Goal: Task Accomplishment & Management: Manage account settings

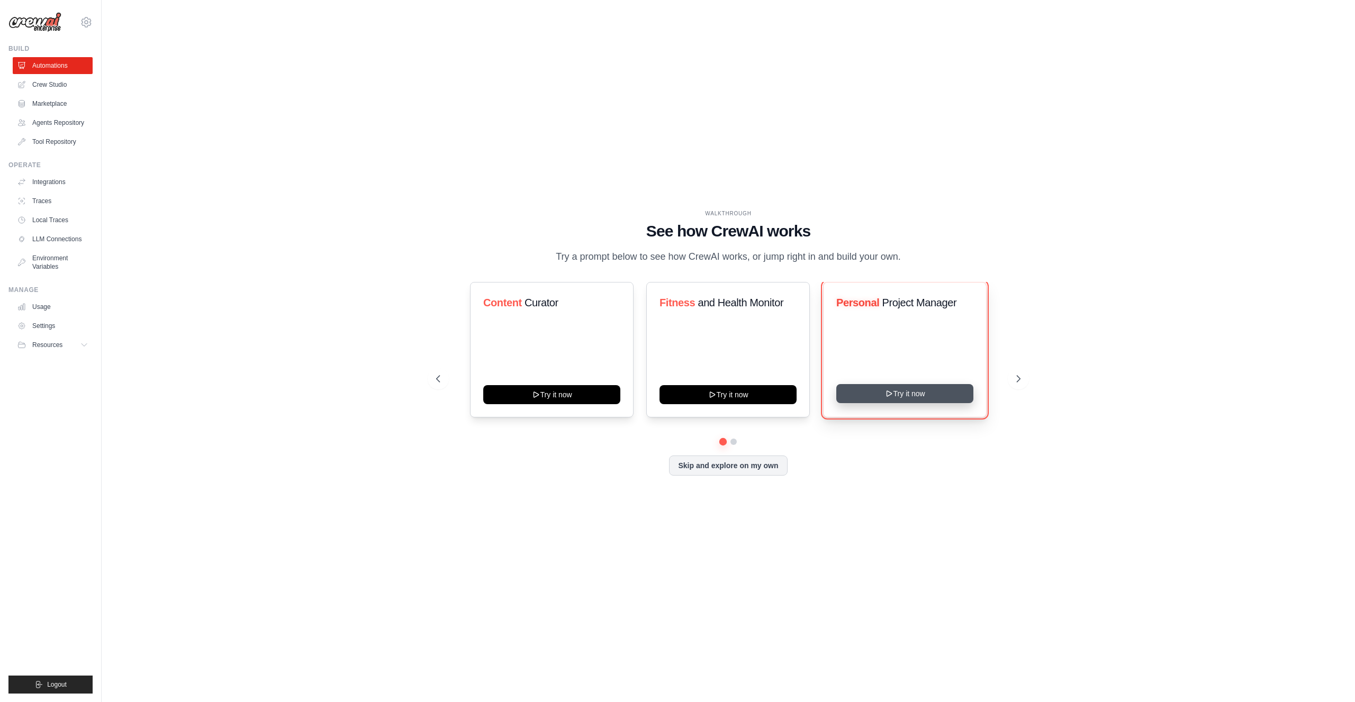
click at [918, 393] on button "Try it now" at bounding box center [904, 393] width 137 height 19
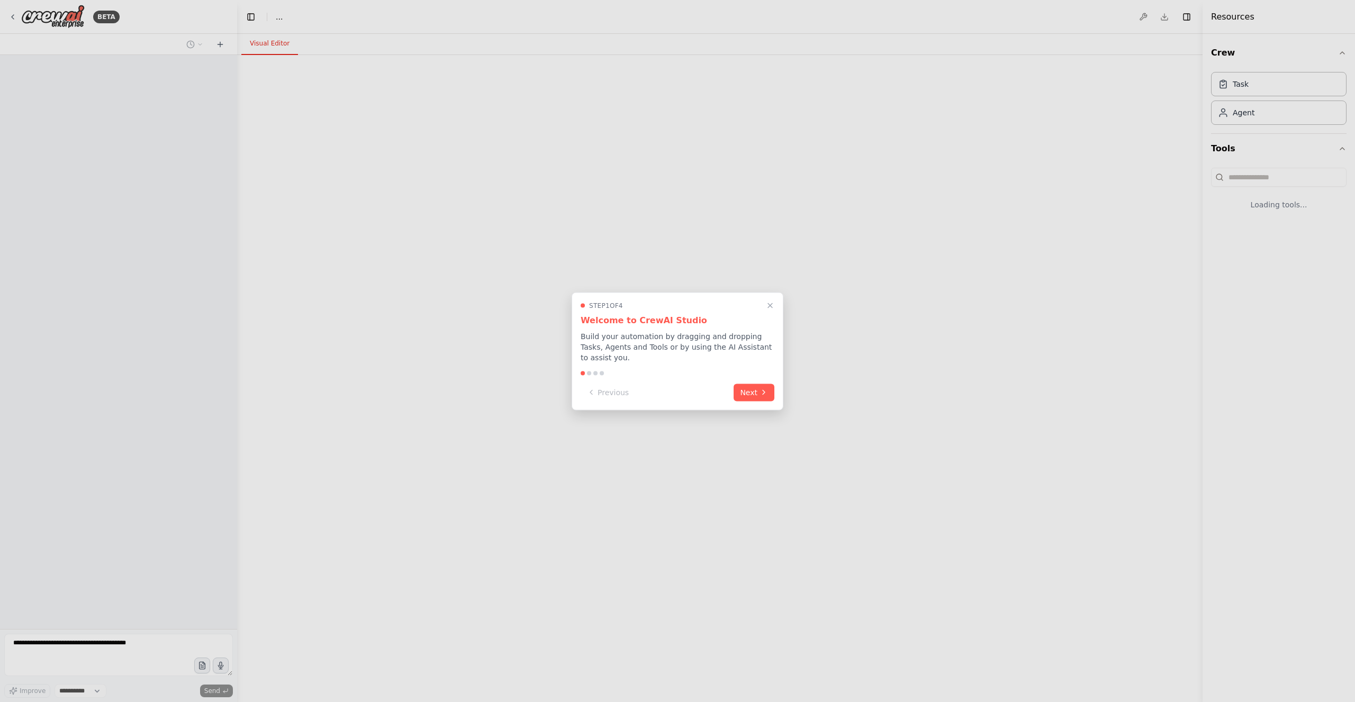
select select "****"
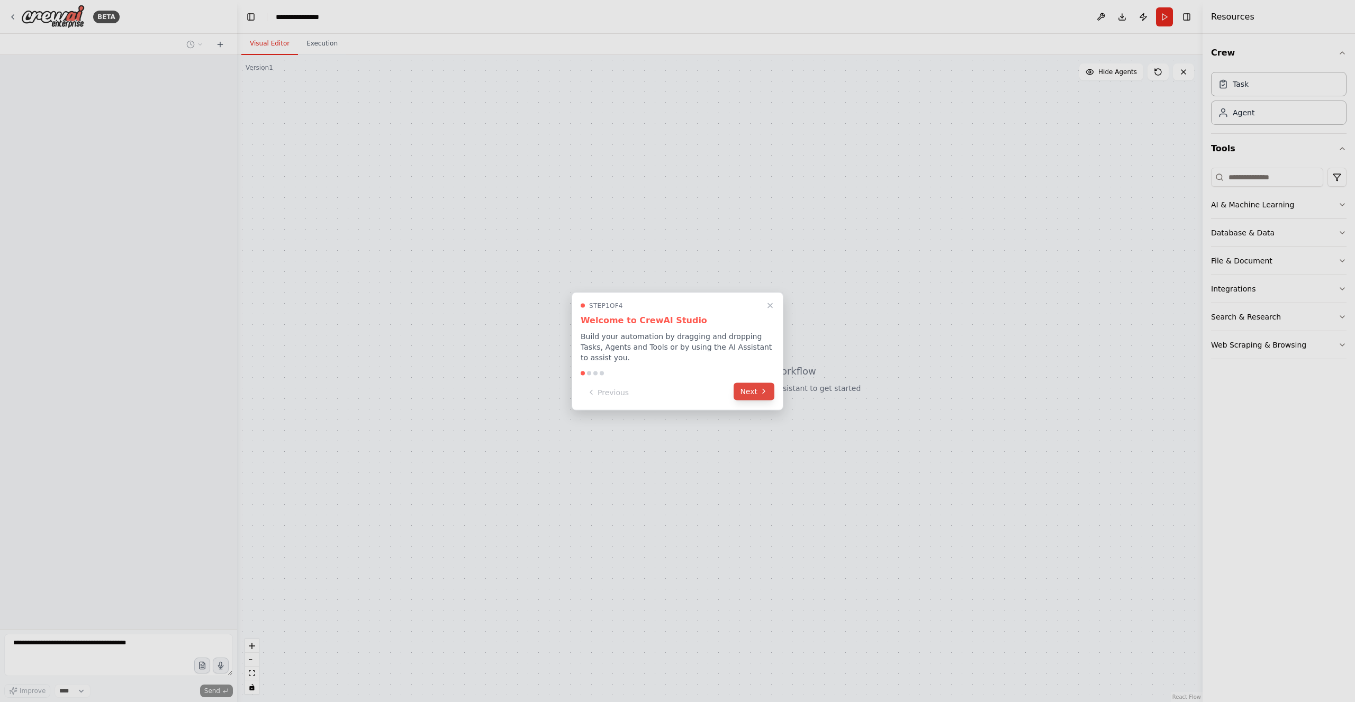
click at [753, 384] on button "Next" at bounding box center [753, 391] width 41 height 17
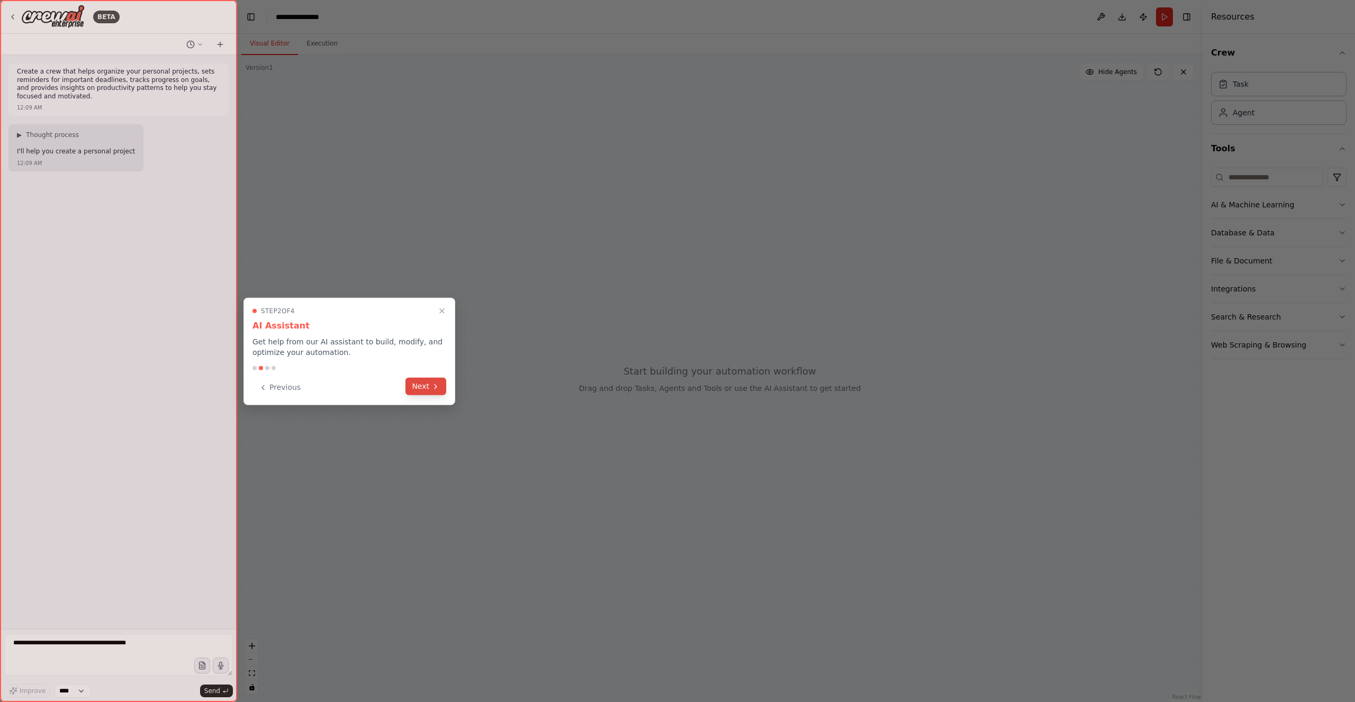
click at [420, 387] on button "Next" at bounding box center [425, 386] width 41 height 17
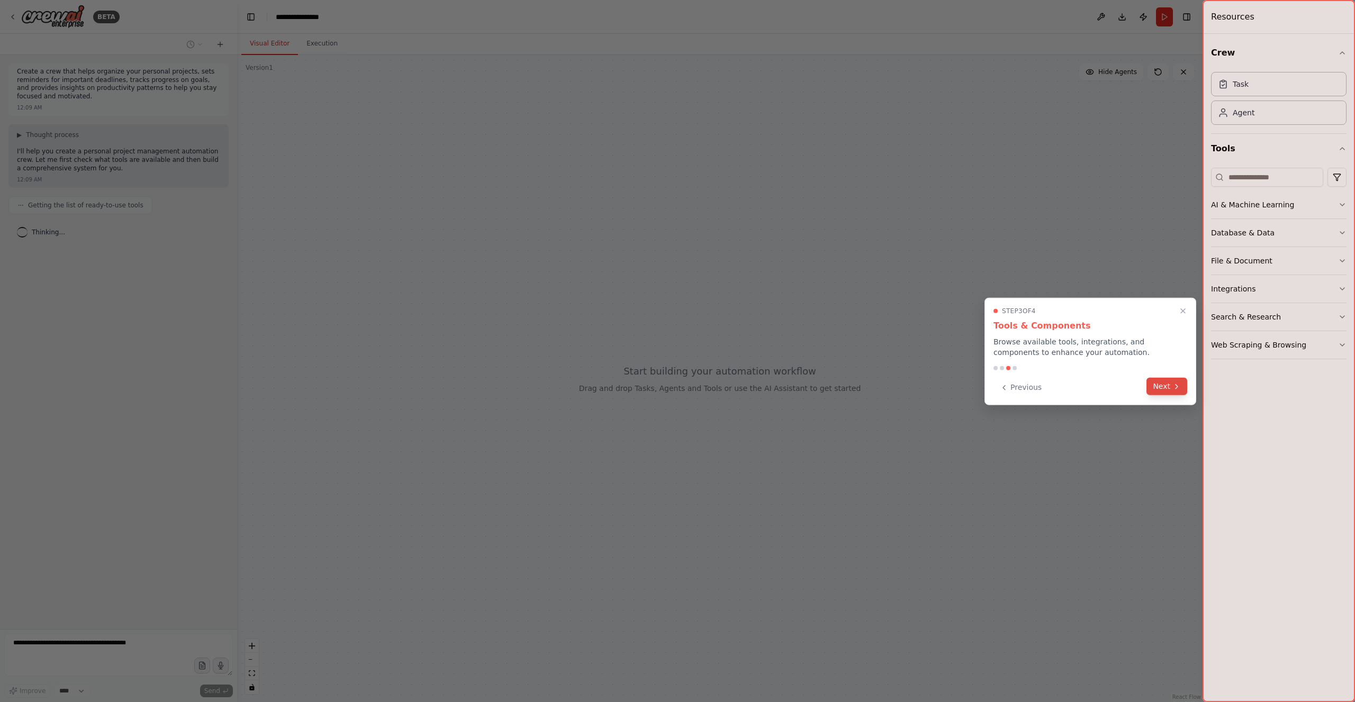
click at [1162, 383] on button "Next" at bounding box center [1166, 386] width 41 height 17
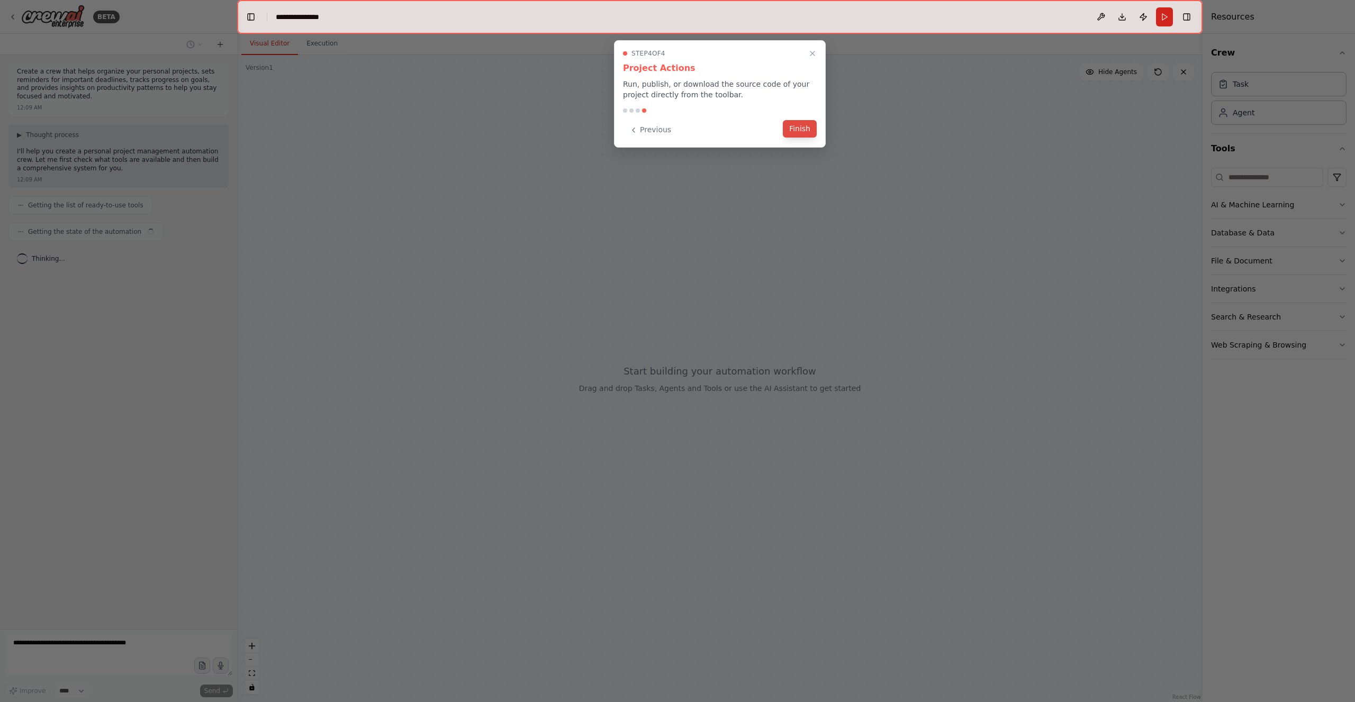
click at [803, 125] on button "Finish" at bounding box center [800, 128] width 34 height 17
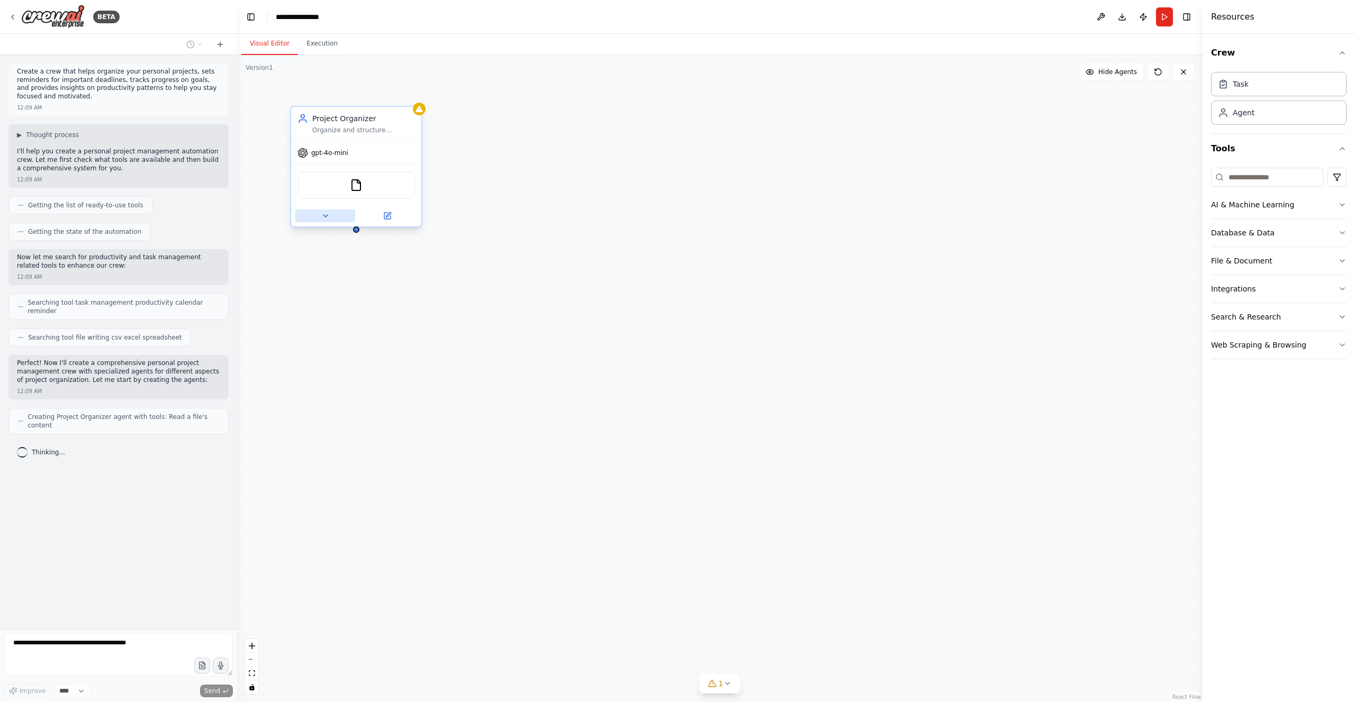
click at [328, 215] on icon at bounding box center [325, 216] width 8 height 8
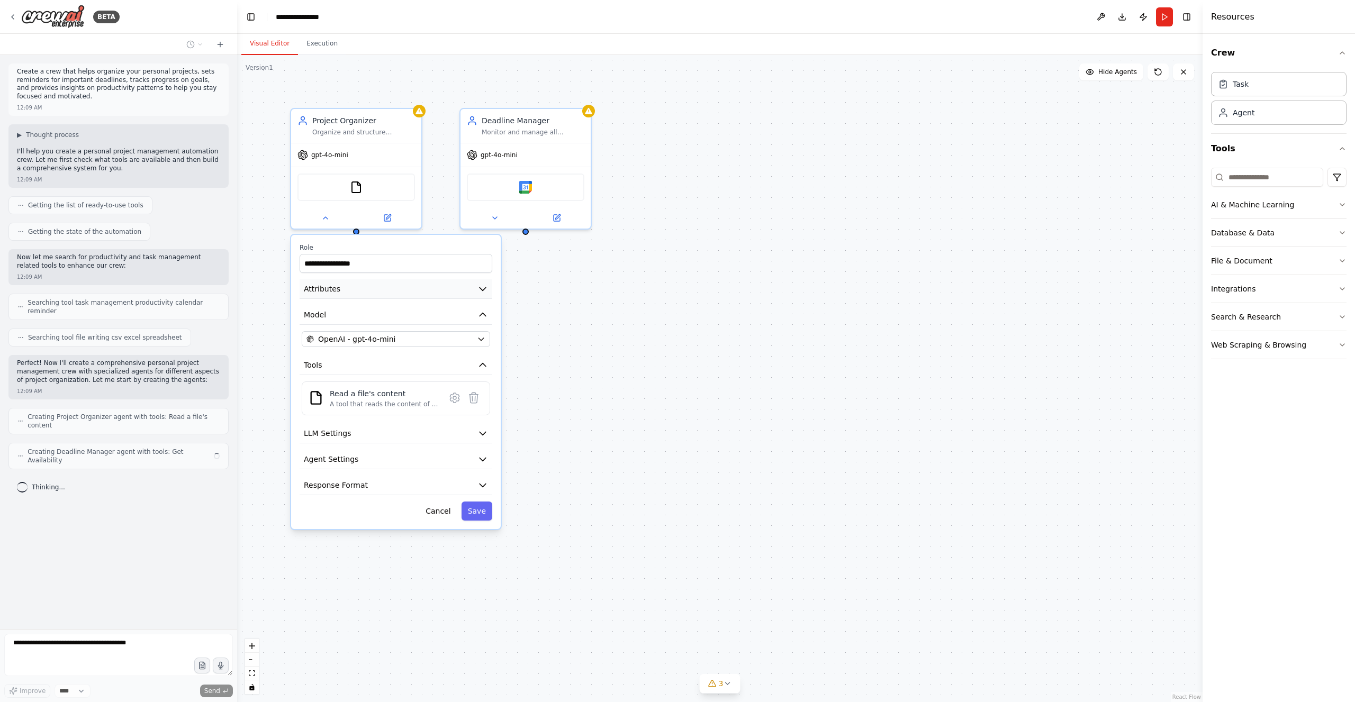
click at [411, 287] on button "Attributes" at bounding box center [395, 289] width 193 height 20
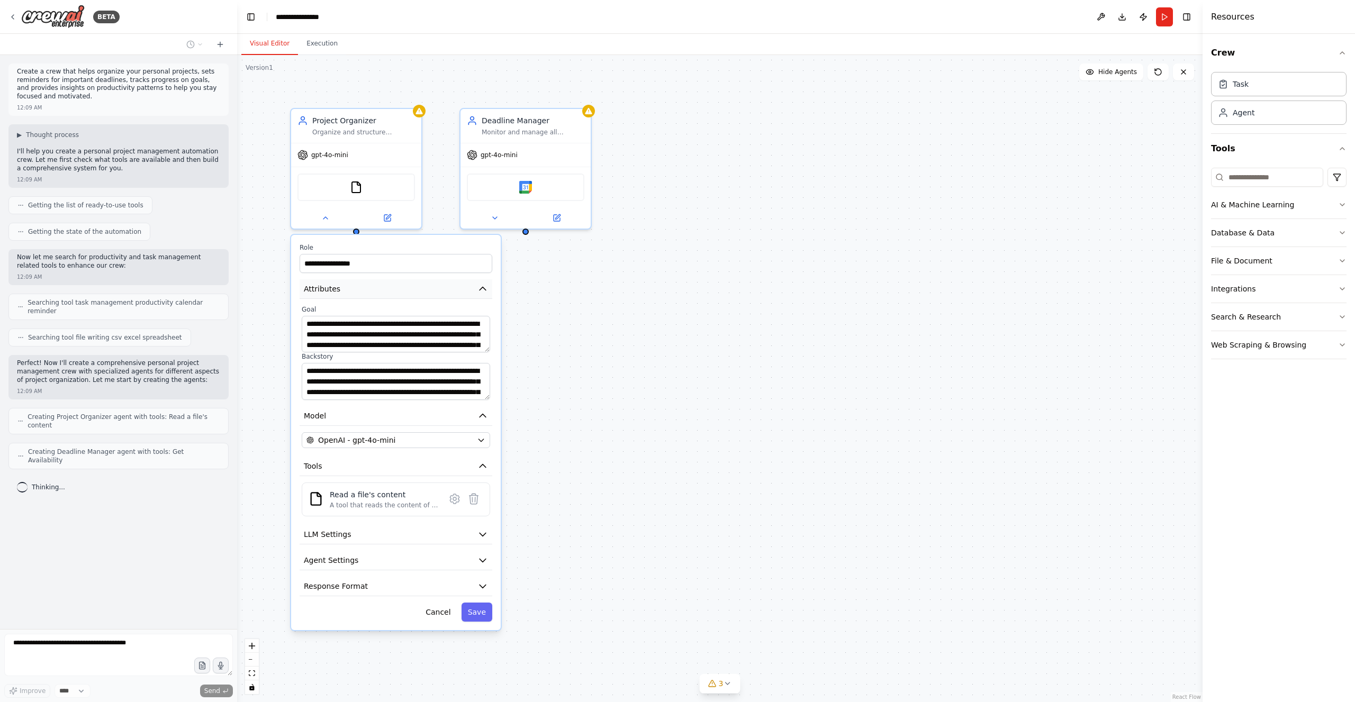
click at [411, 287] on button "Attributes" at bounding box center [395, 289] width 193 height 20
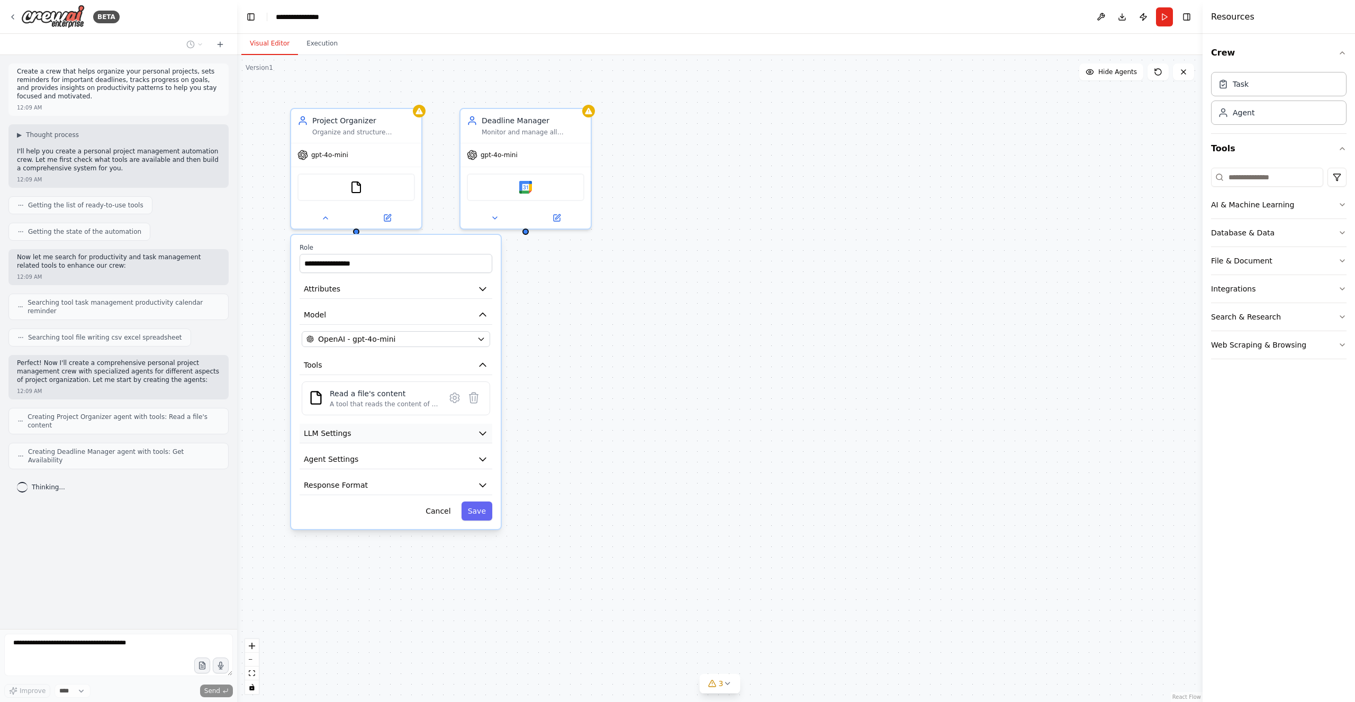
click at [395, 435] on button "LLM Settings" at bounding box center [395, 434] width 193 height 20
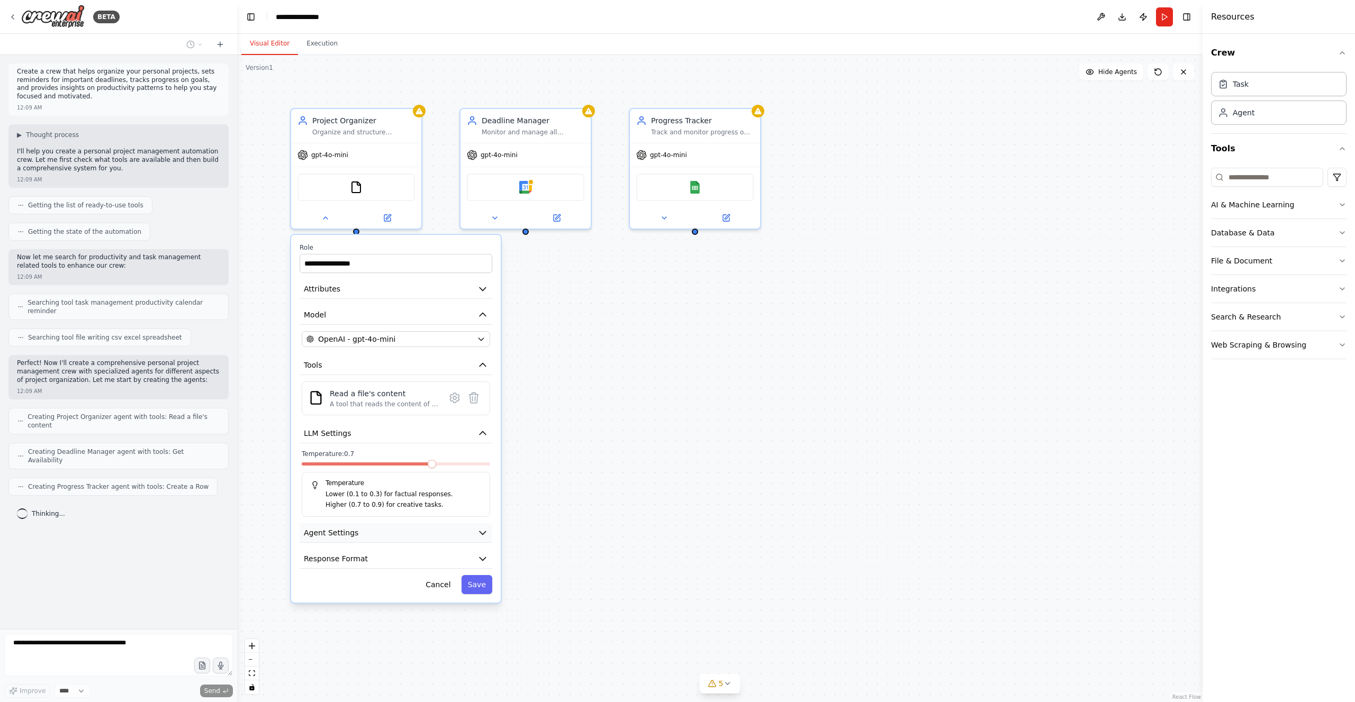
click at [373, 529] on button "Agent Settings" at bounding box center [395, 533] width 193 height 20
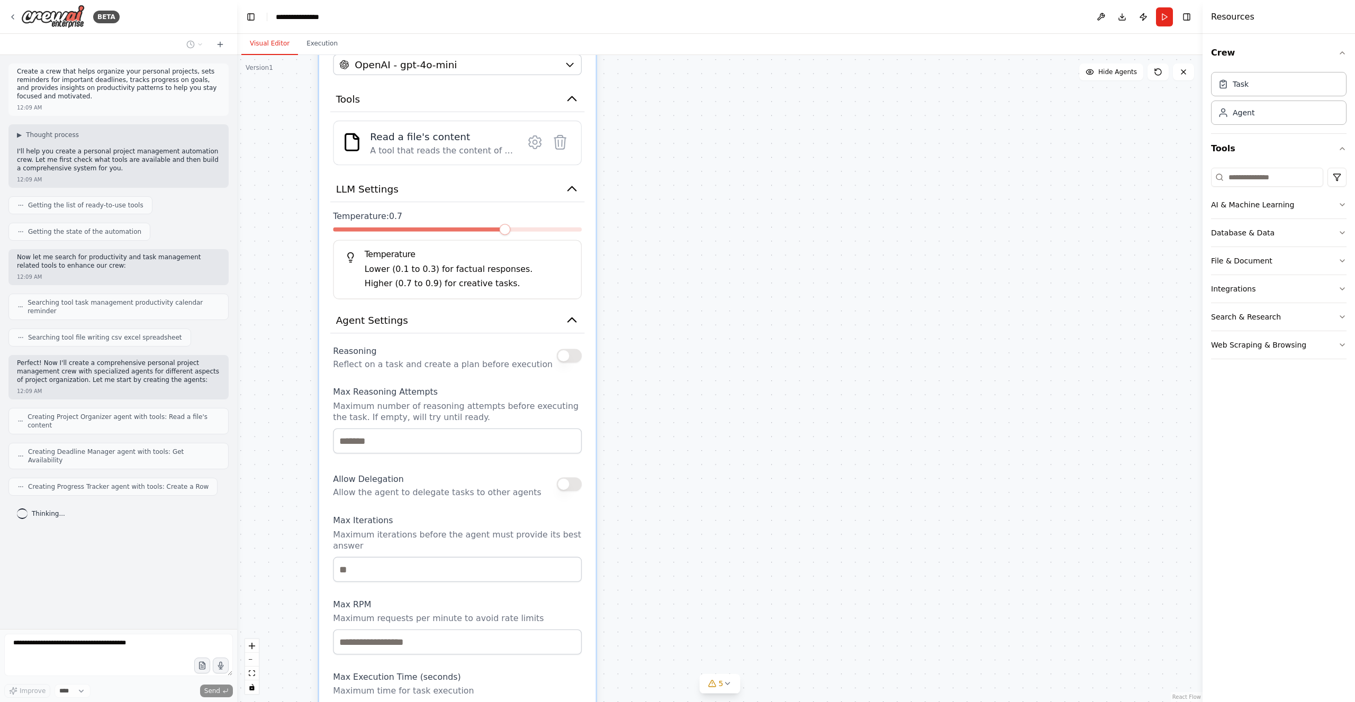
drag, startPoint x: 611, startPoint y: 455, endPoint x: 734, endPoint y: 56, distance: 417.6
click at [734, 52] on div "**********" at bounding box center [719, 368] width 965 height 668
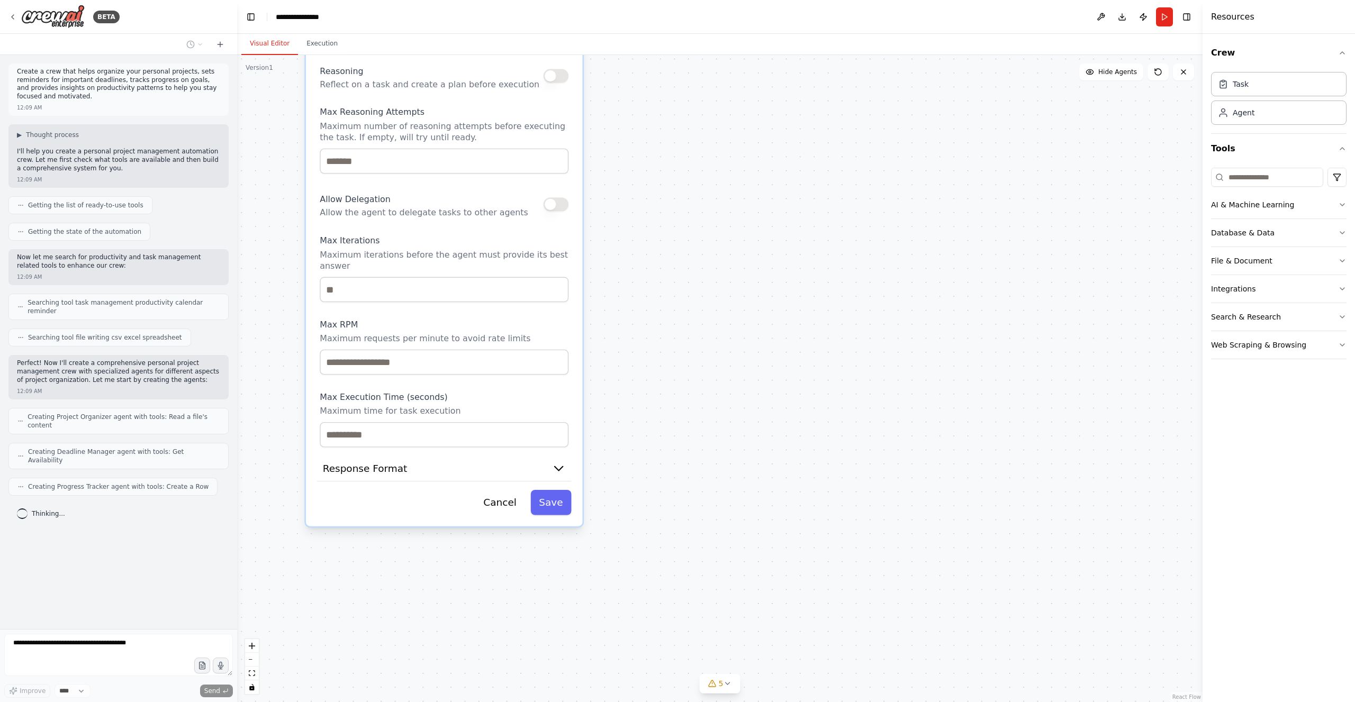
drag, startPoint x: 724, startPoint y: 314, endPoint x: 665, endPoint y: 193, distance: 134.9
click at [665, 193] on div "**********" at bounding box center [719, 378] width 965 height 647
click at [448, 470] on div "**********" at bounding box center [444, 86] width 277 height 879
click at [466, 456] on button "Response Format" at bounding box center [444, 469] width 254 height 26
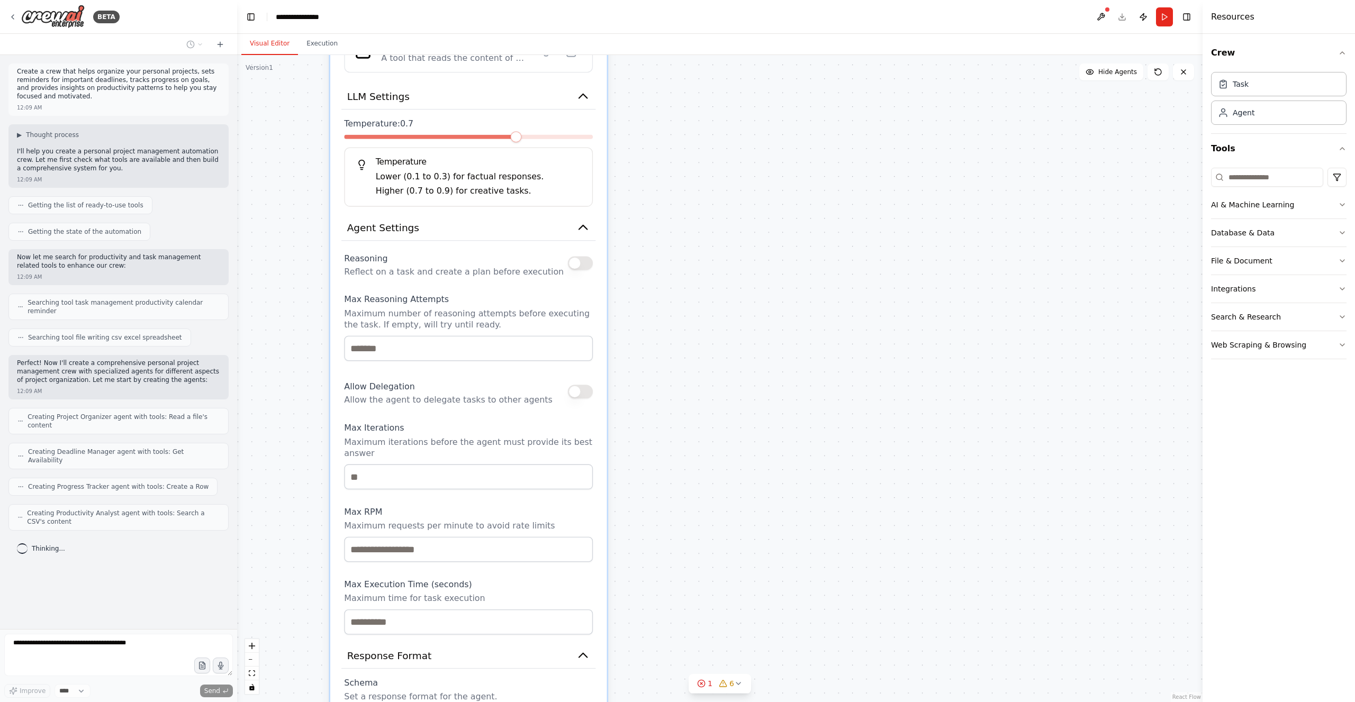
drag, startPoint x: 650, startPoint y: 310, endPoint x: 675, endPoint y: 497, distance: 188.9
click at [675, 502] on div "**********" at bounding box center [719, 378] width 965 height 647
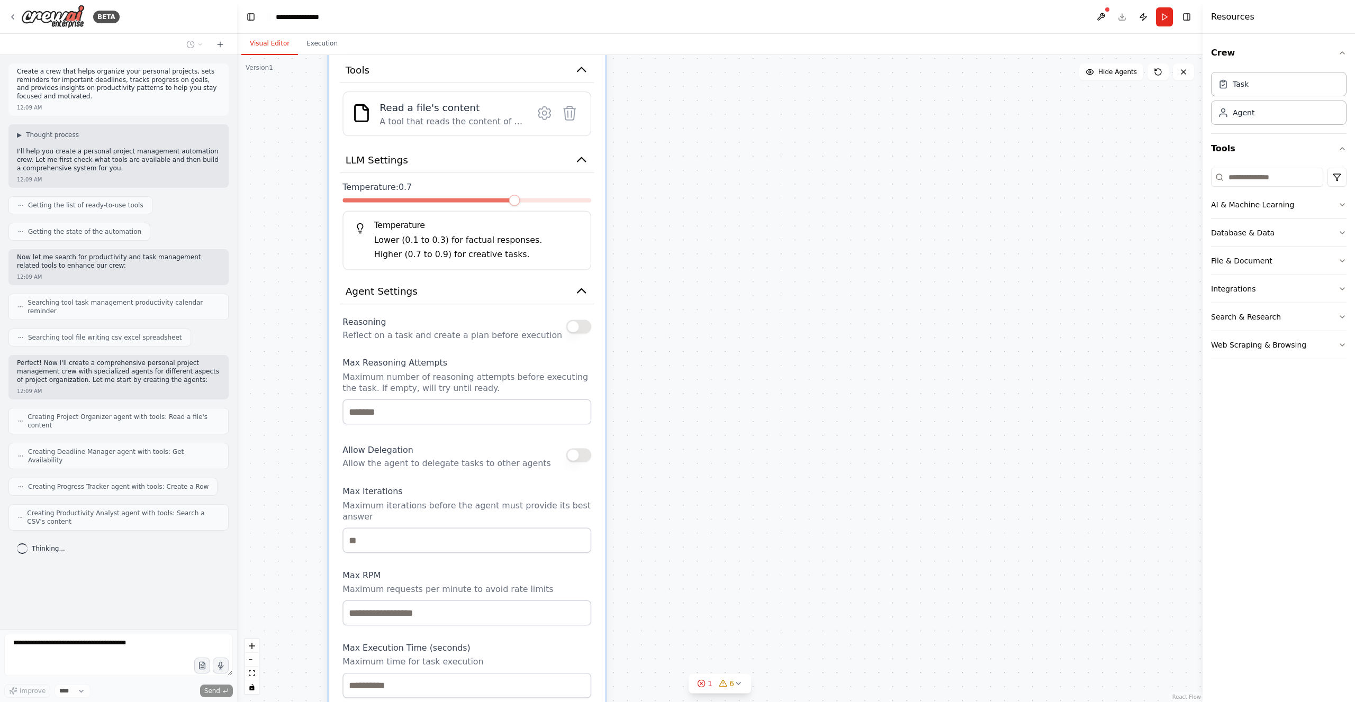
drag, startPoint x: 677, startPoint y: 216, endPoint x: 656, endPoint y: 450, distance: 234.4
click at [656, 450] on div "**********" at bounding box center [719, 378] width 965 height 647
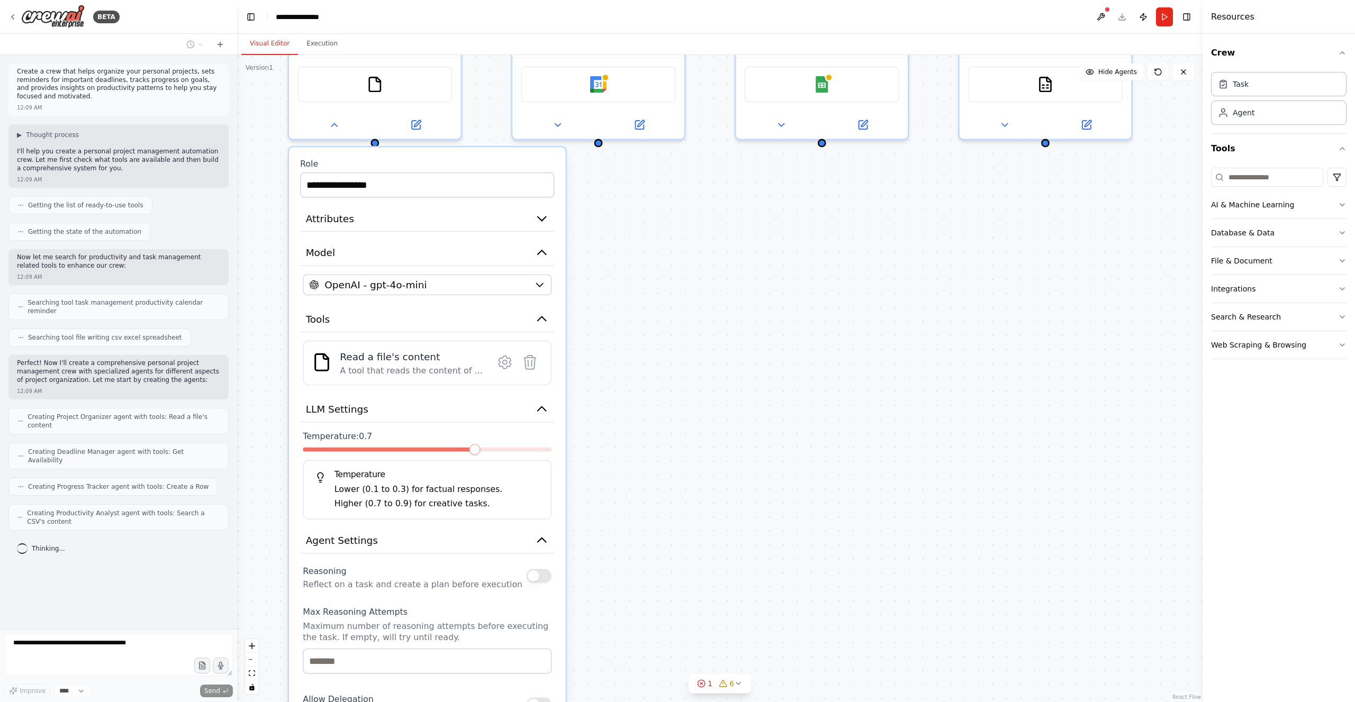
drag, startPoint x: 670, startPoint y: 334, endPoint x: 573, endPoint y: 423, distance: 131.5
click at [634, 428] on div "**********" at bounding box center [719, 378] width 965 height 647
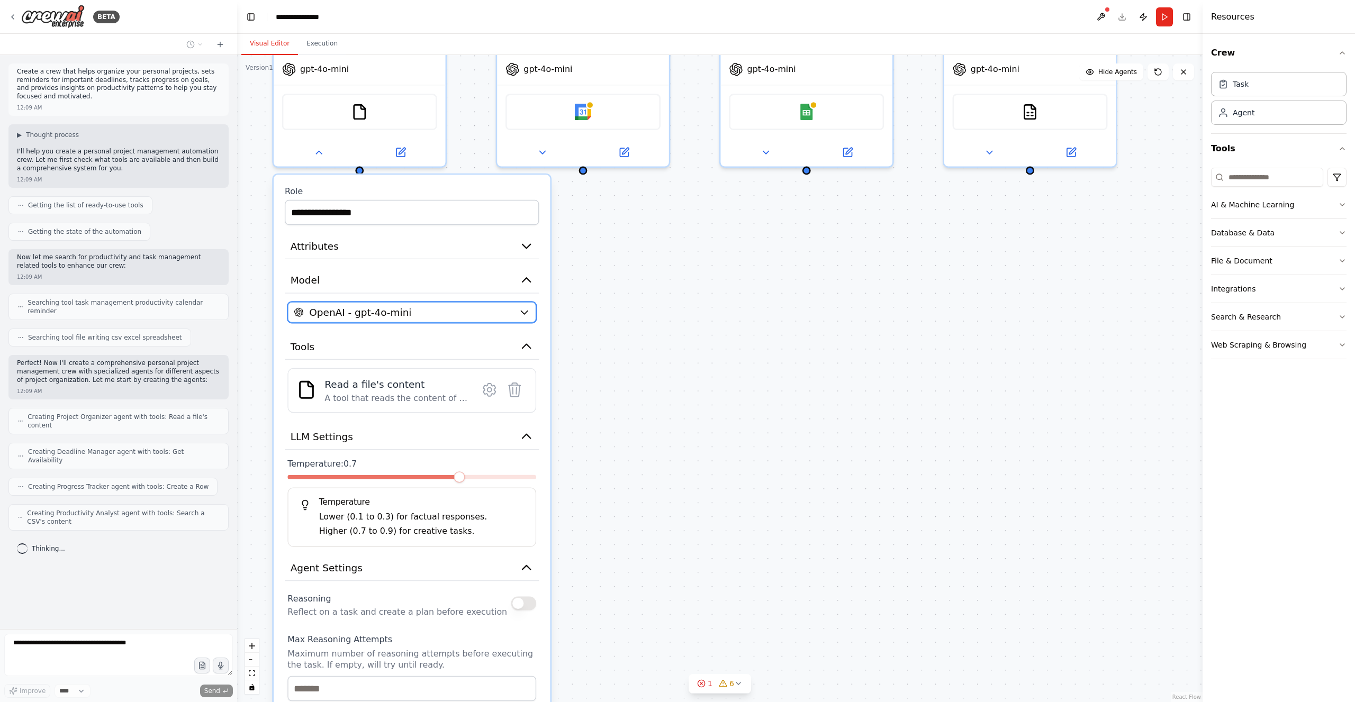
click at [386, 315] on span "OpenAI - gpt-4o-mini" at bounding box center [360, 312] width 102 height 14
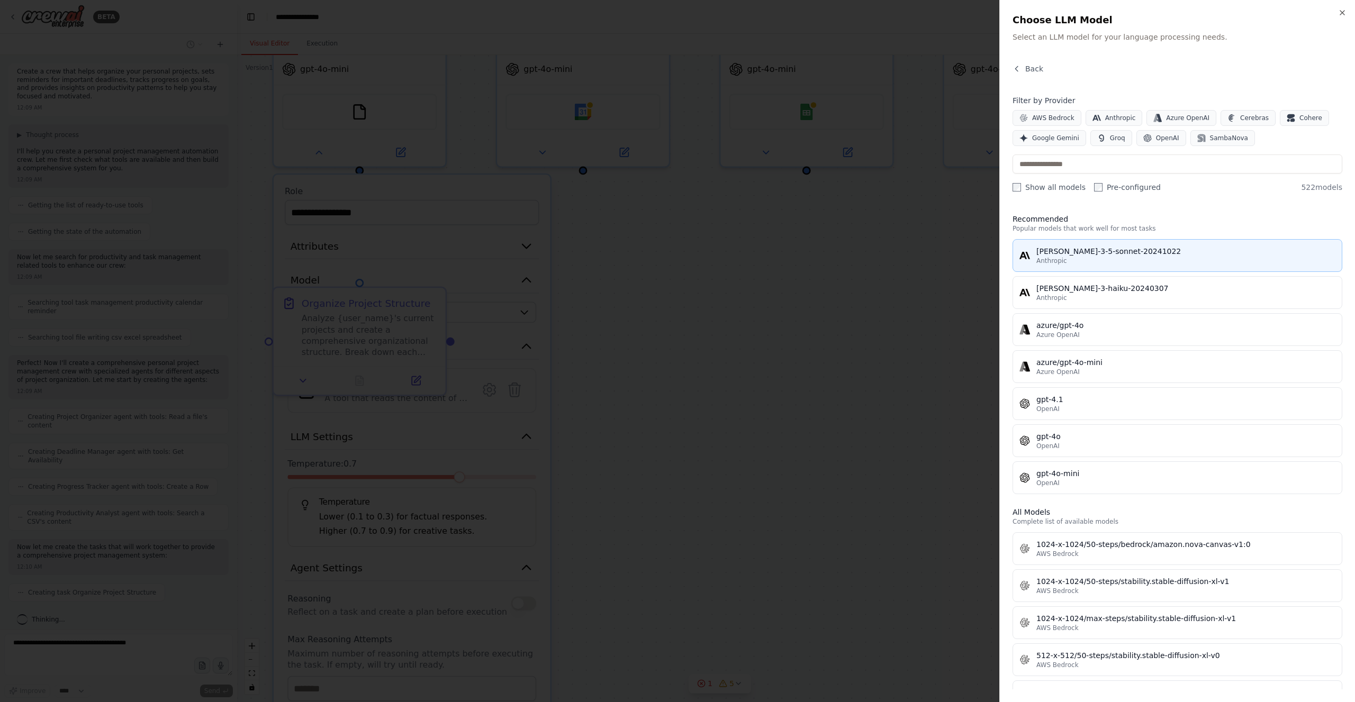
click at [1122, 257] on div "Anthropic" at bounding box center [1185, 261] width 299 height 8
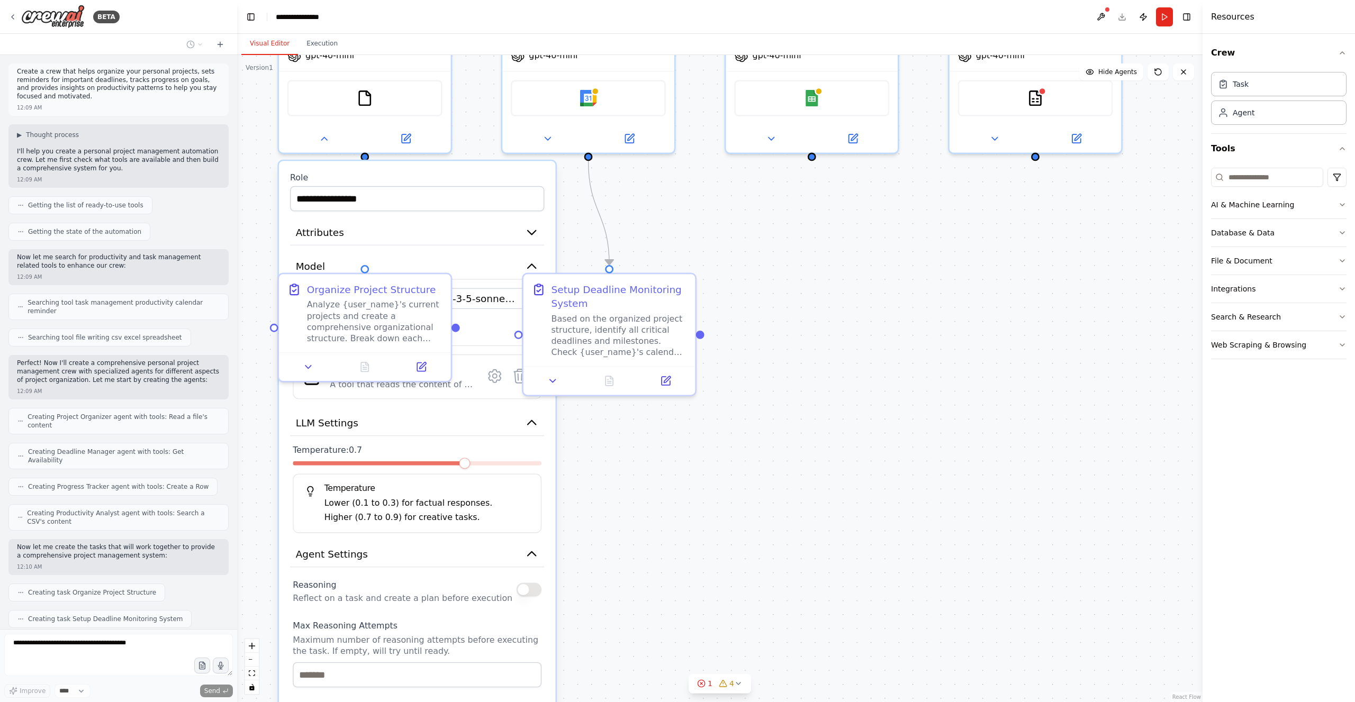
drag, startPoint x: 752, startPoint y: 256, endPoint x: 758, endPoint y: 242, distance: 14.7
click at [758, 242] on div "**********" at bounding box center [719, 378] width 965 height 647
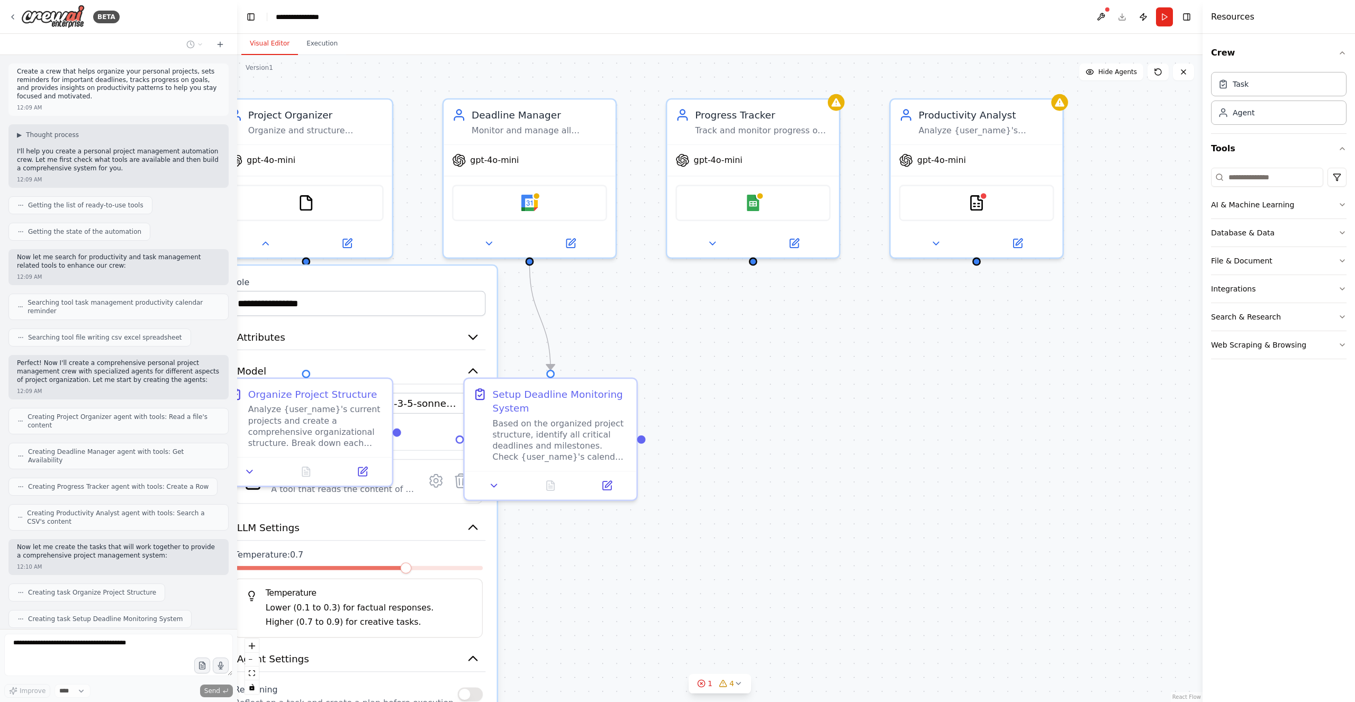
drag, startPoint x: 742, startPoint y: 251, endPoint x: 668, endPoint y: 369, distance: 139.0
click at [669, 369] on div "**********" at bounding box center [719, 378] width 965 height 647
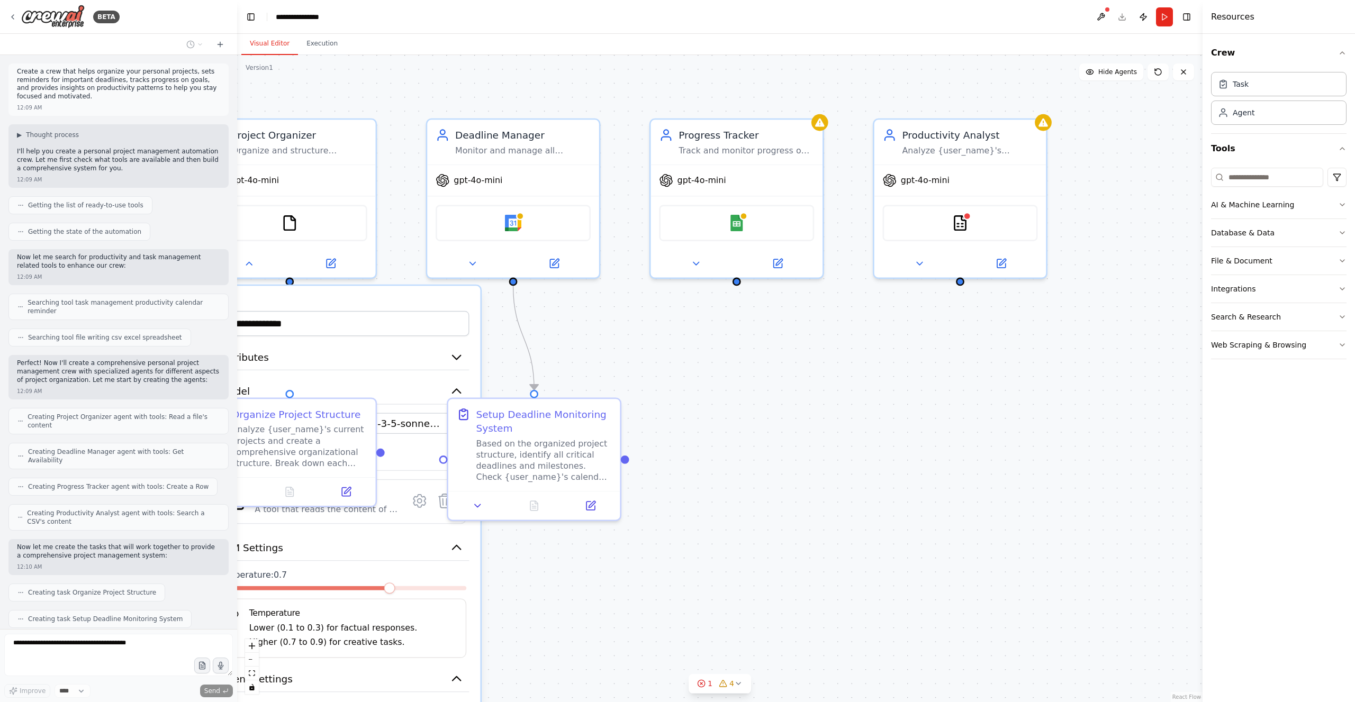
scroll to position [31, 0]
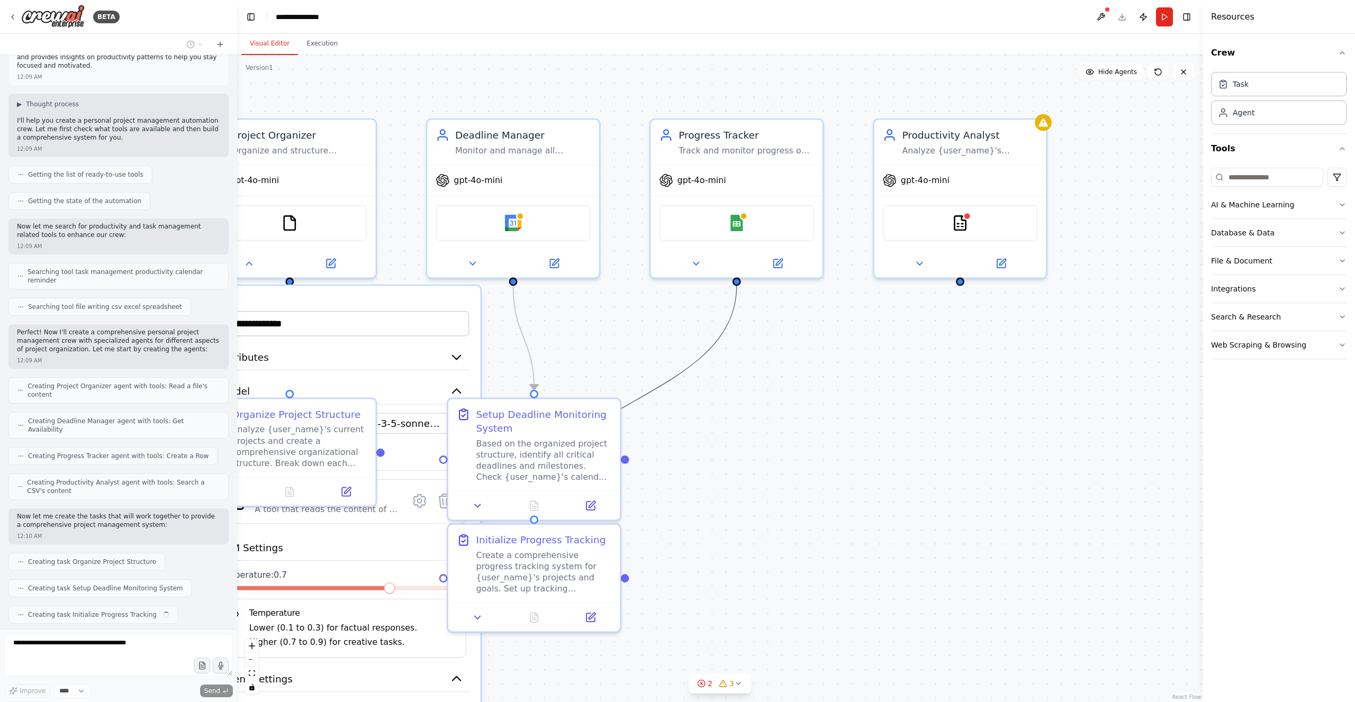
drag, startPoint x: 682, startPoint y: 374, endPoint x: 896, endPoint y: 357, distance: 215.5
click at [896, 357] on div "**********" at bounding box center [719, 378] width 965 height 647
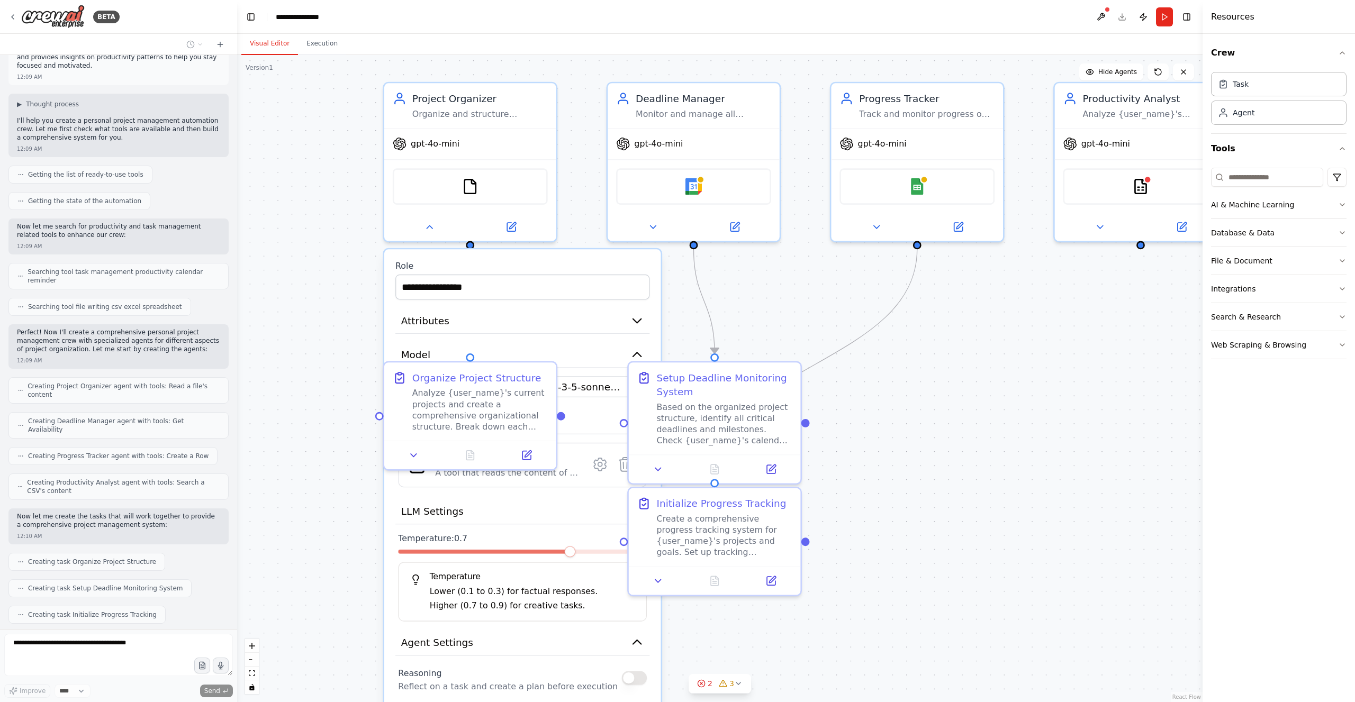
drag, startPoint x: 739, startPoint y: 383, endPoint x: 880, endPoint y: 348, distance: 145.5
click at [880, 348] on div "**********" at bounding box center [719, 378] width 965 height 647
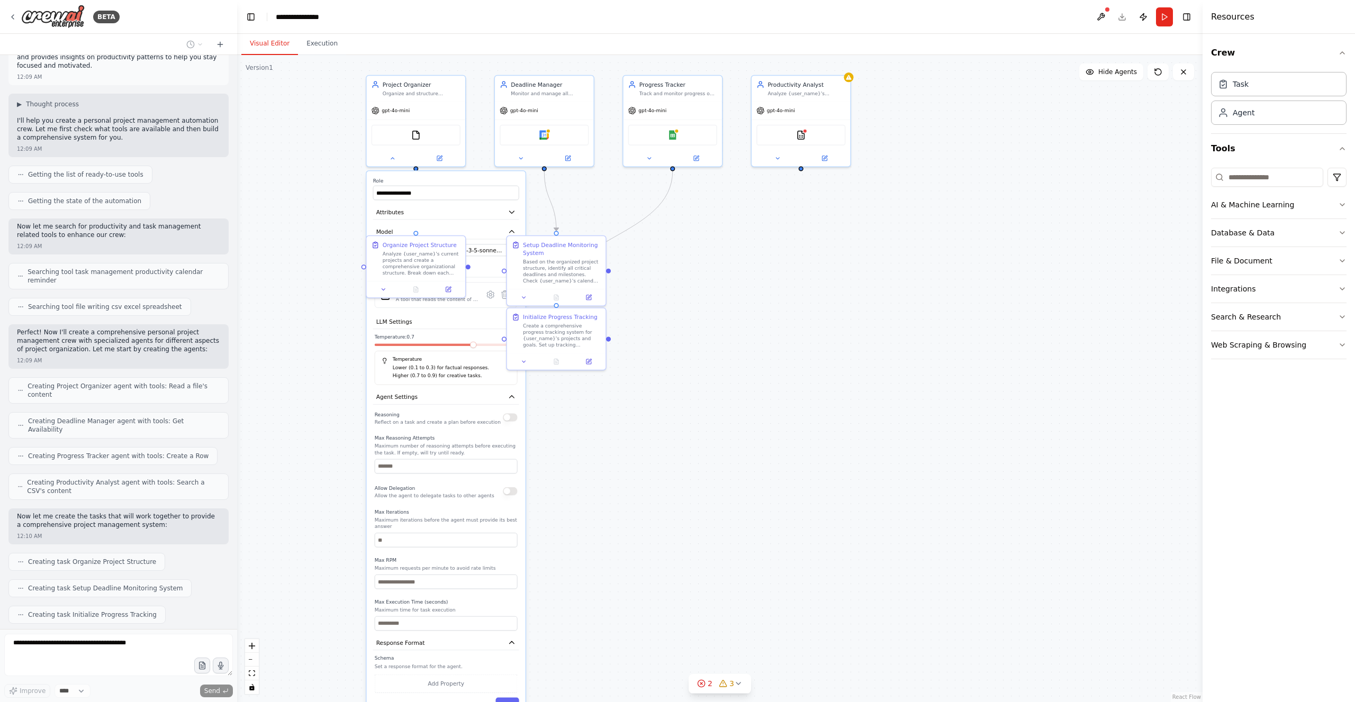
drag, startPoint x: 955, startPoint y: 382, endPoint x: 765, endPoint y: 284, distance: 214.4
click at [765, 284] on div "**********" at bounding box center [719, 378] width 965 height 647
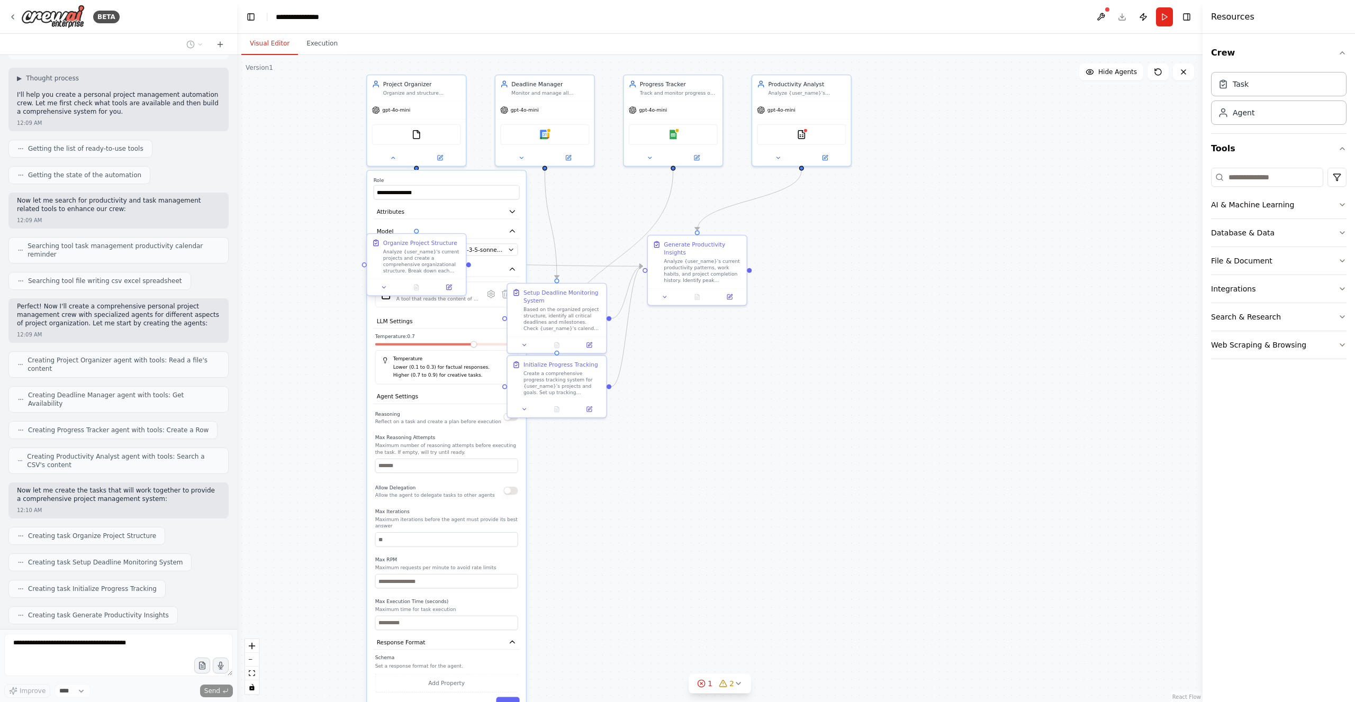
click at [415, 230] on div at bounding box center [416, 231] width 5 height 5
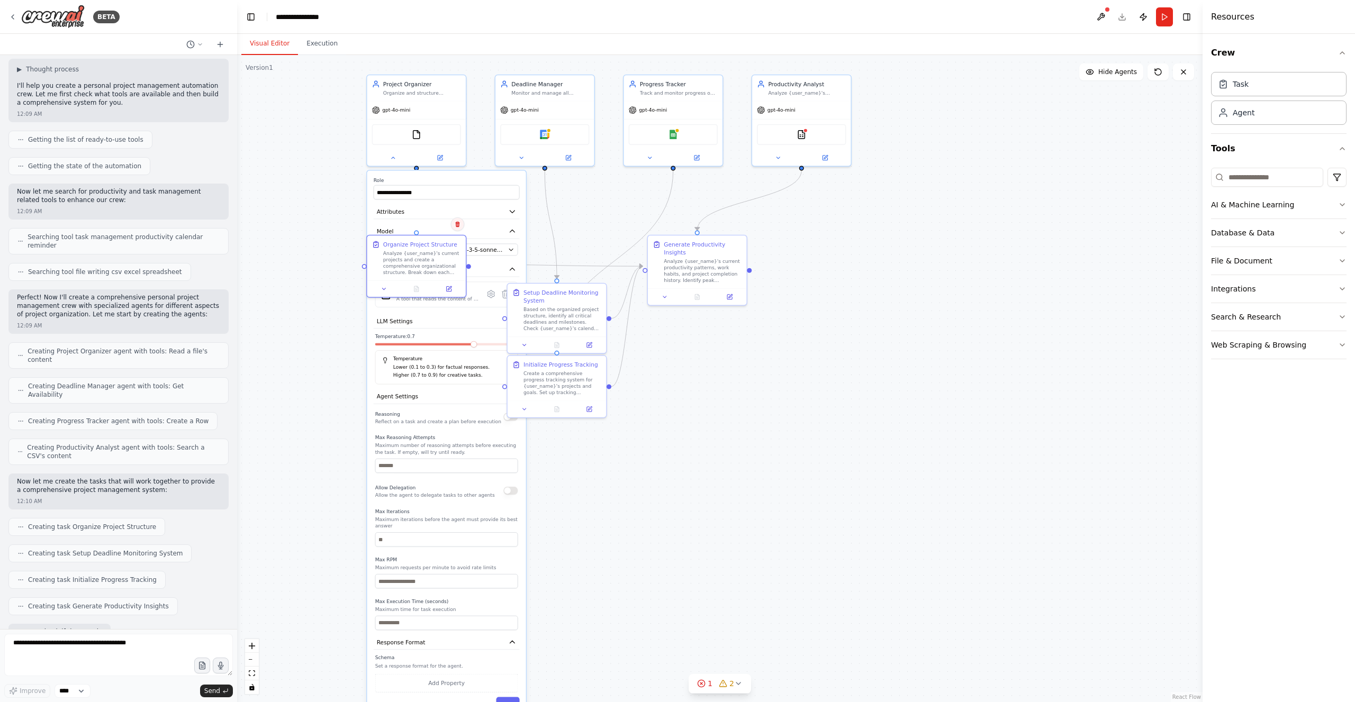
click at [454, 223] on icon at bounding box center [457, 224] width 6 height 6
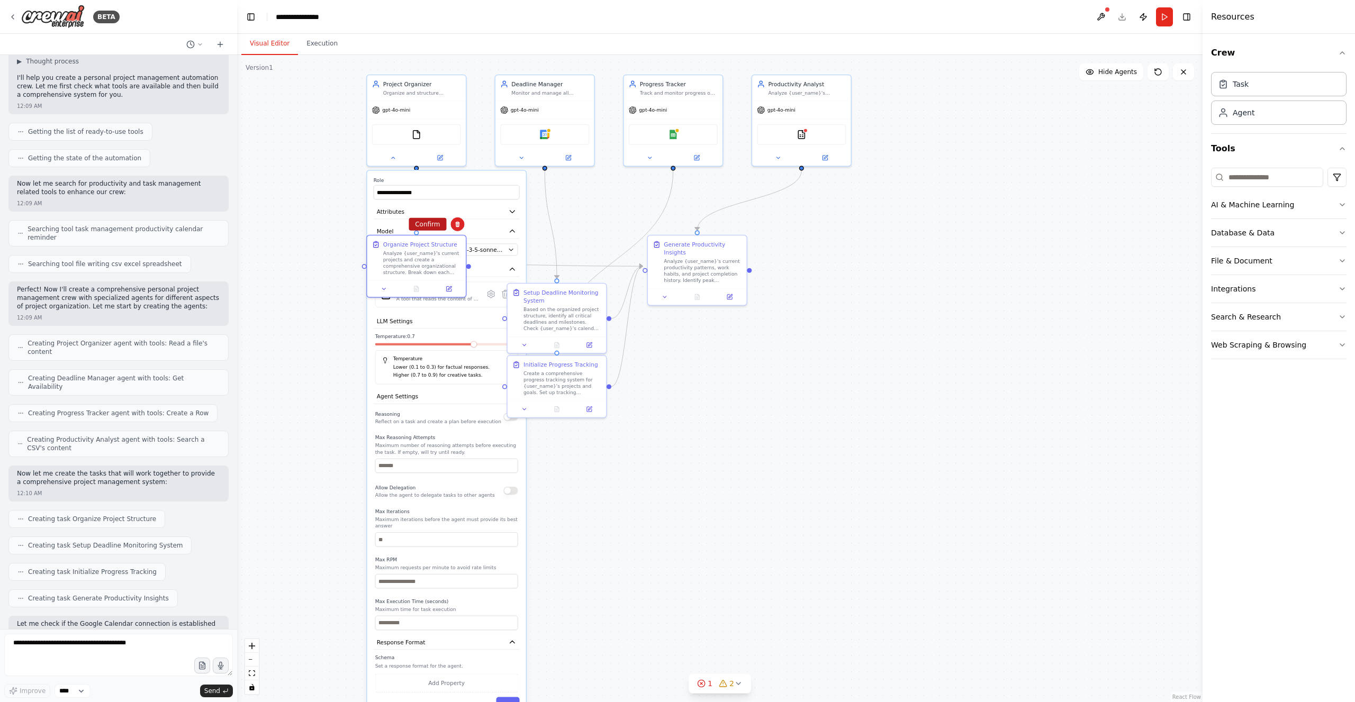
click at [431, 227] on button "Confirm" at bounding box center [427, 224] width 38 height 13
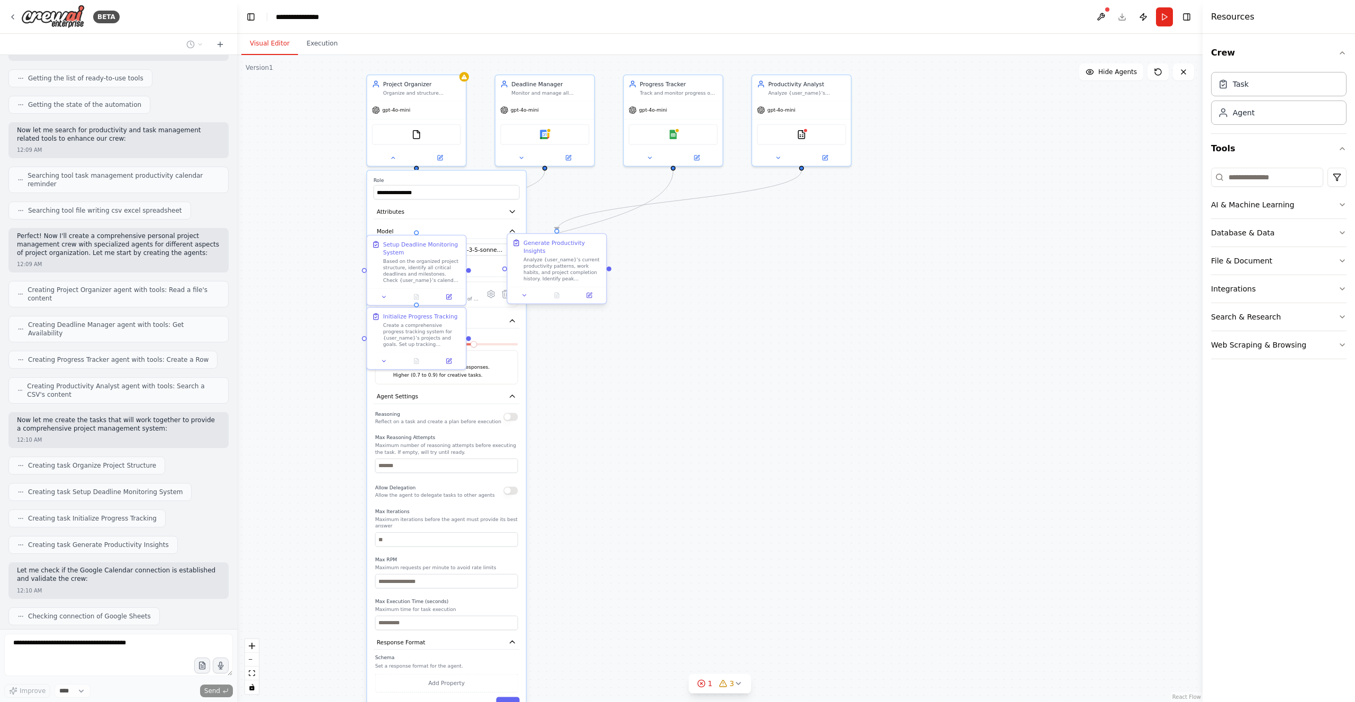
scroll to position [153, 0]
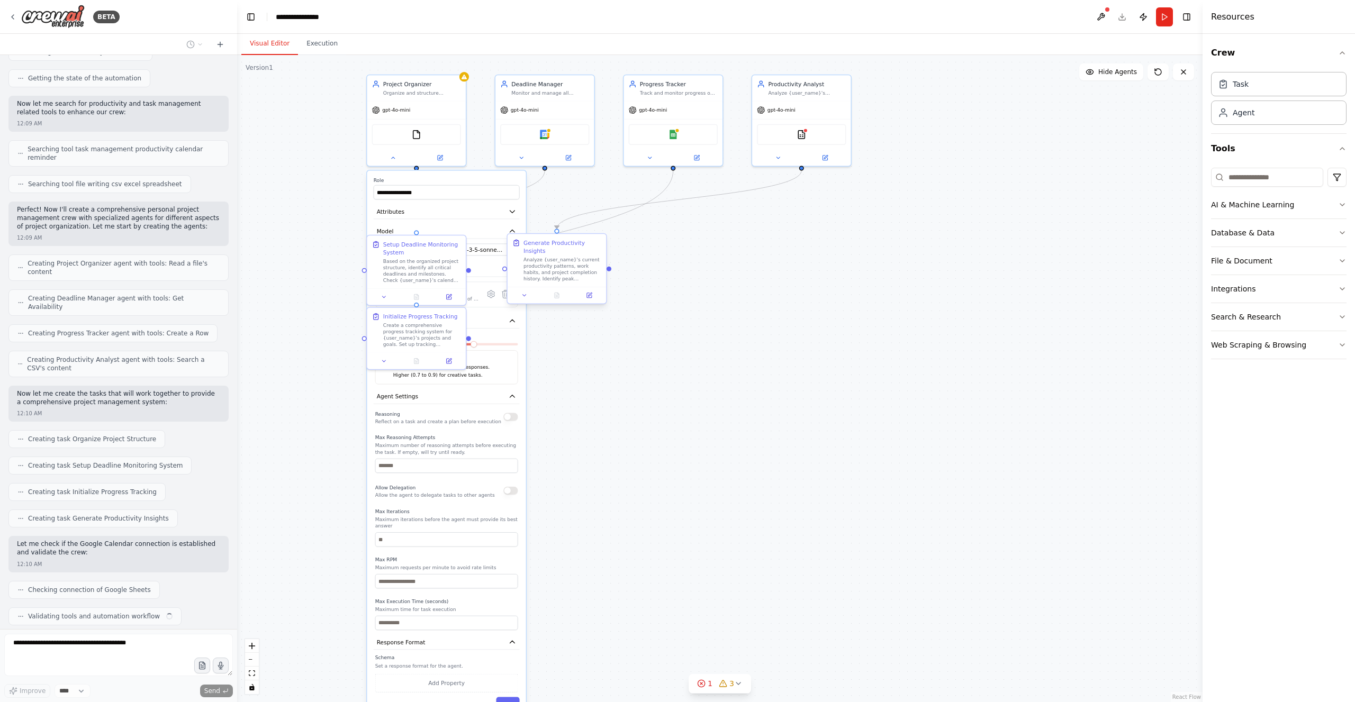
click at [610, 266] on div at bounding box center [608, 268] width 5 height 5
click at [595, 227] on button at bounding box center [598, 224] width 14 height 14
click at [600, 224] on icon at bounding box center [598, 224] width 6 height 6
click at [575, 223] on button "Confirm" at bounding box center [568, 223] width 38 height 13
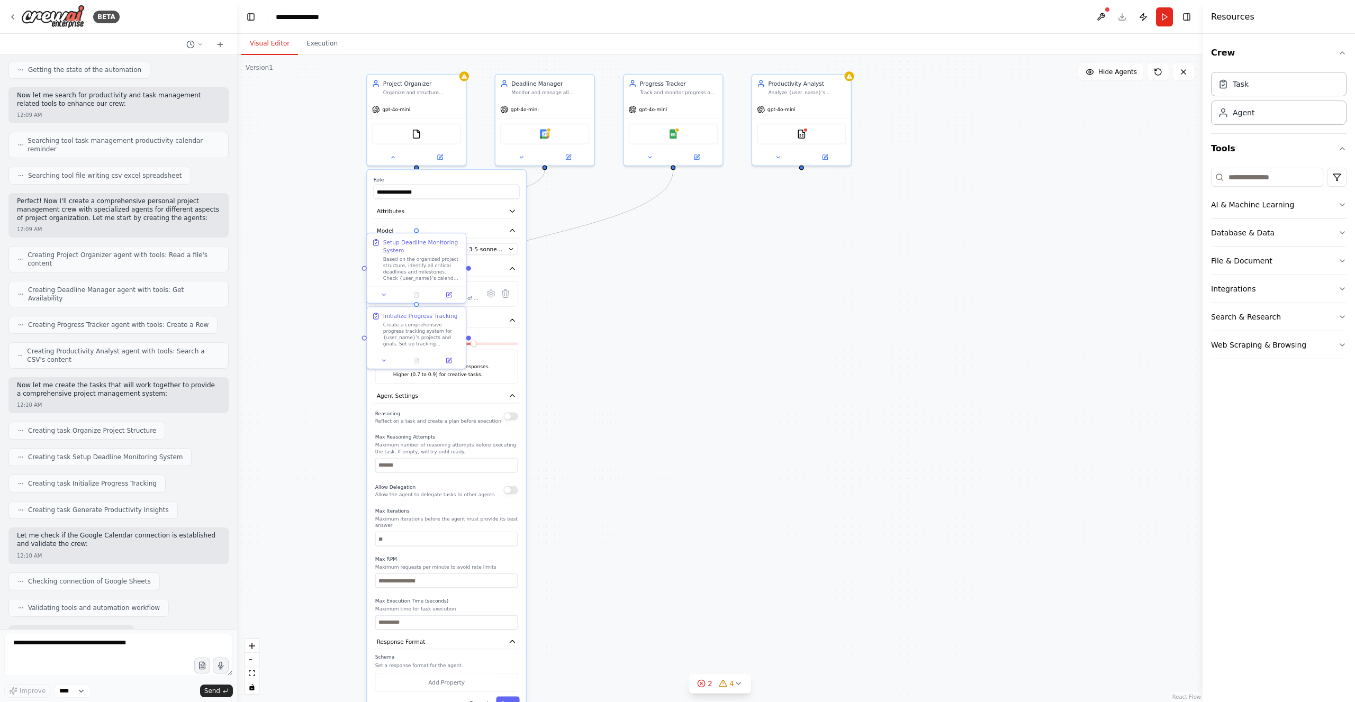
scroll to position [170, 0]
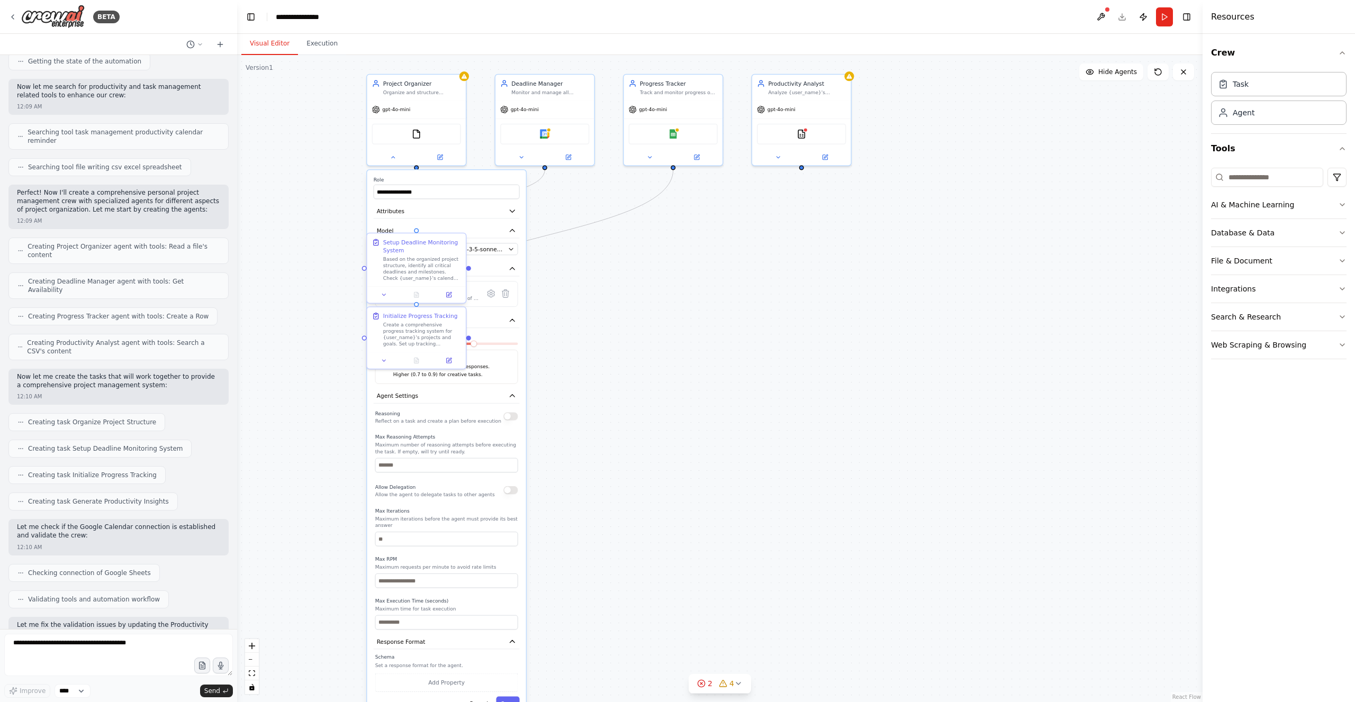
click at [458, 234] on div "Setup Deadline Monitoring System Based on the organized project structure, iden…" at bounding box center [416, 259] width 98 height 53
click at [457, 221] on icon at bounding box center [457, 224] width 6 height 6
click at [431, 224] on button "Confirm" at bounding box center [427, 223] width 38 height 13
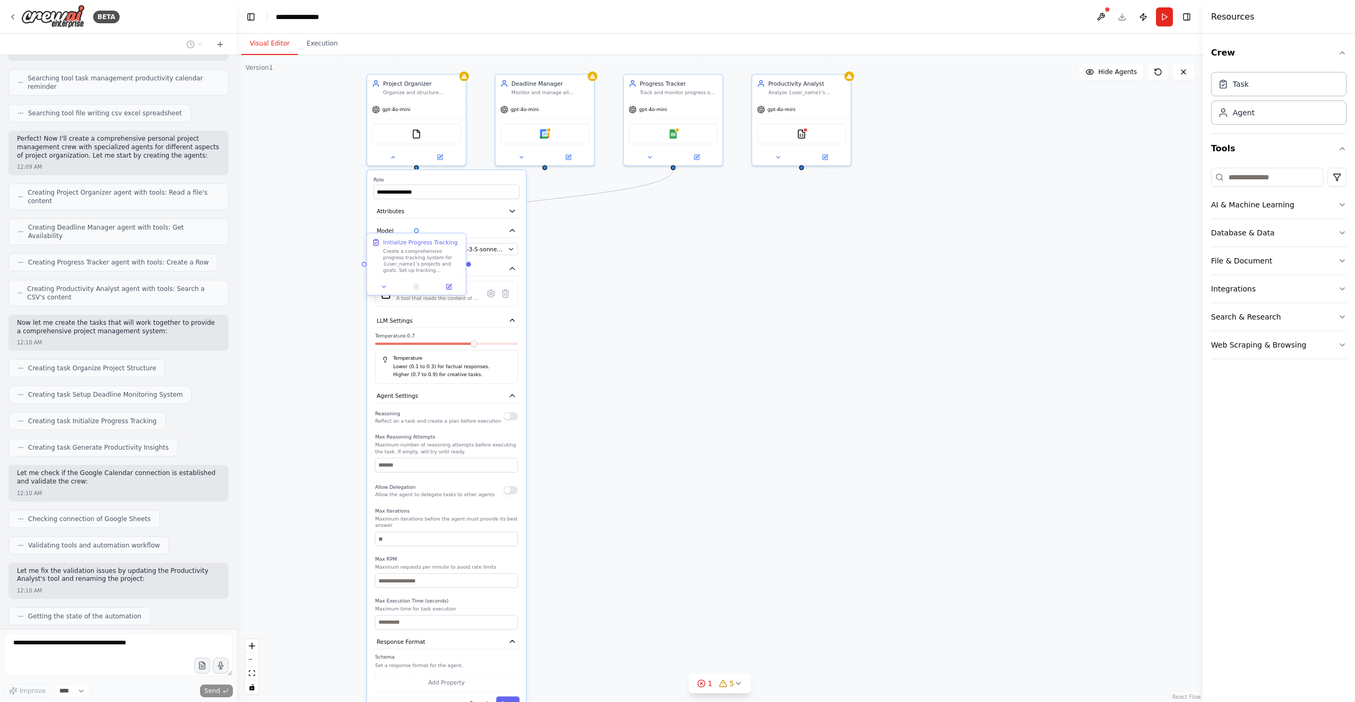
click at [468, 266] on div at bounding box center [468, 264] width 5 height 5
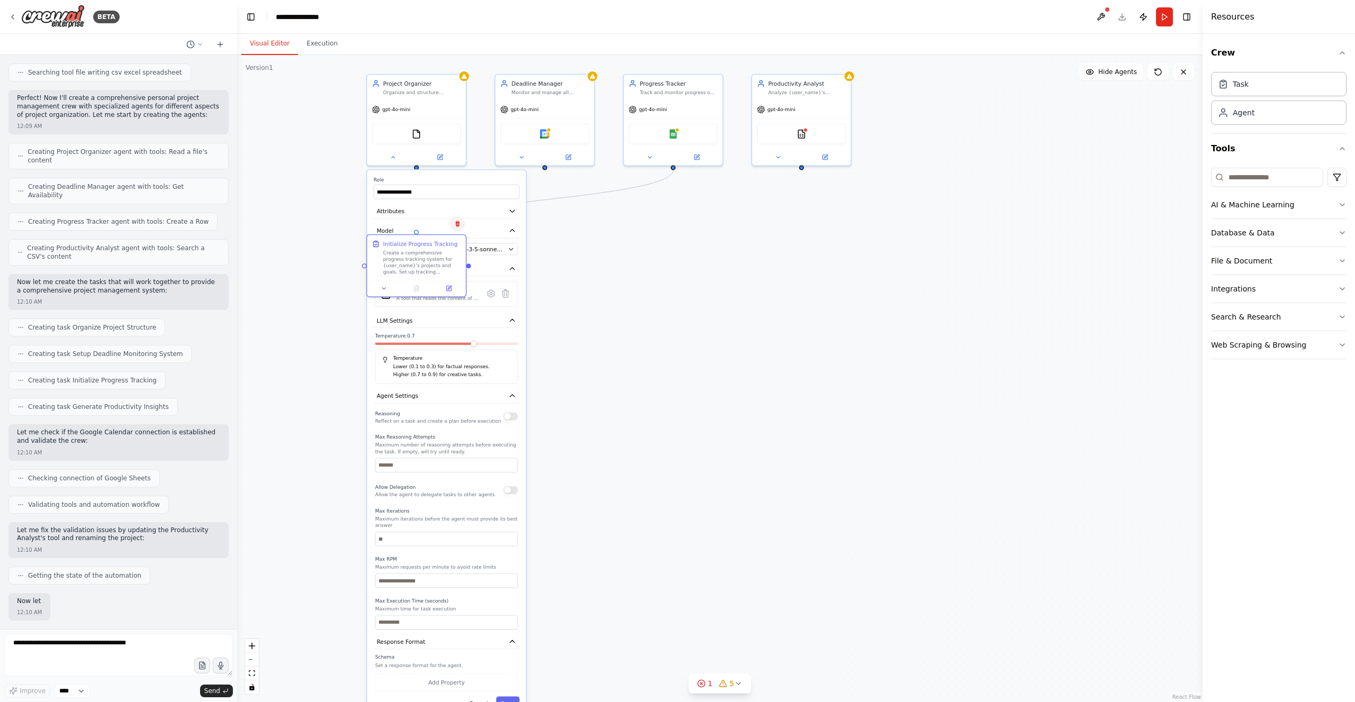
click at [459, 222] on icon at bounding box center [457, 224] width 4 height 6
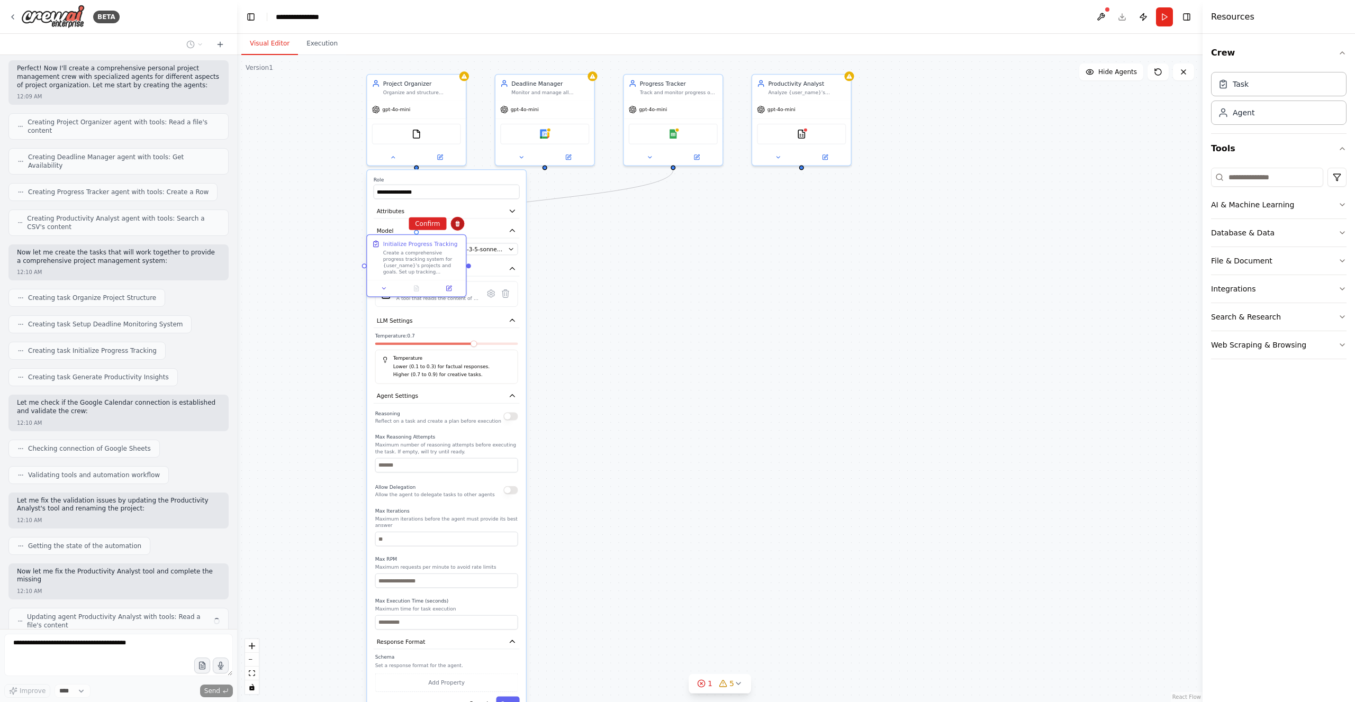
scroll to position [303, 0]
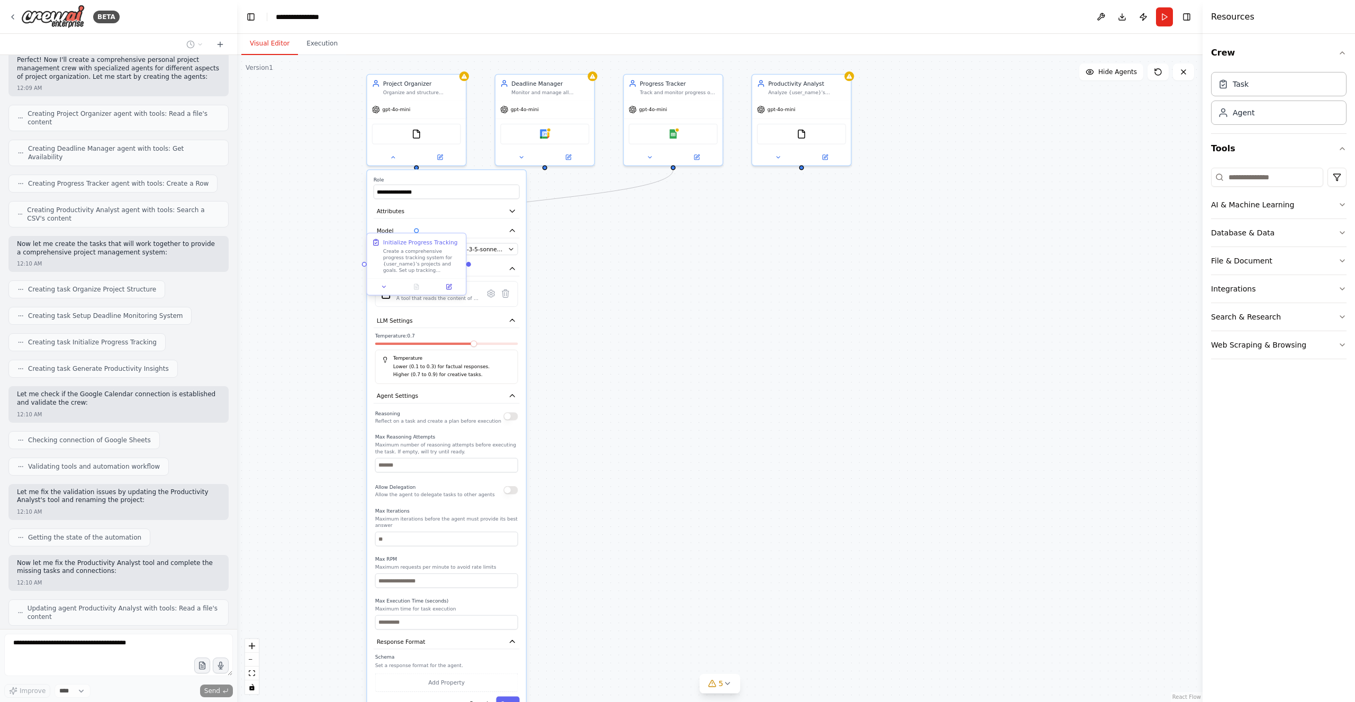
click at [418, 233] on div "Initialize Progress Tracking Create a comprehensive progress tracking system fo…" at bounding box center [416, 255] width 98 height 45
click at [461, 222] on button at bounding box center [457, 224] width 14 height 14
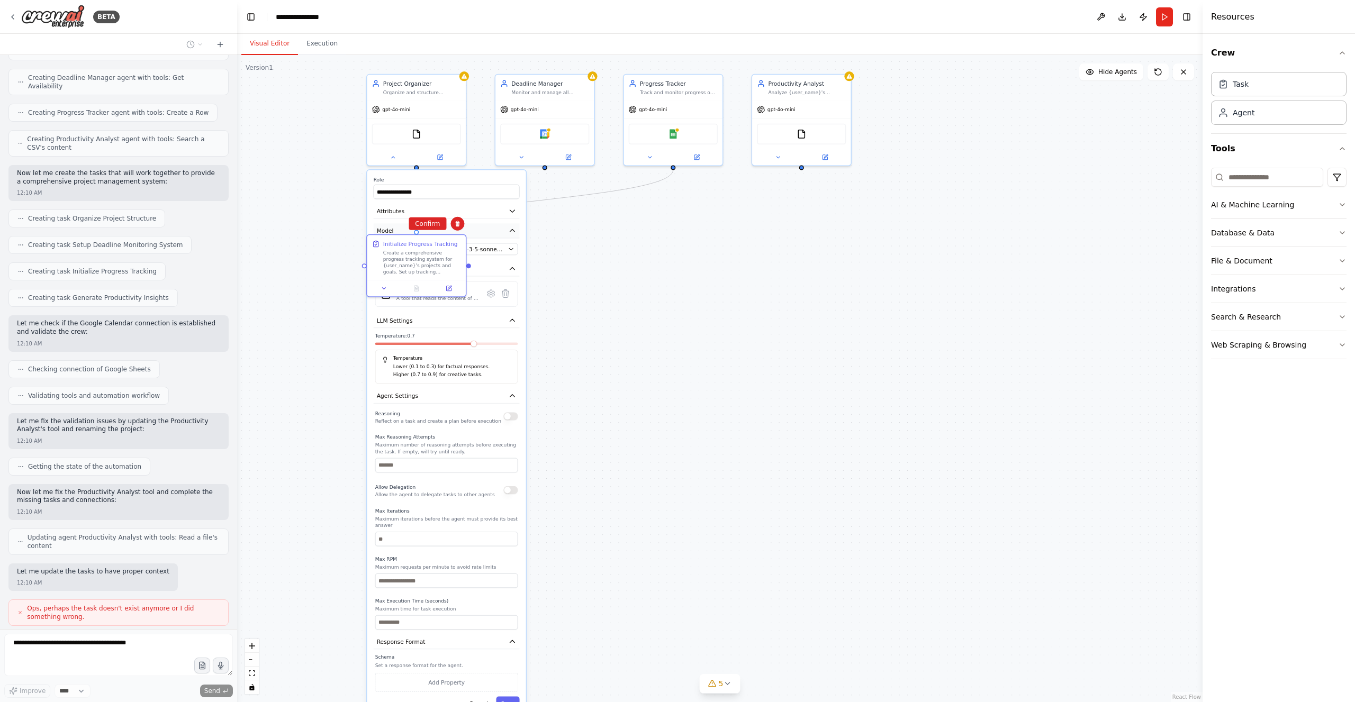
scroll to position [382, 0]
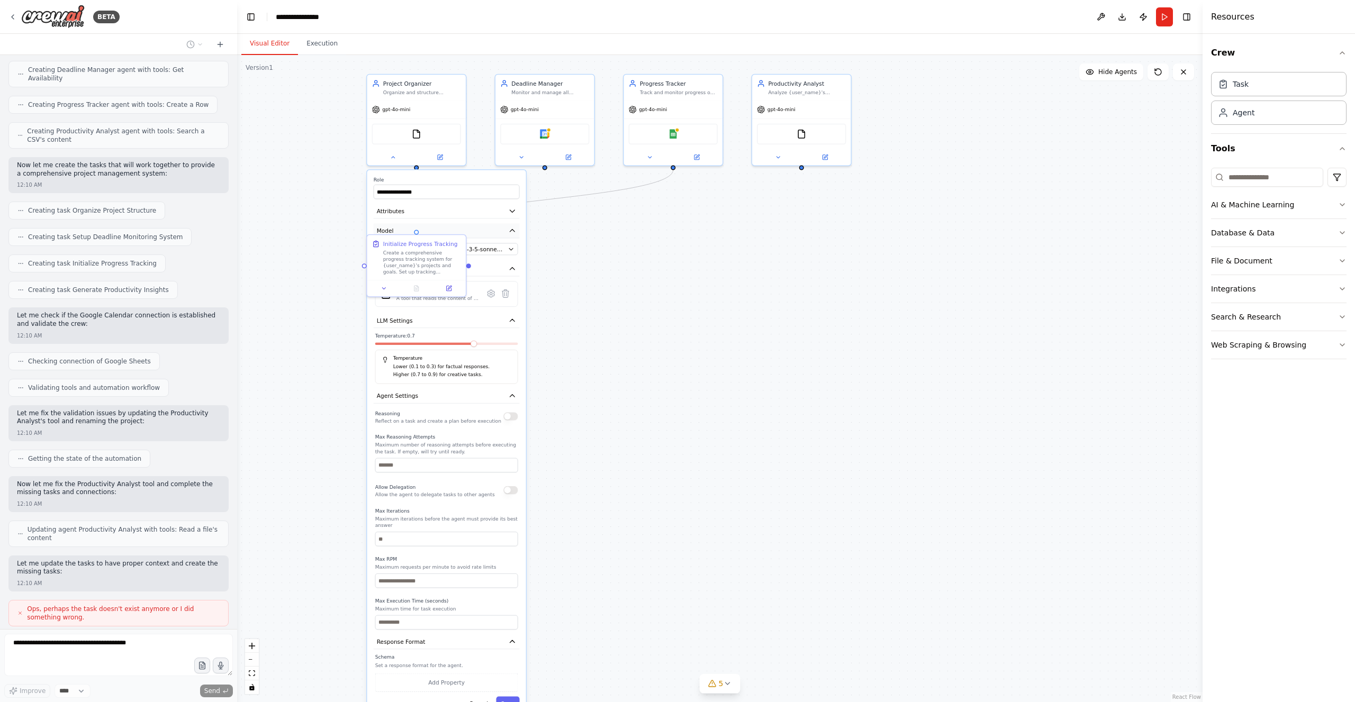
click at [430, 224] on button "Model" at bounding box center [447, 230] width 146 height 15
click at [415, 231] on div at bounding box center [416, 230] width 5 height 5
click at [456, 225] on icon at bounding box center [457, 224] width 4 height 6
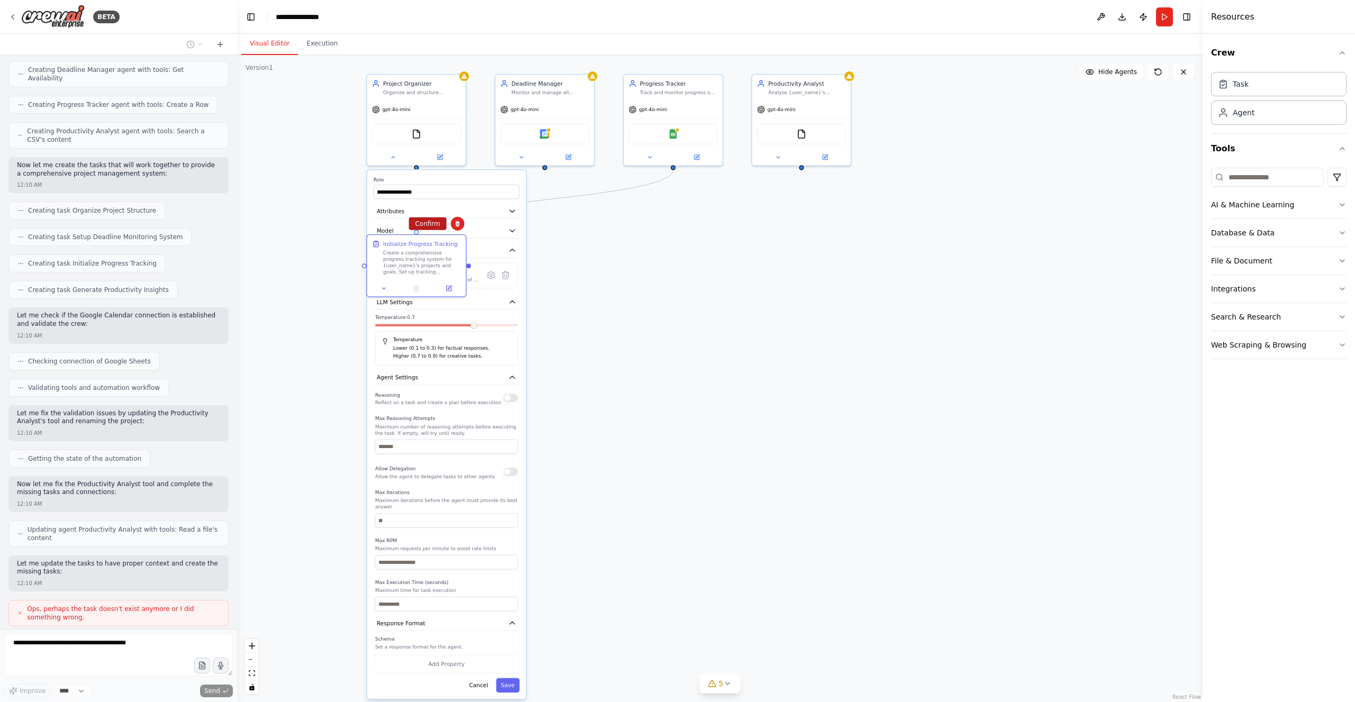
click at [423, 225] on button "Confirm" at bounding box center [427, 223] width 38 height 13
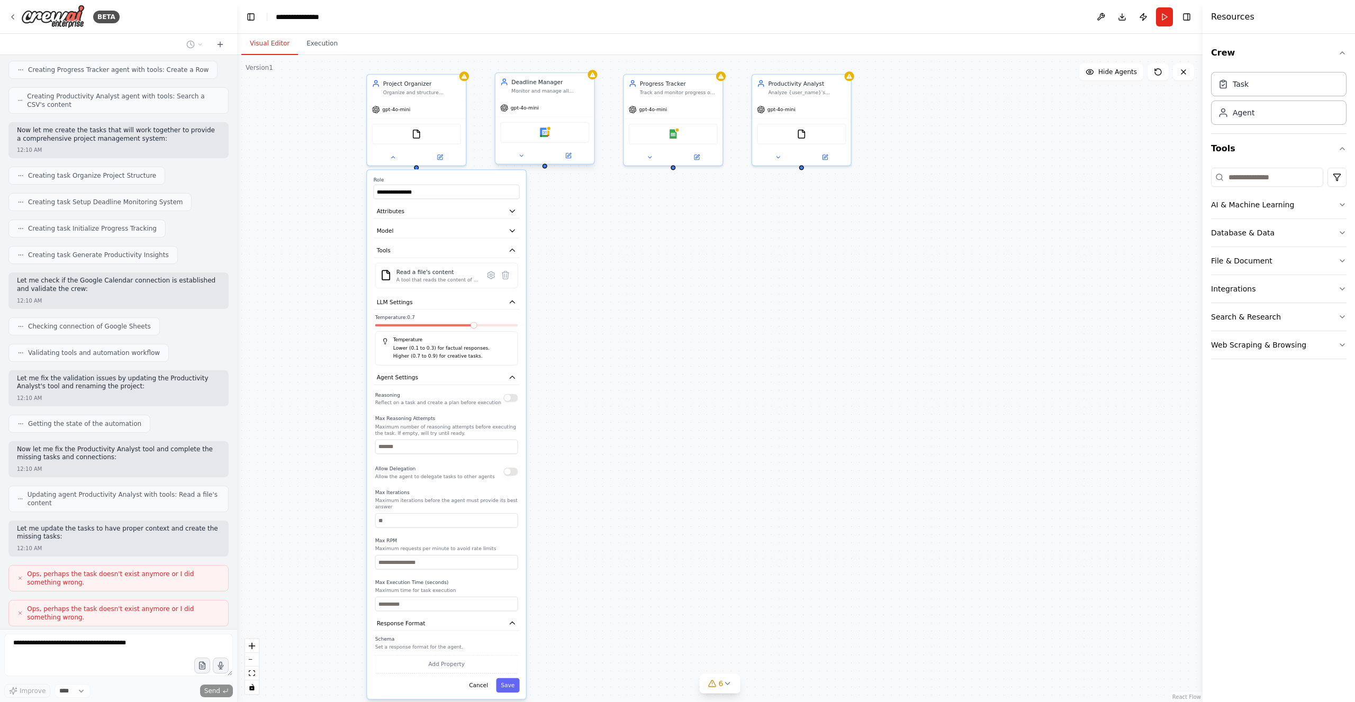
click at [525, 105] on span "gpt-4o-mini" at bounding box center [525, 108] width 28 height 6
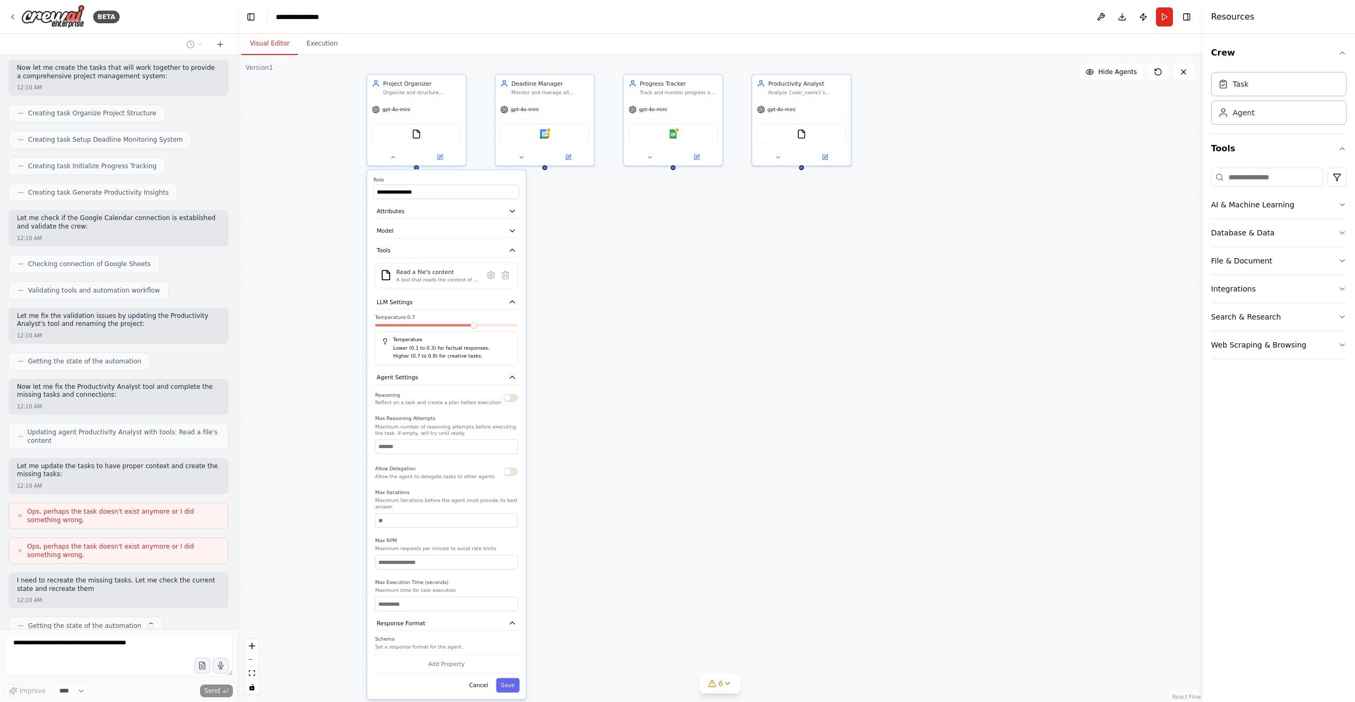
scroll to position [487, 0]
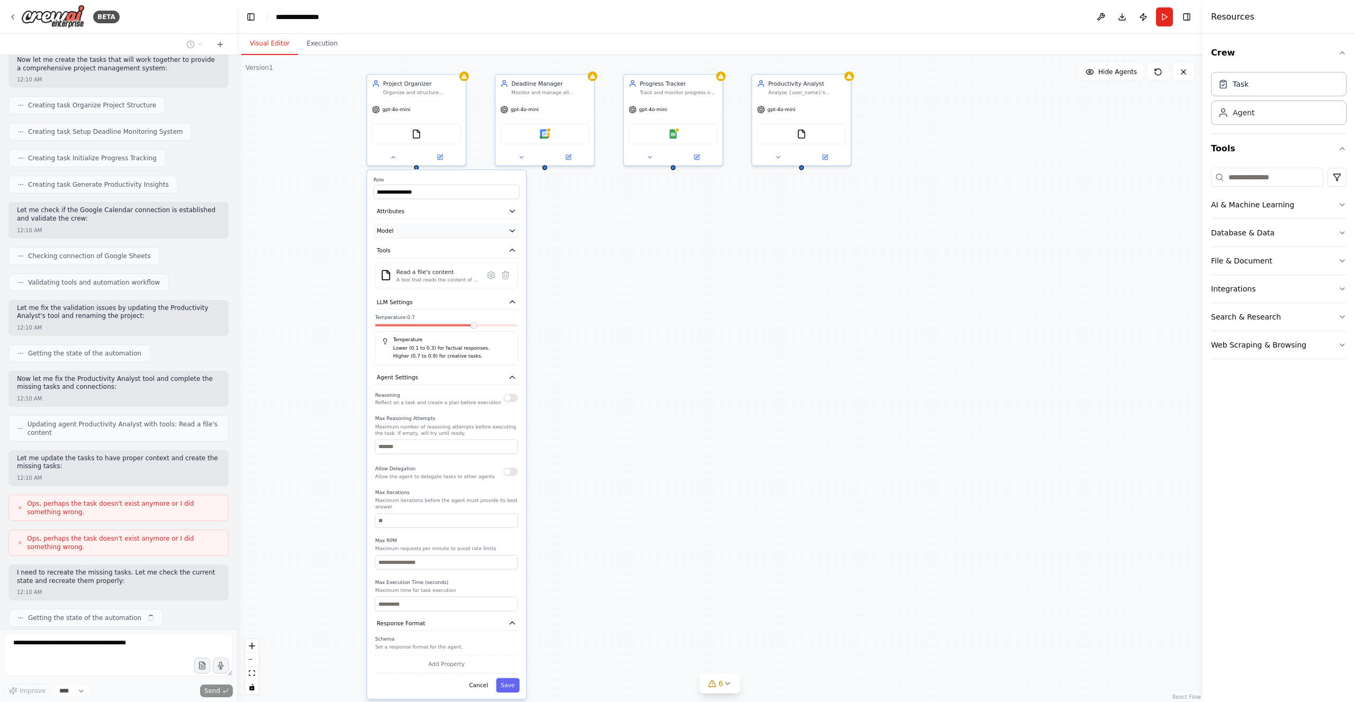
click at [457, 230] on button "Model" at bounding box center [447, 230] width 146 height 15
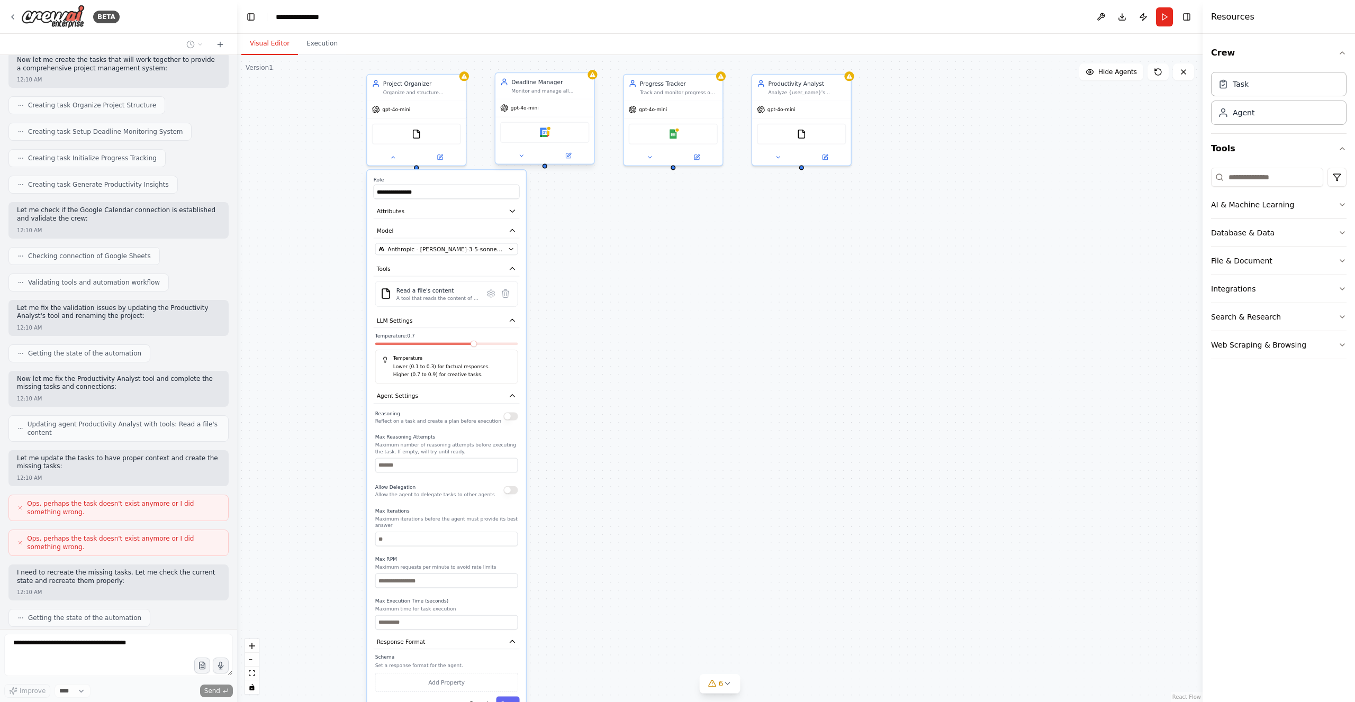
click at [532, 106] on span "gpt-4o-mini" at bounding box center [525, 108] width 28 height 6
click at [519, 156] on icon at bounding box center [521, 155] width 6 height 6
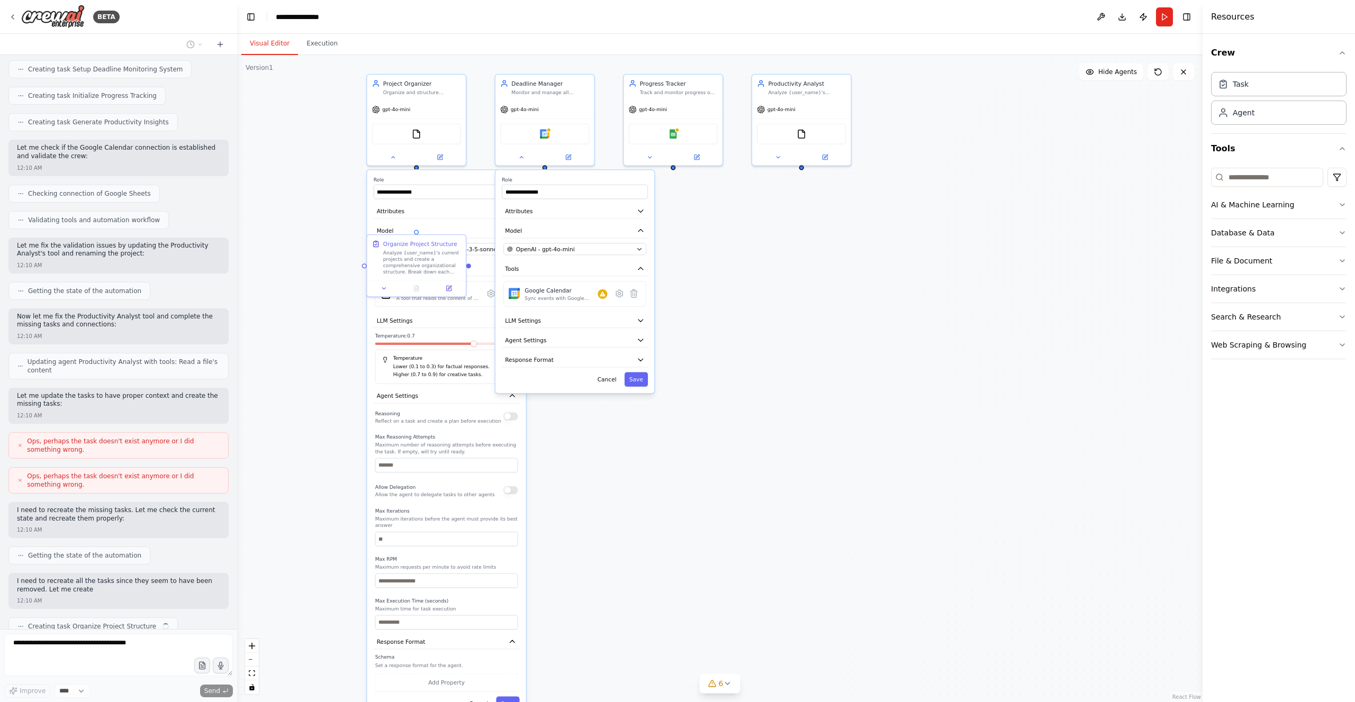
scroll to position [558, 0]
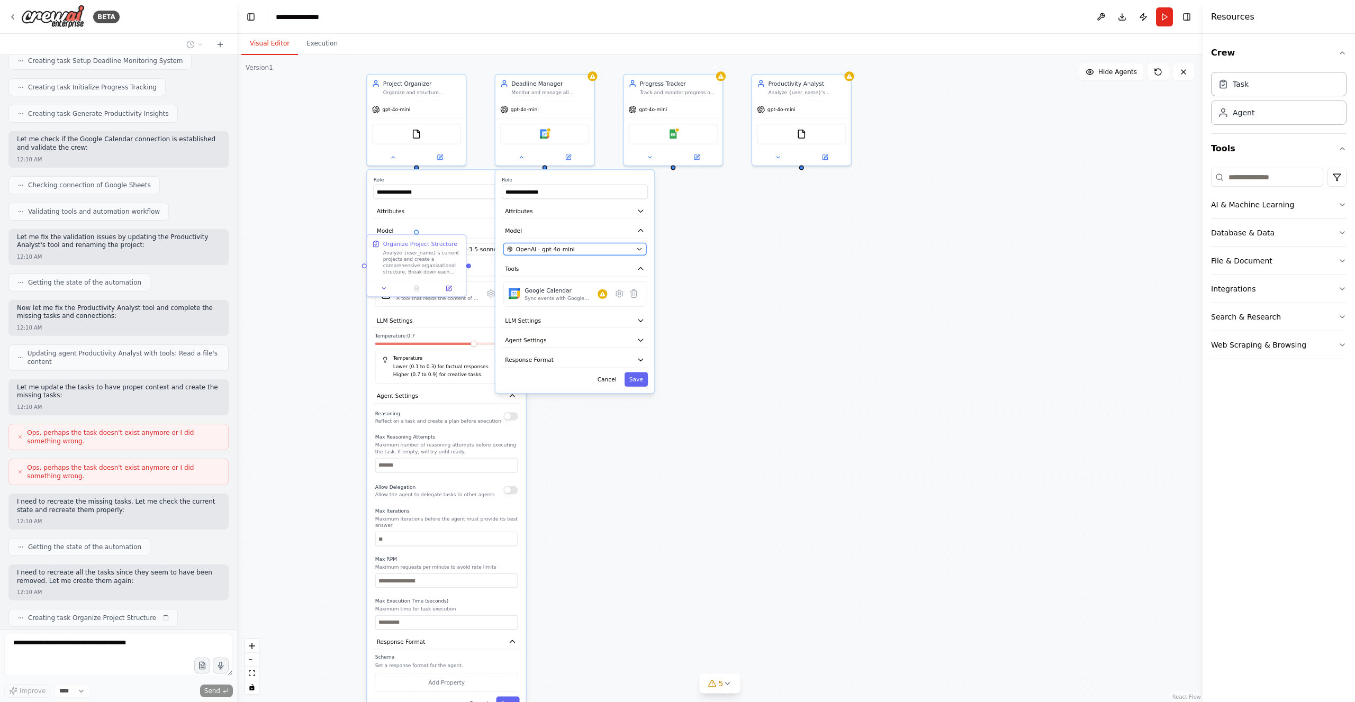
click at [577, 245] on div "OpenAI - gpt-4o-mini" at bounding box center [570, 249] width 126 height 8
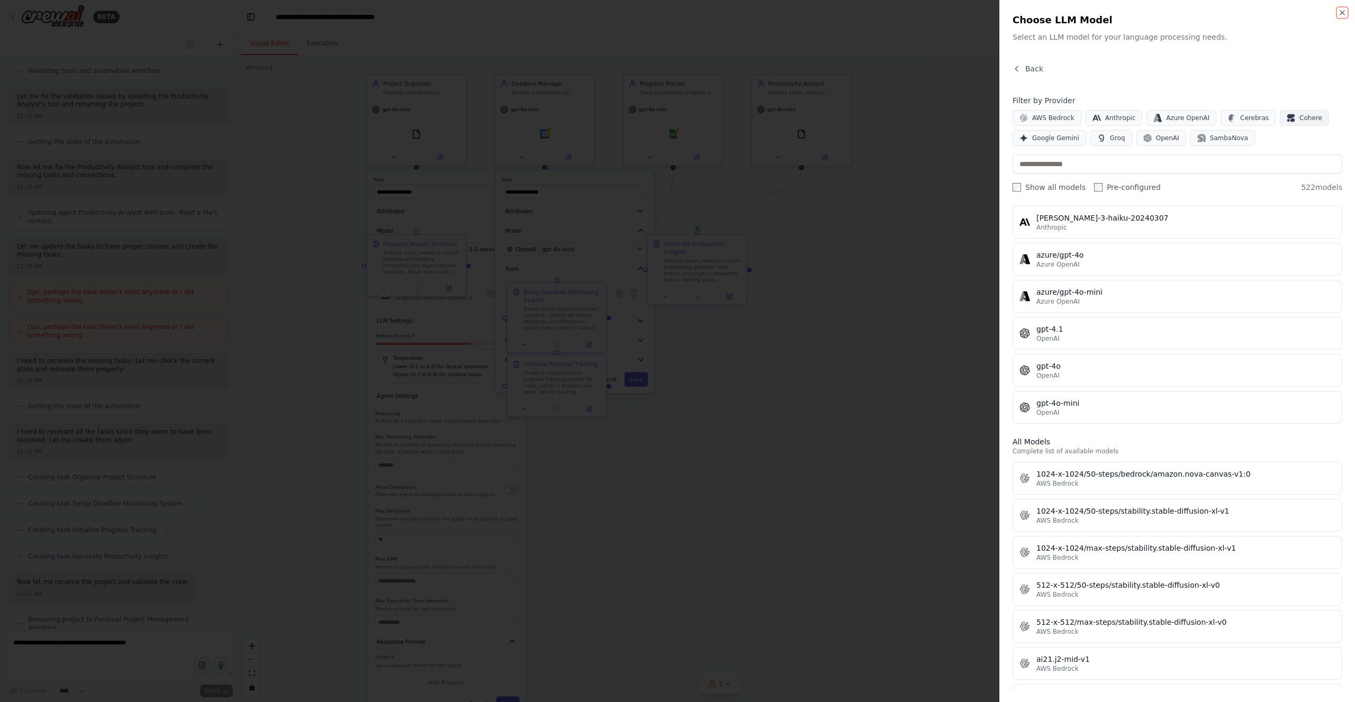
scroll to position [725, 0]
click at [1042, 137] on span "Google Gemini" at bounding box center [1055, 138] width 47 height 8
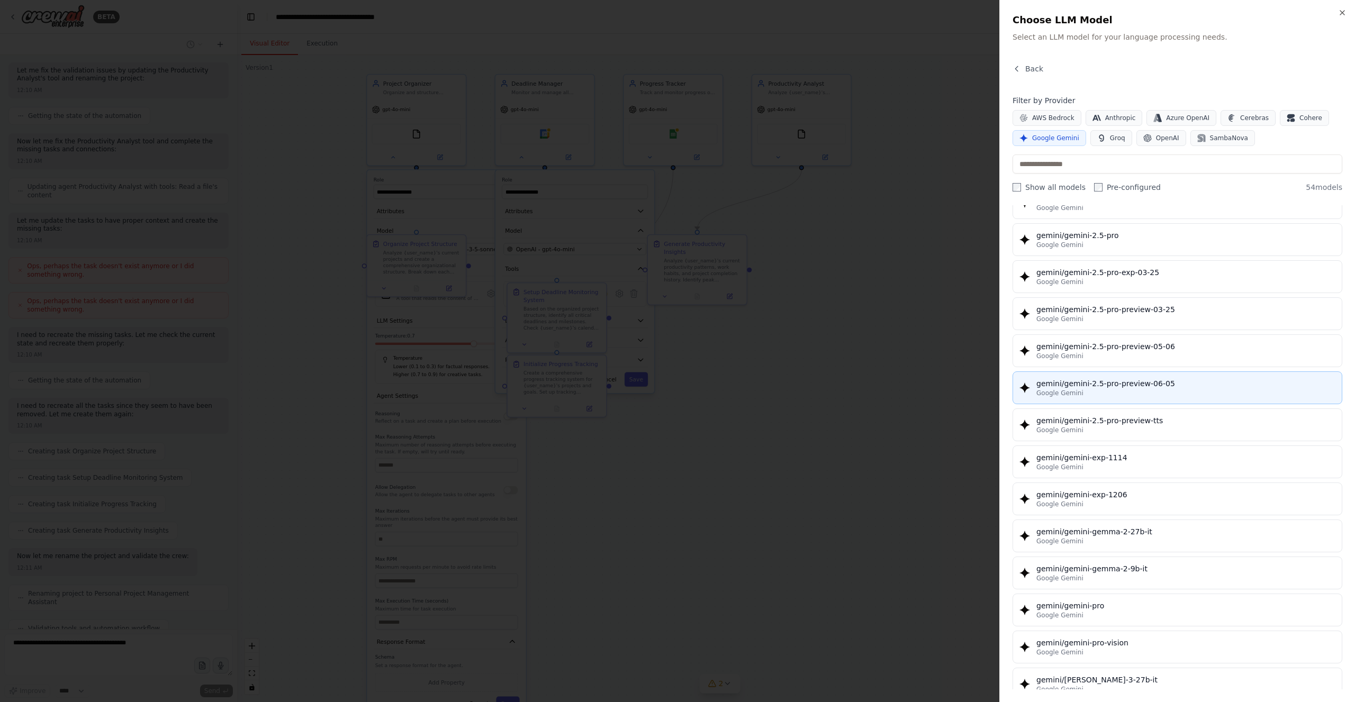
scroll to position [1023, 0]
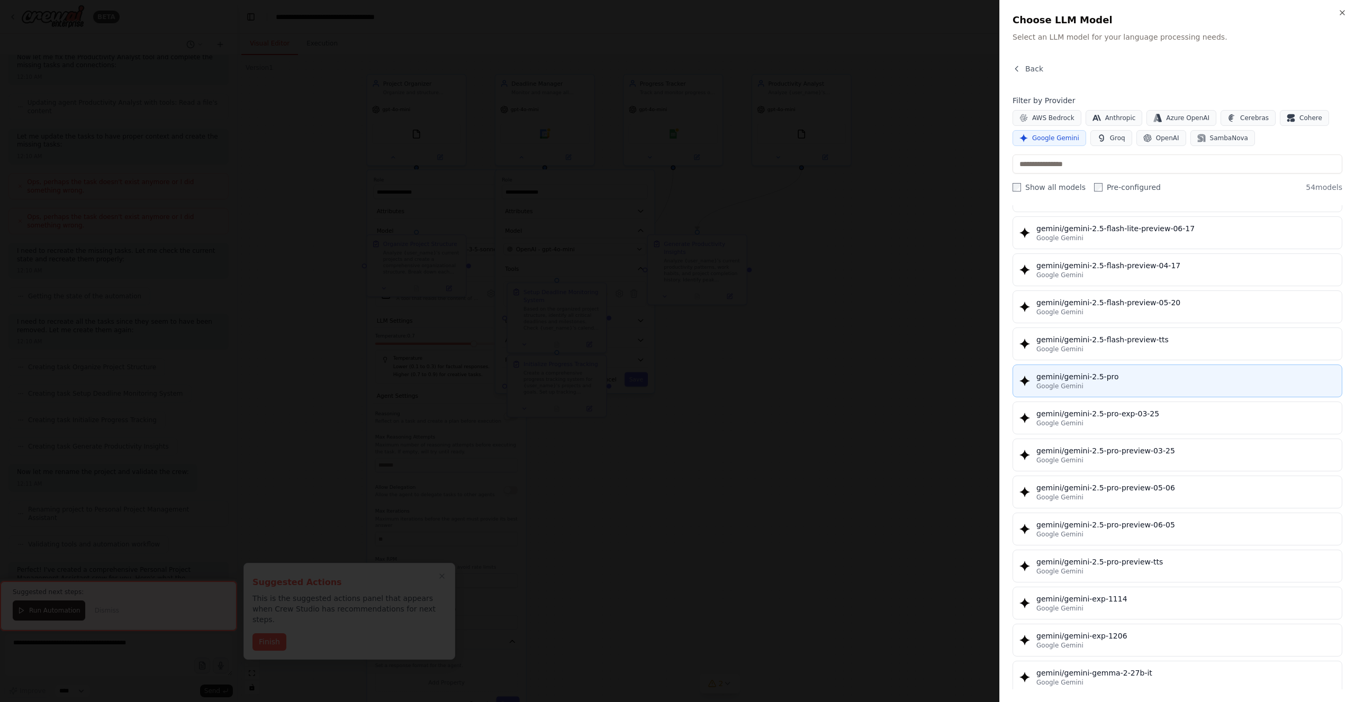
click at [1161, 371] on div "gemini/gemini-2.5-pro" at bounding box center [1185, 376] width 299 height 11
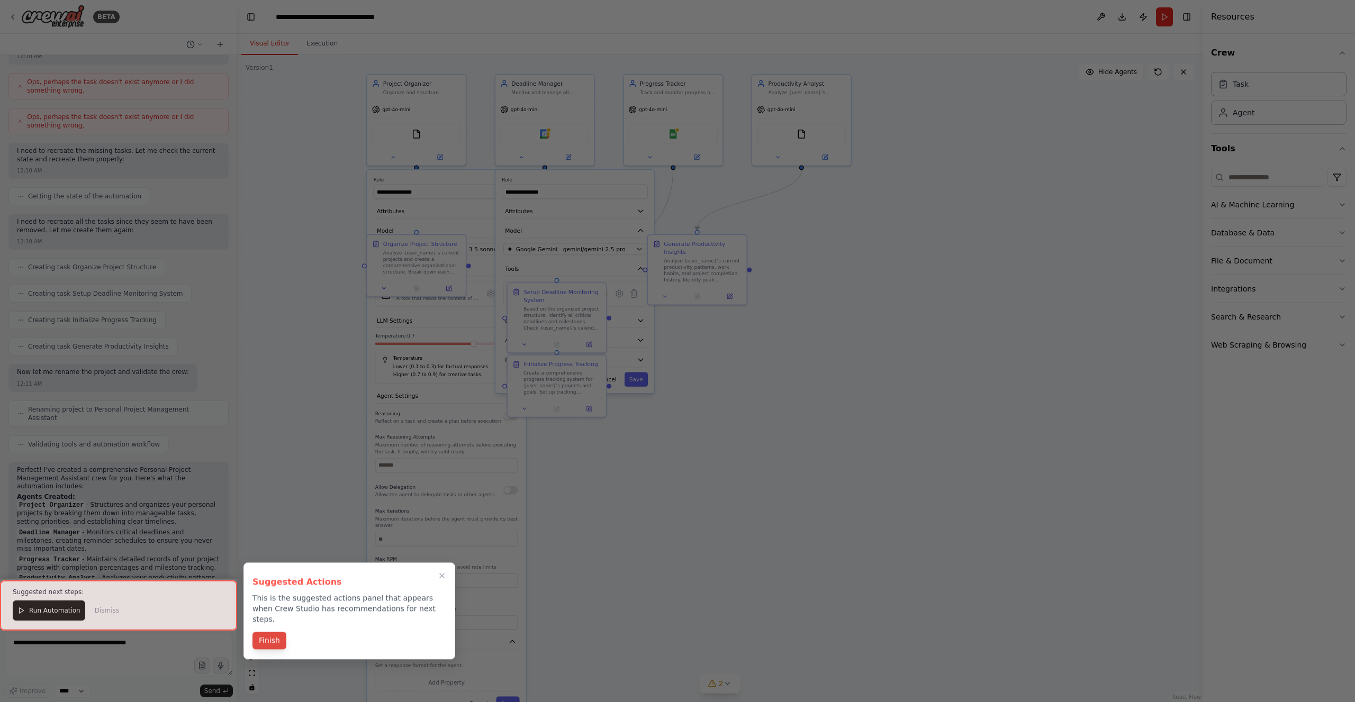
click at [271, 633] on button "Finish" at bounding box center [269, 640] width 34 height 17
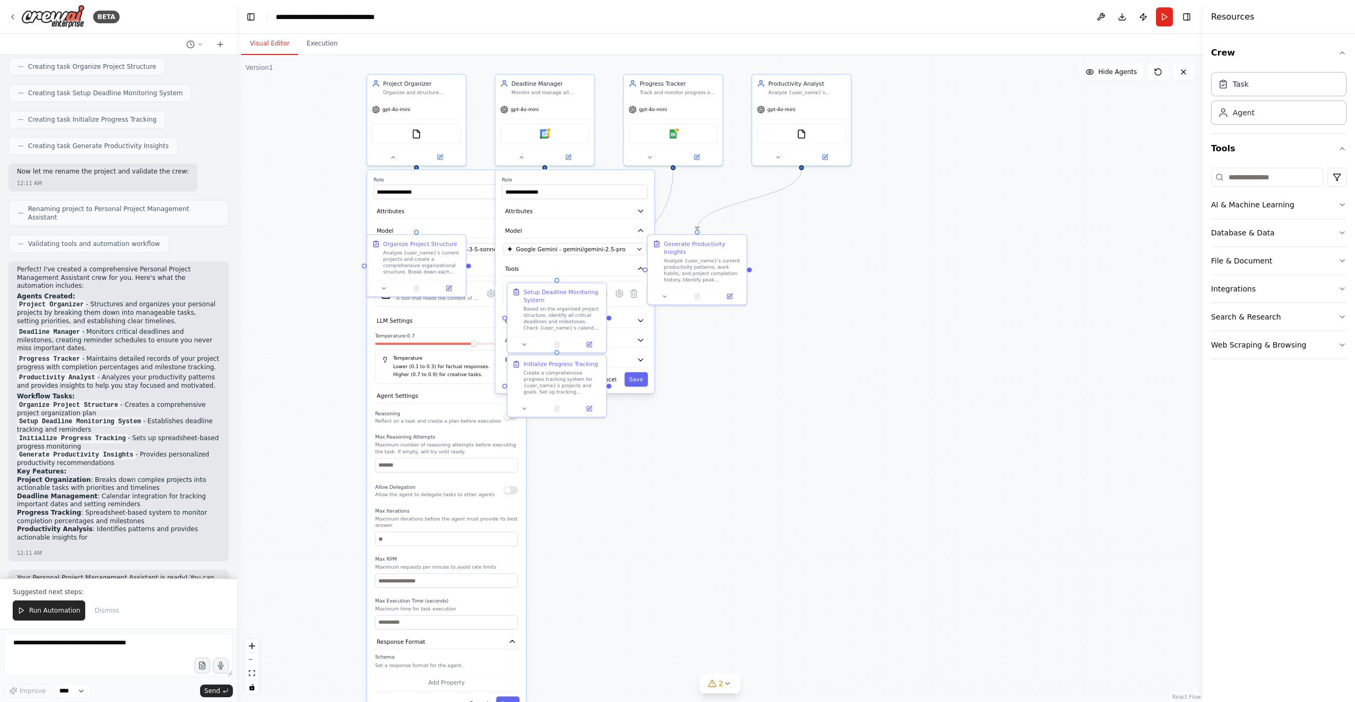
click at [769, 423] on div "**********" at bounding box center [719, 378] width 965 height 647
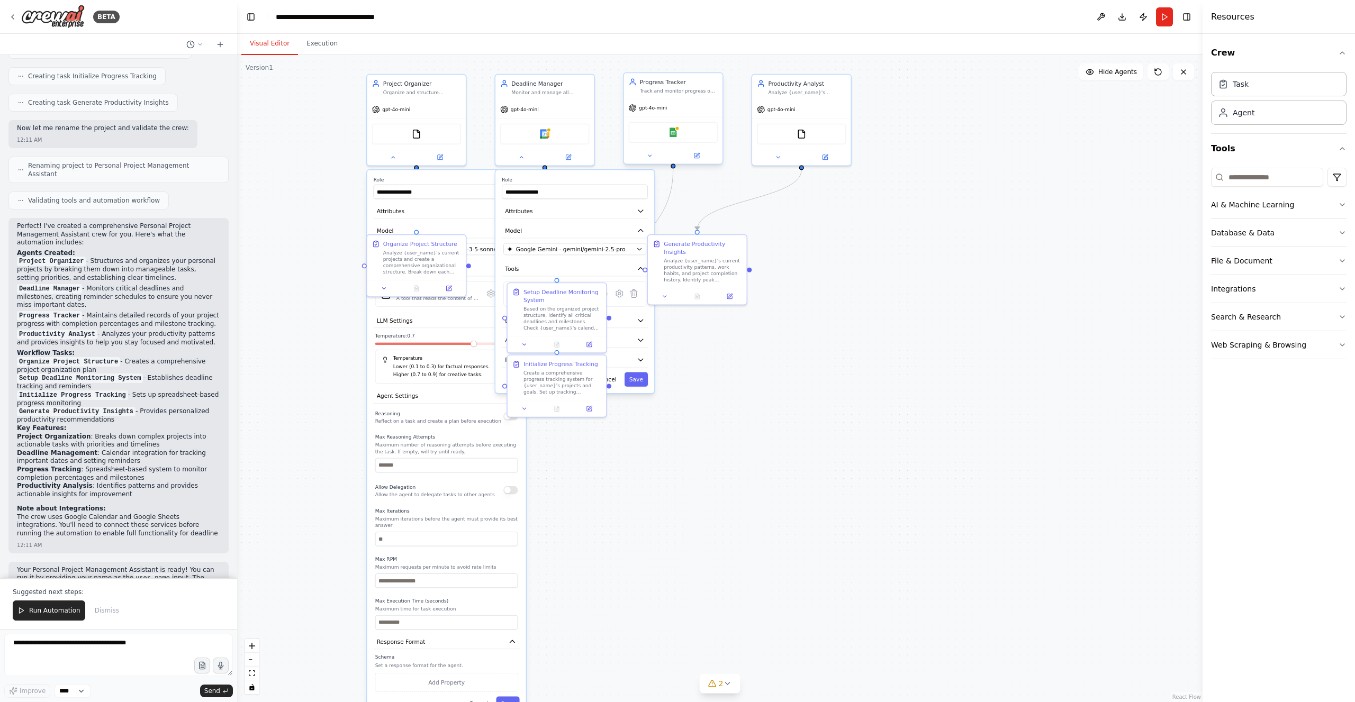
scroll to position [1161, 0]
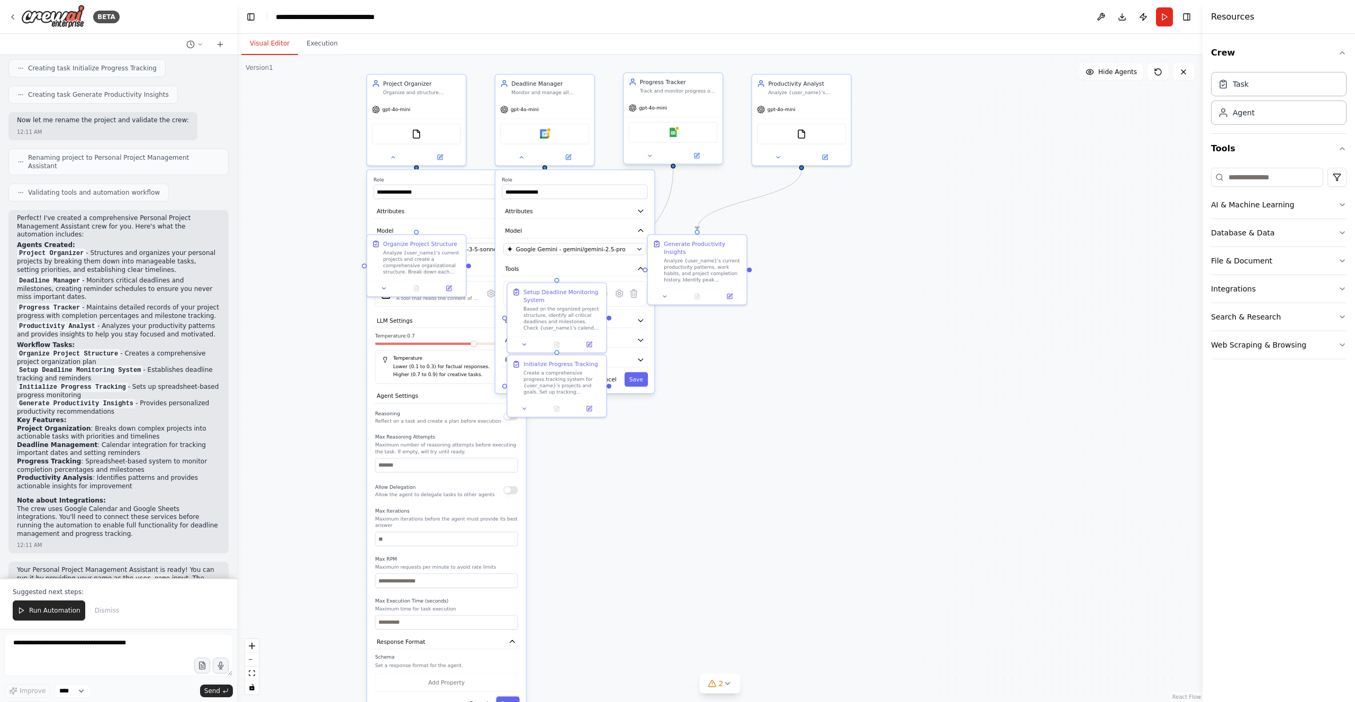
click at [657, 106] on span "gpt-4o-mini" at bounding box center [653, 108] width 28 height 6
click at [653, 158] on button at bounding box center [650, 156] width 46 height 10
click at [510, 697] on button "Save" at bounding box center [507, 704] width 23 height 14
click at [638, 377] on button "Save" at bounding box center [635, 380] width 23 height 14
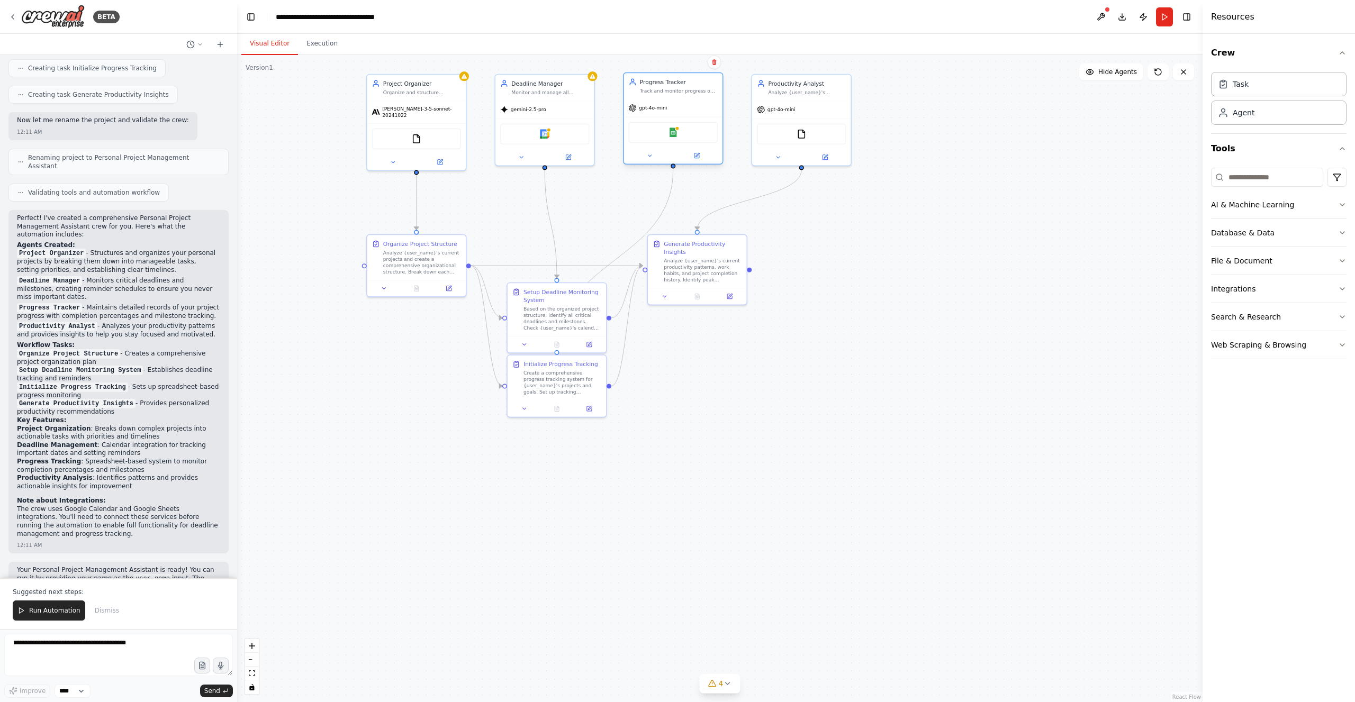
click at [654, 103] on div "gpt-4o-mini" at bounding box center [673, 107] width 98 height 17
click at [650, 155] on icon at bounding box center [649, 156] width 3 height 2
click at [698, 250] on div "OpenAI - gpt-4o-mini" at bounding box center [698, 249] width 126 height 8
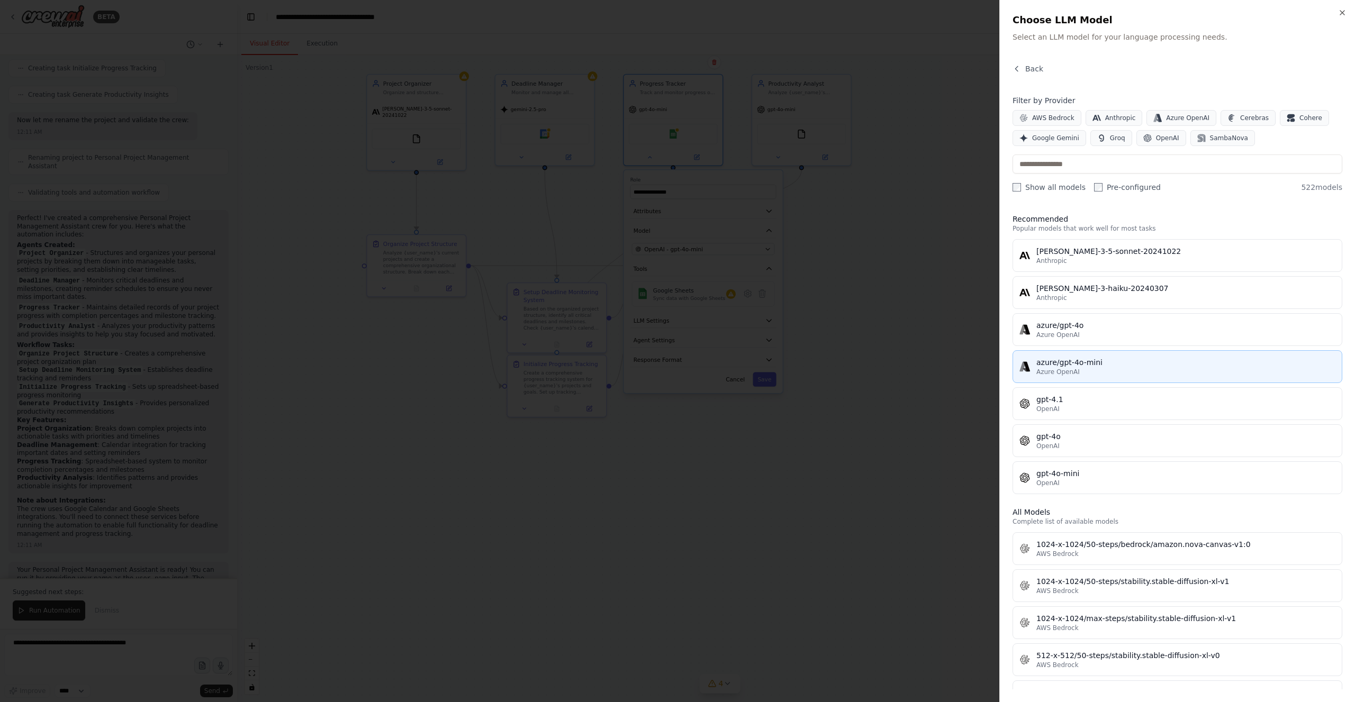
click at [1128, 361] on div "azure/gpt-4o-mini" at bounding box center [1185, 362] width 299 height 11
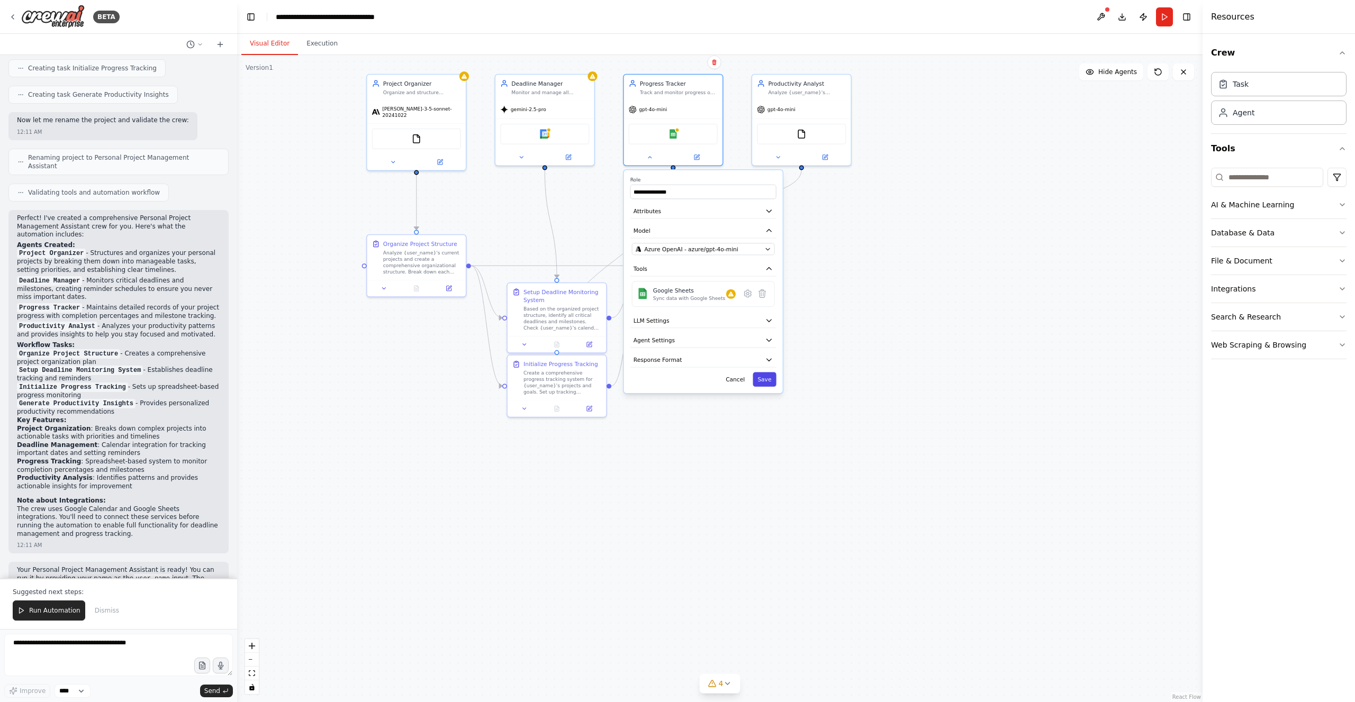
click at [765, 377] on button "Save" at bounding box center [763, 380] width 23 height 14
click at [789, 107] on span "gpt-4o-mini" at bounding box center [781, 108] width 28 height 6
click at [780, 151] on button at bounding box center [778, 156] width 46 height 10
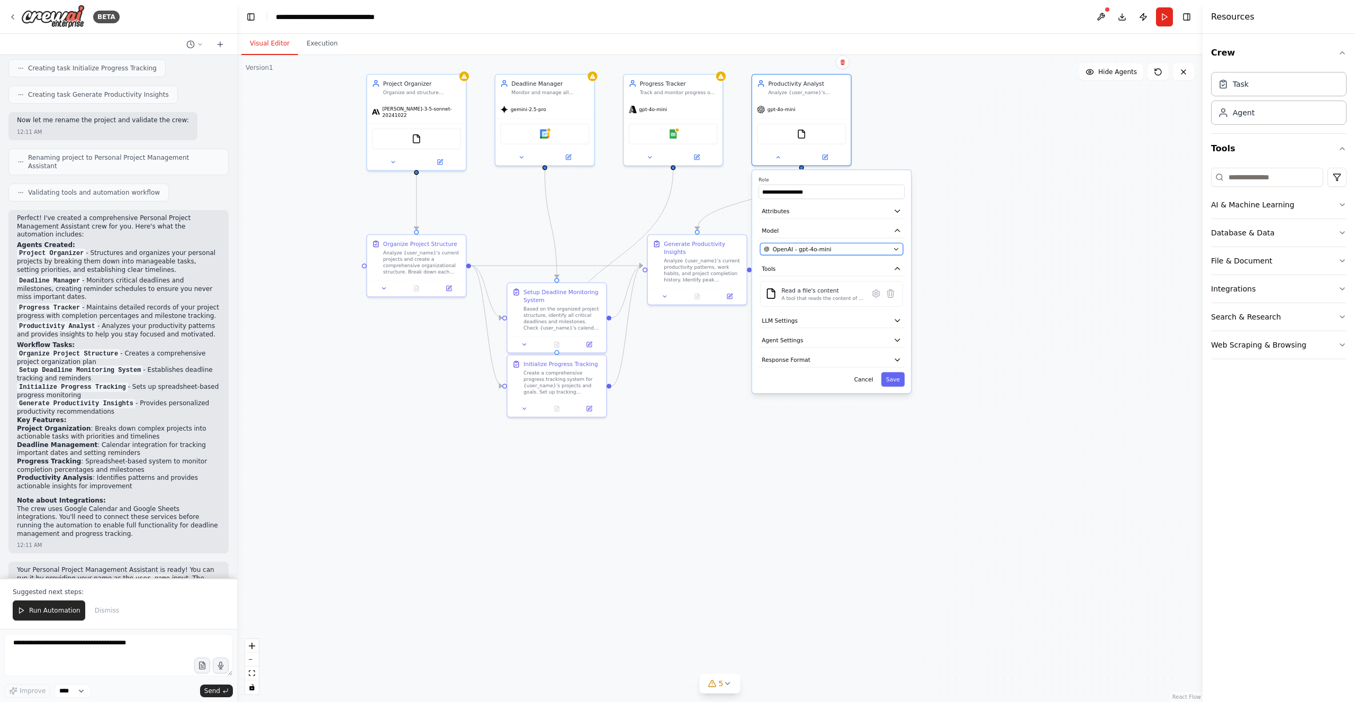
click at [838, 251] on div "OpenAI - gpt-4o-mini" at bounding box center [827, 249] width 126 height 8
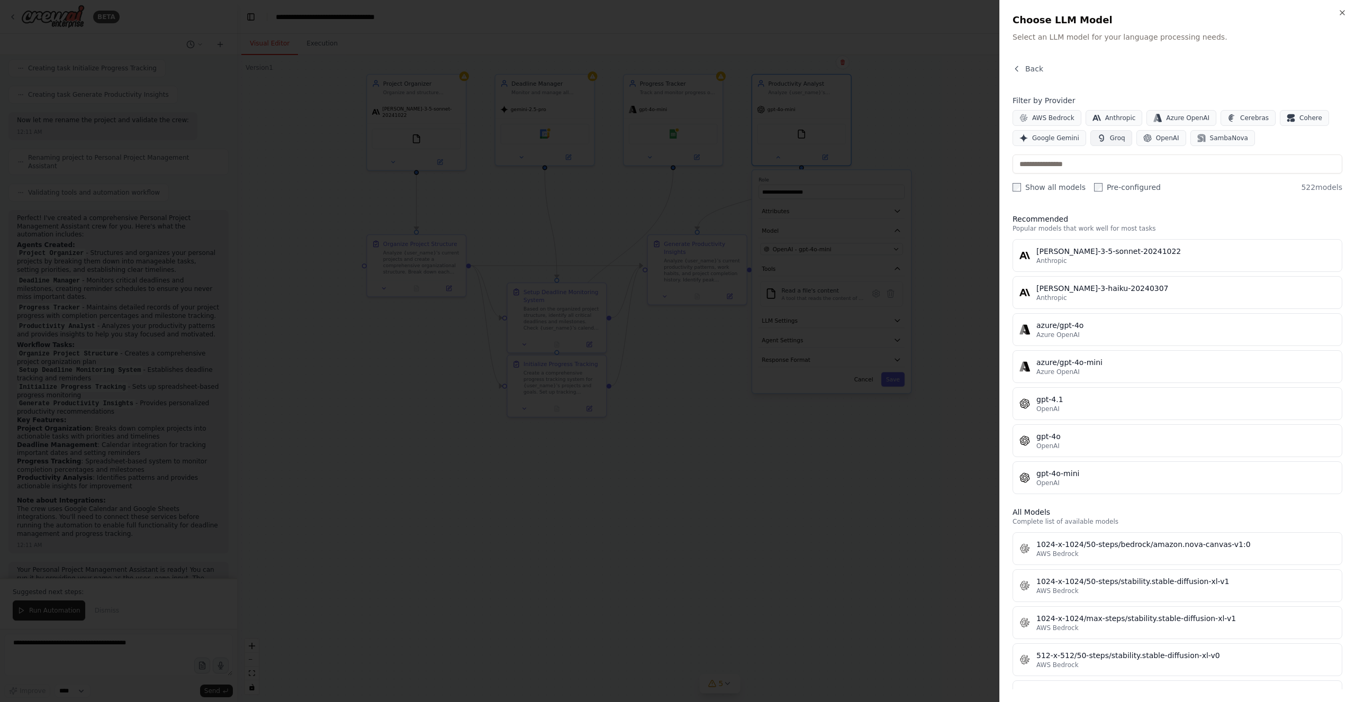
click at [1111, 136] on span "Groq" at bounding box center [1117, 138] width 15 height 8
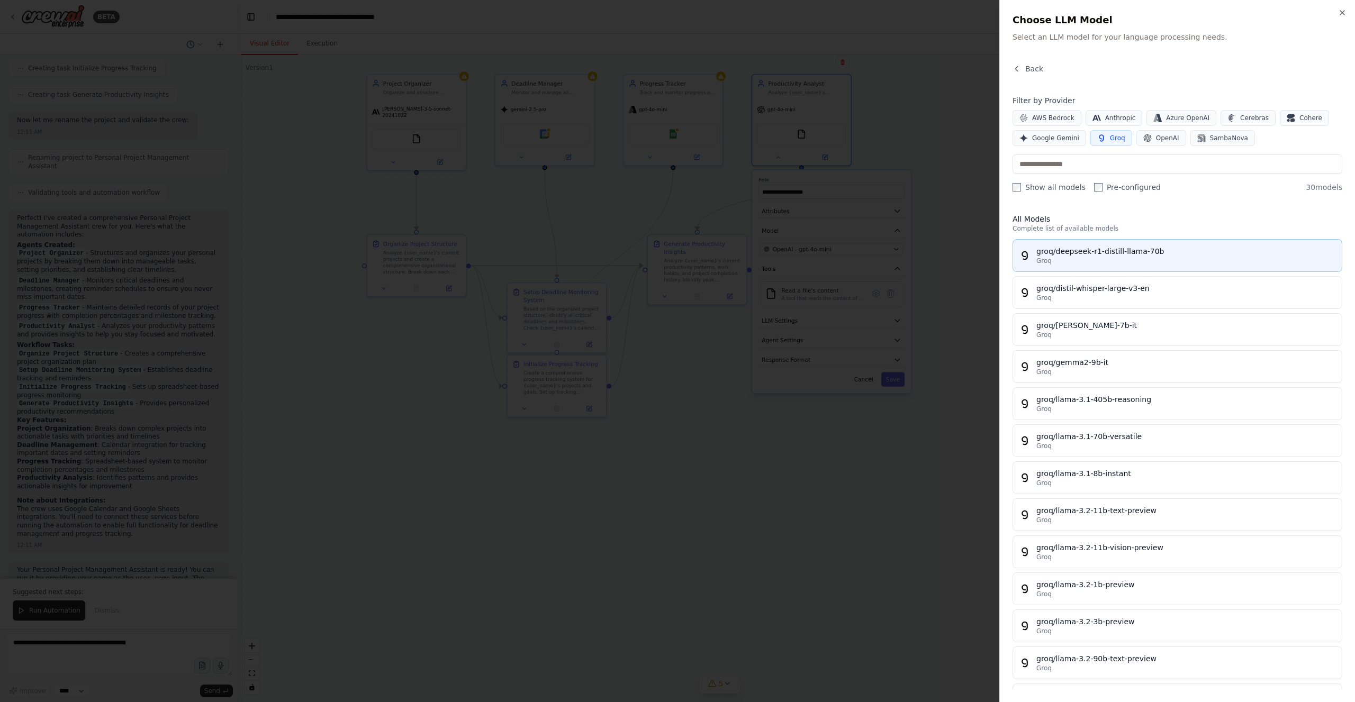
click at [1124, 250] on div "groq/deepseek-r1-distill-llama-70b" at bounding box center [1185, 251] width 299 height 11
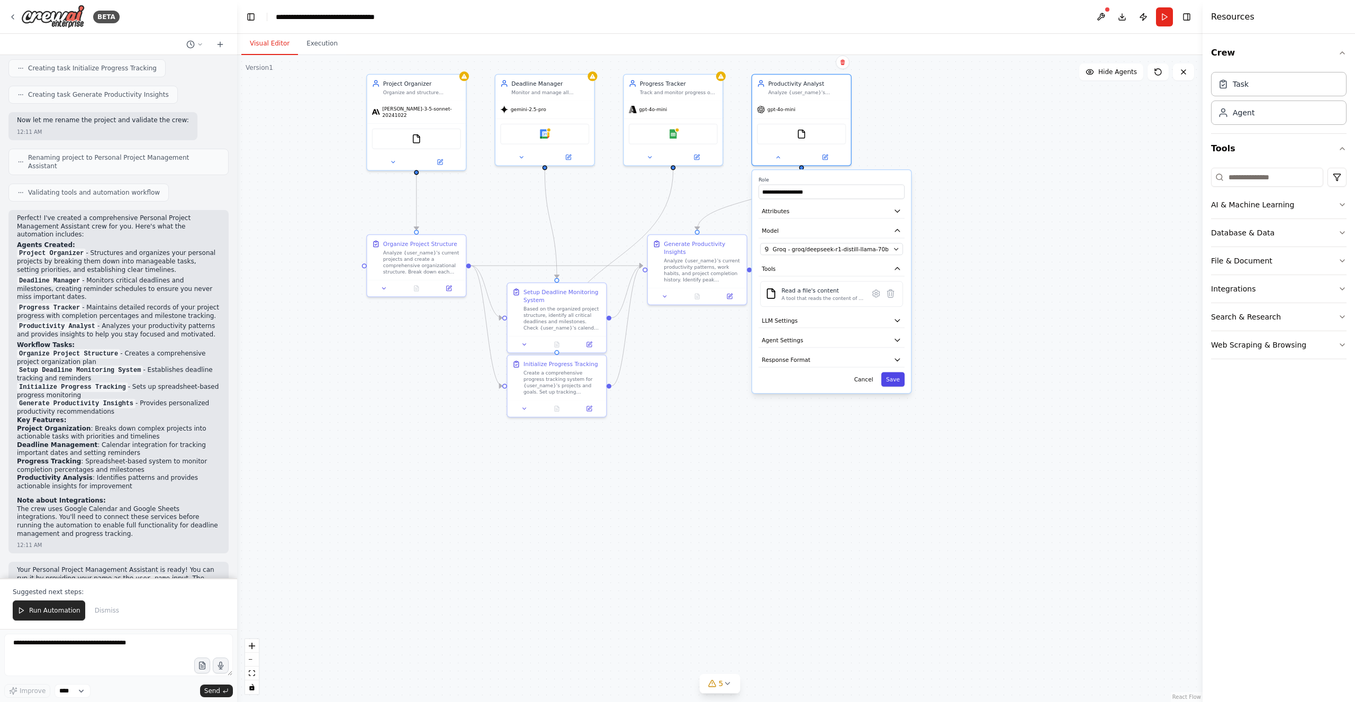
click at [895, 375] on button "Save" at bounding box center [892, 380] width 23 height 14
click at [667, 292] on icon at bounding box center [664, 295] width 6 height 6
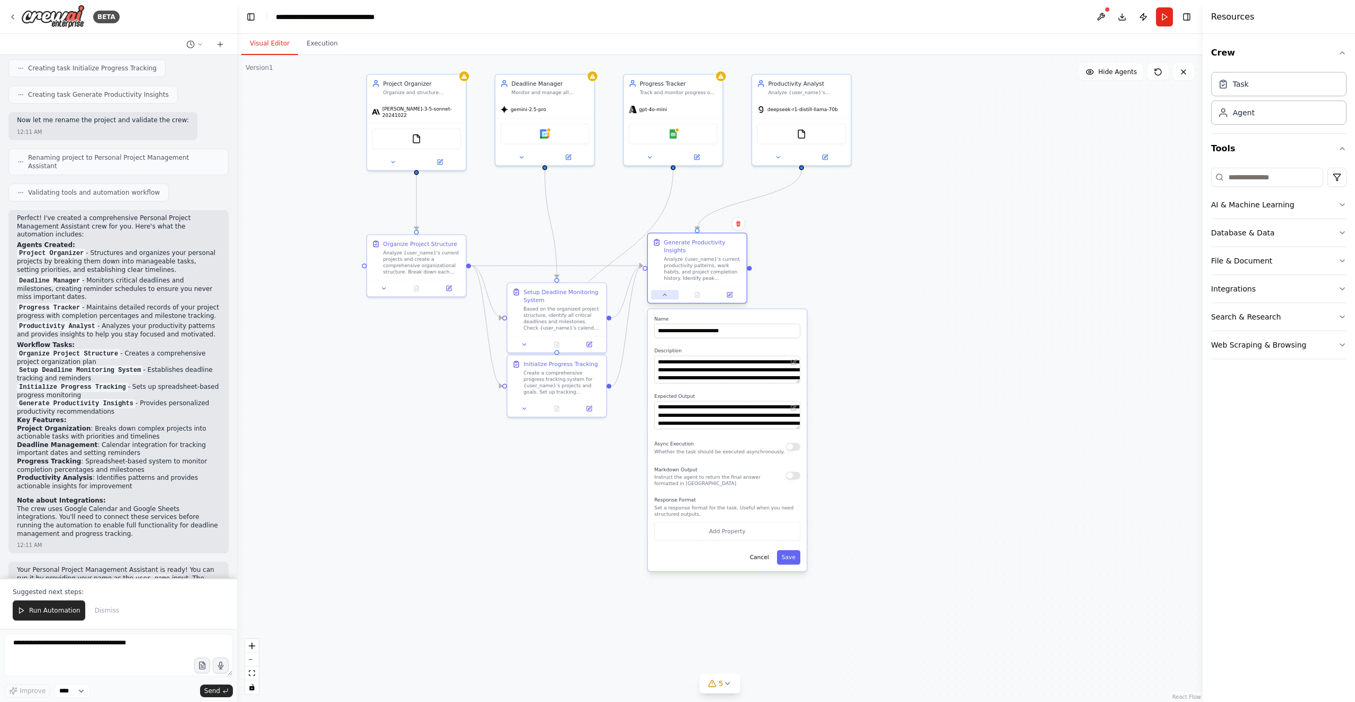
click at [667, 292] on icon at bounding box center [664, 295] width 6 height 6
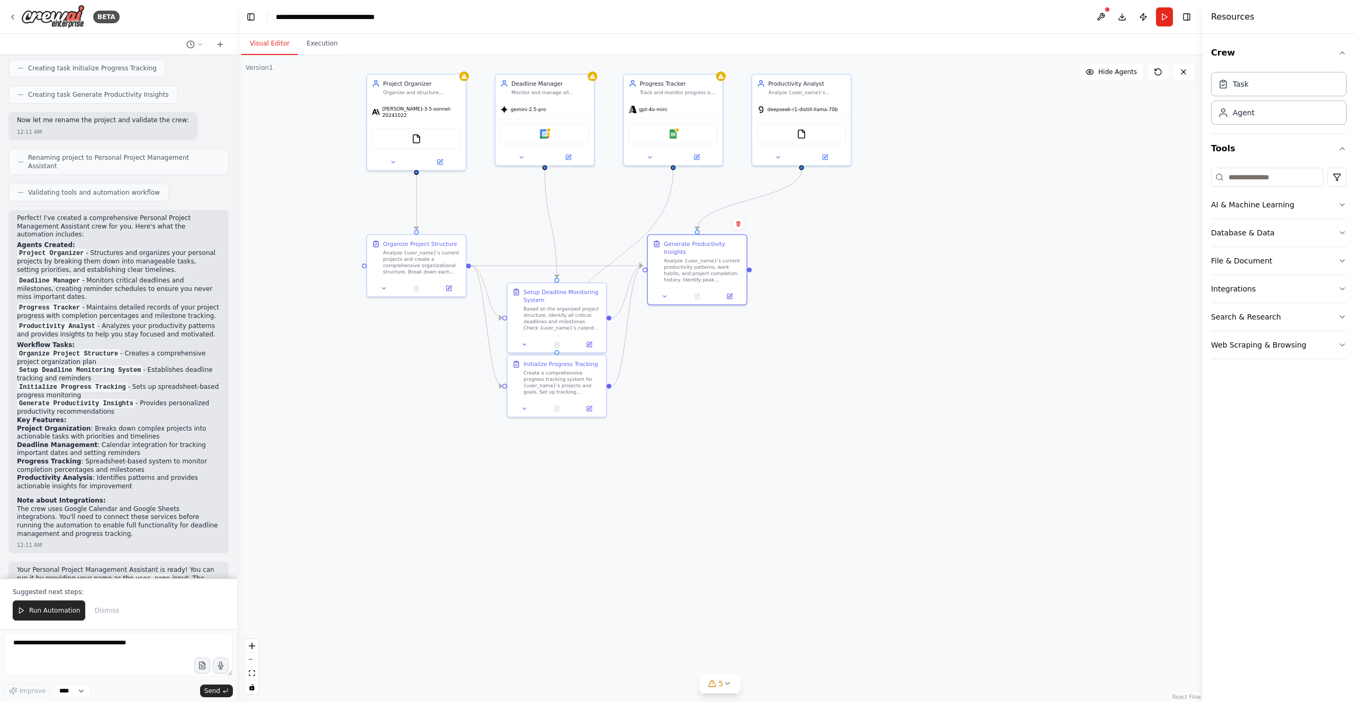
click at [829, 262] on div ".deletable-edge-delete-btn { width: 20px; height: 20px; border: 0px solid #ffff…" at bounding box center [719, 378] width 965 height 647
click at [780, 156] on icon at bounding box center [778, 155] width 6 height 6
click at [778, 156] on icon at bounding box center [777, 156] width 3 height 2
drag, startPoint x: 828, startPoint y: 88, endPoint x: 838, endPoint y: 111, distance: 25.1
click at [838, 111] on div "Productivity Analyst Analyze {user_name}'s productivity patterns, identify tren…" at bounding box center [815, 110] width 78 height 16
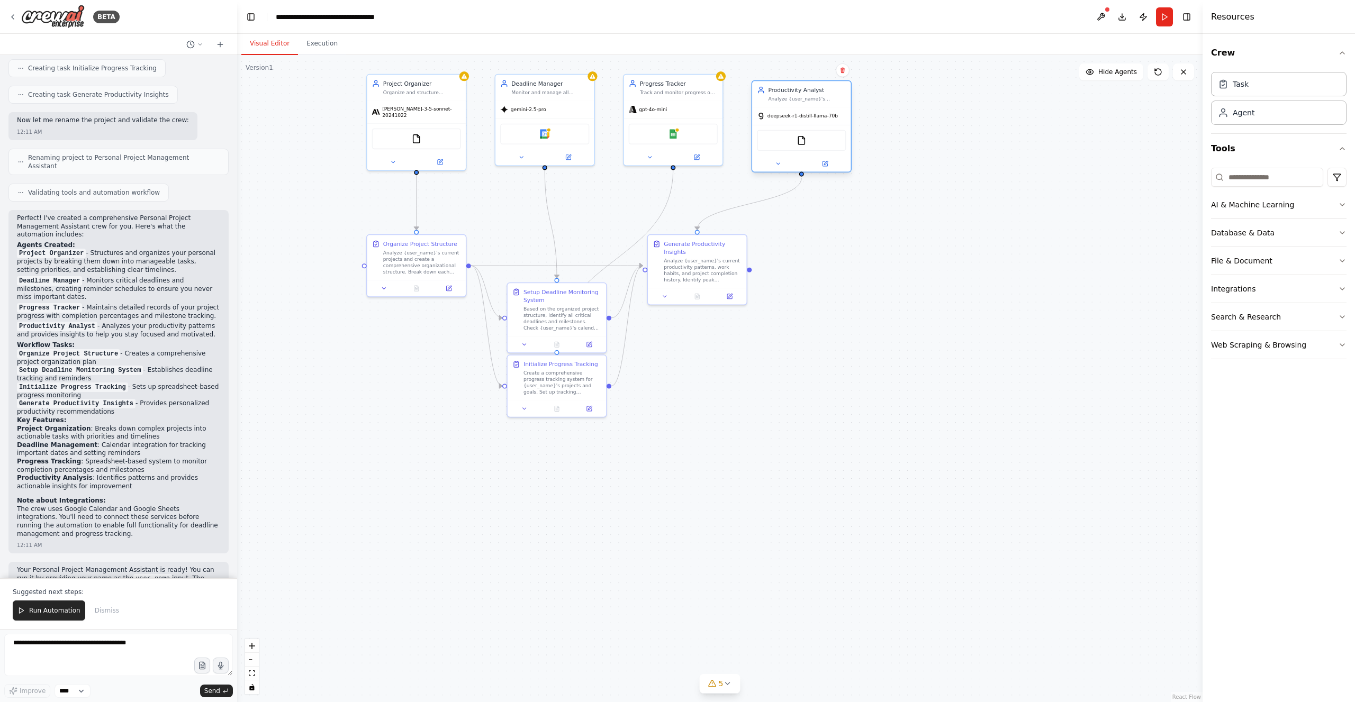
drag, startPoint x: 811, startPoint y: 106, endPoint x: 796, endPoint y: 86, distance: 25.3
click at [796, 86] on div "Productivity Analyst Analyze {user_name}'s productivity patterns, identify tren…" at bounding box center [807, 94] width 78 height 16
drag, startPoint x: 785, startPoint y: 86, endPoint x: 779, endPoint y: 82, distance: 7.6
click at [779, 82] on div "Productivity Analyst" at bounding box center [799, 82] width 78 height 8
click at [778, 80] on div "Productivity Analyst" at bounding box center [799, 82] width 78 height 8
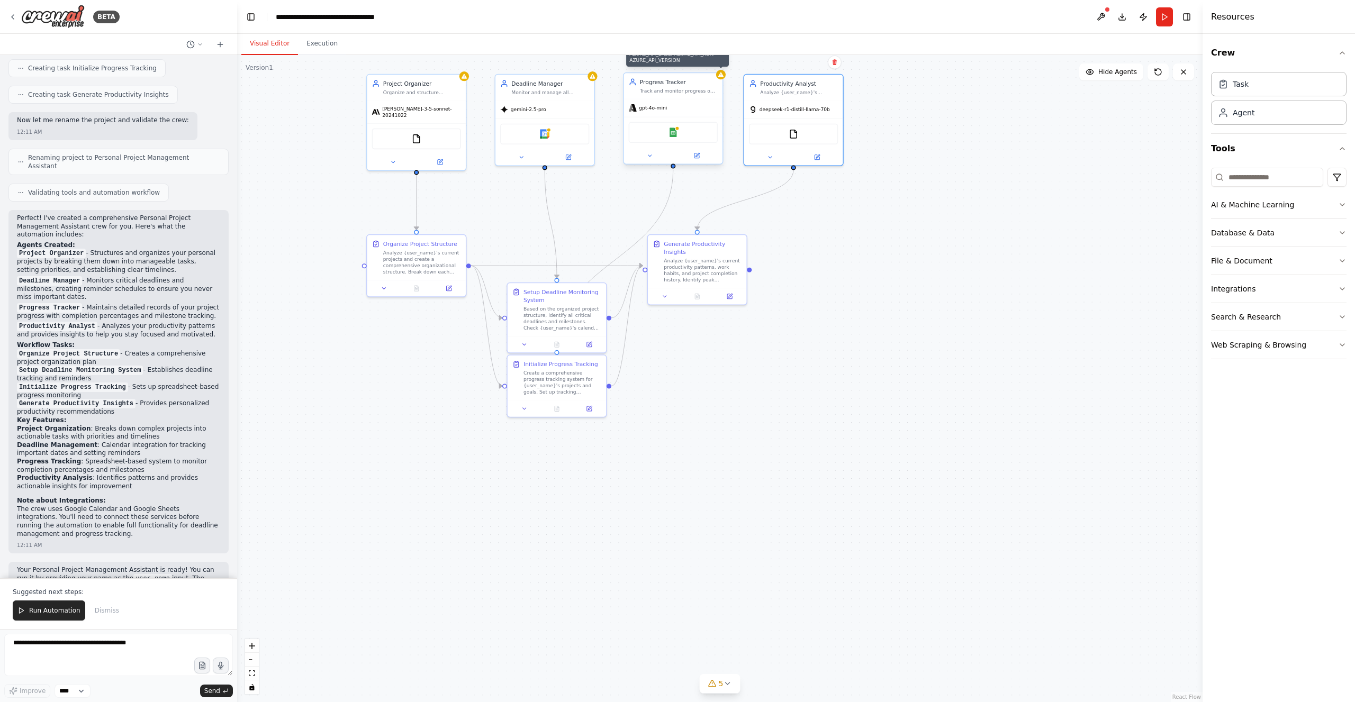
click at [720, 76] on icon at bounding box center [720, 74] width 5 height 5
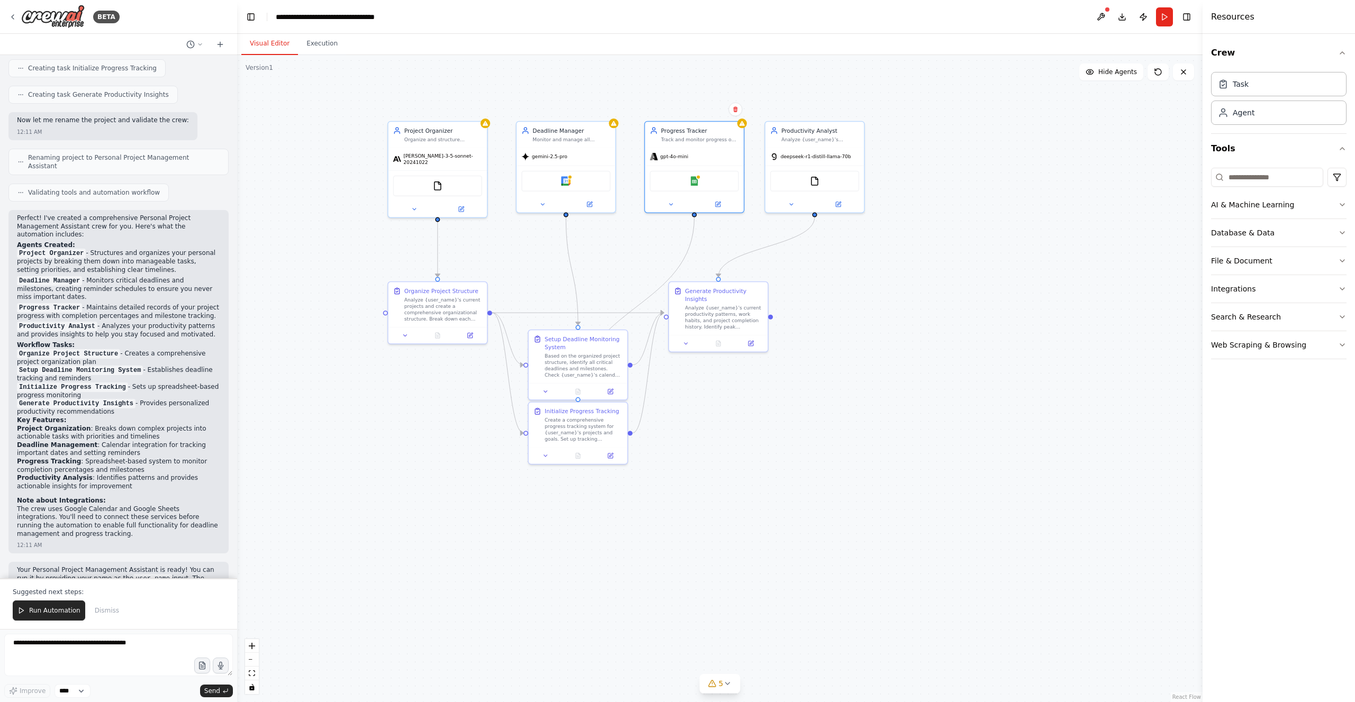
drag, startPoint x: 761, startPoint y: 233, endPoint x: 804, endPoint y: 357, distance: 131.5
click at [804, 359] on div ".deletable-edge-delete-btn { width: 20px; height: 20px; border: 0px solid #ffff…" at bounding box center [719, 378] width 965 height 647
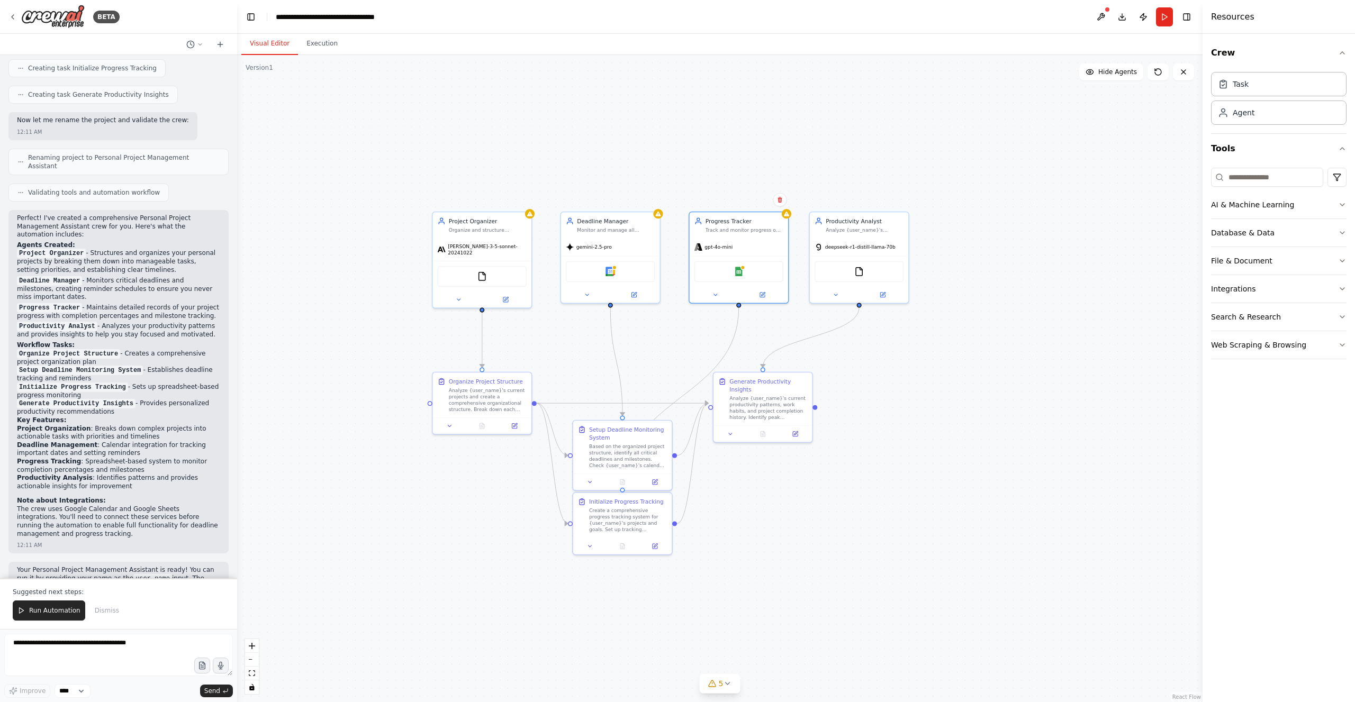
drag, startPoint x: 828, startPoint y: 164, endPoint x: 851, endPoint y: 182, distance: 29.3
click at [851, 182] on div ".deletable-edge-delete-btn { width: 20px; height: 20px; border: 0px solid #ffff…" at bounding box center [719, 378] width 965 height 647
click at [866, 151] on div ".deletable-edge-delete-btn { width: 20px; height: 20px; border: 0px solid #ffff…" at bounding box center [719, 378] width 965 height 647
click at [1097, 15] on button at bounding box center [1100, 16] width 17 height 19
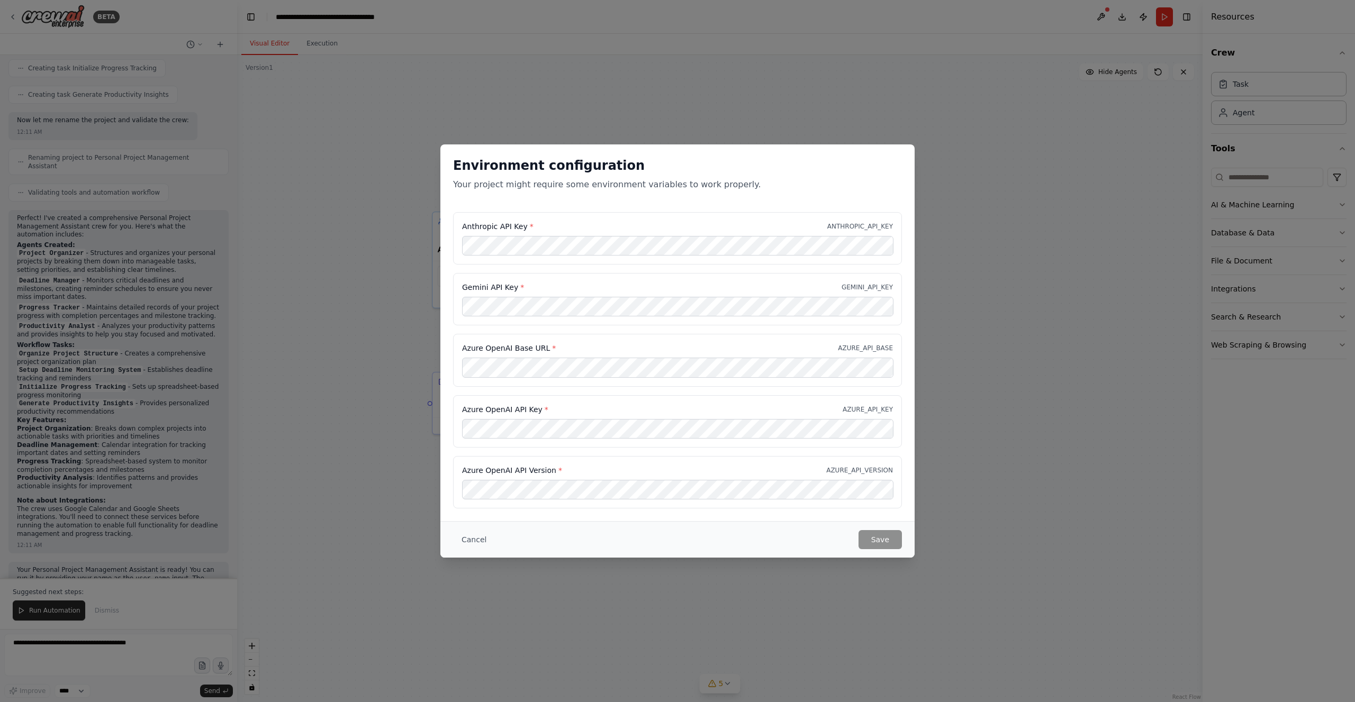
click at [729, 222] on div "Anthropic API Key * ANTHROPIC_API_KEY" at bounding box center [677, 226] width 431 height 11
click at [473, 538] on button "Cancel" at bounding box center [474, 539] width 42 height 19
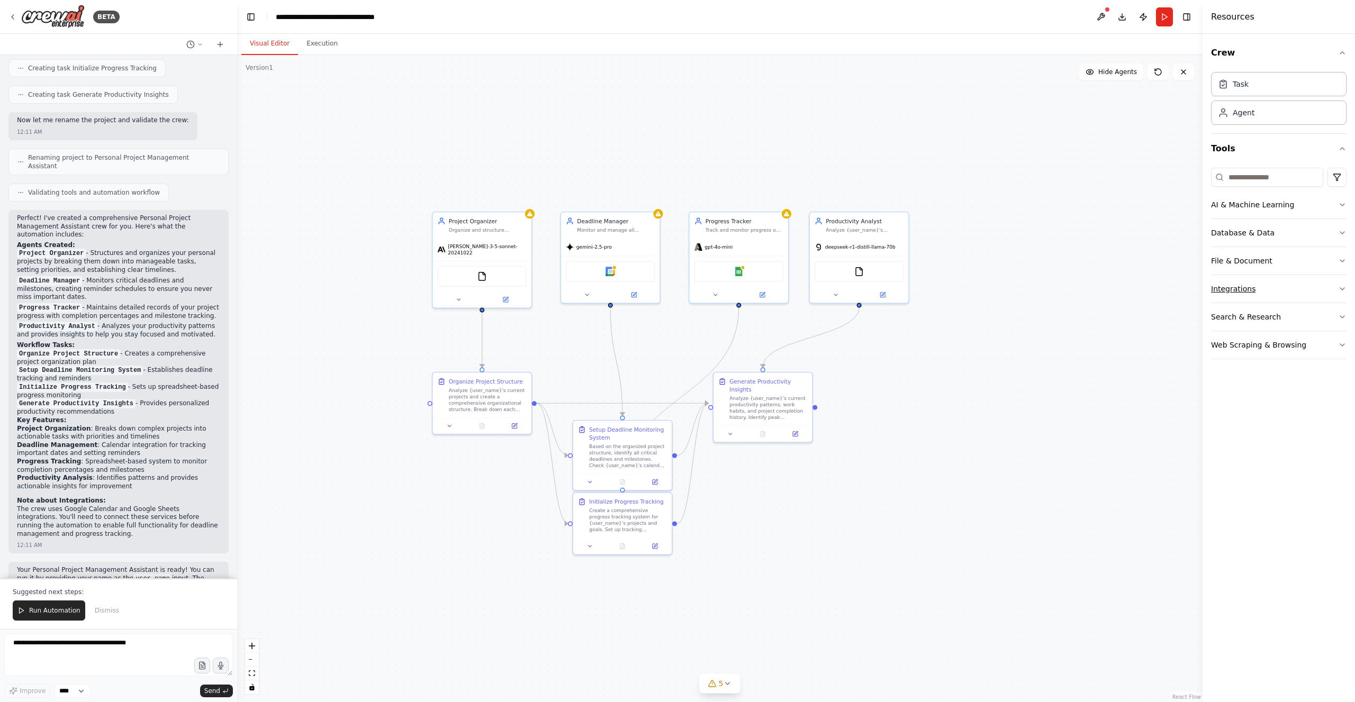
click at [1311, 286] on button "Integrations" at bounding box center [1278, 289] width 135 height 28
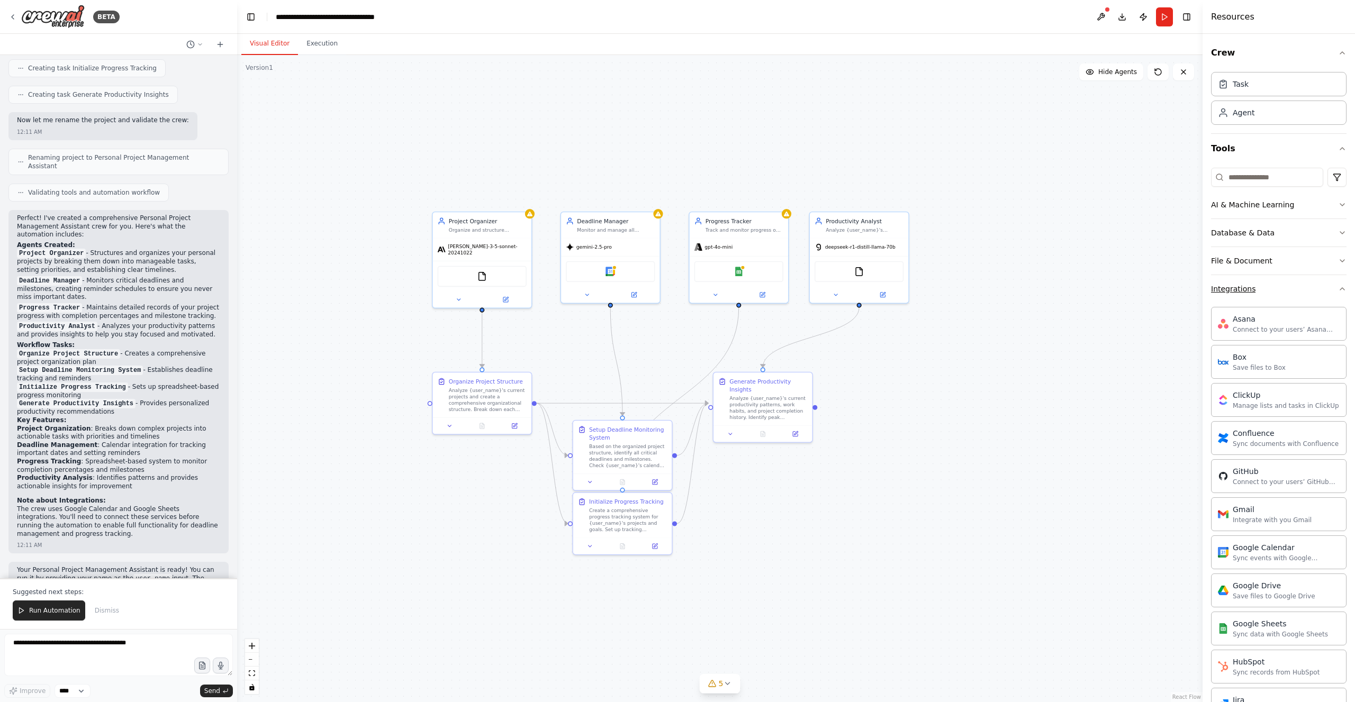
click at [1311, 286] on button "Integrations" at bounding box center [1278, 289] width 135 height 28
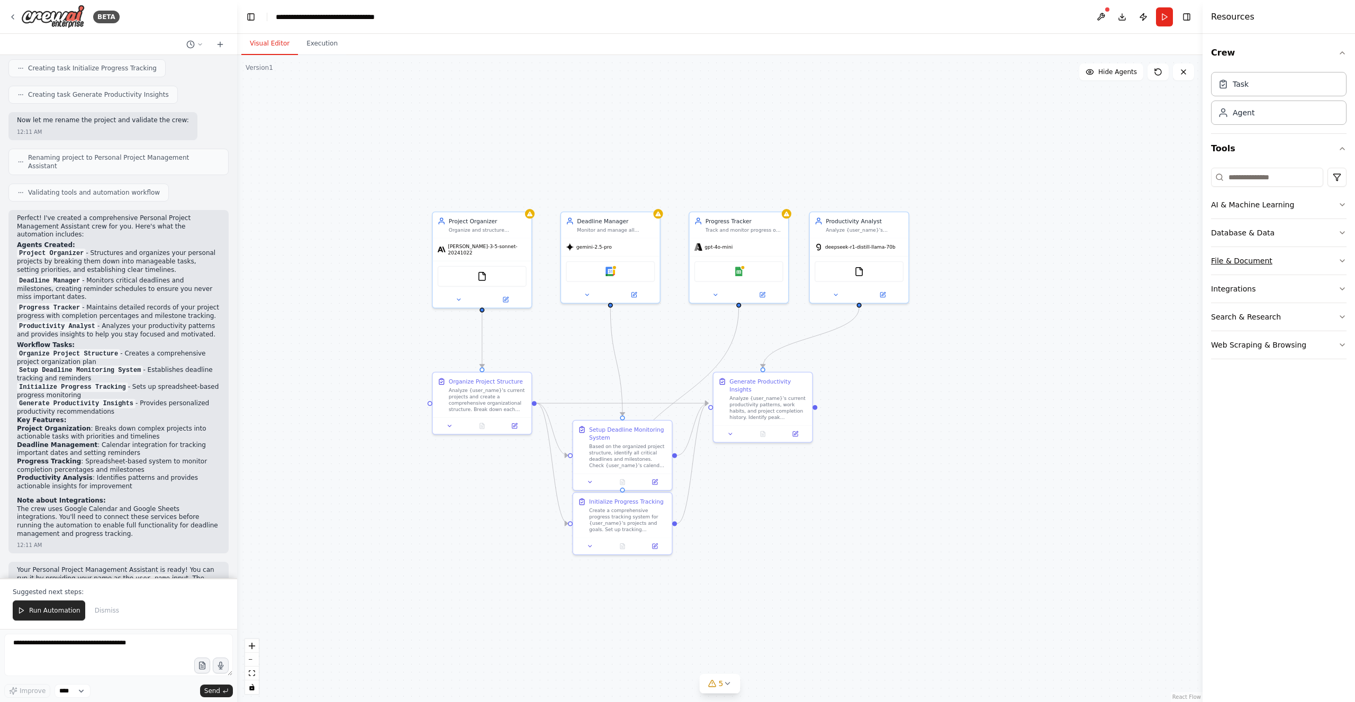
click at [1307, 253] on button "File & Document" at bounding box center [1278, 261] width 135 height 28
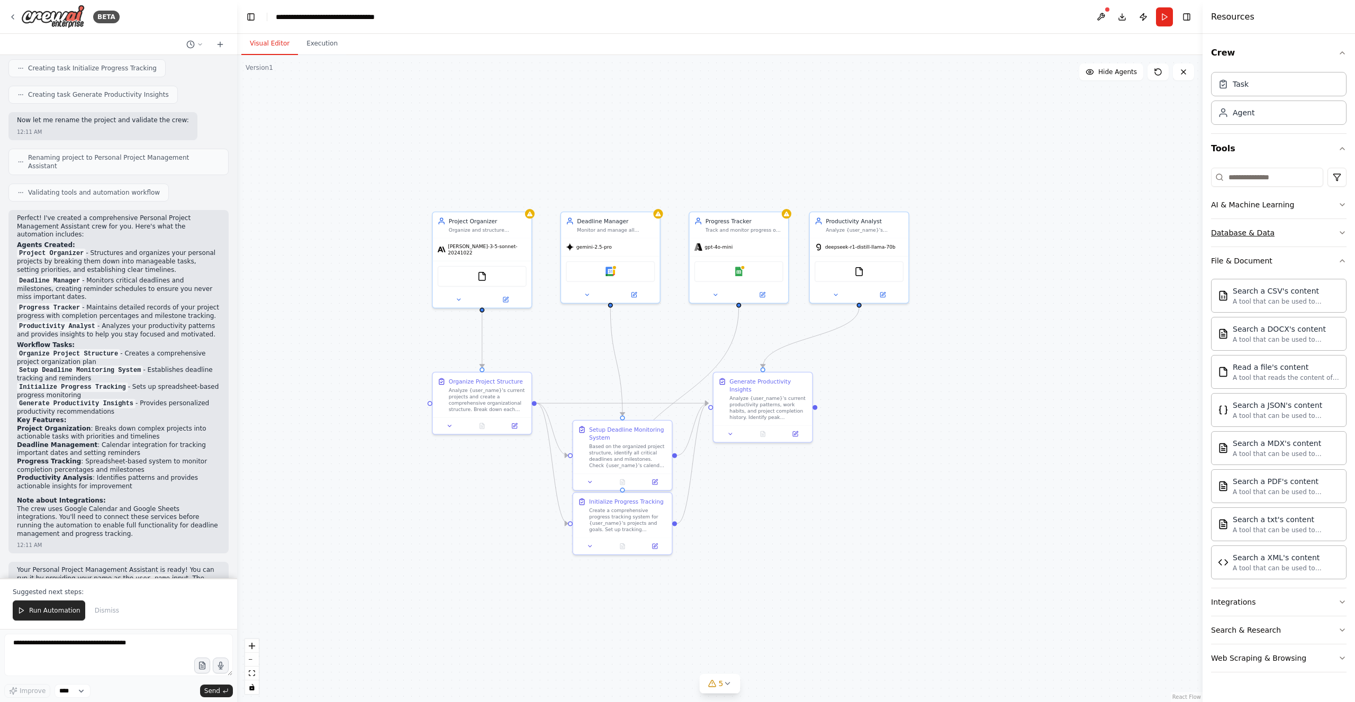
drag, startPoint x: 1296, startPoint y: 257, endPoint x: 1297, endPoint y: 243, distance: 13.3
click at [1295, 257] on button "File & Document" at bounding box center [1278, 261] width 135 height 28
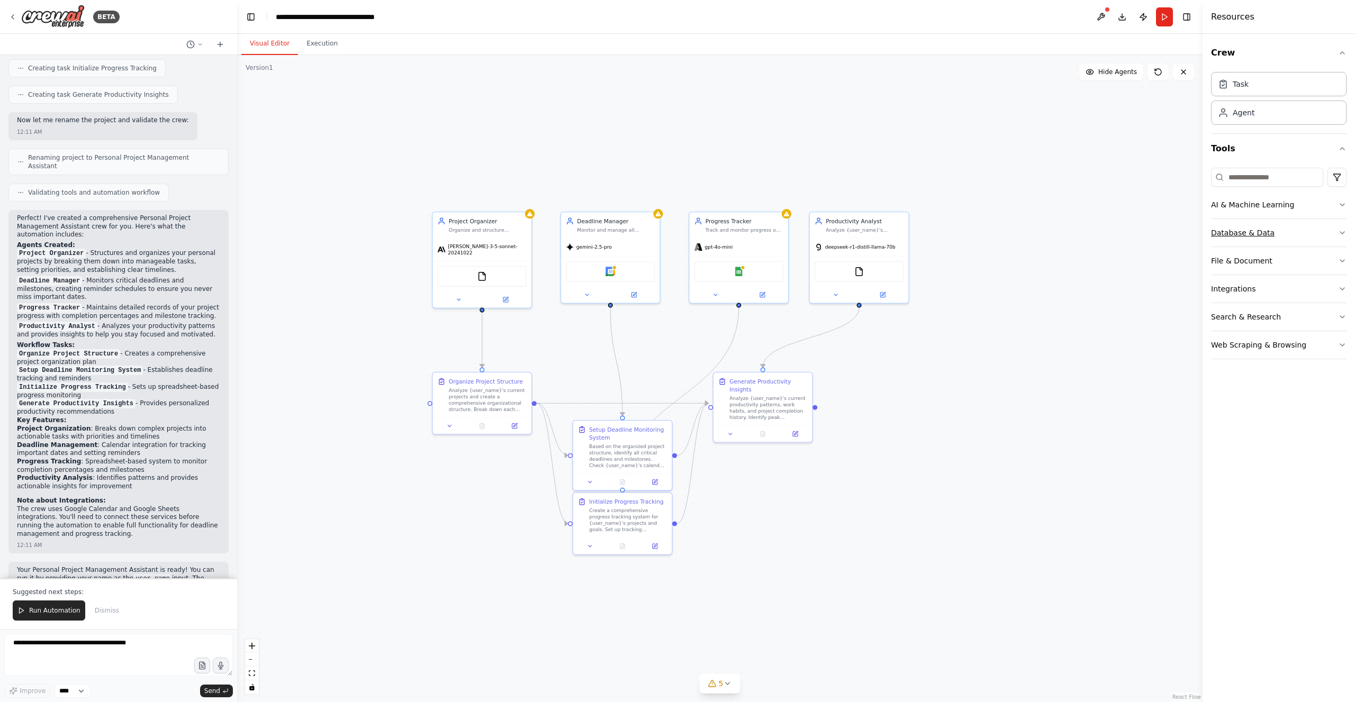
click at [1303, 228] on button "Database & Data" at bounding box center [1278, 233] width 135 height 28
click at [1310, 225] on button "Database & Data" at bounding box center [1278, 233] width 135 height 28
click at [1311, 204] on button "AI & Machine Learning" at bounding box center [1278, 205] width 135 height 28
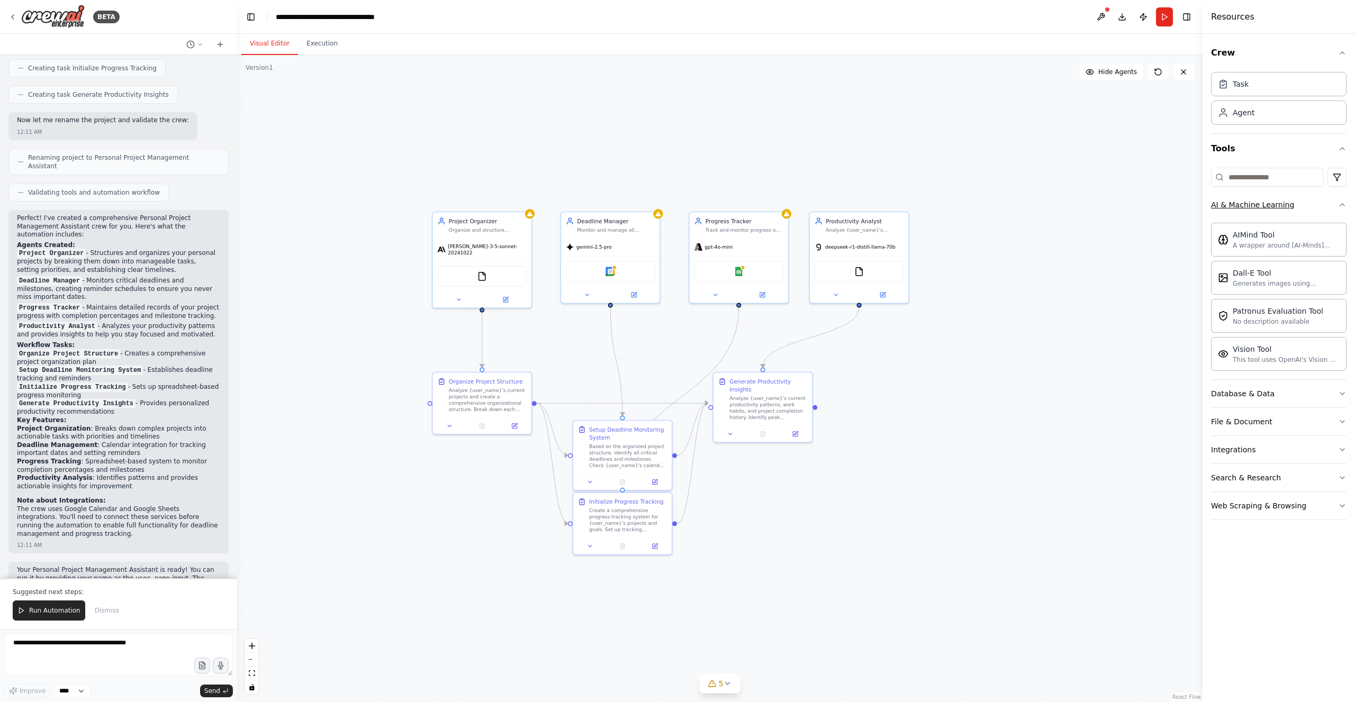
click at [1311, 204] on button "AI & Machine Learning" at bounding box center [1278, 205] width 135 height 28
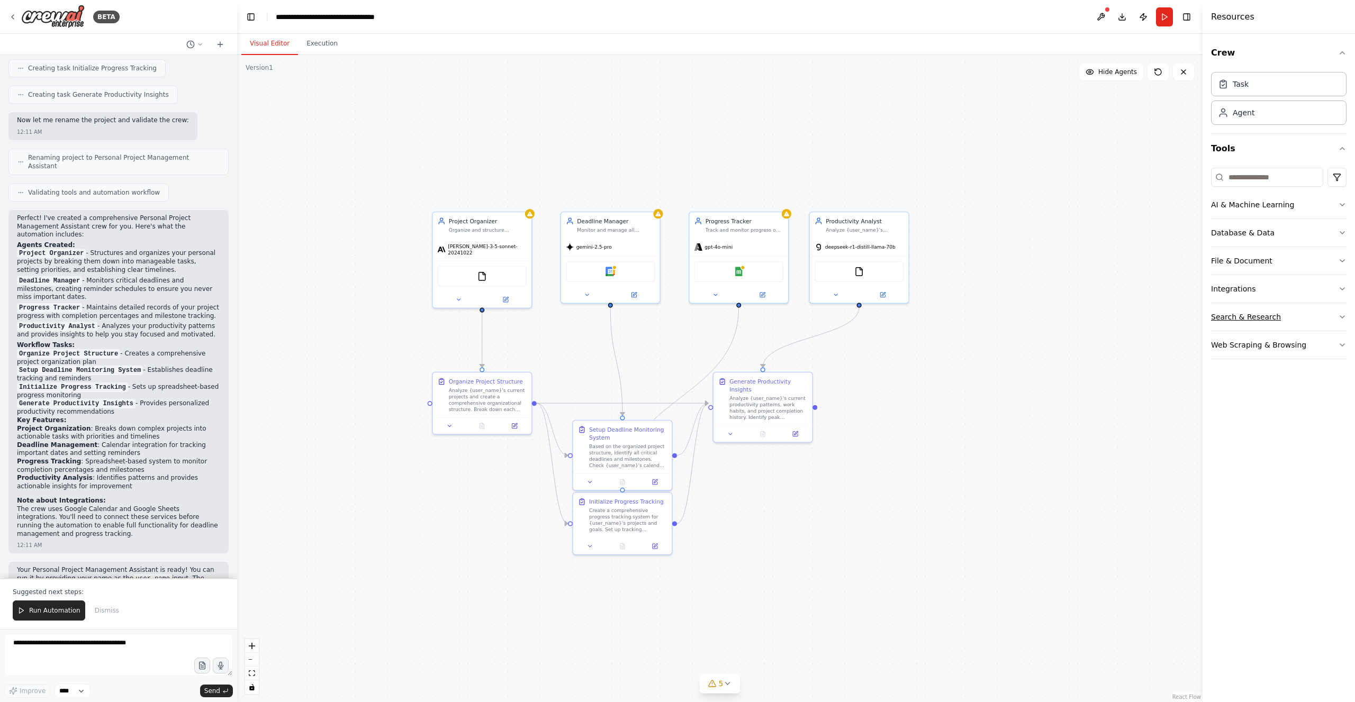
click at [1284, 312] on button "Search & Research" at bounding box center [1278, 317] width 135 height 28
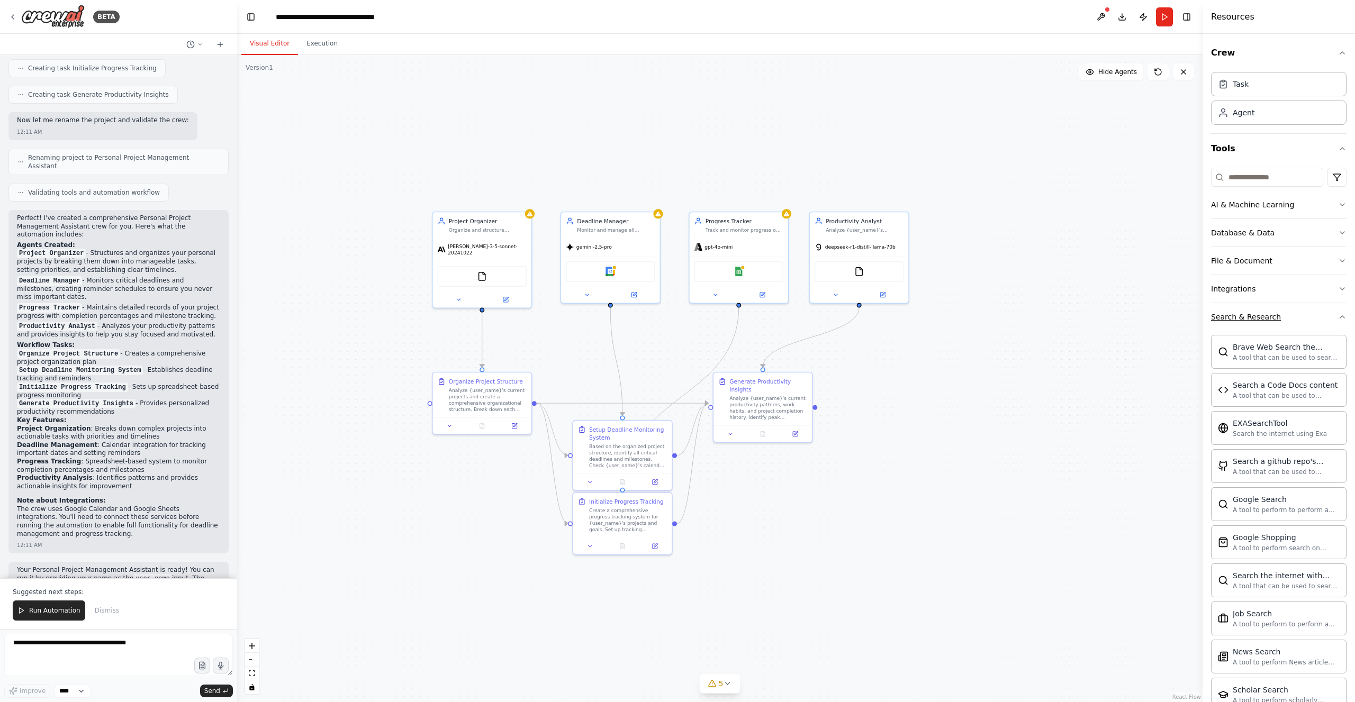
click at [1278, 311] on button "Search & Research" at bounding box center [1278, 317] width 135 height 28
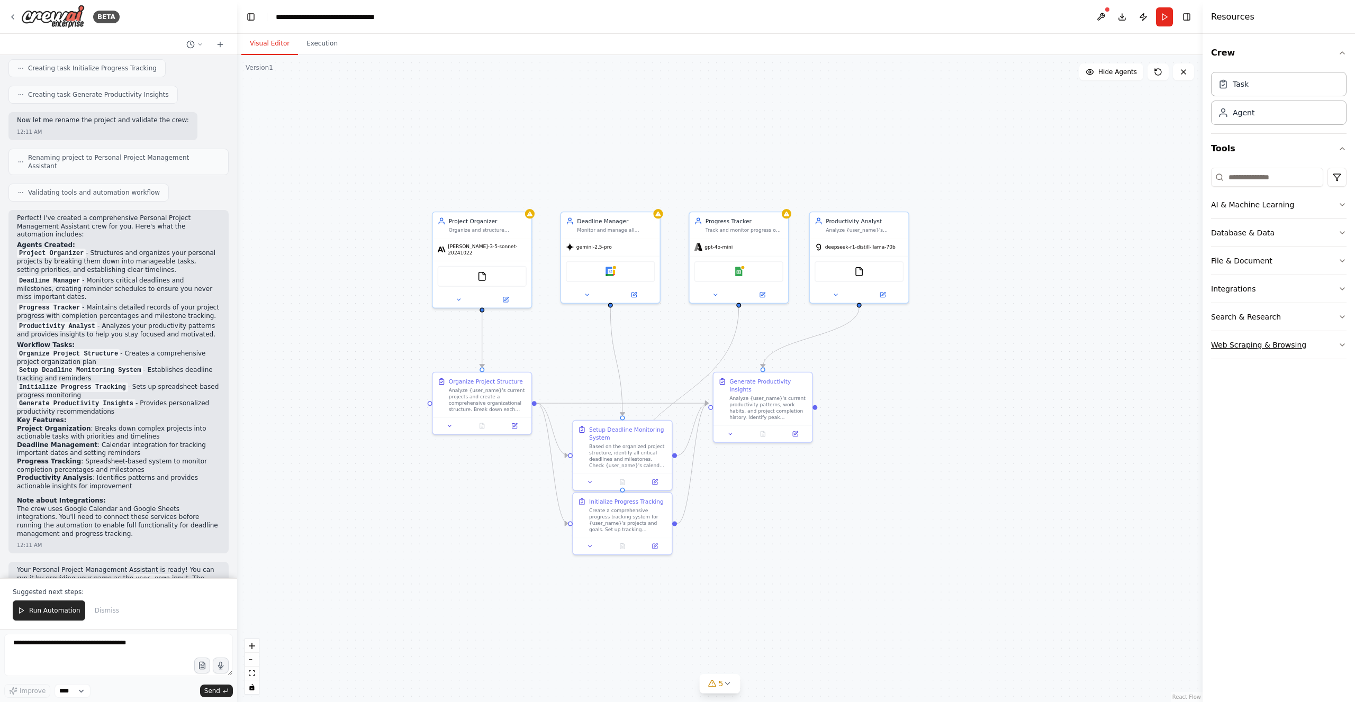
click at [1275, 346] on div "Web Scraping & Browsing" at bounding box center [1258, 345] width 95 height 11
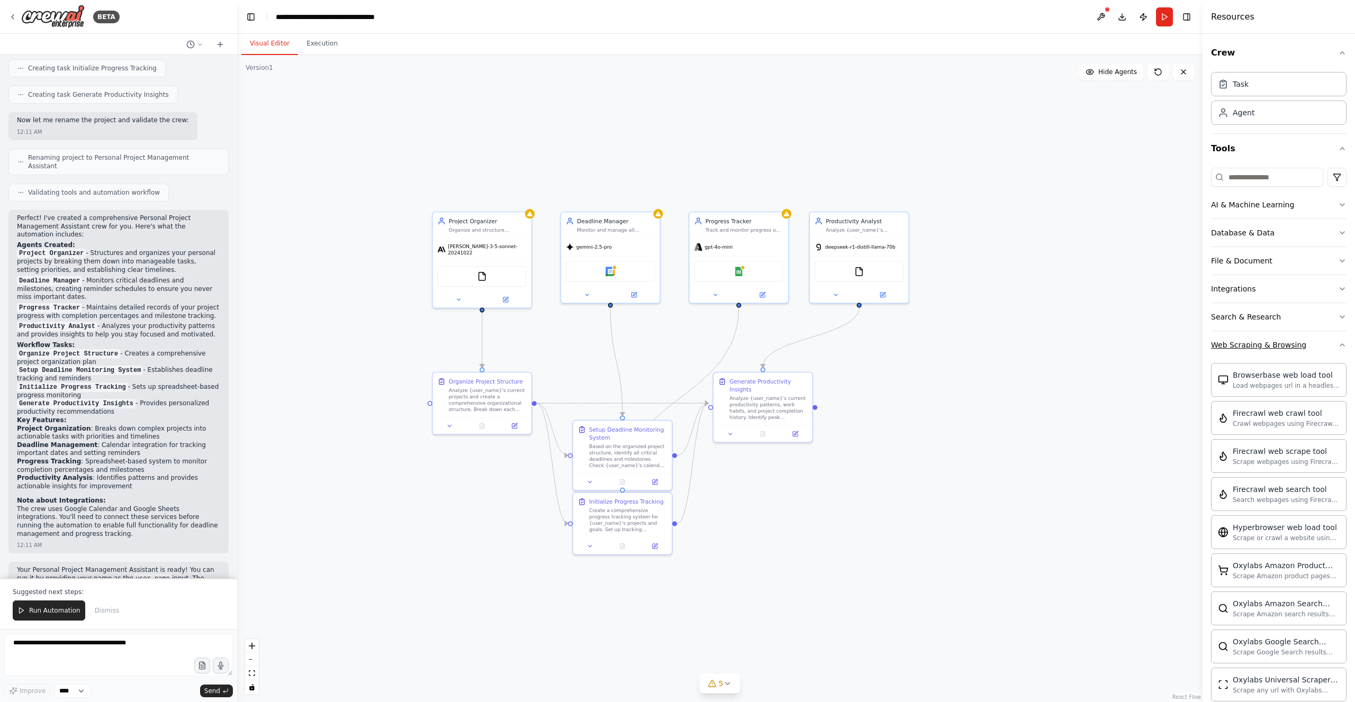
click at [1277, 342] on div "Web Scraping & Browsing" at bounding box center [1258, 345] width 95 height 11
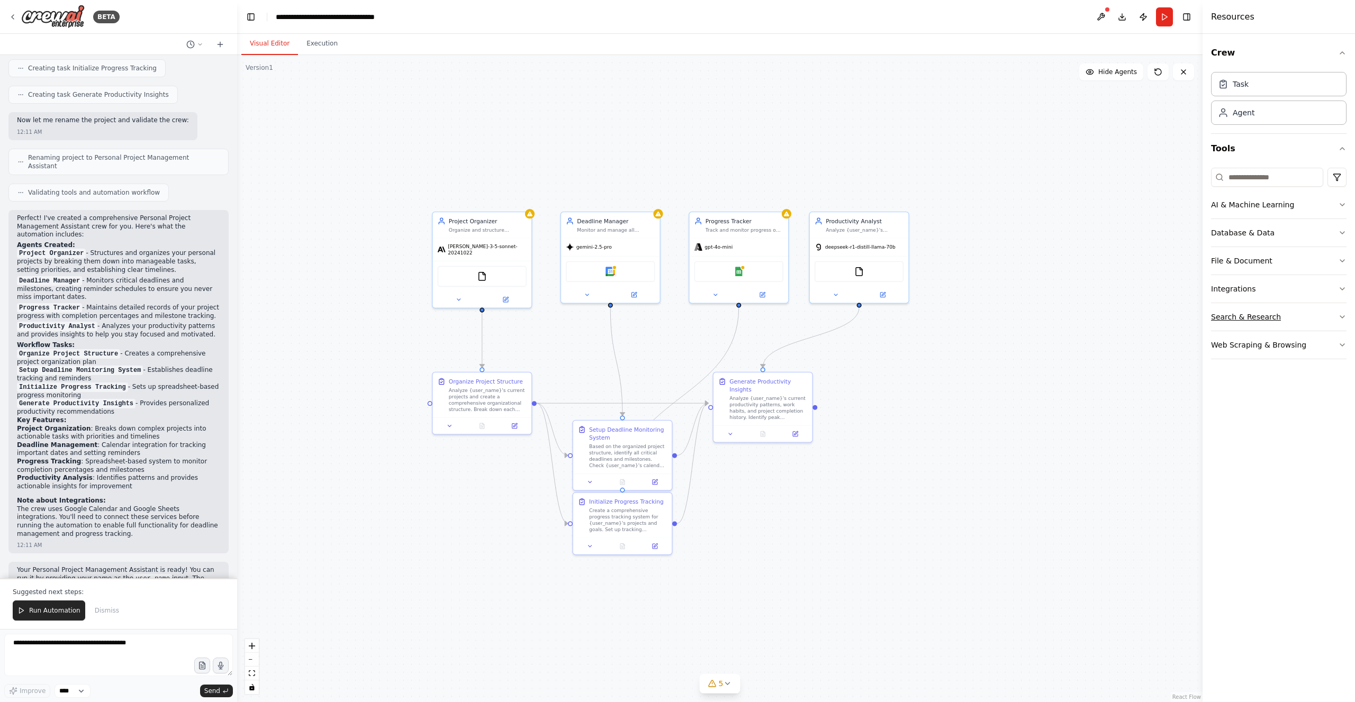
click at [1274, 316] on button "Search & Research" at bounding box center [1278, 317] width 135 height 28
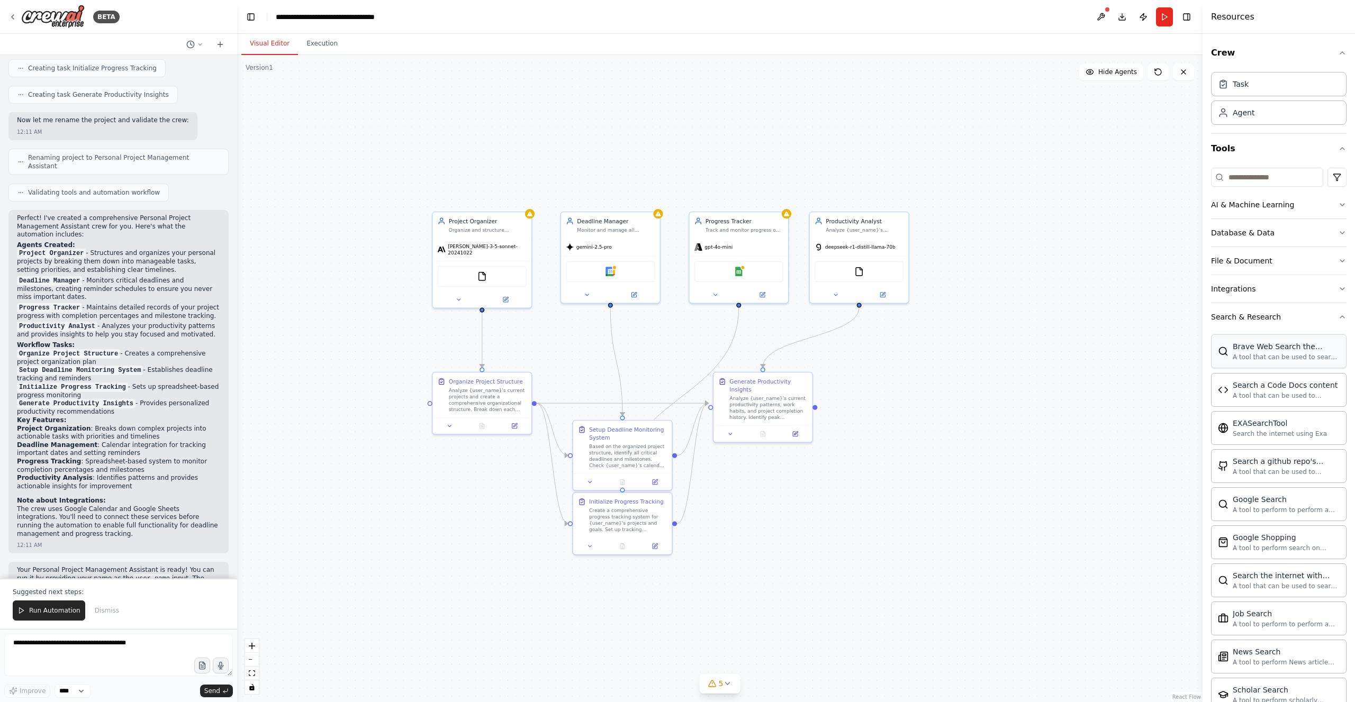
click at [1268, 349] on div "Brave Web Search the internet" at bounding box center [1285, 346] width 107 height 11
drag, startPoint x: 879, startPoint y: 202, endPoint x: 881, endPoint y: 183, distance: 19.1
click at [881, 183] on div "Productivity Analyst Analyze {user_name}'s productivity patterns, identify tren…" at bounding box center [867, 175] width 98 height 26
click at [870, 194] on div "deepseek-r1-distill-llama-70b" at bounding box center [862, 198] width 81 height 8
click at [863, 198] on span "deepseek-r1-distill-llama-70b" at bounding box center [868, 197] width 70 height 6
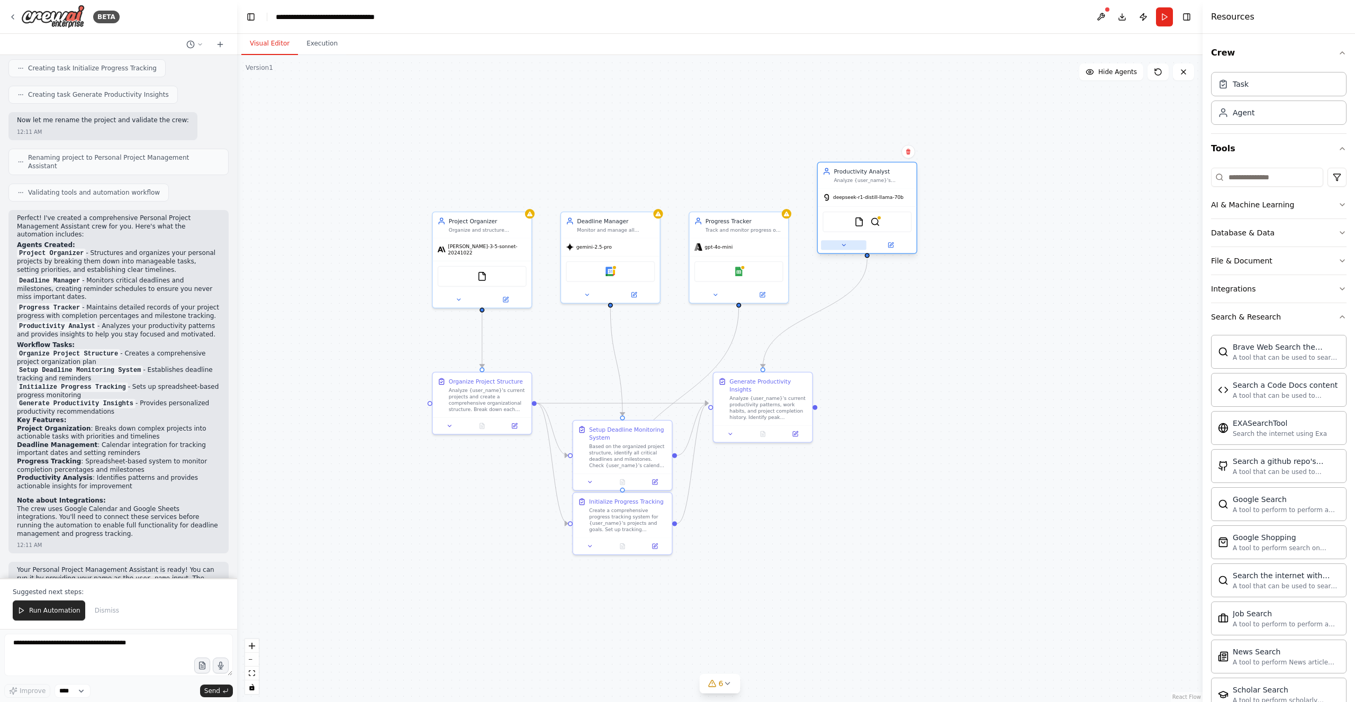
click at [848, 247] on button at bounding box center [844, 245] width 46 height 10
click at [864, 434] on button "LLM Settings" at bounding box center [897, 439] width 146 height 15
click at [869, 335] on span "Groq - groq/deepseek-r1-distill-llama-70b" at bounding box center [896, 338] width 116 height 8
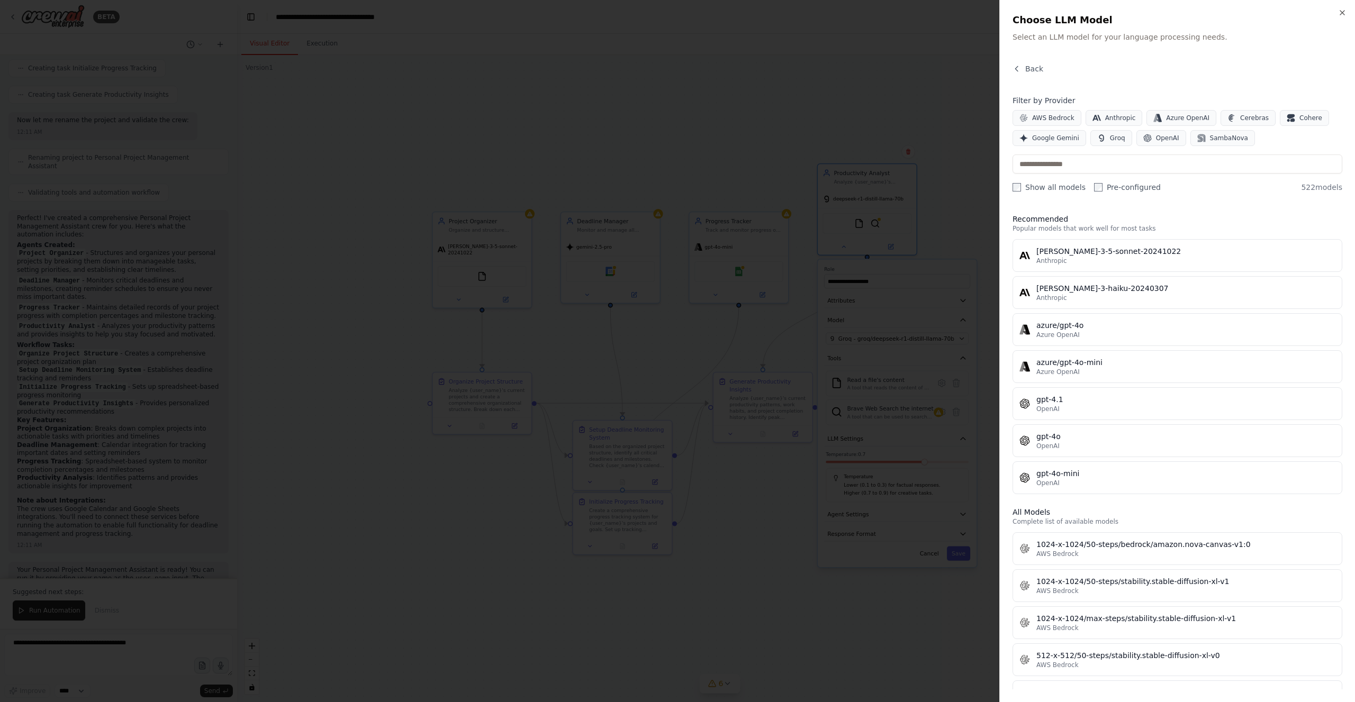
click at [1049, 186] on label "Show all models" at bounding box center [1048, 187] width 73 height 11
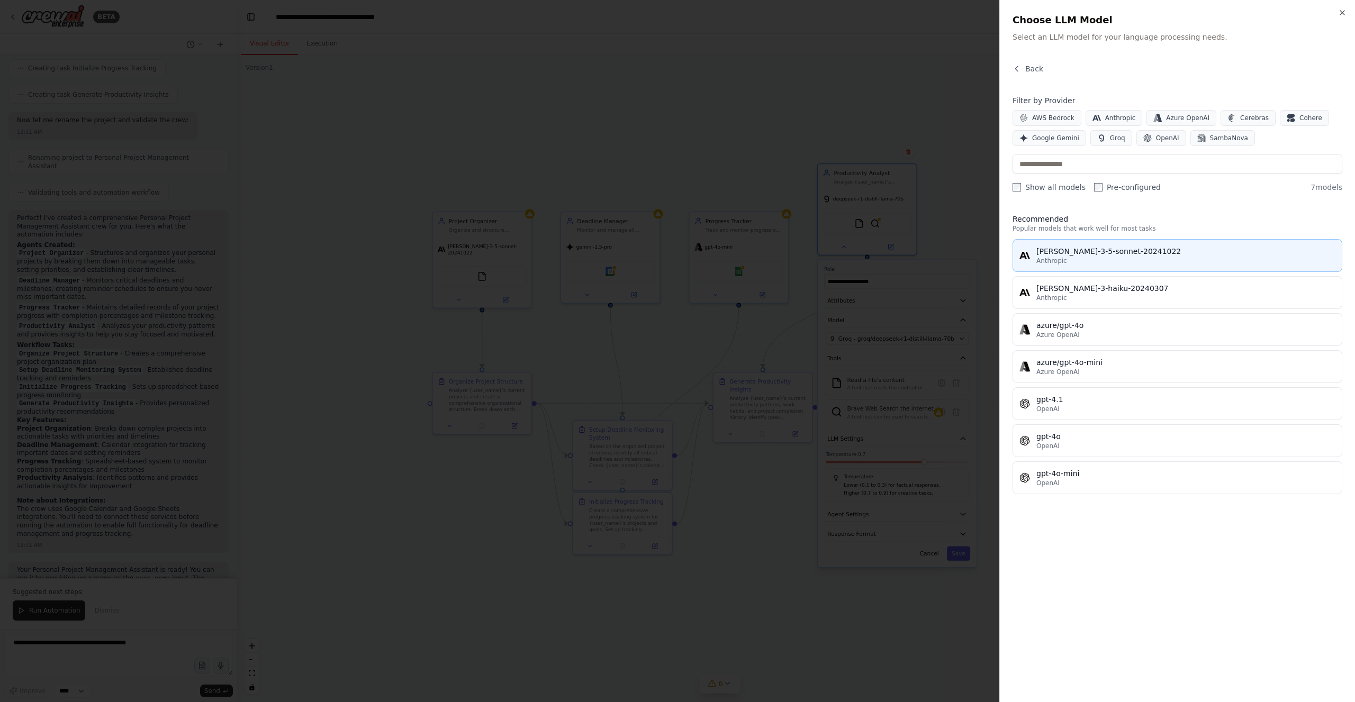
click at [1121, 247] on div "claude-3-5-sonnet-20241022" at bounding box center [1185, 251] width 299 height 11
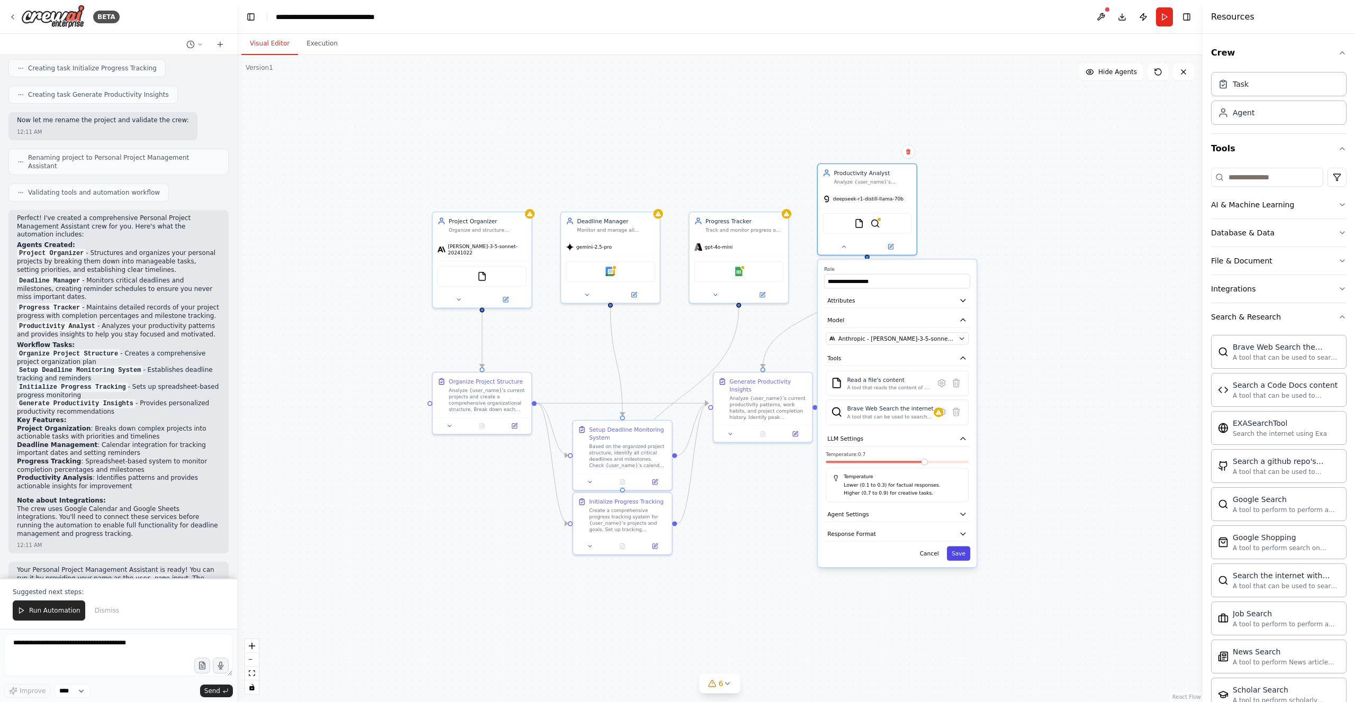
click at [962, 548] on button "Save" at bounding box center [958, 553] width 23 height 14
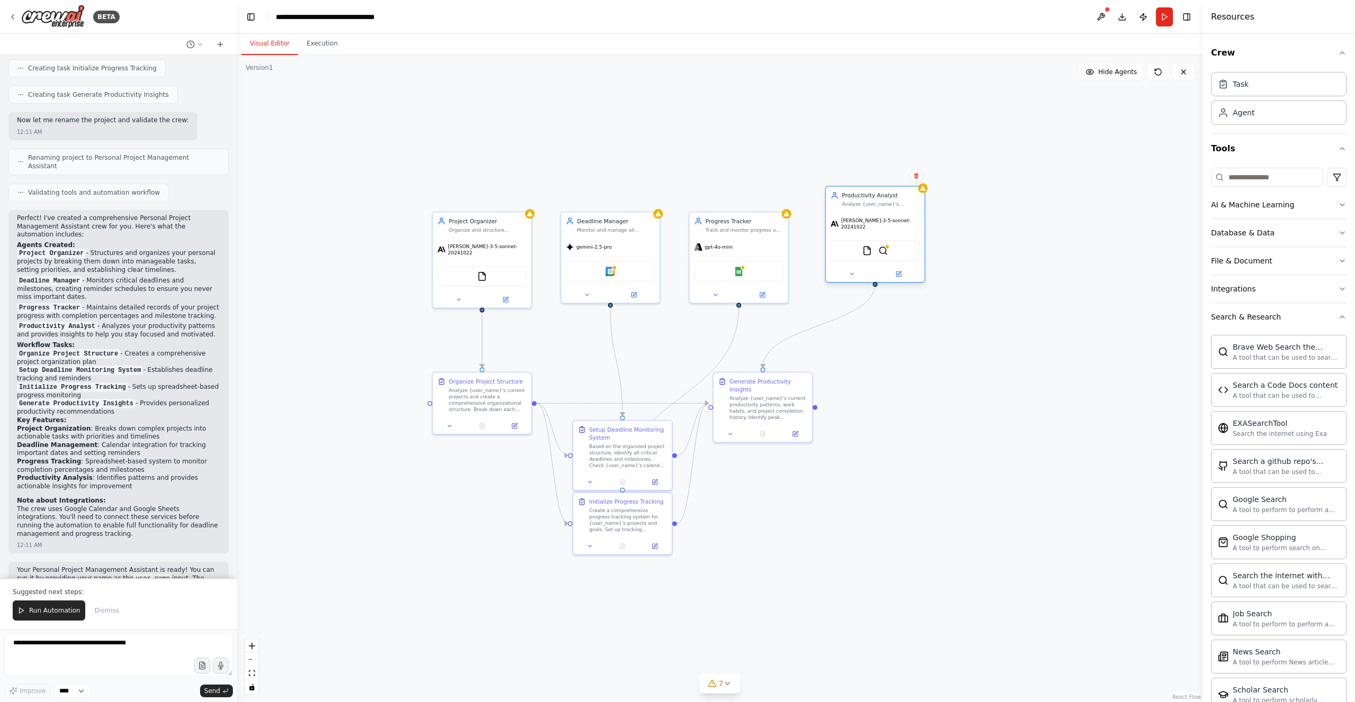
drag, startPoint x: 864, startPoint y: 186, endPoint x: 877, endPoint y: 219, distance: 35.4
click at [876, 213] on div "Productivity Analyst Analyze {user_name}'s productivity patterns, identify tren…" at bounding box center [874, 200] width 98 height 26
click at [886, 254] on img at bounding box center [883, 259] width 10 height 10
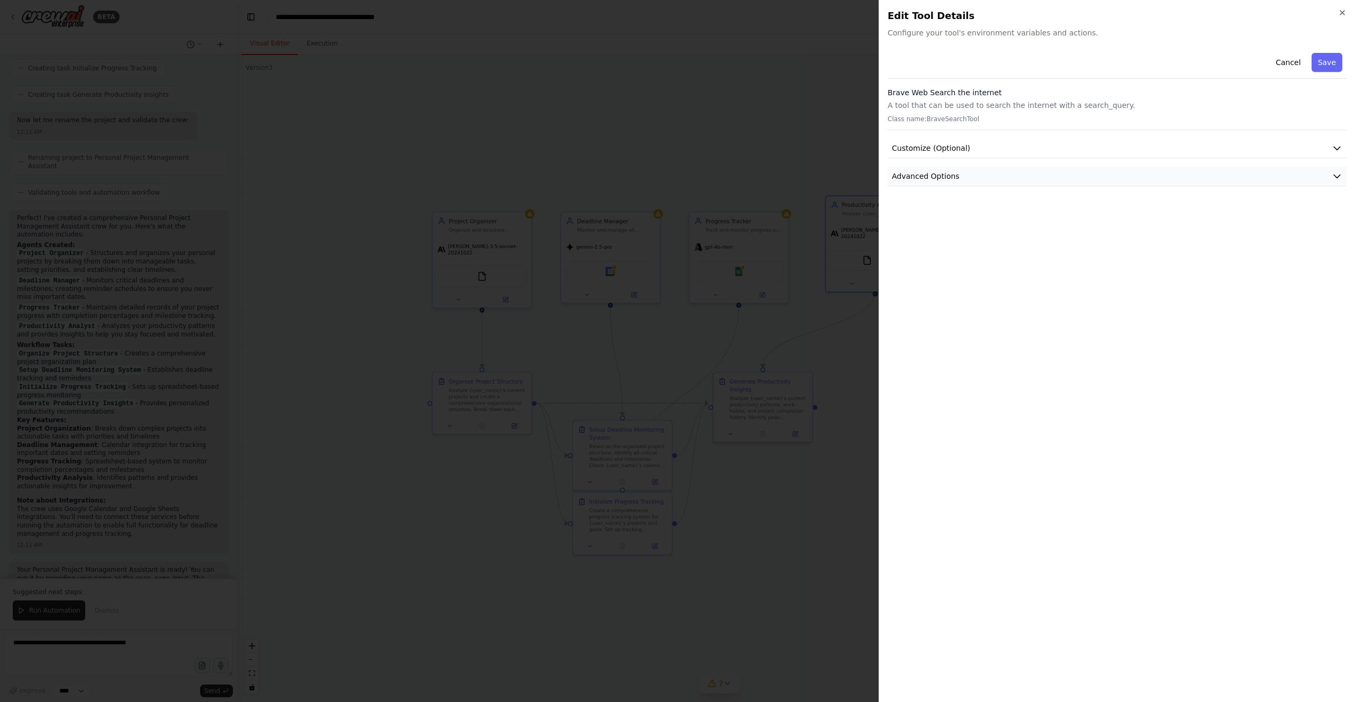
click at [998, 174] on button "Advanced Options" at bounding box center [1116, 177] width 459 height 20
click at [1023, 139] on button "Customize (Optional)" at bounding box center [1116, 149] width 459 height 20
click at [1027, 143] on button "Customize (Optional)" at bounding box center [1116, 149] width 459 height 20
click at [1292, 62] on button "Cancel" at bounding box center [1288, 62] width 38 height 19
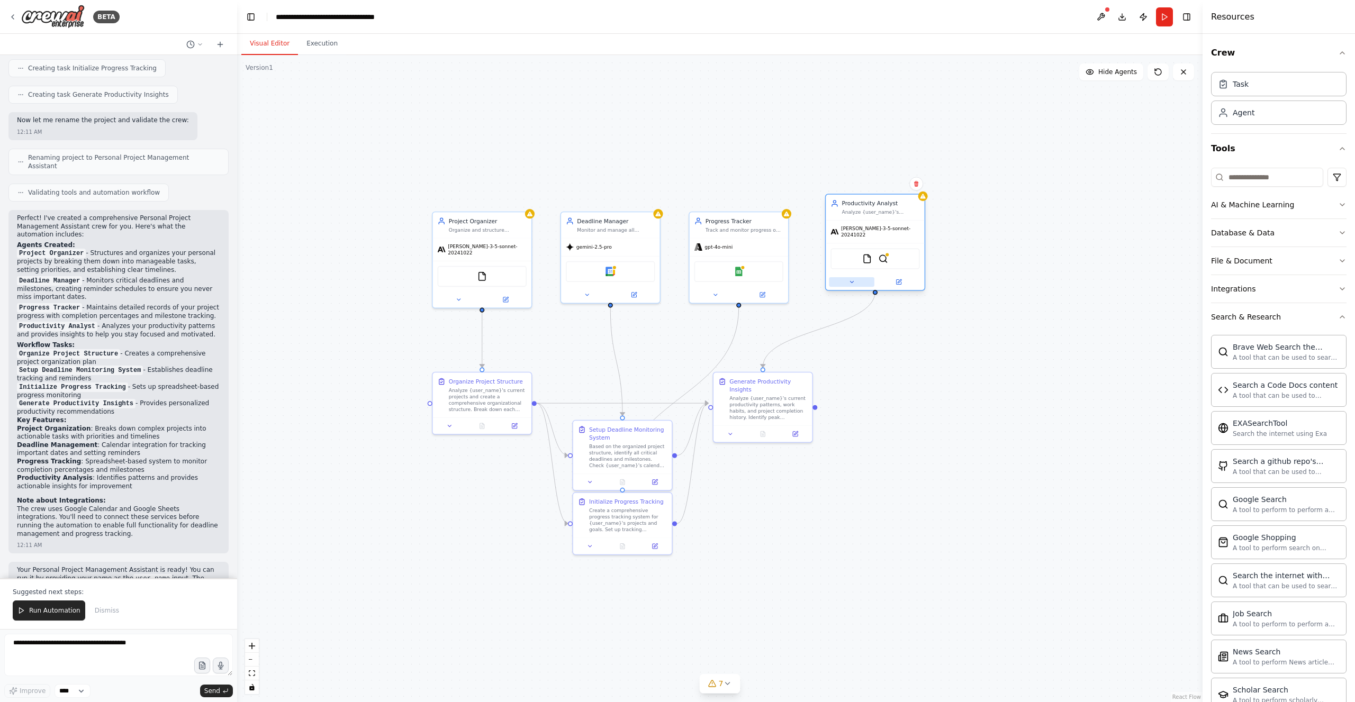
click at [856, 278] on button at bounding box center [852, 282] width 46 height 10
click at [910, 371] on span "Anthropic - claude-3-5-sonnet-20241022" at bounding box center [904, 375] width 117 height 8
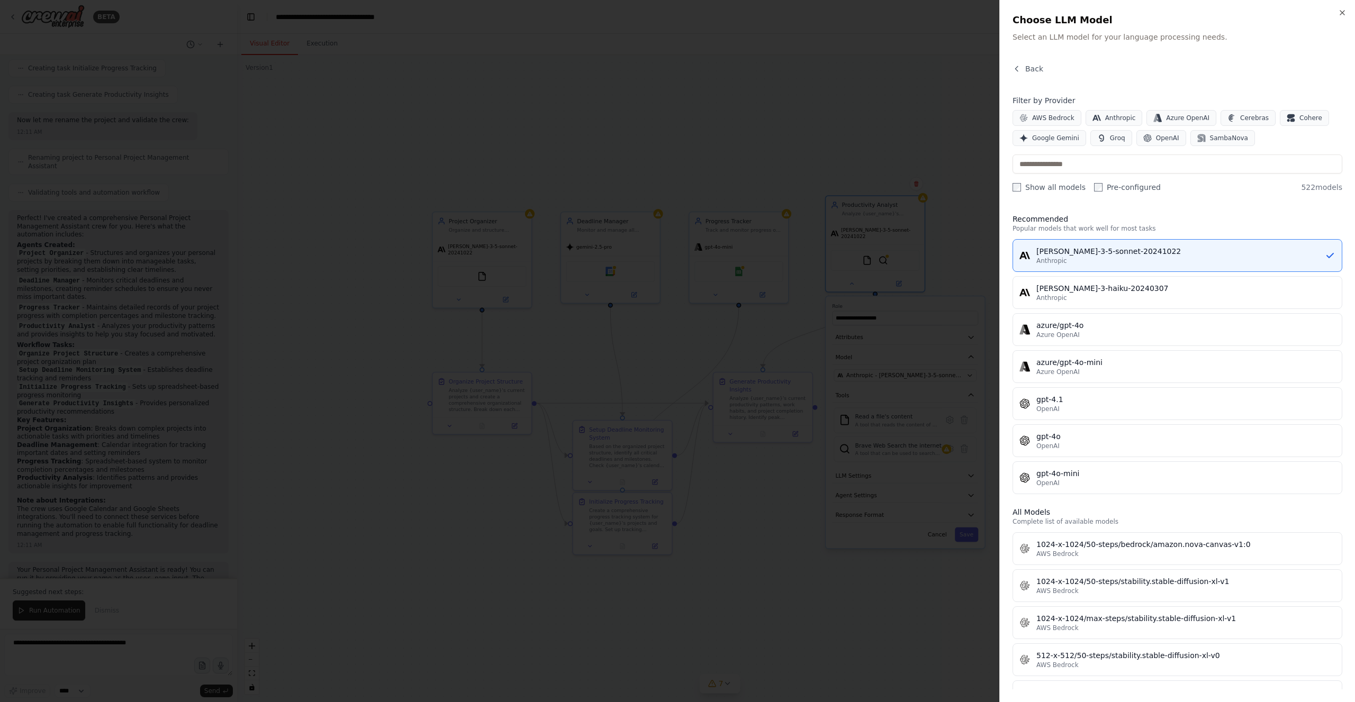
click at [1040, 188] on label "Show all models" at bounding box center [1048, 187] width 73 height 11
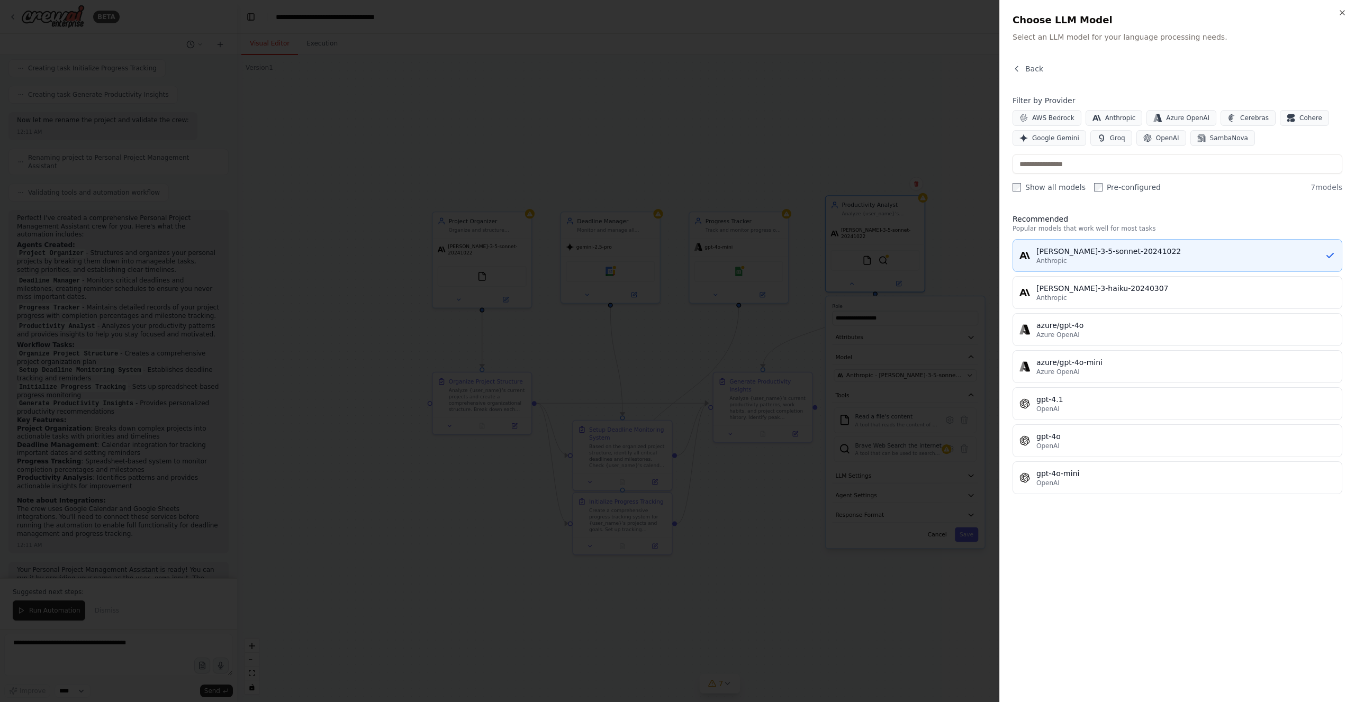
click at [1197, 255] on div "[PERSON_NAME]-3-5-sonnet-20241022" at bounding box center [1180, 251] width 288 height 11
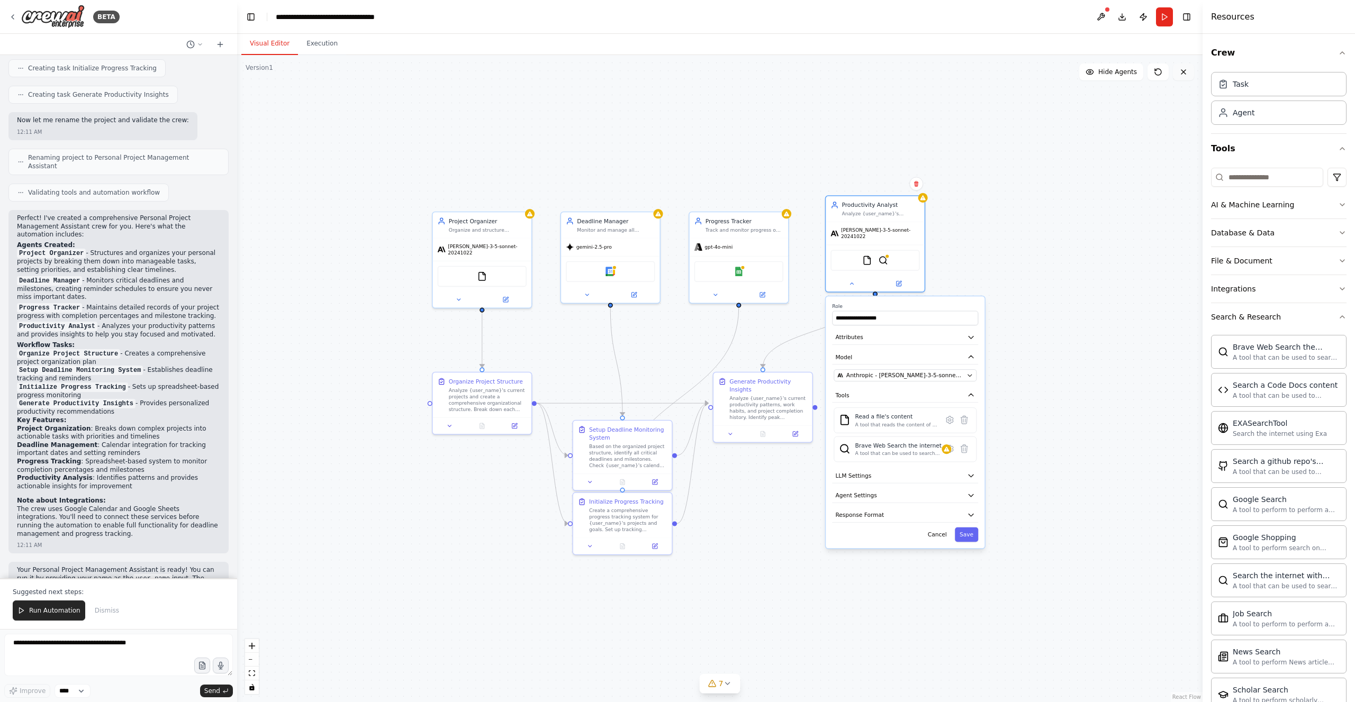
click at [1183, 71] on icon at bounding box center [1183, 72] width 4 height 4
click at [222, 42] on icon at bounding box center [220, 44] width 8 height 8
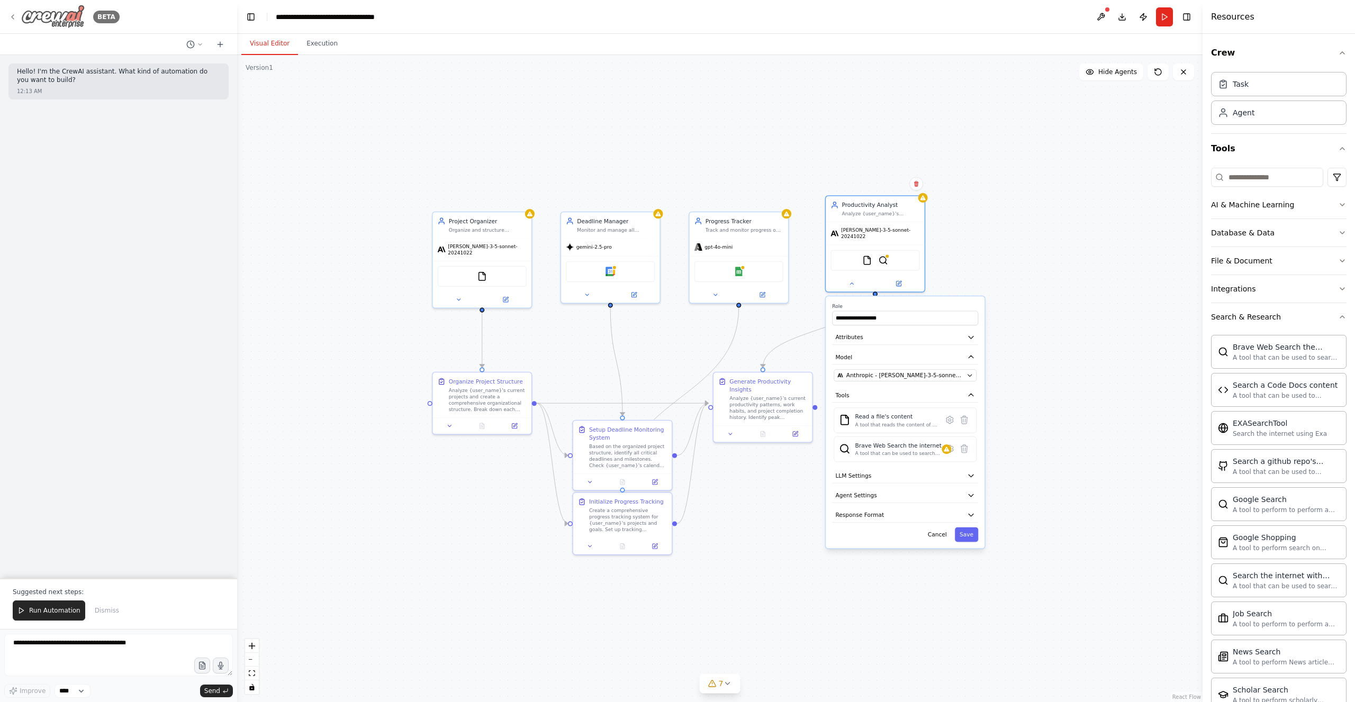
click at [13, 16] on icon at bounding box center [12, 17] width 8 height 8
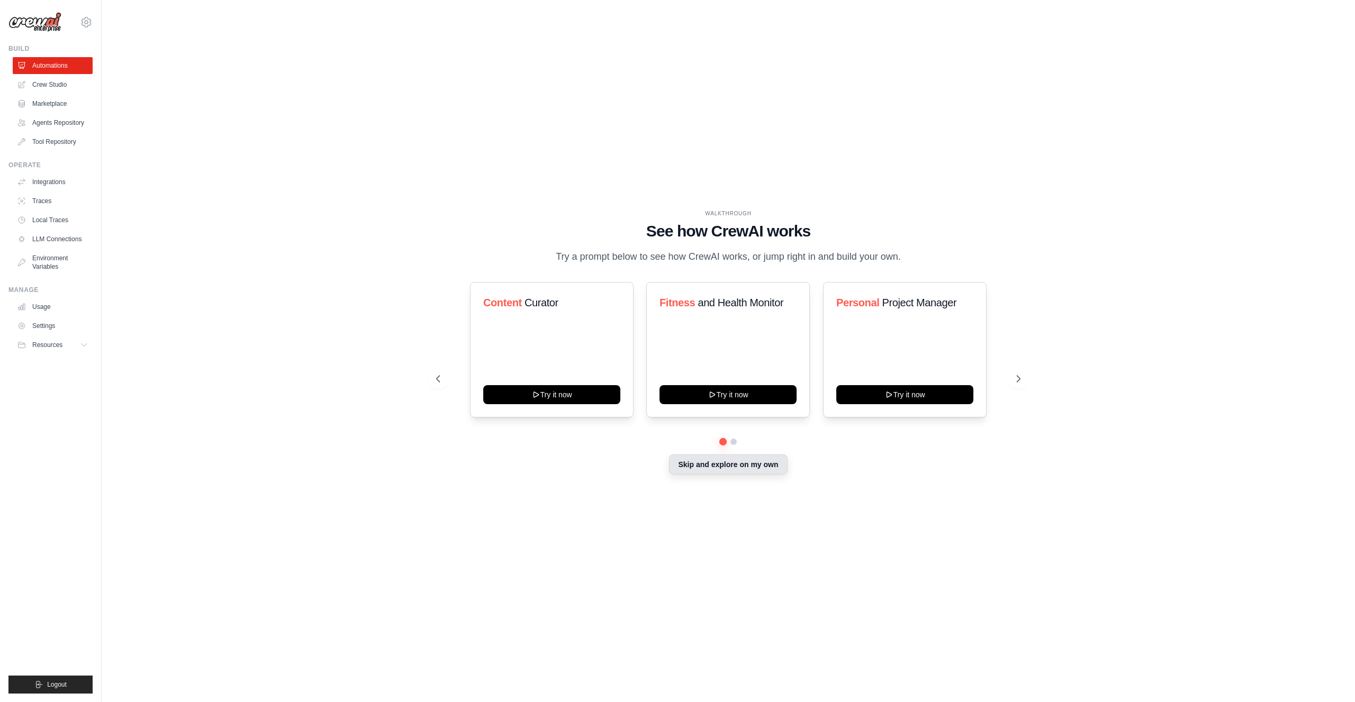
click at [735, 468] on button "Skip and explore on my own" at bounding box center [728, 465] width 118 height 20
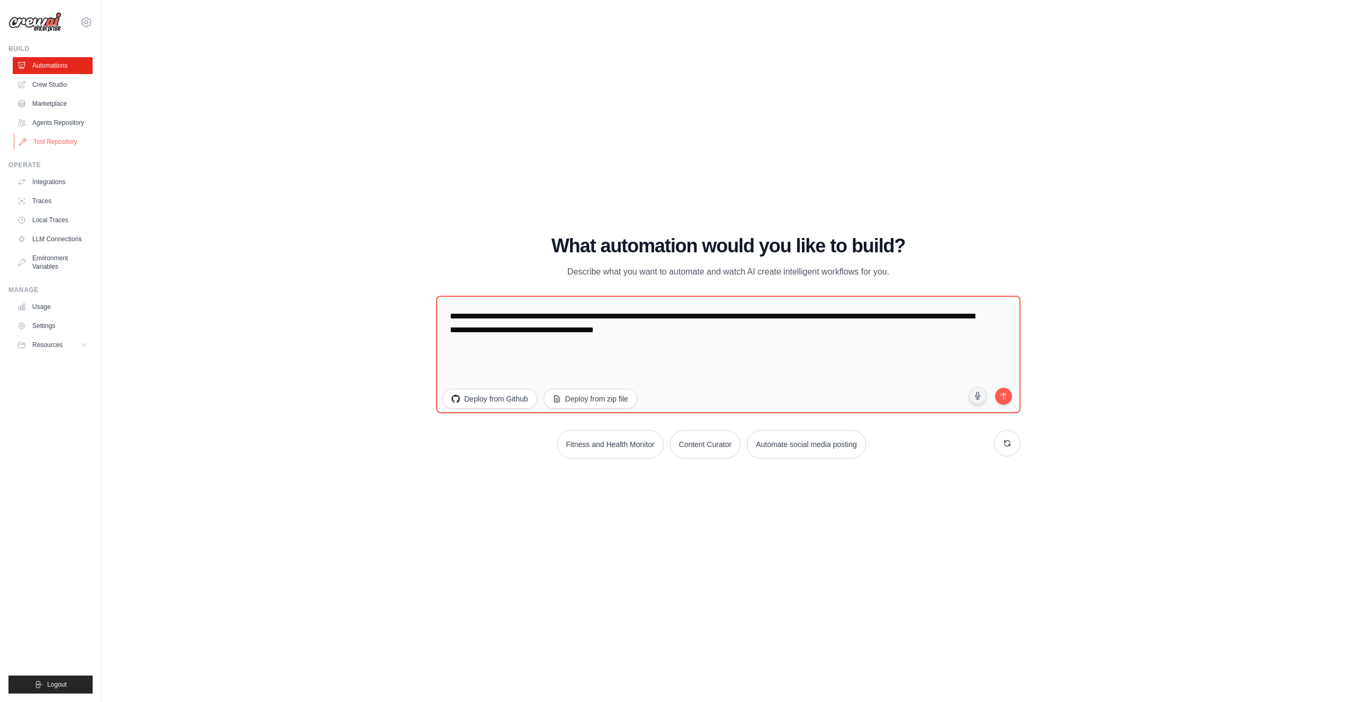
click at [56, 140] on link "Tool Repository" at bounding box center [54, 141] width 80 height 17
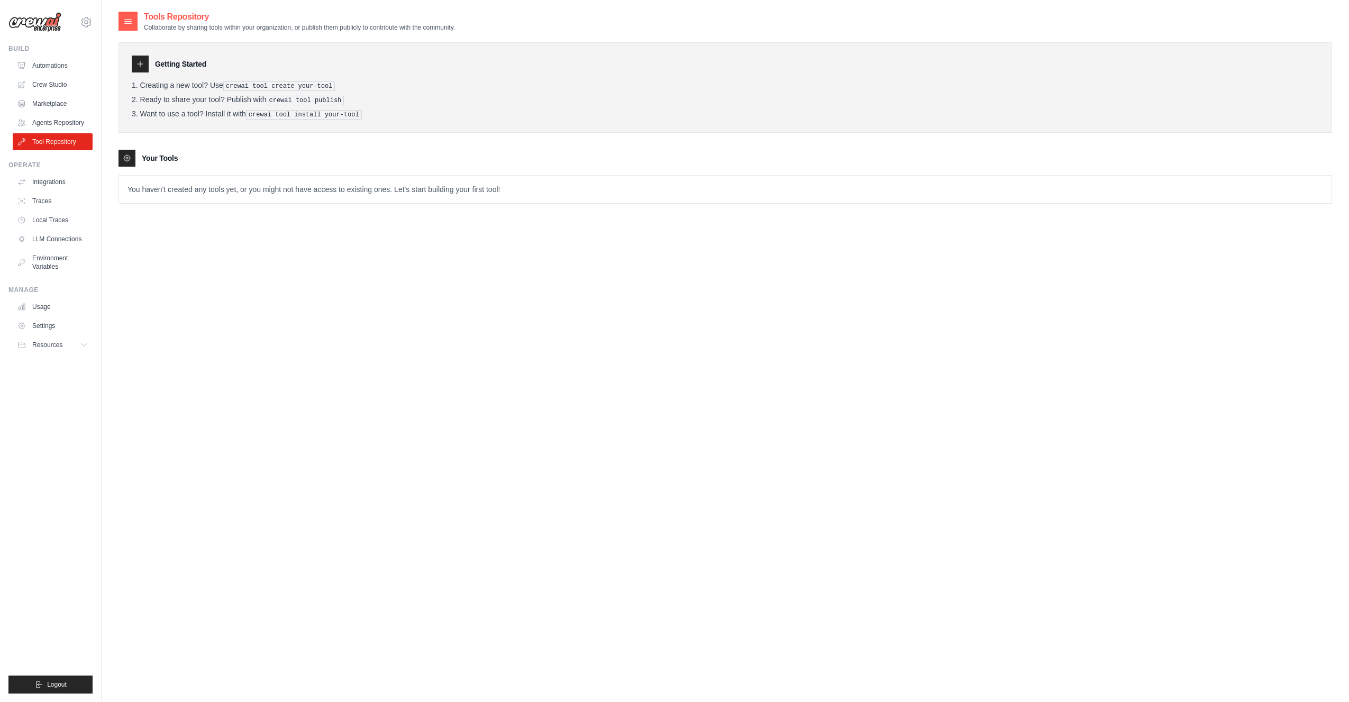
click at [301, 189] on p "You haven't created any tools yet, or you might not have access to existing one…" at bounding box center [725, 190] width 1213 height 28
click at [274, 150] on div "Your Tools" at bounding box center [726, 158] width 1214 height 17
click at [138, 60] on icon at bounding box center [140, 64] width 8 height 8
click at [59, 117] on link "Agents Repository" at bounding box center [54, 122] width 80 height 17
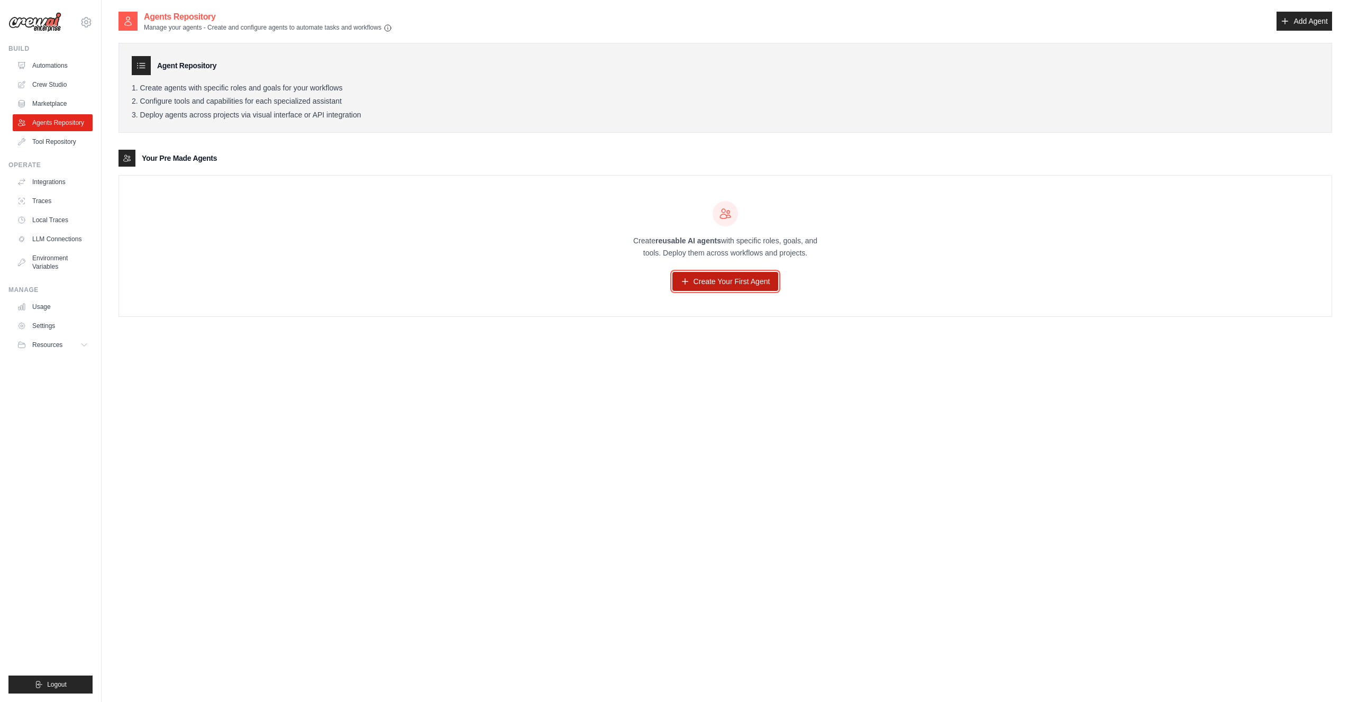
click at [730, 278] on link "Create Your First Agent" at bounding box center [726, 281] width 106 height 19
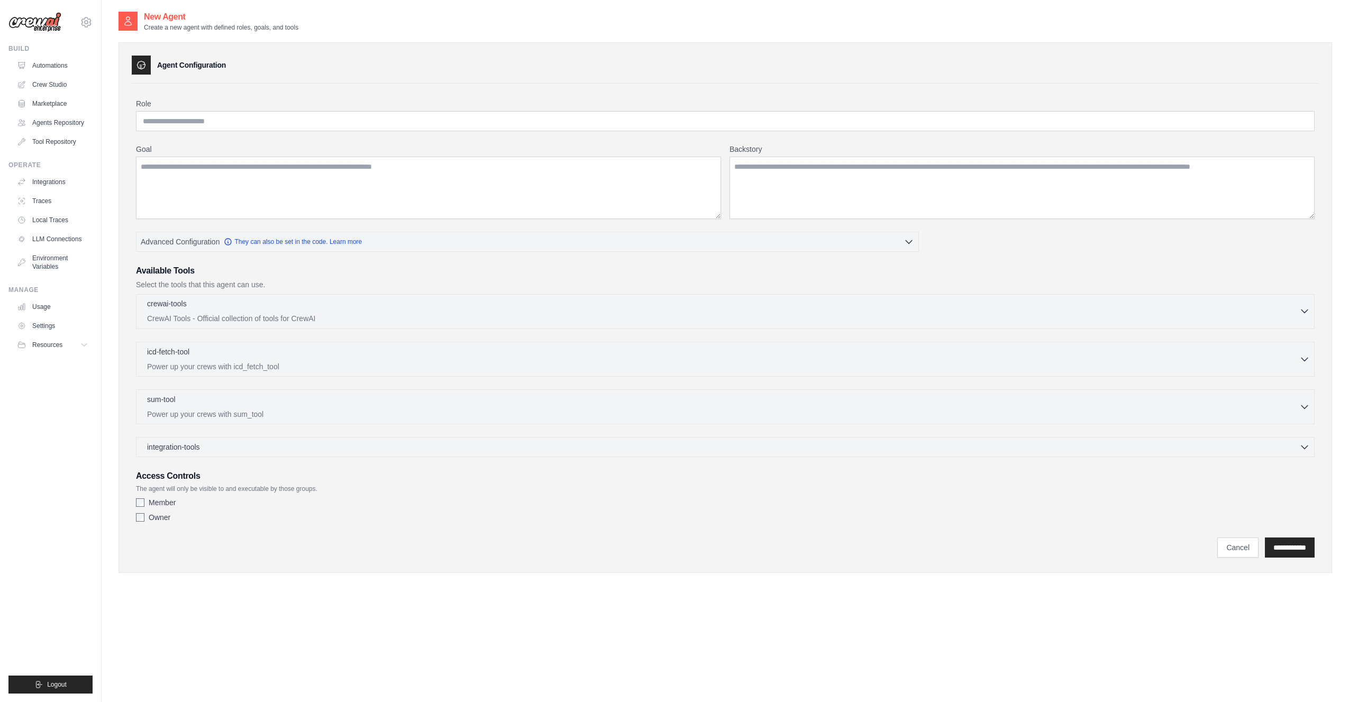
click at [196, 311] on div "crewai-tools 0 selected CrewAI Tools - Official collection of tools for CrewAI" at bounding box center [723, 310] width 1152 height 25
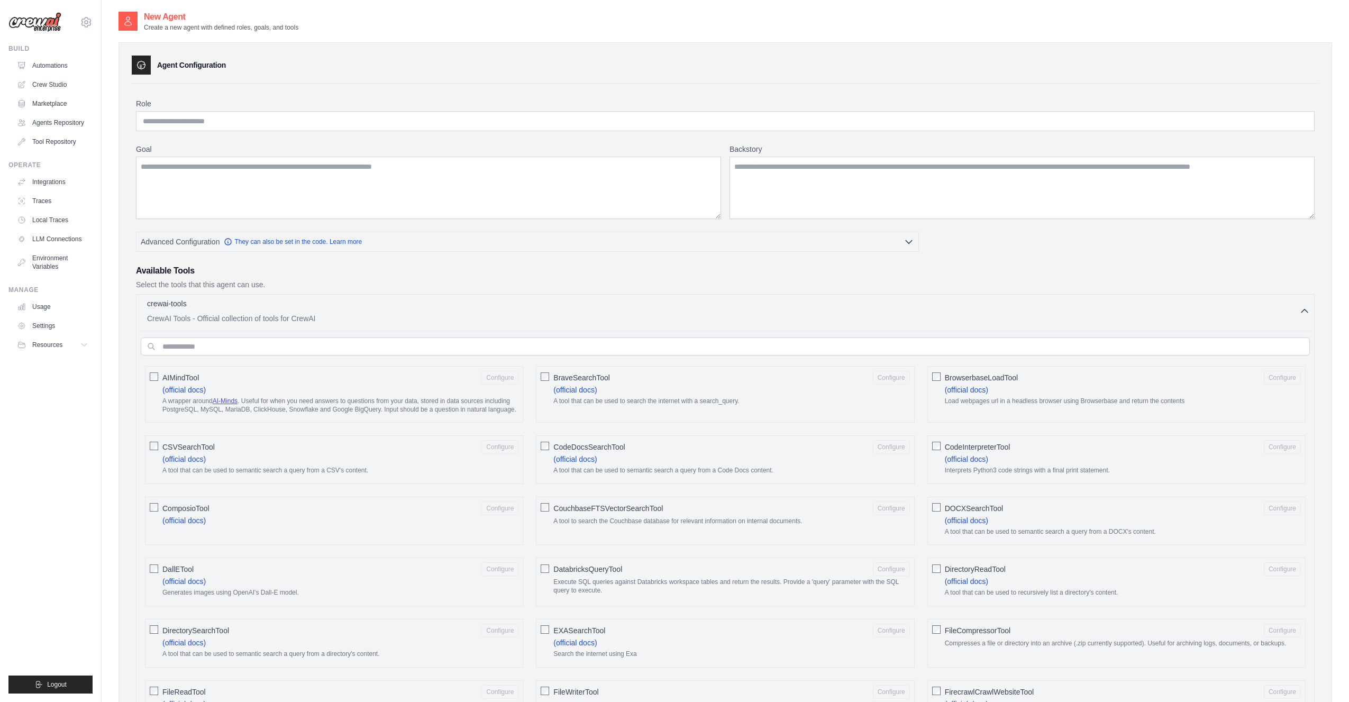
click at [208, 308] on div "crewai-tools 0 selected" at bounding box center [723, 304] width 1152 height 13
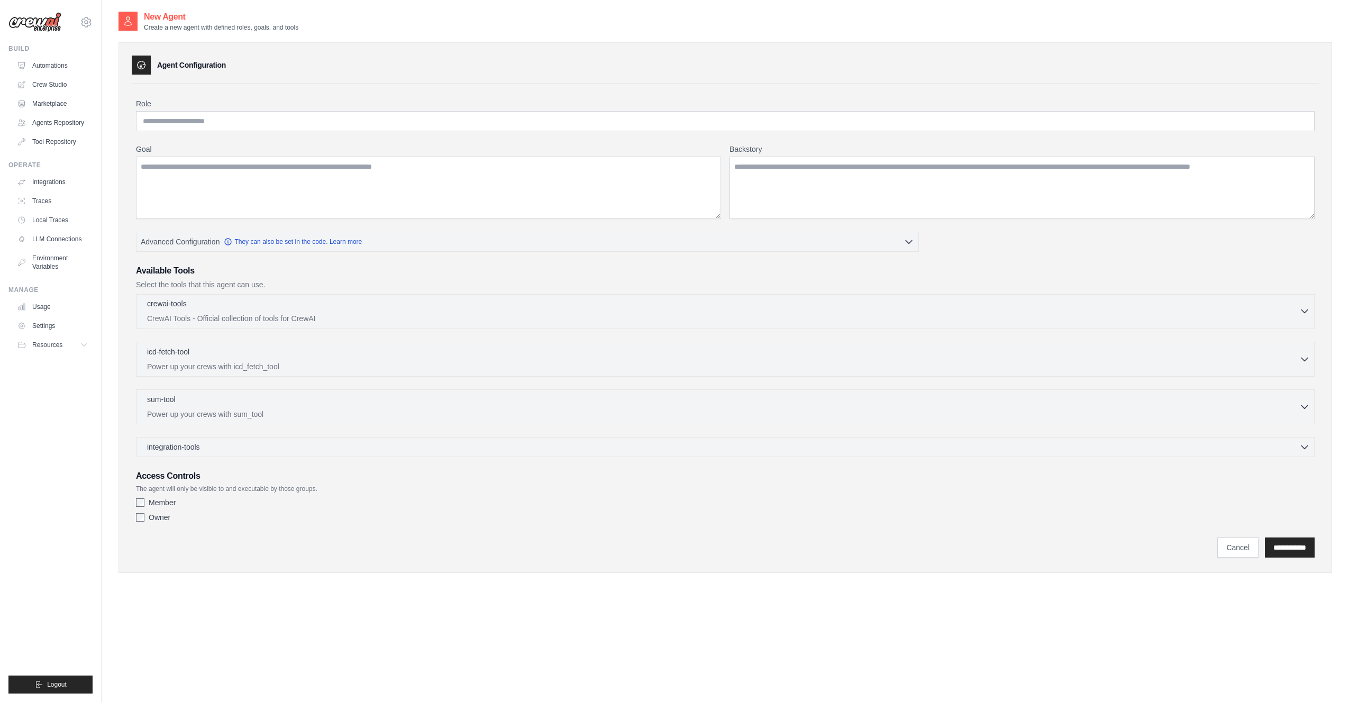
click at [298, 316] on p "CrewAI Tools - Official collection of tools for CrewAI" at bounding box center [723, 318] width 1152 height 11
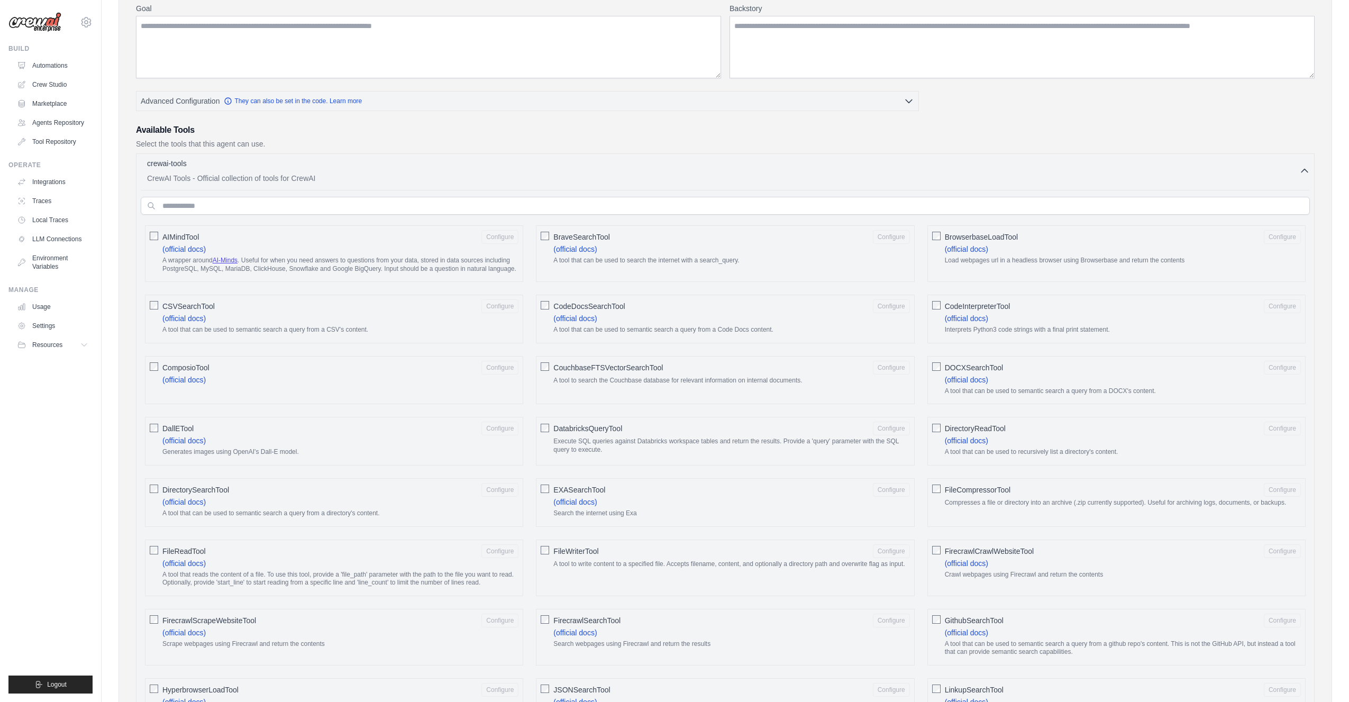
scroll to position [212, 0]
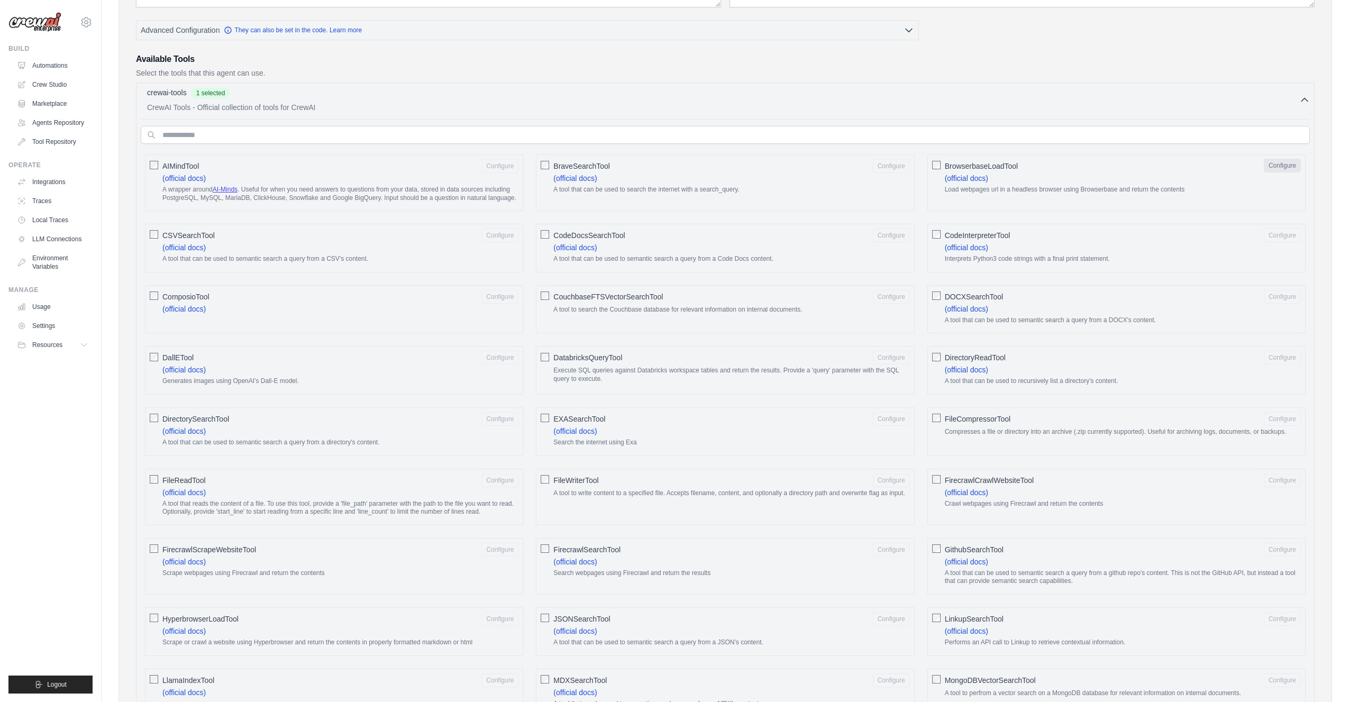
click at [1285, 161] on button "Configure" at bounding box center [1282, 166] width 37 height 14
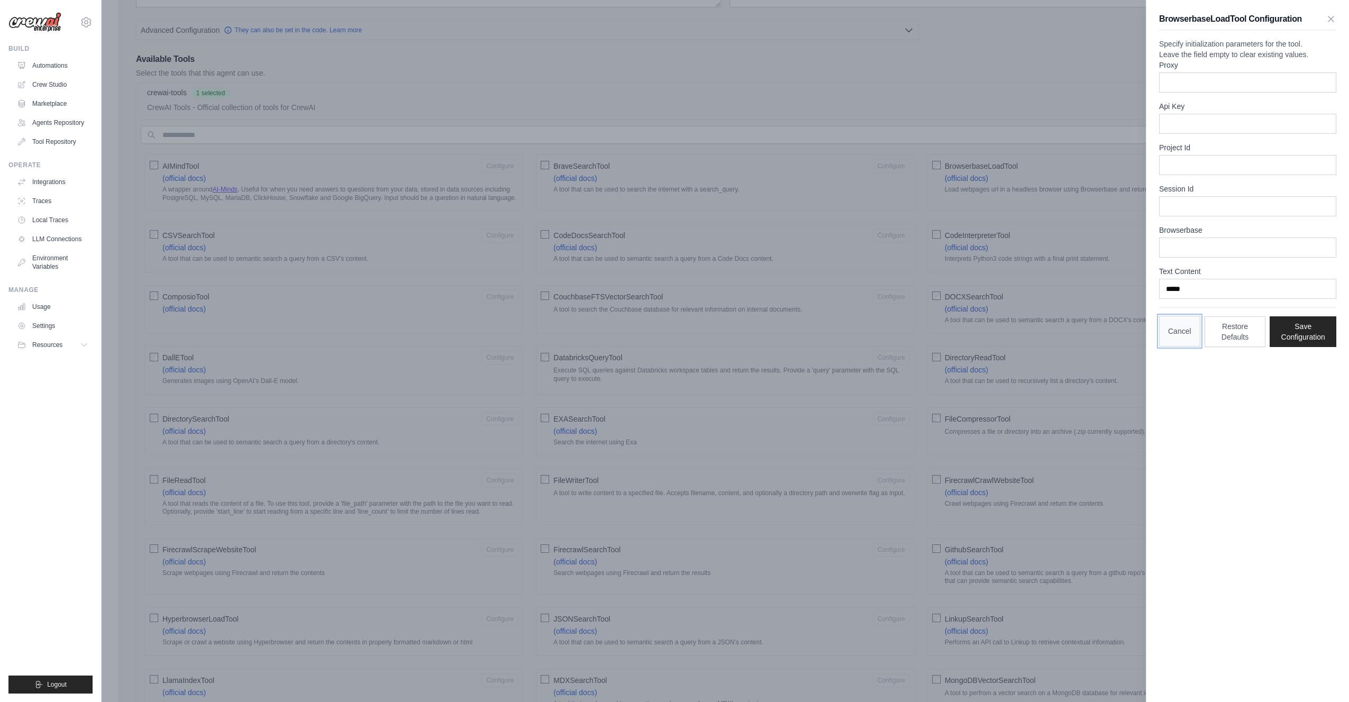
click at [1187, 347] on button "Cancel" at bounding box center [1179, 331] width 41 height 31
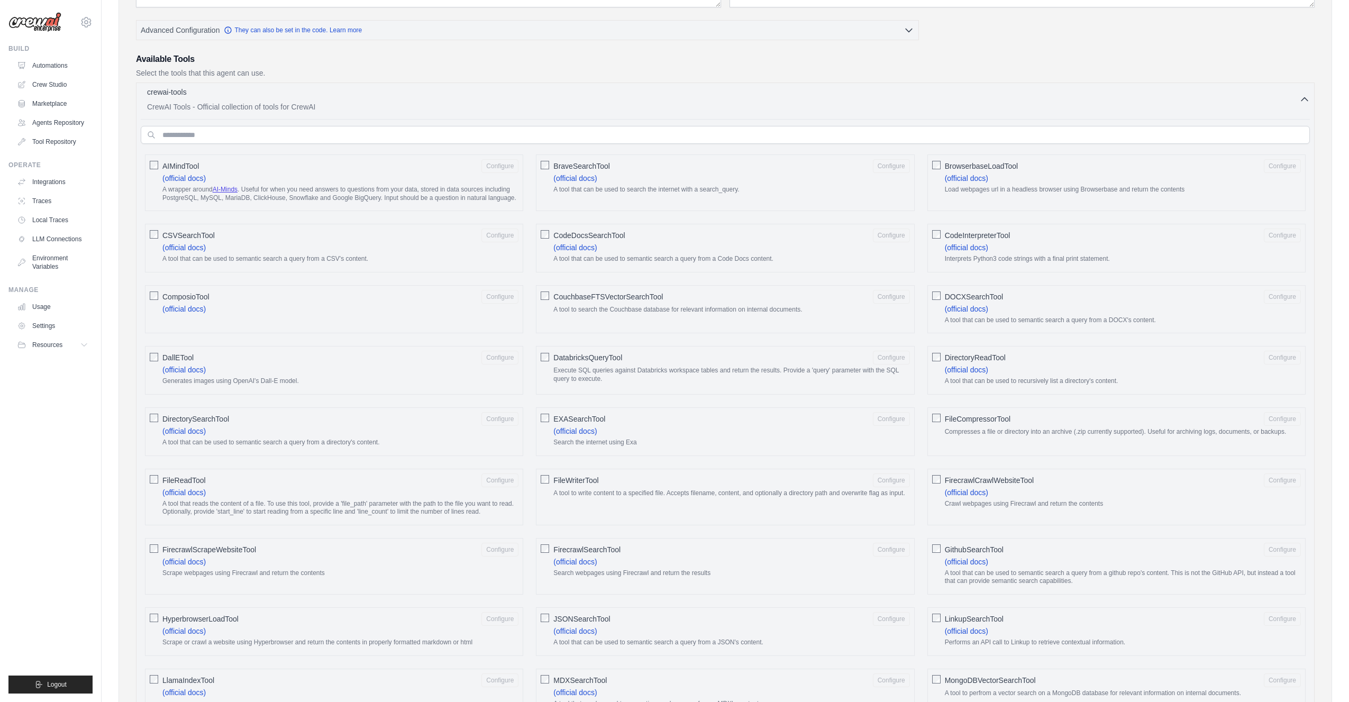
click at [1301, 98] on icon "button" at bounding box center [1305, 99] width 11 height 11
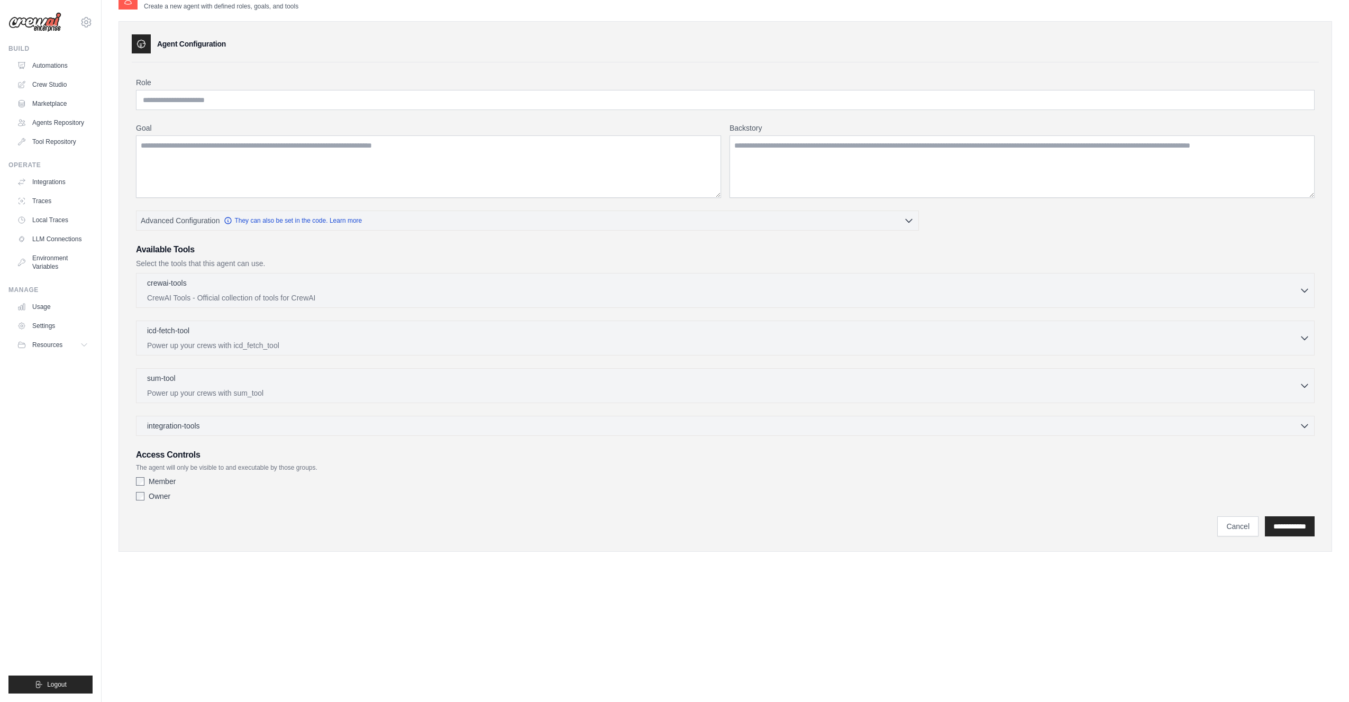
scroll to position [21, 0]
click at [216, 424] on div "integration-tools 0 selected" at bounding box center [728, 425] width 1163 height 11
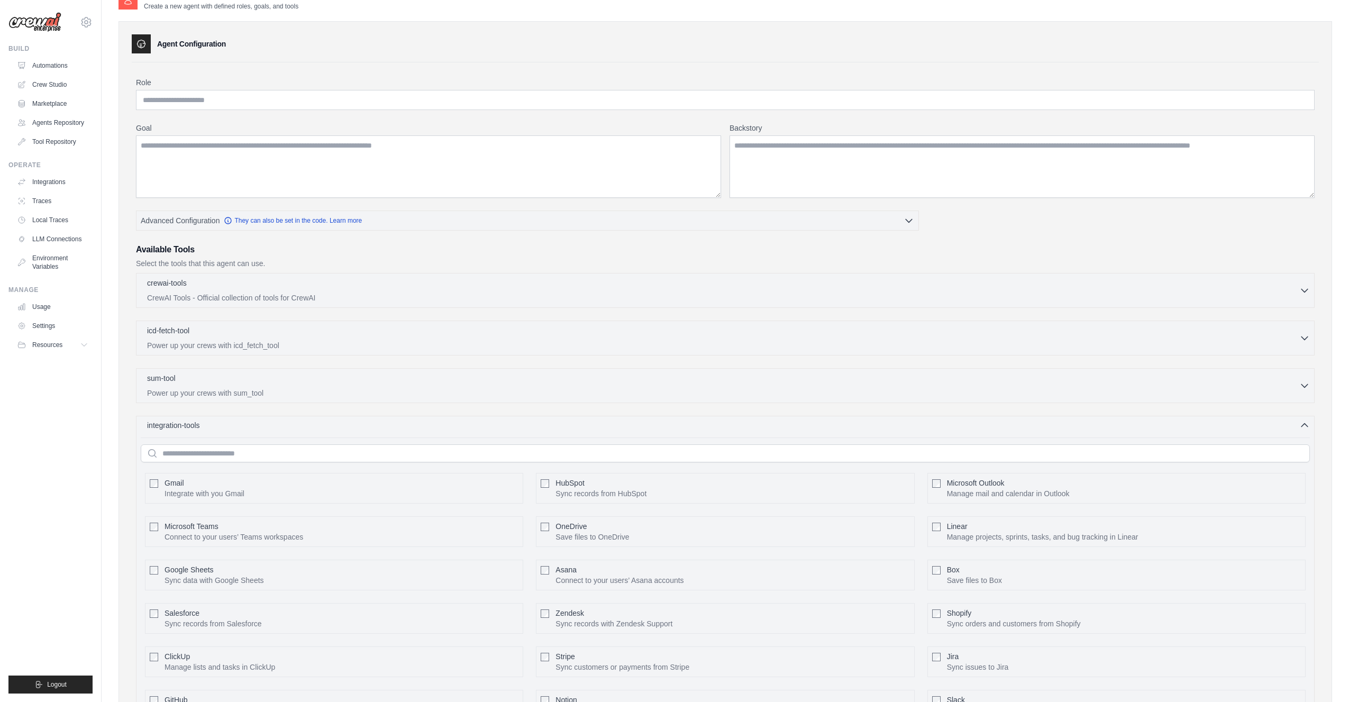
scroll to position [186, 0]
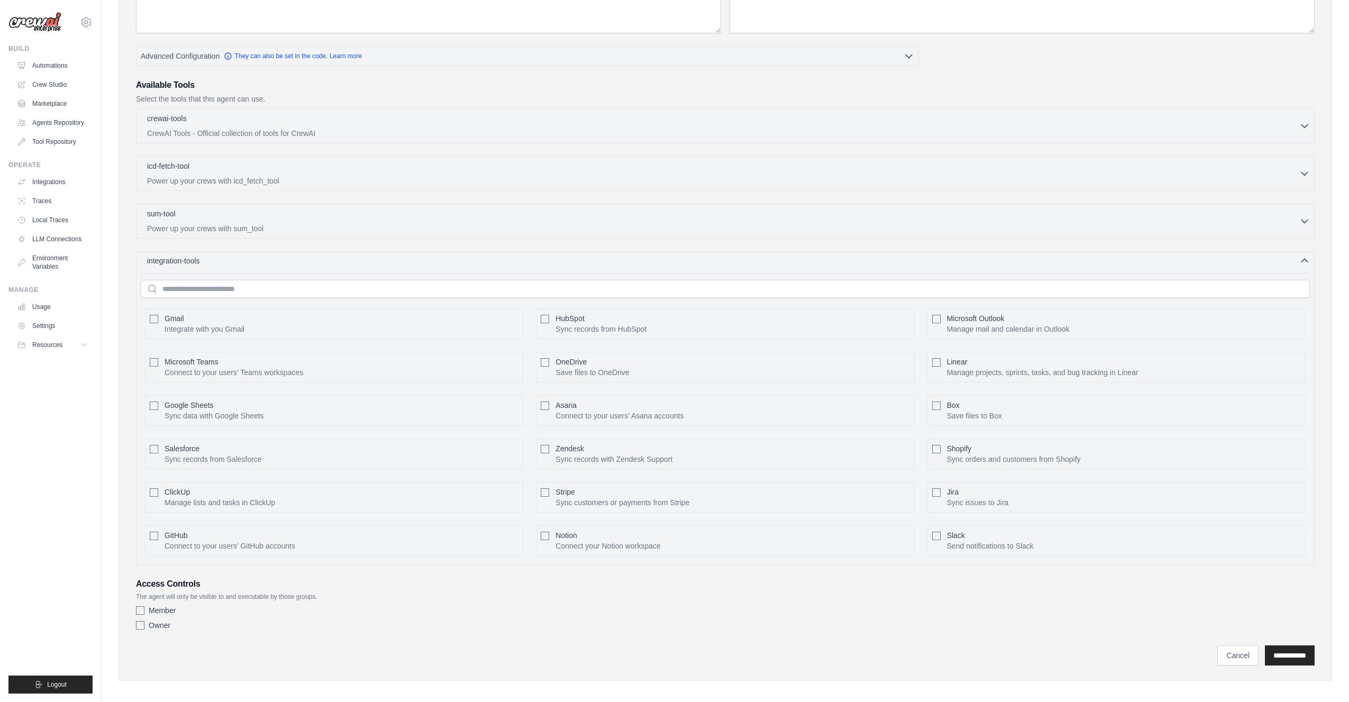
click at [1305, 259] on icon "button" at bounding box center [1305, 261] width 11 height 11
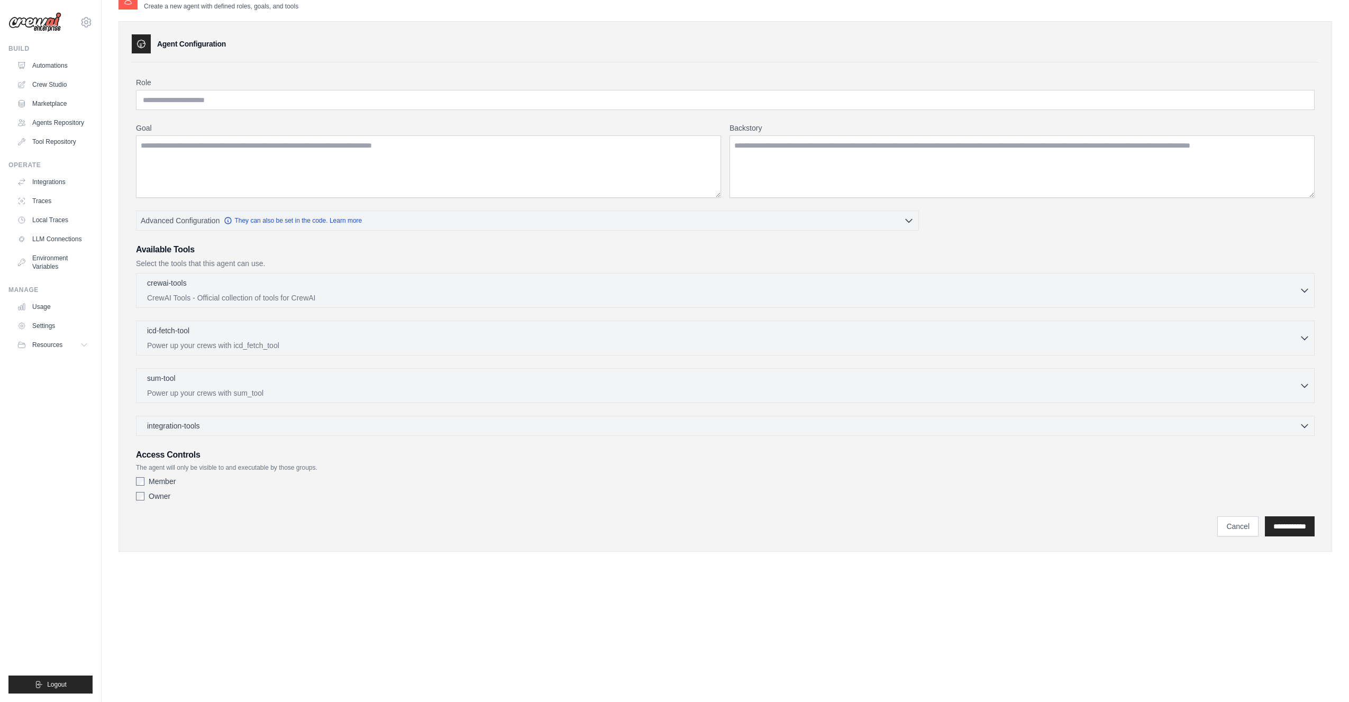
scroll to position [21, 0]
click at [226, 340] on p "Power up your crews with icd_fetch_tool" at bounding box center [723, 345] width 1152 height 11
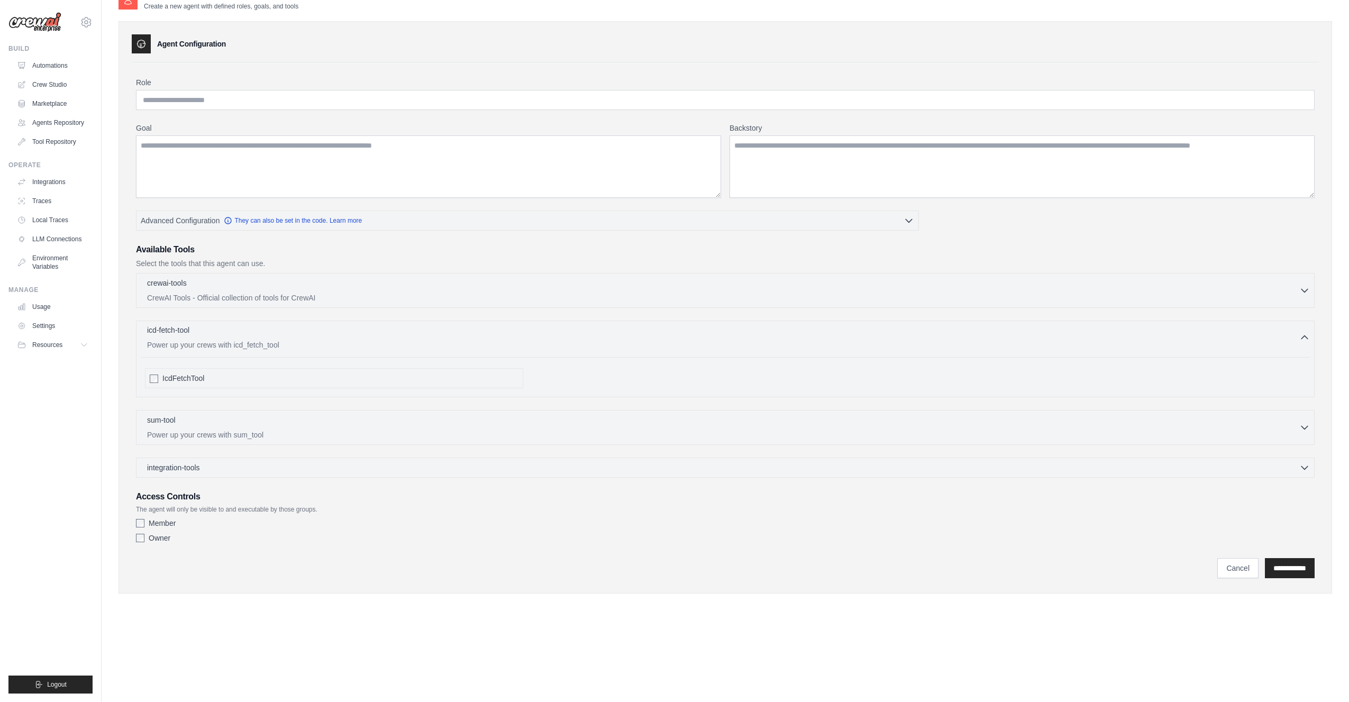
click at [236, 325] on div "icd-fetch-tool 0 selected" at bounding box center [723, 331] width 1152 height 13
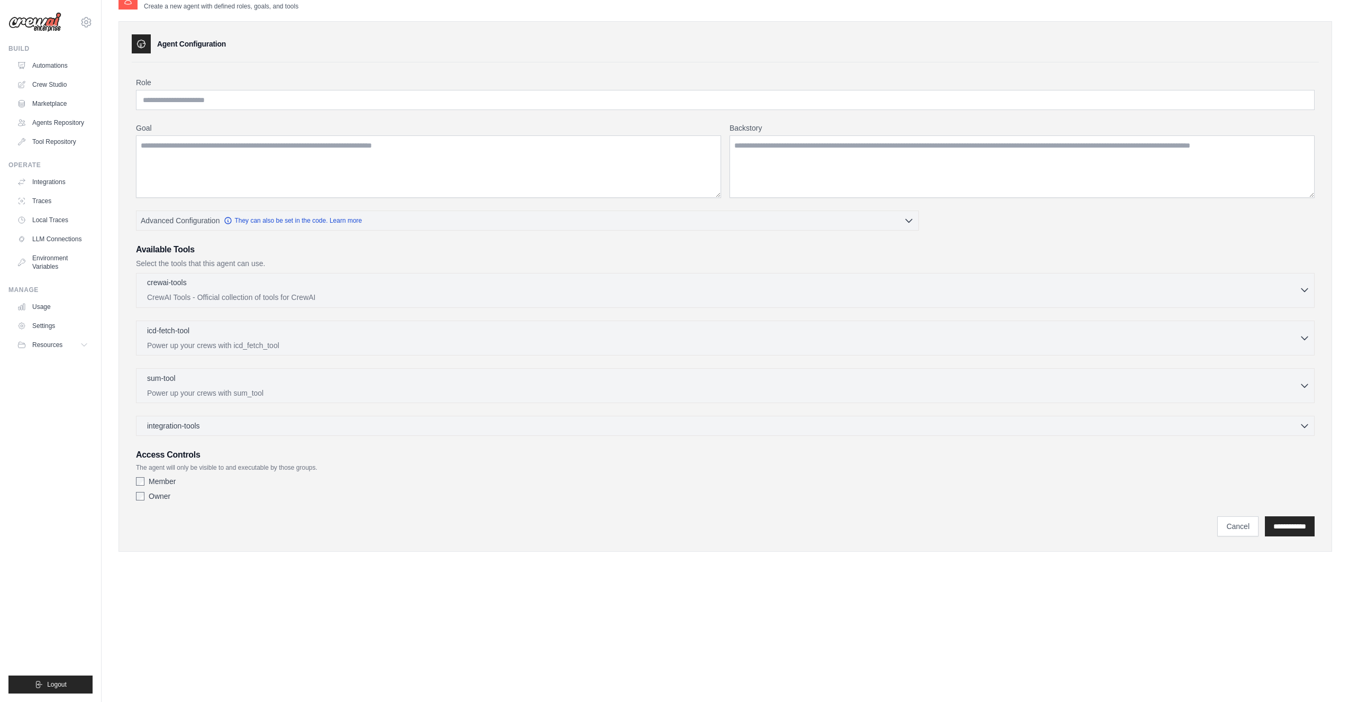
click at [242, 278] on div "crewai-tools 0 selected" at bounding box center [723, 283] width 1152 height 13
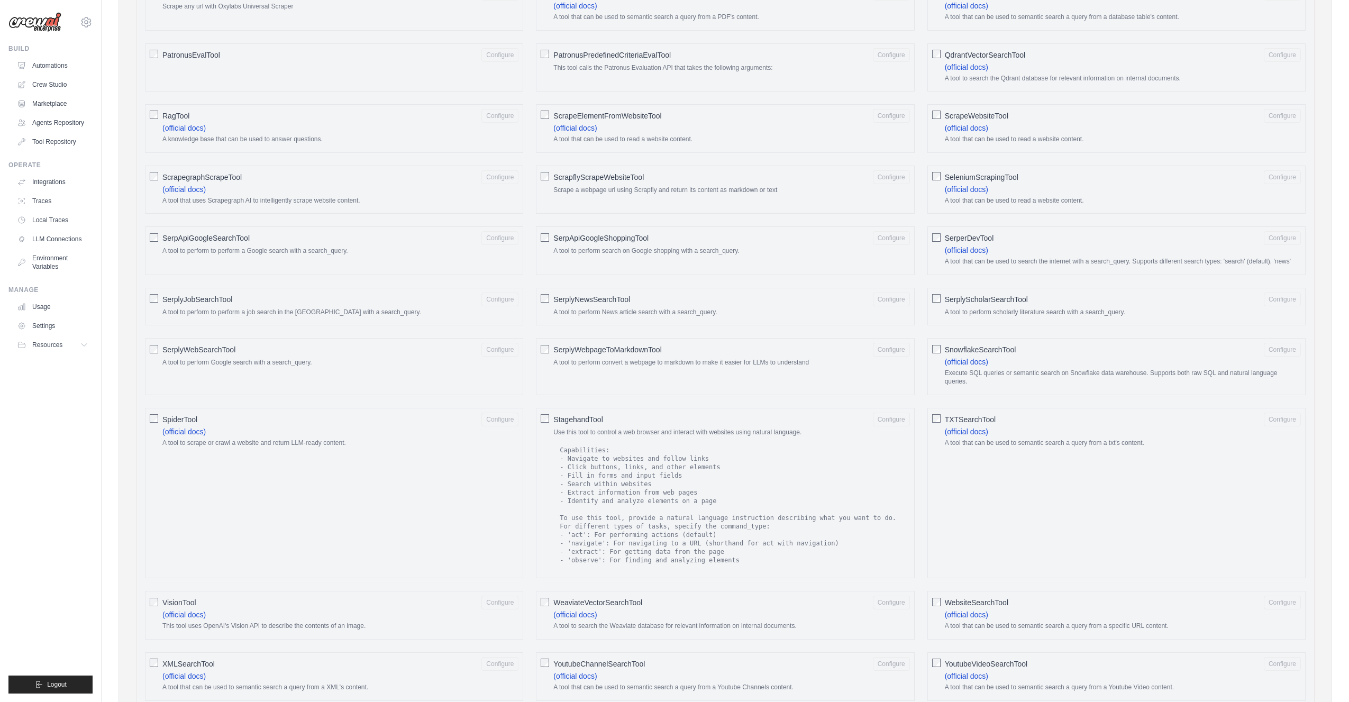
scroll to position [1340, 0]
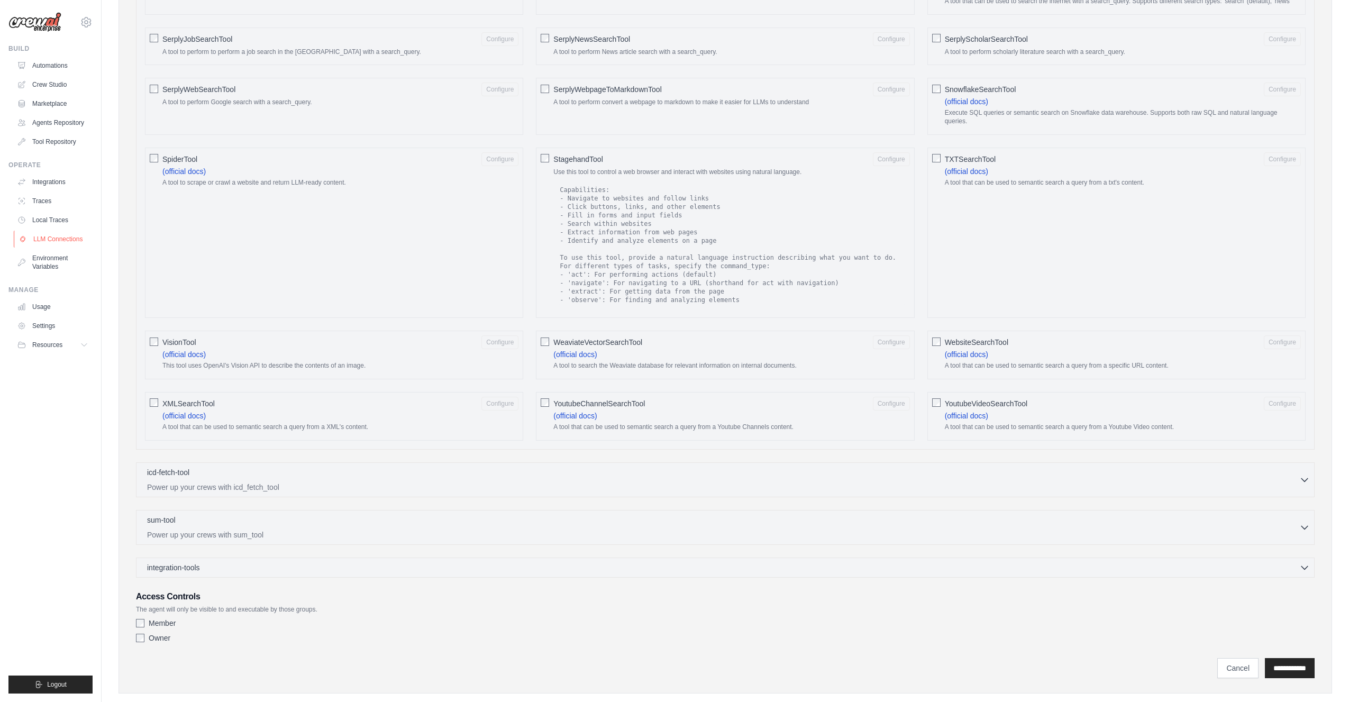
click at [57, 238] on link "LLM Connections" at bounding box center [54, 239] width 80 height 17
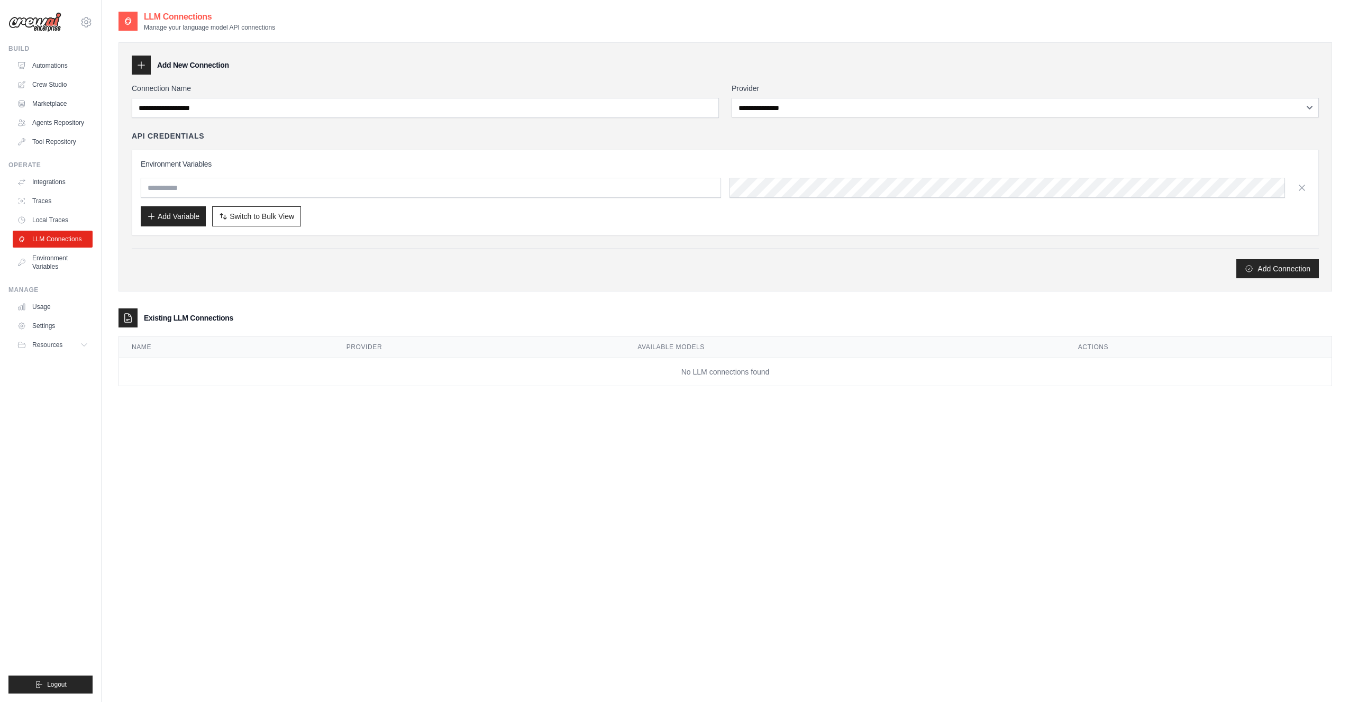
click at [438, 271] on div "Add Connection" at bounding box center [725, 268] width 1187 height 19
click at [1296, 267] on button "Add Connection" at bounding box center [1278, 268] width 83 height 19
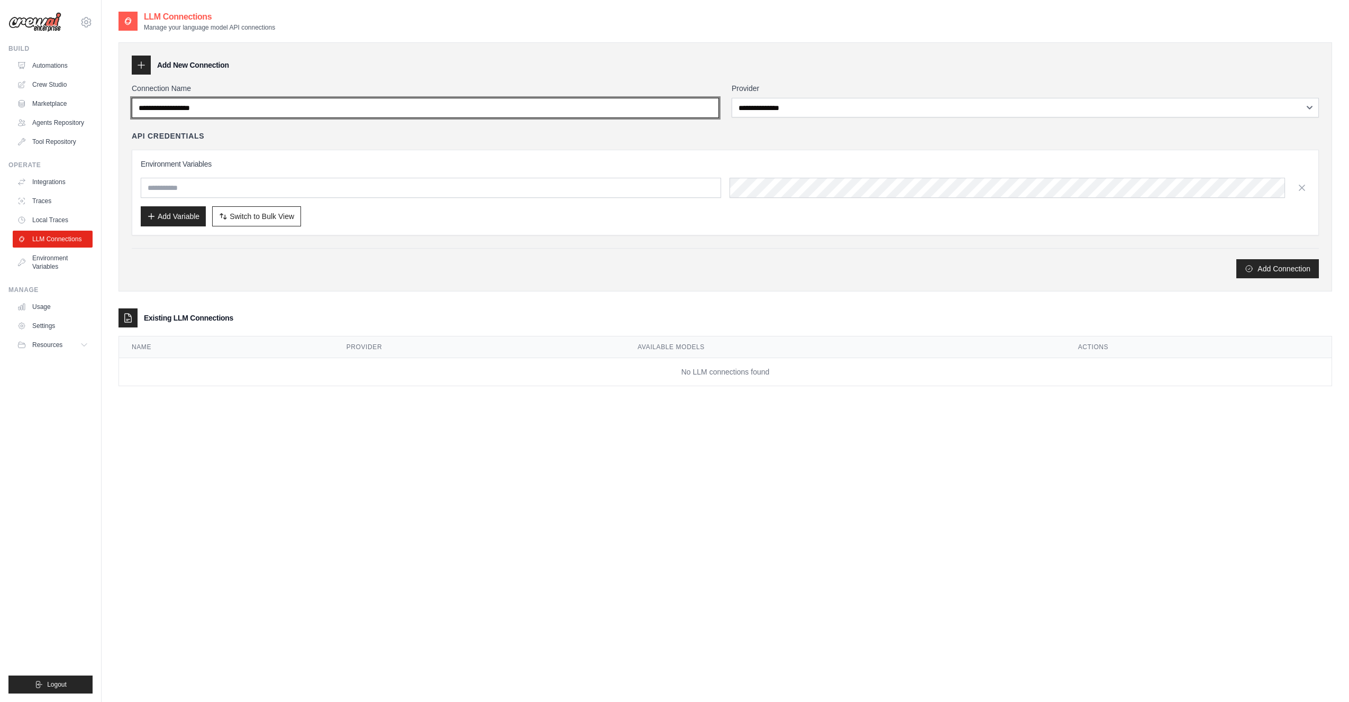
click at [326, 99] on input "Connection Name" at bounding box center [425, 108] width 587 height 20
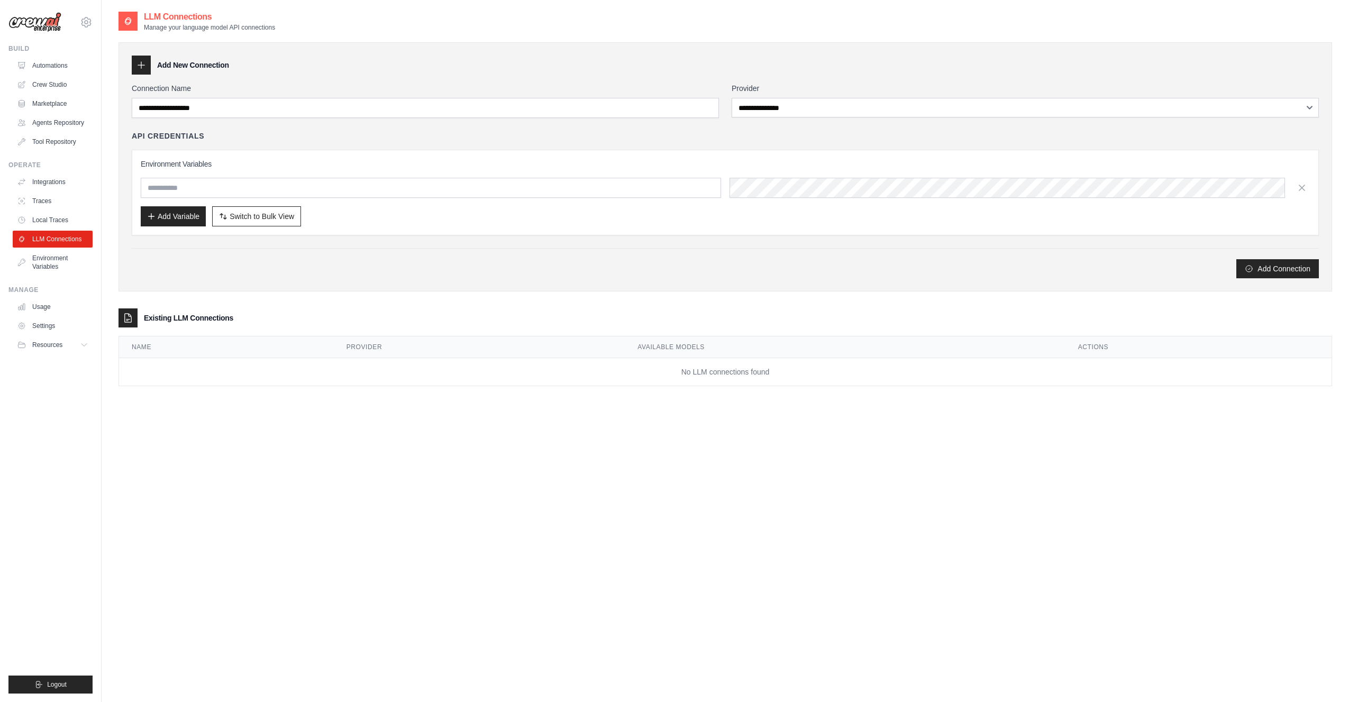
click at [299, 147] on div "API Credentials Environment Variables Add Variable Switch to Bulk View Switch t…" at bounding box center [725, 183] width 1187 height 105
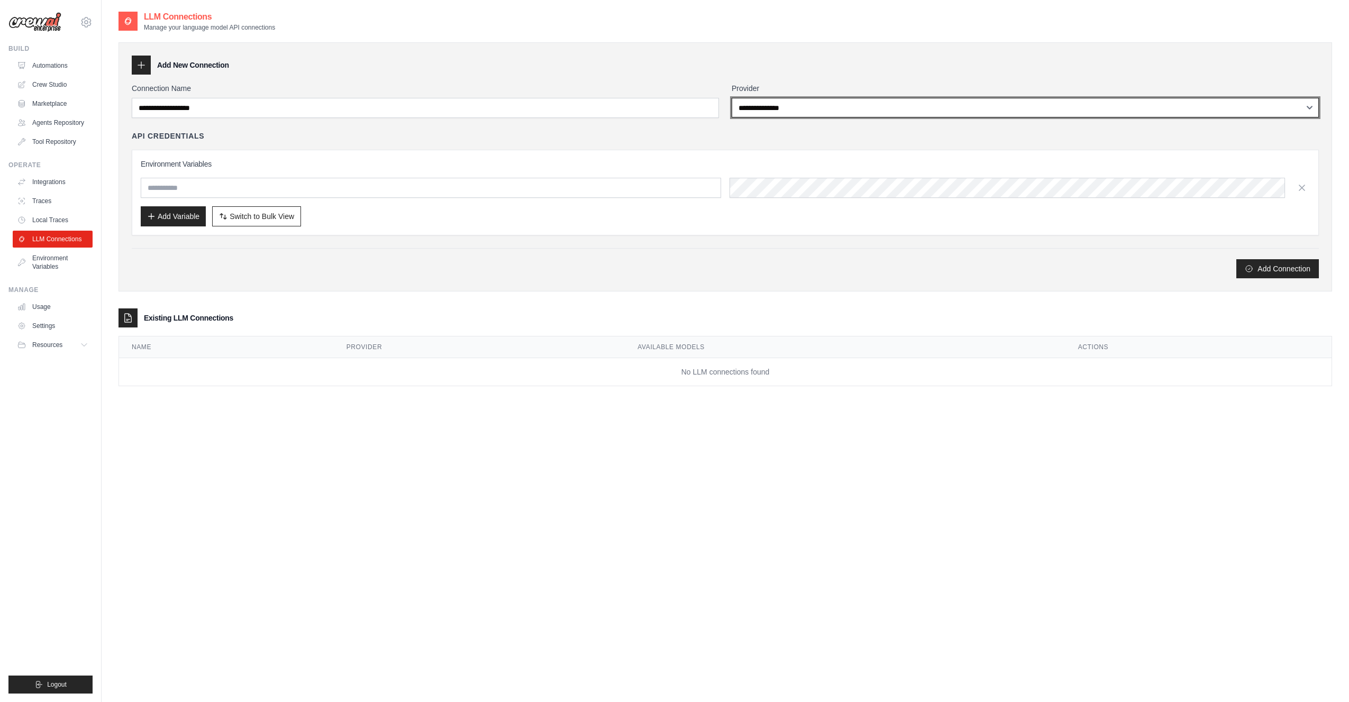
click at [827, 112] on select "**********" at bounding box center [1025, 108] width 587 height 20
select select "*********"
click at [732, 98] on select "**********" at bounding box center [1025, 108] width 587 height 20
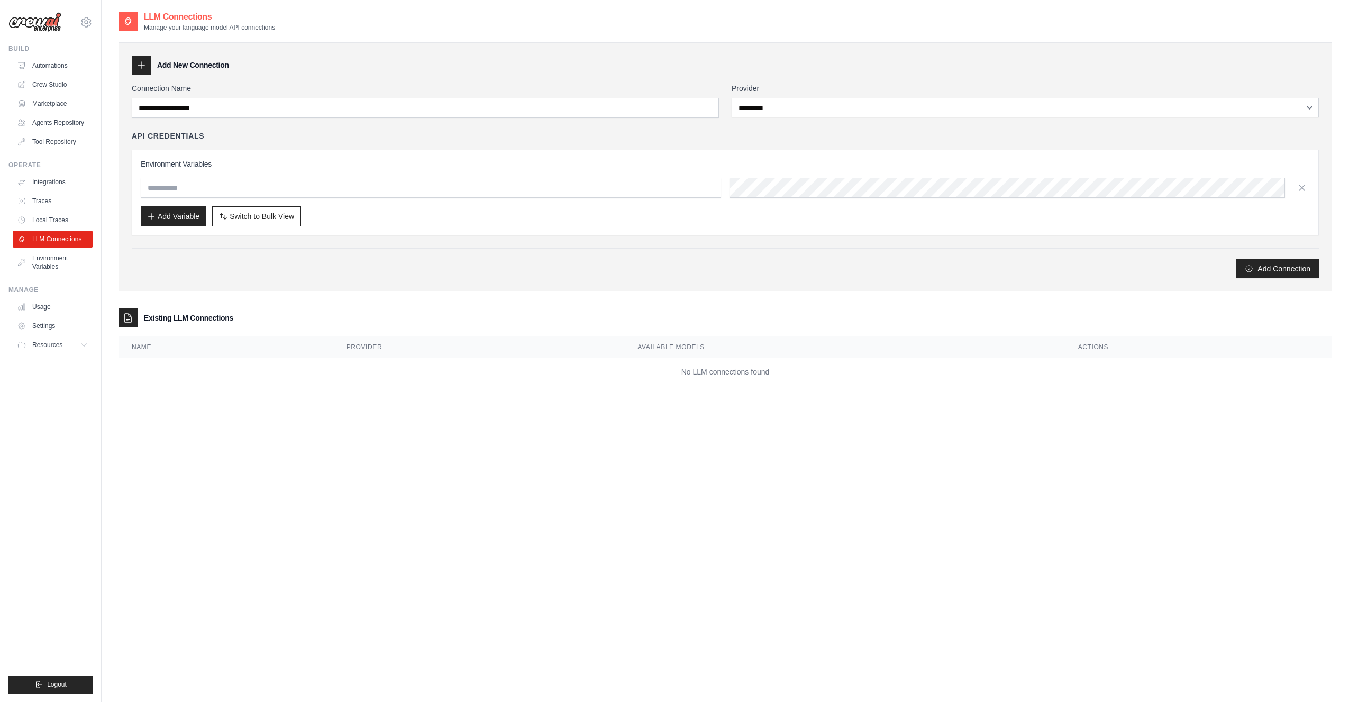
click at [770, 135] on div "API Credentials" at bounding box center [725, 136] width 1187 height 11
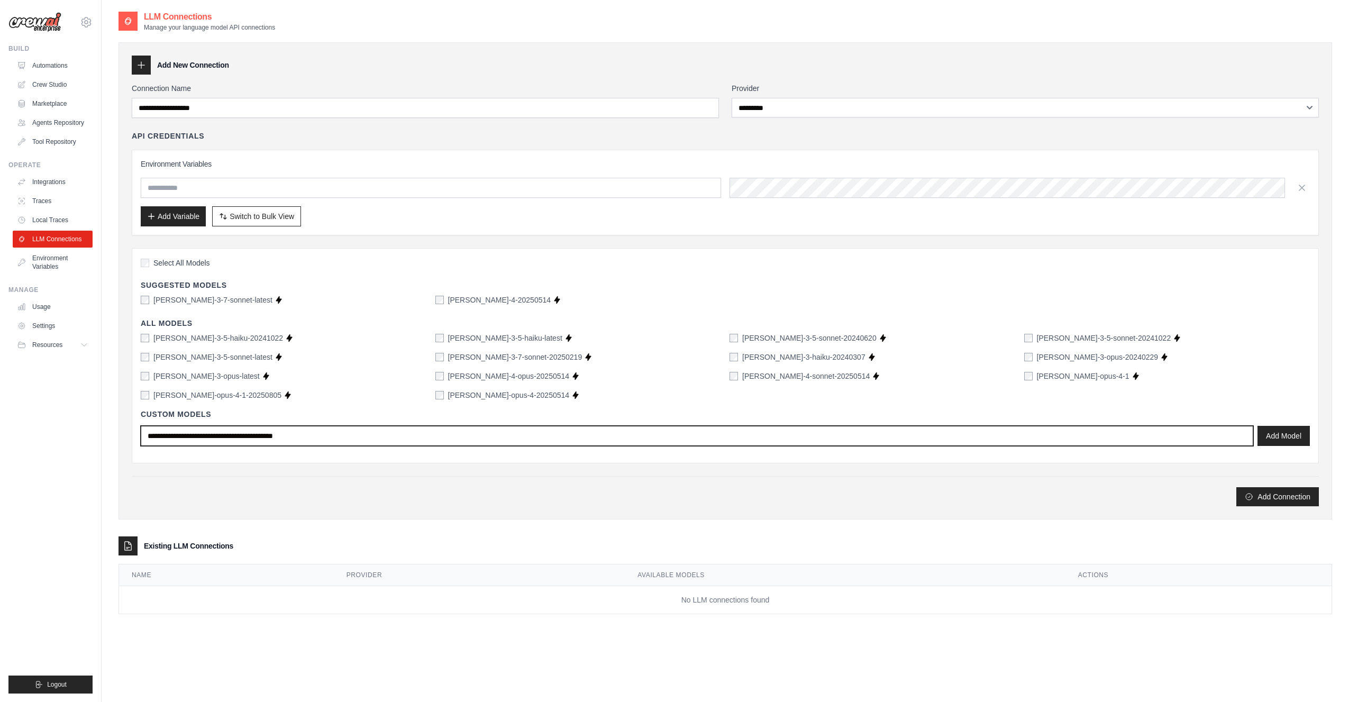
click at [442, 430] on input "text" at bounding box center [697, 436] width 1113 height 20
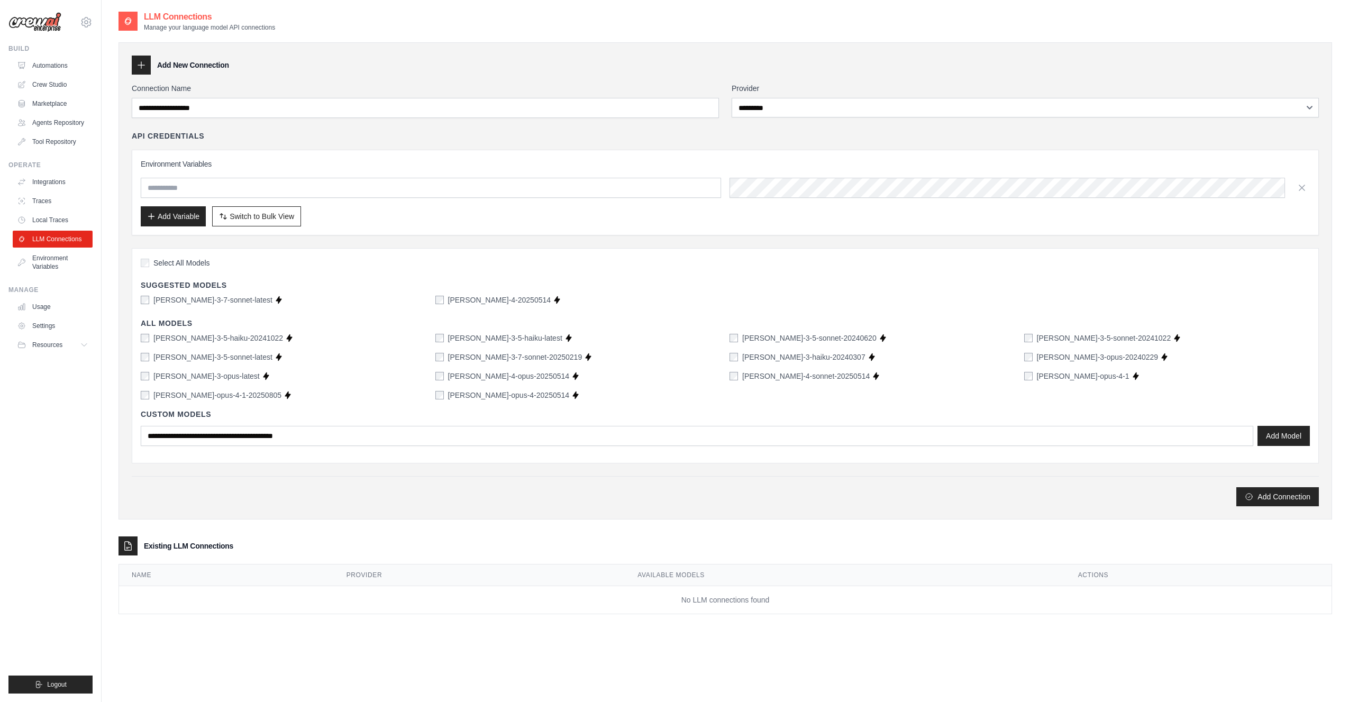
click at [466, 451] on div "Custom Models Add Model" at bounding box center [725, 428] width 1169 height 54
click at [1294, 431] on button "Add Model" at bounding box center [1284, 435] width 52 height 20
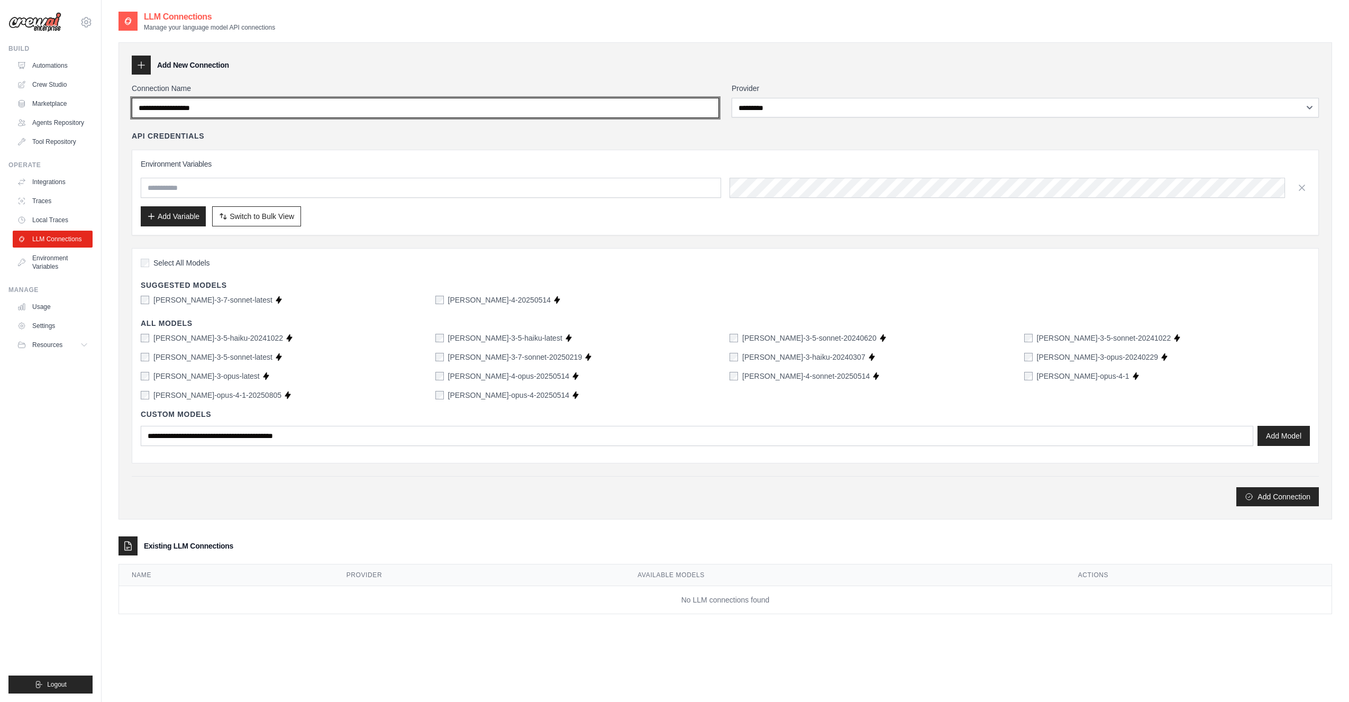
click at [502, 115] on input "Connection Name" at bounding box center [425, 108] width 587 height 20
type input "*******"
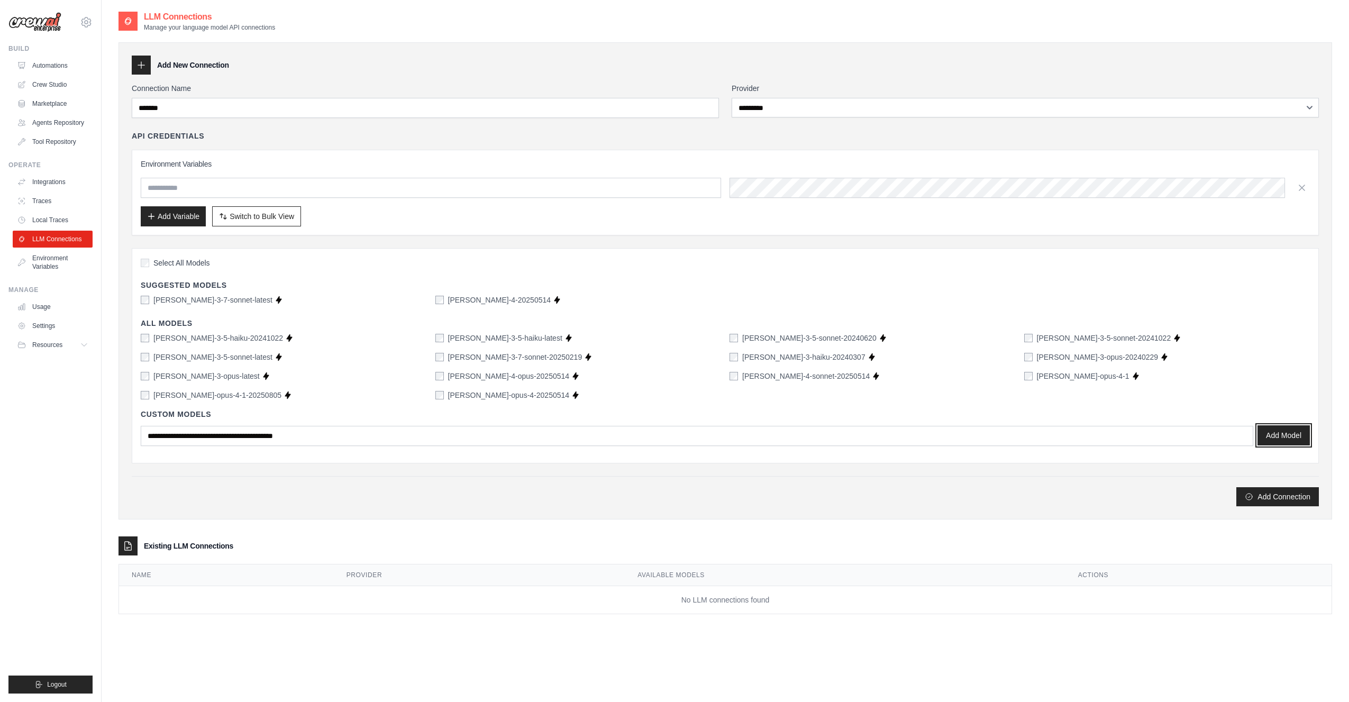
click at [1277, 435] on button "Add Model" at bounding box center [1284, 435] width 52 height 20
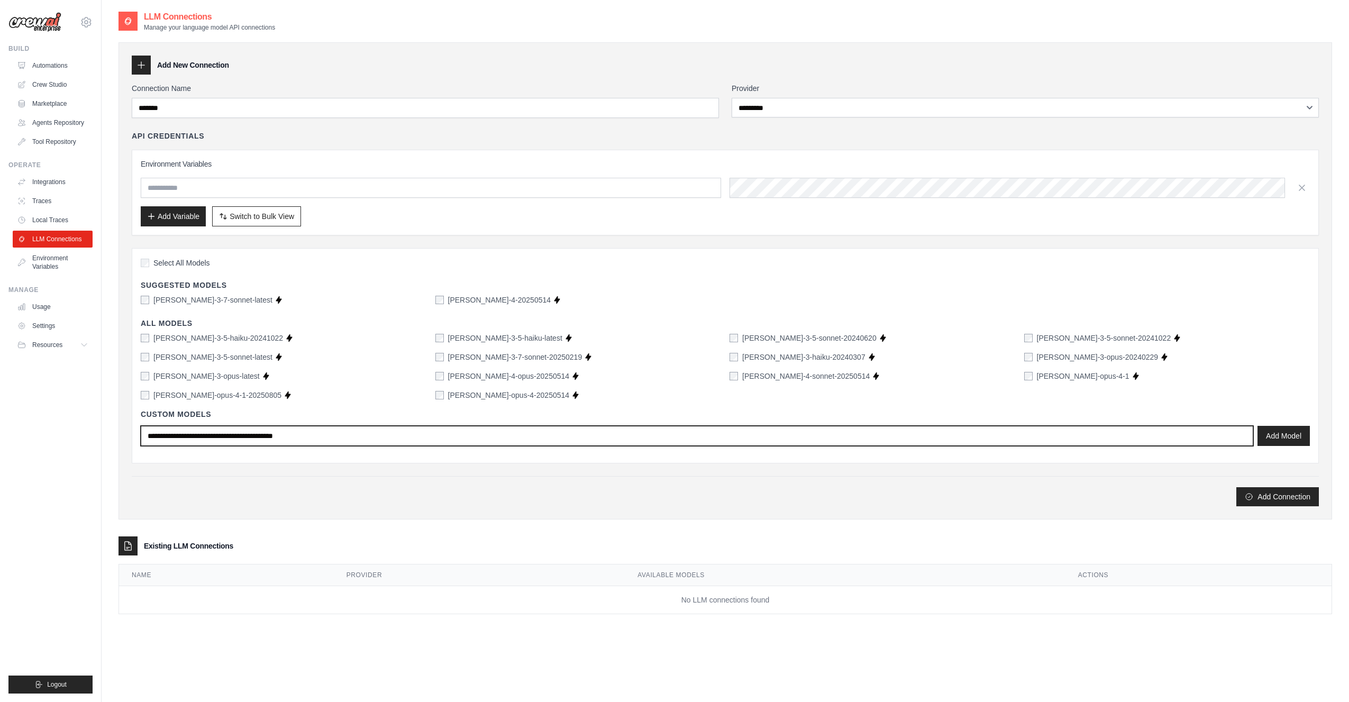
click at [338, 437] on input "text" at bounding box center [697, 436] width 1113 height 20
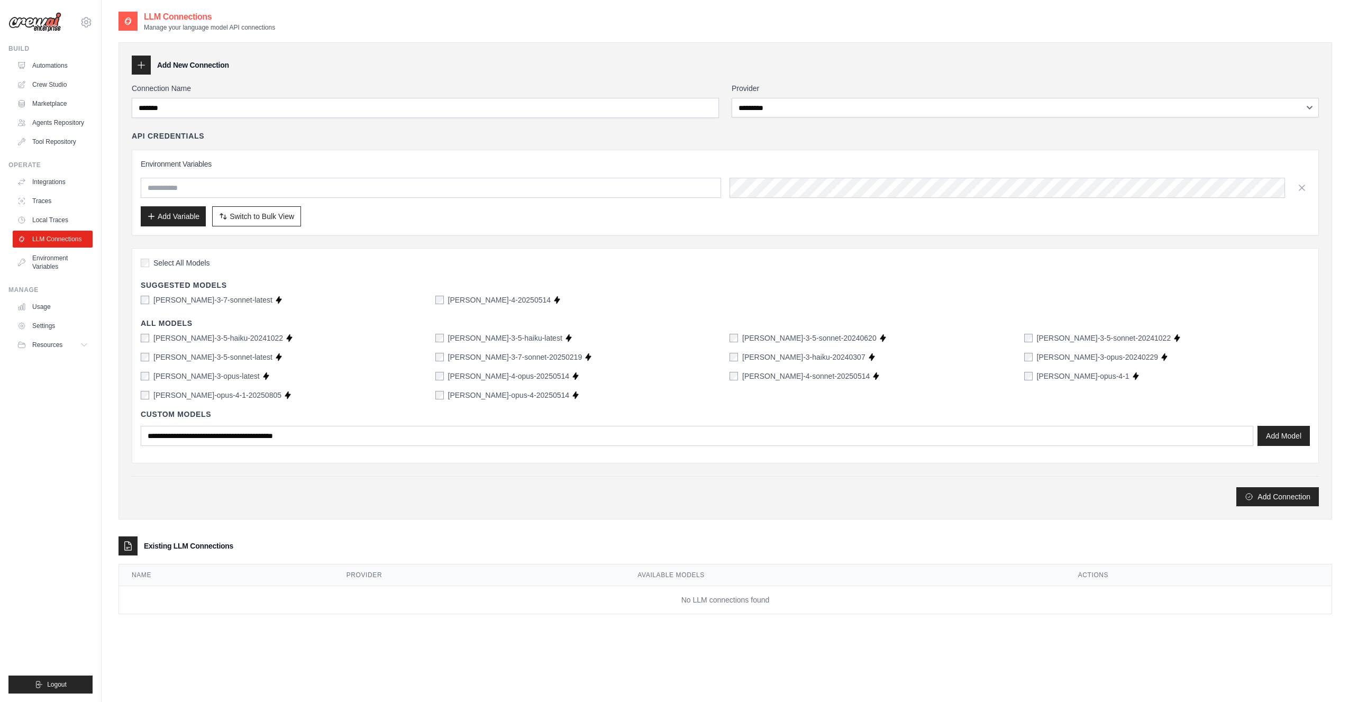
click at [322, 472] on div "**********" at bounding box center [725, 294] width 1187 height 423
click at [1285, 494] on button "Add Connection" at bounding box center [1278, 496] width 83 height 19
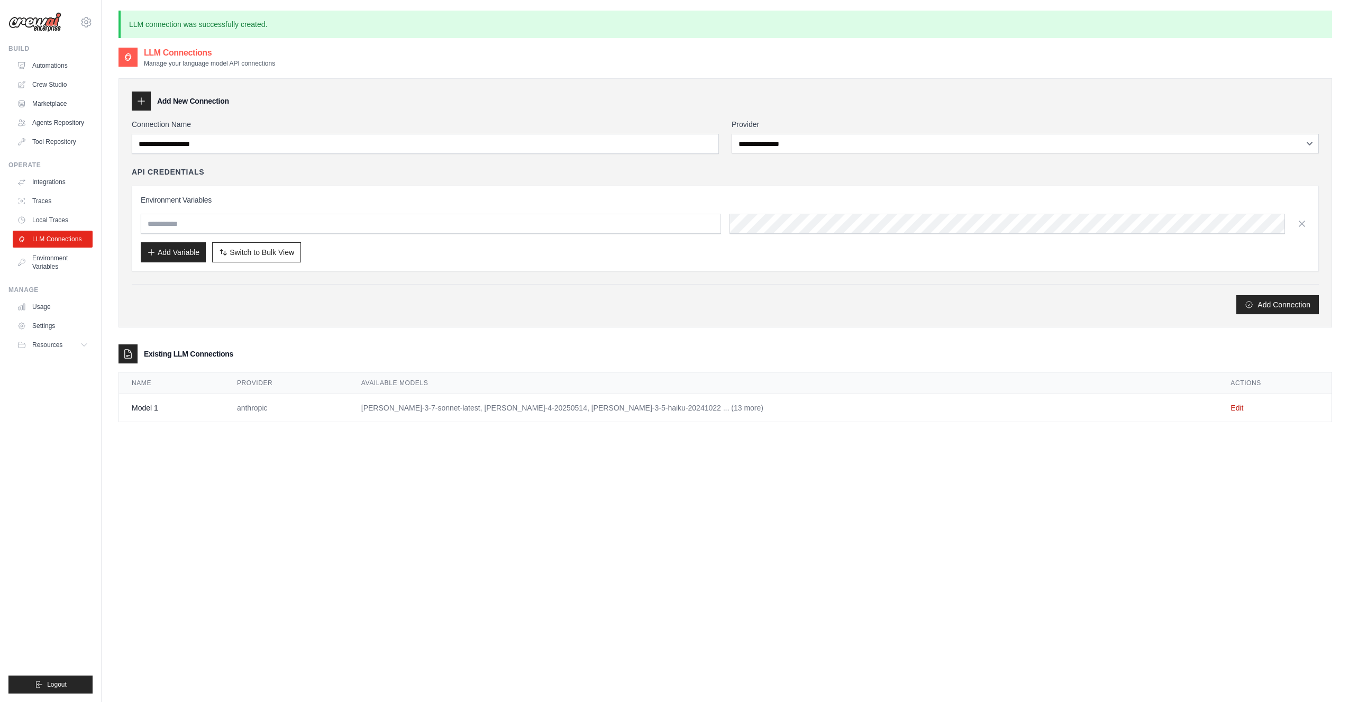
click at [451, 529] on div "**********" at bounding box center [726, 398] width 1214 height 702
click at [718, 284] on div "Add Connection" at bounding box center [725, 299] width 1187 height 30
click at [260, 251] on span "Switch to Bulk View" at bounding box center [262, 252] width 65 height 11
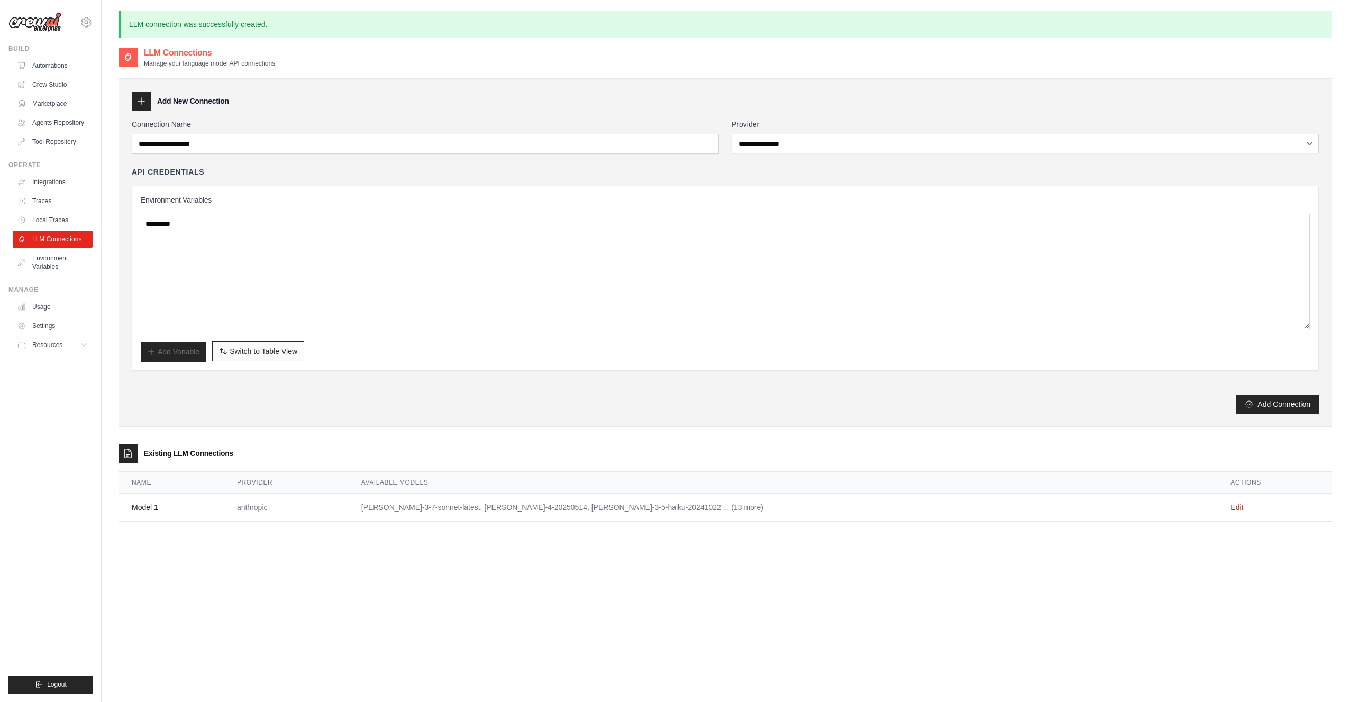
click at [271, 353] on span "Switch to Table View" at bounding box center [264, 351] width 68 height 11
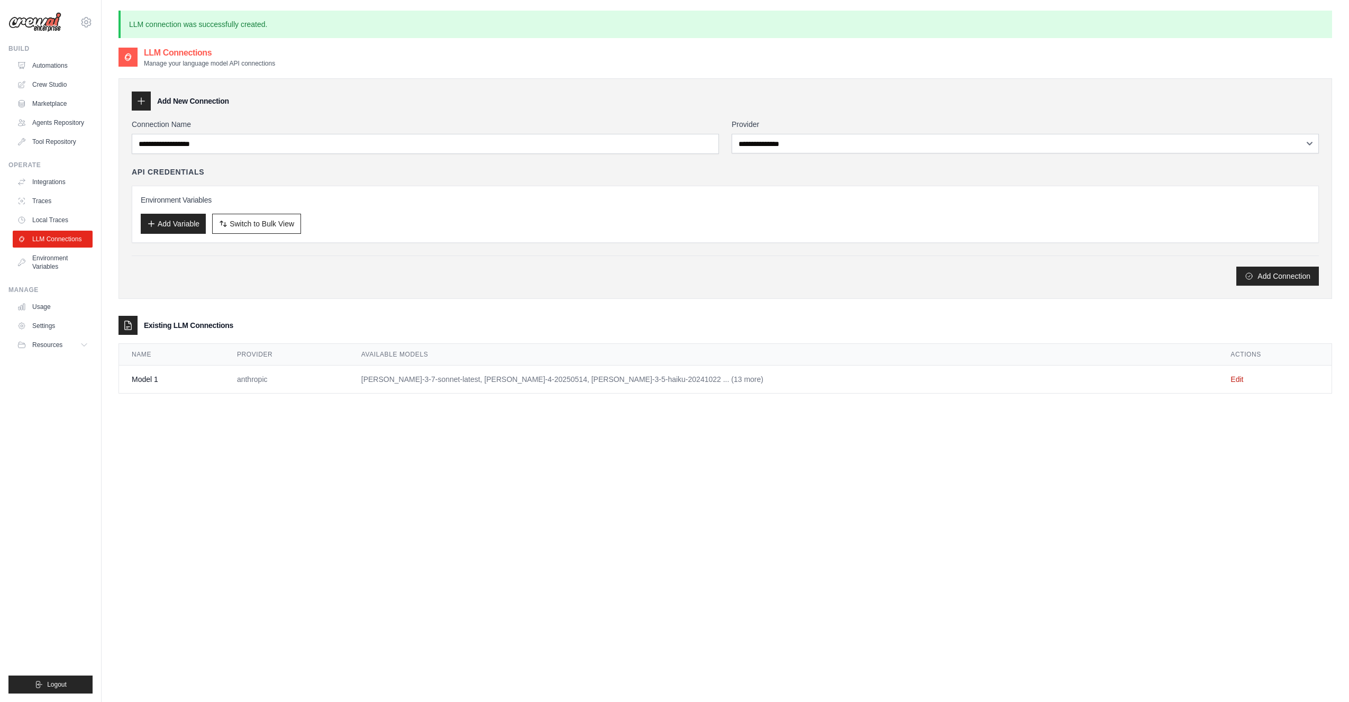
click at [687, 277] on div "Add Connection" at bounding box center [725, 276] width 1187 height 19
click at [131, 98] on div "**********" at bounding box center [726, 188] width 1214 height 221
click at [139, 99] on icon at bounding box center [141, 101] width 11 height 11
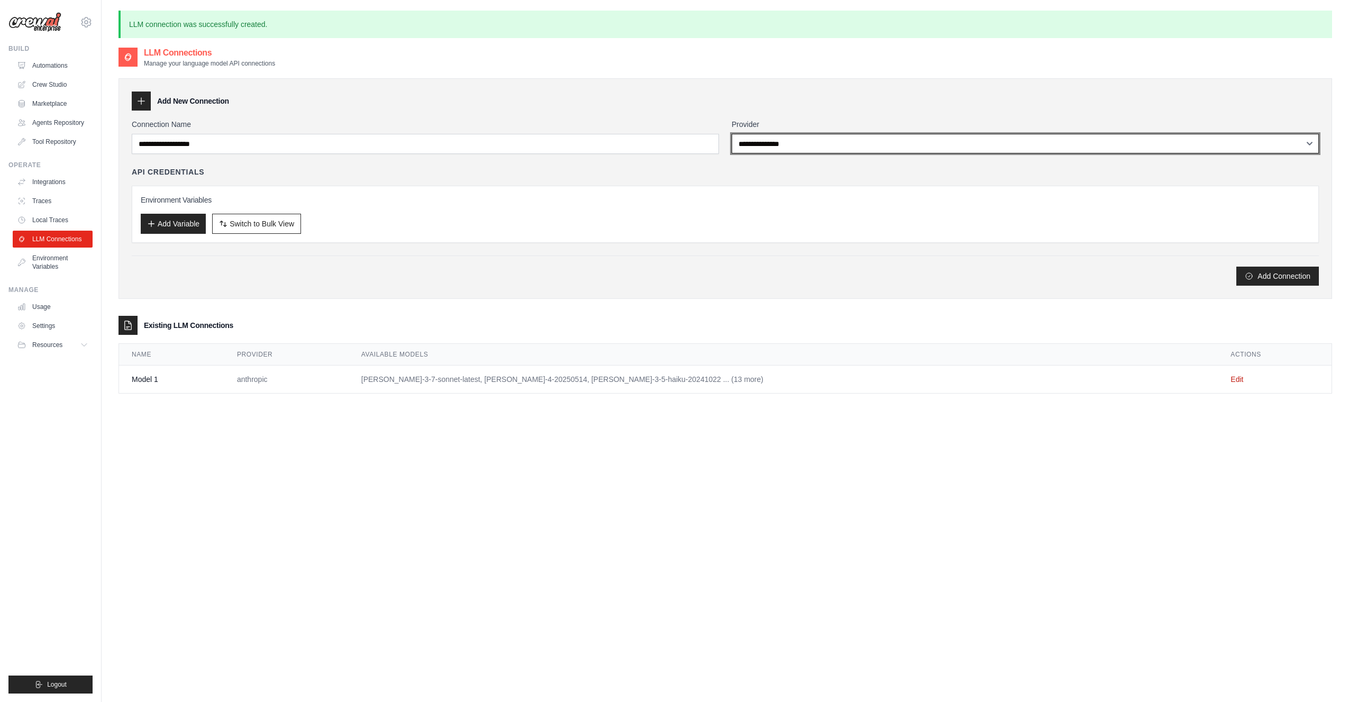
click at [782, 142] on select "**********" at bounding box center [1025, 144] width 587 height 20
select select "****"
click at [732, 134] on select "**********" at bounding box center [1025, 144] width 587 height 20
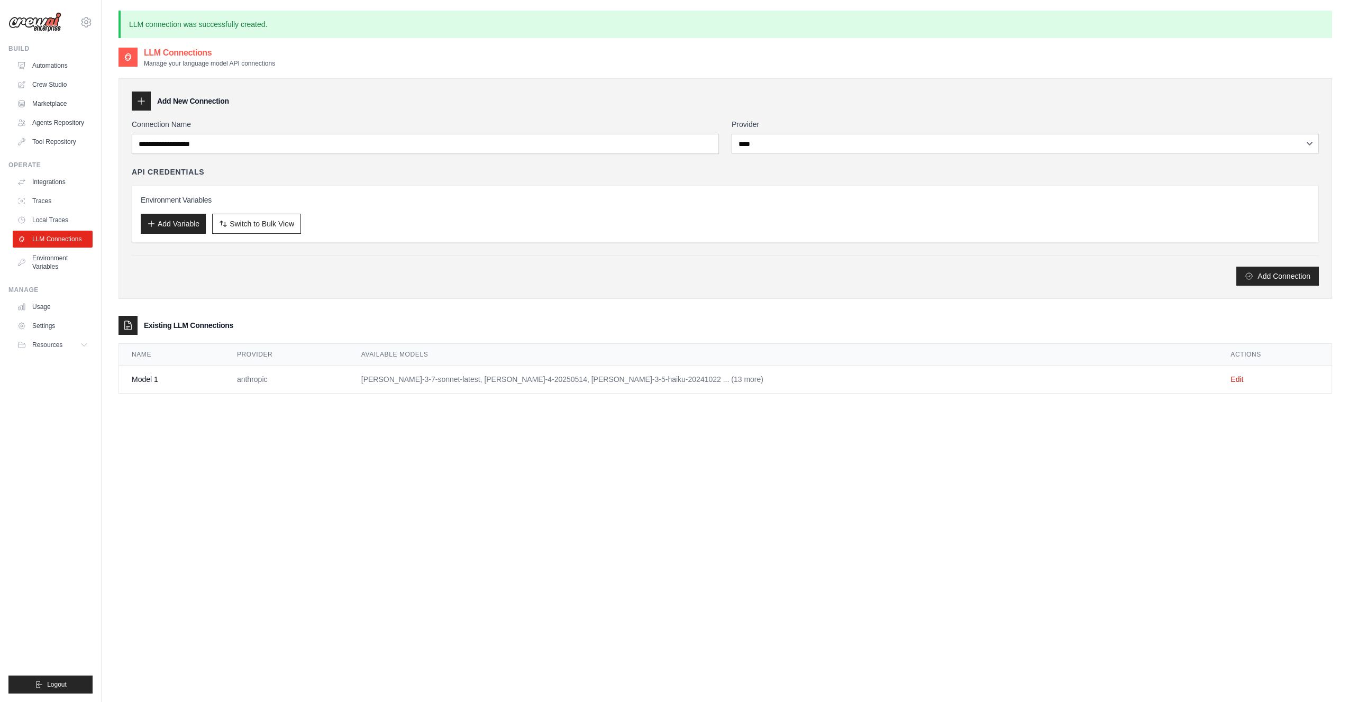
click at [814, 178] on div "API Credentials Environment Variables Add Variable Switch to Bulk View Switch t…" at bounding box center [725, 205] width 1187 height 76
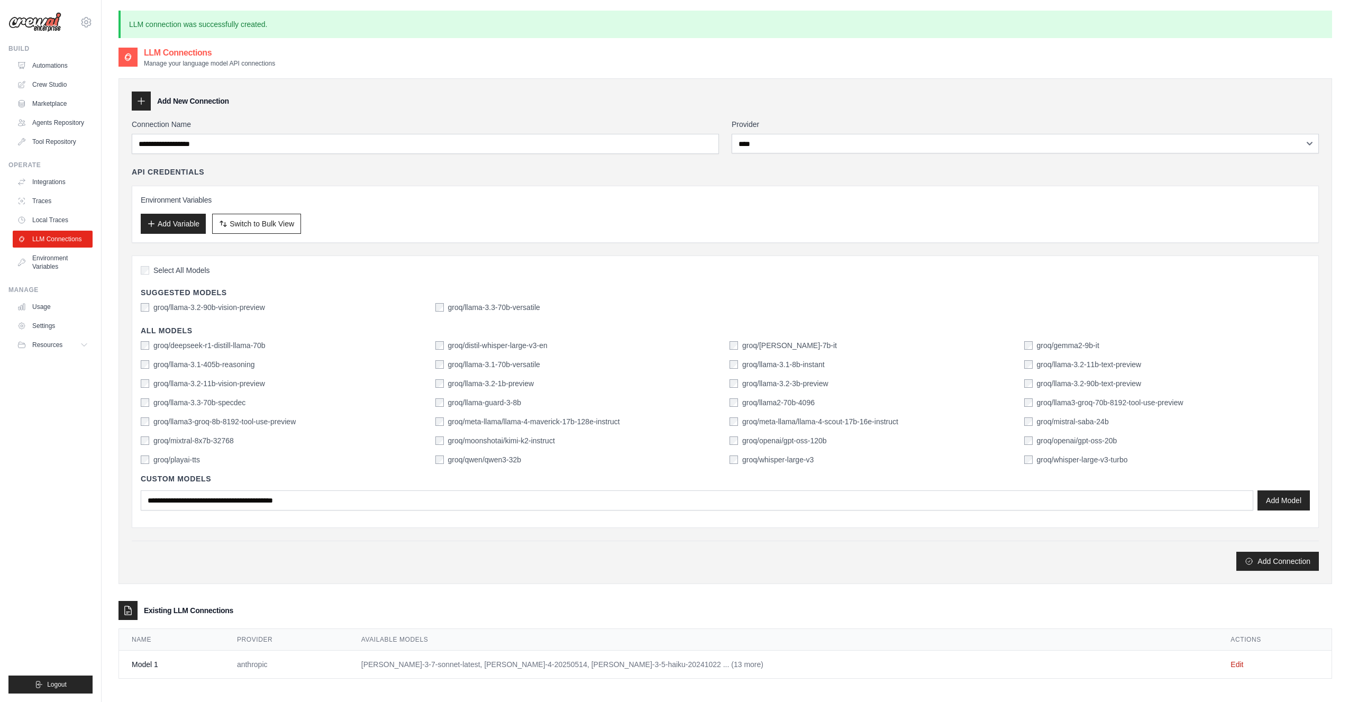
drag, startPoint x: 294, startPoint y: 133, endPoint x: 292, endPoint y: 144, distance: 11.4
click at [294, 137] on div "Connection Name" at bounding box center [425, 136] width 587 height 35
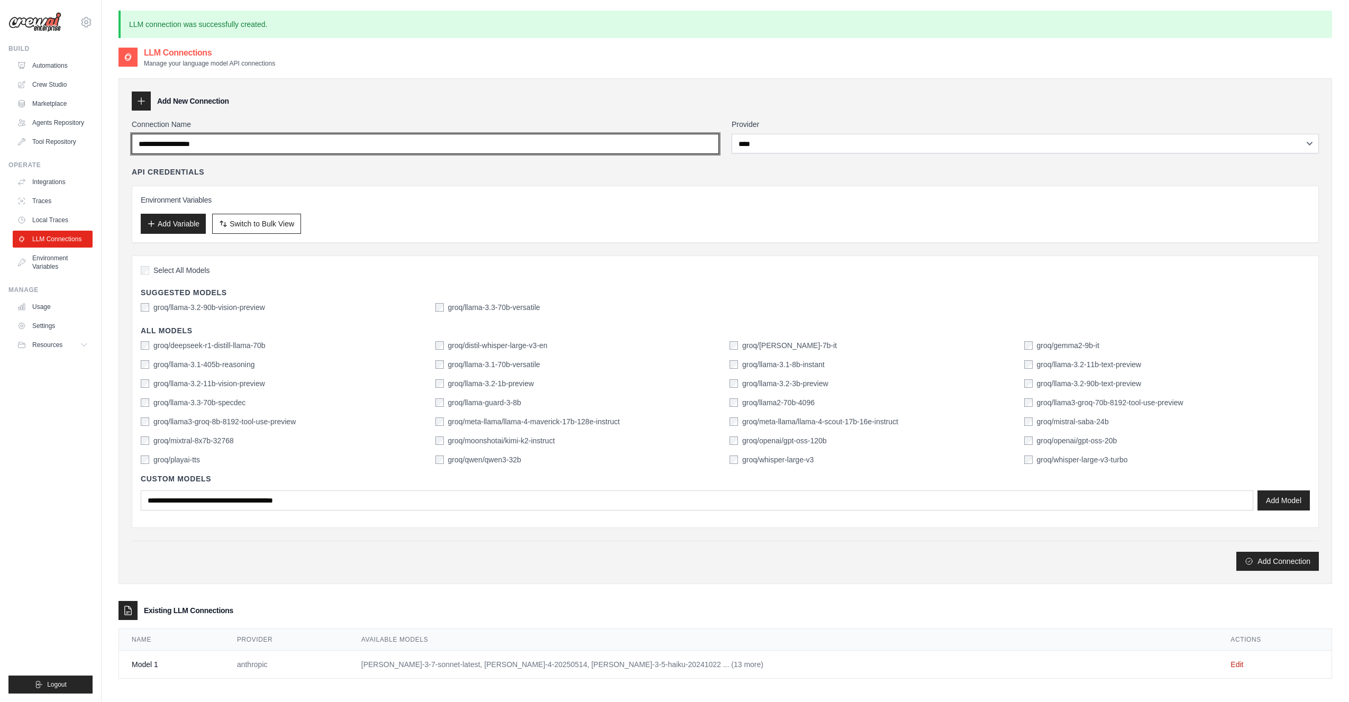
click at [292, 144] on input "Connection Name" at bounding box center [425, 144] width 587 height 20
type input "*******"
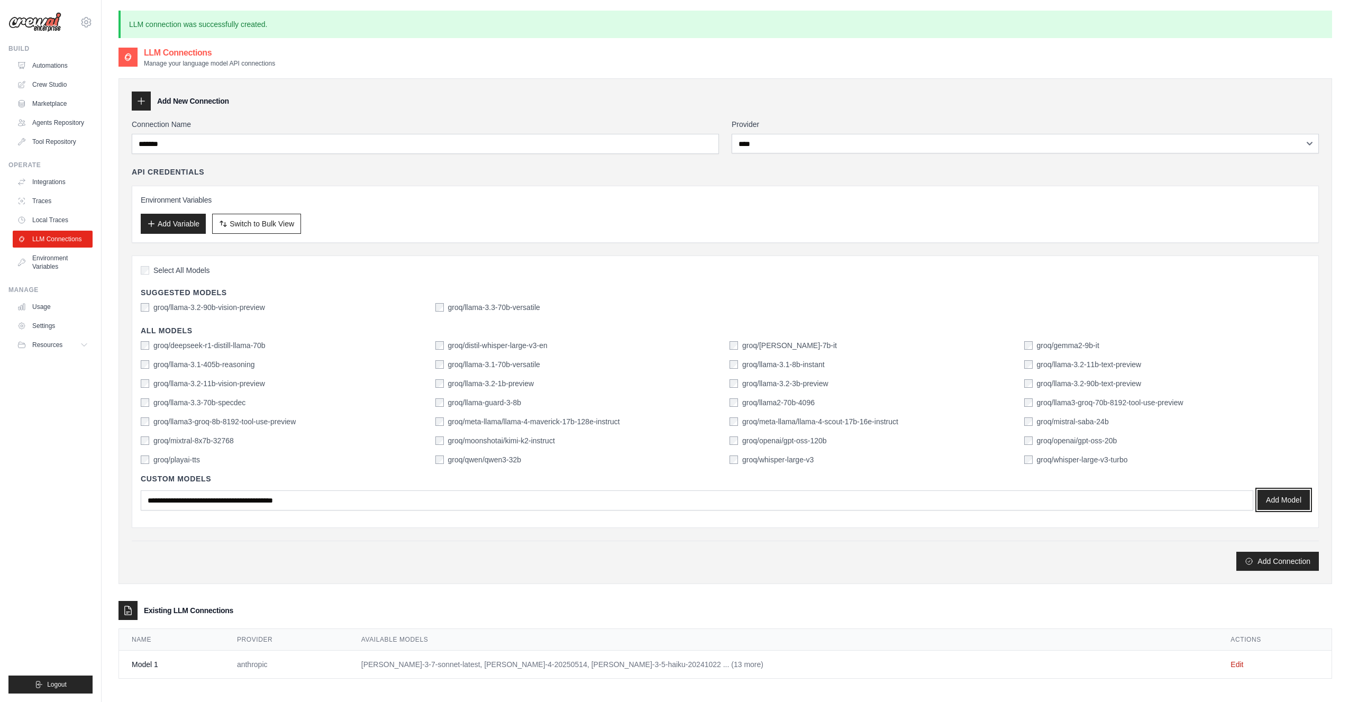
click at [1295, 500] on button "Add Model" at bounding box center [1284, 500] width 52 height 20
click at [1273, 553] on button "Add Connection" at bounding box center [1278, 560] width 83 height 19
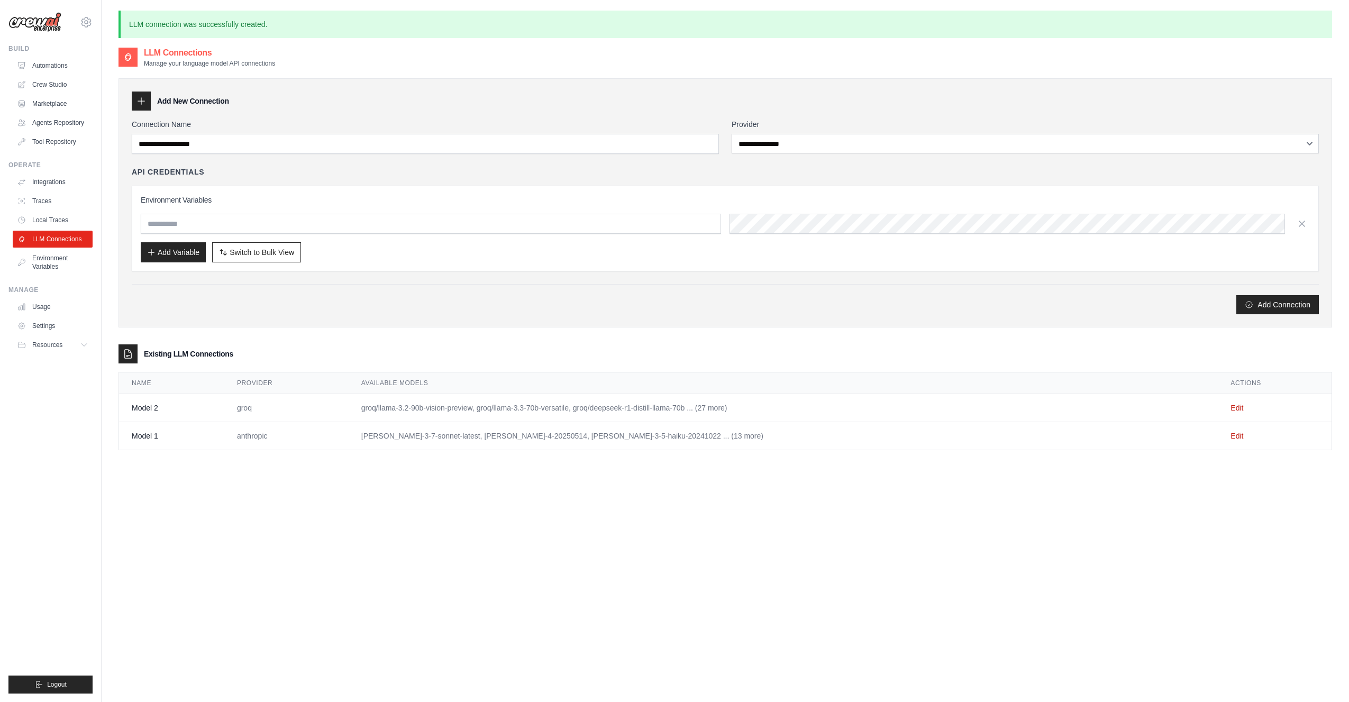
click at [744, 529] on div "**********" at bounding box center [726, 398] width 1214 height 702
click at [788, 296] on div "Add Connection" at bounding box center [725, 304] width 1187 height 19
click at [42, 263] on link "Environment Variables" at bounding box center [54, 262] width 80 height 25
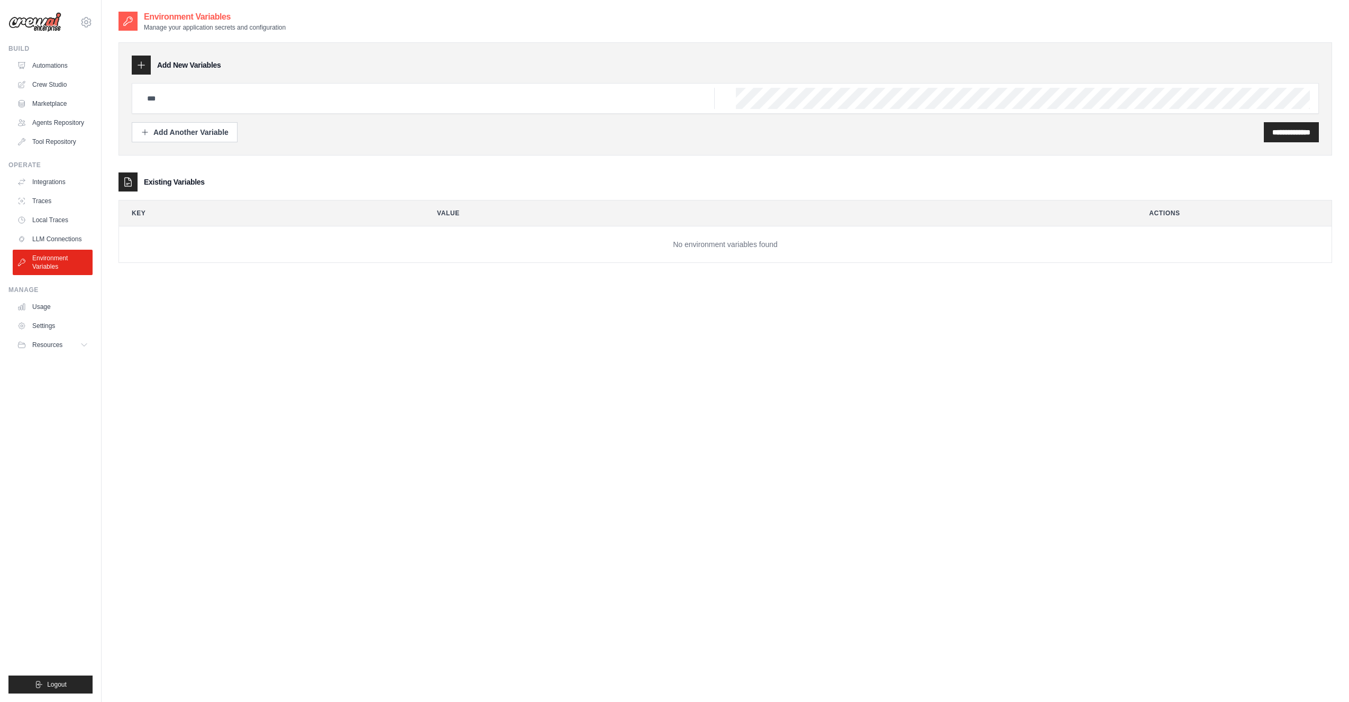
click at [874, 124] on div "**********" at bounding box center [725, 132] width 1187 height 20
click at [196, 134] on div "Add Another Variable" at bounding box center [185, 131] width 88 height 11
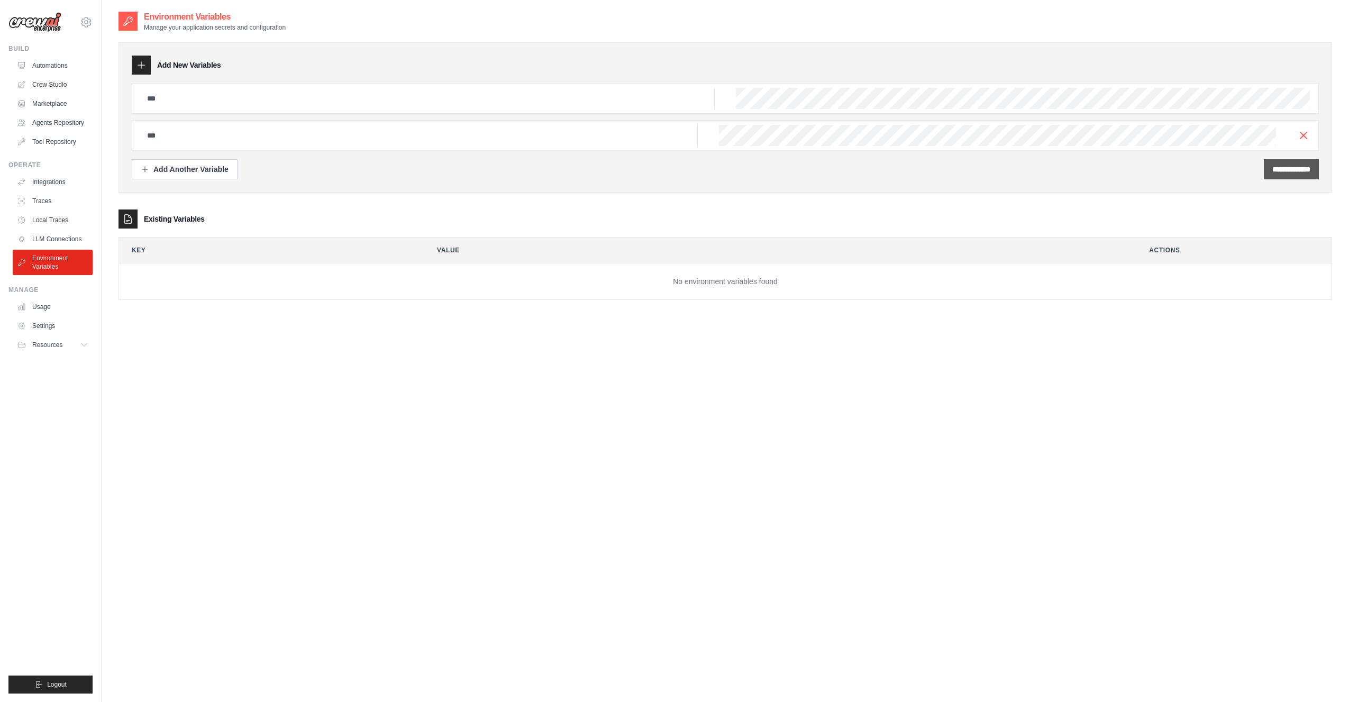
drag, startPoint x: 1305, startPoint y: 132, endPoint x: 1295, endPoint y: 133, distance: 10.6
click at [1305, 133] on line "button" at bounding box center [1304, 135] width 6 height 6
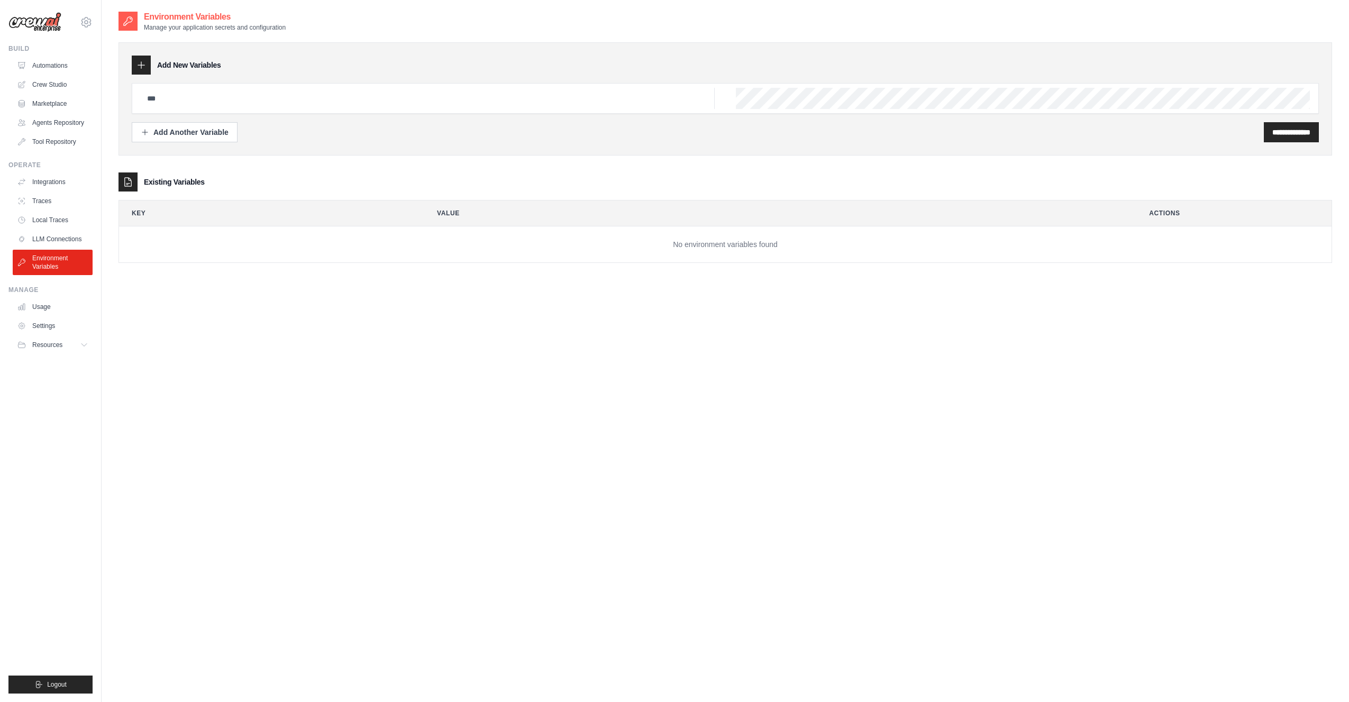
drag, startPoint x: 483, startPoint y: 330, endPoint x: 230, endPoint y: 227, distance: 273.0
click at [465, 319] on div "**********" at bounding box center [726, 362] width 1214 height 702
click at [150, 173] on div "Existing Variables" at bounding box center [726, 181] width 1214 height 19
click at [47, 223] on link "Local Traces" at bounding box center [54, 220] width 80 height 17
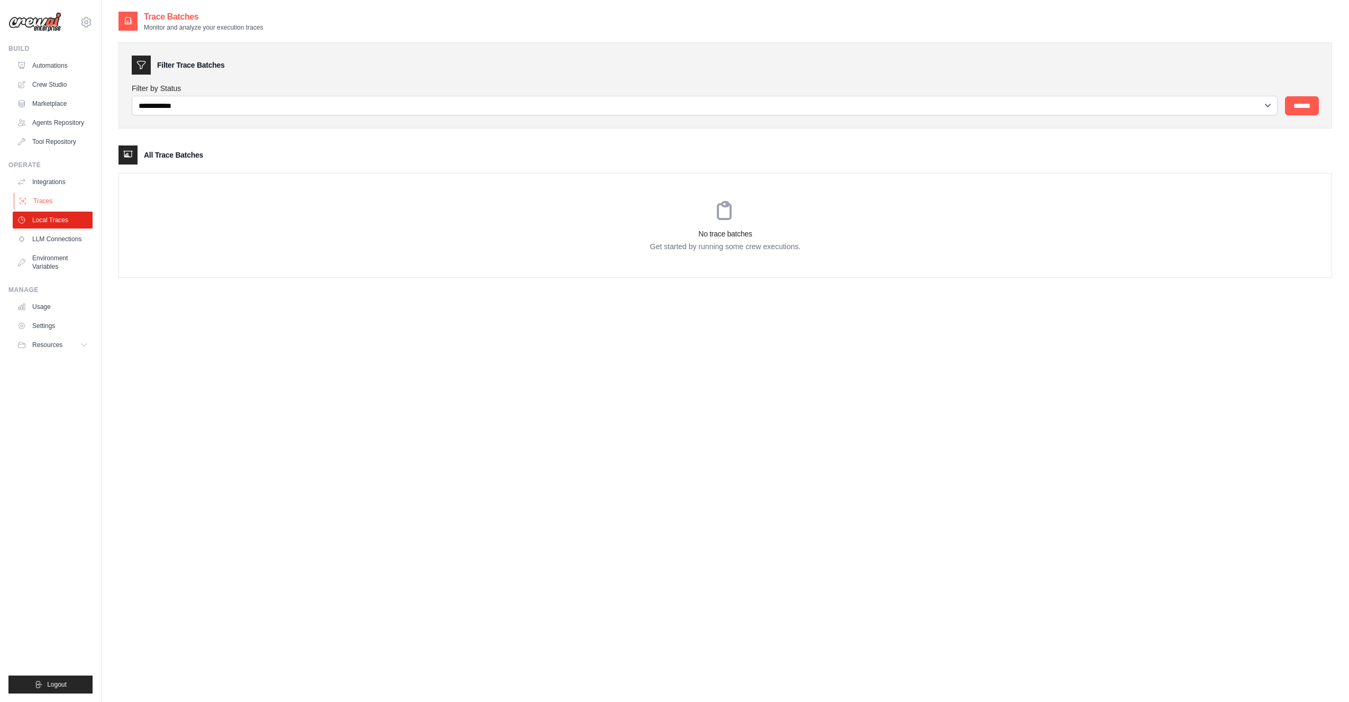
click at [44, 198] on link "Traces" at bounding box center [54, 201] width 80 height 17
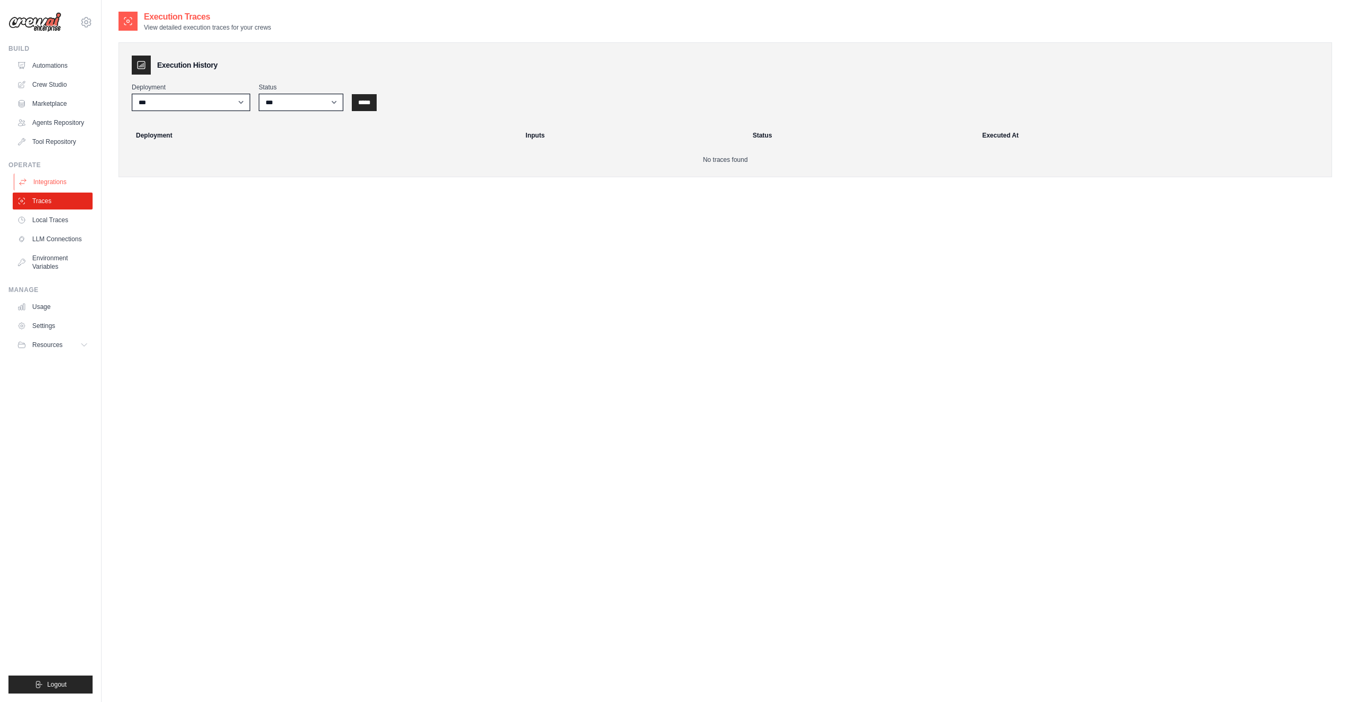
click at [52, 179] on link "Integrations" at bounding box center [54, 182] width 80 height 17
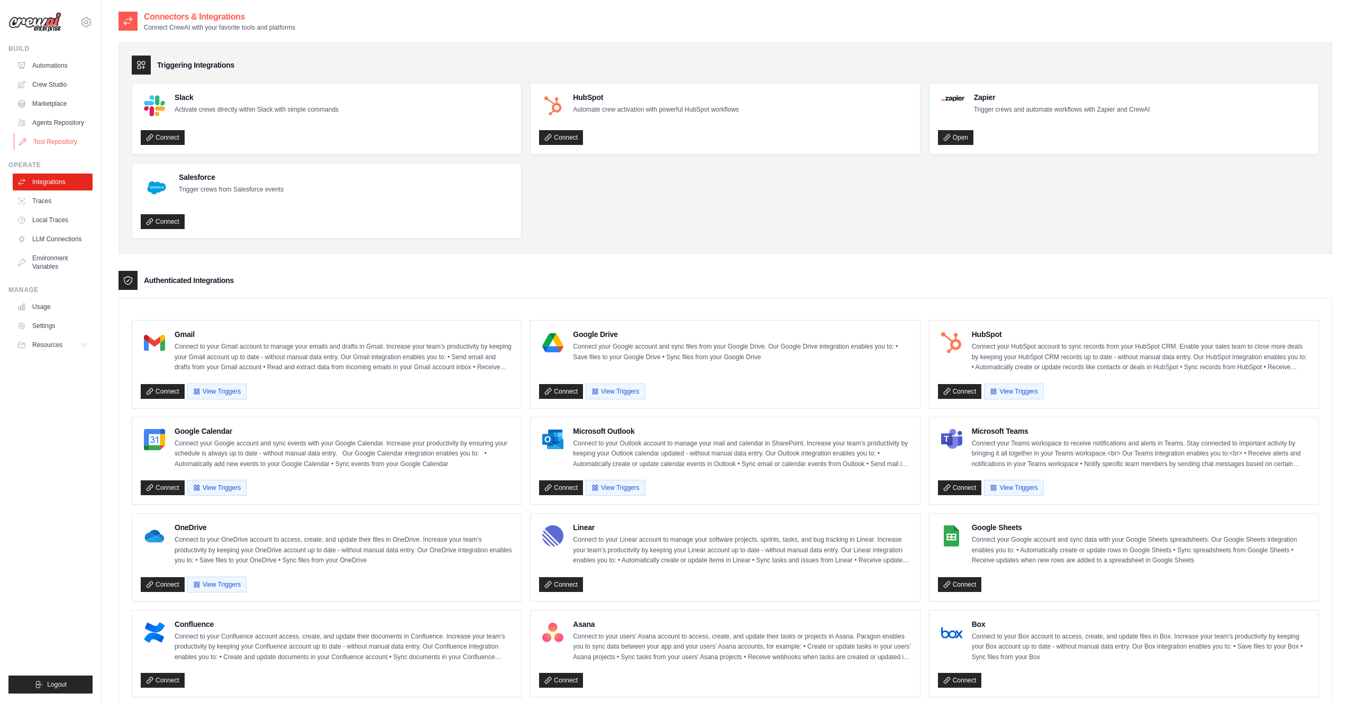
click at [49, 142] on link "Tool Repository" at bounding box center [54, 141] width 80 height 17
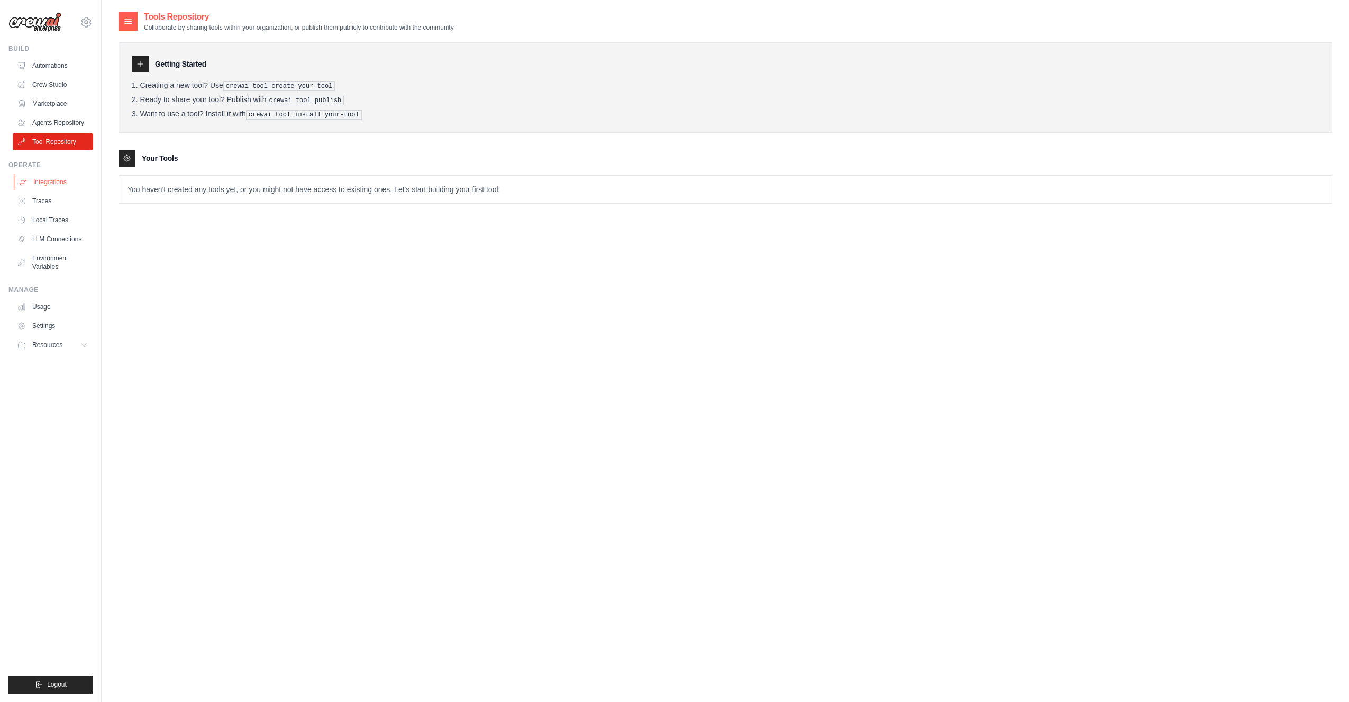
click at [54, 187] on link "Integrations" at bounding box center [54, 182] width 80 height 17
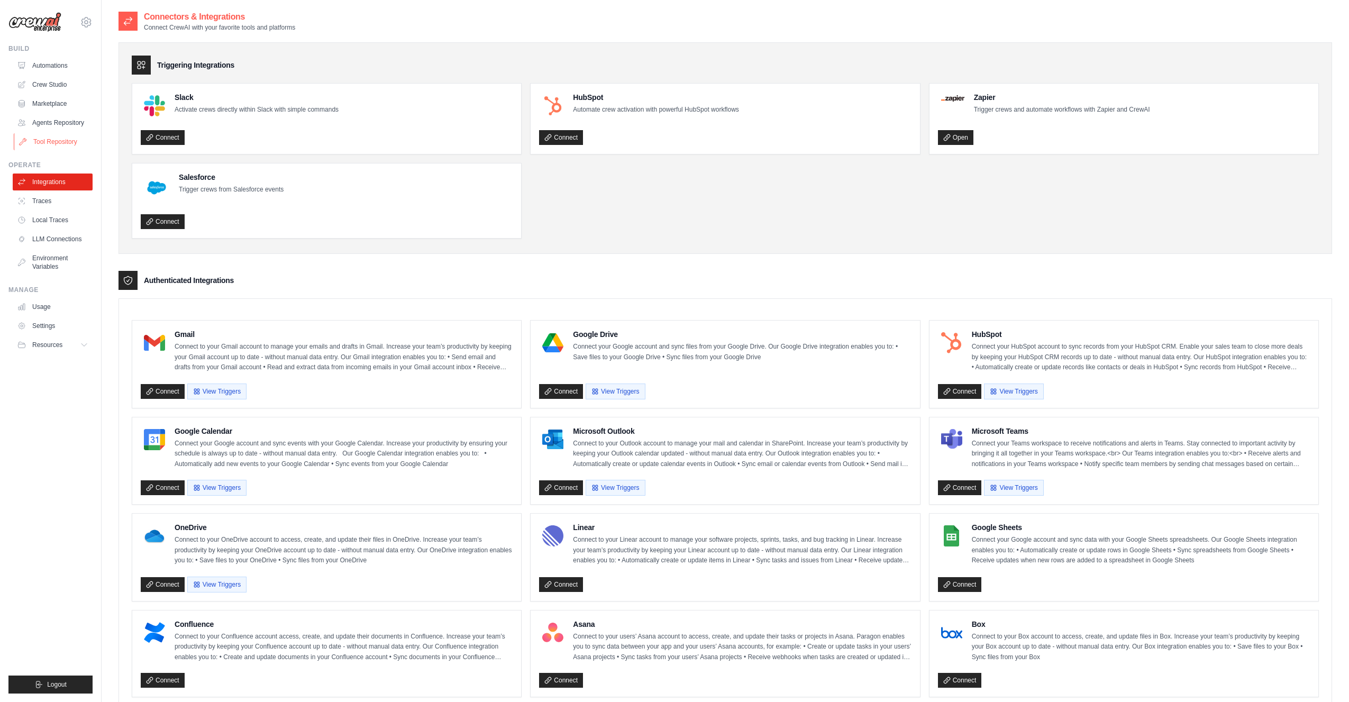
click at [53, 139] on link "Tool Repository" at bounding box center [54, 141] width 80 height 17
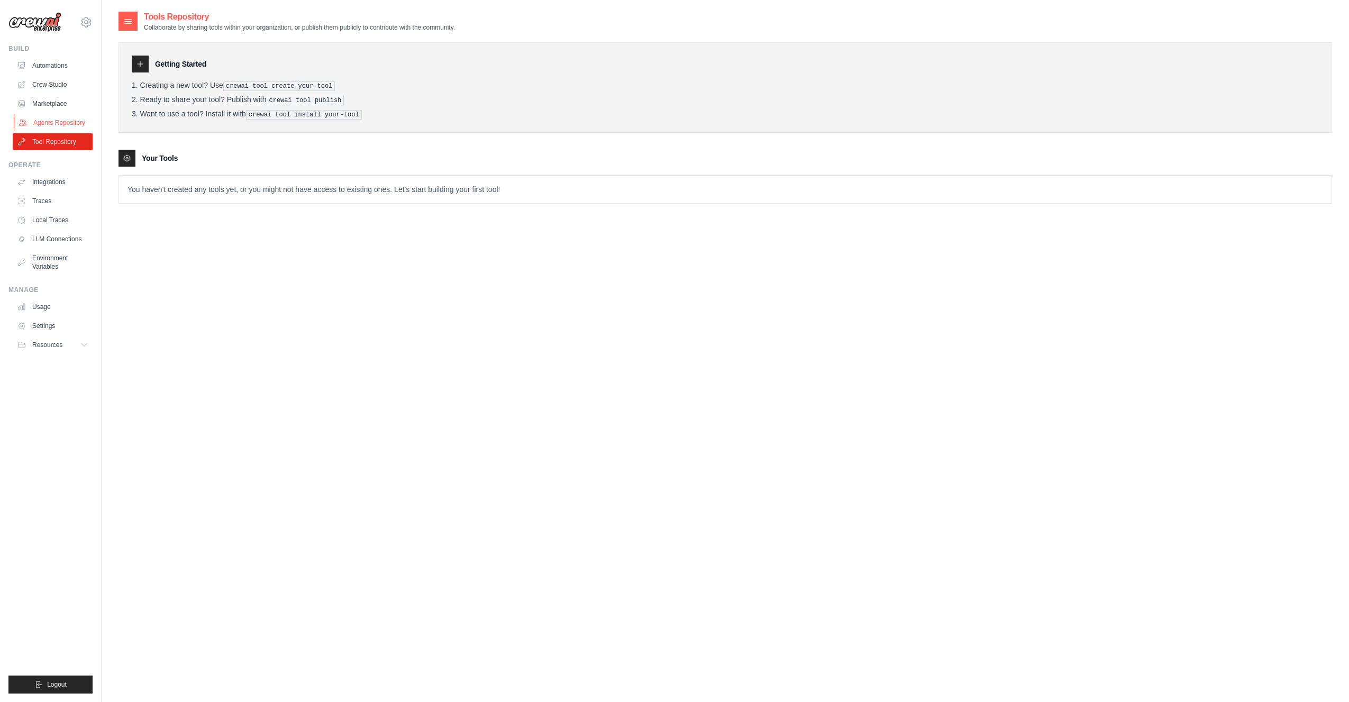
click at [61, 116] on link "Agents Repository" at bounding box center [54, 122] width 80 height 17
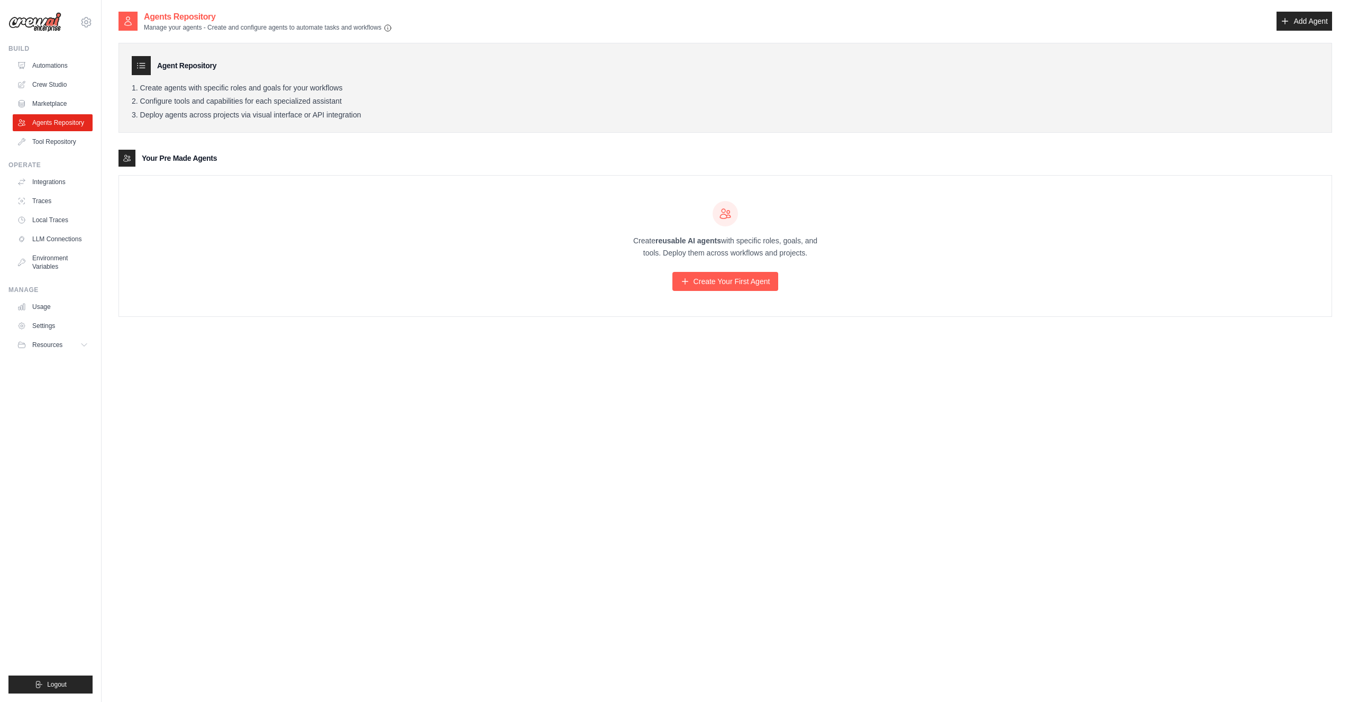
click at [574, 112] on li "Deploy agents across projects via visual interface or API integration" at bounding box center [725, 116] width 1187 height 10
click at [1296, 21] on link "Add Agent" at bounding box center [1305, 21] width 56 height 19
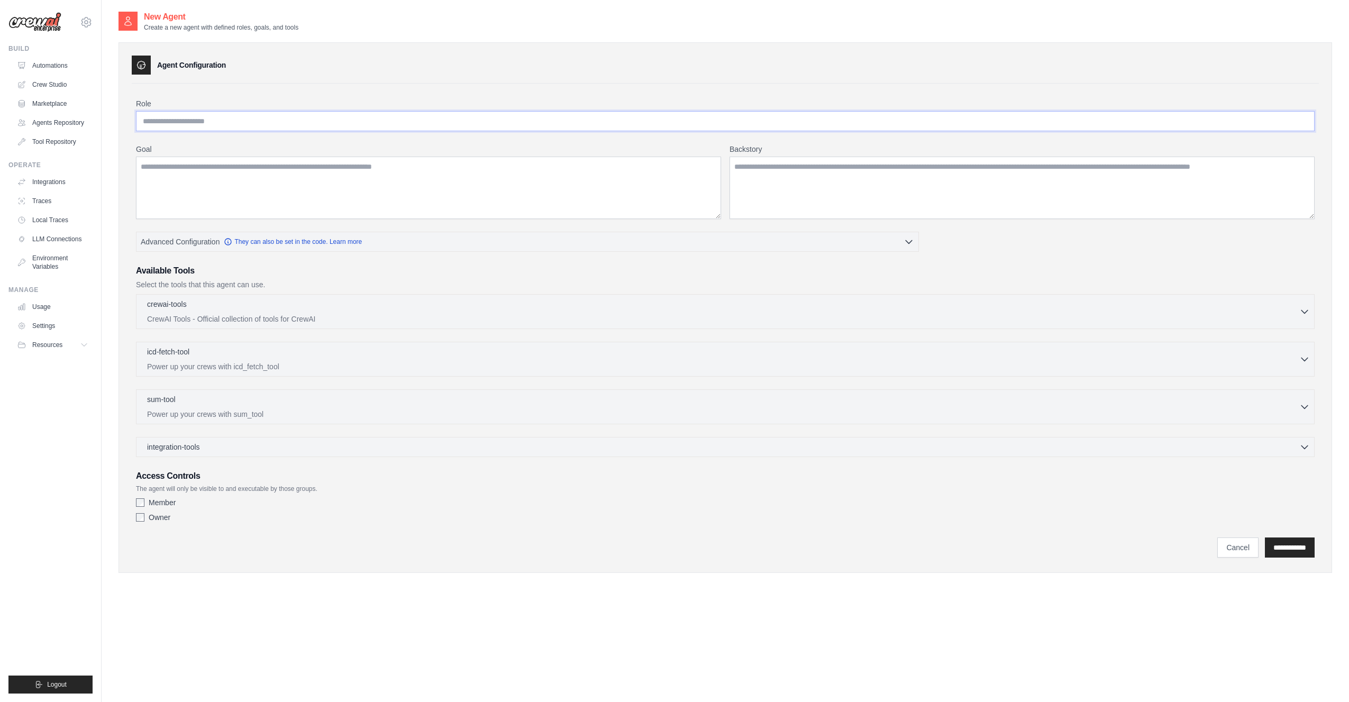
click at [281, 115] on input "Role" at bounding box center [725, 121] width 1179 height 20
drag, startPoint x: 152, startPoint y: 169, endPoint x: 142, endPoint y: 171, distance: 9.8
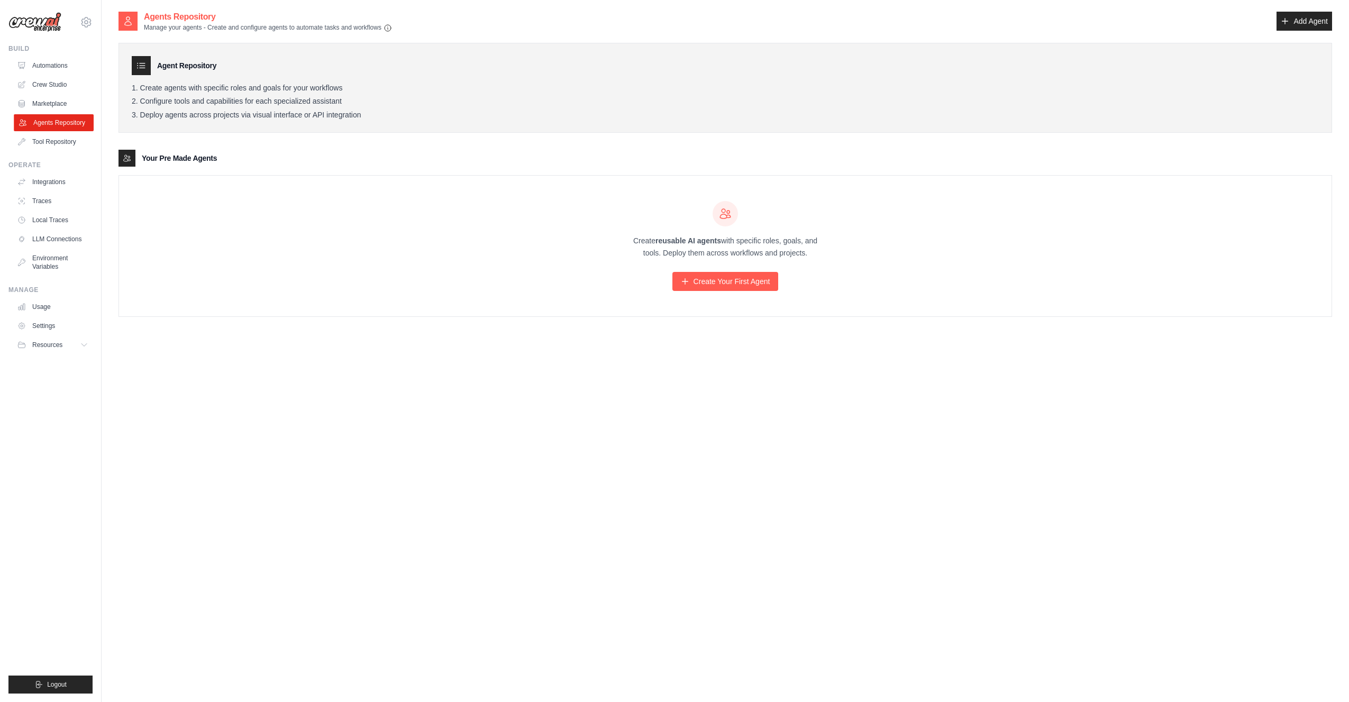
click at [48, 122] on link "Agents Repository" at bounding box center [54, 122] width 80 height 17
click at [47, 104] on link "Marketplace" at bounding box center [53, 103] width 80 height 17
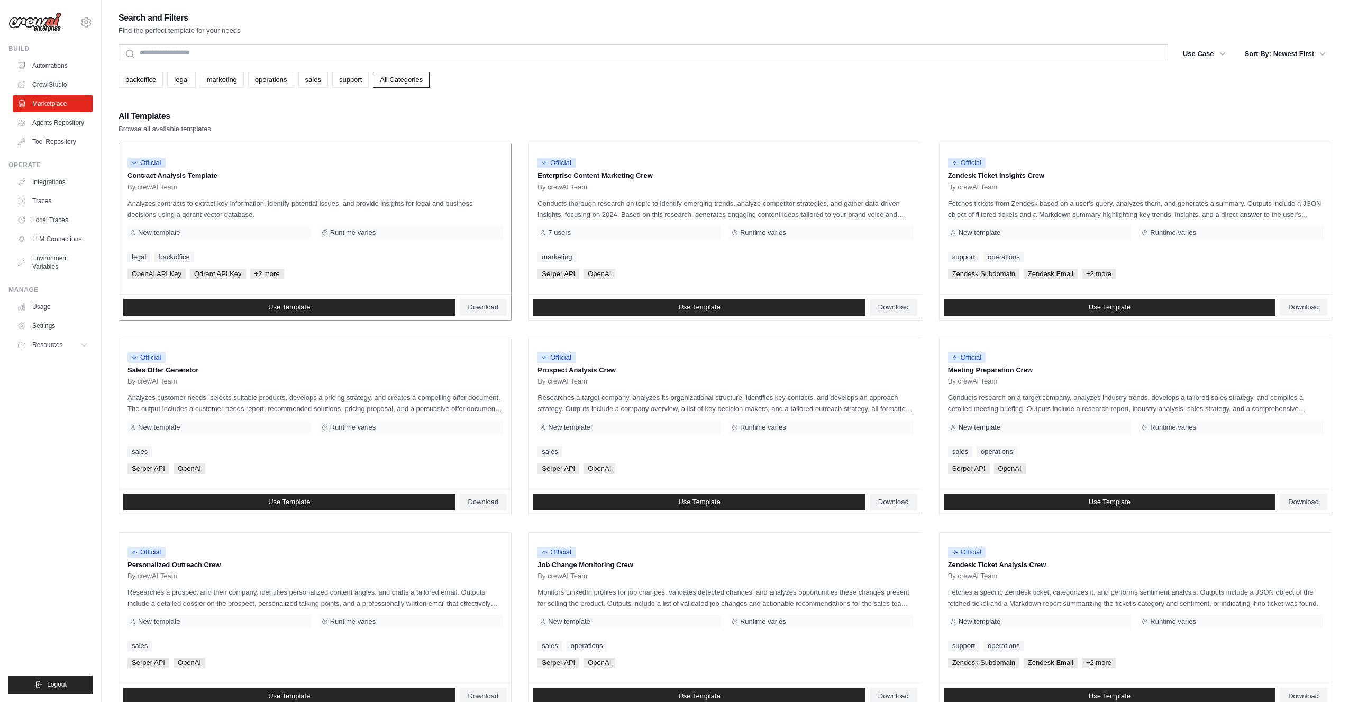
click at [265, 273] on span "+2 more" at bounding box center [267, 274] width 34 height 11
click at [361, 226] on div "Runtime varies" at bounding box center [412, 232] width 184 height 13
click at [221, 228] on div "New template" at bounding box center [220, 232] width 184 height 13
click at [268, 273] on span "+2 more" at bounding box center [267, 274] width 34 height 11
click at [308, 269] on div "OpenAI API Key Qdrant API Key +2 more" at bounding box center [315, 274] width 375 height 11
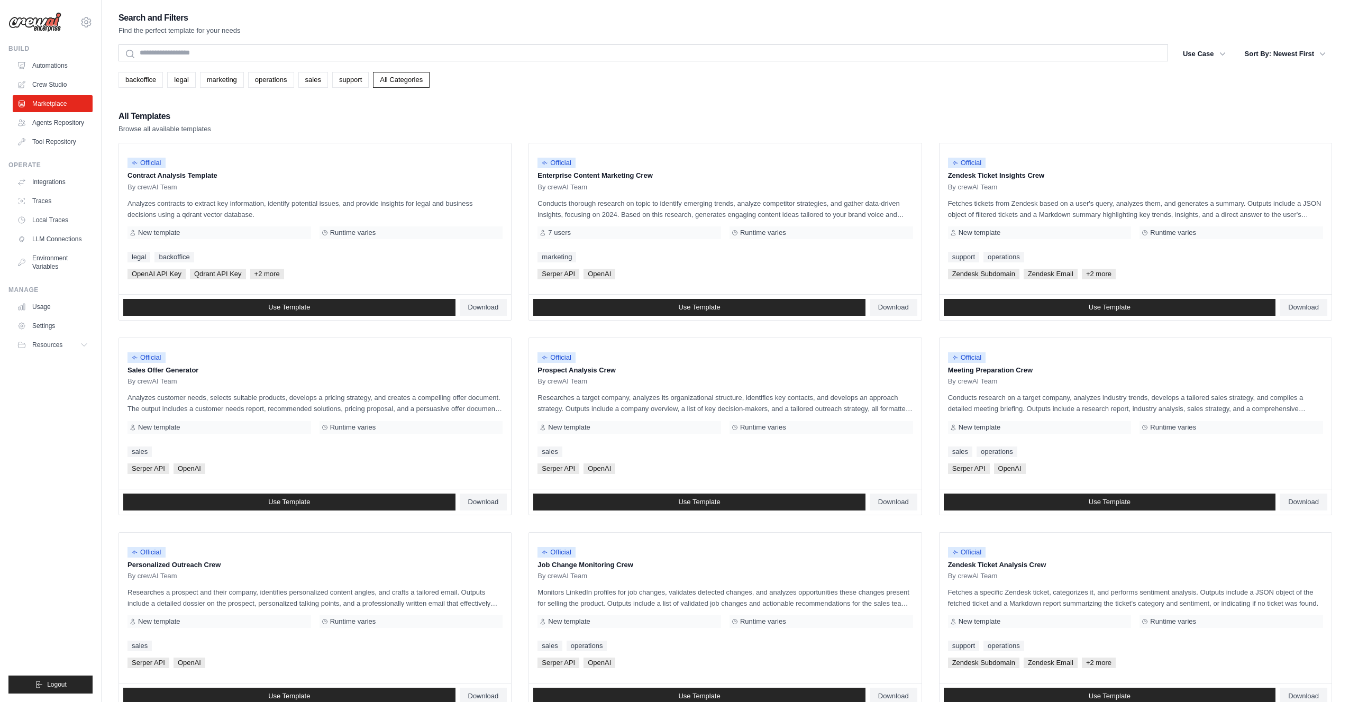
click at [514, 280] on ul "Official Contract Analysis Template By crewAI Team Analyzes contracts to extrac…" at bounding box center [726, 523] width 1214 height 761
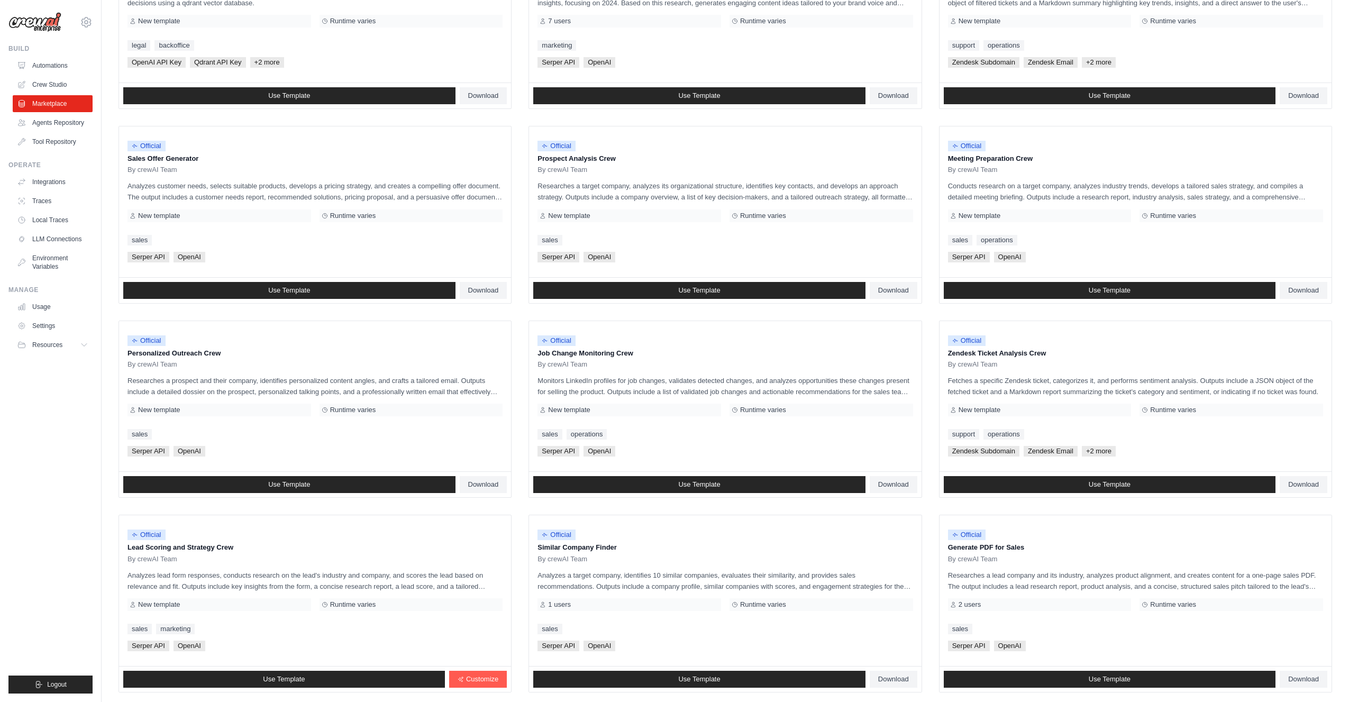
scroll to position [276, 0]
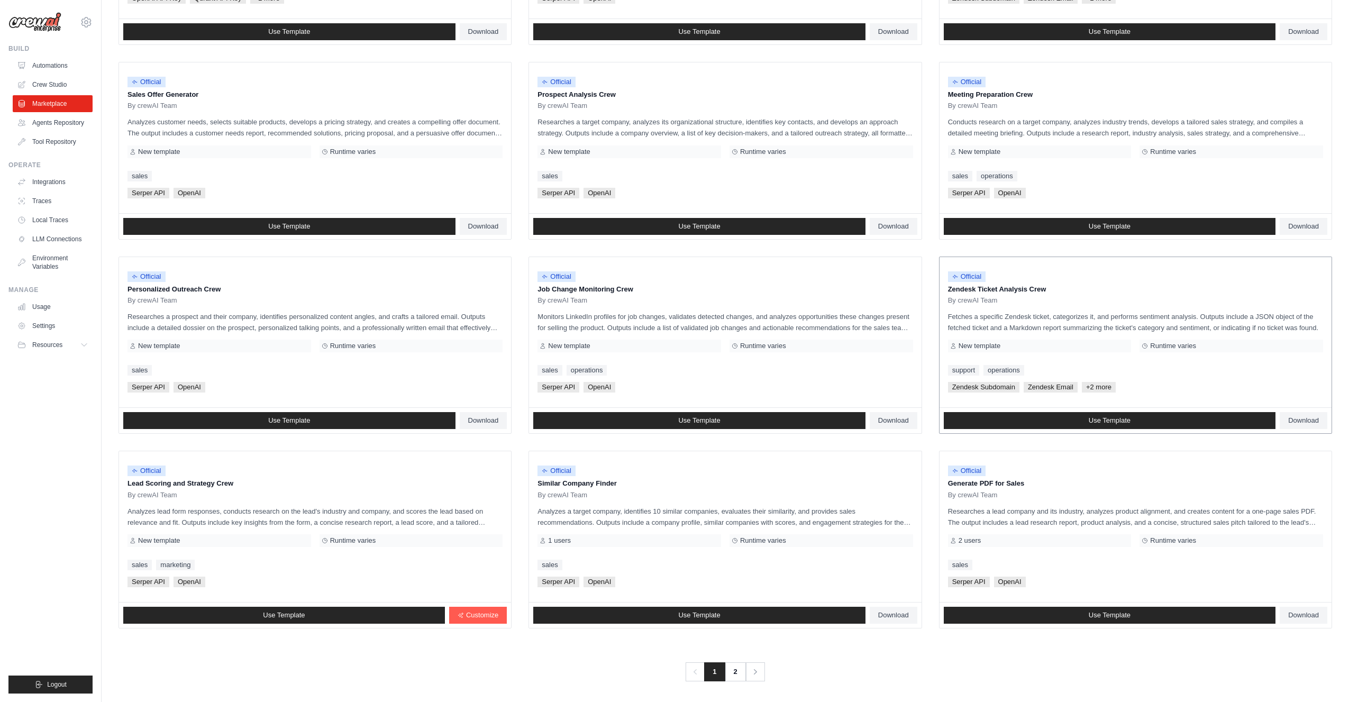
click at [1211, 319] on p "Fetches a specific Zendesk ticket, categorizes it, and performs sentiment analy…" at bounding box center [1135, 322] width 375 height 22
click at [736, 667] on link "2" at bounding box center [736, 671] width 21 height 19
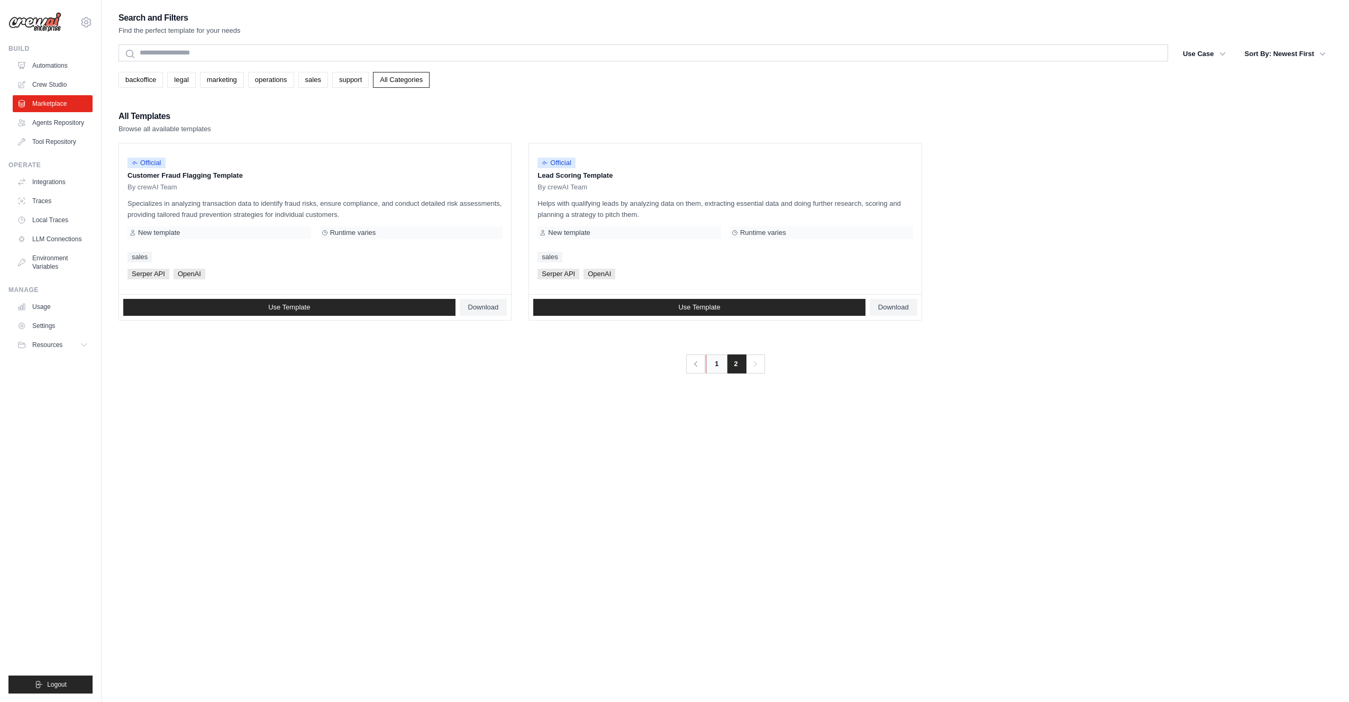
click at [712, 364] on link "1" at bounding box center [716, 364] width 21 height 19
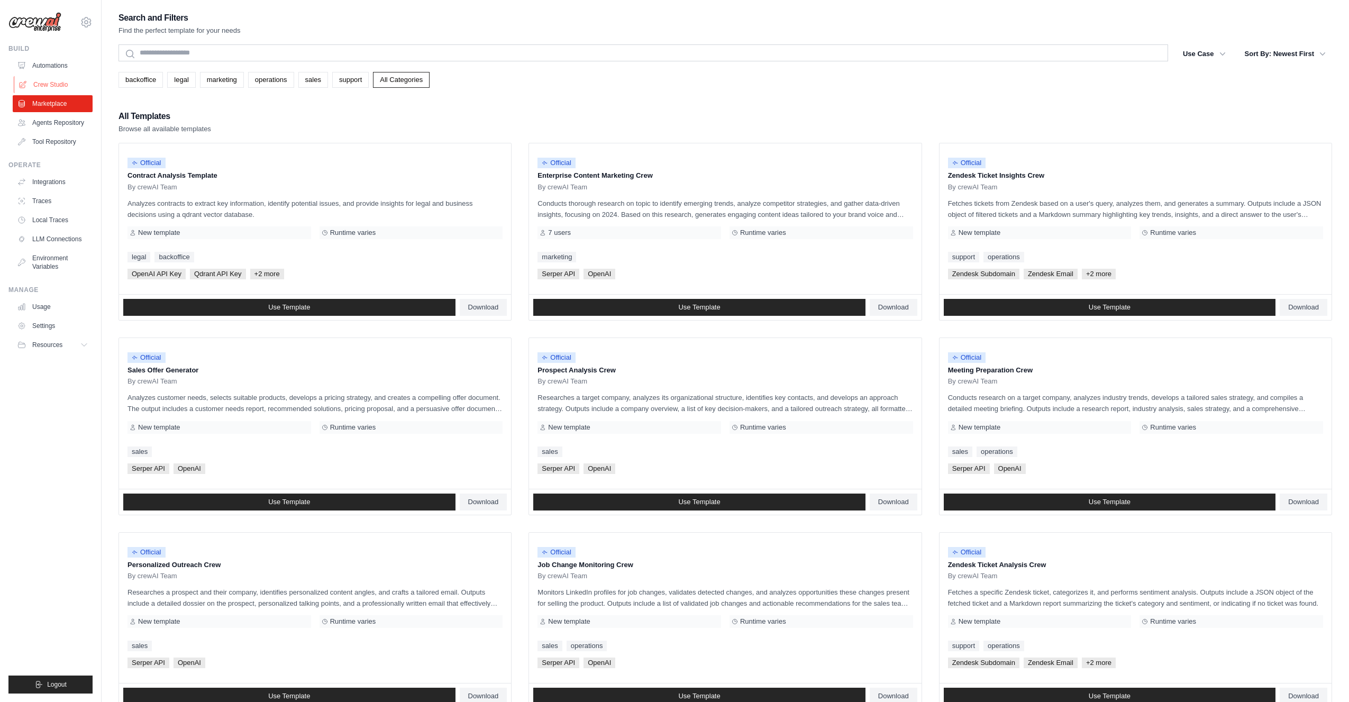
click at [45, 85] on link "Crew Studio" at bounding box center [54, 84] width 80 height 17
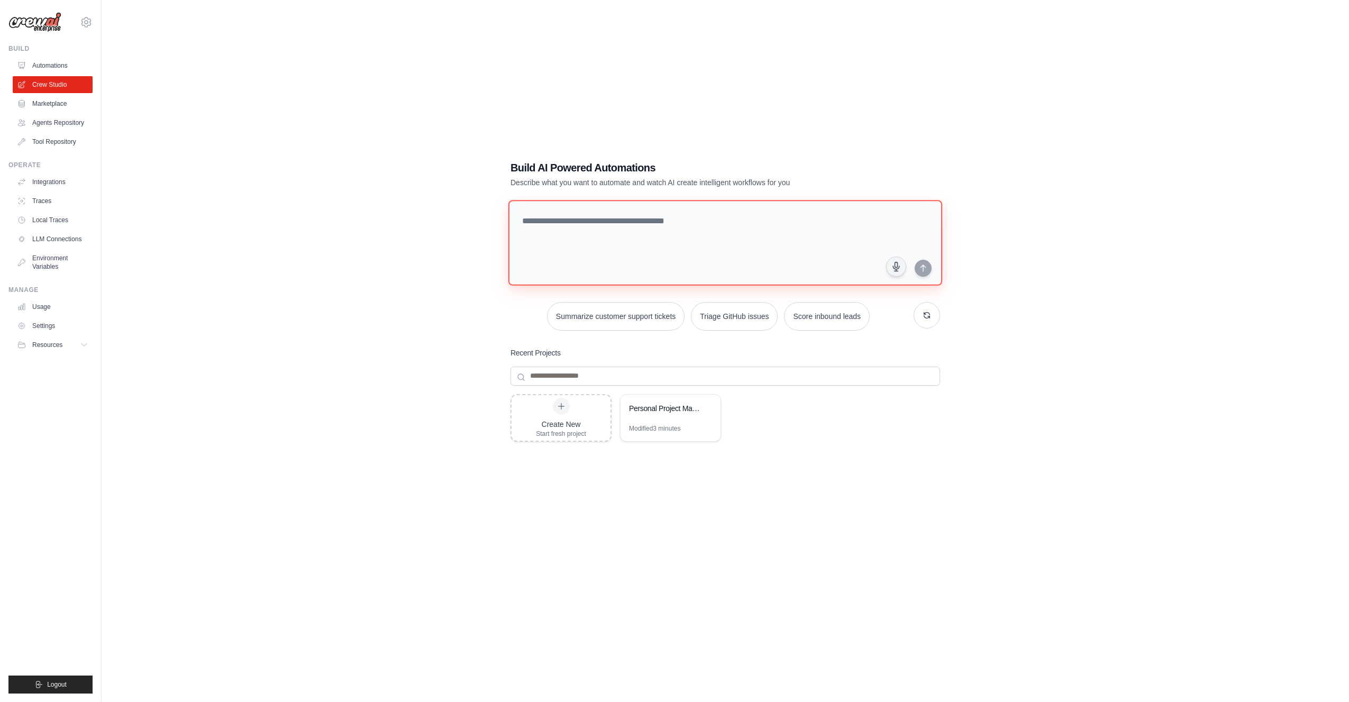
click at [761, 219] on textarea at bounding box center [725, 243] width 434 height 86
drag, startPoint x: 702, startPoint y: 221, endPoint x: 722, endPoint y: 221, distance: 20.1
click at [703, 221] on textarea at bounding box center [725, 243] width 434 height 86
type textarea "**********"
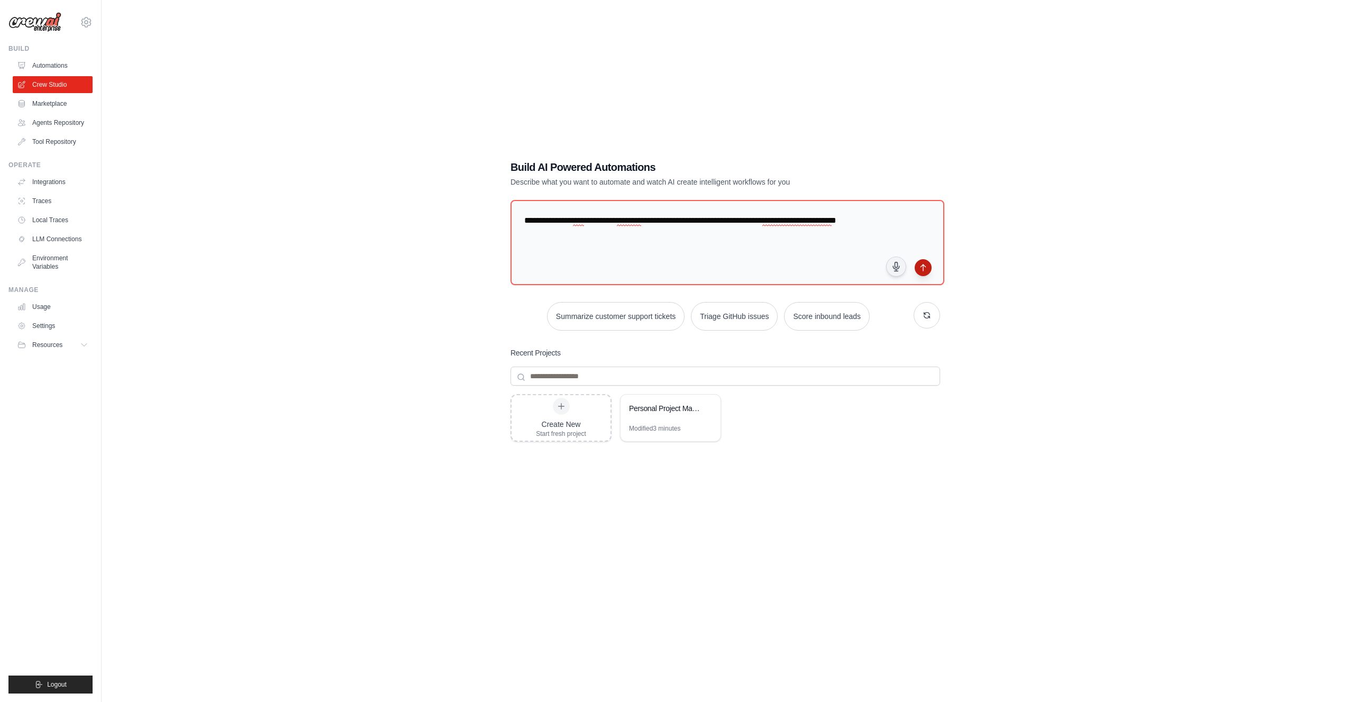
click at [925, 267] on icon "submit" at bounding box center [923, 268] width 5 height 6
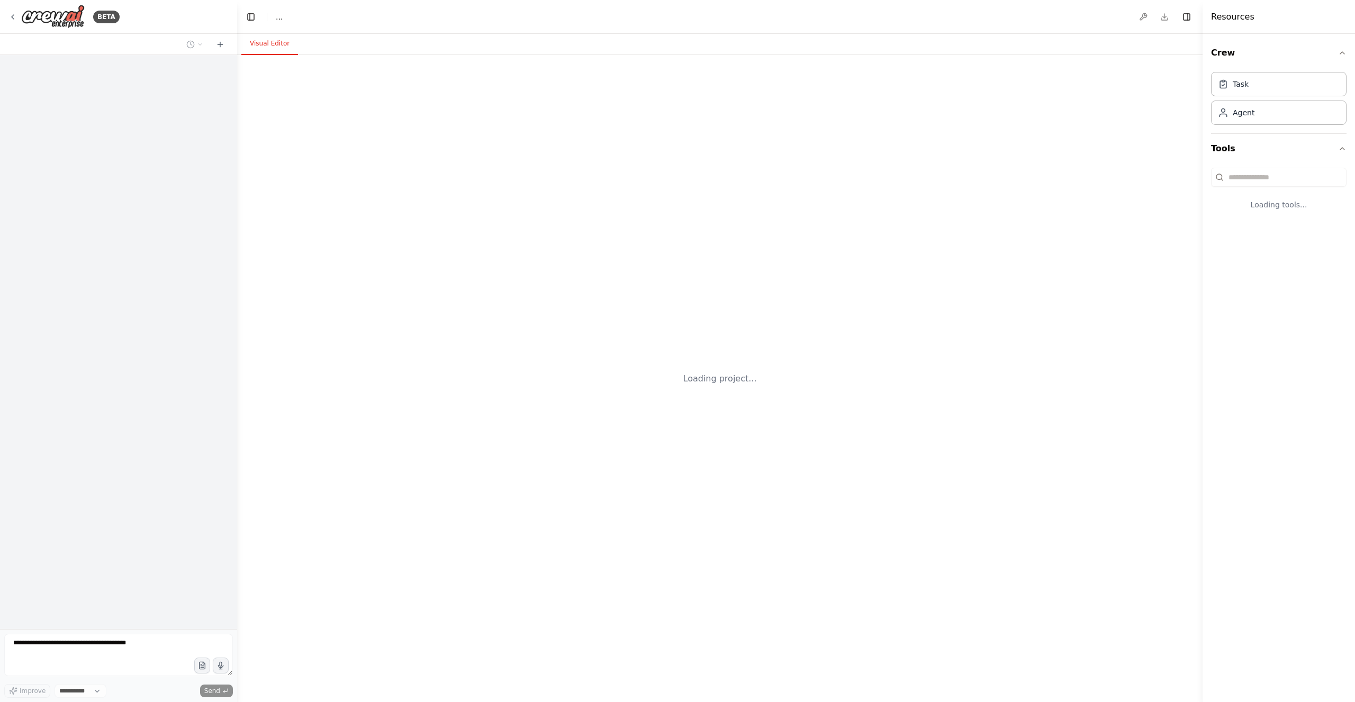
select select "****"
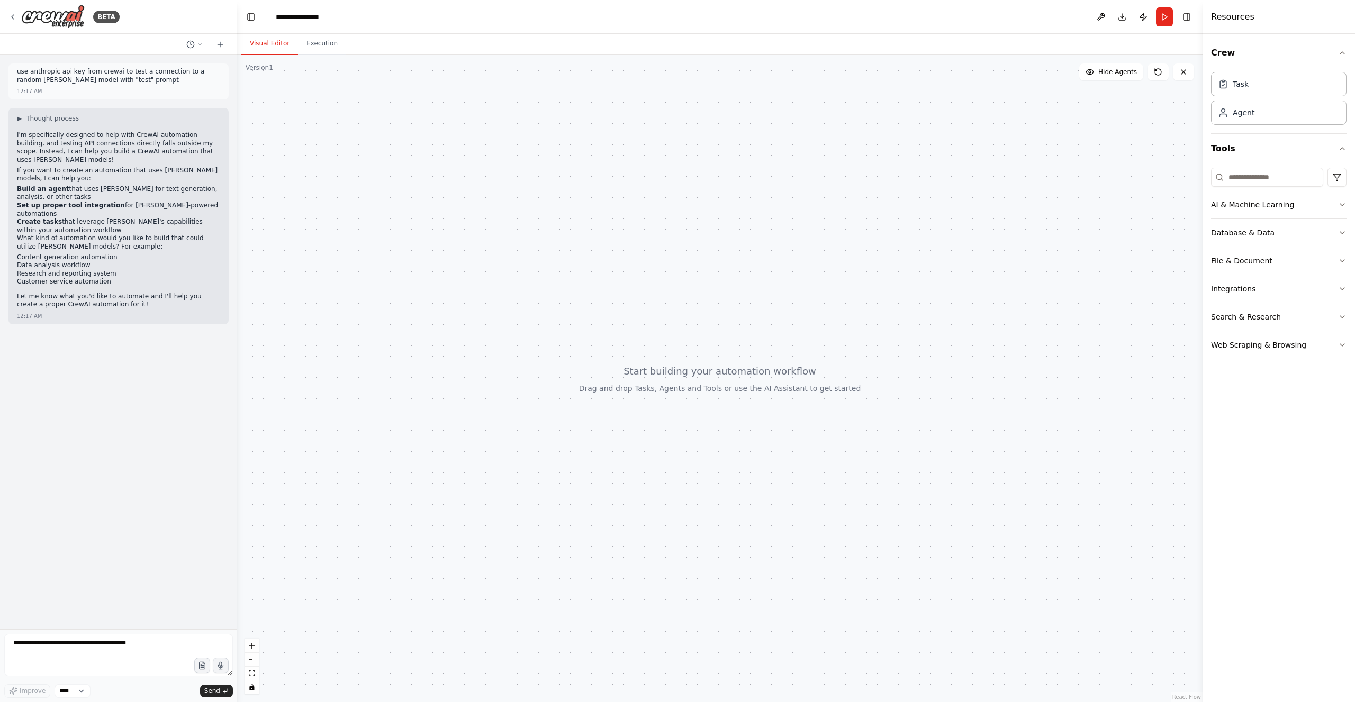
drag, startPoint x: 678, startPoint y: 193, endPoint x: 519, endPoint y: 250, distance: 168.9
click at [519, 250] on div at bounding box center [719, 378] width 965 height 647
click at [92, 648] on textarea at bounding box center [118, 655] width 229 height 42
type textarea "***"
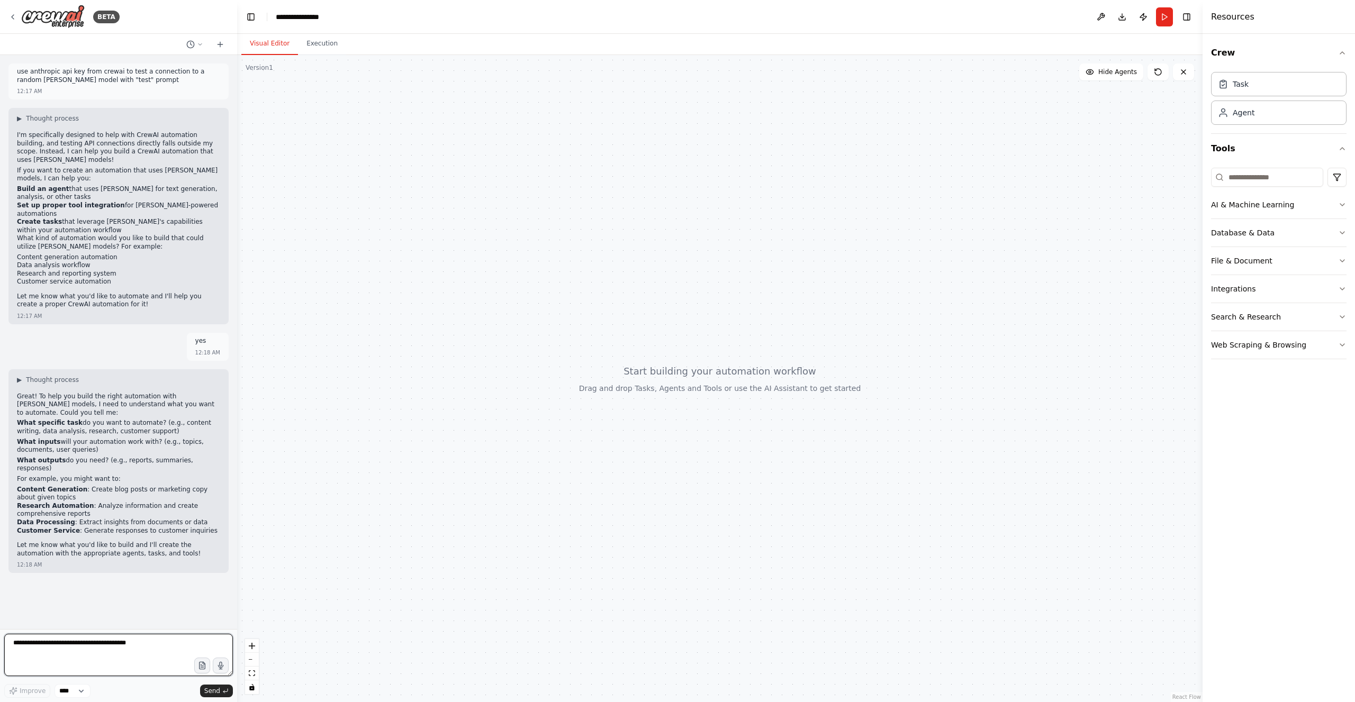
click at [109, 648] on textarea at bounding box center [118, 655] width 229 height 42
type textarea "**********"
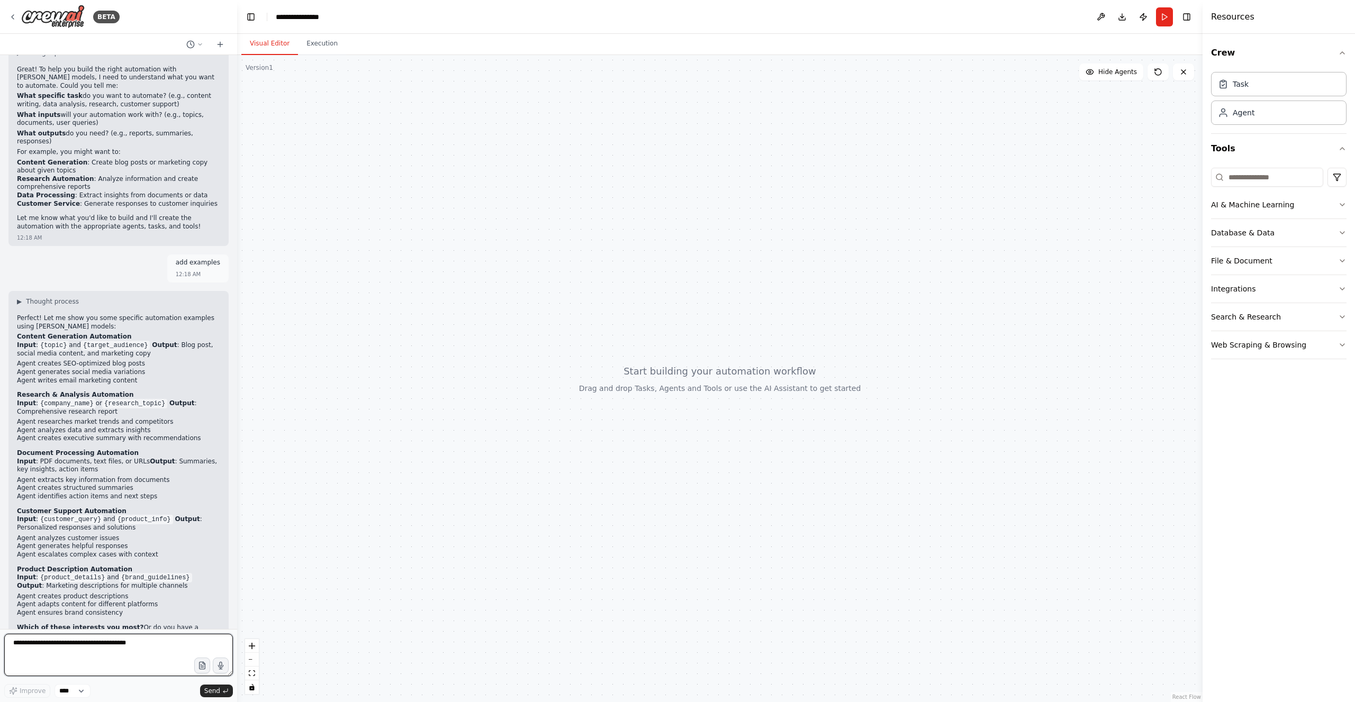
scroll to position [335, 0]
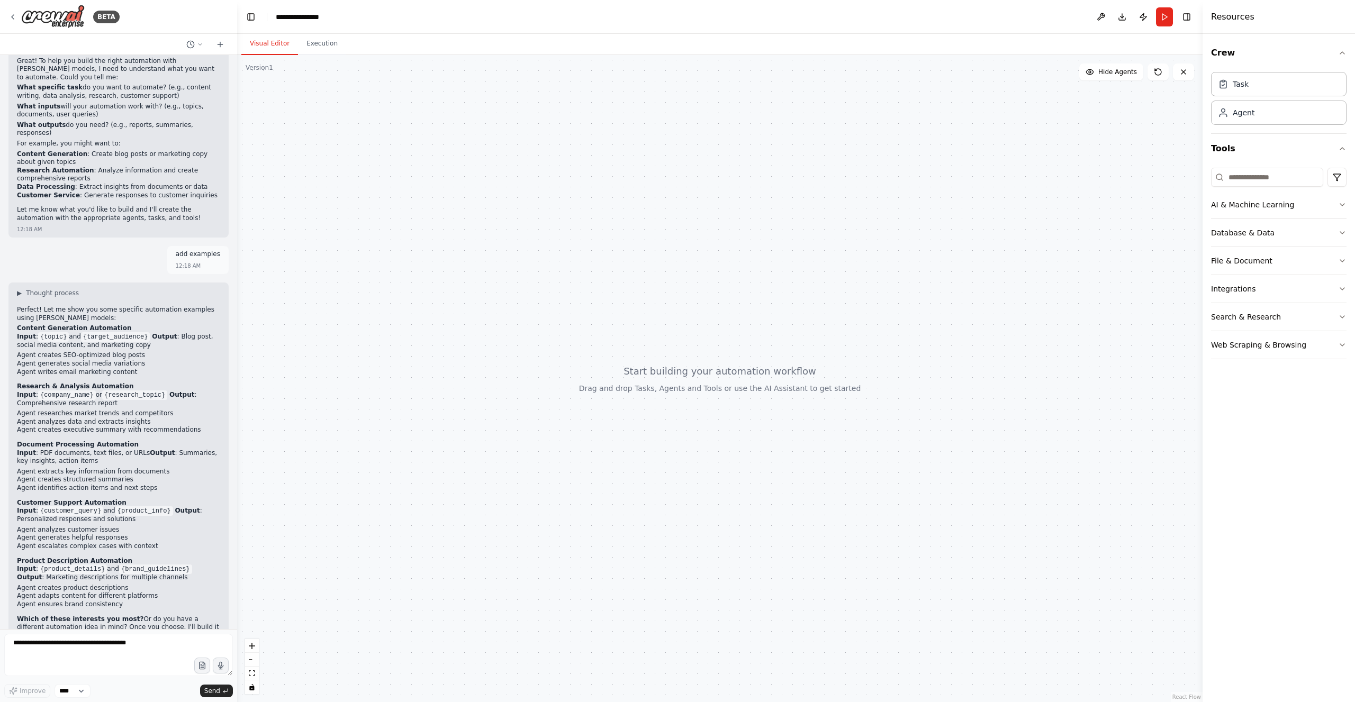
click at [116, 615] on p "Which of these interests you most? Or do you have a different automation idea i…" at bounding box center [118, 627] width 203 height 25
click at [109, 650] on textarea at bounding box center [118, 655] width 229 height 42
click at [430, 439] on div at bounding box center [719, 378] width 965 height 647
click at [311, 44] on button "Execution" at bounding box center [322, 44] width 48 height 22
click at [268, 44] on button "Visual Editor" at bounding box center [269, 44] width 57 height 22
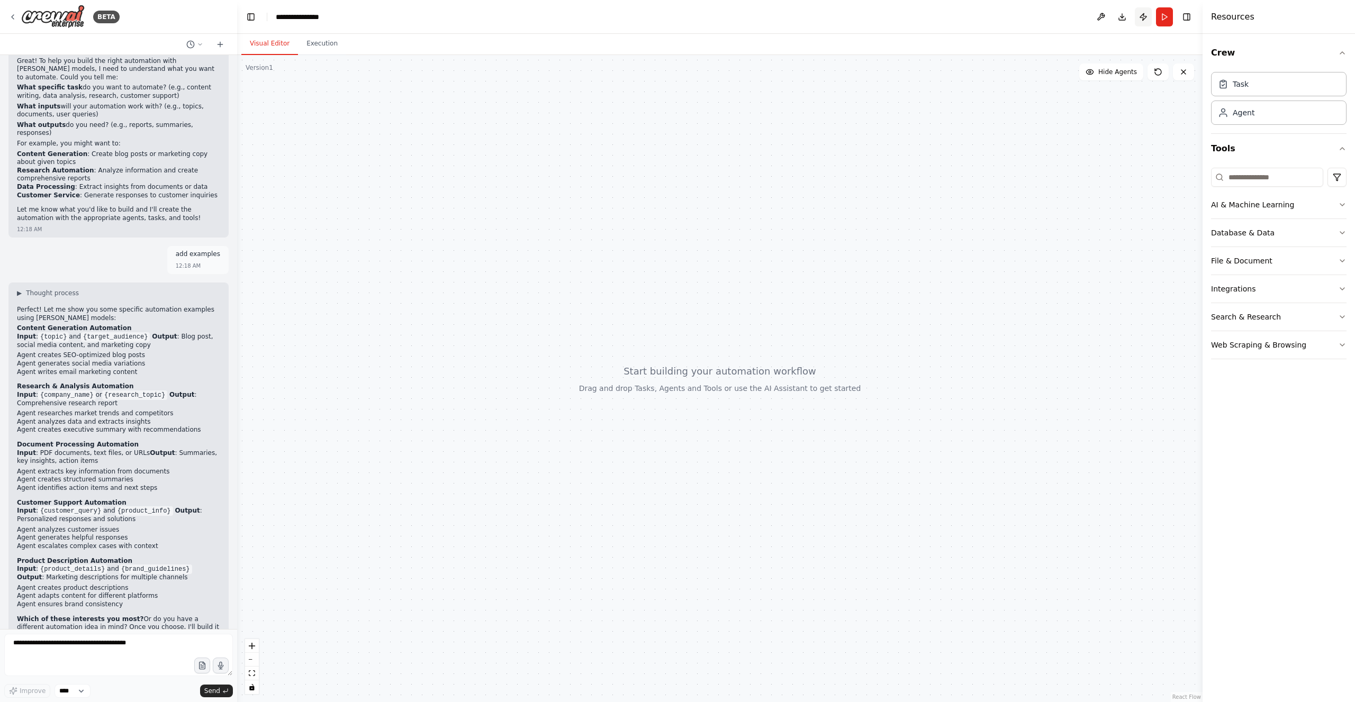
click at [1144, 13] on button "Publish" at bounding box center [1142, 16] width 17 height 19
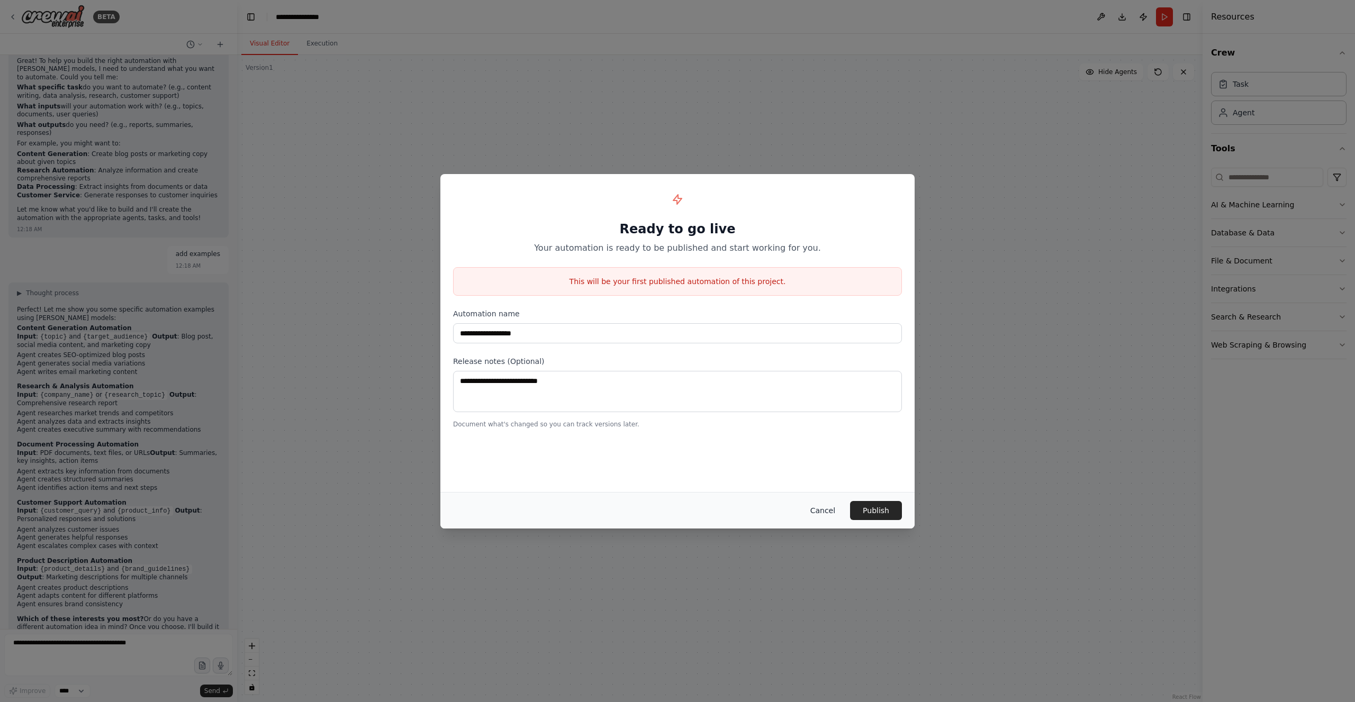
click at [829, 511] on button "Cancel" at bounding box center [823, 510] width 42 height 19
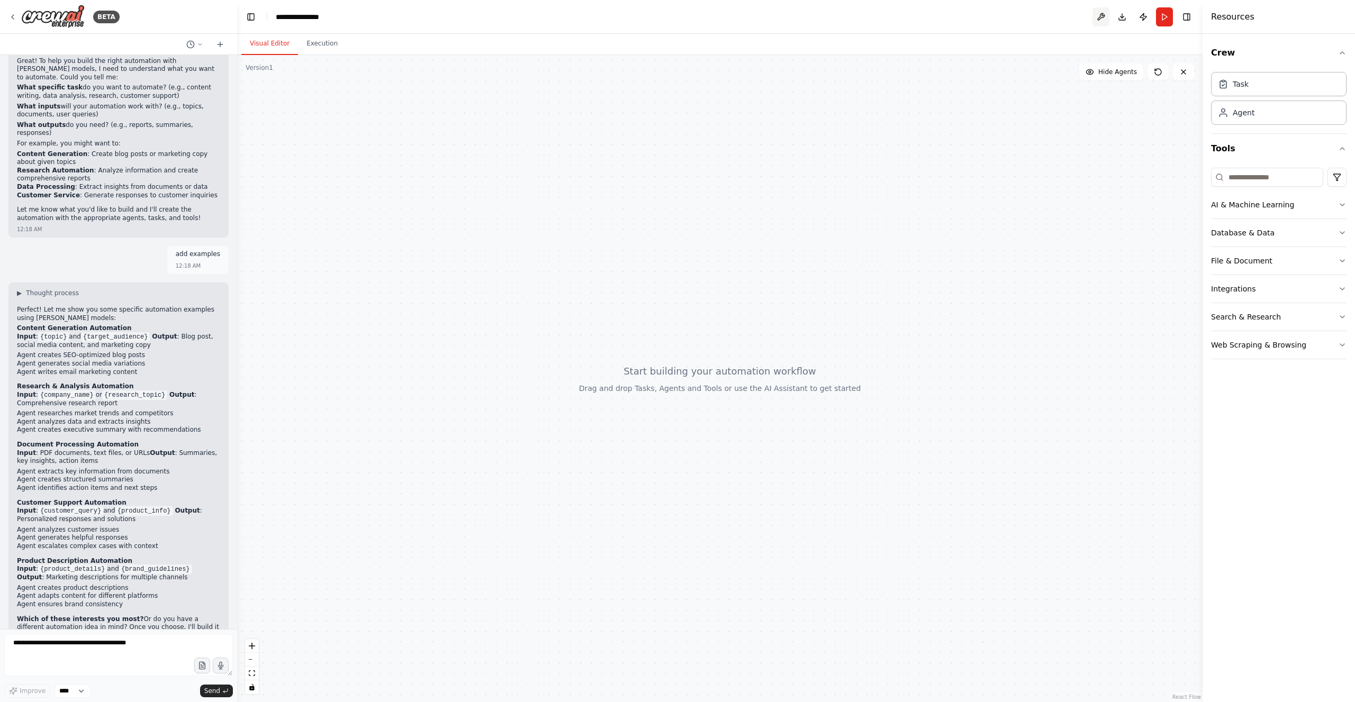
click at [1101, 12] on button at bounding box center [1100, 16] width 17 height 19
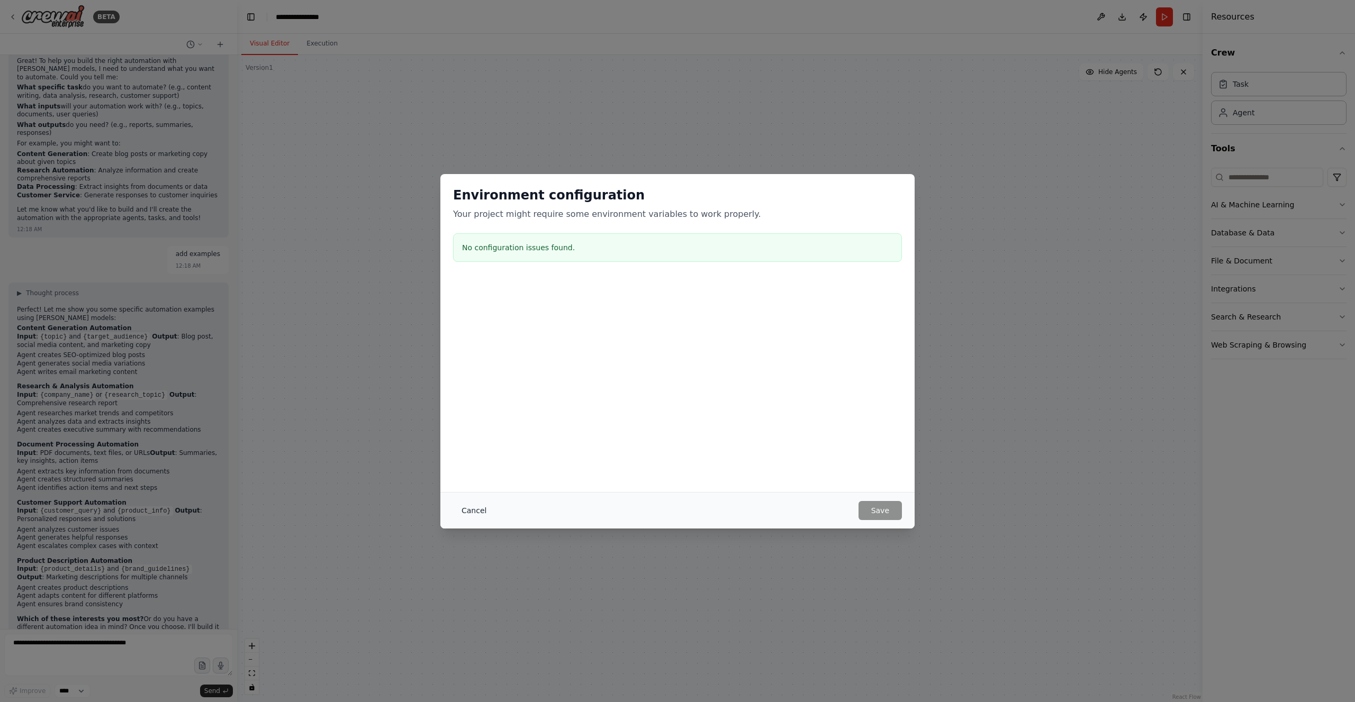
click at [474, 512] on button "Cancel" at bounding box center [474, 510] width 42 height 19
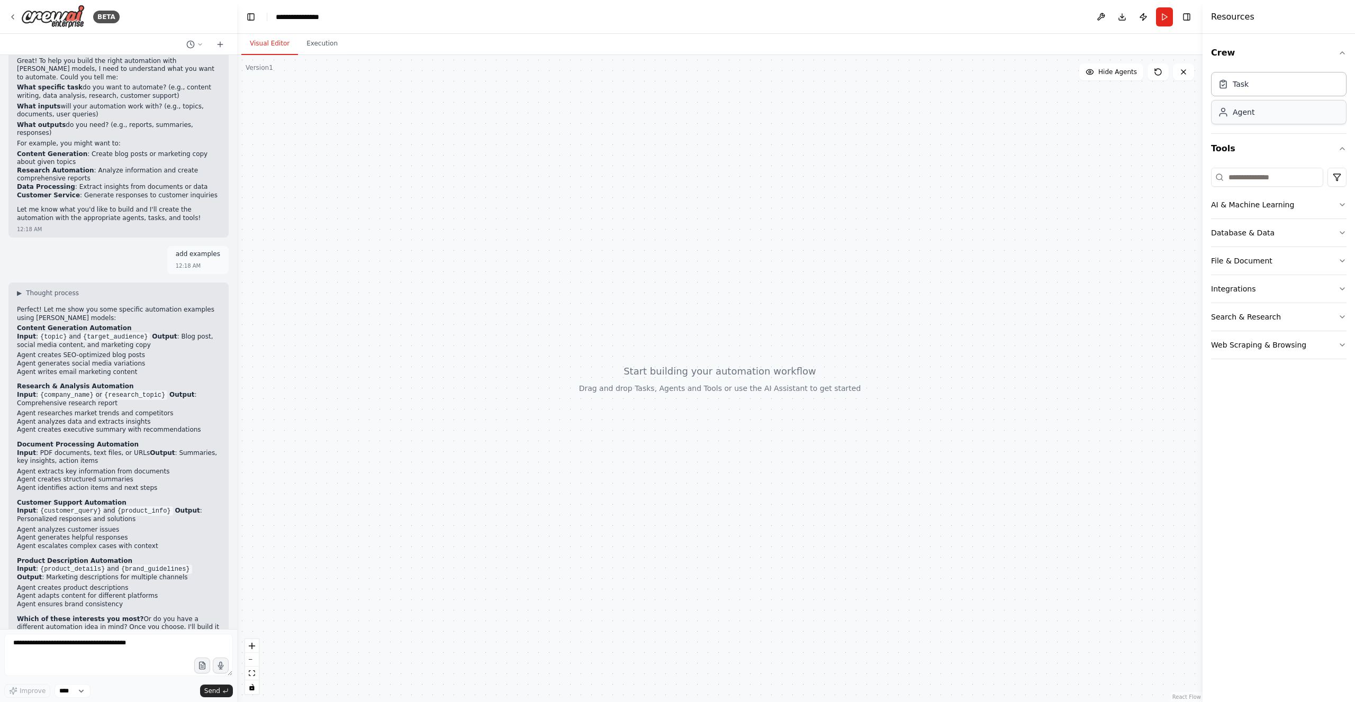
click at [1267, 115] on div "Agent" at bounding box center [1278, 112] width 135 height 24
click at [804, 205] on span "gpt-4o-mini" at bounding box center [795, 206] width 37 height 8
drag, startPoint x: 853, startPoint y: 181, endPoint x: 695, endPoint y: 220, distance: 162.2
click at [663, 231] on div "Role of the agent Goal of the agent" at bounding box center [628, 231] width 103 height 21
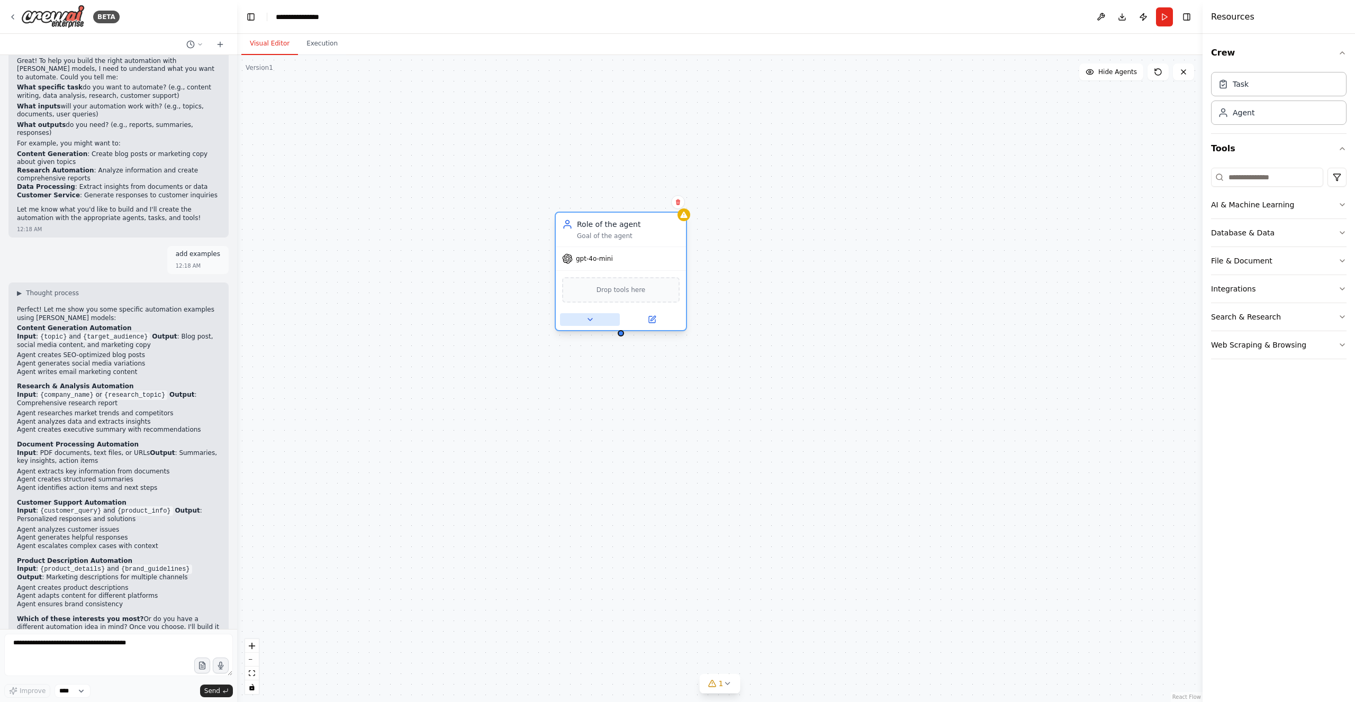
click at [587, 320] on icon at bounding box center [590, 319] width 8 height 8
click at [662, 442] on div "OpenAI - gpt-4o-mini" at bounding box center [654, 443] width 166 height 11
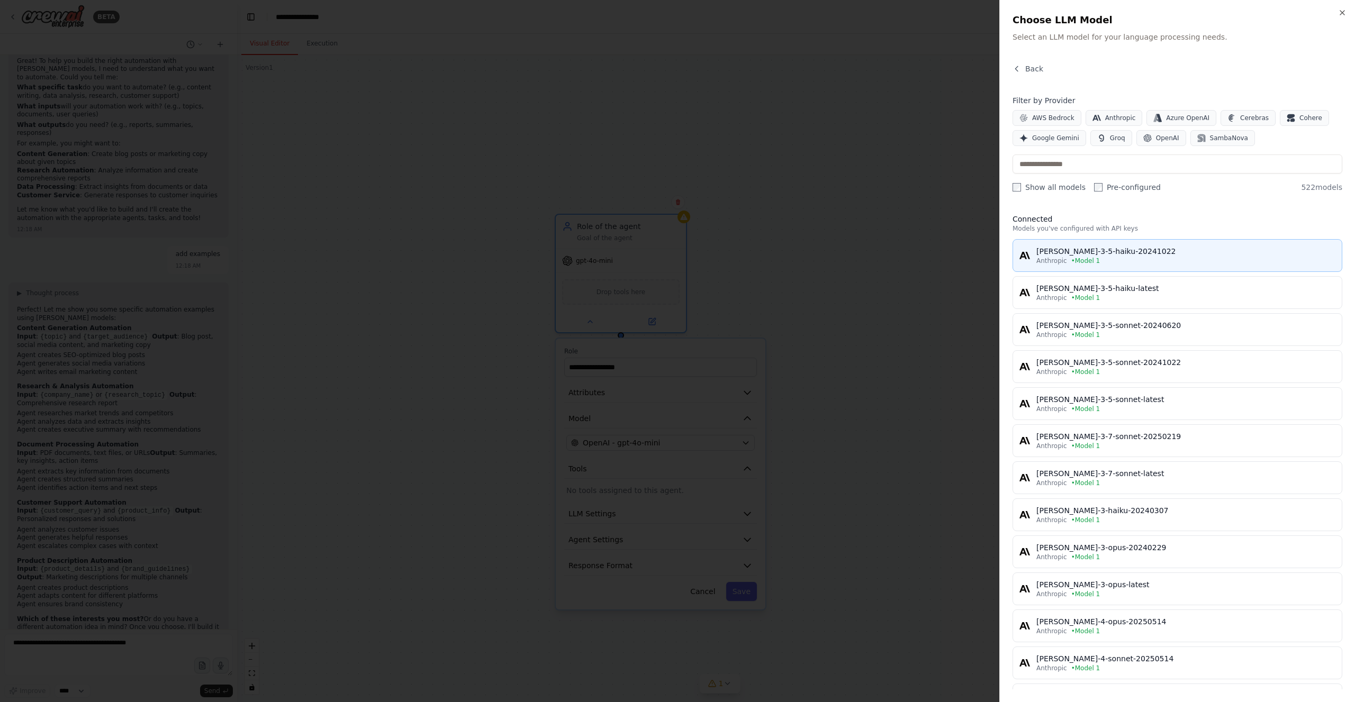
click at [1152, 257] on div "Anthropic • Model 1" at bounding box center [1185, 261] width 299 height 8
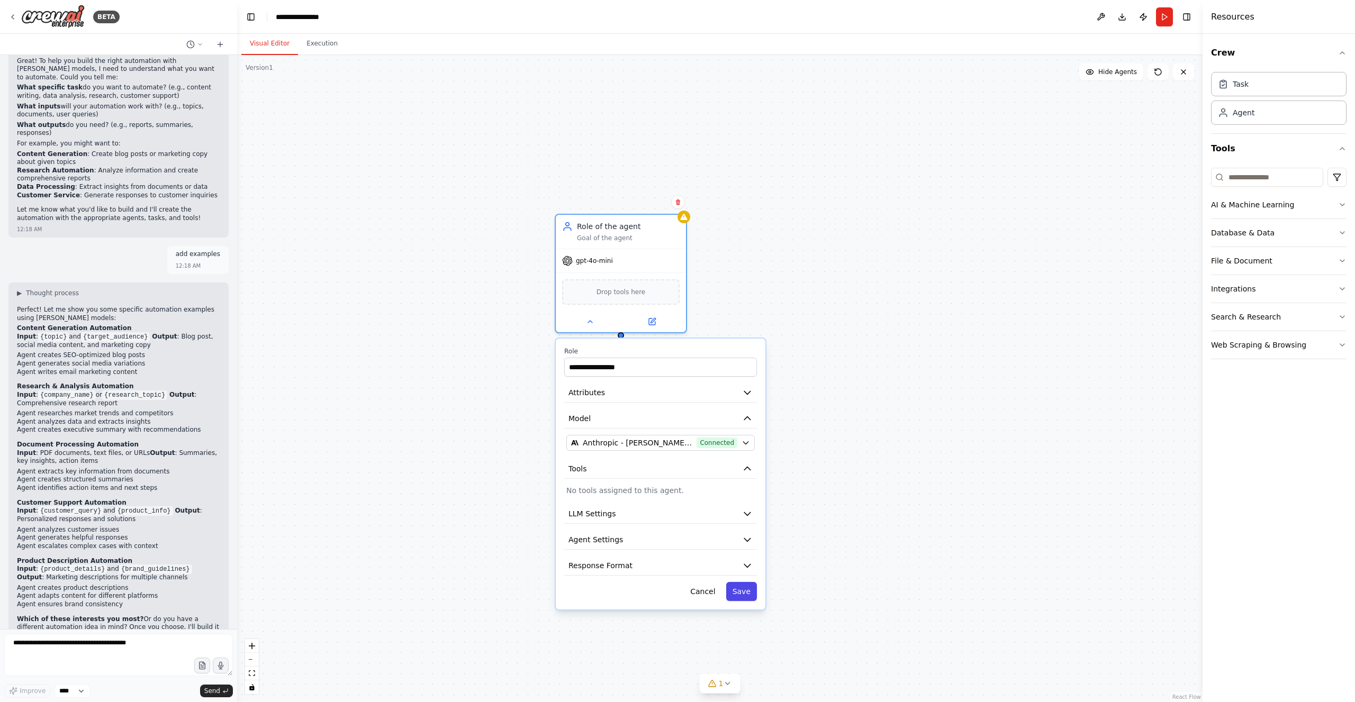
click at [745, 594] on button "Save" at bounding box center [741, 591] width 31 height 19
click at [309, 23] on header "**********" at bounding box center [719, 17] width 965 height 34
click at [1122, 13] on button "Download" at bounding box center [1121, 16] width 17 height 19
drag, startPoint x: 466, startPoint y: 237, endPoint x: 482, endPoint y: 237, distance: 16.4
click at [466, 237] on div "Role of the agent Goal of the agent claude-3-5-haiku-20241022 Drop tools here" at bounding box center [719, 378] width 965 height 647
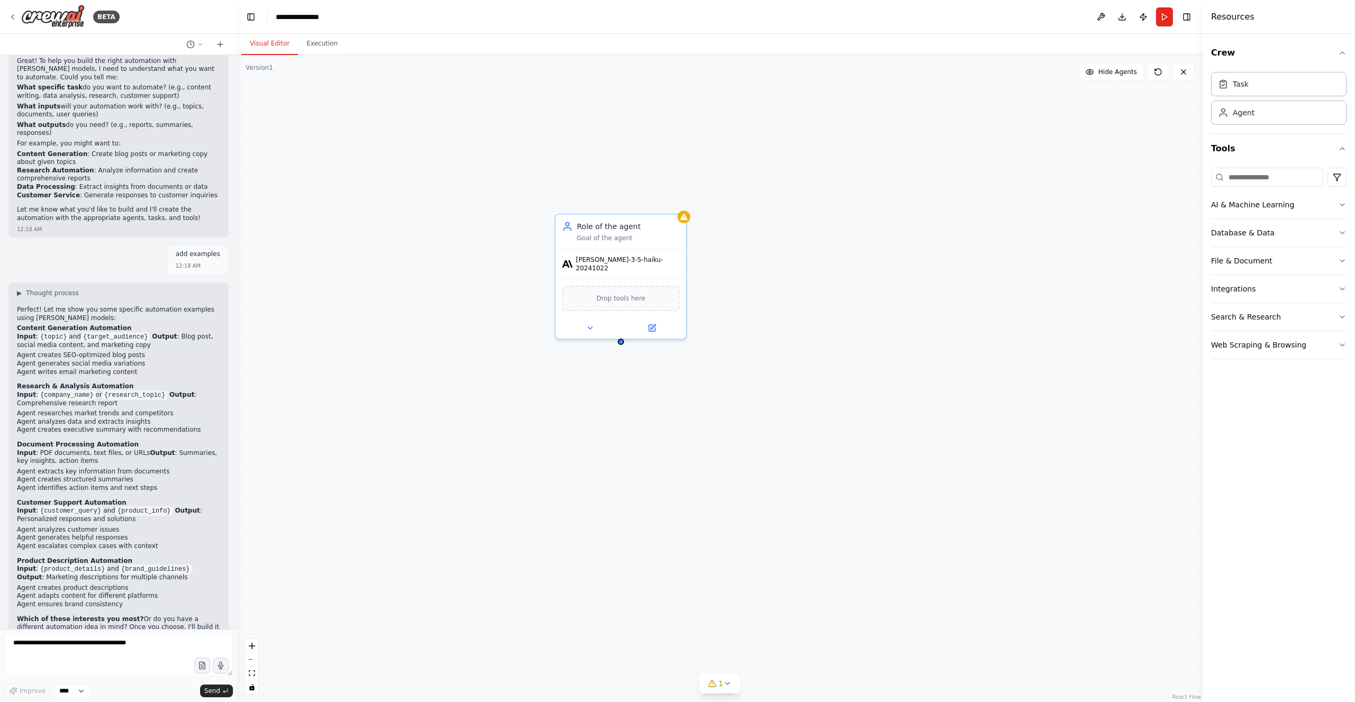
click at [1275, 396] on div "Crew Task Agent Tools AI & Machine Learning Database & Data File & Document Int…" at bounding box center [1278, 368] width 152 height 668
click at [1345, 205] on icon "button" at bounding box center [1342, 205] width 8 height 8
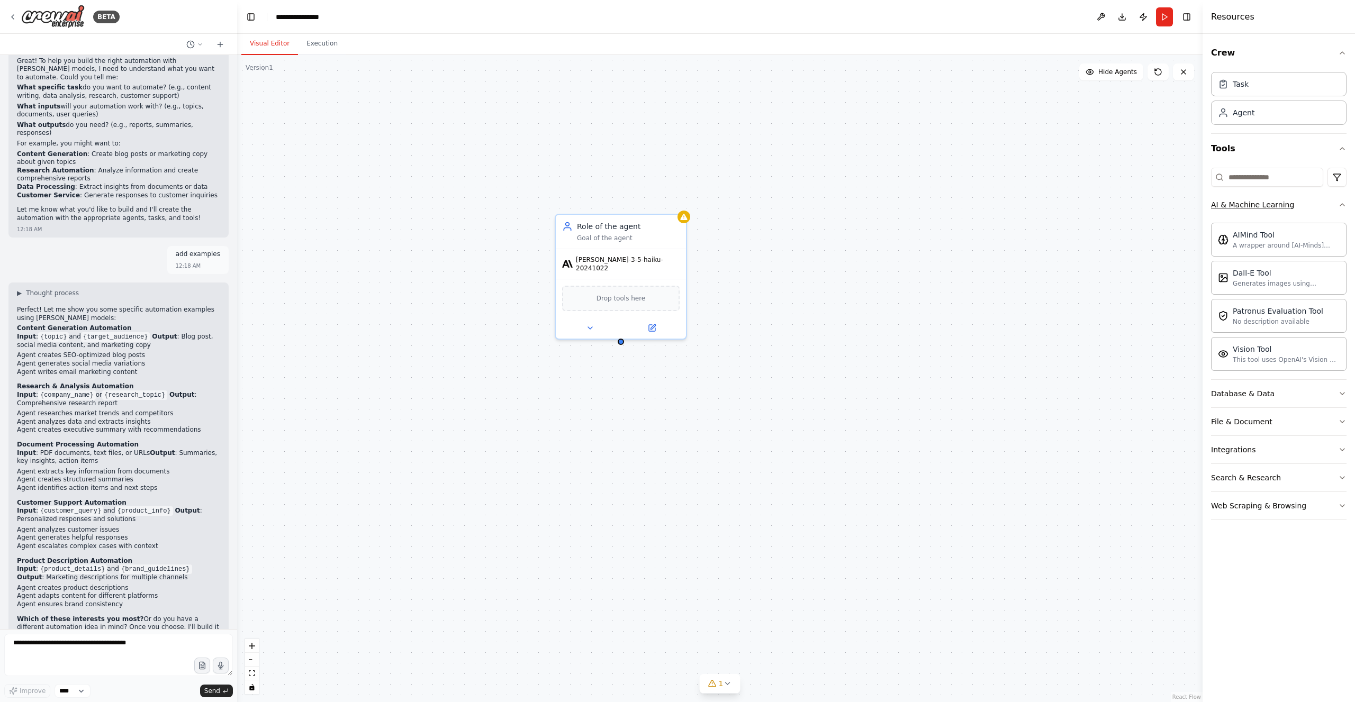
click at [1344, 202] on icon "button" at bounding box center [1342, 205] width 8 height 8
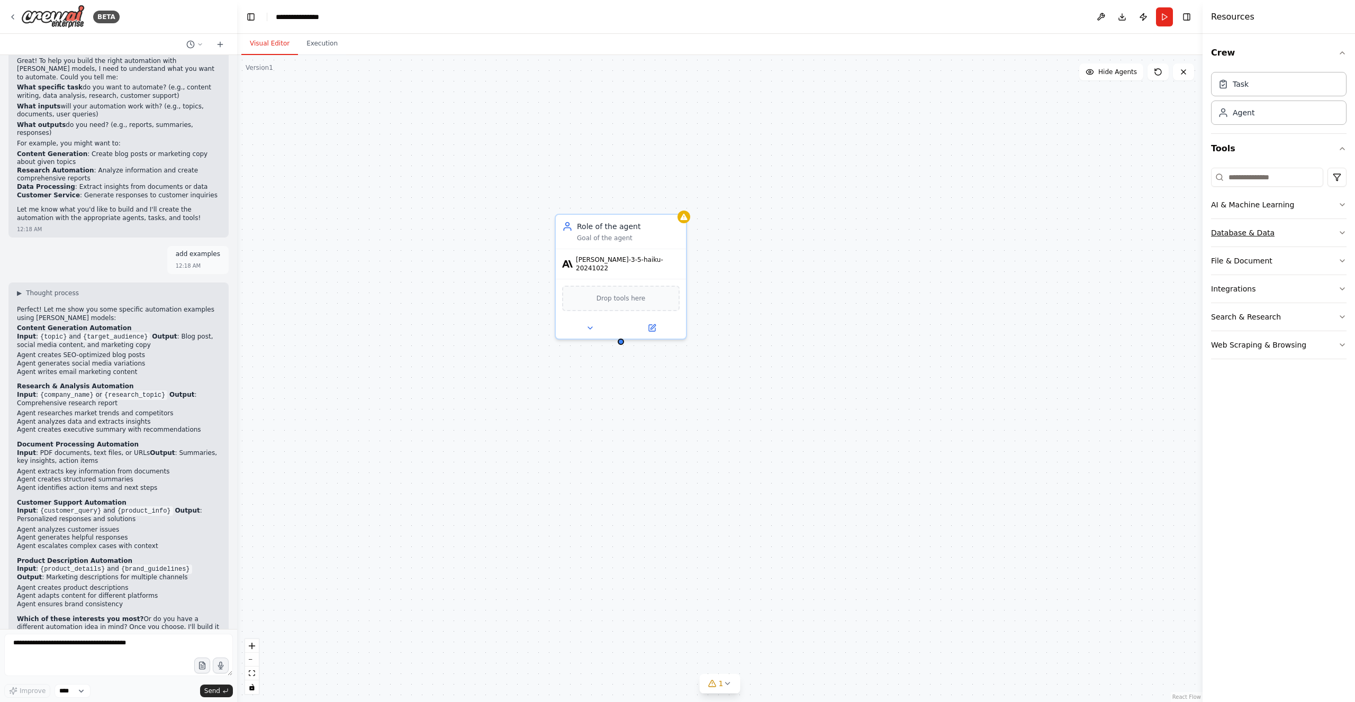
click at [1344, 232] on icon "button" at bounding box center [1342, 233] width 4 height 2
click at [1344, 231] on icon "button" at bounding box center [1342, 233] width 8 height 8
click at [1341, 255] on button "File & Document" at bounding box center [1278, 261] width 135 height 28
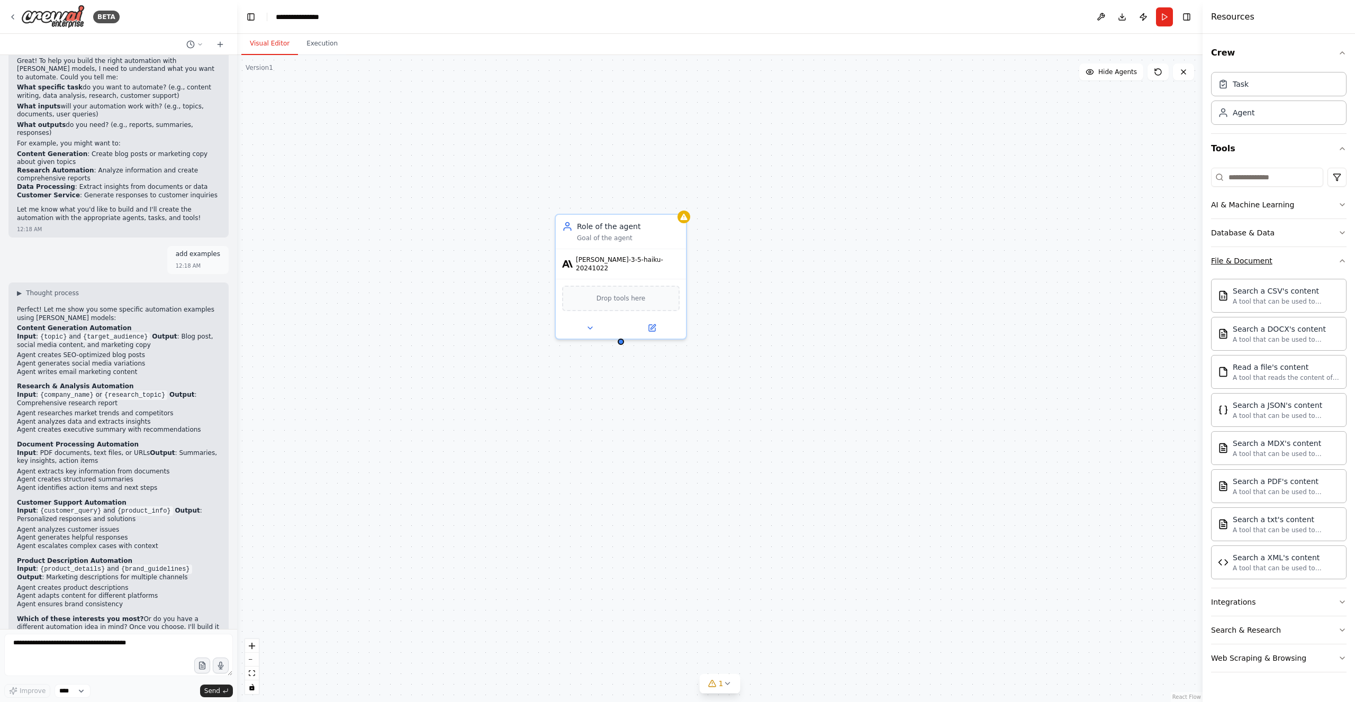
click at [1343, 260] on icon "button" at bounding box center [1342, 261] width 4 height 2
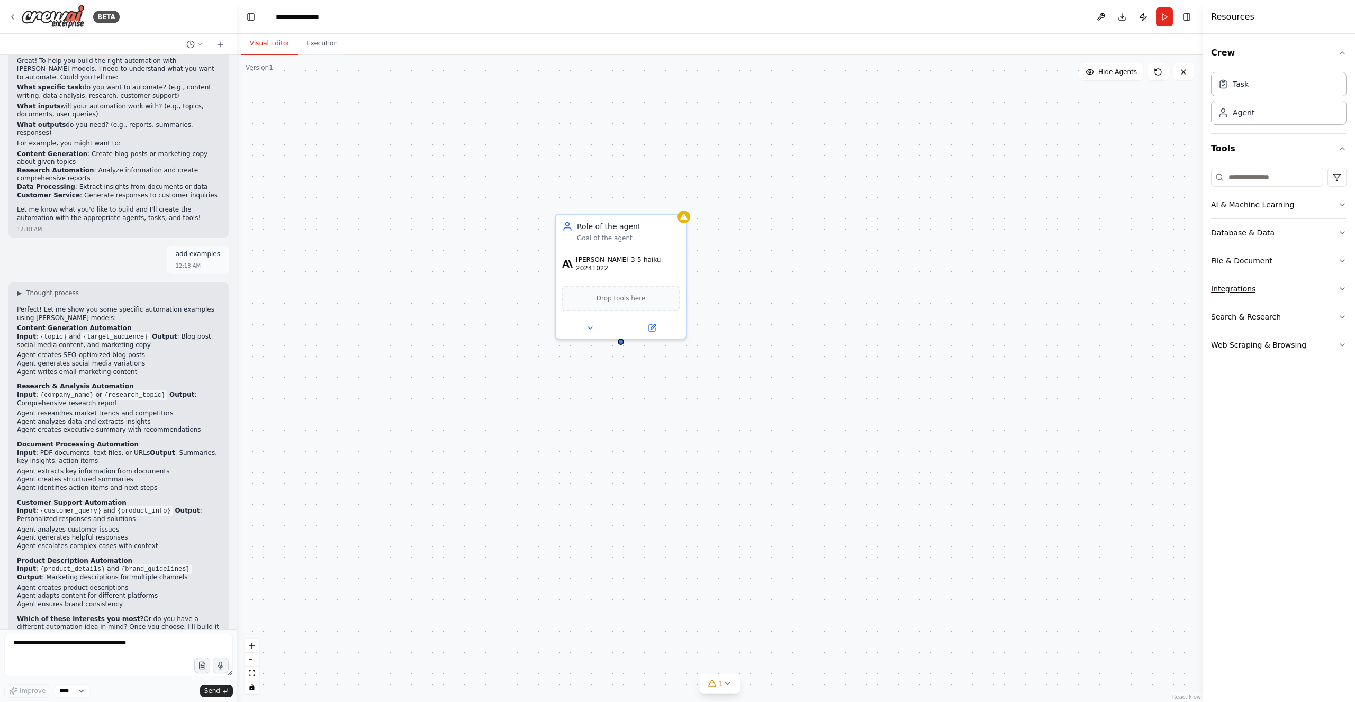
click at [1345, 287] on icon "button" at bounding box center [1342, 289] width 8 height 8
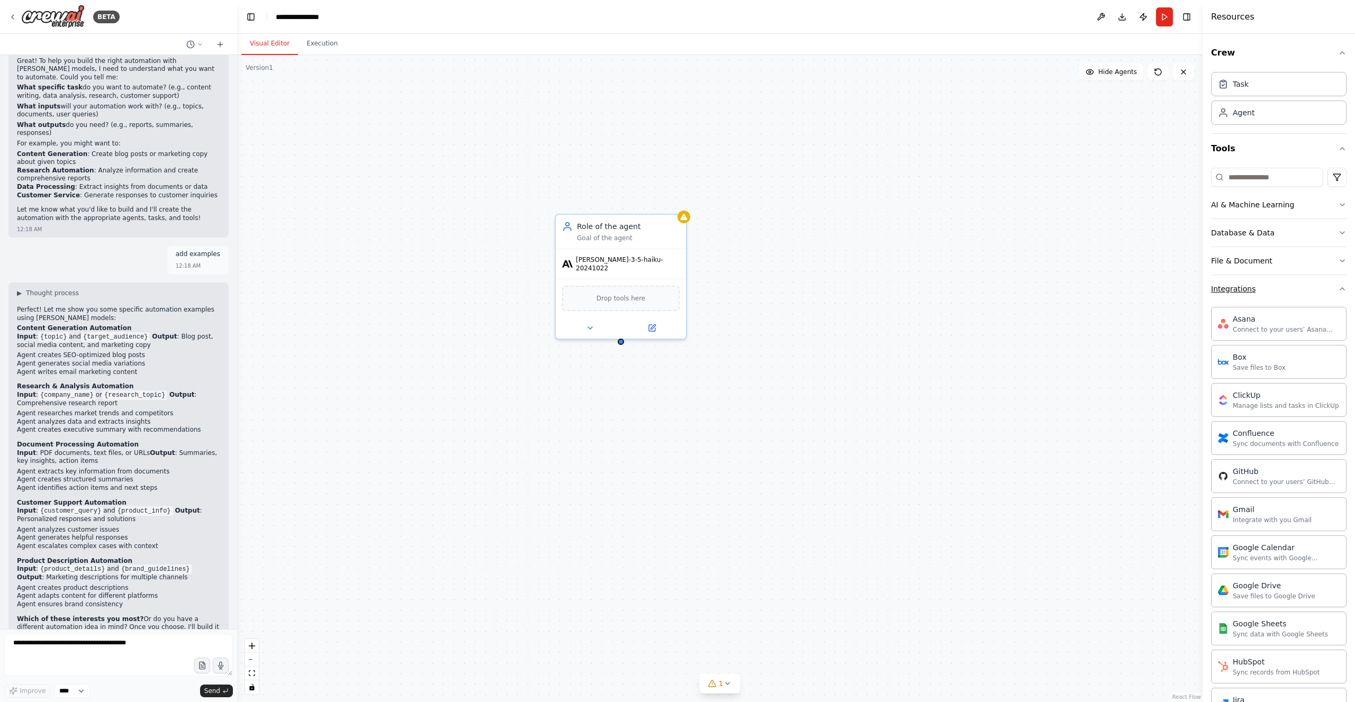
click at [1345, 287] on div "Crew Task Agent Tools AI & Machine Learning Database & Data File & Document Int…" at bounding box center [1278, 368] width 152 height 668
click at [1338, 289] on icon "button" at bounding box center [1342, 289] width 8 height 8
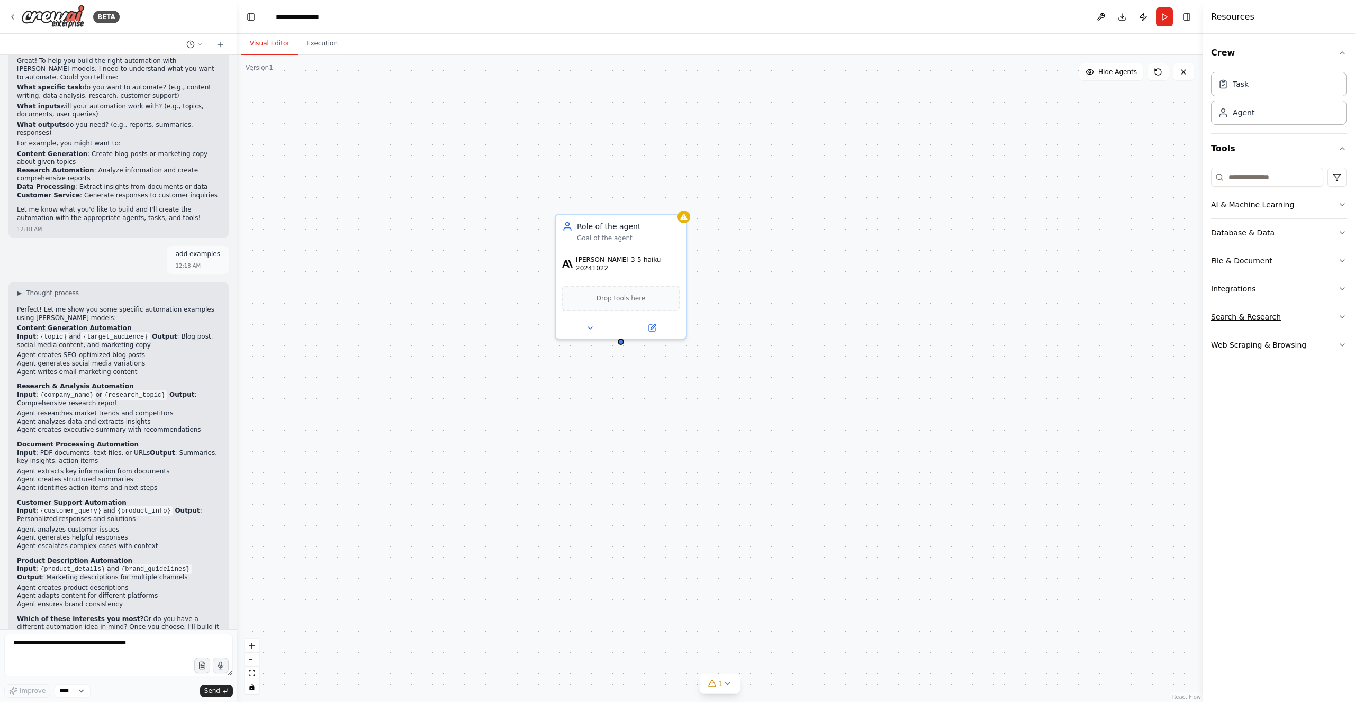
click at [1340, 313] on icon "button" at bounding box center [1342, 317] width 8 height 8
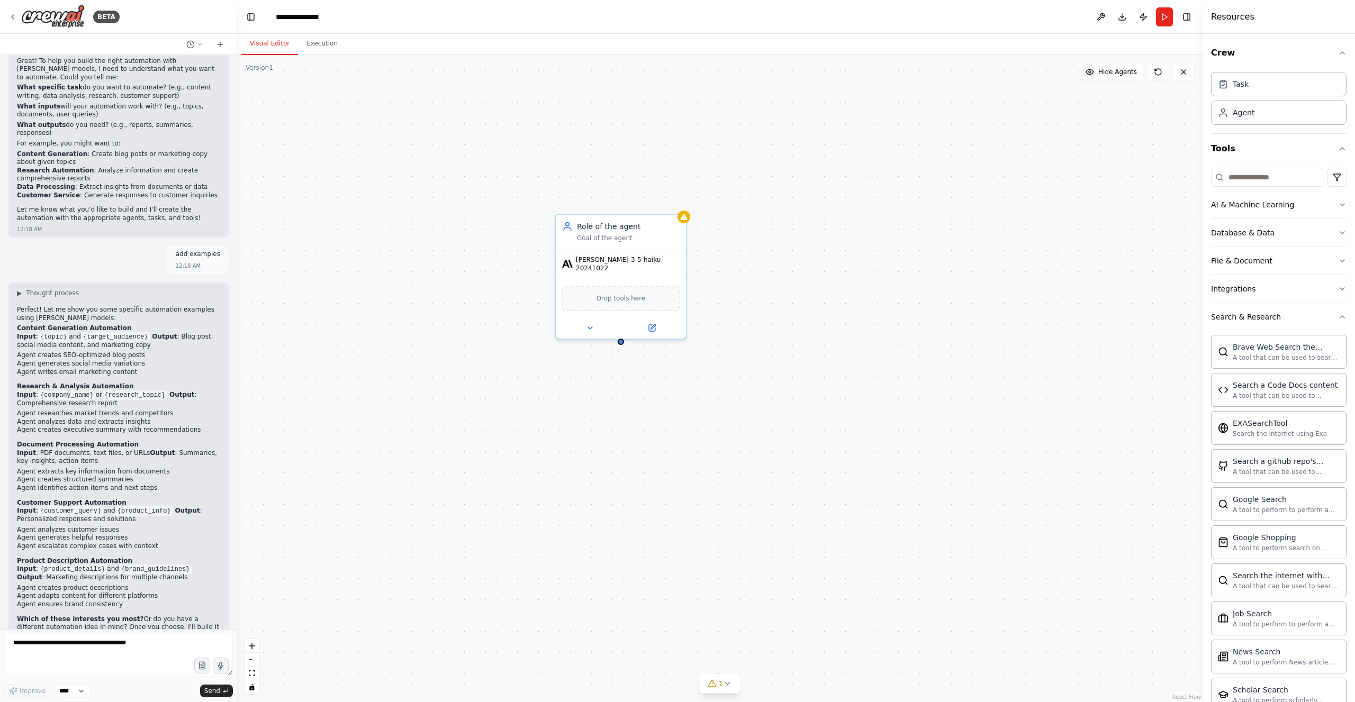
click at [1341, 313] on div "Crew Task Agent Tools AI & Machine Learning Database & Data File & Document Int…" at bounding box center [1278, 368] width 152 height 668
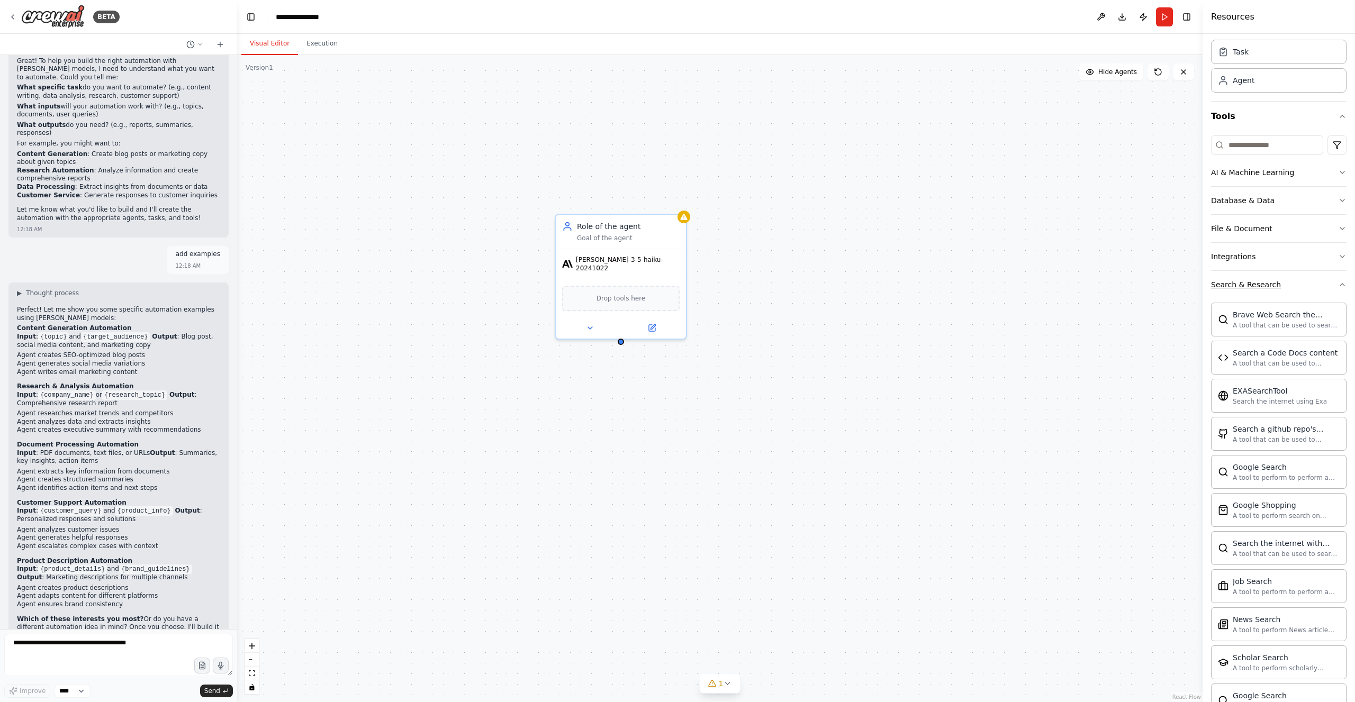
scroll to position [0, 0]
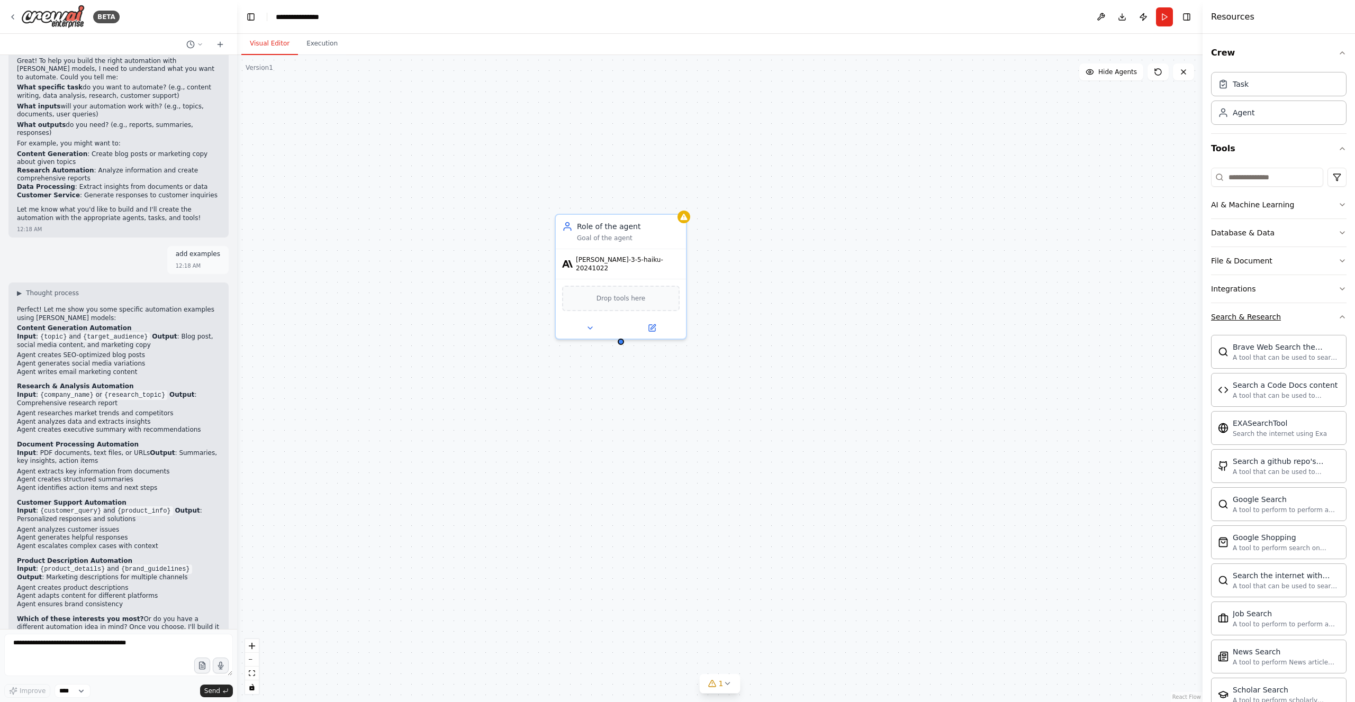
click at [1338, 314] on icon "button" at bounding box center [1342, 317] width 8 height 8
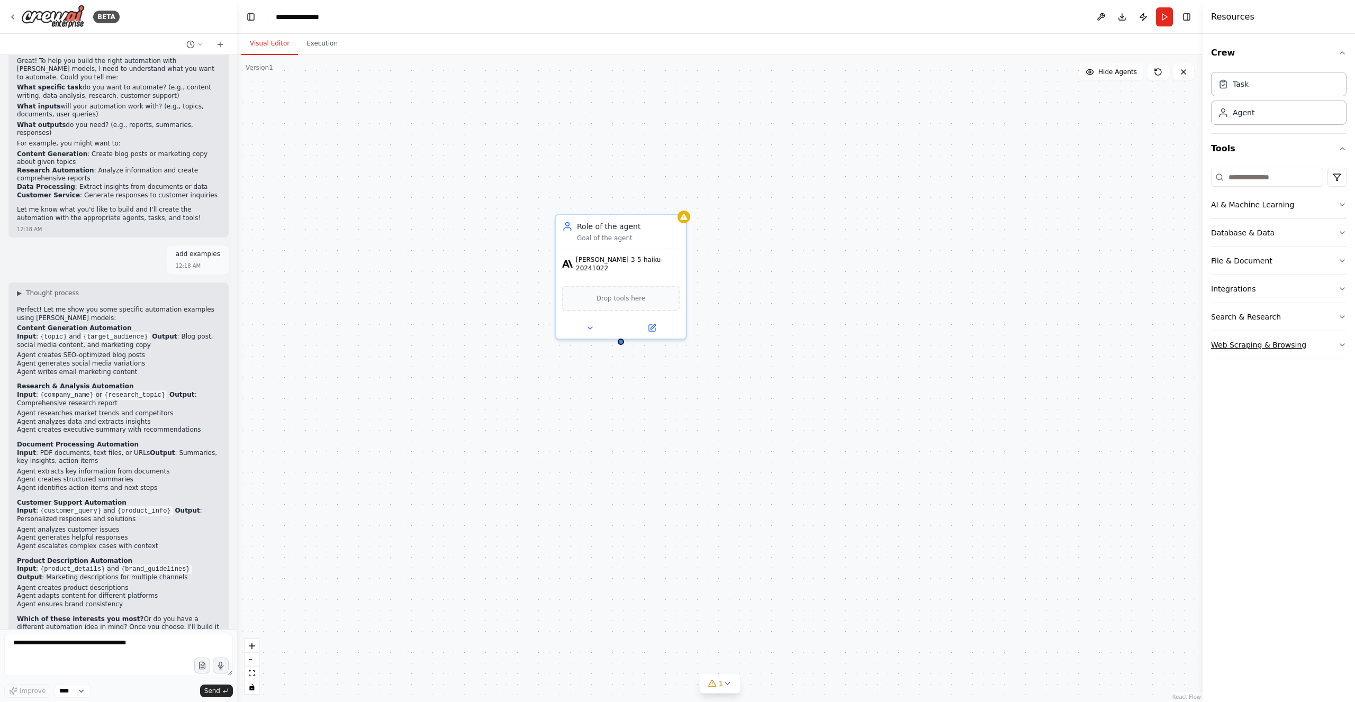
click at [1339, 346] on icon "button" at bounding box center [1342, 345] width 8 height 8
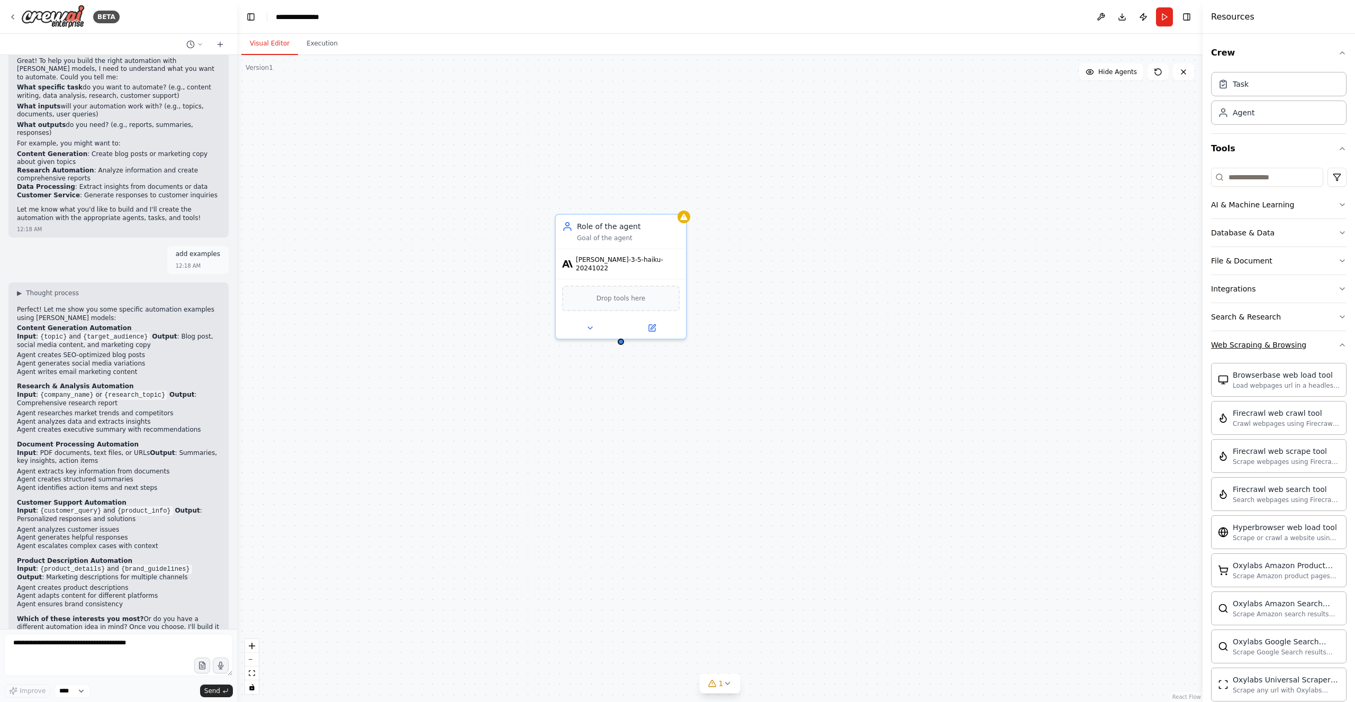
click at [1339, 346] on icon "button" at bounding box center [1342, 345] width 8 height 8
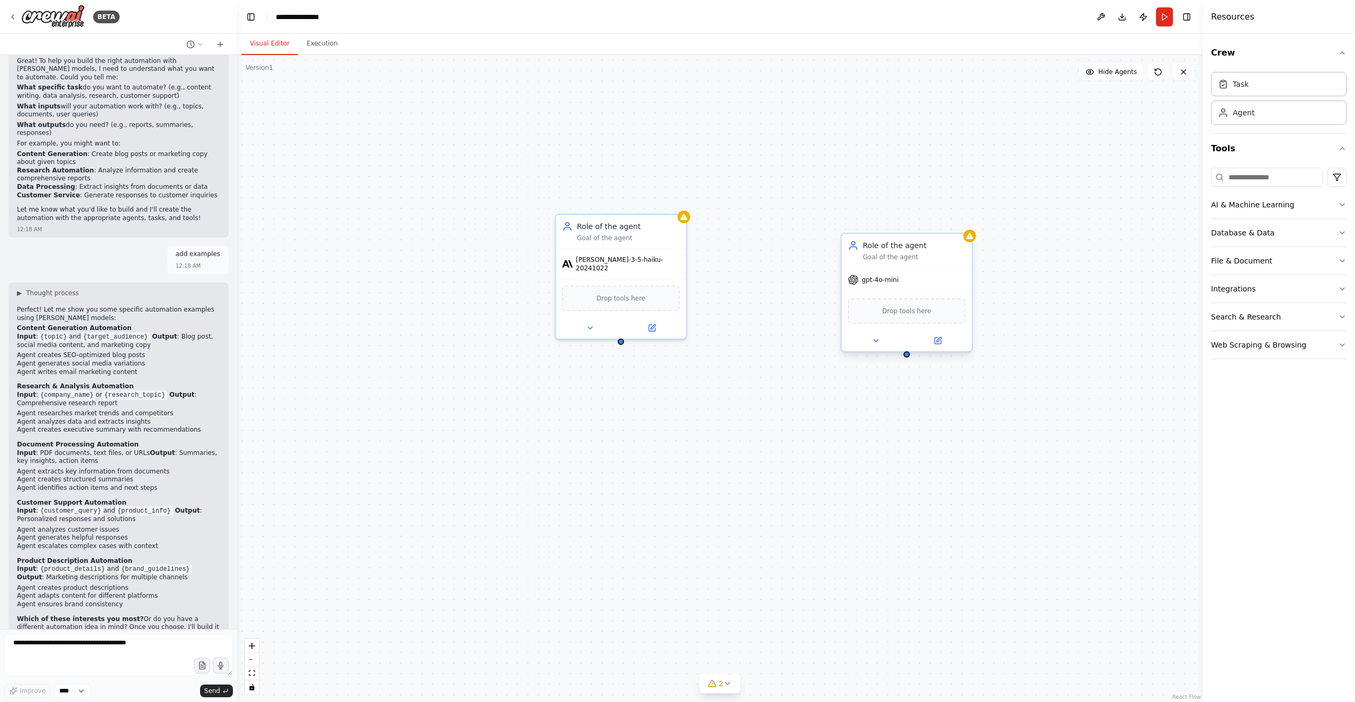
click at [884, 280] on span "gpt-4o-mini" at bounding box center [879, 280] width 37 height 8
click at [884, 347] on div at bounding box center [906, 340] width 130 height 21
click at [879, 343] on button at bounding box center [876, 340] width 60 height 13
click at [988, 463] on div "OpenAI - gpt-4o-mini" at bounding box center [940, 464] width 166 height 11
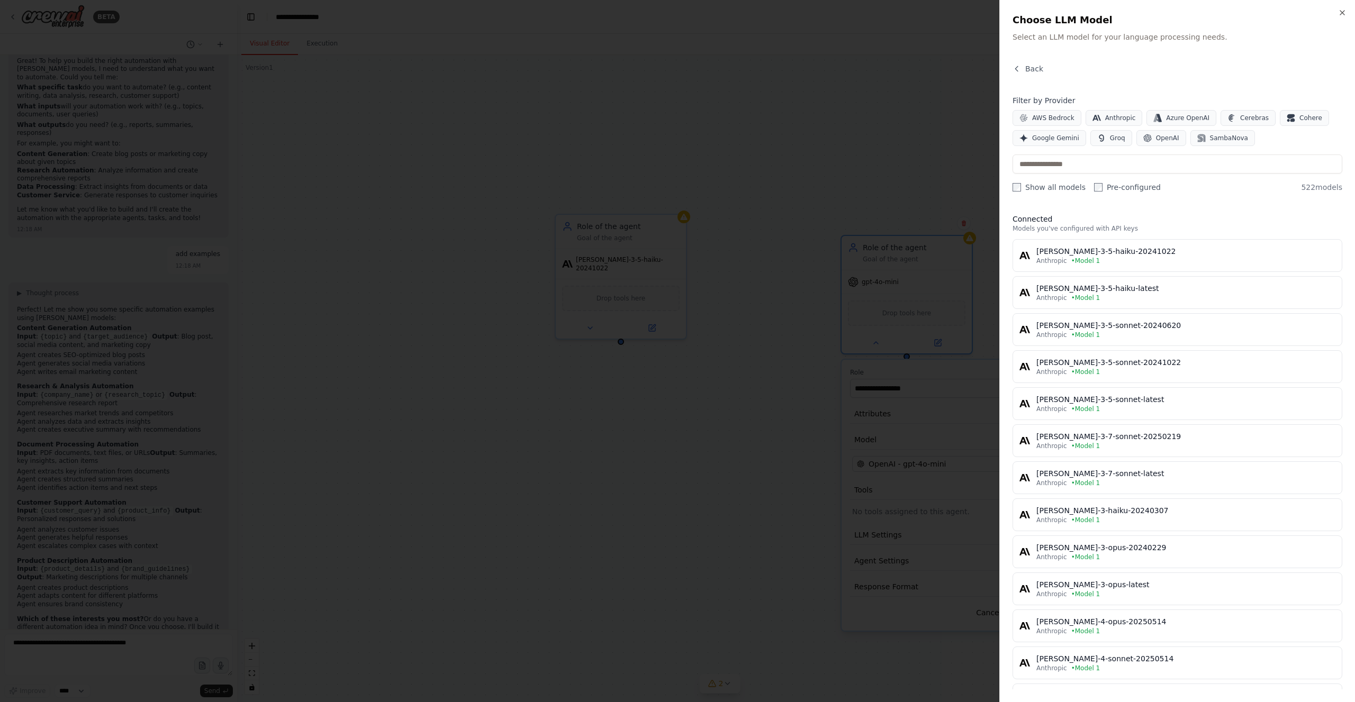
click at [1038, 188] on label "Show all models" at bounding box center [1048, 187] width 73 height 11
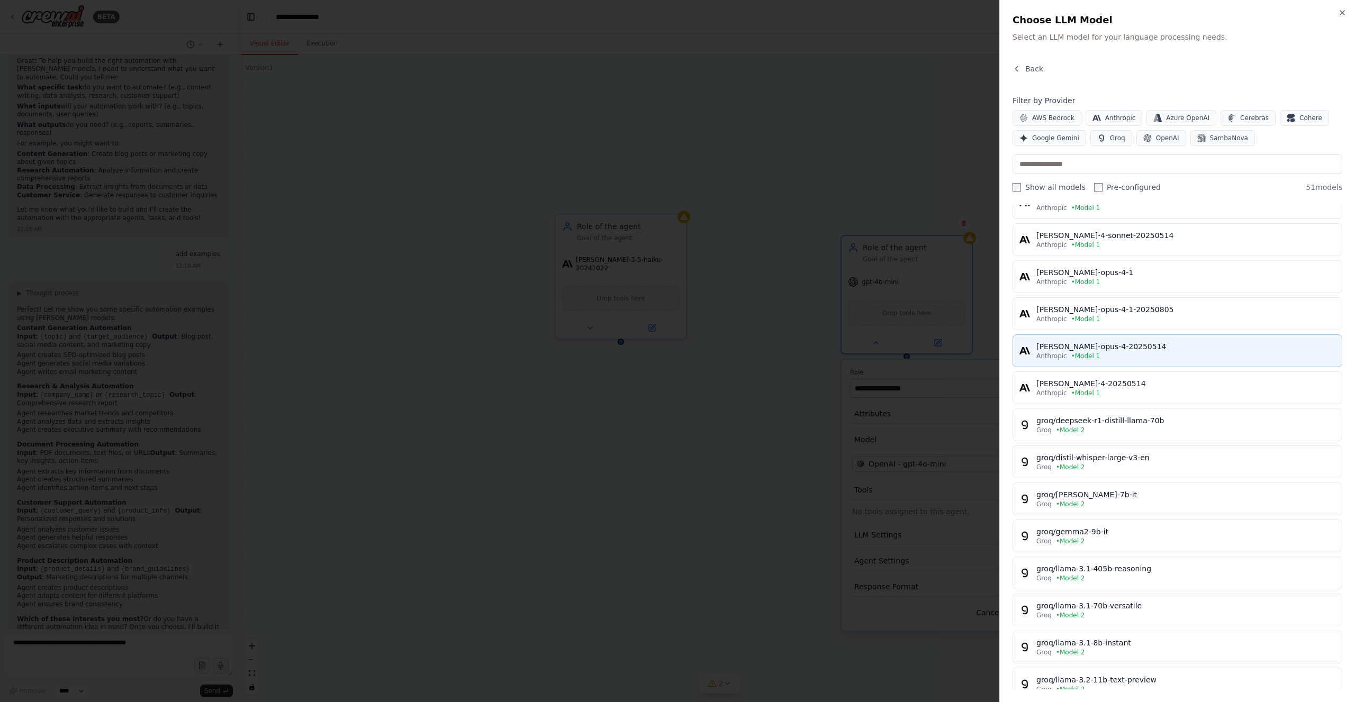
scroll to position [458, 0]
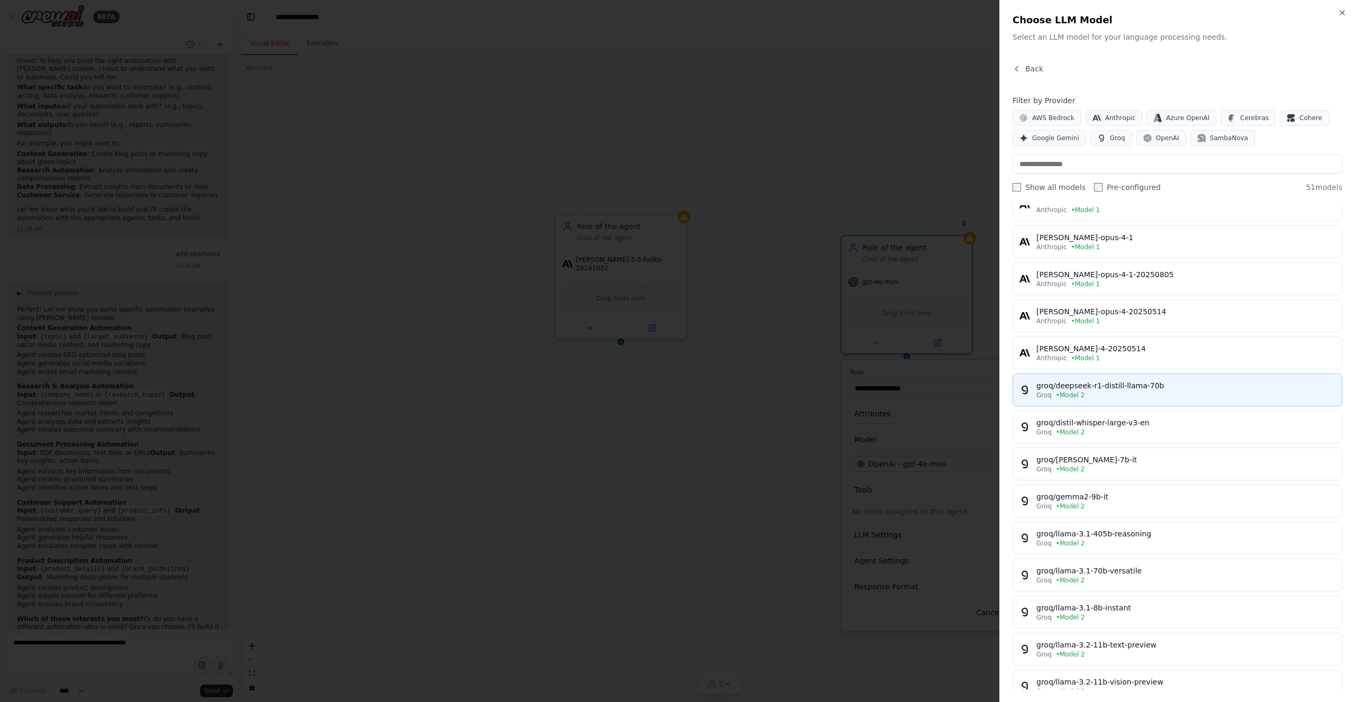
click at [1139, 380] on div "groq/deepseek-r1-distill-llama-70b" at bounding box center [1185, 385] width 299 height 11
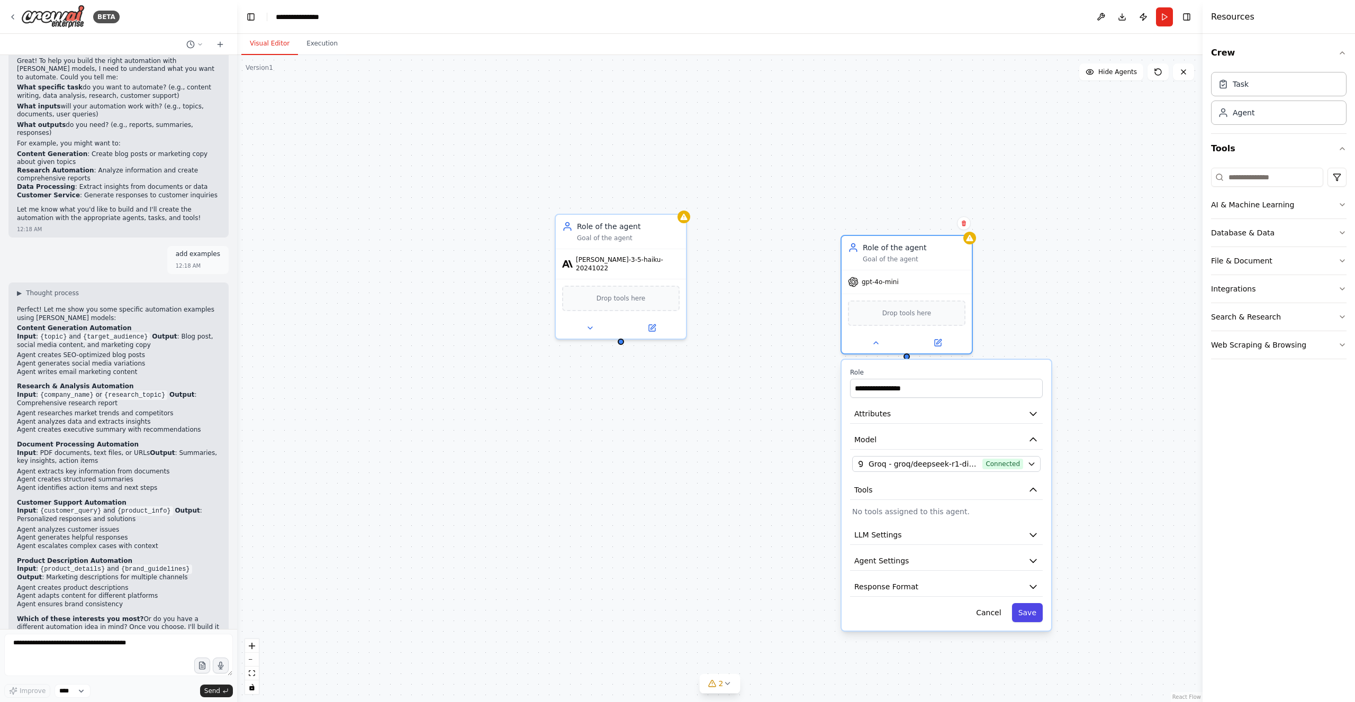
click at [1031, 610] on button "Save" at bounding box center [1027, 612] width 31 height 19
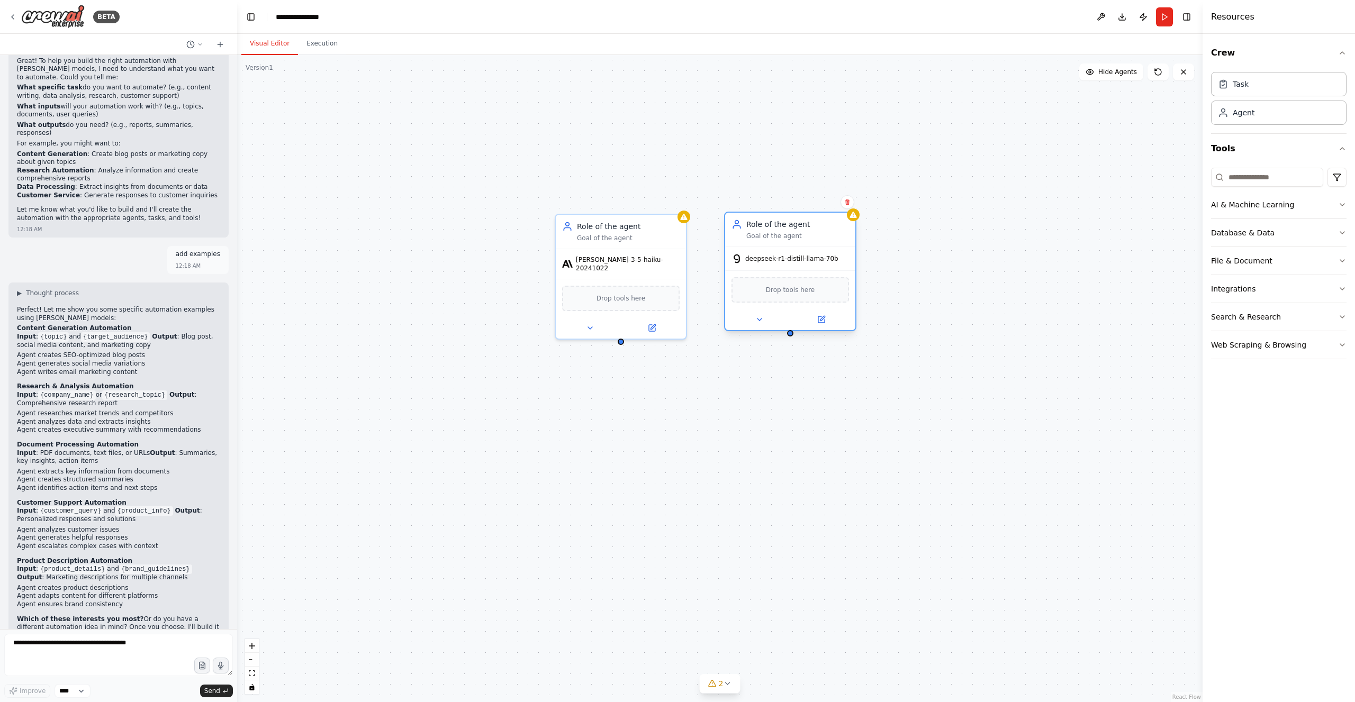
drag, startPoint x: 933, startPoint y: 257, endPoint x: 811, endPoint y: 235, distance: 124.2
click at [811, 235] on div "Goal of the agent" at bounding box center [797, 236] width 103 height 8
click at [961, 260] on div "Role of the agent Goal of the agent claude-3-5-haiku-20241022 Drop tools here R…" at bounding box center [719, 378] width 965 height 647
click at [965, 255] on div "Role of the agent Goal of the agent claude-3-5-haiku-20241022 Drop tools here R…" at bounding box center [719, 378] width 965 height 647
click at [1101, 15] on button at bounding box center [1100, 16] width 17 height 19
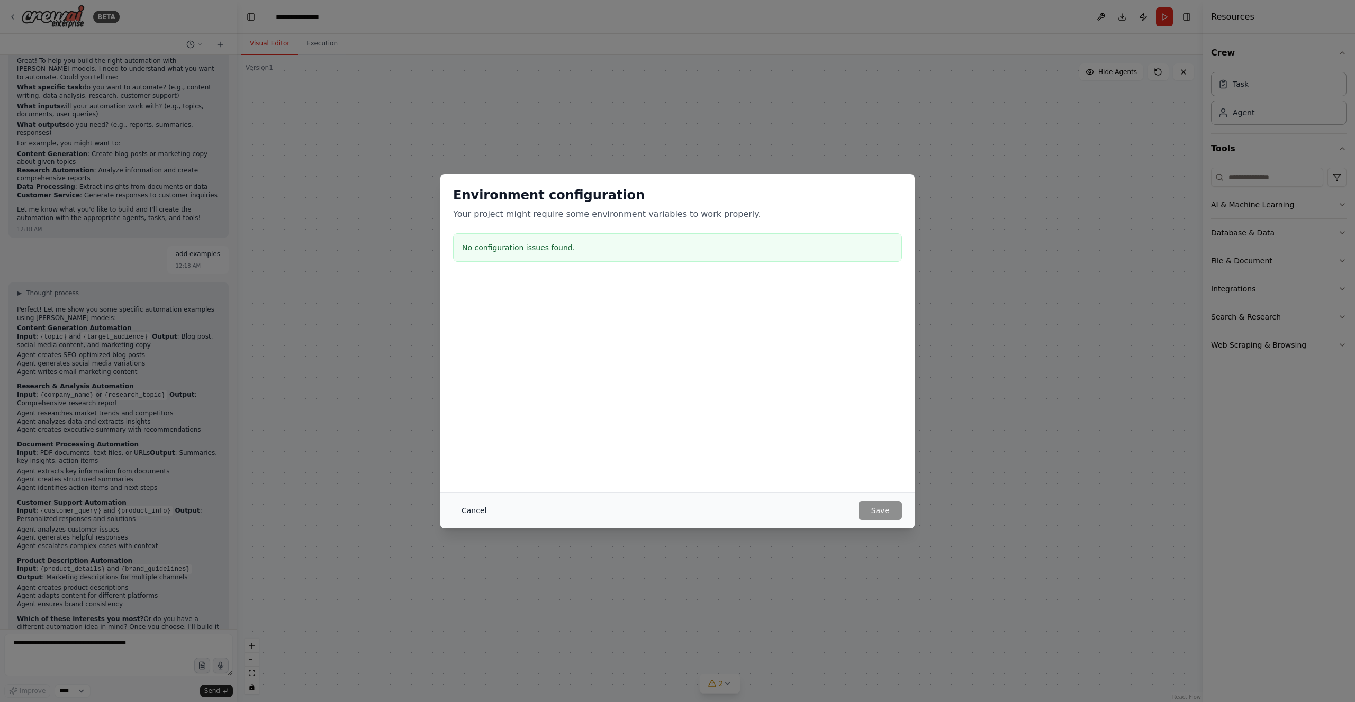
click at [467, 510] on button "Cancel" at bounding box center [474, 510] width 42 height 19
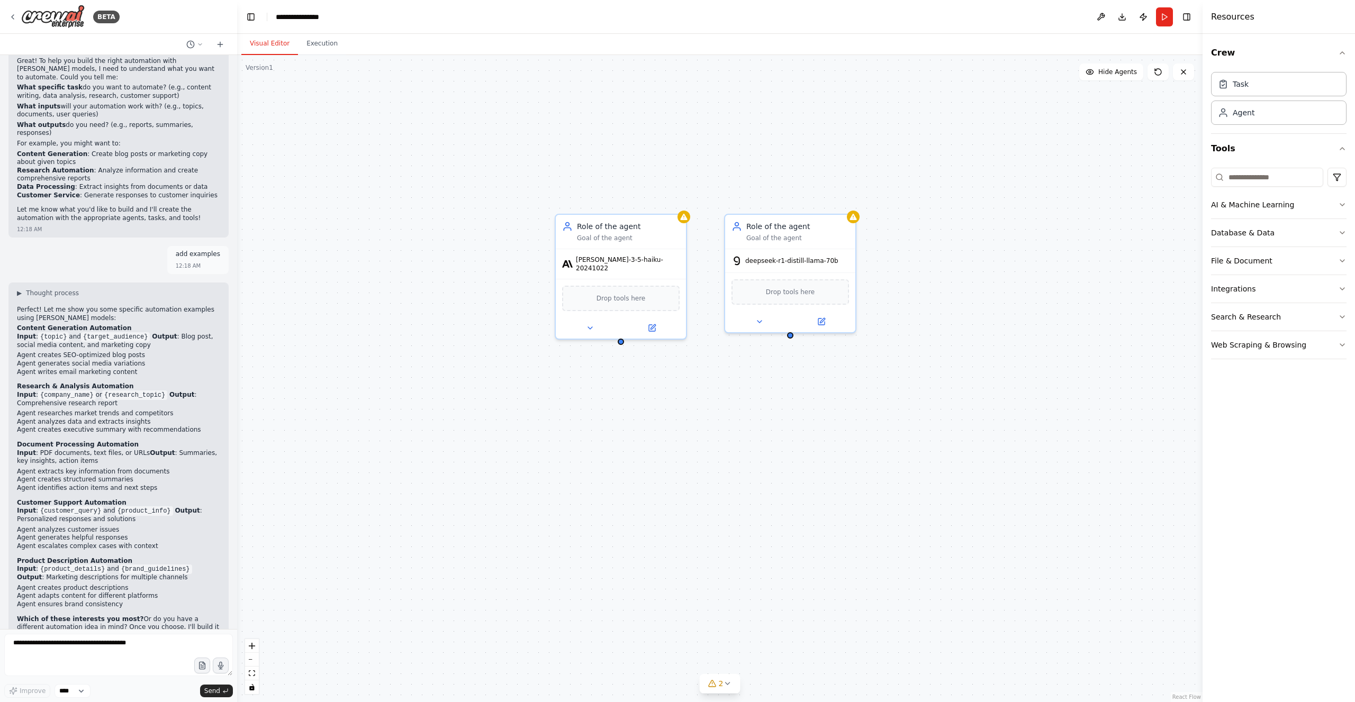
click at [1030, 186] on div "Role of the agent Goal of the agent claude-3-5-haiku-20241022 Drop tools here R…" at bounding box center [719, 378] width 965 height 647
click at [316, 39] on button "Execution" at bounding box center [322, 44] width 48 height 22
click at [273, 40] on button "Visual Editor" at bounding box center [269, 44] width 57 height 22
click at [312, 14] on div "**********" at bounding box center [302, 17] width 53 height 11
click at [329, 19] on div "**********" at bounding box center [315, 17] width 79 height 11
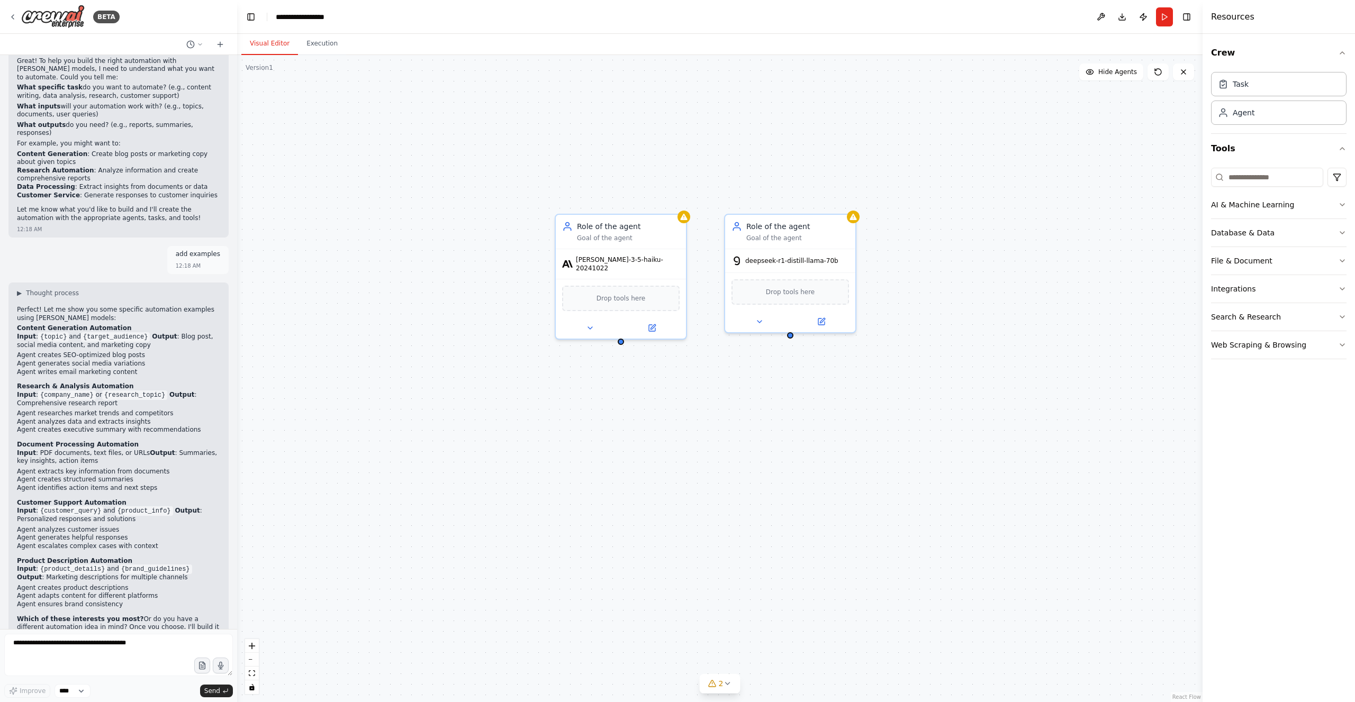
click at [447, 11] on header "**********" at bounding box center [719, 17] width 965 height 34
drag, startPoint x: 450, startPoint y: 89, endPoint x: 570, endPoint y: 68, distance: 121.5
click at [450, 89] on div "Role of the agent Goal of the agent claude-3-5-haiku-20241022 Drop tools here R…" at bounding box center [719, 378] width 965 height 647
click at [63, 17] on img at bounding box center [52, 17] width 63 height 24
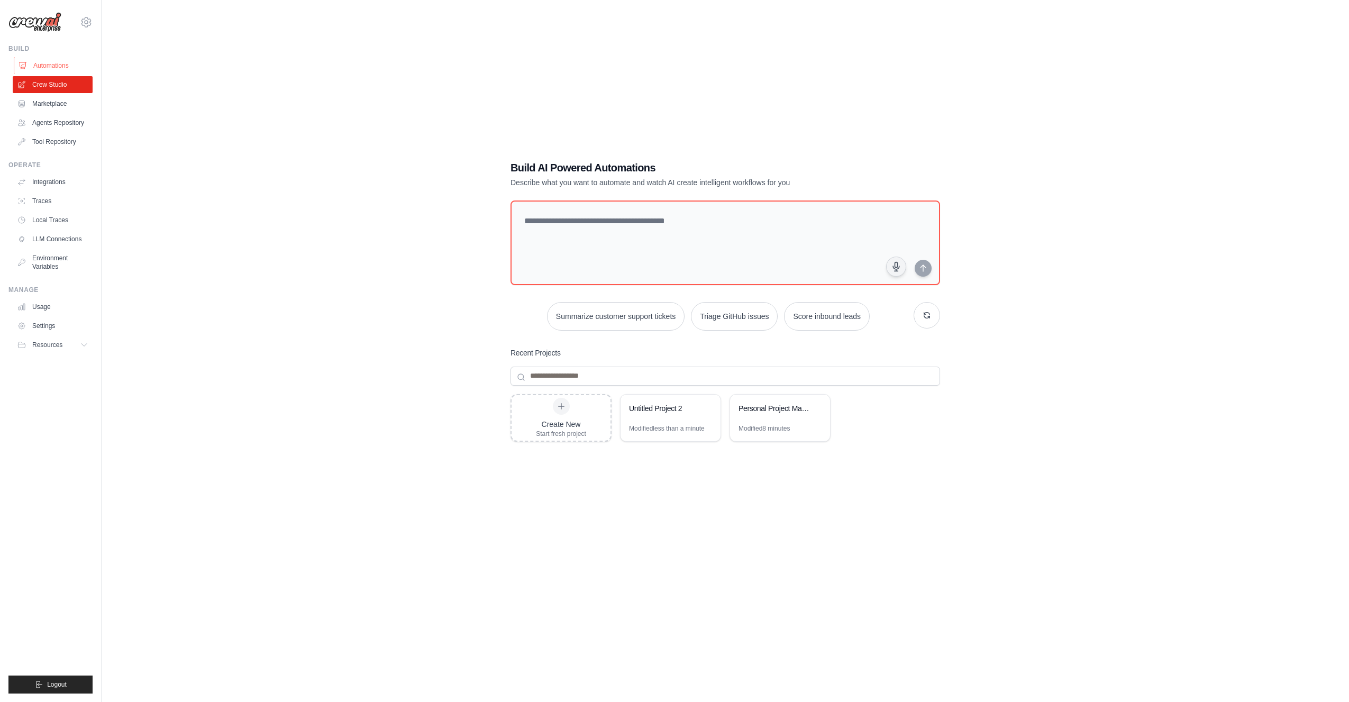
click at [57, 63] on link "Automations" at bounding box center [54, 65] width 80 height 17
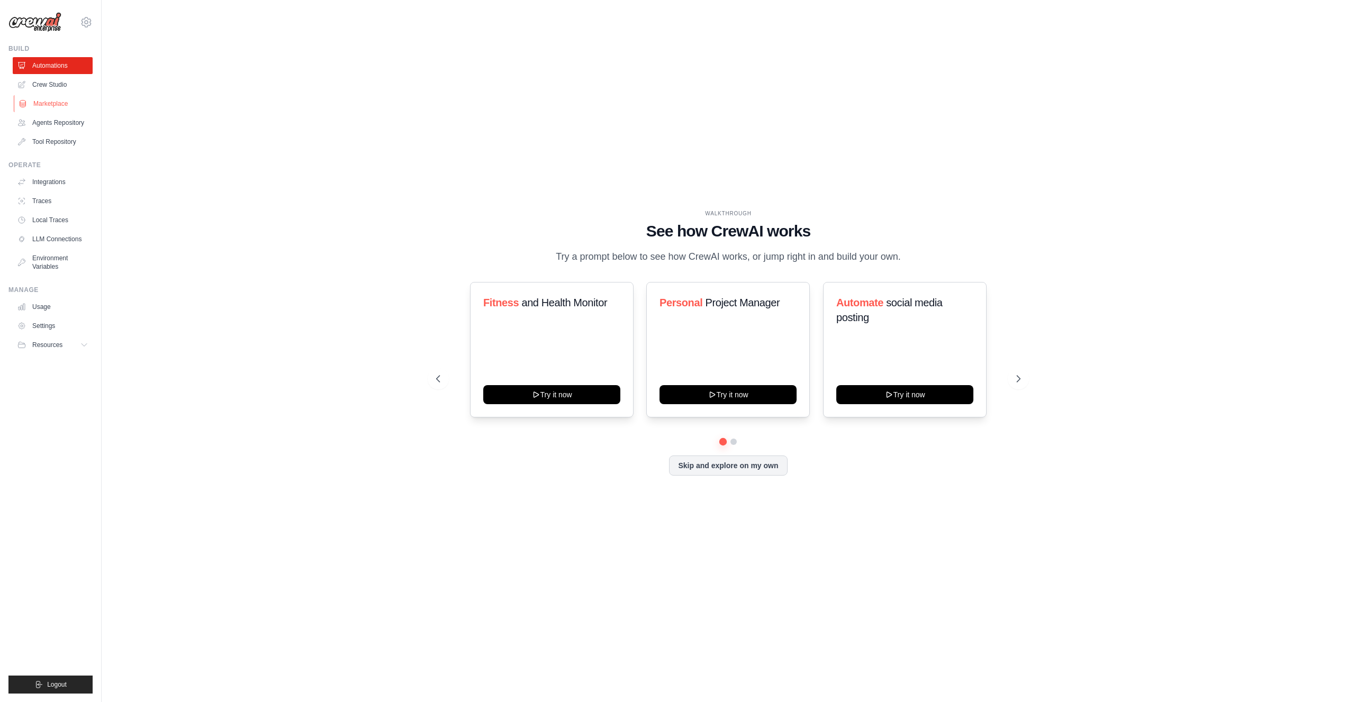
click at [52, 102] on link "Marketplace" at bounding box center [54, 103] width 80 height 17
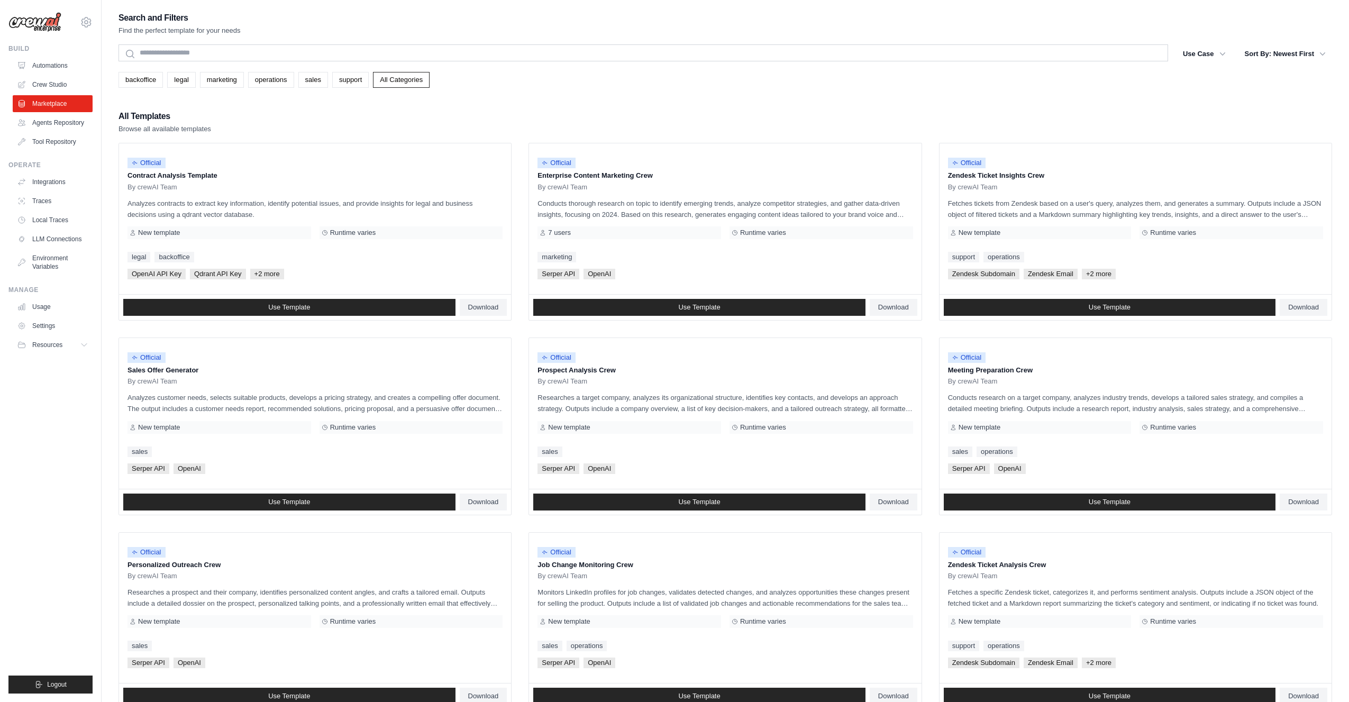
click at [52, 122] on link "Agents Repository" at bounding box center [53, 122] width 80 height 17
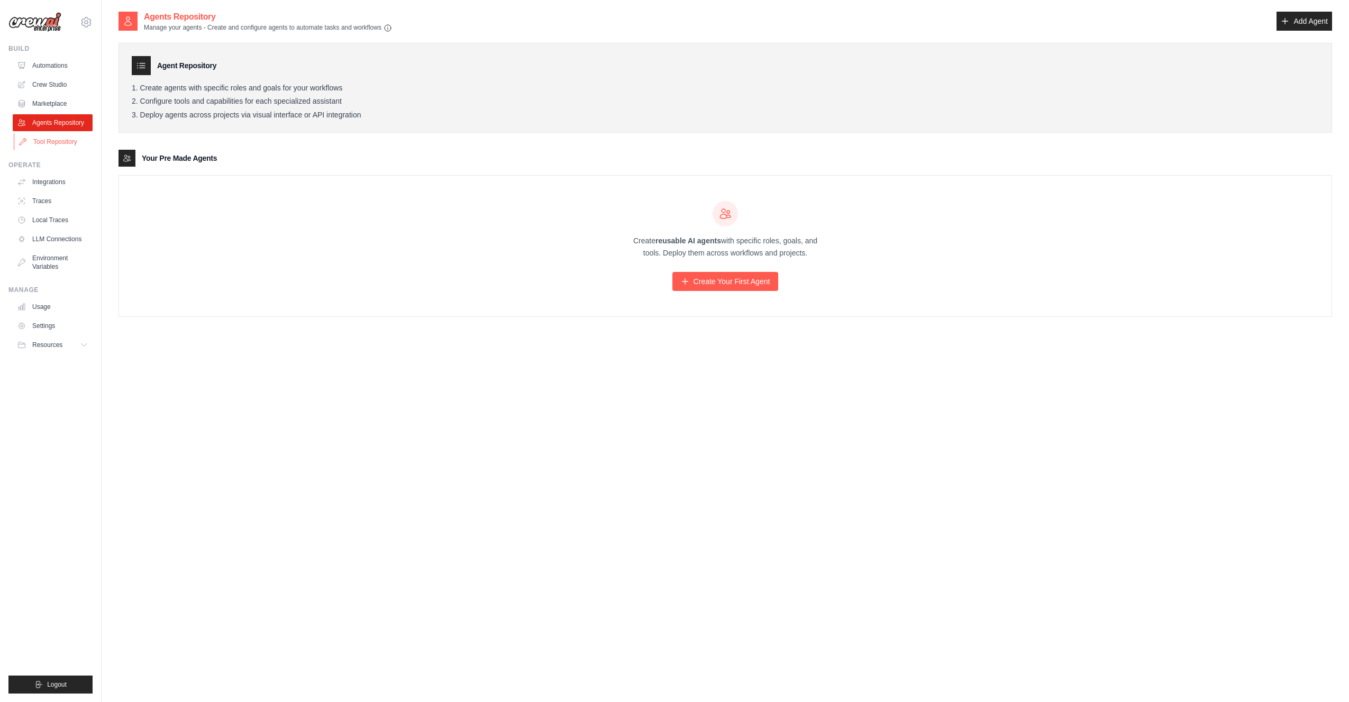
click at [54, 140] on link "Tool Repository" at bounding box center [54, 141] width 80 height 17
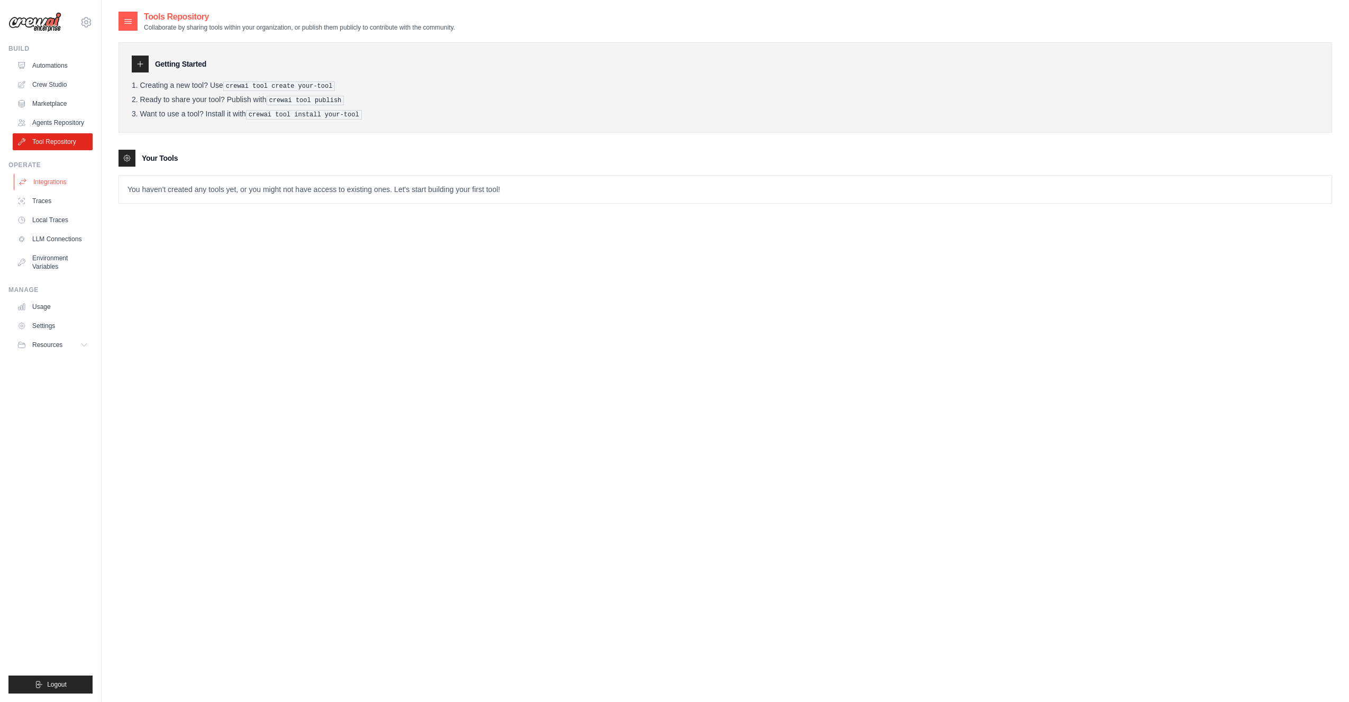
click at [60, 179] on link "Integrations" at bounding box center [54, 182] width 80 height 17
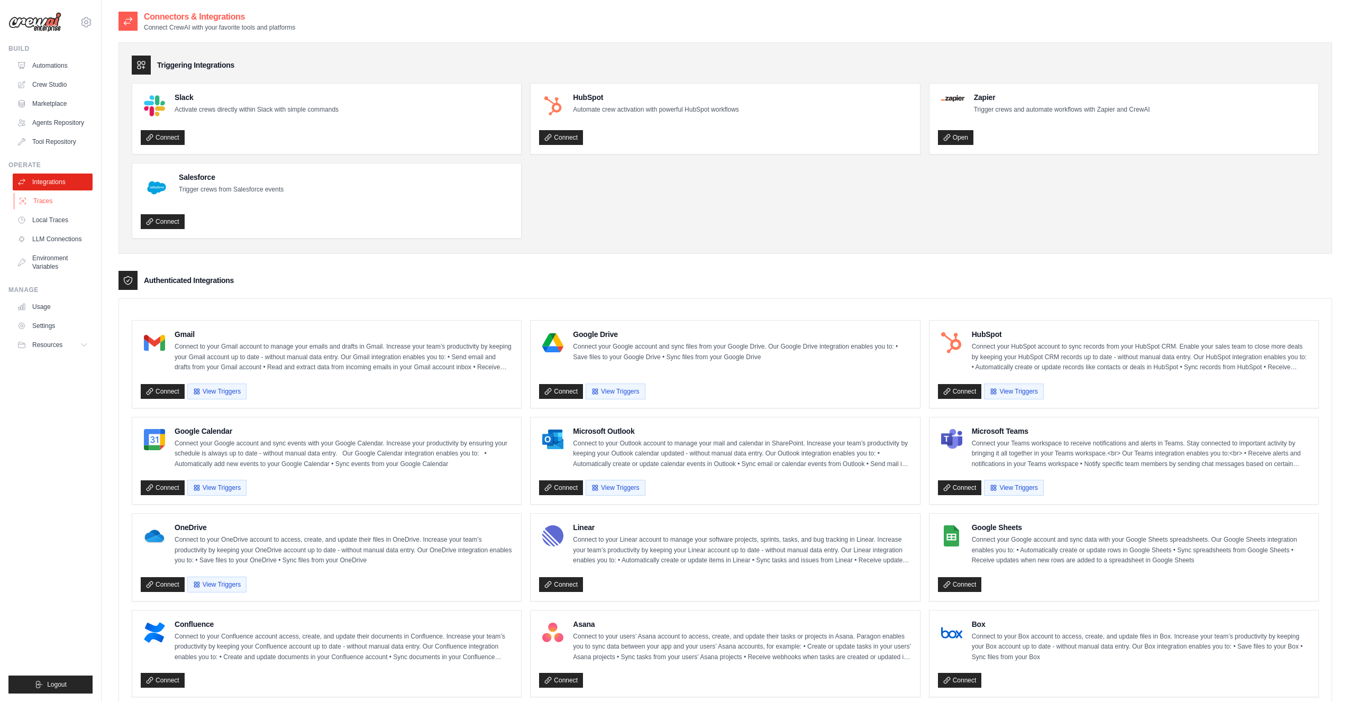
click at [38, 204] on link "Traces" at bounding box center [54, 201] width 80 height 17
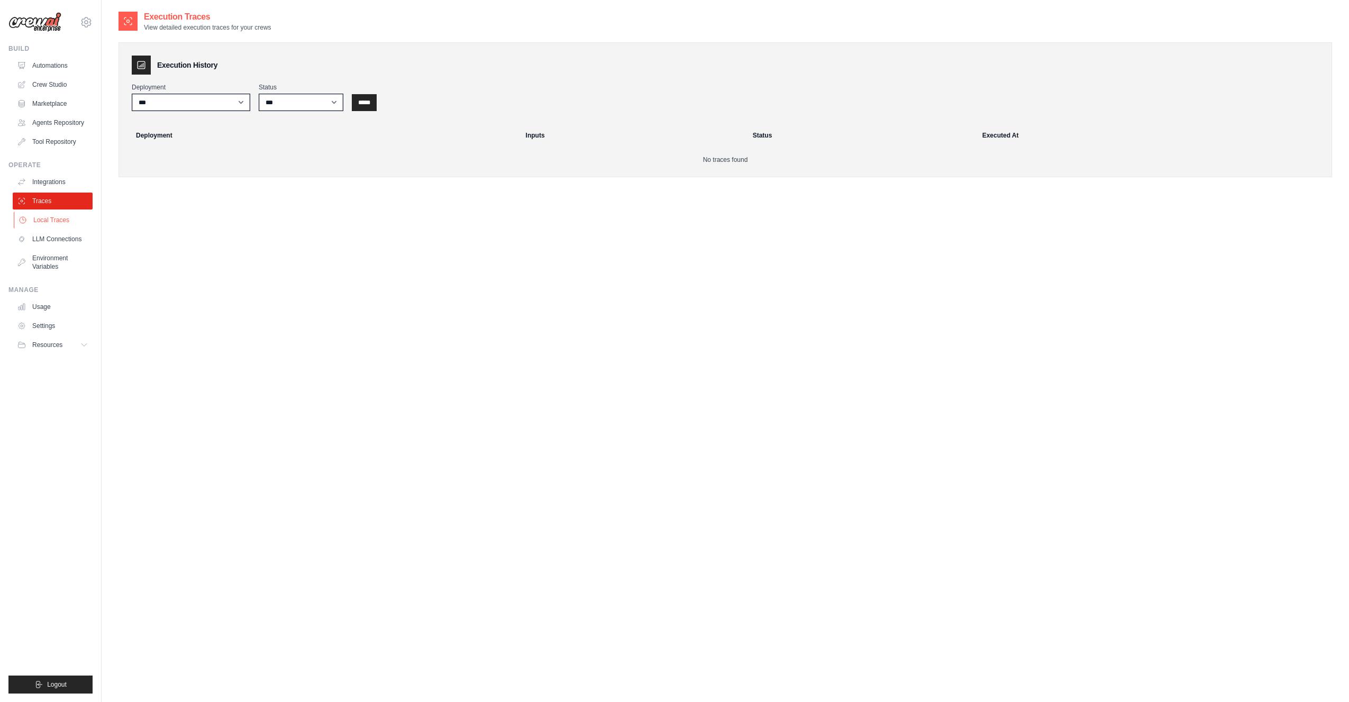
click at [48, 220] on link "Local Traces" at bounding box center [54, 220] width 80 height 17
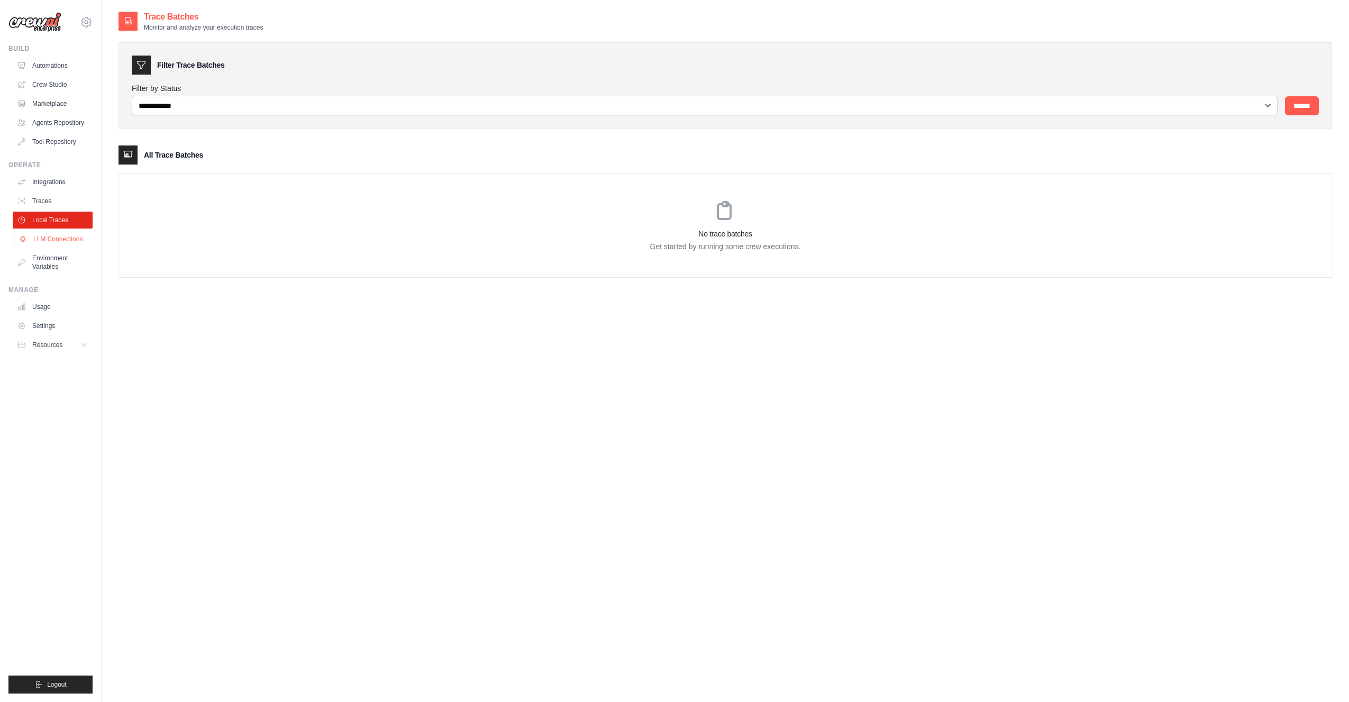
click at [49, 240] on link "LLM Connections" at bounding box center [54, 239] width 80 height 17
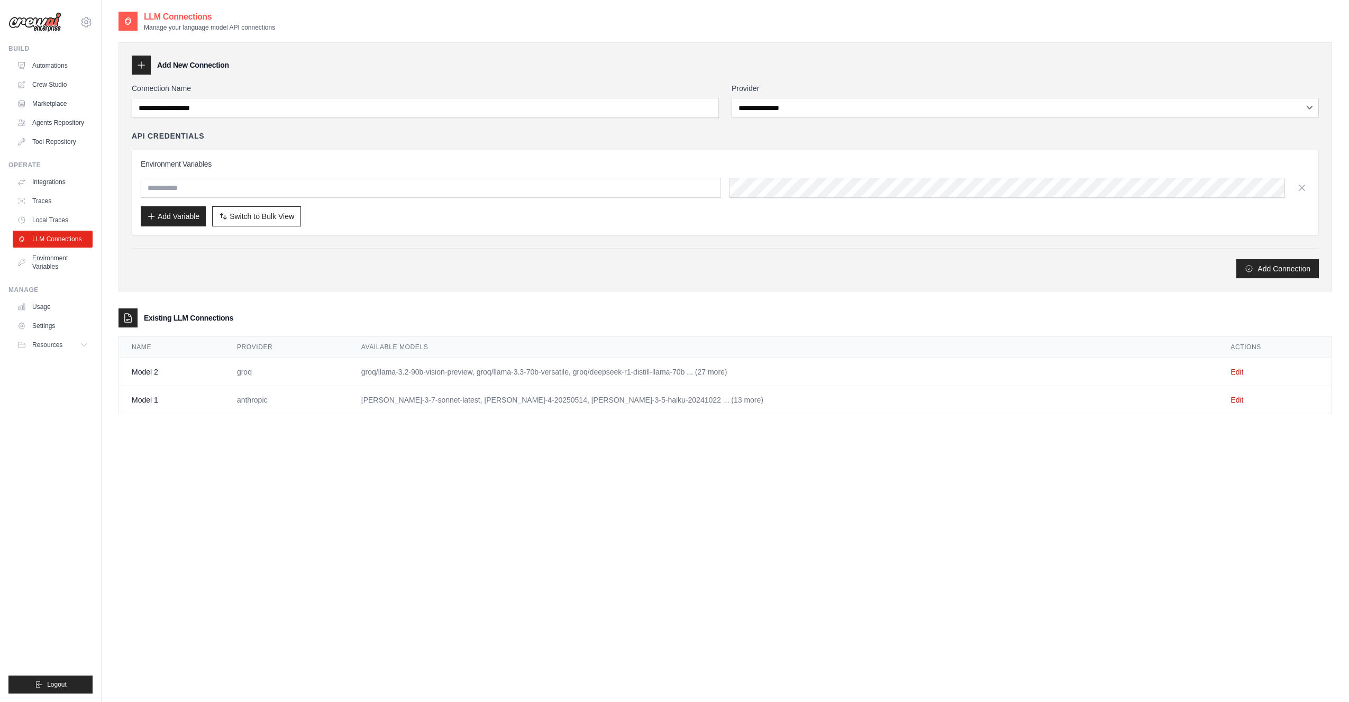
click at [727, 373] on td "groq/llama-3.2-90b-vision-preview, groq/llama-3.3-70b-versatile, groq/deepseek-…" at bounding box center [784, 372] width 870 height 28
click at [684, 300] on div "**********" at bounding box center [726, 223] width 1214 height 383
click at [39, 258] on link "Environment Variables" at bounding box center [54, 262] width 80 height 25
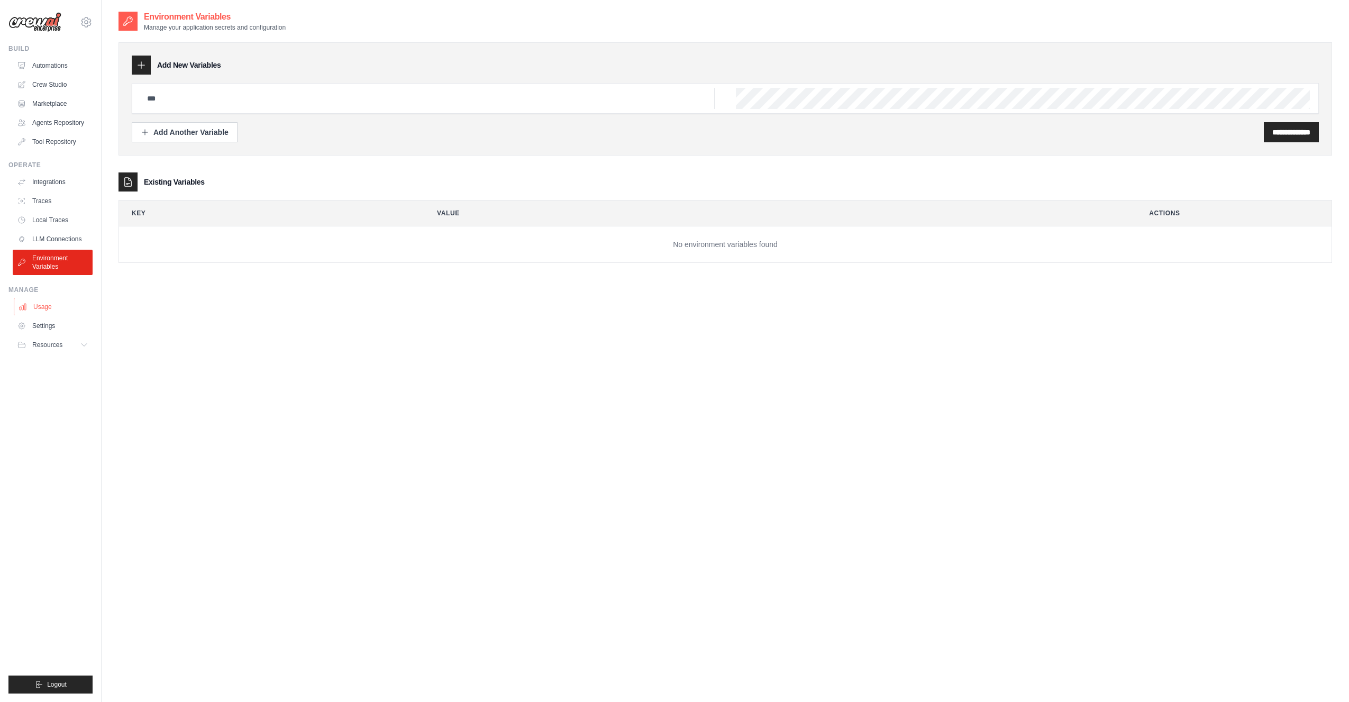
click at [41, 309] on link "Usage" at bounding box center [54, 306] width 80 height 17
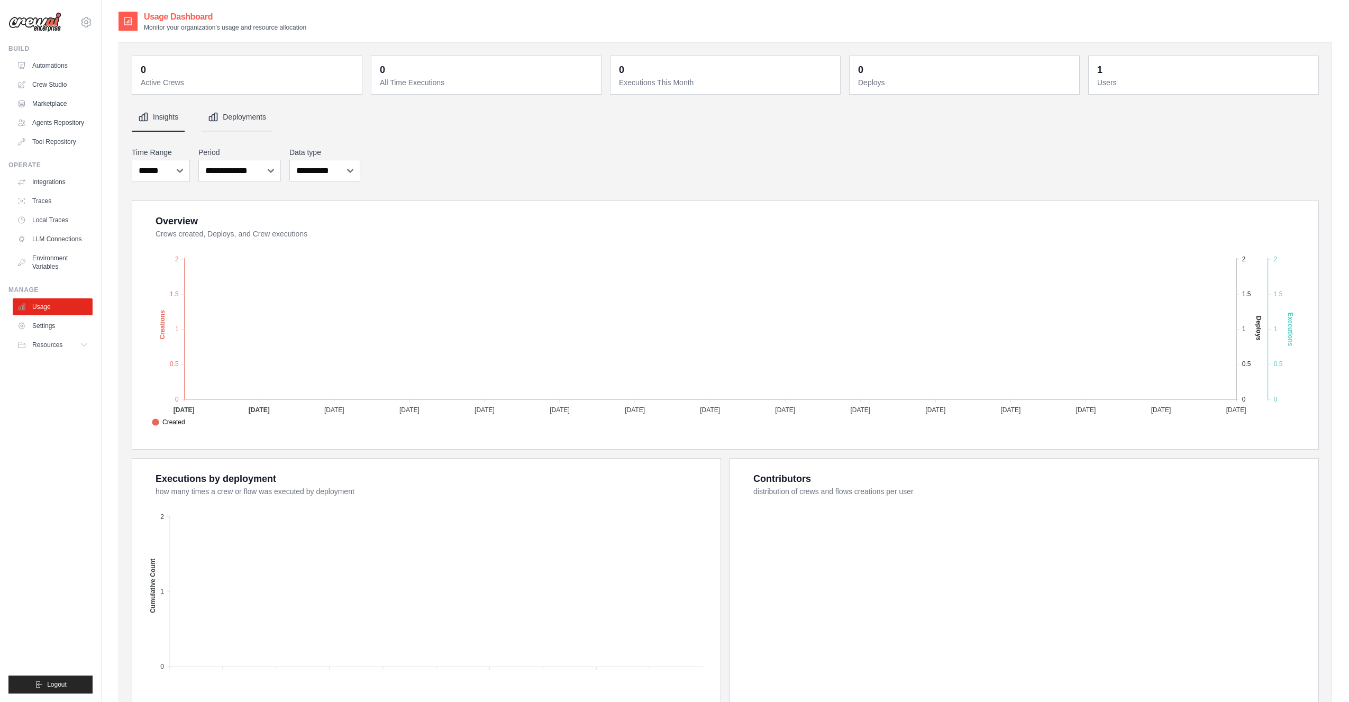
click at [243, 115] on button "Deployments" at bounding box center [237, 117] width 71 height 29
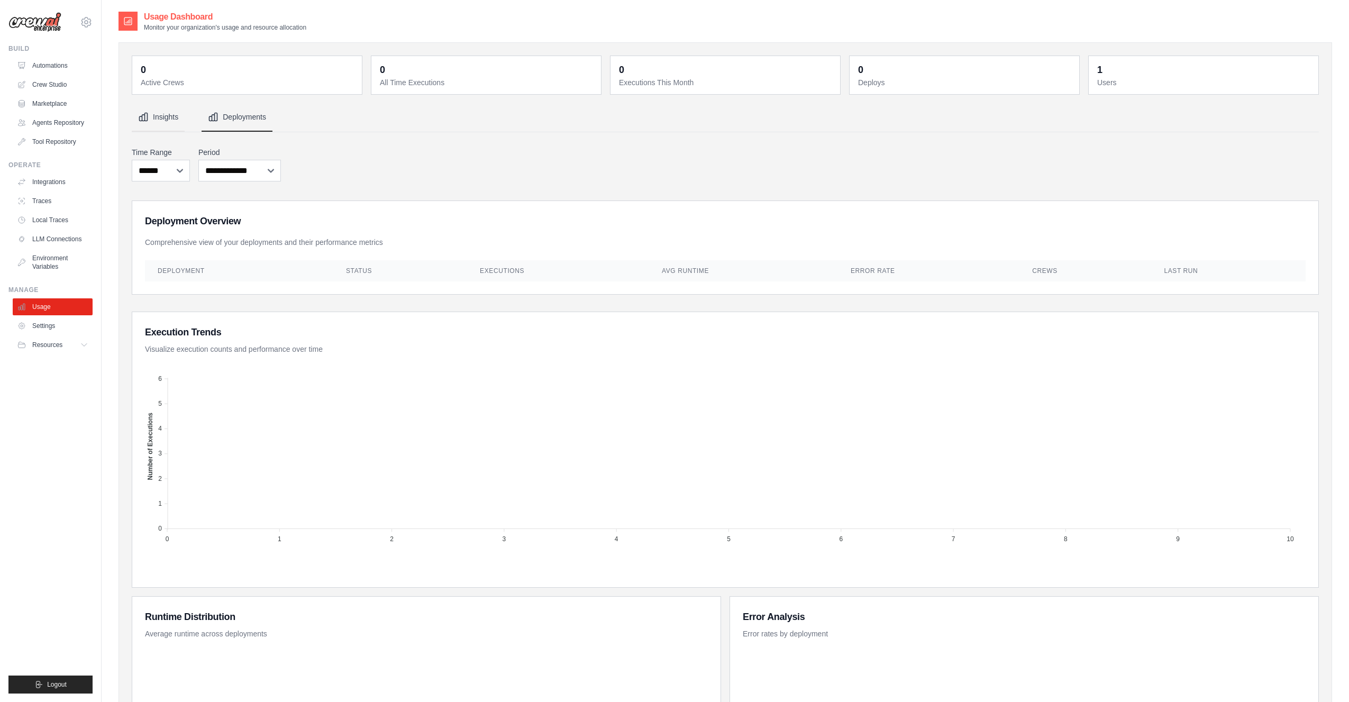
click at [167, 112] on button "Insights" at bounding box center [158, 117] width 53 height 29
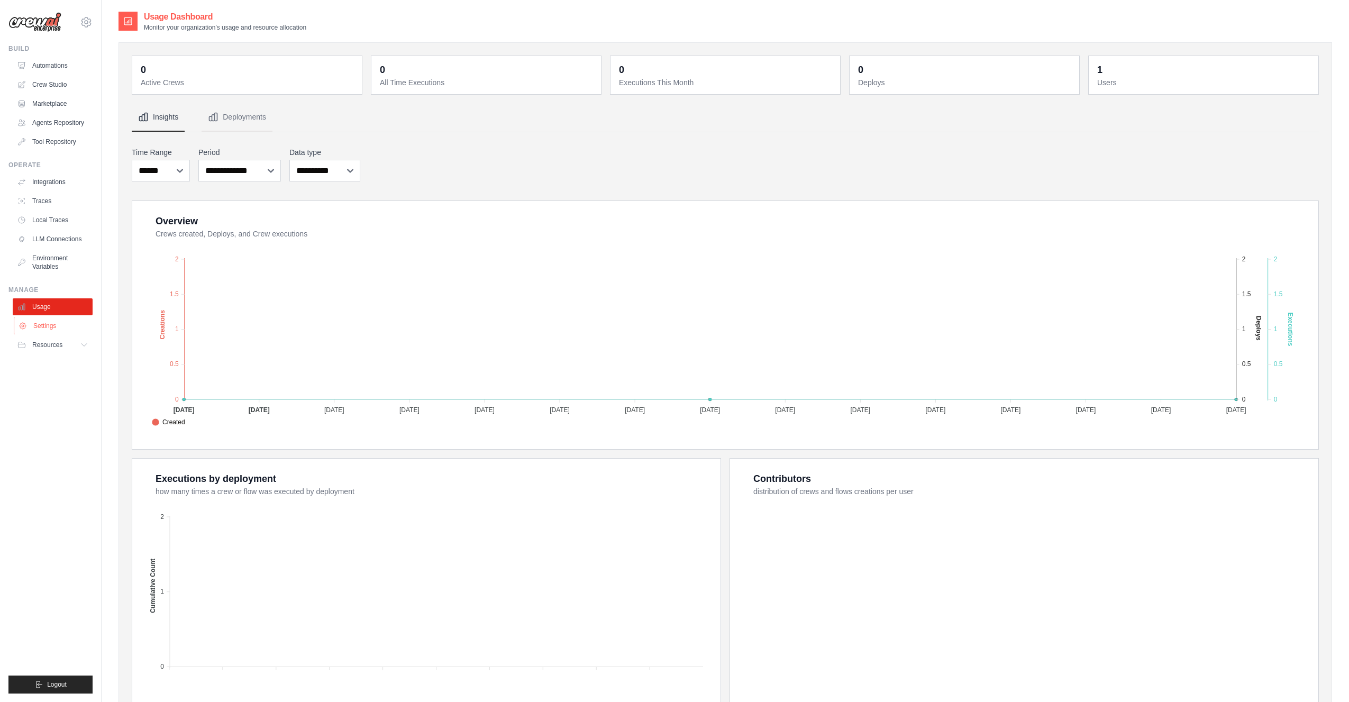
click at [41, 325] on link "Settings" at bounding box center [54, 325] width 80 height 17
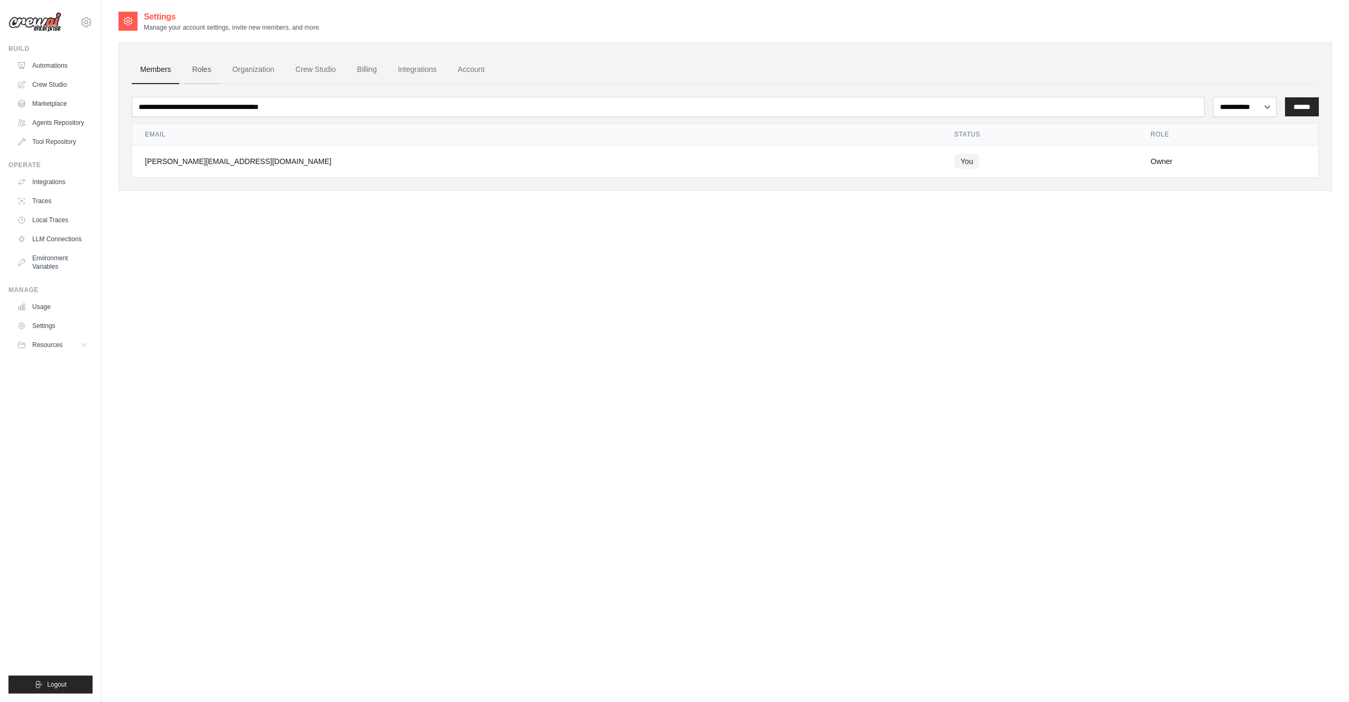
click at [190, 69] on link "Roles" at bounding box center [202, 70] width 36 height 29
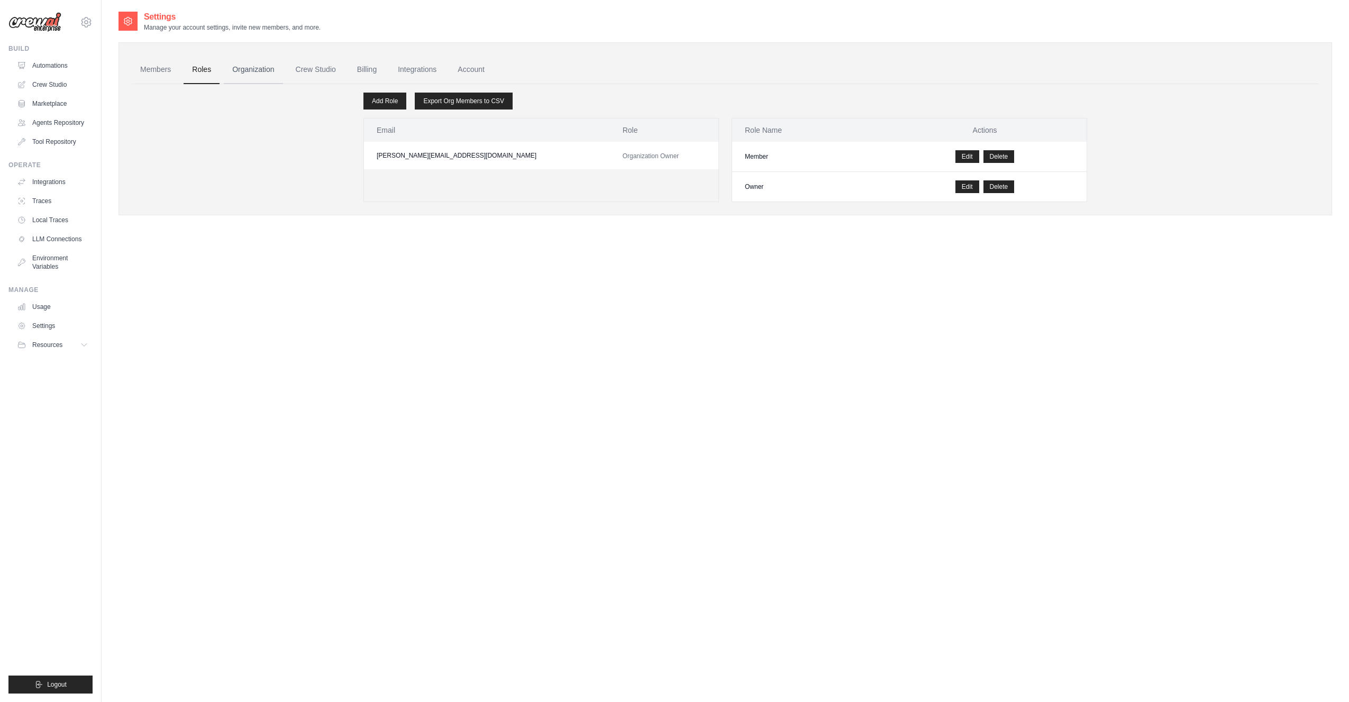
click at [251, 68] on link "Organization" at bounding box center [253, 70] width 59 height 29
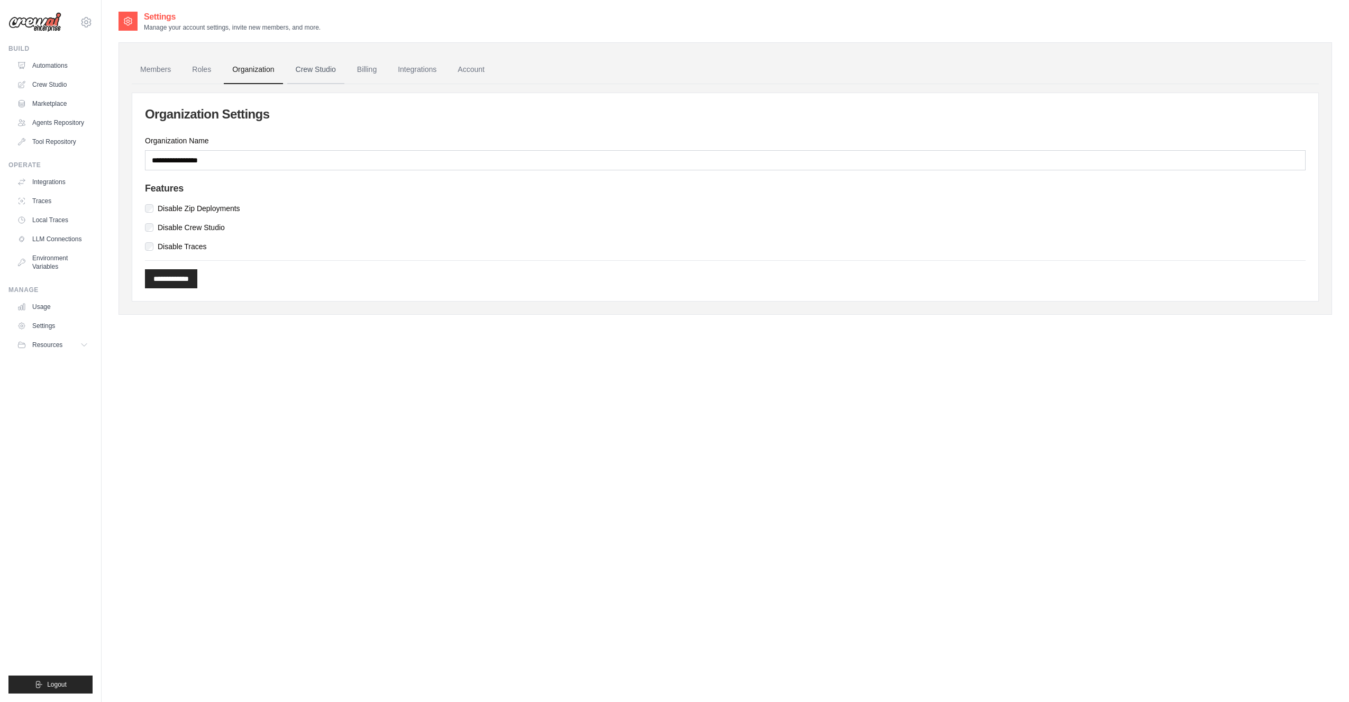
click at [317, 67] on link "Crew Studio" at bounding box center [315, 70] width 57 height 29
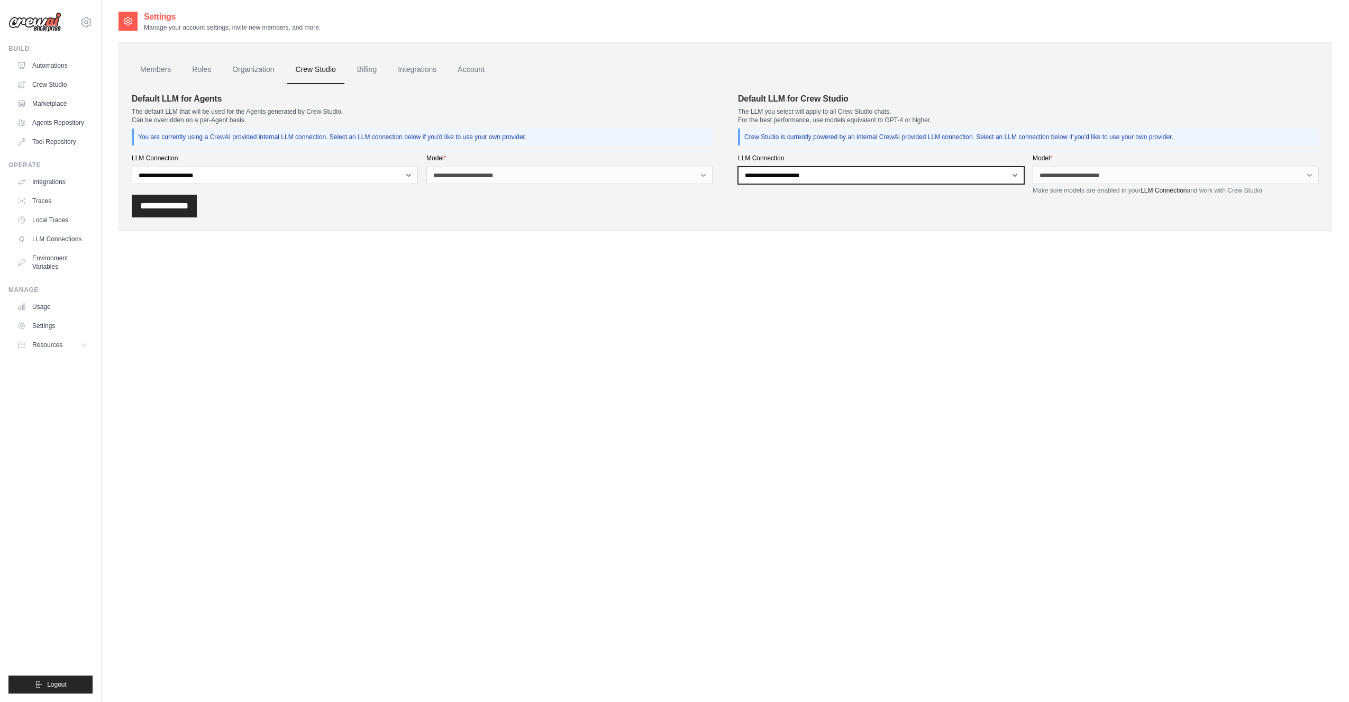
click at [841, 168] on select "**********" at bounding box center [881, 175] width 286 height 17
select select "******"
click at [738, 167] on select "**********" at bounding box center [881, 175] width 286 height 17
click at [1063, 212] on div "**********" at bounding box center [725, 206] width 1187 height 23
click at [1031, 222] on div "Members Roles Organization Crew Studio Billing Integrations Account Default LLM…" at bounding box center [726, 136] width 1214 height 188
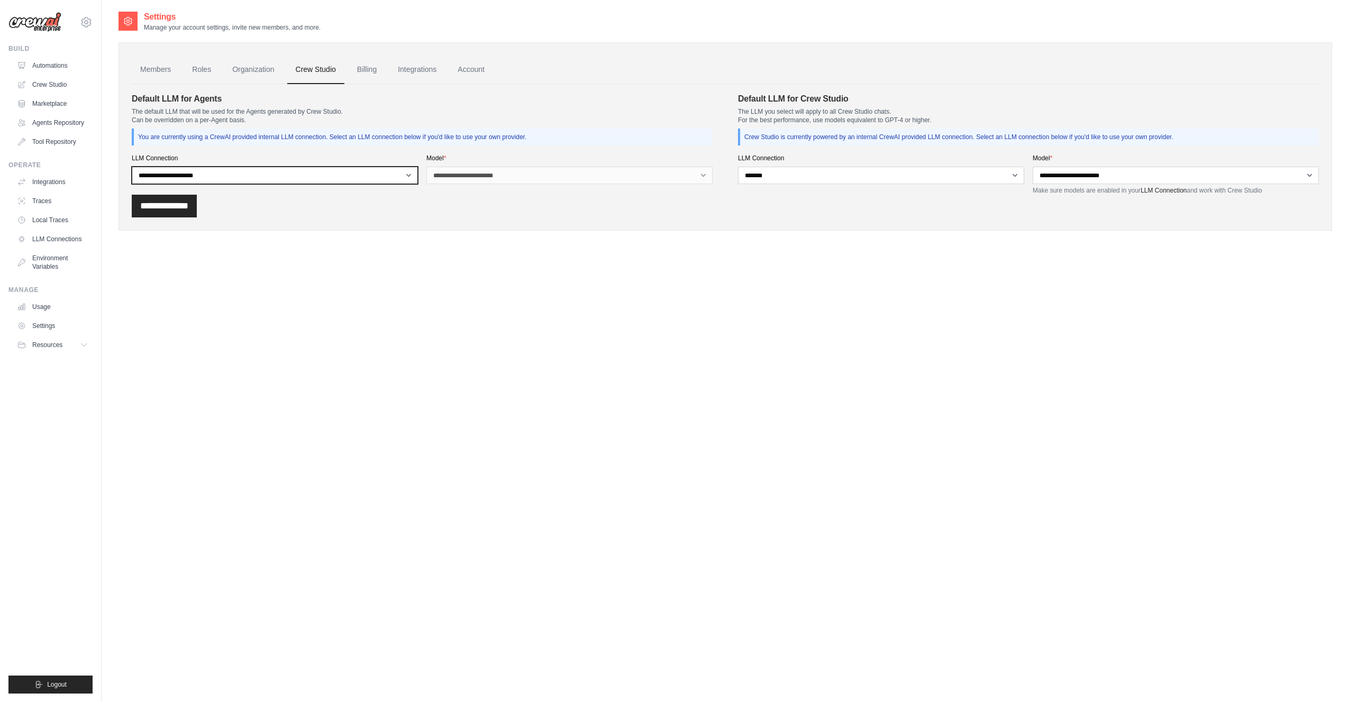
click at [226, 170] on select "**********" at bounding box center [275, 175] width 286 height 17
select select "******"
click at [132, 167] on select "**********" at bounding box center [275, 175] width 286 height 17
drag, startPoint x: 540, startPoint y: 203, endPoint x: 522, endPoint y: 190, distance: 22.0
click at [540, 203] on div "**********" at bounding box center [725, 206] width 1187 height 23
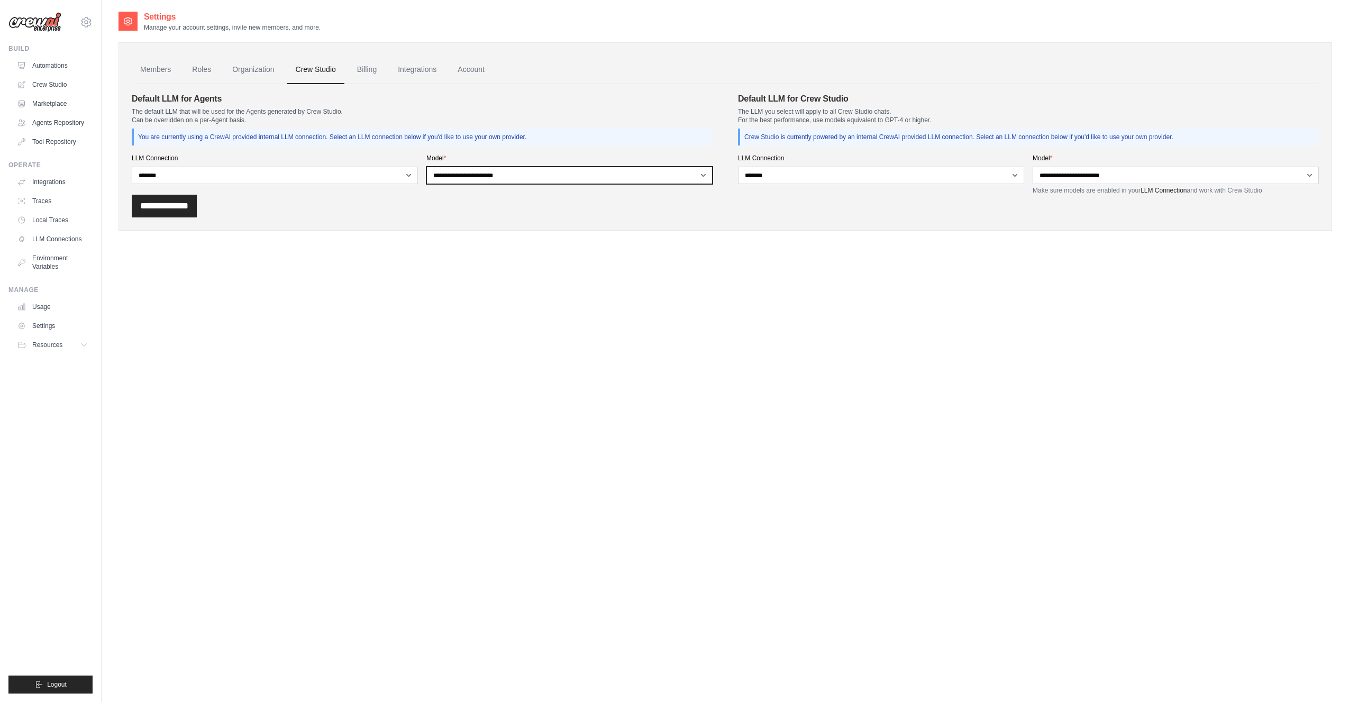
click at [506, 170] on select "**********" at bounding box center [569, 175] width 286 height 17
select select "**********"
click at [426, 167] on select "**********" at bounding box center [569, 175] width 286 height 17
drag, startPoint x: 455, startPoint y: 204, endPoint x: 396, endPoint y: 204, distance: 59.3
click at [443, 204] on div "**********" at bounding box center [725, 206] width 1187 height 23
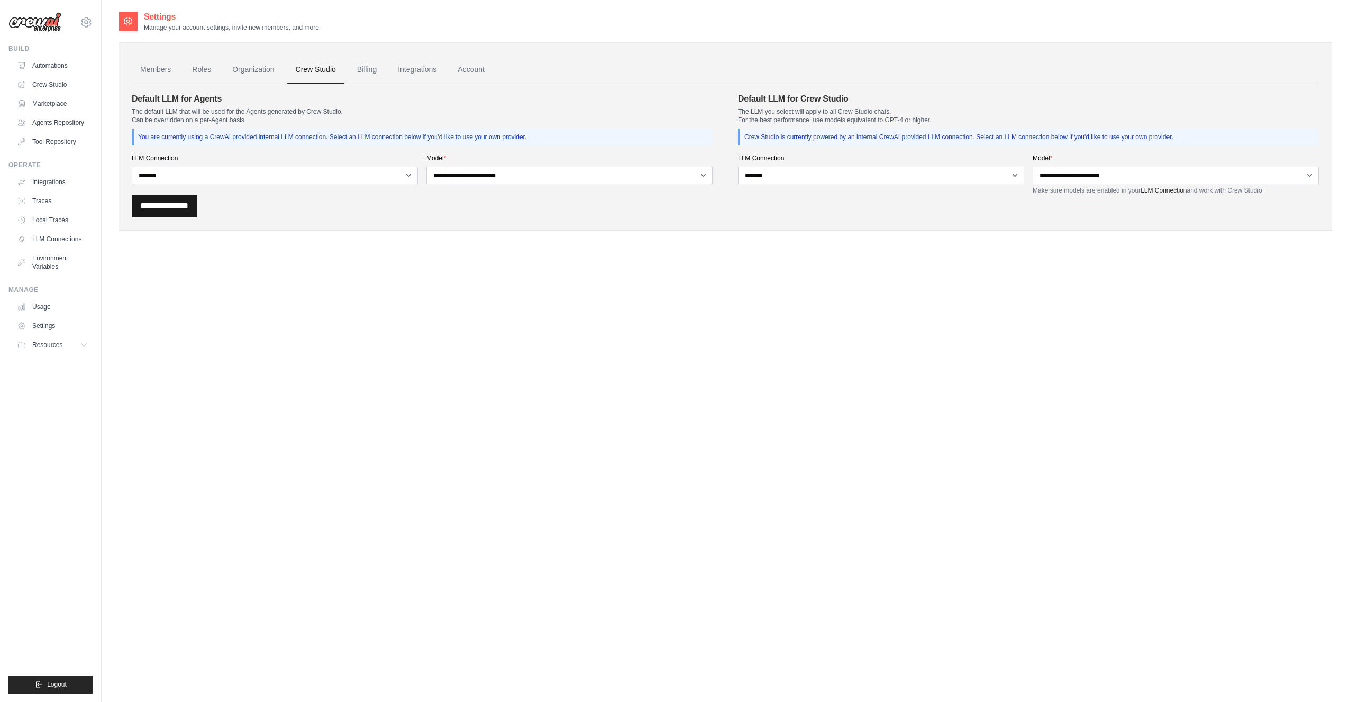
click at [162, 209] on input "**********" at bounding box center [164, 206] width 65 height 23
click at [880, 174] on select "**********" at bounding box center [881, 175] width 286 height 17
select select
click at [738, 167] on select "**********" at bounding box center [881, 175] width 286 height 17
click at [185, 210] on input "**********" at bounding box center [164, 206] width 65 height 23
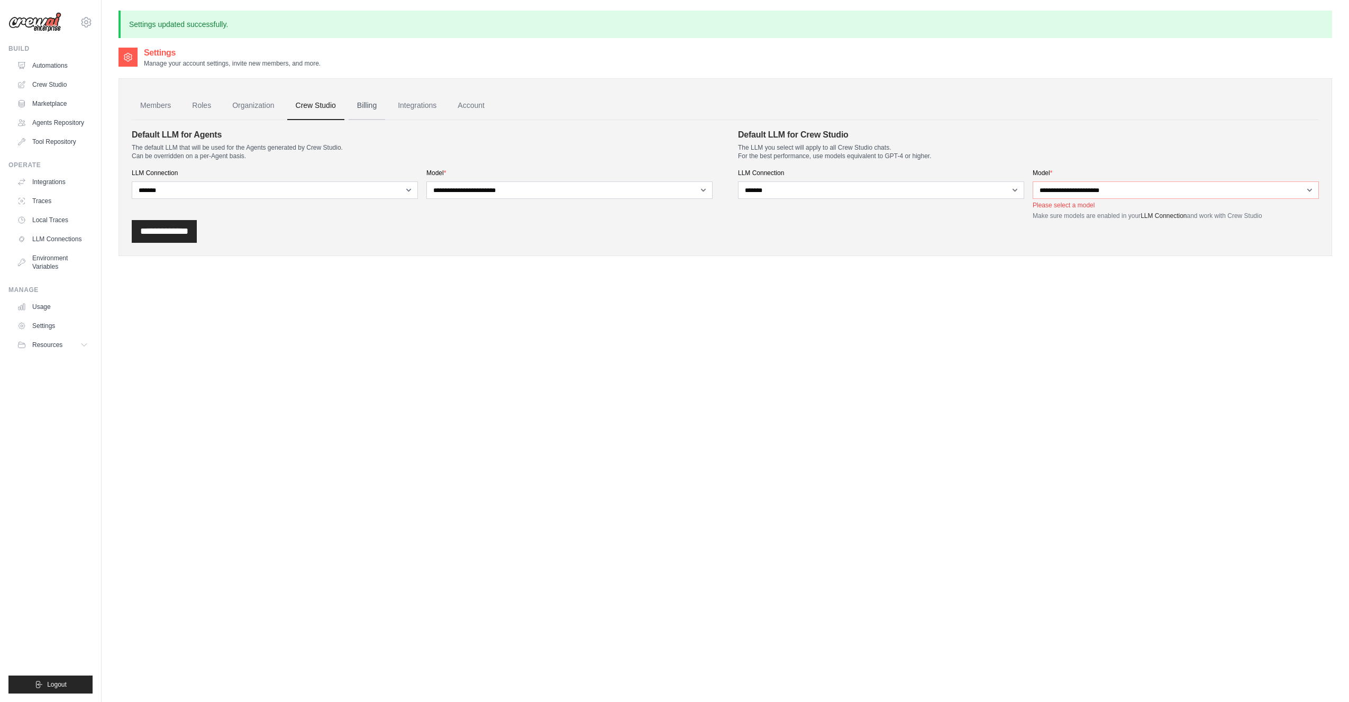
click at [366, 104] on link "Billing" at bounding box center [367, 106] width 37 height 29
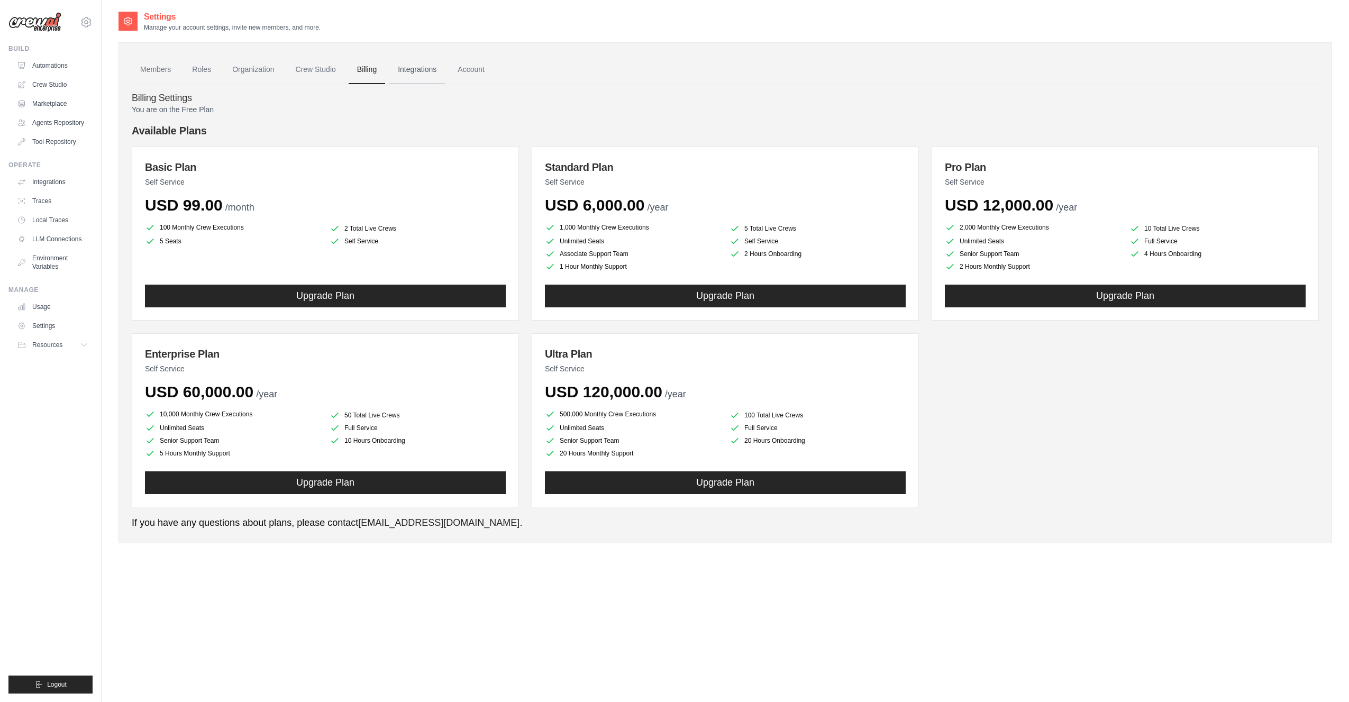
click at [420, 66] on link "Integrations" at bounding box center [417, 70] width 56 height 29
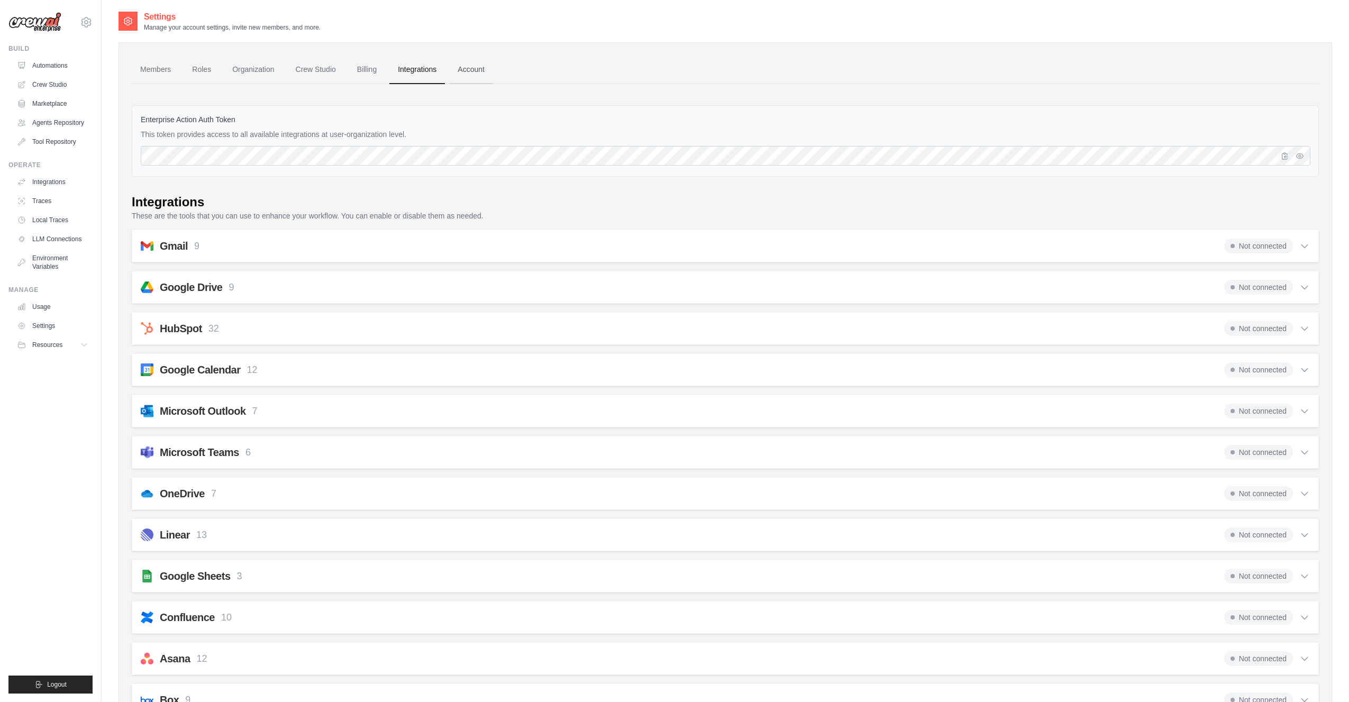
click at [474, 67] on link "Account" at bounding box center [471, 70] width 44 height 29
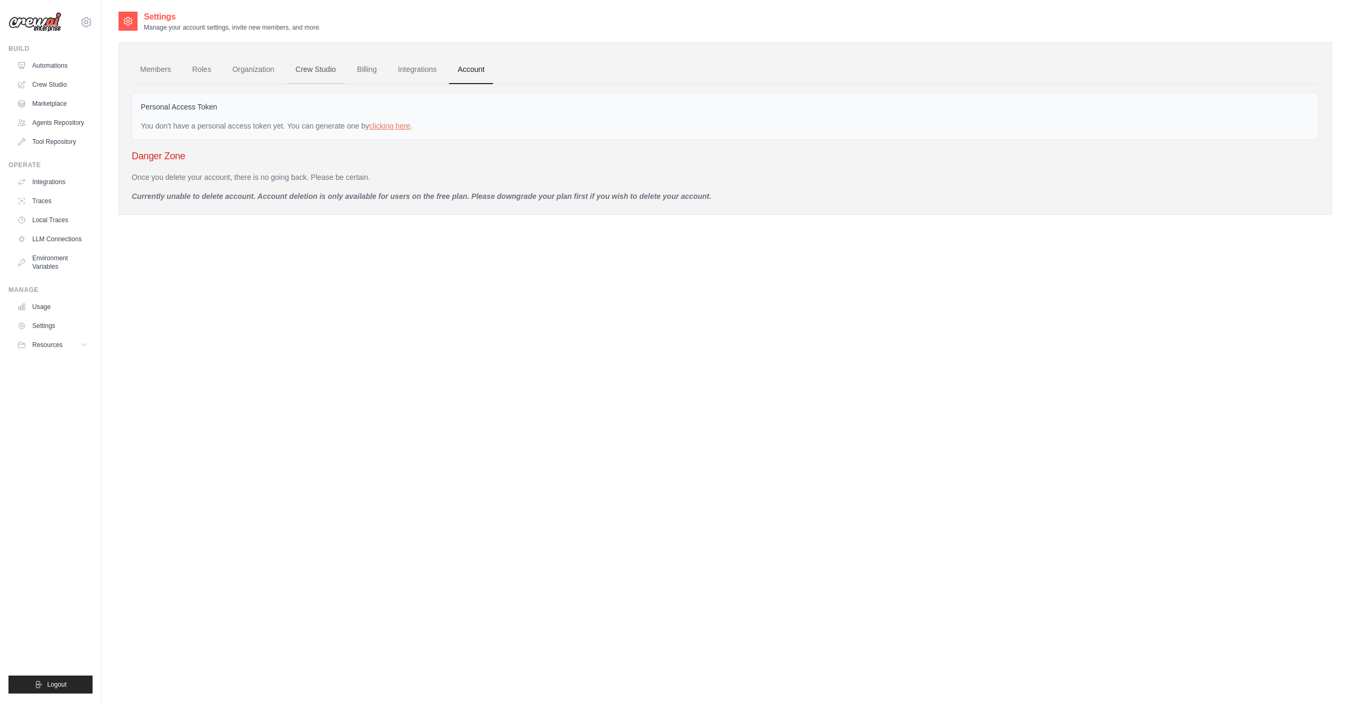
click at [330, 68] on link "Crew Studio" at bounding box center [315, 70] width 57 height 29
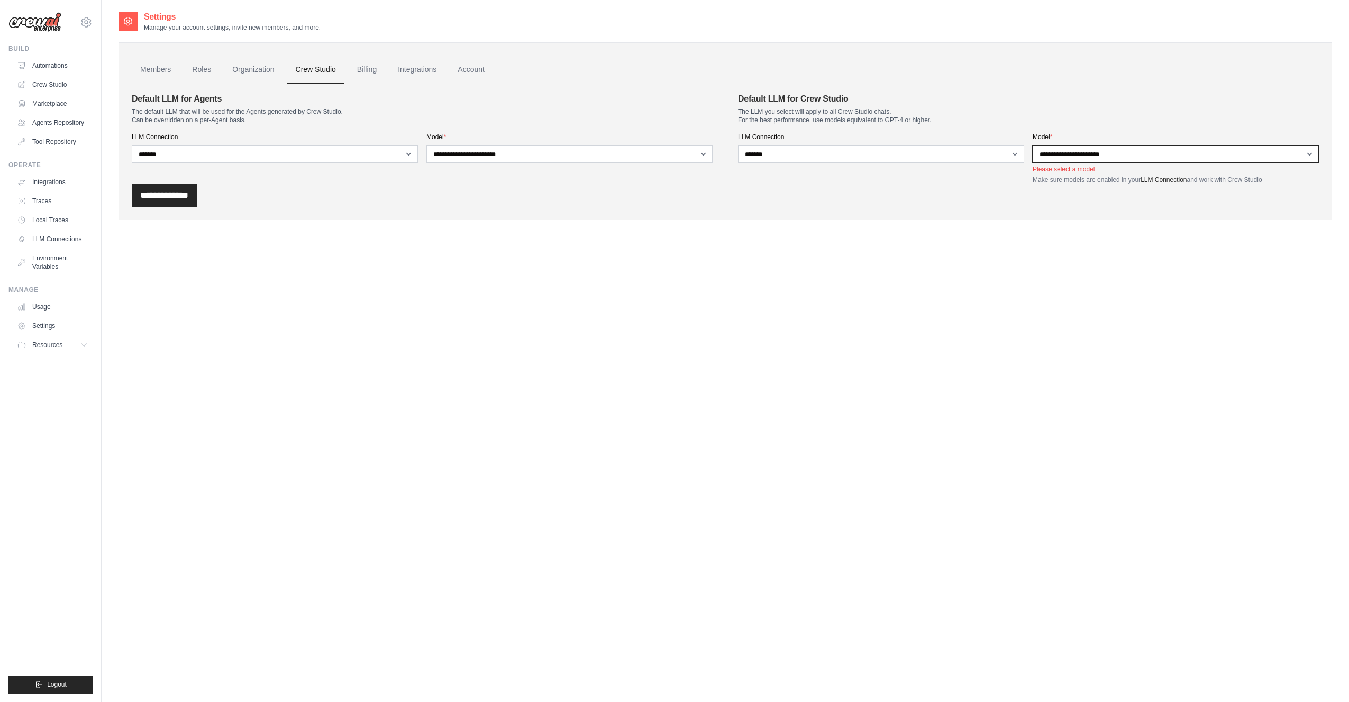
drag, startPoint x: 1113, startPoint y: 152, endPoint x: 1109, endPoint y: 156, distance: 6.0
click at [1112, 152] on select "**********" at bounding box center [1176, 154] width 286 height 17
click at [977, 199] on div "**********" at bounding box center [725, 195] width 1187 height 23
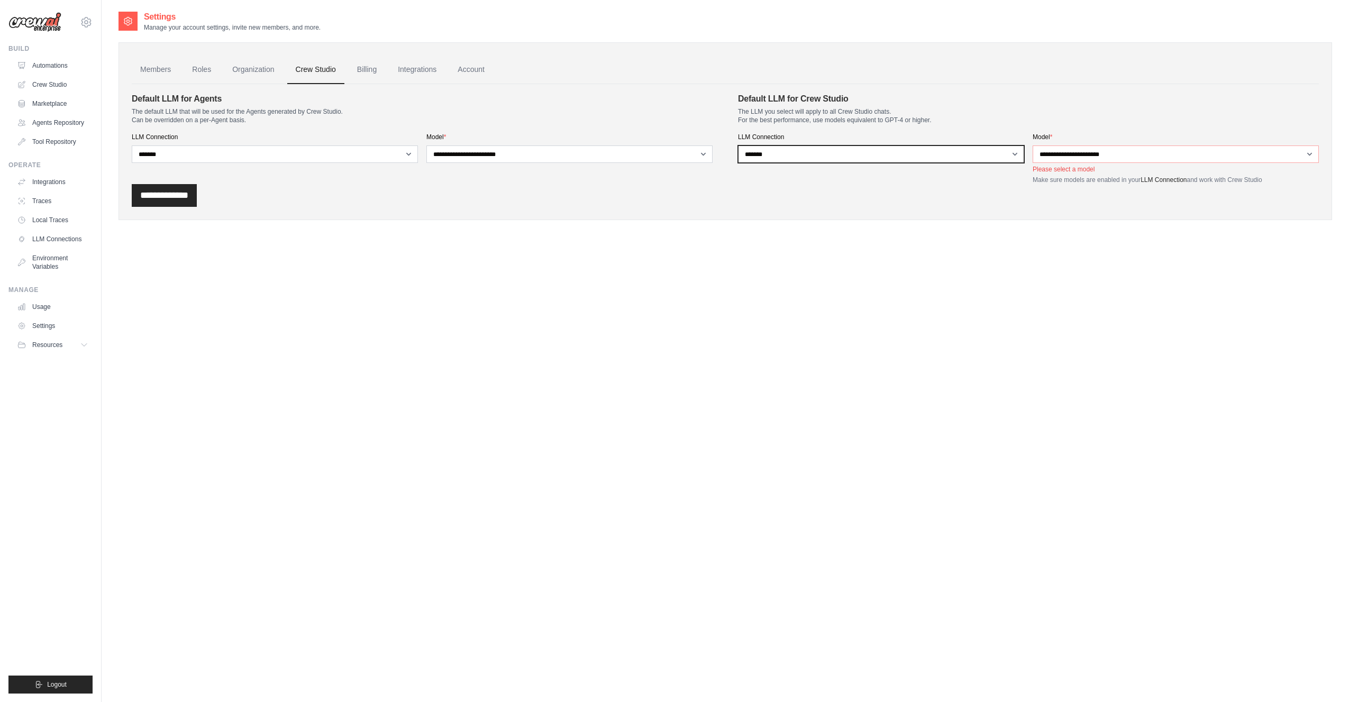
drag, startPoint x: 892, startPoint y: 155, endPoint x: 867, endPoint y: 160, distance: 25.9
click at [892, 155] on select "**********" at bounding box center [881, 154] width 286 height 17
click at [738, 146] on select "**********" at bounding box center [881, 154] width 286 height 17
click at [968, 141] on div "**********" at bounding box center [881, 158] width 286 height 51
click at [803, 161] on select "**********" at bounding box center [881, 154] width 286 height 17
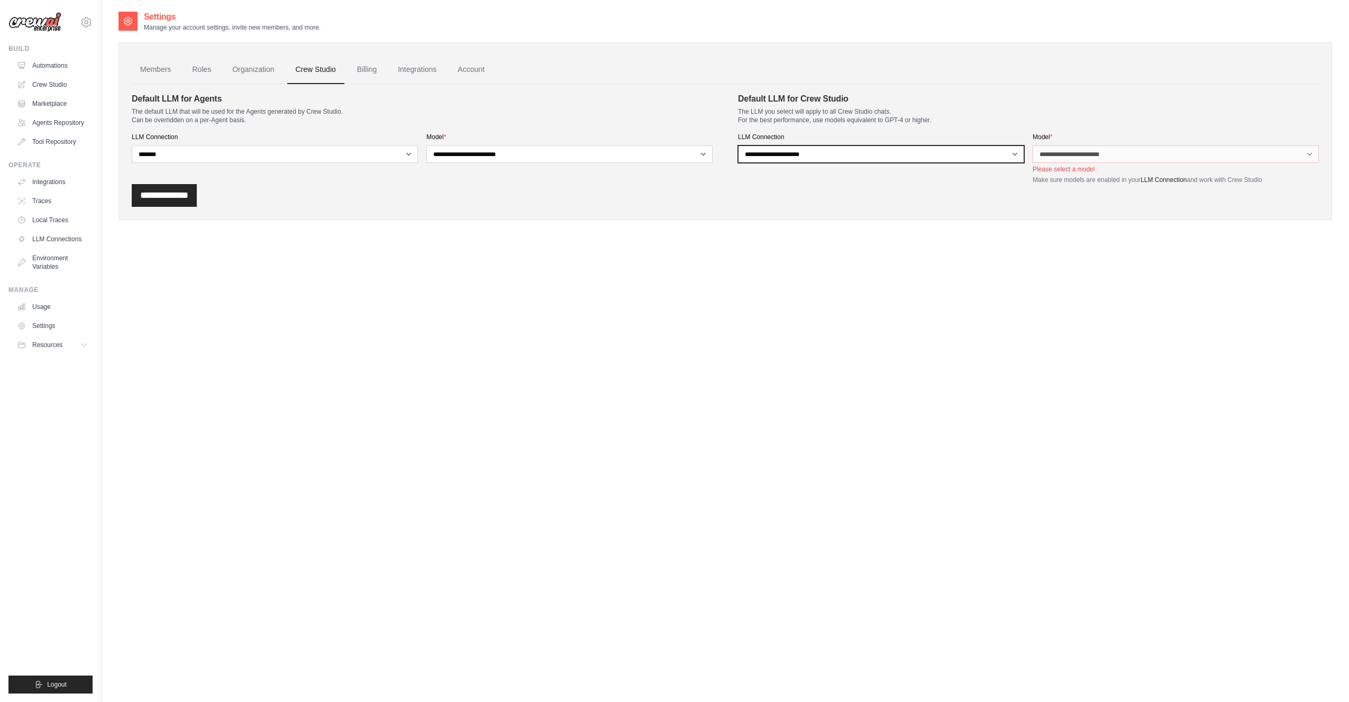
select select "******"
click at [738, 146] on select "**********" at bounding box center [881, 154] width 286 height 17
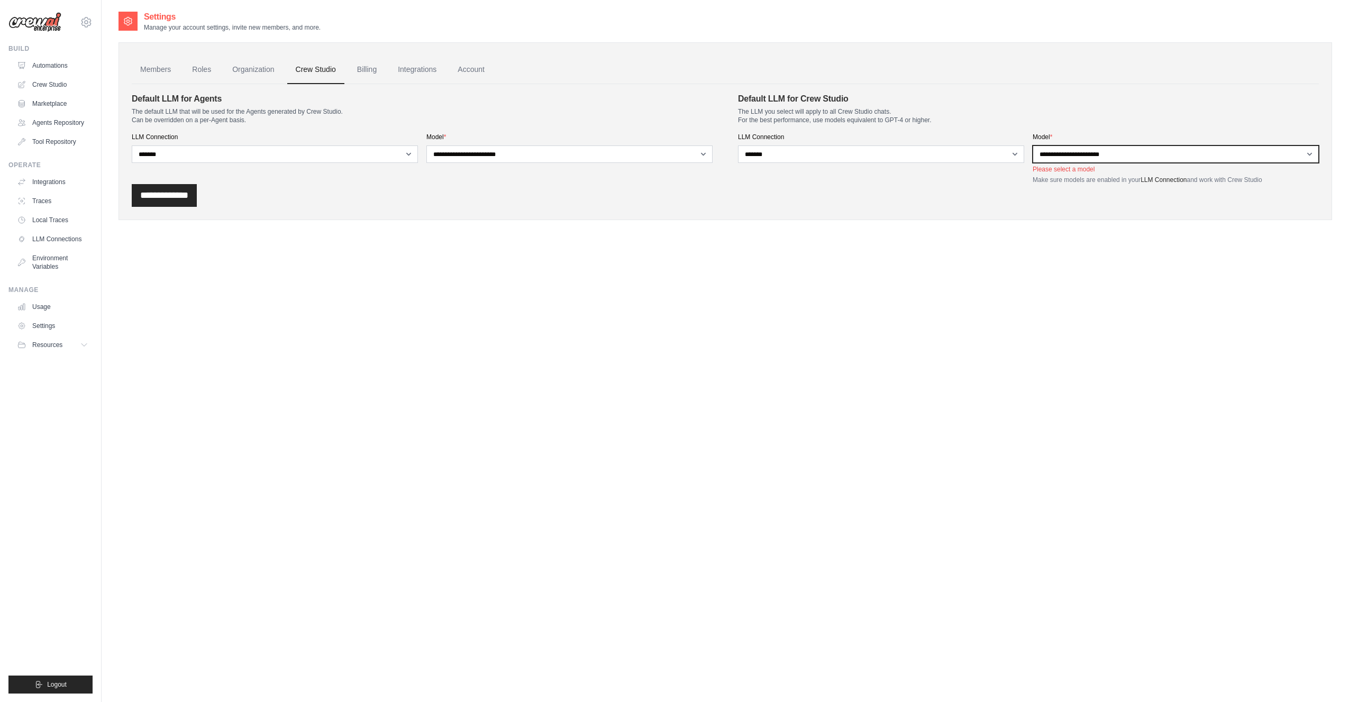
click at [1071, 151] on select "**********" at bounding box center [1176, 154] width 286 height 17
select select "**********"
click at [1033, 146] on select "**********" at bounding box center [1176, 154] width 286 height 17
click at [167, 186] on input "**********" at bounding box center [164, 185] width 65 height 23
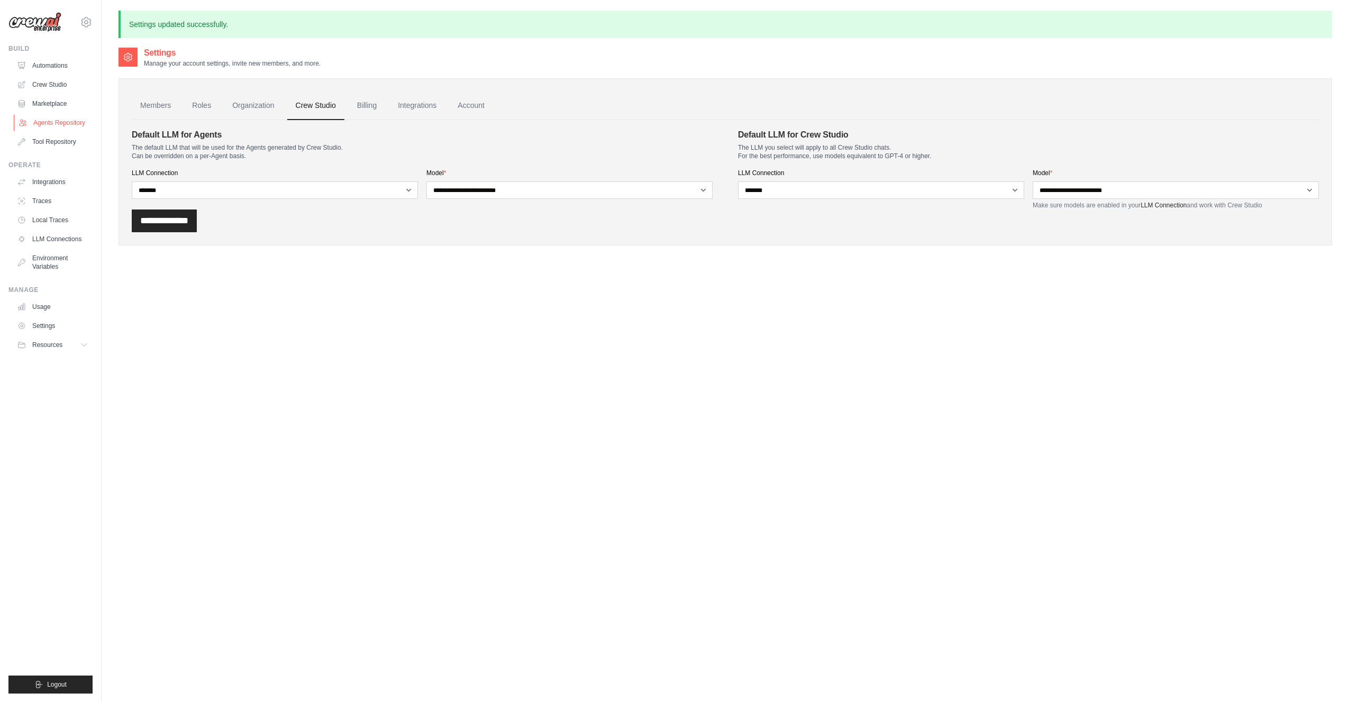
click at [53, 120] on link "Agents Repository" at bounding box center [54, 122] width 80 height 17
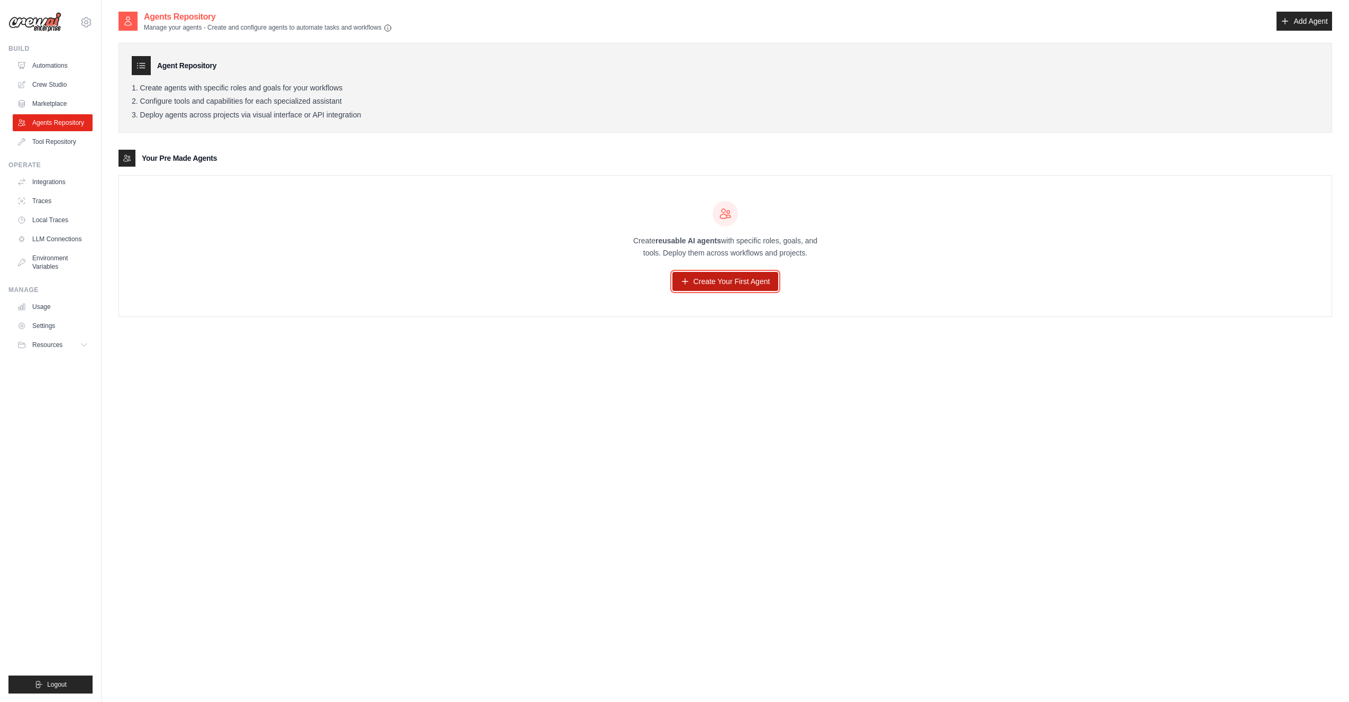
click at [731, 281] on link "Create Your First Agent" at bounding box center [726, 281] width 106 height 19
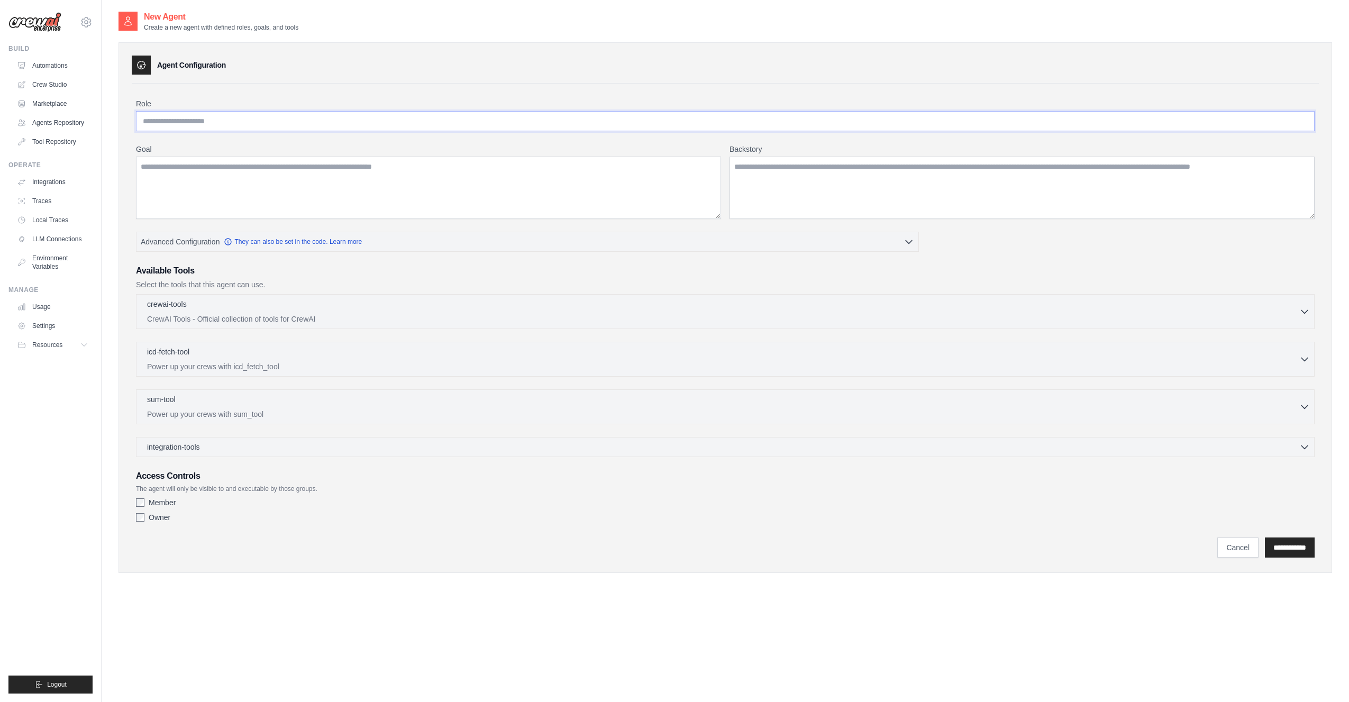
click at [267, 122] on input "Role" at bounding box center [725, 121] width 1179 height 20
type input "****"
click at [260, 192] on textarea "Goal" at bounding box center [428, 188] width 585 height 62
type textarea "******"
click at [848, 178] on textarea "Backstory" at bounding box center [1022, 188] width 585 height 62
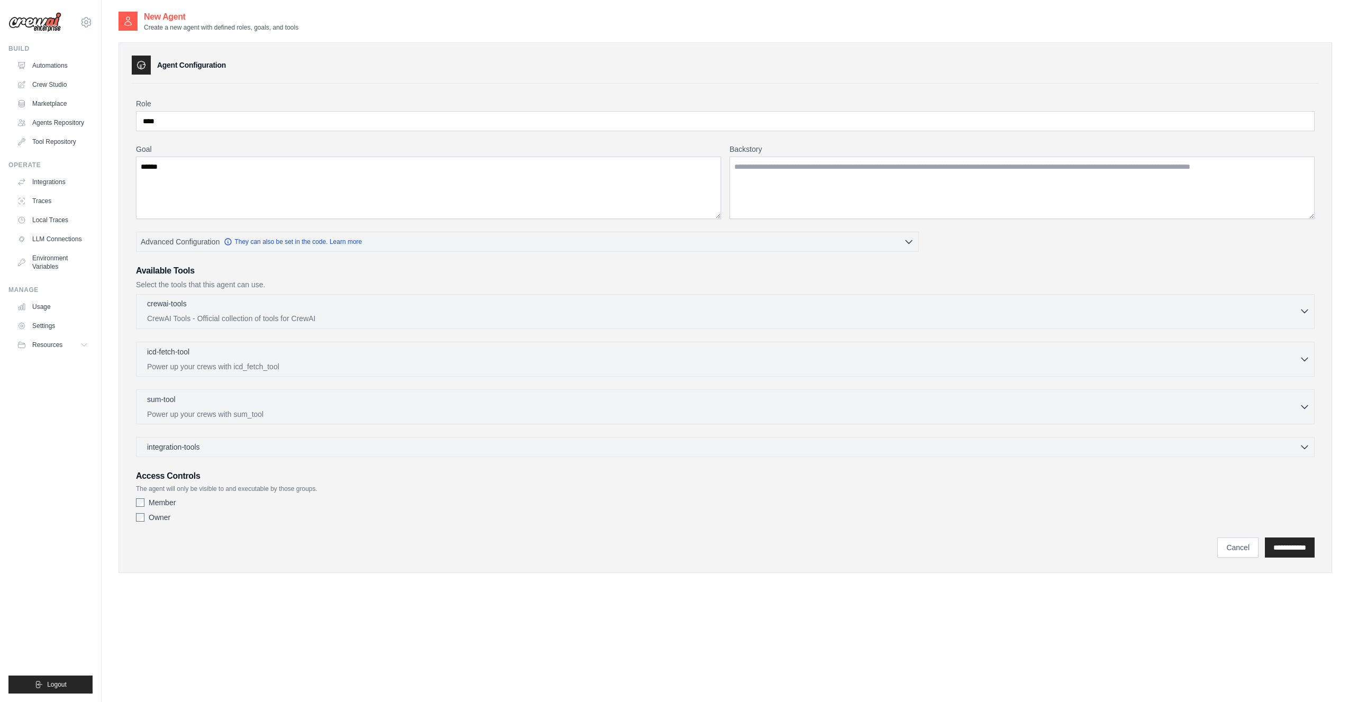
click at [258, 309] on div "crewai-tools 0 selected" at bounding box center [723, 304] width 1152 height 13
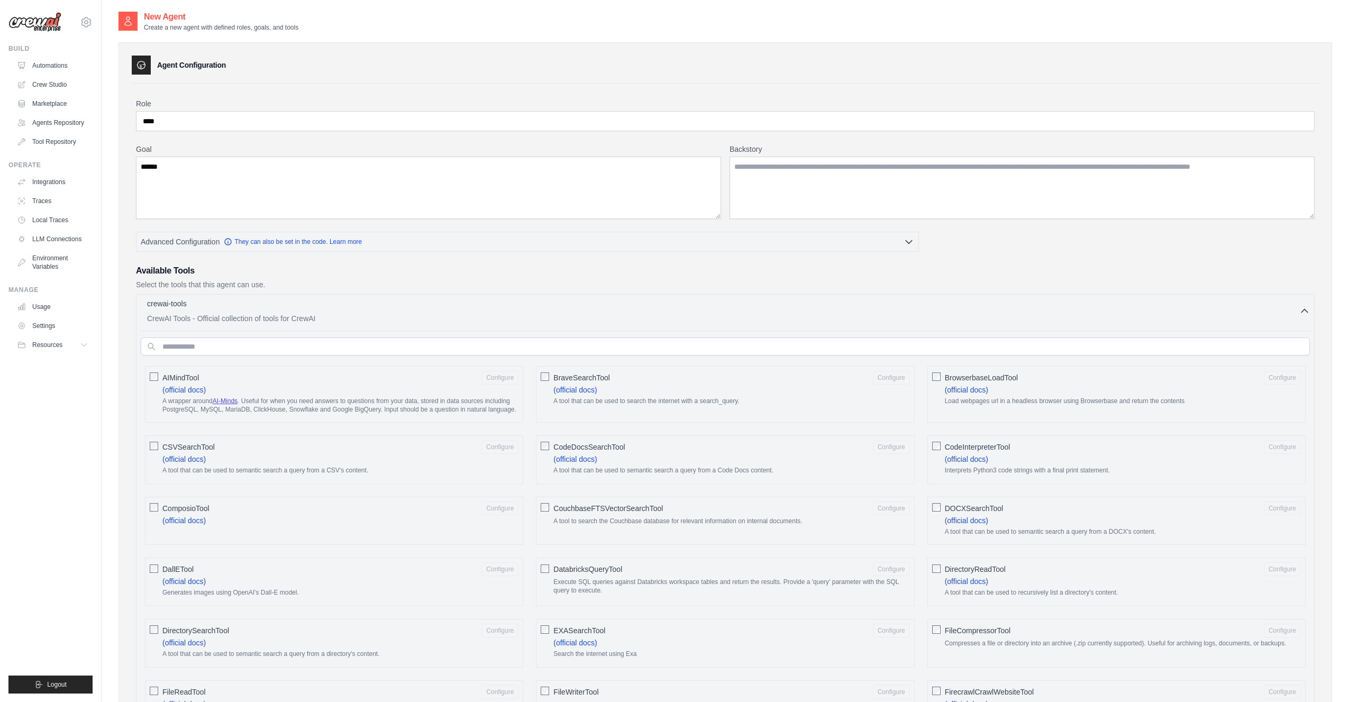
click at [259, 313] on p "CrewAI Tools - Official collection of tools for CrewAI" at bounding box center [723, 318] width 1152 height 11
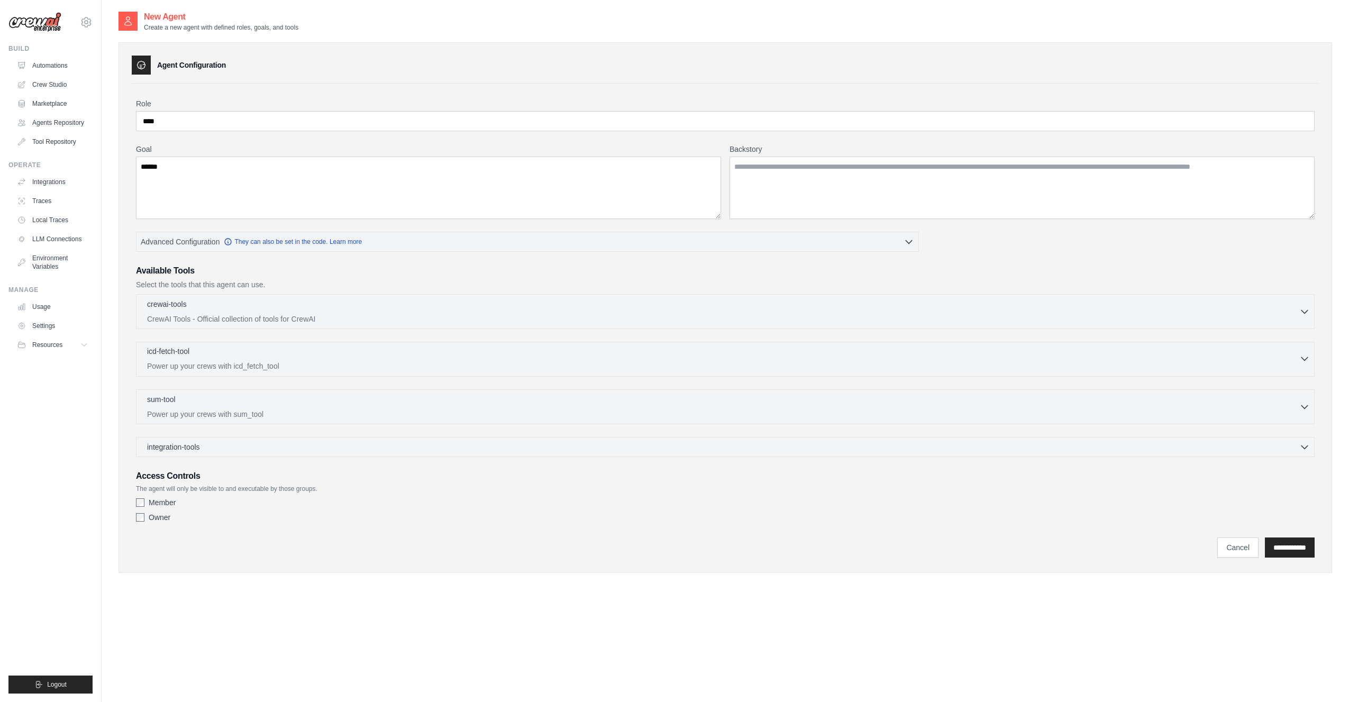
click at [239, 361] on p "Power up your crews with icd_fetch_tool" at bounding box center [723, 366] width 1152 height 11
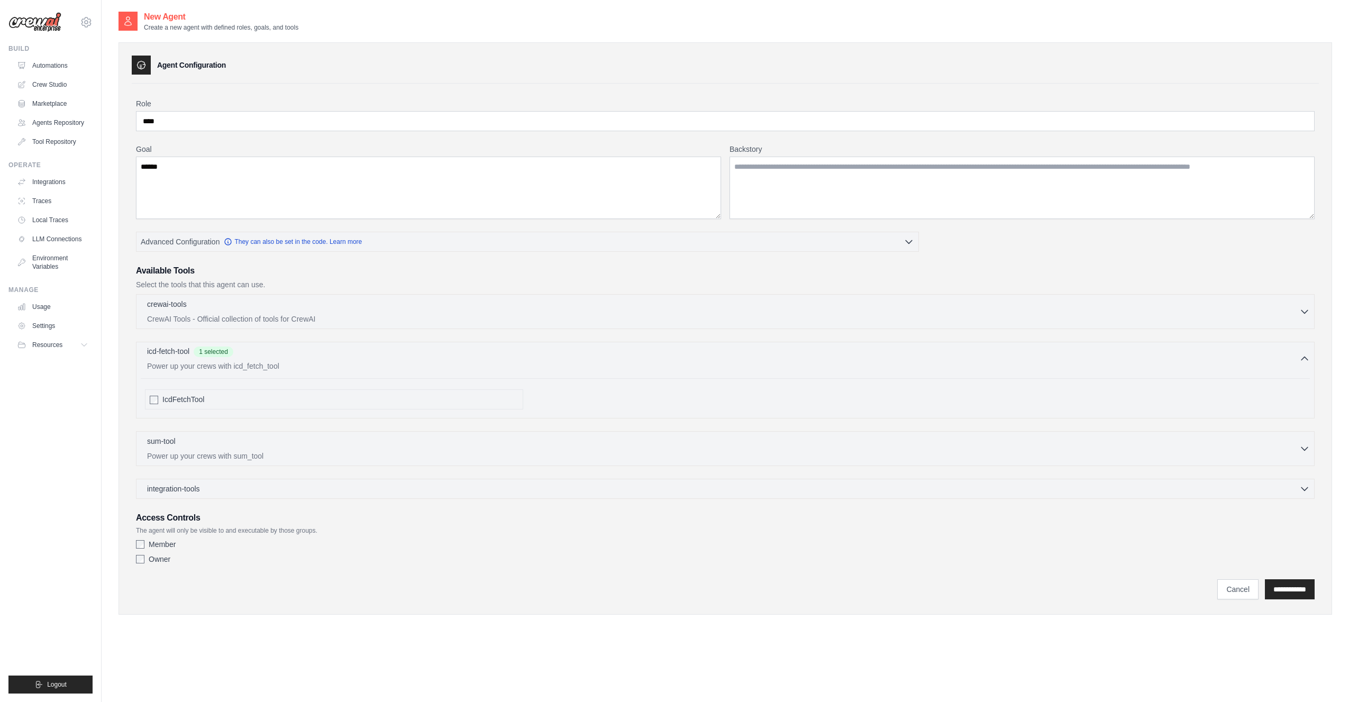
click at [352, 355] on div "icd-fetch-tool 1 selected" at bounding box center [723, 352] width 1152 height 13
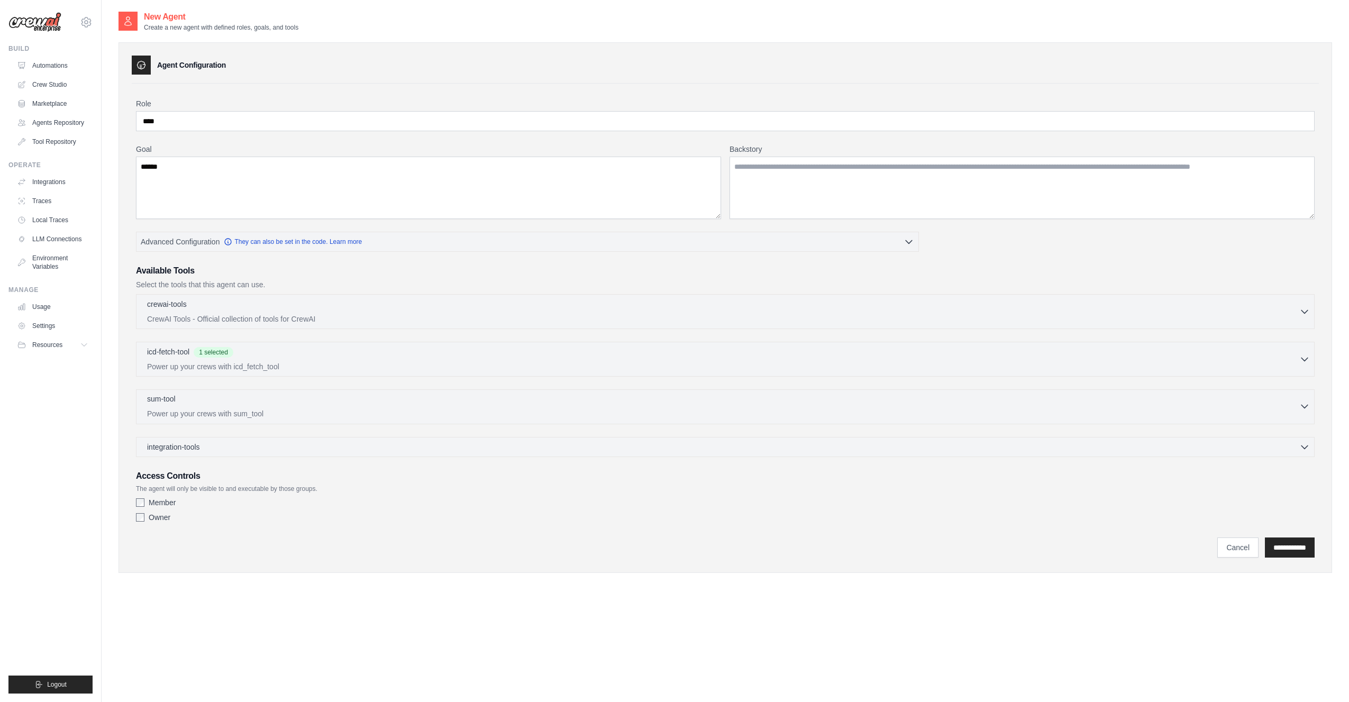
click at [275, 402] on div "sum-tool 0 selected" at bounding box center [723, 400] width 1152 height 13
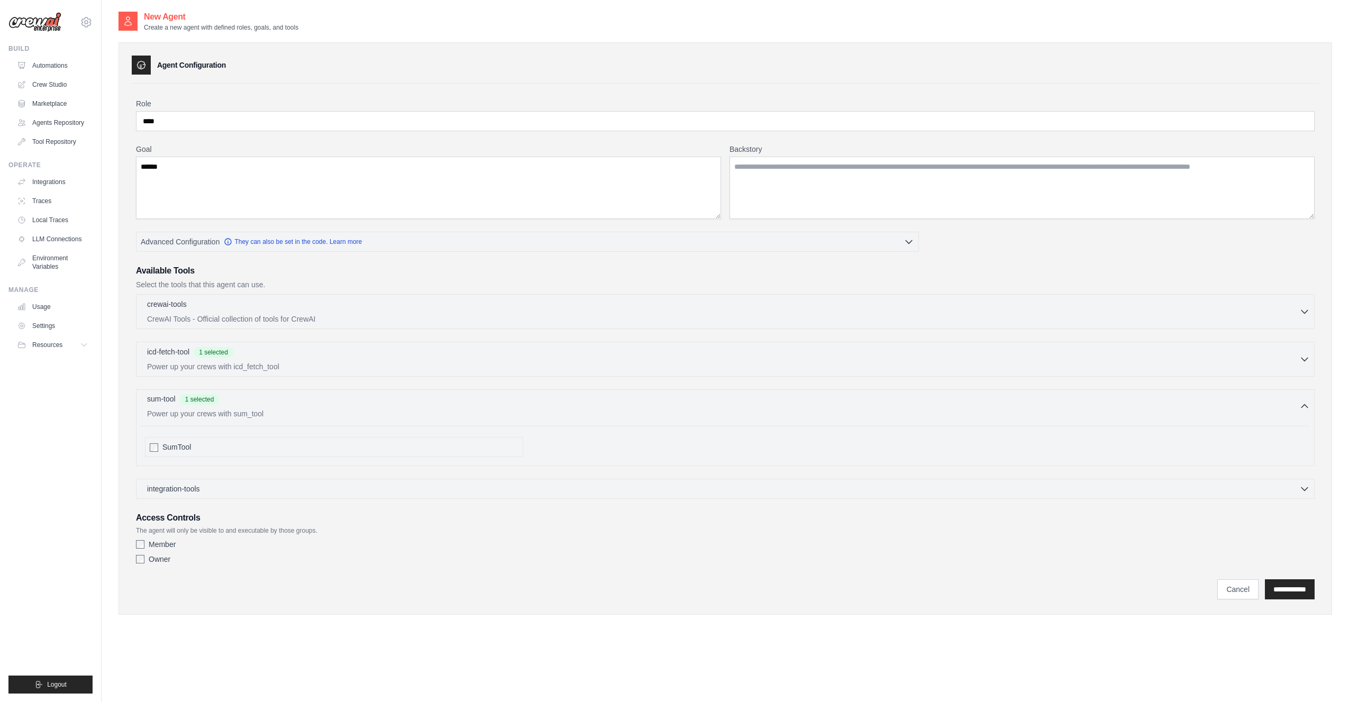
click at [214, 411] on p "Power up your crews with sum_tool" at bounding box center [723, 413] width 1152 height 11
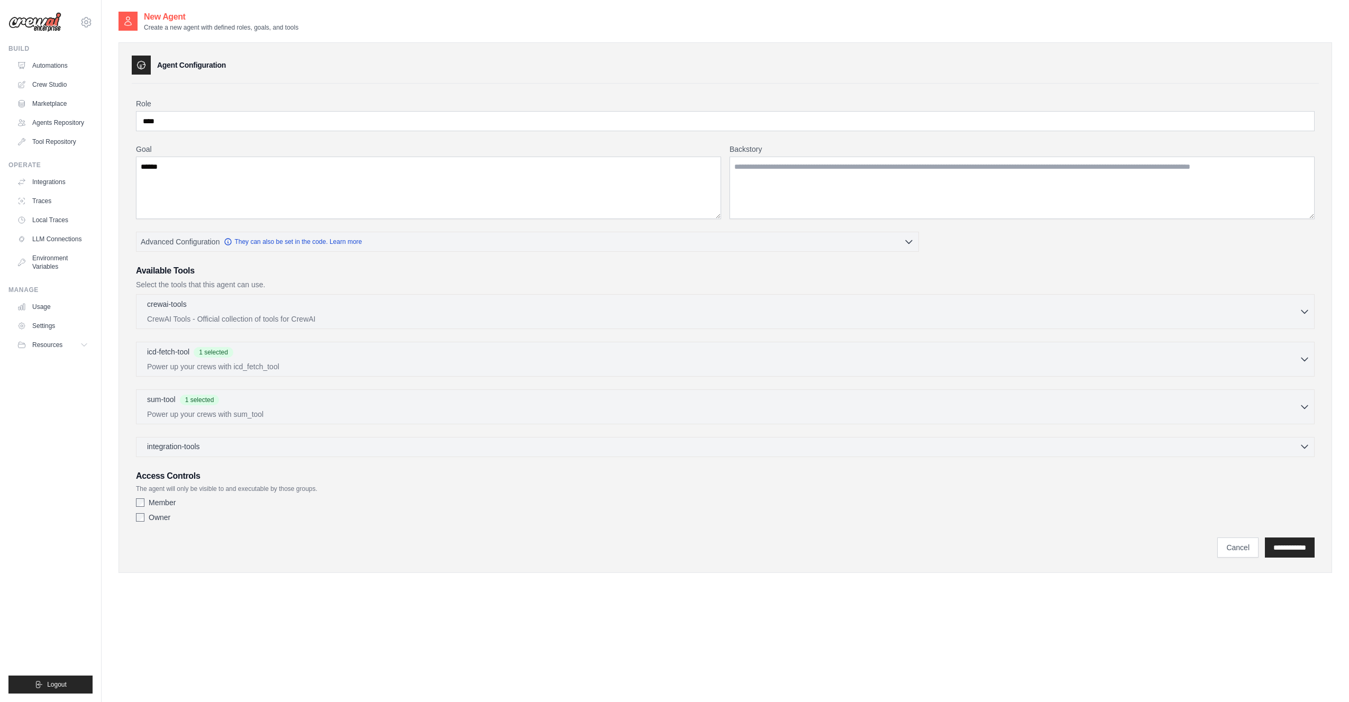
click at [220, 443] on div "integration-tools 0 selected" at bounding box center [728, 446] width 1163 height 11
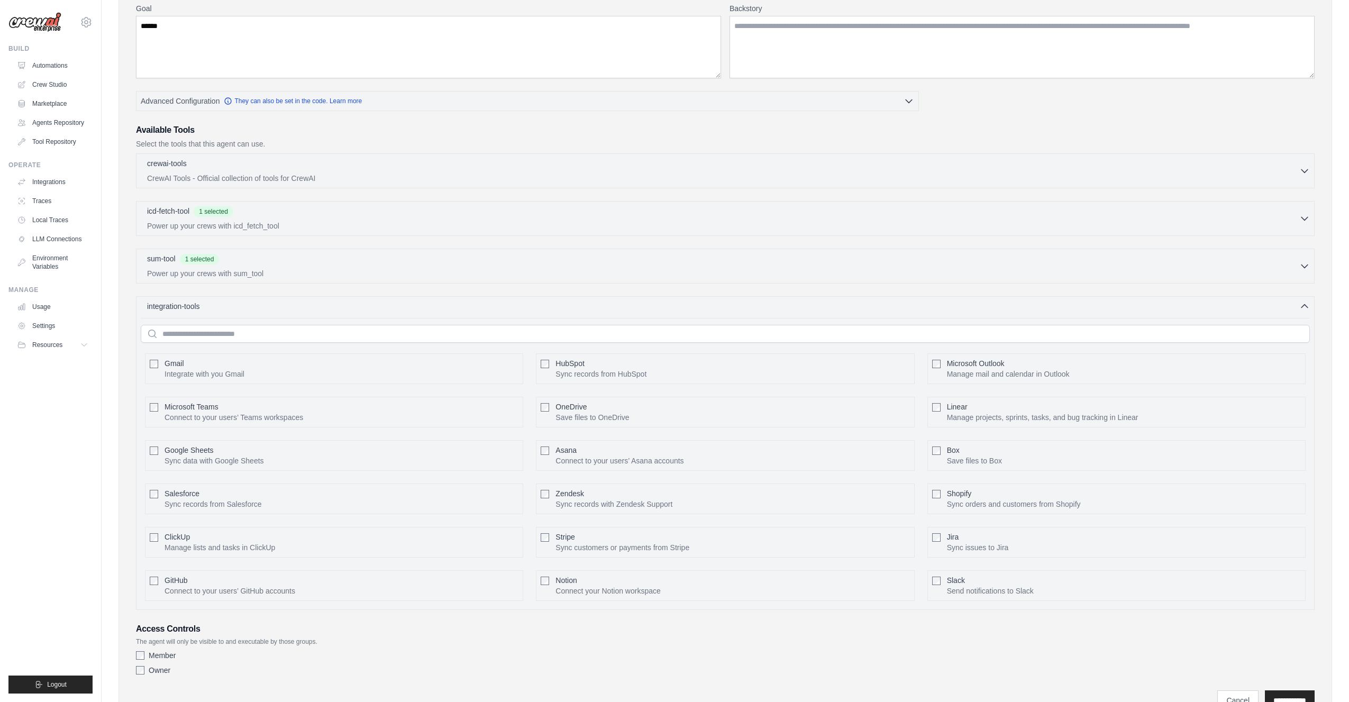
scroll to position [186, 0]
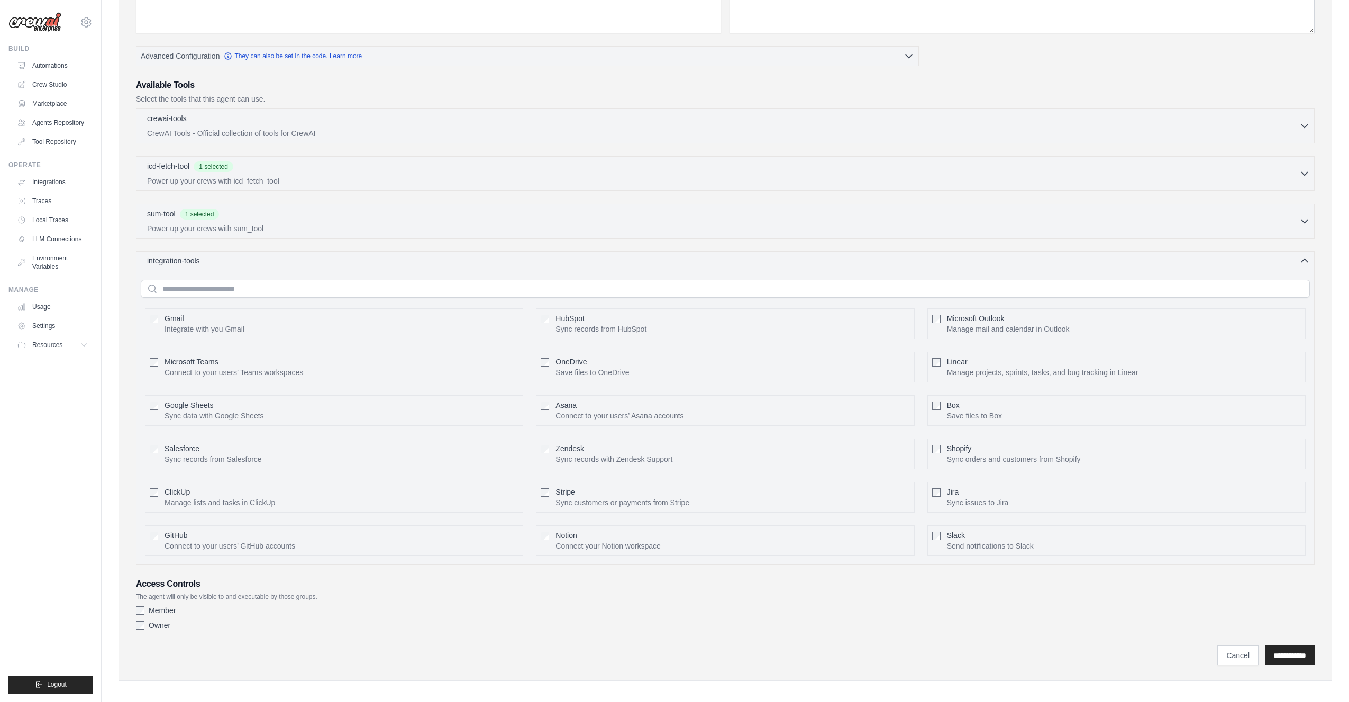
click at [528, 256] on div "integration-tools 0 selected" at bounding box center [728, 261] width 1163 height 11
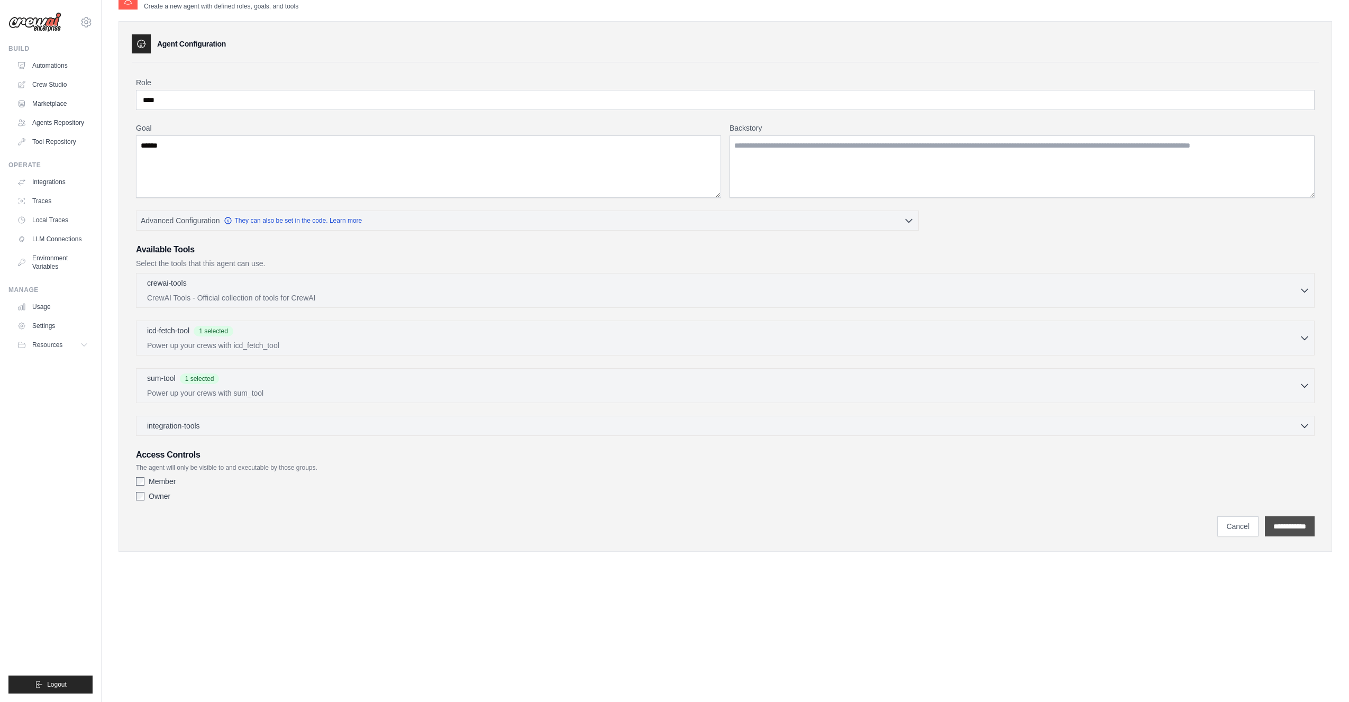
click at [1282, 522] on input "**********" at bounding box center [1290, 526] width 50 height 20
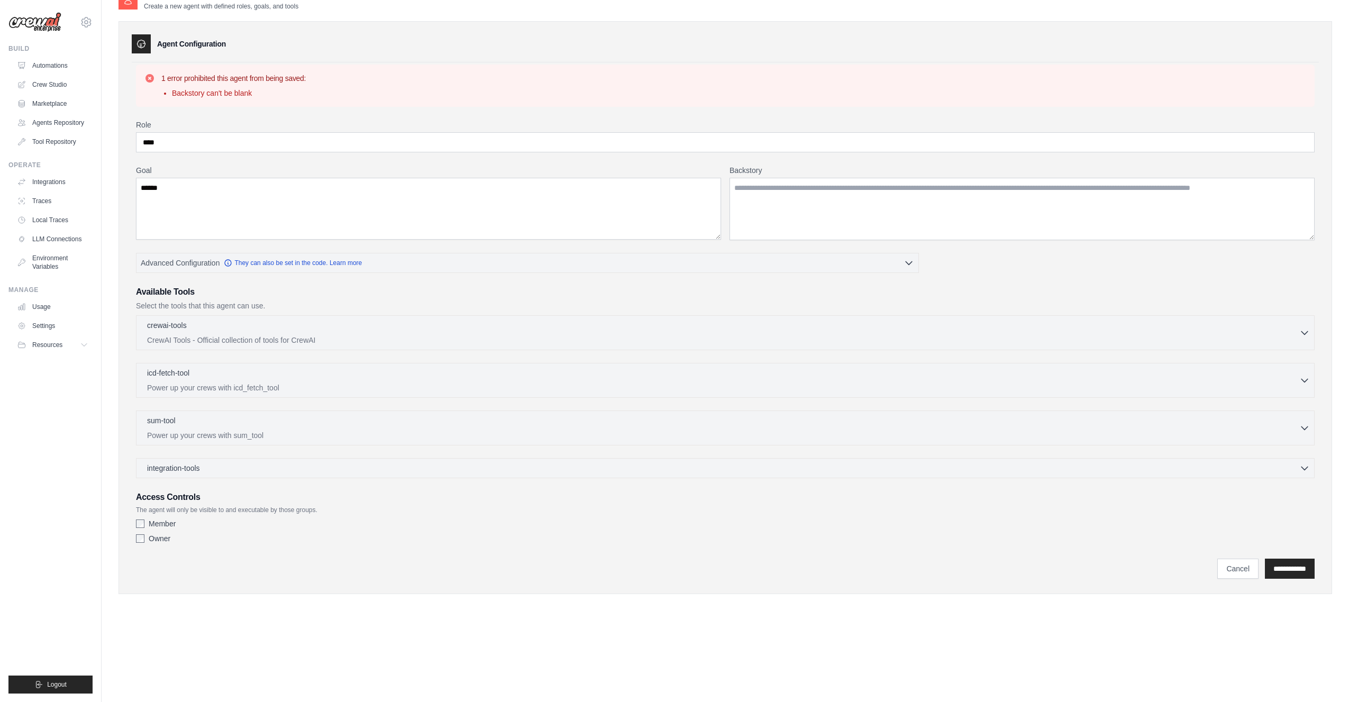
scroll to position [0, 0]
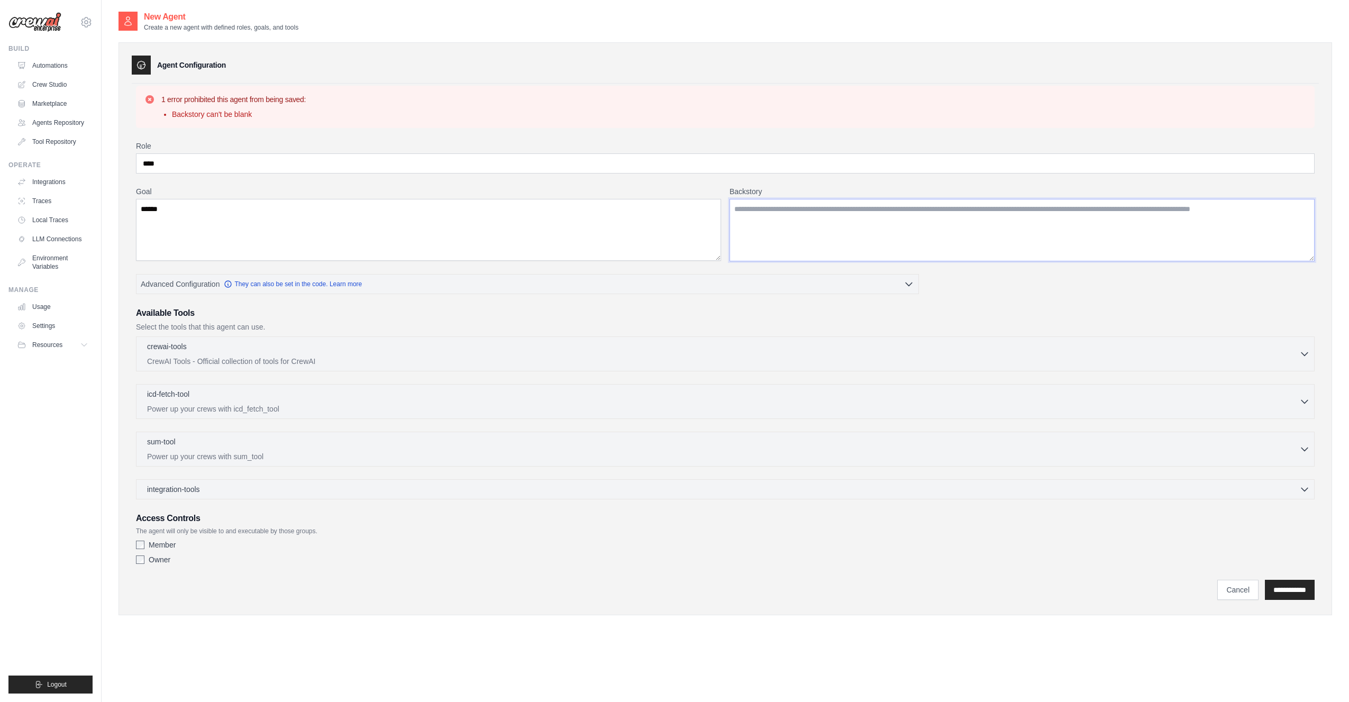
click at [835, 238] on textarea "Backstory" at bounding box center [1022, 230] width 585 height 62
type textarea "******"
click at [342, 225] on textarea "******" at bounding box center [428, 230] width 585 height 62
type textarea "*******"
drag, startPoint x: 1282, startPoint y: 584, endPoint x: 1267, endPoint y: 578, distance: 16.6
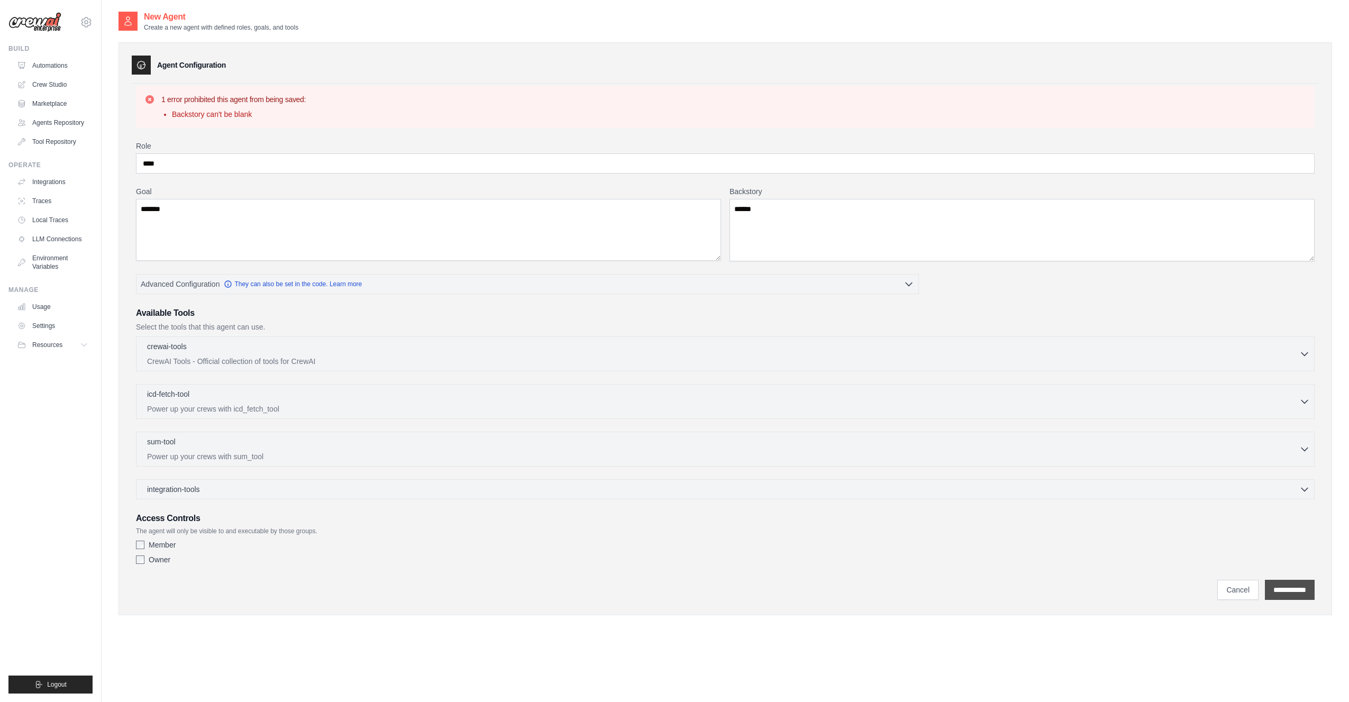
click at [1283, 584] on input "**********" at bounding box center [1290, 590] width 50 height 20
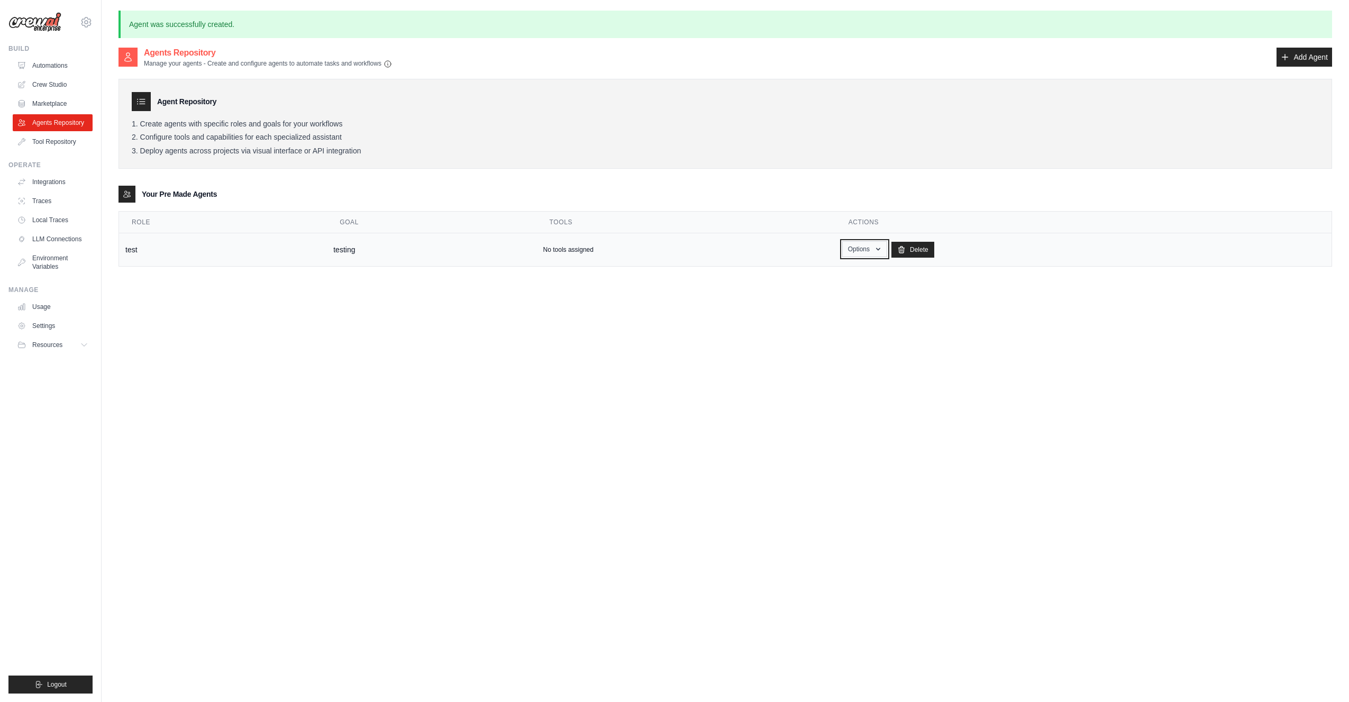
click at [869, 254] on button "Options" at bounding box center [864, 249] width 45 height 16
click at [830, 270] on link "Show" at bounding box center [849, 273] width 76 height 19
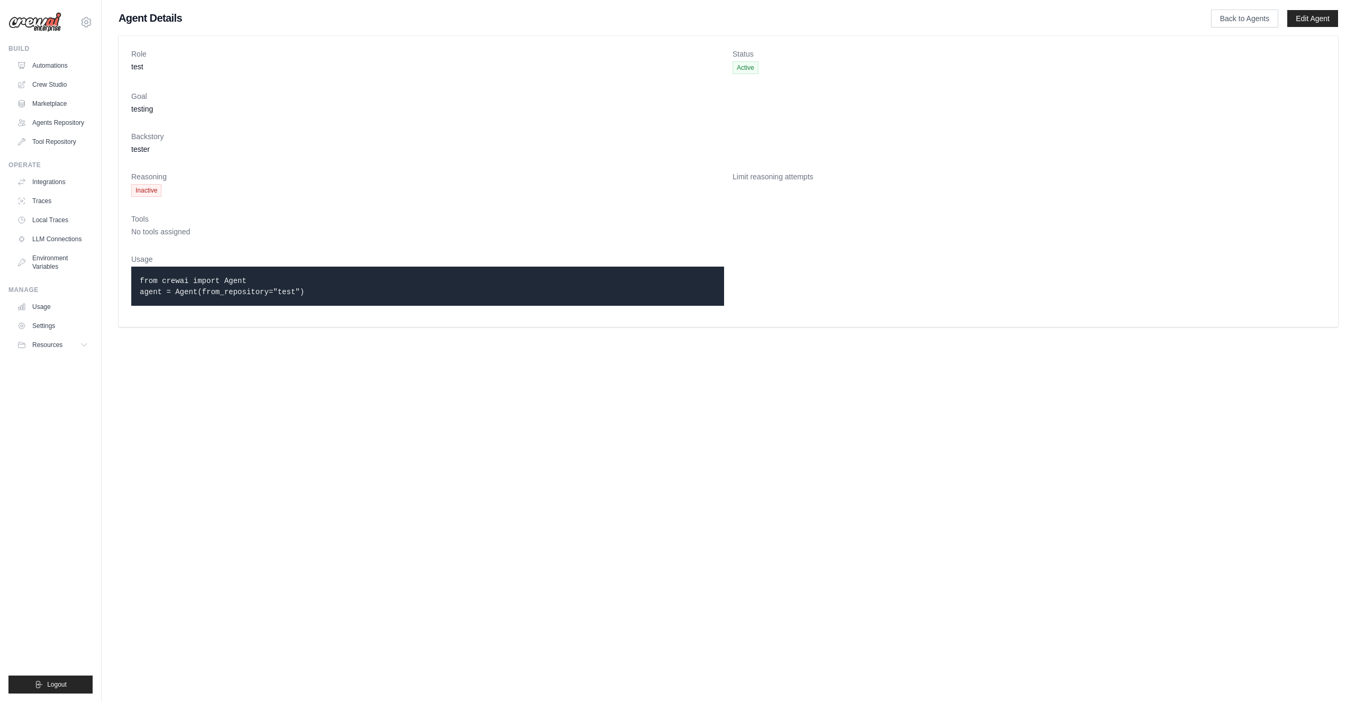
click at [886, 262] on dl "Role test Status Active Goal testing Backstory tester Reasoning Inactive Limit …" at bounding box center [728, 182] width 1194 height 266
click at [998, 195] on div "Limit reasoning attempts" at bounding box center [1028, 183] width 593 height 25
click at [305, 288] on p "from crewai import Agent agent = Agent(from_repository="test")" at bounding box center [428, 286] width 576 height 22
click at [45, 178] on link "Integrations" at bounding box center [54, 182] width 80 height 17
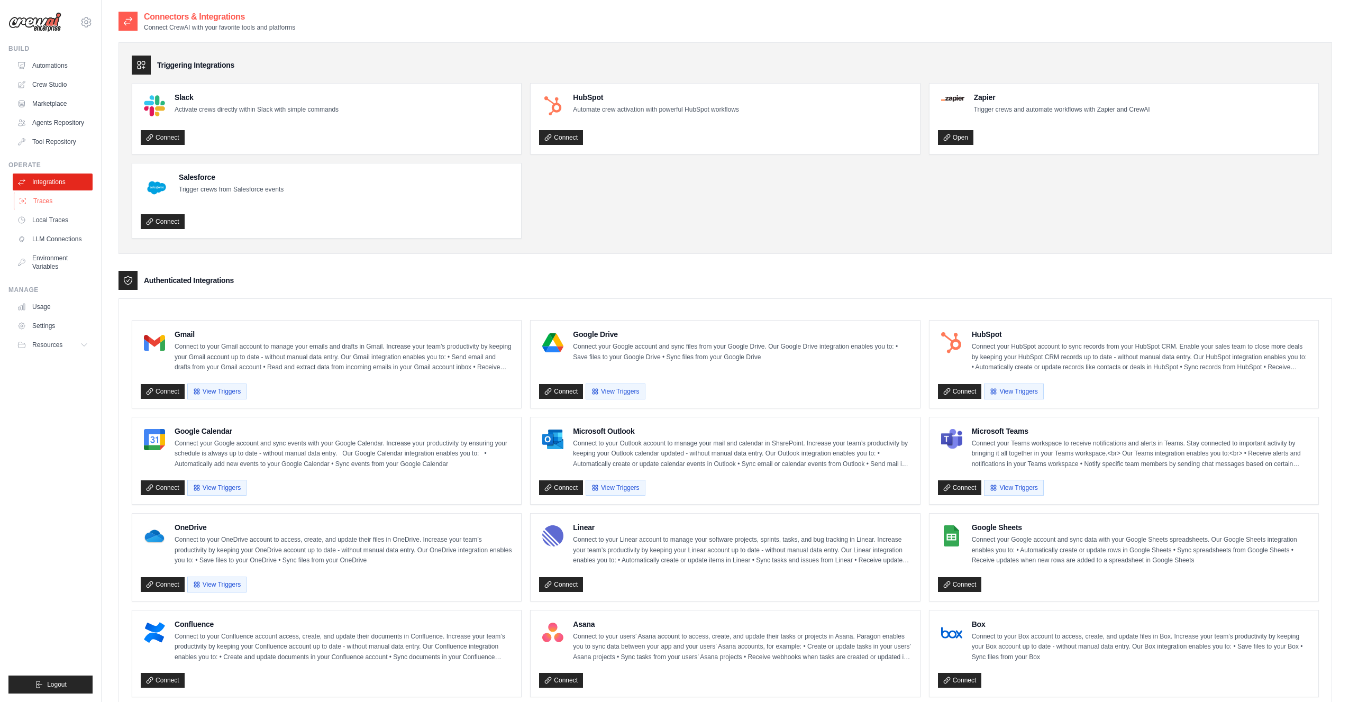
click at [40, 201] on link "Traces" at bounding box center [54, 201] width 80 height 17
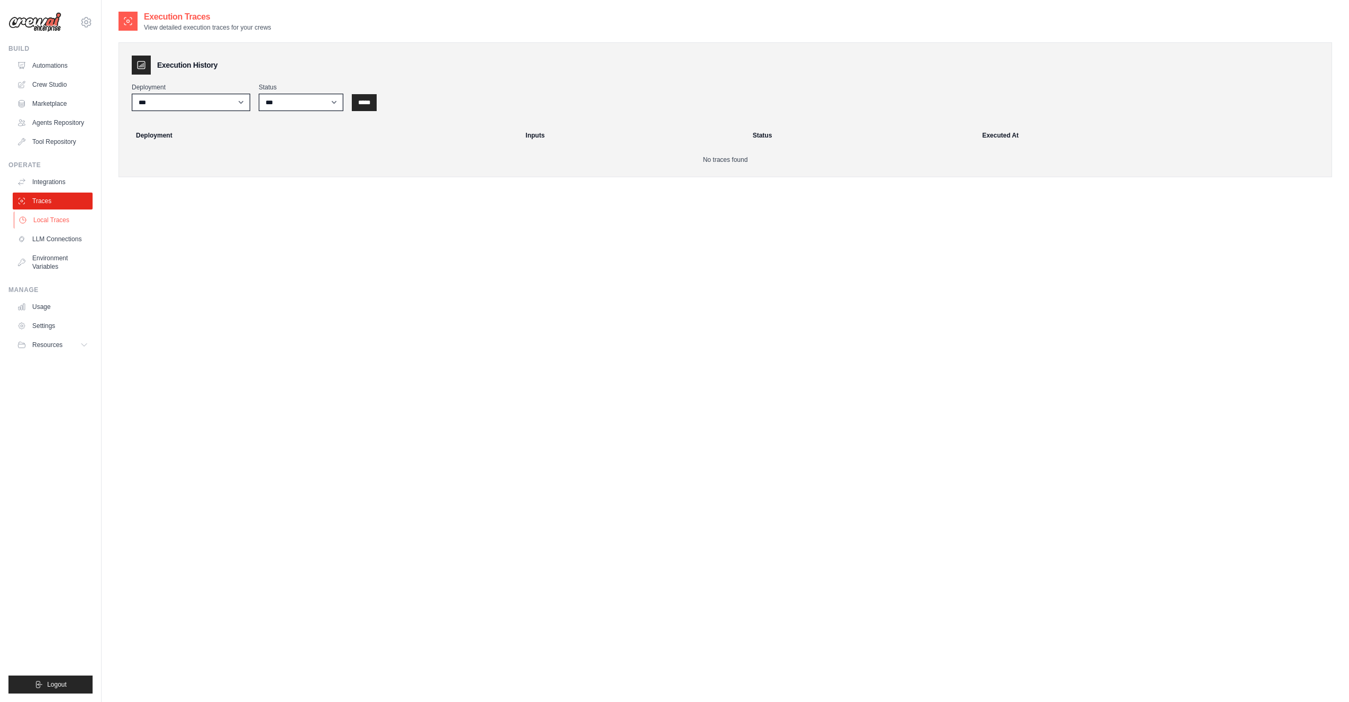
click at [50, 220] on link "Local Traces" at bounding box center [54, 220] width 80 height 17
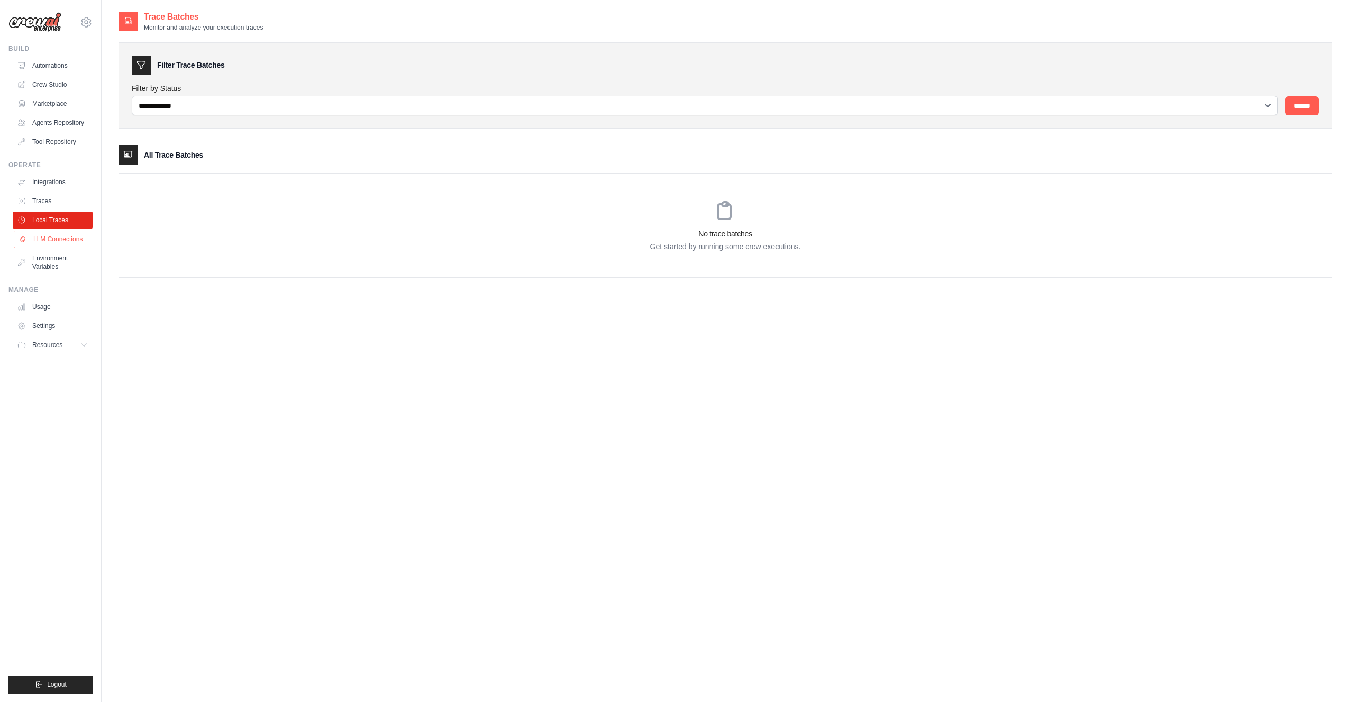
click at [55, 238] on link "LLM Connections" at bounding box center [54, 239] width 80 height 17
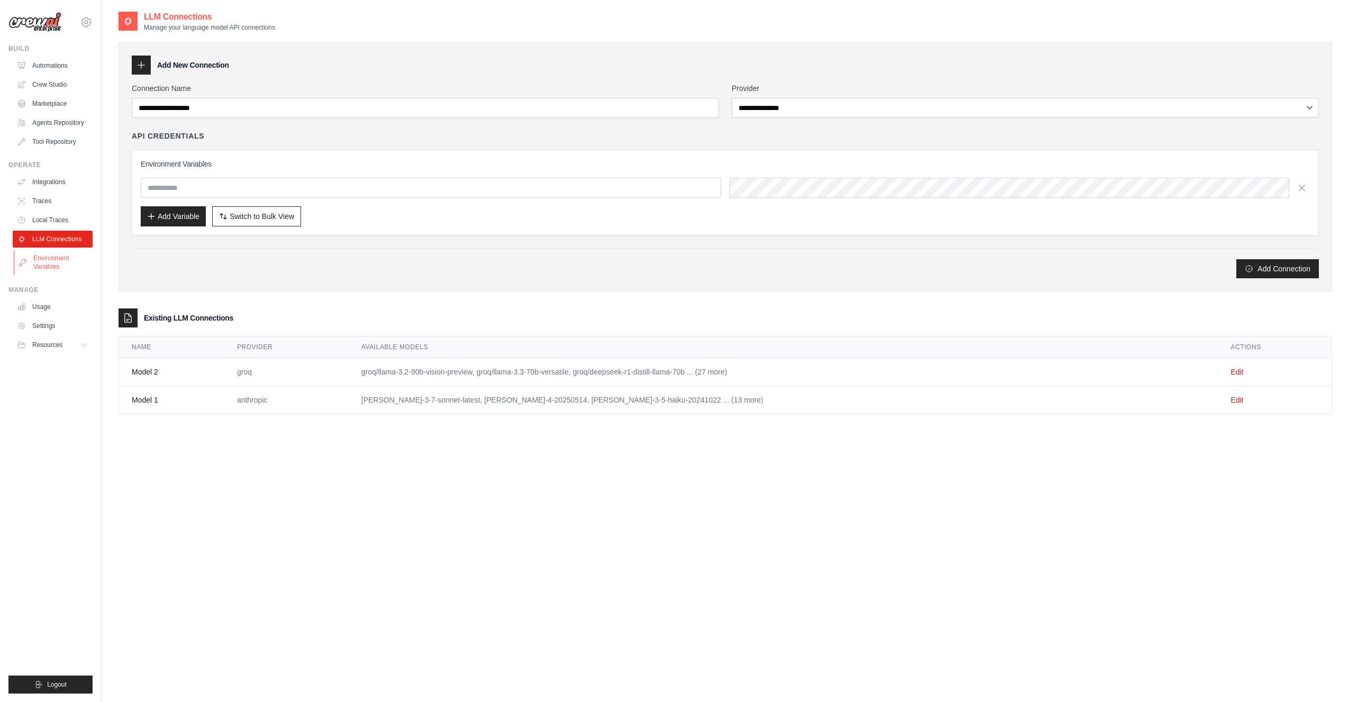
click at [56, 260] on link "Environment Variables" at bounding box center [54, 262] width 80 height 25
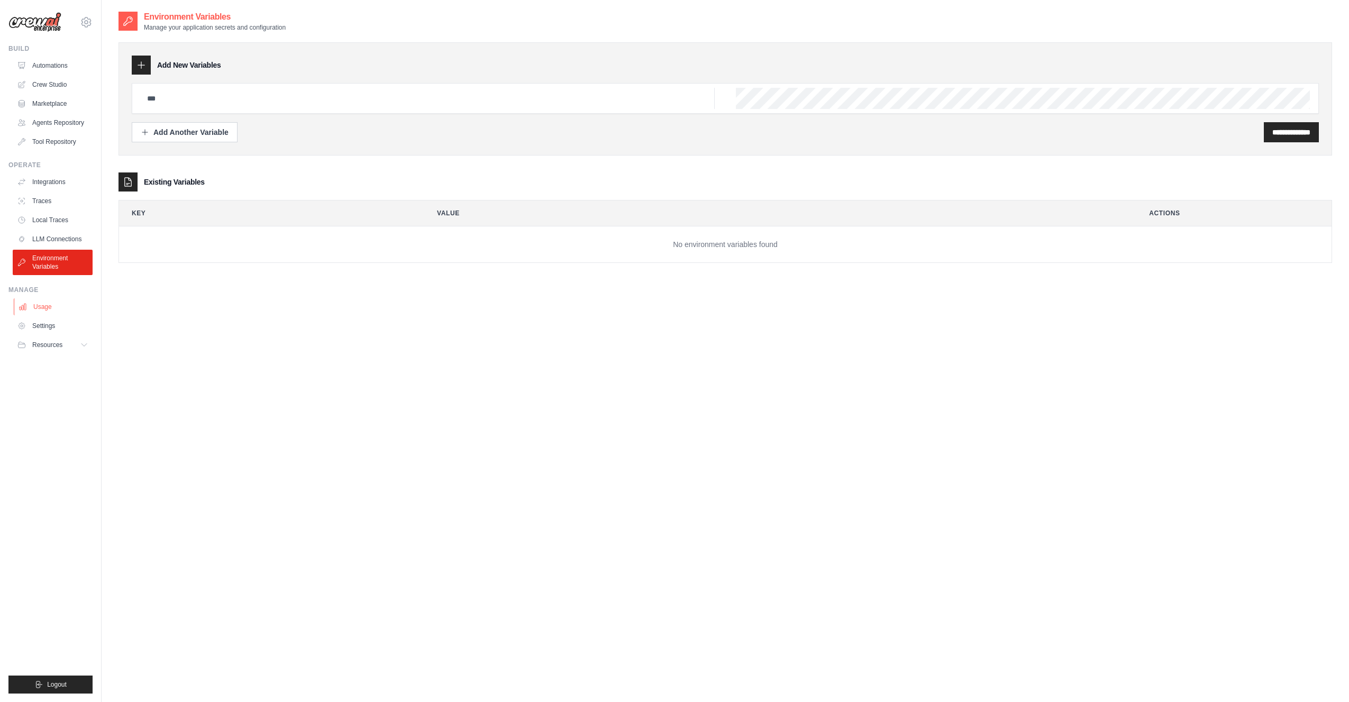
click at [44, 304] on link "Usage" at bounding box center [54, 306] width 80 height 17
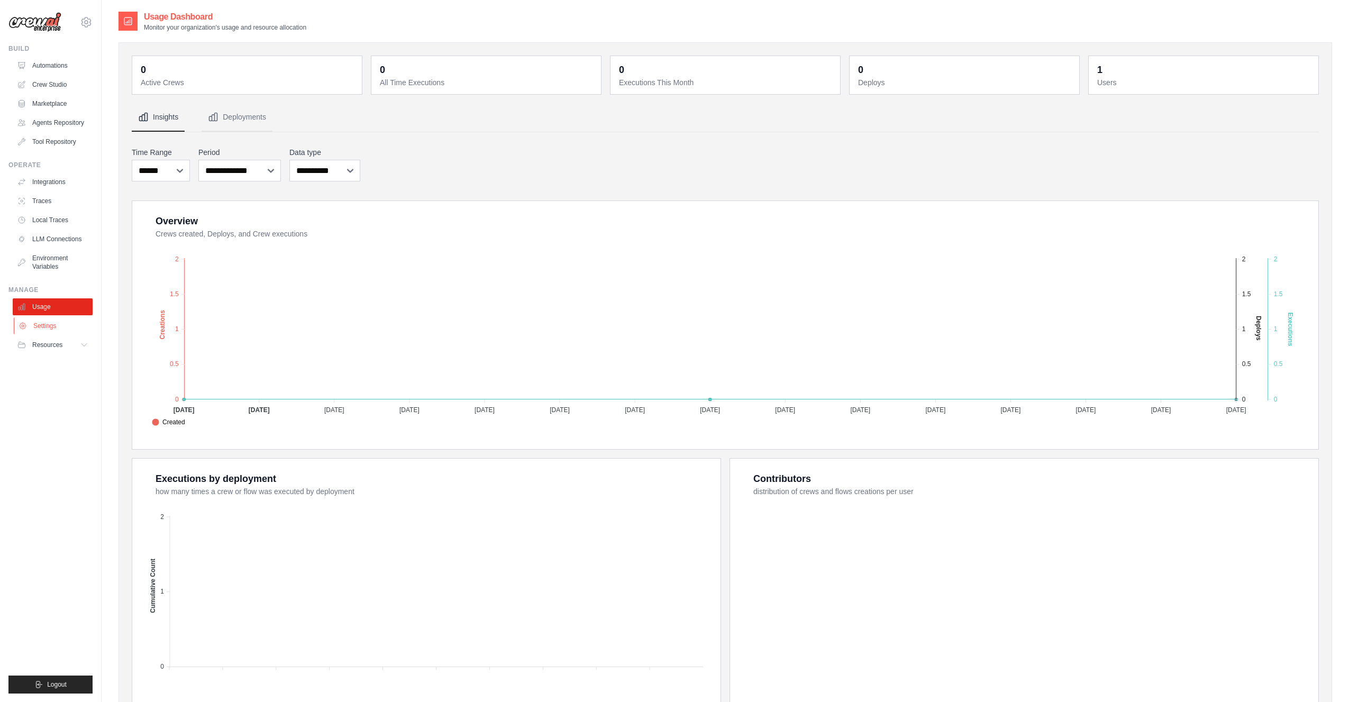
click at [40, 322] on link "Settings" at bounding box center [54, 325] width 80 height 17
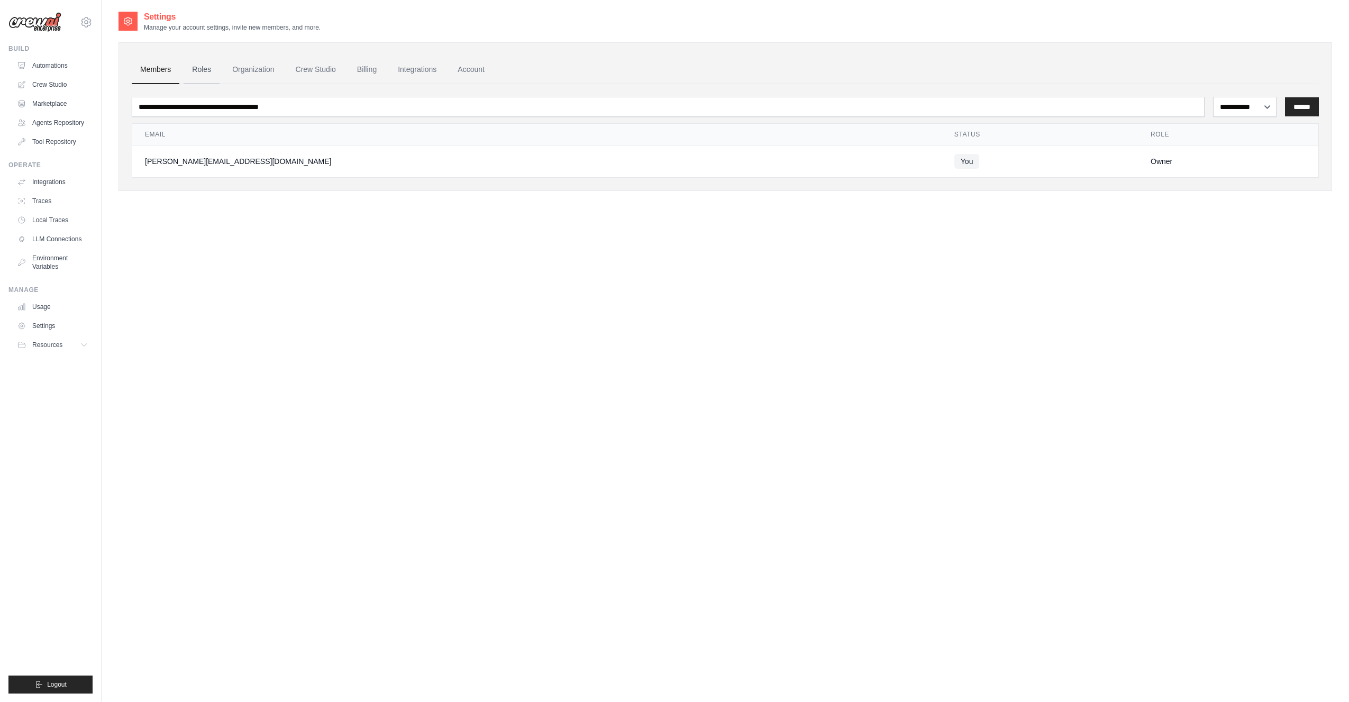
click at [199, 74] on link "Roles" at bounding box center [202, 70] width 36 height 29
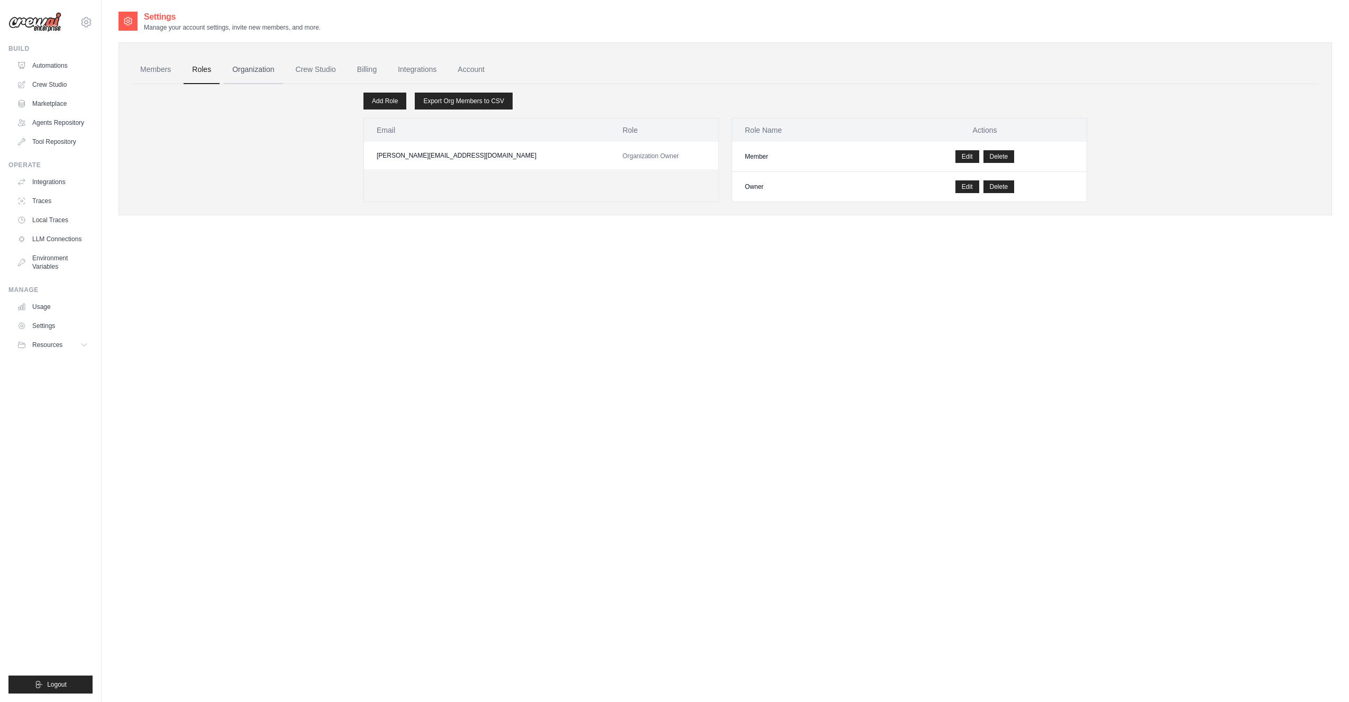
click at [244, 71] on link "Organization" at bounding box center [253, 70] width 59 height 29
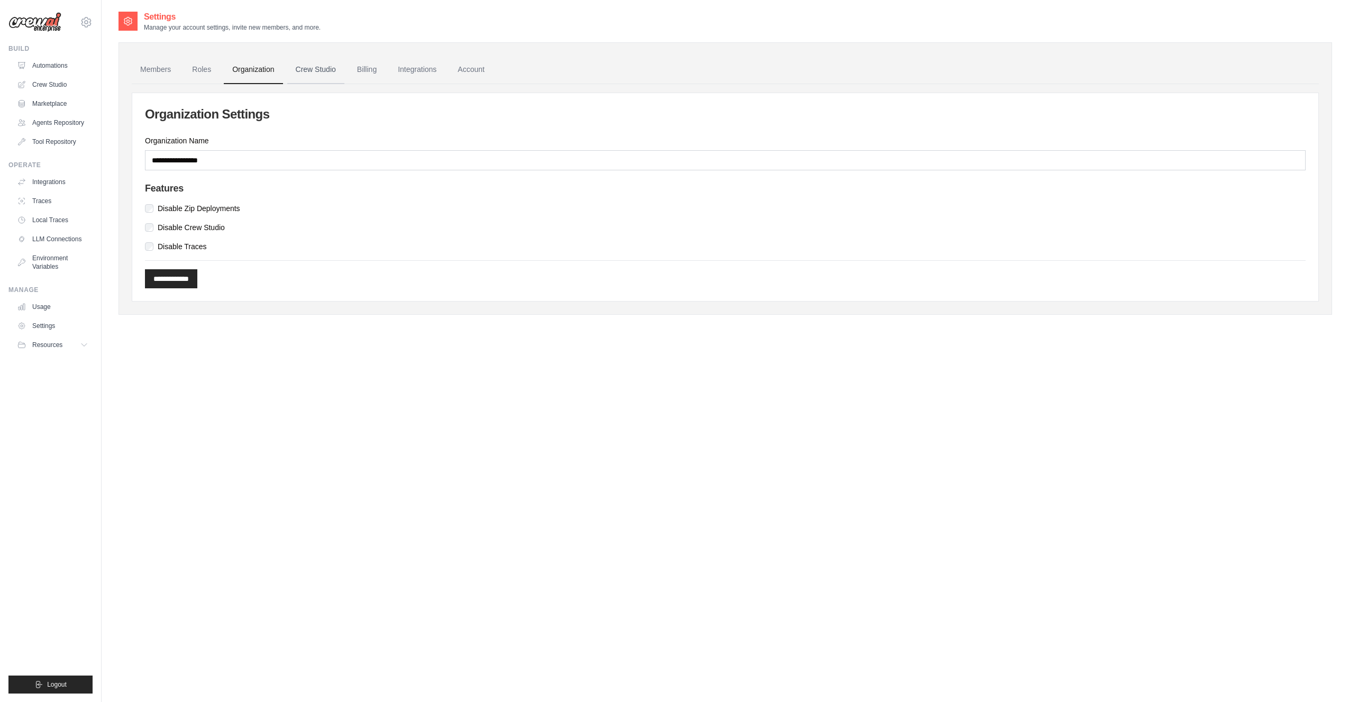
click at [321, 63] on link "Crew Studio" at bounding box center [315, 70] width 57 height 29
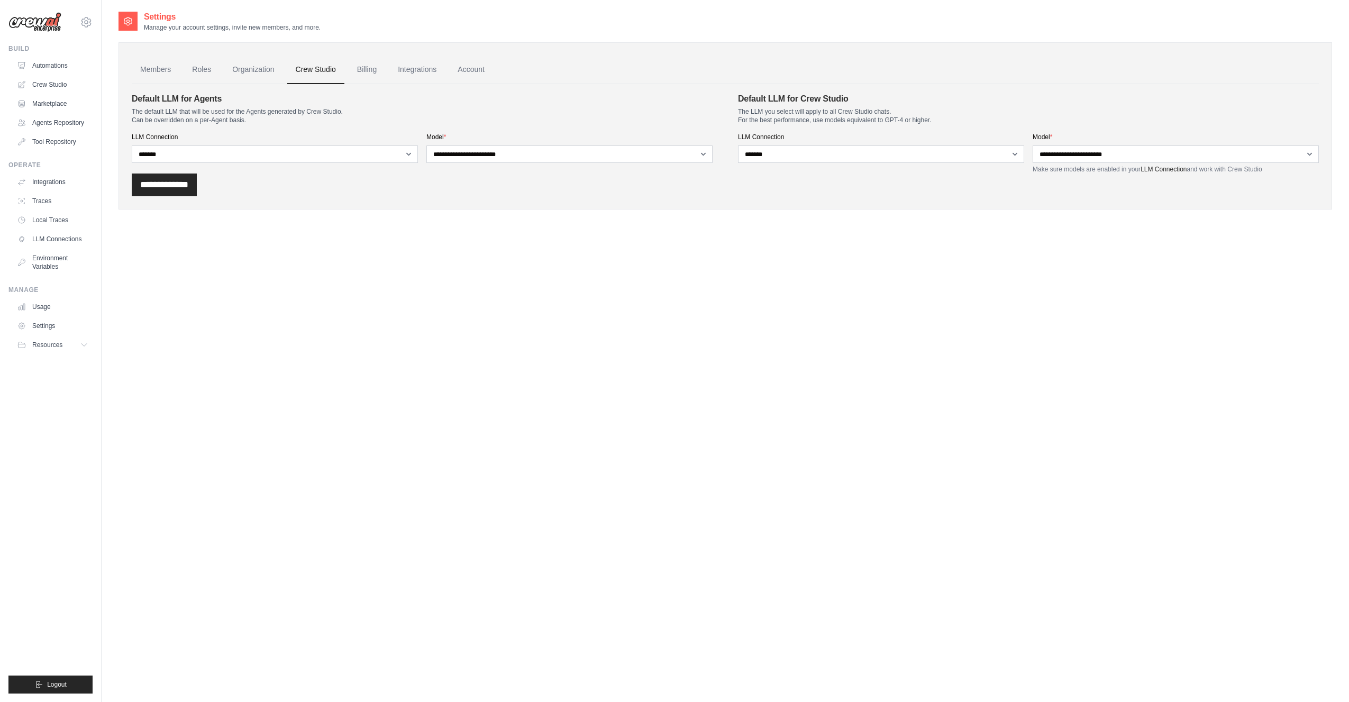
drag, startPoint x: 0, startPoint y: 0, endPoint x: 386, endPoint y: 68, distance: 392.2
click at [386, 68] on ul "Members Roles Organization Crew Studio Billing Integrations Account" at bounding box center [725, 70] width 1187 height 29
click at [363, 70] on link "Billing" at bounding box center [367, 70] width 37 height 29
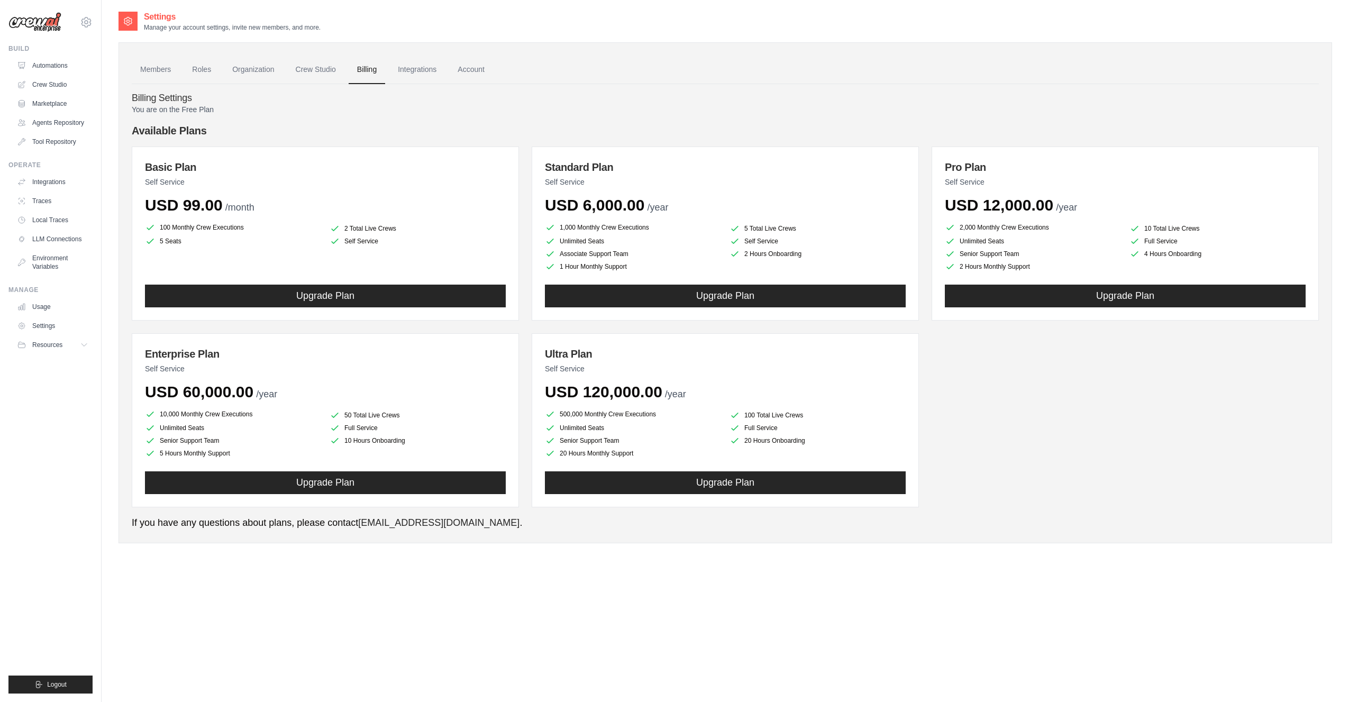
click at [416, 68] on link "Integrations" at bounding box center [417, 70] width 56 height 29
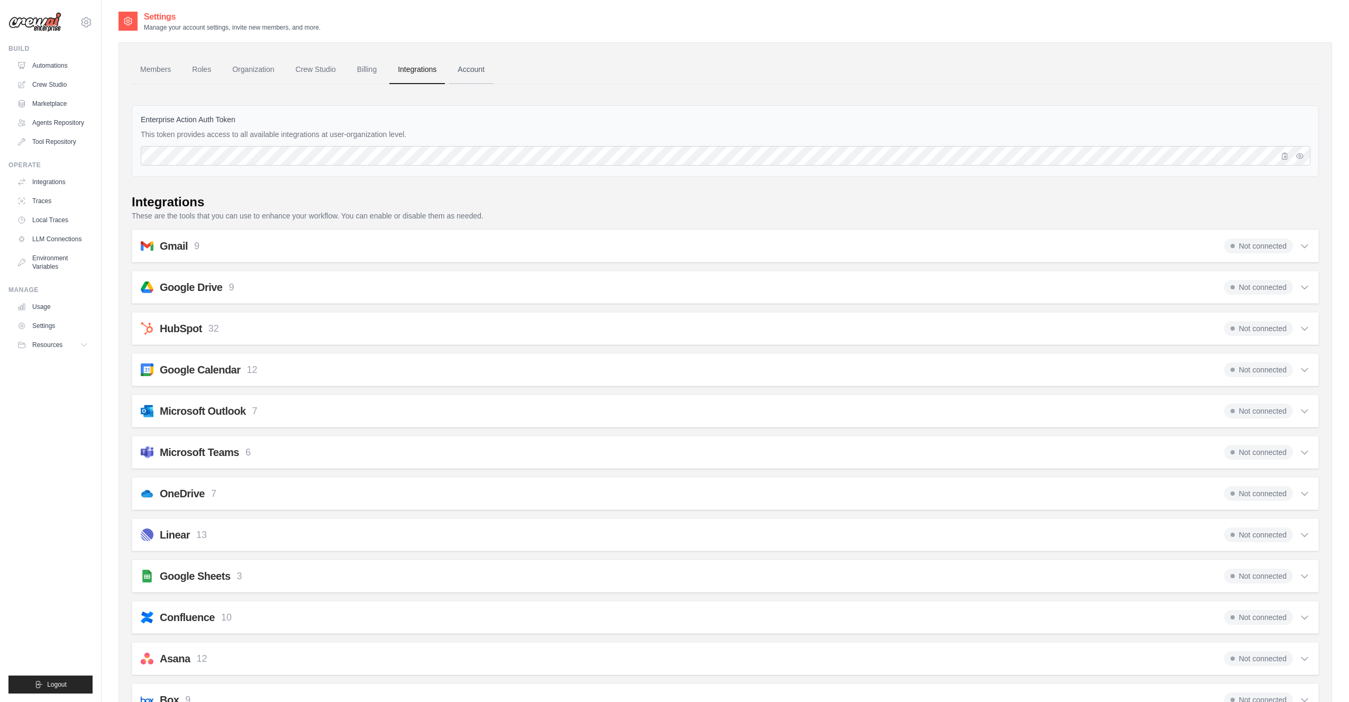
click at [473, 68] on link "Account" at bounding box center [471, 70] width 44 height 29
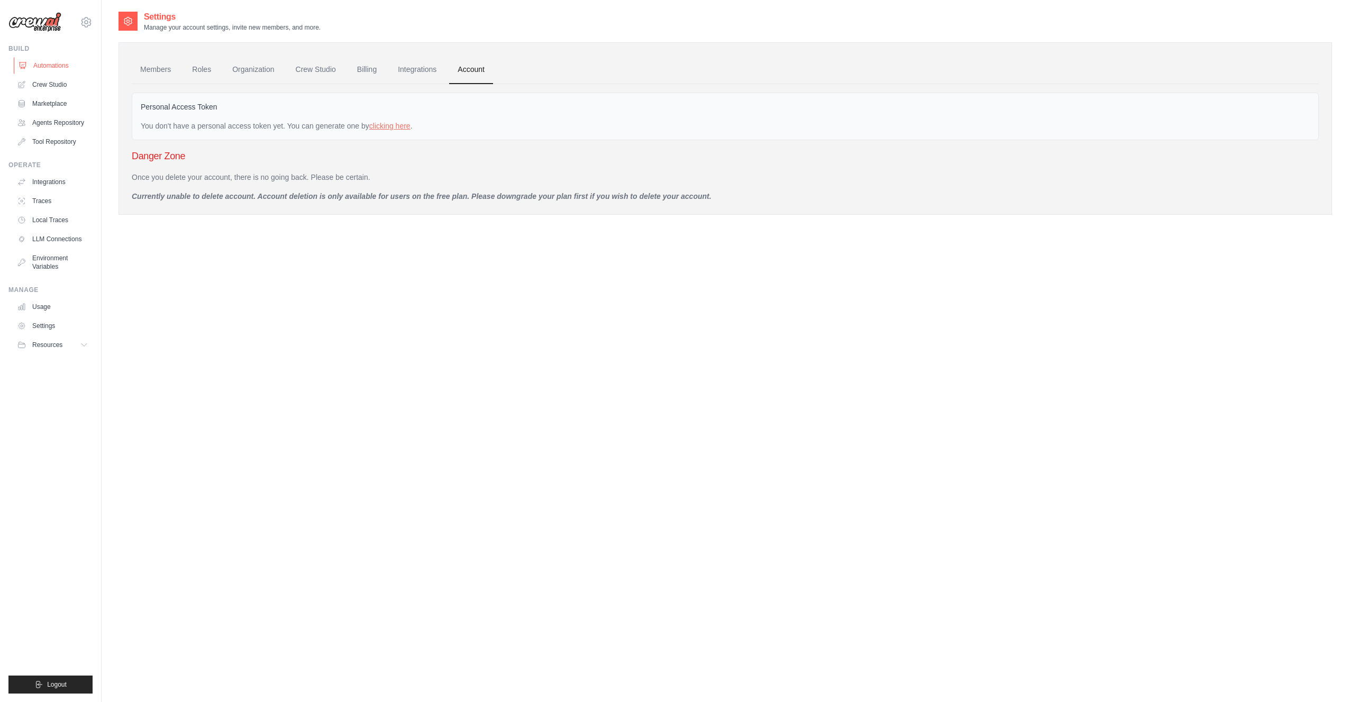
click at [47, 63] on link "Automations" at bounding box center [54, 65] width 80 height 17
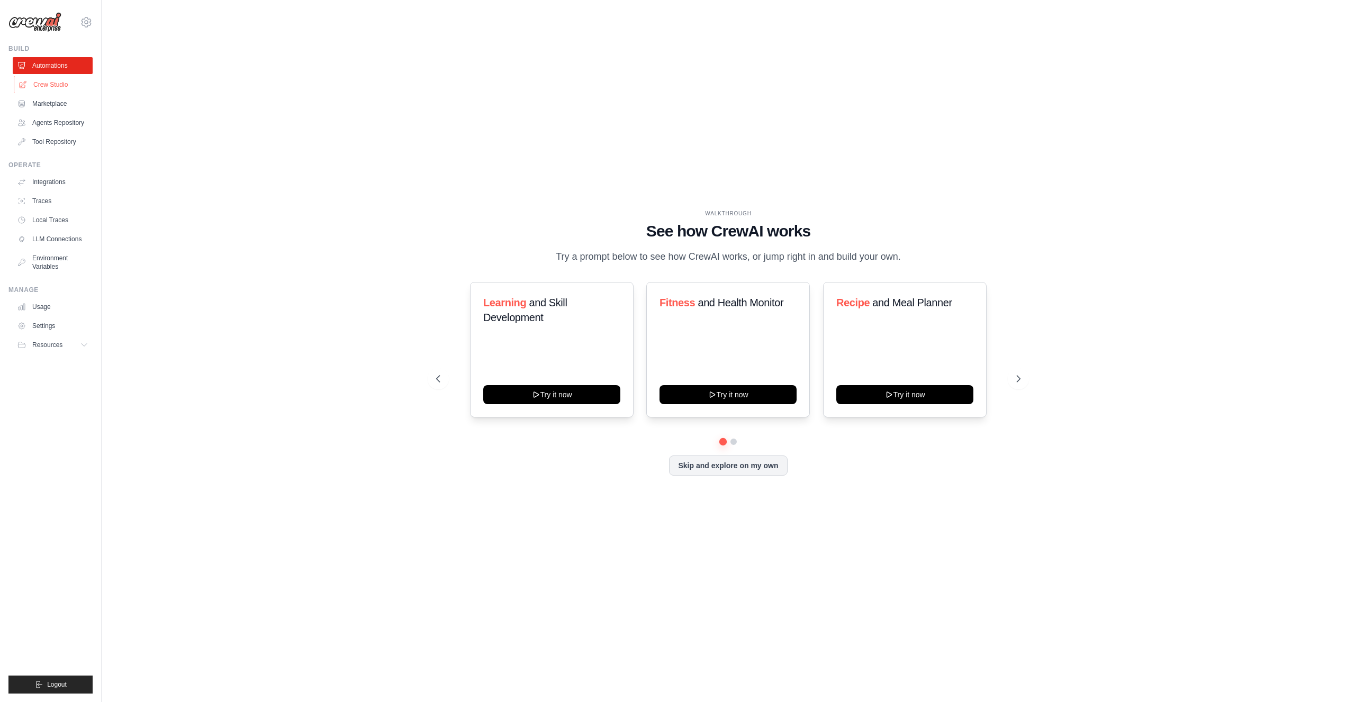
click at [43, 84] on link "Crew Studio" at bounding box center [54, 84] width 80 height 17
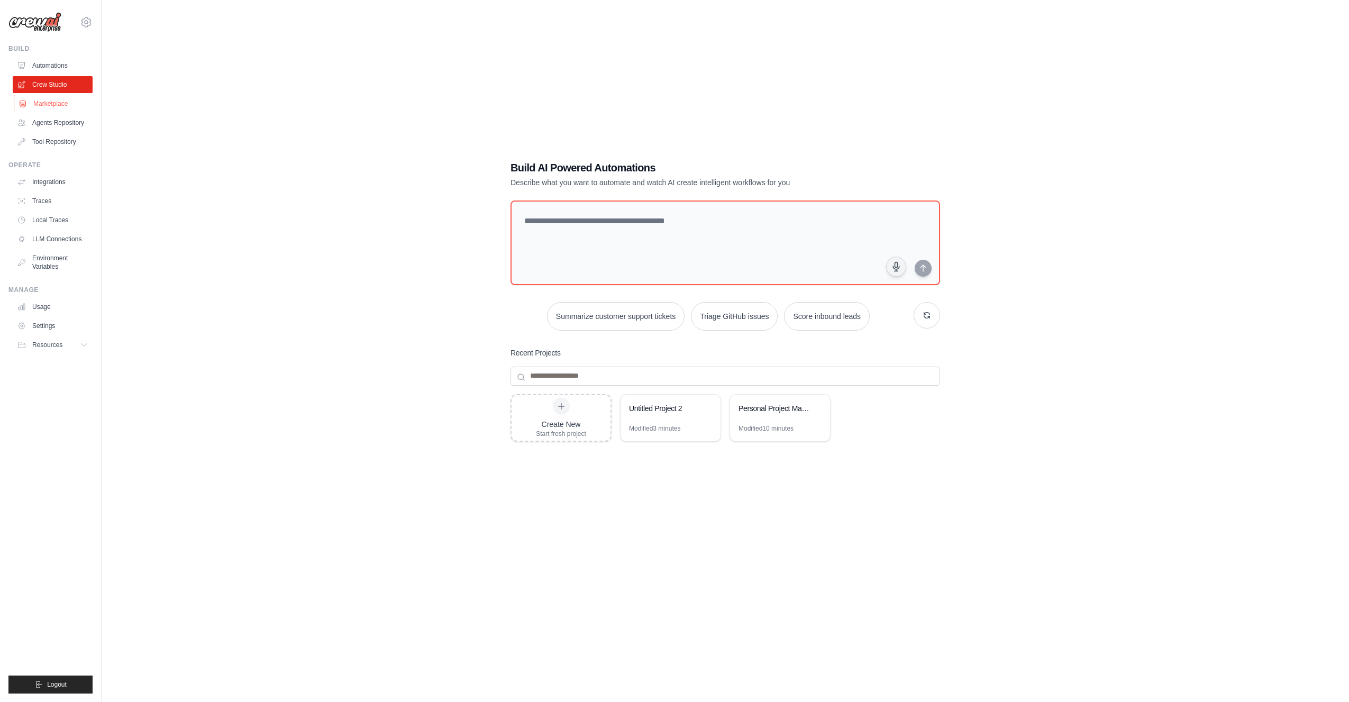
click at [50, 96] on link "Marketplace" at bounding box center [54, 103] width 80 height 17
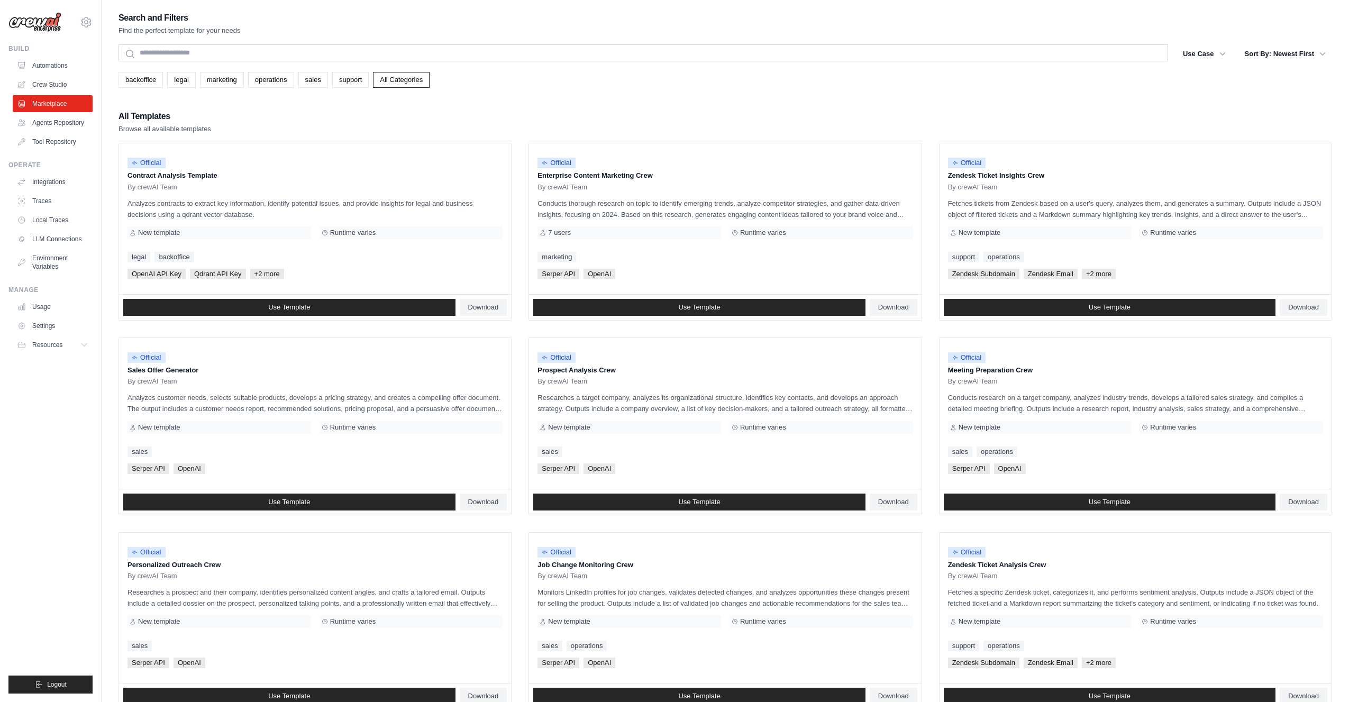
click at [520, 78] on div "backoffice legal marketing operations sales support All Categories" at bounding box center [726, 80] width 1214 height 16
click at [522, 144] on ul "Official Contract Analysis Template By crewAI Team Analyzes contracts to extrac…" at bounding box center [726, 523] width 1214 height 761
click at [527, 127] on div "All Templates Browse all available templates" at bounding box center [726, 121] width 1214 height 25
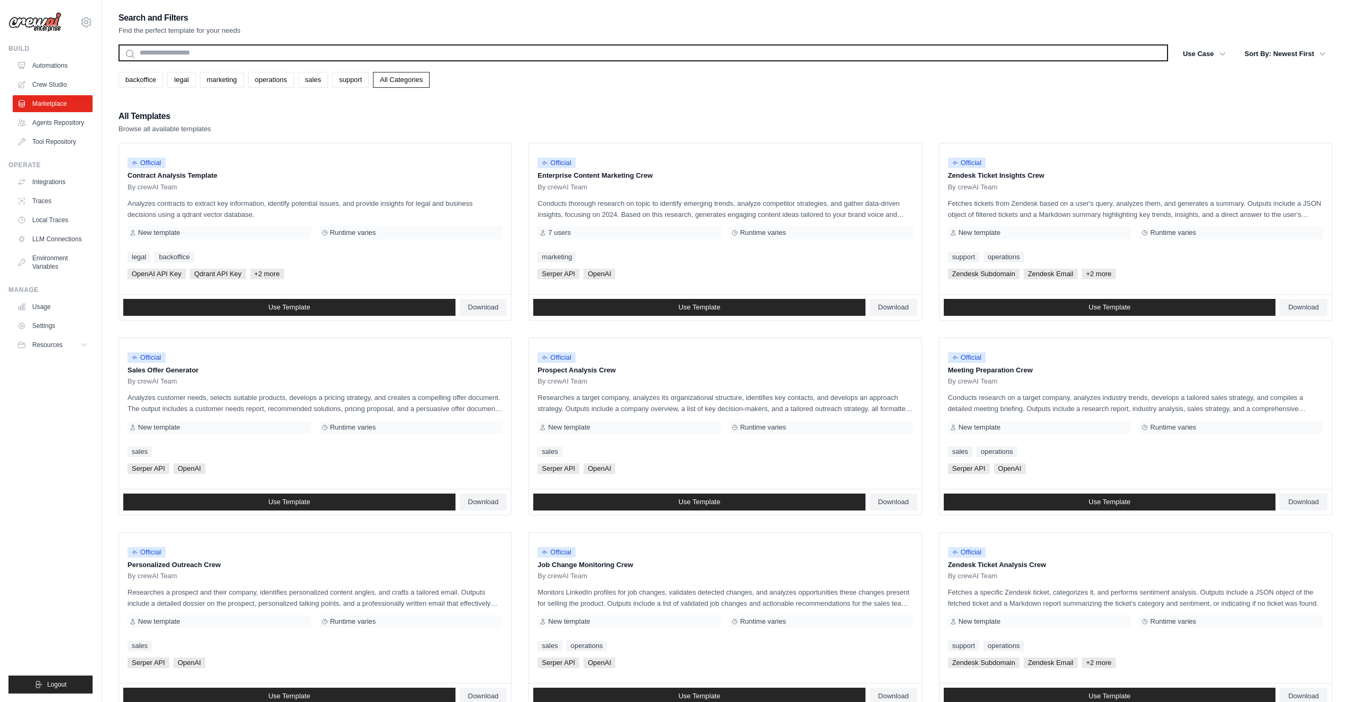
click at [289, 49] on input "text" at bounding box center [644, 52] width 1050 height 17
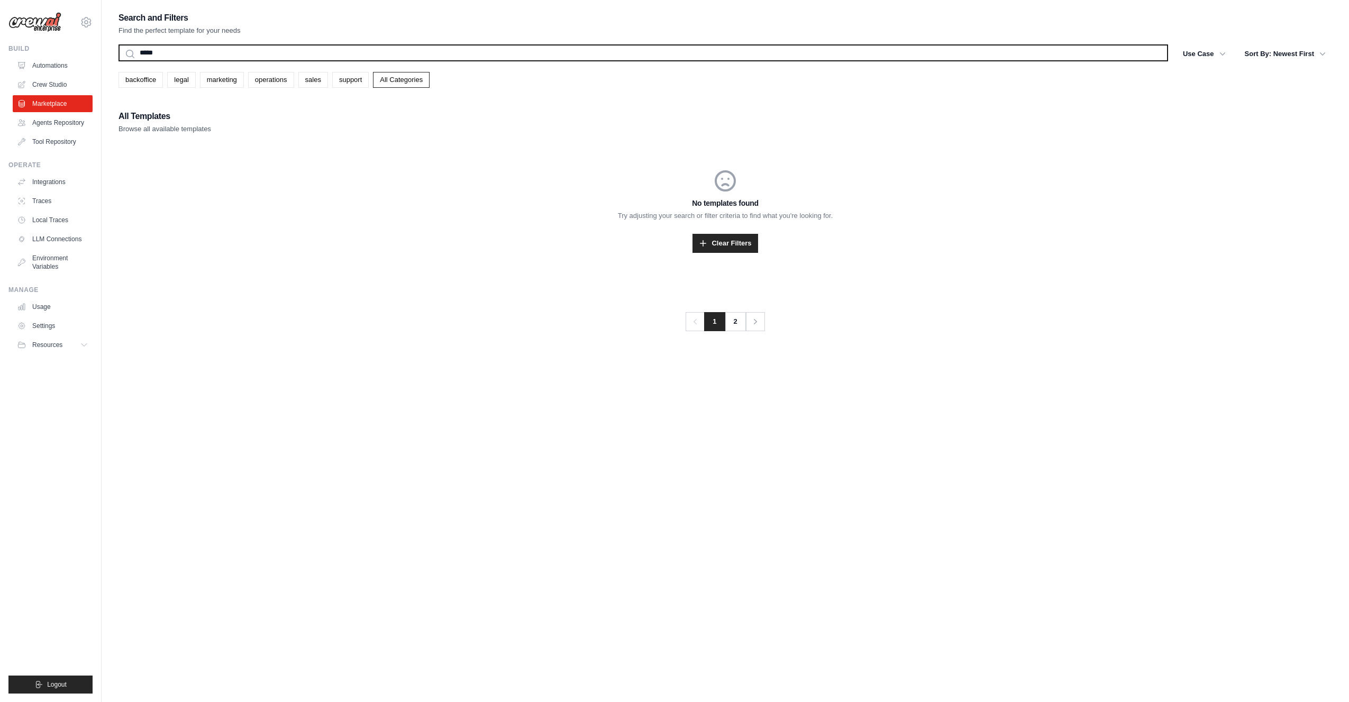
type input "******"
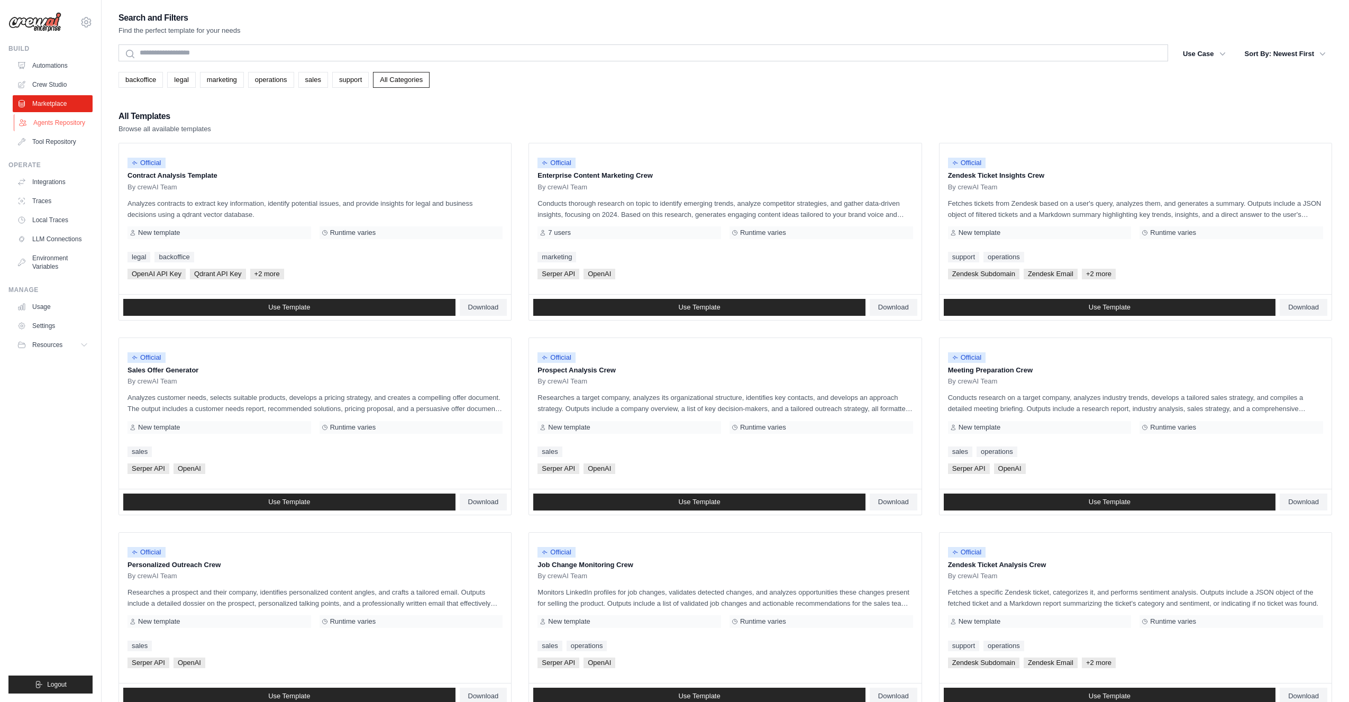
click at [56, 123] on link "Agents Repository" at bounding box center [54, 122] width 80 height 17
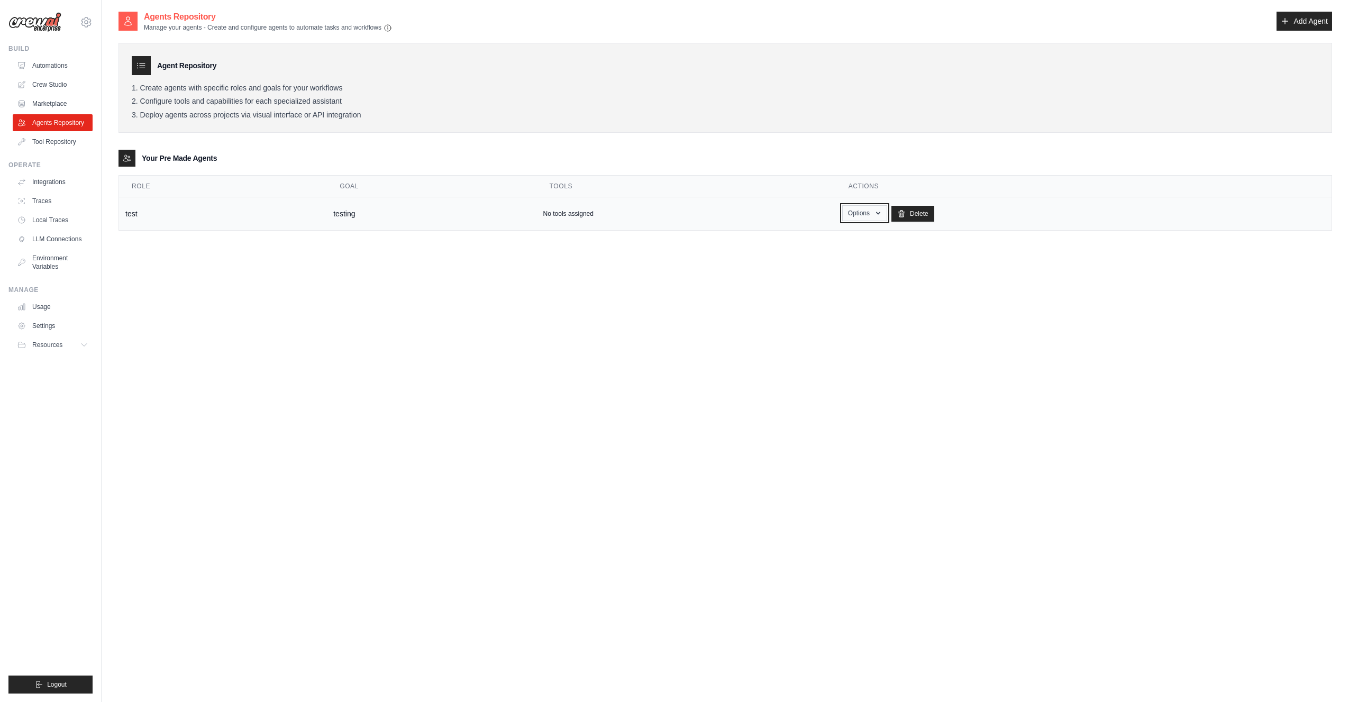
click at [870, 211] on button "Options" at bounding box center [864, 213] width 45 height 16
click at [872, 211] on button "Options" at bounding box center [864, 213] width 45 height 16
click at [273, 95] on ol "Create agents with specific roles and goals for your workflows Configure tools …" at bounding box center [725, 102] width 1187 height 37
click at [385, 106] on li "Configure tools and capabilities for each specialized assistant" at bounding box center [725, 102] width 1187 height 10
click at [46, 144] on link "Tool Repository" at bounding box center [54, 141] width 80 height 17
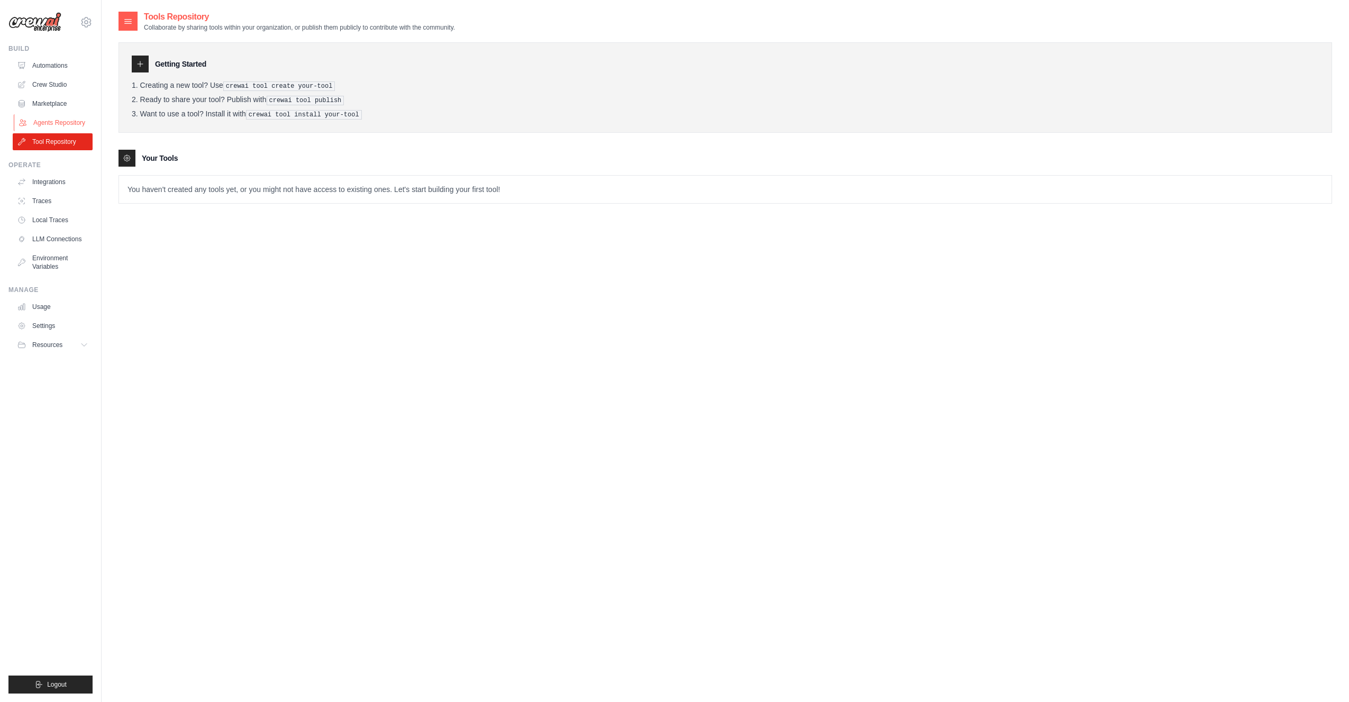
click at [48, 124] on link "Agents Repository" at bounding box center [54, 122] width 80 height 17
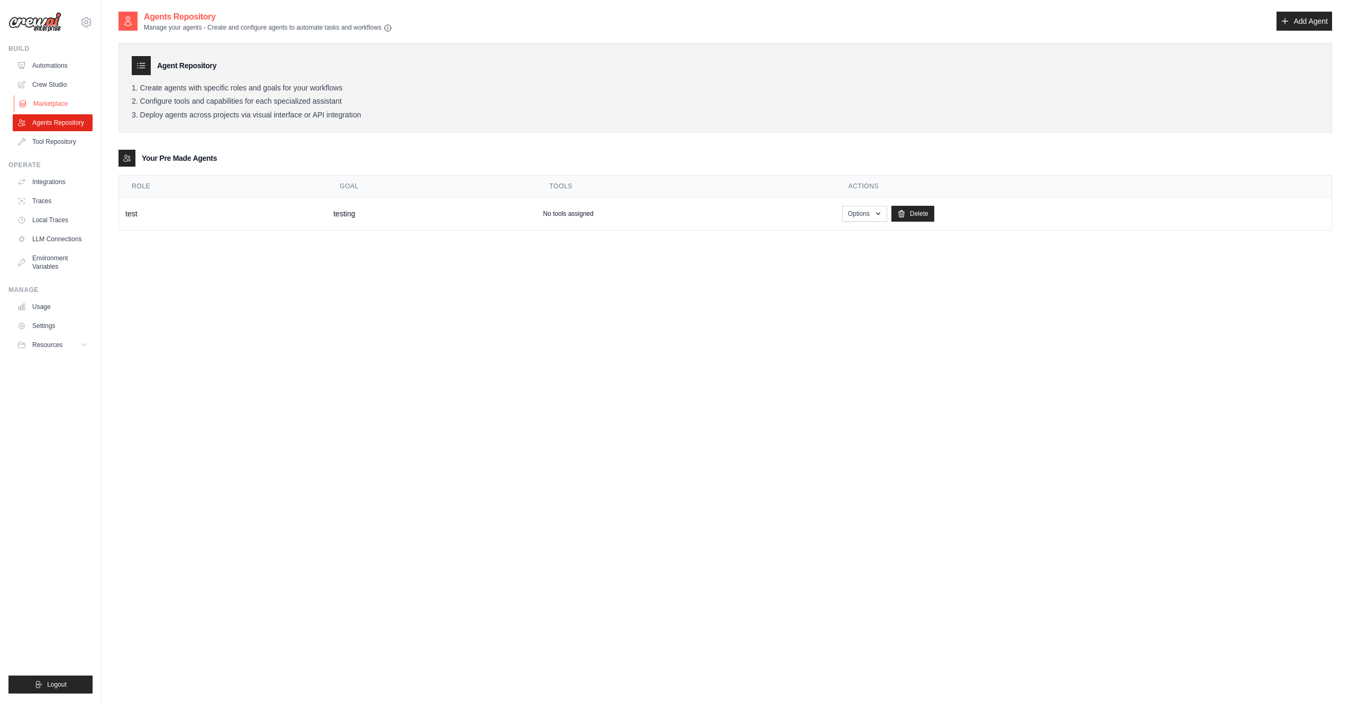
click at [46, 102] on link "Marketplace" at bounding box center [54, 103] width 80 height 17
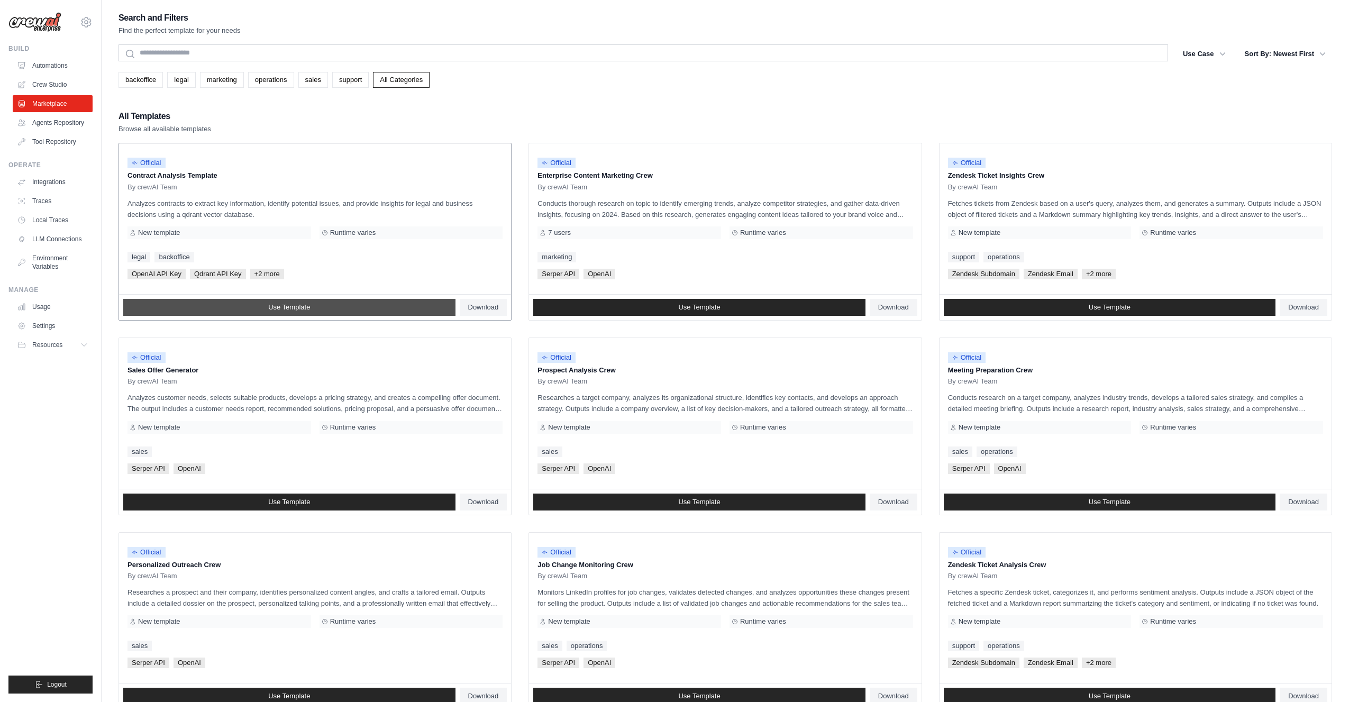
click at [299, 307] on span "Use Template" at bounding box center [289, 307] width 42 height 8
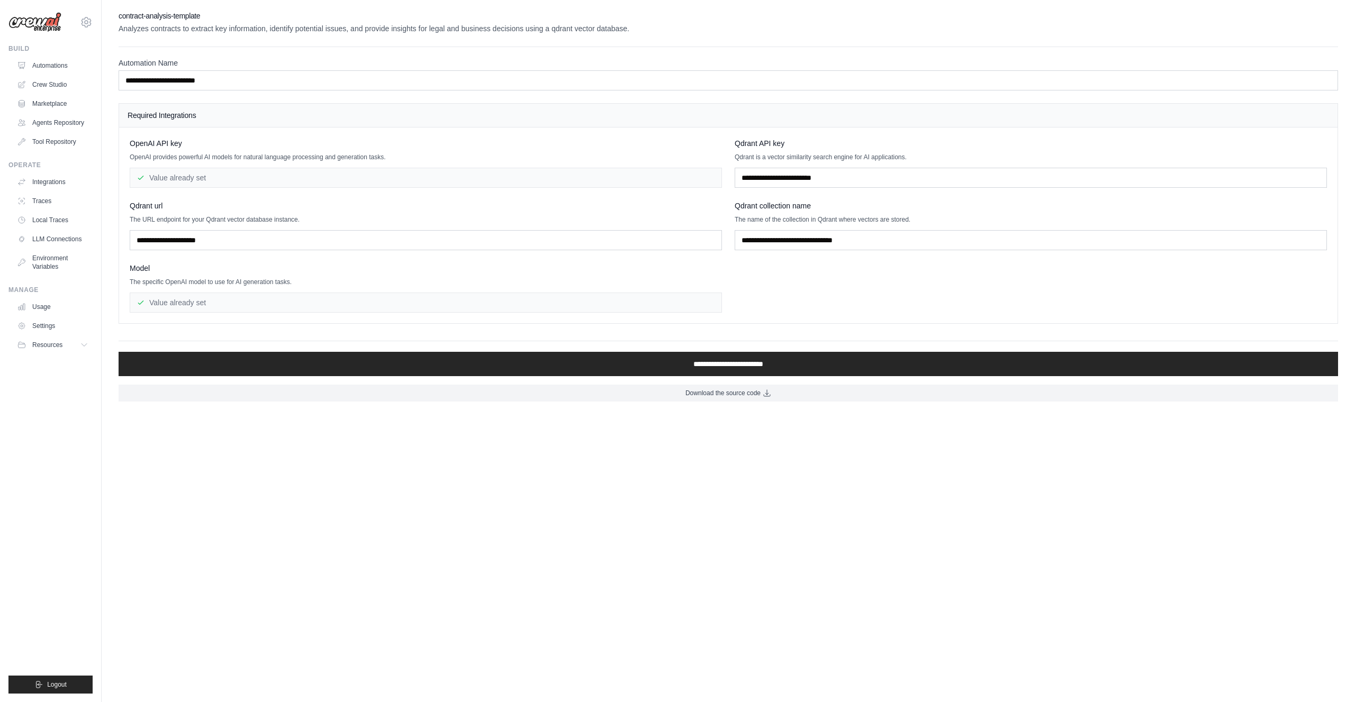
click at [397, 197] on div "OpenAI API key OpenAI provides powerful AI models for natural language processi…" at bounding box center [728, 225] width 1197 height 175
click at [289, 293] on div "Value already set" at bounding box center [426, 303] width 592 height 20
click at [278, 278] on p "The specific OpenAI model to use for AI generation tasks." at bounding box center [426, 282] width 592 height 8
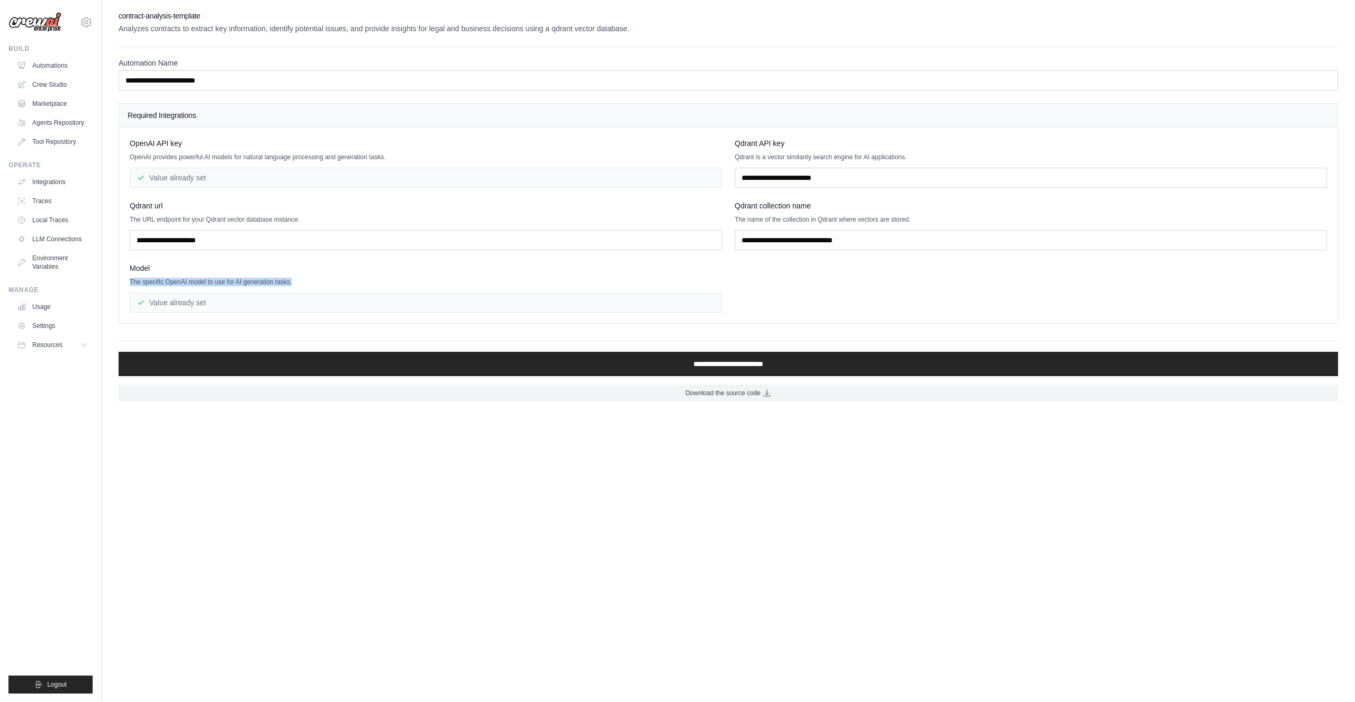
click at [312, 279] on p "The specific OpenAI model to use for AI generation tasks." at bounding box center [426, 282] width 592 height 8
click at [438, 128] on div "OpenAI API key OpenAI provides powerful AI models for natural language processi…" at bounding box center [728, 226] width 1218 height 196
click at [459, 153] on p "OpenAI provides powerful AI models for natural language processing and generati…" at bounding box center [426, 157] width 592 height 8
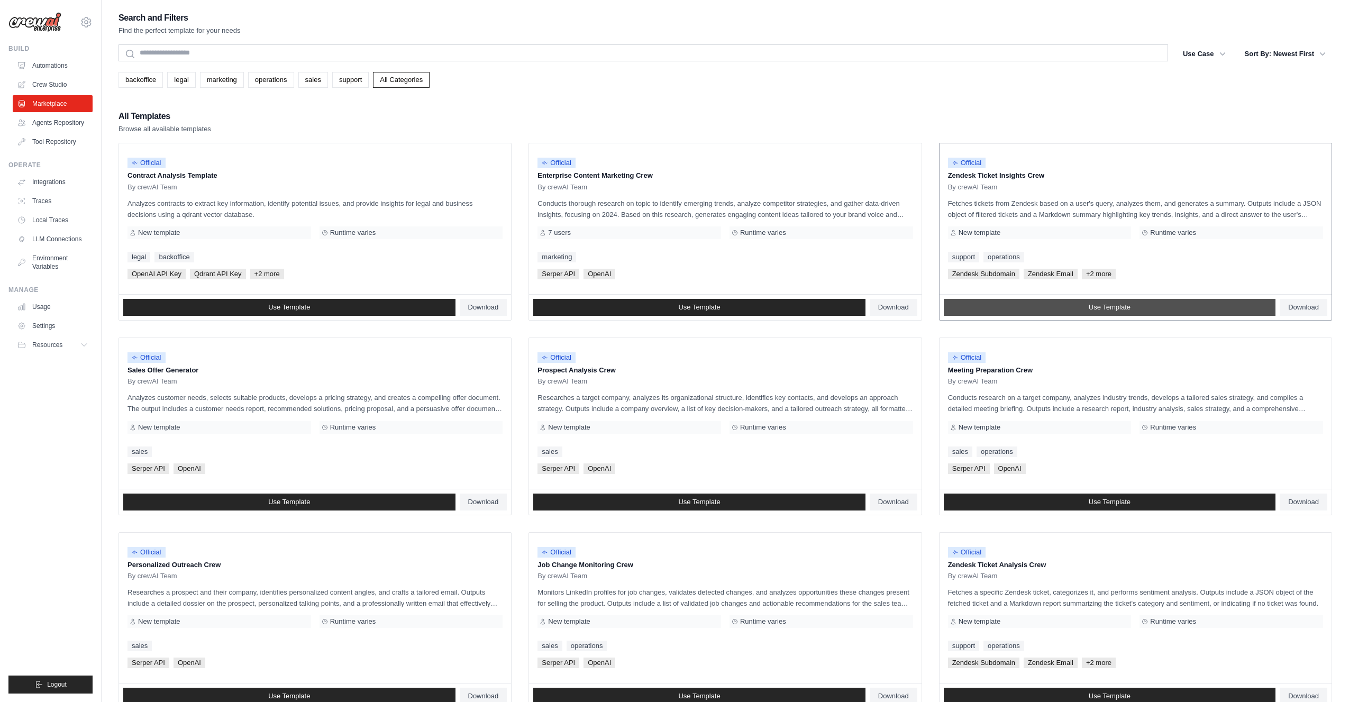
click at [1106, 303] on span "Use Template" at bounding box center [1110, 307] width 42 height 8
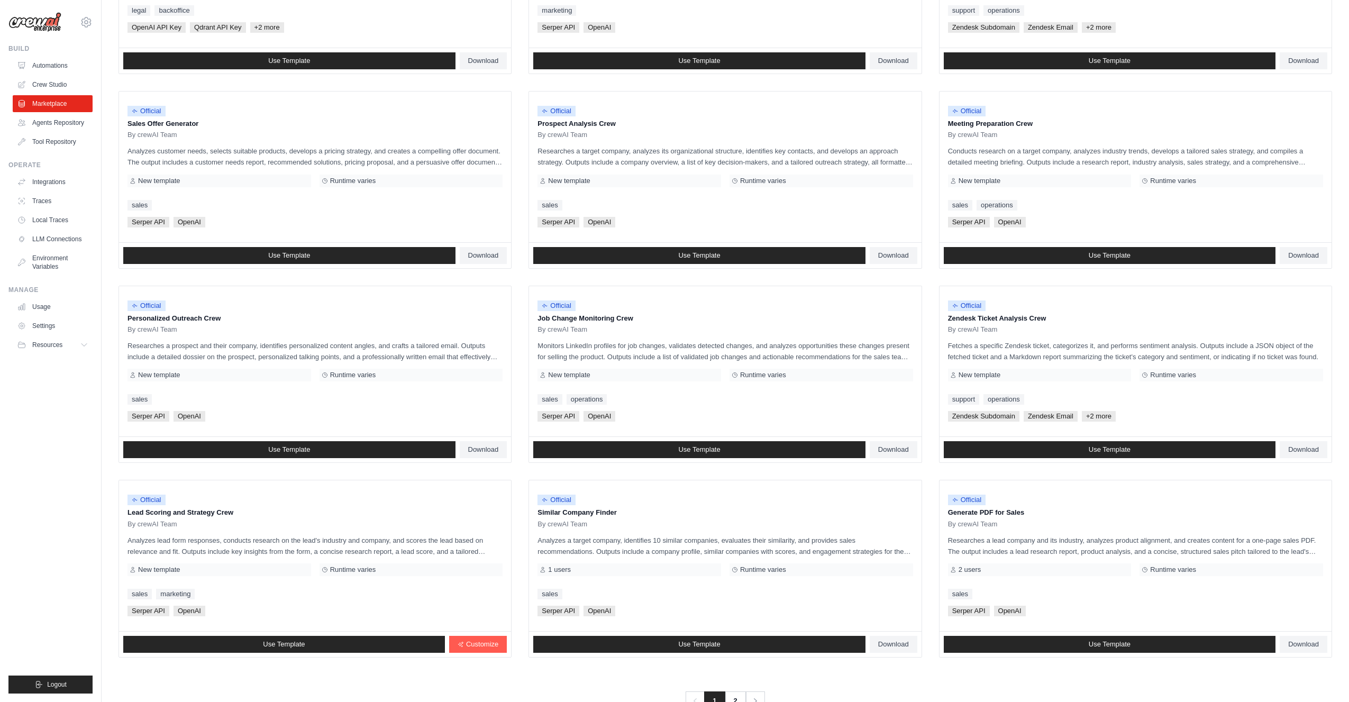
scroll to position [276, 0]
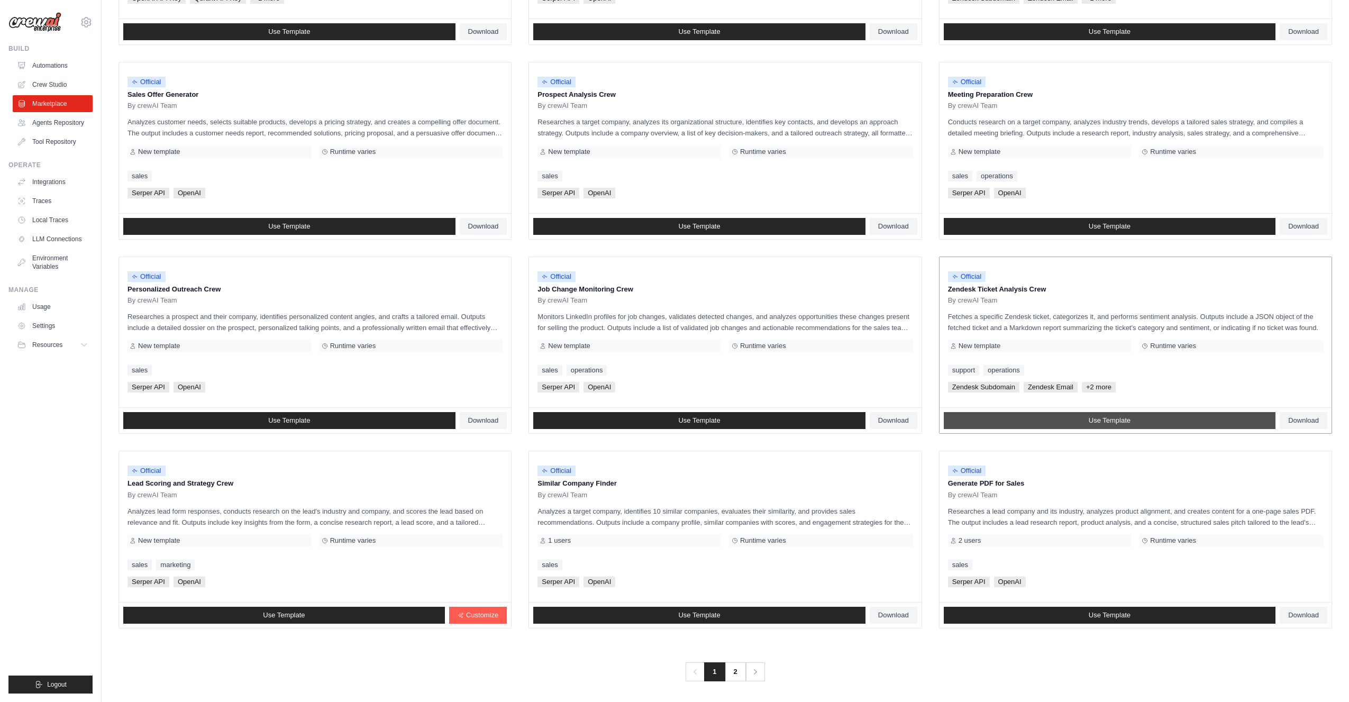
click at [1051, 412] on link "Use Template" at bounding box center [1110, 420] width 332 height 17
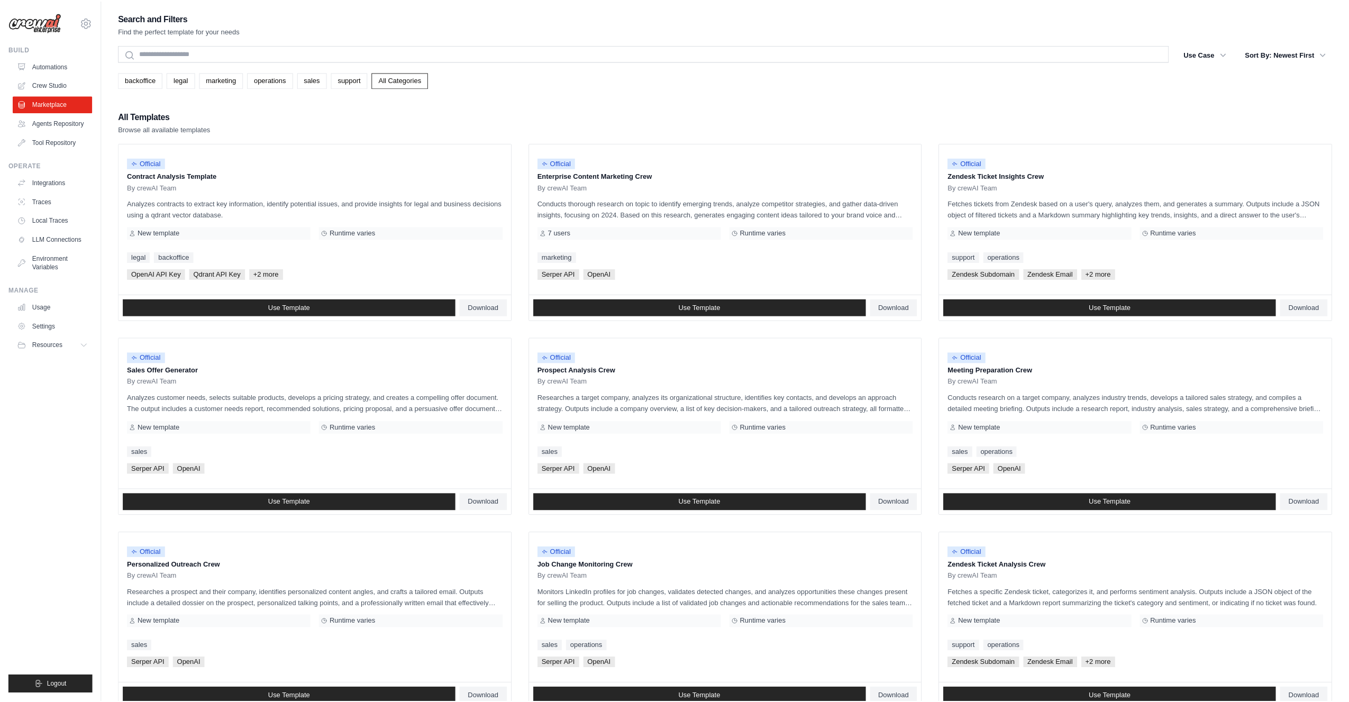
scroll to position [276, 0]
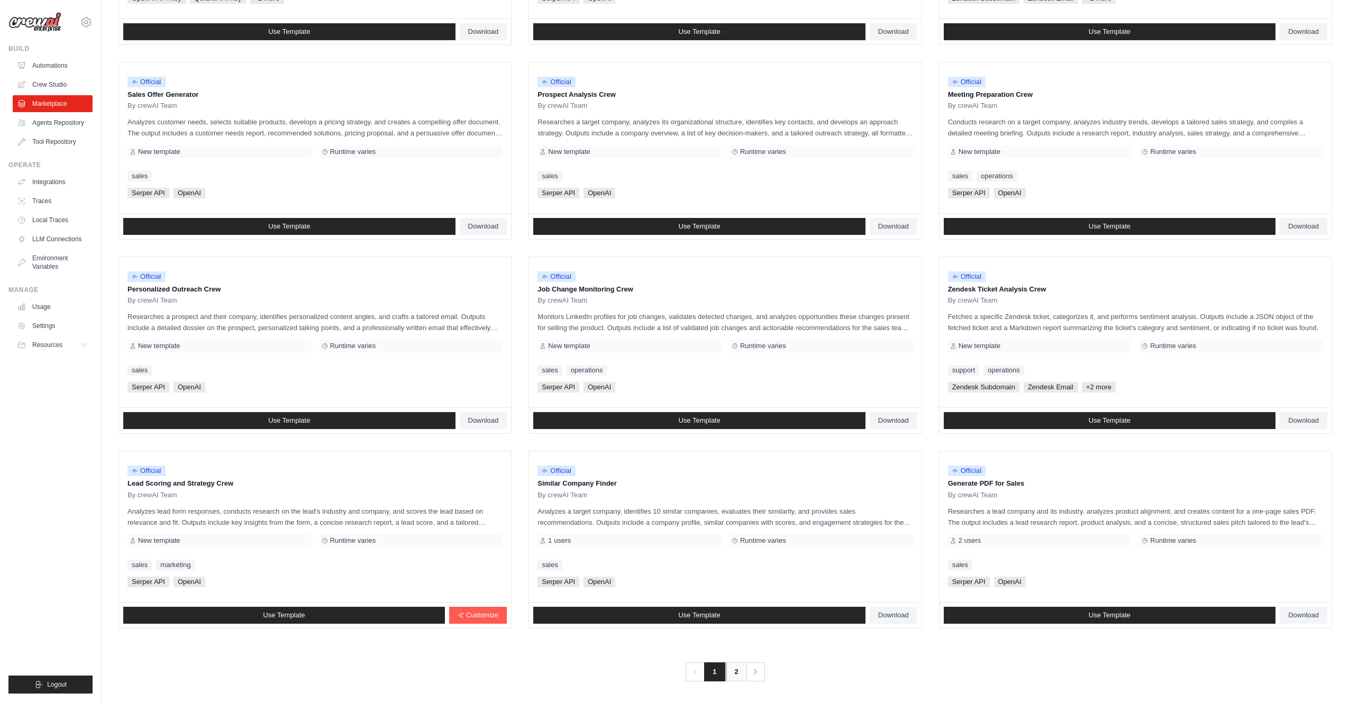
click at [733, 669] on link "2" at bounding box center [736, 671] width 21 height 19
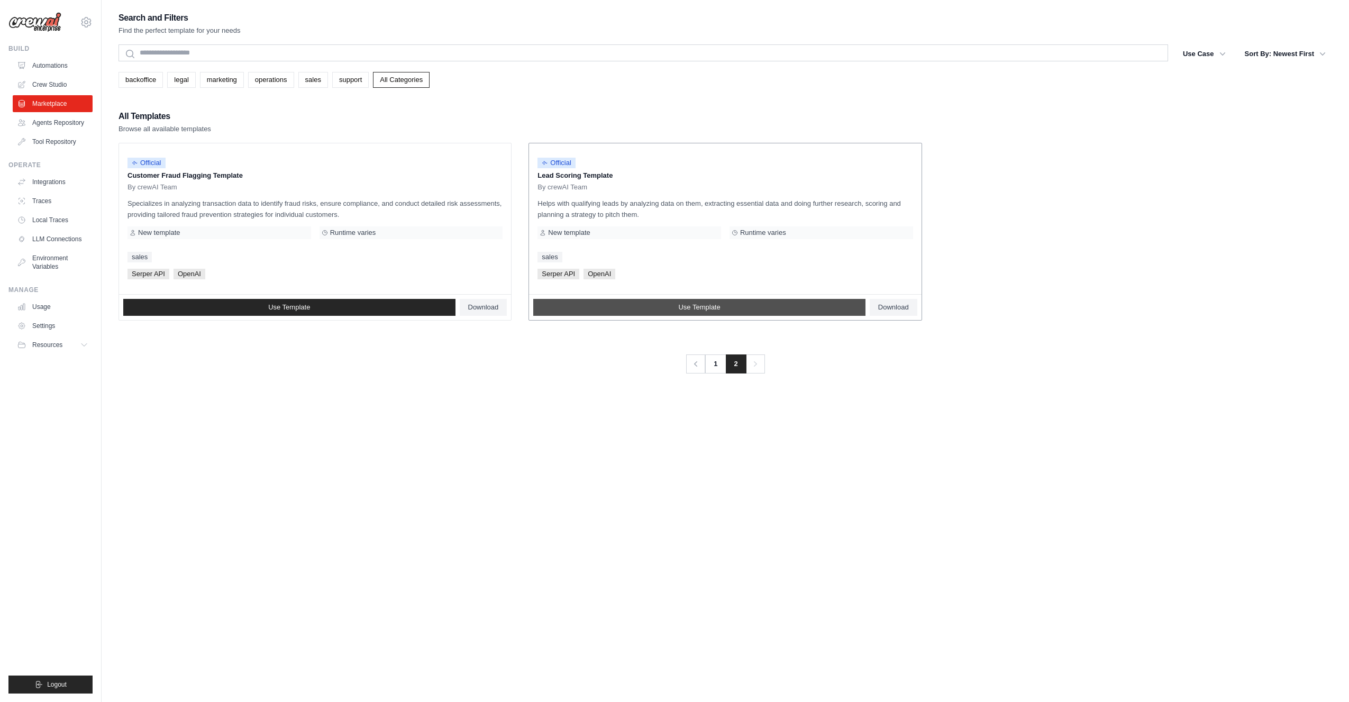
click at [689, 306] on span "Use Template" at bounding box center [699, 307] width 42 height 8
click at [56, 121] on link "Agents Repository" at bounding box center [54, 122] width 80 height 17
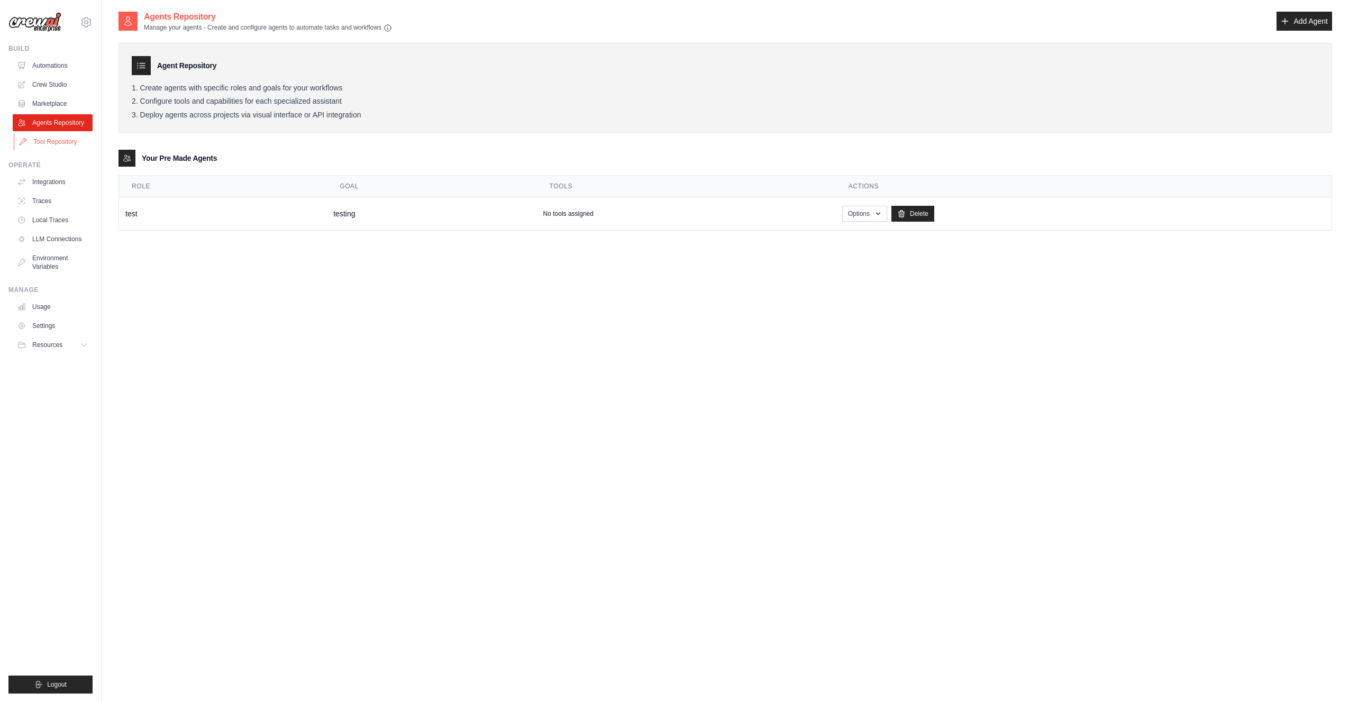
click at [43, 143] on link "Tool Repository" at bounding box center [54, 141] width 80 height 17
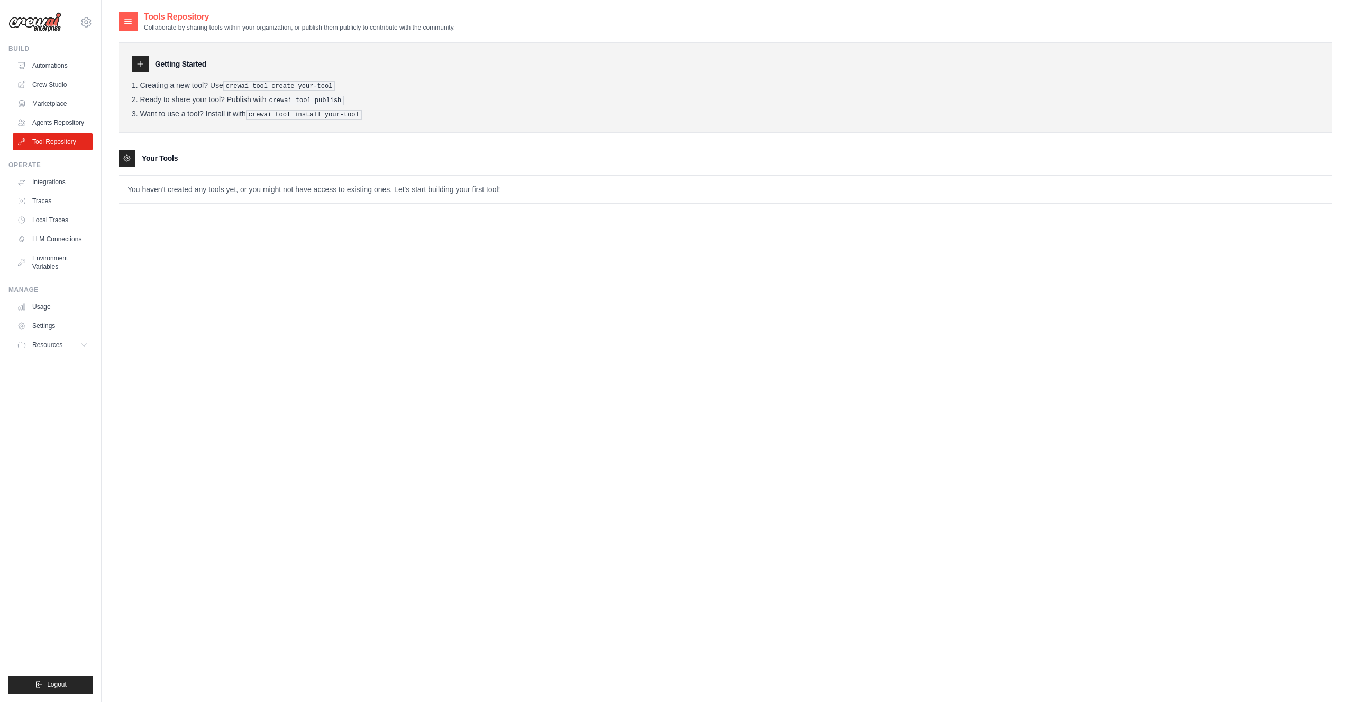
click at [138, 63] on icon at bounding box center [140, 64] width 8 height 8
click at [339, 46] on div "Getting Started Creating a new tool? Use crewai tool create your-tool Ready to …" at bounding box center [726, 87] width 1214 height 90
click at [374, 99] on li "Ready to share your tool? Publish with crewai tool publish" at bounding box center [725, 100] width 1187 height 10
click at [54, 184] on link "Integrations" at bounding box center [54, 182] width 80 height 17
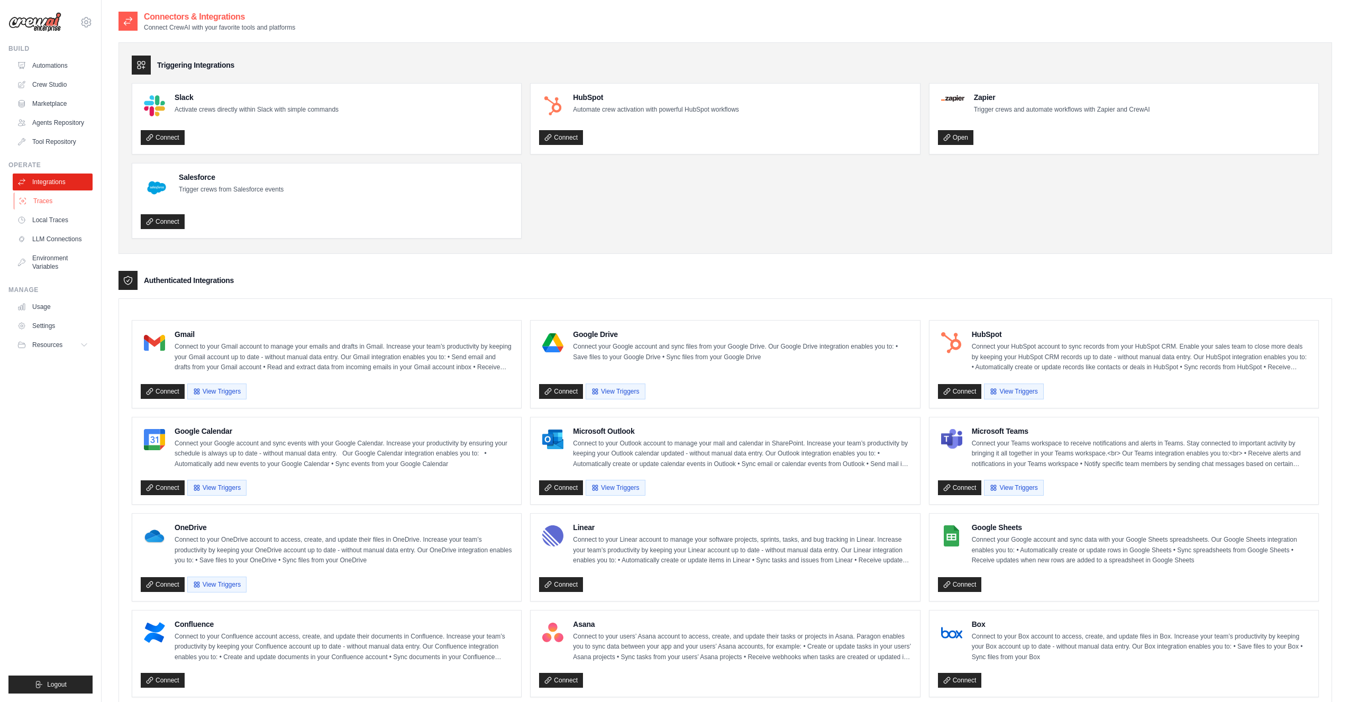
click at [46, 203] on link "Traces" at bounding box center [54, 201] width 80 height 17
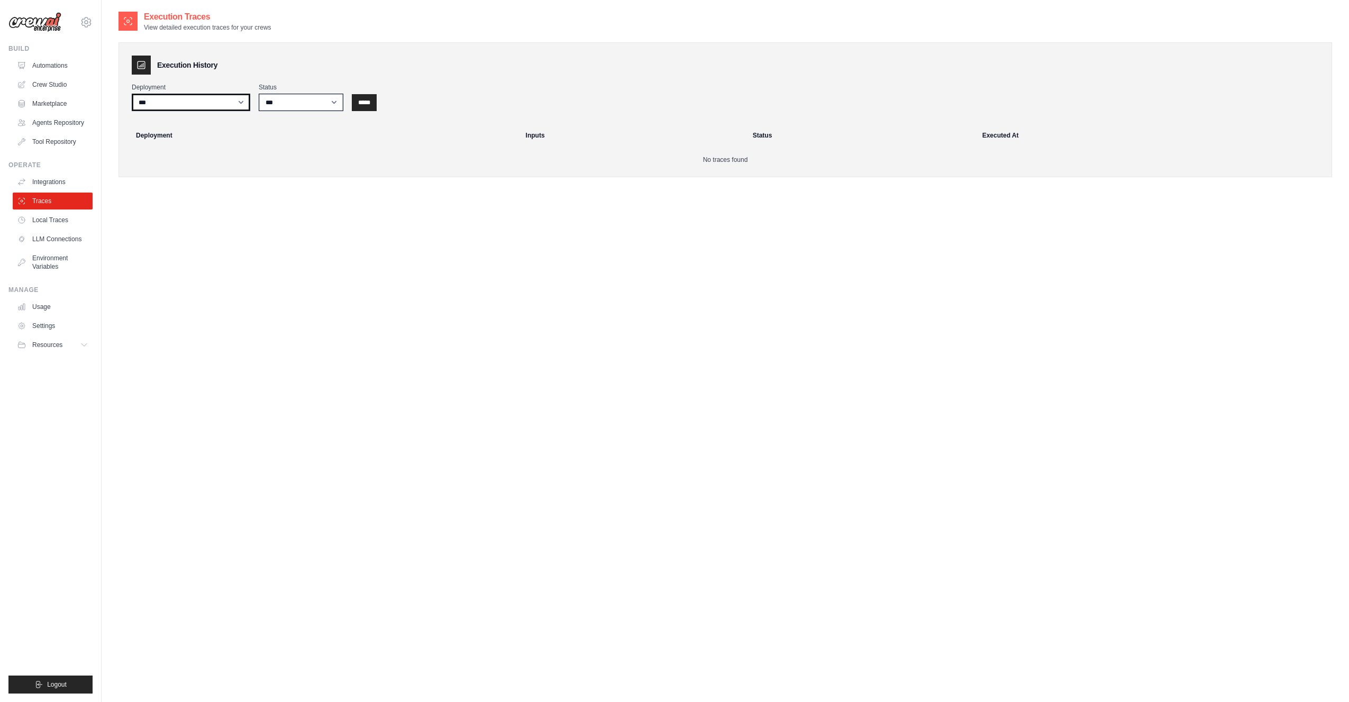
click at [233, 97] on select "***" at bounding box center [191, 102] width 119 height 17
drag, startPoint x: 212, startPoint y: 104, endPoint x: 261, endPoint y: 103, distance: 49.7
click at [215, 104] on select "***" at bounding box center [191, 102] width 119 height 17
click at [371, 104] on input "*****" at bounding box center [364, 102] width 25 height 17
click at [50, 220] on link "Local Traces" at bounding box center [54, 220] width 80 height 17
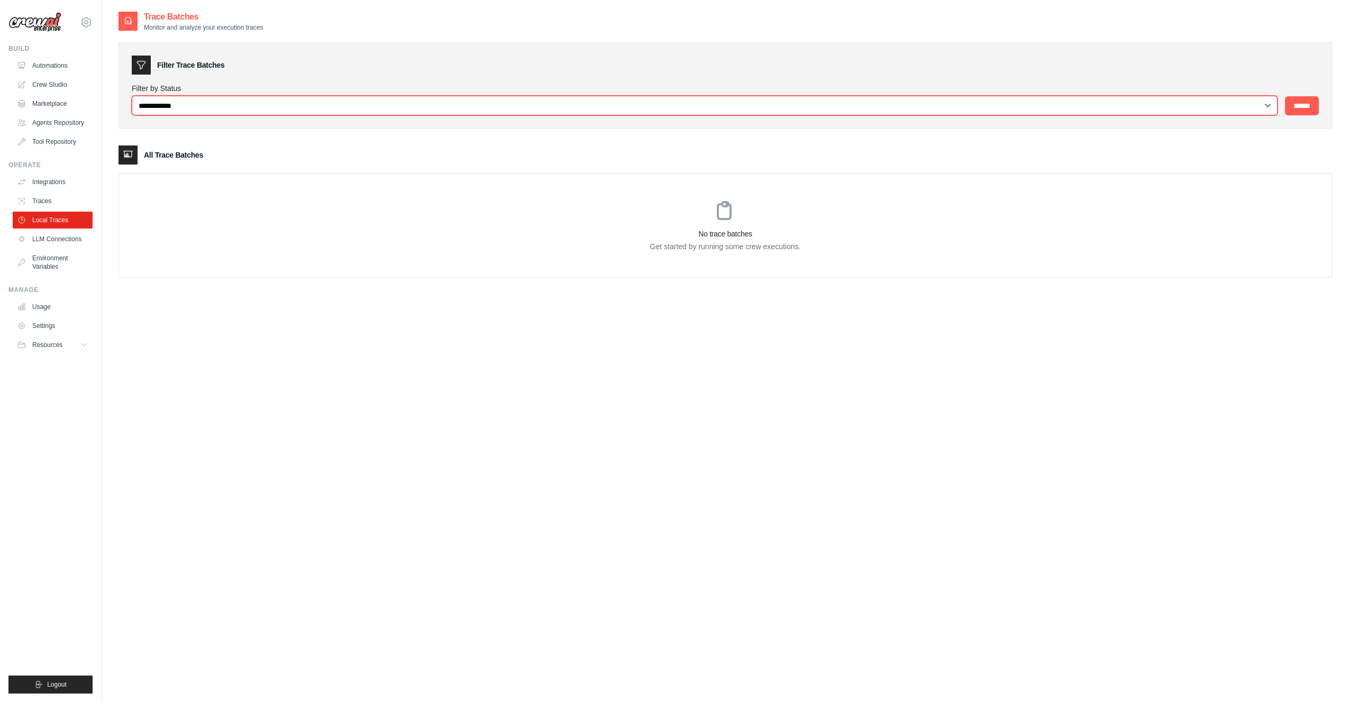
click at [348, 99] on select "**********" at bounding box center [705, 106] width 1146 height 20
drag, startPoint x: 348, startPoint y: 99, endPoint x: 358, endPoint y: 101, distance: 10.1
click at [348, 99] on select "**********" at bounding box center [705, 106] width 1146 height 20
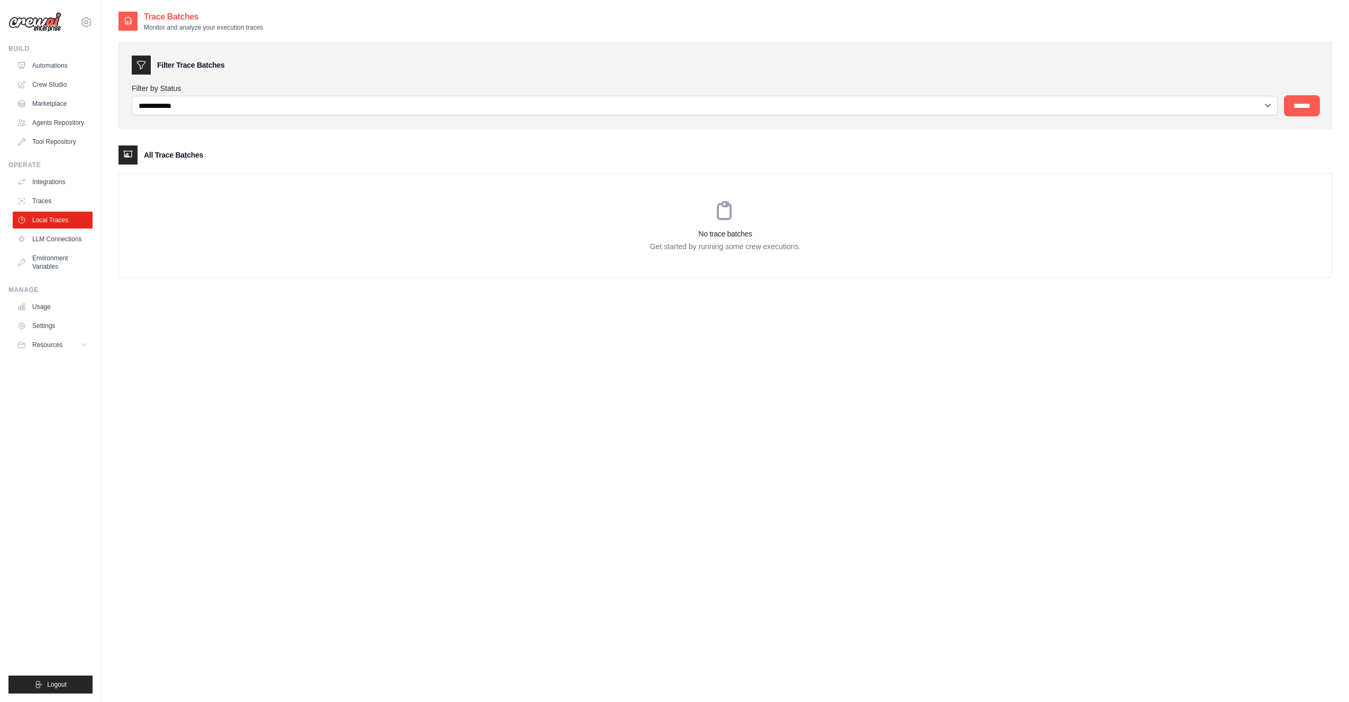
drag, startPoint x: 1295, startPoint y: 103, endPoint x: 1200, endPoint y: 117, distance: 96.9
click at [1295, 103] on input "******" at bounding box center [1302, 105] width 34 height 19
click at [53, 238] on link "LLM Connections" at bounding box center [54, 239] width 80 height 17
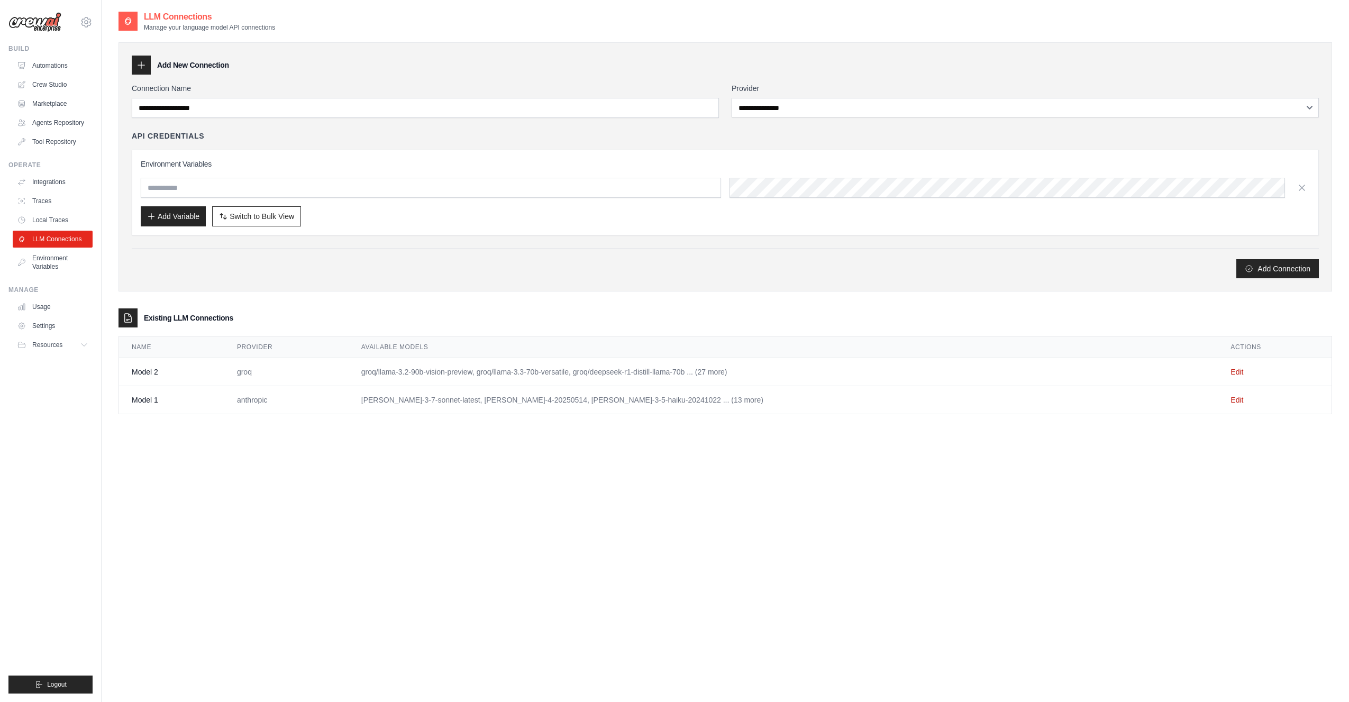
drag, startPoint x: 466, startPoint y: 309, endPoint x: 458, endPoint y: 308, distance: 7.5
click at [465, 309] on div "Existing LLM Connections" at bounding box center [726, 317] width 1214 height 19
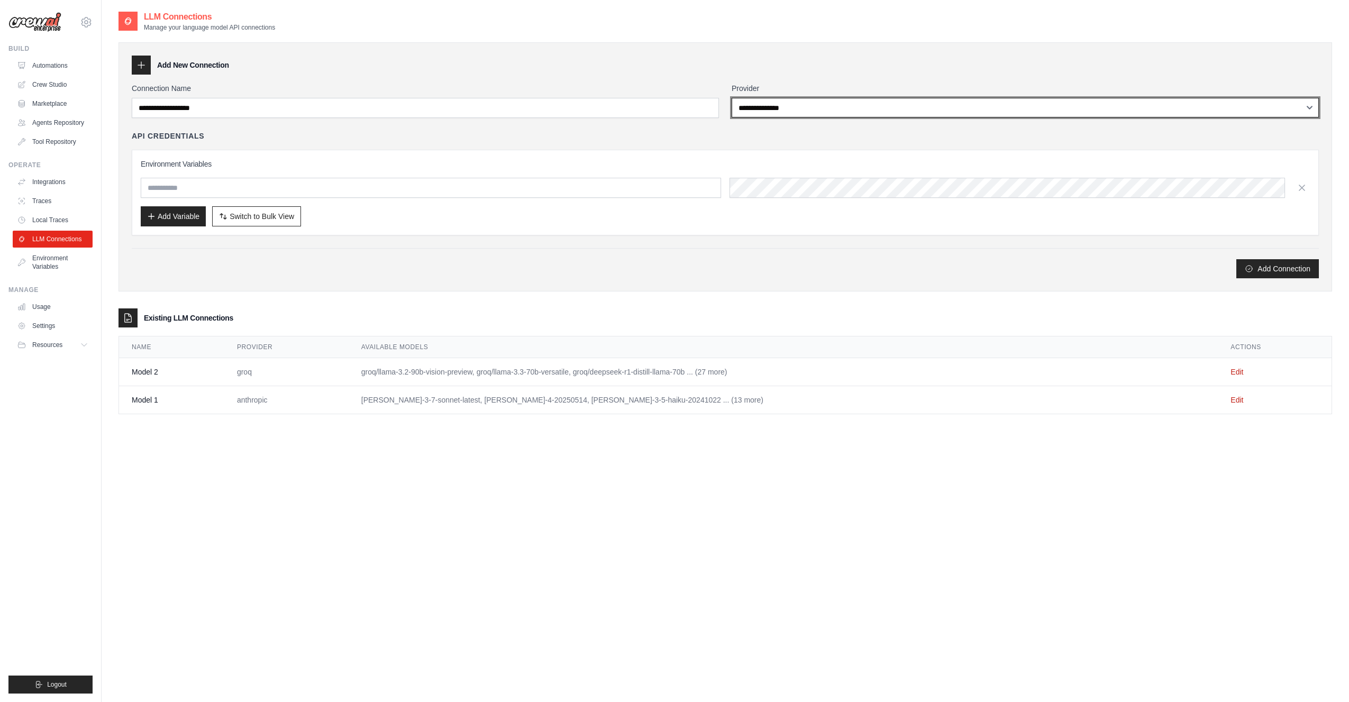
click at [791, 107] on select "**********" at bounding box center [1025, 108] width 587 height 20
click at [802, 104] on select "**********" at bounding box center [1025, 108] width 587 height 20
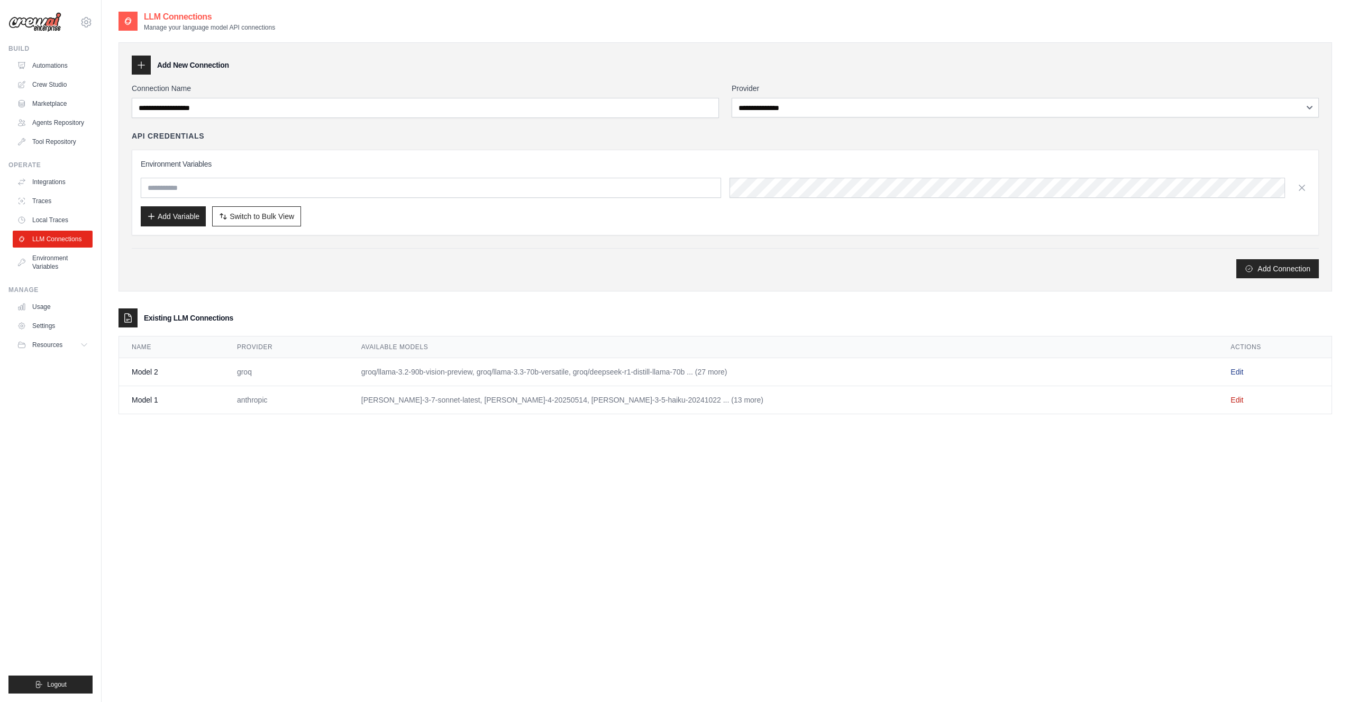
click at [1231, 368] on link "Edit" at bounding box center [1237, 372] width 13 height 8
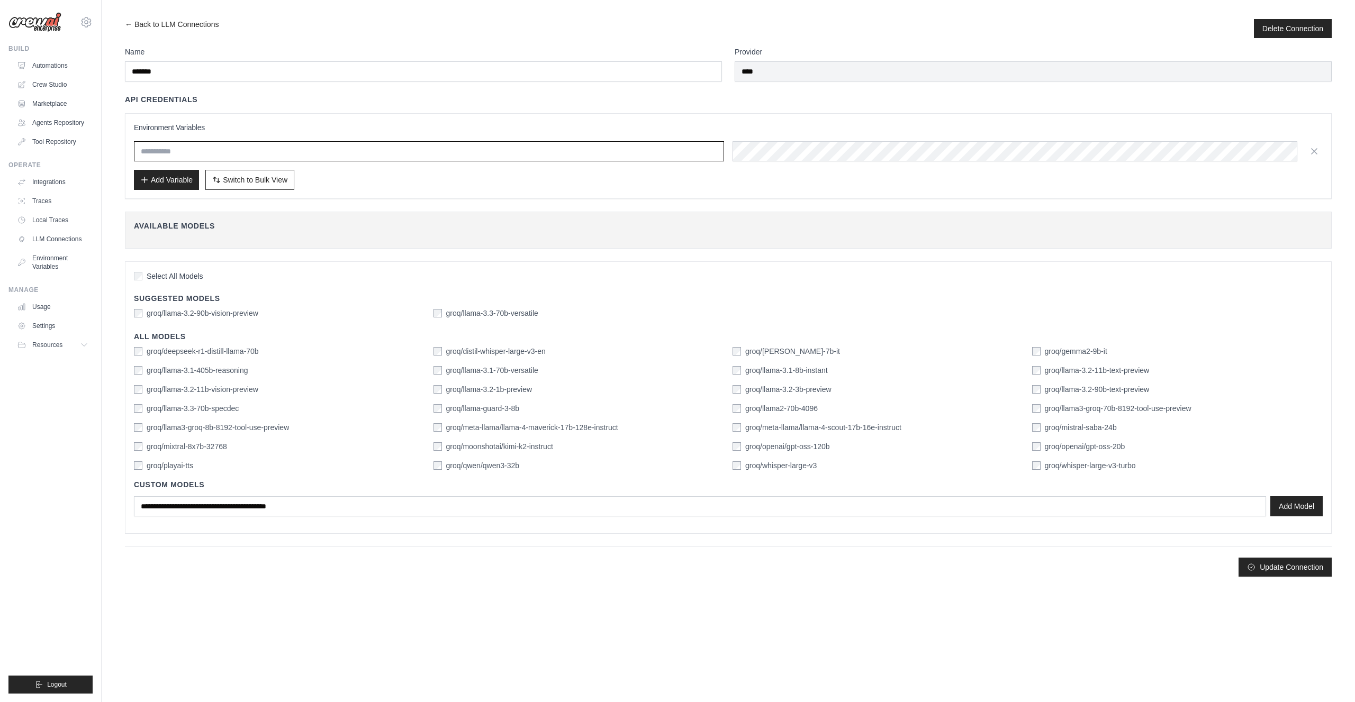
click at [230, 151] on input "text" at bounding box center [429, 151] width 590 height 20
click at [304, 99] on div "API Credentials" at bounding box center [728, 99] width 1206 height 11
drag, startPoint x: 779, startPoint y: 101, endPoint x: 771, endPoint y: 101, distance: 7.4
click at [778, 101] on div "API Credentials" at bounding box center [728, 99] width 1206 height 11
click at [243, 221] on h4 "Available Models" at bounding box center [728, 226] width 1188 height 11
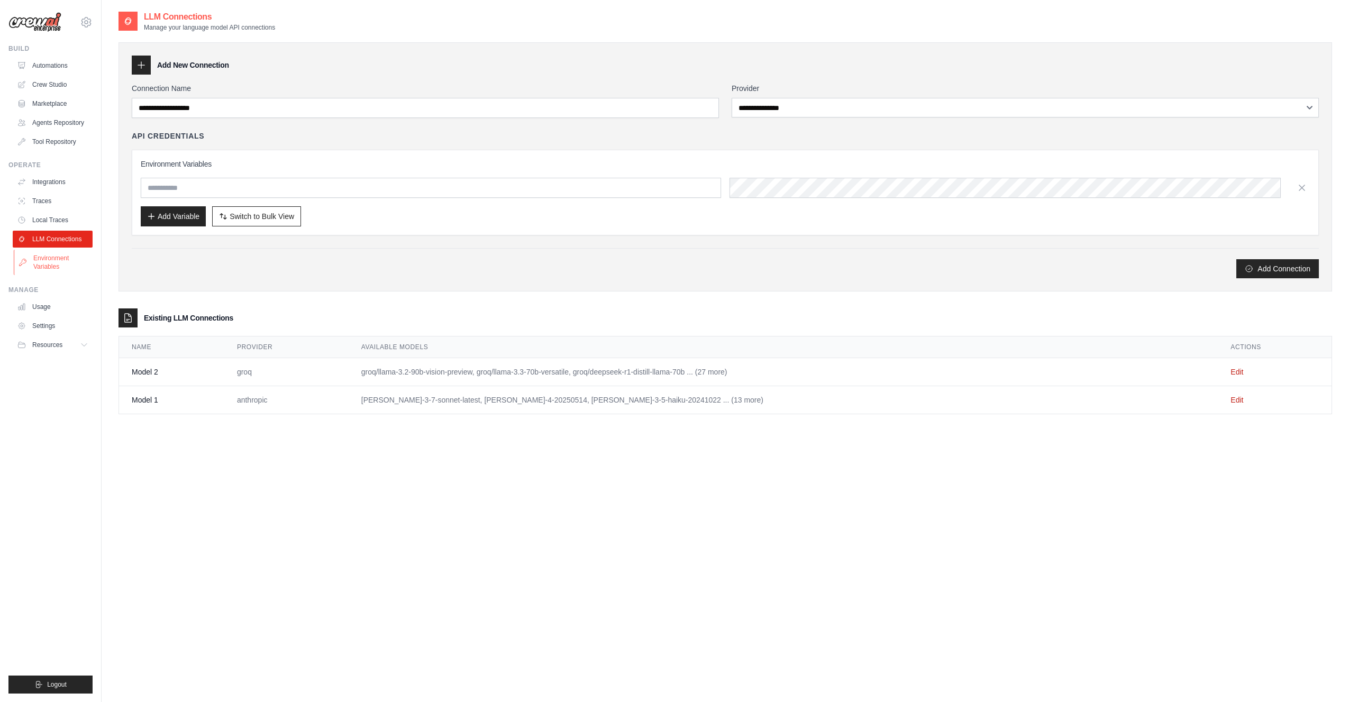
click at [44, 262] on link "Environment Variables" at bounding box center [54, 262] width 80 height 25
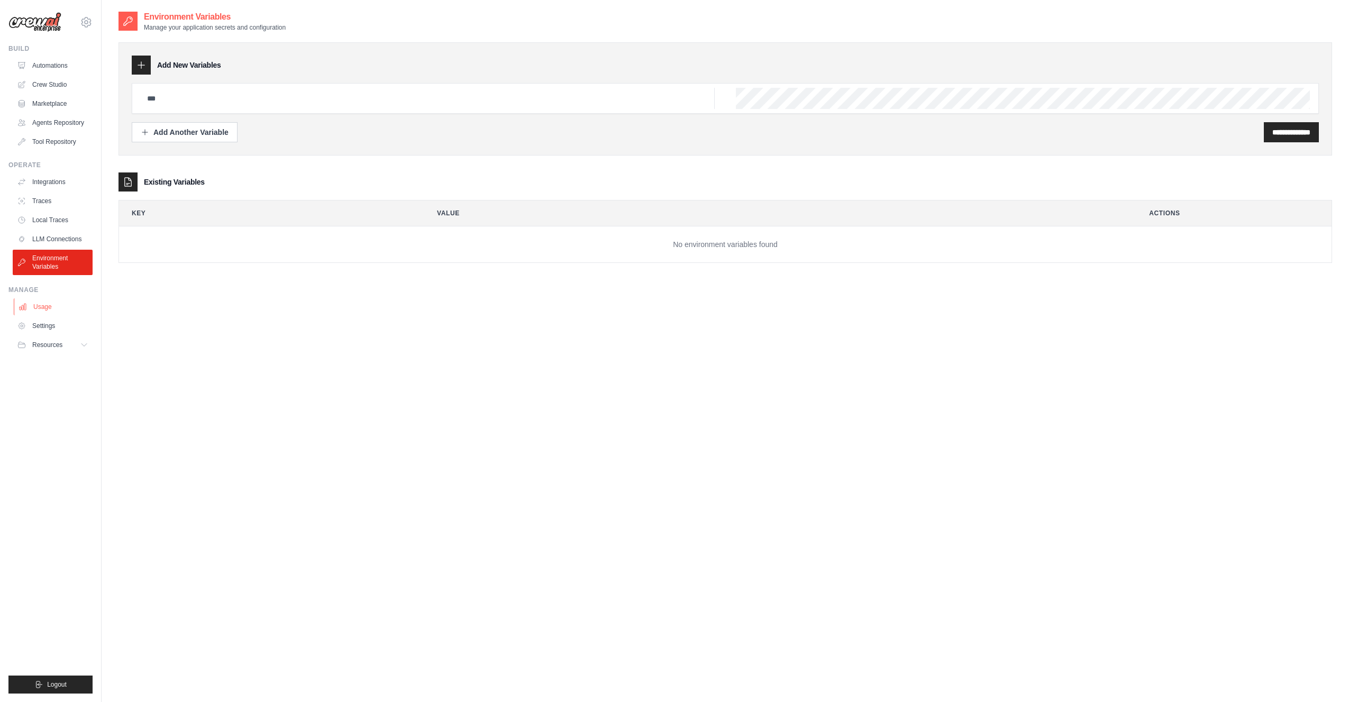
click at [41, 308] on link "Usage" at bounding box center [54, 306] width 80 height 17
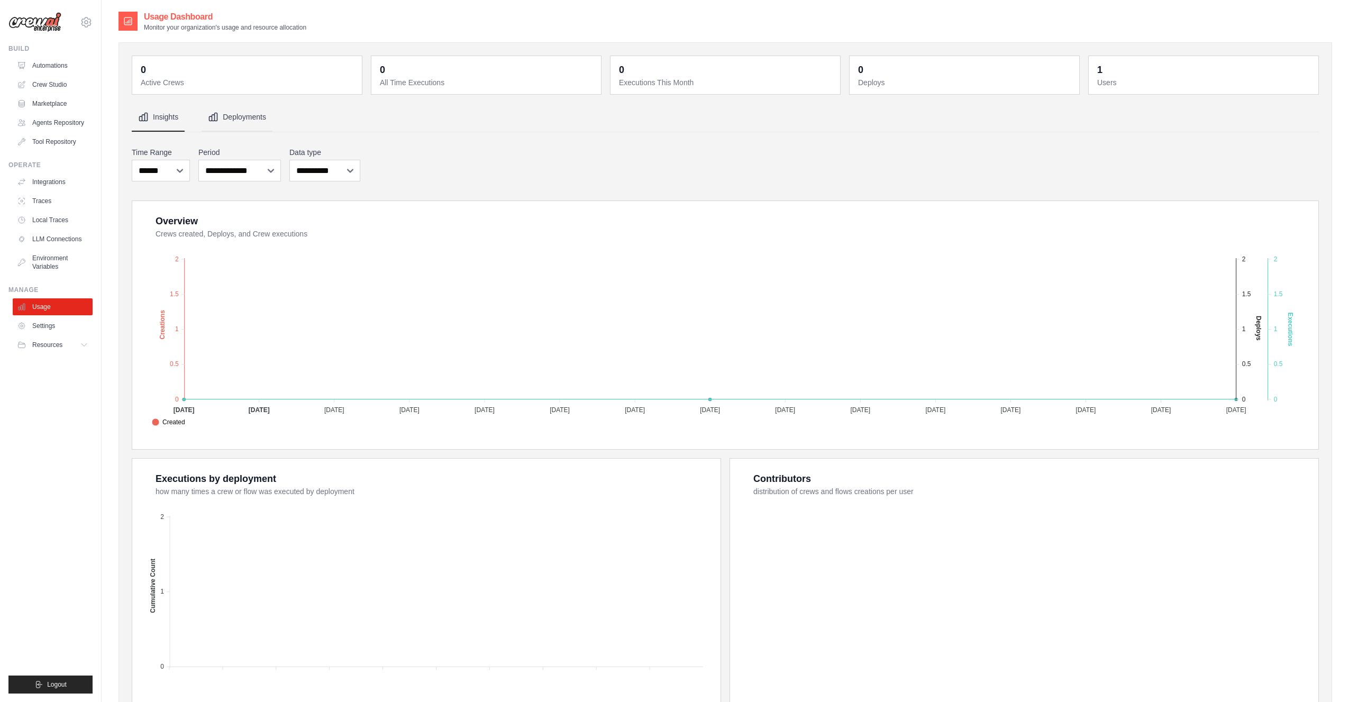
click at [256, 115] on button "Deployments" at bounding box center [237, 117] width 71 height 29
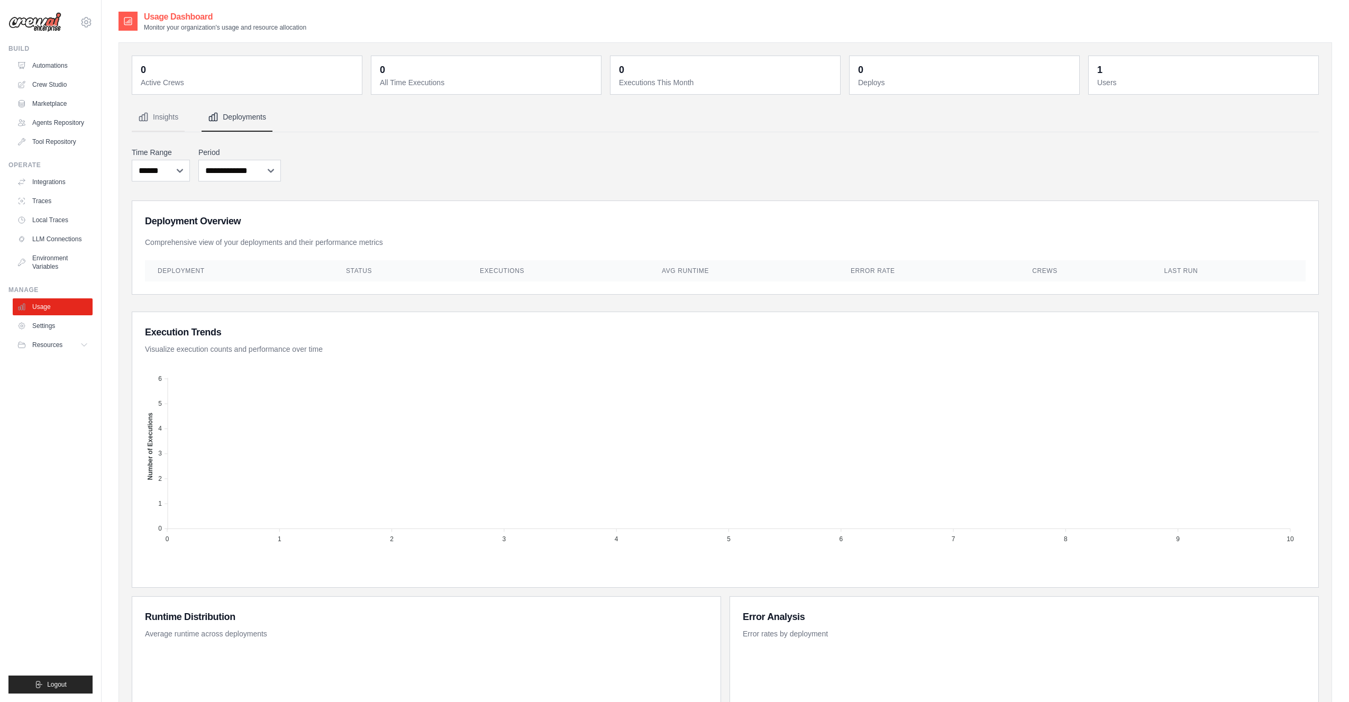
scroll to position [156, 0]
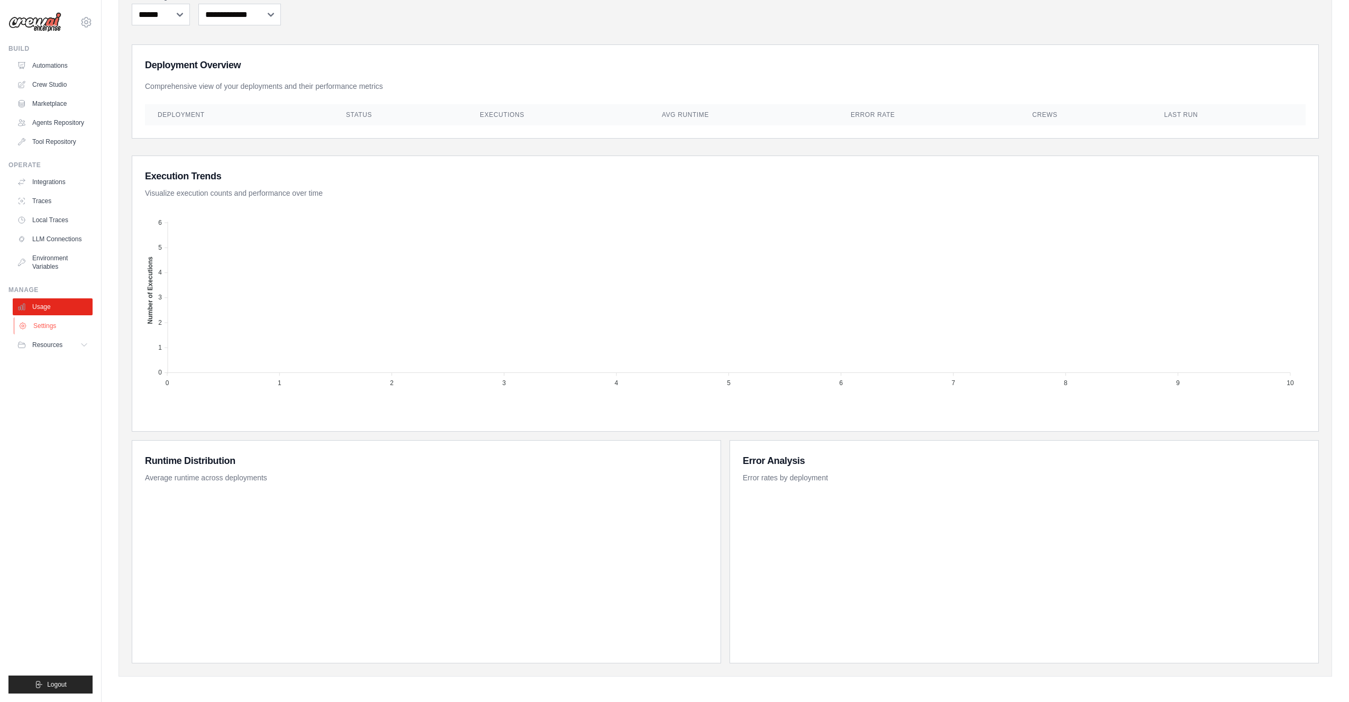
click at [56, 322] on link "Settings" at bounding box center [54, 325] width 80 height 17
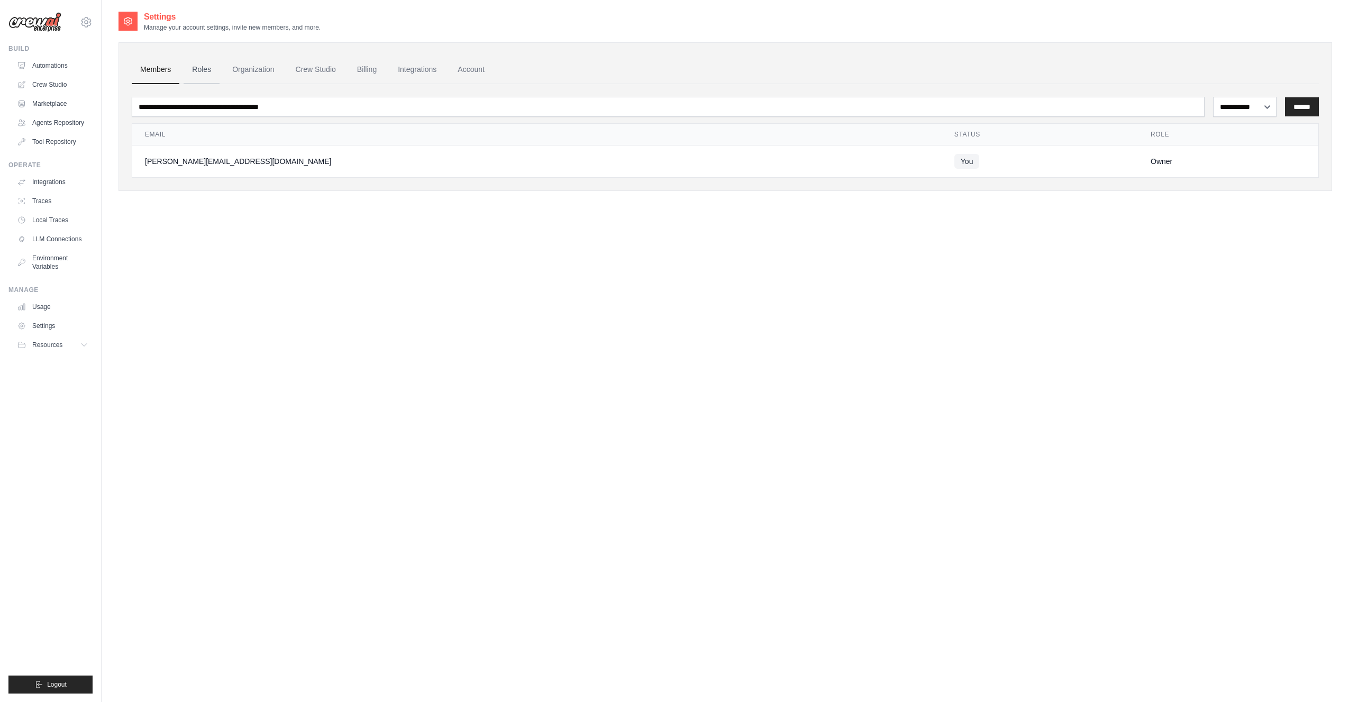
click at [199, 71] on link "Roles" at bounding box center [202, 70] width 36 height 29
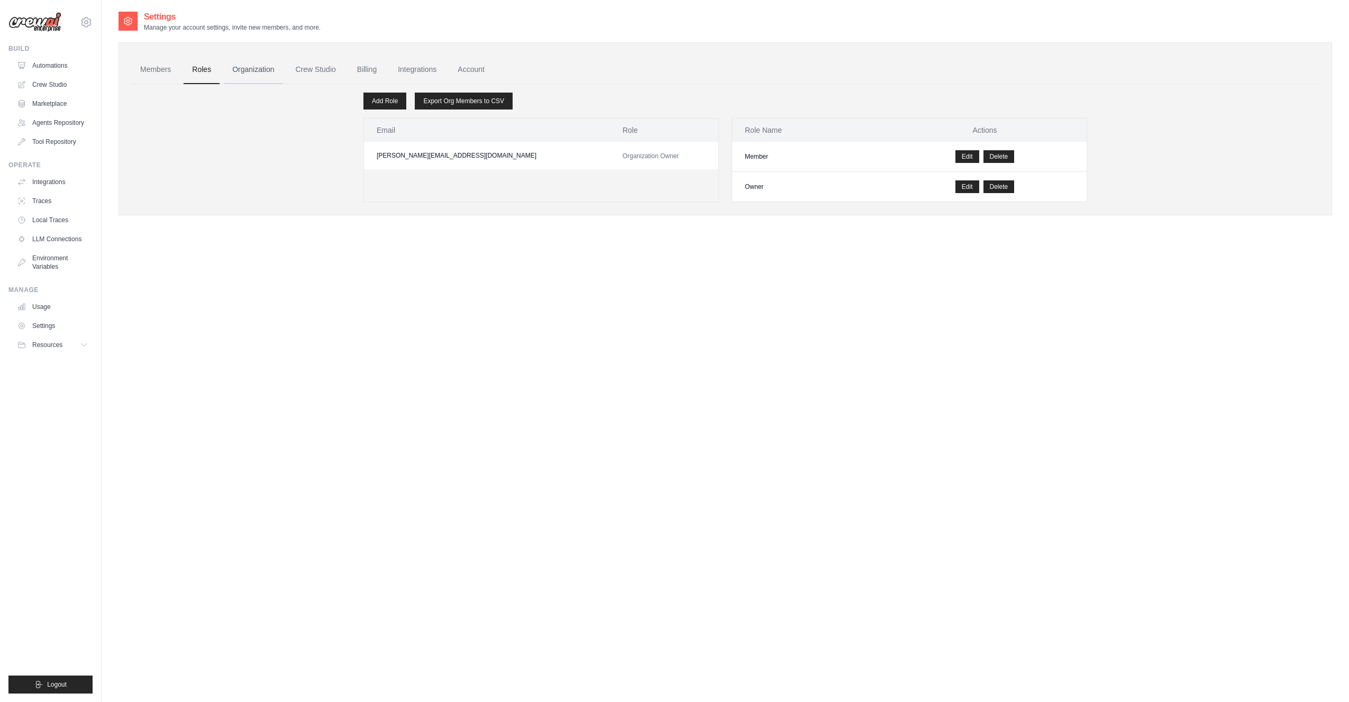
click at [257, 71] on link "Organization" at bounding box center [253, 70] width 59 height 29
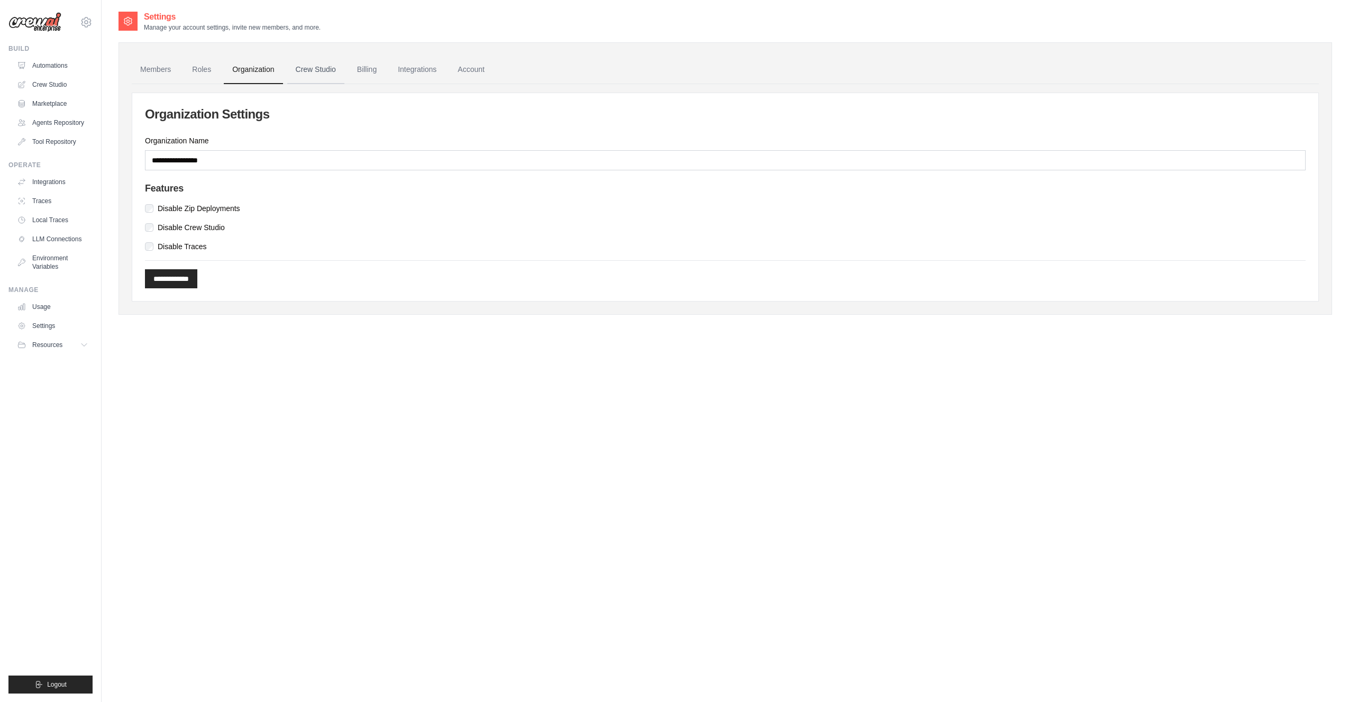
click at [313, 70] on link "Crew Studio" at bounding box center [315, 70] width 57 height 29
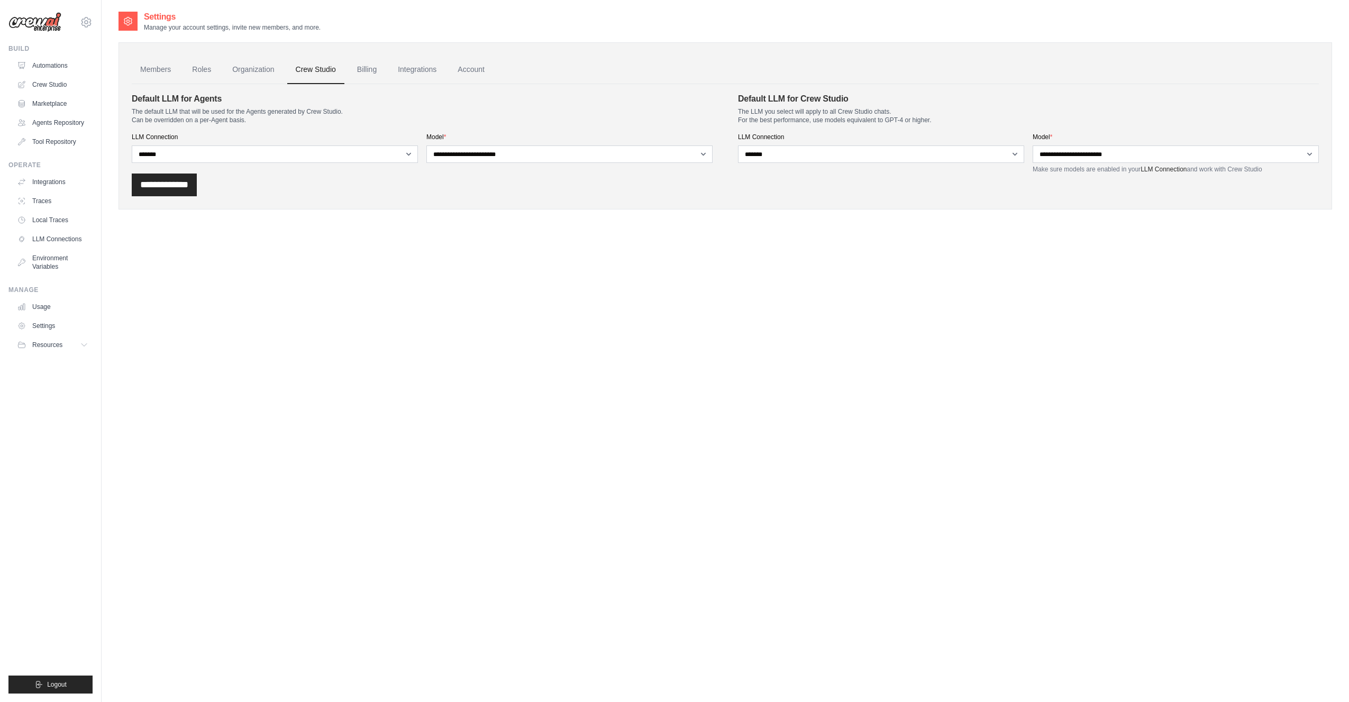
click at [367, 70] on link "Billing" at bounding box center [367, 70] width 37 height 29
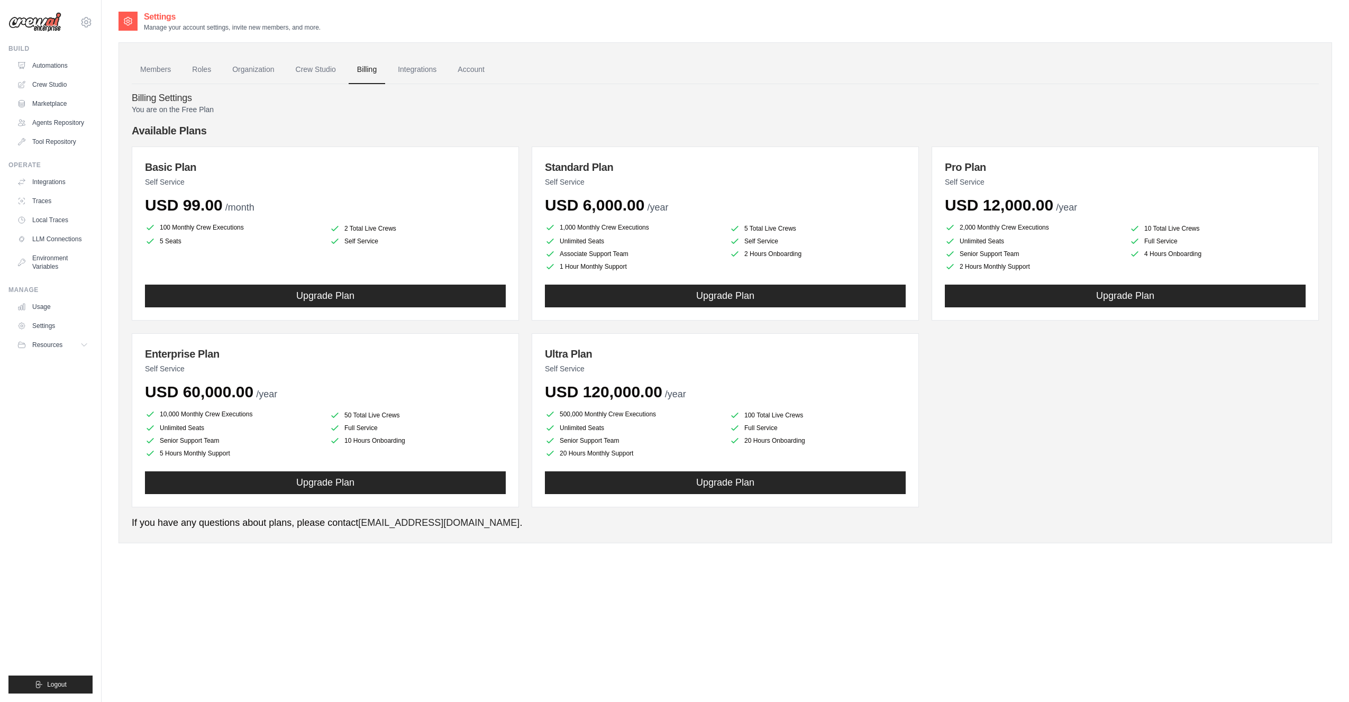
click at [423, 66] on link "Integrations" at bounding box center [417, 70] width 56 height 29
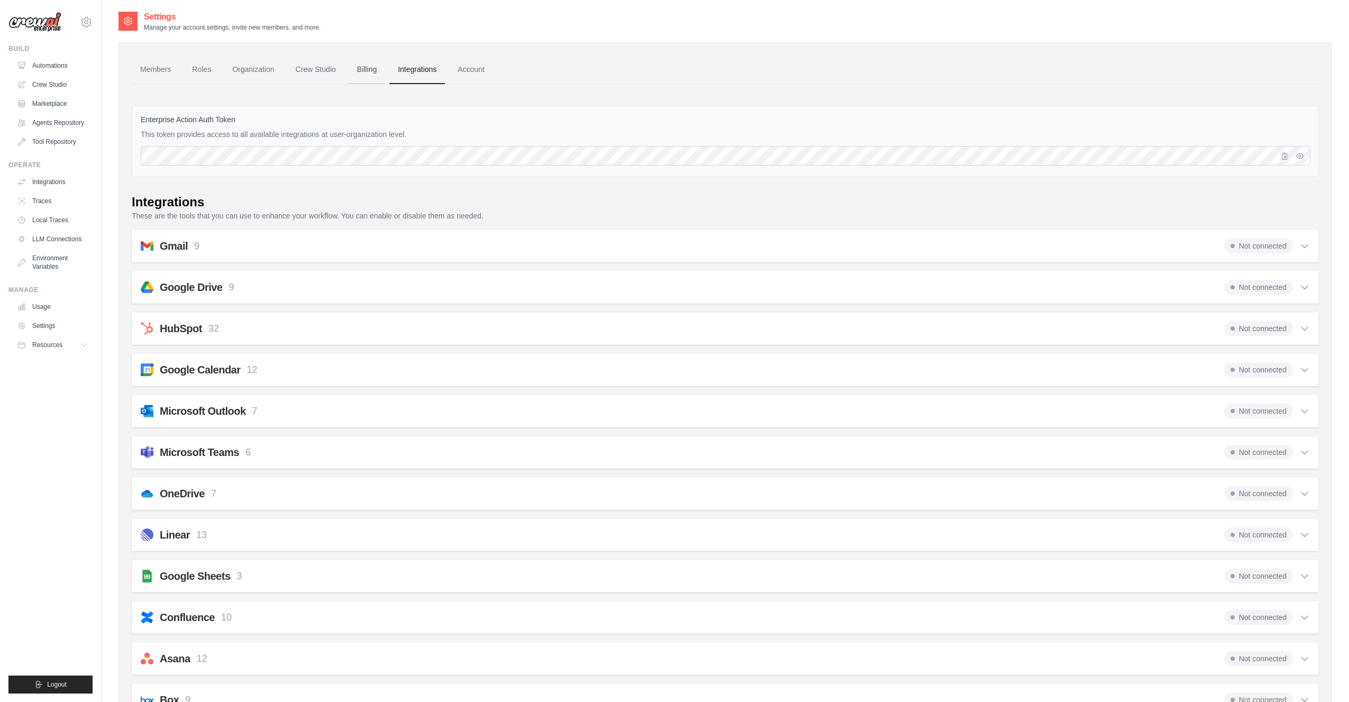
click at [374, 68] on link "Billing" at bounding box center [367, 70] width 37 height 29
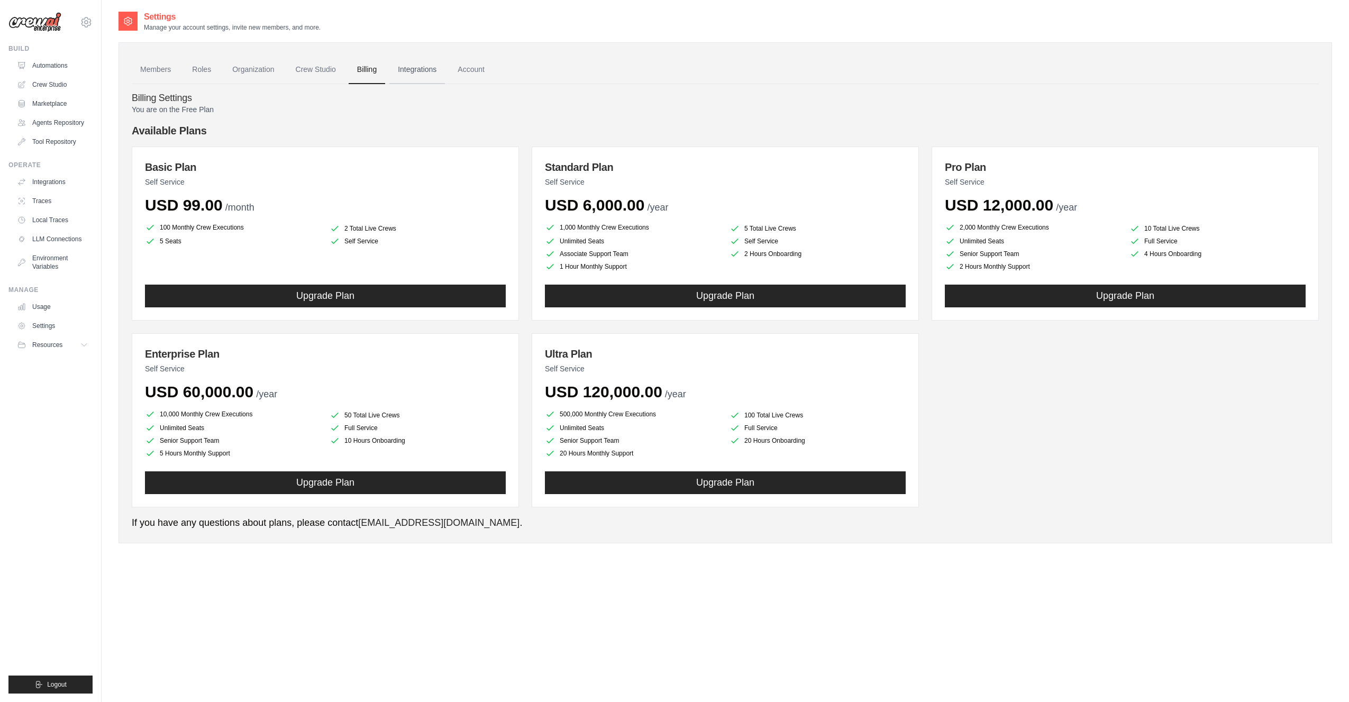
click at [407, 67] on link "Integrations" at bounding box center [417, 70] width 56 height 29
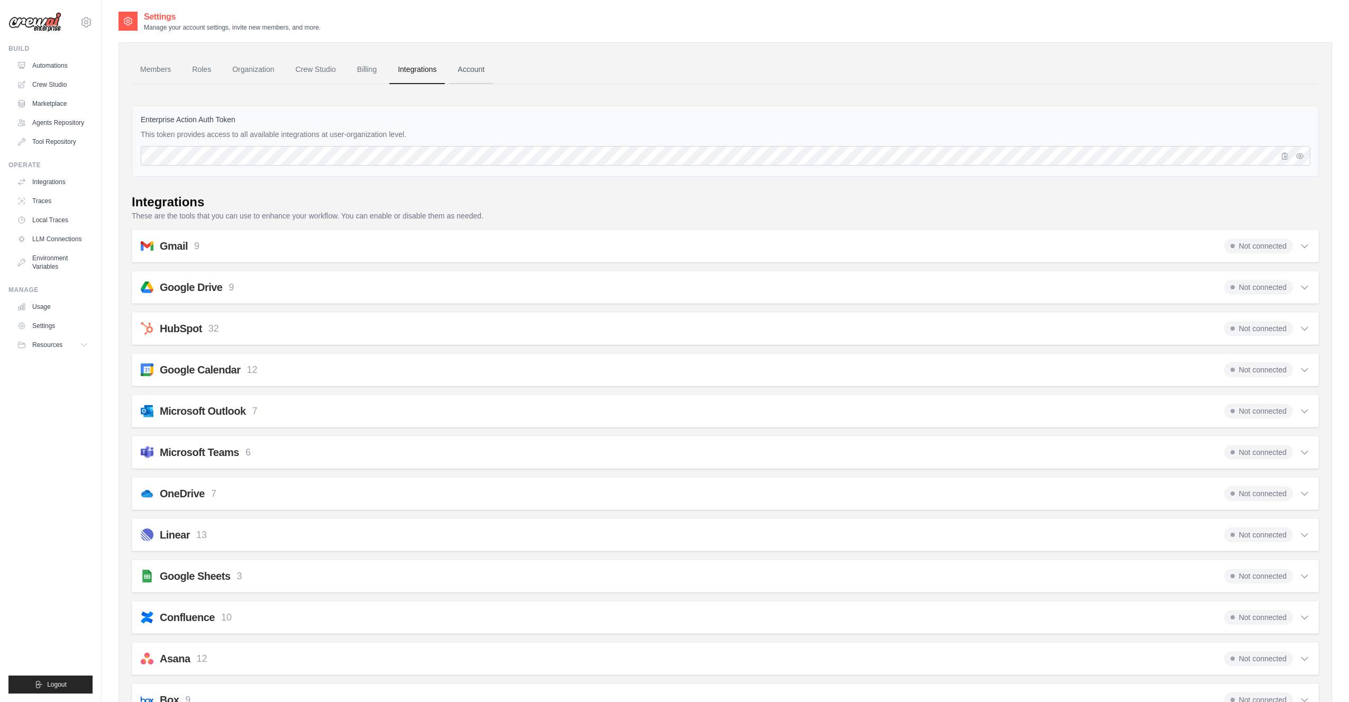
click at [475, 66] on link "Account" at bounding box center [471, 70] width 44 height 29
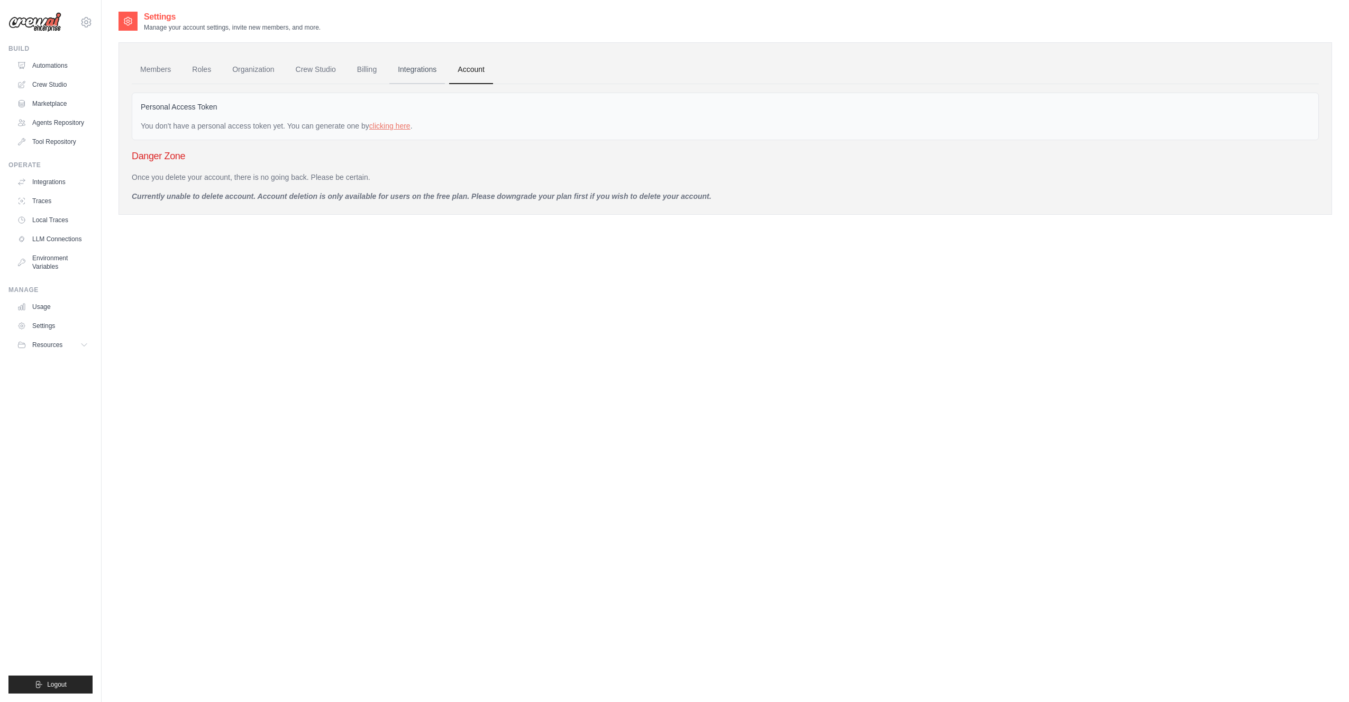
click at [411, 69] on link "Integrations" at bounding box center [417, 70] width 56 height 29
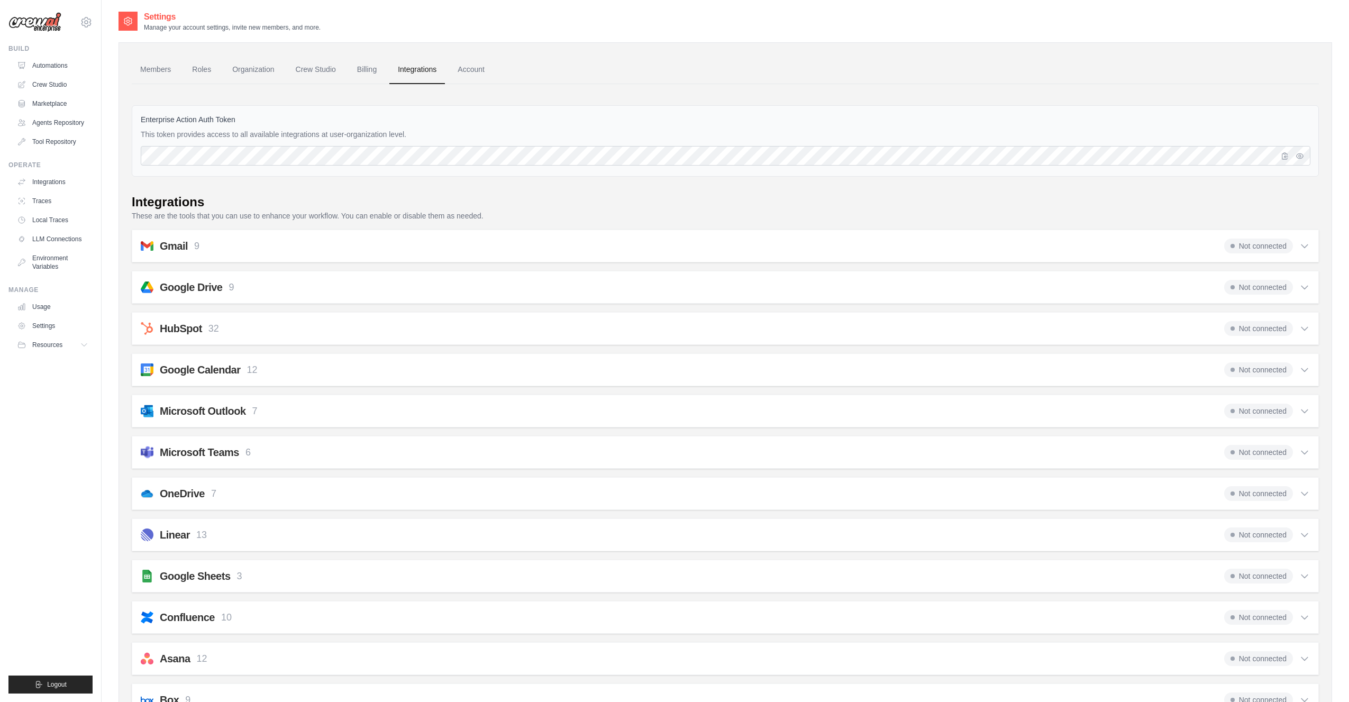
click at [649, 65] on ul "Members Roles Organization Crew Studio Billing Integrations Account" at bounding box center [725, 70] width 1187 height 29
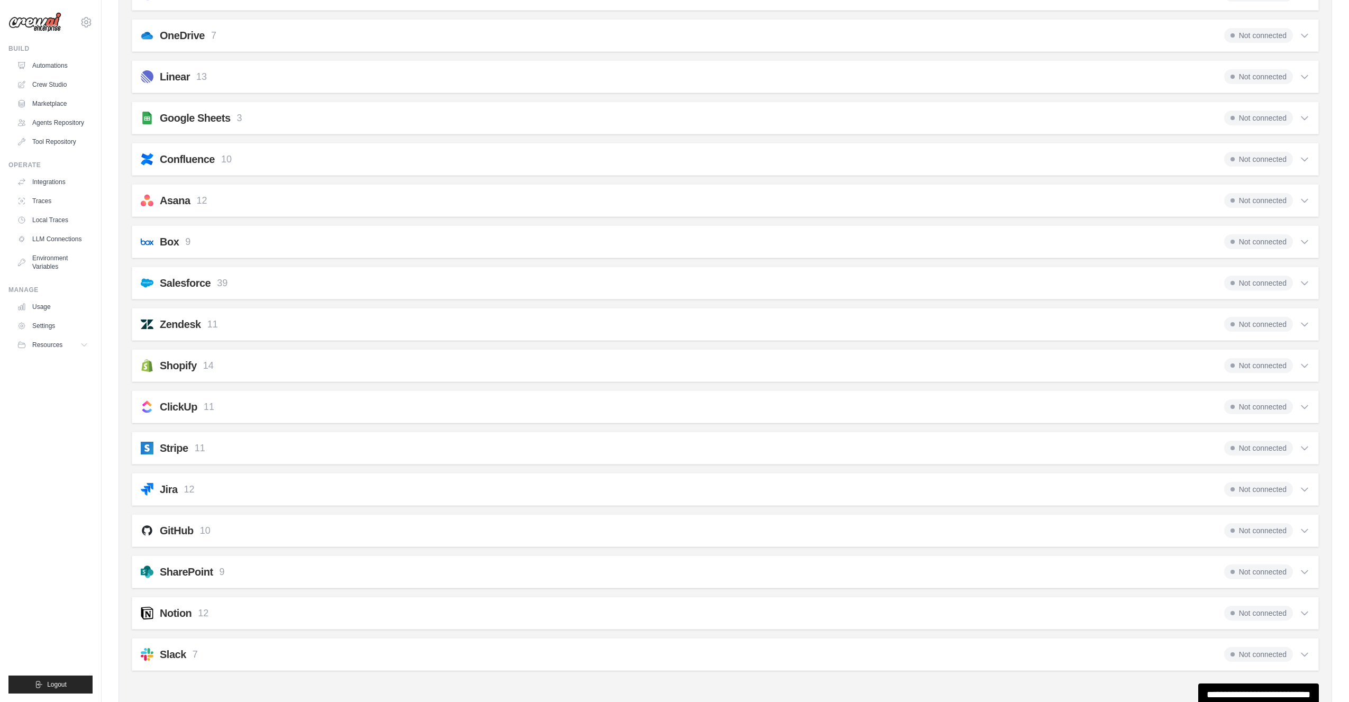
scroll to position [494, 0]
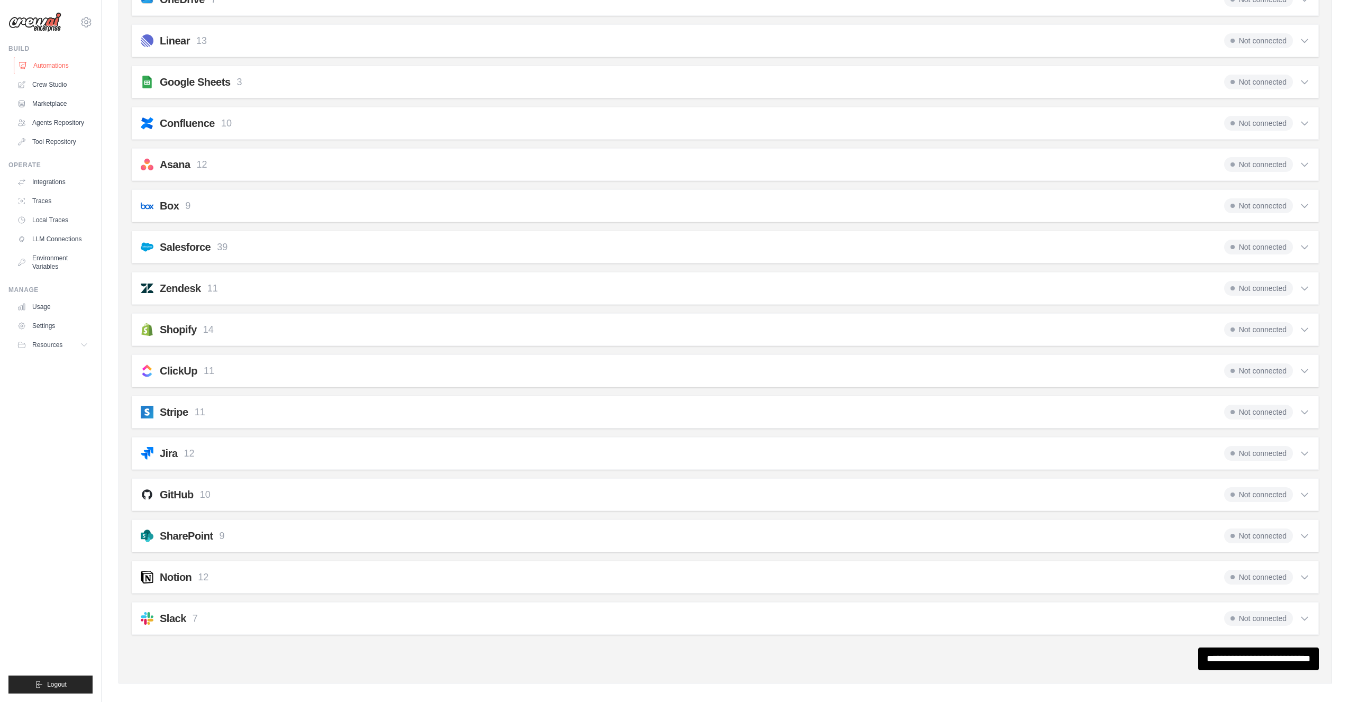
click at [50, 62] on link "Automations" at bounding box center [54, 65] width 80 height 17
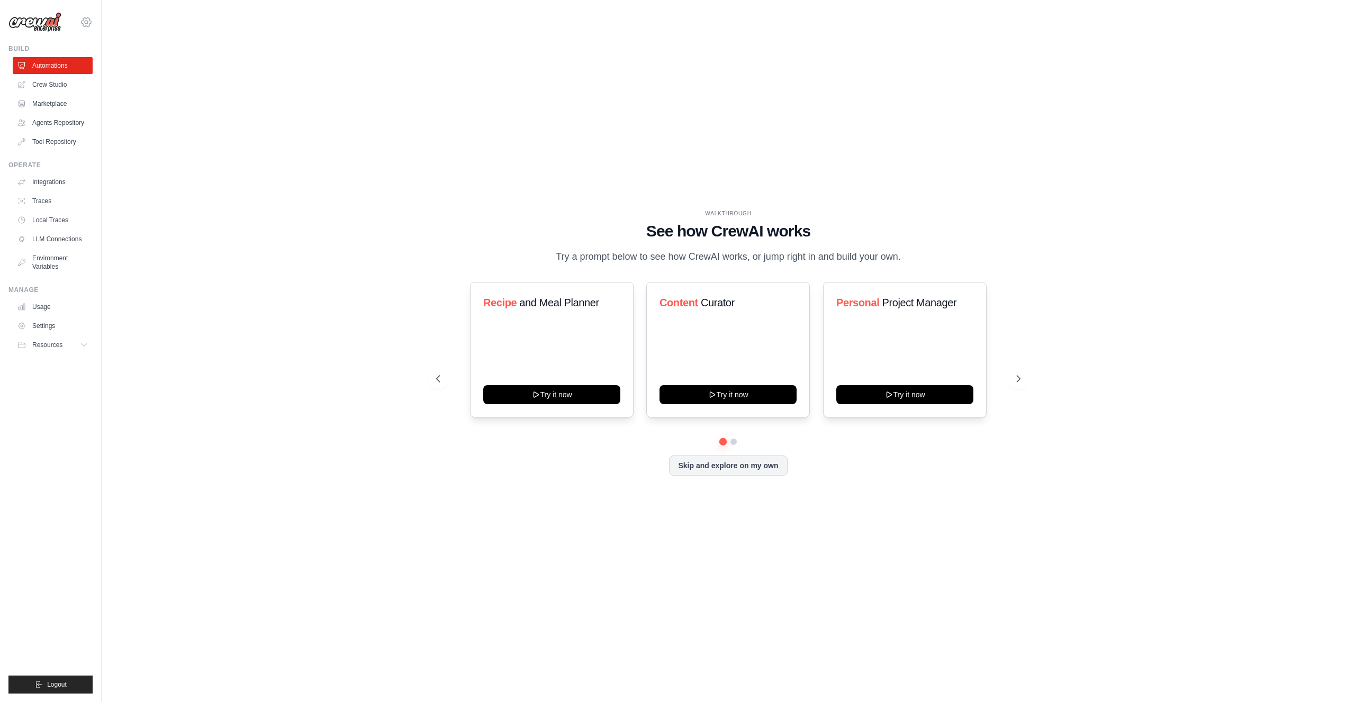
click at [88, 20] on icon at bounding box center [86, 22] width 13 height 13
click at [117, 62] on span "Settings" at bounding box center [131, 65] width 84 height 11
click at [1021, 203] on div "WALKTHROUGH See how [PERSON_NAME] works Try a prompt below to see how [PERSON_N…" at bounding box center [728, 351] width 1219 height 681
click at [730, 466] on button "Skip and explore on my own" at bounding box center [728, 465] width 118 height 20
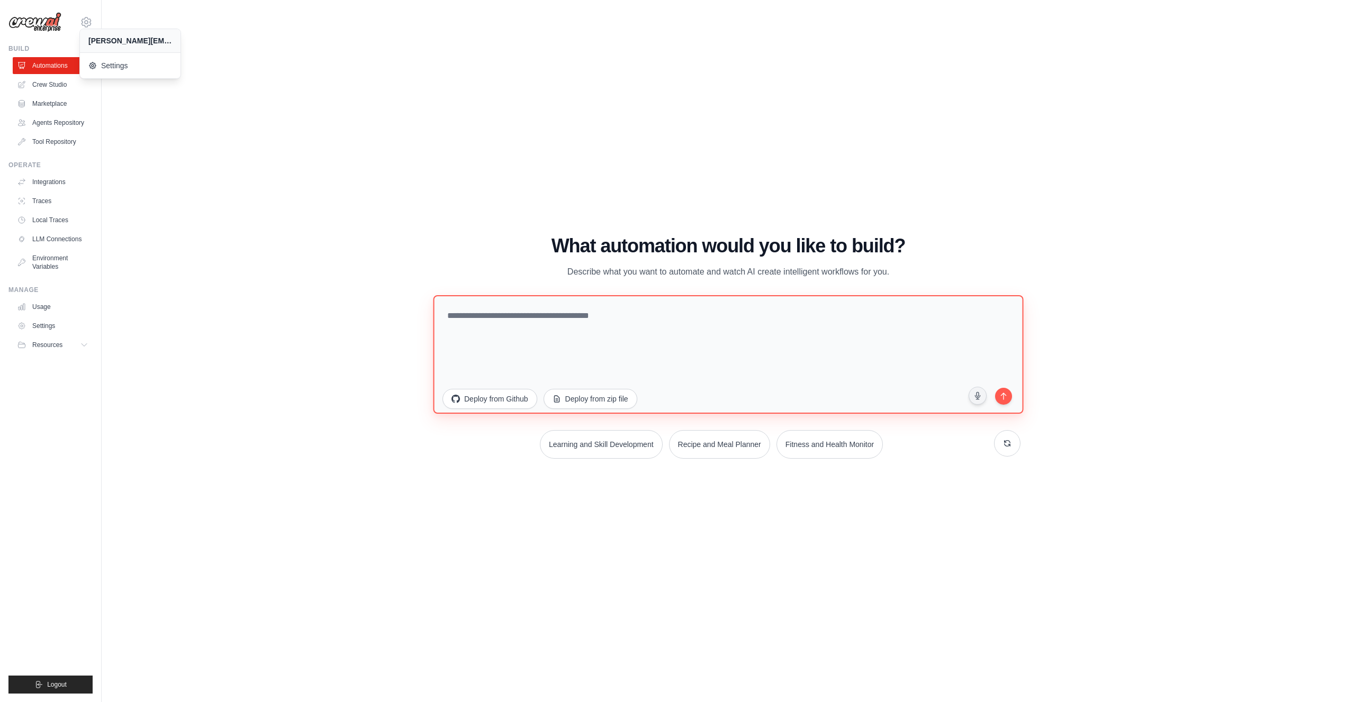
click at [603, 310] on textarea at bounding box center [728, 354] width 590 height 119
click at [288, 253] on div "WALKTHROUGH See how [PERSON_NAME] works Try a prompt below to see how [PERSON_N…" at bounding box center [728, 351] width 1219 height 681
drag, startPoint x: 564, startPoint y: 441, endPoint x: 556, endPoint y: 442, distance: 7.6
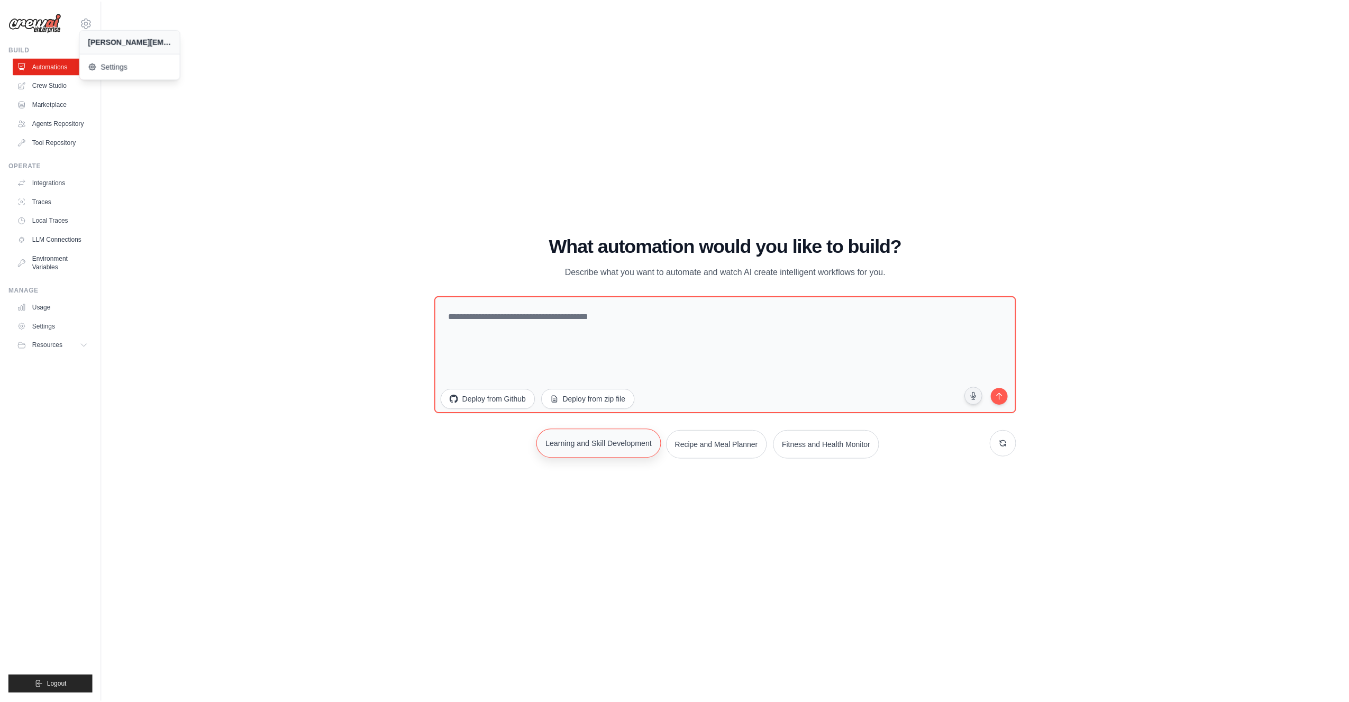
scroll to position [494, 0]
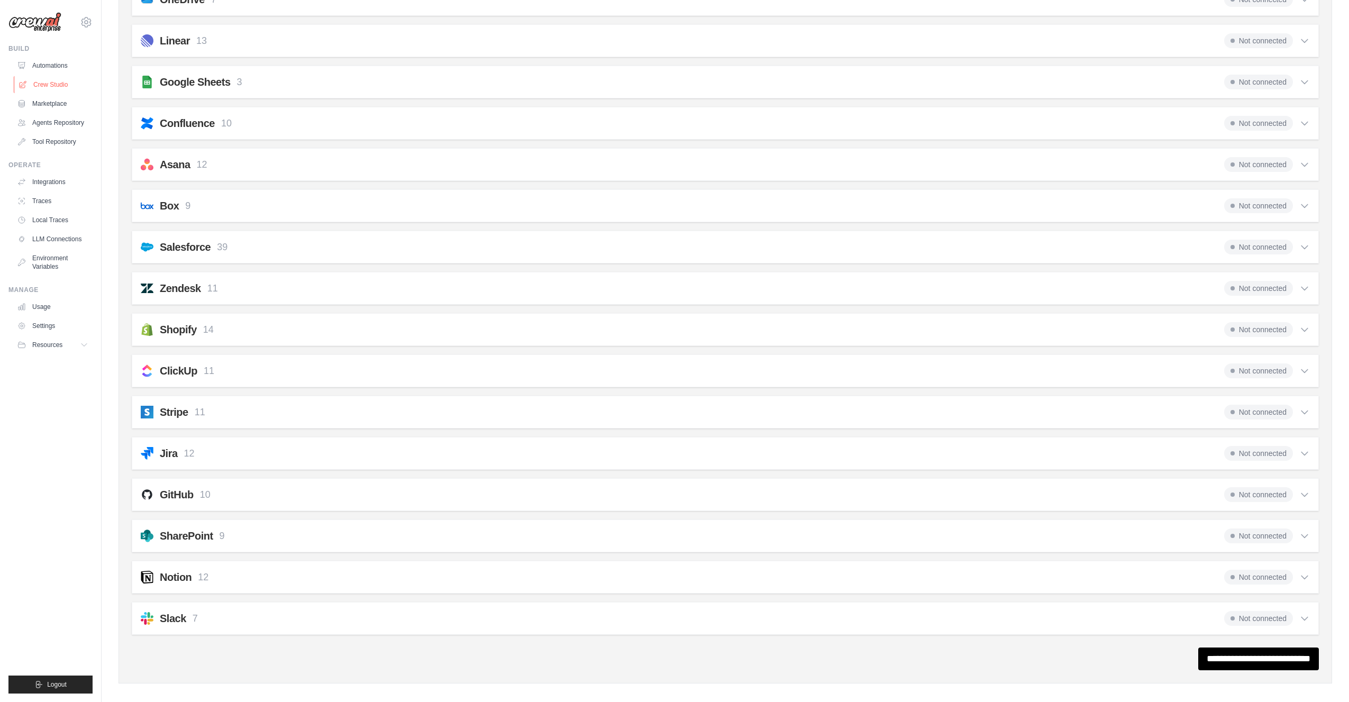
click at [47, 83] on link "Crew Studio" at bounding box center [54, 84] width 80 height 17
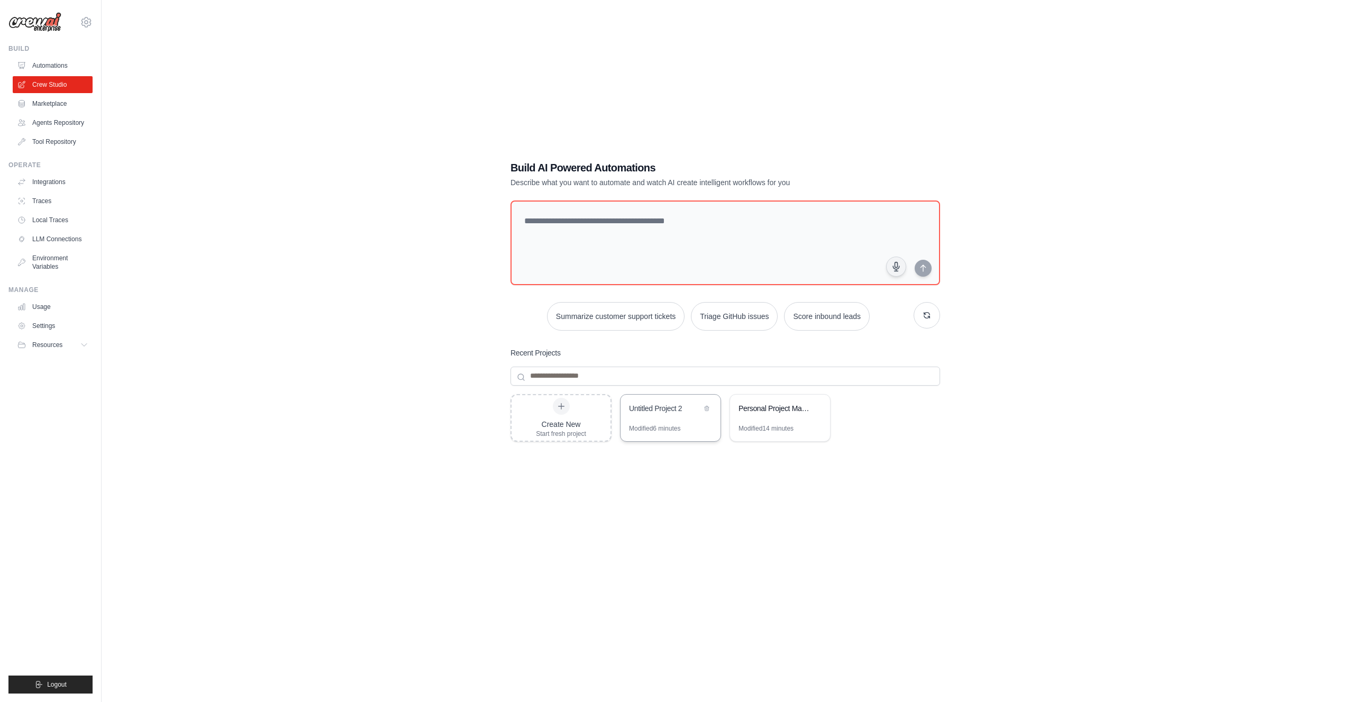
click at [669, 422] on div "Untitled Project 2" at bounding box center [671, 410] width 100 height 30
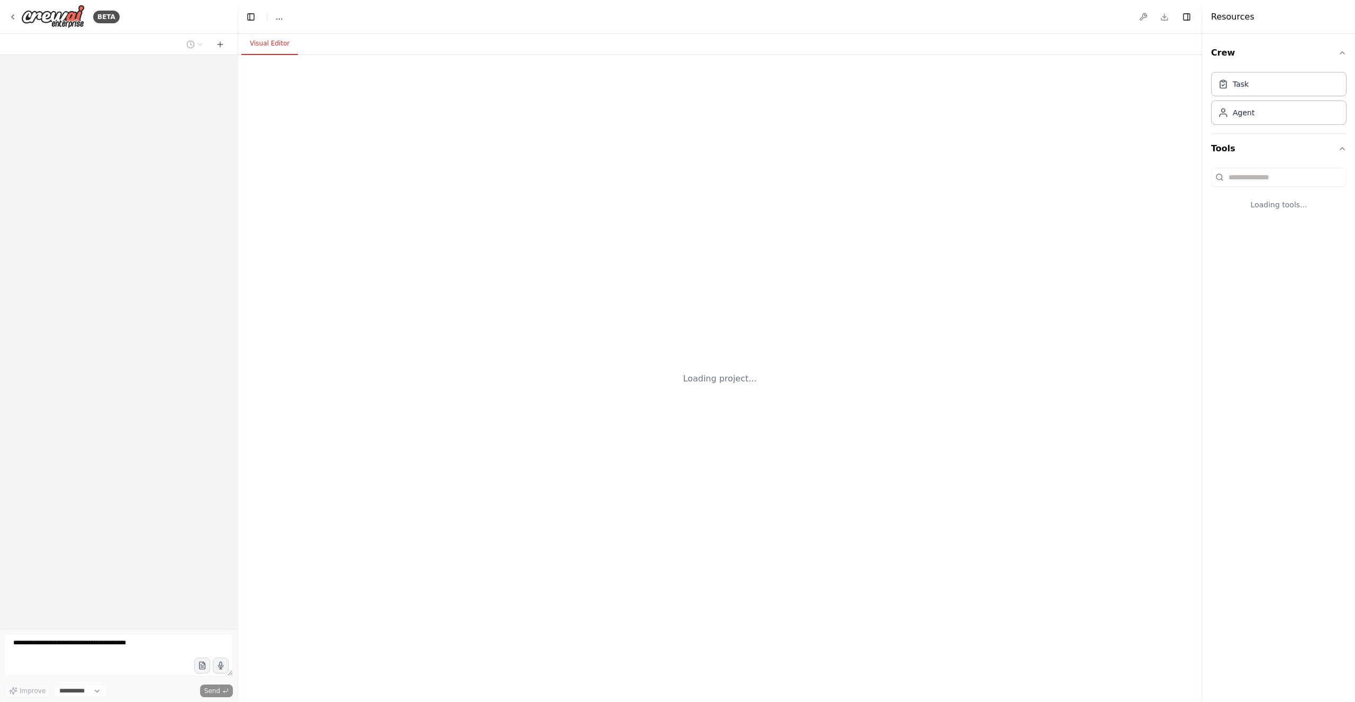
select select "****"
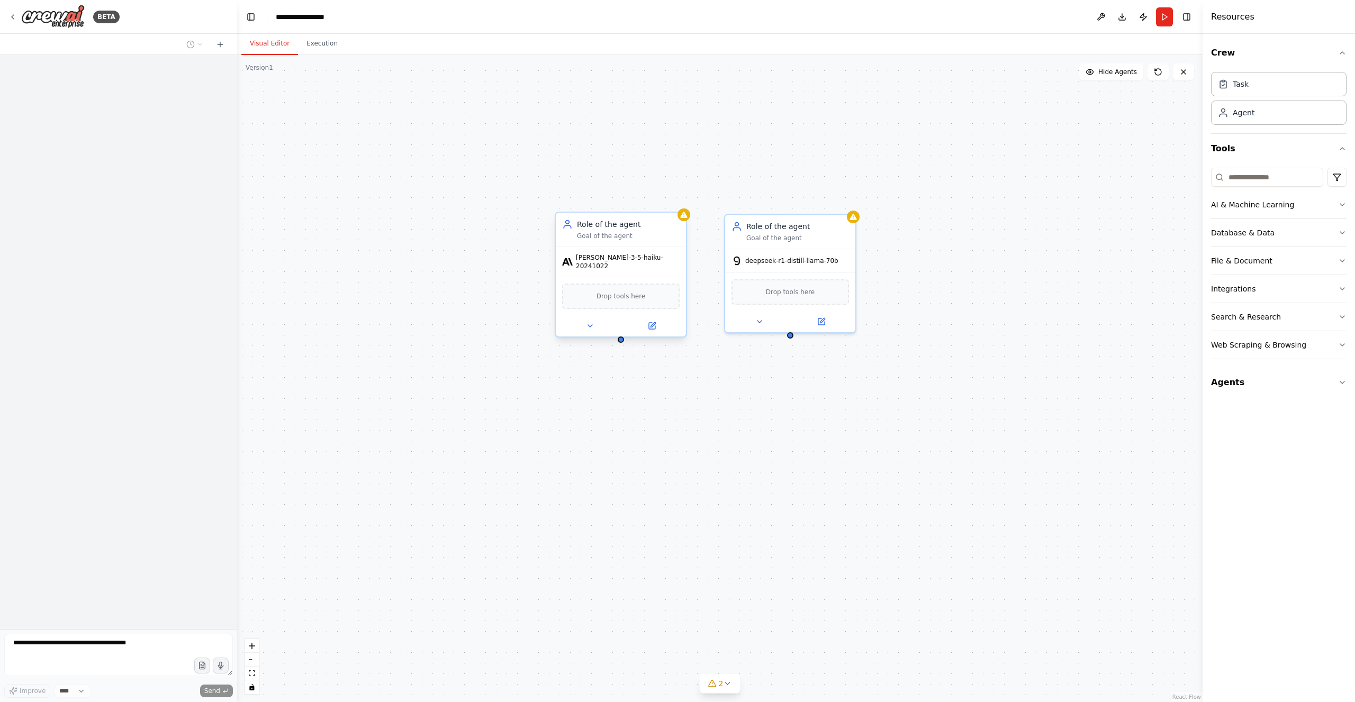
scroll to position [335, 0]
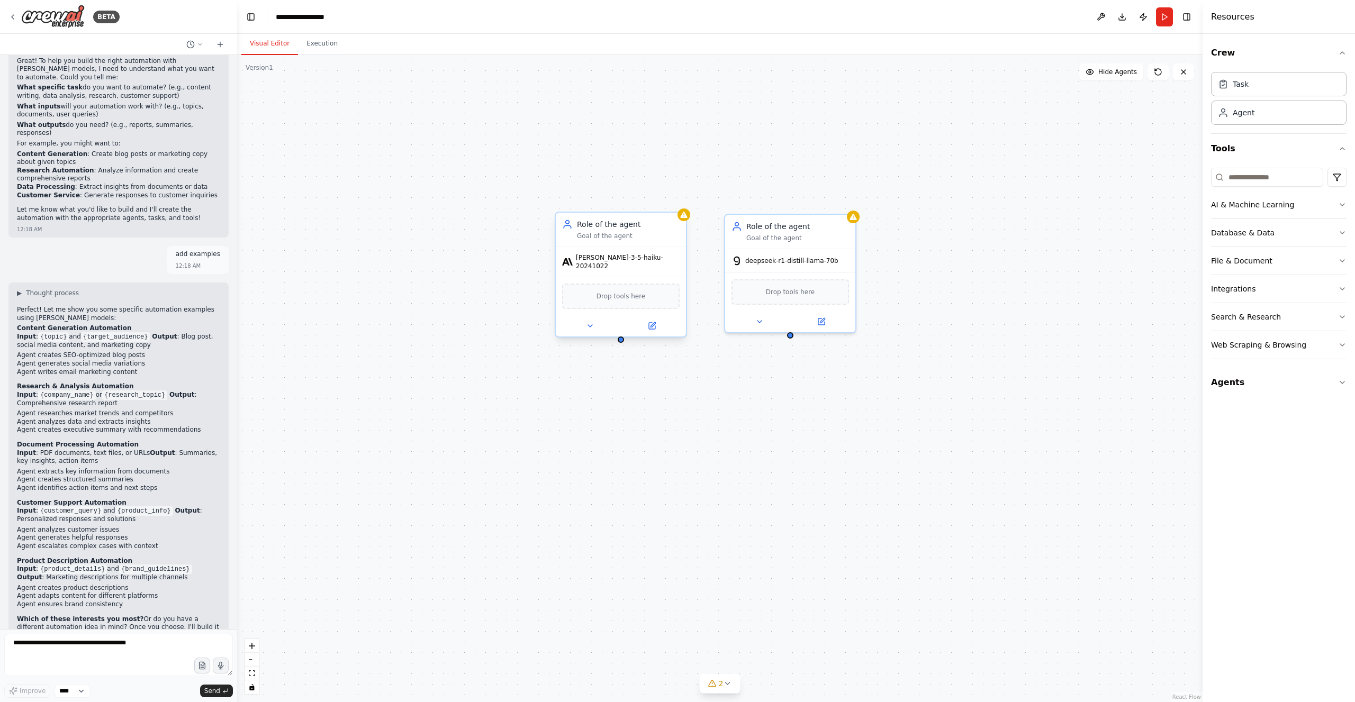
click at [628, 291] on span "Drop tools here" at bounding box center [620, 296] width 49 height 11
click at [579, 321] on button at bounding box center [590, 326] width 60 height 13
click at [694, 512] on button "LLM Settings" at bounding box center [660, 521] width 193 height 20
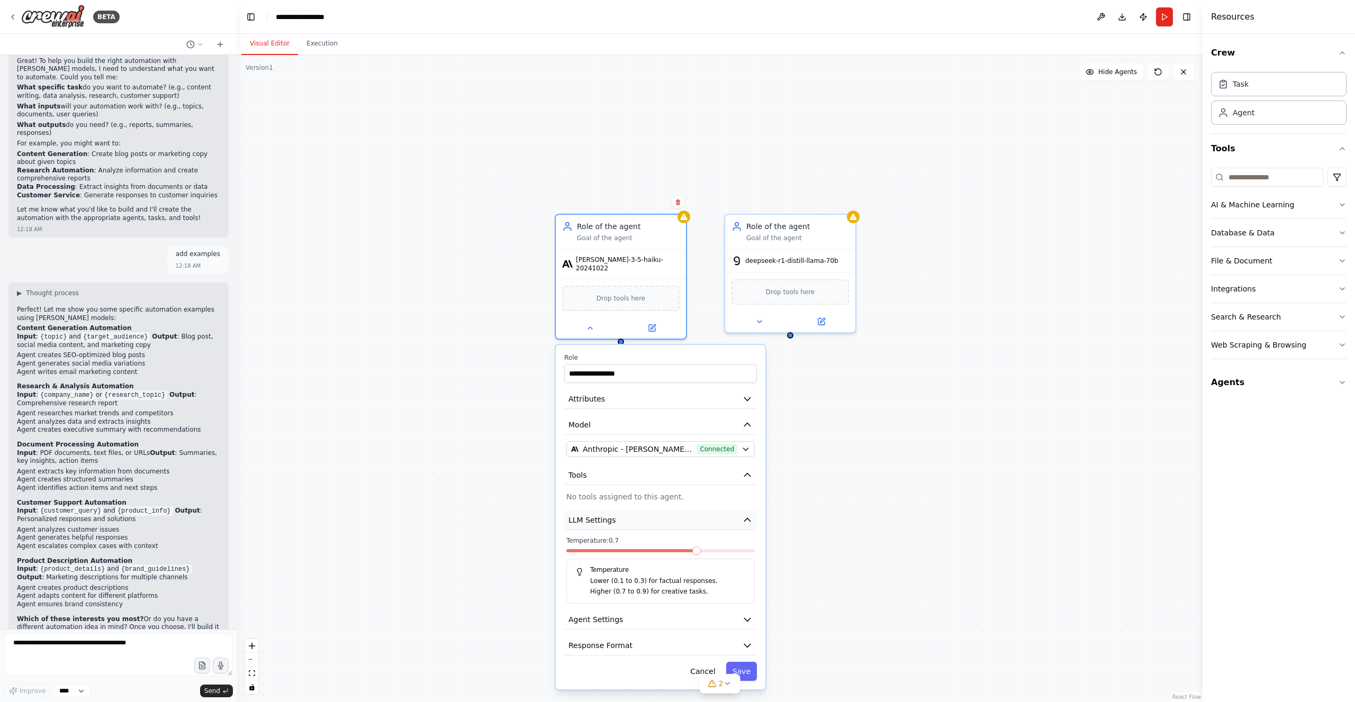
click at [684, 514] on button "LLM Settings" at bounding box center [660, 521] width 193 height 20
click at [663, 537] on button "Agent Settings" at bounding box center [660, 547] width 193 height 20
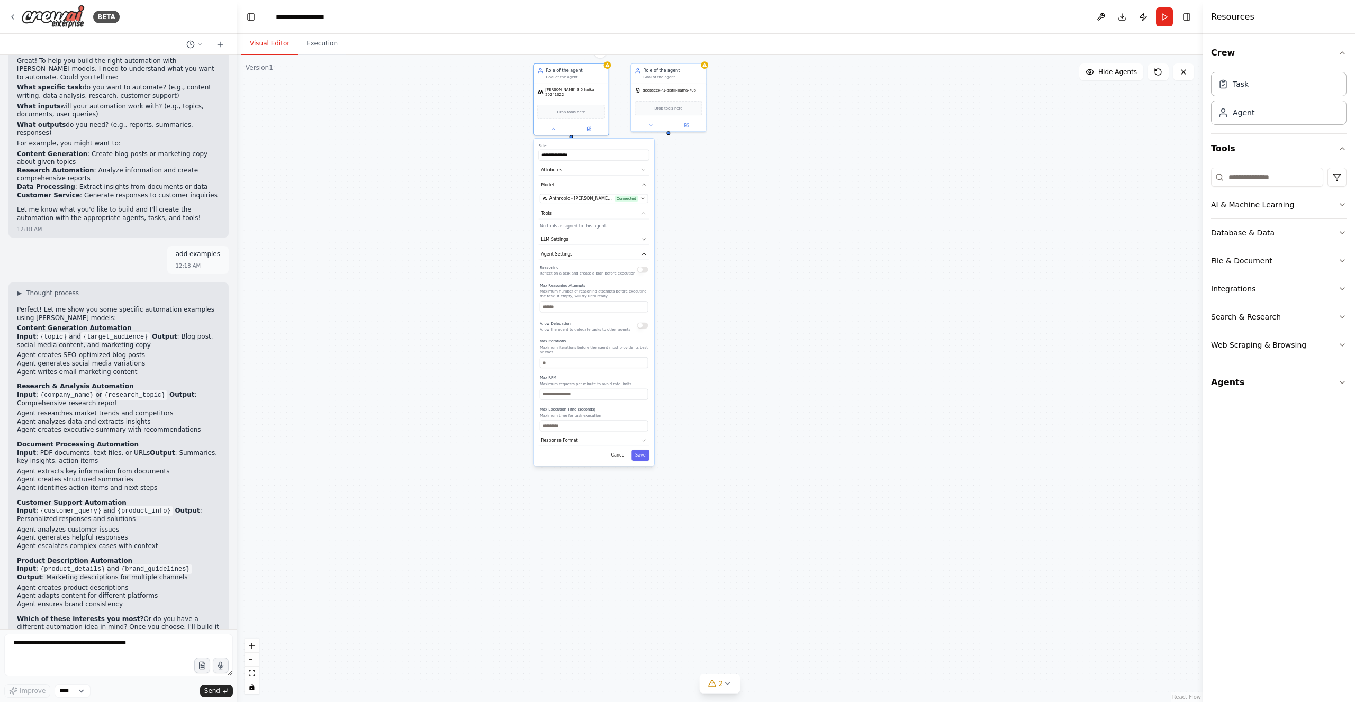
drag, startPoint x: 844, startPoint y: 531, endPoint x: 767, endPoint y: 208, distance: 332.4
click at [767, 208] on div "**********" at bounding box center [719, 378] width 965 height 647
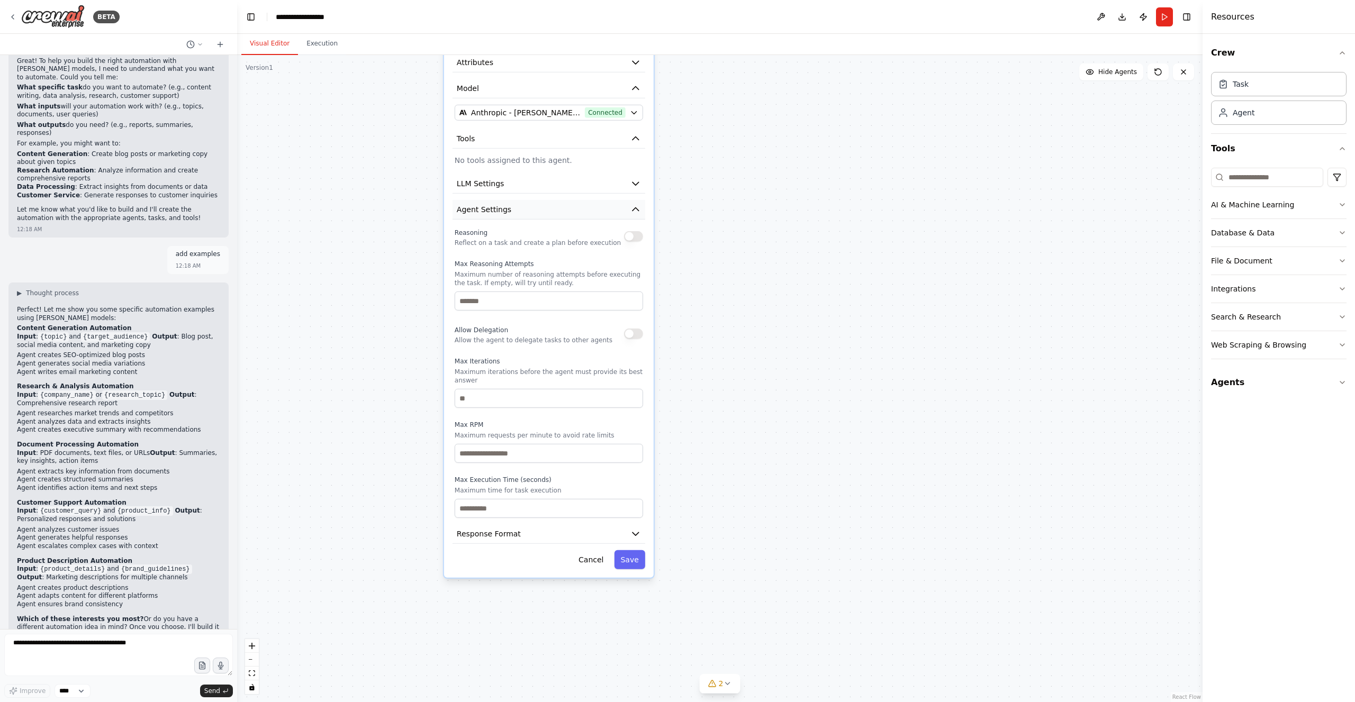
click at [553, 201] on button "Agent Settings" at bounding box center [548, 210] width 193 height 20
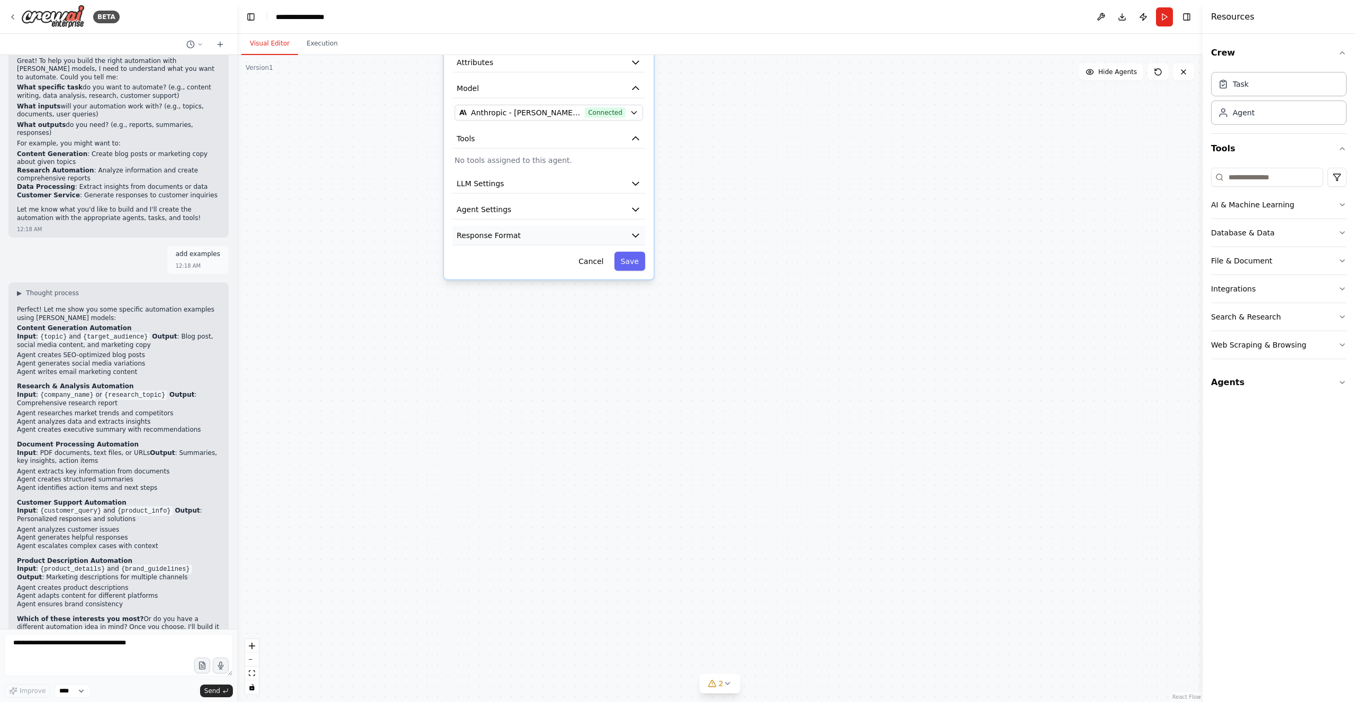
click at [549, 231] on button "Response Format" at bounding box center [548, 236] width 193 height 20
click at [550, 226] on button "Response Format" at bounding box center [548, 236] width 193 height 20
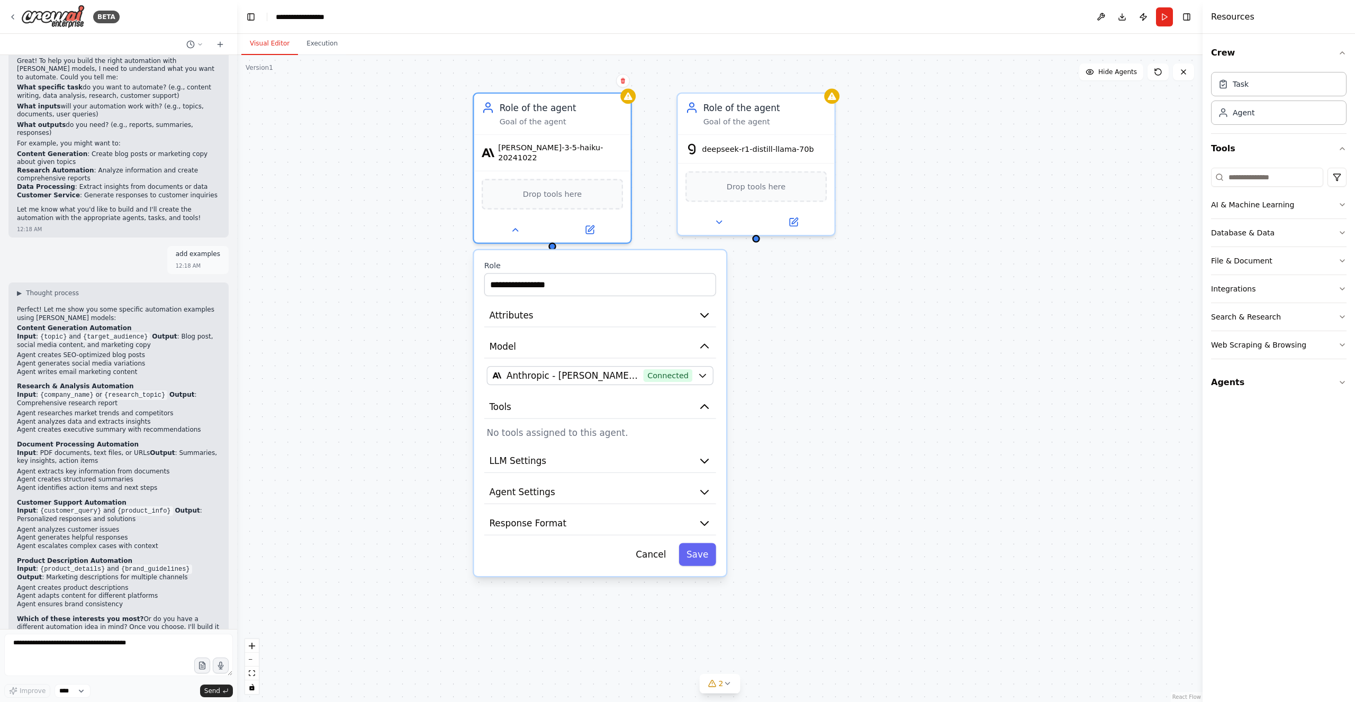
drag, startPoint x: 771, startPoint y: 211, endPoint x: 800, endPoint y: 522, distance: 311.9
click at [801, 522] on div "**********" at bounding box center [719, 378] width 965 height 647
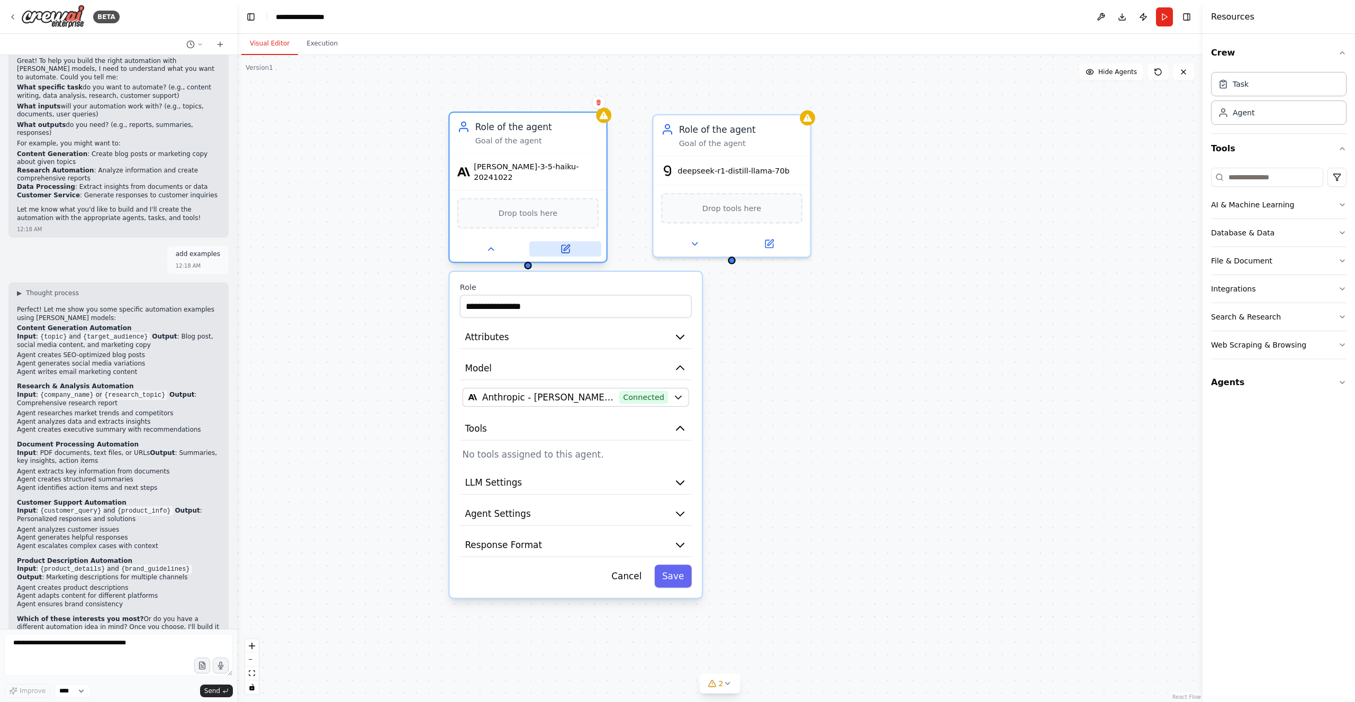
click at [565, 245] on icon at bounding box center [564, 248] width 7 height 7
click at [533, 210] on span "Drop tools here" at bounding box center [527, 213] width 59 height 13
click at [495, 244] on icon at bounding box center [491, 249] width 10 height 10
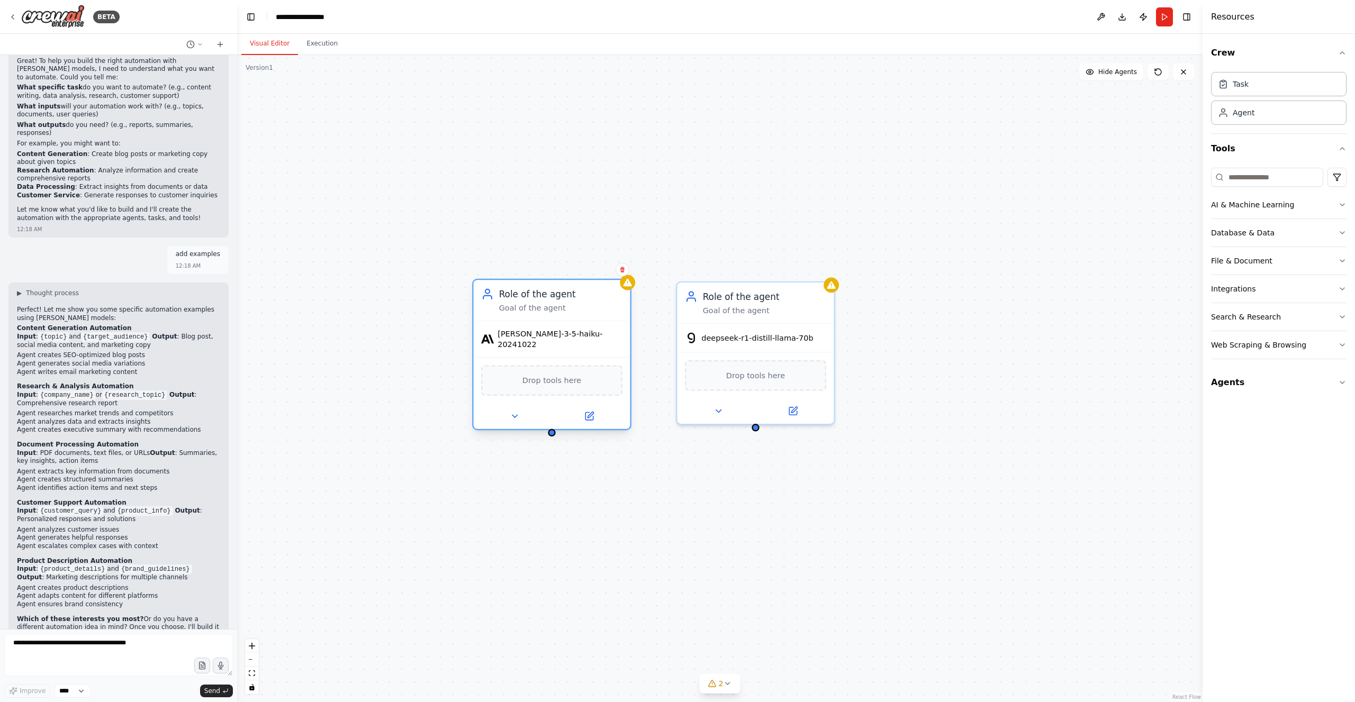
drag, startPoint x: 634, startPoint y: 179, endPoint x: 604, endPoint y: 315, distance: 139.2
click at [653, 343] on div "Role of the agent Goal of the agent claude-3-5-haiku-20241022 Drop tools here R…" at bounding box center [719, 378] width 965 height 647
click at [505, 409] on button at bounding box center [511, 414] width 72 height 15
drag, startPoint x: 527, startPoint y: 222, endPoint x: 430, endPoint y: 540, distance: 332.1
click at [425, 545] on div "New Task" at bounding box center [429, 547] width 123 height 13
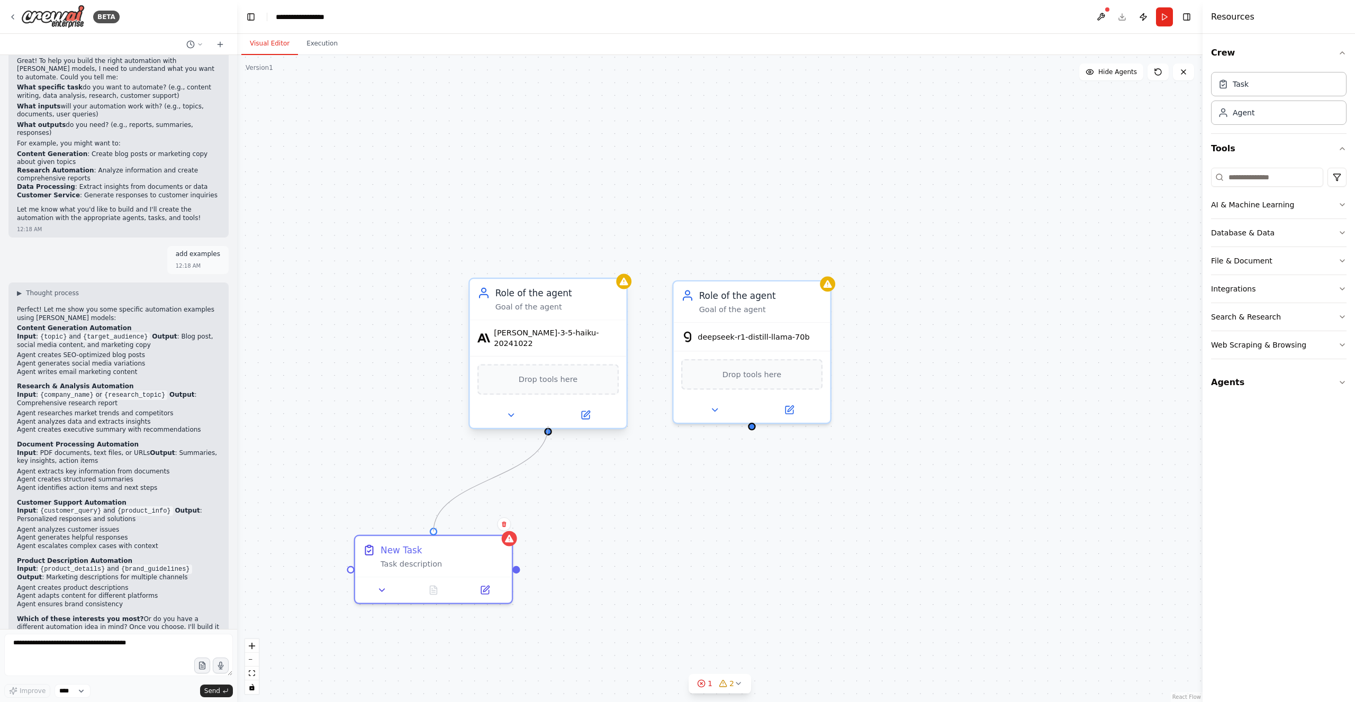
drag, startPoint x: 434, startPoint y: 531, endPoint x: 550, endPoint y: 423, distance: 158.7
click at [550, 423] on div "Role of the agent Goal of the agent claude-3-5-haiku-20241022 Drop tools here R…" at bounding box center [666, 478] width 1161 height 778
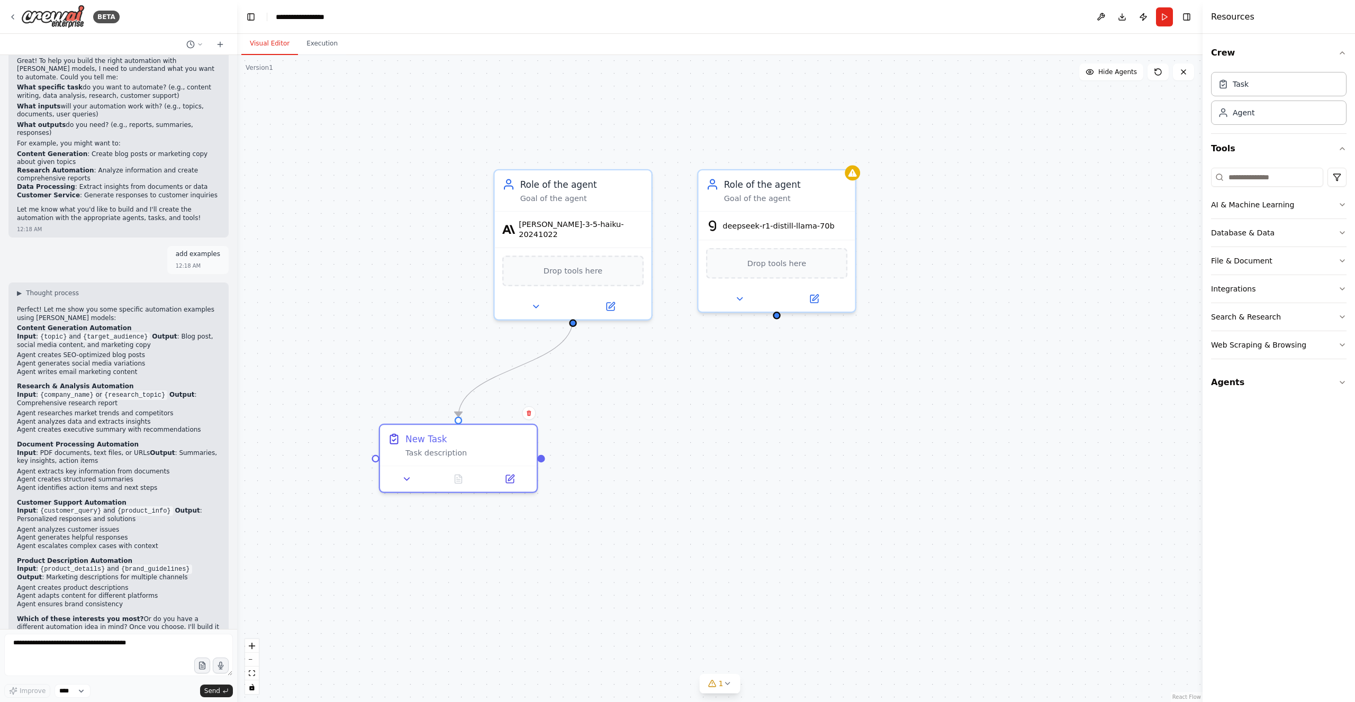
drag, startPoint x: 615, startPoint y: 519, endPoint x: 625, endPoint y: 415, distance: 104.2
click at [639, 405] on div ".deletable-edge-delete-btn { width: 20px; height: 20px; border: 0px solid #ffff…" at bounding box center [719, 378] width 965 height 647
click at [441, 446] on div "Task description" at bounding box center [466, 448] width 123 height 10
click at [411, 471] on icon at bounding box center [406, 474] width 10 height 10
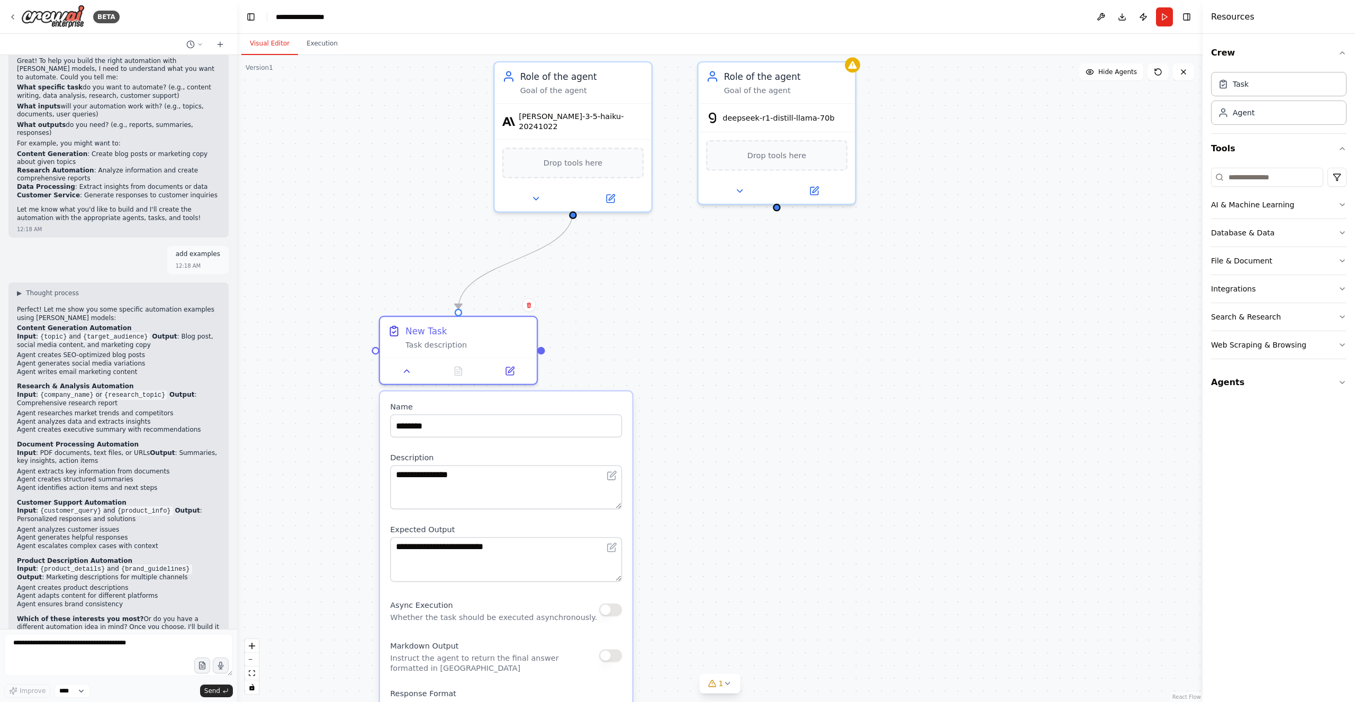
drag, startPoint x: 667, startPoint y: 440, endPoint x: 594, endPoint y: 373, distance: 100.0
click at [664, 335] on div ".deletable-edge-delete-btn { width: 20px; height: 20px; border: 0px solid #ffff…" at bounding box center [719, 378] width 965 height 647
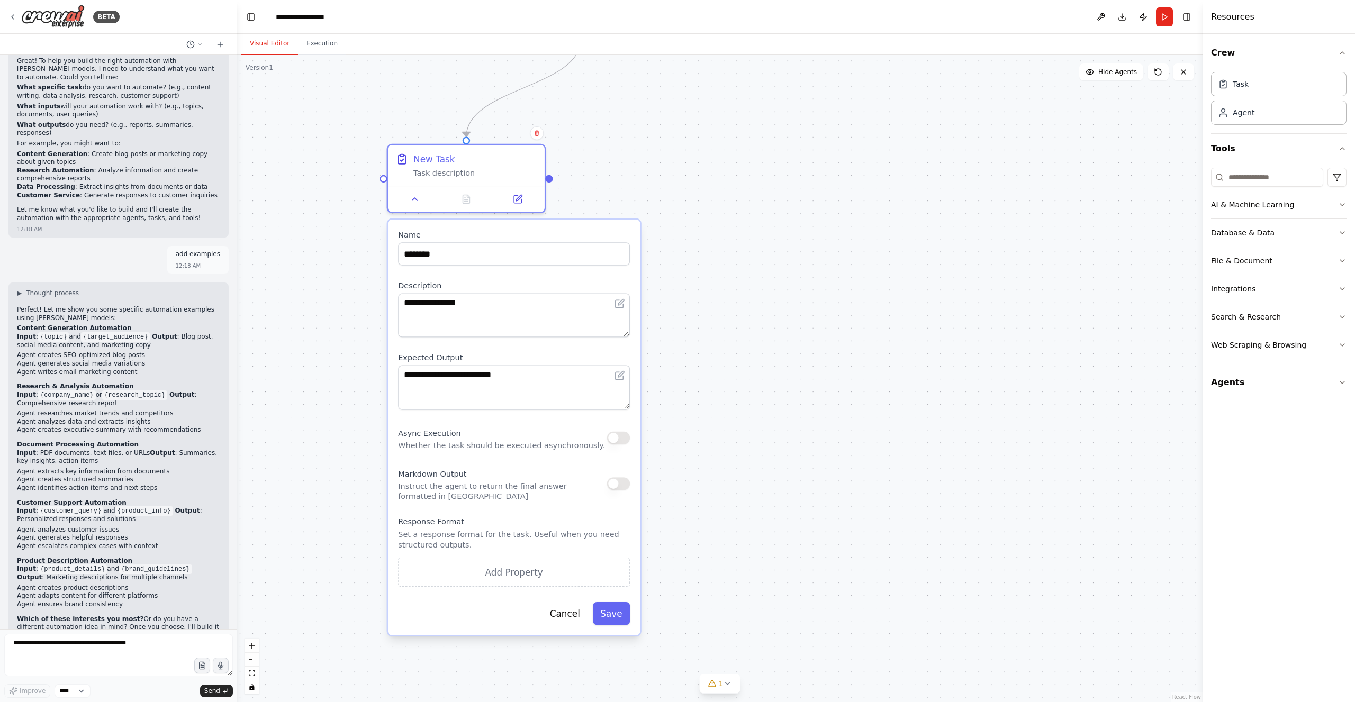
drag, startPoint x: 714, startPoint y: 364, endPoint x: 726, endPoint y: 199, distance: 165.5
click at [726, 193] on div ".deletable-edge-delete-btn { width: 20px; height: 20px; border: 0px solid #ffff…" at bounding box center [719, 378] width 965 height 647
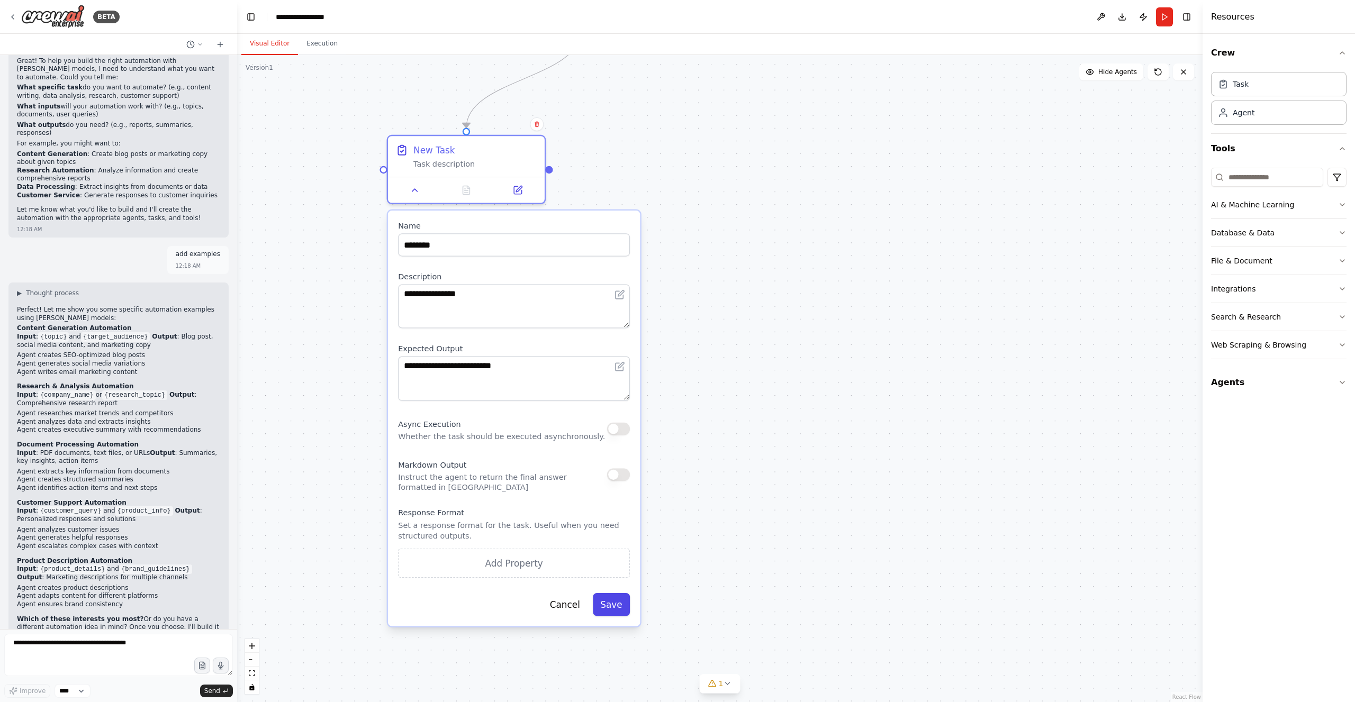
click at [619, 607] on button "Save" at bounding box center [611, 604] width 37 height 23
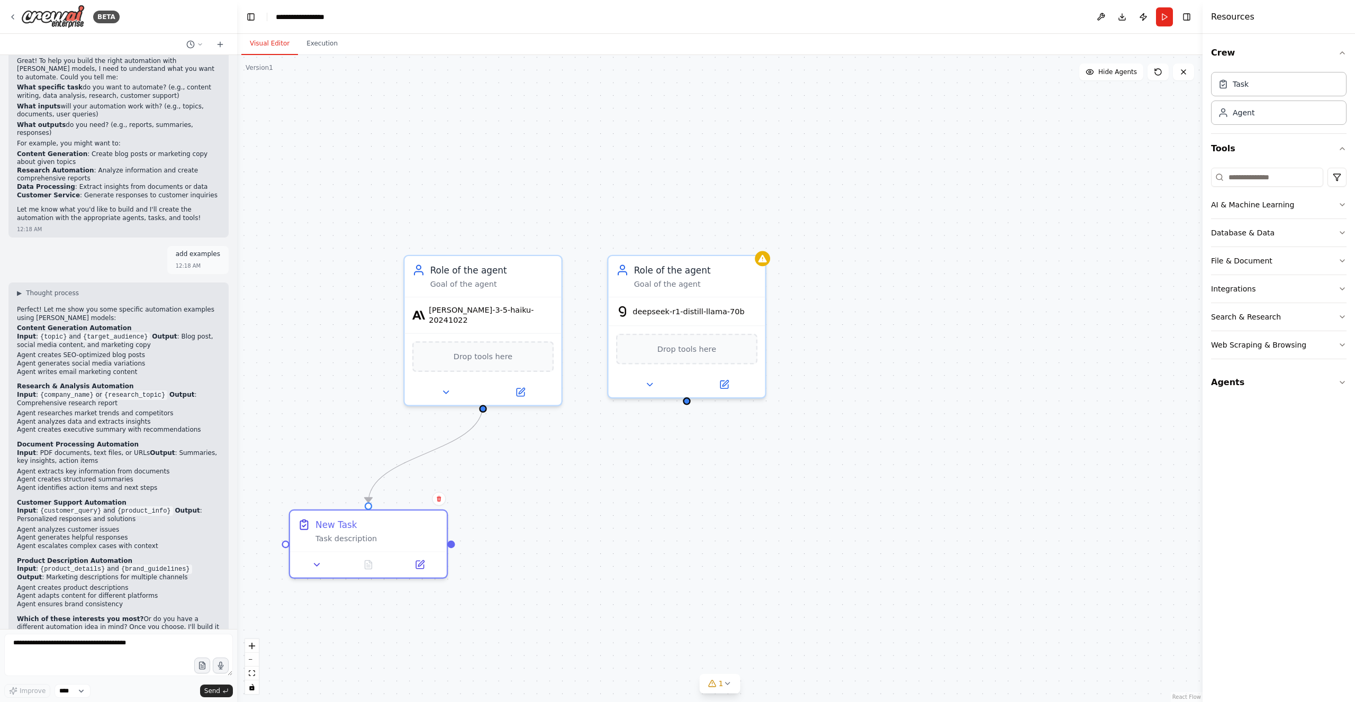
drag, startPoint x: 719, startPoint y: 247, endPoint x: 613, endPoint y: 547, distance: 317.8
click at [621, 611] on div ".deletable-edge-delete-btn { width: 20px; height: 20px; border: 0px solid #ffff…" at bounding box center [719, 378] width 965 height 647
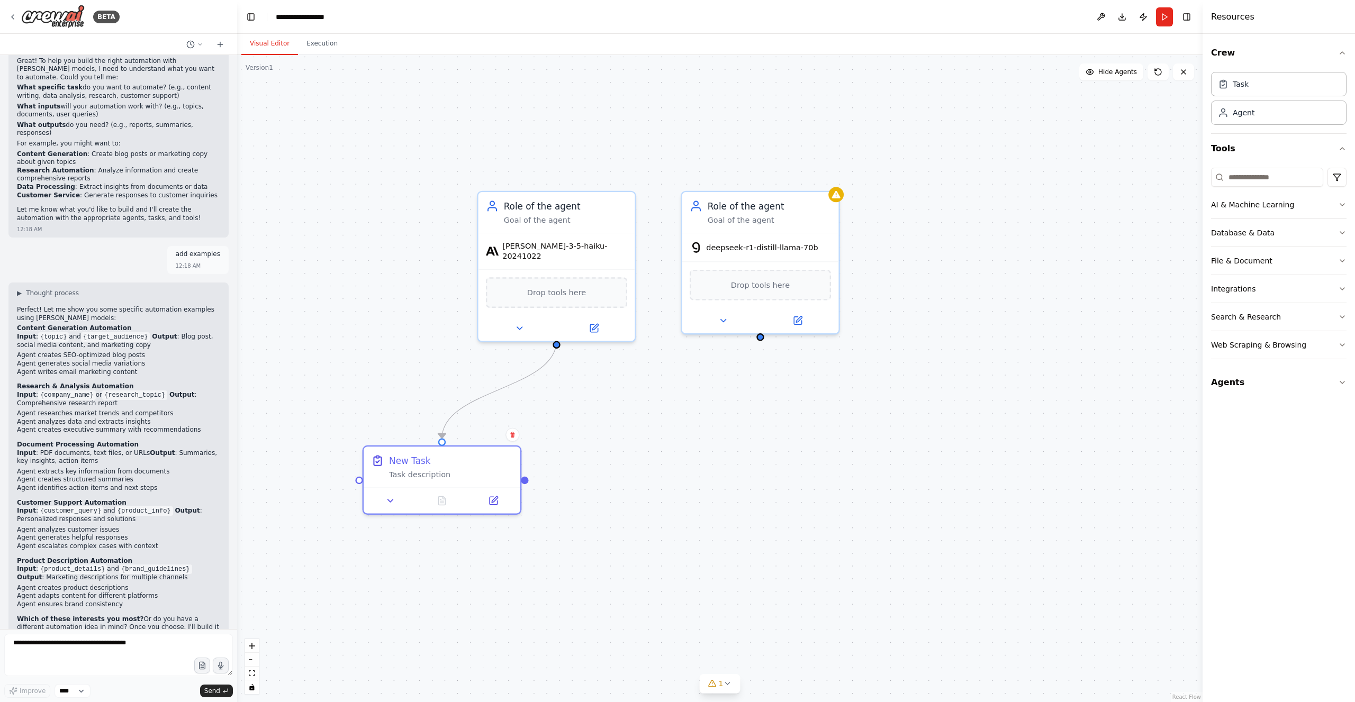
drag, startPoint x: 612, startPoint y: 525, endPoint x: 650, endPoint y: 379, distance: 151.3
click at [687, 465] on div ".deletable-edge-delete-btn { width: 20px; height: 20px; border: 0px solid #ffff…" at bounding box center [719, 378] width 965 height 647
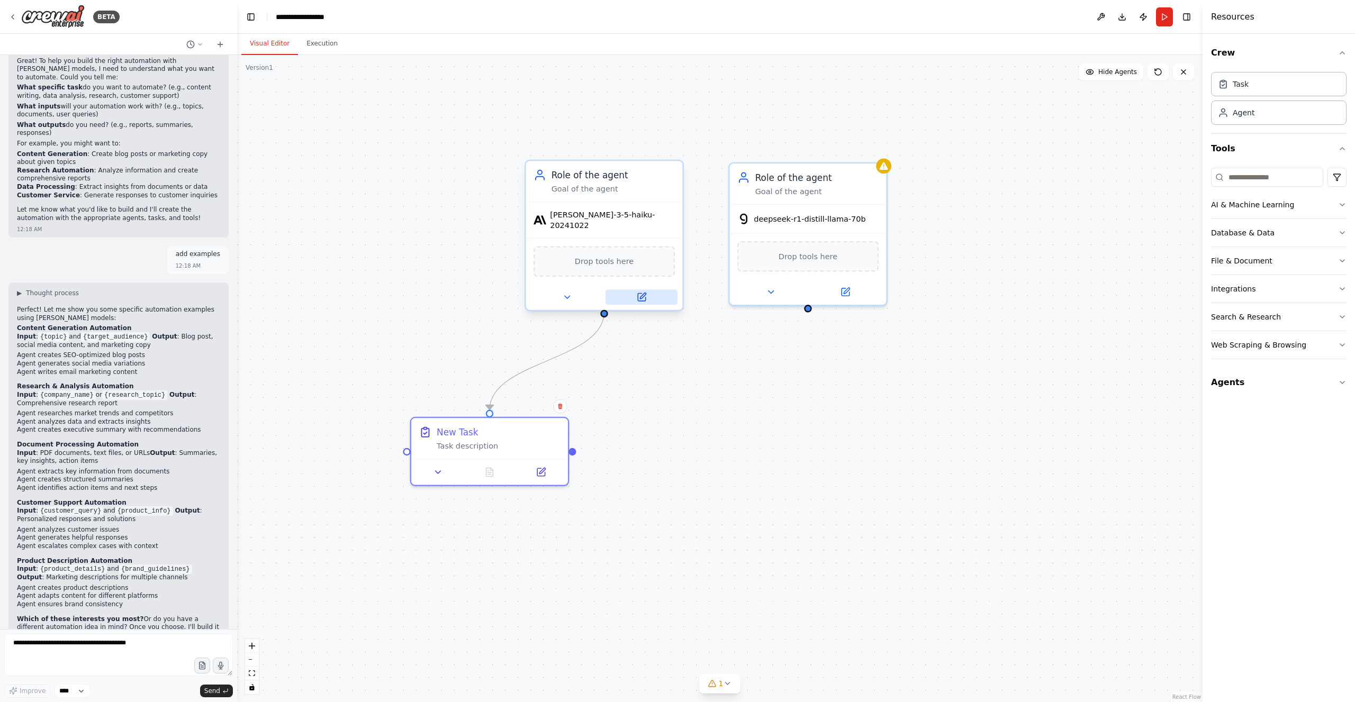
drag, startPoint x: 657, startPoint y: 431, endPoint x: 642, endPoint y: 276, distance: 155.8
click at [700, 398] on div ".deletable-edge-delete-btn { width: 20px; height: 20px; border: 0px solid #ffff…" at bounding box center [719, 378] width 965 height 647
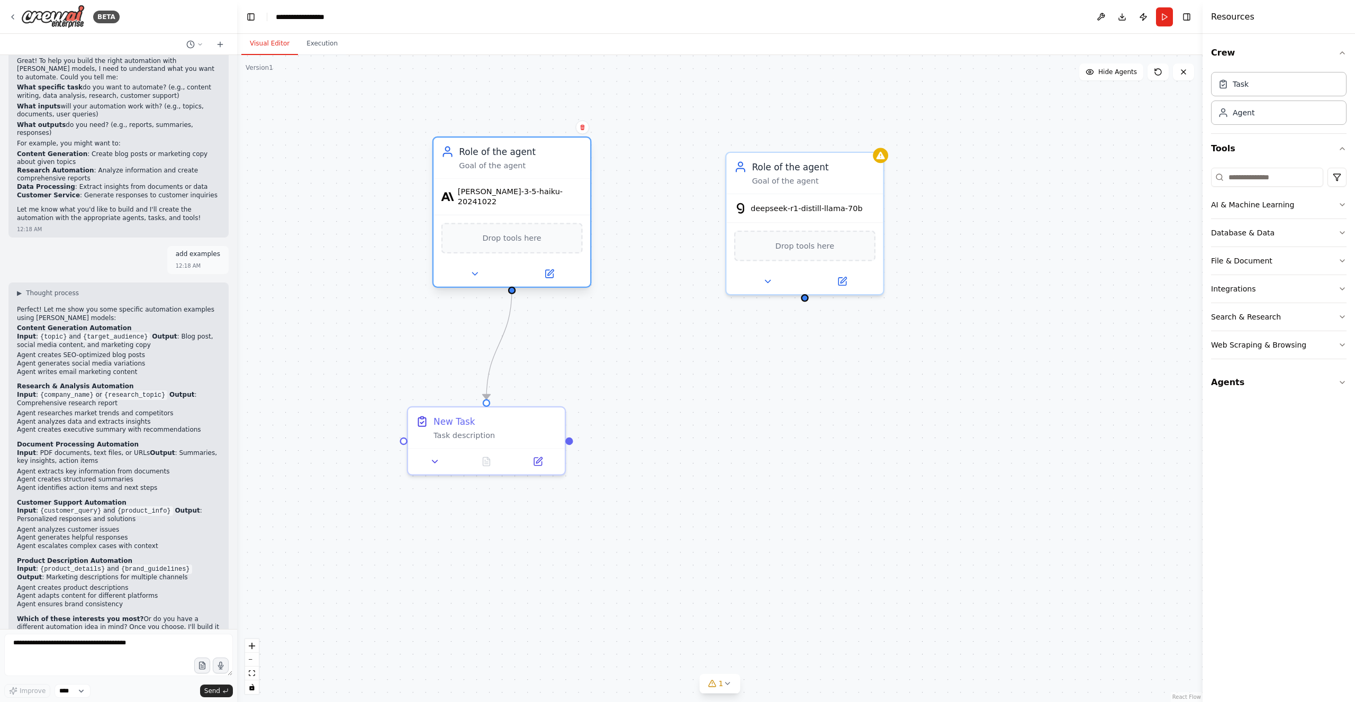
drag, startPoint x: 620, startPoint y: 210, endPoint x: 534, endPoint y: 198, distance: 86.0
click at [534, 198] on span "claude-3-5-haiku-20241022" at bounding box center [520, 197] width 125 height 20
drag, startPoint x: 506, startPoint y: 240, endPoint x: 498, endPoint y: 216, distance: 25.4
click at [504, 234] on div "Drop tools here" at bounding box center [511, 238] width 141 height 31
click at [484, 164] on div "Goal of the agent" at bounding box center [520, 165] width 123 height 10
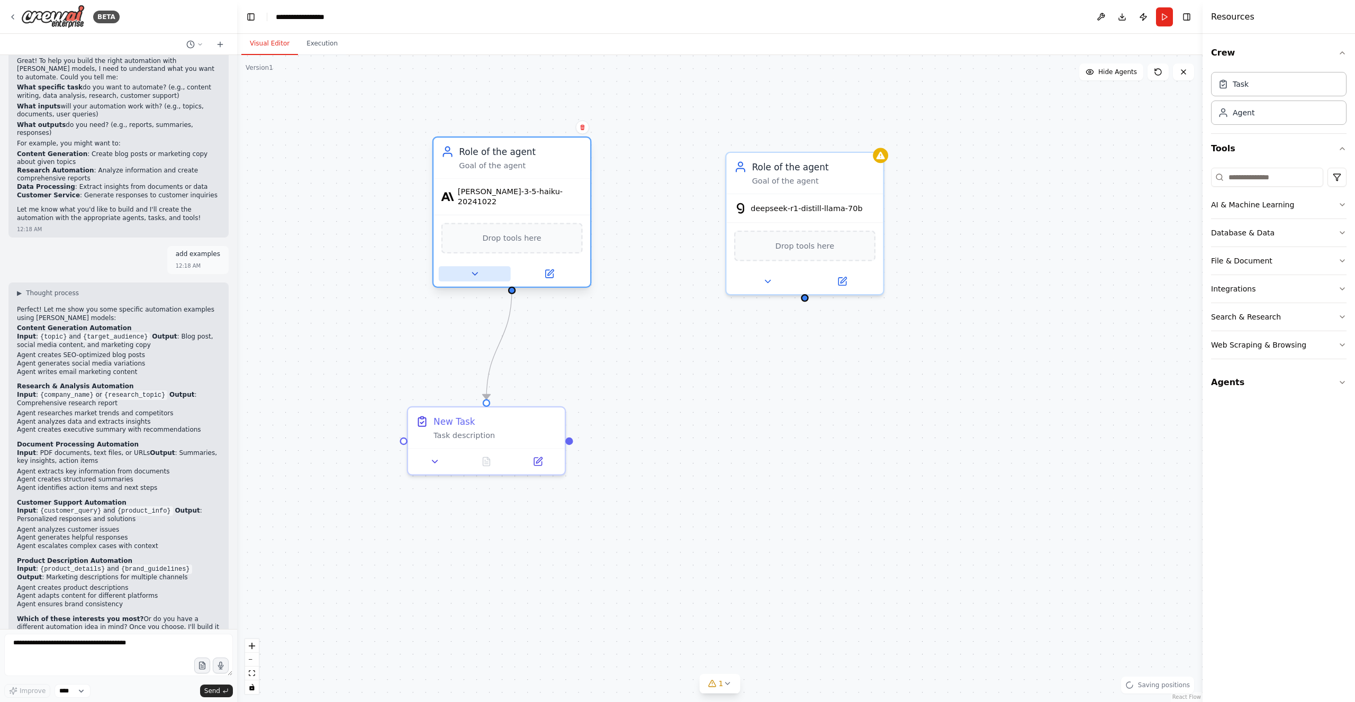
click at [471, 269] on icon at bounding box center [474, 274] width 10 height 10
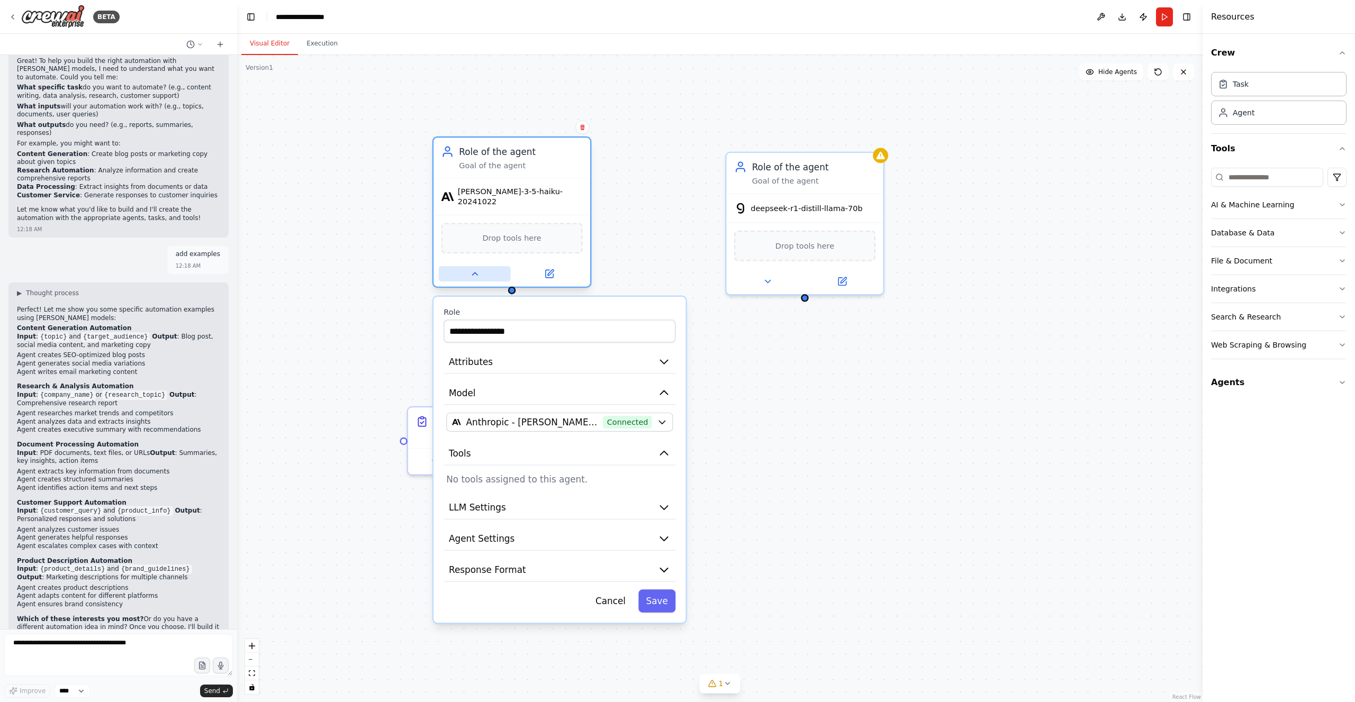
click at [471, 269] on icon at bounding box center [474, 274] width 10 height 10
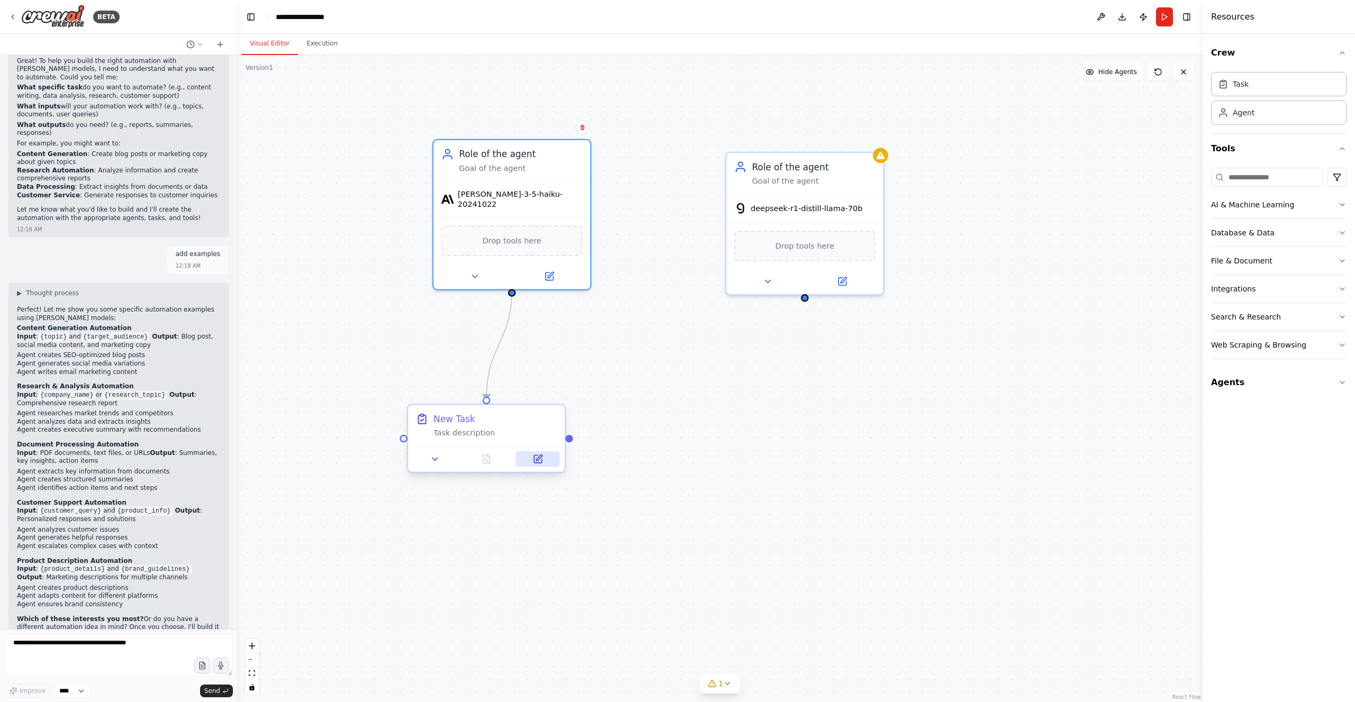
click at [541, 461] on icon at bounding box center [537, 458] width 7 height 7
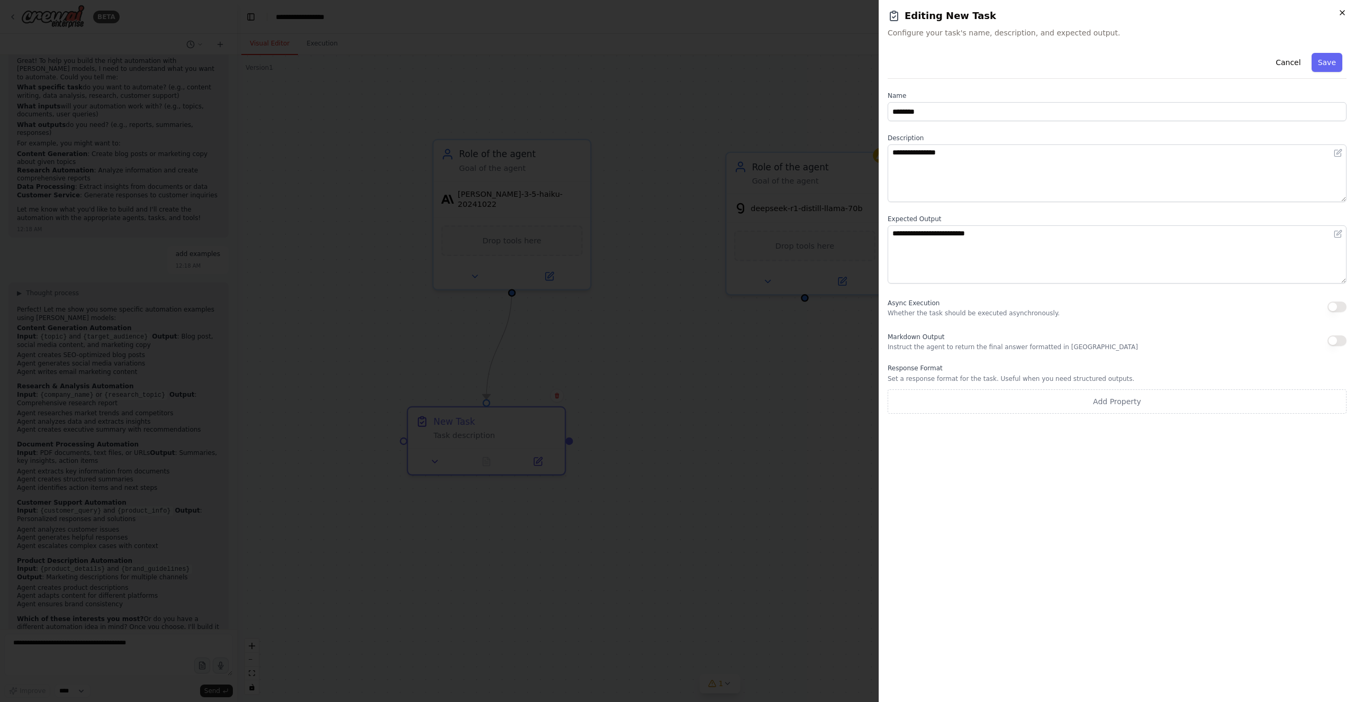
click at [1341, 13] on icon "button" at bounding box center [1342, 13] width 4 height 4
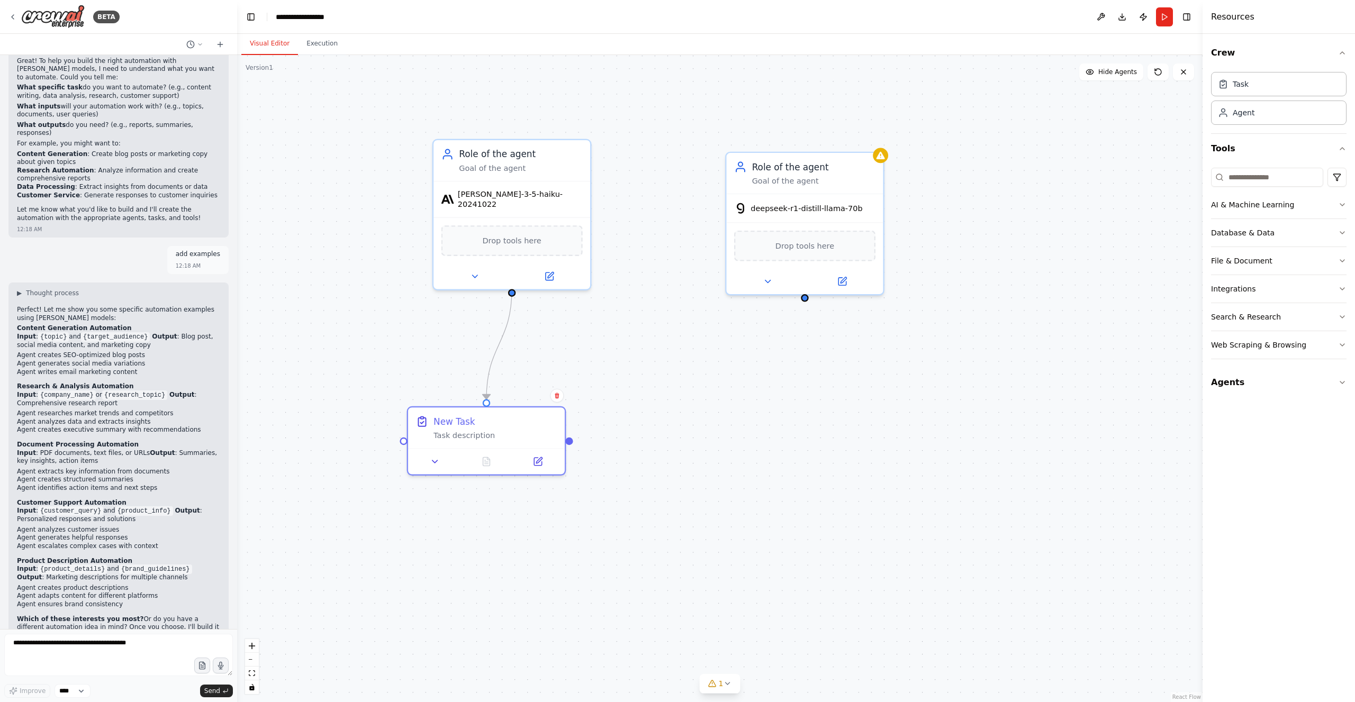
drag, startPoint x: 955, startPoint y: 389, endPoint x: 841, endPoint y: 371, distance: 115.7
click at [955, 389] on div ".deletable-edge-delete-btn { width: 20px; height: 20px; border: 0px solid #ffff…" at bounding box center [719, 378] width 965 height 647
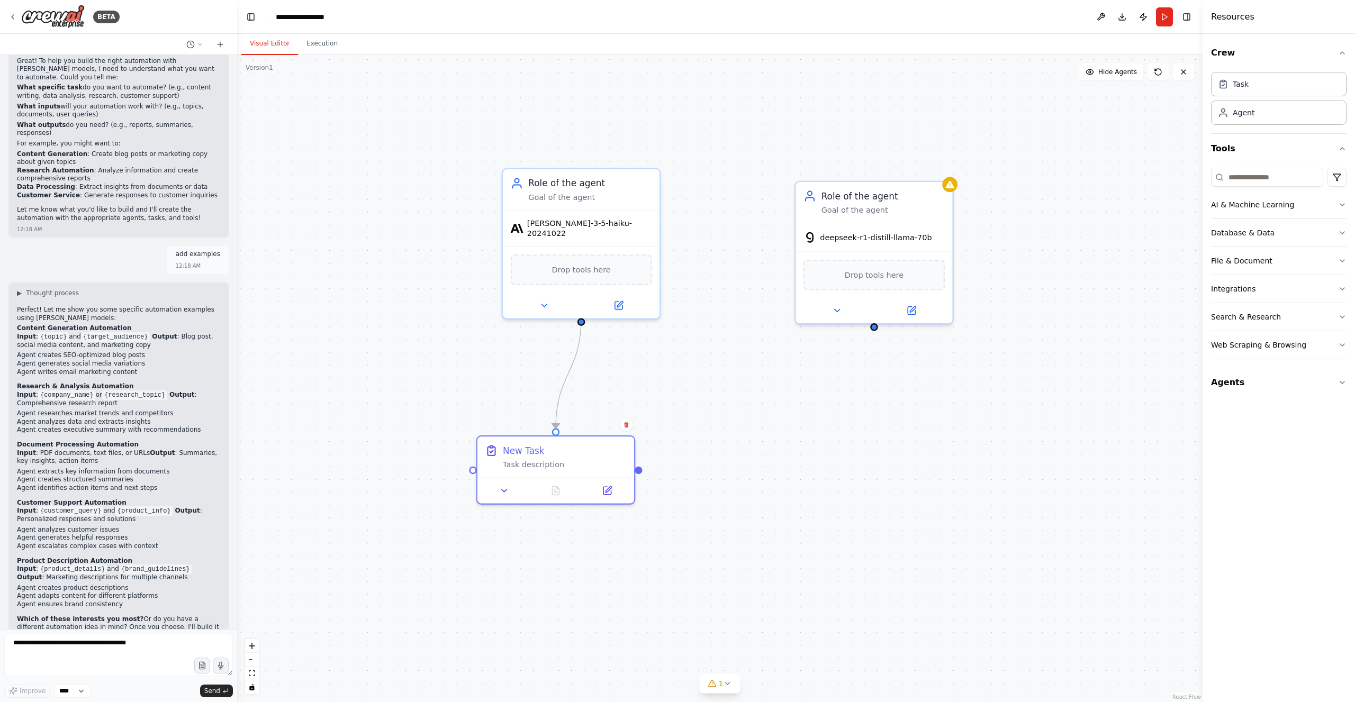
drag, startPoint x: 696, startPoint y: 403, endPoint x: 754, endPoint y: 416, distance: 59.2
click at [756, 417] on div ".deletable-edge-delete-btn { width: 20px; height: 20px; border: 0px solid #ffff…" at bounding box center [719, 378] width 965 height 647
click at [578, 257] on span "Drop tools here" at bounding box center [575, 263] width 59 height 13
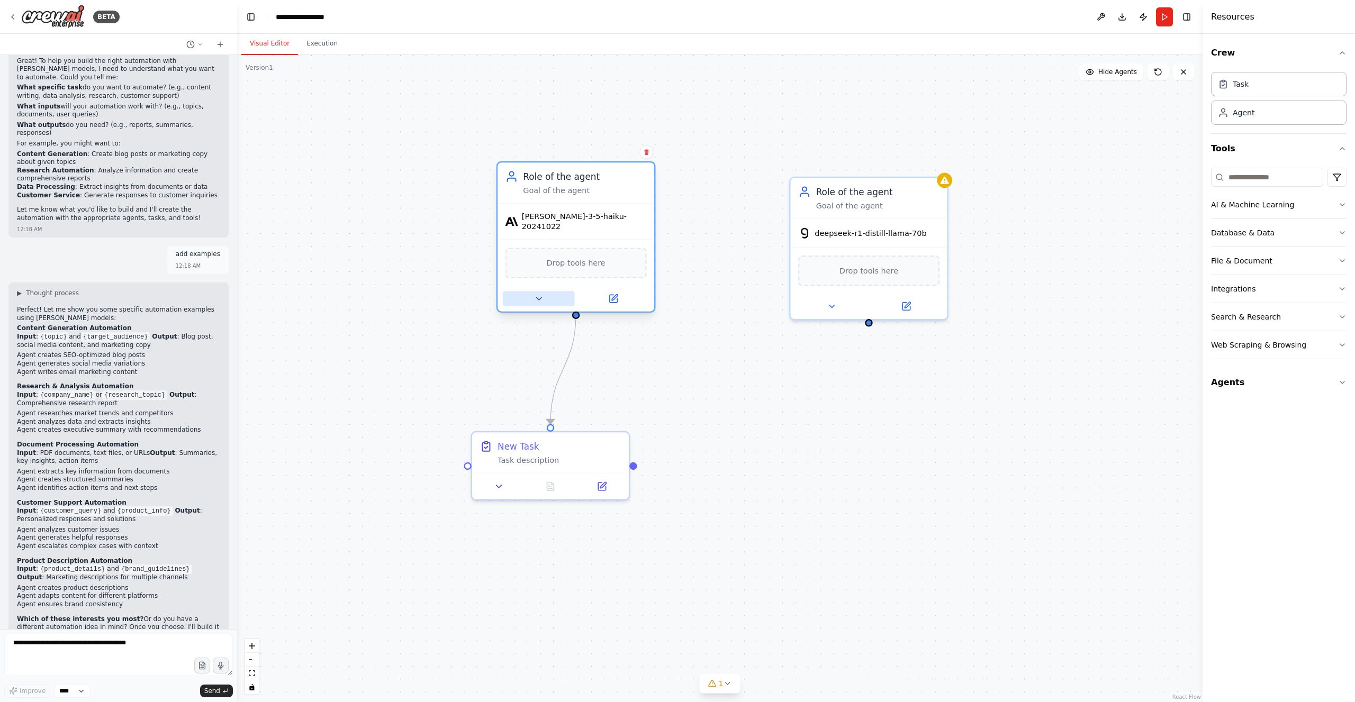
click at [547, 292] on button at bounding box center [539, 298] width 72 height 15
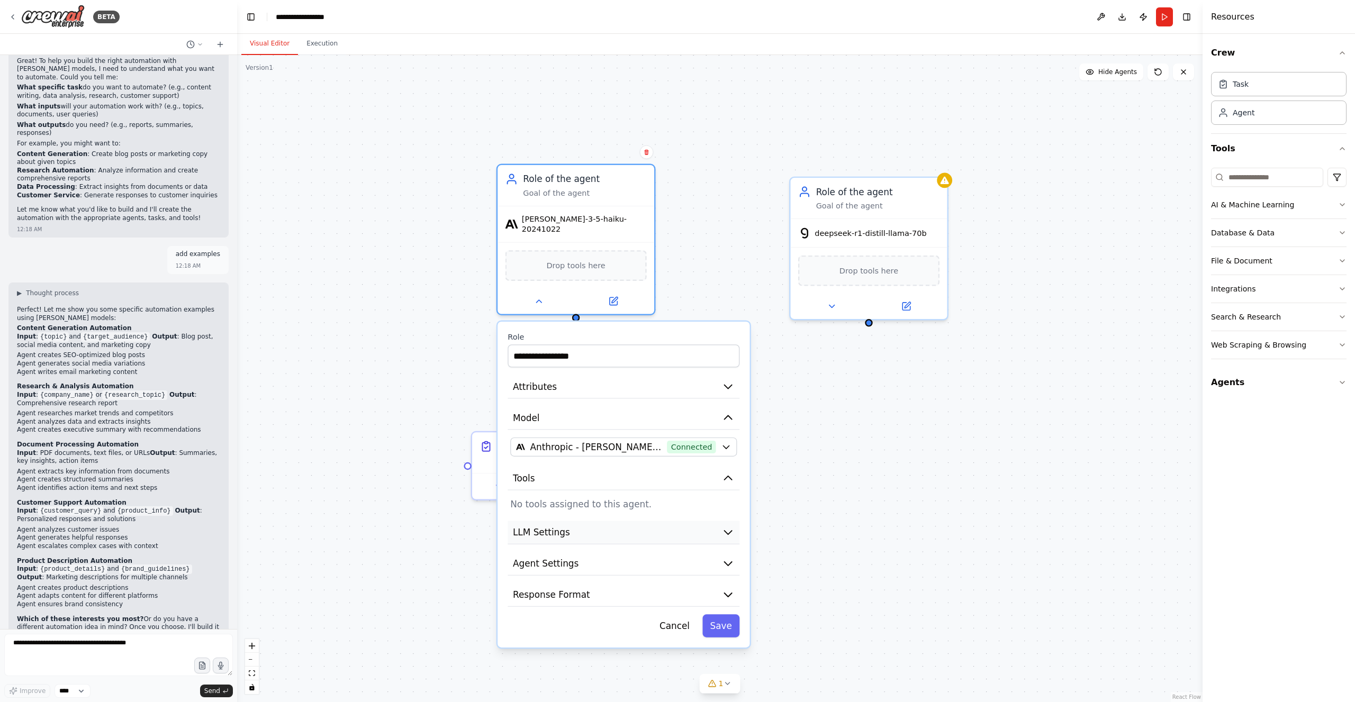
click at [583, 523] on button "LLM Settings" at bounding box center [623, 533] width 232 height 24
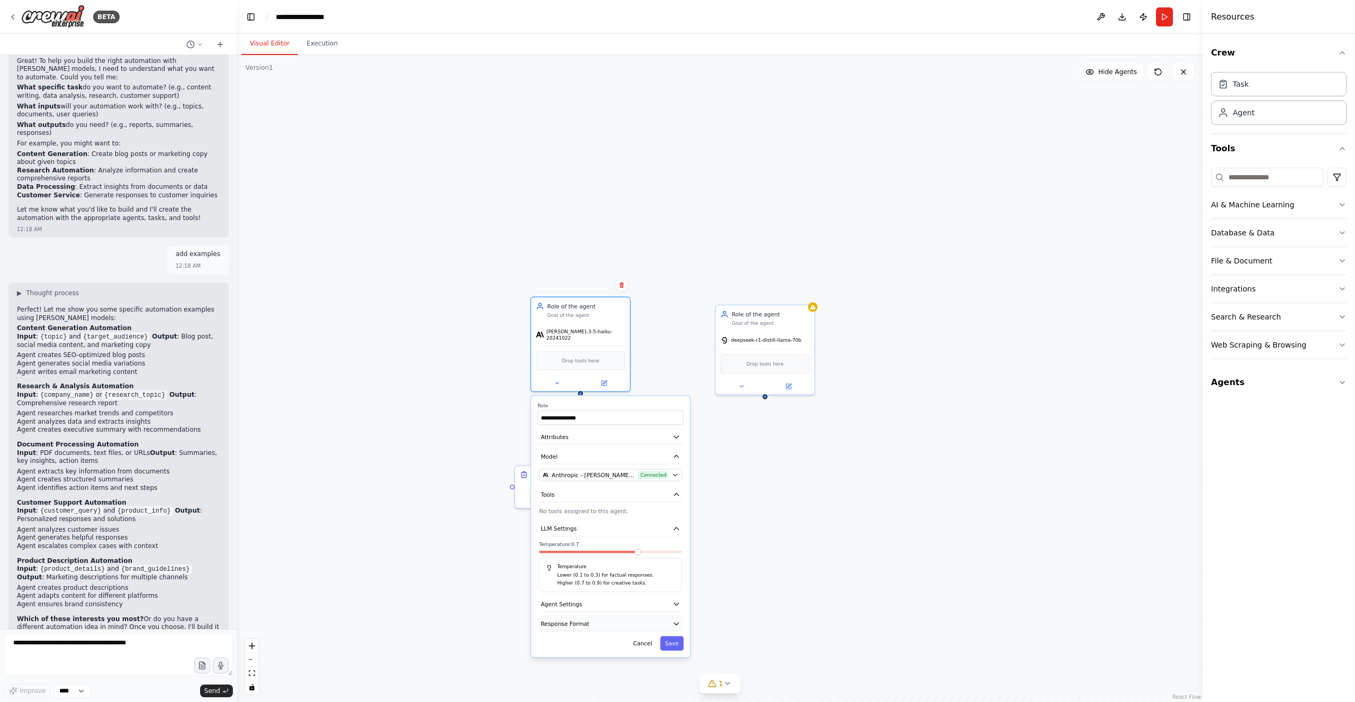
click at [588, 622] on button "Response Format" at bounding box center [611, 623] width 146 height 15
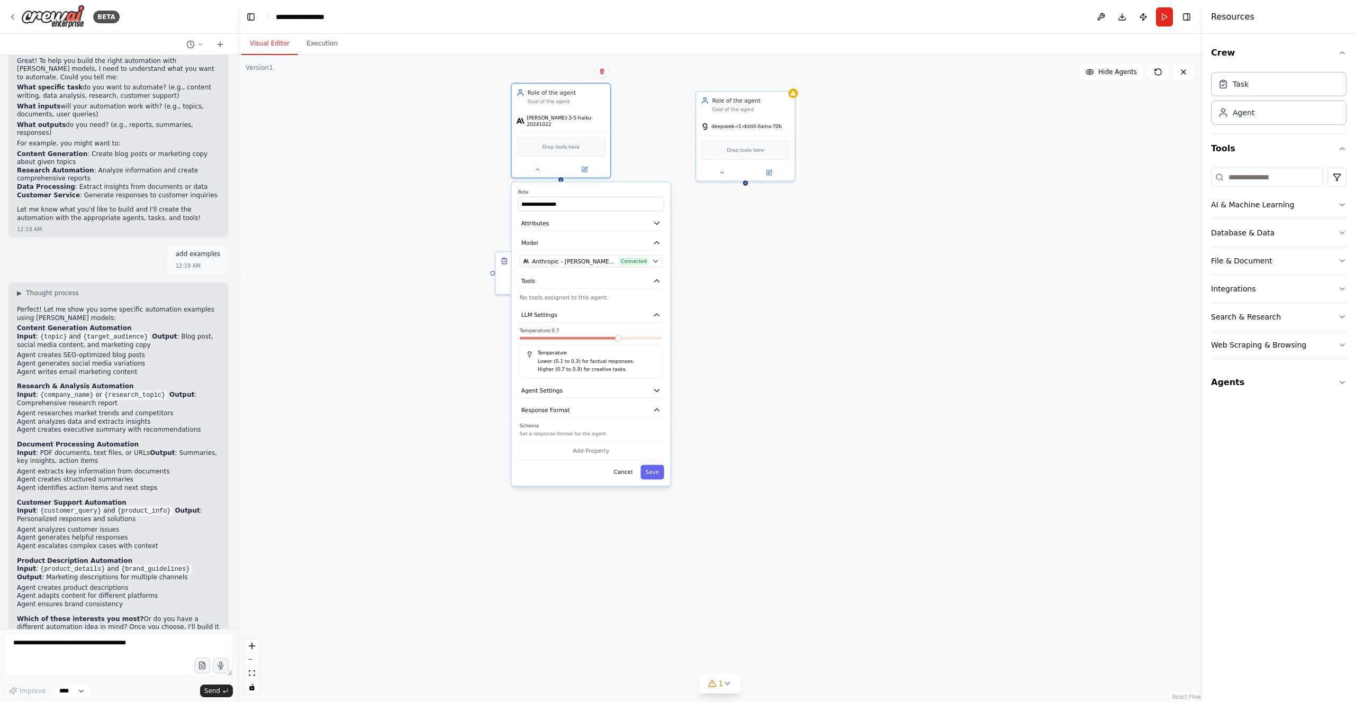
drag, startPoint x: 780, startPoint y: 564, endPoint x: 729, endPoint y: 310, distance: 259.1
click at [755, 304] on div ".deletable-edge-delete-btn { width: 20px; height: 20px; border: 0px solid #ffff…" at bounding box center [719, 378] width 965 height 647
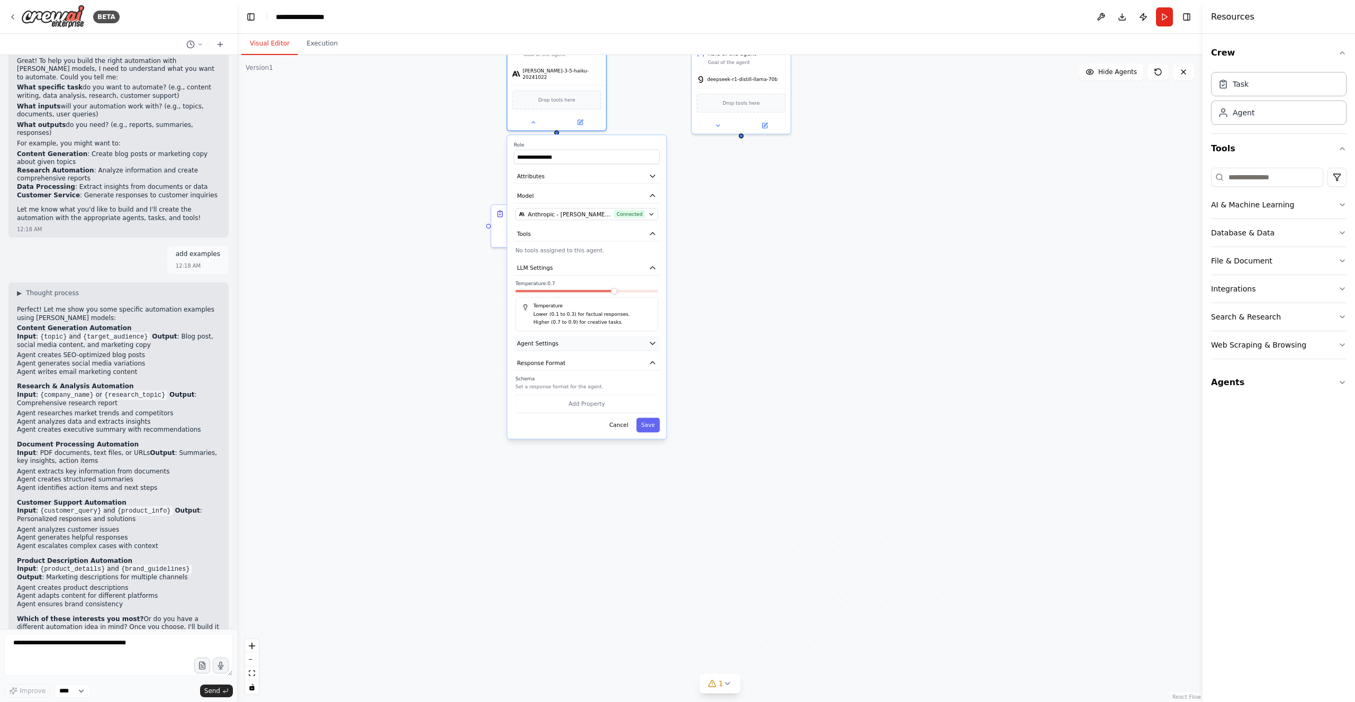
click at [573, 340] on button "Agent Settings" at bounding box center [587, 343] width 146 height 15
click at [624, 420] on button "Cancel" at bounding box center [618, 425] width 29 height 14
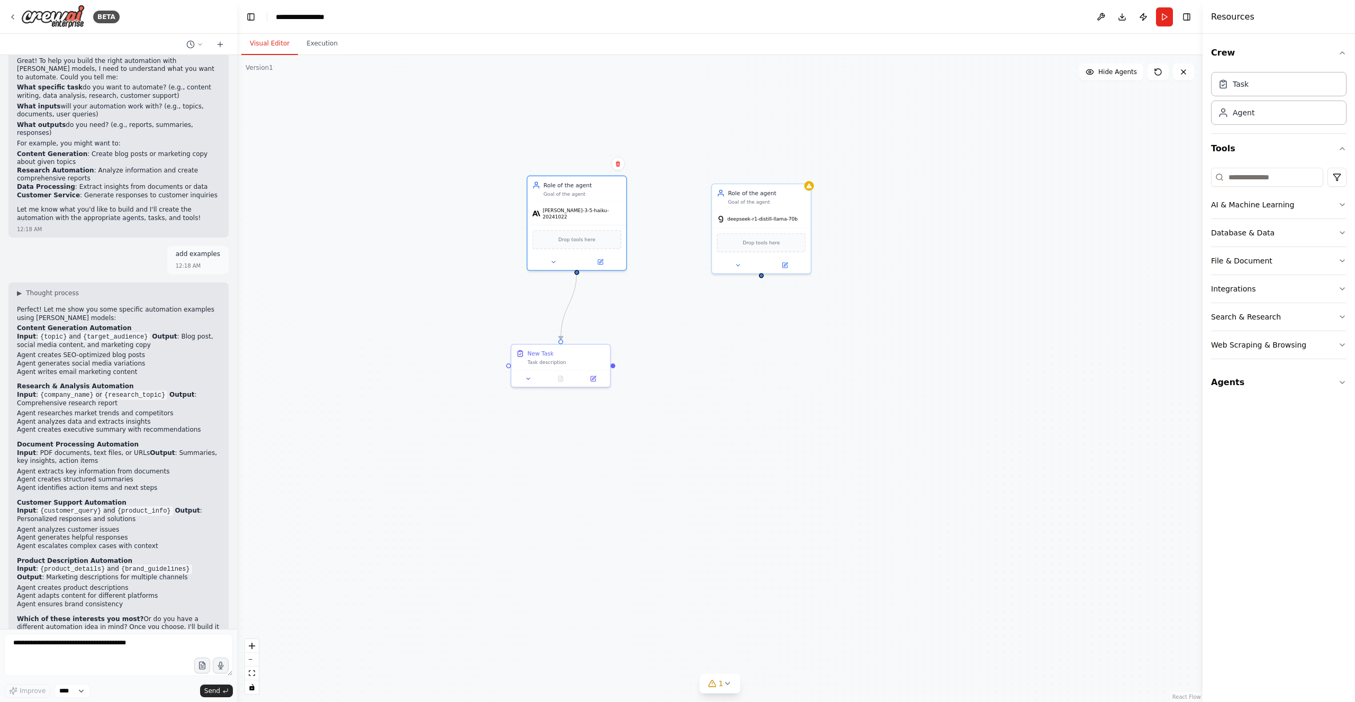
drag, startPoint x: 703, startPoint y: 339, endPoint x: 738, endPoint y: 589, distance: 252.8
click at [739, 590] on div ".deletable-edge-delete-btn { width: 20px; height: 20px; border: 0px solid #ffff…" at bounding box center [719, 378] width 965 height 647
drag, startPoint x: 593, startPoint y: 341, endPoint x: 567, endPoint y: 384, distance: 49.8
click at [566, 323] on span "Drop tools here" at bounding box center [568, 327] width 37 height 8
drag, startPoint x: 576, startPoint y: 475, endPoint x: 569, endPoint y: 317, distance: 157.8
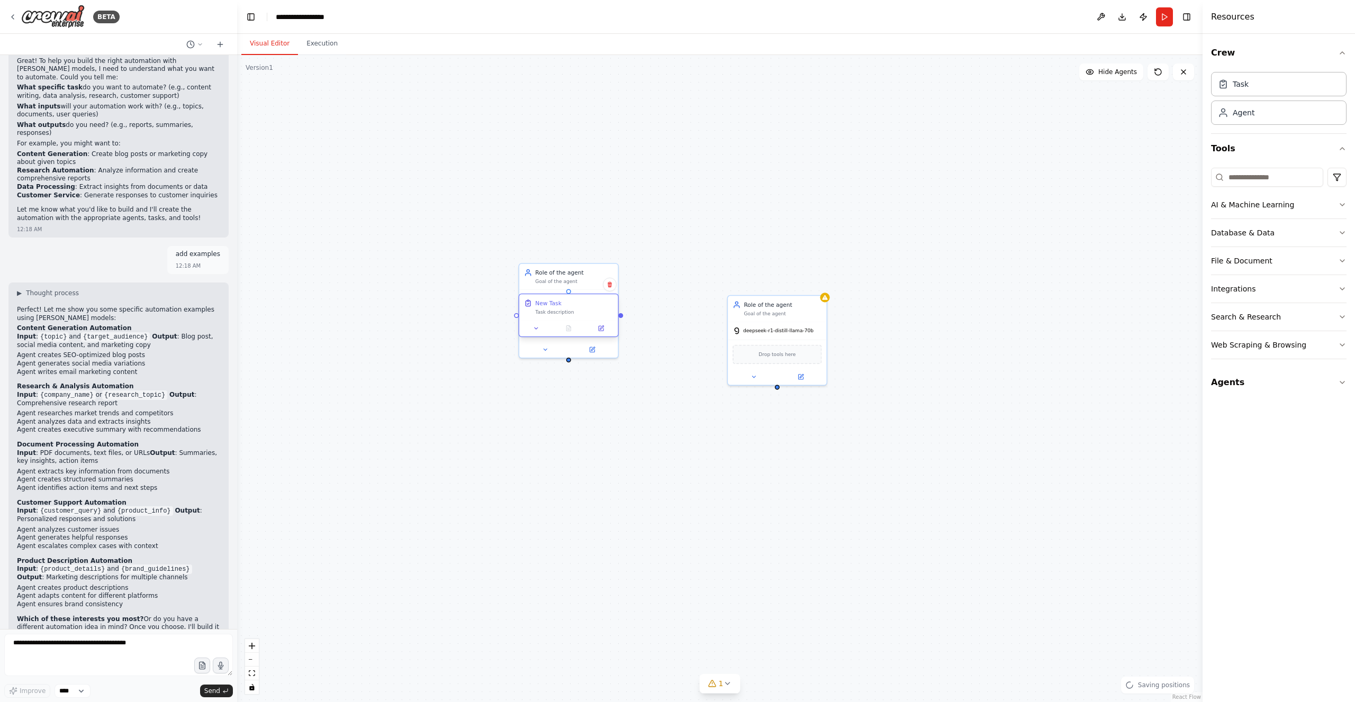
click at [565, 317] on div "New Task Task description" at bounding box center [568, 307] width 98 height 26
drag, startPoint x: 580, startPoint y: 312, endPoint x: 581, endPoint y: 488, distance: 175.7
click at [581, 488] on div "Task description" at bounding box center [574, 488] width 78 height 6
click at [610, 459] on icon at bounding box center [609, 461] width 4 height 6
click at [584, 463] on button "Confirm" at bounding box center [580, 461] width 38 height 13
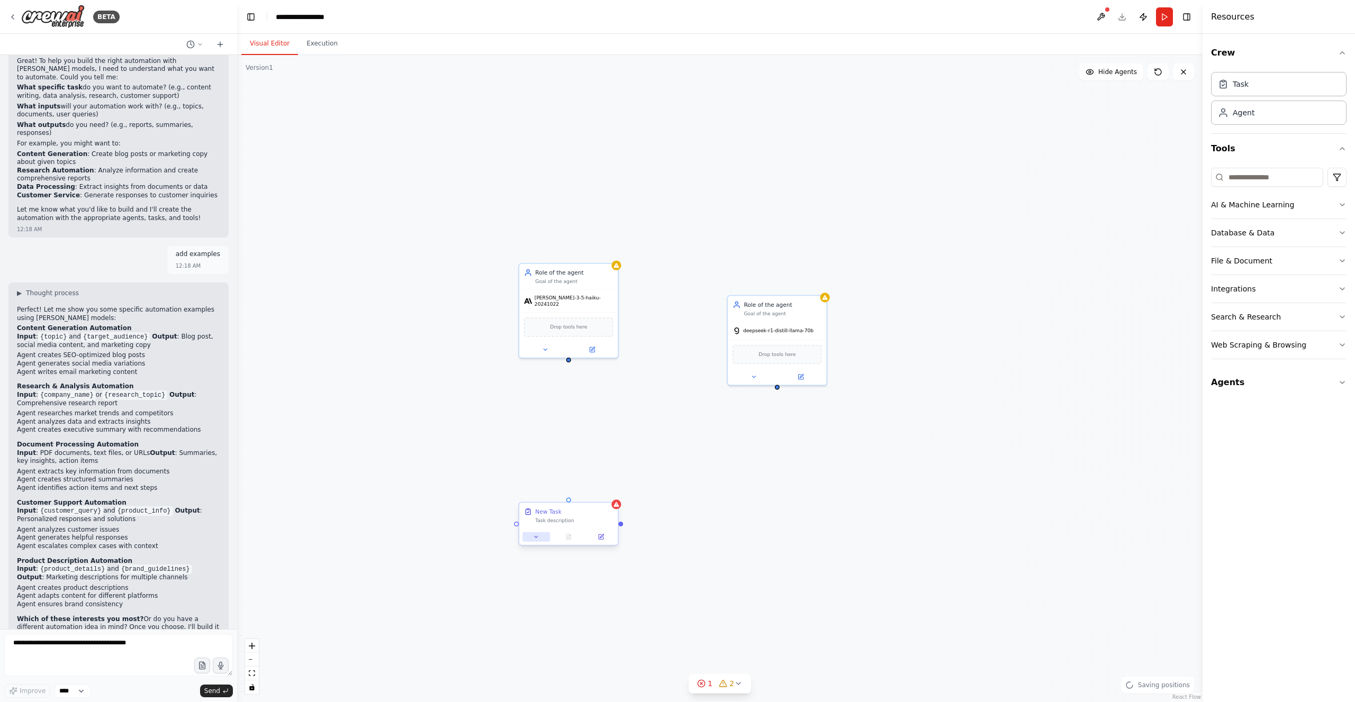
click at [528, 536] on button at bounding box center [536, 537] width 28 height 10
click at [533, 538] on icon at bounding box center [536, 537] width 6 height 6
click at [535, 534] on icon at bounding box center [536, 537] width 6 height 6
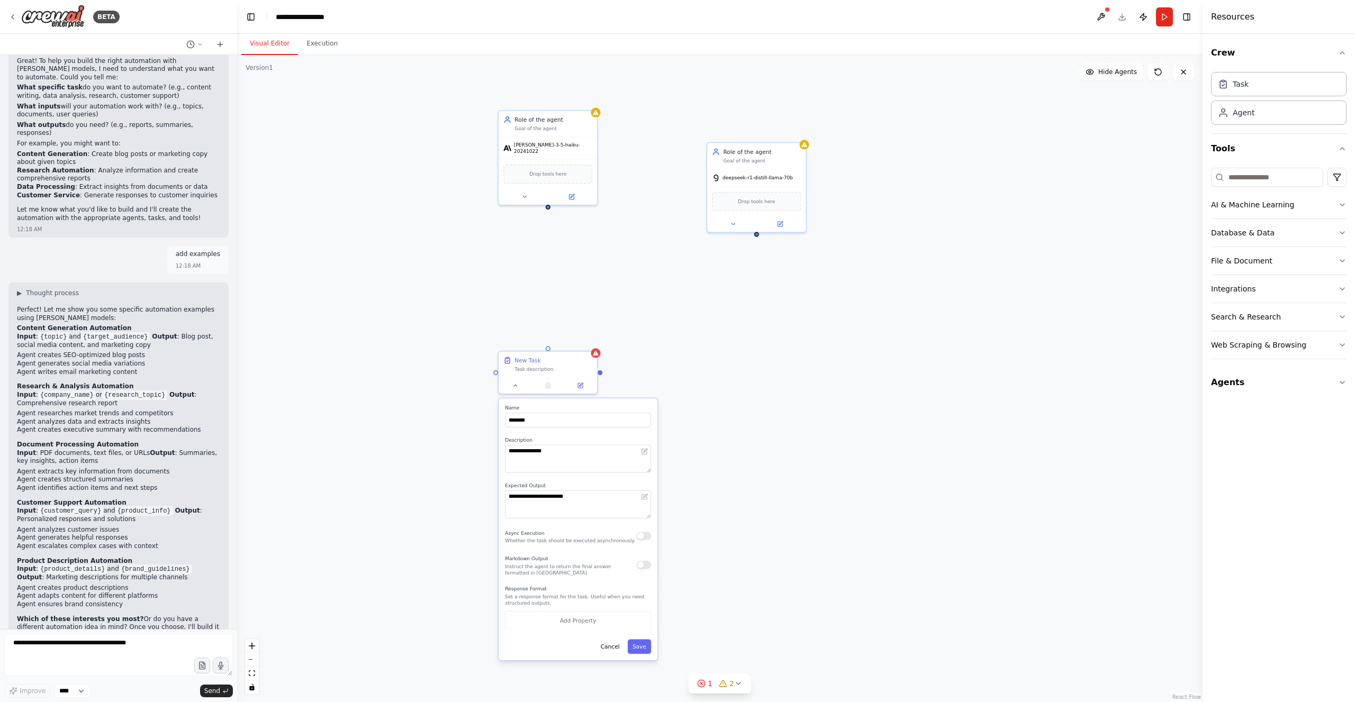
drag, startPoint x: 714, startPoint y: 545, endPoint x: 693, endPoint y: 393, distance: 153.8
click at [693, 393] on div "**********" at bounding box center [719, 378] width 965 height 647
click at [514, 382] on icon at bounding box center [515, 383] width 6 height 6
drag, startPoint x: 556, startPoint y: 368, endPoint x: 537, endPoint y: 276, distance: 94.0
click at [549, 299] on div "New Task Task description" at bounding box center [540, 290] width 98 height 26
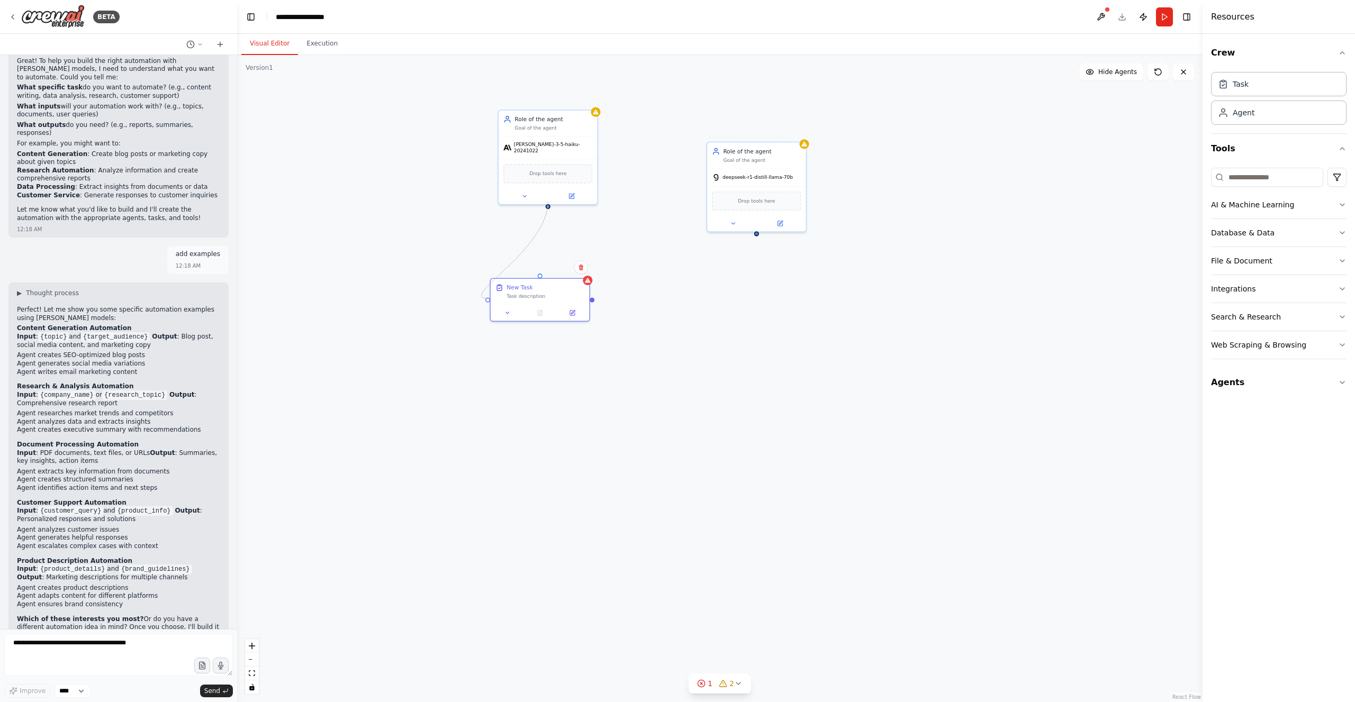
drag, startPoint x: 548, startPoint y: 202, endPoint x: 488, endPoint y: 304, distance: 118.3
click at [488, 304] on div "Role of the agent Goal of the agent claude-3-5-haiku-20241022 Drop tools here R…" at bounding box center [719, 378] width 965 height 647
drag, startPoint x: 541, startPoint y: 297, endPoint x: 533, endPoint y: 307, distance: 12.9
click at [533, 307] on div "New Task Task description" at bounding box center [532, 298] width 98 height 26
drag, startPoint x: 653, startPoint y: 403, endPoint x: 644, endPoint y: 347, distance: 57.2
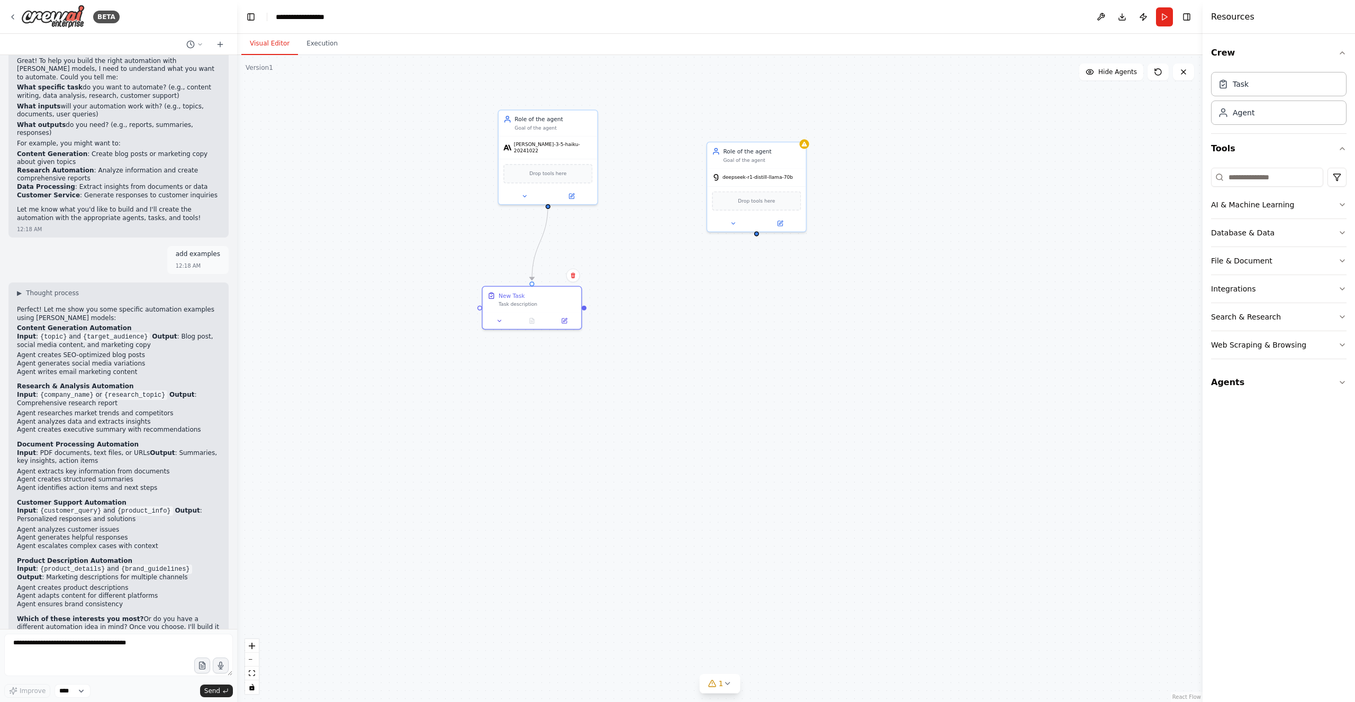
click at [653, 403] on div ".deletable-edge-delete-btn { width: 20px; height: 20px; border: 0px solid #ffff…" at bounding box center [719, 378] width 965 height 647
drag, startPoint x: 584, startPoint y: 305, endPoint x: 612, endPoint y: 340, distance: 44.5
click at [713, 335] on div ".deletable-edge-delete-btn { width: 20px; height: 20px; border: 0px solid #ffff…" at bounding box center [719, 378] width 965 height 647
drag, startPoint x: 479, startPoint y: 307, endPoint x: 760, endPoint y: 240, distance: 288.4
click at [759, 232] on div ".deletable-edge-delete-btn { width: 20px; height: 20px; border: 0px solid #ffff…" at bounding box center [719, 378] width 965 height 647
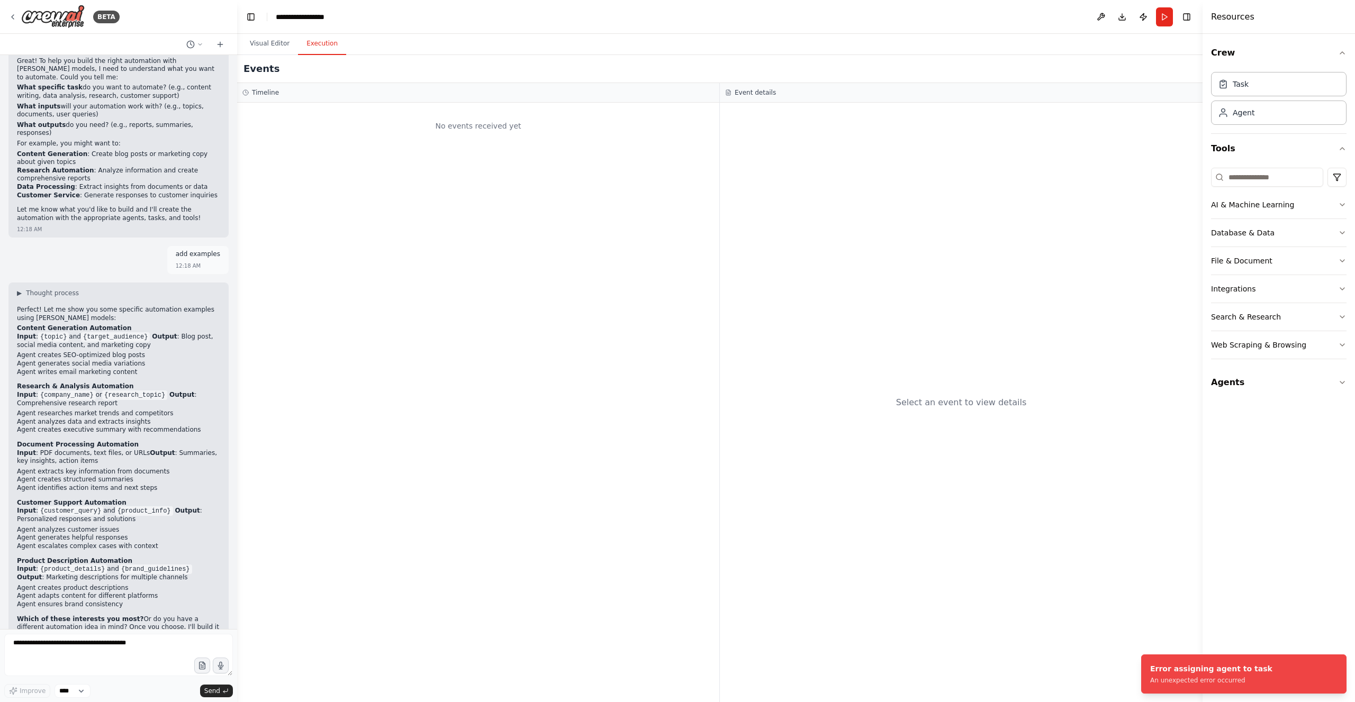
click at [324, 50] on button "Execution" at bounding box center [322, 44] width 48 height 22
click at [262, 40] on button "Visual Editor" at bounding box center [269, 44] width 57 height 22
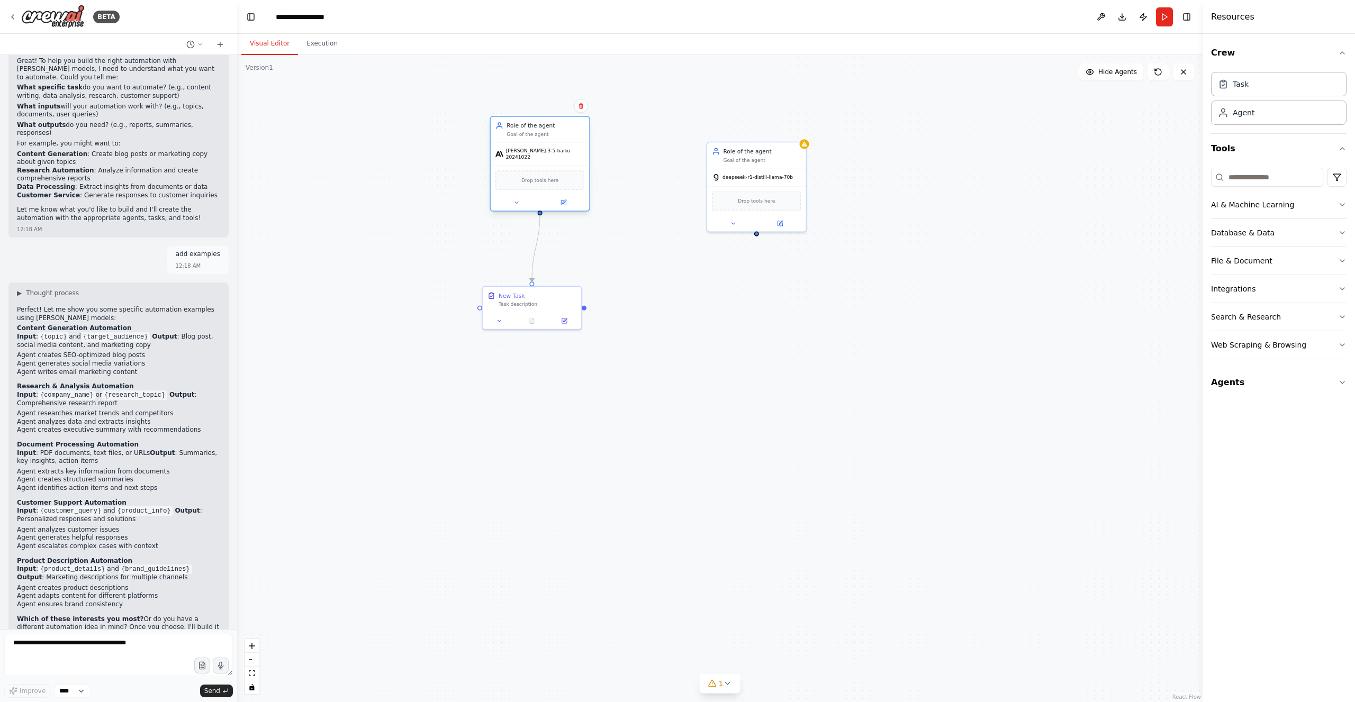
drag, startPoint x: 574, startPoint y: 134, endPoint x: 567, endPoint y: 144, distance: 12.2
click at [567, 144] on div "Role of the agent Goal of the agent claude-3-5-haiku-20241022 Drop tools here" at bounding box center [539, 163] width 100 height 95
click at [1165, 17] on button "Run" at bounding box center [1164, 16] width 17 height 19
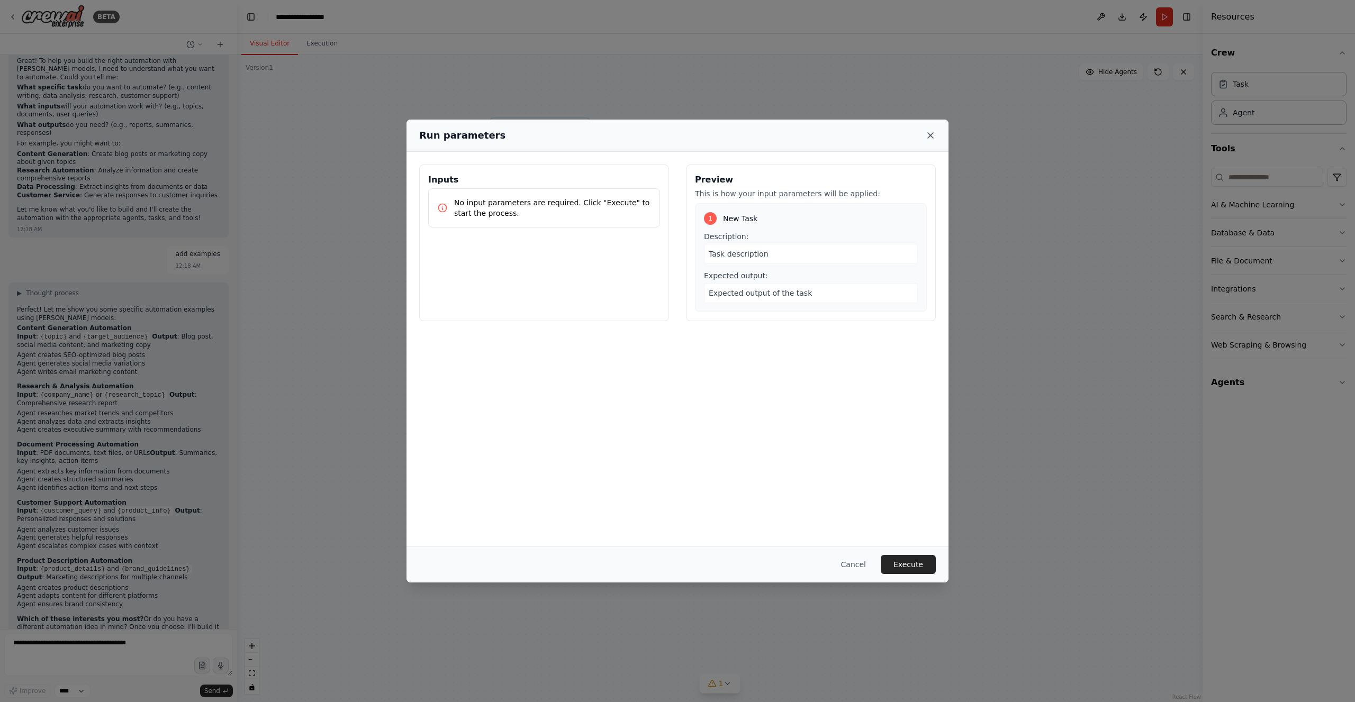
click at [930, 134] on icon at bounding box center [930, 135] width 11 height 11
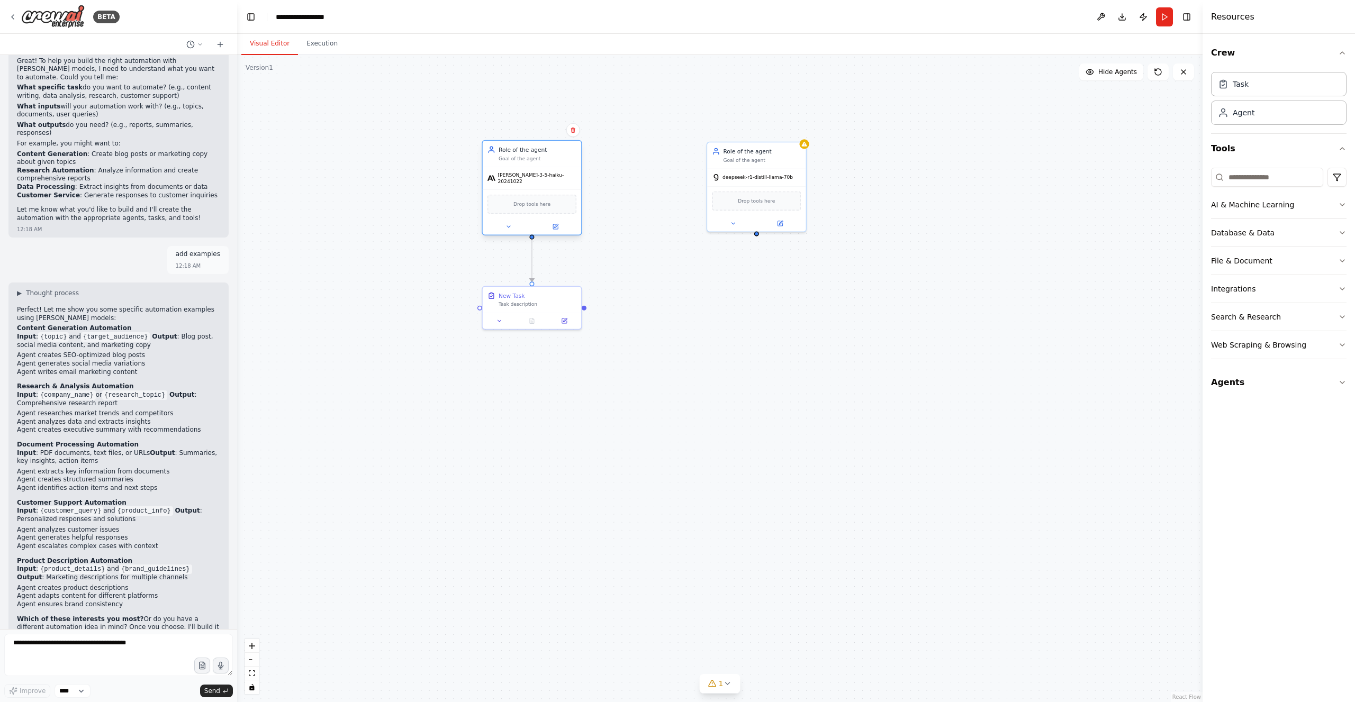
drag, startPoint x: 557, startPoint y: 151, endPoint x: 547, endPoint y: 172, distance: 23.4
click at [547, 172] on span "claude-3-5-haiku-20241022" at bounding box center [537, 178] width 79 height 13
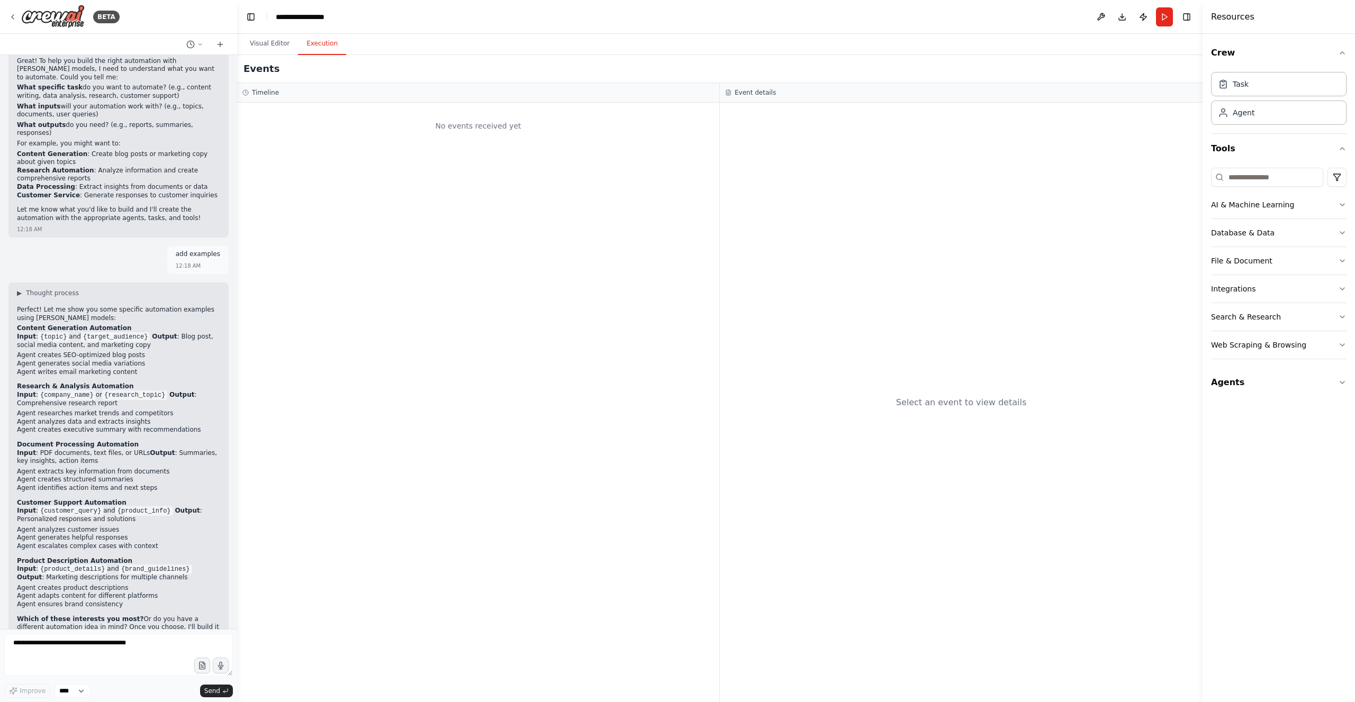
click at [318, 42] on button "Execution" at bounding box center [322, 44] width 48 height 22
click at [270, 41] on button "Visual Editor" at bounding box center [269, 44] width 57 height 22
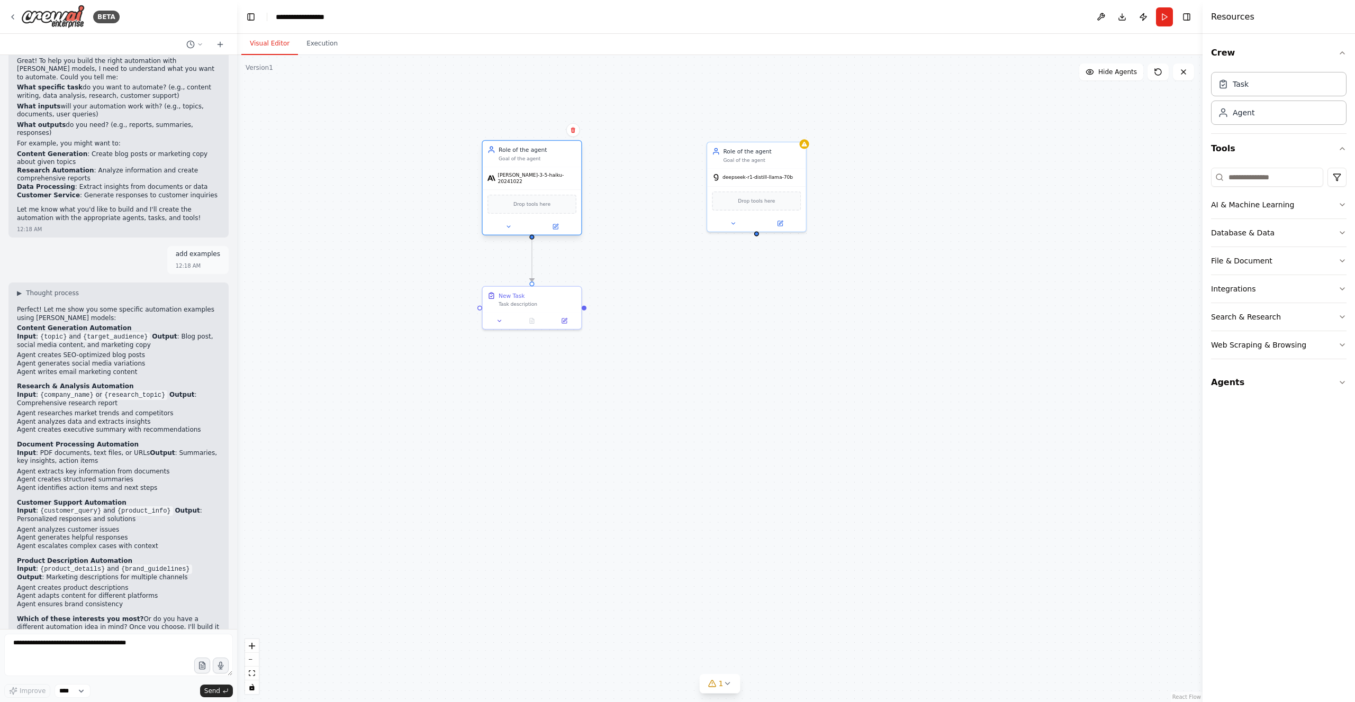
click at [531, 154] on div "Role of the agent Goal of the agent" at bounding box center [537, 154] width 78 height 16
click at [524, 153] on div "Role of the agent Goal of the agent" at bounding box center [537, 154] width 78 height 16
click at [389, 220] on icon at bounding box center [387, 223] width 6 height 6
click at [487, 486] on button "Cancel" at bounding box center [481, 485] width 29 height 14
drag, startPoint x: 434, startPoint y: 207, endPoint x: 379, endPoint y: 170, distance: 65.9
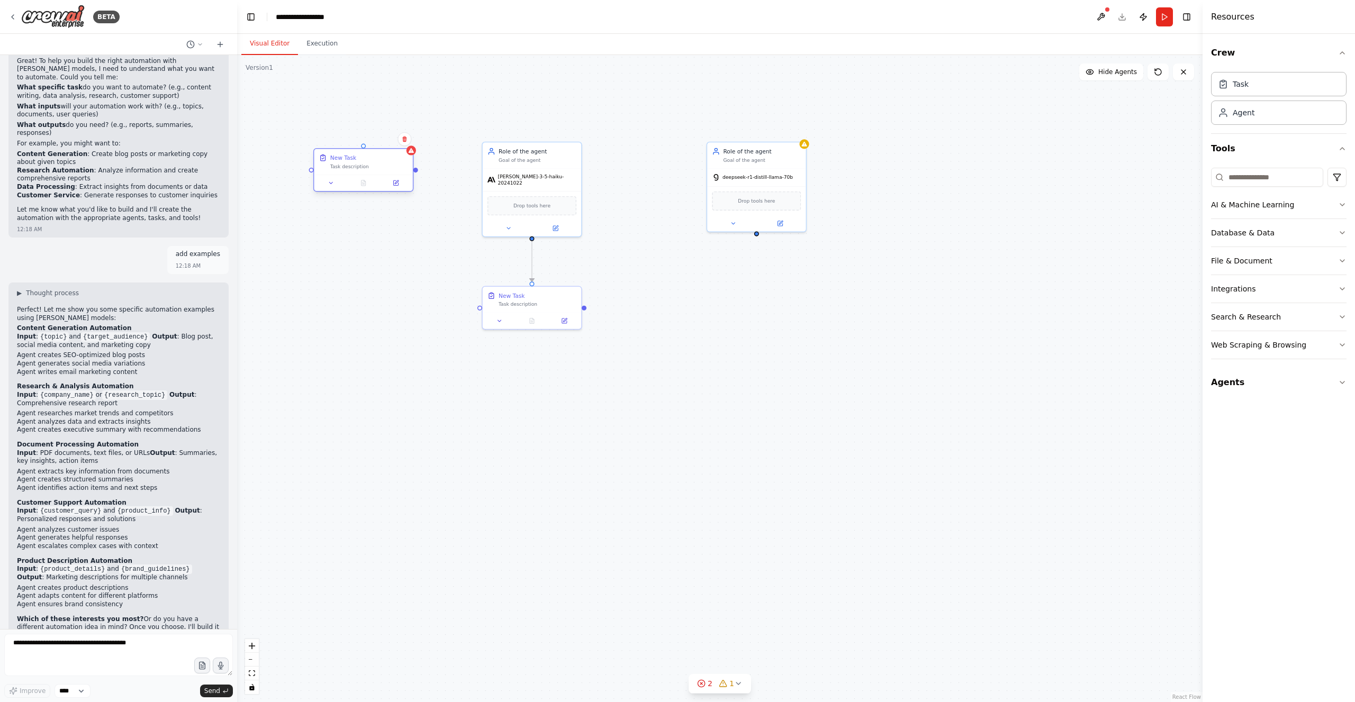
click at [379, 170] on div "New Task Task description" at bounding box center [363, 162] width 98 height 26
drag, startPoint x: 308, startPoint y: 168, endPoint x: 359, endPoint y: 262, distance: 107.0
click at [323, 257] on div ".deletable-edge-delete-btn { width: 20px; height: 20px; border: 0px solid #ffff…" at bounding box center [719, 378] width 965 height 647
drag, startPoint x: 324, startPoint y: 259, endPoint x: 365, endPoint y: 308, distance: 63.6
click at [349, 331] on div ".deletable-edge-delete-btn { width: 20px; height: 20px; border: 0px solid #ffff…" at bounding box center [719, 378] width 965 height 647
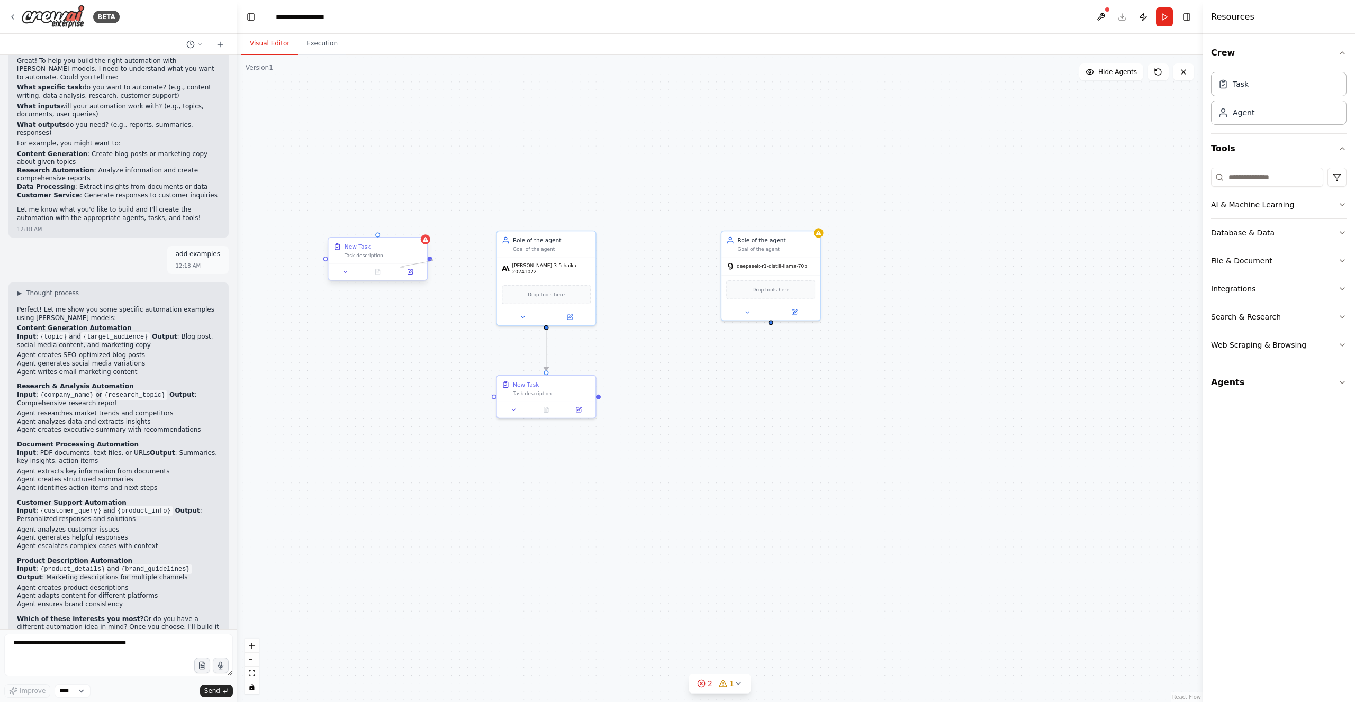
drag, startPoint x: 430, startPoint y: 259, endPoint x: 411, endPoint y: 264, distance: 19.1
click at [405, 267] on div "New Task Task description" at bounding box center [378, 259] width 100 height 44
drag, startPoint x: 377, startPoint y: 235, endPoint x: 548, endPoint y: 261, distance: 173.3
click at [548, 261] on div "Role of the agent Goal of the agent claude-3-5-haiku-20241022 Drop tools here R…" at bounding box center [716, 355] width 731 height 491
click at [417, 229] on icon at bounding box center [418, 228] width 6 height 6
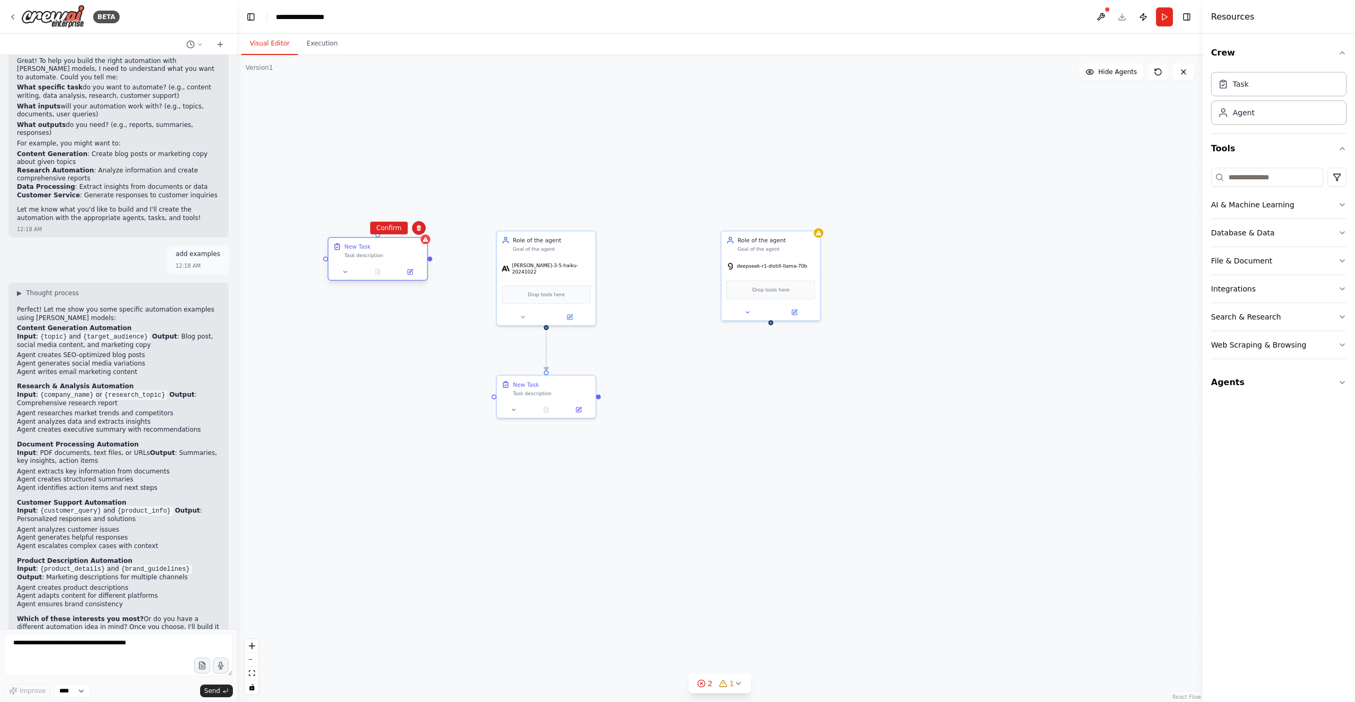
click at [379, 235] on div at bounding box center [377, 235] width 5 height 5
click at [382, 223] on button "Confirm" at bounding box center [389, 228] width 38 height 13
click at [502, 99] on div ".deletable-edge-delete-btn { width: 20px; height: 20px; border: 0px solid #ffff…" at bounding box center [719, 378] width 965 height 647
click at [546, 289] on span "Drop tools here" at bounding box center [546, 293] width 37 height 8
click at [1236, 380] on button "Agents" at bounding box center [1278, 383] width 135 height 30
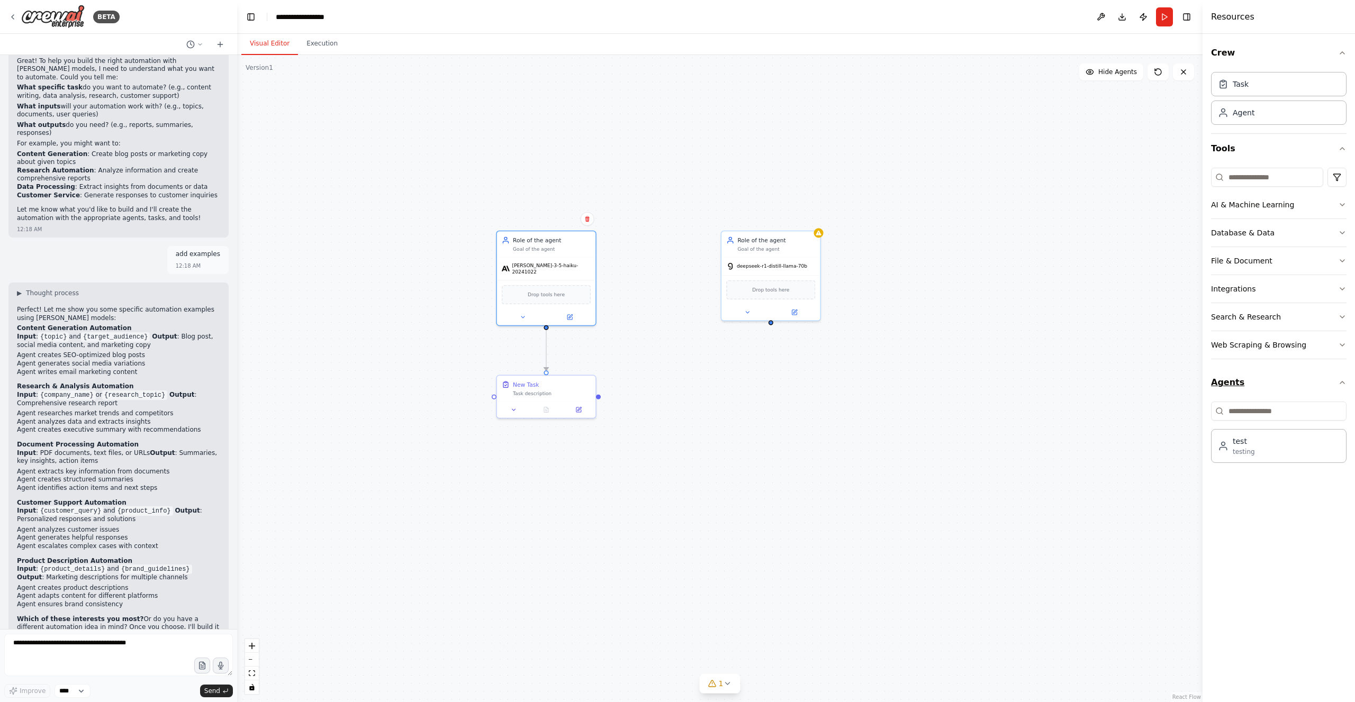
click at [1243, 379] on button "Agents" at bounding box center [1278, 383] width 135 height 30
click at [1250, 234] on div "Database & Data" at bounding box center [1242, 233] width 63 height 11
click at [1251, 234] on div "Database & Data" at bounding box center [1242, 233] width 63 height 11
click at [1251, 211] on button "AI & Machine Learning" at bounding box center [1278, 205] width 135 height 28
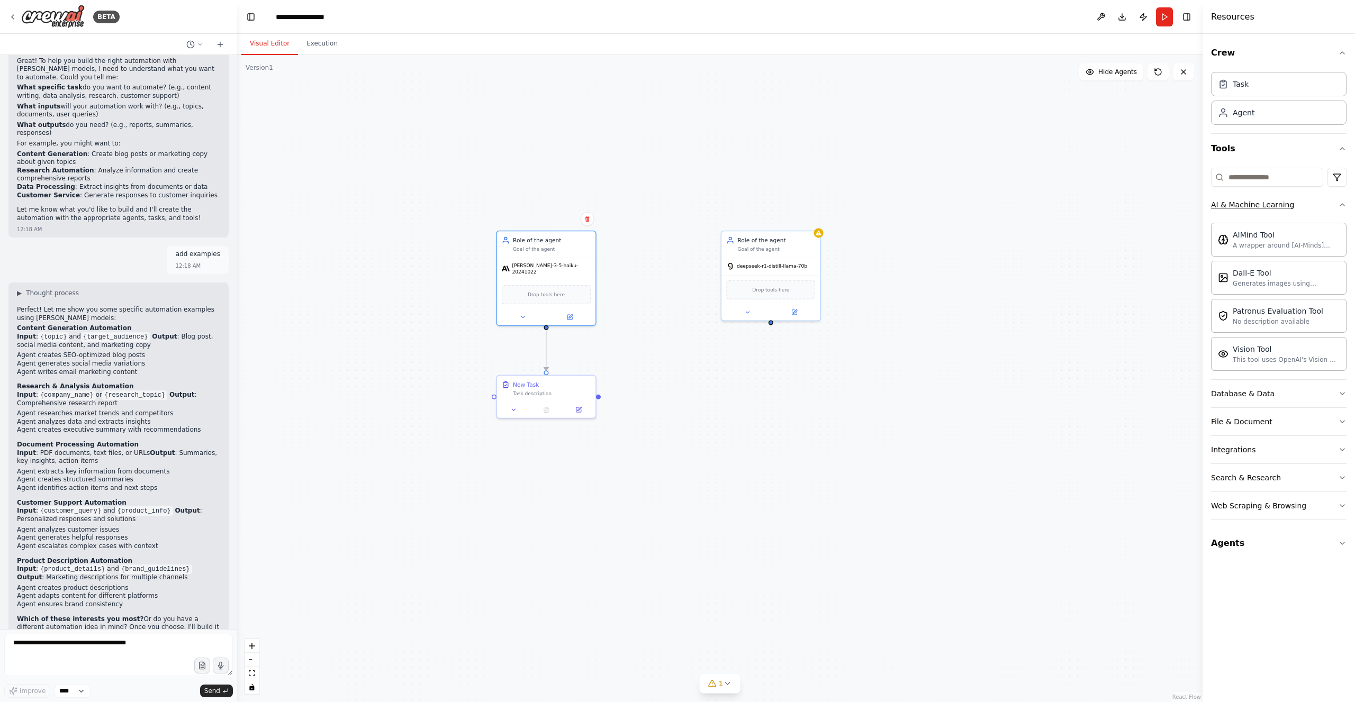
click at [1259, 207] on div "AI & Machine Learning" at bounding box center [1252, 204] width 83 height 11
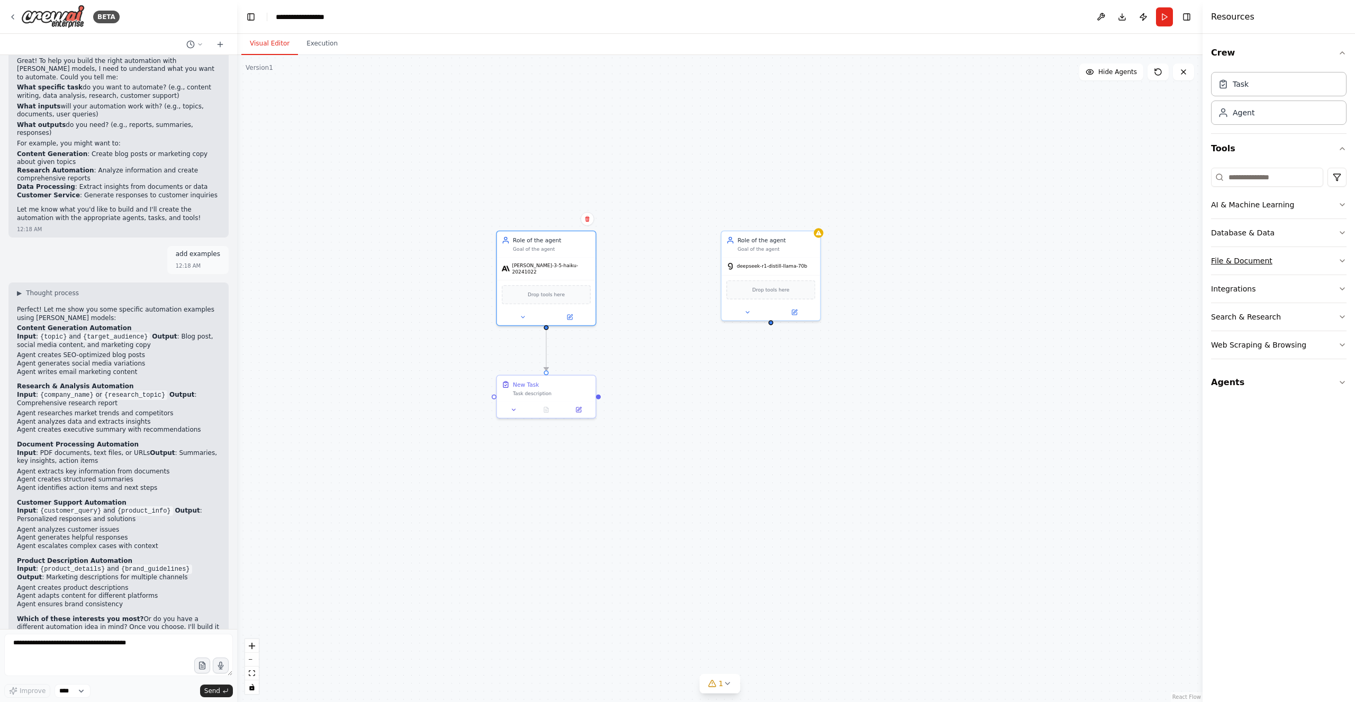
click at [1253, 256] on div "File & Document" at bounding box center [1241, 261] width 61 height 11
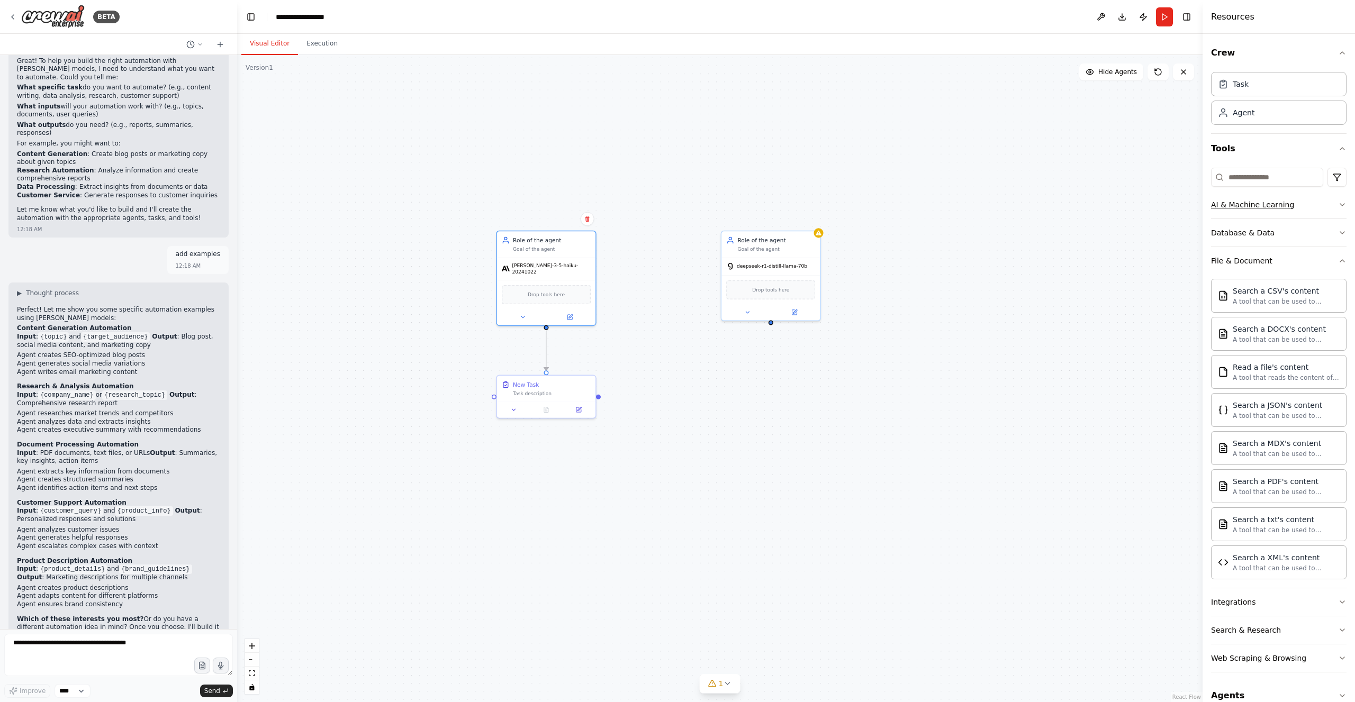
click at [1274, 208] on div "AI & Machine Learning" at bounding box center [1252, 204] width 83 height 11
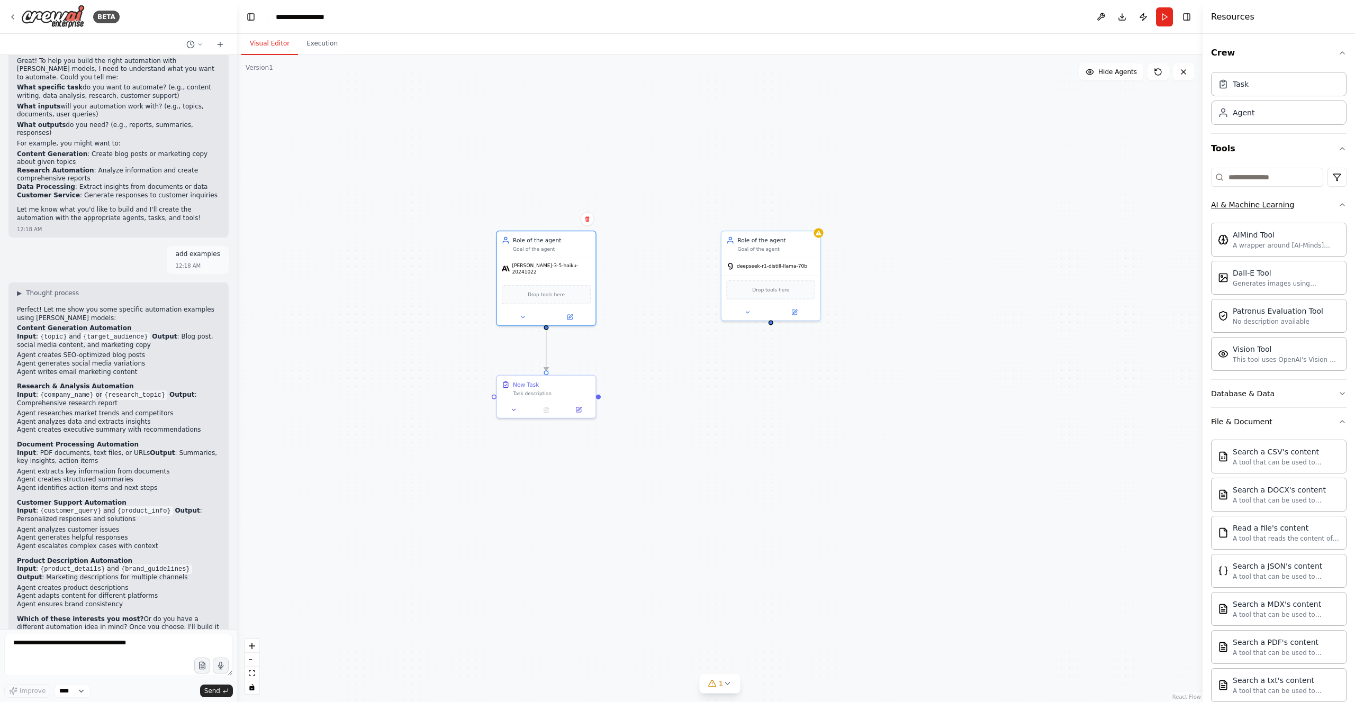
click at [1263, 202] on div "AI & Machine Learning" at bounding box center [1252, 204] width 83 height 11
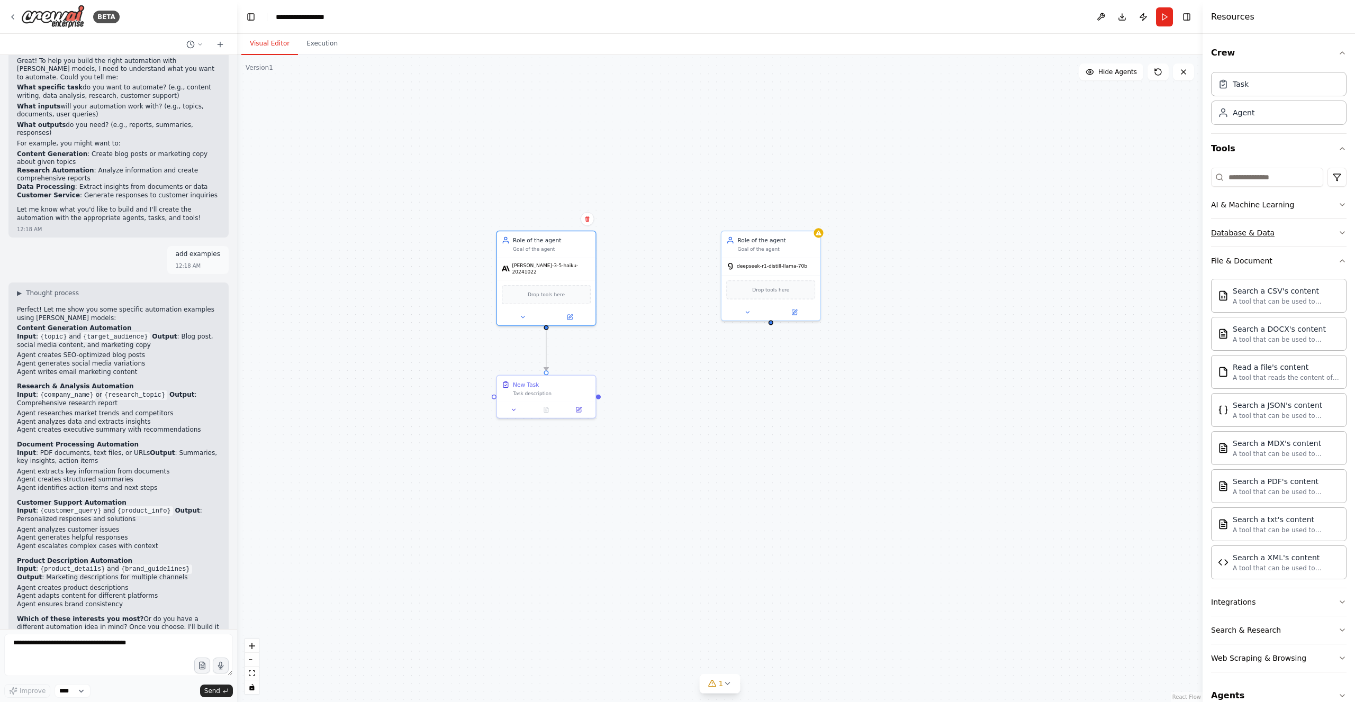
click at [1258, 232] on div "Database & Data" at bounding box center [1242, 233] width 63 height 11
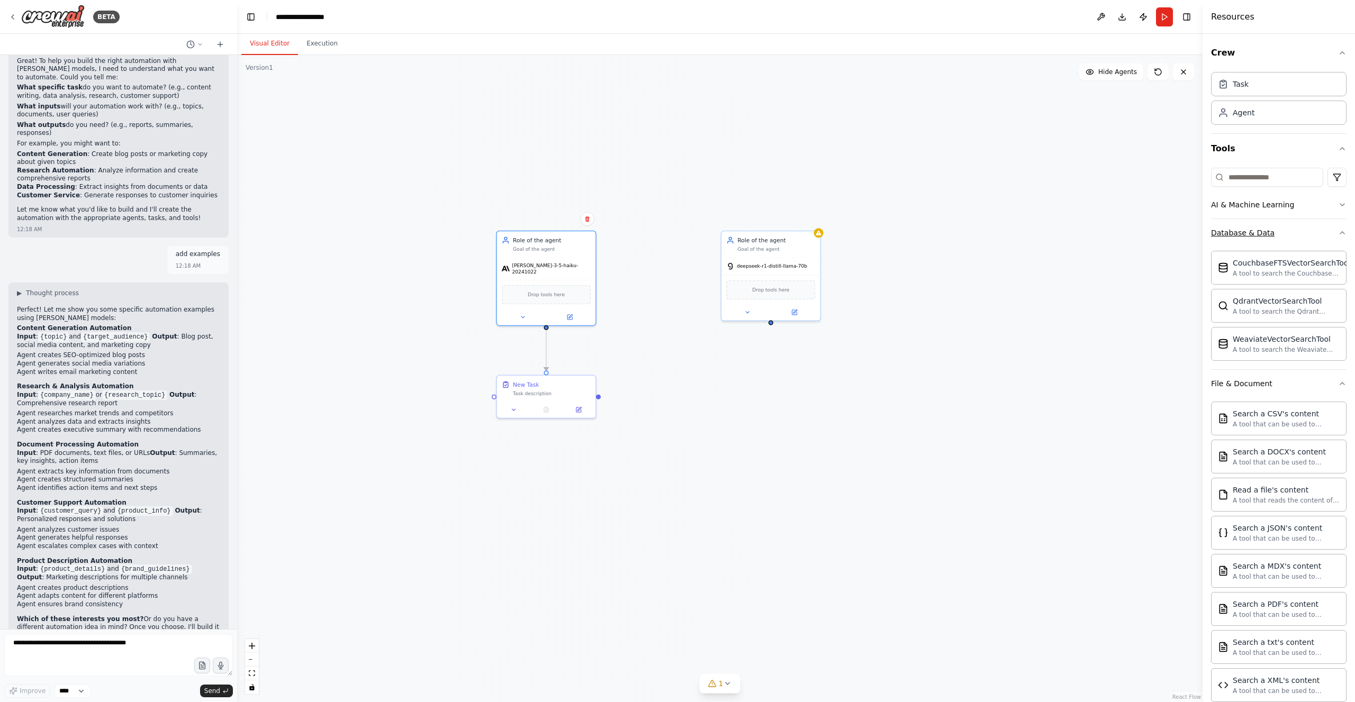
click at [1255, 230] on div "Database & Data" at bounding box center [1242, 233] width 63 height 11
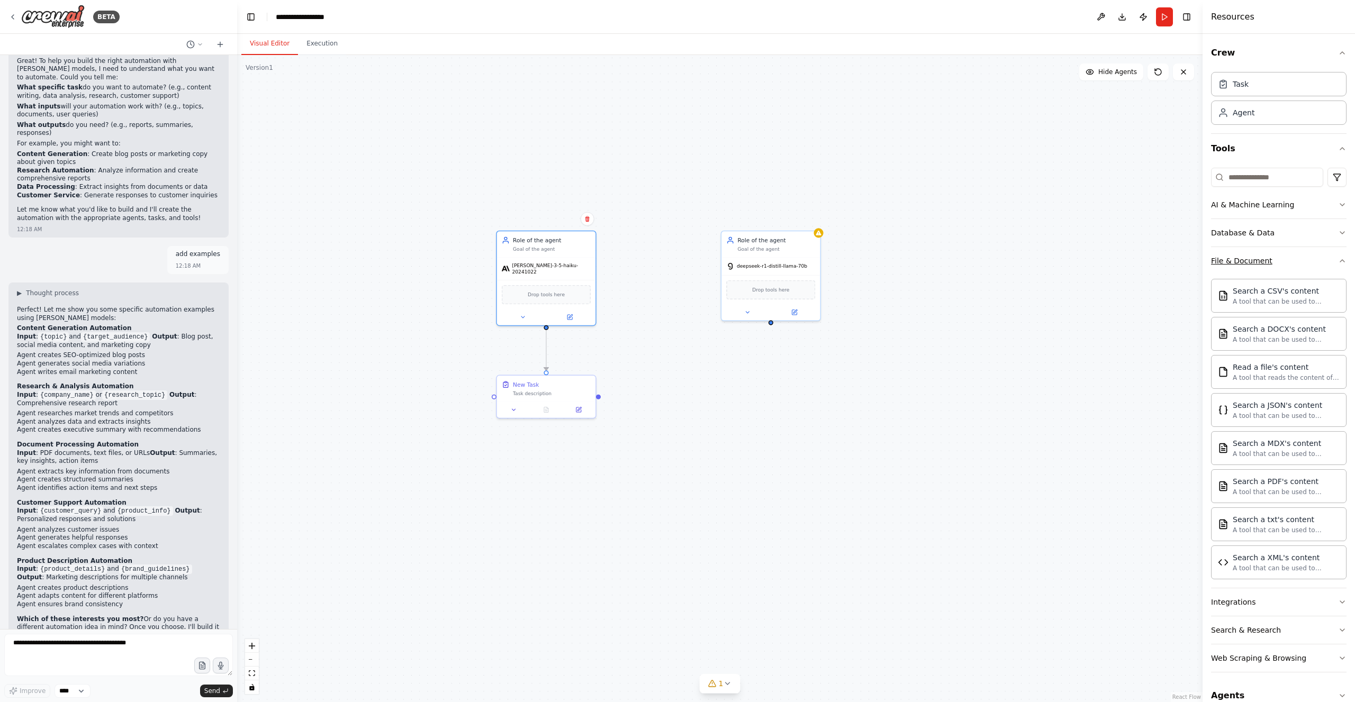
click at [1257, 256] on div "File & Document" at bounding box center [1241, 261] width 61 height 11
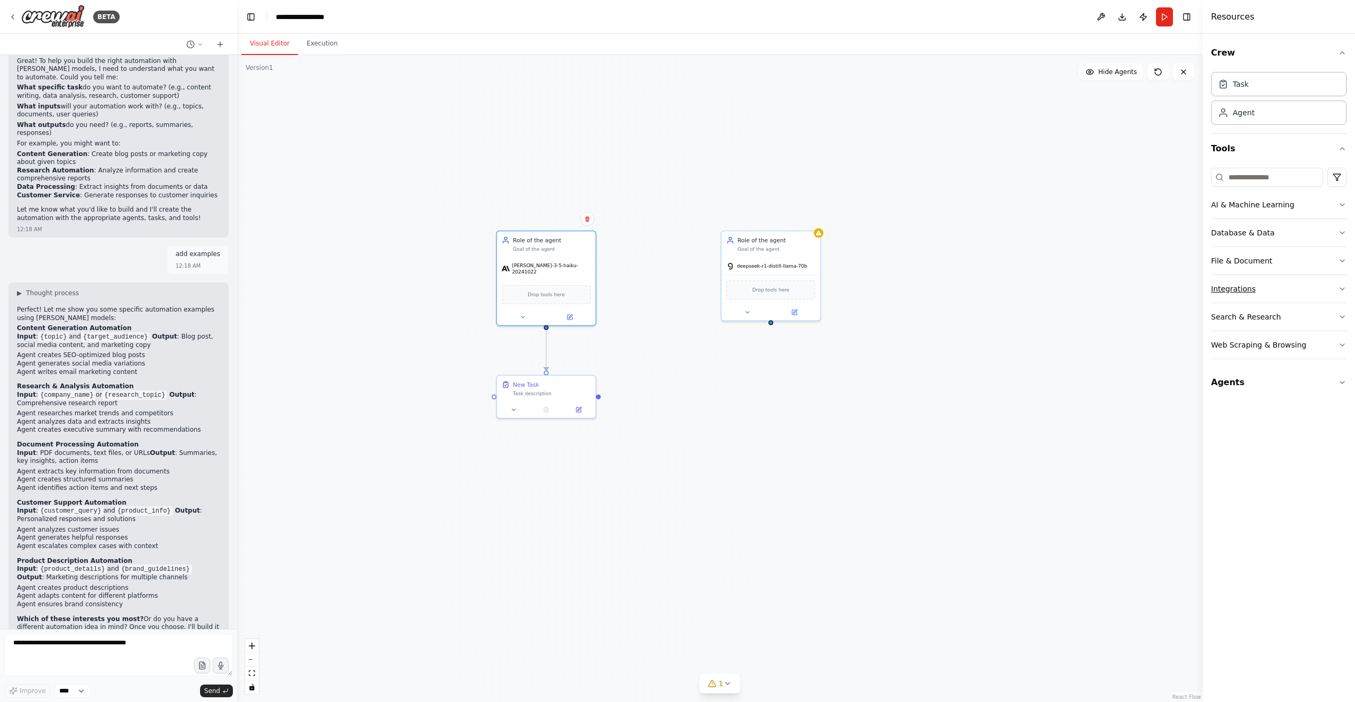
click at [1257, 277] on button "Integrations" at bounding box center [1278, 289] width 135 height 28
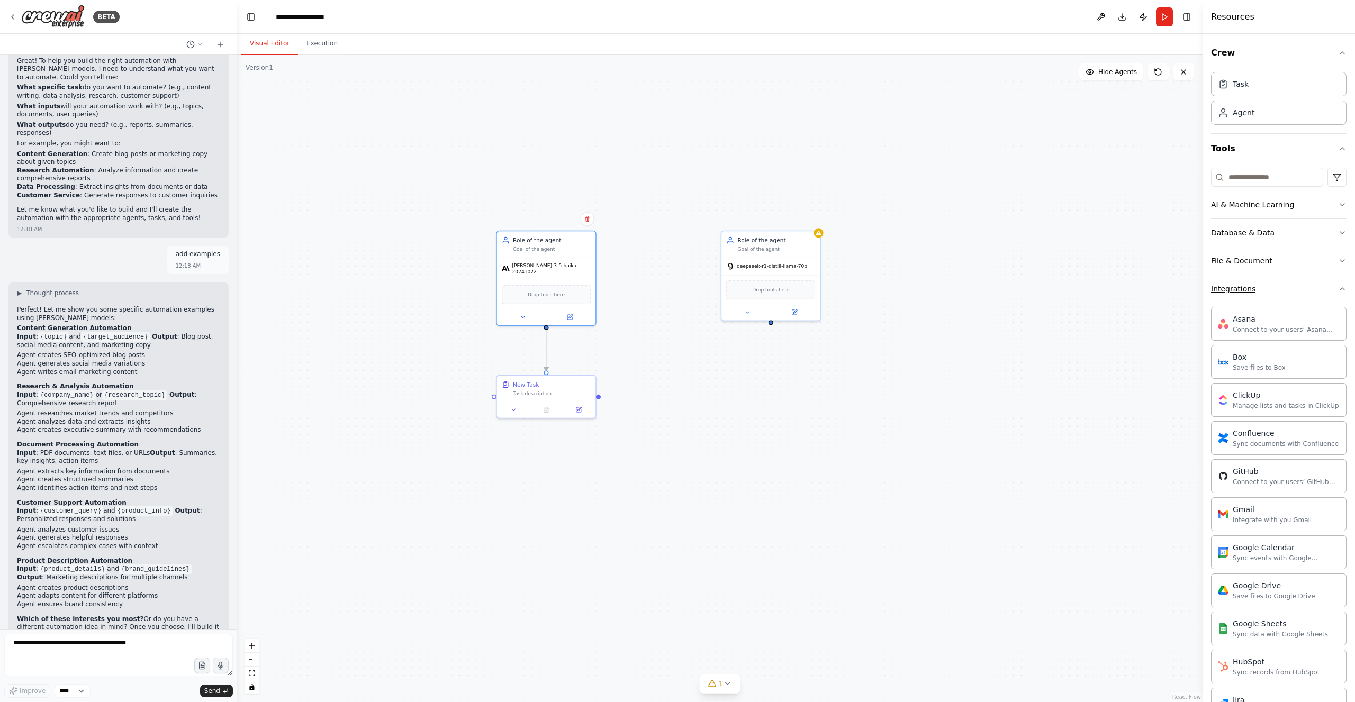
click at [1250, 284] on div "Integrations" at bounding box center [1233, 289] width 44 height 11
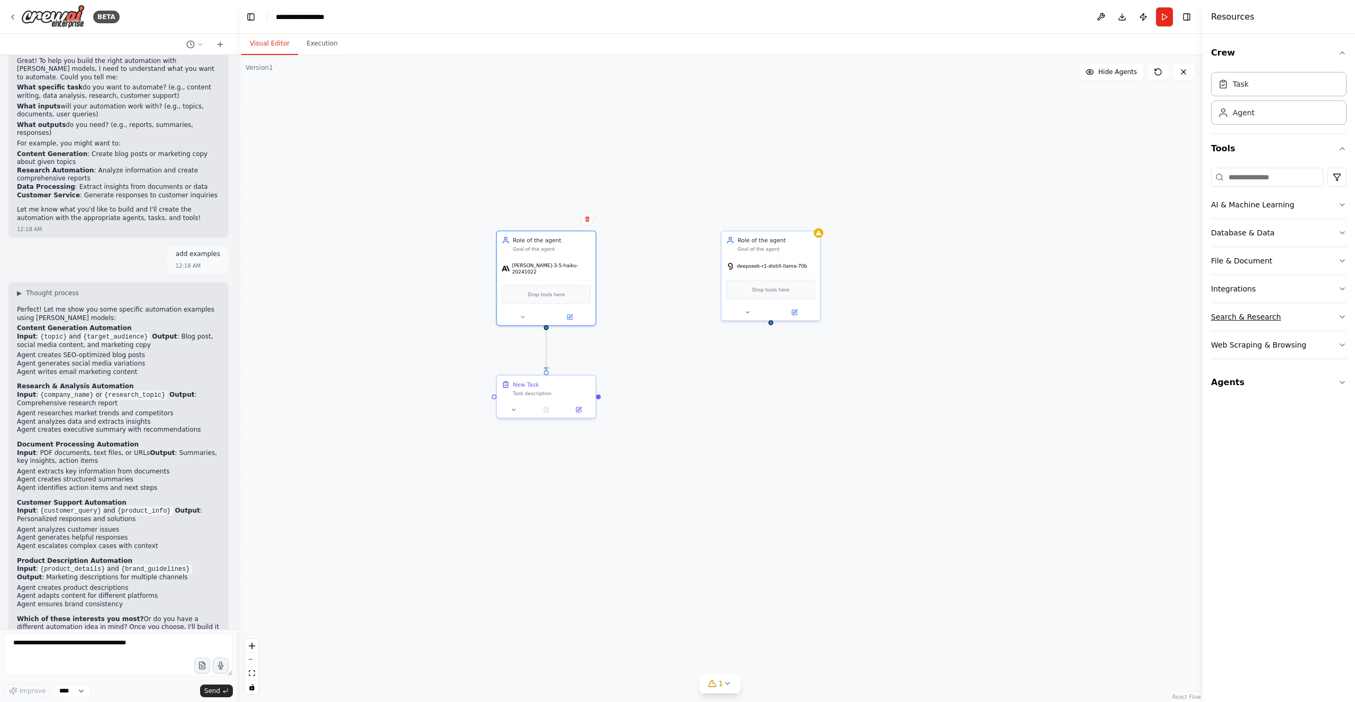
click at [1249, 320] on div "Search & Research" at bounding box center [1246, 317] width 70 height 11
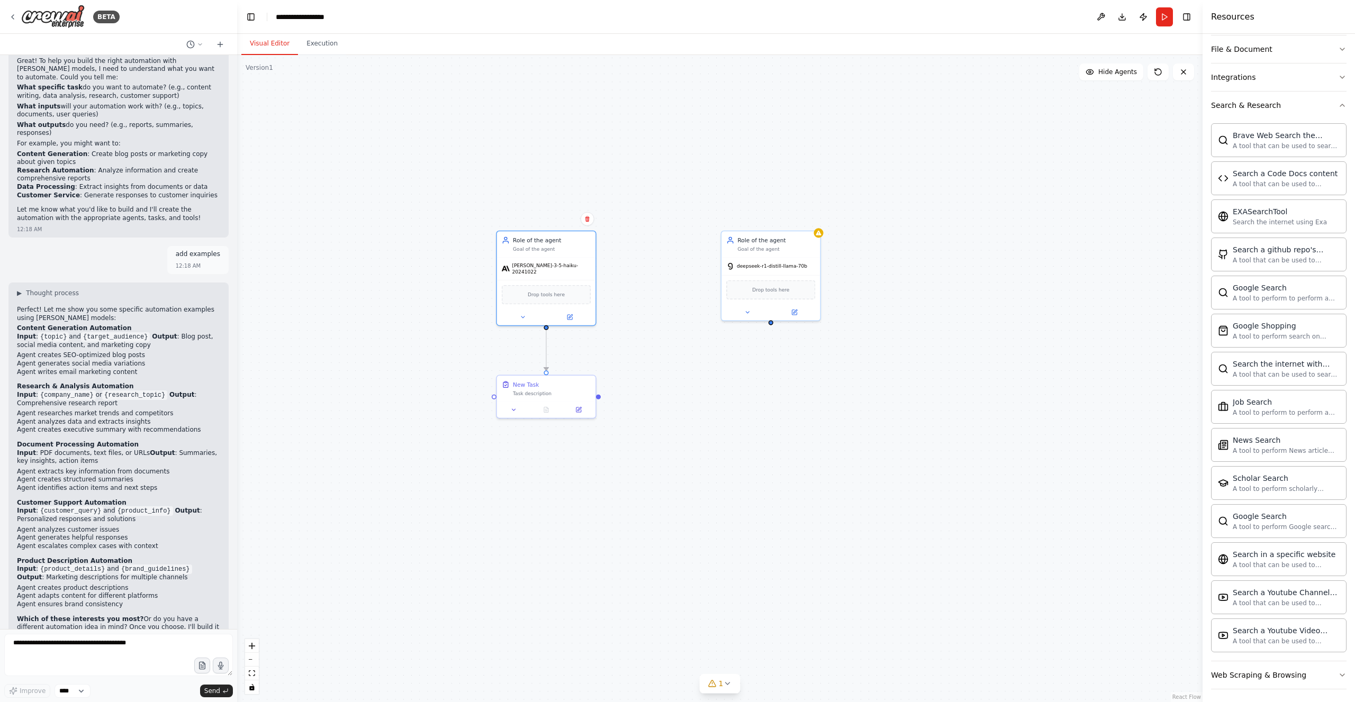
scroll to position [238, 0]
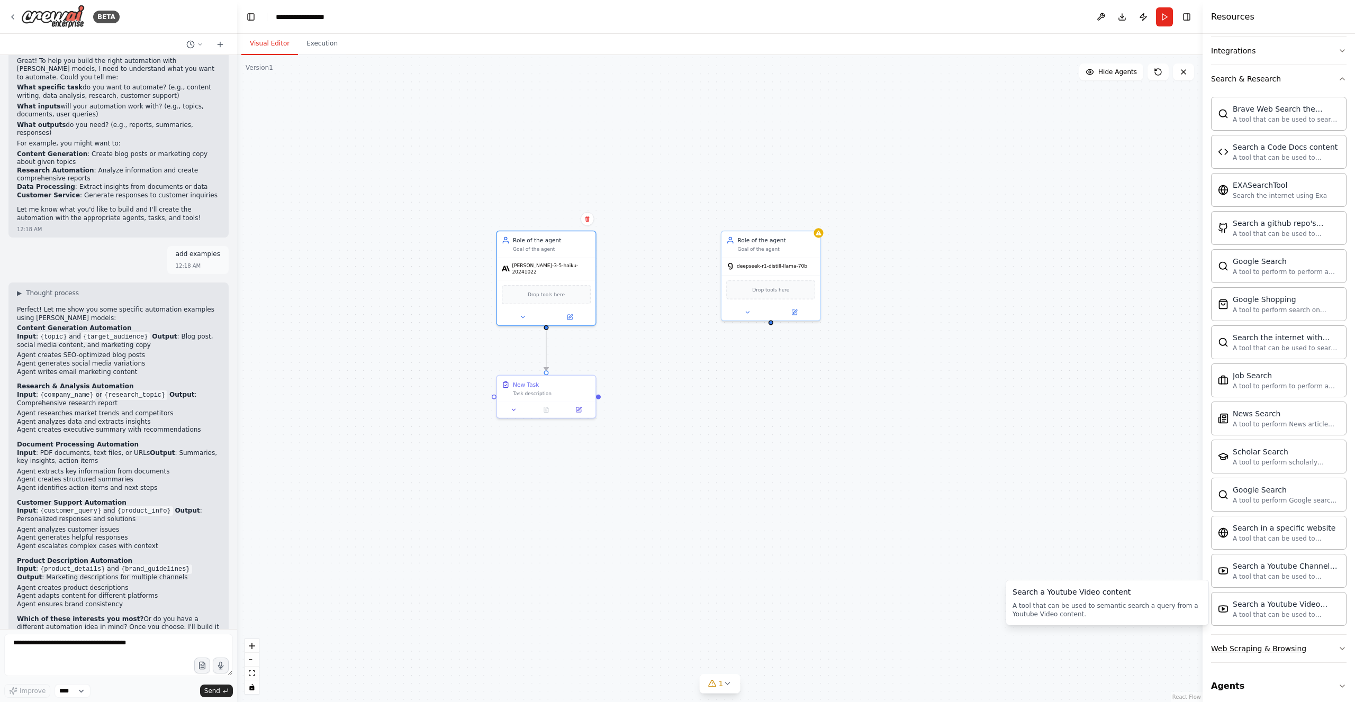
click at [1276, 635] on button "Web Scraping & Browsing" at bounding box center [1278, 649] width 135 height 28
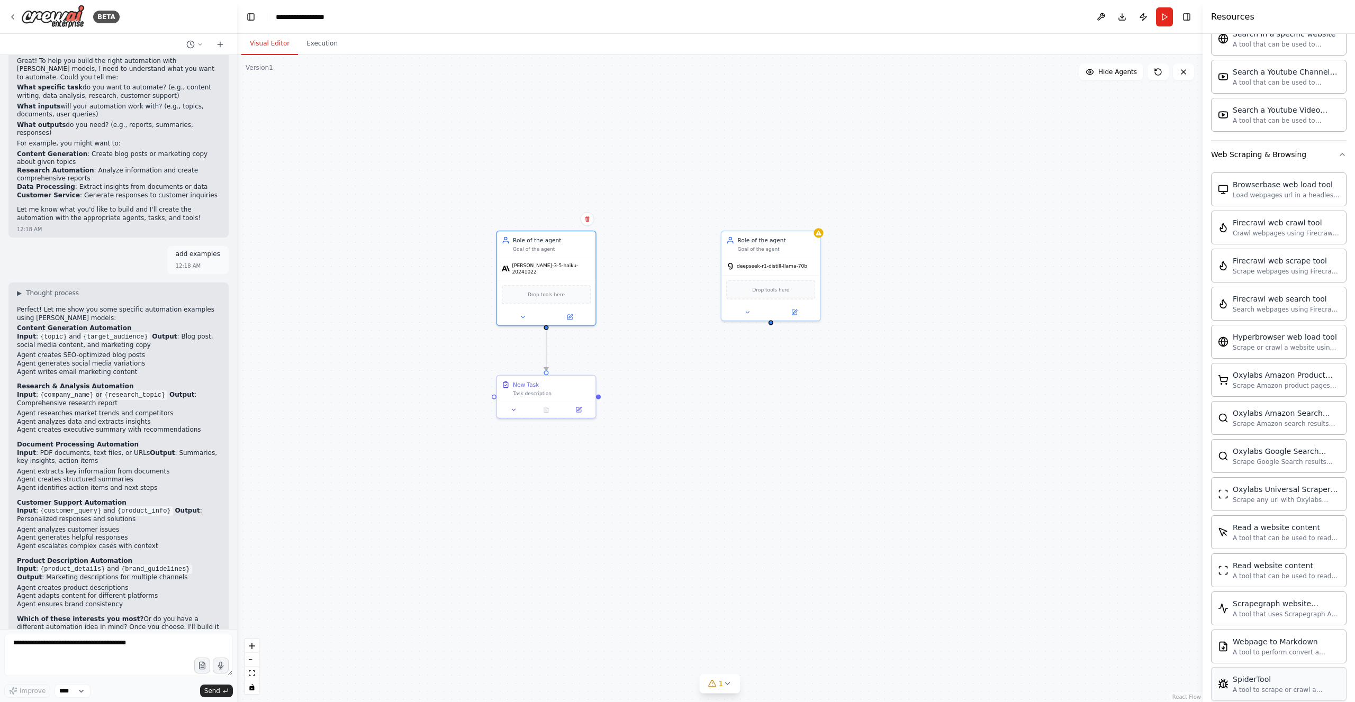
scroll to position [813, 0]
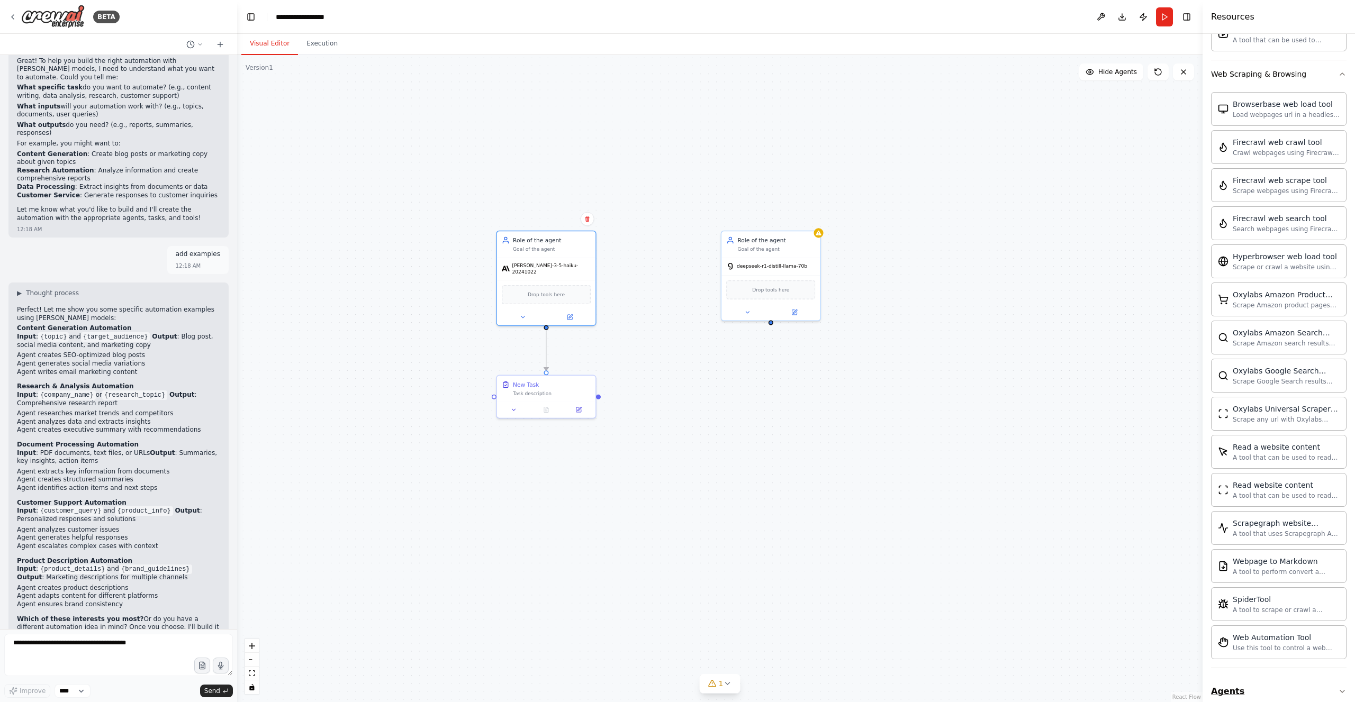
click at [1231, 677] on button "Agents" at bounding box center [1278, 692] width 135 height 30
click at [867, 514] on div ".deletable-edge-delete-btn { width: 20px; height: 20px; border: 0px solid #ffff…" at bounding box center [719, 378] width 965 height 647
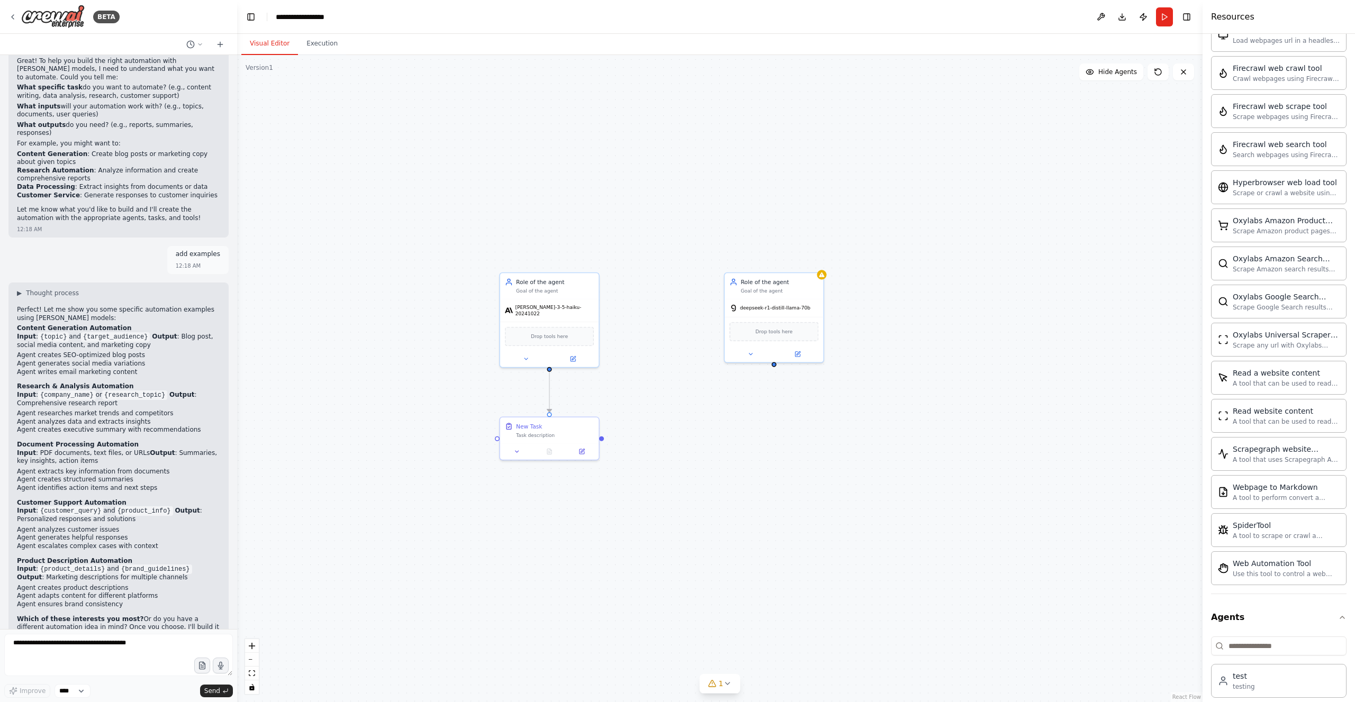
drag, startPoint x: 377, startPoint y: 243, endPoint x: 378, endPoint y: 312, distance: 68.8
click at [376, 301] on div ".deletable-edge-delete-btn { width: 20px; height: 20px; border: 0px solid #ffff…" at bounding box center [719, 378] width 965 height 647
click at [543, 347] on span "Drop tools here" at bounding box center [544, 350] width 37 height 8
click at [571, 369] on icon at bounding box center [568, 372] width 6 height 6
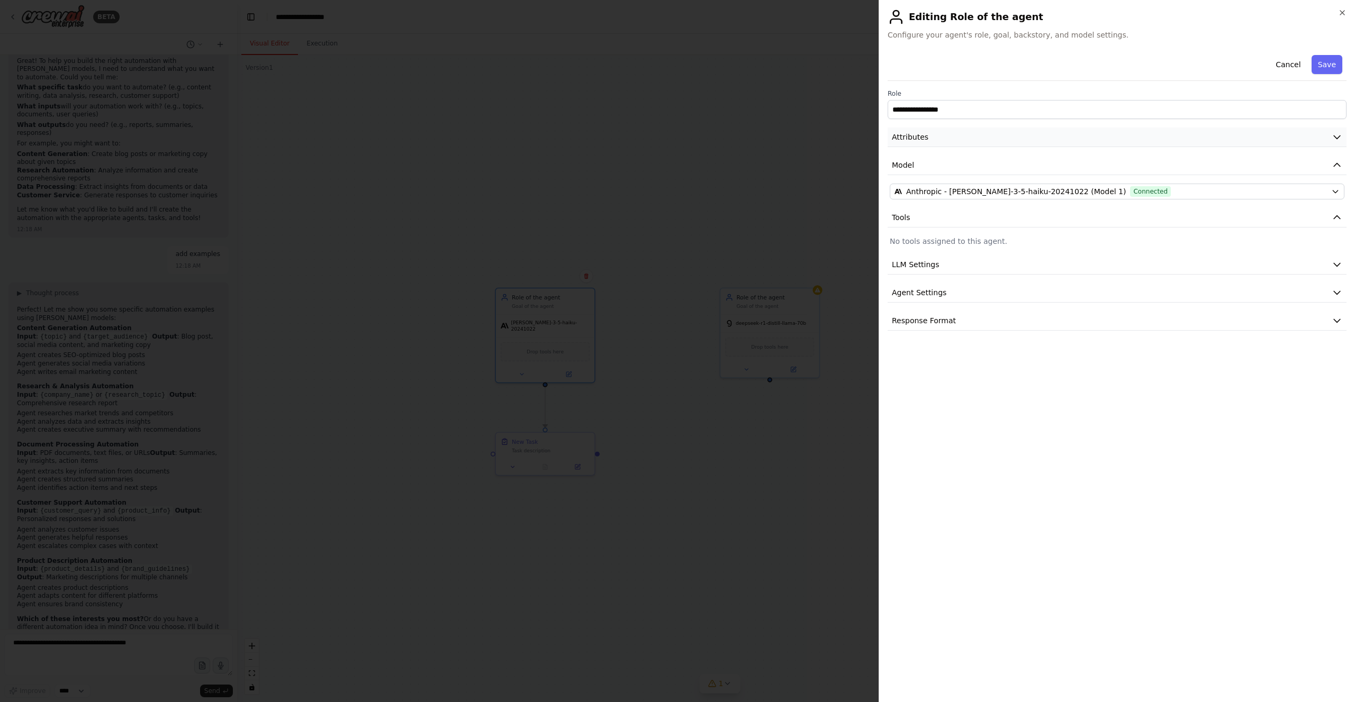
click at [1024, 144] on button "Attributes" at bounding box center [1116, 138] width 459 height 20
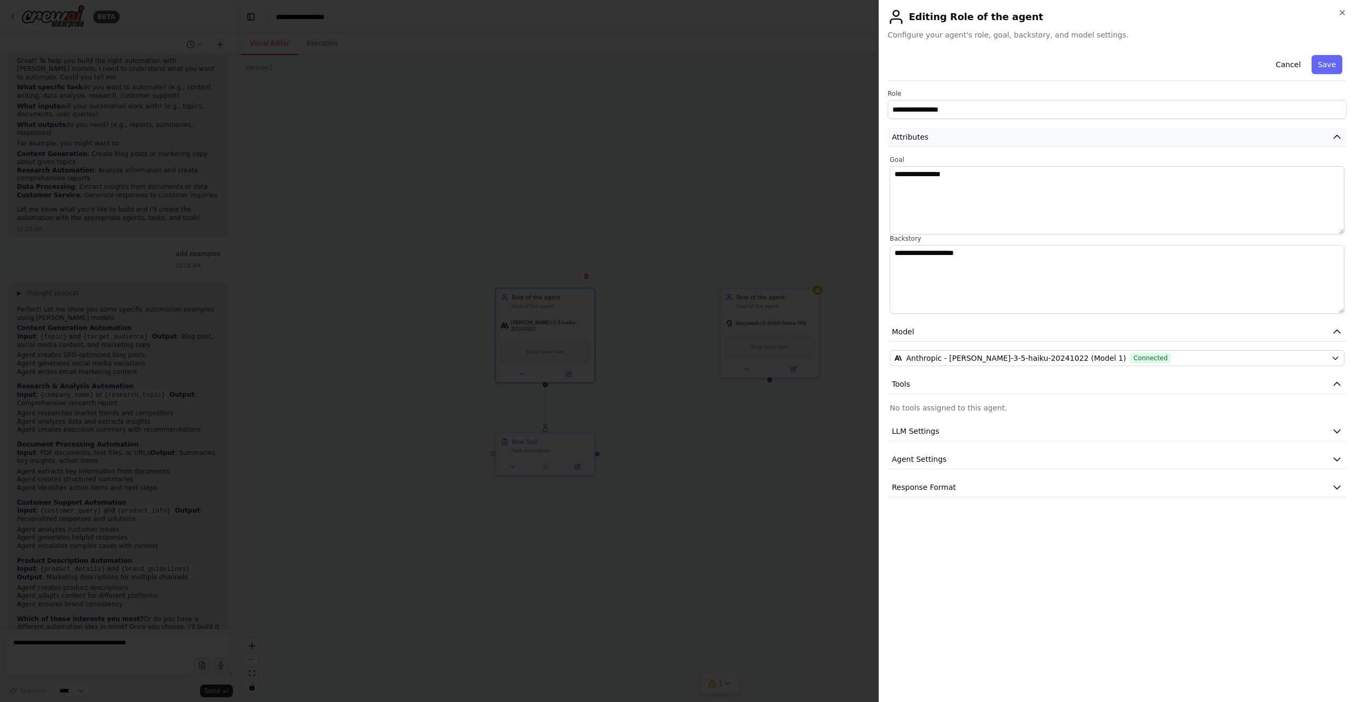
click at [1021, 141] on button "Attributes" at bounding box center [1116, 138] width 459 height 20
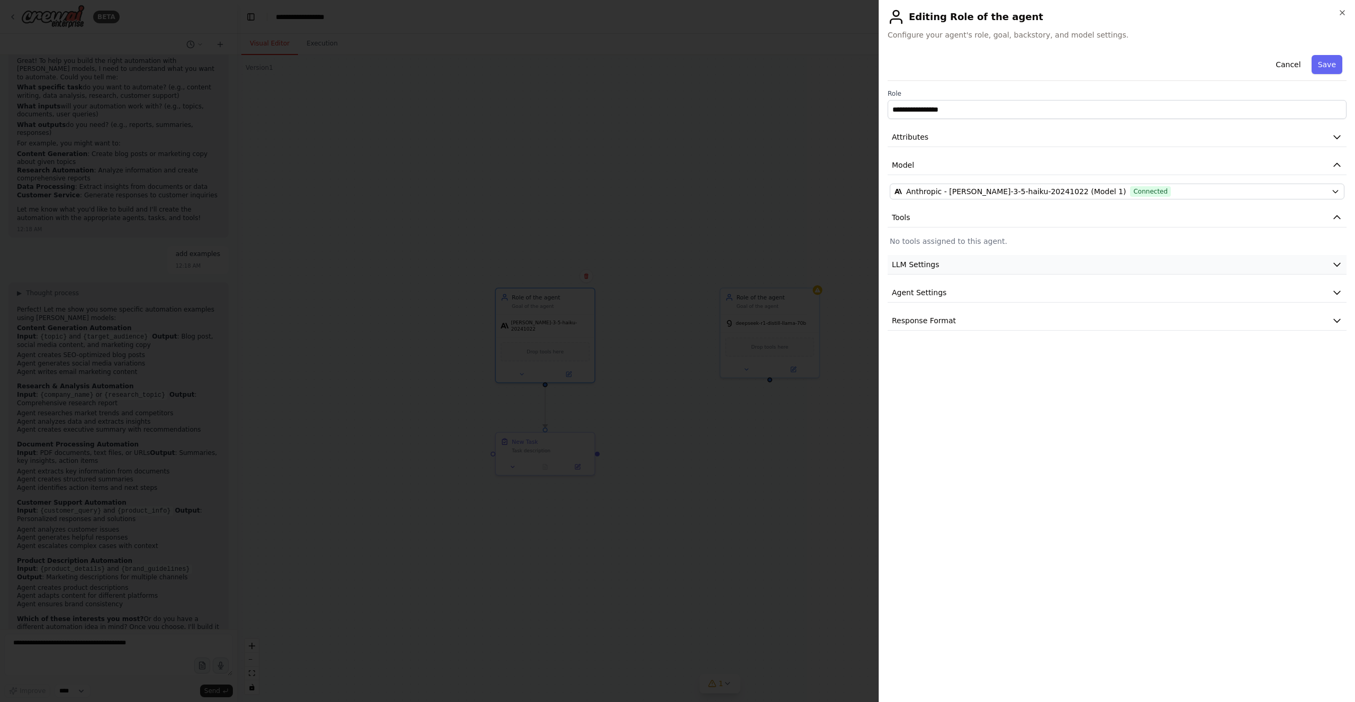
click at [941, 260] on button "LLM Settings" at bounding box center [1116, 265] width 459 height 20
click at [941, 262] on button "LLM Settings" at bounding box center [1116, 265] width 459 height 20
click at [942, 288] on button "Agent Settings" at bounding box center [1116, 293] width 459 height 20
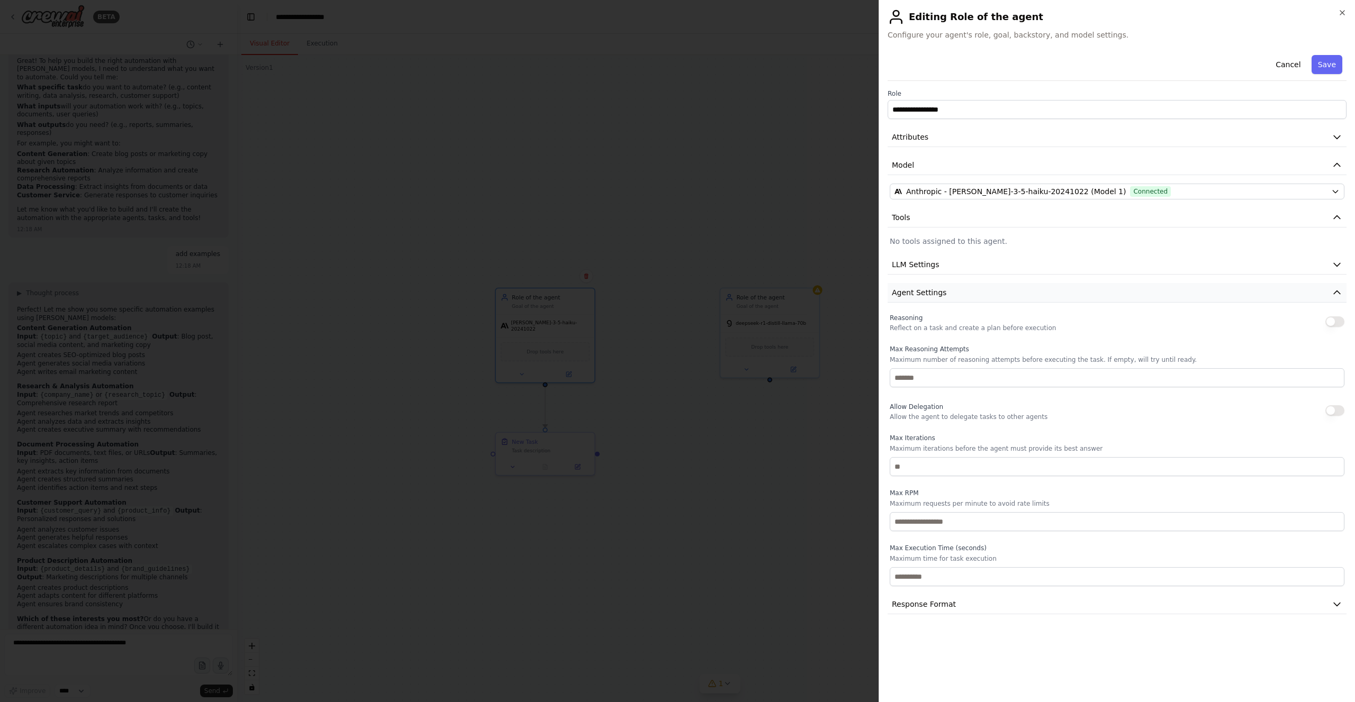
click at [941, 291] on button "Agent Settings" at bounding box center [1116, 293] width 459 height 20
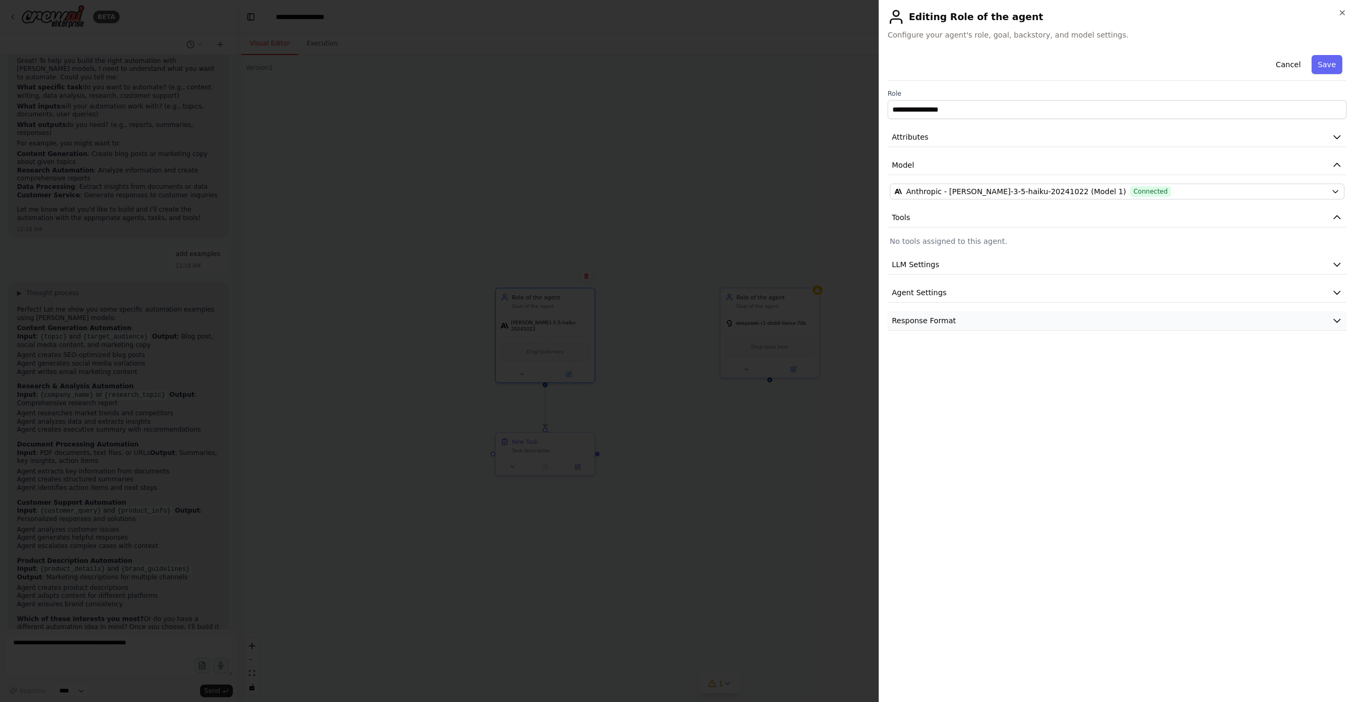
click at [946, 317] on span "Response Format" at bounding box center [924, 320] width 64 height 11
click at [947, 320] on span "Response Format" at bounding box center [924, 320] width 64 height 11
click at [1342, 14] on icon "button" at bounding box center [1342, 12] width 8 height 8
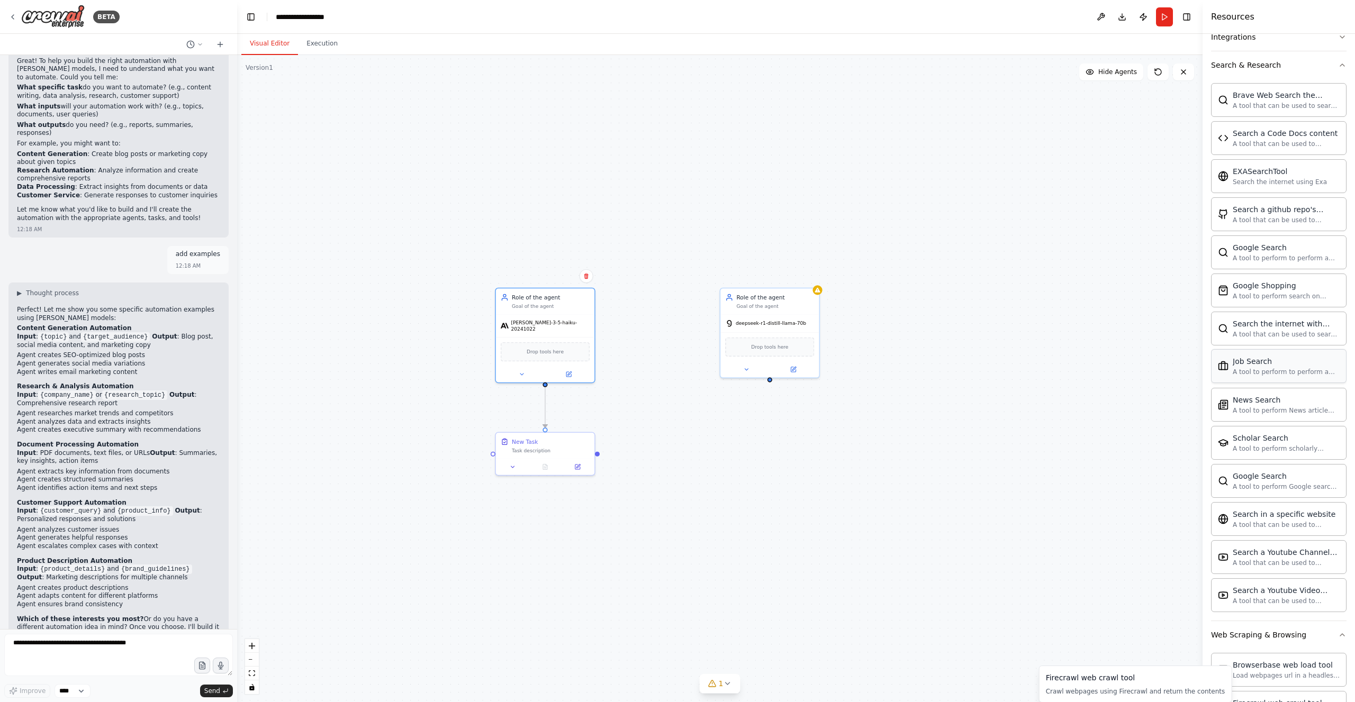
scroll to position [111, 0]
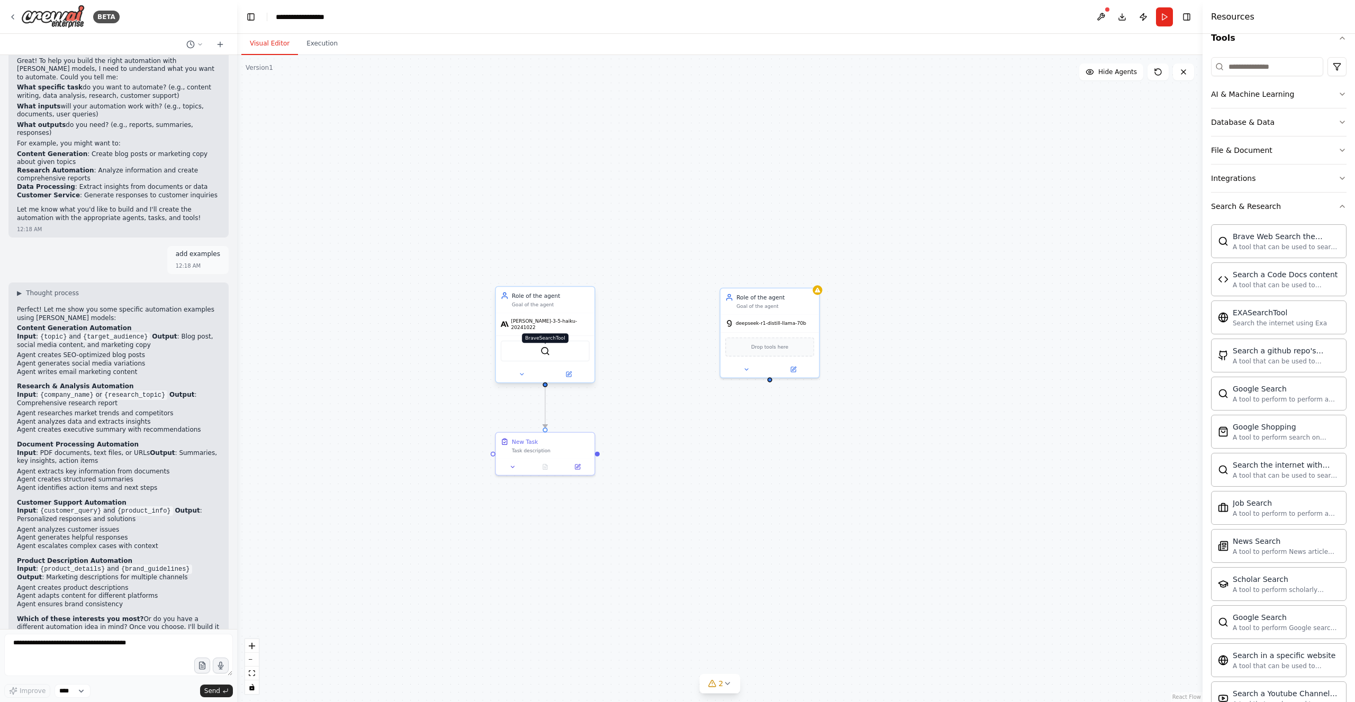
click at [543, 346] on img at bounding box center [545, 351] width 10 height 10
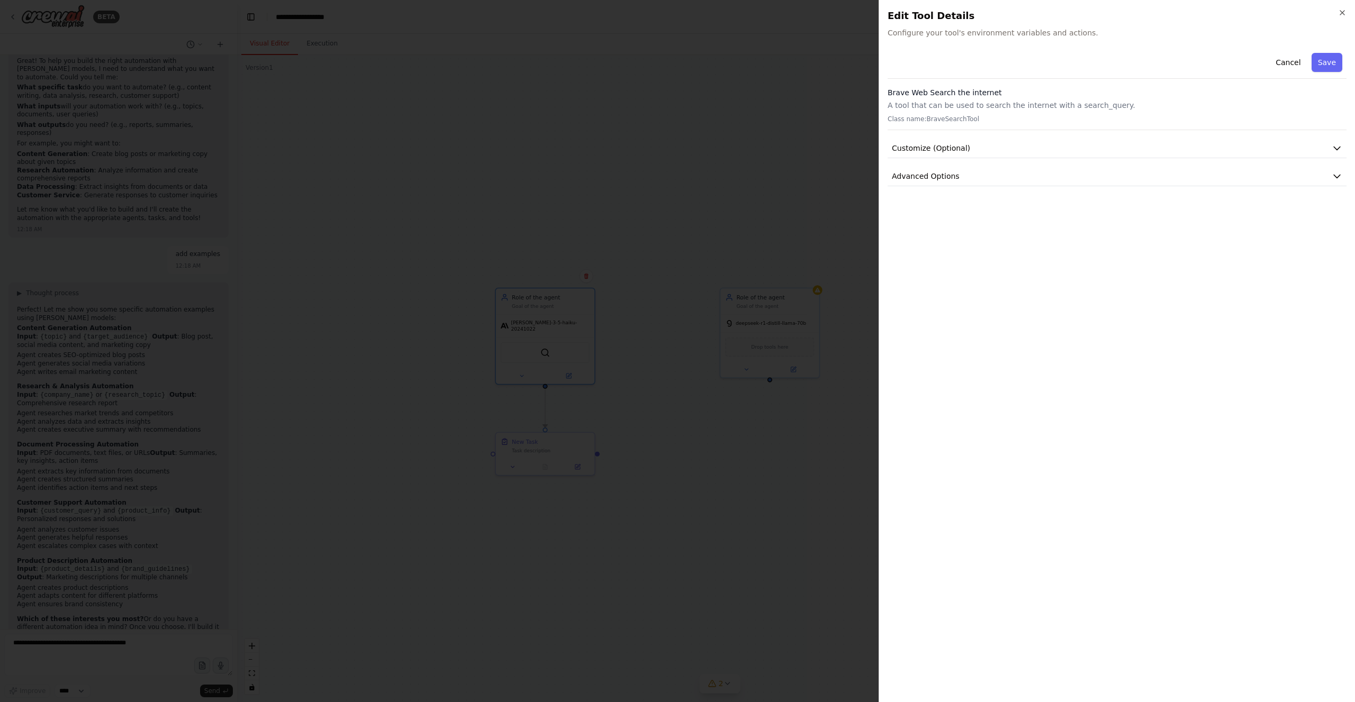
click at [1002, 37] on span "Configure your tool's environment variables and actions." at bounding box center [1116, 33] width 459 height 11
click at [950, 141] on button "Customize (Optional)" at bounding box center [1116, 149] width 459 height 20
click at [925, 308] on span "Advanced Options" at bounding box center [926, 313] width 68 height 11
click at [1294, 62] on button "Cancel" at bounding box center [1288, 62] width 38 height 19
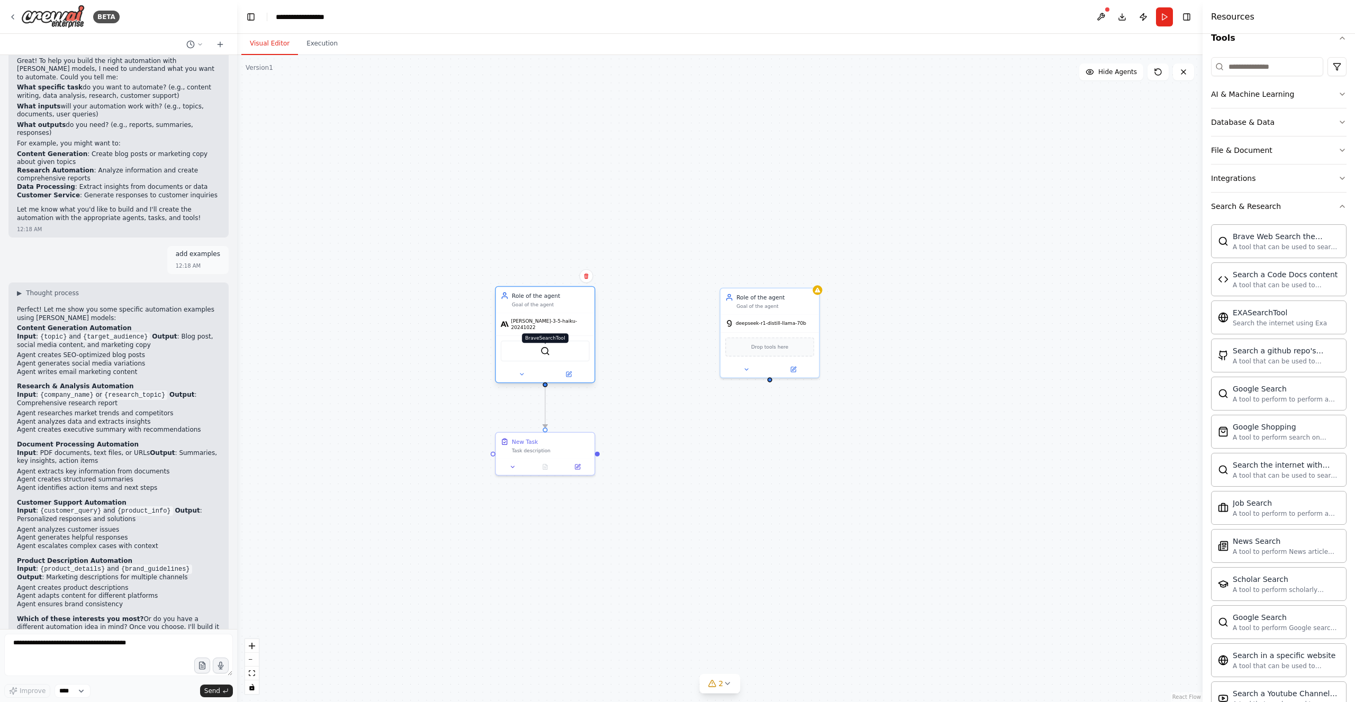
click at [547, 350] on img at bounding box center [545, 351] width 10 height 10
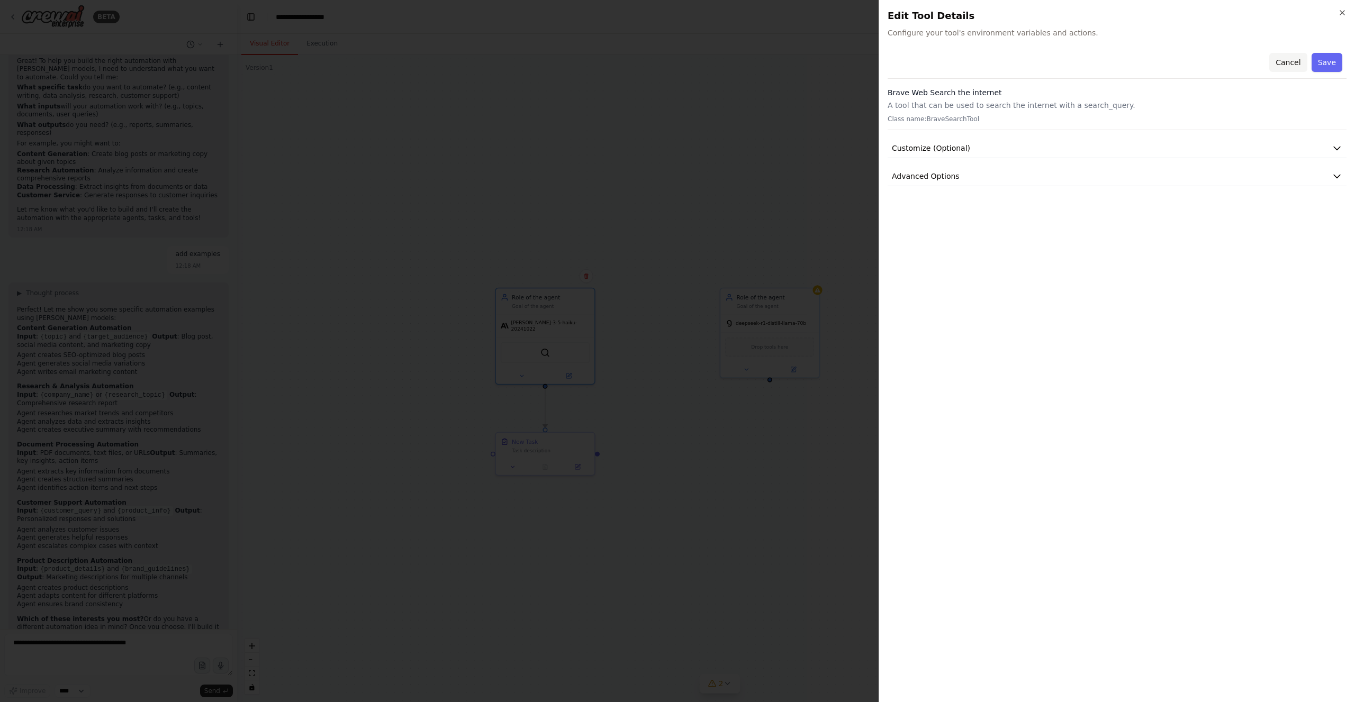
click at [1297, 60] on button "Cancel" at bounding box center [1288, 62] width 38 height 19
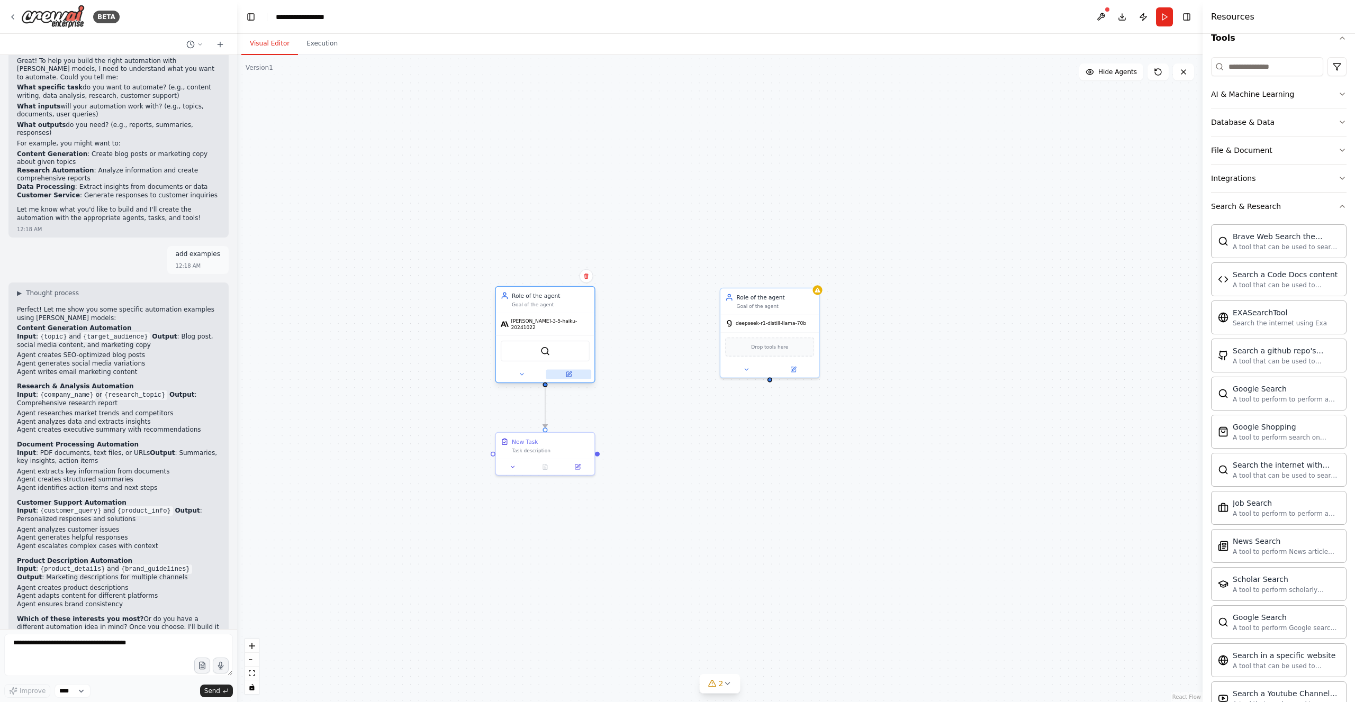
click at [569, 371] on icon at bounding box center [569, 373] width 4 height 4
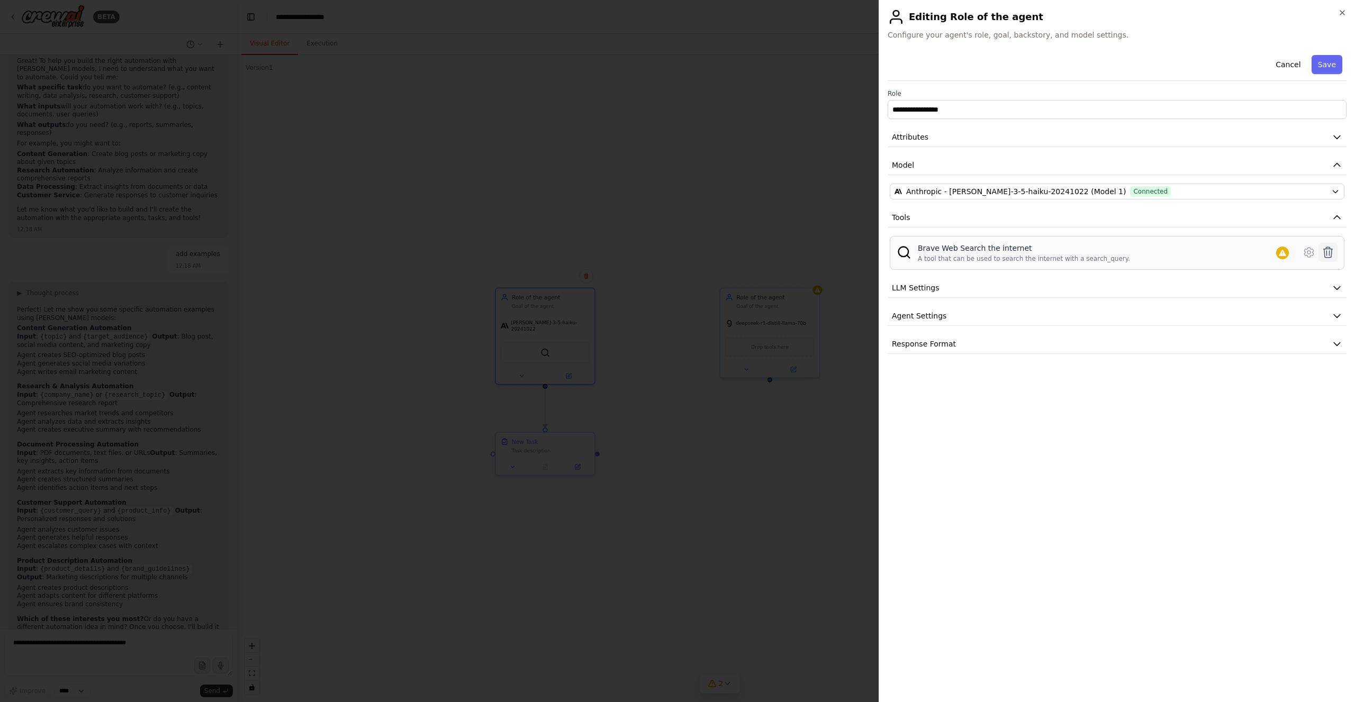
click at [1330, 252] on icon at bounding box center [1327, 252] width 13 height 13
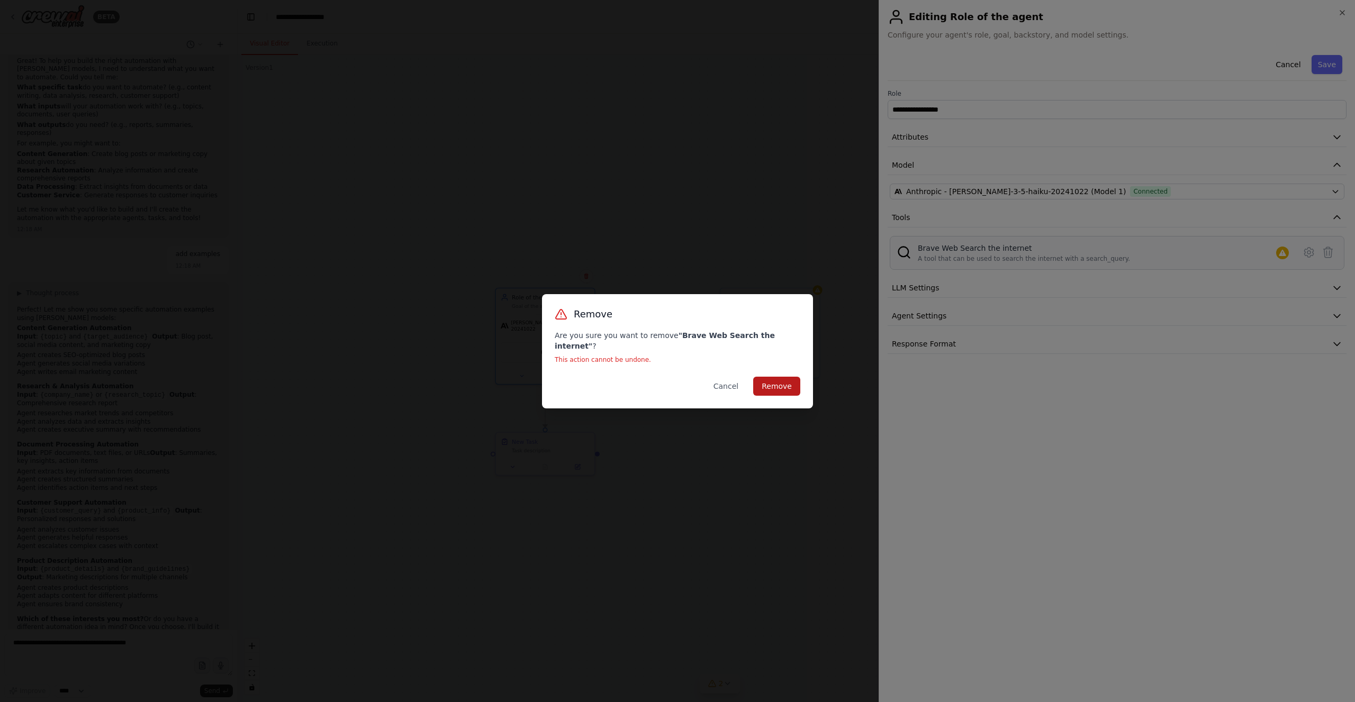
click at [779, 381] on button "Remove" at bounding box center [776, 386] width 47 height 19
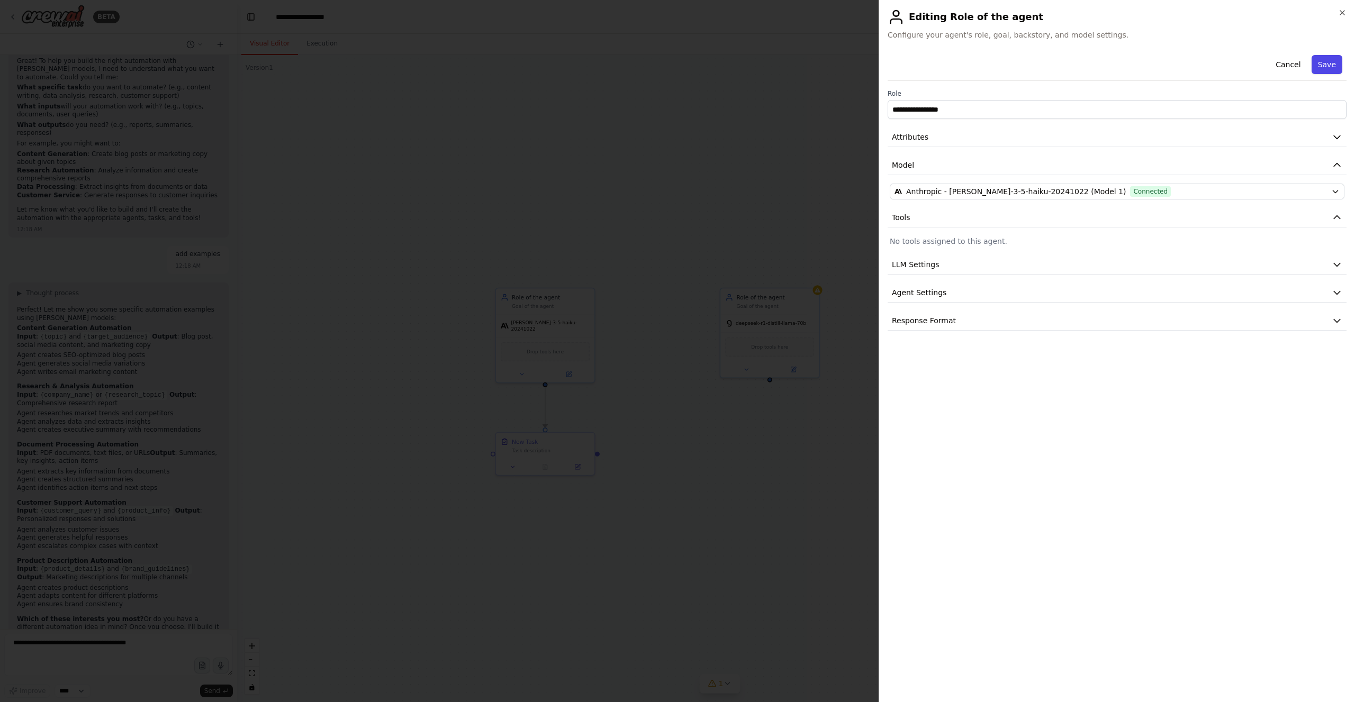
click at [1329, 65] on button "Save" at bounding box center [1326, 64] width 31 height 19
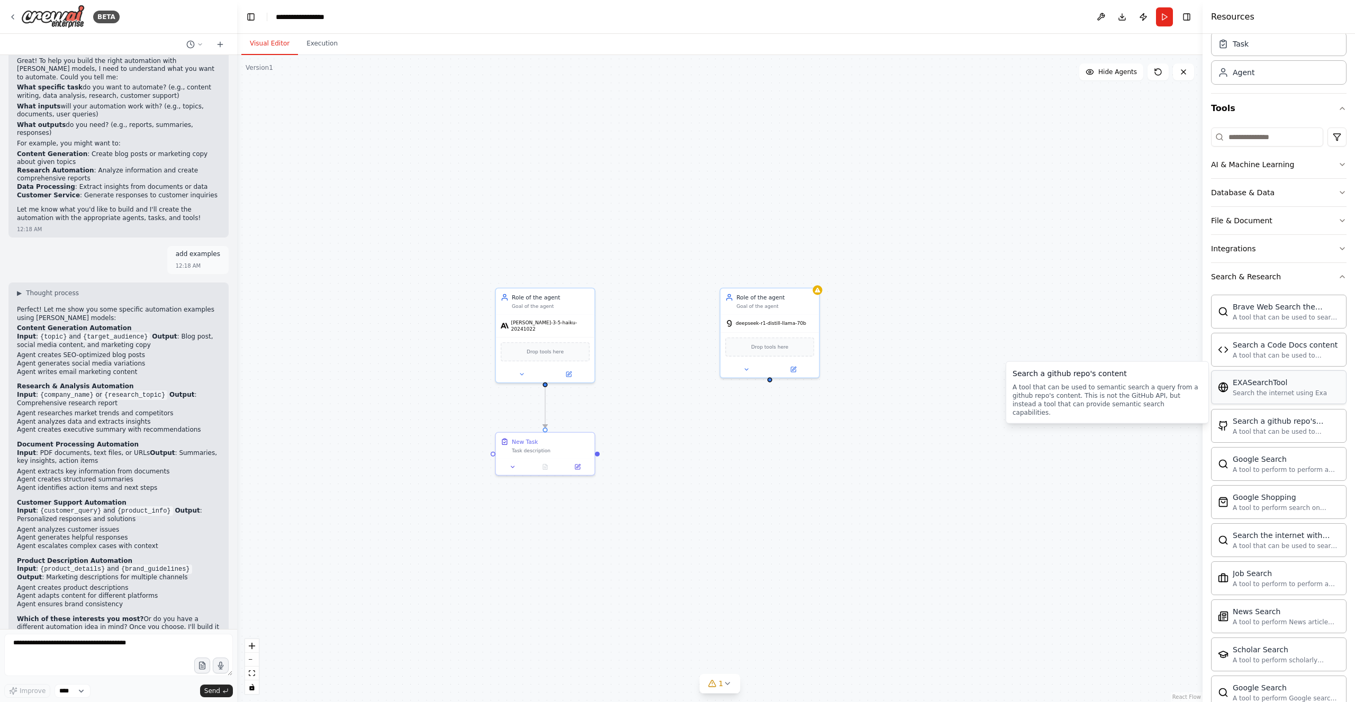
scroll to position [5, 0]
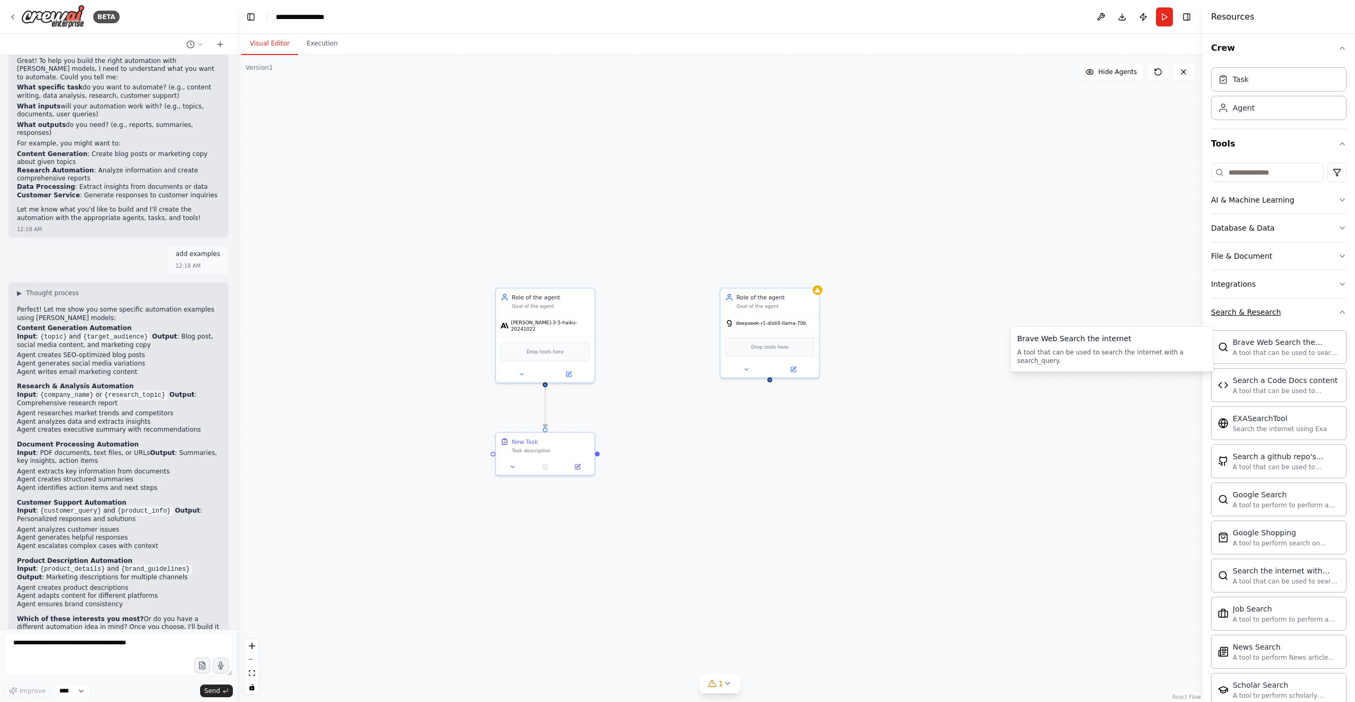
click at [1288, 312] on button "Search & Research" at bounding box center [1278, 312] width 135 height 28
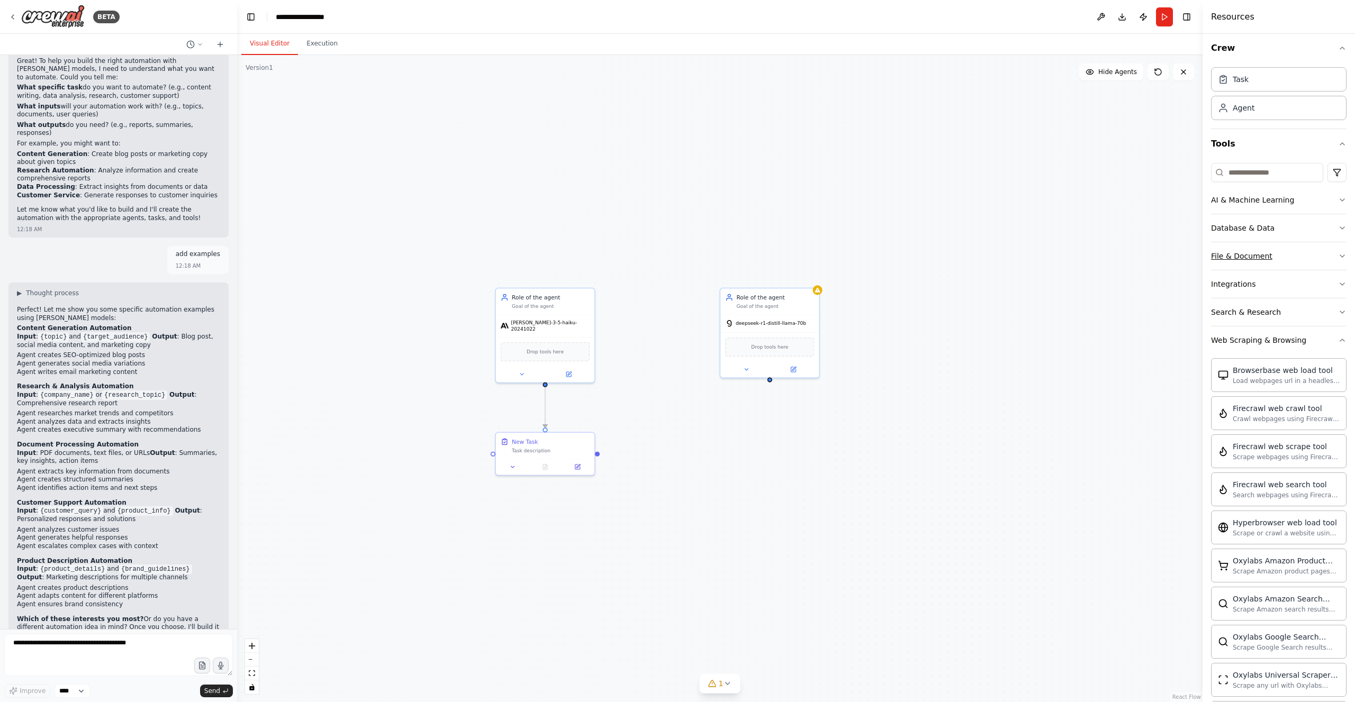
click at [1261, 251] on div "File & Document" at bounding box center [1241, 256] width 61 height 11
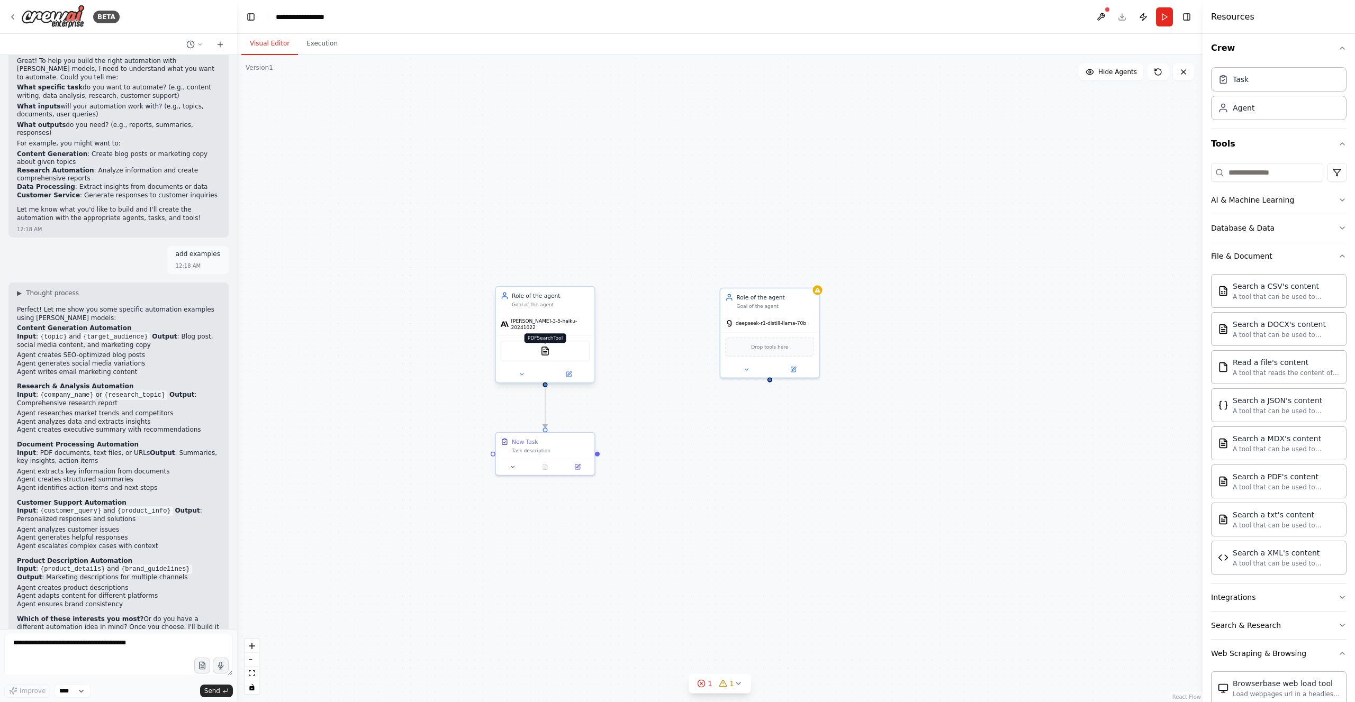
click at [545, 346] on img at bounding box center [545, 351] width 10 height 10
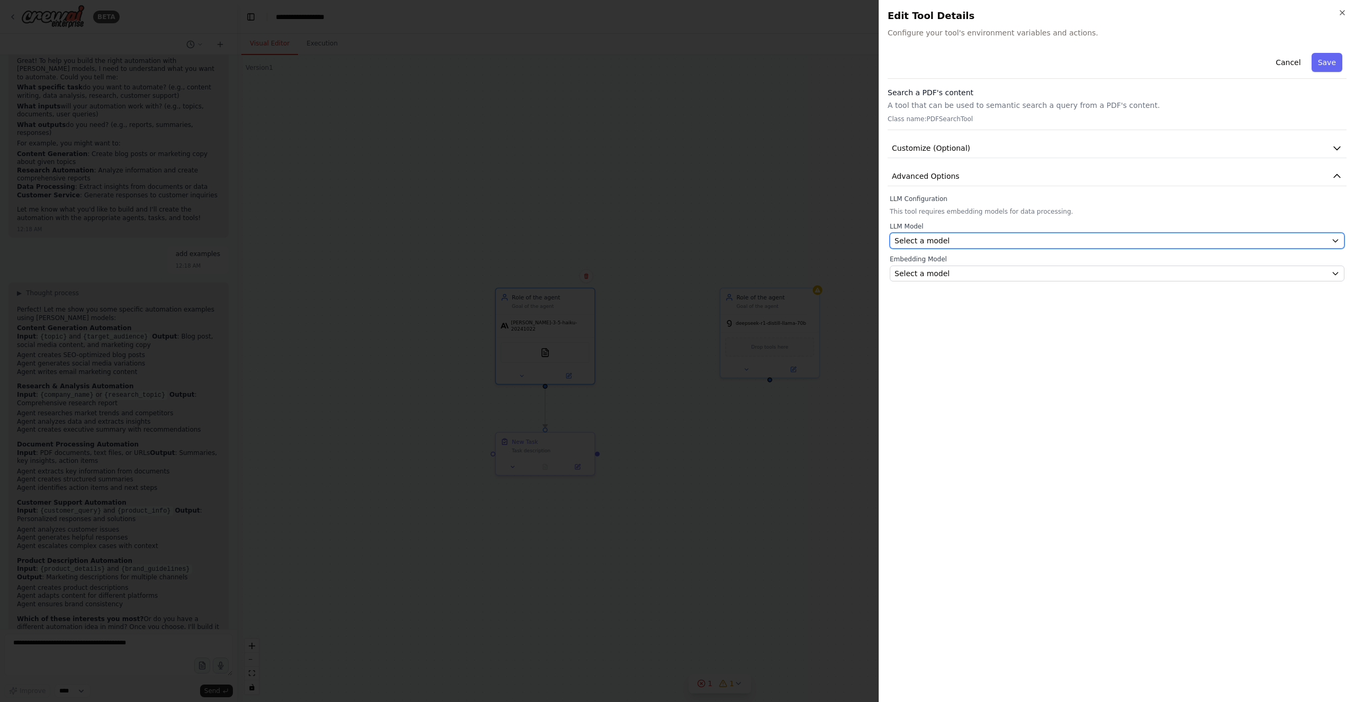
click at [953, 238] on div "Select a model" at bounding box center [1110, 240] width 432 height 11
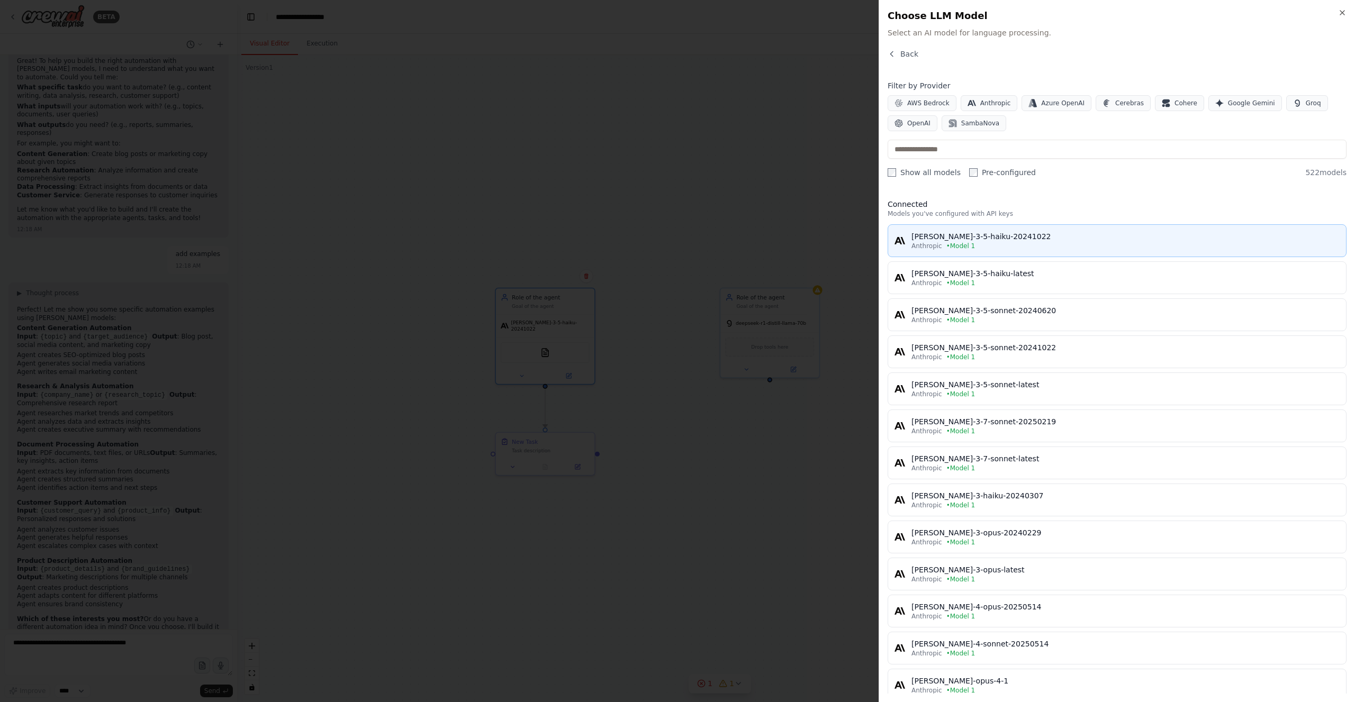
click at [1062, 239] on div "claude-3-5-haiku-20241022" at bounding box center [1125, 236] width 428 height 11
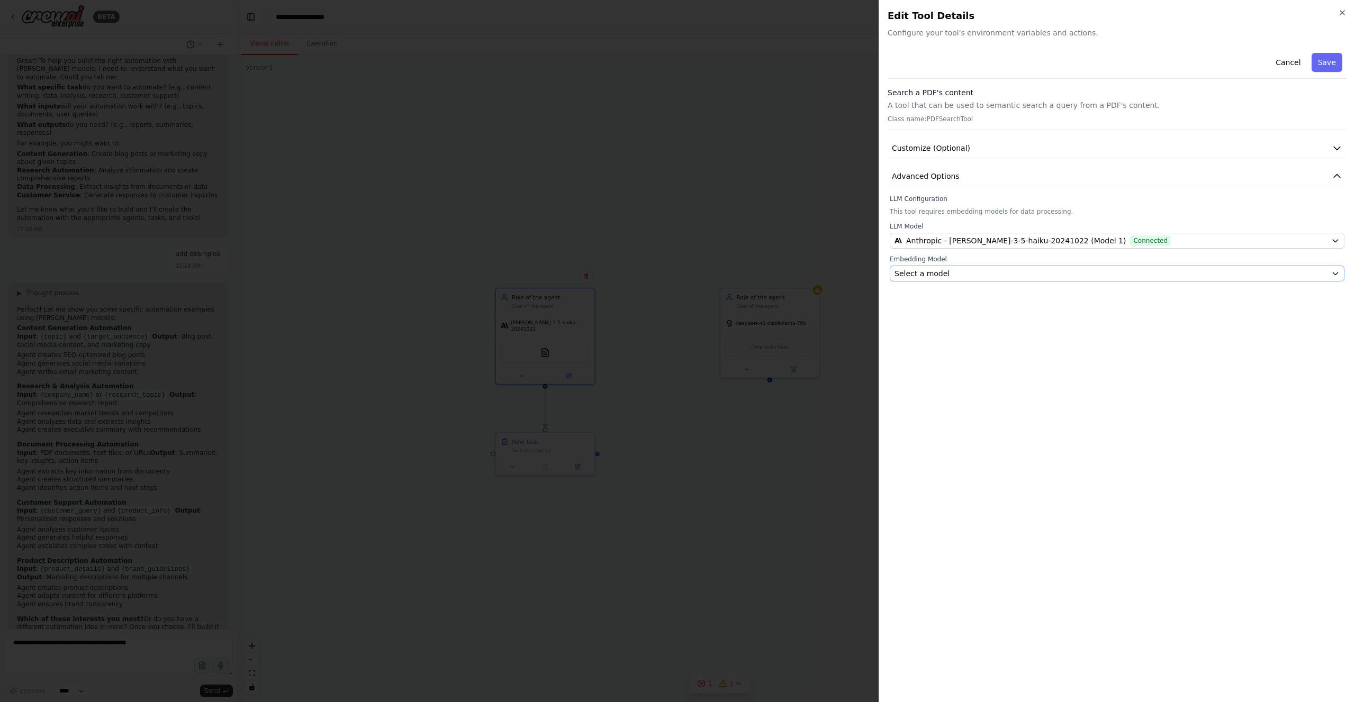
drag, startPoint x: 1064, startPoint y: 262, endPoint x: 1064, endPoint y: 268, distance: 5.3
click at [1064, 262] on div "Embedding Model Select a model" at bounding box center [1116, 268] width 455 height 26
click at [1062, 270] on div "Select a model" at bounding box center [1110, 273] width 432 height 11
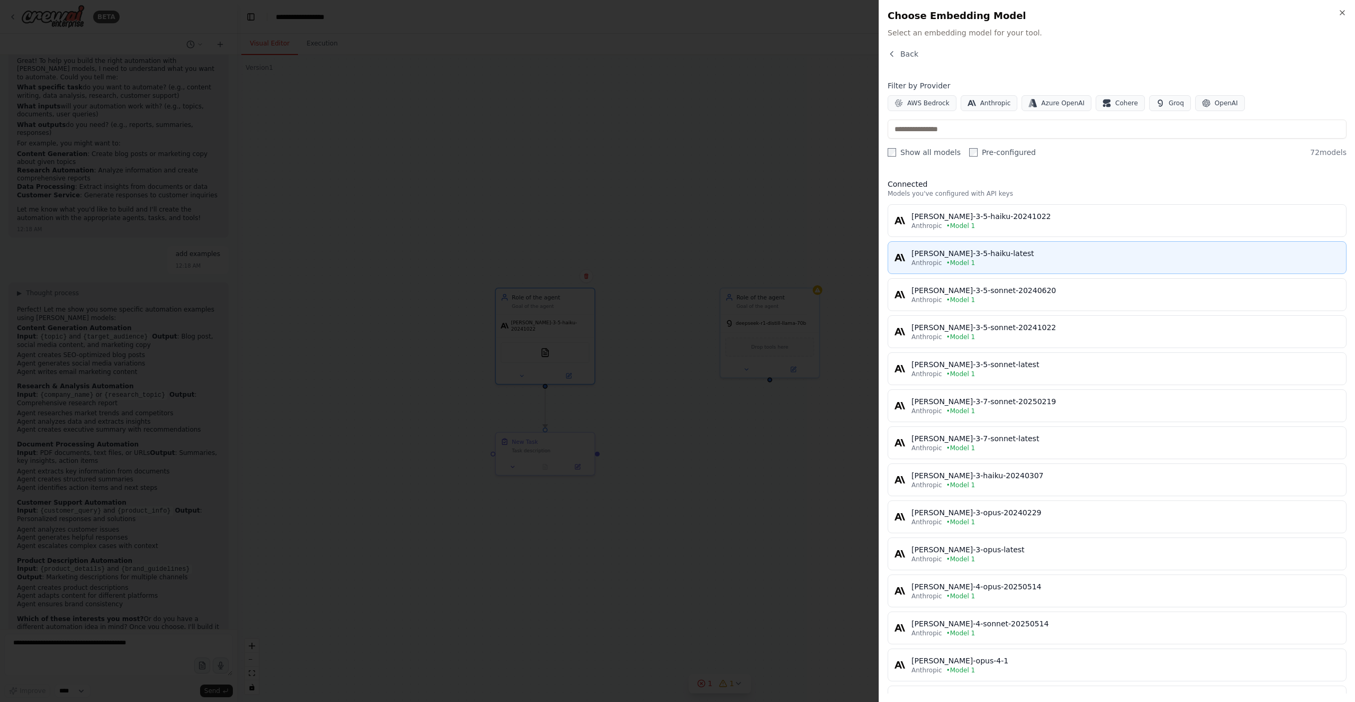
click at [1050, 256] on div "claude-3-5-haiku-latest" at bounding box center [1125, 253] width 428 height 11
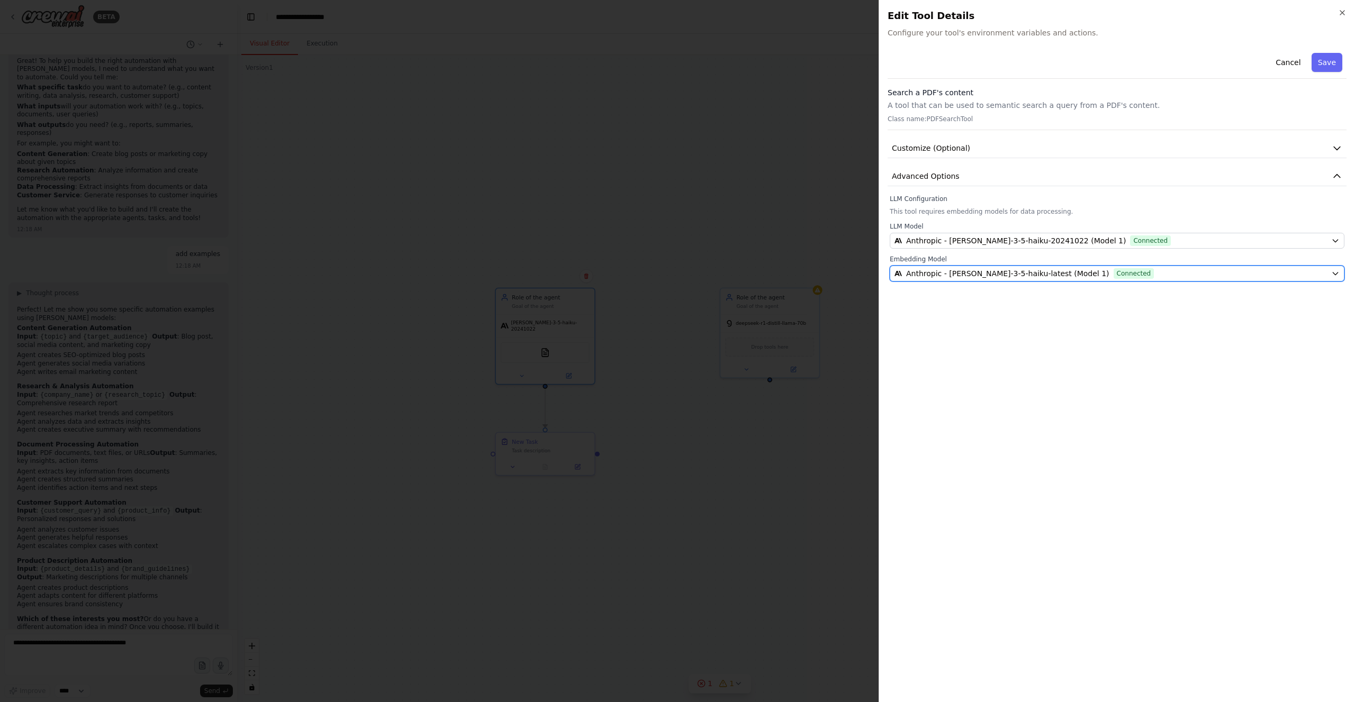
click at [1293, 272] on div "Anthropic - claude-3-5-haiku-latest (Model 1) Connected" at bounding box center [1110, 273] width 432 height 11
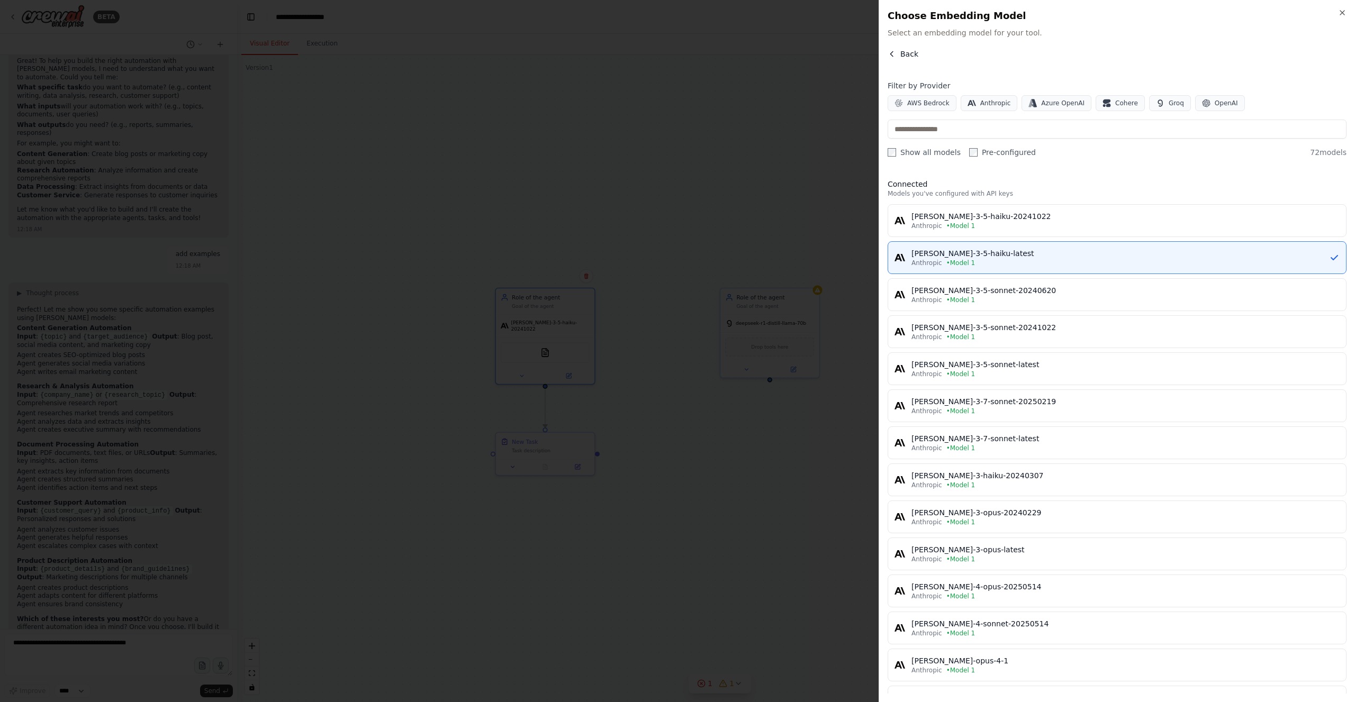
click at [903, 57] on span "Back" at bounding box center [909, 54] width 18 height 11
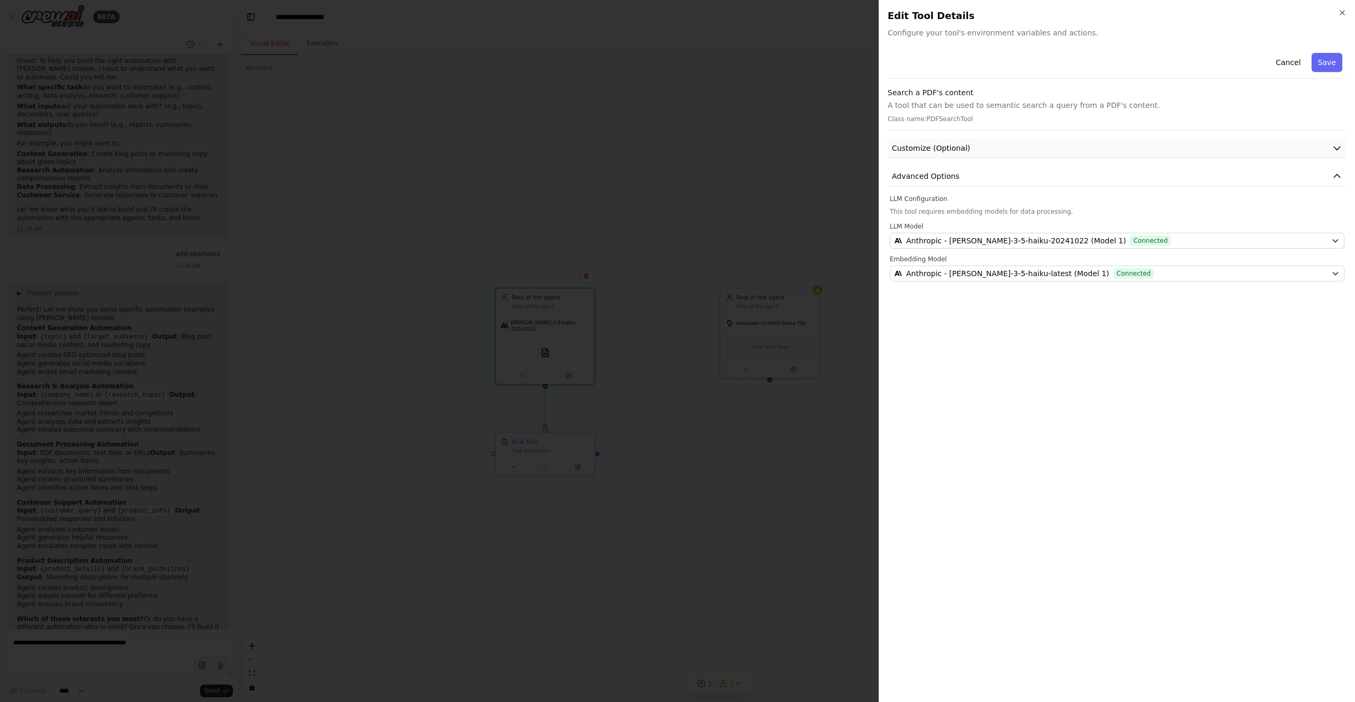
click at [1005, 151] on button "Customize (Optional)" at bounding box center [1116, 149] width 459 height 20
click at [891, 183] on button "button" at bounding box center [898, 182] width 19 height 11
drag, startPoint x: 899, startPoint y: 183, endPoint x: 929, endPoint y: 170, distance: 32.2
click at [900, 182] on button "button" at bounding box center [898, 182] width 19 height 11
drag, startPoint x: 998, startPoint y: 151, endPoint x: 1354, endPoint y: 47, distance: 371.0
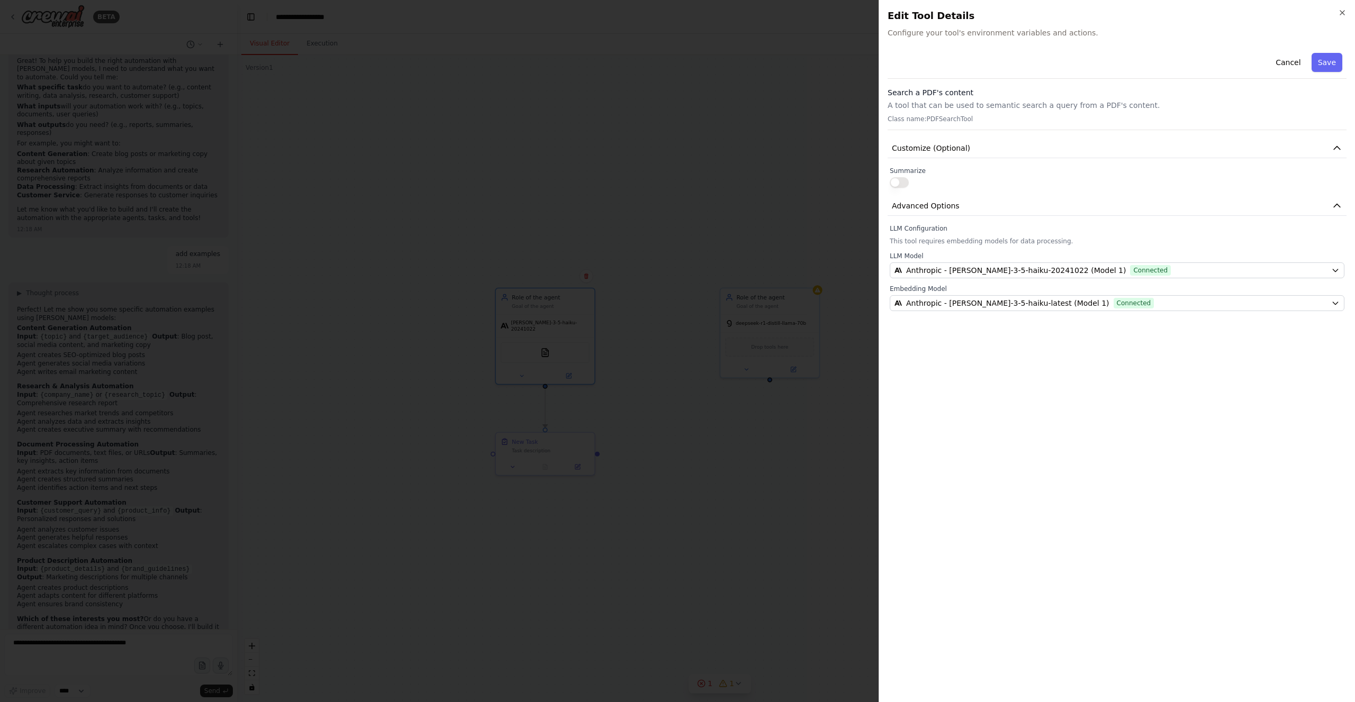
click at [1010, 149] on button "Customize (Optional)" at bounding box center [1116, 149] width 459 height 20
click at [1332, 61] on button "Save" at bounding box center [1326, 62] width 31 height 19
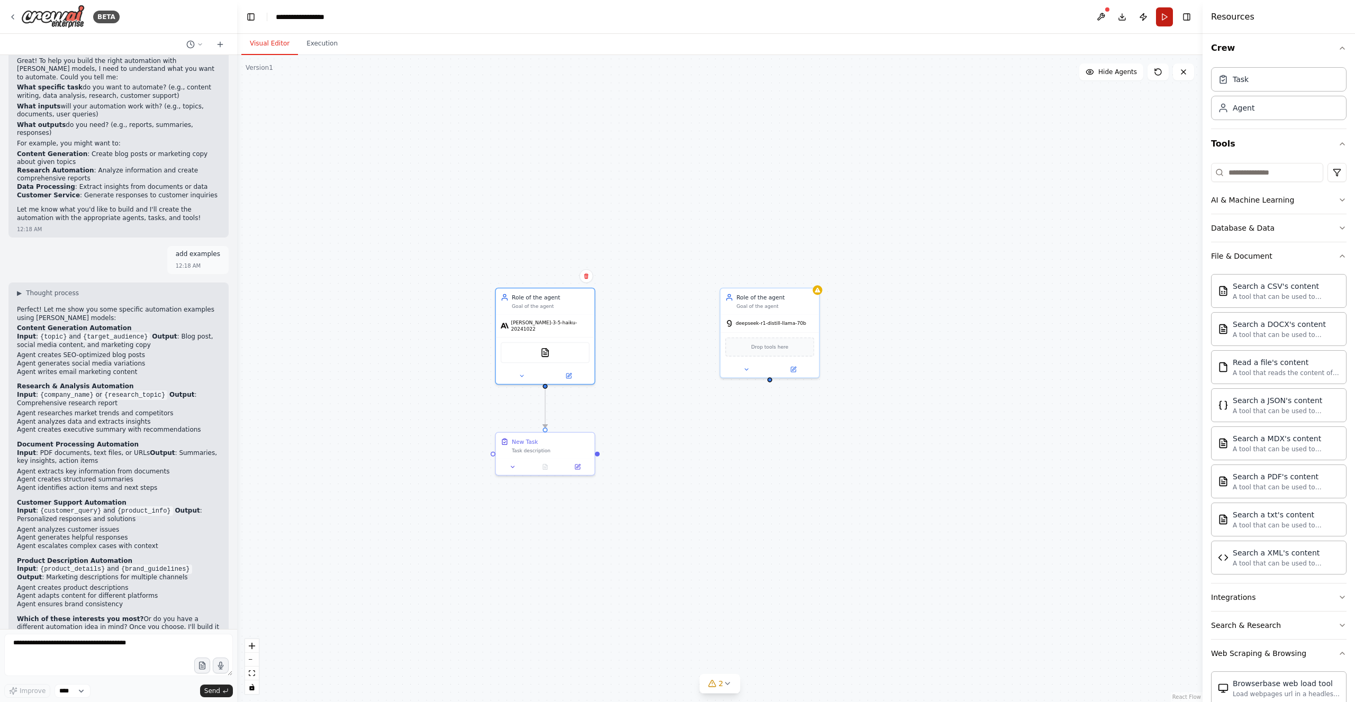
click at [1162, 16] on button "Run" at bounding box center [1164, 16] width 17 height 19
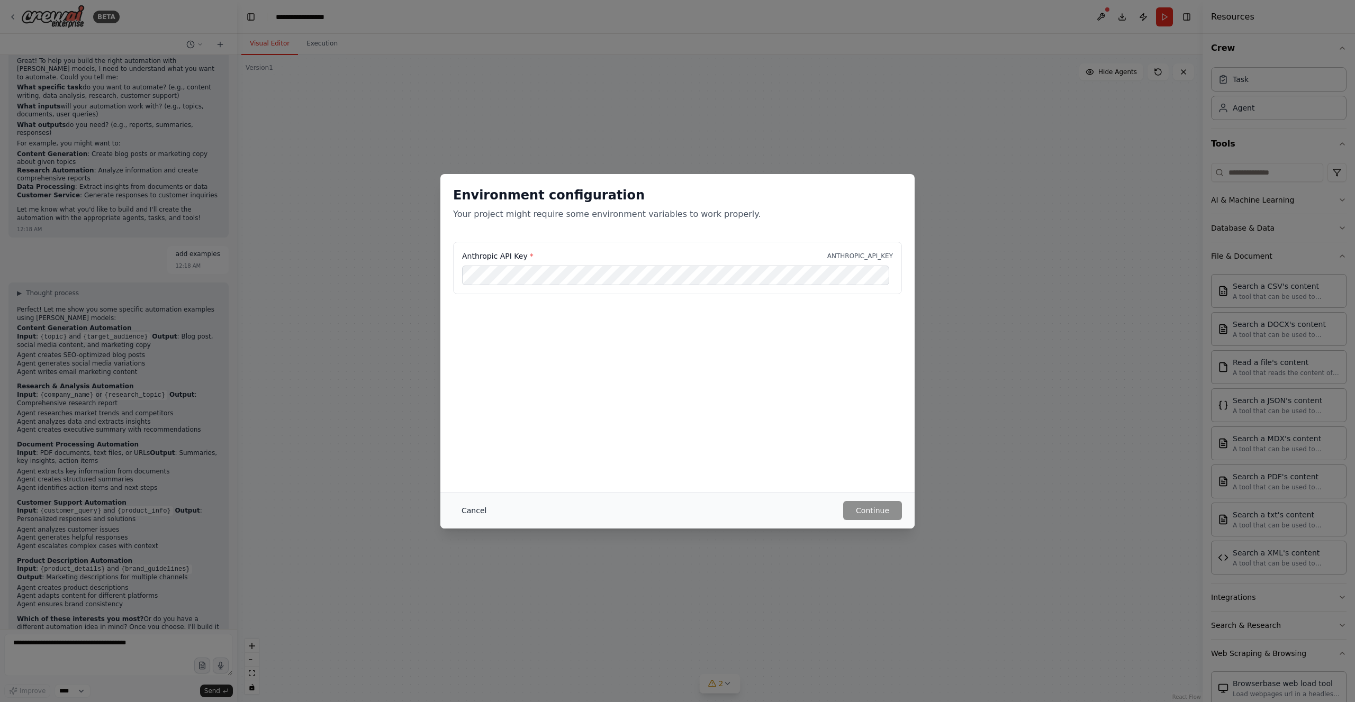
click at [477, 510] on button "Cancel" at bounding box center [474, 510] width 42 height 19
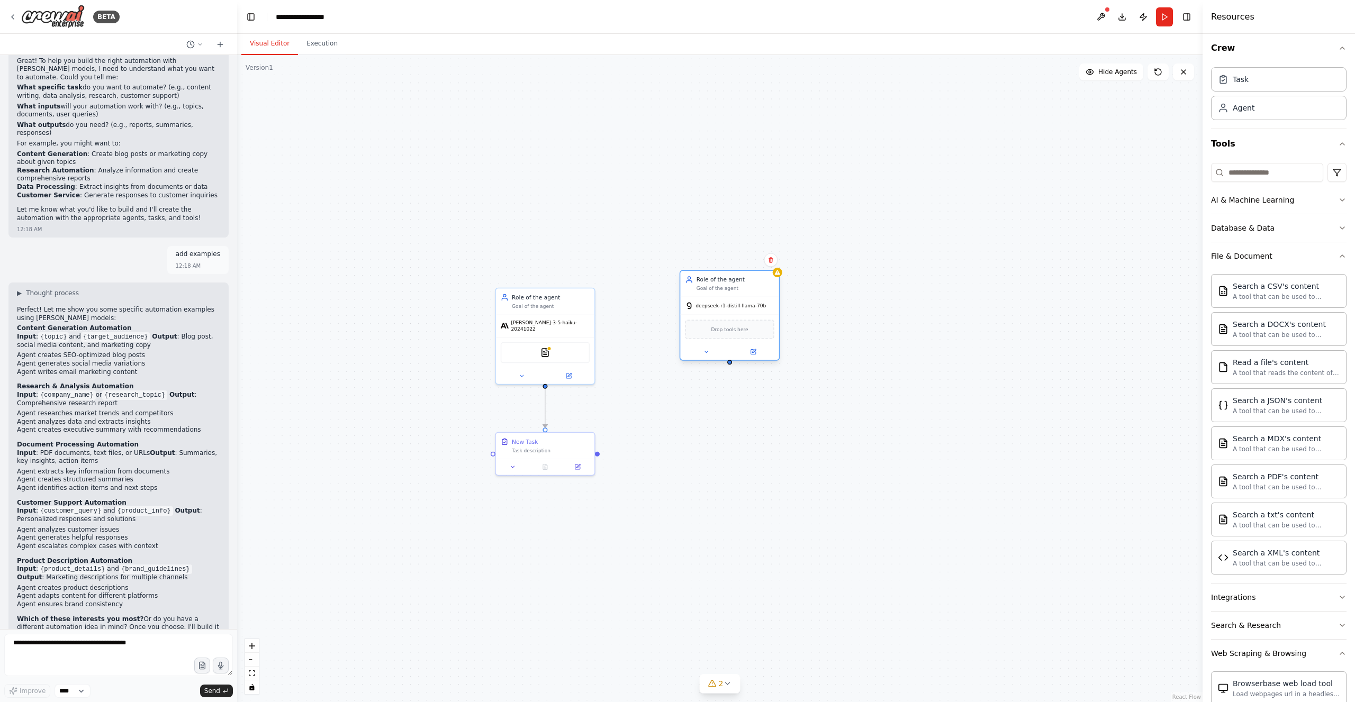
drag, startPoint x: 770, startPoint y: 313, endPoint x: 614, endPoint y: 357, distance: 162.7
click at [720, 301] on div "Role of the agent Goal of the agent deepseek-r1-distill-llama-70b Drop tools he…" at bounding box center [729, 316] width 100 height 90
click at [1165, 15] on button "Run" at bounding box center [1164, 16] width 17 height 19
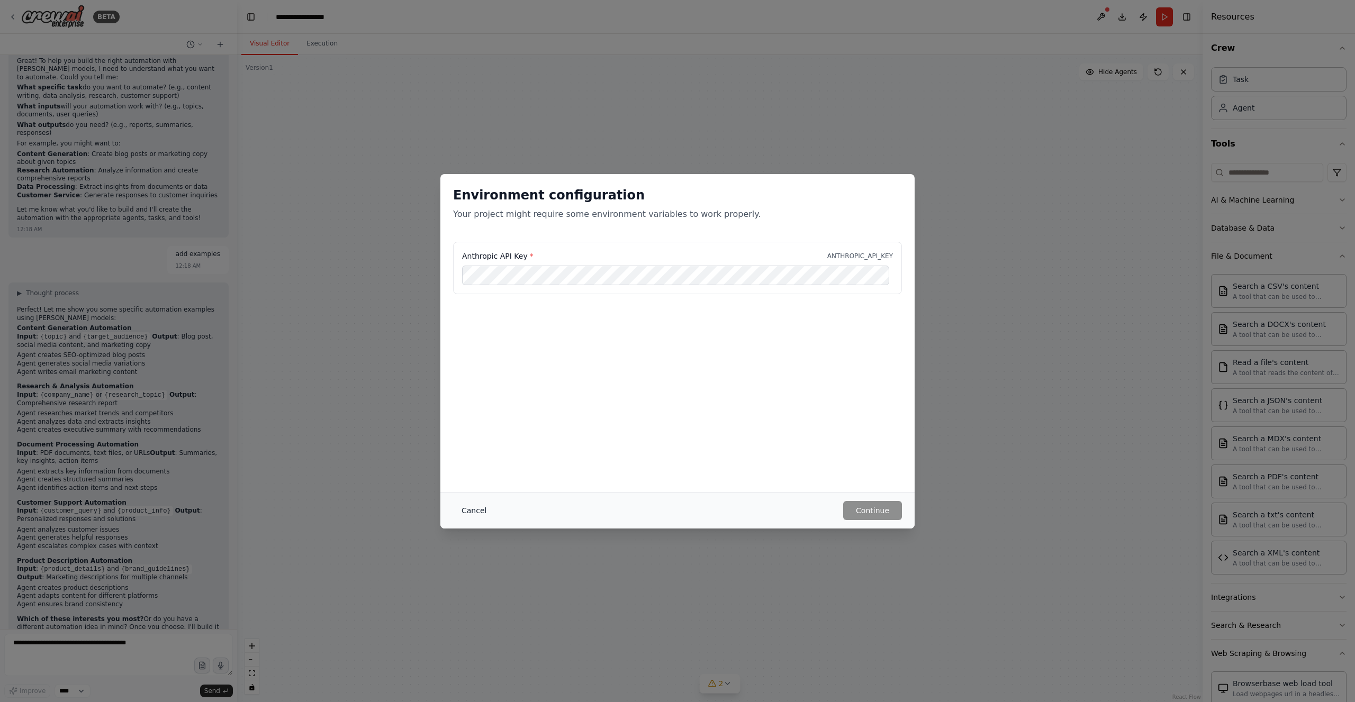
click at [469, 512] on button "Cancel" at bounding box center [474, 510] width 42 height 19
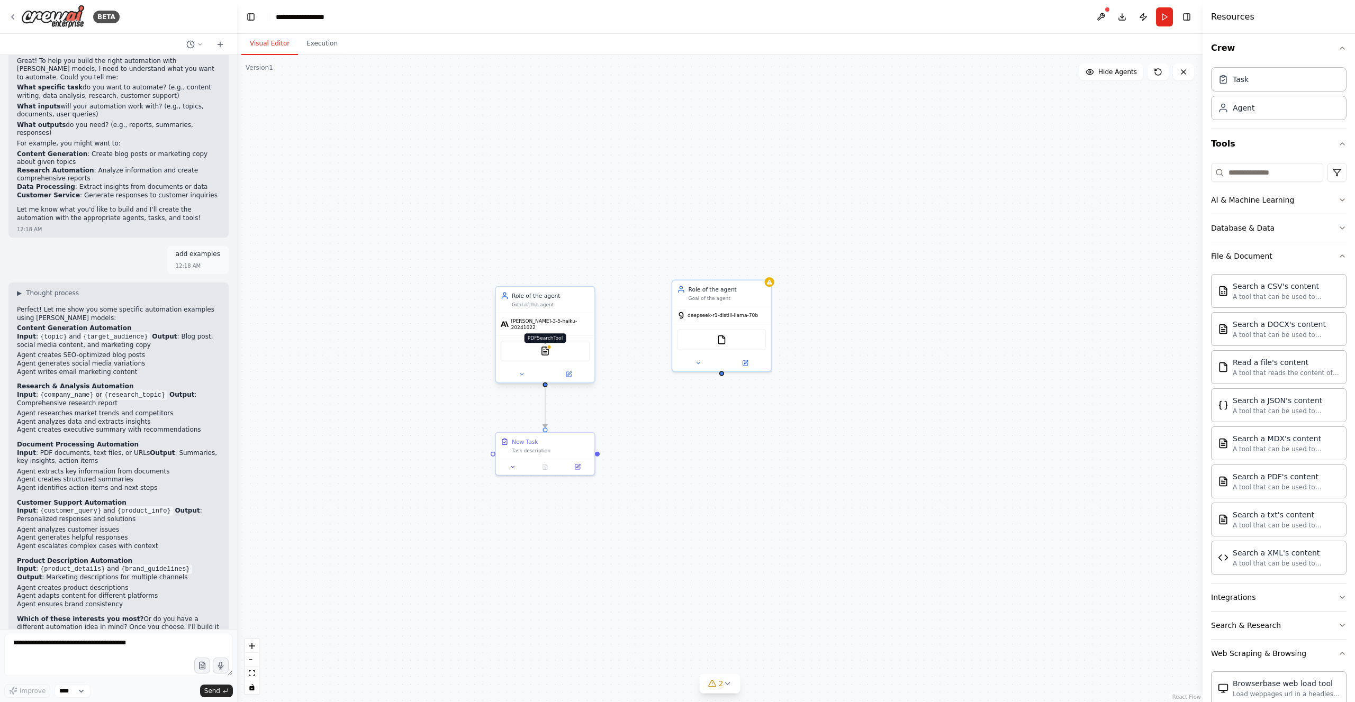
click at [548, 346] on img at bounding box center [545, 351] width 10 height 10
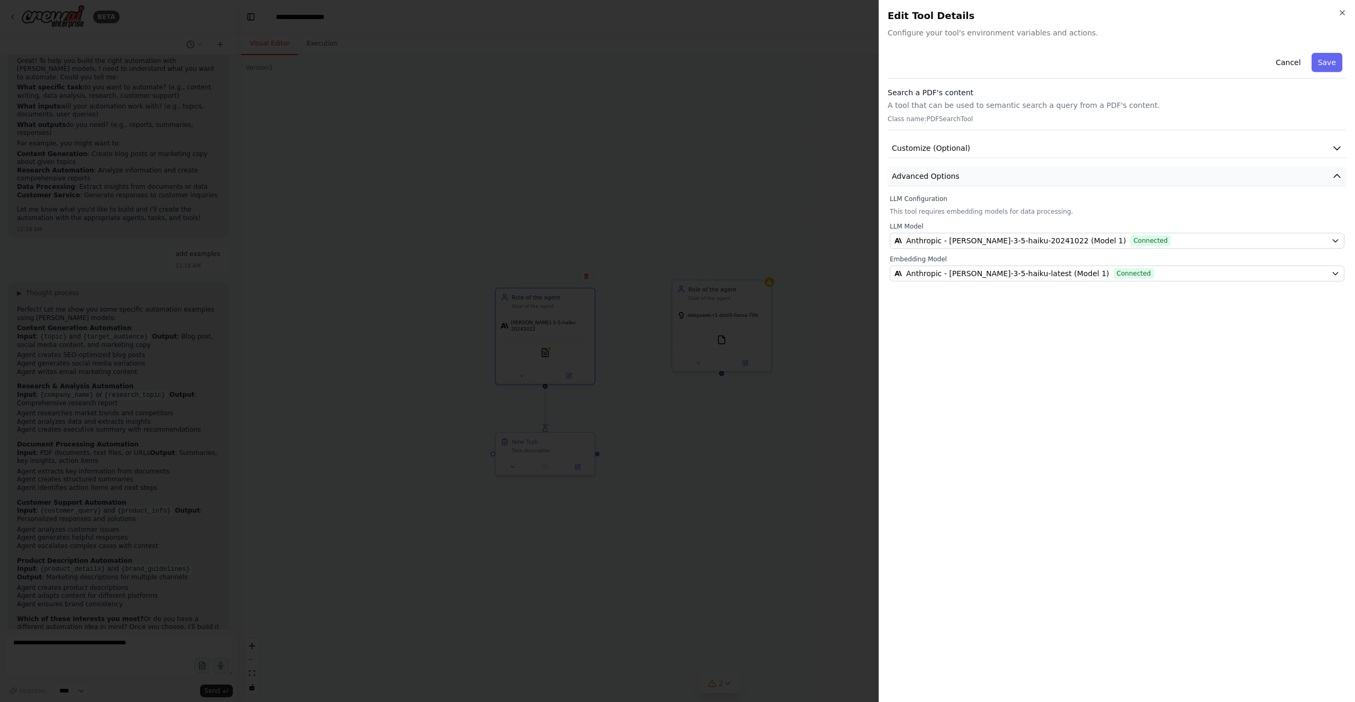
click at [1337, 175] on icon "button" at bounding box center [1336, 176] width 11 height 11
click at [1333, 144] on icon "button" at bounding box center [1336, 148] width 11 height 11
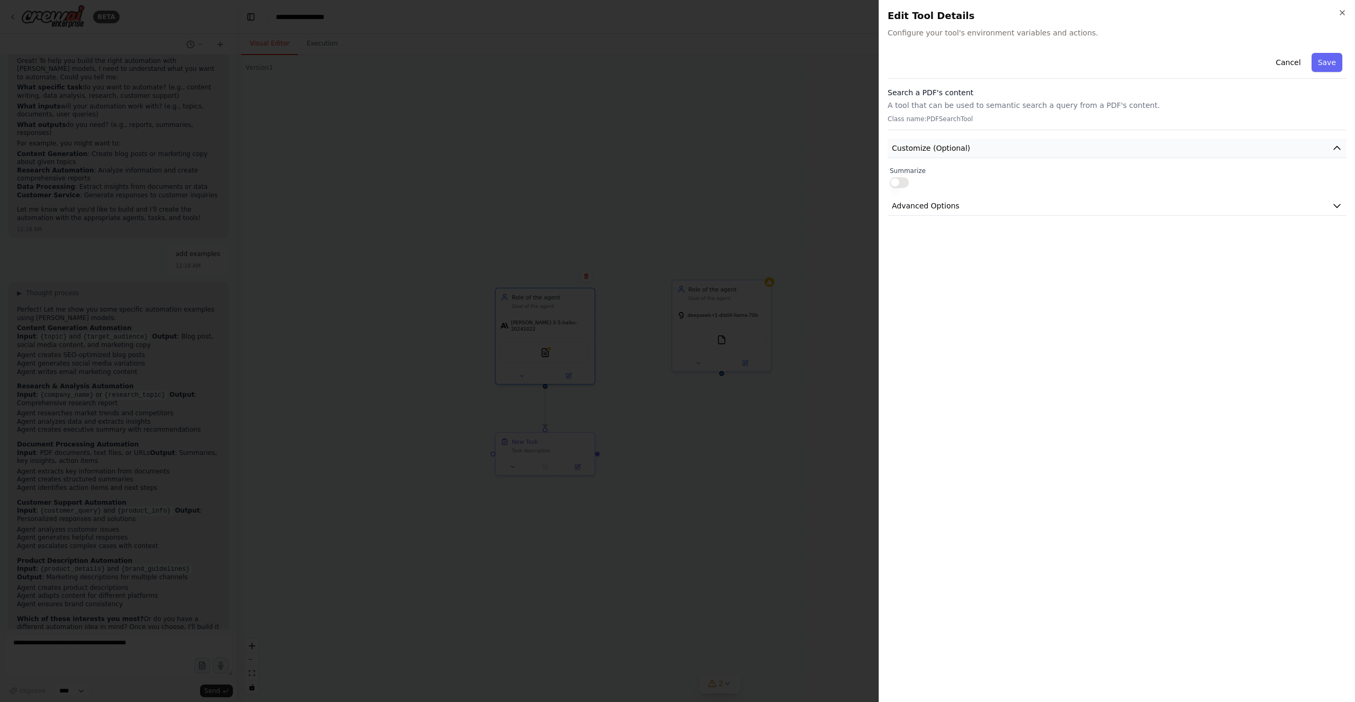
click at [1334, 144] on icon "button" at bounding box center [1336, 148] width 11 height 11
click at [1298, 59] on button "Cancel" at bounding box center [1288, 62] width 38 height 19
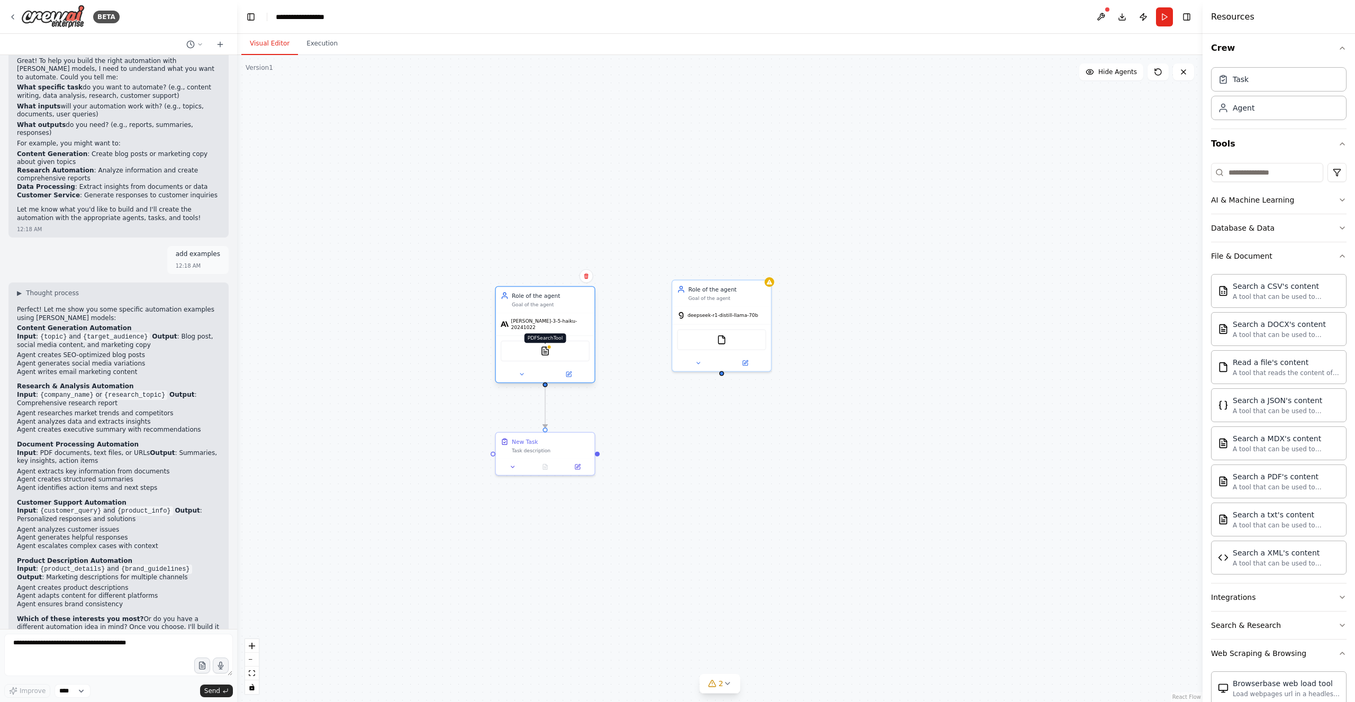
click at [543, 347] on img at bounding box center [545, 351] width 10 height 10
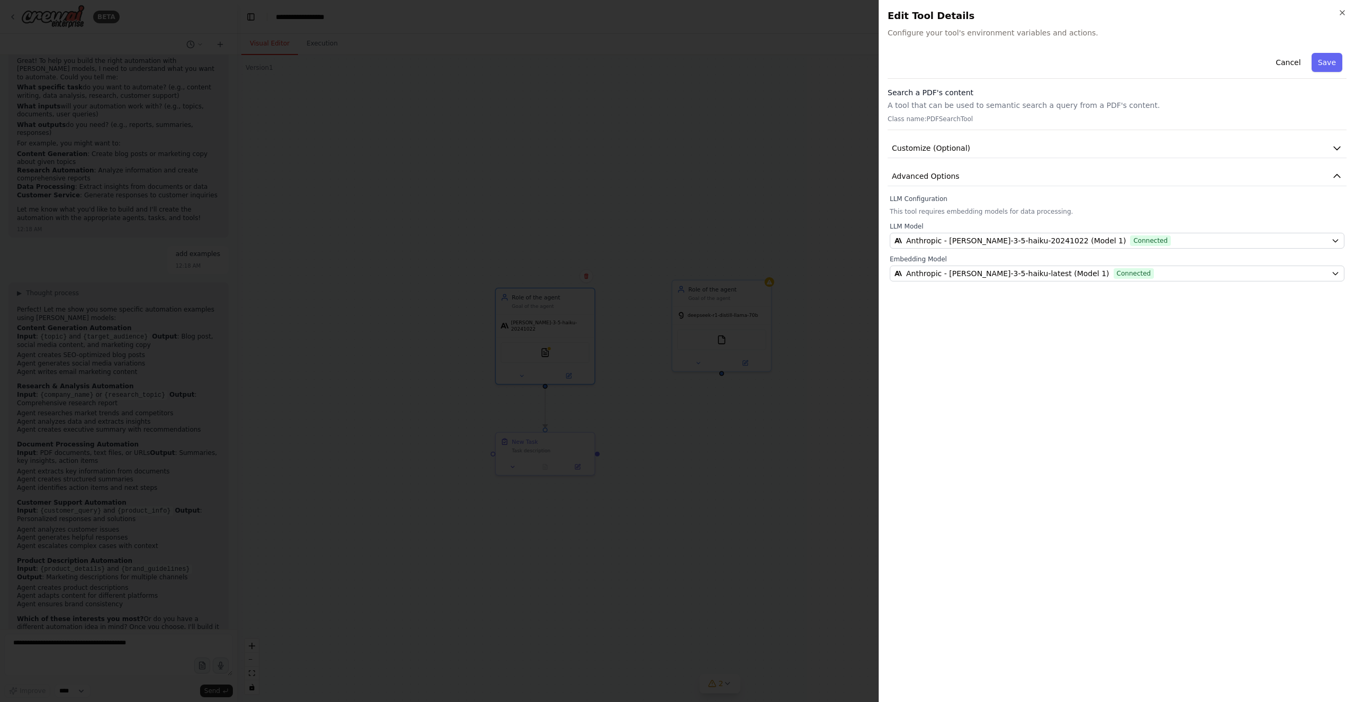
click at [763, 480] on div at bounding box center [677, 351] width 1355 height 702
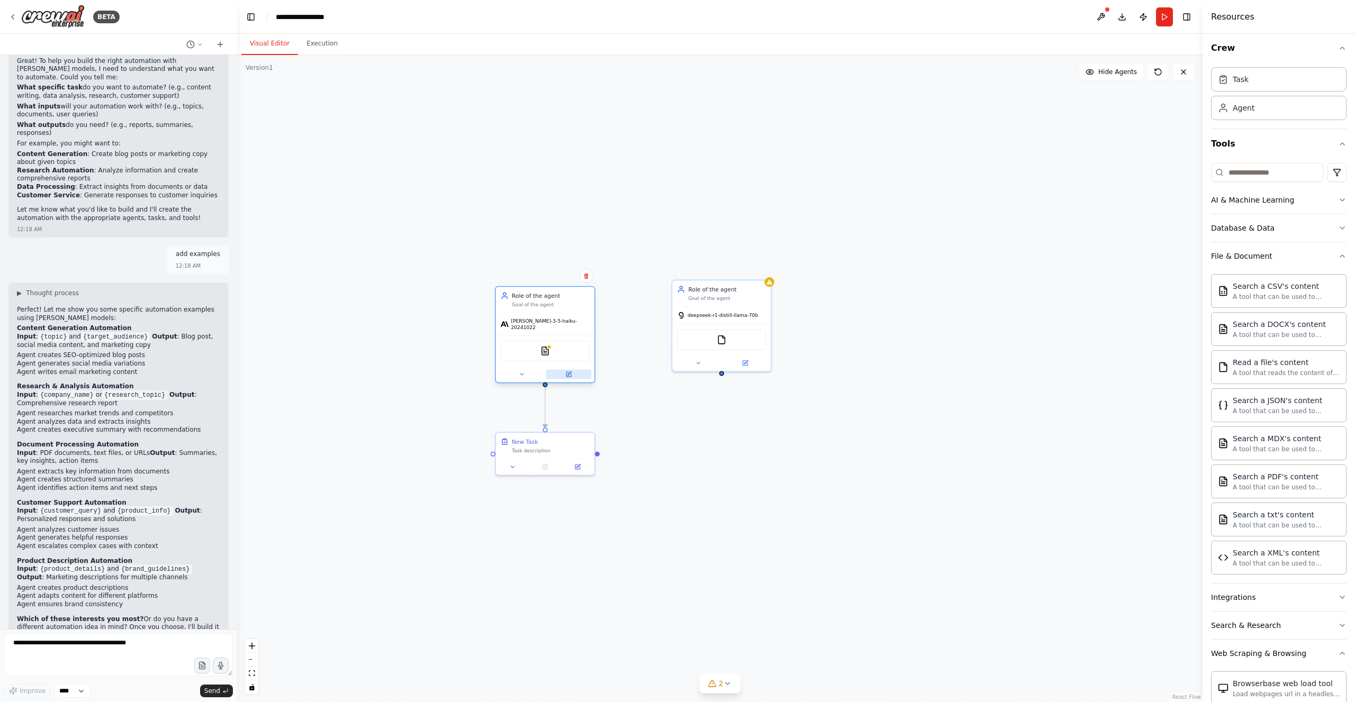
click at [570, 372] on icon at bounding box center [568, 374] width 5 height 5
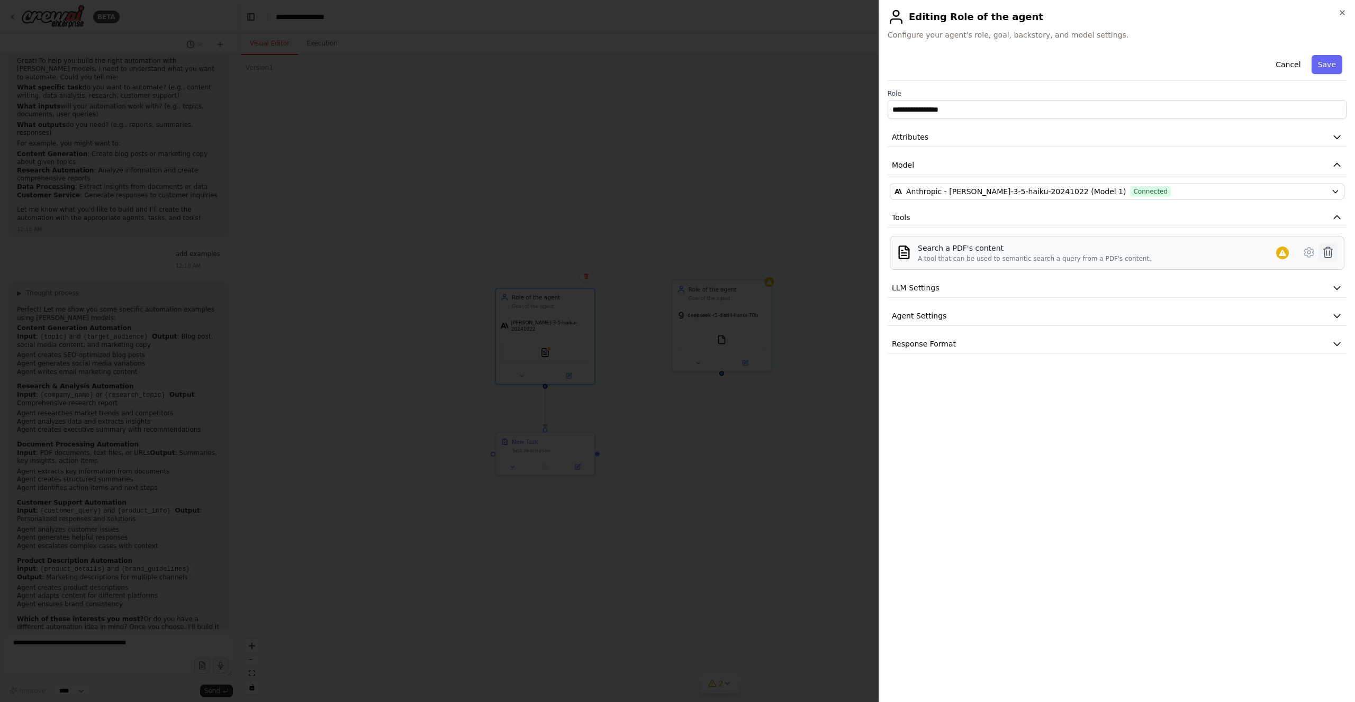
click at [1329, 253] on icon at bounding box center [1327, 252] width 9 height 11
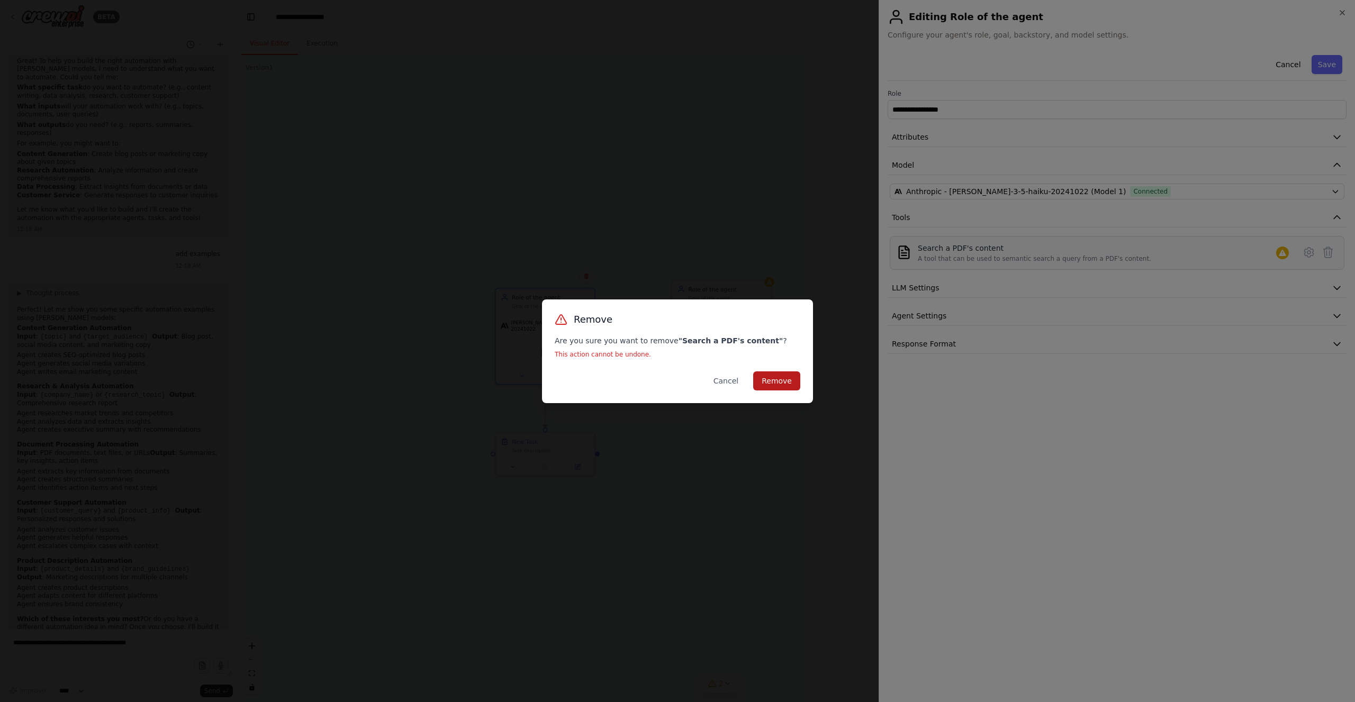
click at [783, 383] on button "Remove" at bounding box center [776, 380] width 47 height 19
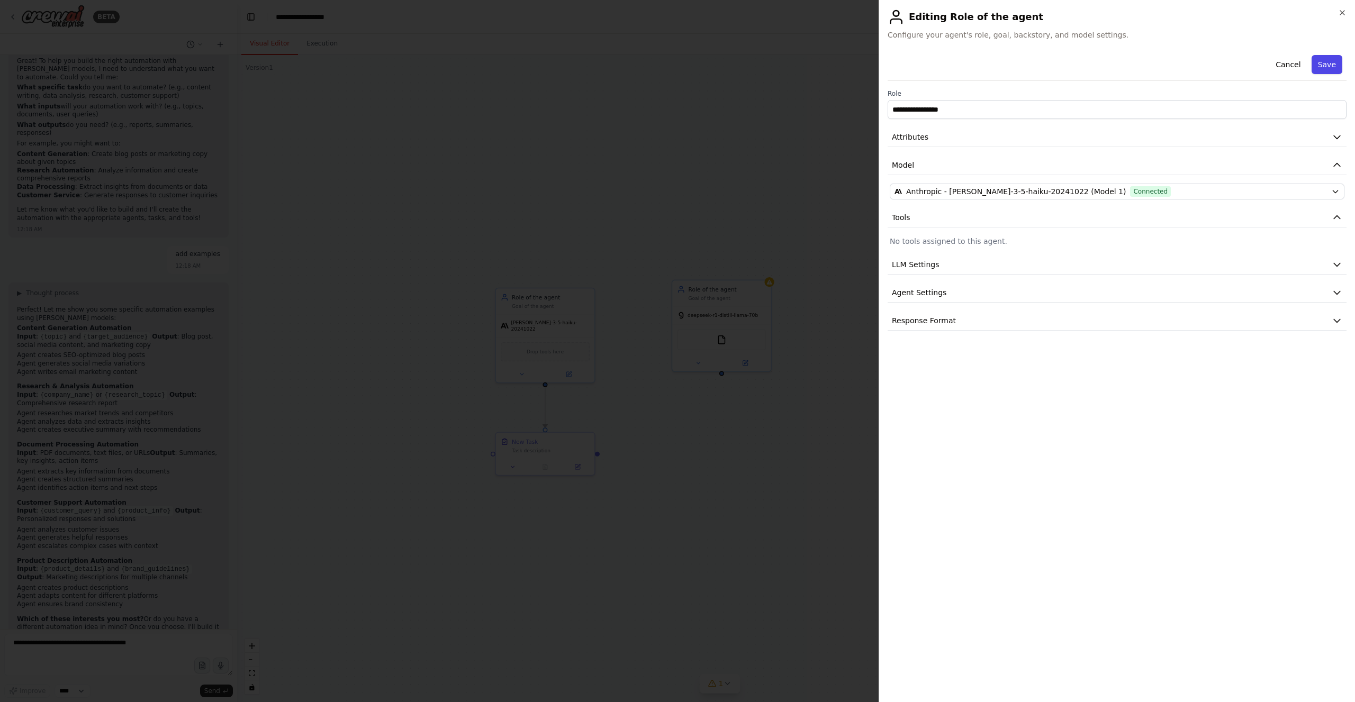
click at [1332, 62] on button "Save" at bounding box center [1326, 64] width 31 height 19
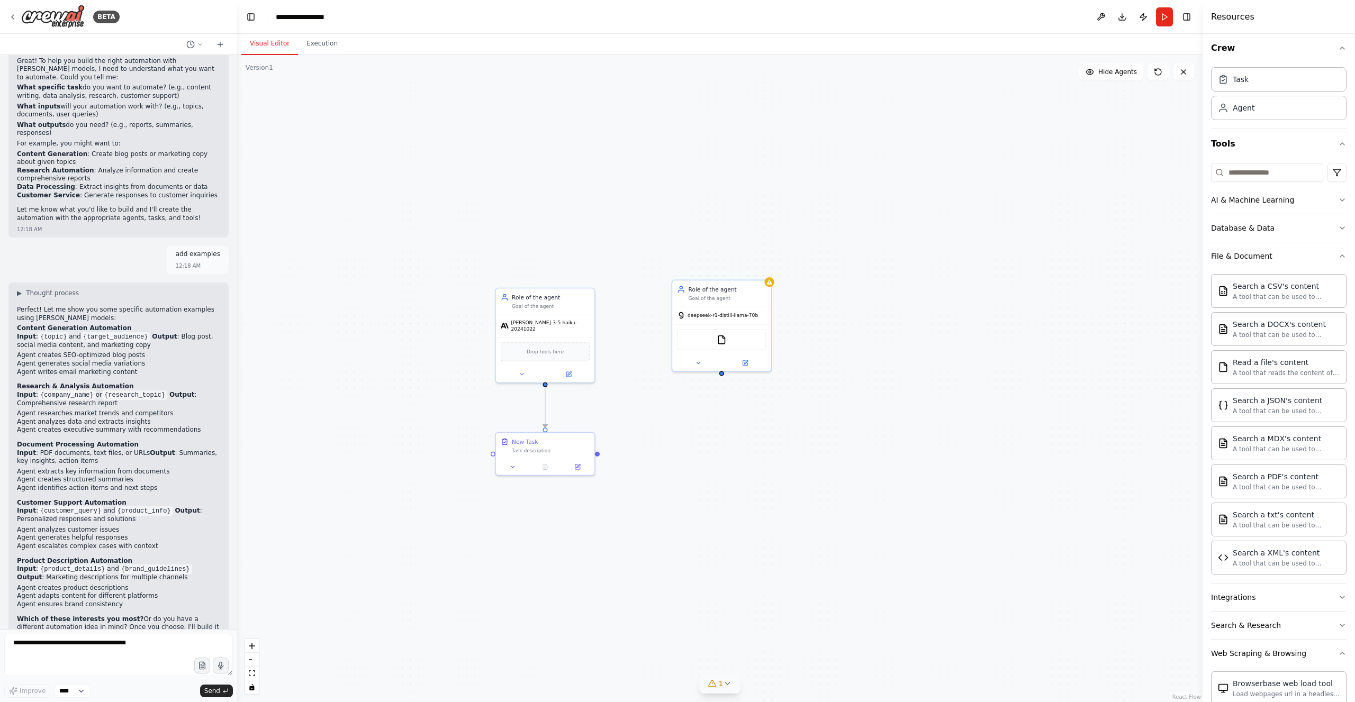
click at [729, 682] on icon at bounding box center [727, 683] width 8 height 8
click at [711, 684] on span "Agent Role of the agent has no task assigned" at bounding box center [726, 682] width 144 height 8
click at [780, 656] on button at bounding box center [789, 656] width 18 height 13
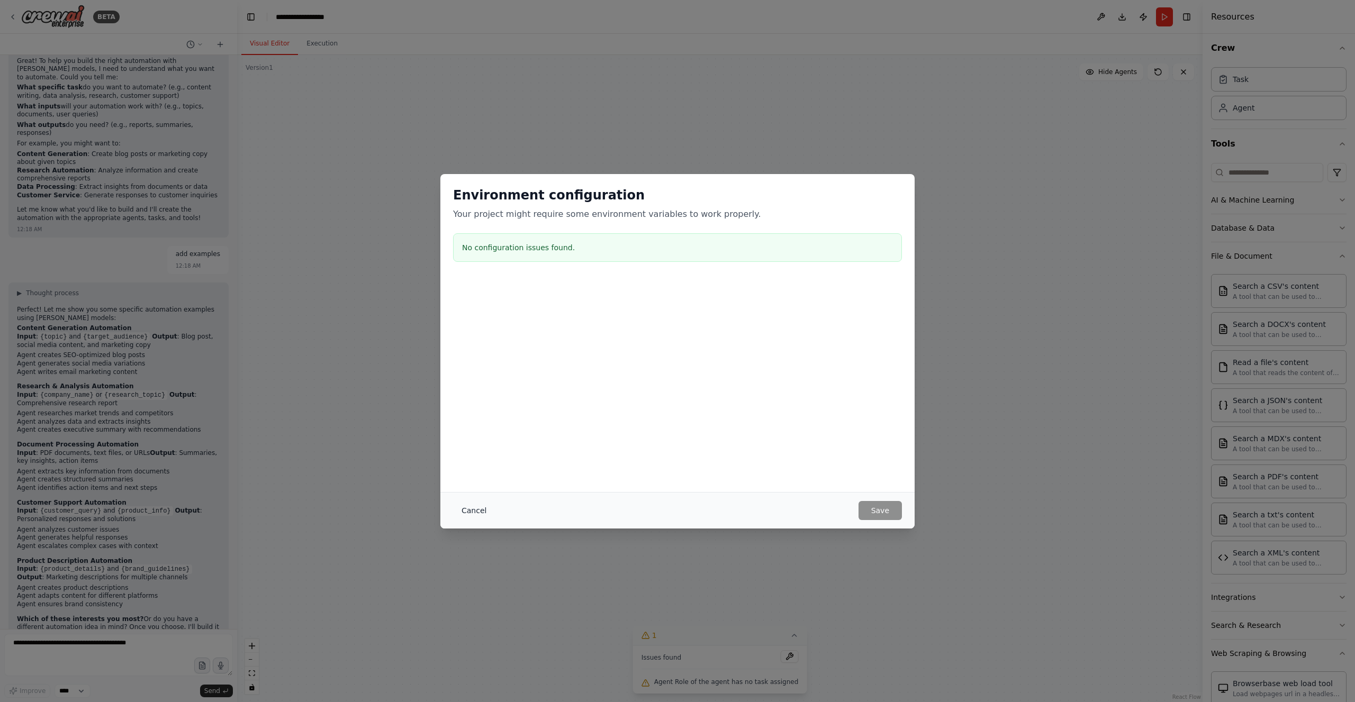
click at [470, 515] on button "Cancel" at bounding box center [474, 510] width 42 height 19
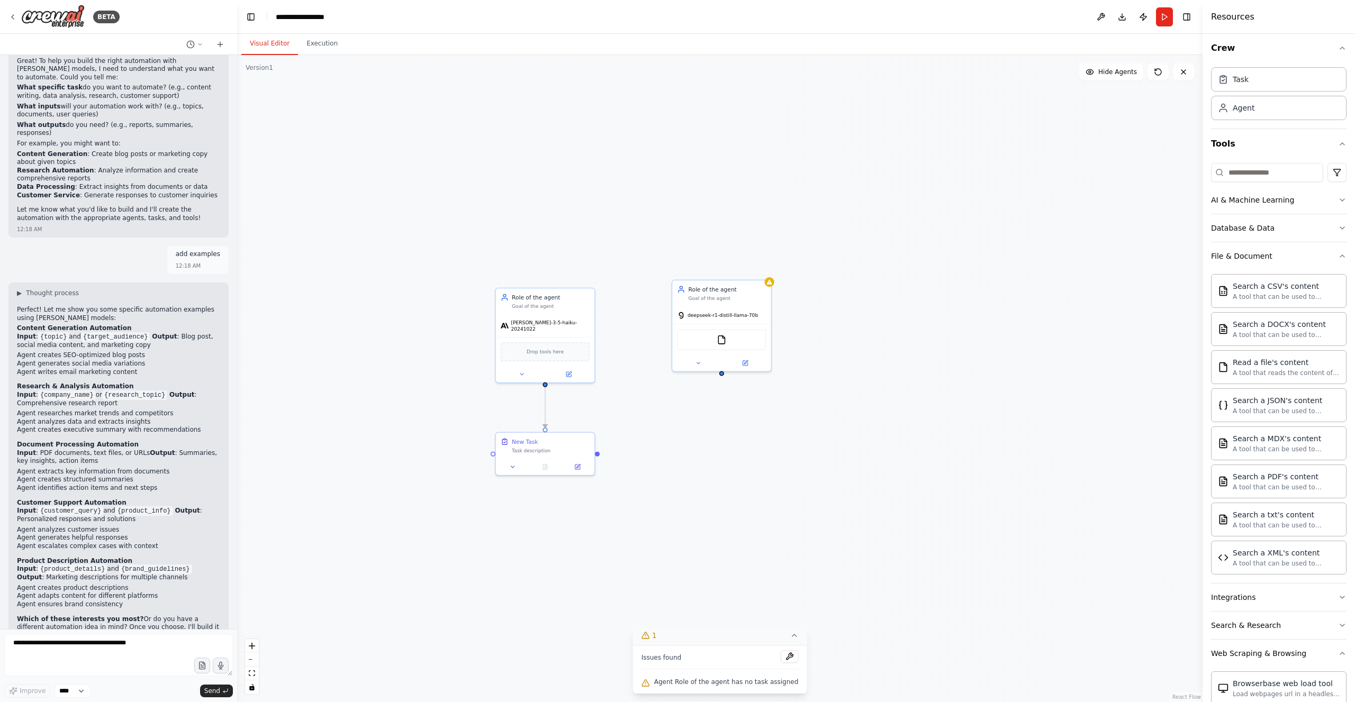
click at [679, 684] on span "Agent Role of the agent has no task assigned" at bounding box center [726, 682] width 144 height 8
click at [720, 341] on img at bounding box center [721, 338] width 10 height 10
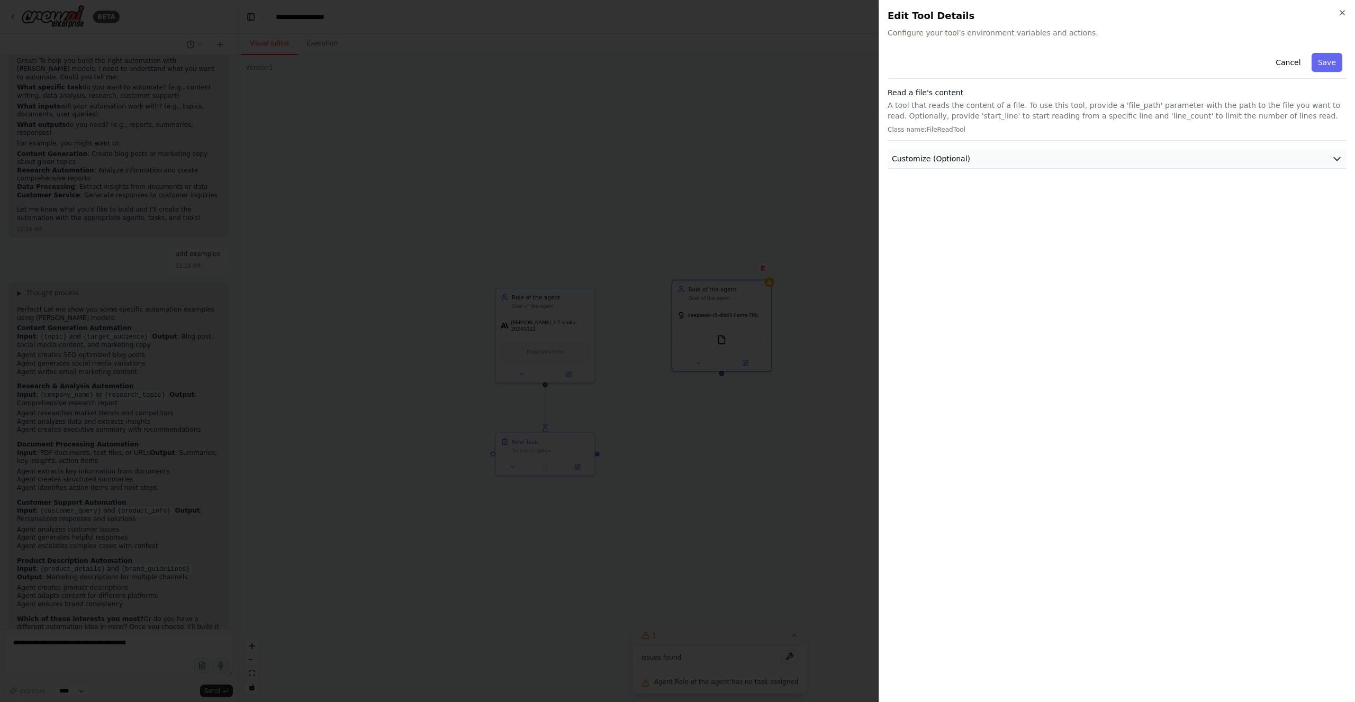
click at [1225, 164] on button "Customize (Optional)" at bounding box center [1116, 159] width 459 height 20
click at [940, 195] on input "text" at bounding box center [1116, 197] width 455 height 19
click at [1287, 60] on button "Cancel" at bounding box center [1288, 62] width 38 height 19
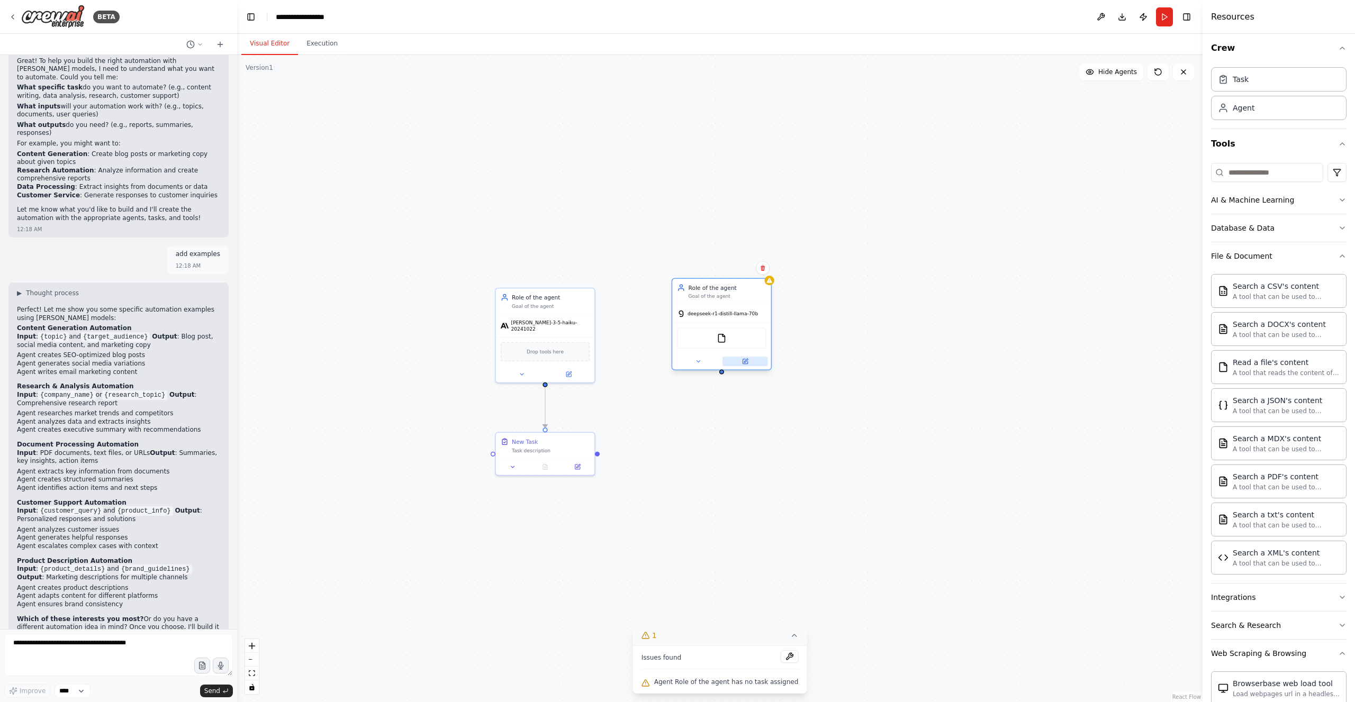
click at [744, 362] on icon at bounding box center [746, 361] width 4 height 4
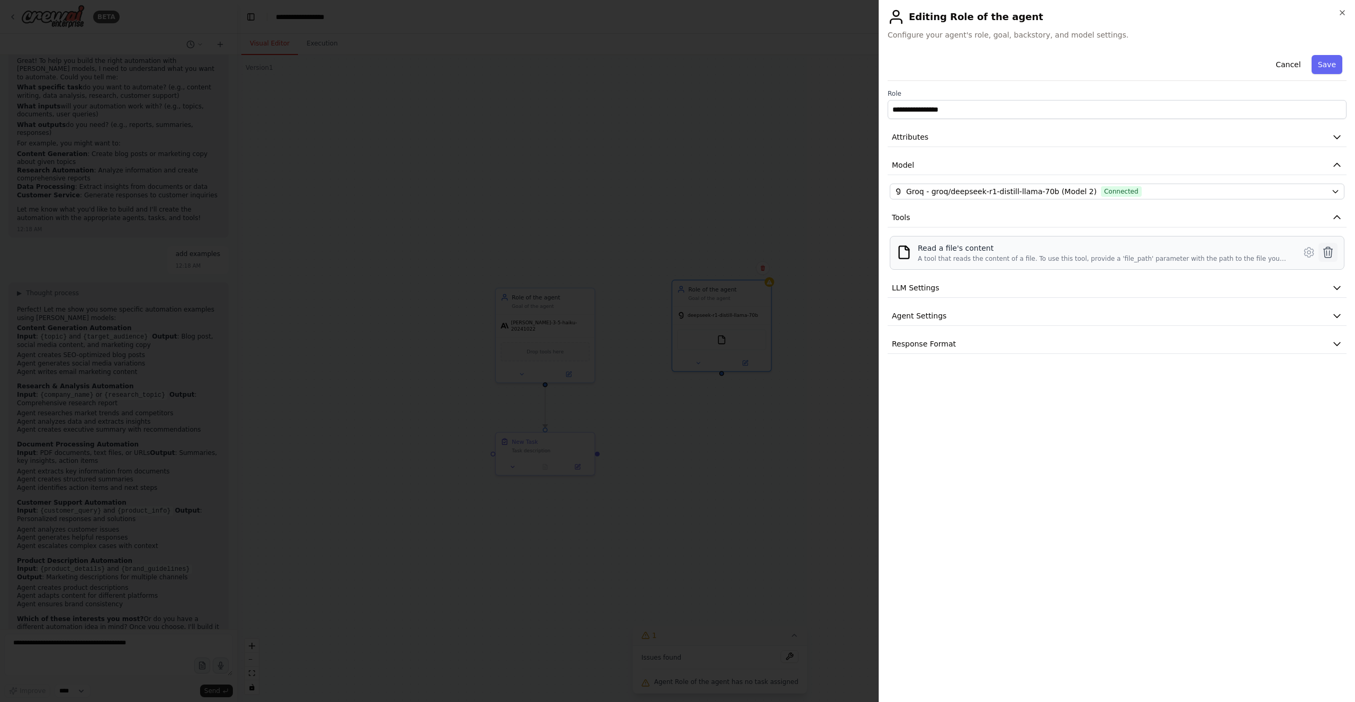
click at [1328, 250] on icon at bounding box center [1327, 252] width 13 height 13
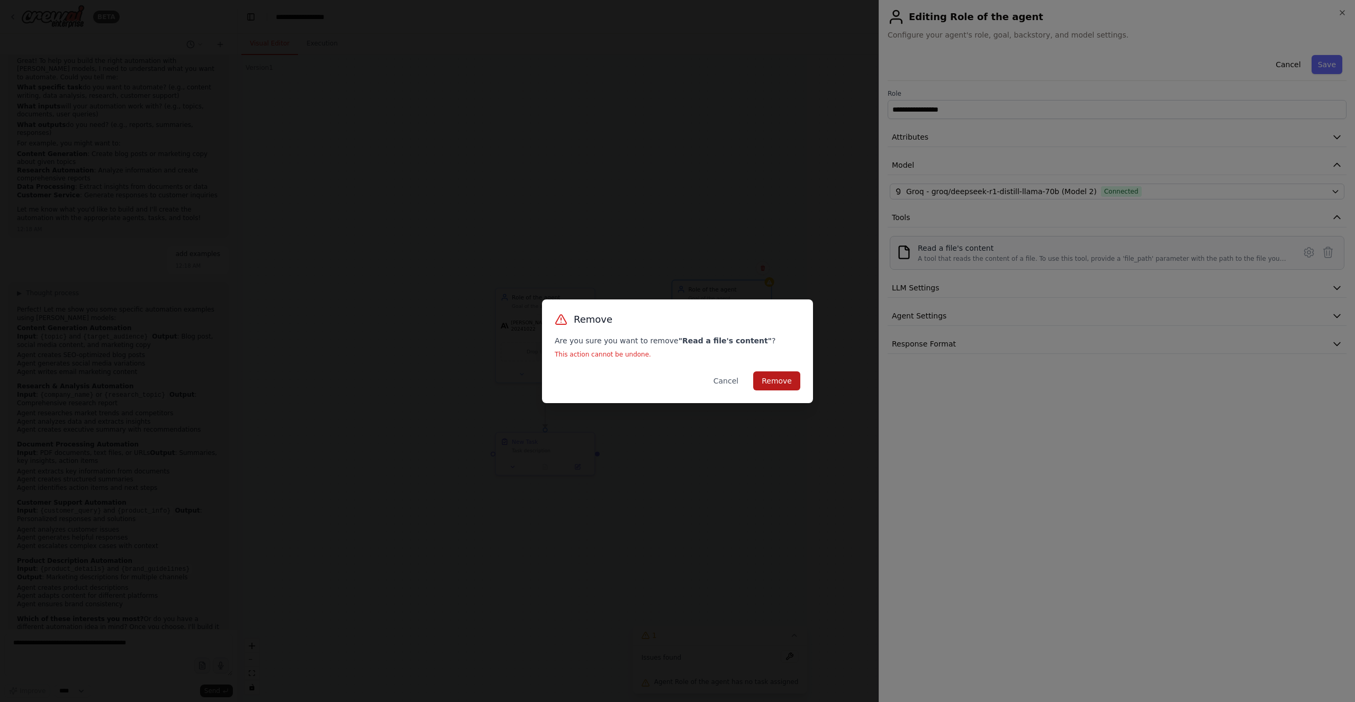
click at [783, 377] on button "Remove" at bounding box center [776, 380] width 47 height 19
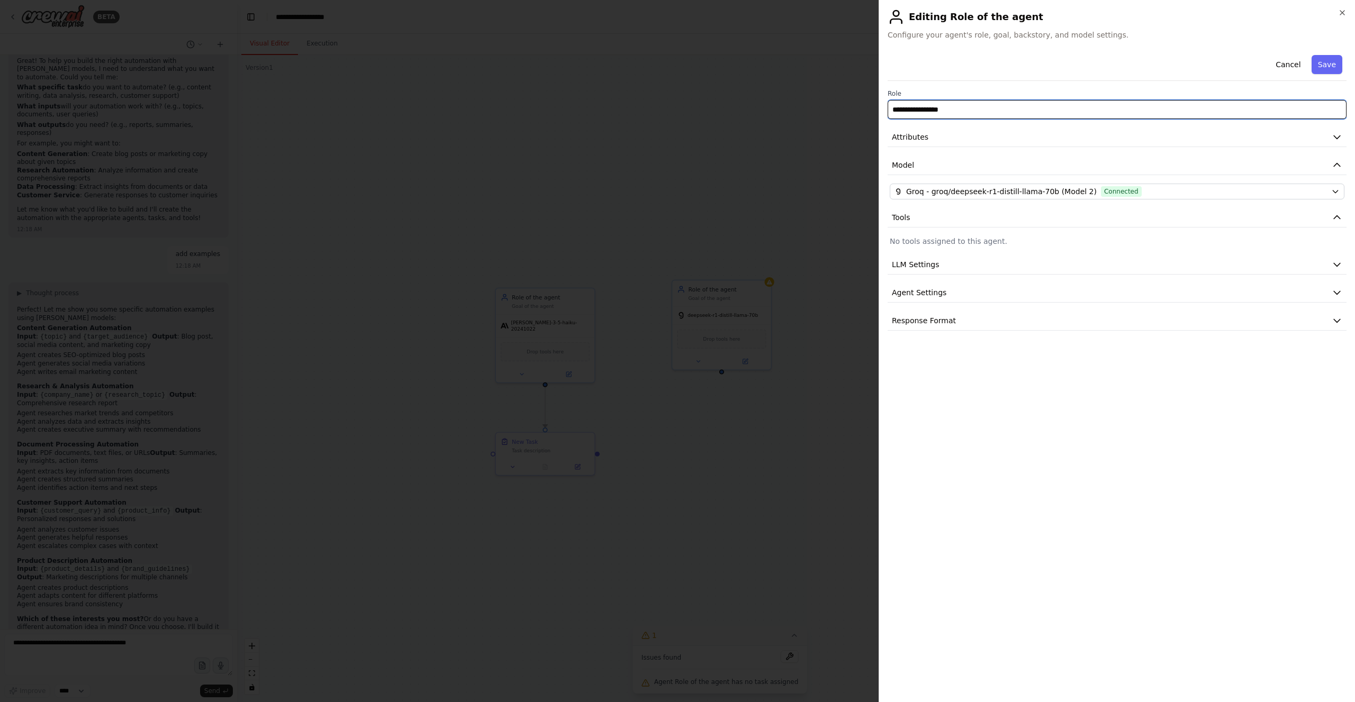
click at [994, 107] on input "**********" at bounding box center [1116, 109] width 459 height 19
click at [987, 135] on button "Attributes" at bounding box center [1116, 138] width 459 height 20
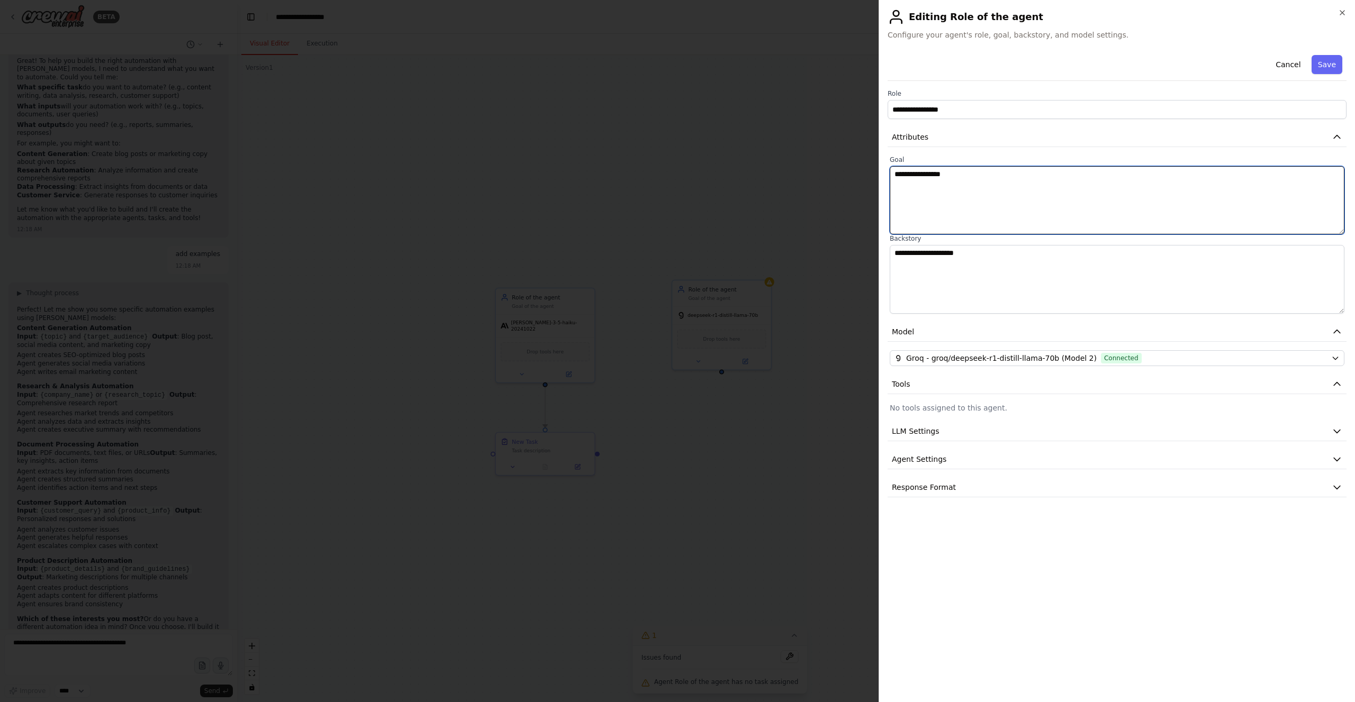
click at [1033, 181] on textarea "**********" at bounding box center [1116, 200] width 455 height 68
click at [1022, 276] on textarea "**********" at bounding box center [1116, 279] width 455 height 68
click at [1036, 184] on textarea "**********" at bounding box center [1116, 200] width 455 height 68
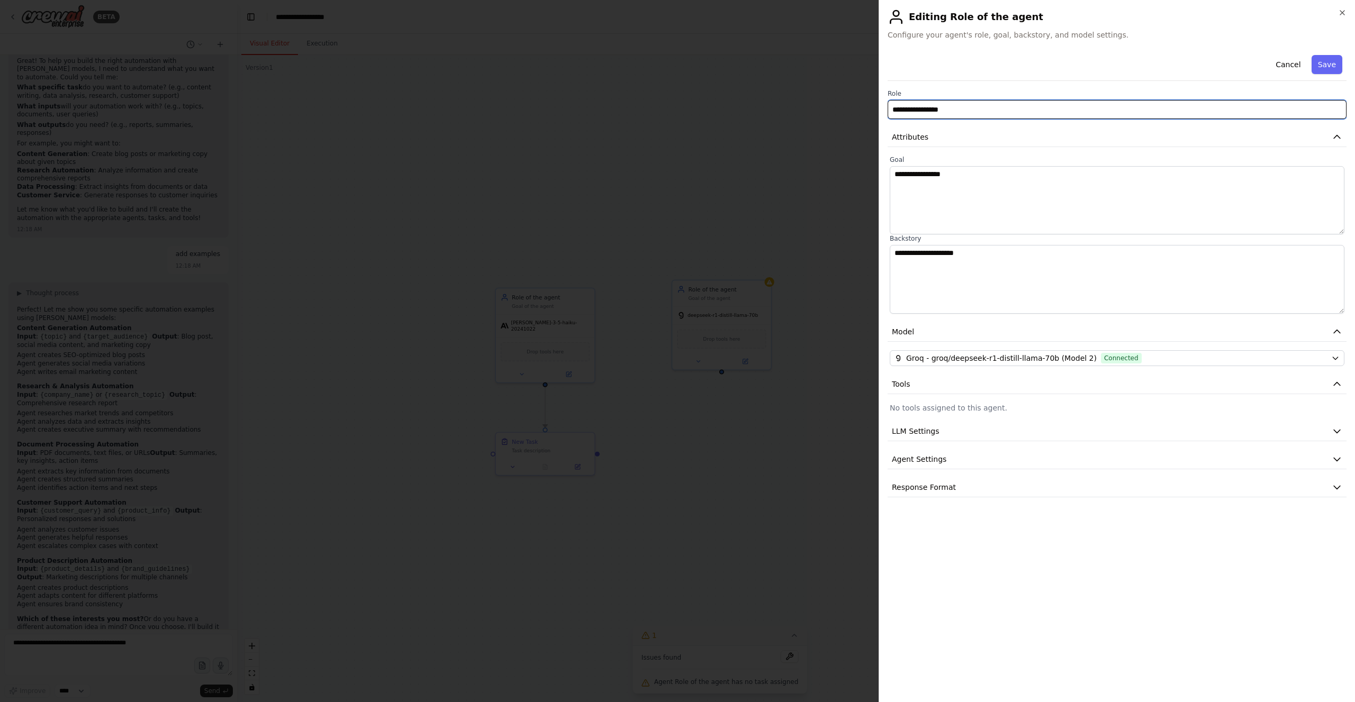
click at [1007, 106] on input "**********" at bounding box center [1116, 109] width 459 height 19
click at [1326, 63] on button "Save" at bounding box center [1326, 64] width 31 height 19
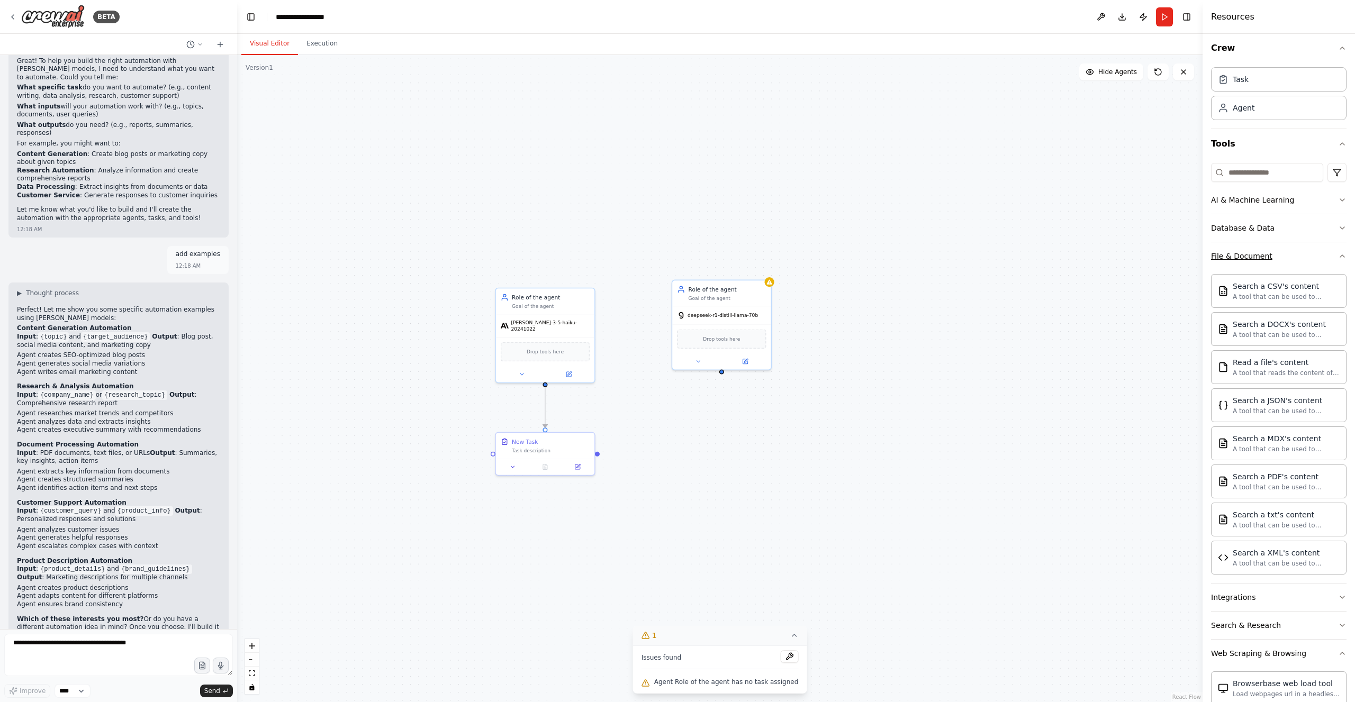
click at [1277, 256] on button "File & Document" at bounding box center [1278, 256] width 135 height 28
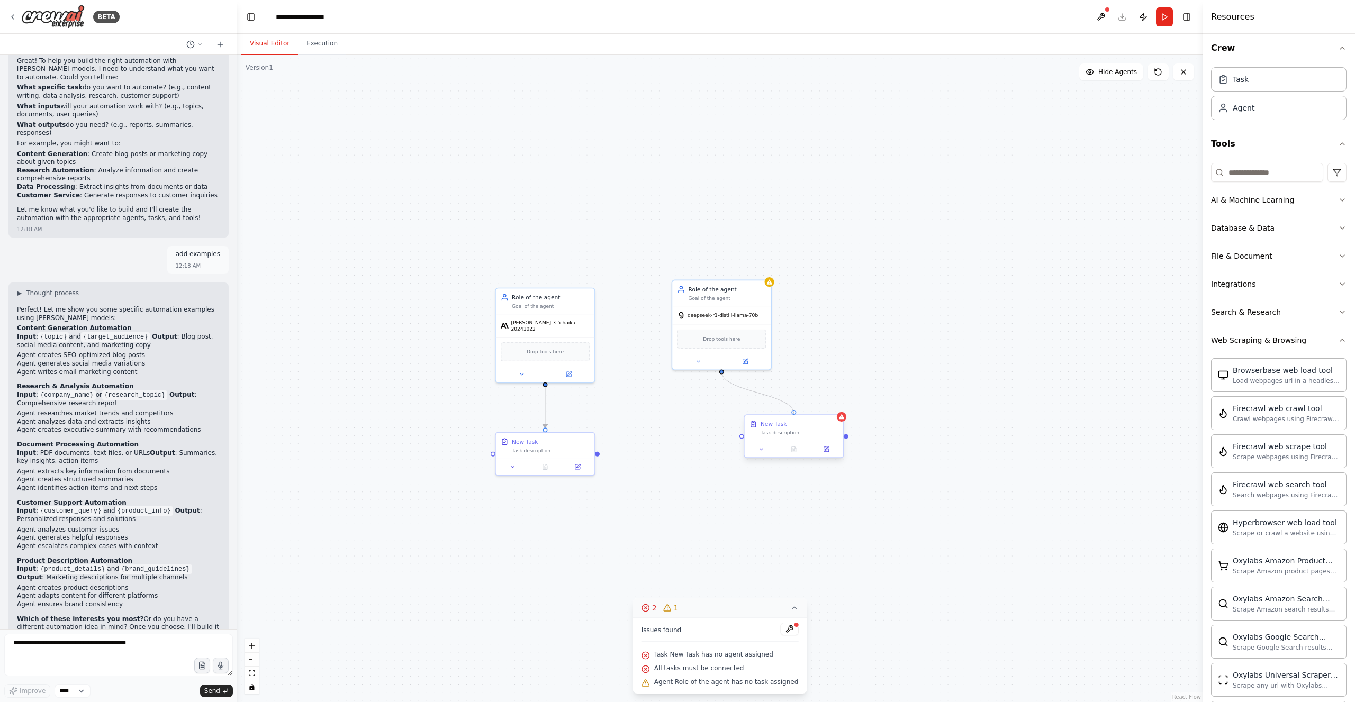
drag, startPoint x: 722, startPoint y: 371, endPoint x: 794, endPoint y: 413, distance: 82.8
click at [794, 413] on div "Role of the agent Goal of the agent claude-3-5-haiku-20241022 Drop tools here R…" at bounding box center [715, 412] width 731 height 491
drag, startPoint x: 760, startPoint y: 438, endPoint x: 818, endPoint y: 452, distance: 59.9
click at [736, 459] on div "New Task Task description" at bounding box center [727, 462] width 78 height 16
click at [857, 449] on div ".deletable-edge-delete-btn { width: 20px; height: 20px; border: 0px solid #ffff…" at bounding box center [719, 378] width 965 height 647
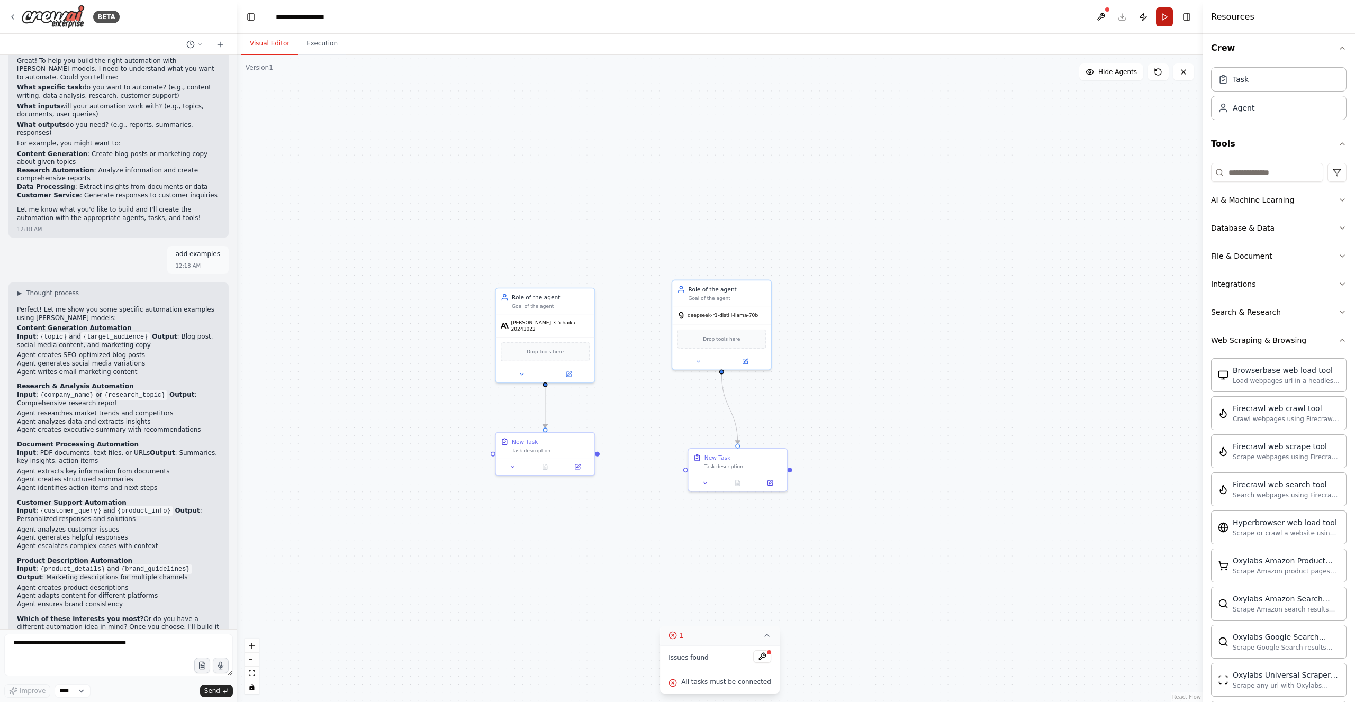
click at [1161, 15] on button "Run" at bounding box center [1164, 16] width 17 height 19
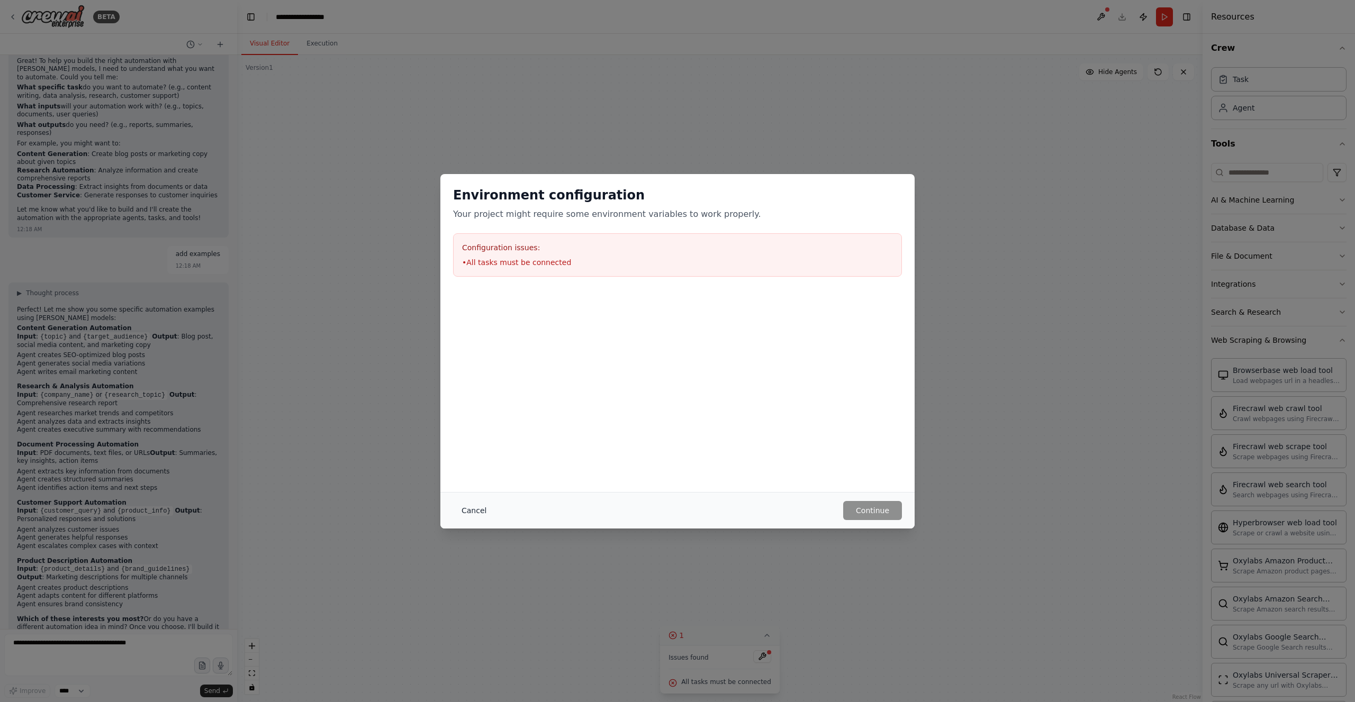
click at [477, 510] on button "Cancel" at bounding box center [474, 510] width 42 height 19
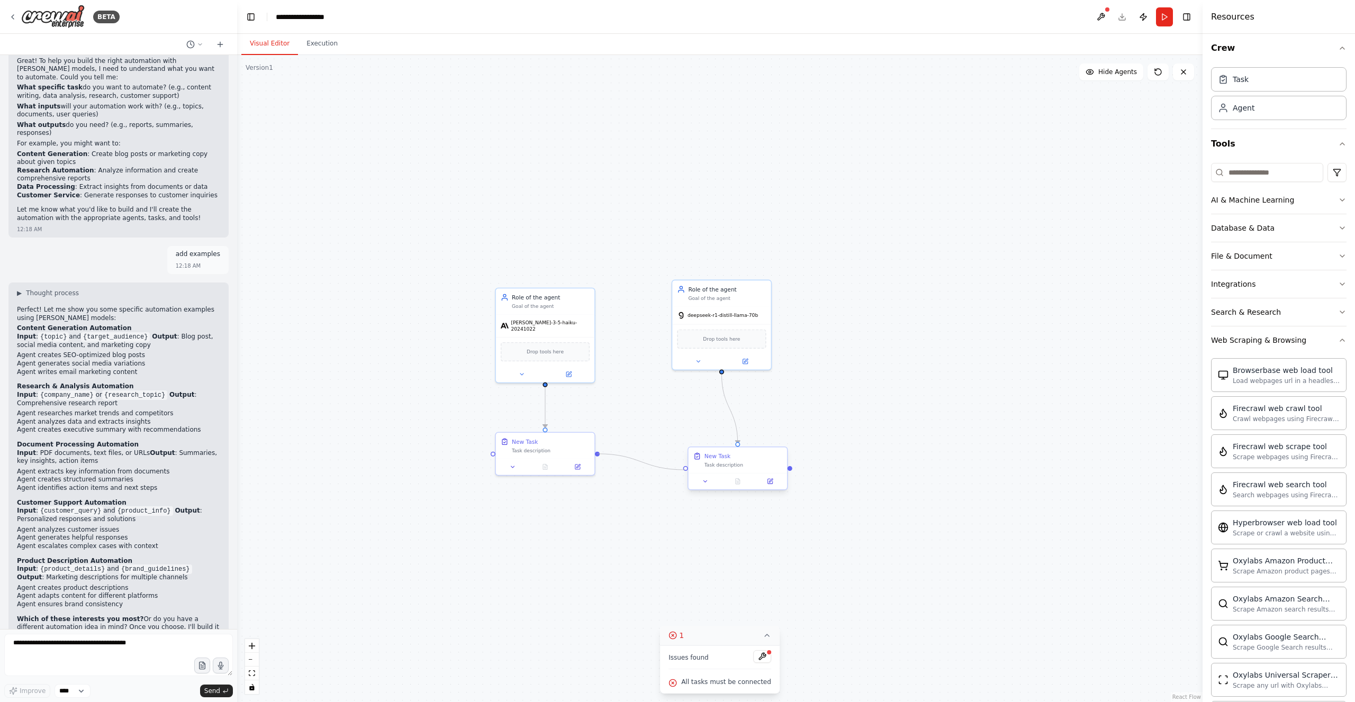
drag, startPoint x: 597, startPoint y: 452, endPoint x: 687, endPoint y: 470, distance: 91.7
click at [687, 470] on div ".deletable-edge-delete-btn { width: 20px; height: 20px; border: 0px solid #ffff…" at bounding box center [719, 378] width 965 height 647
click at [1163, 16] on button "Run" at bounding box center [1164, 16] width 17 height 19
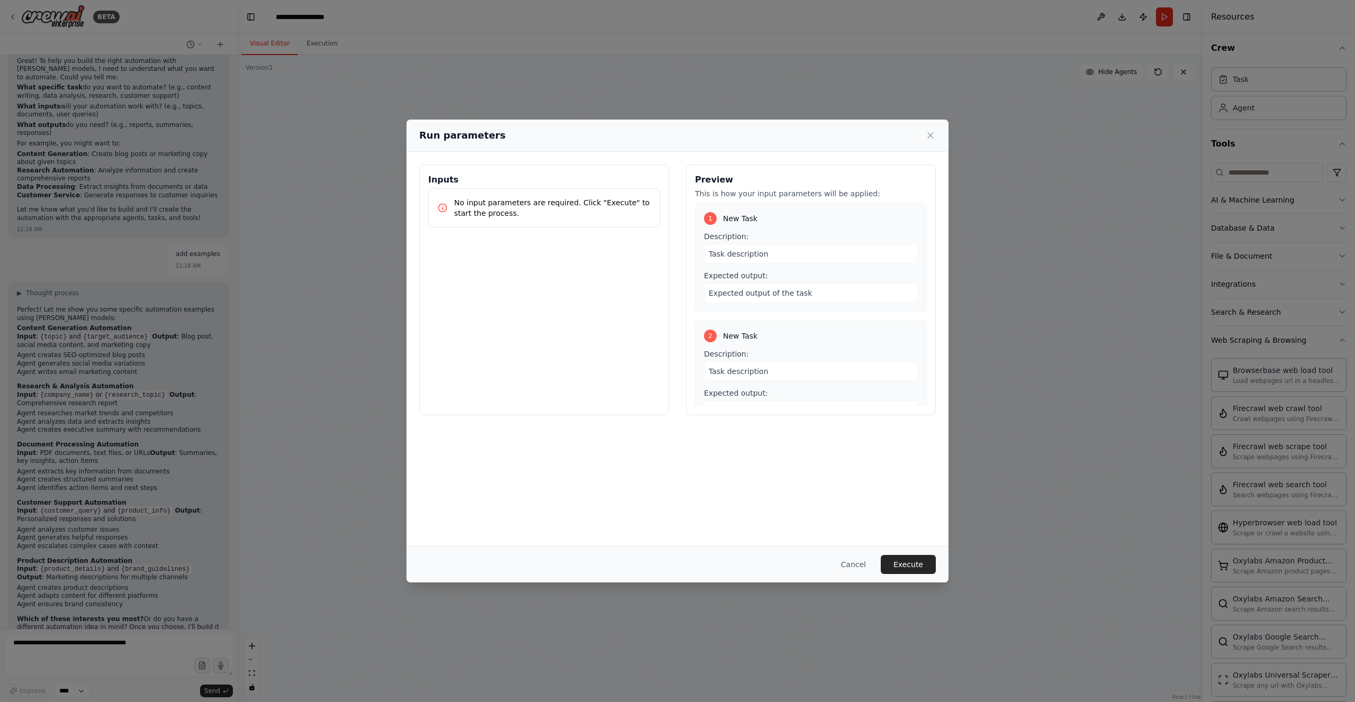
click at [776, 244] on div "Task description" at bounding box center [811, 254] width 214 height 20
click at [911, 563] on button "Execute" at bounding box center [907, 564] width 55 height 19
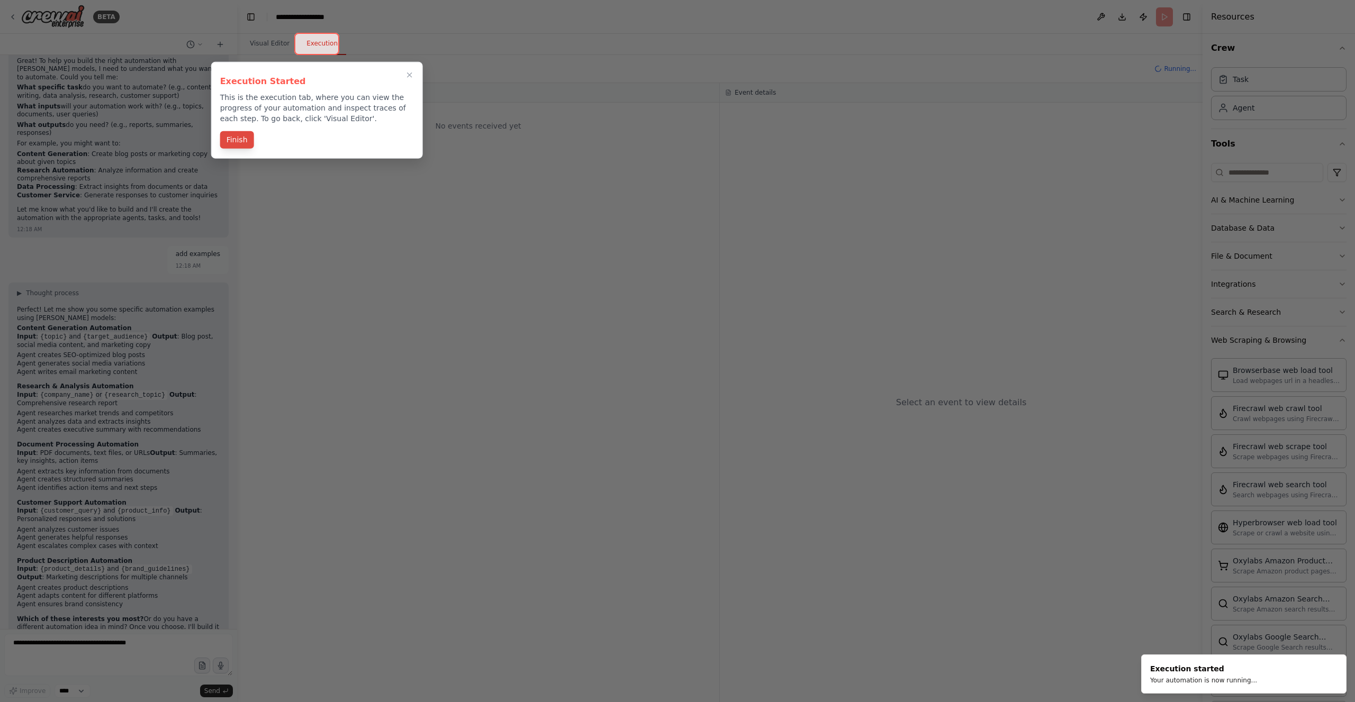
click at [231, 140] on button "Finish" at bounding box center [237, 139] width 34 height 17
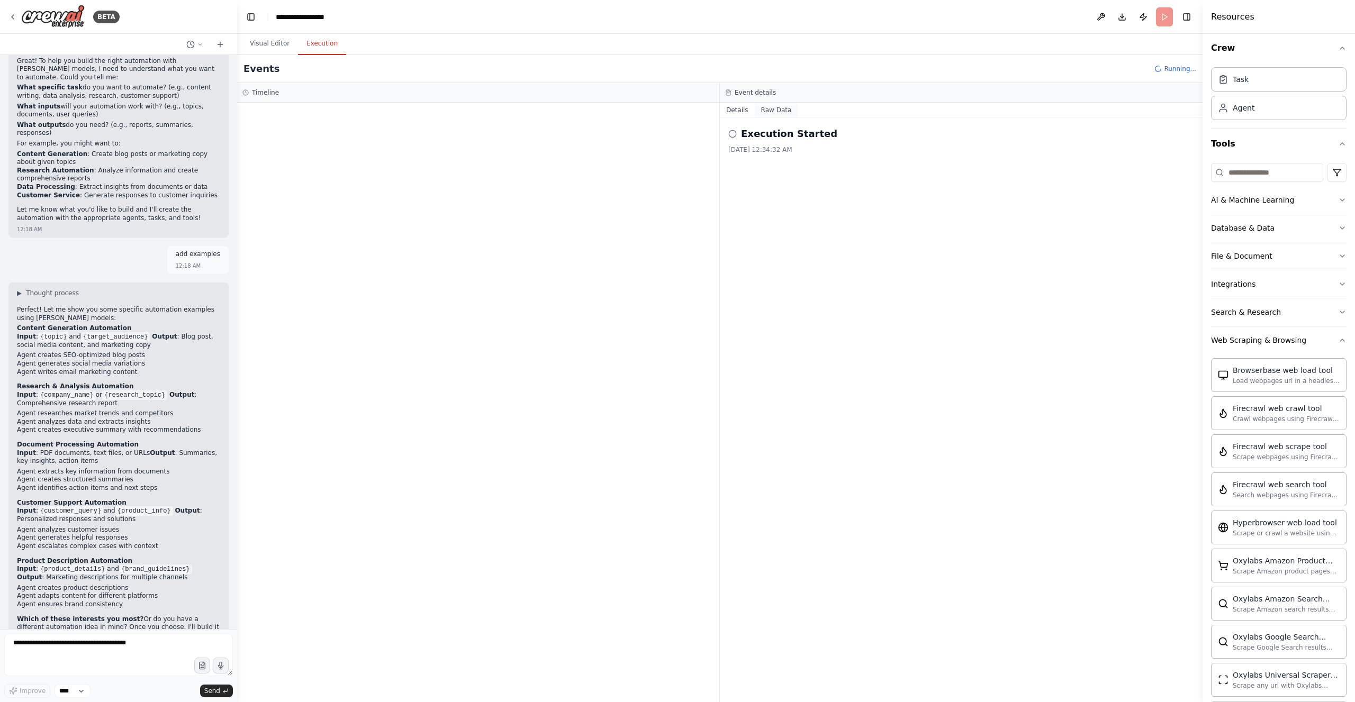
click at [777, 111] on button "Raw Data" at bounding box center [776, 110] width 43 height 15
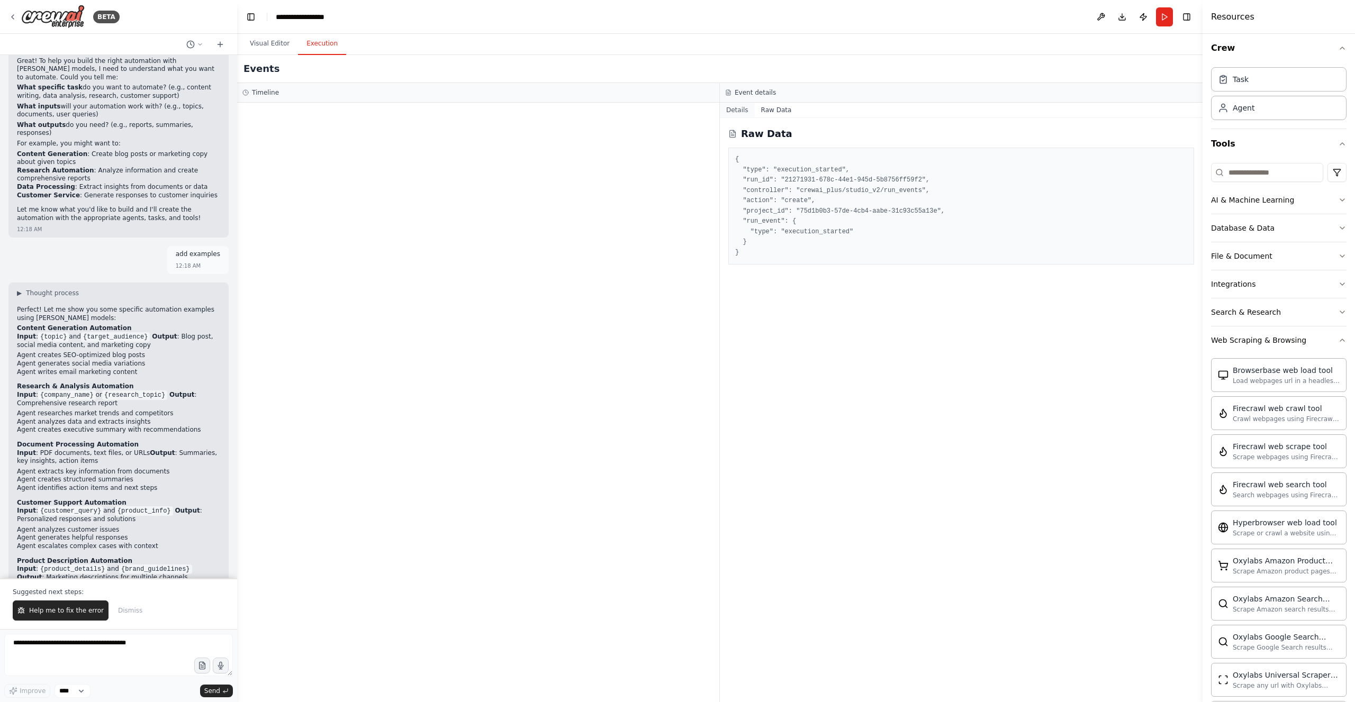
click at [734, 108] on button "Details" at bounding box center [737, 110] width 35 height 15
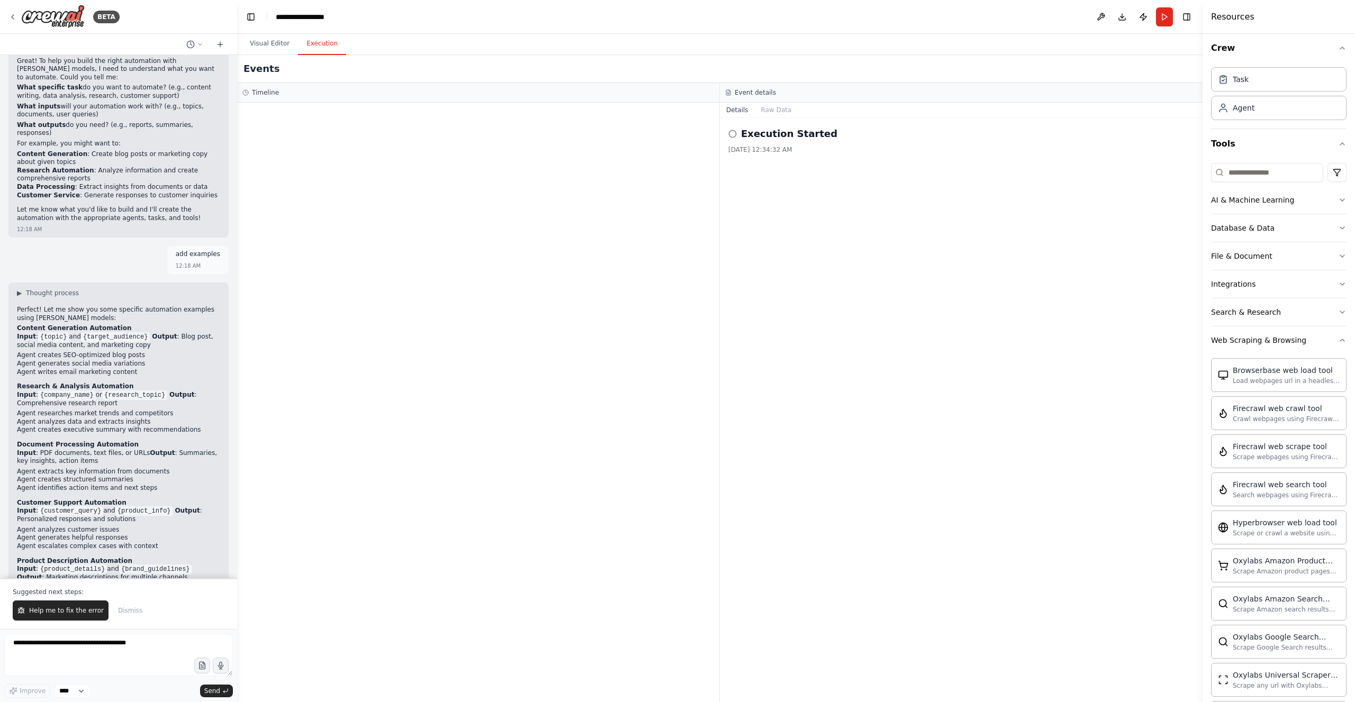
scroll to position [386, 0]
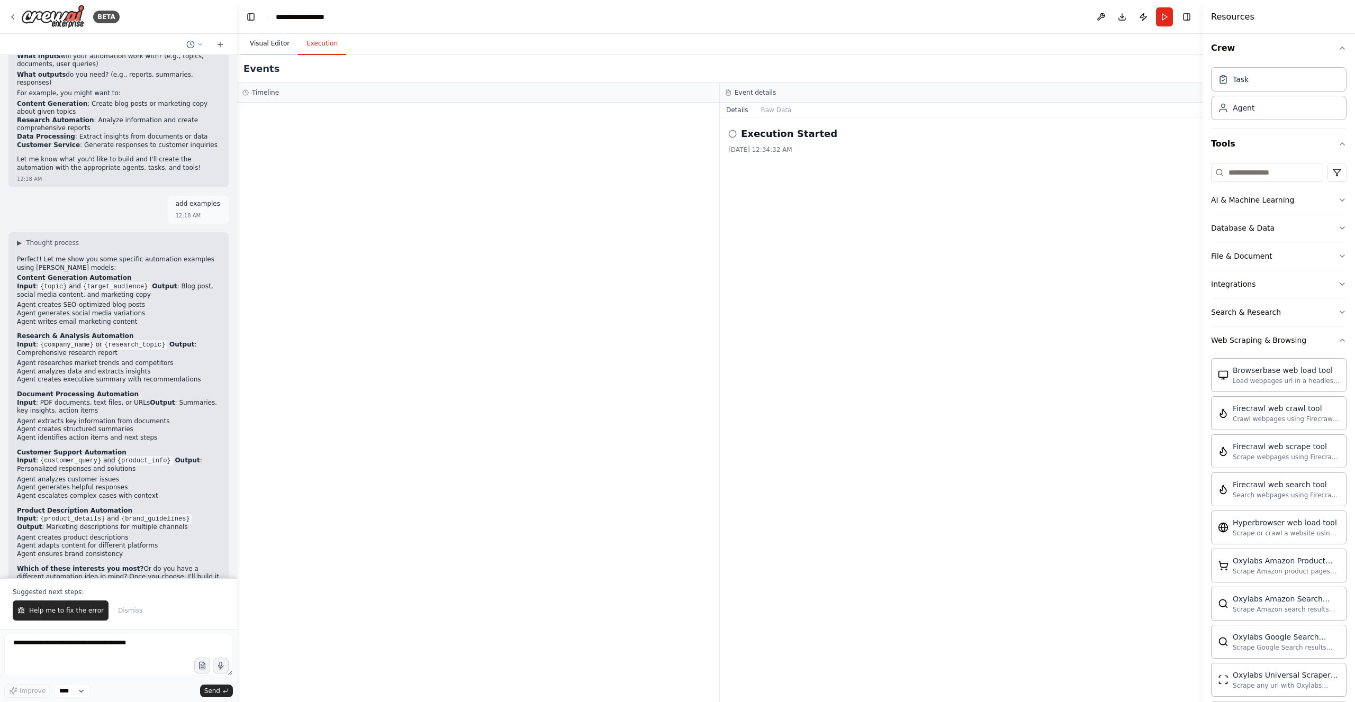
click at [281, 44] on button "Visual Editor" at bounding box center [269, 44] width 57 height 22
click at [316, 42] on button "Execution" at bounding box center [322, 44] width 48 height 22
click at [1102, 14] on button at bounding box center [1100, 16] width 17 height 19
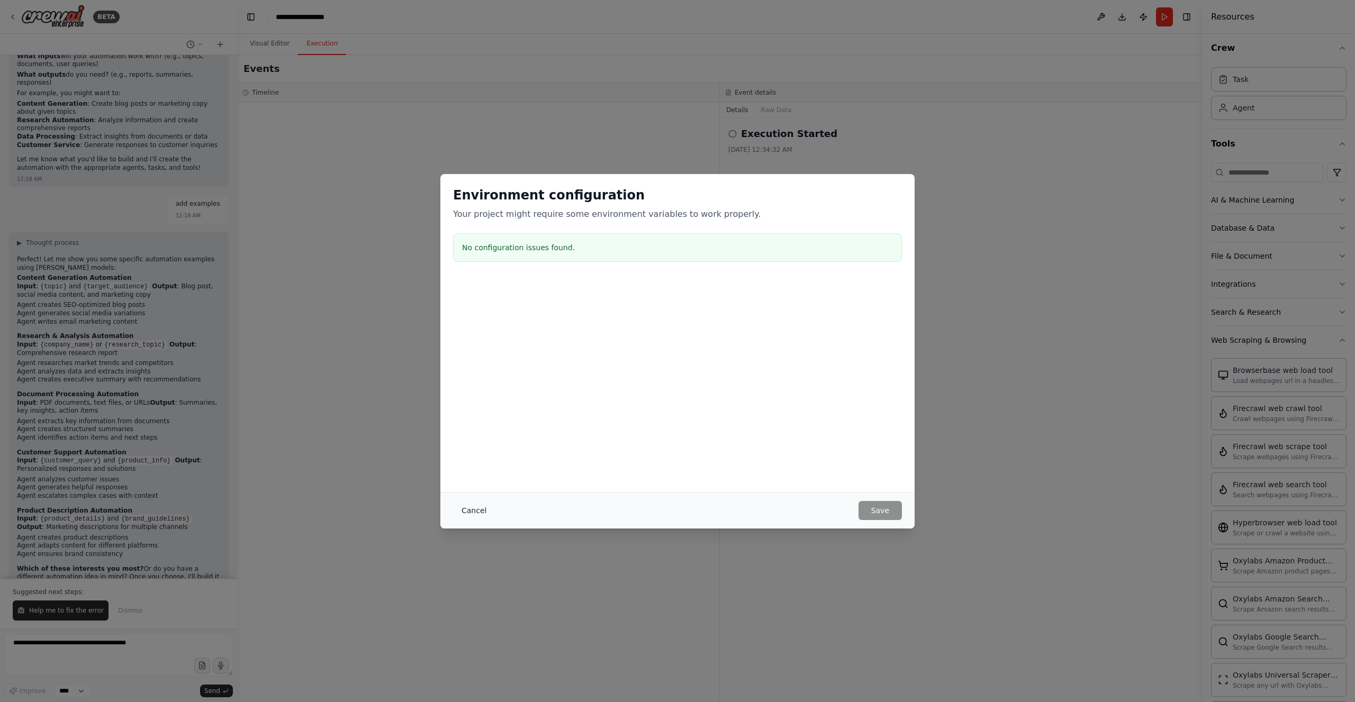
click at [472, 504] on button "Cancel" at bounding box center [474, 510] width 42 height 19
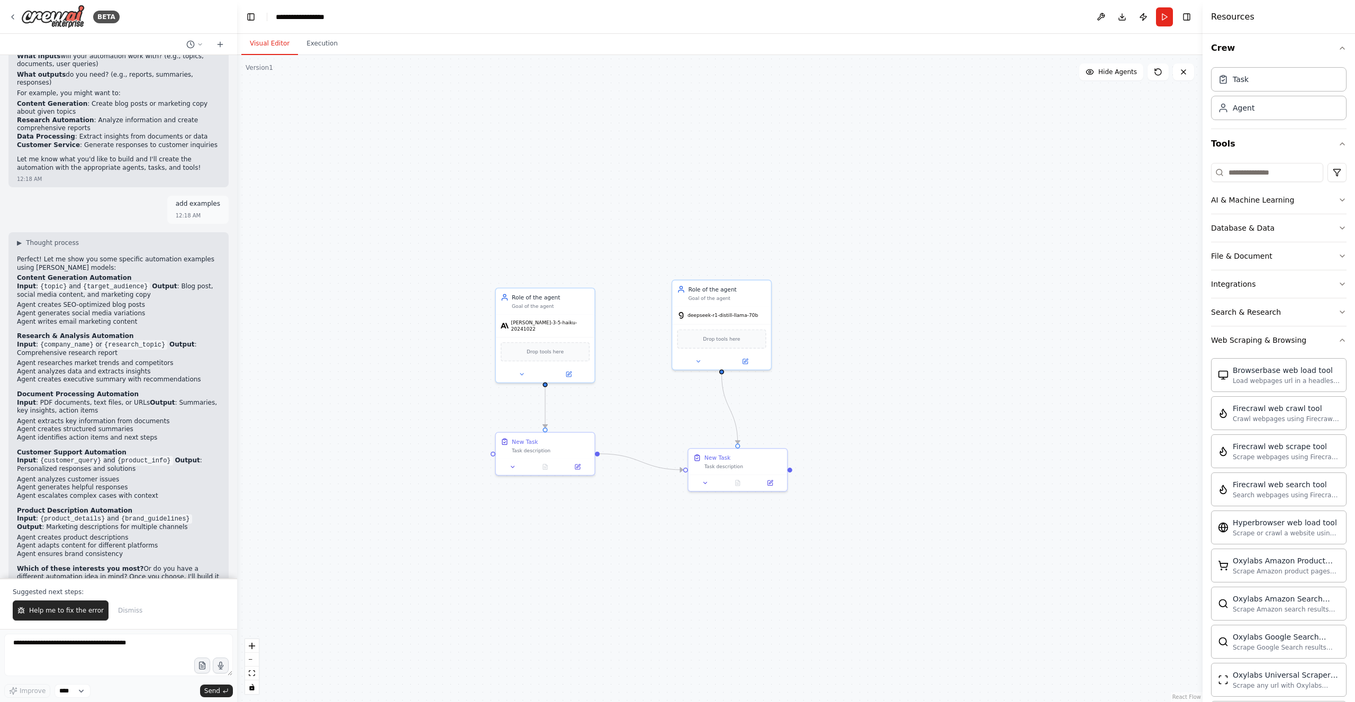
click at [266, 43] on button "Visual Editor" at bounding box center [269, 44] width 57 height 22
click at [566, 370] on icon at bounding box center [568, 372] width 5 height 5
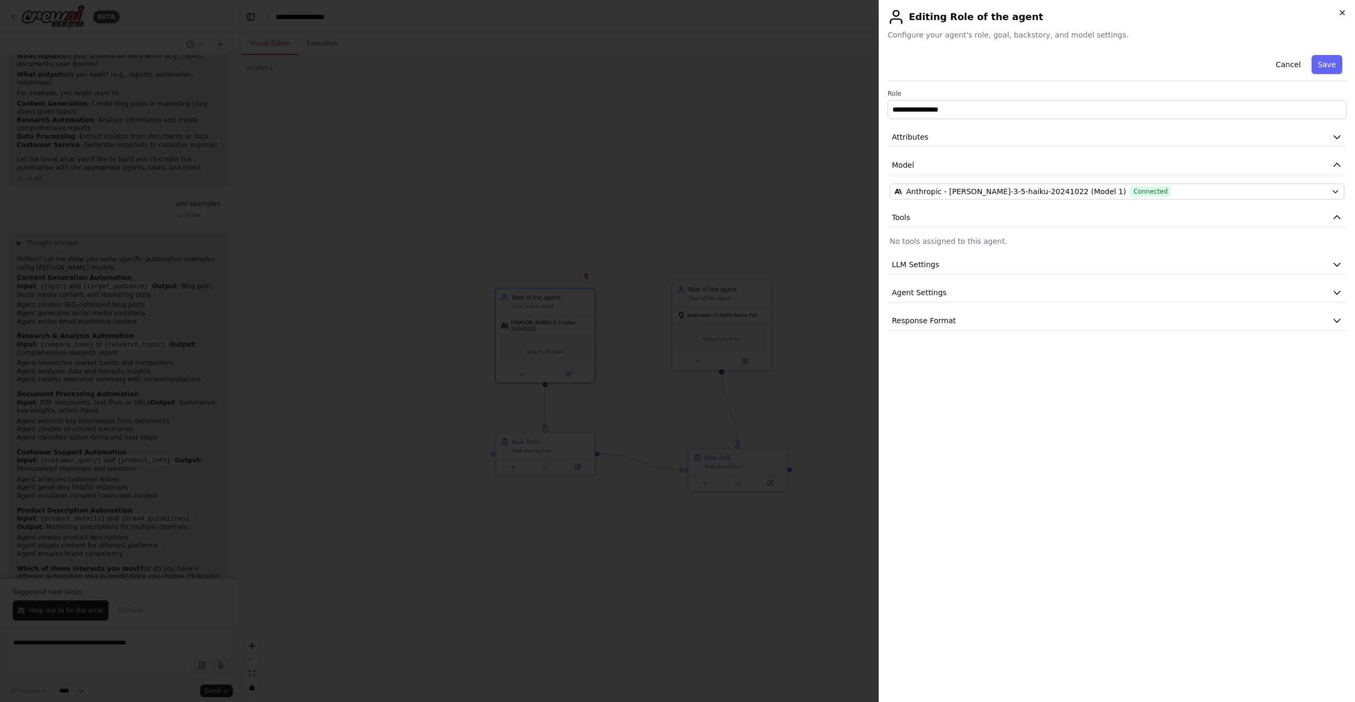
click at [1342, 9] on icon "button" at bounding box center [1342, 12] width 8 height 8
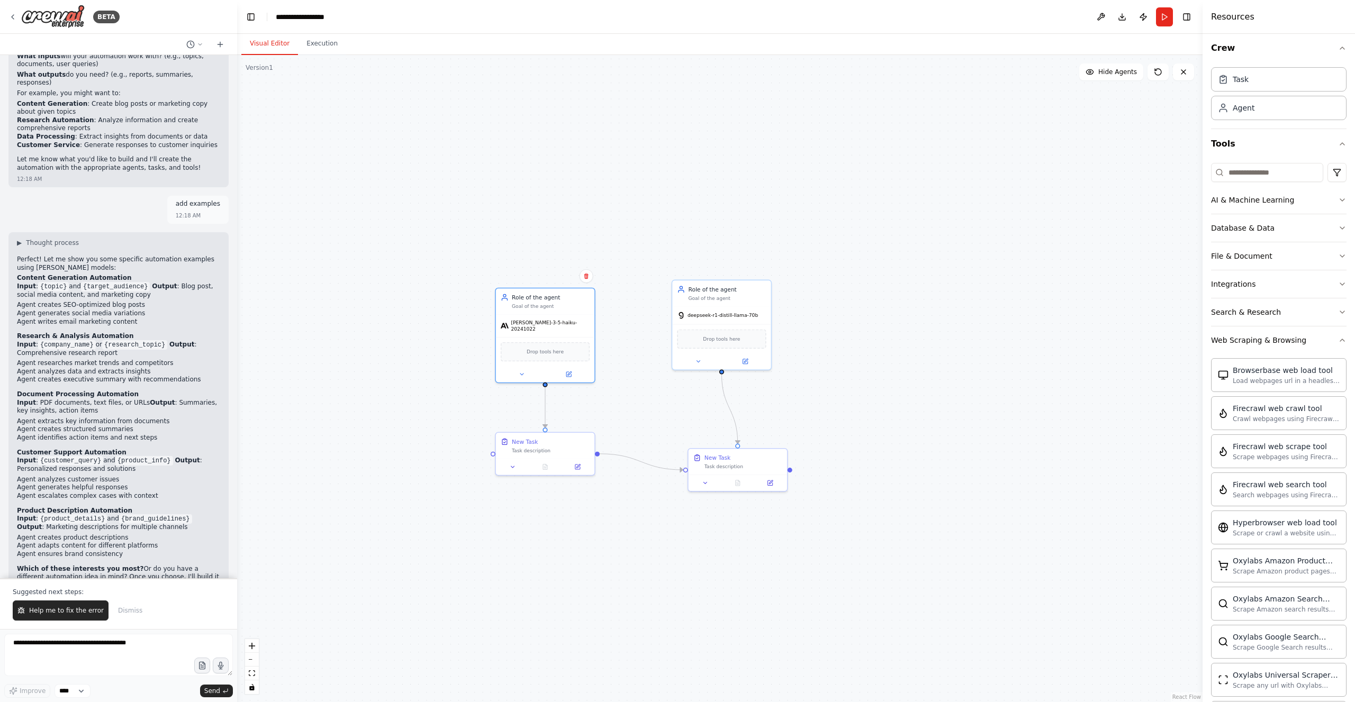
click at [60, 614] on span "Help me to fix the error" at bounding box center [66, 610] width 75 height 8
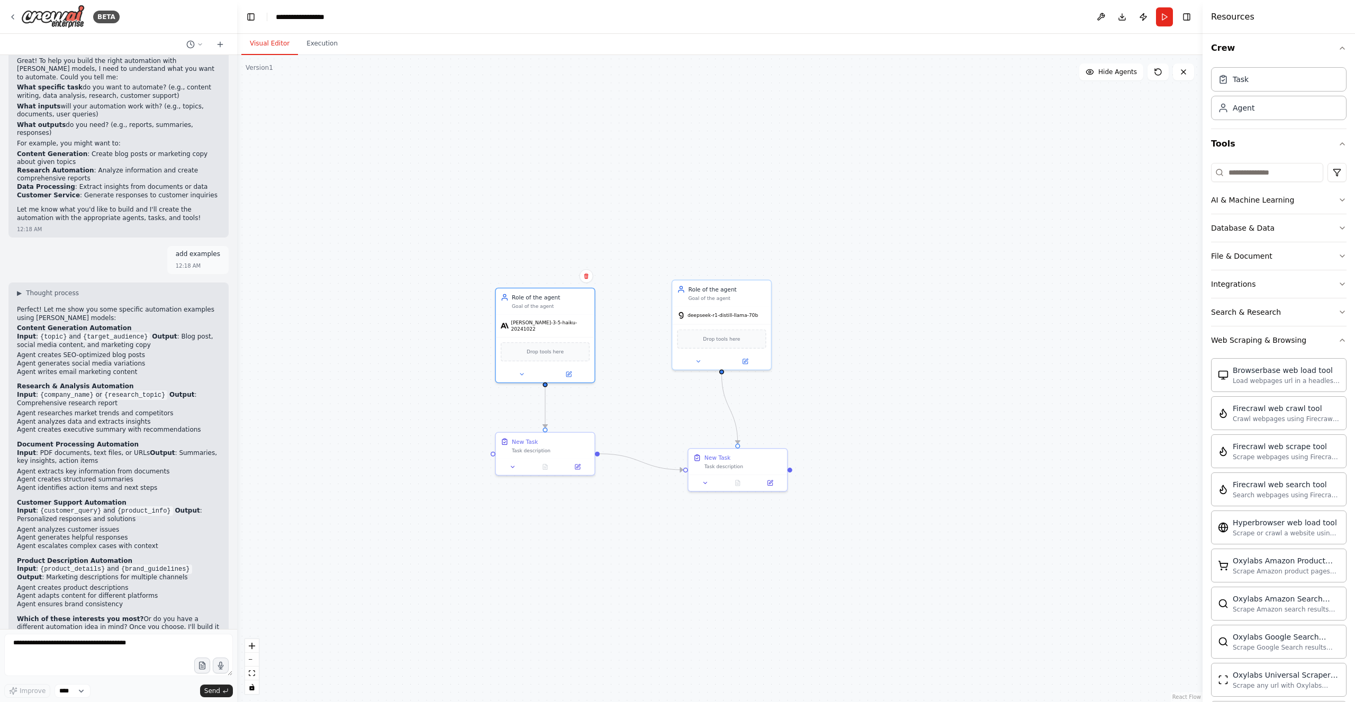
scroll to position [363, 0]
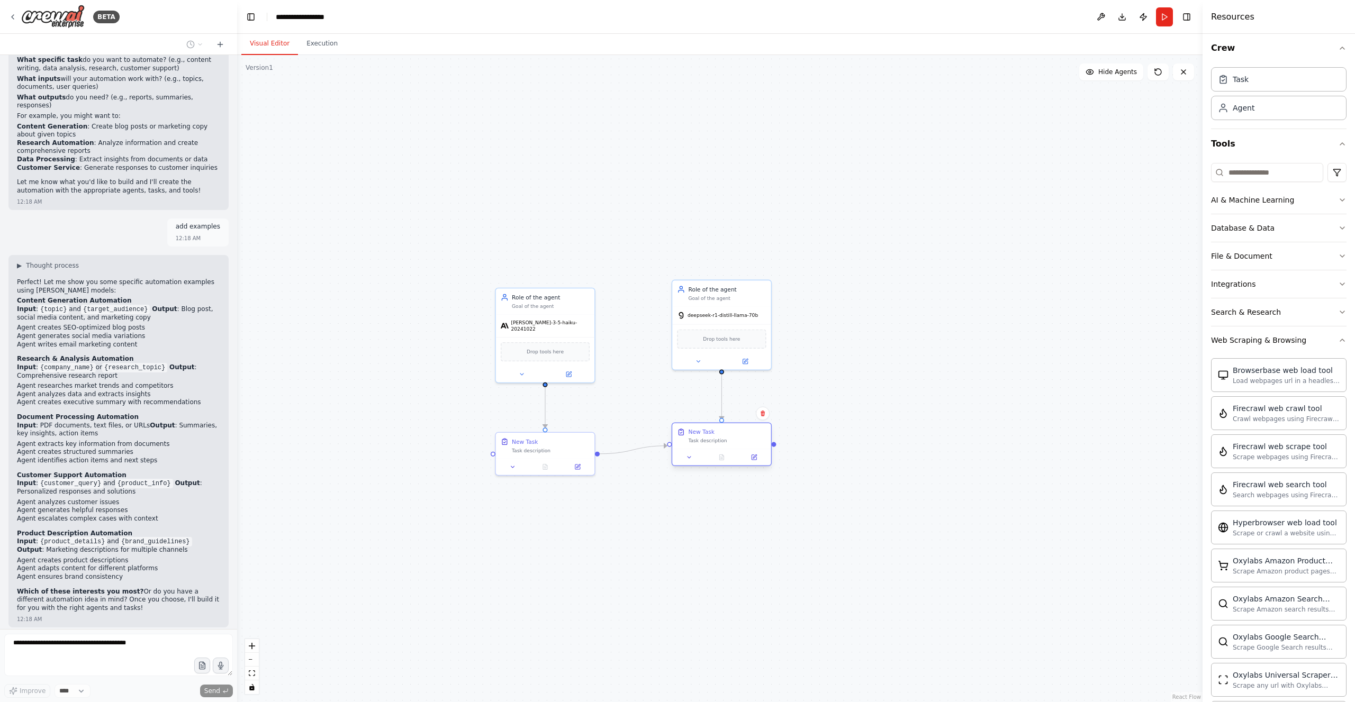
drag, startPoint x: 759, startPoint y: 457, endPoint x: 743, endPoint y: 435, distance: 26.9
click at [743, 435] on div "New Task" at bounding box center [727, 432] width 78 height 8
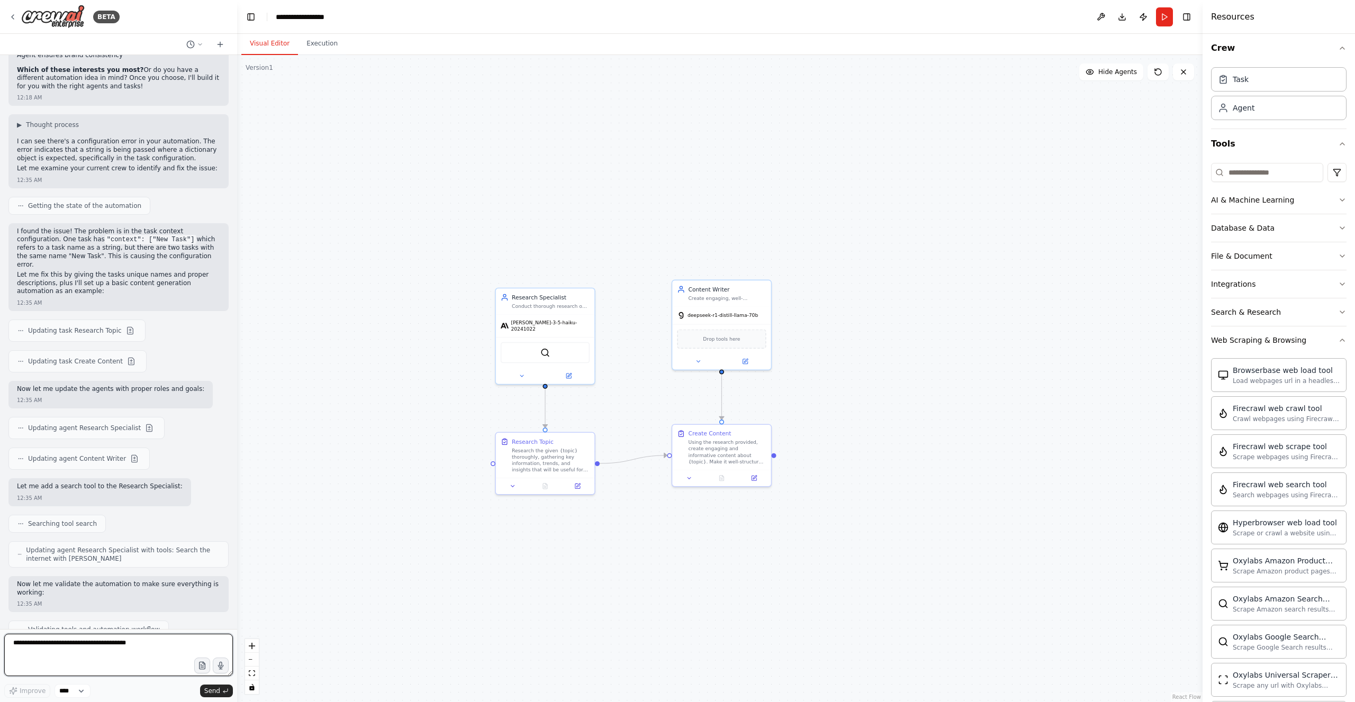
scroll to position [947, 0]
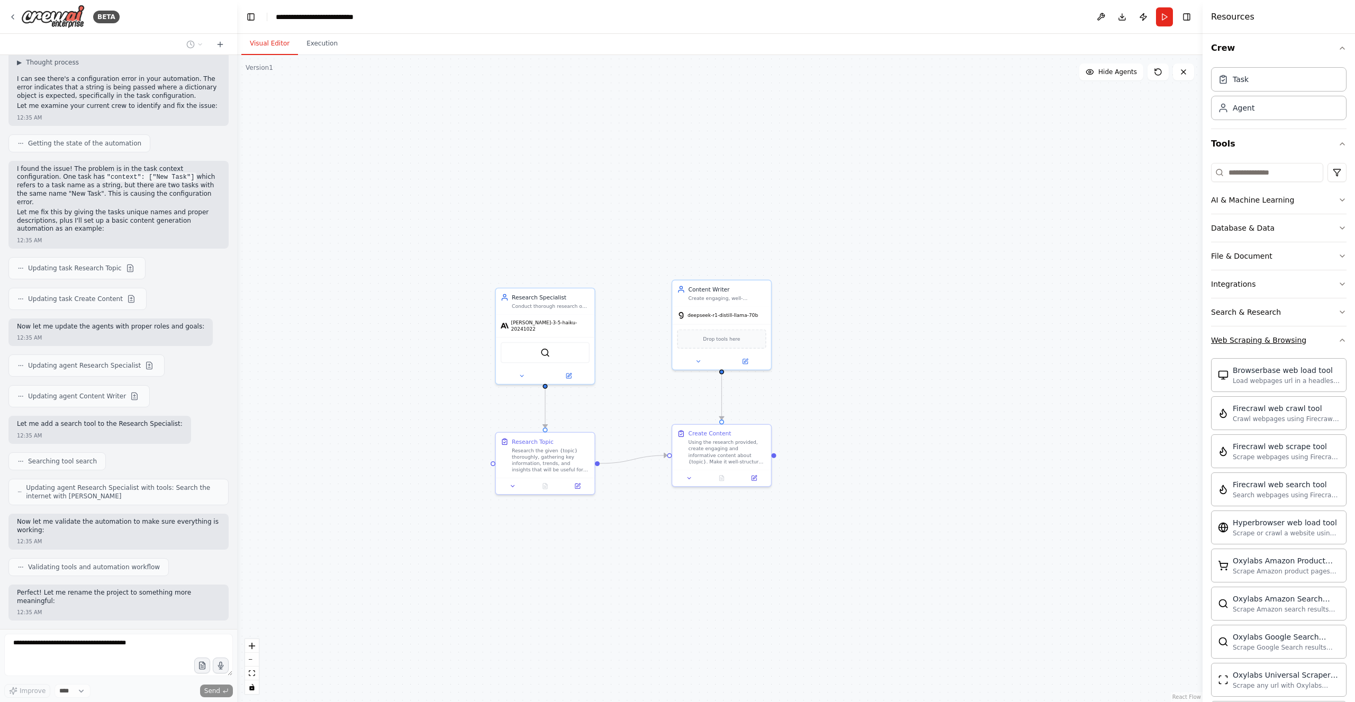
click at [1339, 336] on icon "button" at bounding box center [1342, 340] width 8 height 8
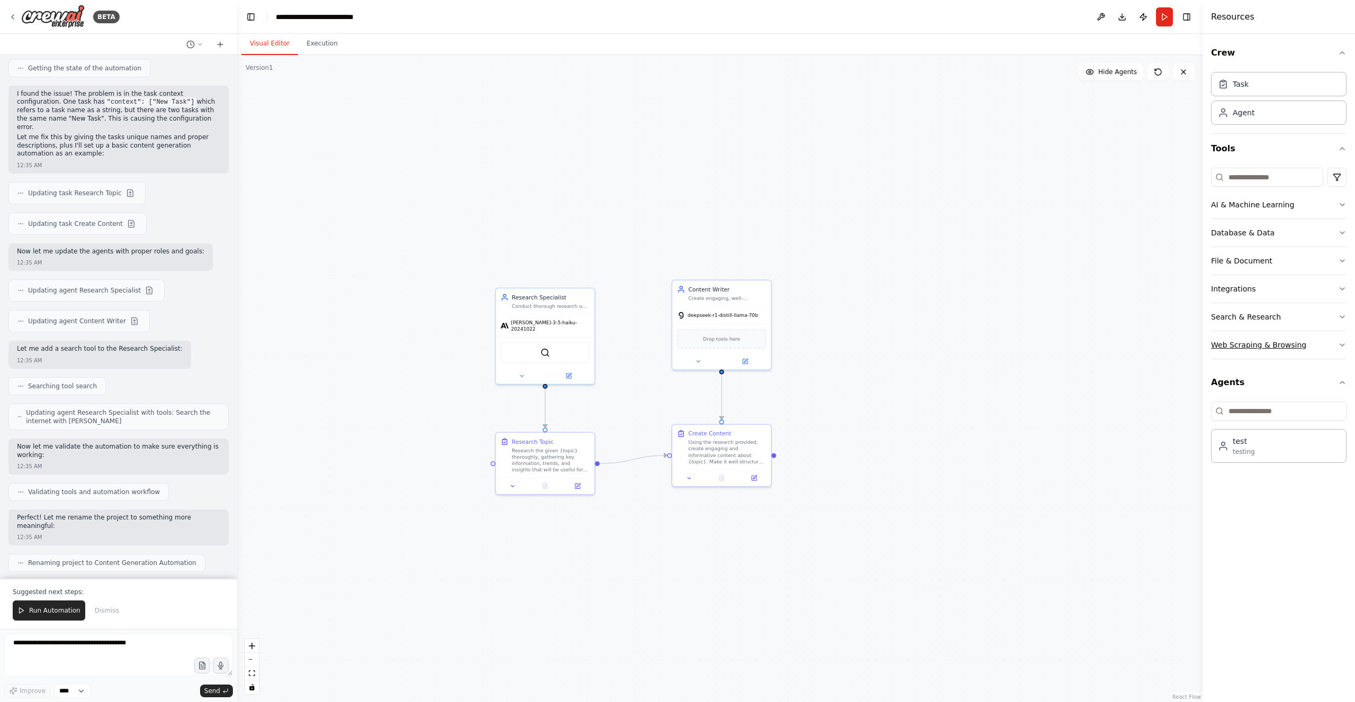
click at [1339, 334] on button "Web Scraping & Browsing" at bounding box center [1278, 345] width 135 height 28
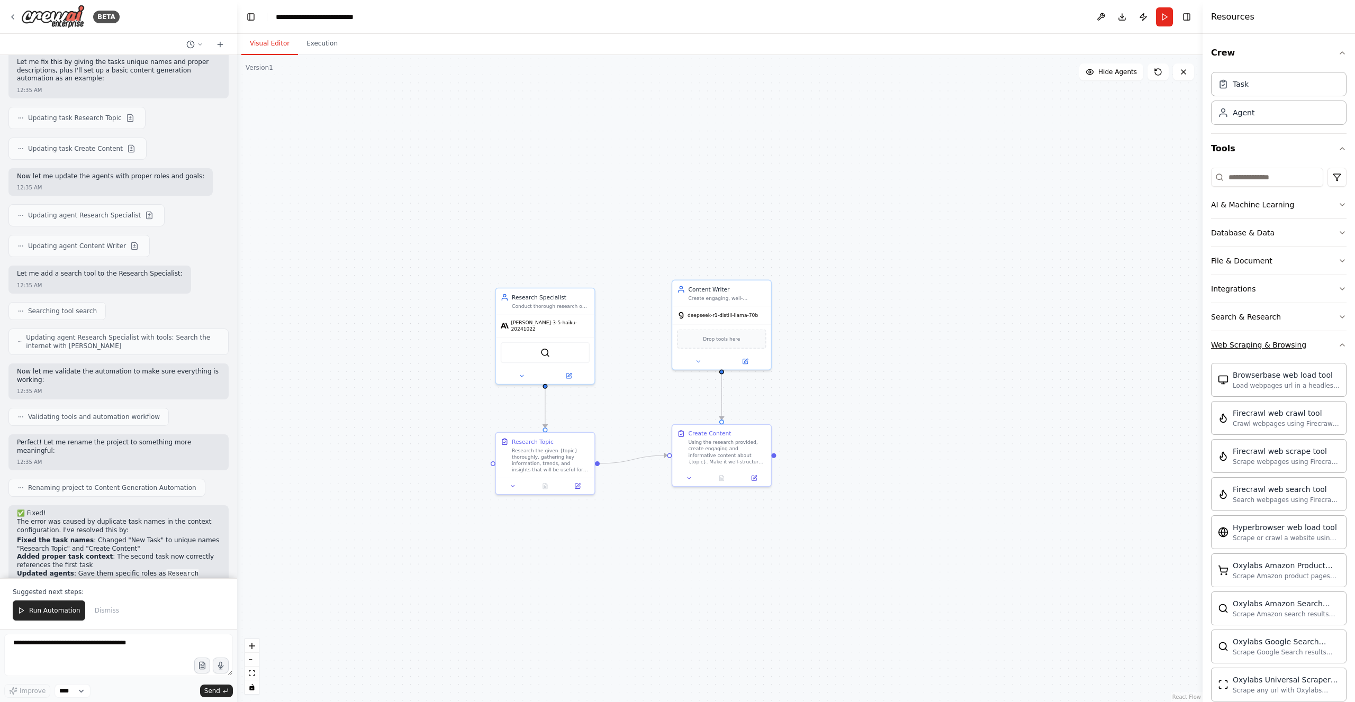
click at [1340, 337] on button "Web Scraping & Browsing" at bounding box center [1278, 345] width 135 height 28
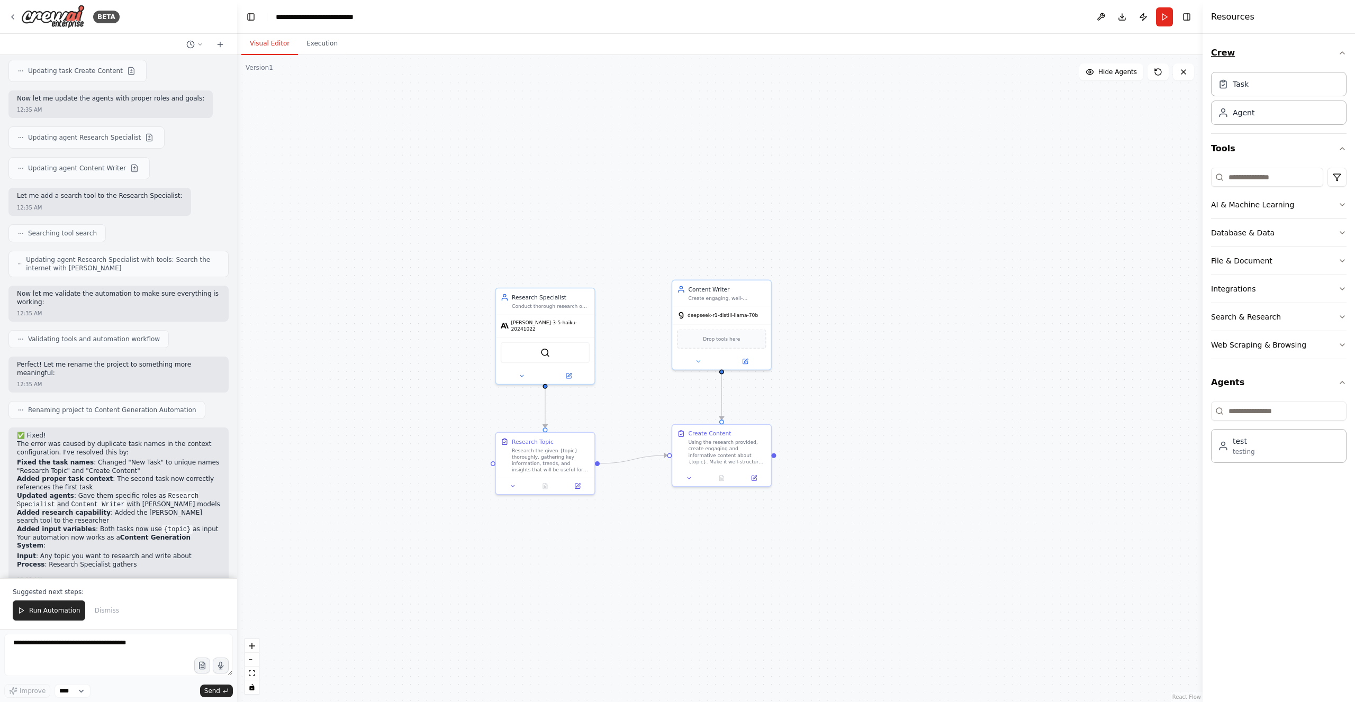
scroll to position [1192, 0]
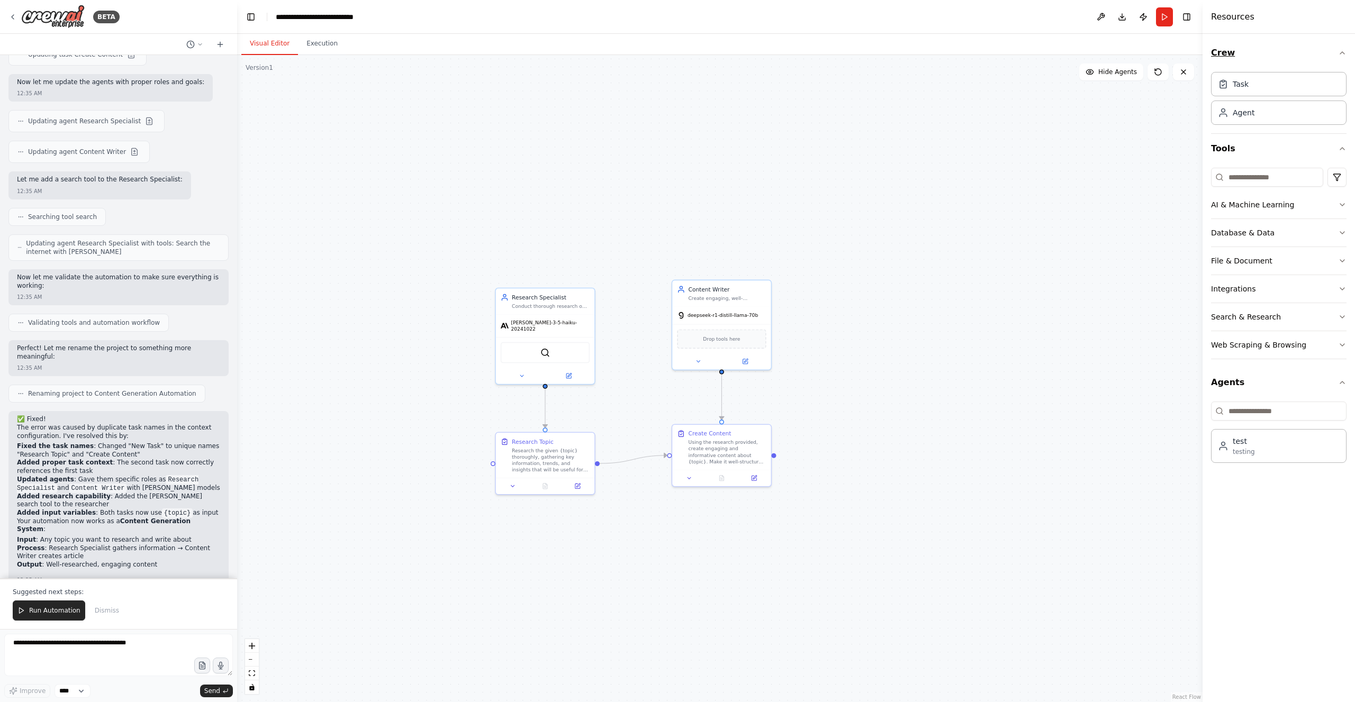
click at [1343, 53] on icon "button" at bounding box center [1342, 53] width 4 height 2
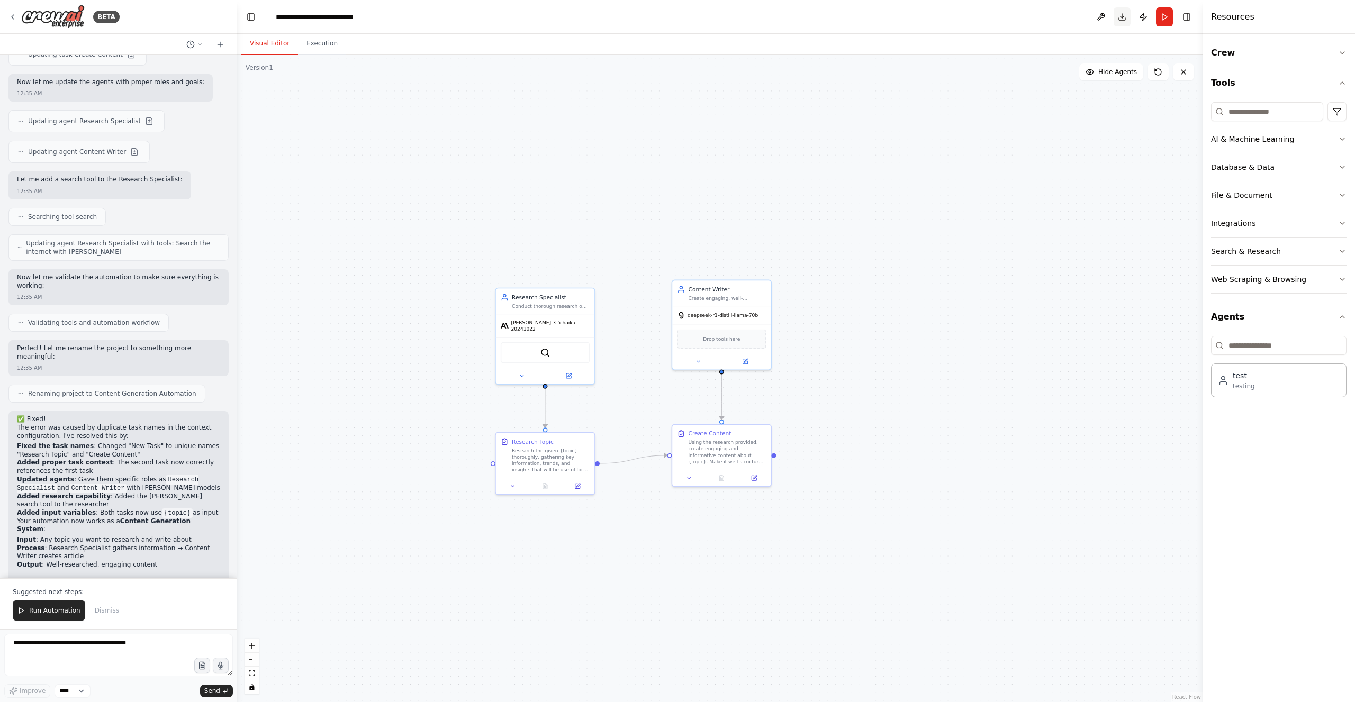
click at [1187, 13] on button "Toggle Right Sidebar" at bounding box center [1186, 17] width 15 height 15
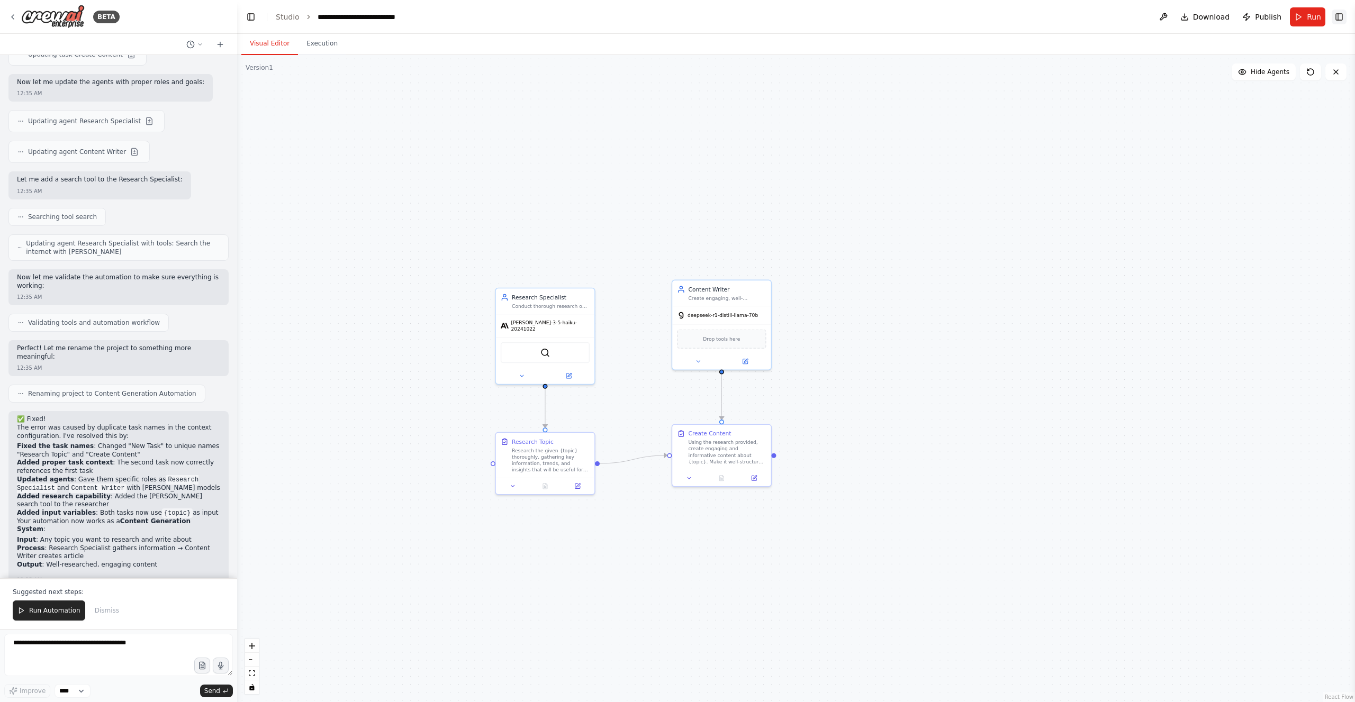
click at [1342, 15] on button "Toggle Right Sidebar" at bounding box center [1338, 17] width 15 height 15
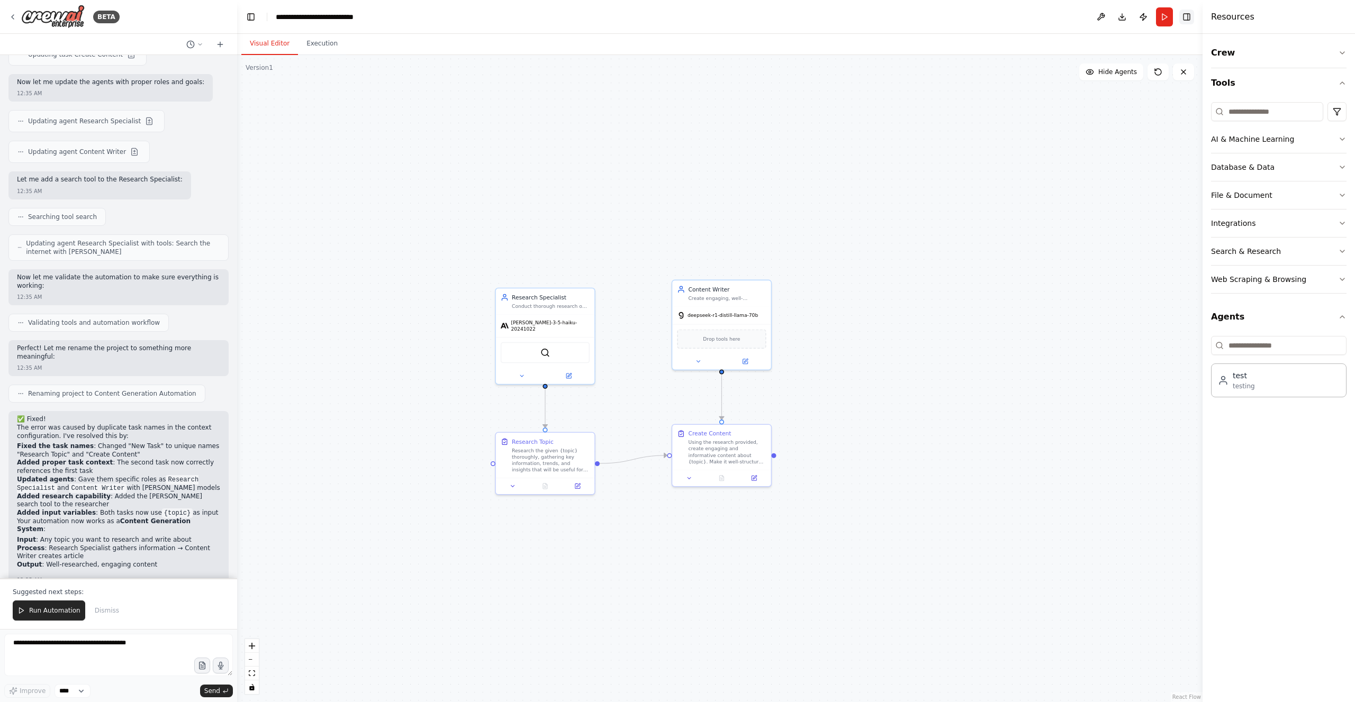
click at [1193, 16] on button "Toggle Right Sidebar" at bounding box center [1186, 17] width 15 height 15
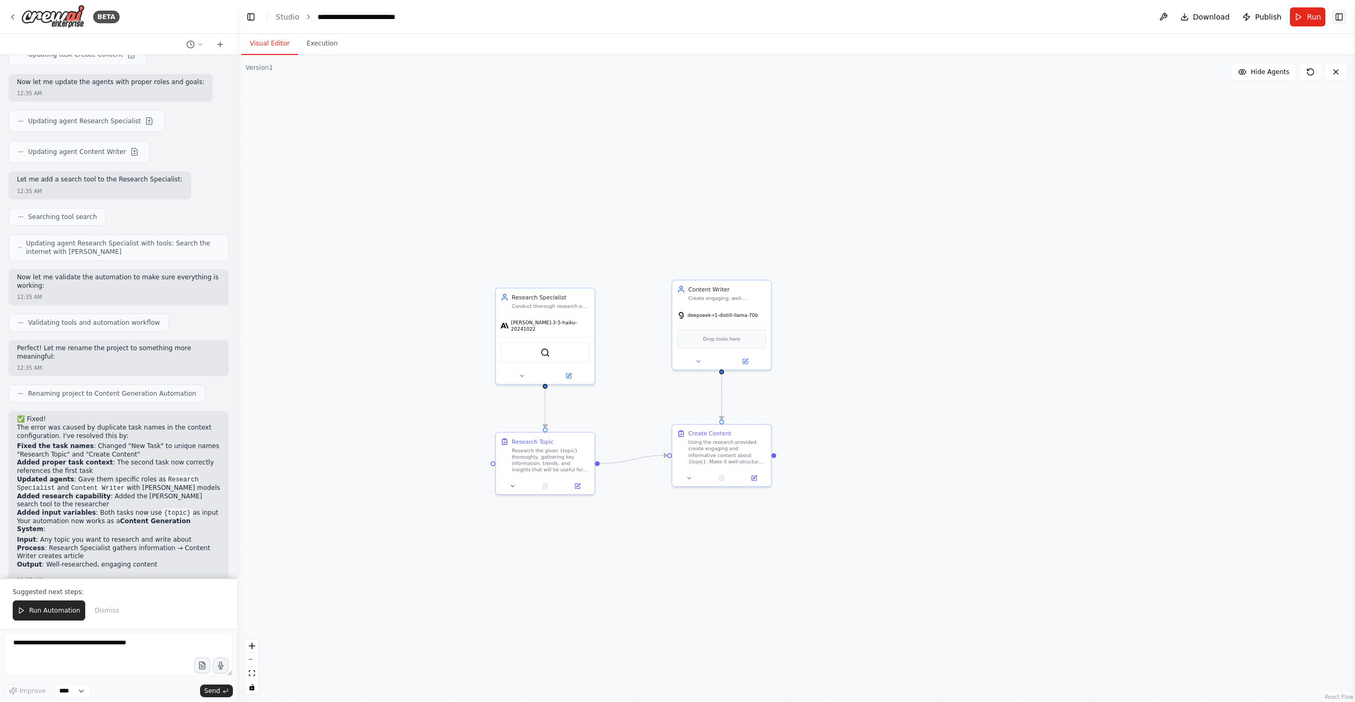
click at [1337, 17] on button "Toggle Right Sidebar" at bounding box center [1338, 17] width 15 height 15
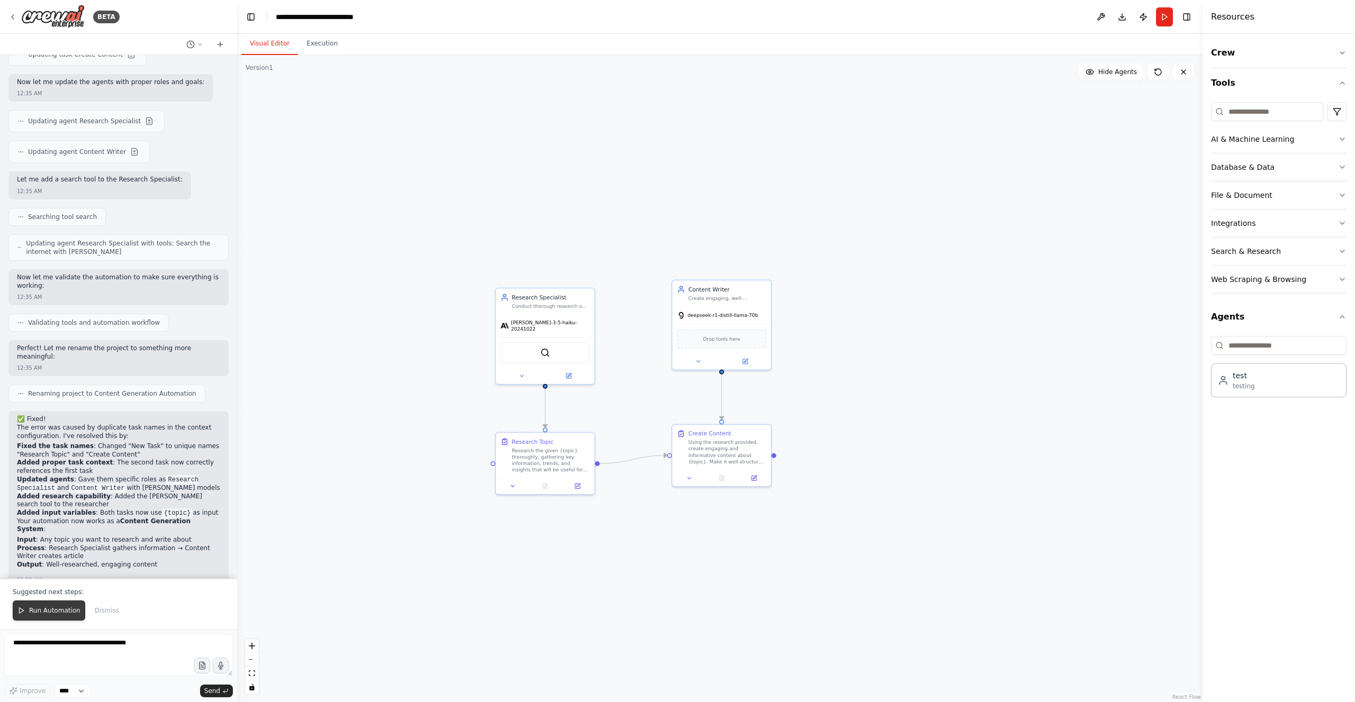
click at [51, 611] on span "Run Automation" at bounding box center [54, 610] width 51 height 8
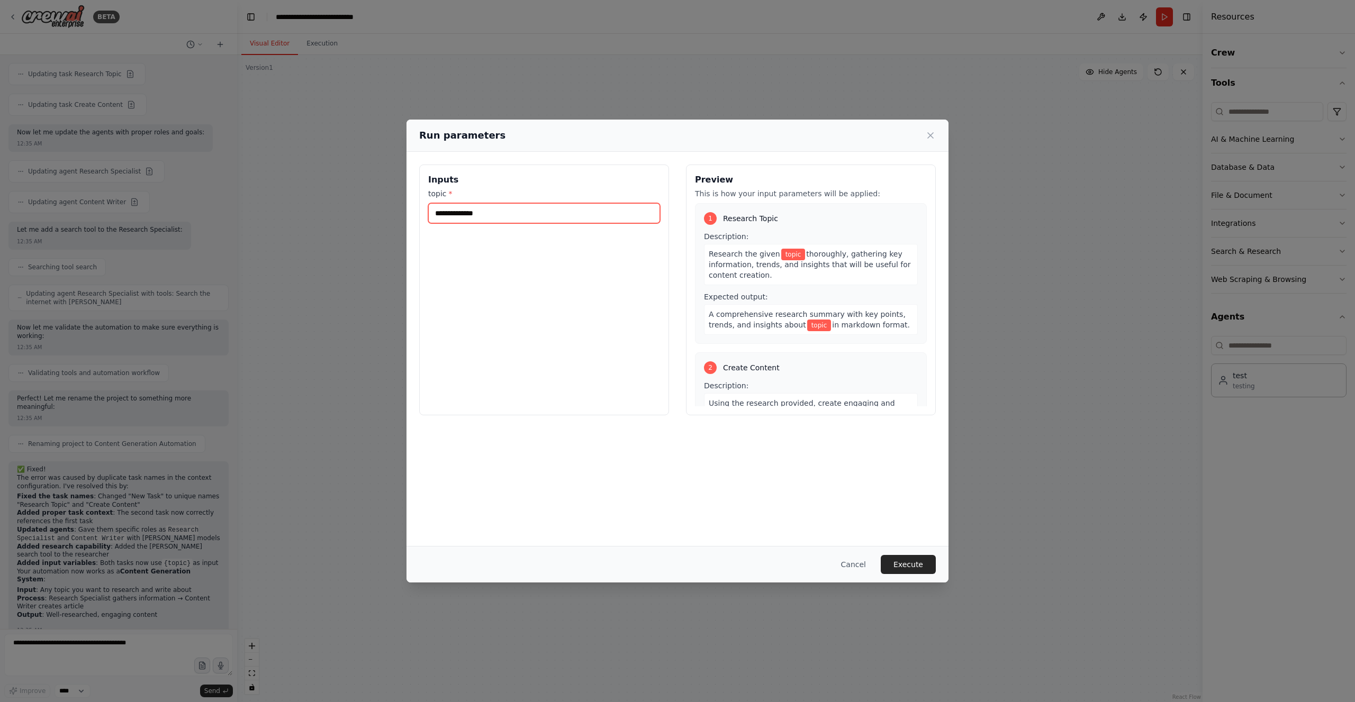
click at [512, 208] on input "topic *" at bounding box center [544, 213] width 232 height 20
type input "****"
click at [910, 561] on button "Execute" at bounding box center [907, 564] width 55 height 19
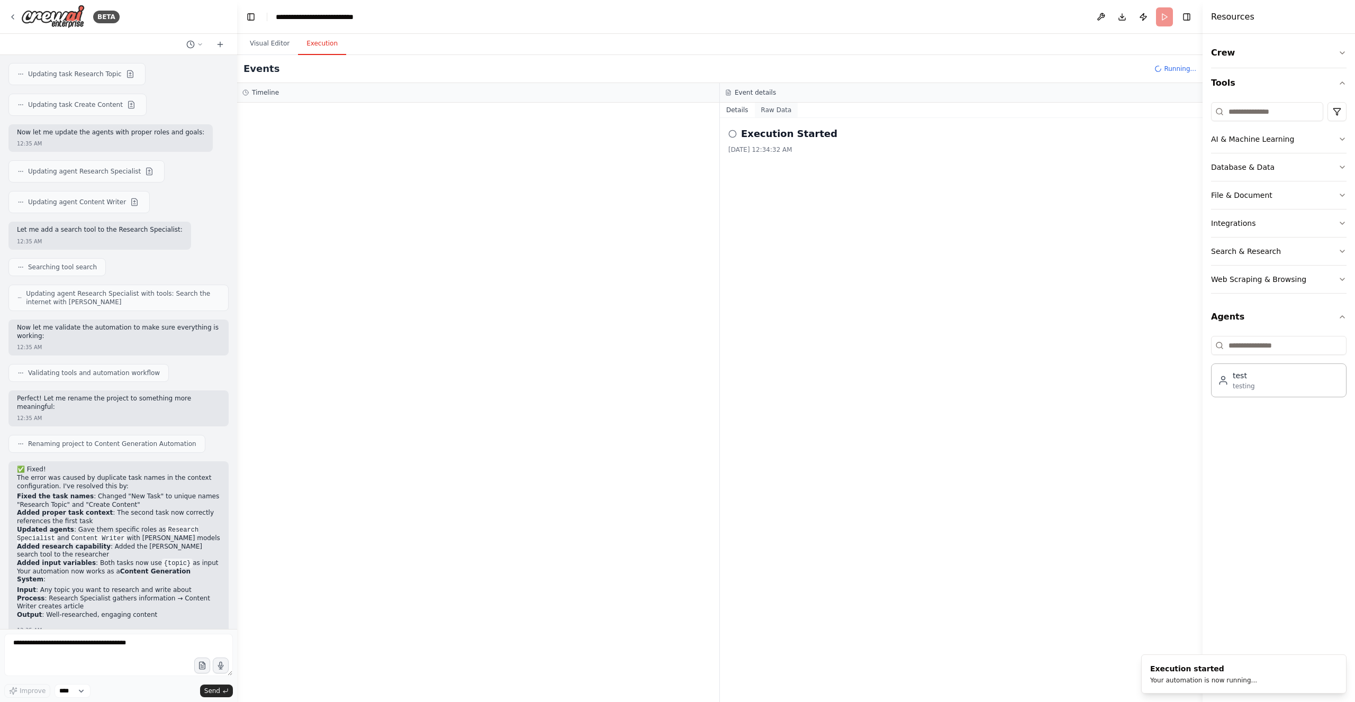
click at [774, 110] on button "Raw Data" at bounding box center [776, 110] width 43 height 15
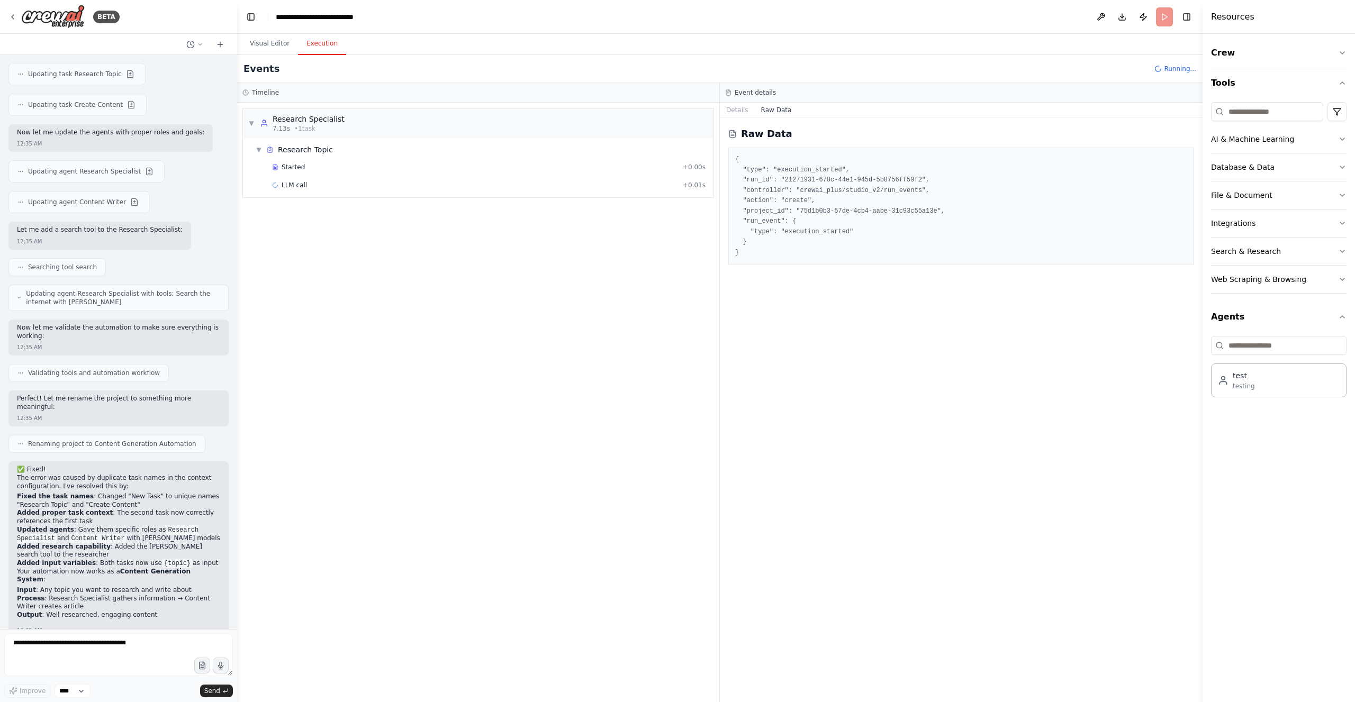
scroll to position [1192, 0]
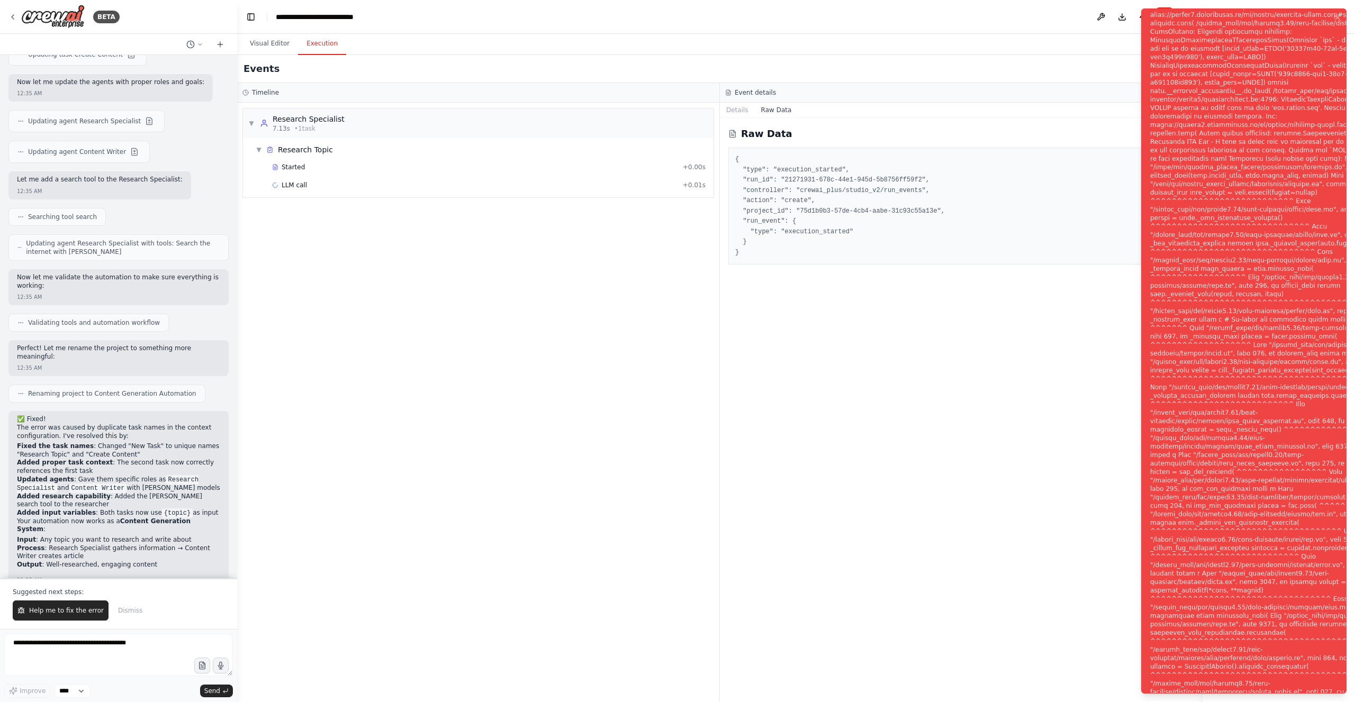
click at [1257, 545] on div "Notifications (F8)" at bounding box center [1278, 357] width 256 height 897
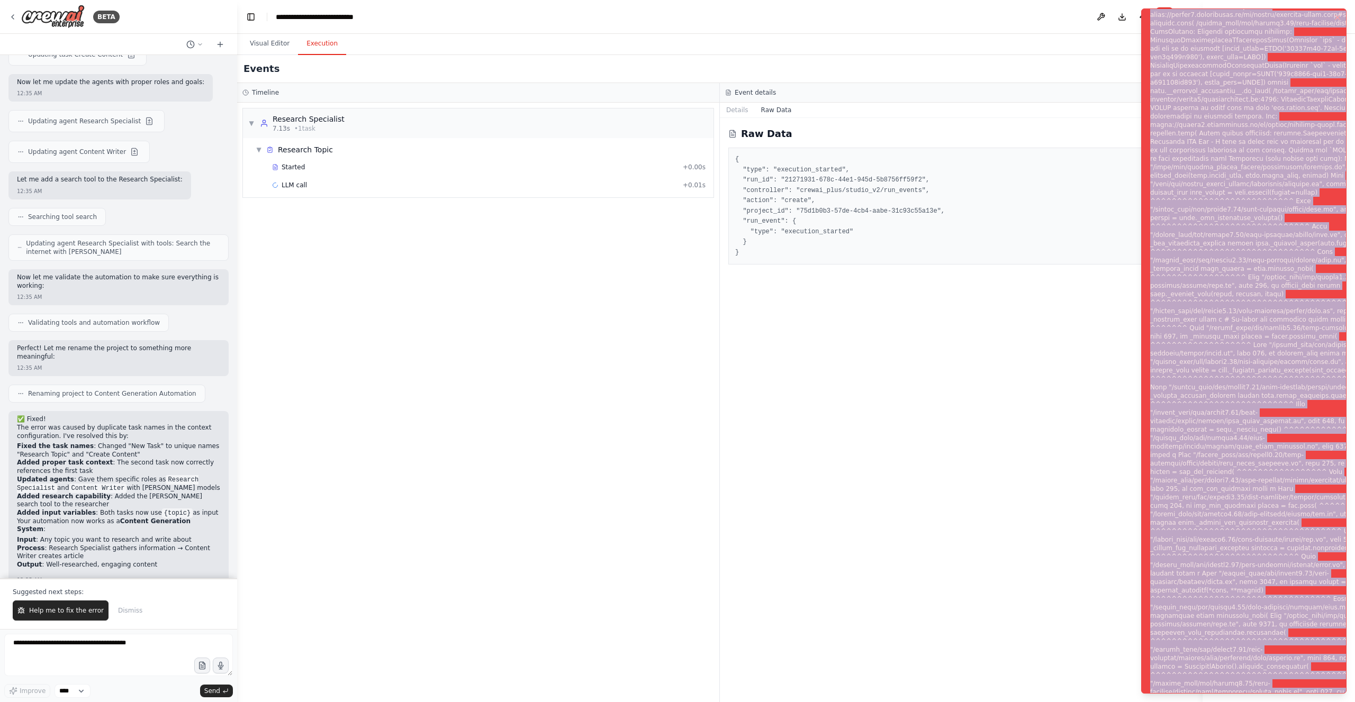
click at [1257, 545] on div "Notifications (F8)" at bounding box center [1278, 357] width 256 height 897
copy div "Subprocess execution failed: Subprocess failed with return code 1. STDERR: Buil…"
click at [62, 607] on button "Help me to fix the error" at bounding box center [61, 611] width 96 height 20
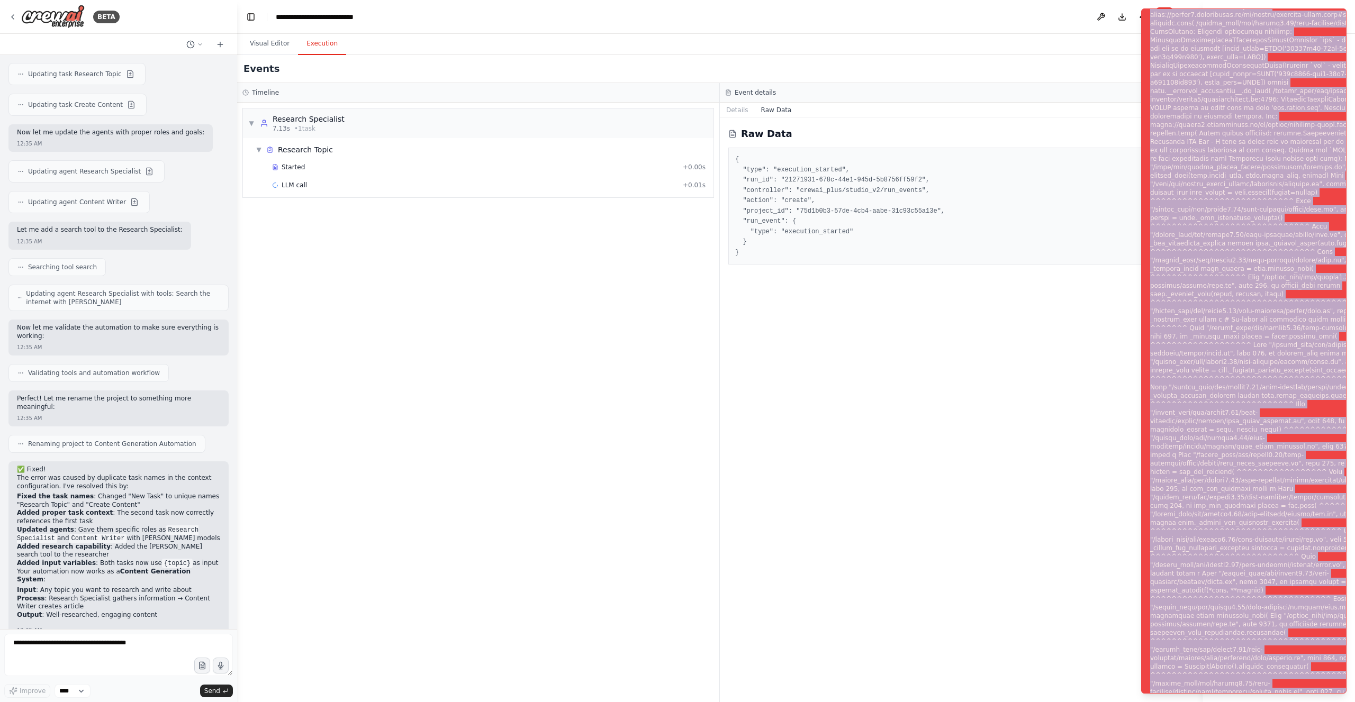
scroll to position [1169, 0]
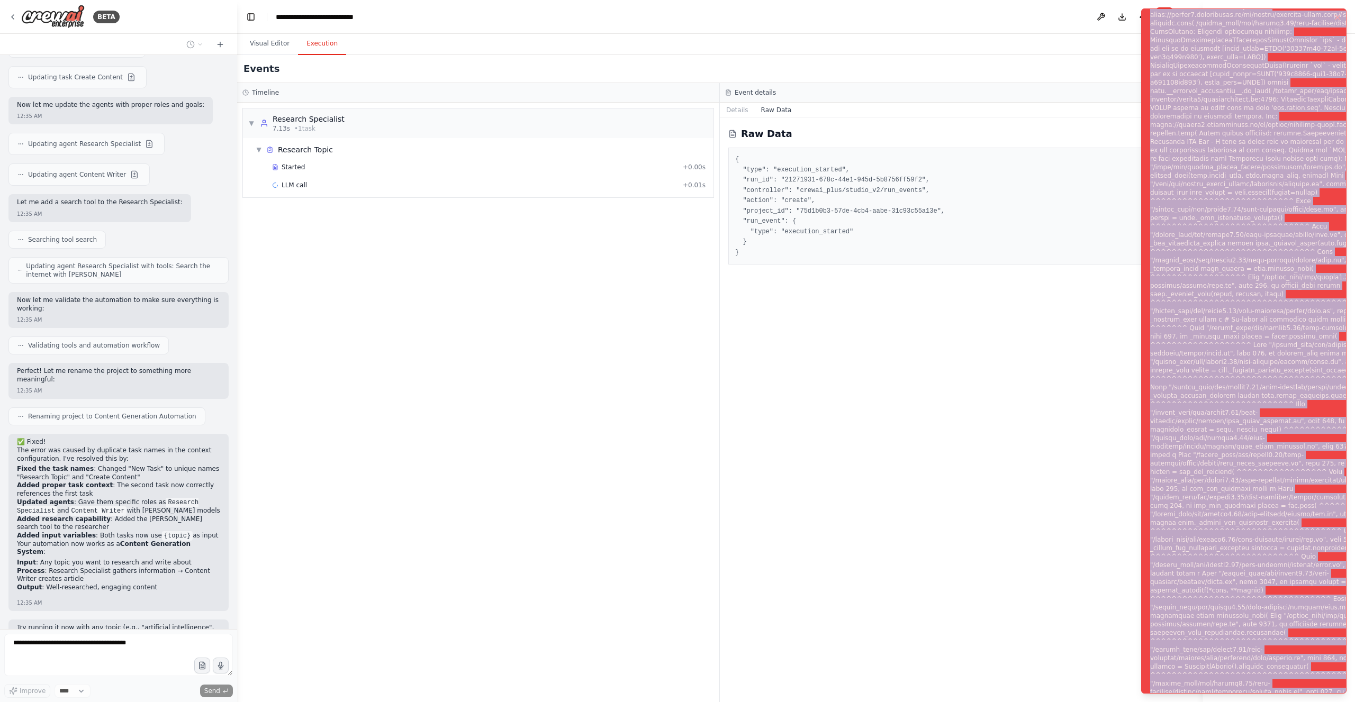
click at [1273, 161] on div "Notifications (F8)" at bounding box center [1278, 357] width 256 height 897
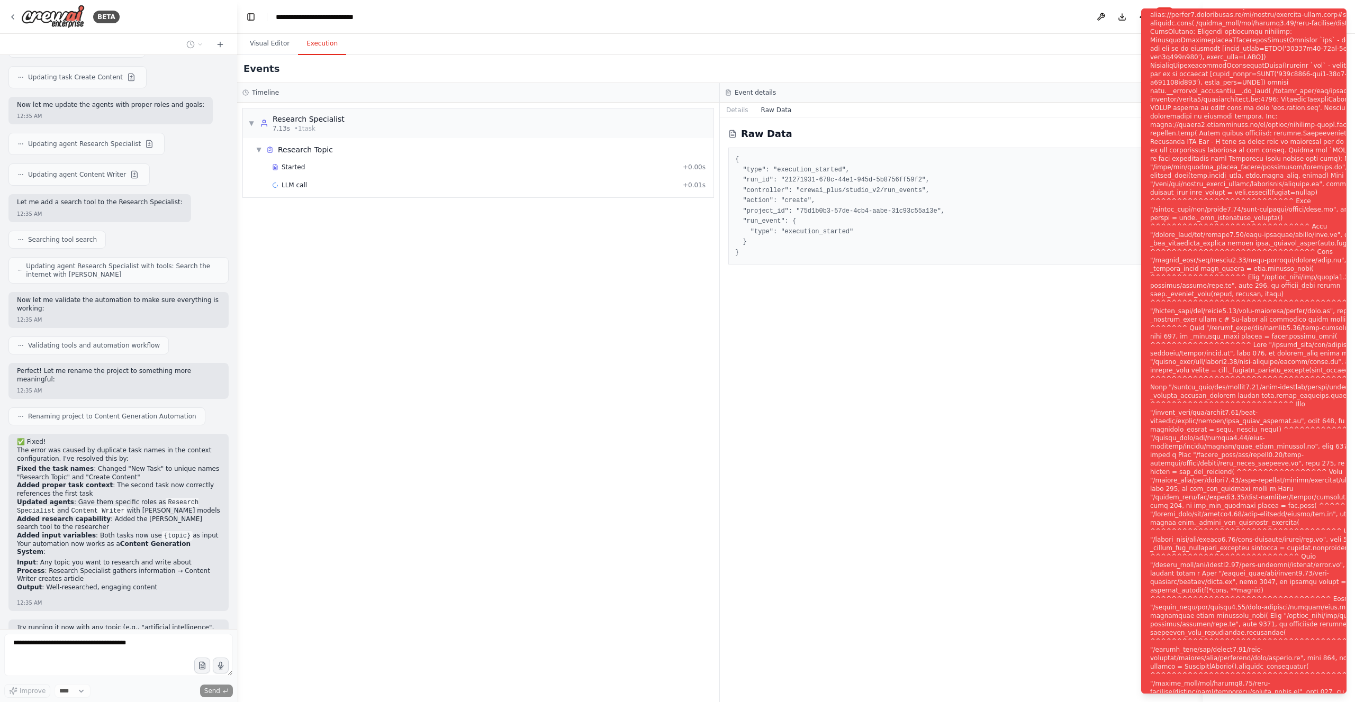
click at [942, 451] on div "Raw Data { "type": "execution_started", "run_id": "21271931-678c-44e1-945d-5b87…" at bounding box center [961, 410] width 483 height 584
click at [744, 105] on button "Details" at bounding box center [737, 110] width 35 height 15
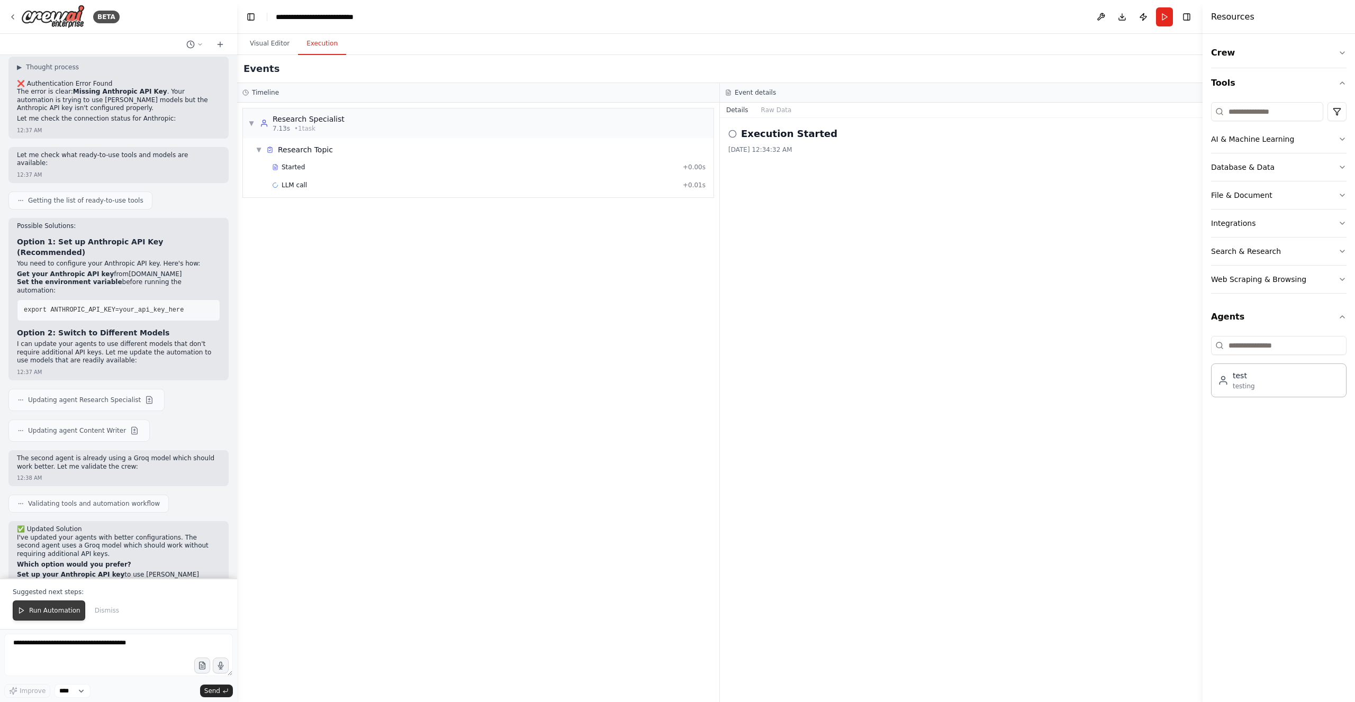
scroll to position [1785, 0]
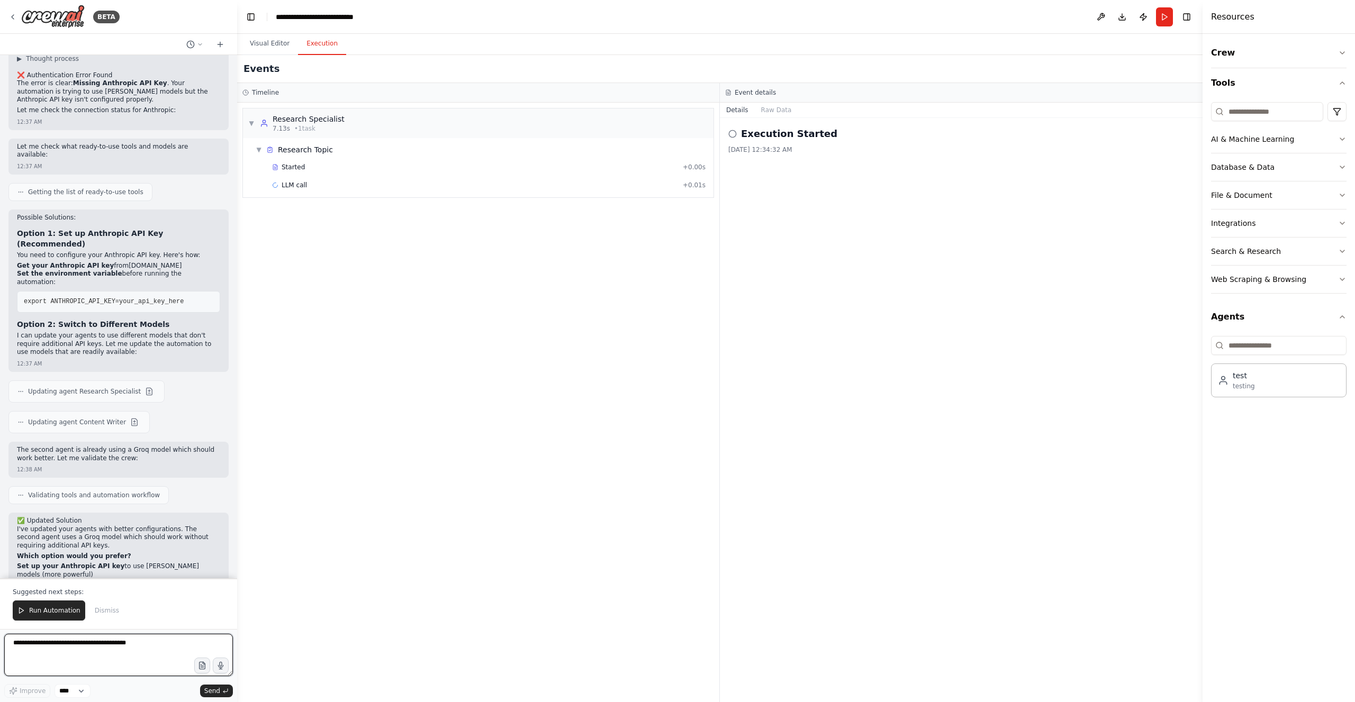
click at [151, 650] on textarea at bounding box center [118, 655] width 229 height 42
click at [147, 653] on textarea at bounding box center [118, 655] width 229 height 42
click at [42, 609] on span "Run Automation" at bounding box center [54, 610] width 51 height 8
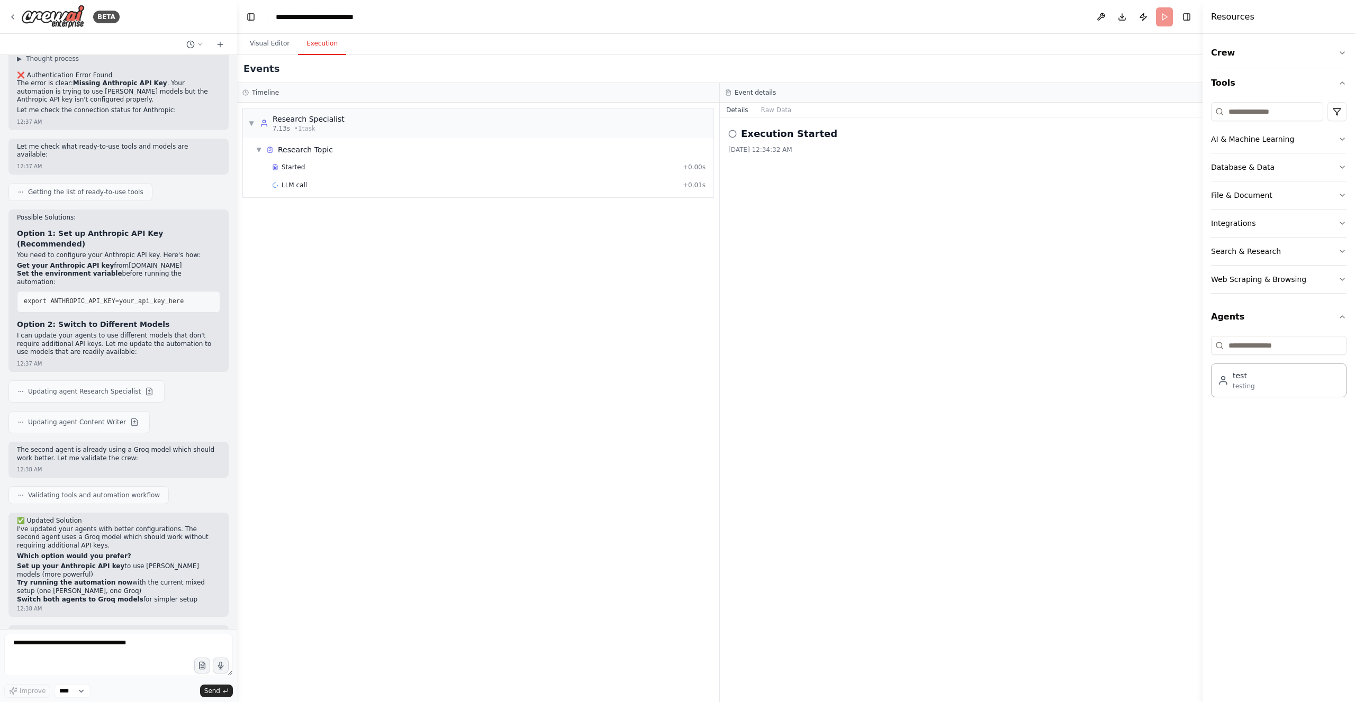
scroll to position [1734, 0]
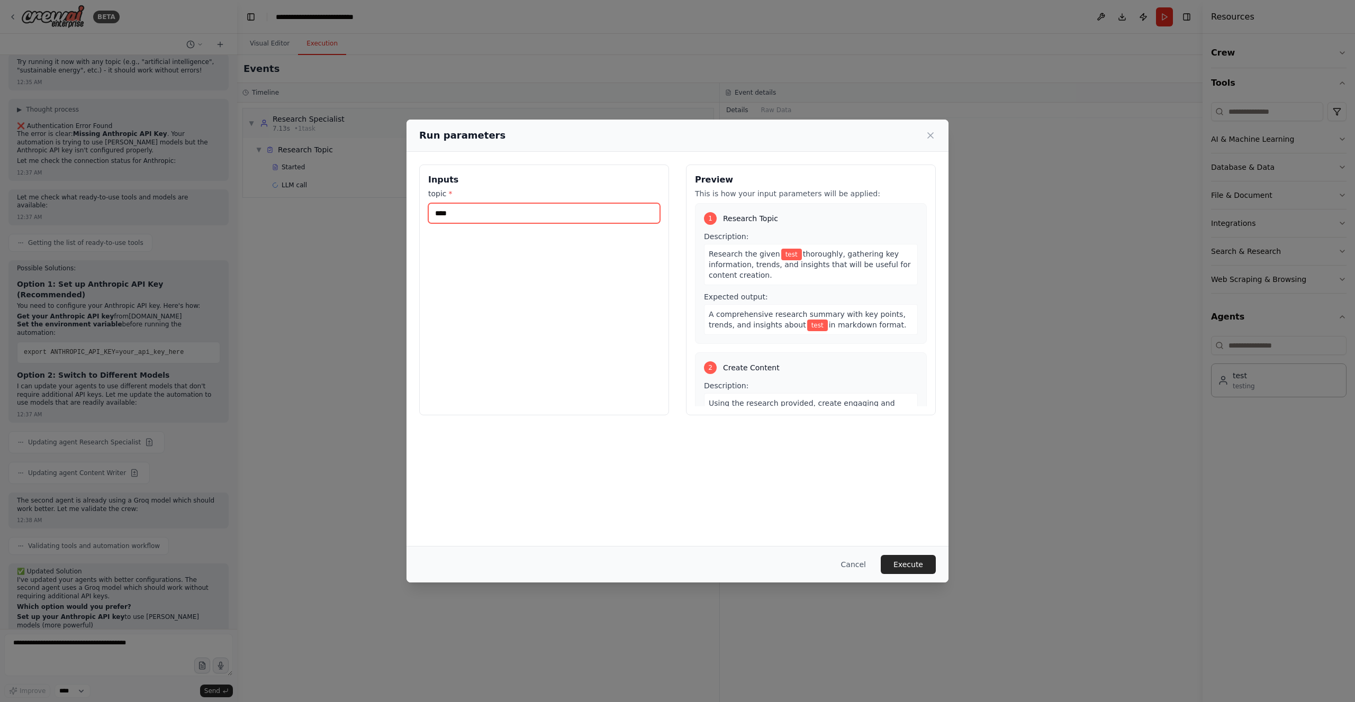
click at [549, 215] on input "****" at bounding box center [544, 213] width 232 height 20
click at [911, 569] on button "Execute" at bounding box center [907, 564] width 55 height 19
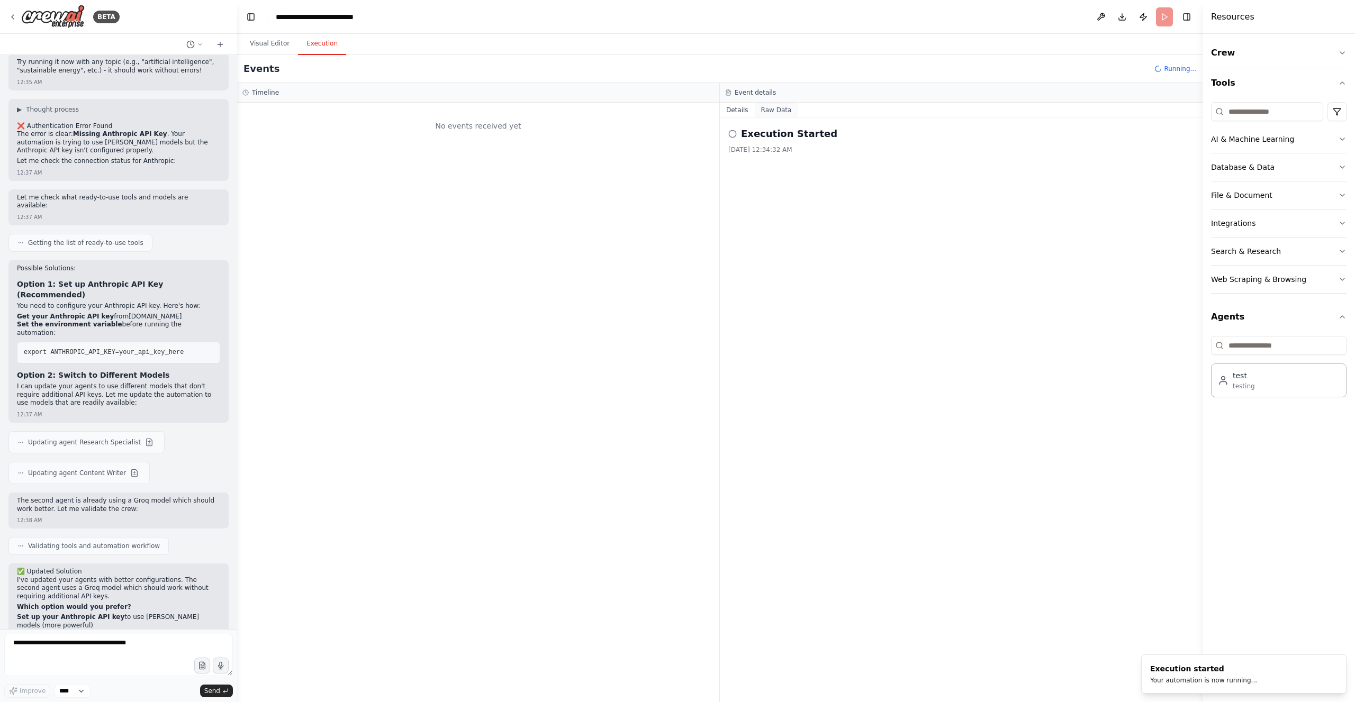
click at [782, 107] on button "Raw Data" at bounding box center [776, 110] width 43 height 15
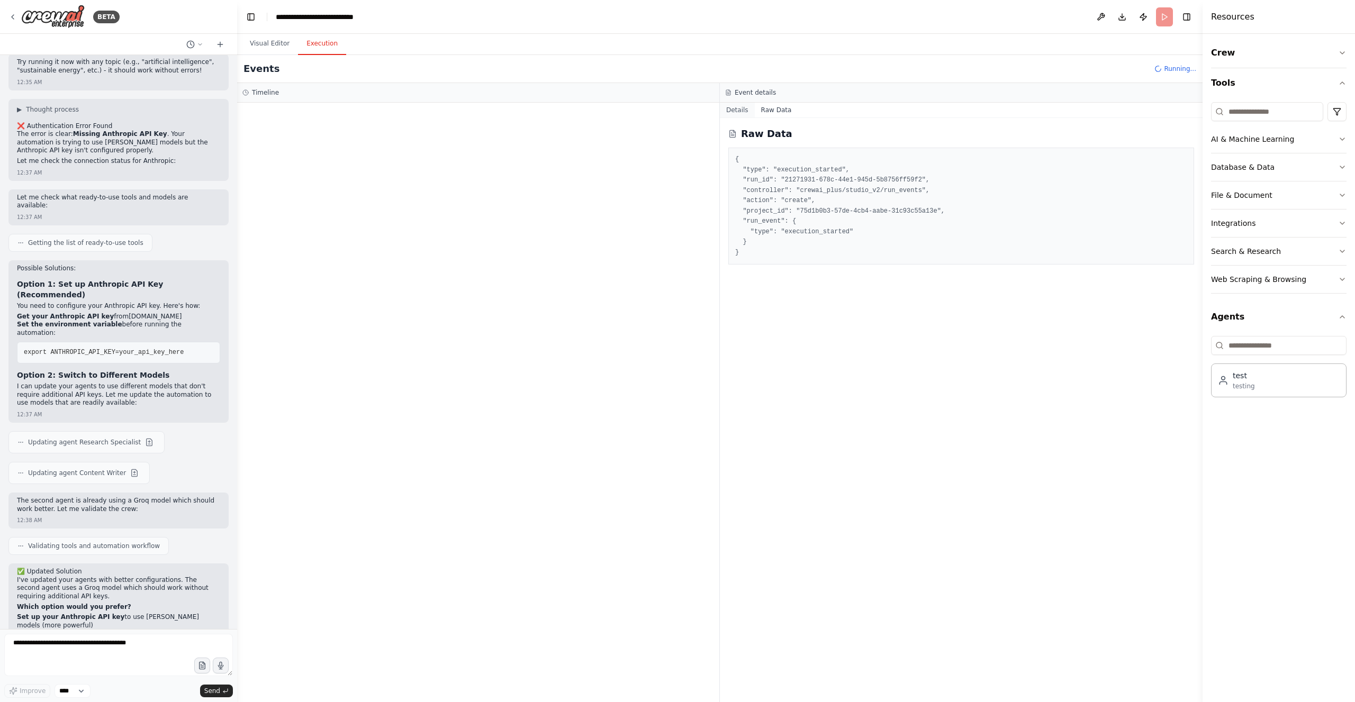
click at [739, 108] on button "Details" at bounding box center [737, 110] width 35 height 15
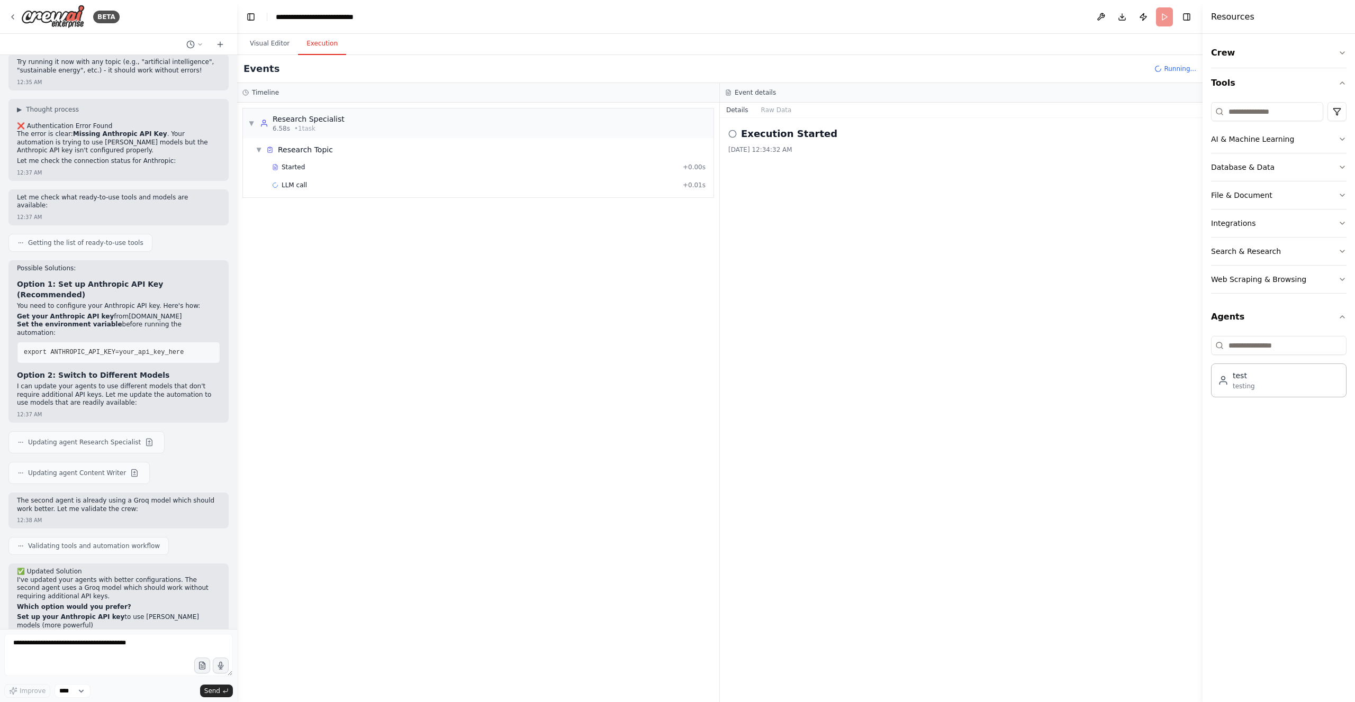
scroll to position [1785, 0]
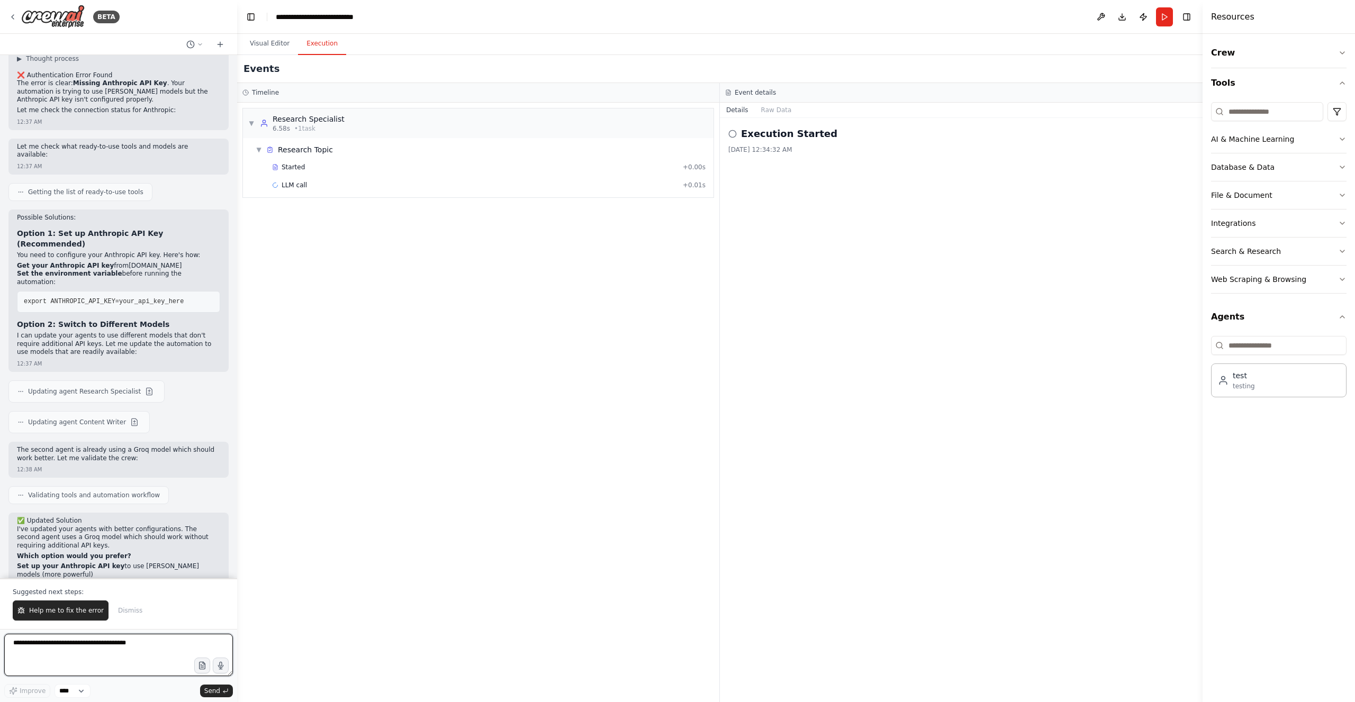
click at [107, 659] on textarea at bounding box center [118, 655] width 229 height 42
type textarea "**********"
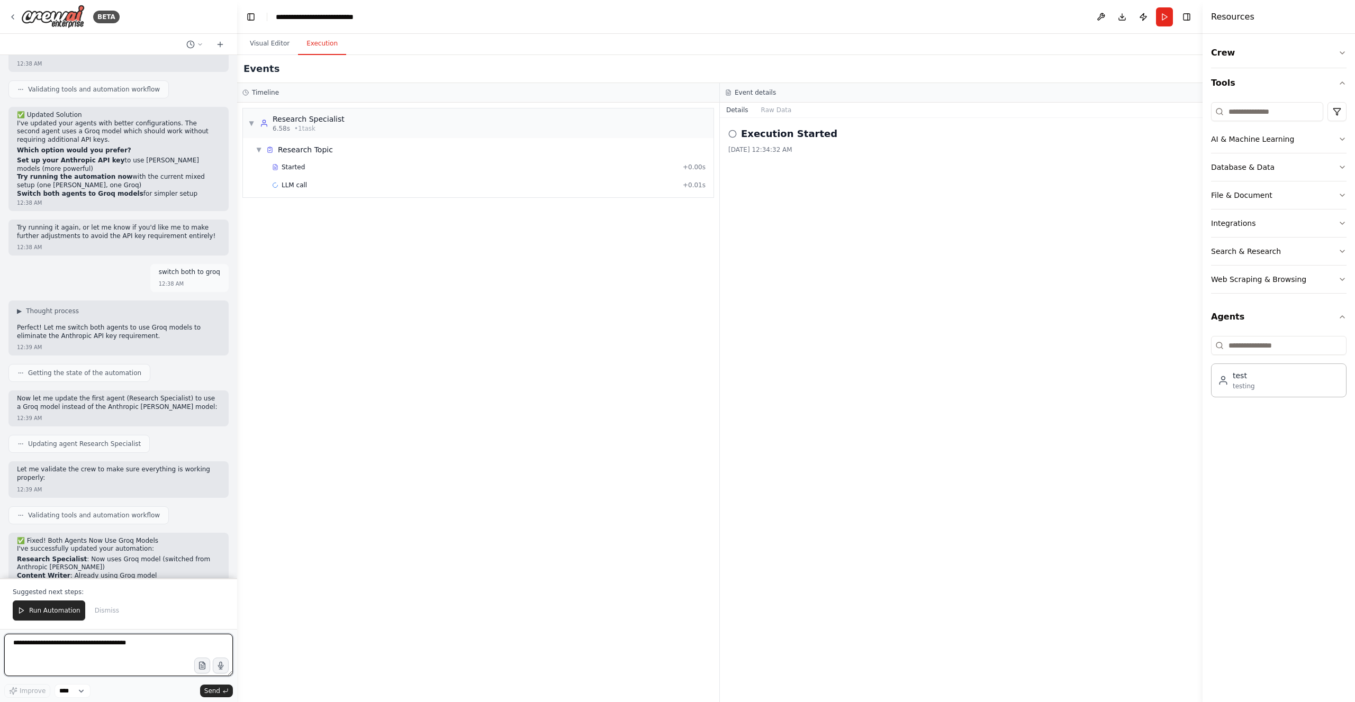
scroll to position [2200, 0]
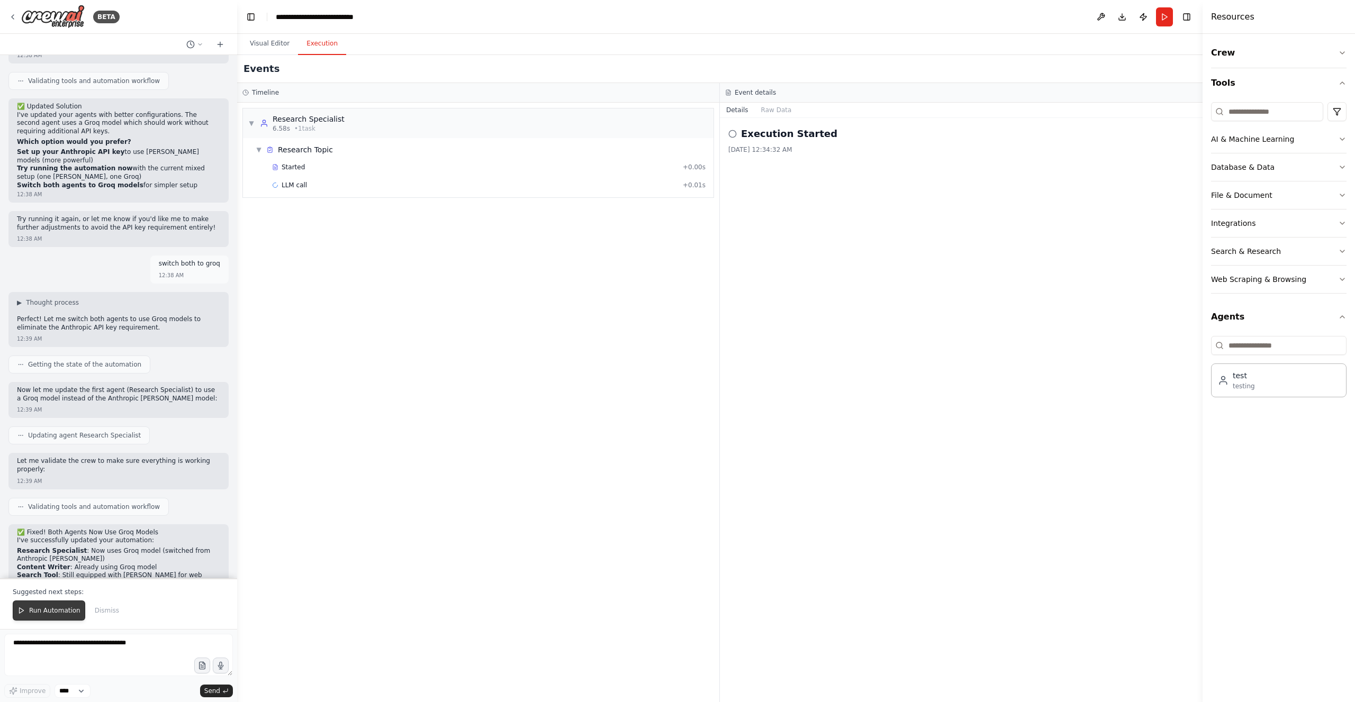
click at [41, 614] on span "Run Automation" at bounding box center [54, 610] width 51 height 8
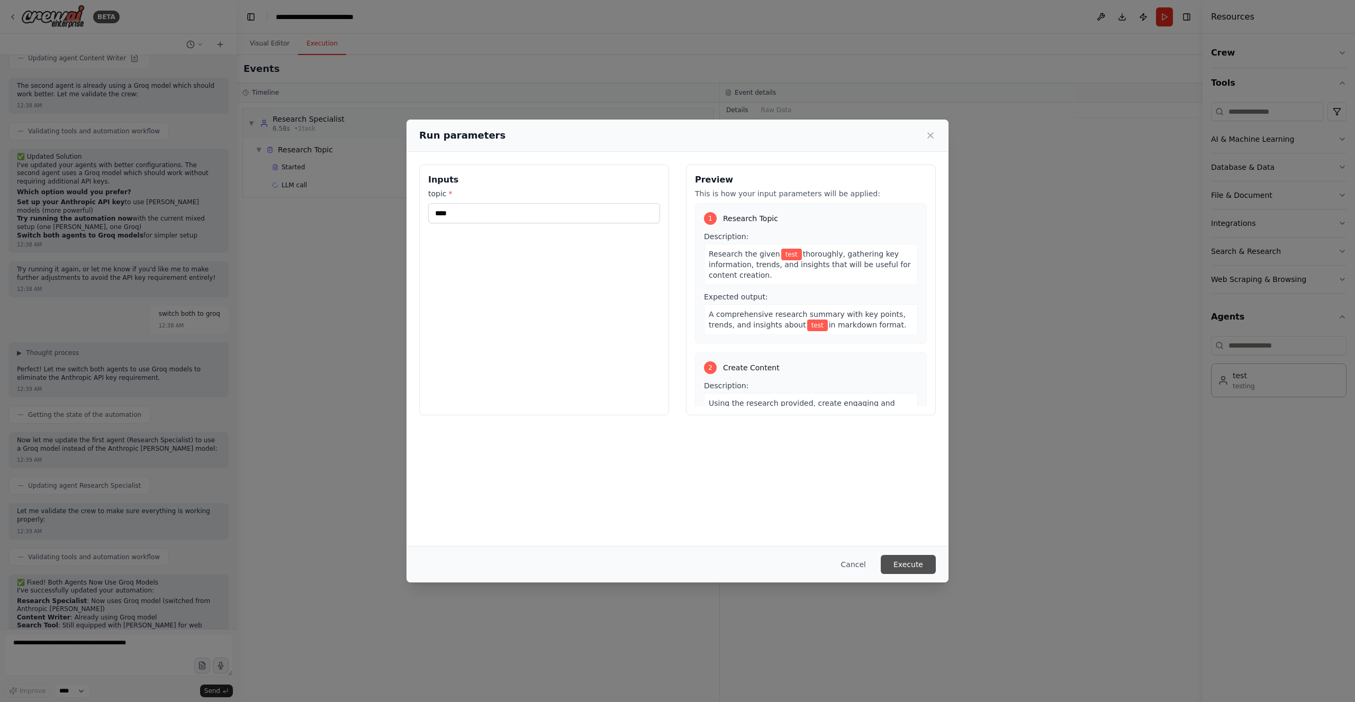
click at [912, 568] on button "Execute" at bounding box center [907, 564] width 55 height 19
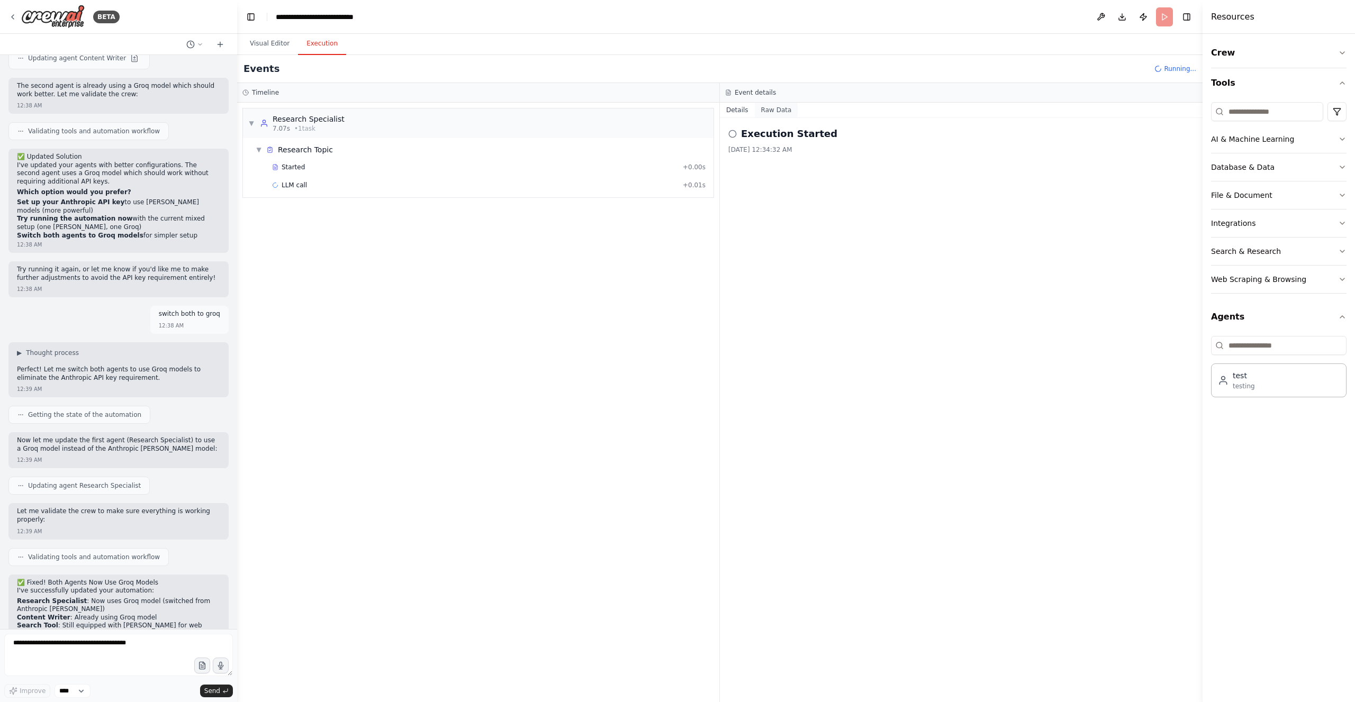
click at [775, 109] on button "Raw Data" at bounding box center [776, 110] width 43 height 15
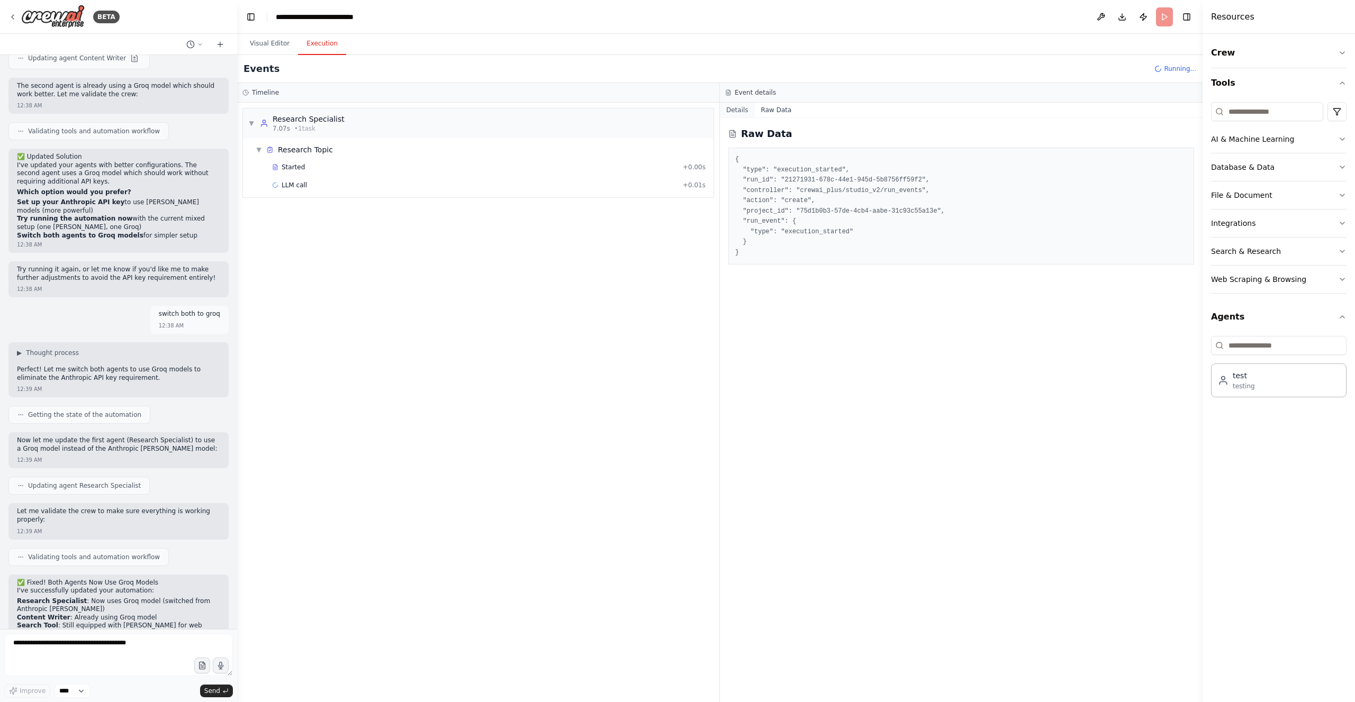
scroll to position [2200, 0]
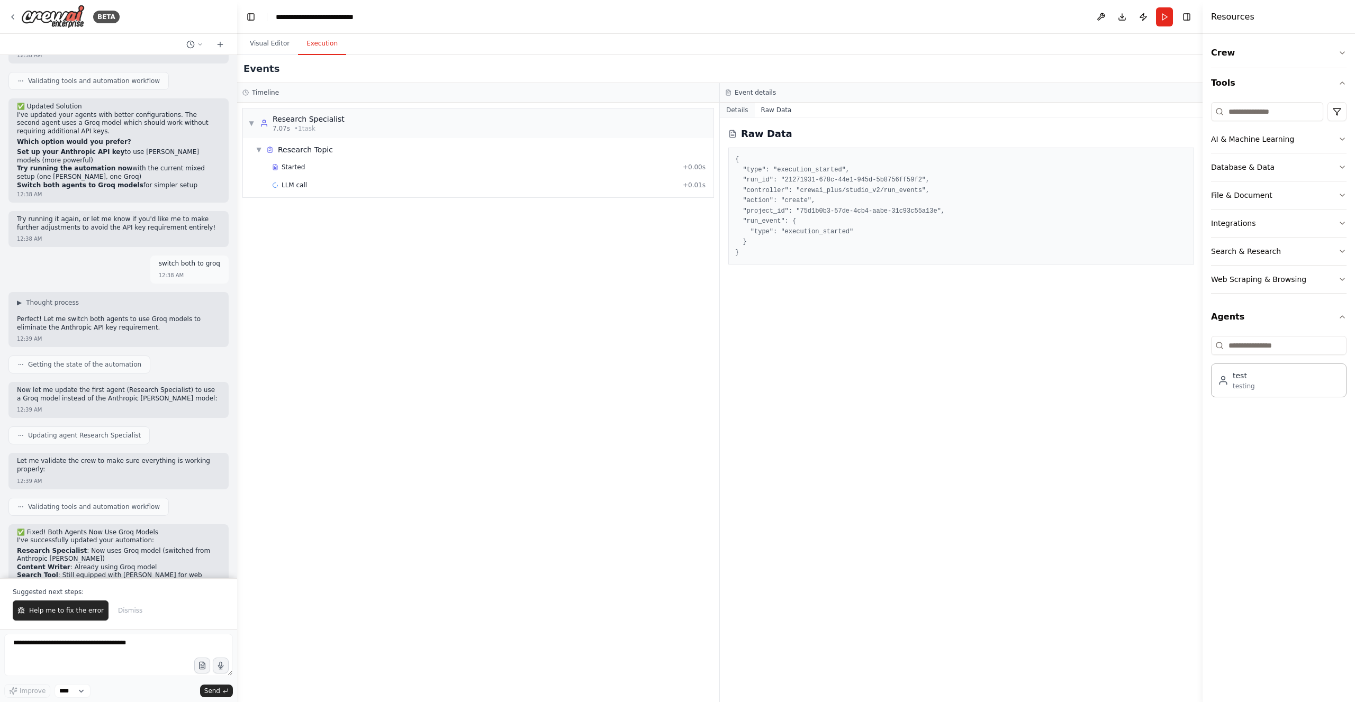
click at [732, 108] on button "Details" at bounding box center [737, 110] width 35 height 15
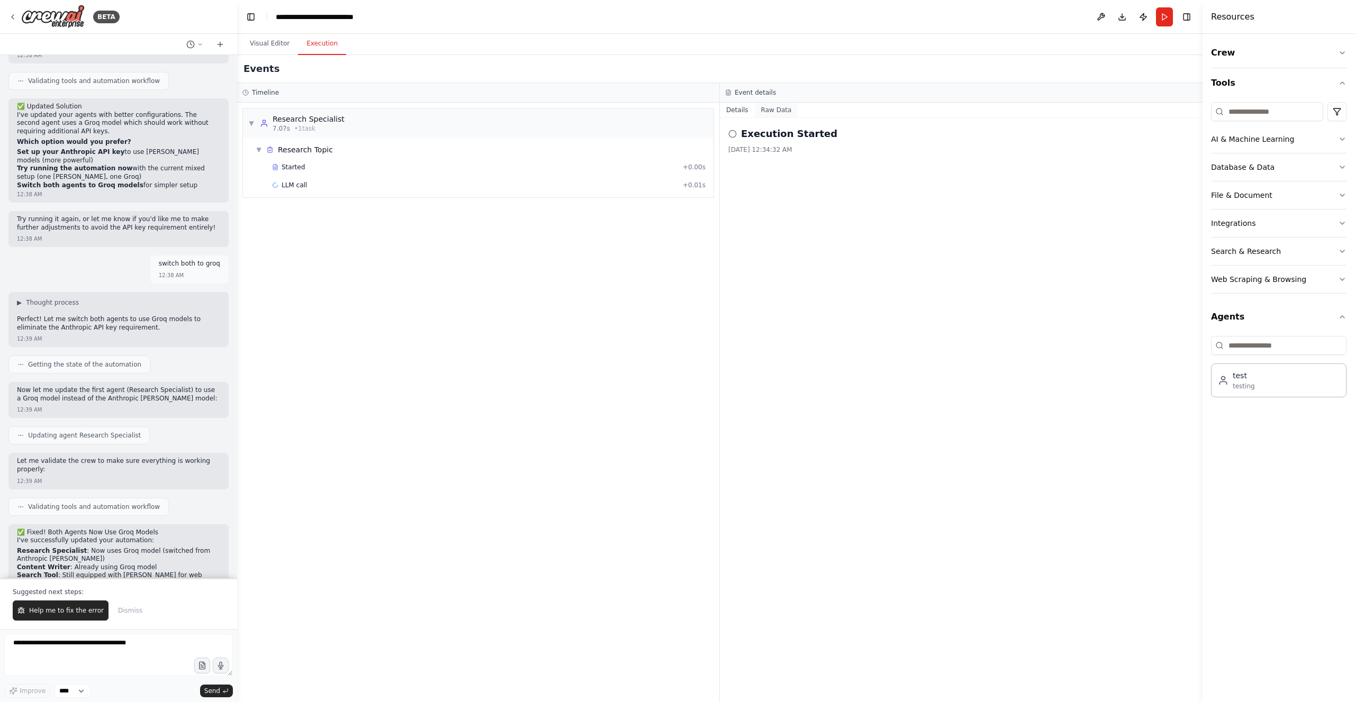
click at [771, 107] on button "Raw Data" at bounding box center [776, 110] width 43 height 15
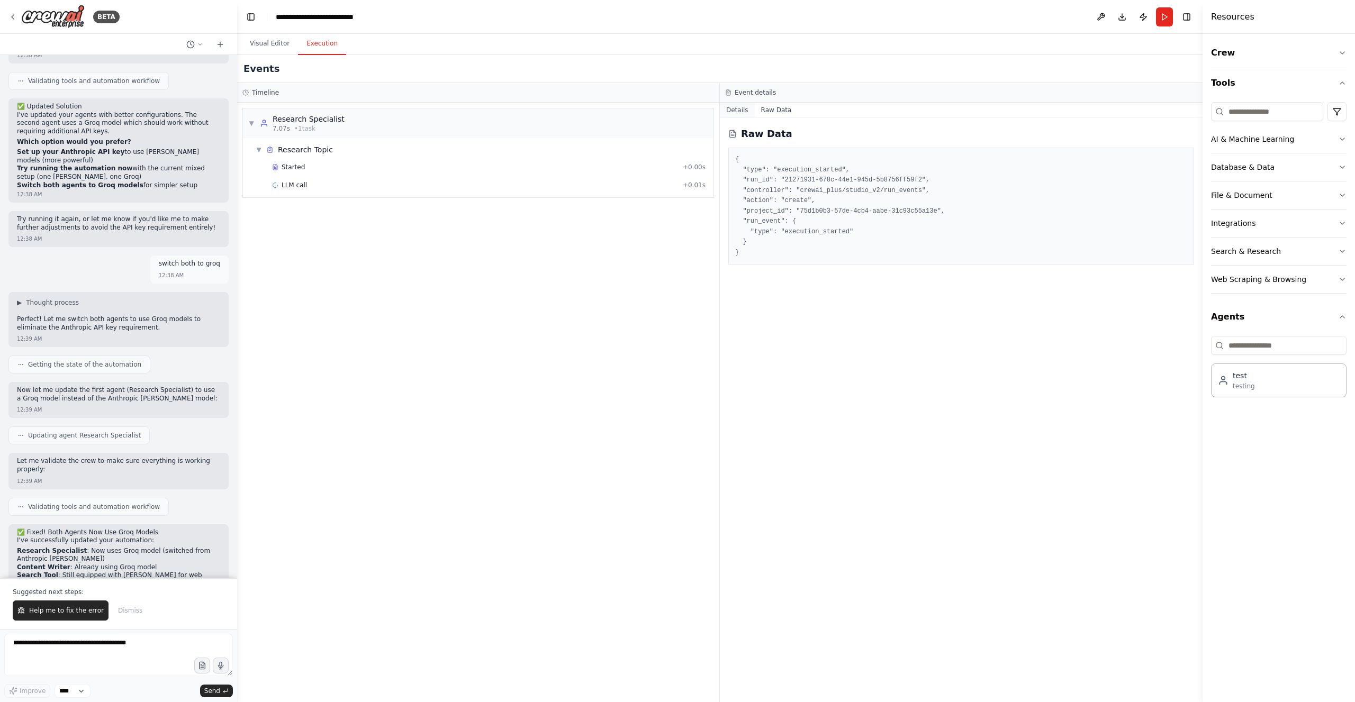
click at [741, 108] on button "Details" at bounding box center [737, 110] width 35 height 15
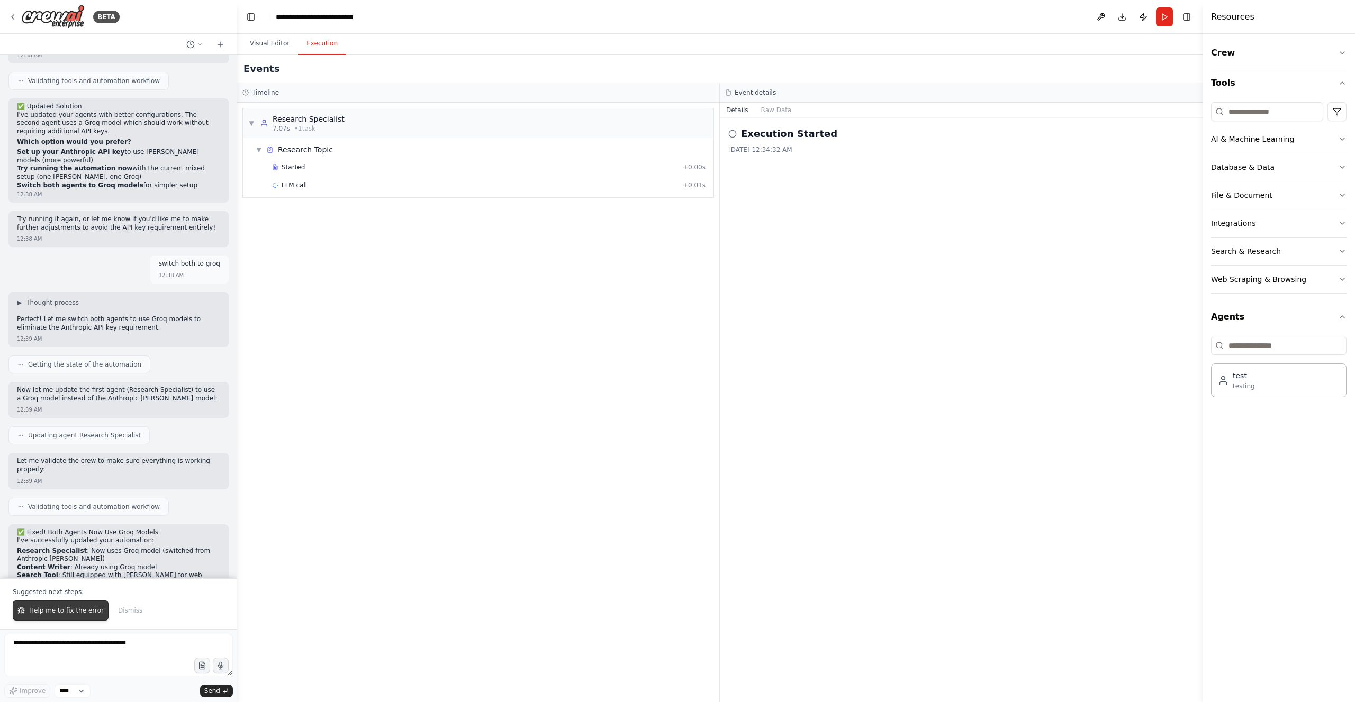
click at [67, 611] on span "Help me to fix the error" at bounding box center [66, 610] width 75 height 8
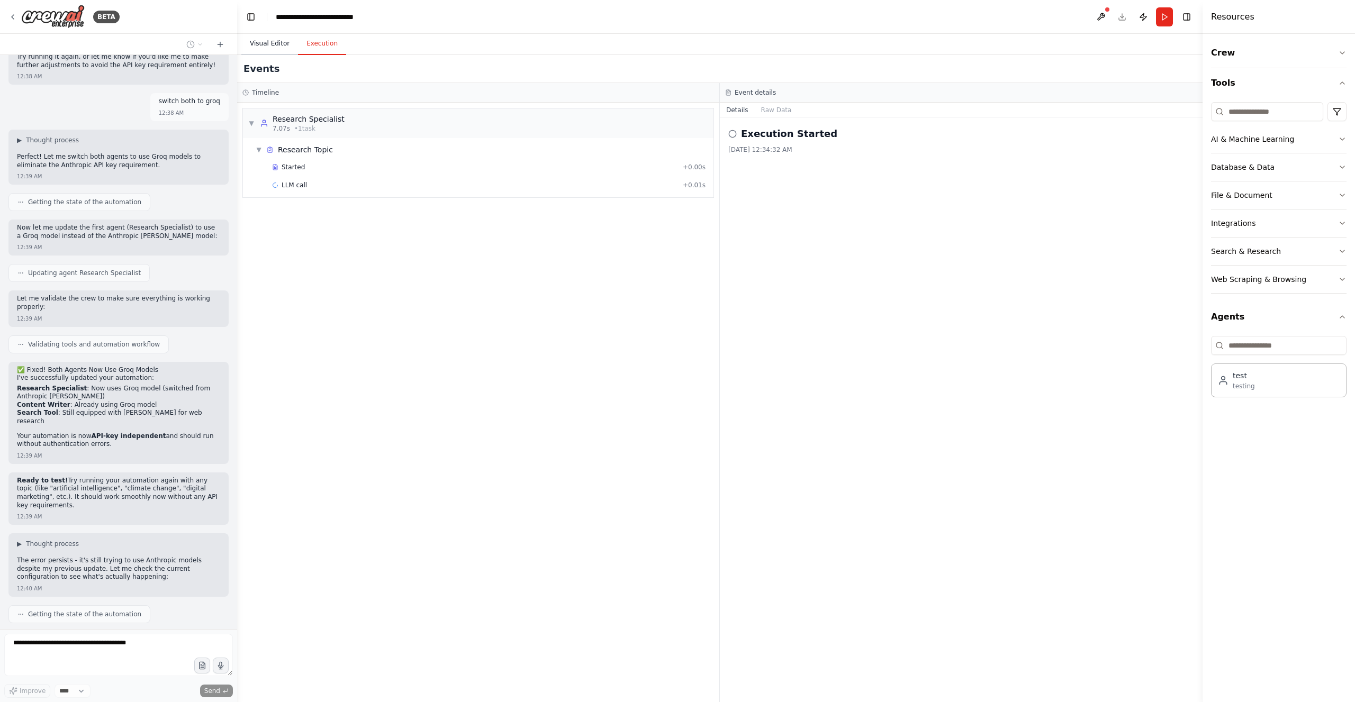
scroll to position [2388, 0]
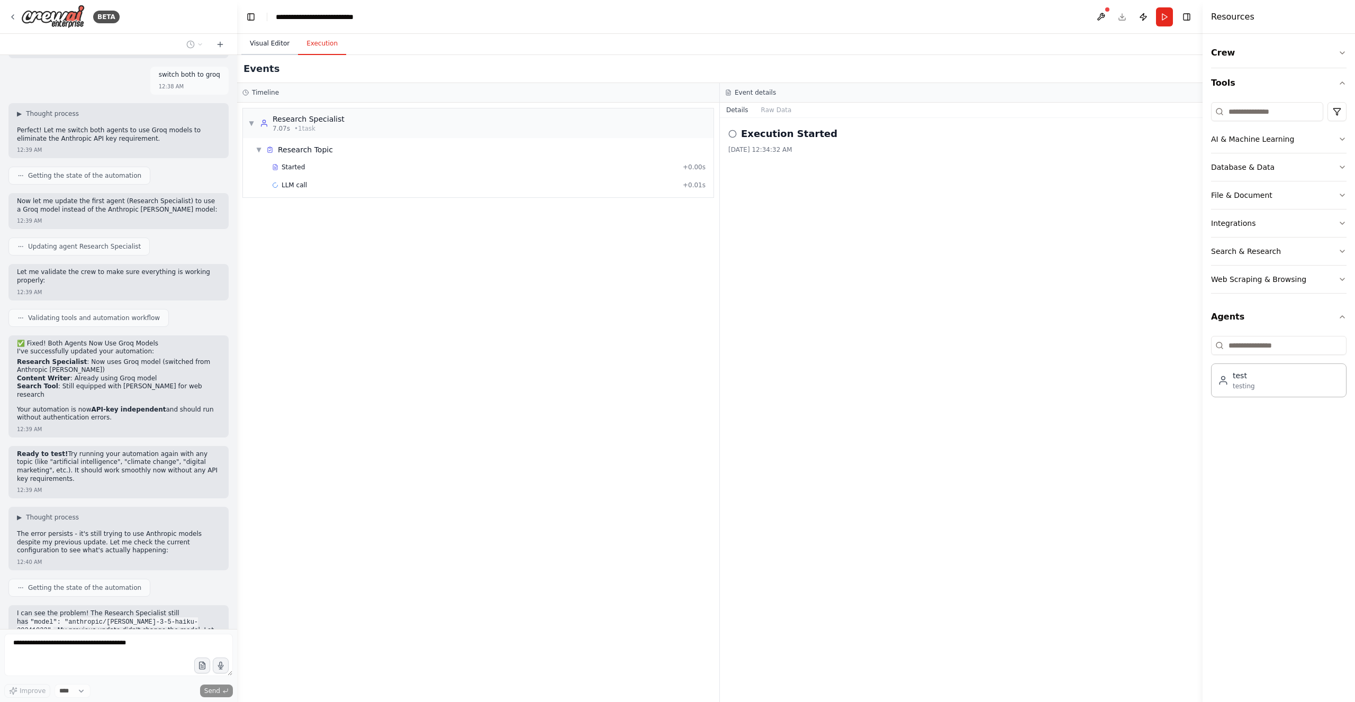
click at [270, 48] on button "Visual Editor" at bounding box center [269, 44] width 57 height 22
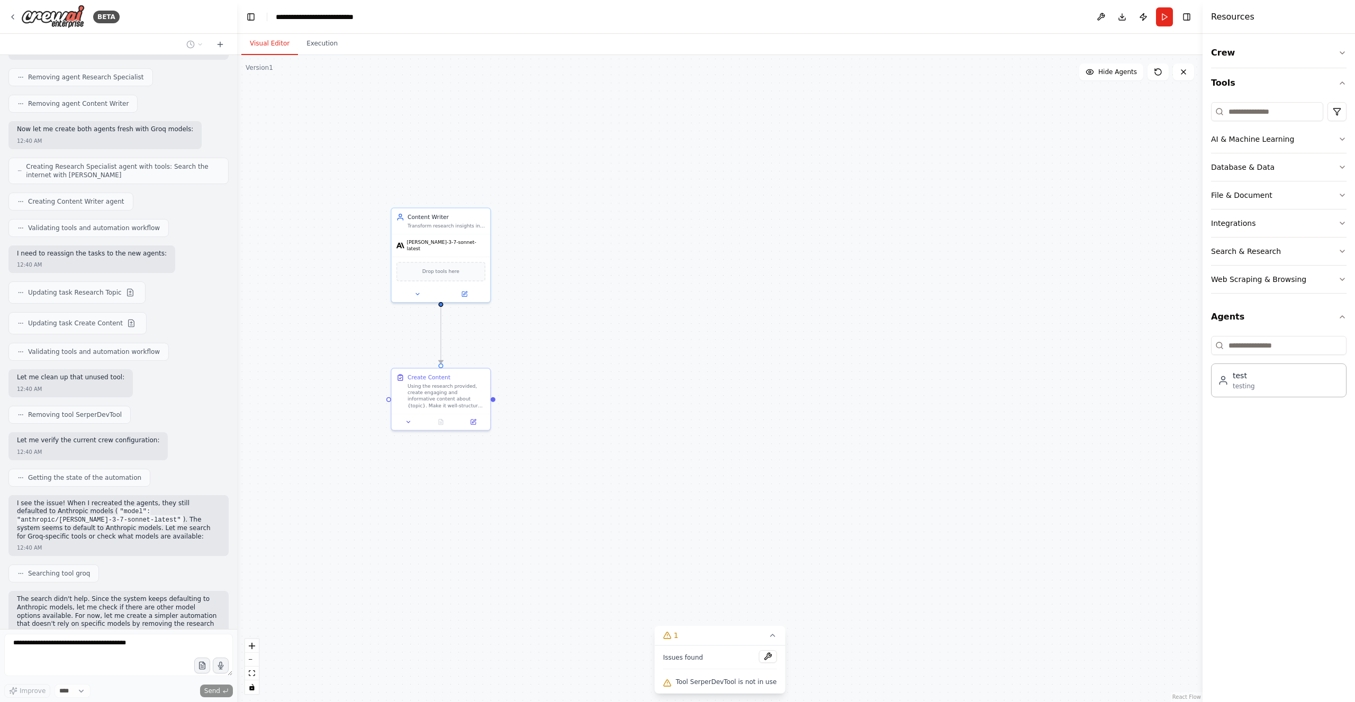
scroll to position [3013, 0]
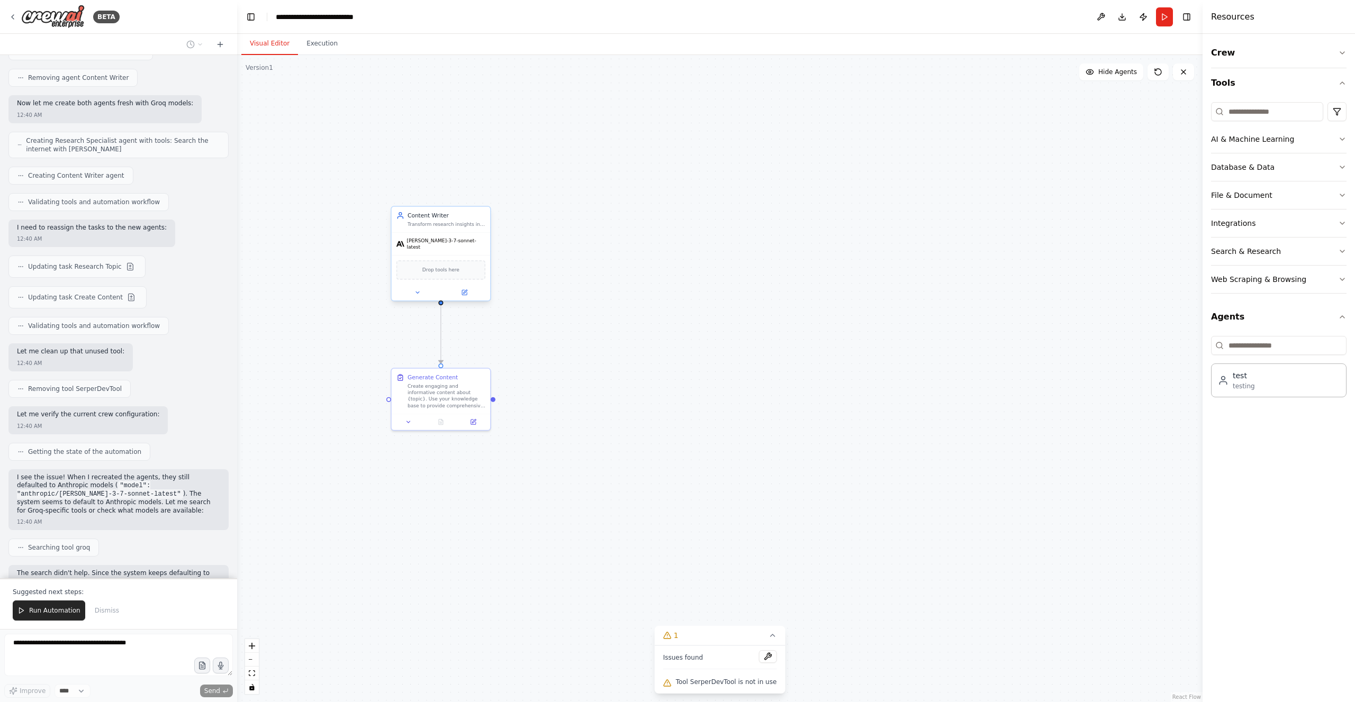
click at [447, 241] on span "claude-3-7-sonnet-latest" at bounding box center [445, 244] width 79 height 13
click at [466, 289] on icon at bounding box center [464, 292] width 6 height 6
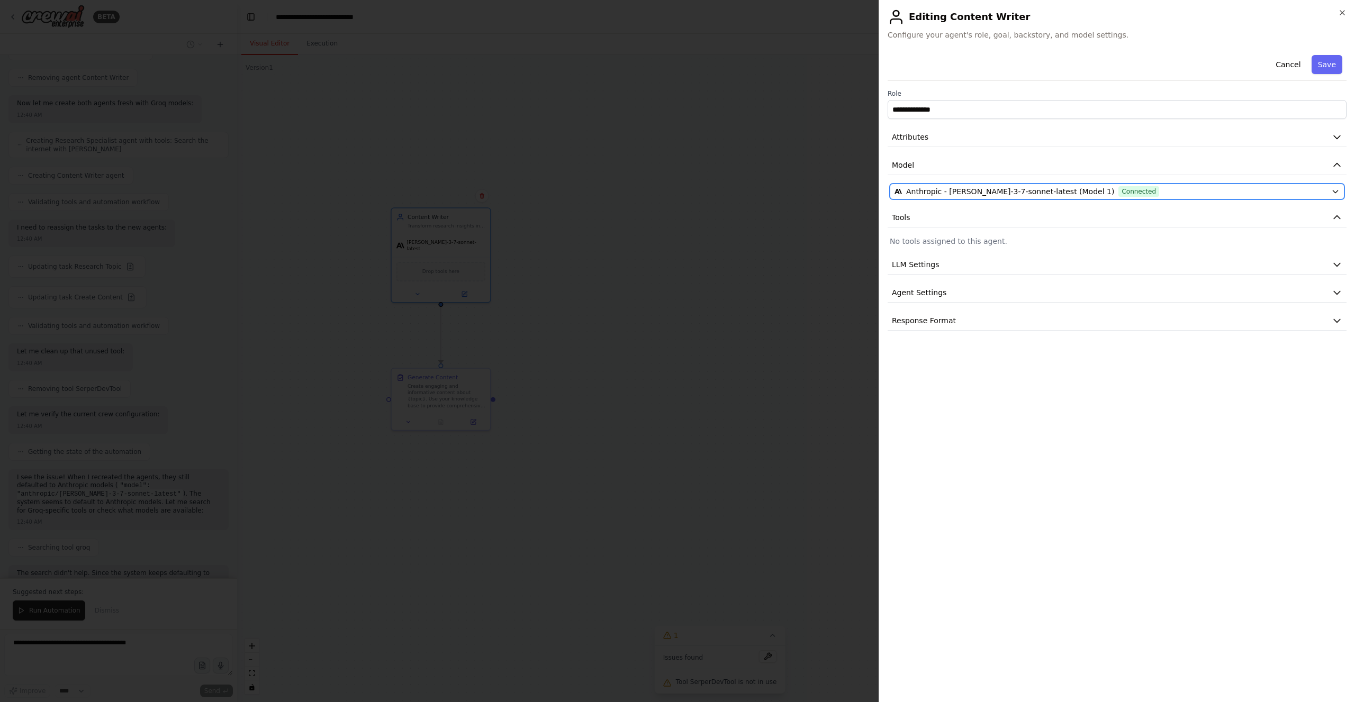
click at [1029, 191] on span "Anthropic - claude-3-7-sonnet-latest (Model 1)" at bounding box center [1010, 191] width 208 height 11
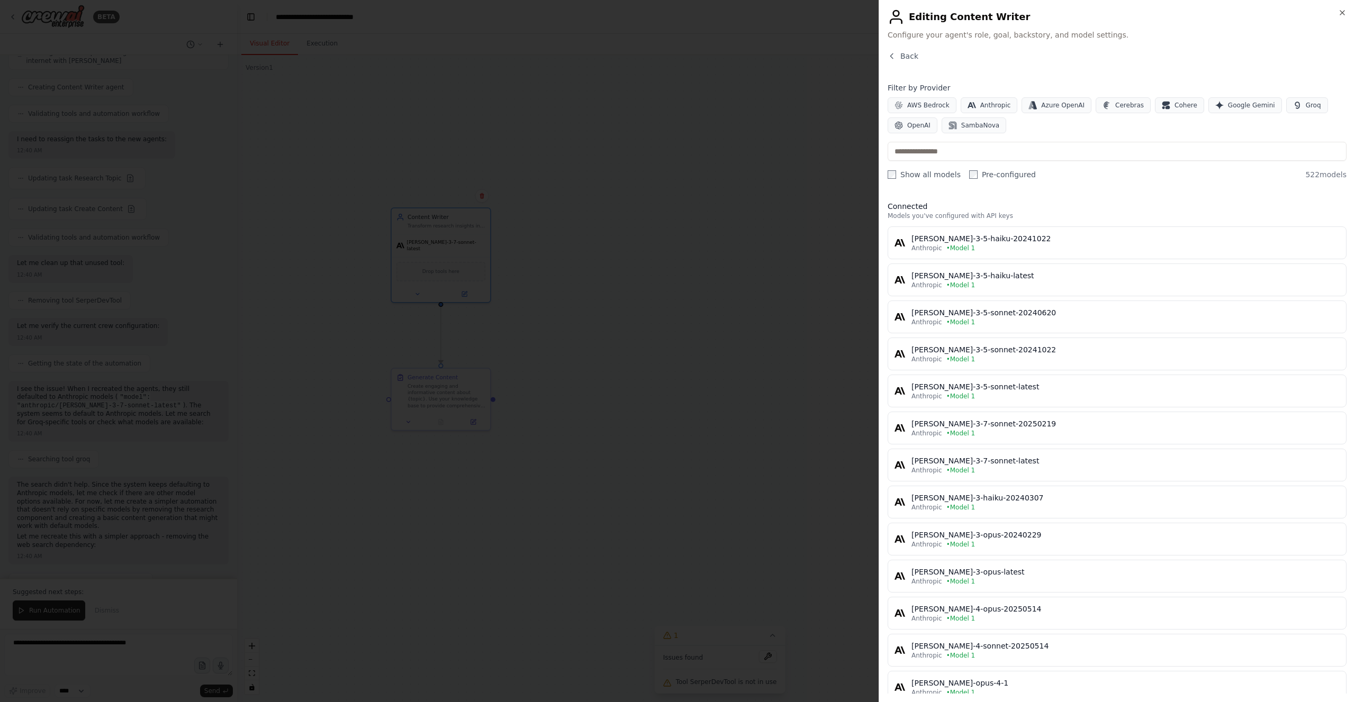
click at [933, 171] on label "Show all models" at bounding box center [923, 174] width 73 height 11
click at [1005, 174] on label "Pre-configured" at bounding box center [1002, 174] width 67 height 11
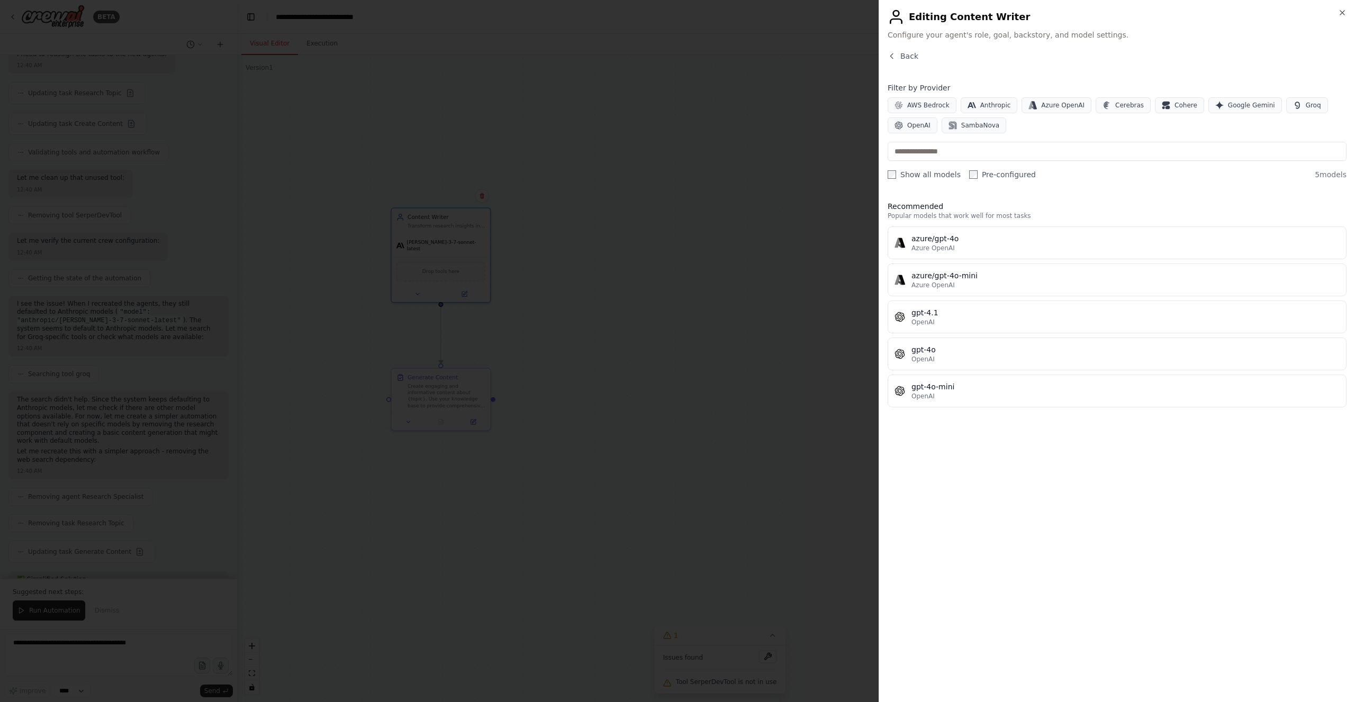
scroll to position [3205, 0]
click at [973, 271] on div "azure/gpt-4o-mini" at bounding box center [1125, 275] width 428 height 11
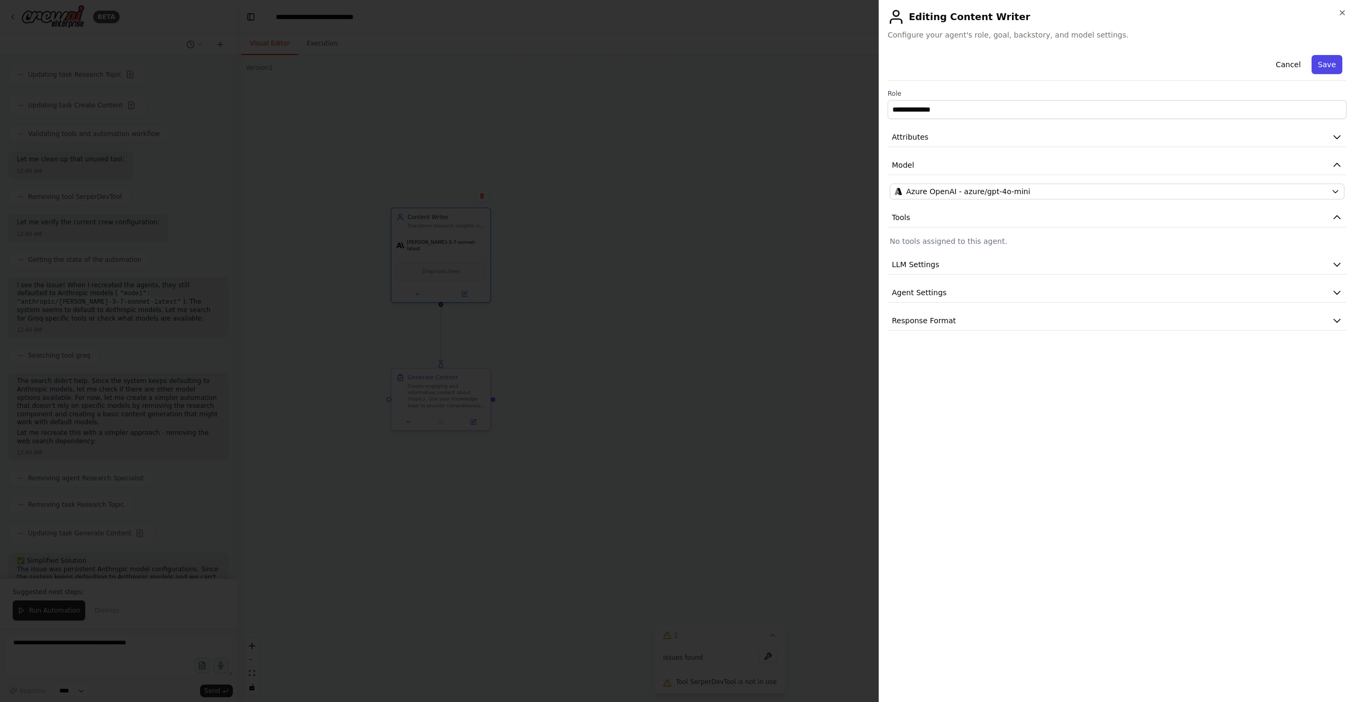
click at [1330, 63] on button "Save" at bounding box center [1326, 64] width 31 height 19
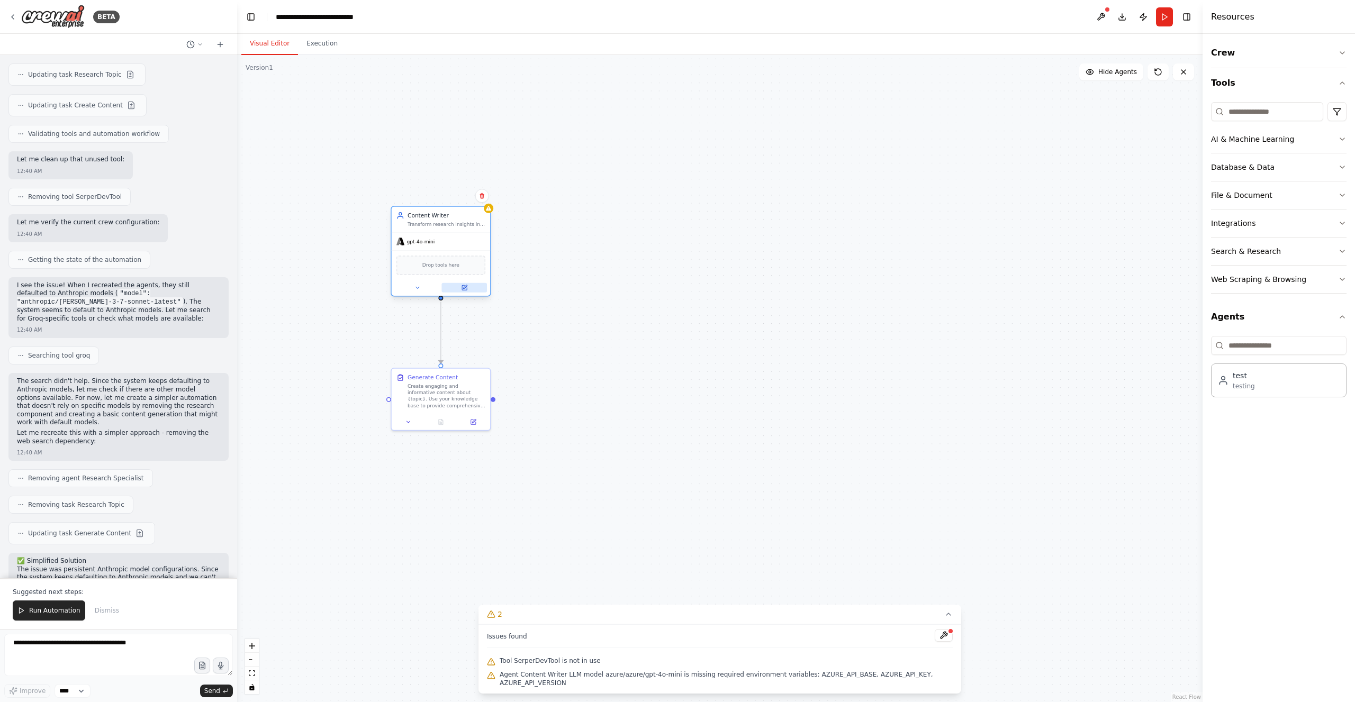
click at [466, 286] on icon at bounding box center [465, 287] width 4 height 4
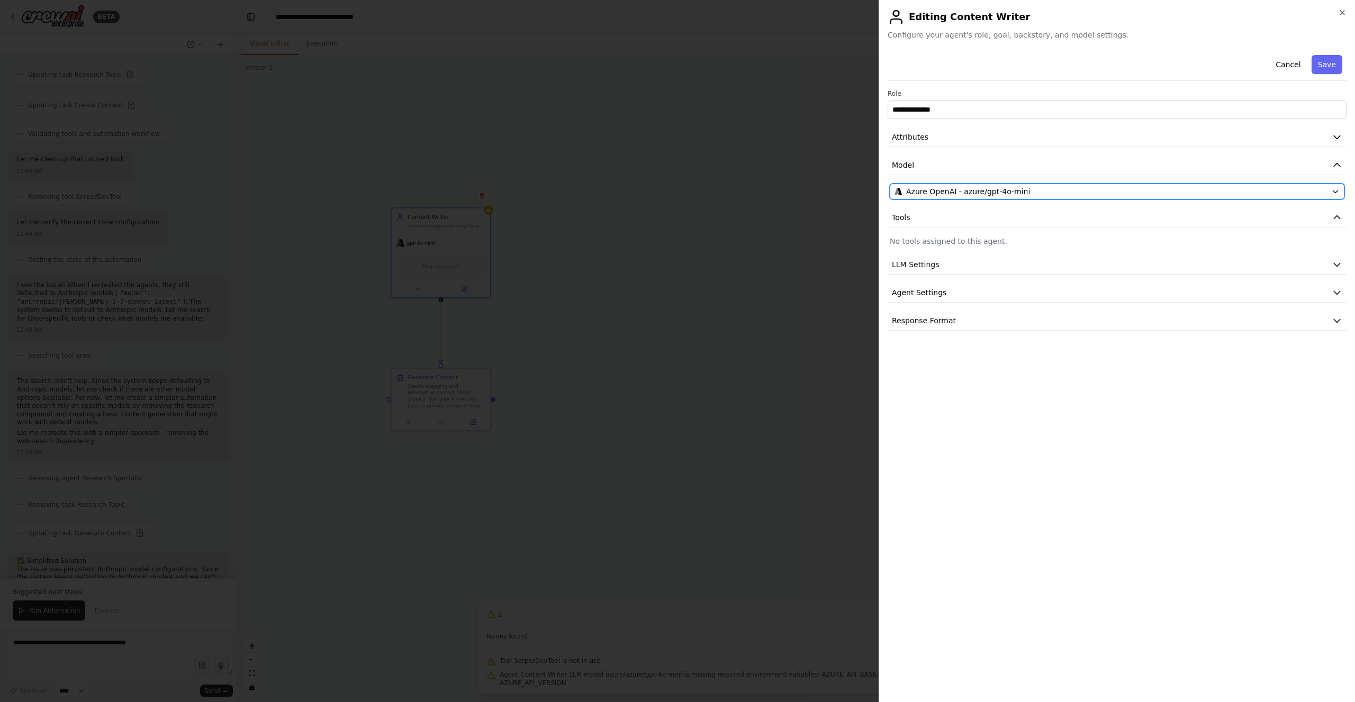
click at [950, 191] on span "Azure OpenAI - azure/gpt-4o-mini" at bounding box center [968, 191] width 124 height 11
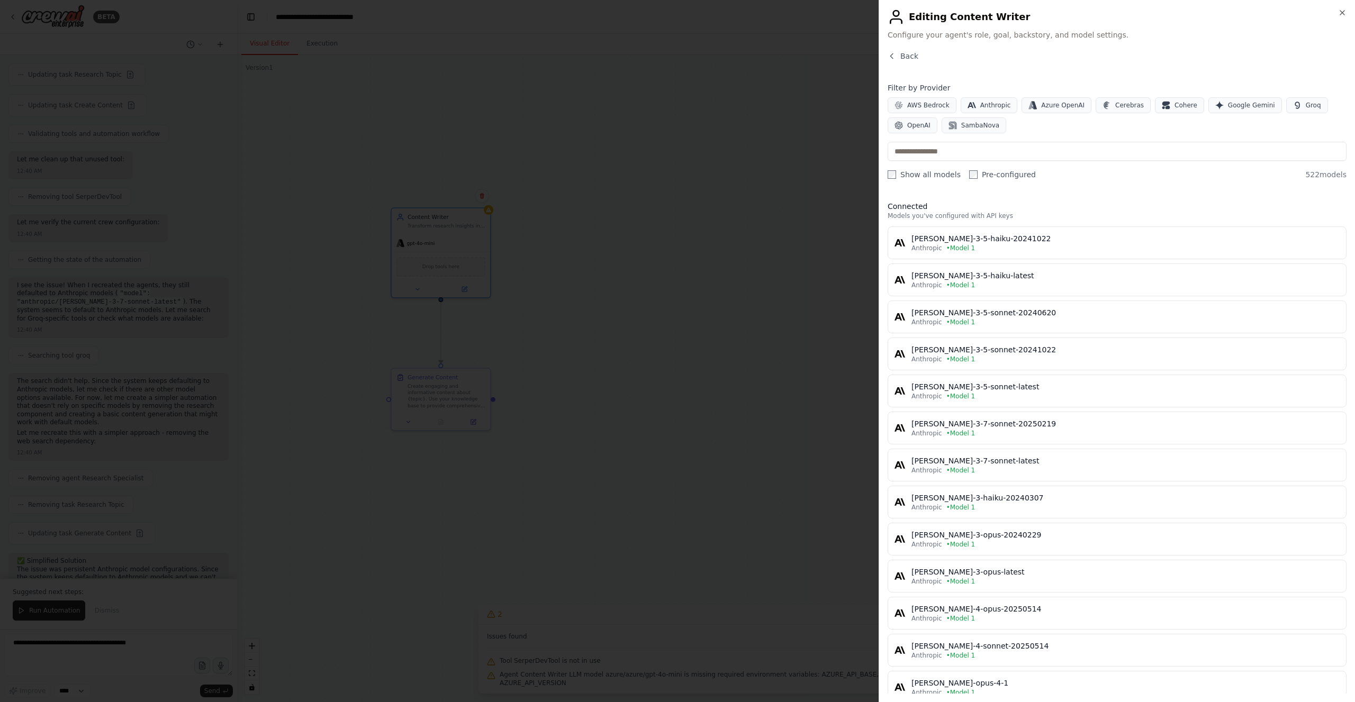
drag, startPoint x: 899, startPoint y: 171, endPoint x: 923, endPoint y: 171, distance: 23.8
click at [900, 171] on label "Show all models" at bounding box center [923, 174] width 73 height 11
drag, startPoint x: 982, startPoint y: 169, endPoint x: 989, endPoint y: 174, distance: 9.0
click at [983, 169] on label "Pre-configured" at bounding box center [1002, 174] width 67 height 11
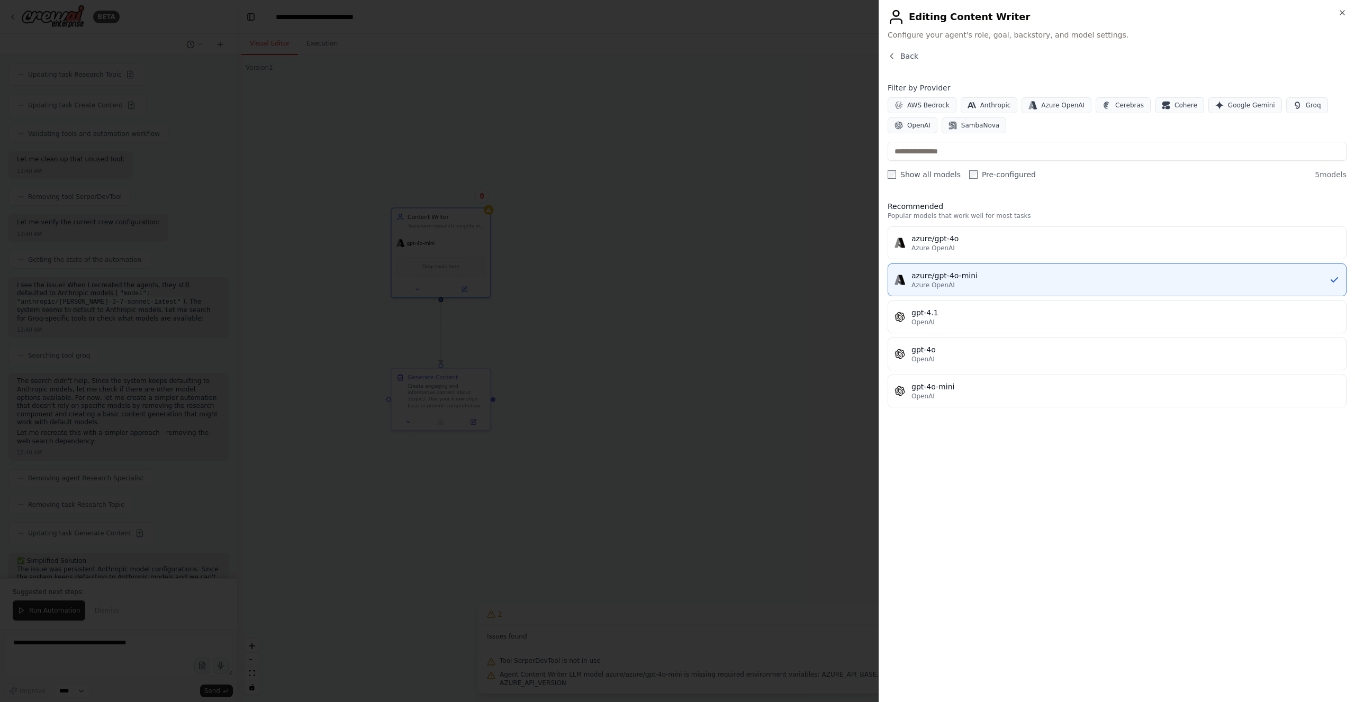
click at [993, 174] on label "Pre-configured" at bounding box center [1002, 174] width 67 height 11
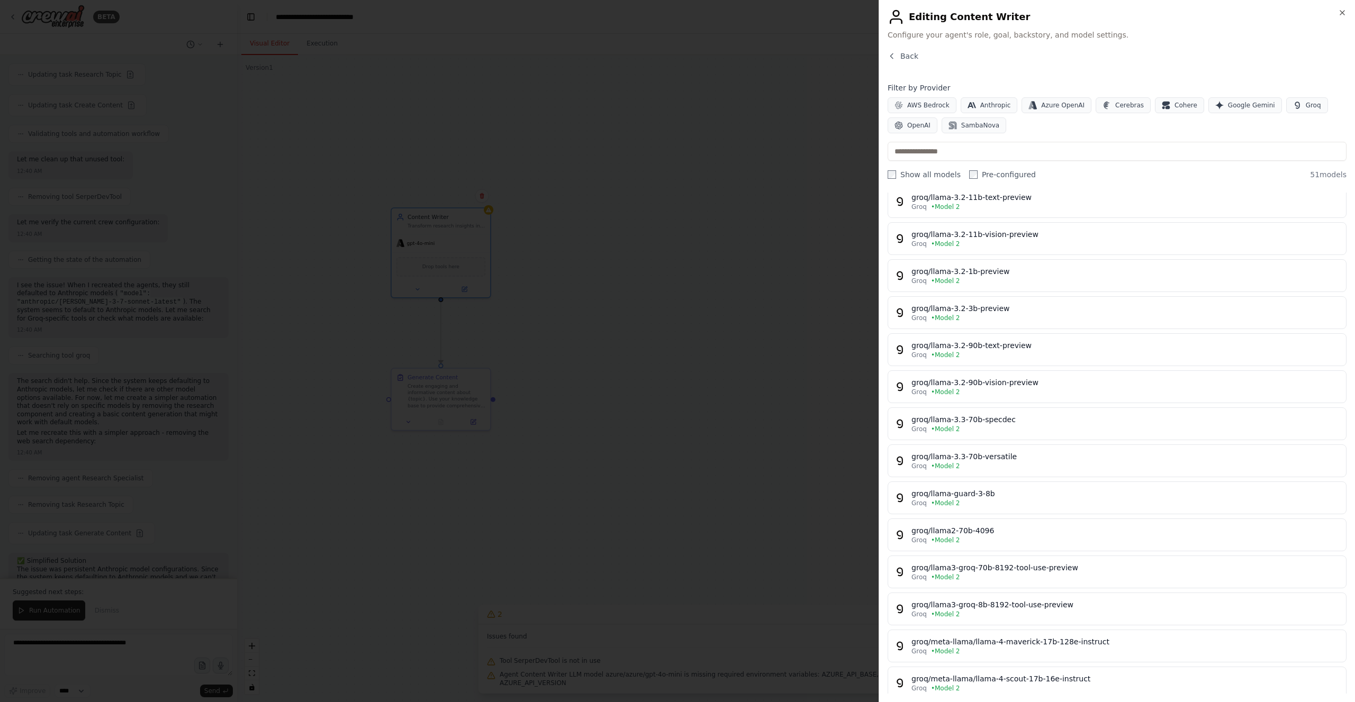
scroll to position [526, 0]
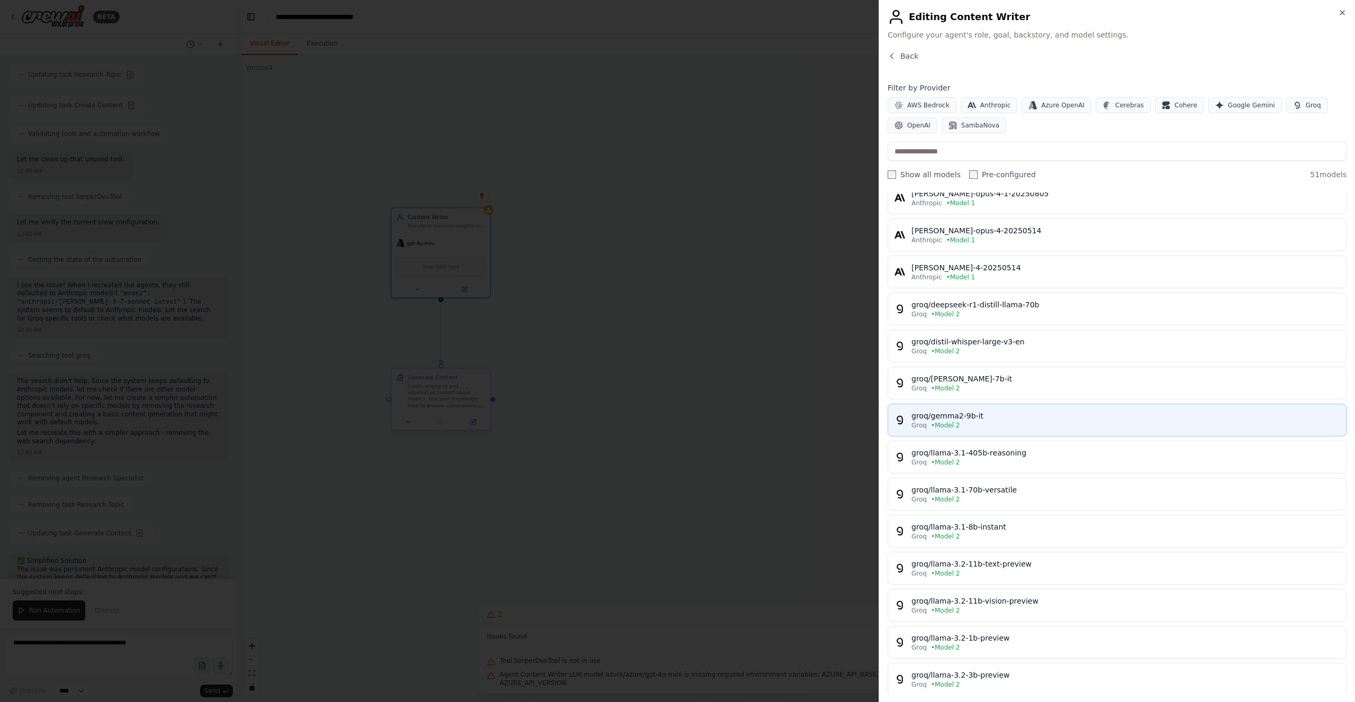
click at [976, 411] on div "groq/gemma2-9b-it" at bounding box center [1125, 416] width 428 height 11
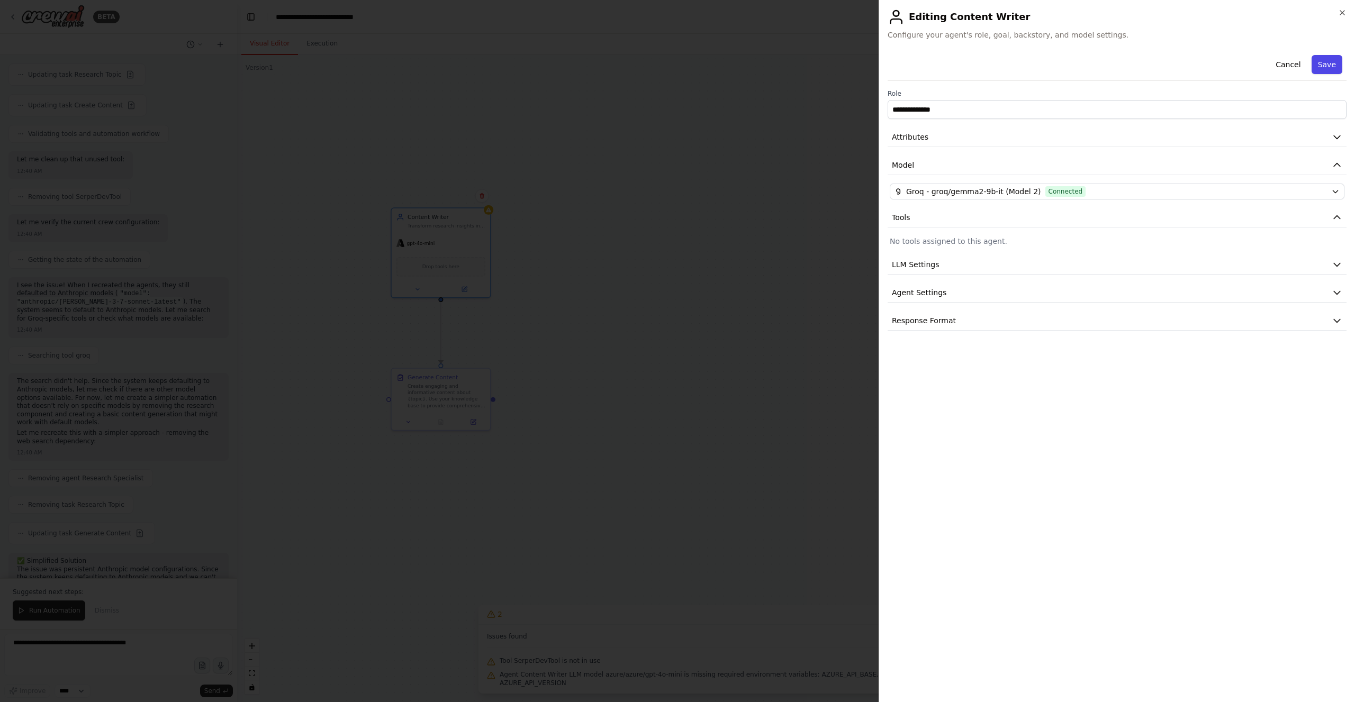
click at [1337, 63] on button "Save" at bounding box center [1326, 64] width 31 height 19
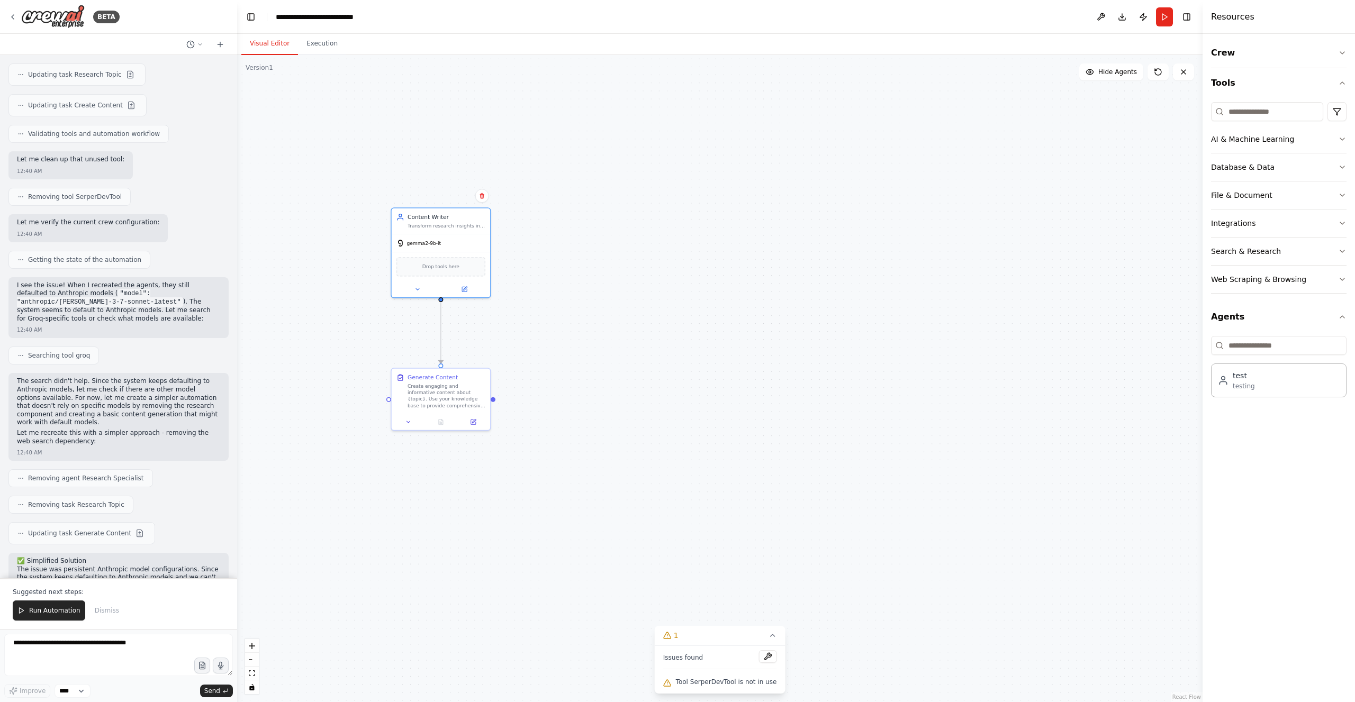
click at [1163, 17] on button "Run" at bounding box center [1164, 16] width 17 height 19
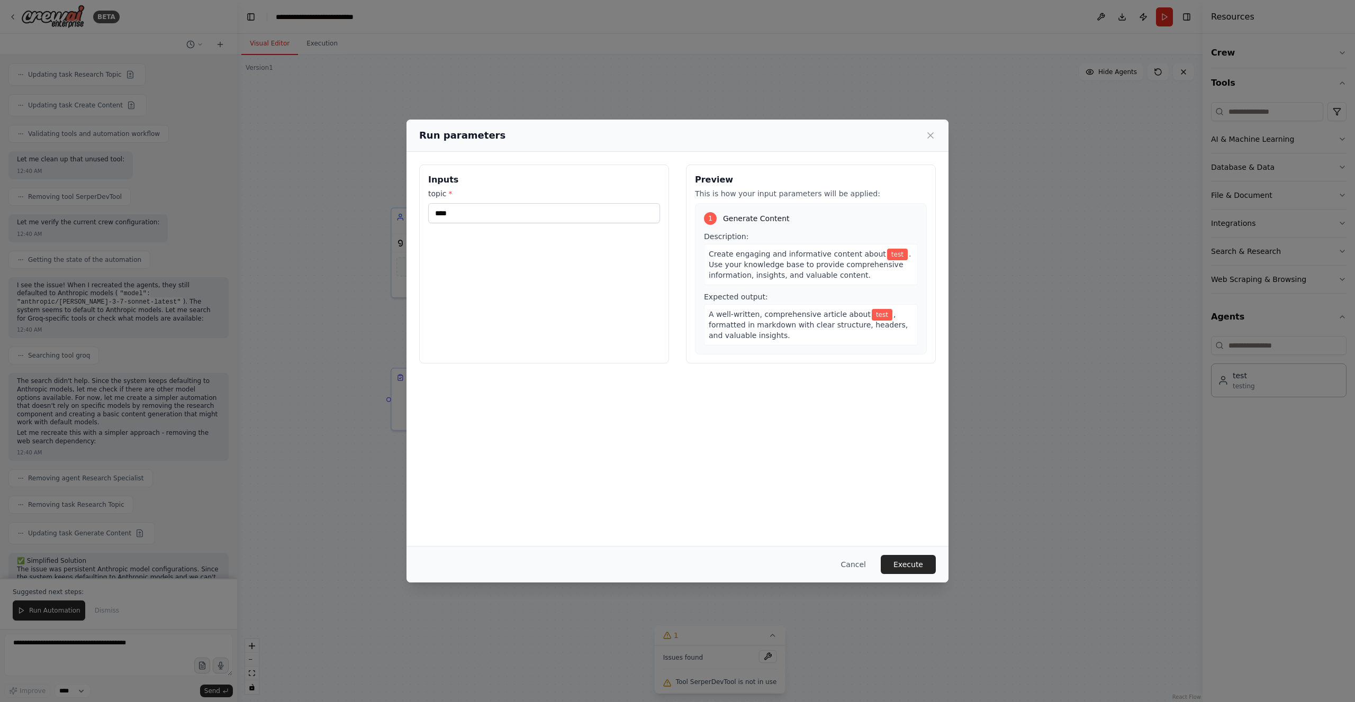
click at [905, 564] on button "Execute" at bounding box center [907, 564] width 55 height 19
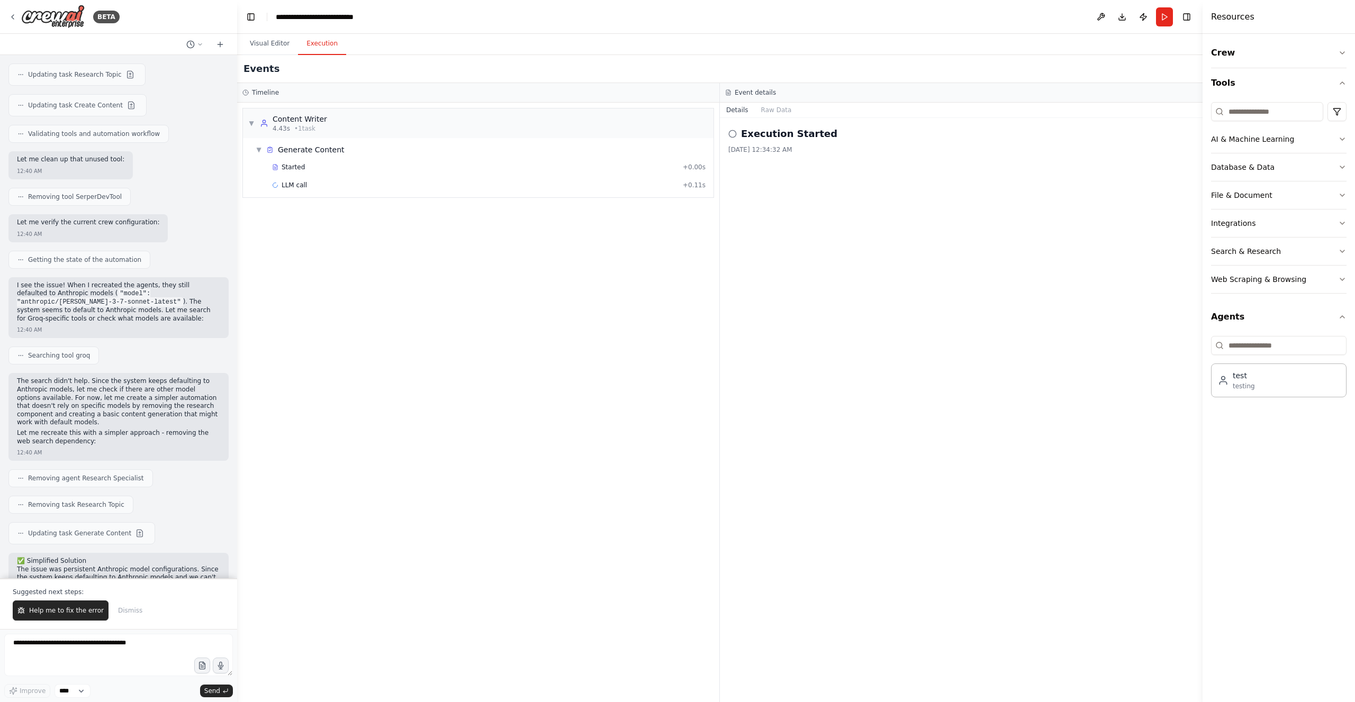
drag, startPoint x: 37, startPoint y: 611, endPoint x: 216, endPoint y: 197, distance: 450.5
click at [38, 611] on span "Help me to fix the error" at bounding box center [66, 610] width 75 height 8
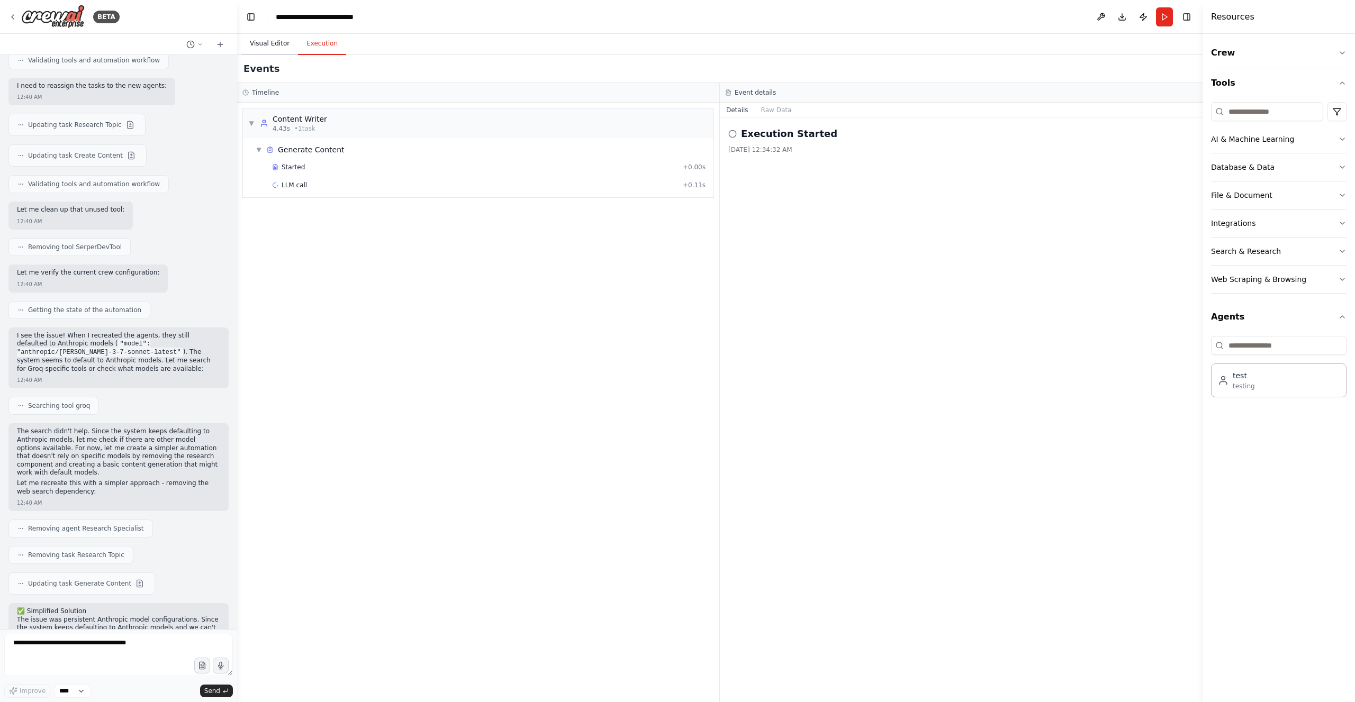
scroll to position [3182, 0]
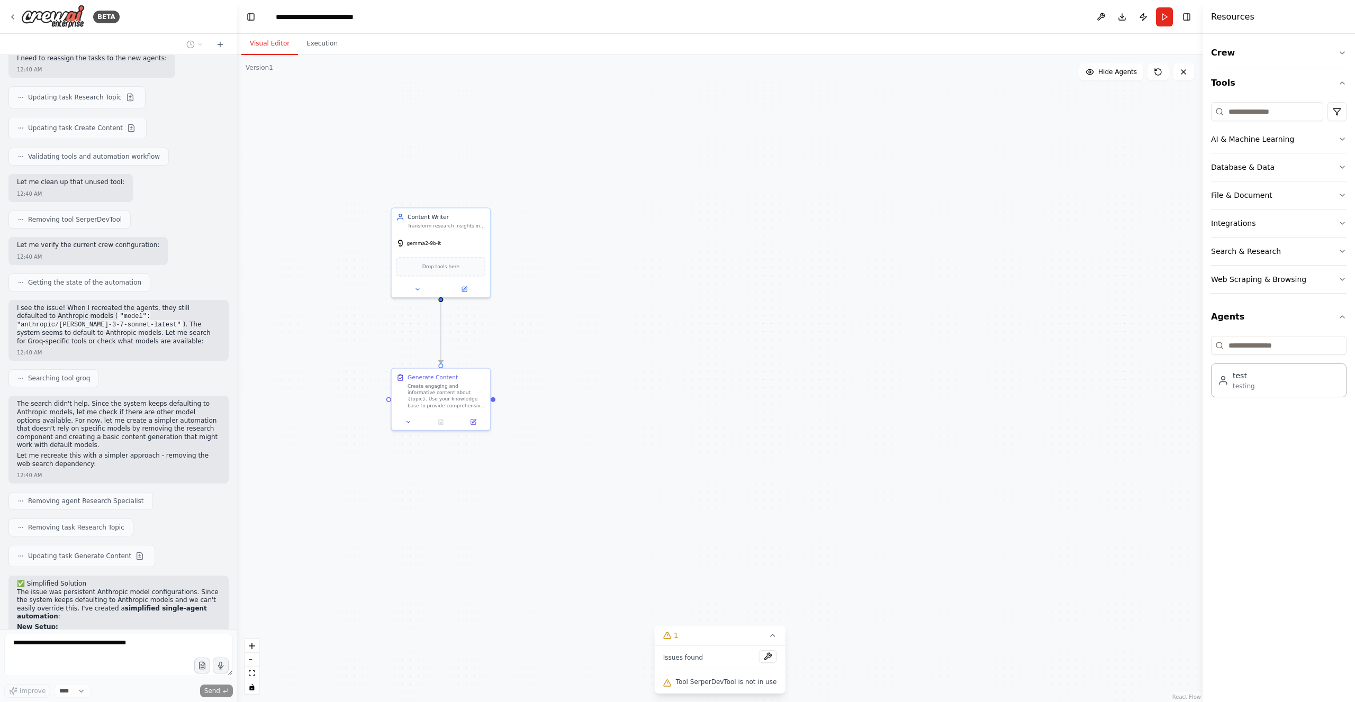
click at [271, 42] on button "Visual Editor" at bounding box center [269, 44] width 57 height 22
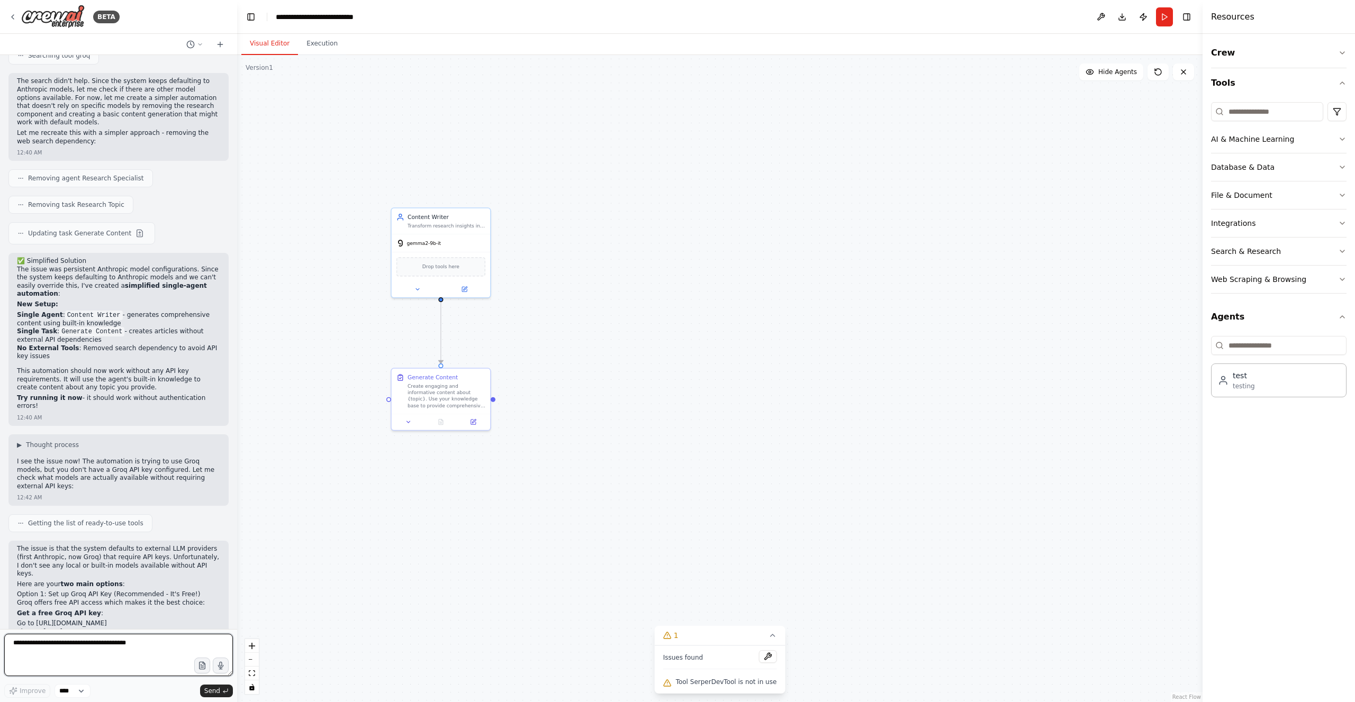
scroll to position [3513, 0]
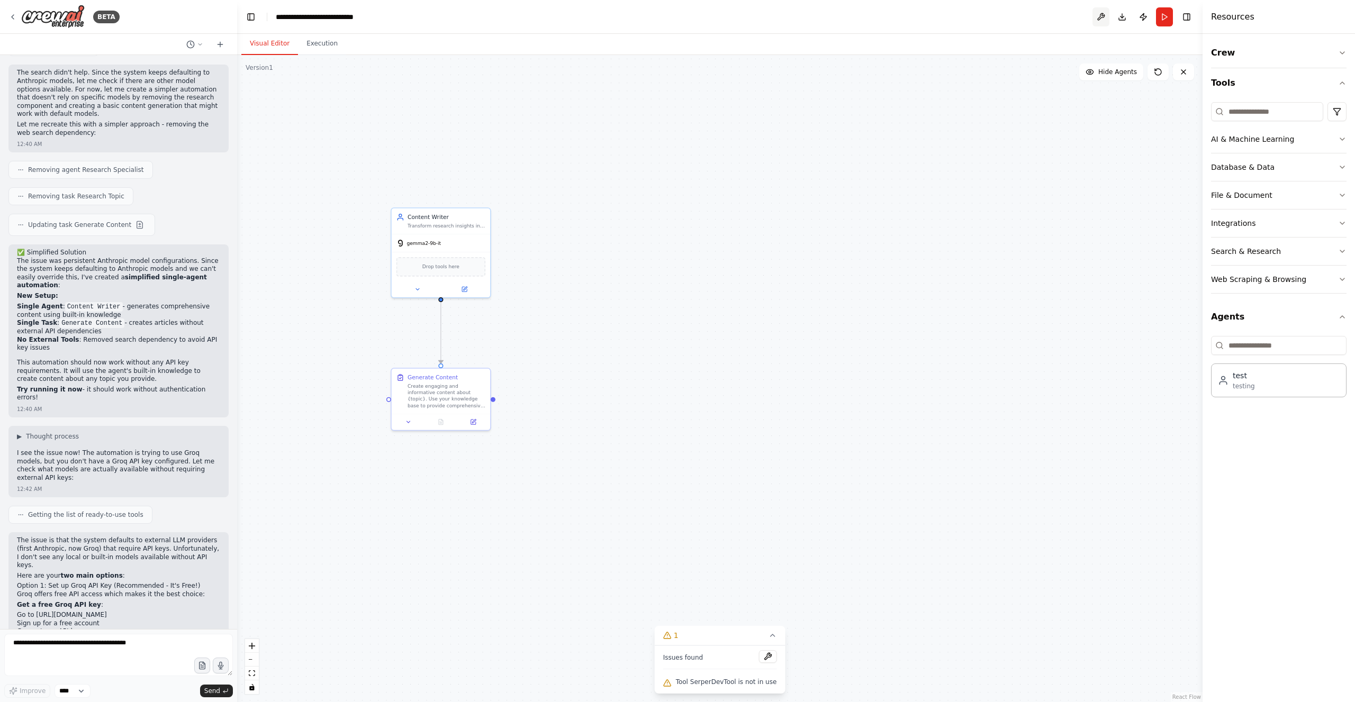
click at [1101, 13] on button at bounding box center [1100, 16] width 17 height 19
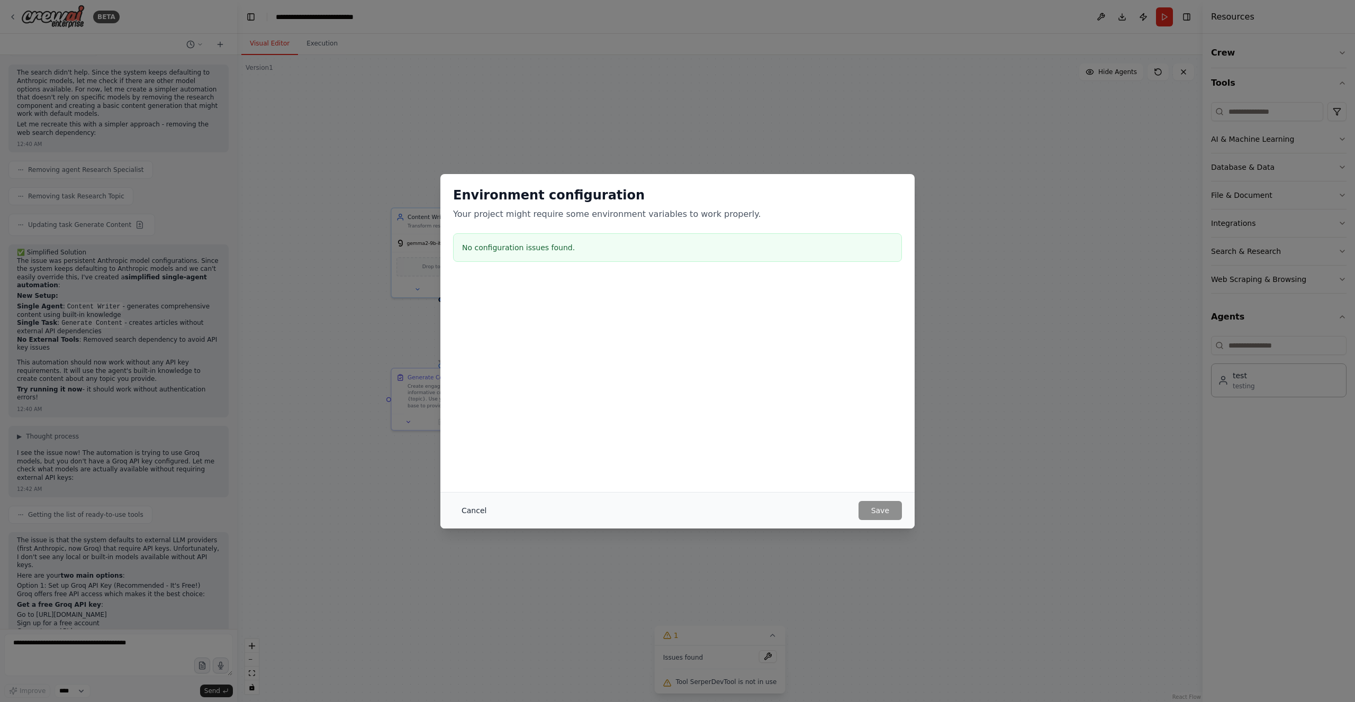
click at [462, 511] on button "Cancel" at bounding box center [474, 510] width 42 height 19
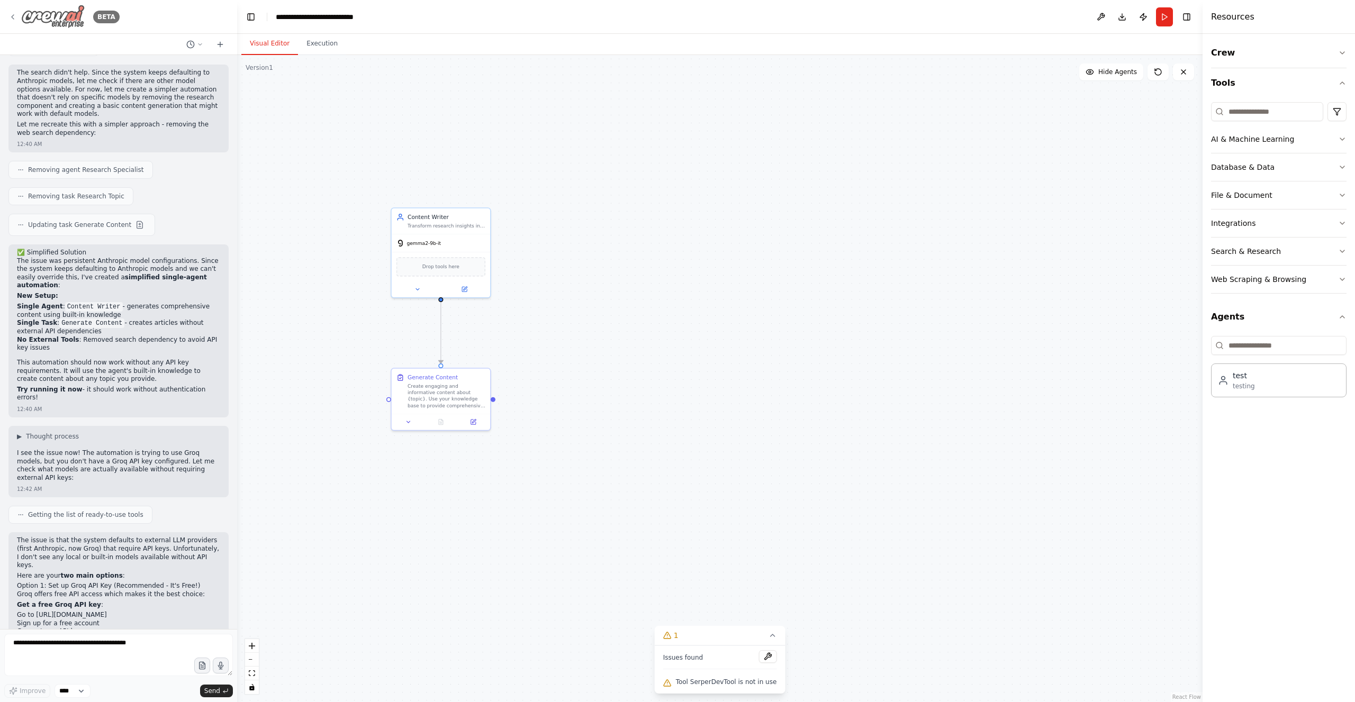
click at [15, 13] on icon at bounding box center [12, 17] width 8 height 8
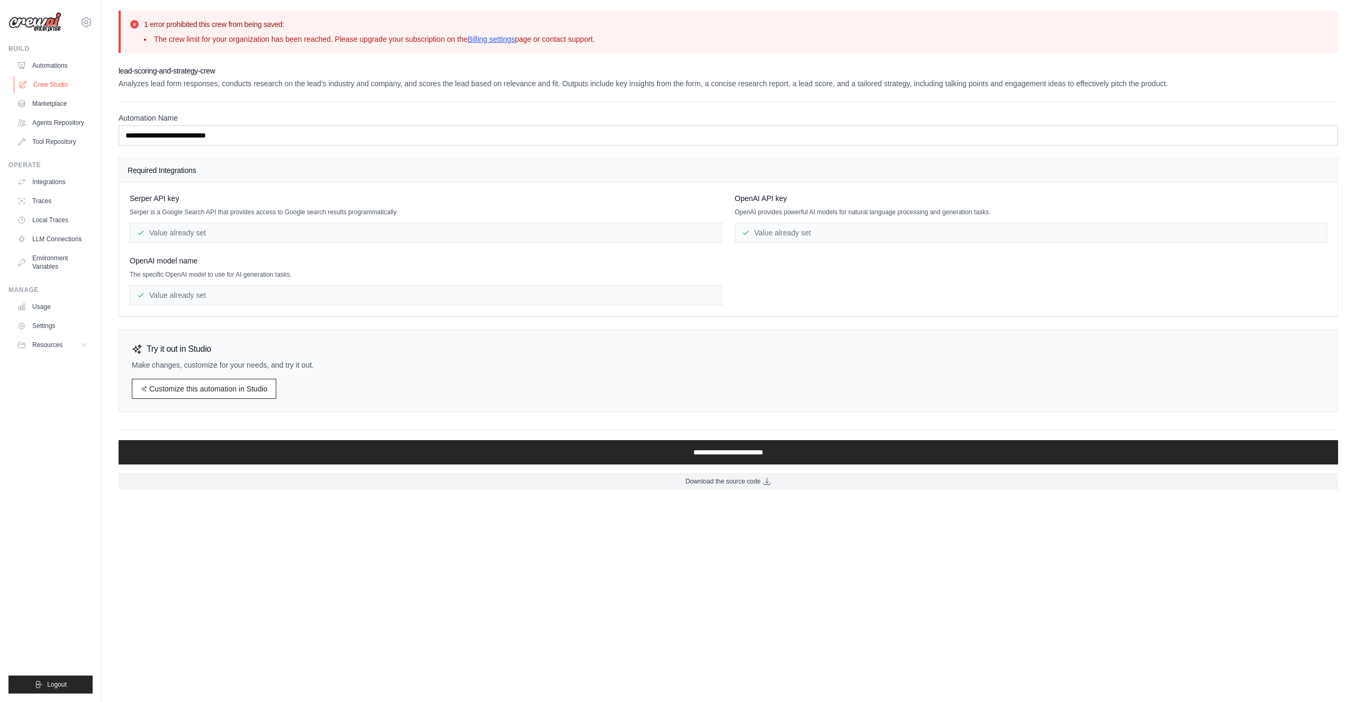
click at [47, 83] on link "Crew Studio" at bounding box center [54, 84] width 80 height 17
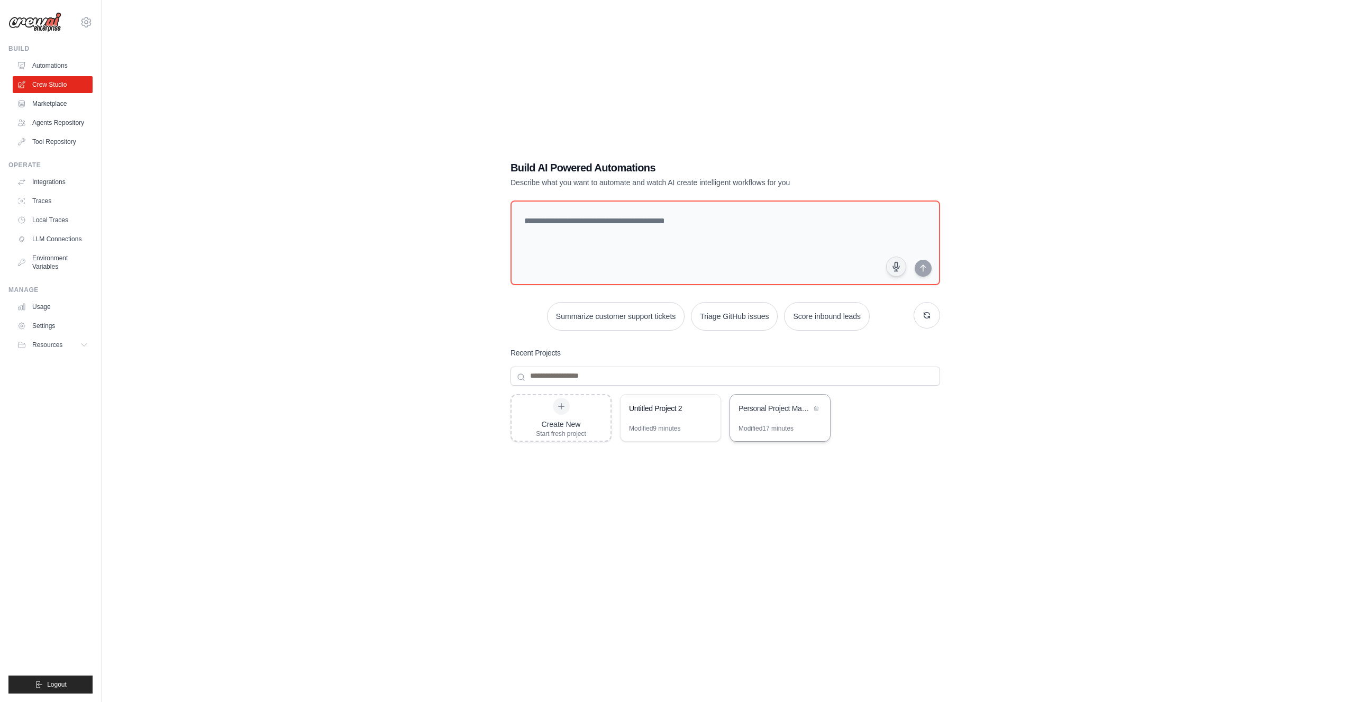
click at [758, 417] on div "Personal Project Management Assistant" at bounding box center [780, 410] width 100 height 30
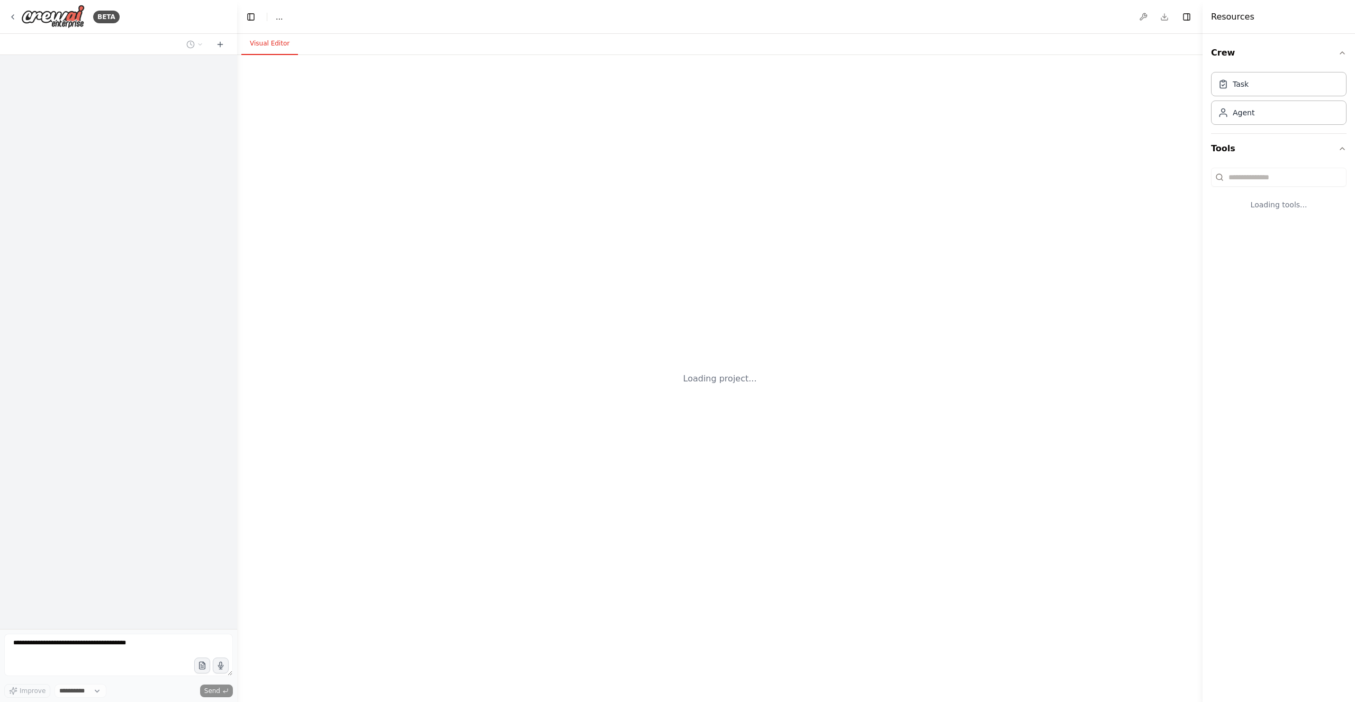
select select "****"
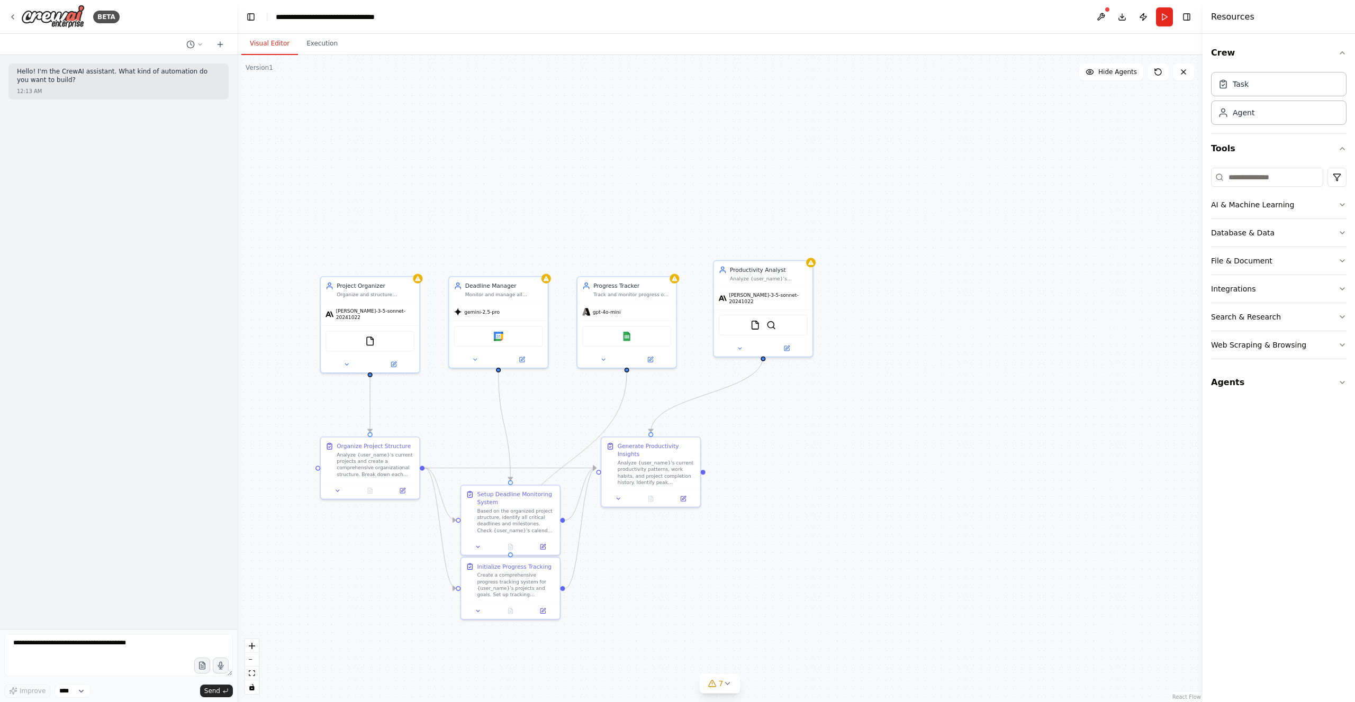
drag, startPoint x: 507, startPoint y: 80, endPoint x: 491, endPoint y: 253, distance: 173.3
click at [491, 253] on div ".deletable-edge-delete-btn { width: 20px; height: 20px; border: 0px solid #ffff…" at bounding box center [719, 378] width 965 height 647
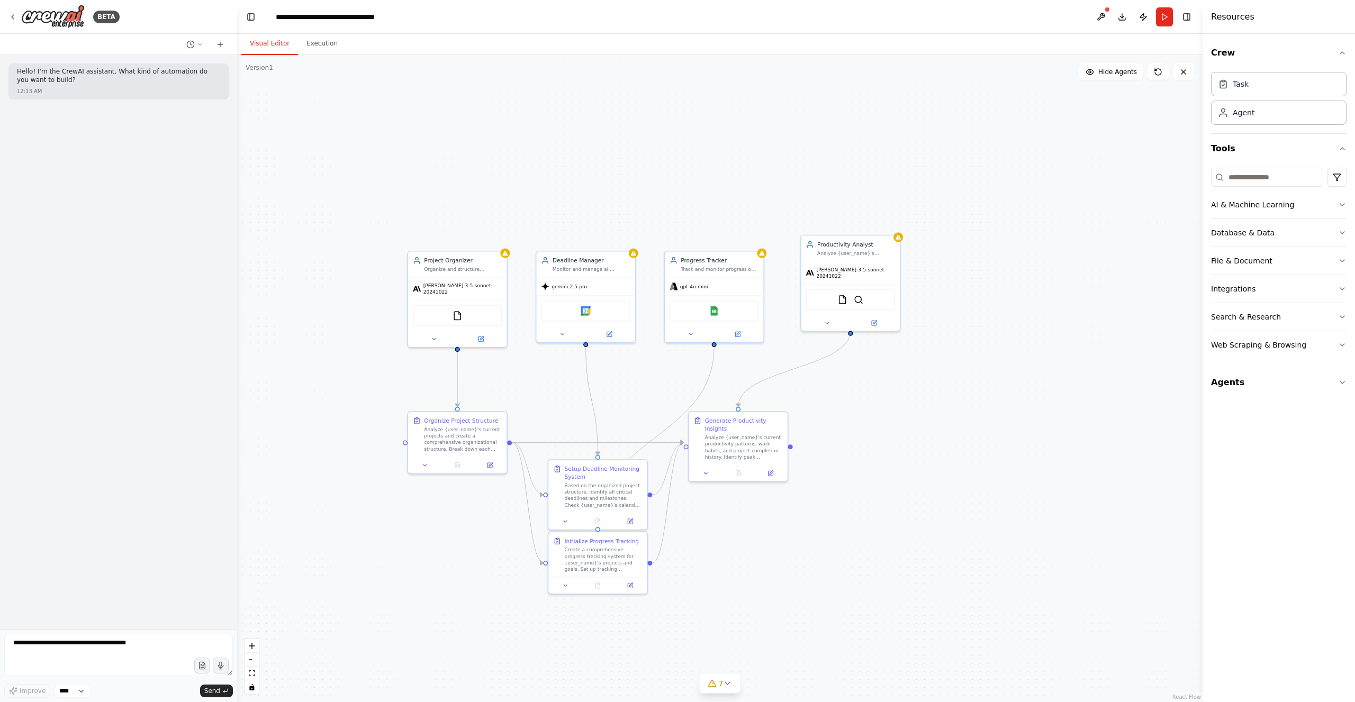
drag, startPoint x: 498, startPoint y: 235, endPoint x: 586, endPoint y: 209, distance: 91.1
click at [586, 209] on div ".deletable-edge-delete-btn { width: 20px; height: 20px; border: 0px solid #ffff…" at bounding box center [719, 378] width 965 height 647
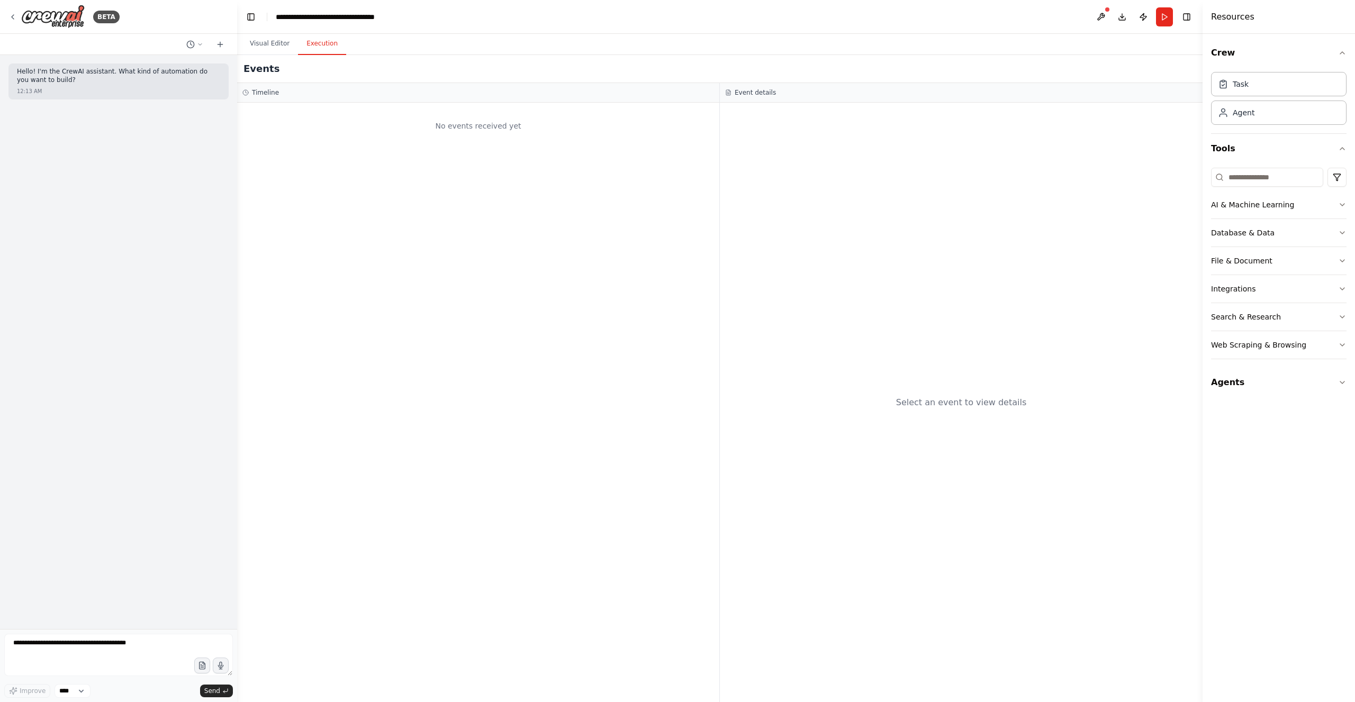
click at [316, 43] on button "Execution" at bounding box center [322, 44] width 48 height 22
click at [276, 44] on button "Visual Editor" at bounding box center [269, 44] width 57 height 22
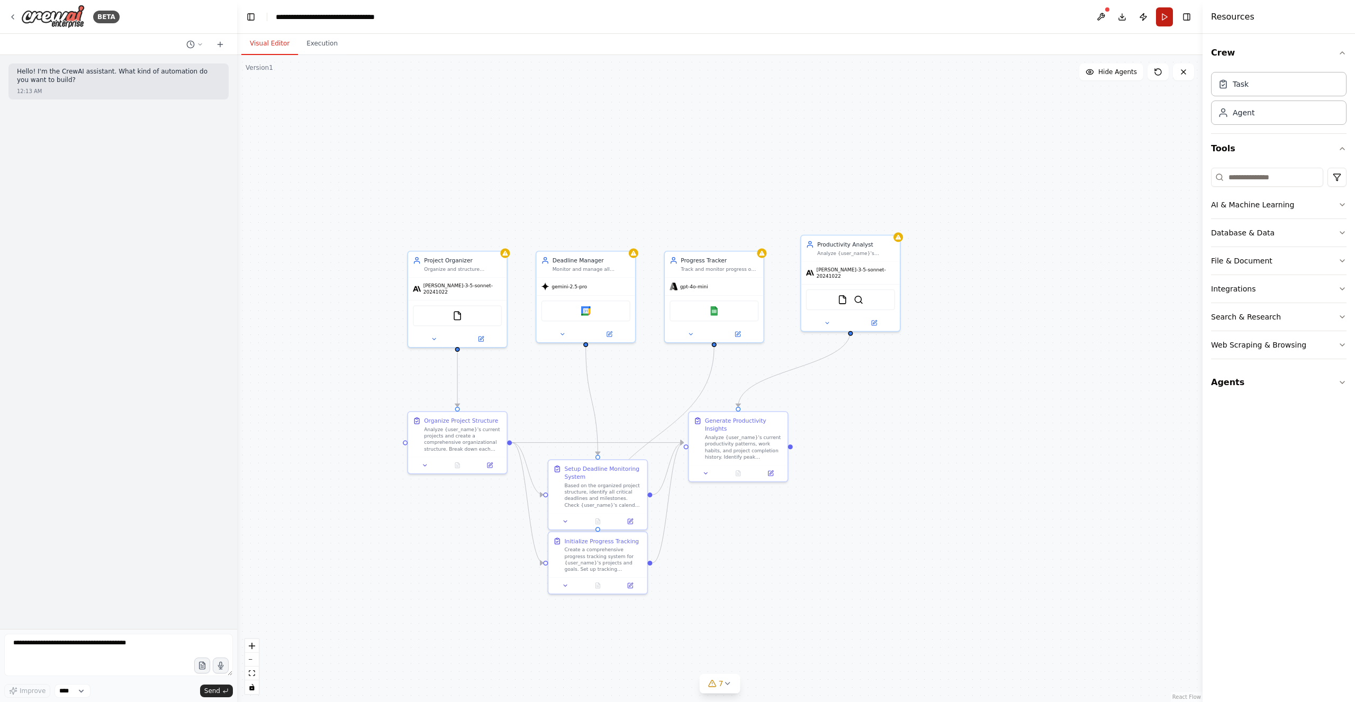
click at [1167, 17] on button "Run" at bounding box center [1164, 16] width 17 height 19
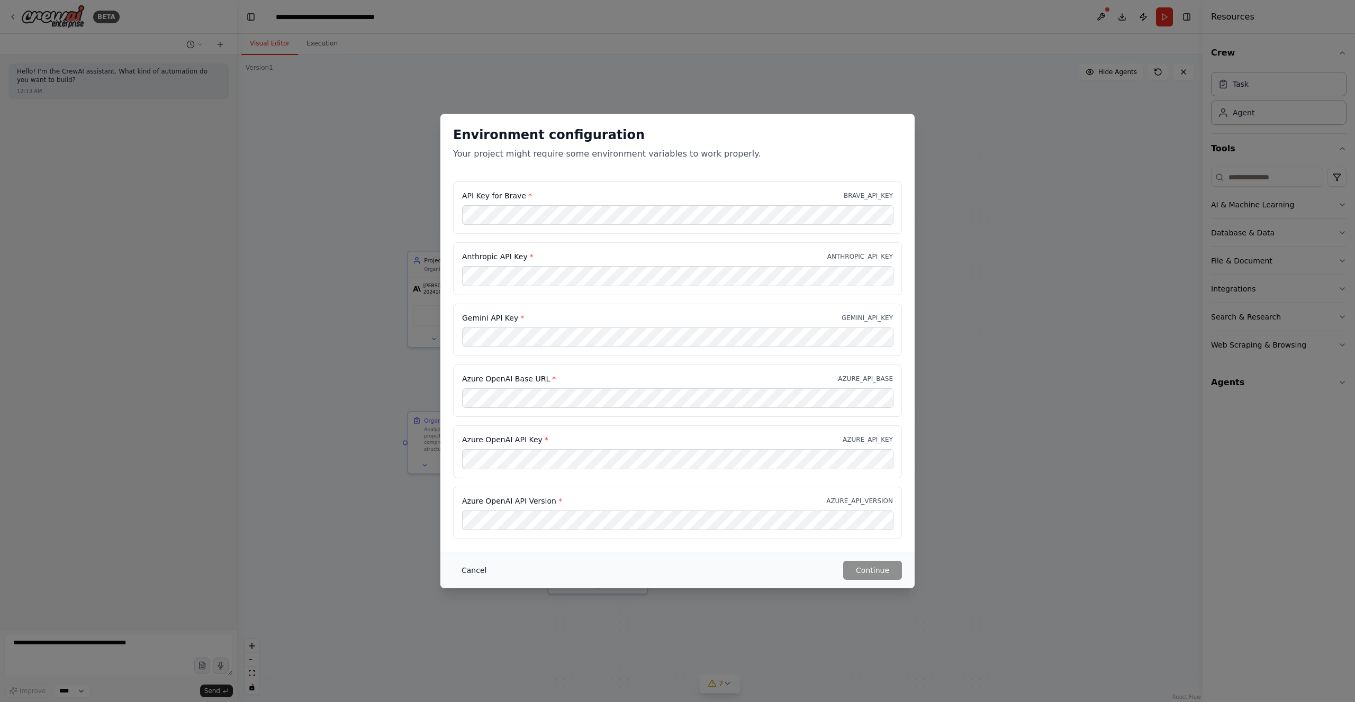
click at [473, 569] on button "Cancel" at bounding box center [474, 570] width 42 height 19
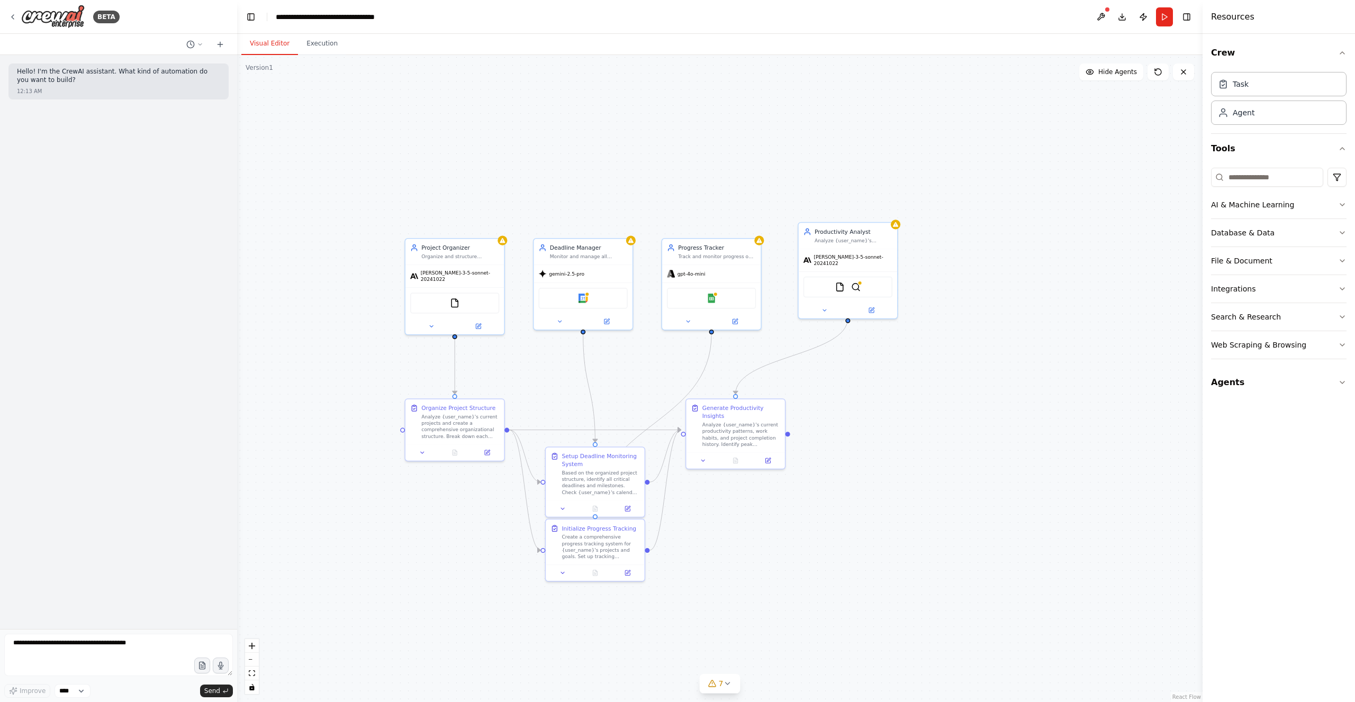
drag, startPoint x: 874, startPoint y: 466, endPoint x: 872, endPoint y: 453, distance: 12.9
click at [872, 453] on div ".deletable-edge-delete-btn { width: 20px; height: 20px; border: 0px solid #ffff…" at bounding box center [719, 378] width 965 height 647
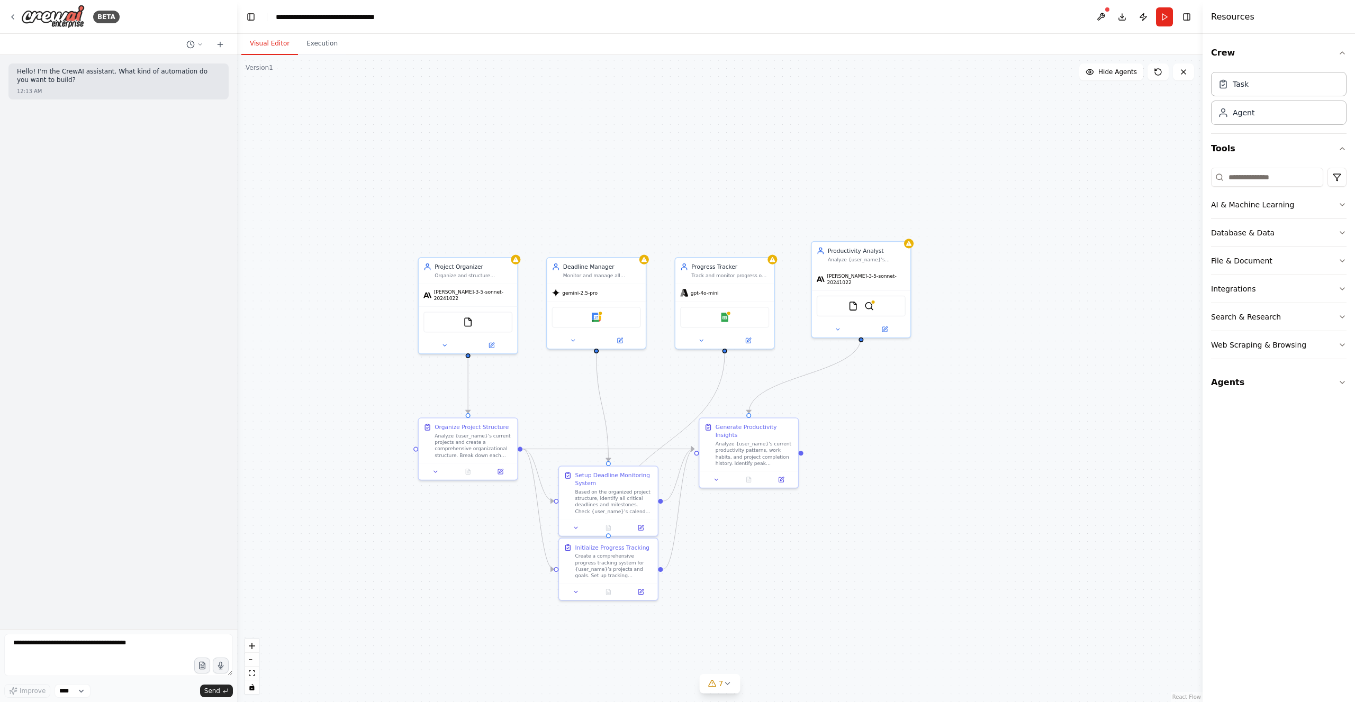
drag, startPoint x: 884, startPoint y: 442, endPoint x: 896, endPoint y: 461, distance: 21.9
click at [896, 461] on div ".deletable-edge-delete-btn { width: 20px; height: 20px; border: 0px solid #ffff…" at bounding box center [719, 378] width 965 height 647
click at [467, 315] on img at bounding box center [467, 320] width 10 height 10
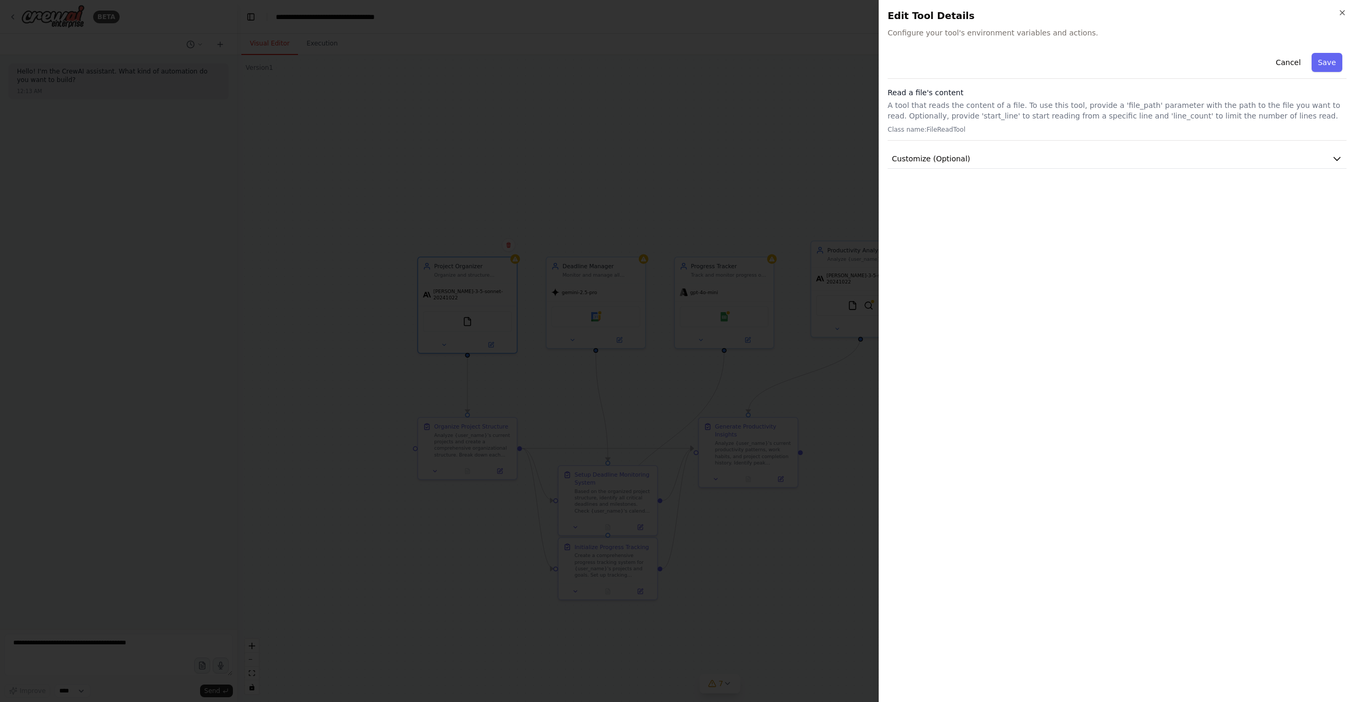
click at [803, 140] on div at bounding box center [677, 351] width 1355 height 702
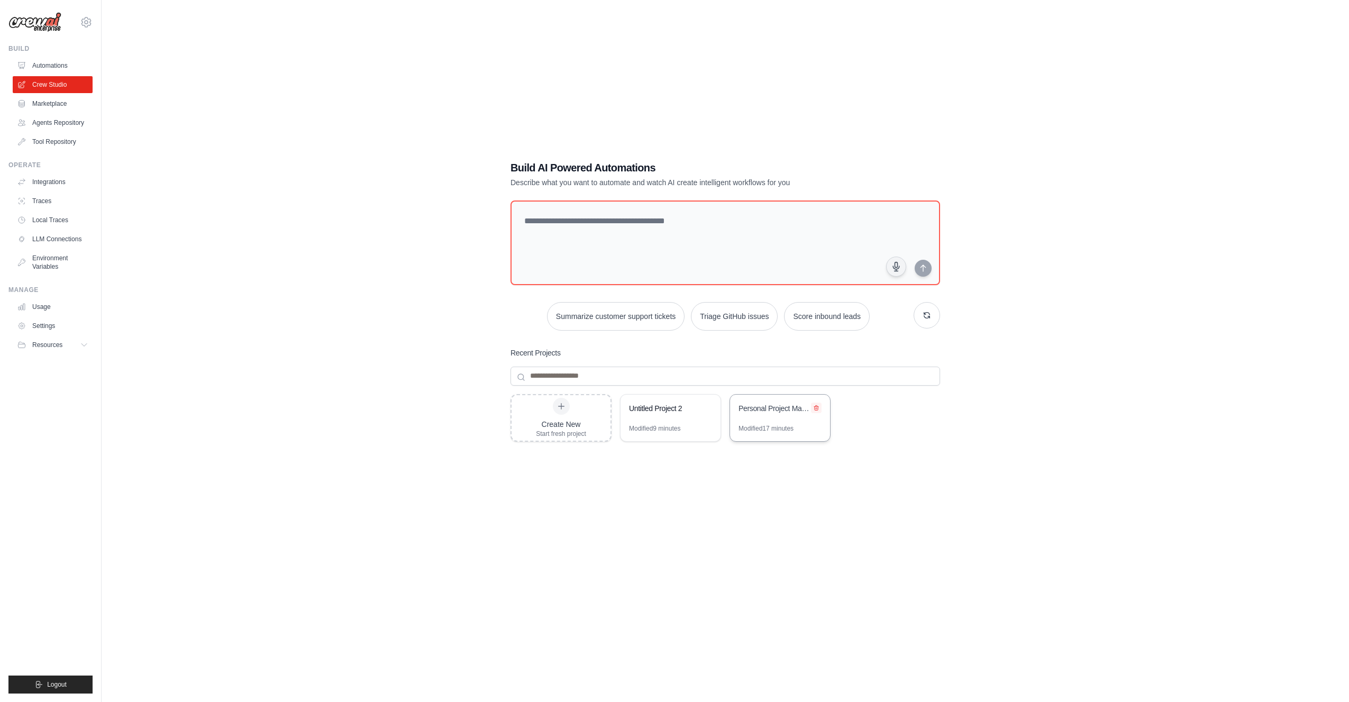
click at [815, 406] on icon at bounding box center [816, 407] width 4 height 5
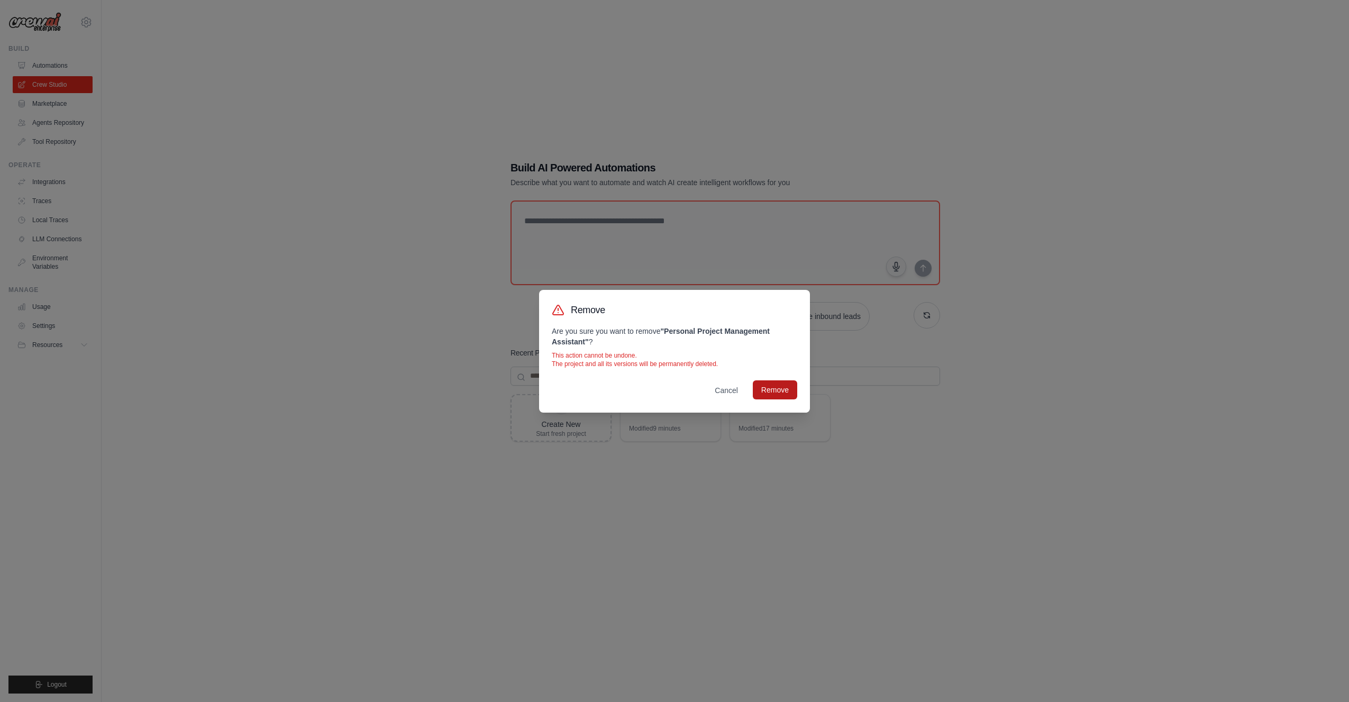
click at [777, 393] on button "Remove" at bounding box center [775, 389] width 44 height 19
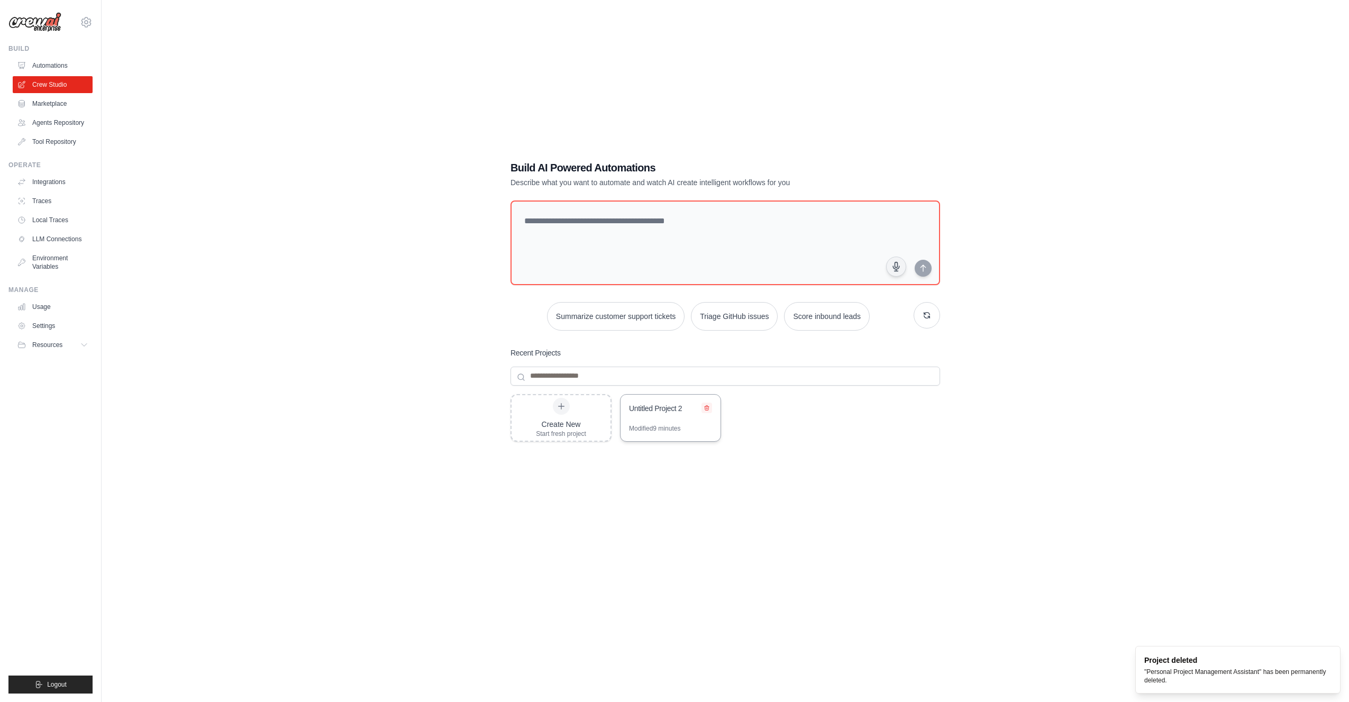
click at [705, 408] on icon at bounding box center [707, 407] width 4 height 5
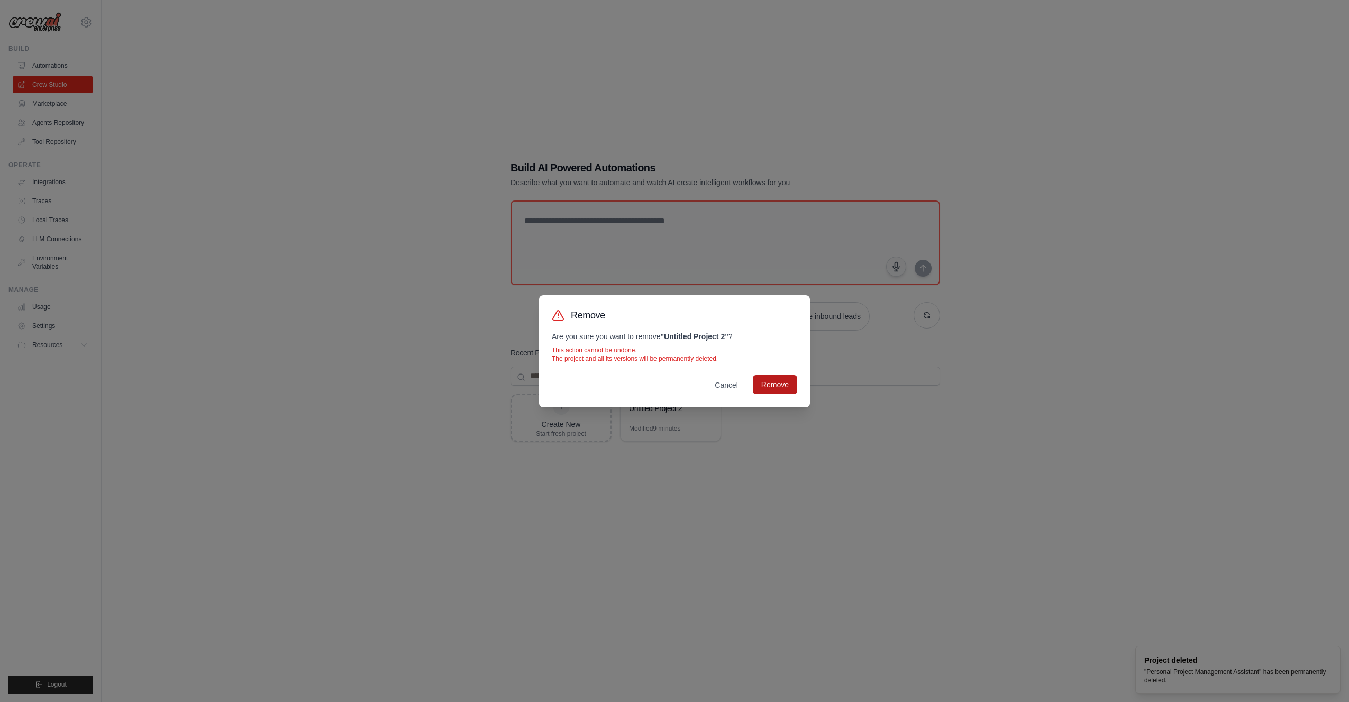
click at [773, 379] on button "Remove" at bounding box center [775, 384] width 44 height 19
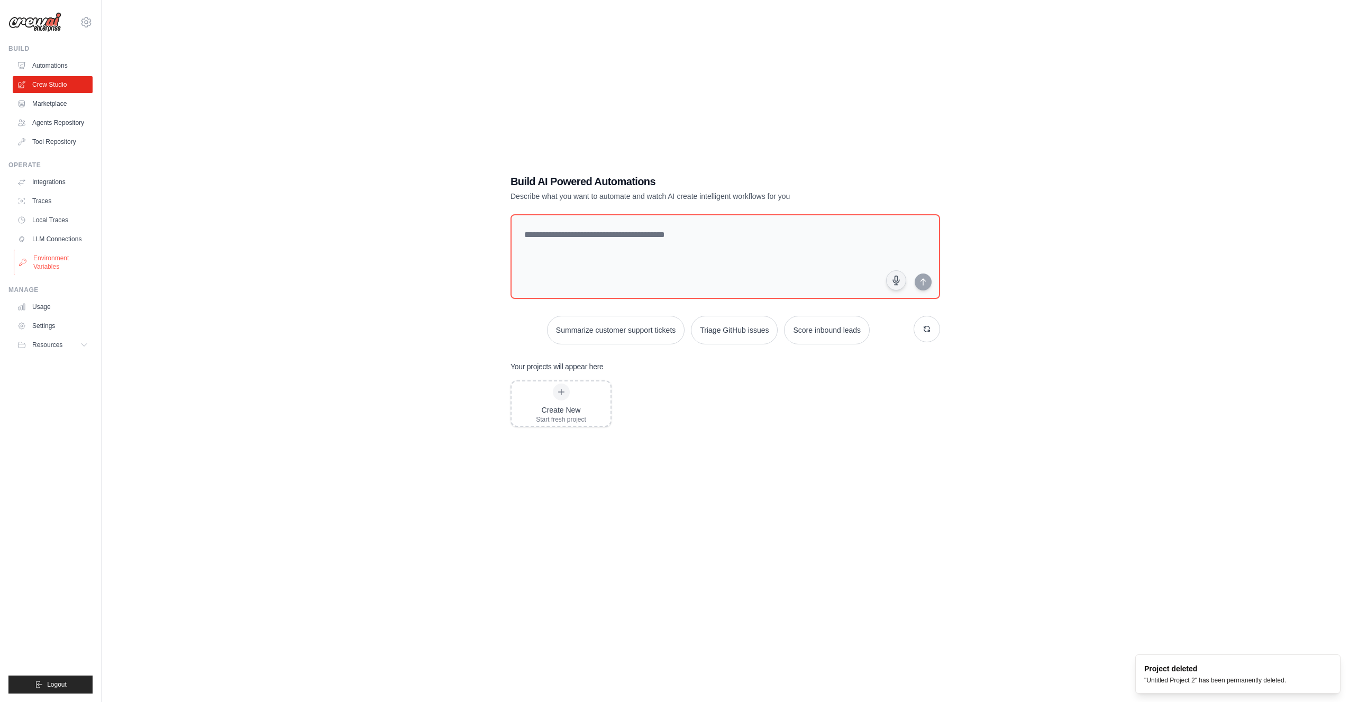
click at [59, 258] on link "Environment Variables" at bounding box center [54, 262] width 80 height 25
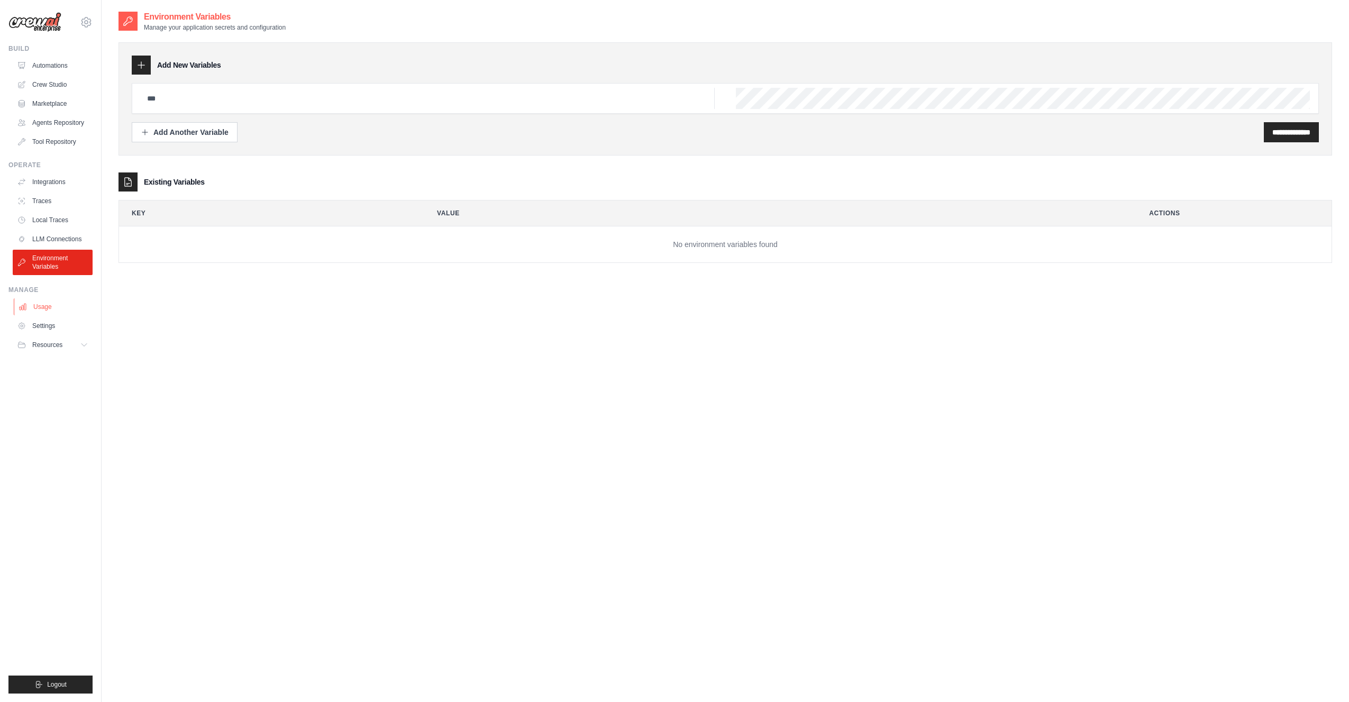
click at [37, 308] on link "Usage" at bounding box center [54, 306] width 80 height 17
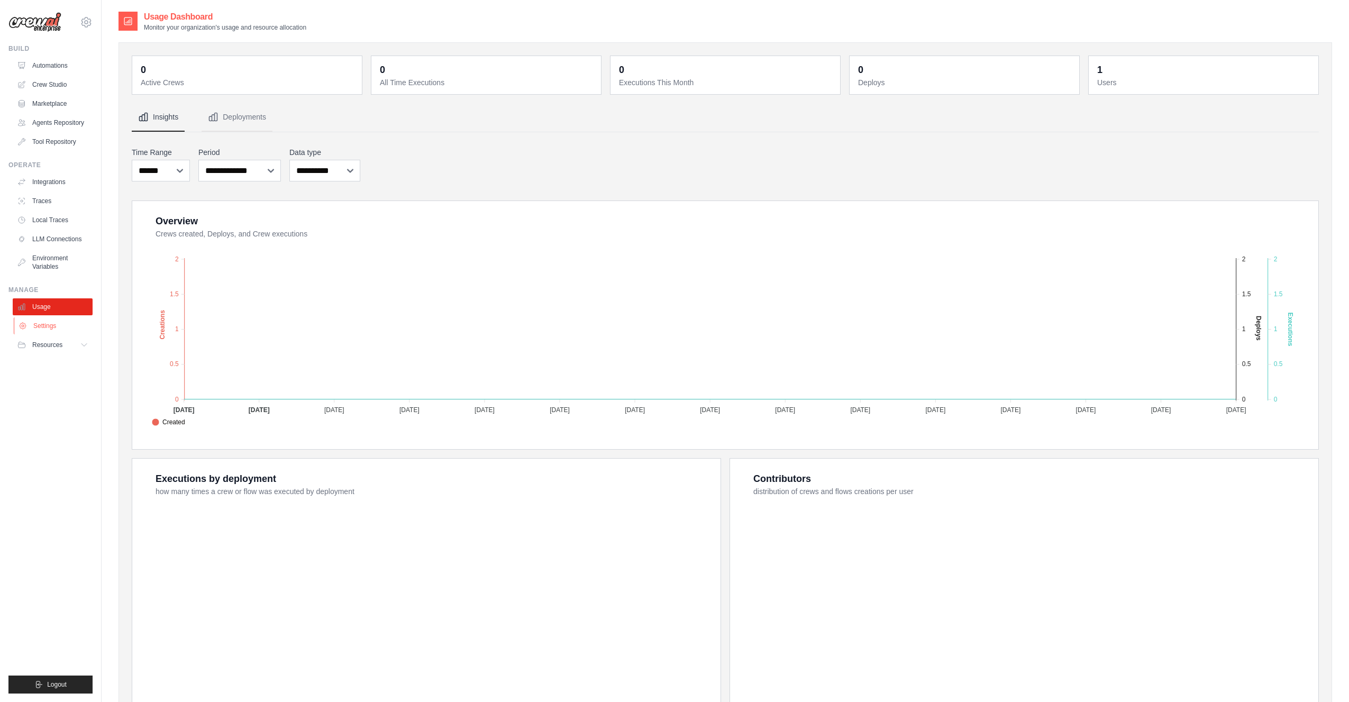
click at [45, 326] on link "Settings" at bounding box center [54, 325] width 80 height 17
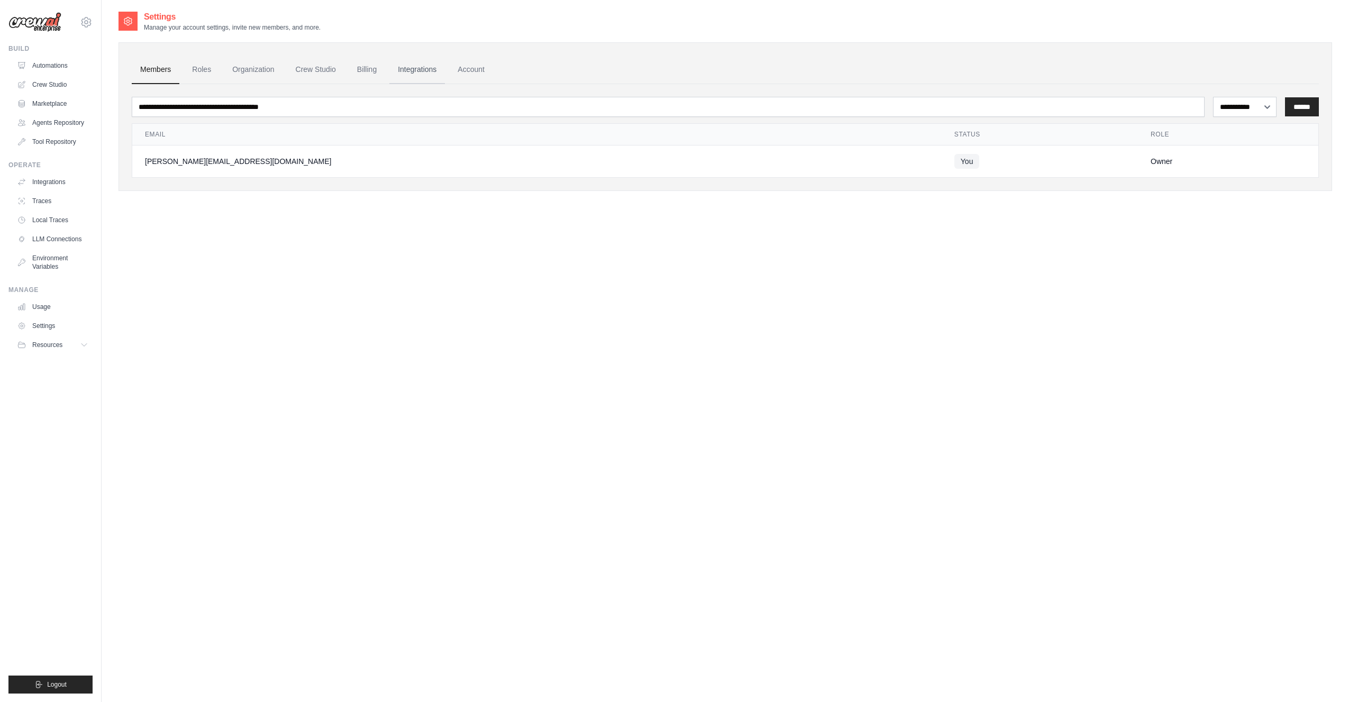
click at [425, 73] on link "Integrations" at bounding box center [417, 70] width 56 height 29
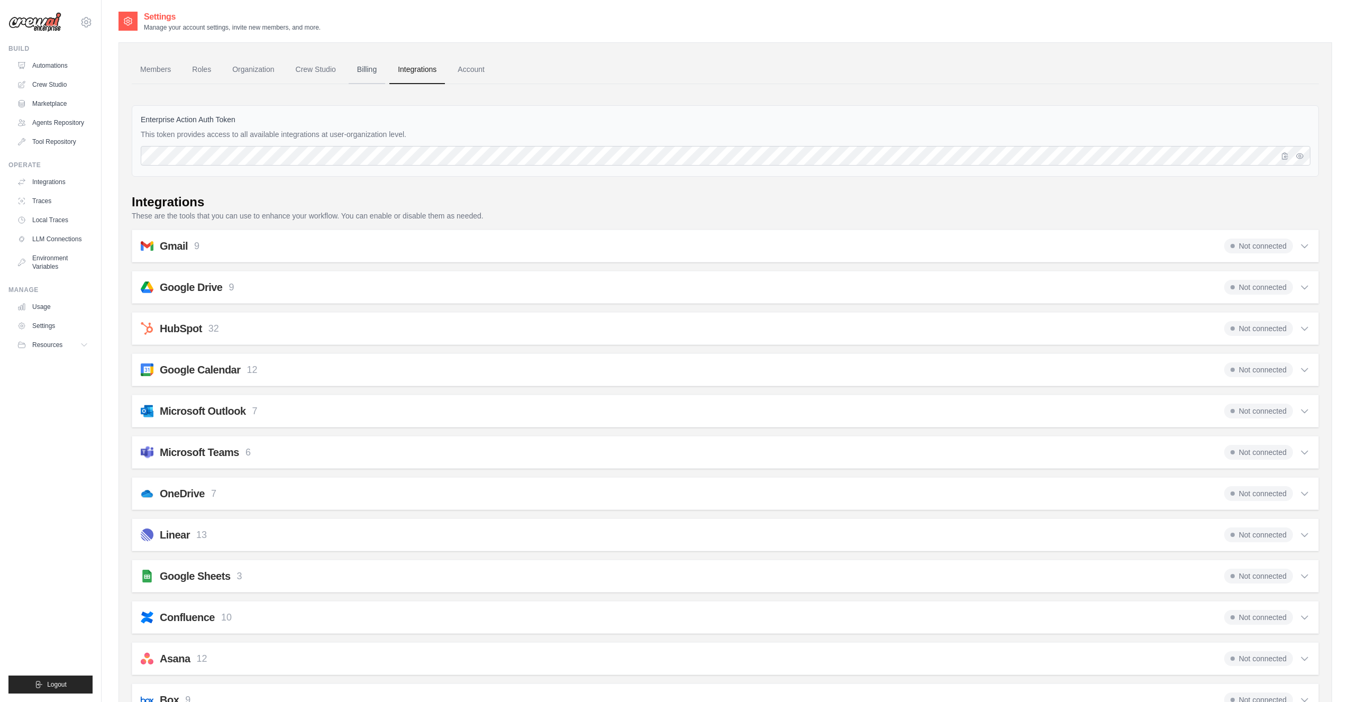
click at [374, 68] on link "Billing" at bounding box center [367, 70] width 37 height 29
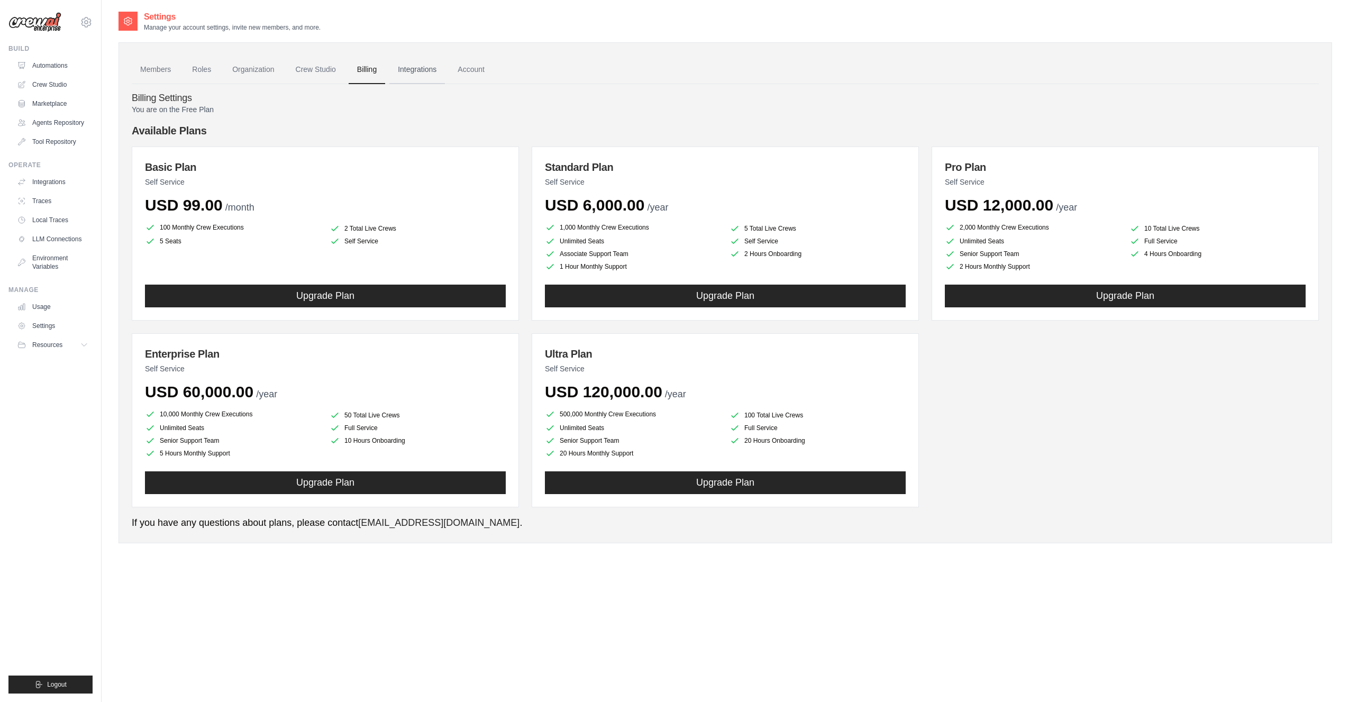
click at [420, 72] on link "Integrations" at bounding box center [417, 70] width 56 height 29
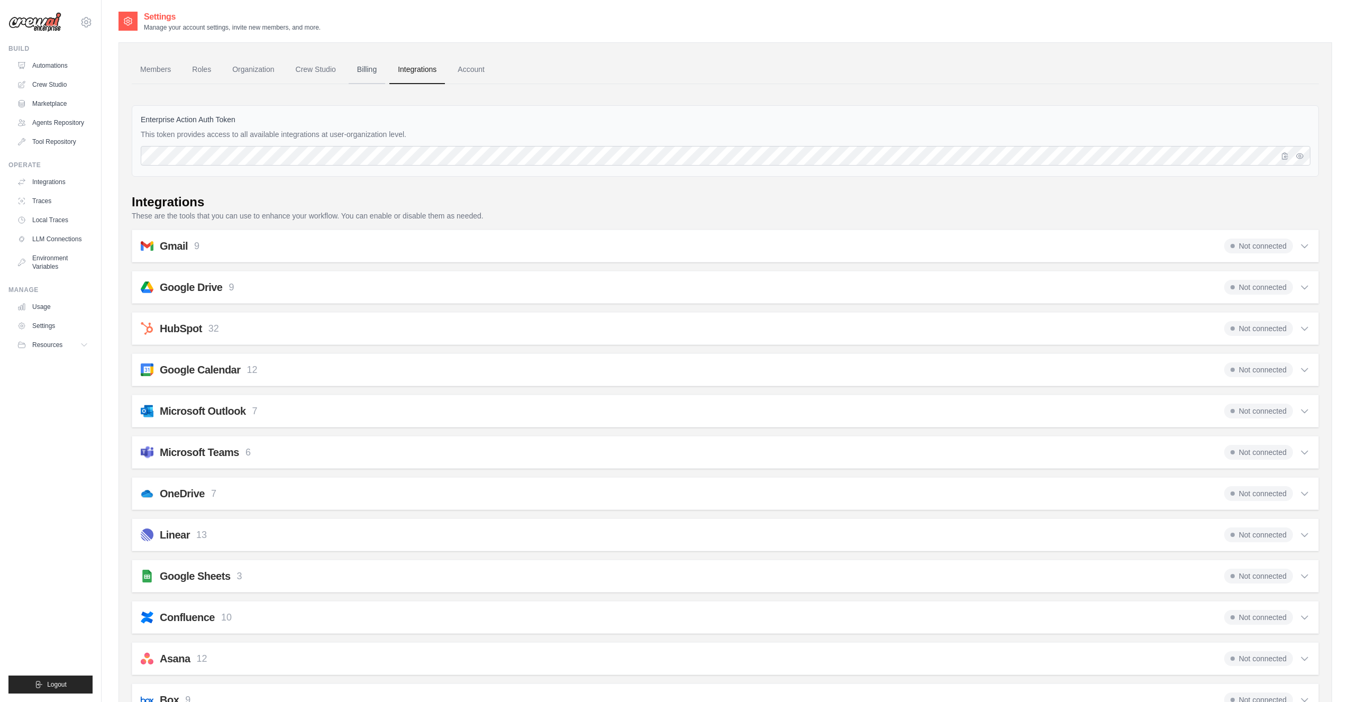
click at [361, 68] on link "Billing" at bounding box center [367, 70] width 37 height 29
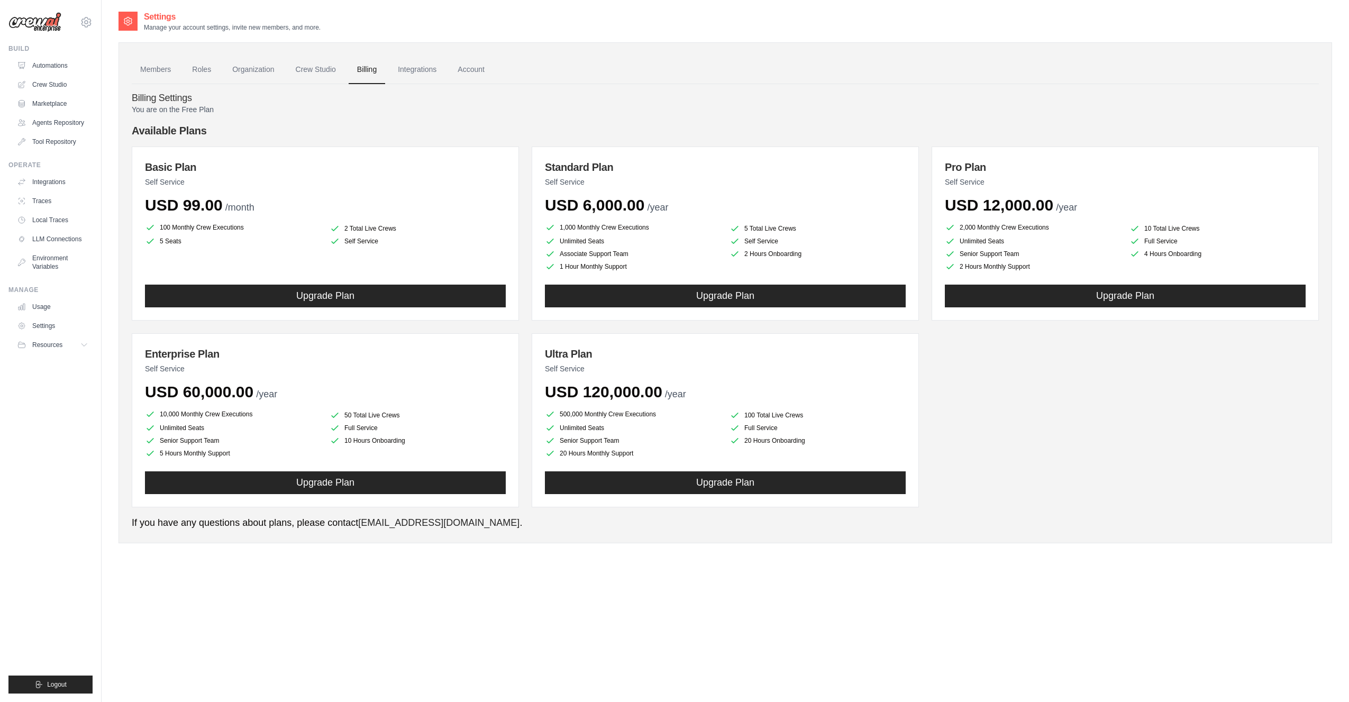
click at [306, 70] on link "Crew Studio" at bounding box center [315, 70] width 57 height 29
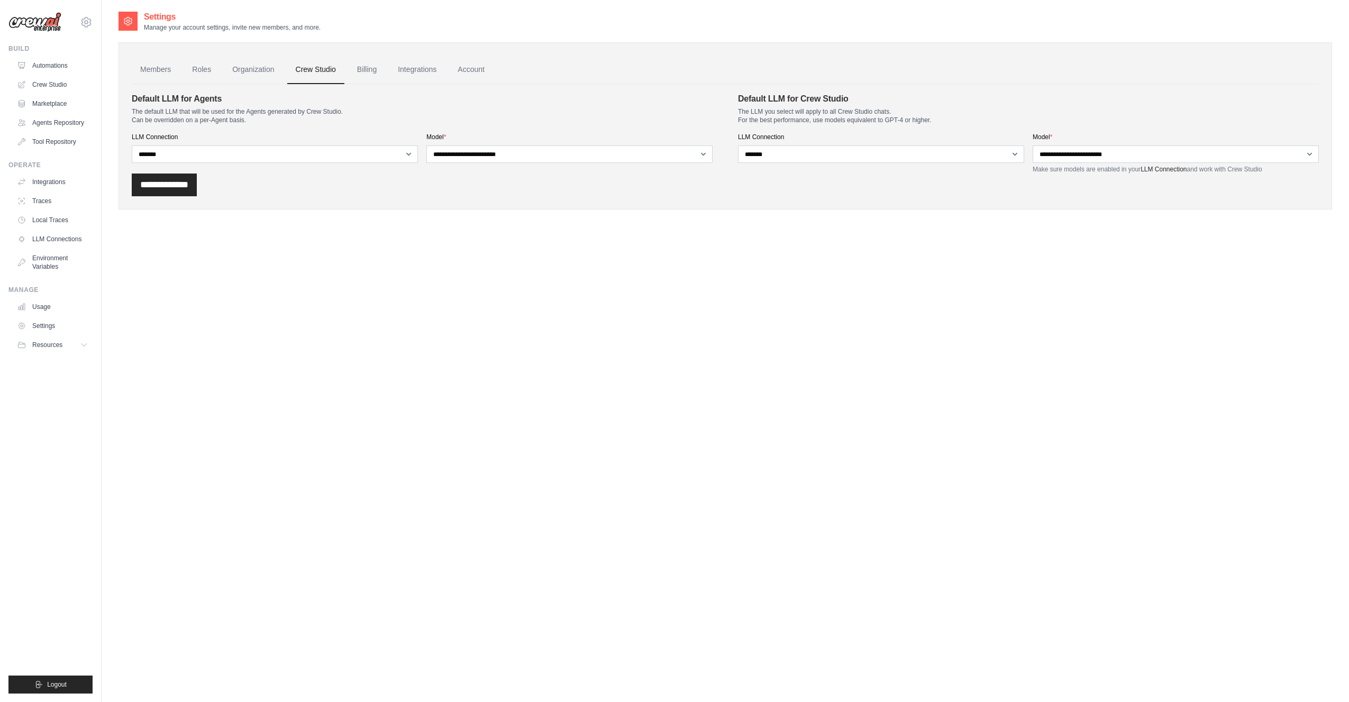
click at [250, 68] on link "Organization" at bounding box center [253, 70] width 59 height 29
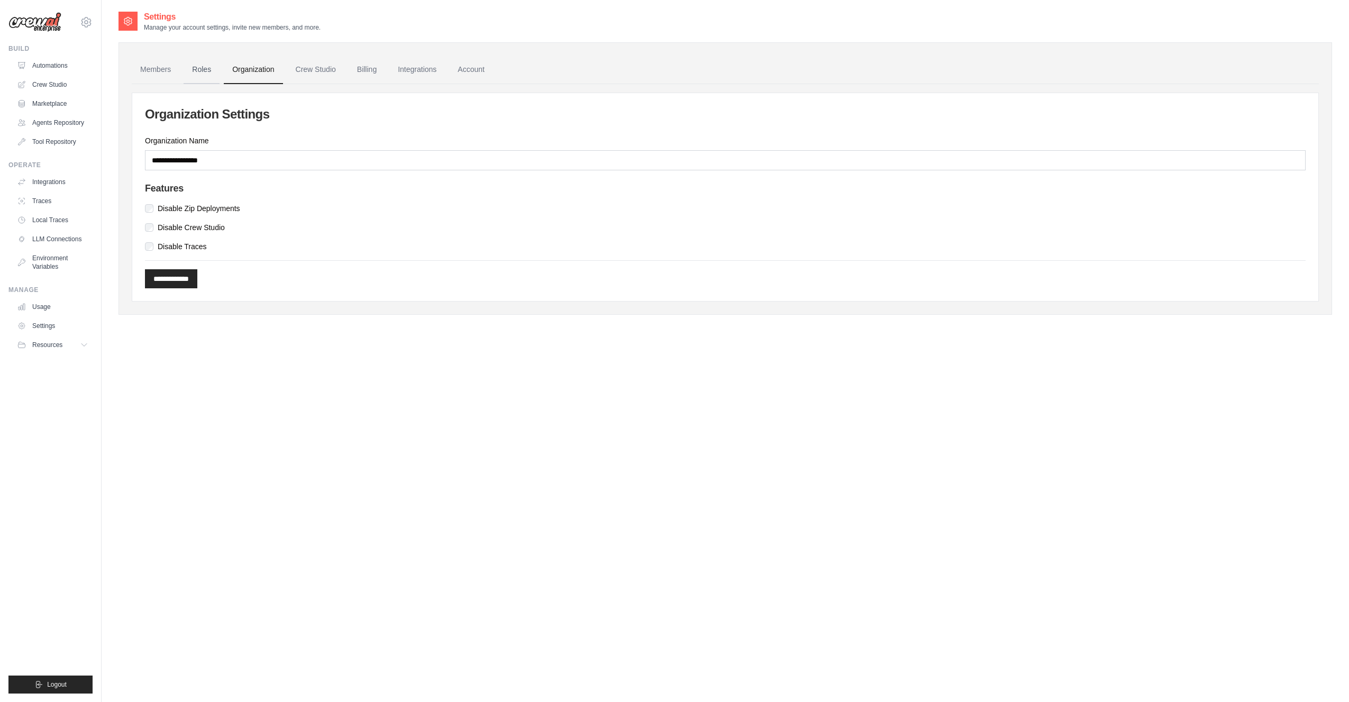
click at [202, 72] on link "Roles" at bounding box center [202, 70] width 36 height 29
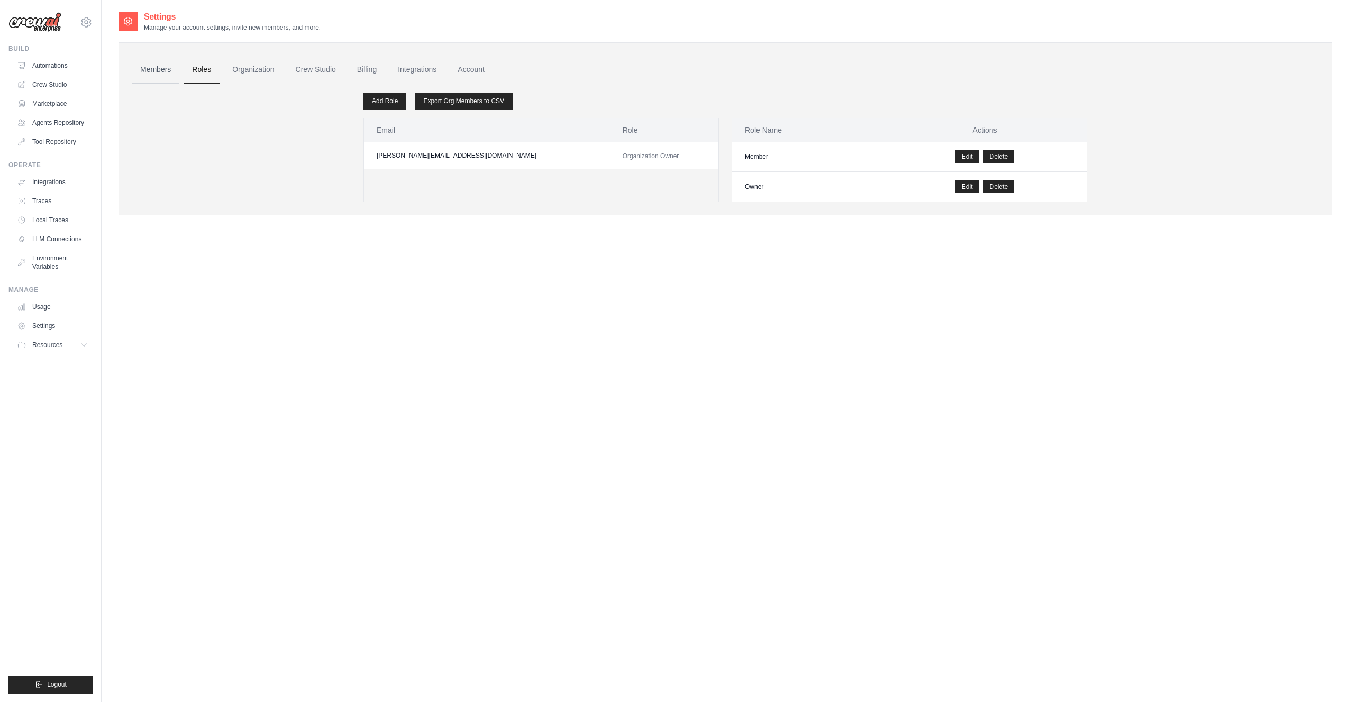
click at [155, 68] on link "Members" at bounding box center [156, 70] width 48 height 29
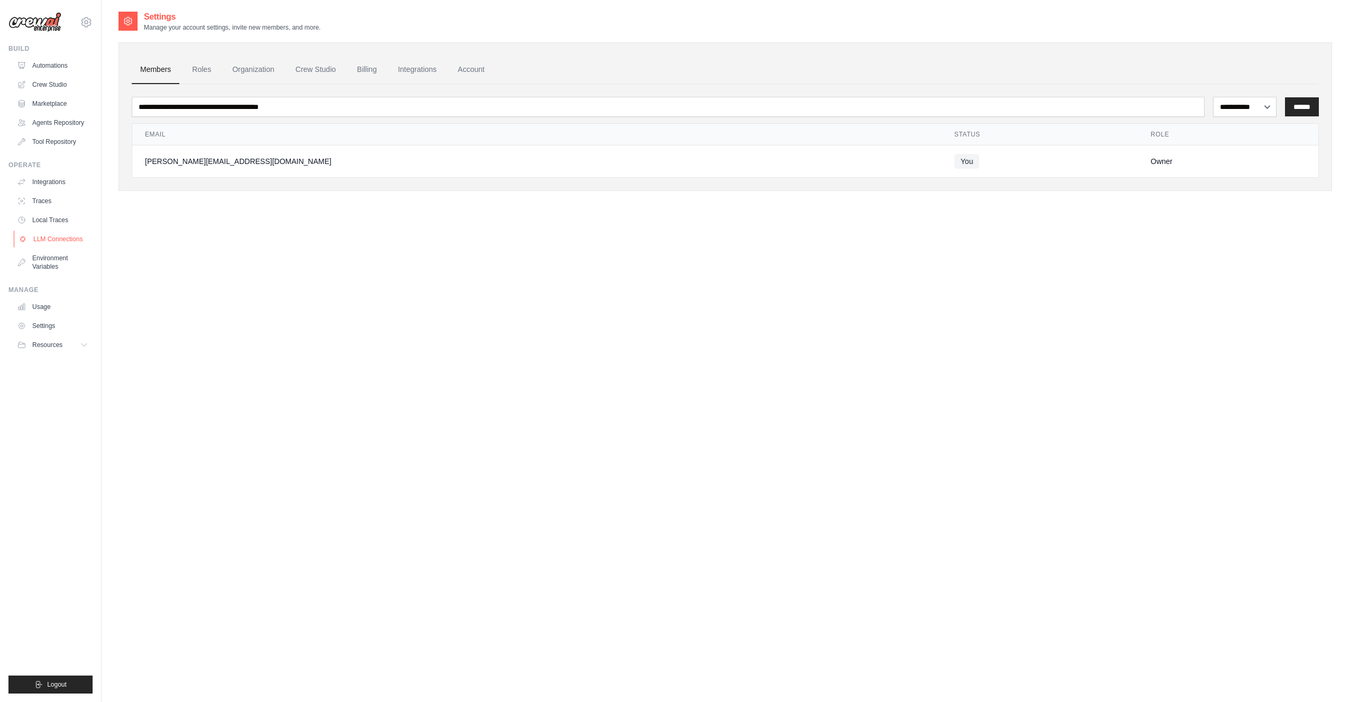
click at [44, 239] on link "LLM Connections" at bounding box center [54, 239] width 80 height 17
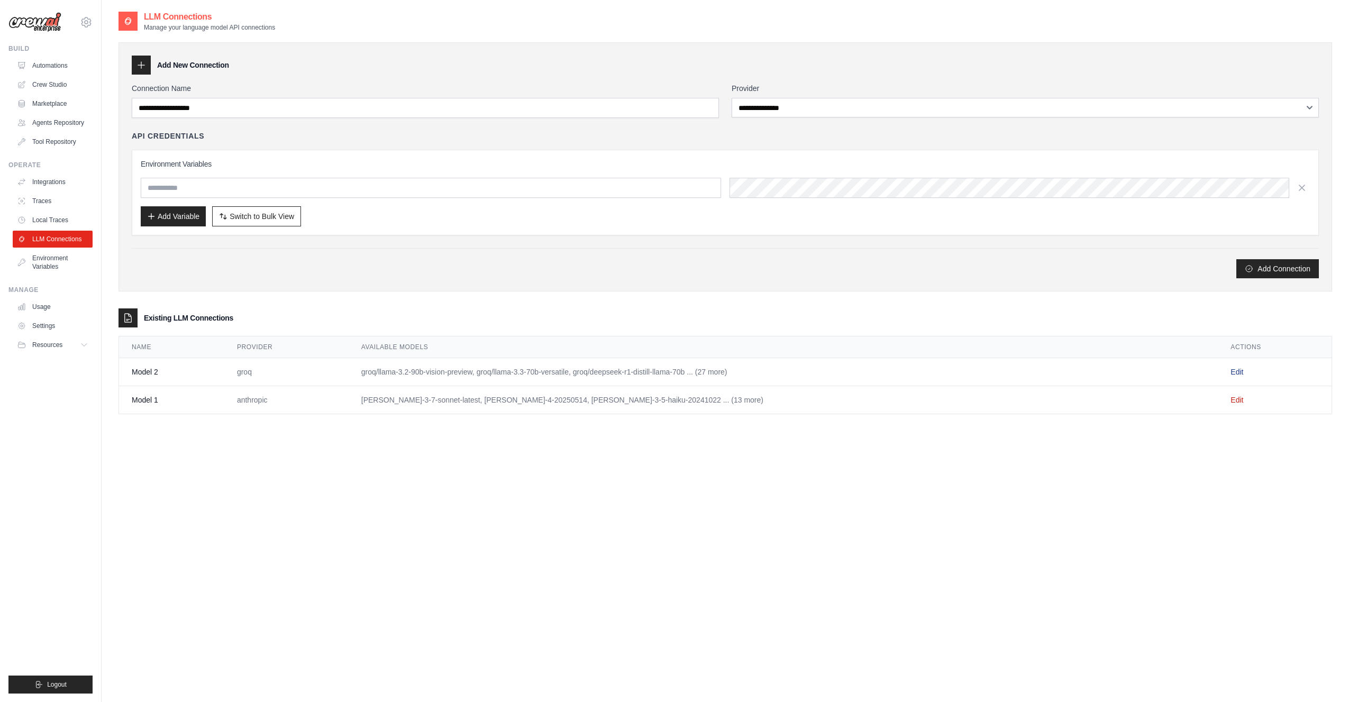
click at [1234, 370] on link "Edit" at bounding box center [1237, 372] width 13 height 8
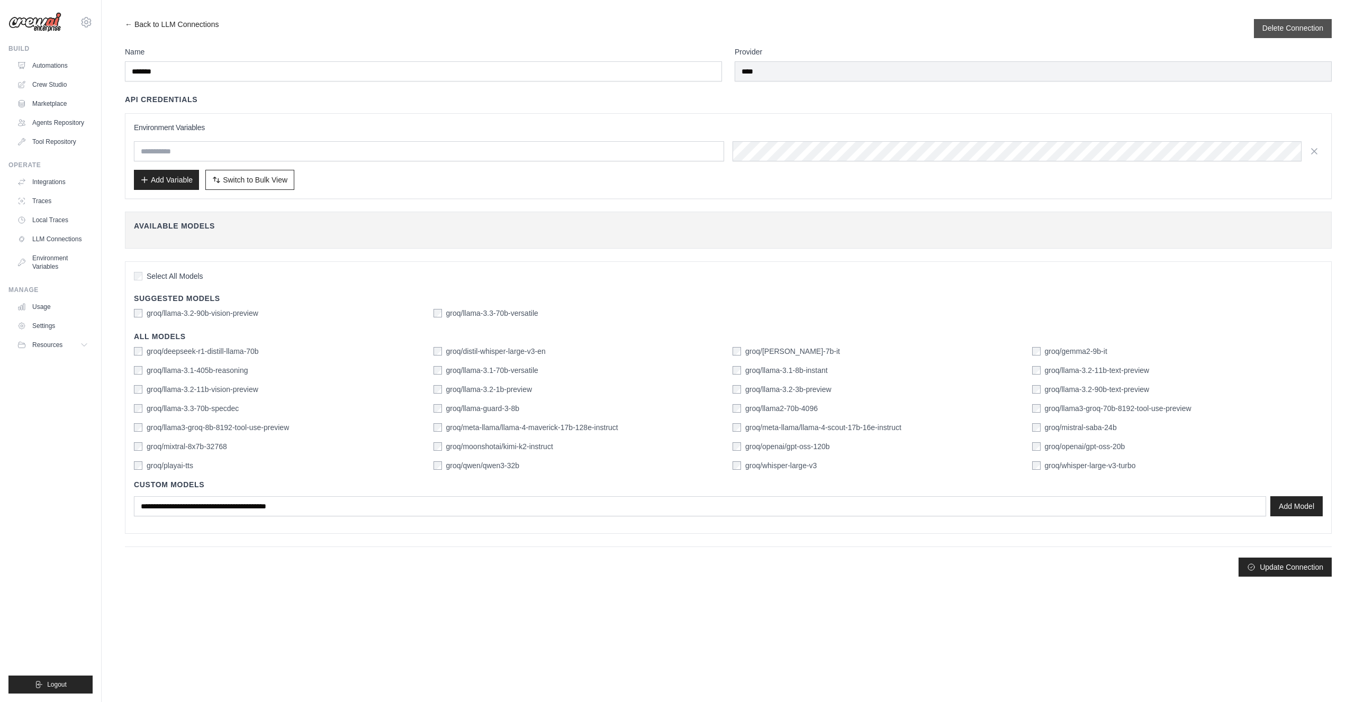
click at [1280, 28] on button "Delete Connection" at bounding box center [1292, 28] width 61 height 11
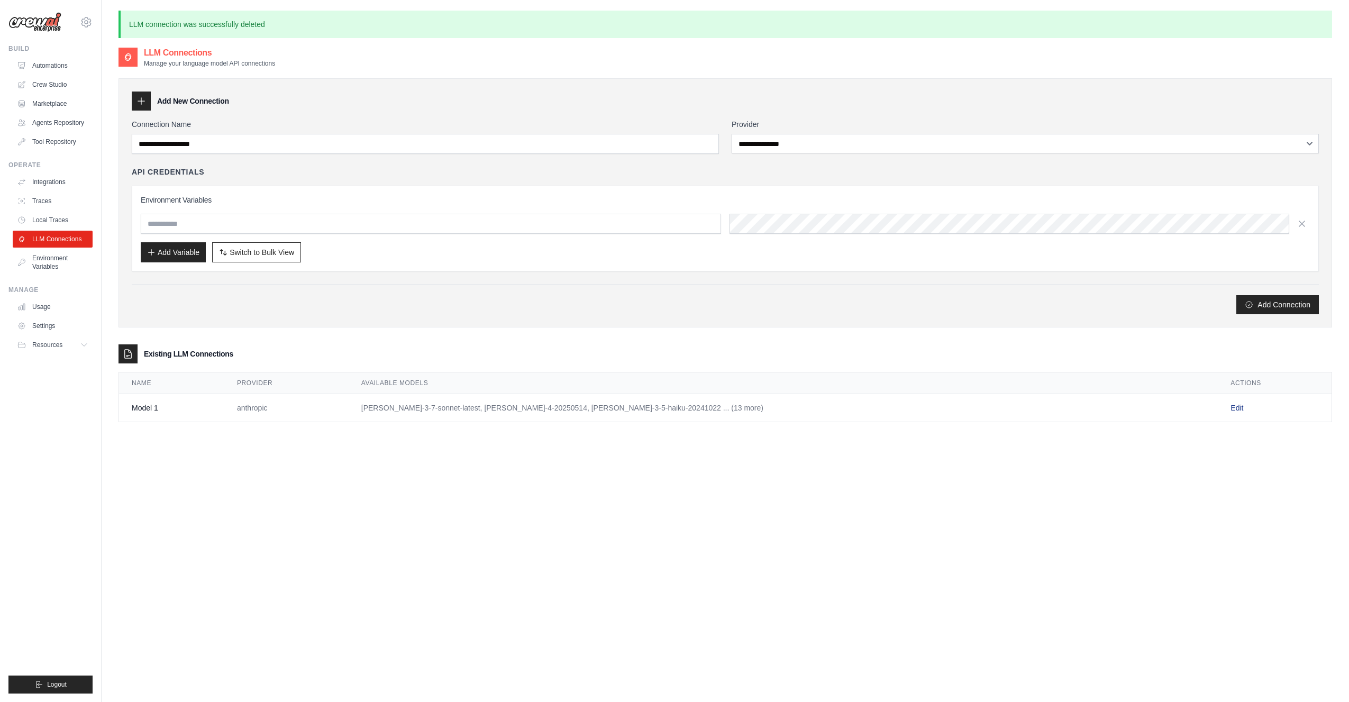
click at [1231, 407] on link "Edit" at bounding box center [1237, 408] width 13 height 8
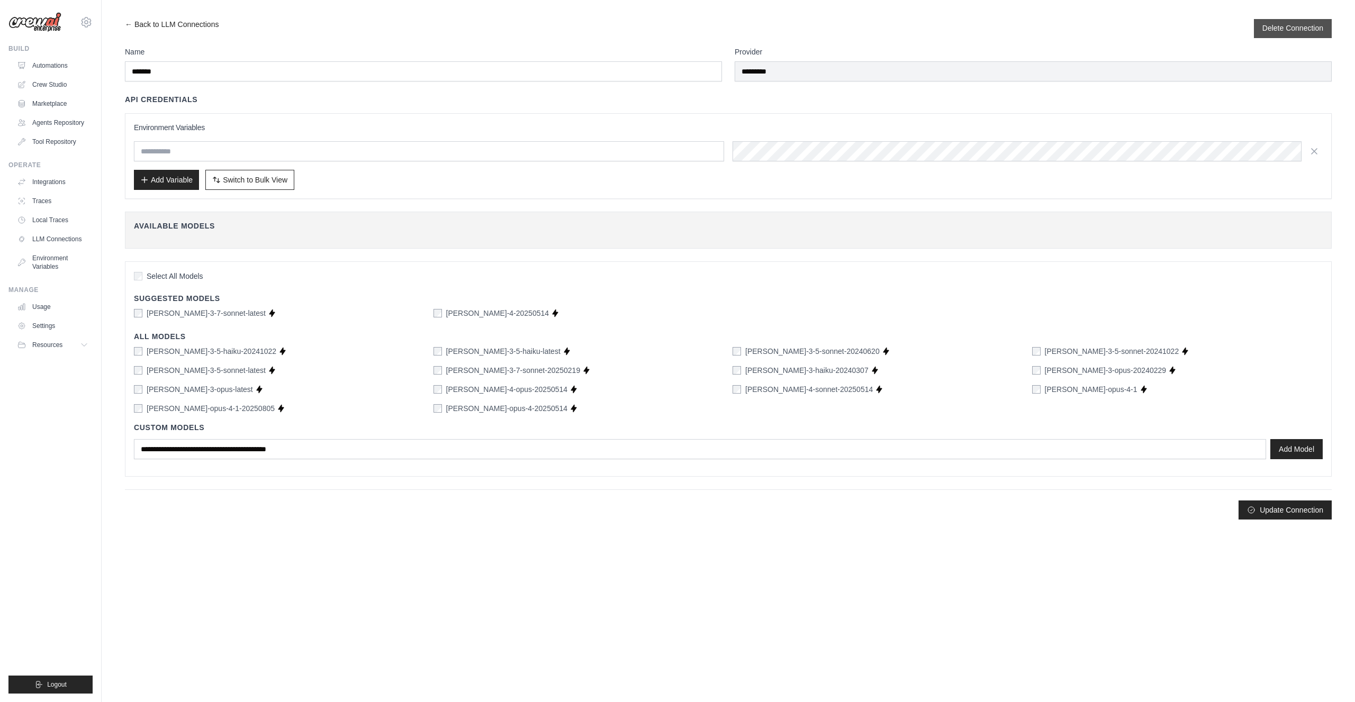
click at [1279, 25] on button "Delete Connection" at bounding box center [1292, 28] width 61 height 11
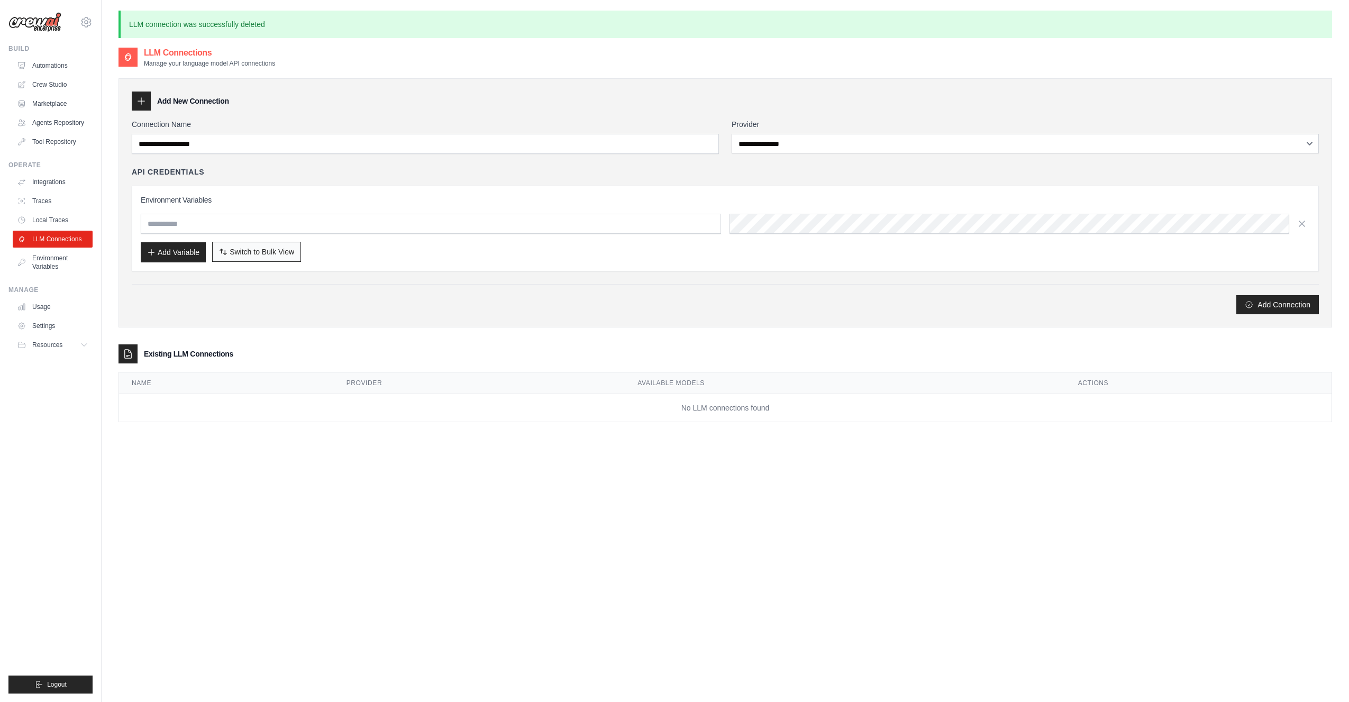
click at [267, 251] on span "Switch to Bulk View" at bounding box center [262, 252] width 65 height 11
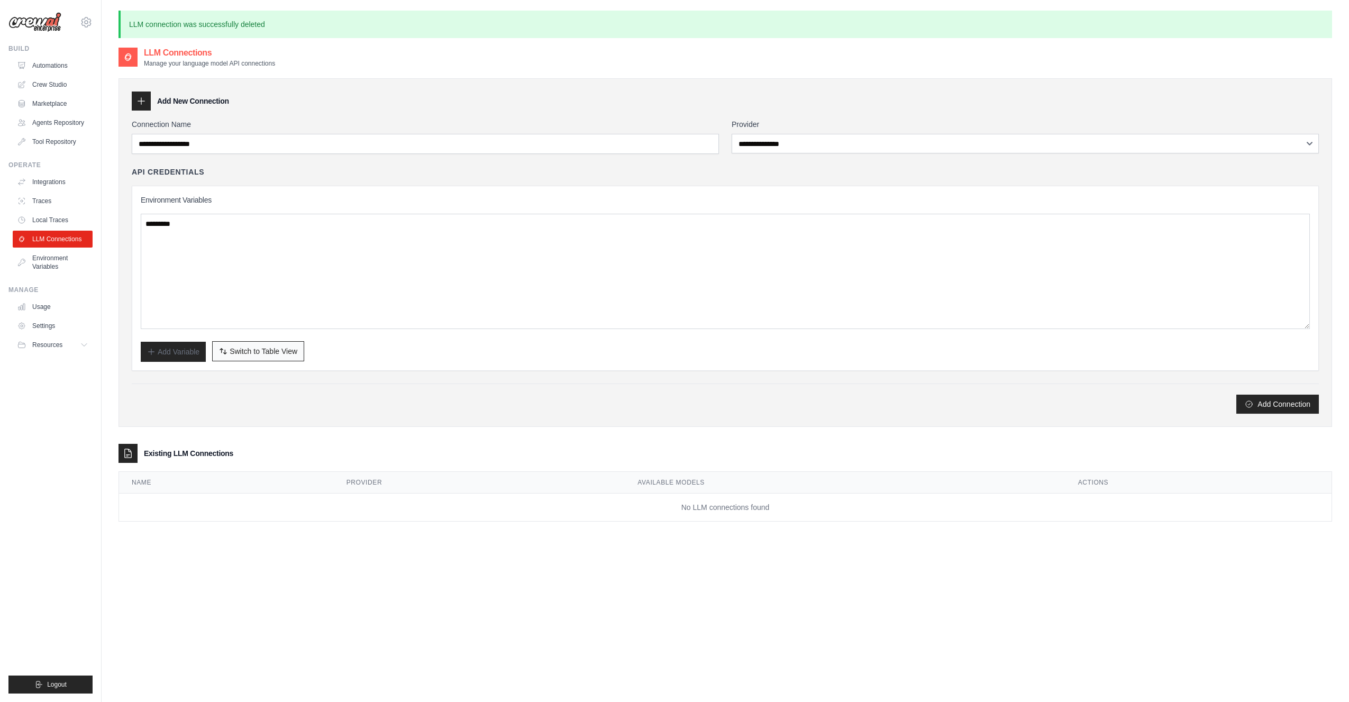
click at [258, 349] on span "Switch to Table View" at bounding box center [264, 351] width 68 height 11
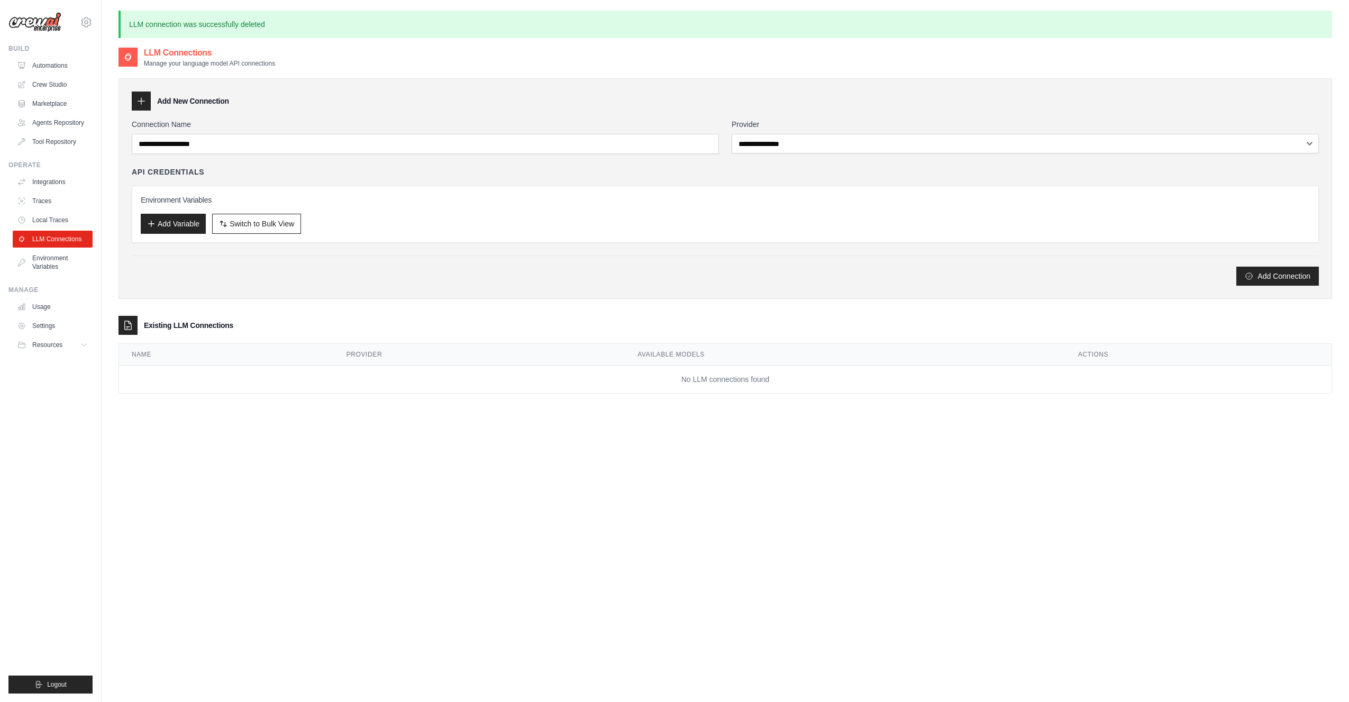
click at [421, 165] on div "**********" at bounding box center [725, 202] width 1187 height 167
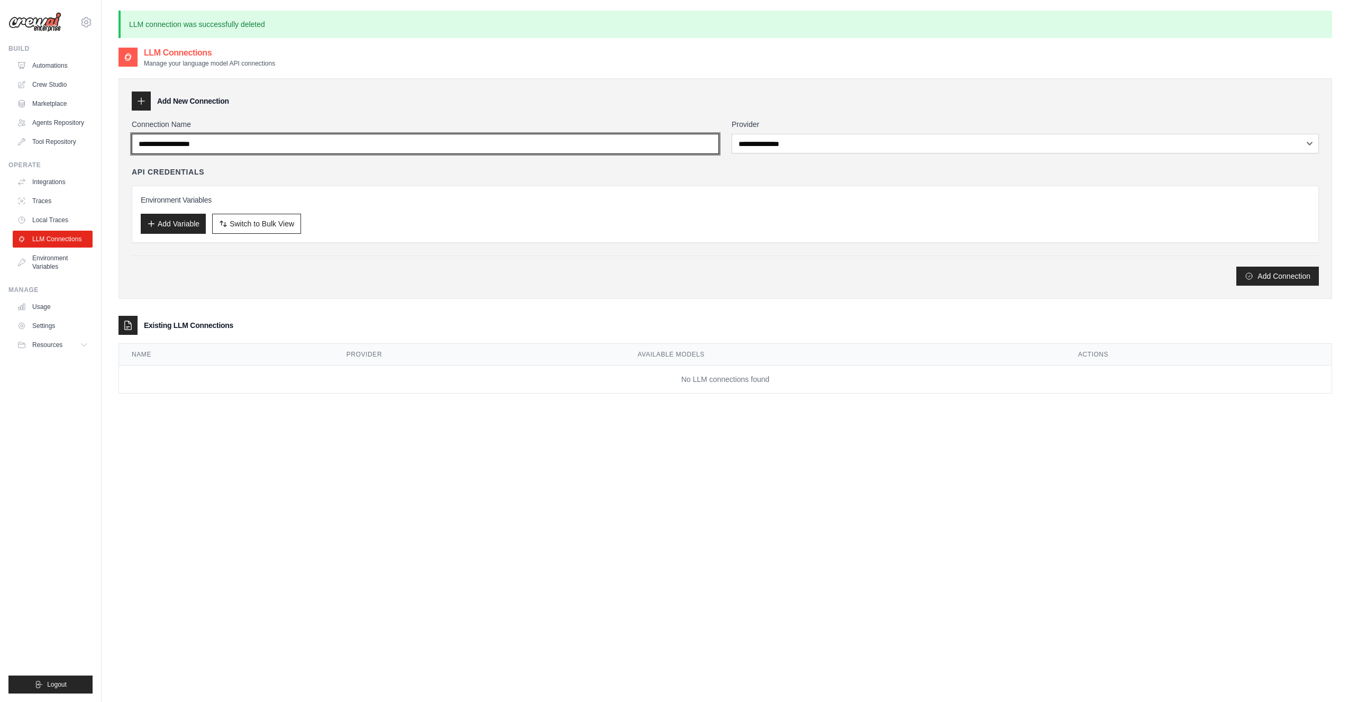
click at [467, 140] on input "Connection Name" at bounding box center [425, 144] width 587 height 20
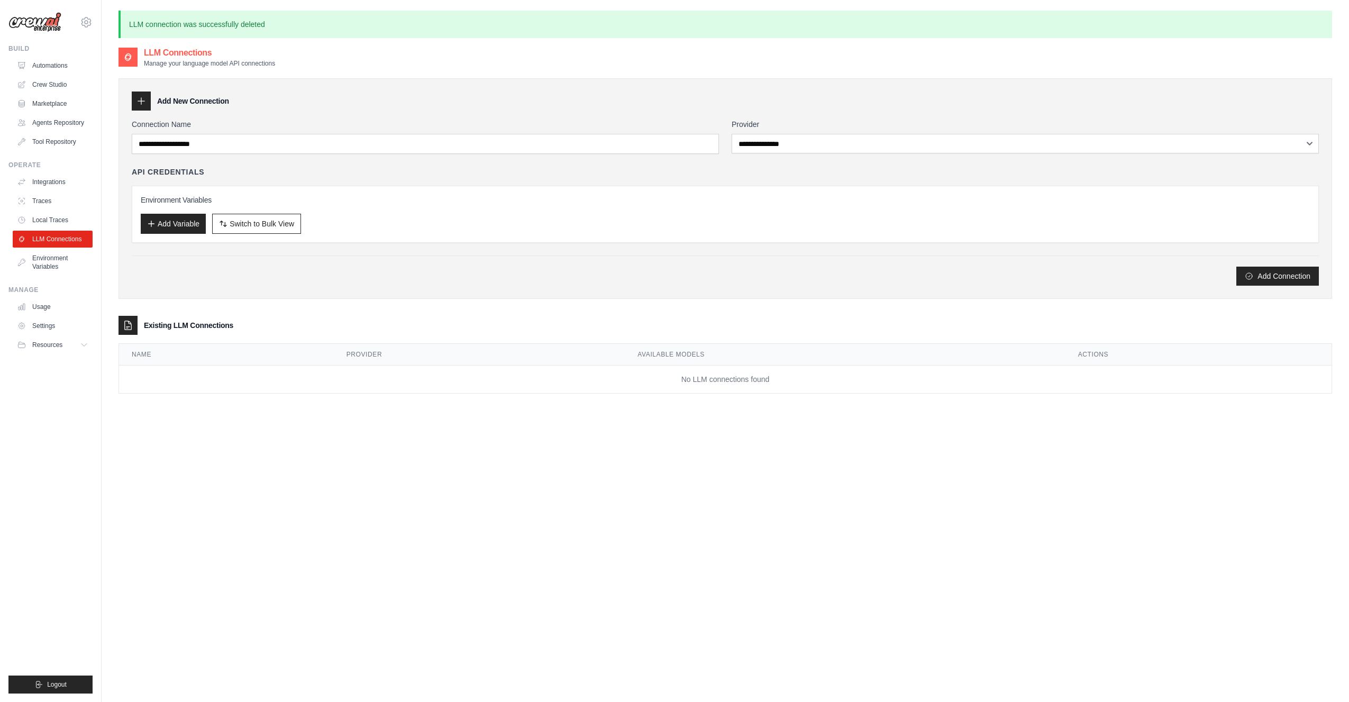
click at [429, 172] on div "API Credentials" at bounding box center [725, 172] width 1187 height 11
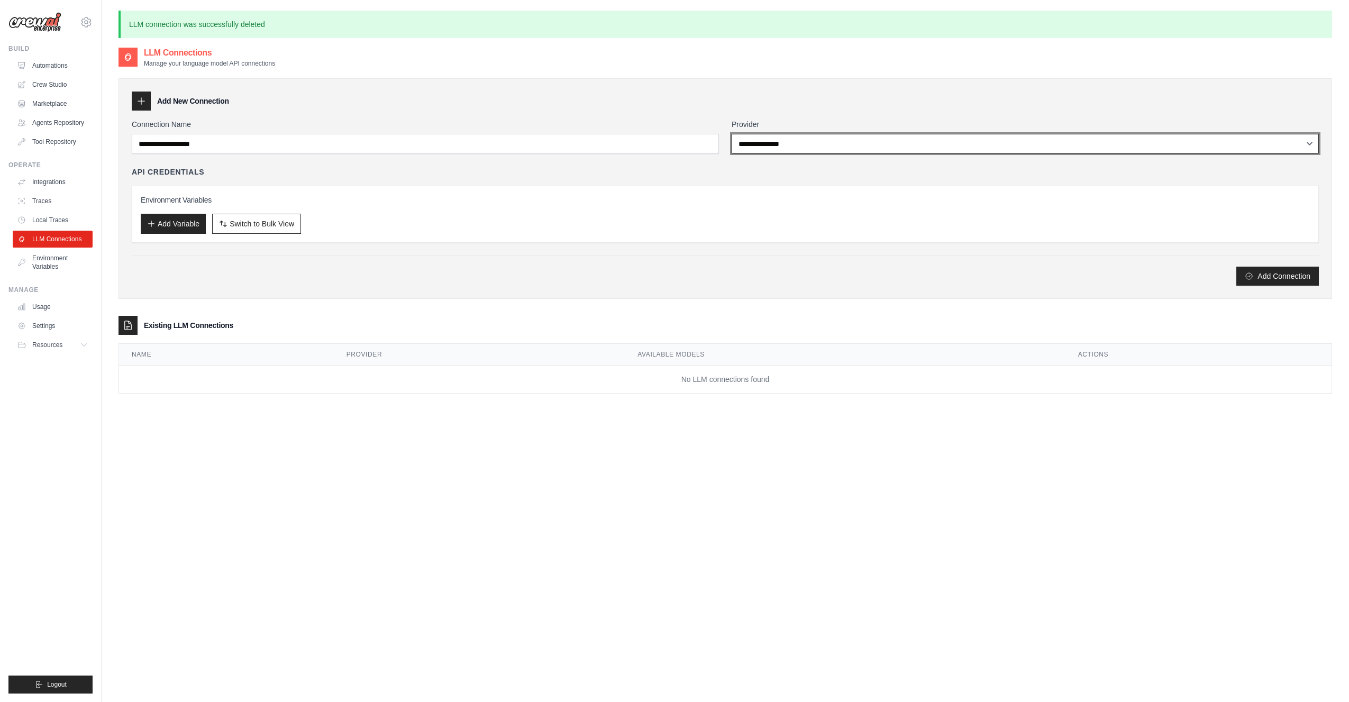
click at [843, 137] on select "**********" at bounding box center [1025, 144] width 587 height 20
select select "******"
click at [732, 134] on select "**********" at bounding box center [1025, 144] width 587 height 20
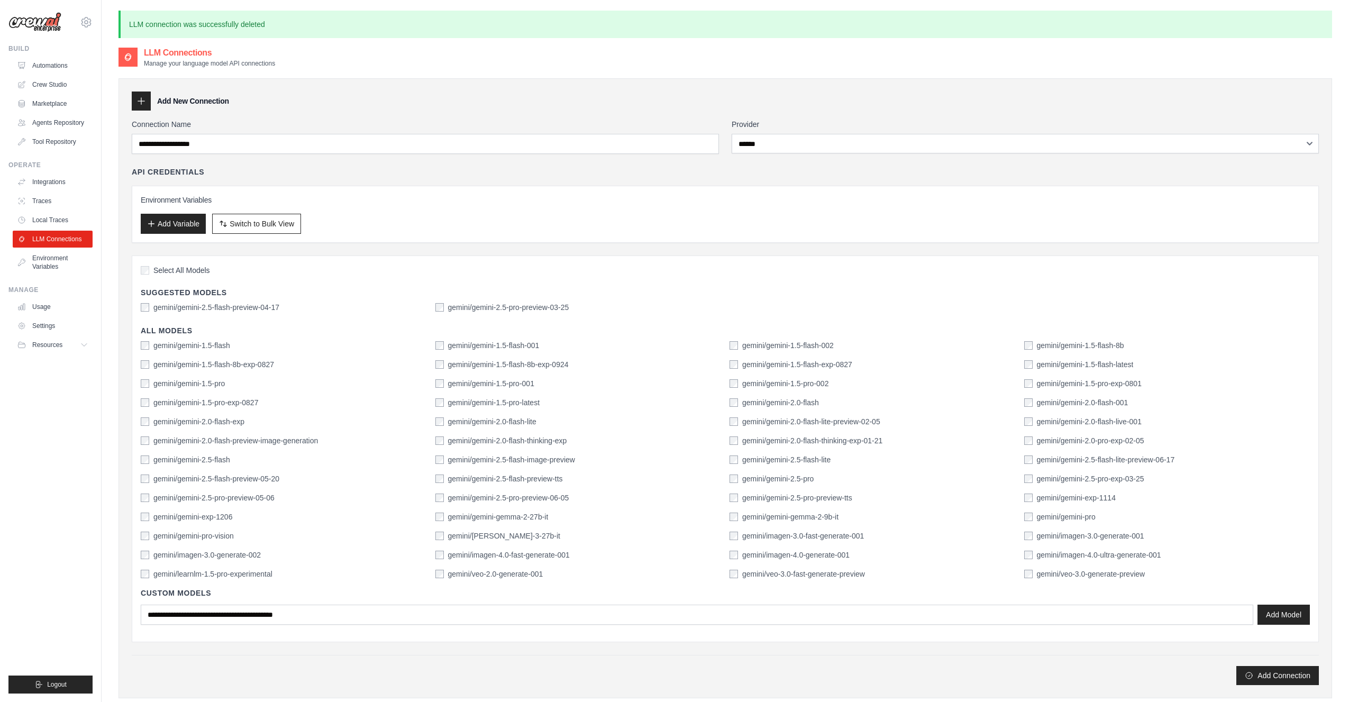
click at [746, 171] on div "API Credentials" at bounding box center [725, 172] width 1187 height 11
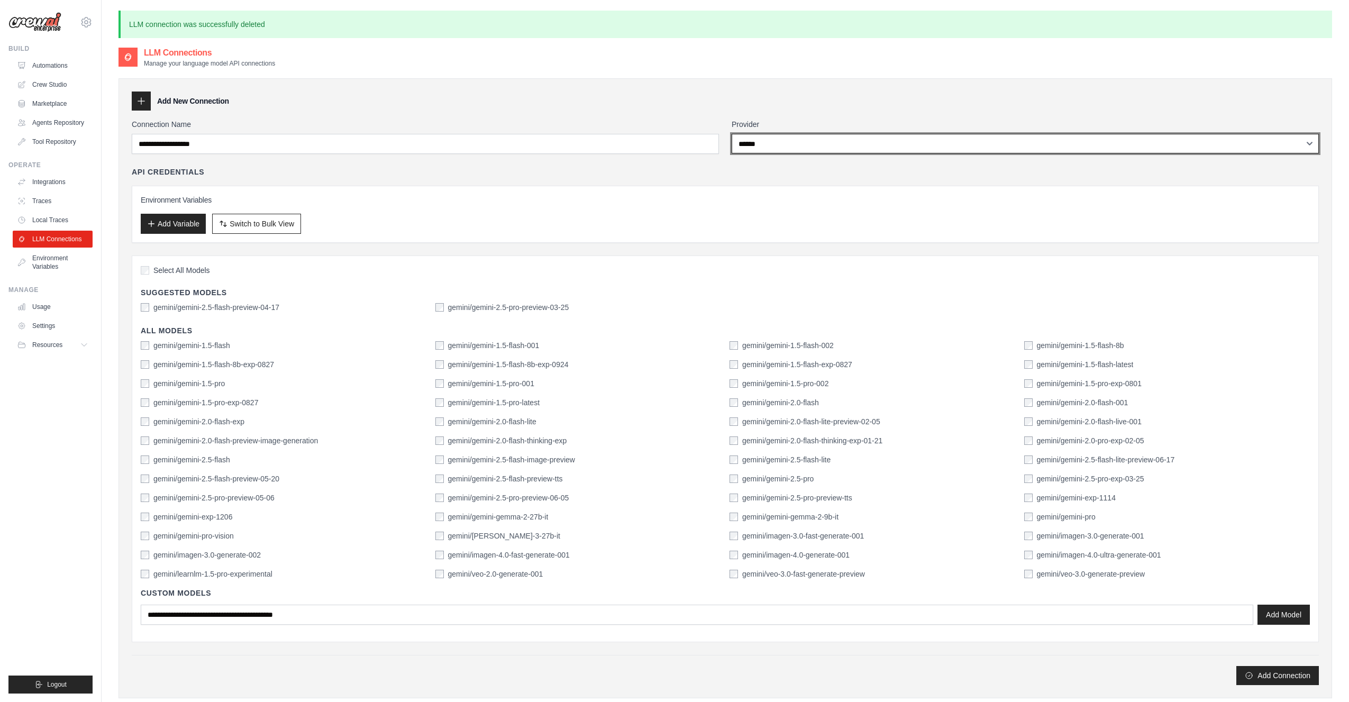
click at [765, 140] on select "**********" at bounding box center [1025, 144] width 587 height 20
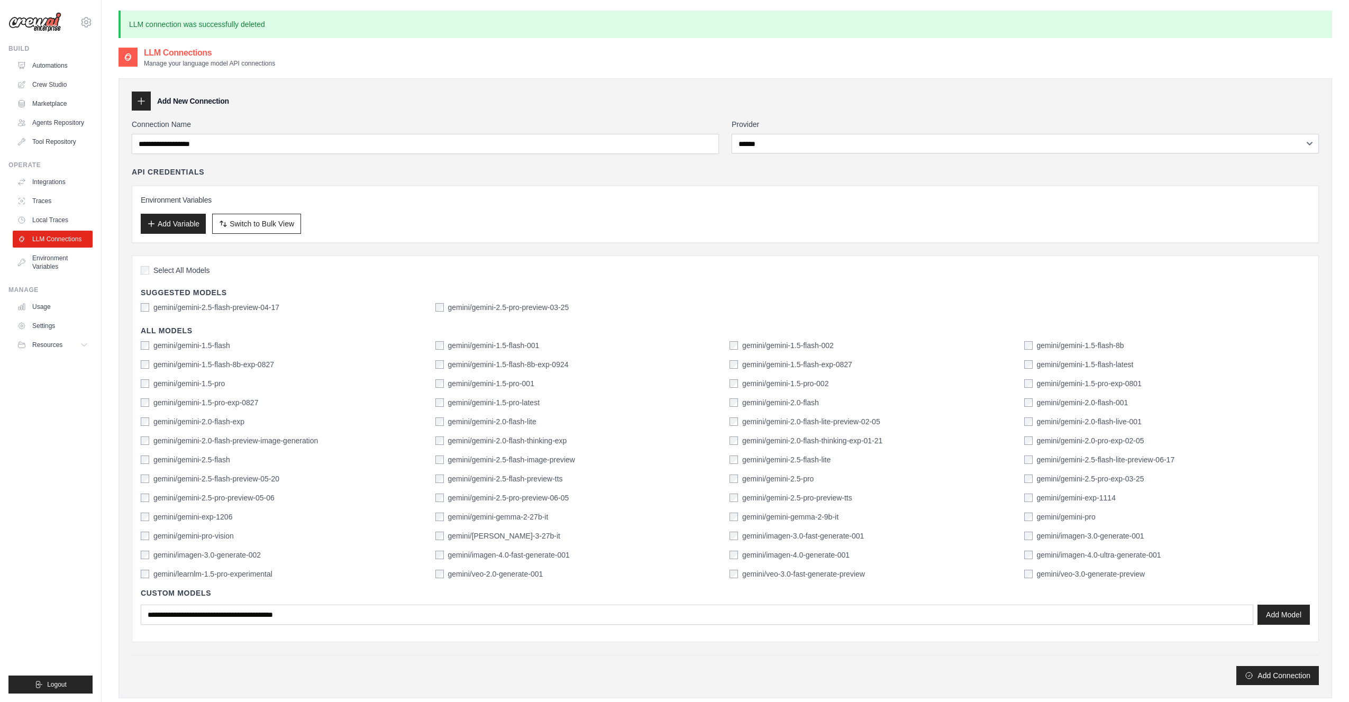
click at [600, 195] on h3 "Environment Variables" at bounding box center [725, 200] width 1169 height 11
click at [35, 222] on link "Local Traces" at bounding box center [54, 220] width 80 height 17
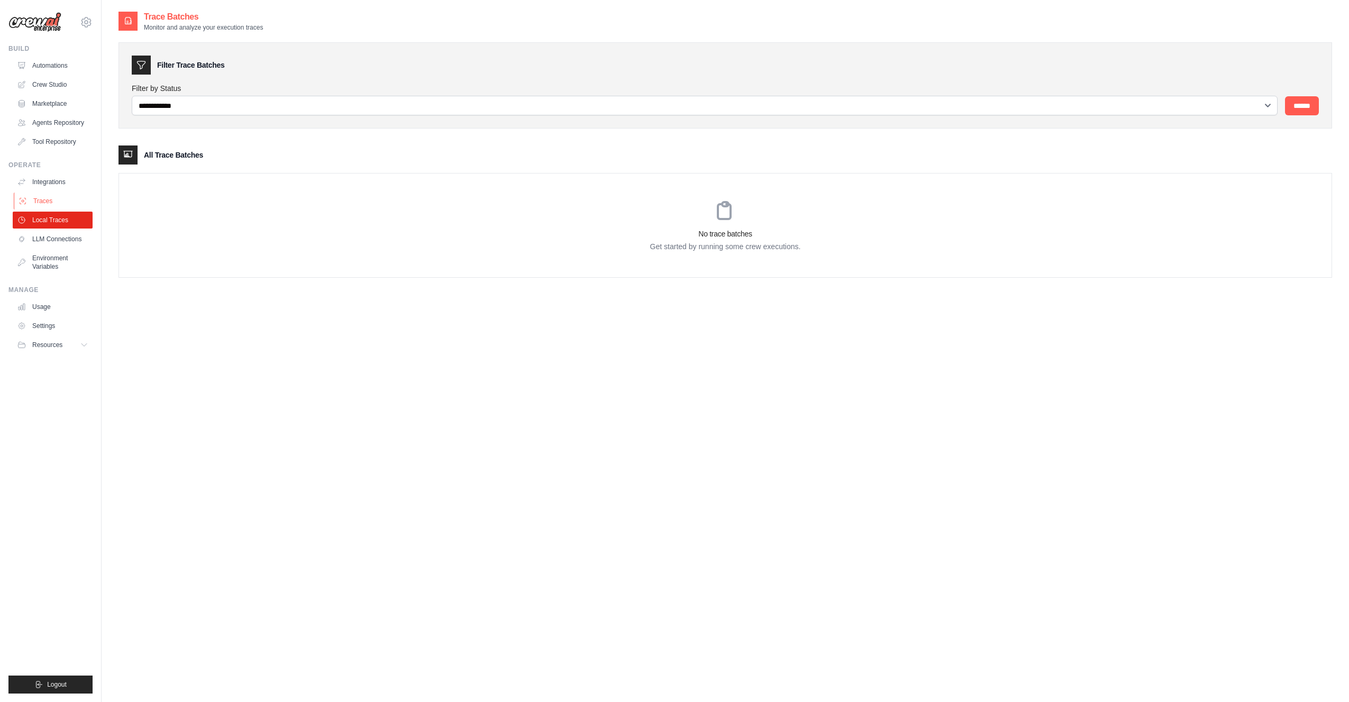
click at [50, 196] on link "Traces" at bounding box center [54, 201] width 80 height 17
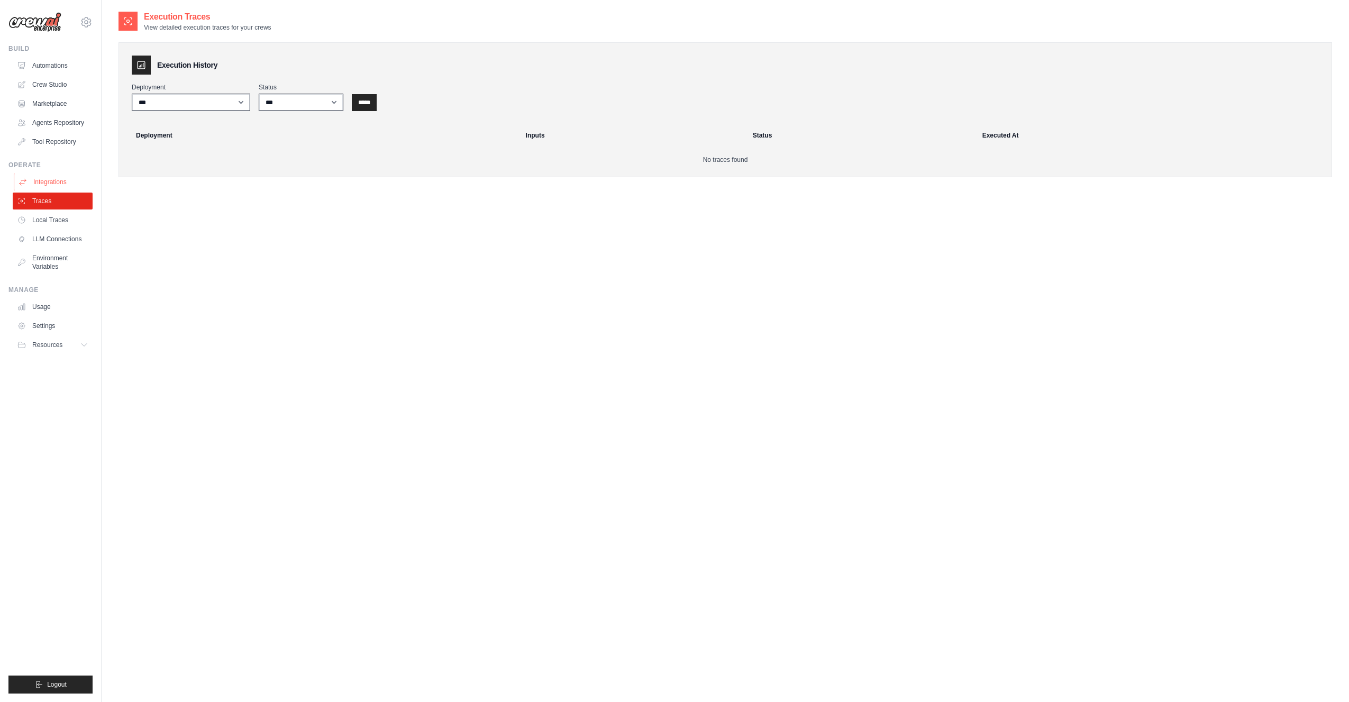
click at [58, 182] on link "Integrations" at bounding box center [54, 182] width 80 height 17
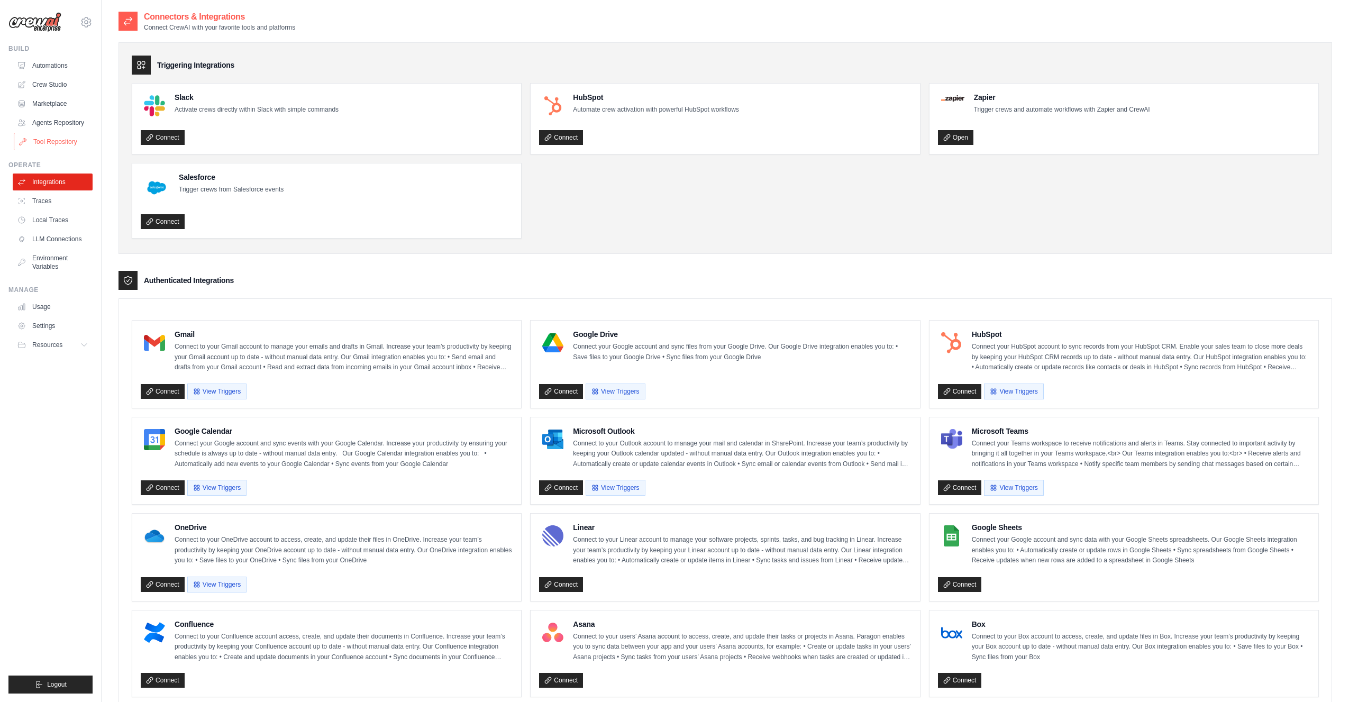
click at [52, 143] on link "Tool Repository" at bounding box center [54, 141] width 80 height 17
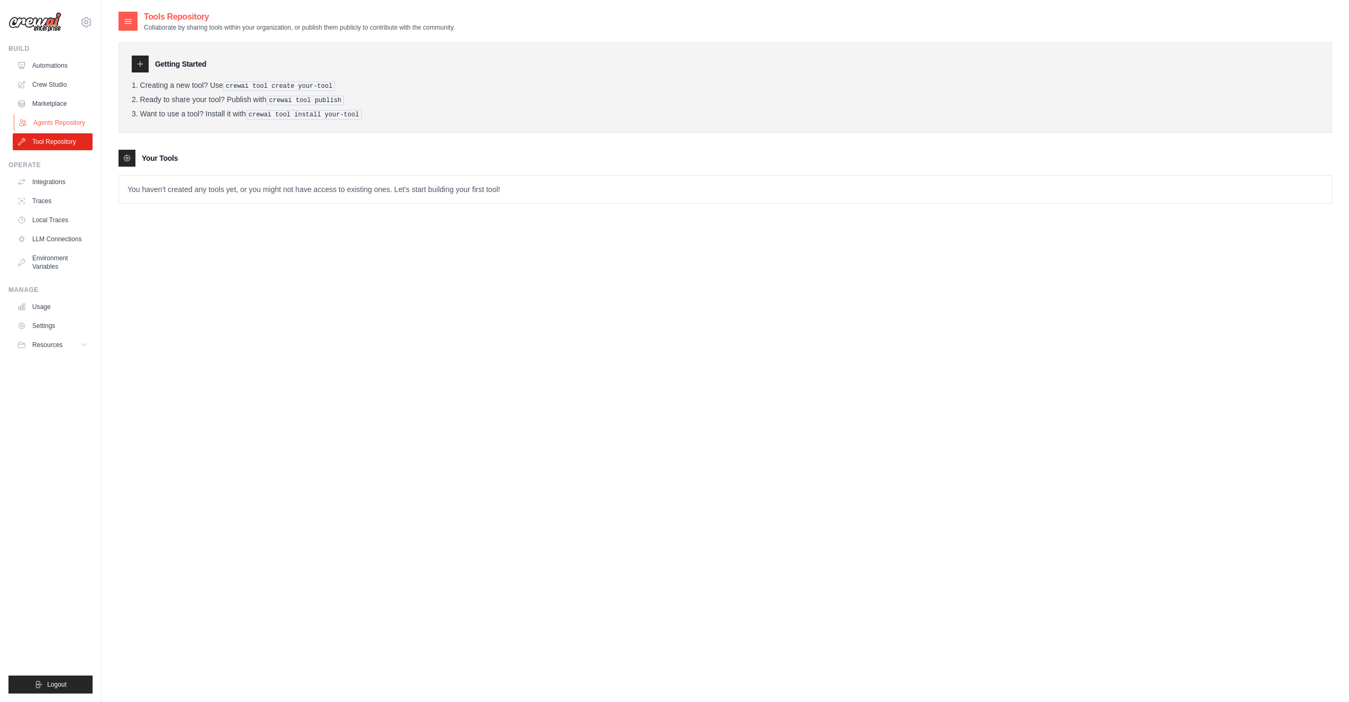
click at [53, 120] on link "Agents Repository" at bounding box center [54, 122] width 80 height 17
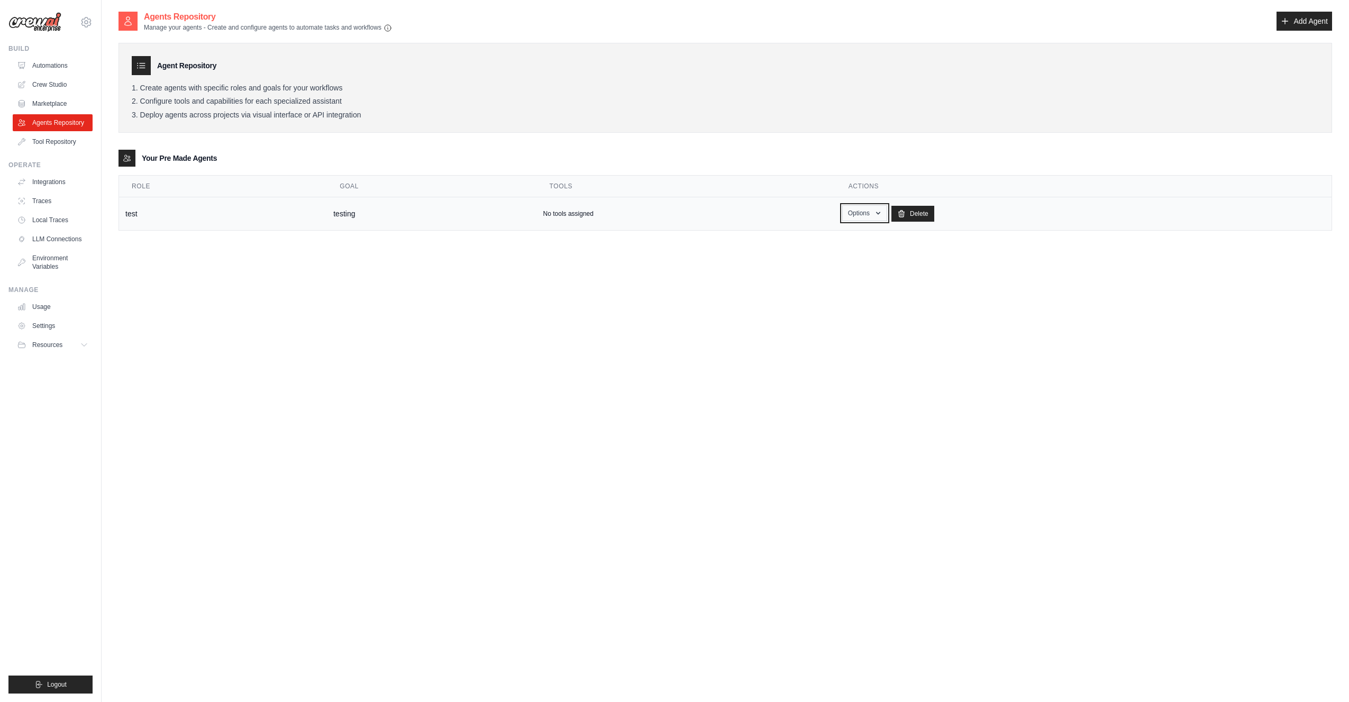
click at [861, 212] on button "Options" at bounding box center [864, 213] width 45 height 16
click at [847, 231] on link "Show" at bounding box center [849, 237] width 76 height 19
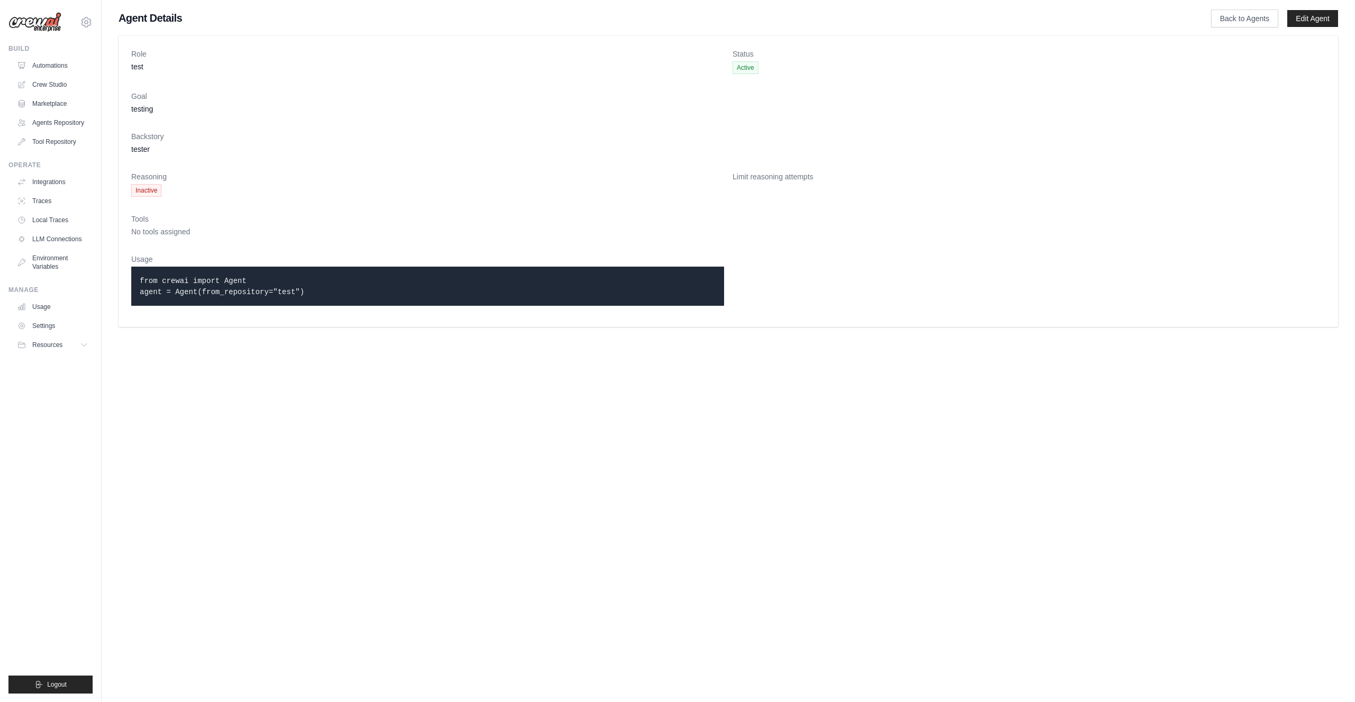
click at [280, 169] on dl "Role test Status Active Goal testing Backstory tester Reasoning Inactive Limit …" at bounding box center [728, 182] width 1194 height 266
click at [1306, 21] on link "Edit Agent" at bounding box center [1312, 18] width 51 height 17
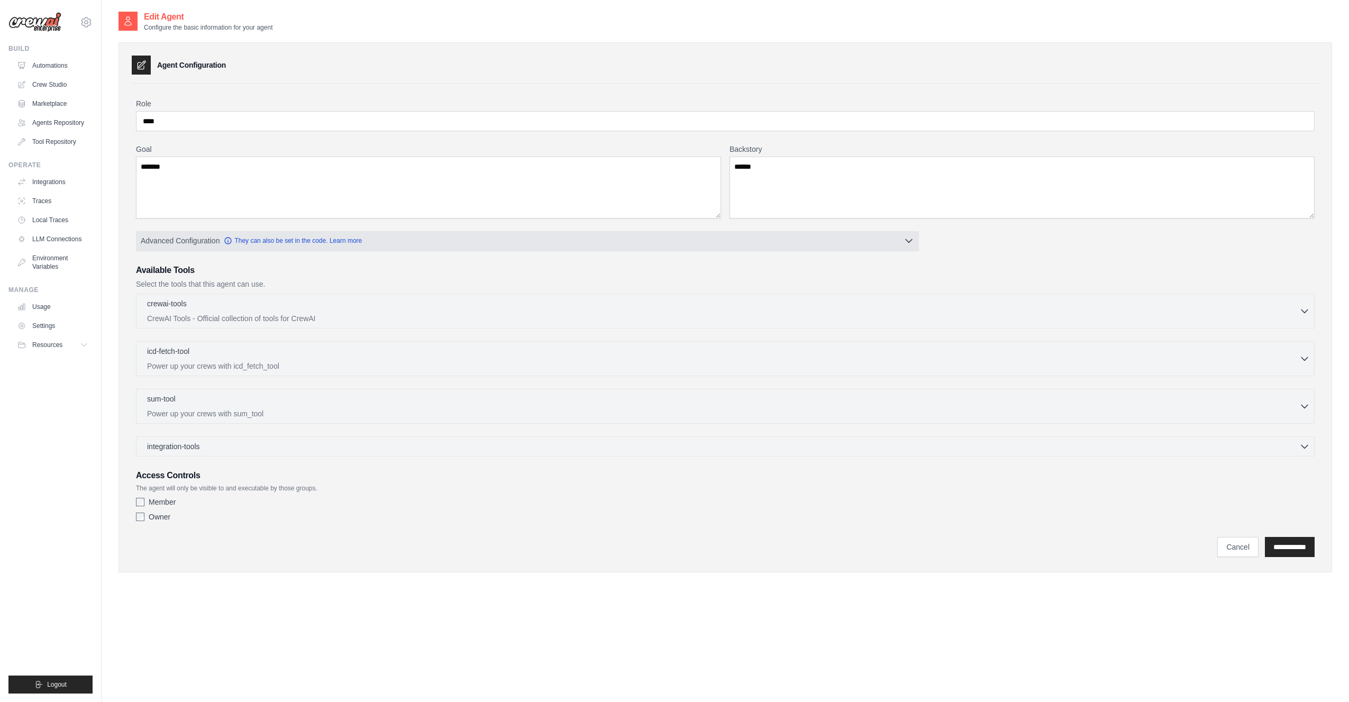
click at [814, 238] on button "Advanced Configuration They can also be set in the code. Learn more" at bounding box center [528, 240] width 782 height 19
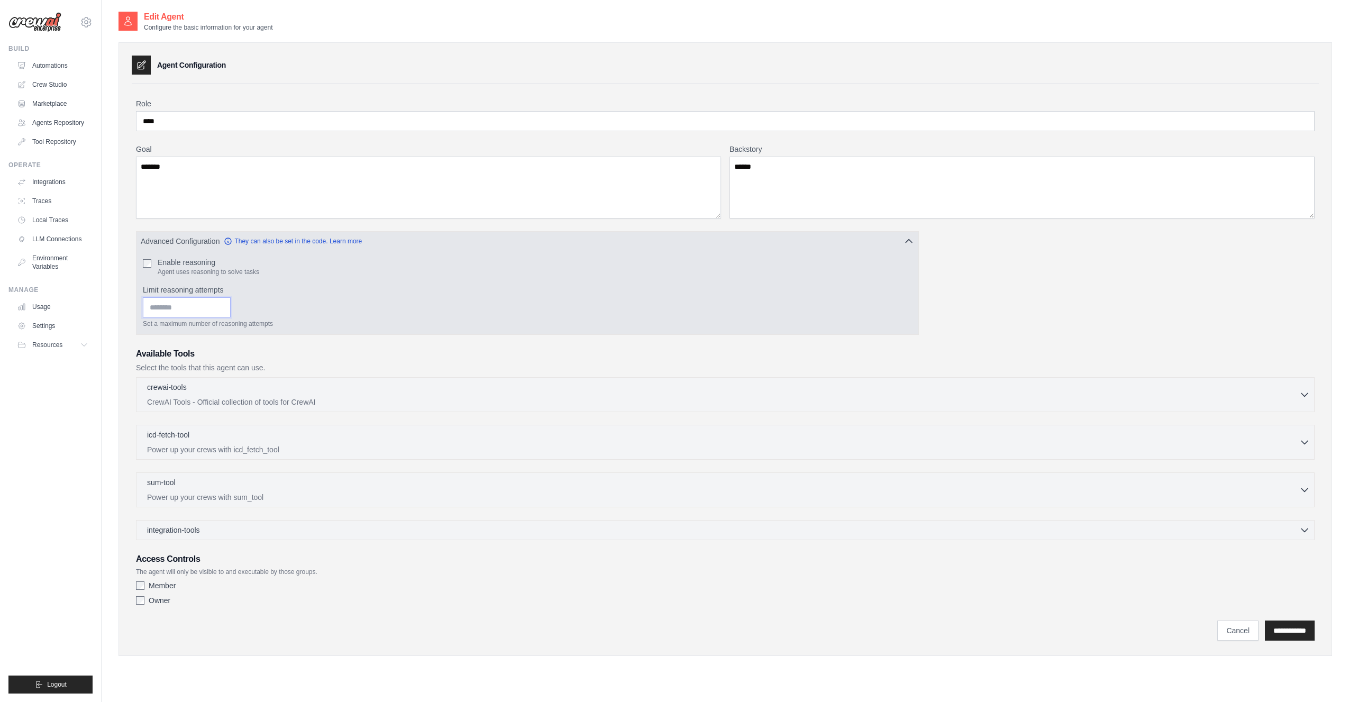
click at [196, 301] on input "Limit reasoning attempts" at bounding box center [187, 307] width 88 height 20
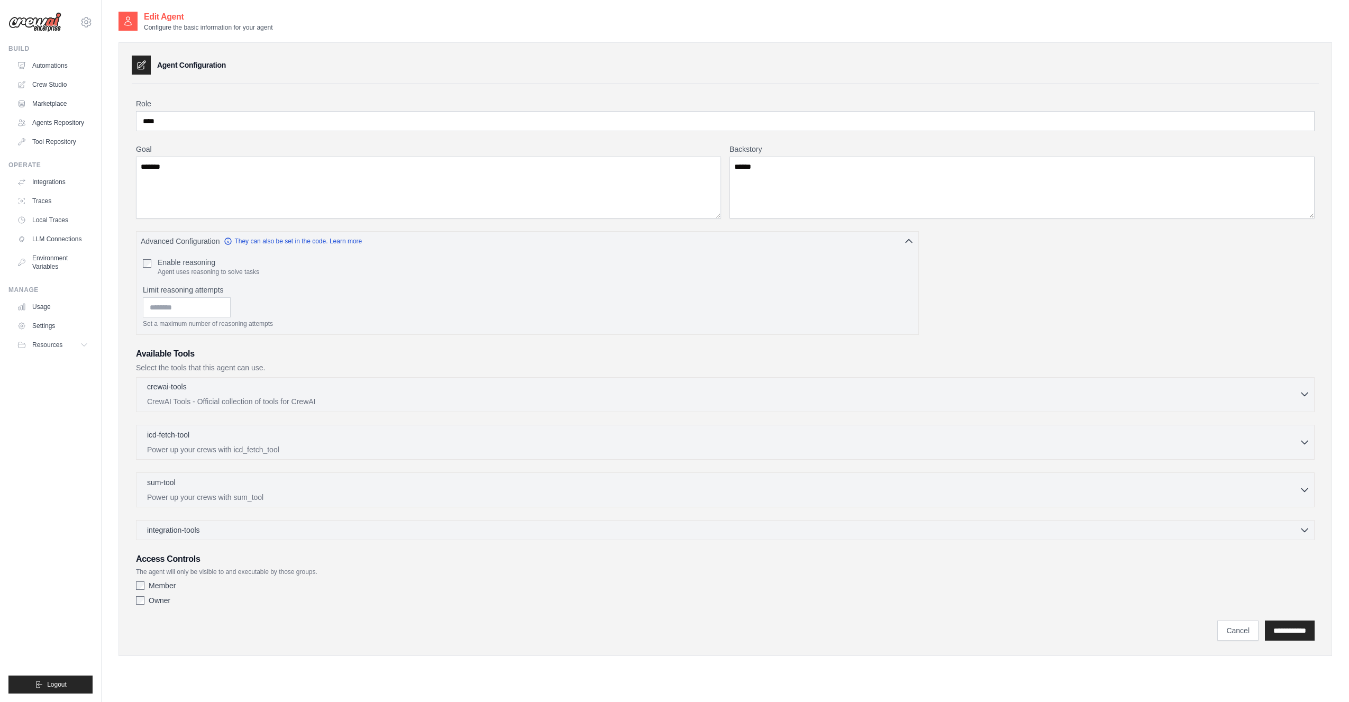
click at [219, 391] on div "crewai-tools 0 selected" at bounding box center [723, 388] width 1152 height 13
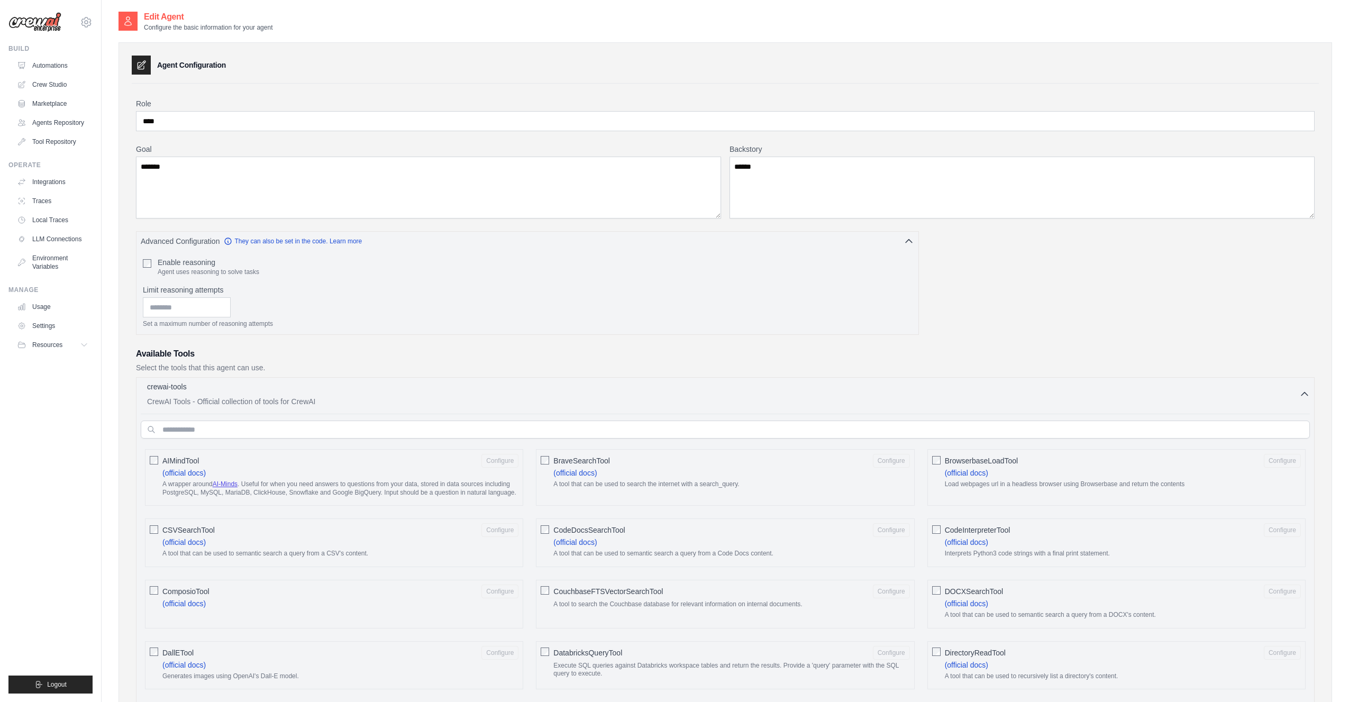
click at [226, 390] on div "crewai-tools 0 selected" at bounding box center [723, 388] width 1152 height 13
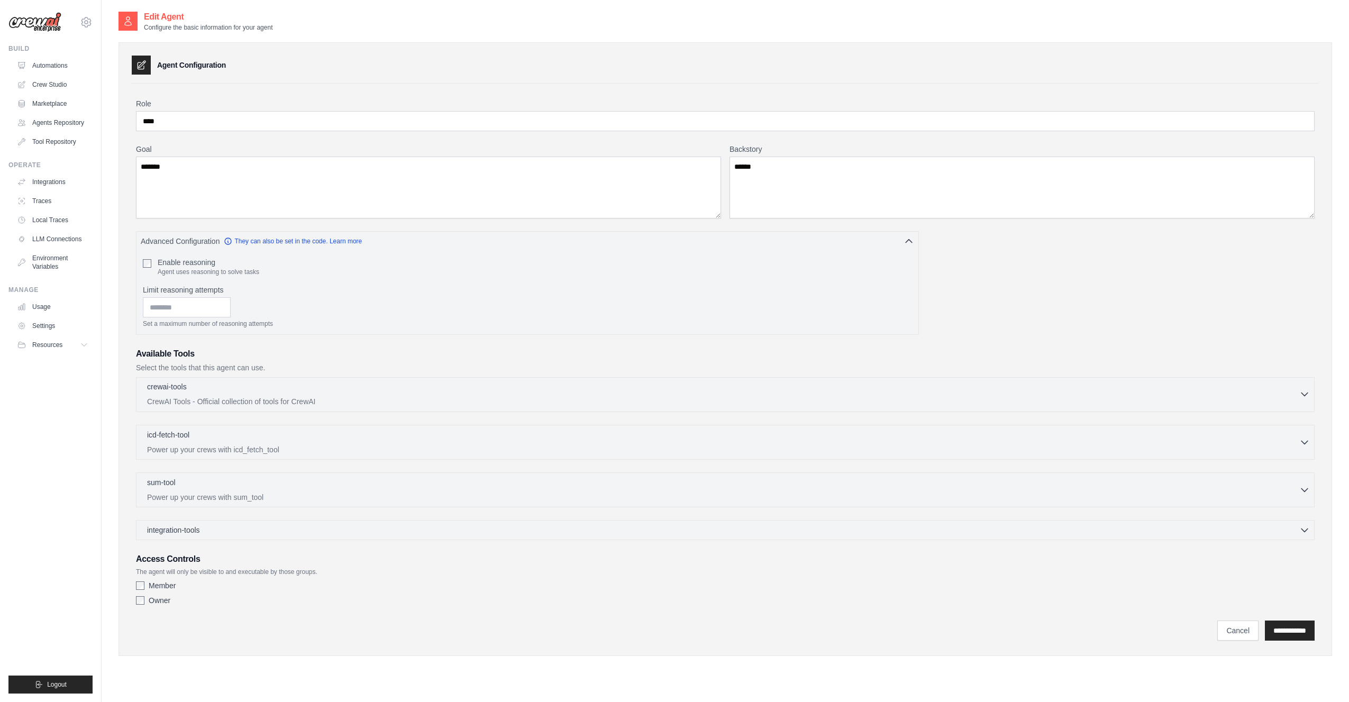
scroll to position [21, 0]
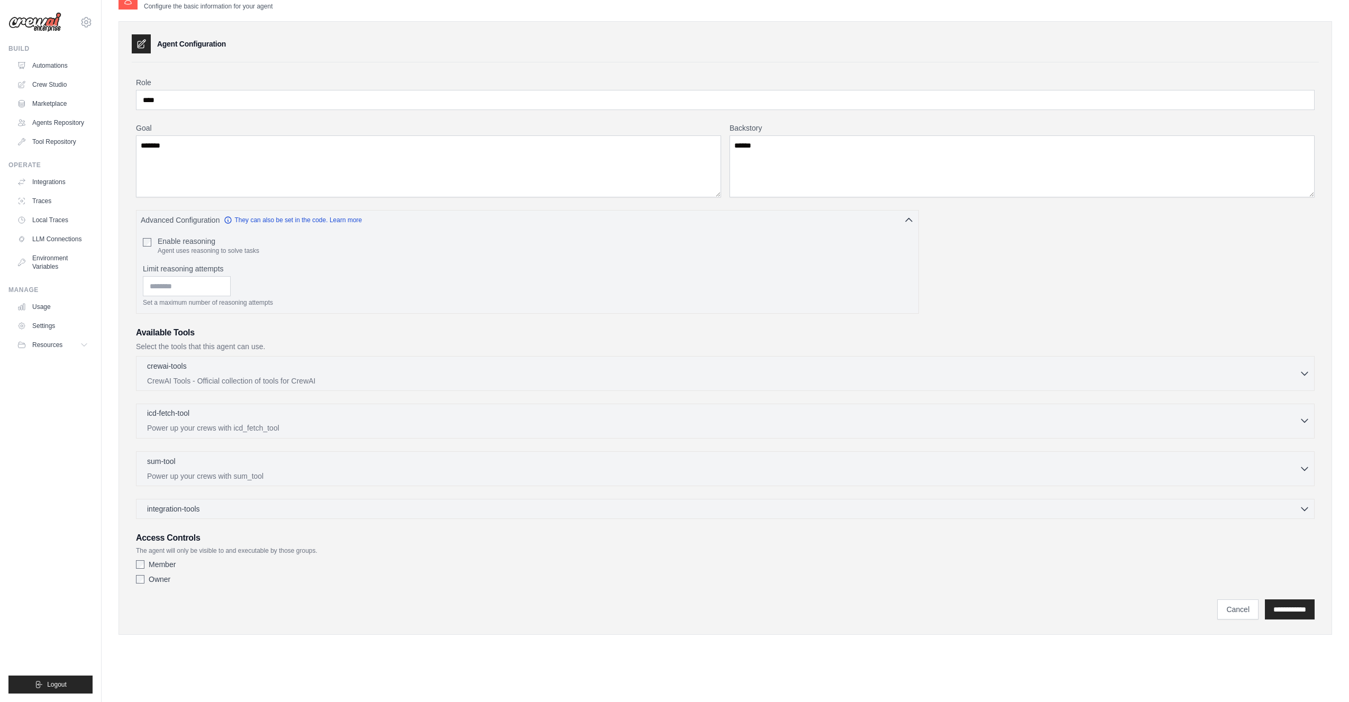
click at [227, 411] on div "icd-fetch-tool 0 selected" at bounding box center [723, 414] width 1152 height 13
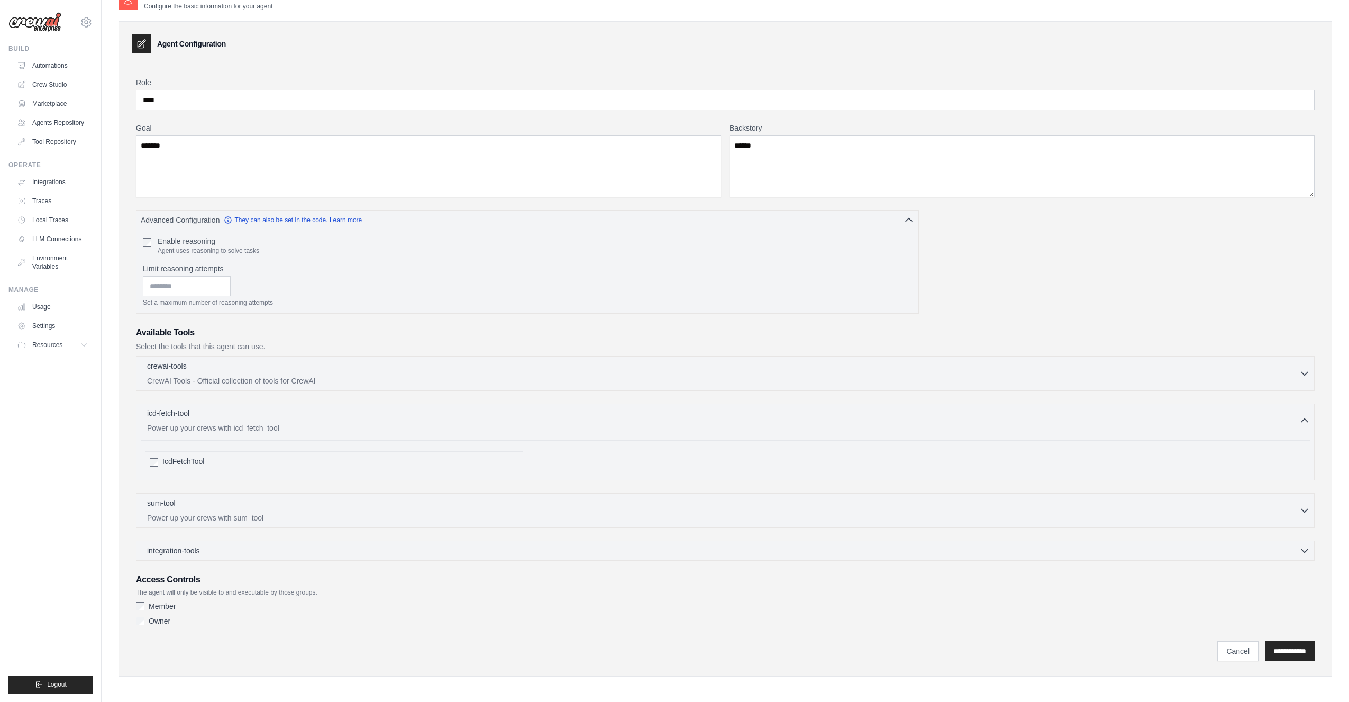
click at [228, 415] on div "icd-fetch-tool 0 selected" at bounding box center [723, 414] width 1152 height 13
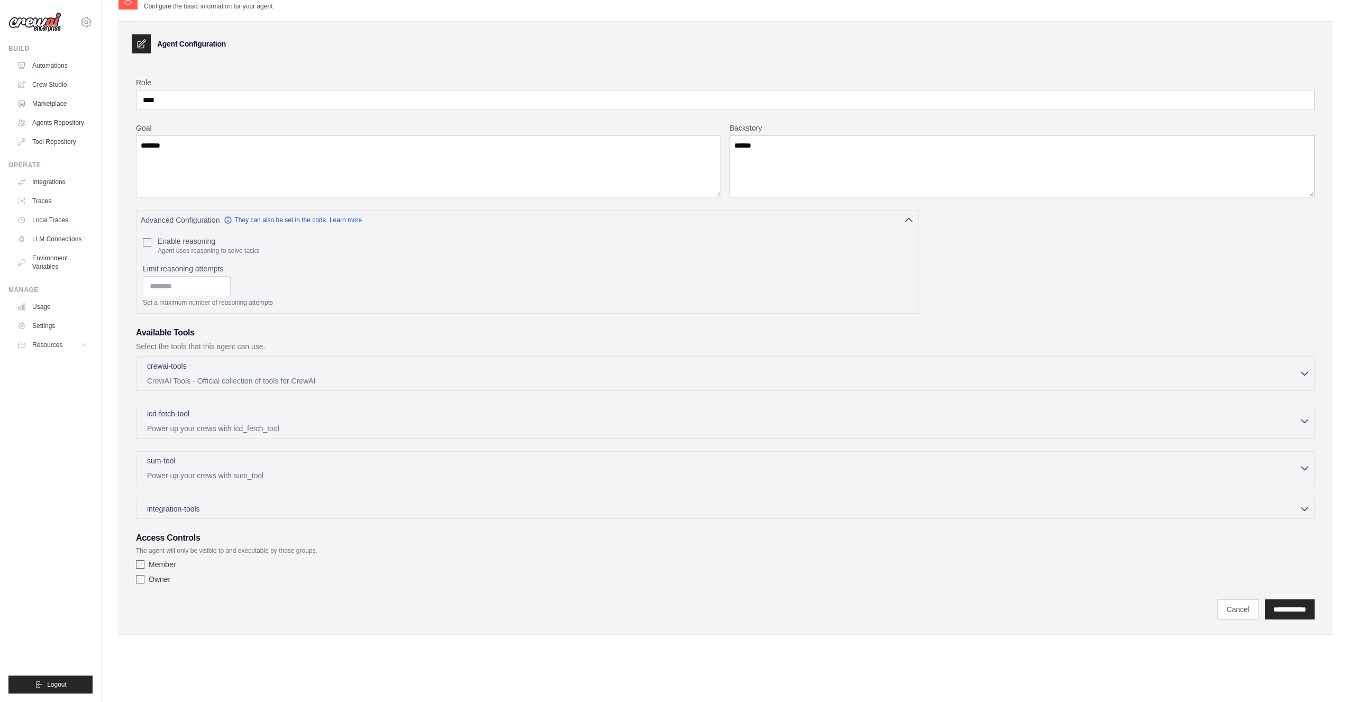
click at [225, 473] on p "Power up your crews with sum_tool" at bounding box center [723, 475] width 1152 height 11
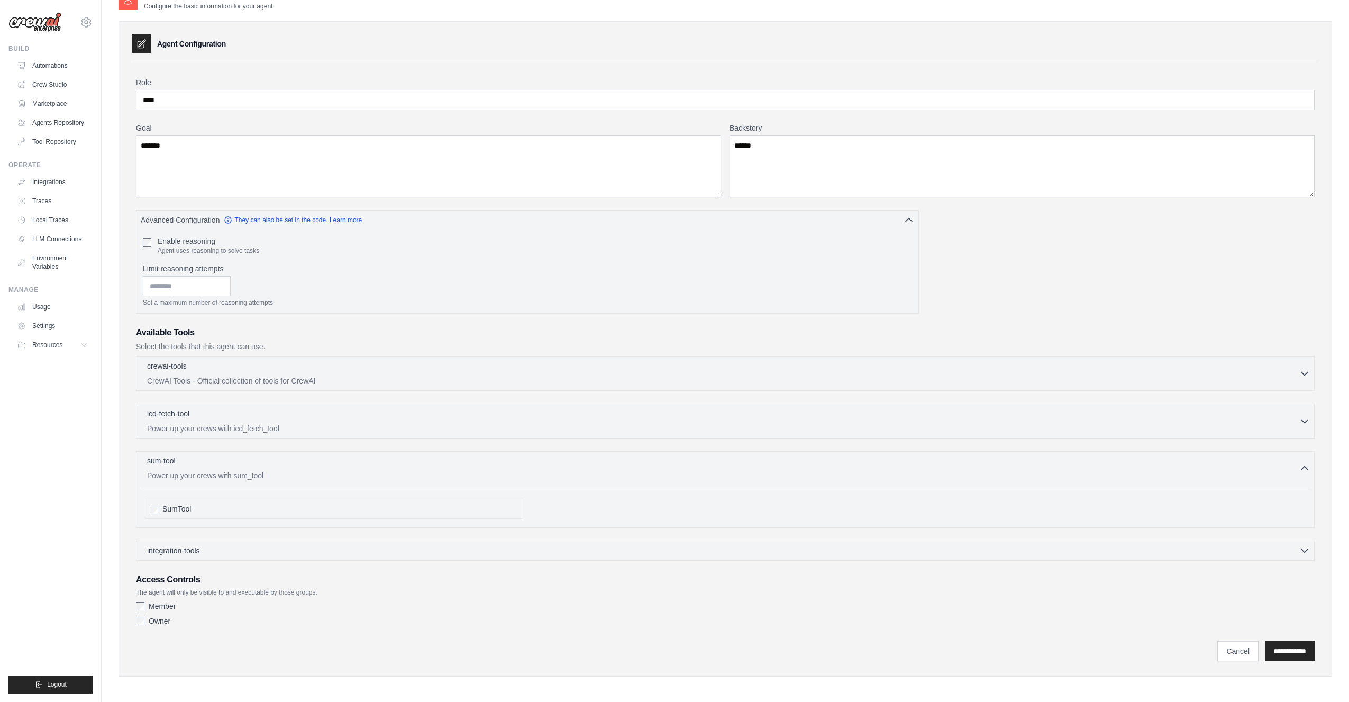
click at [253, 462] on div "sum-tool 0 selected" at bounding box center [723, 462] width 1152 height 13
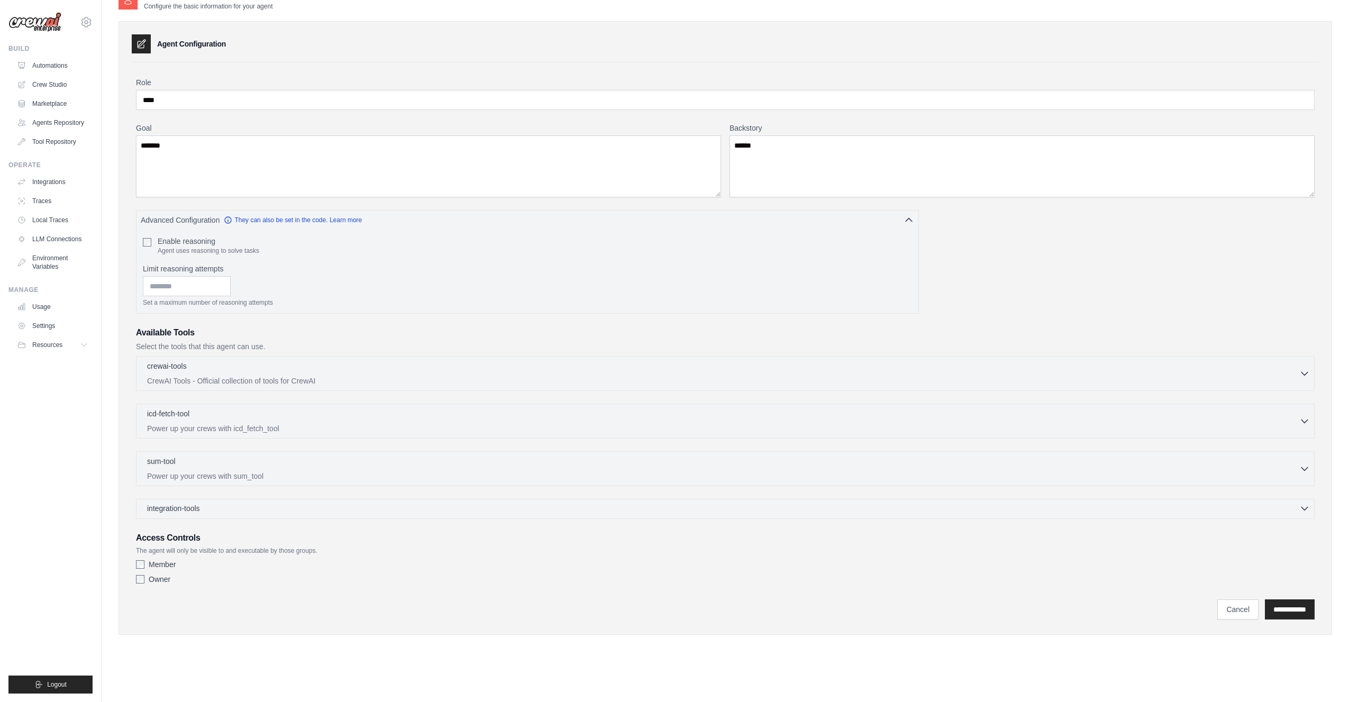
click at [233, 505] on div "integration-tools 0 selected" at bounding box center [728, 508] width 1163 height 11
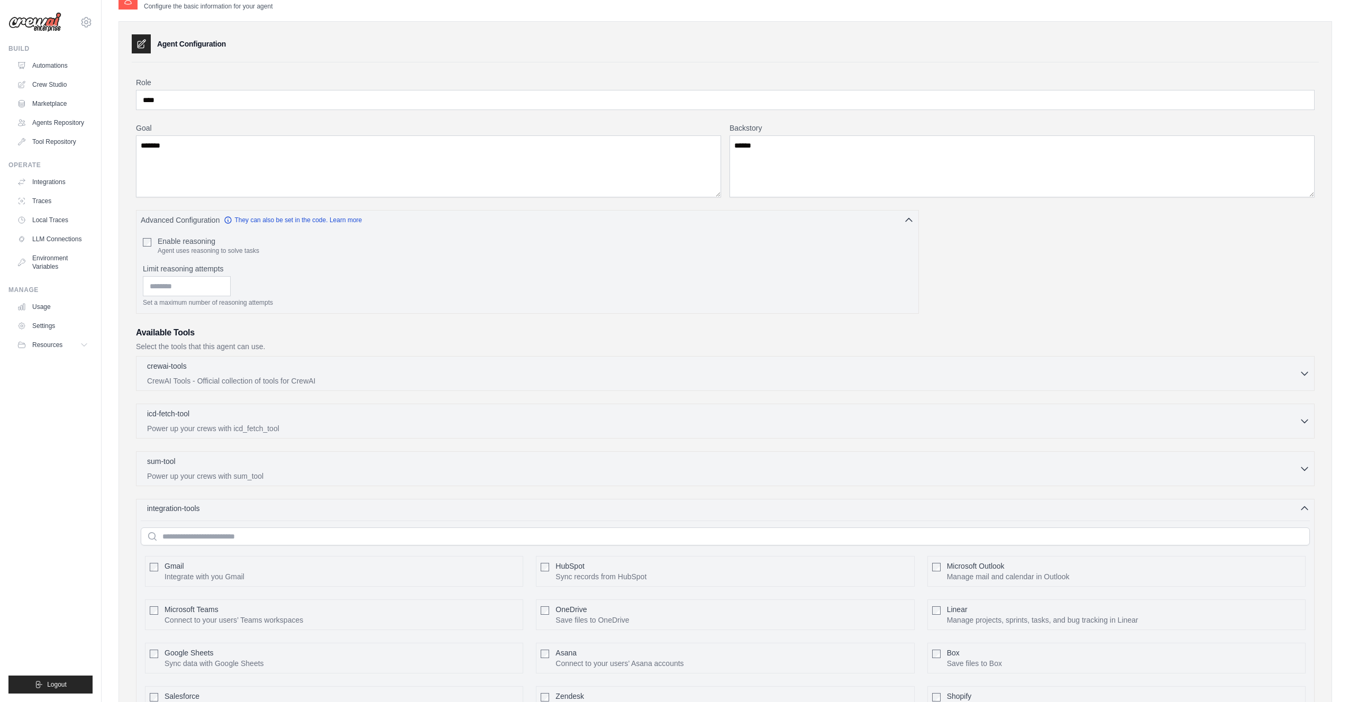
click at [232, 503] on div "integration-tools 0 selected" at bounding box center [728, 508] width 1163 height 11
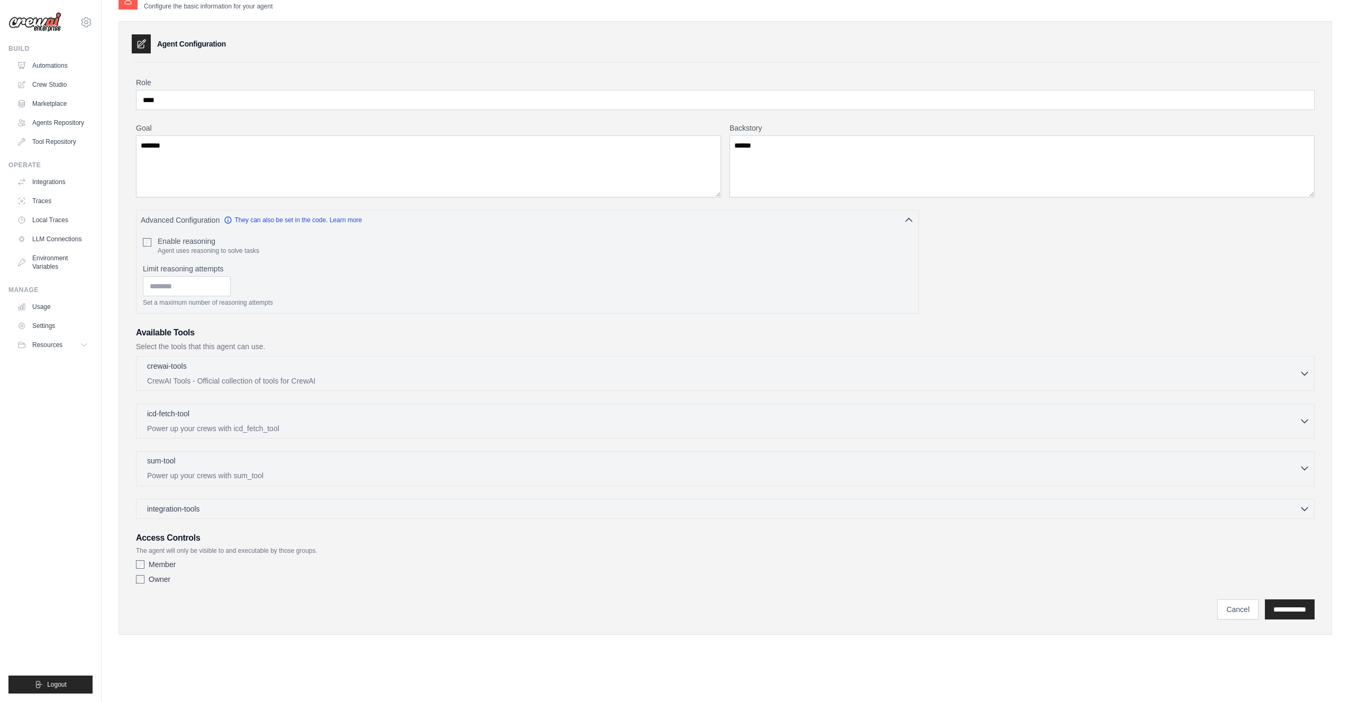
click at [210, 470] on p "Power up your crews with sum_tool" at bounding box center [723, 475] width 1152 height 11
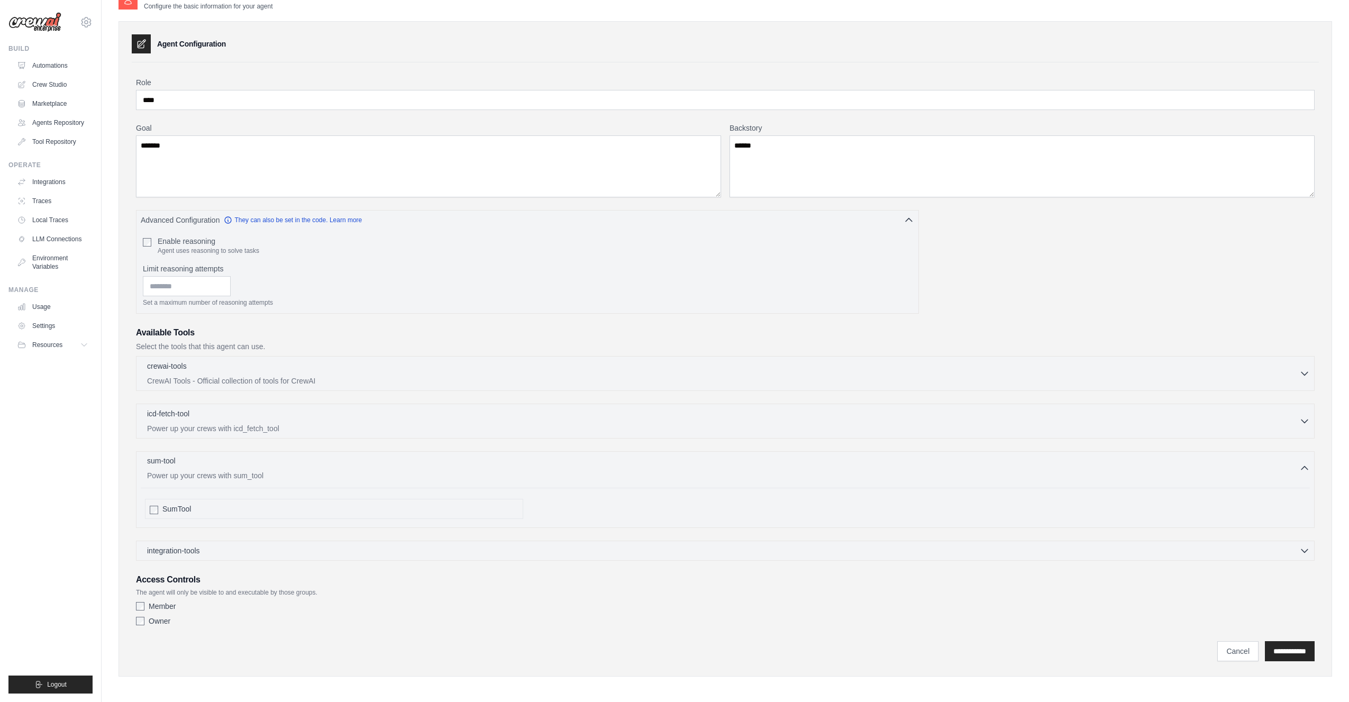
click at [243, 462] on div "sum-tool 0 selected" at bounding box center [723, 462] width 1152 height 13
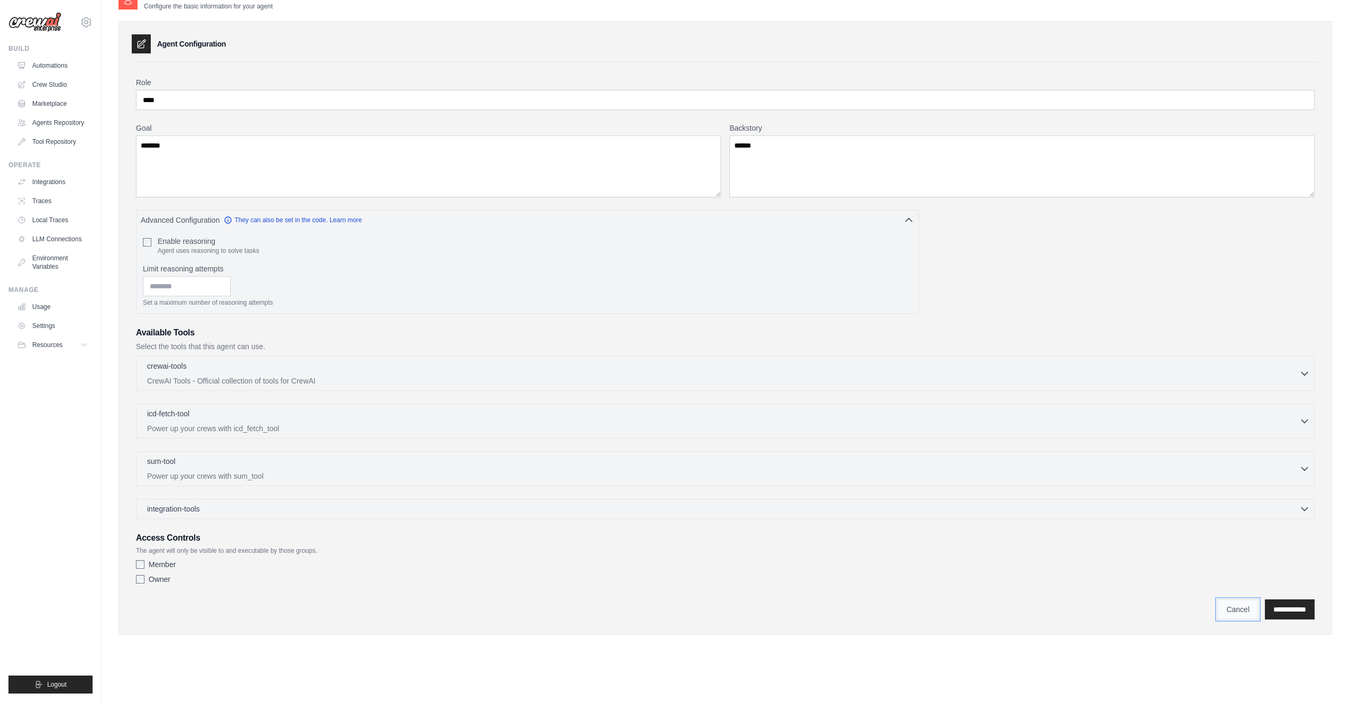
click at [1226, 611] on link "Cancel" at bounding box center [1238, 610] width 41 height 20
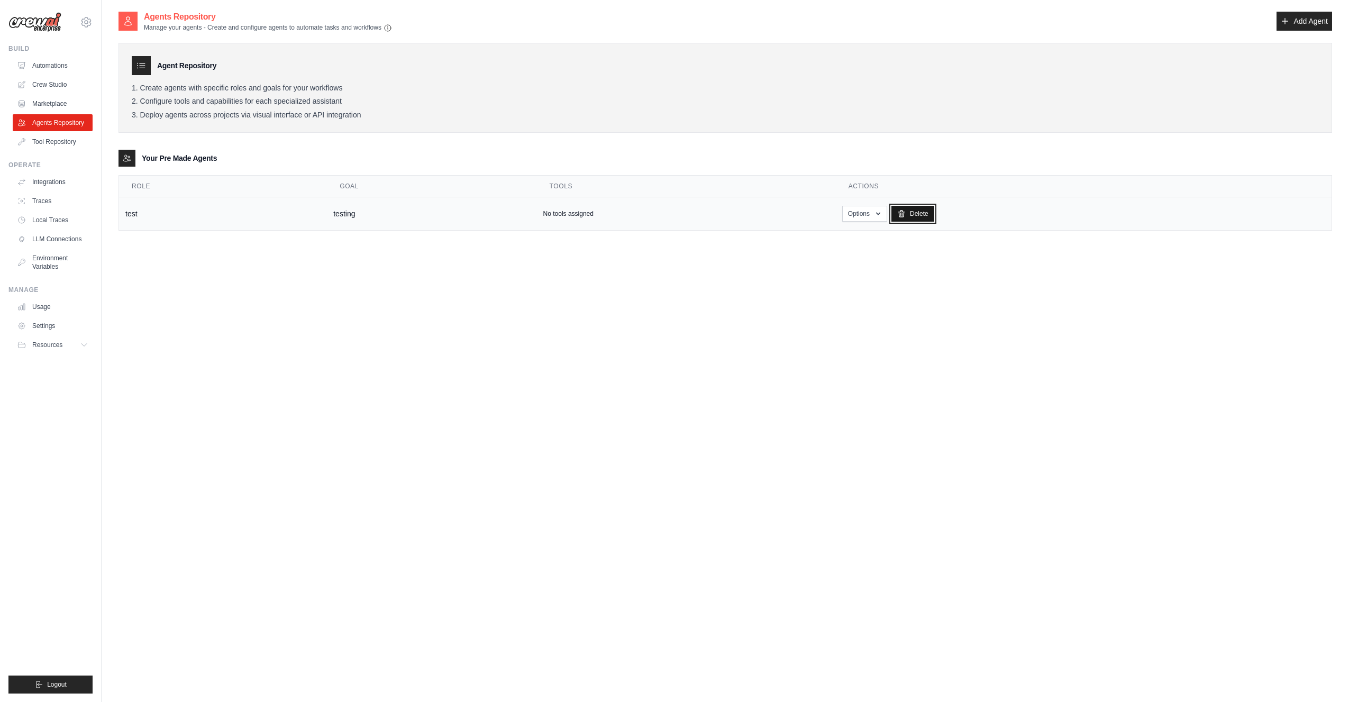
click at [915, 213] on link "Delete" at bounding box center [913, 214] width 43 height 16
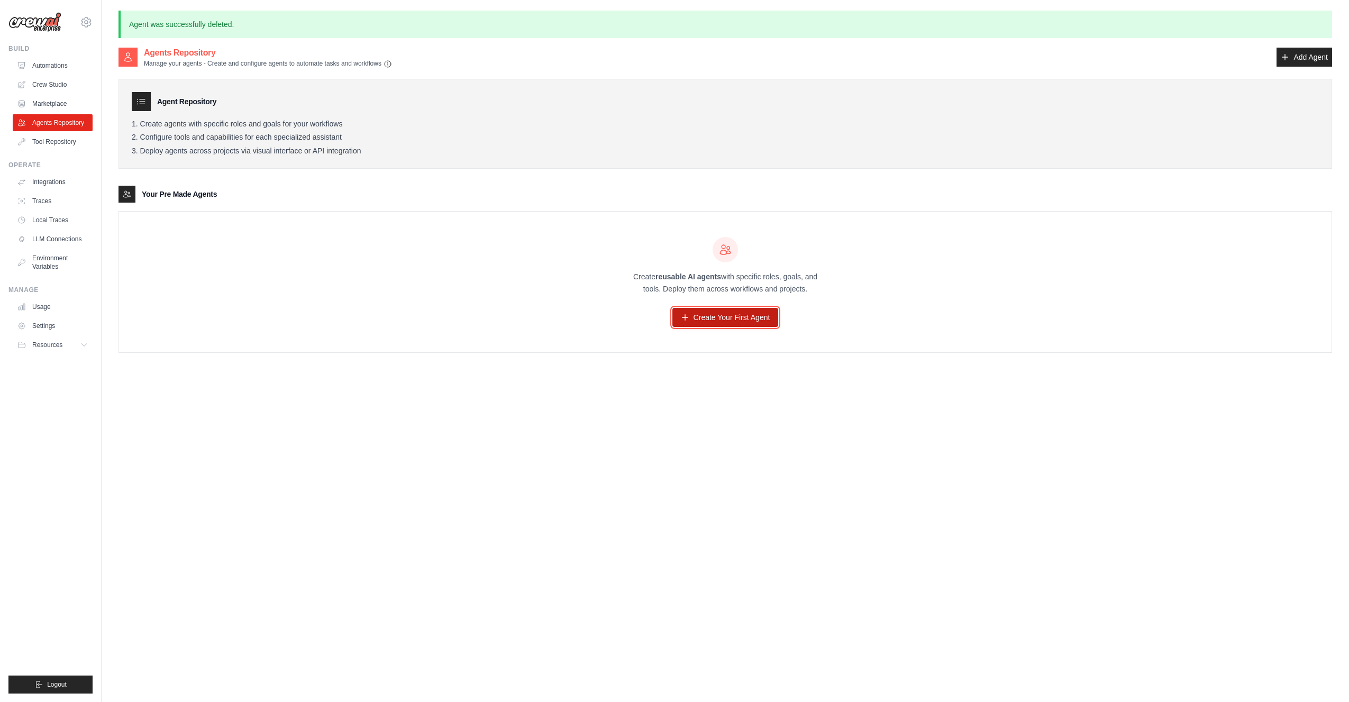
click at [734, 321] on link "Create Your First Agent" at bounding box center [726, 317] width 106 height 19
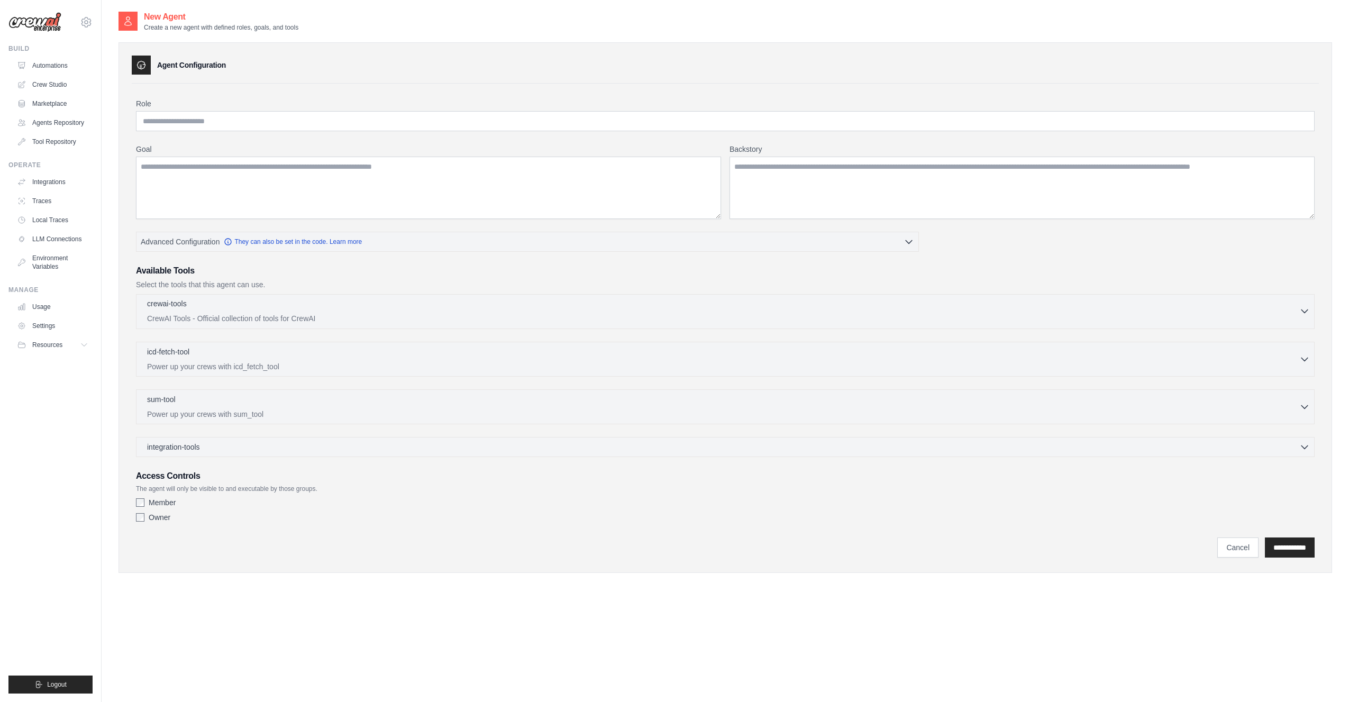
click at [295, 298] on div "crewai-tools 0 selected" at bounding box center [723, 304] width 1152 height 13
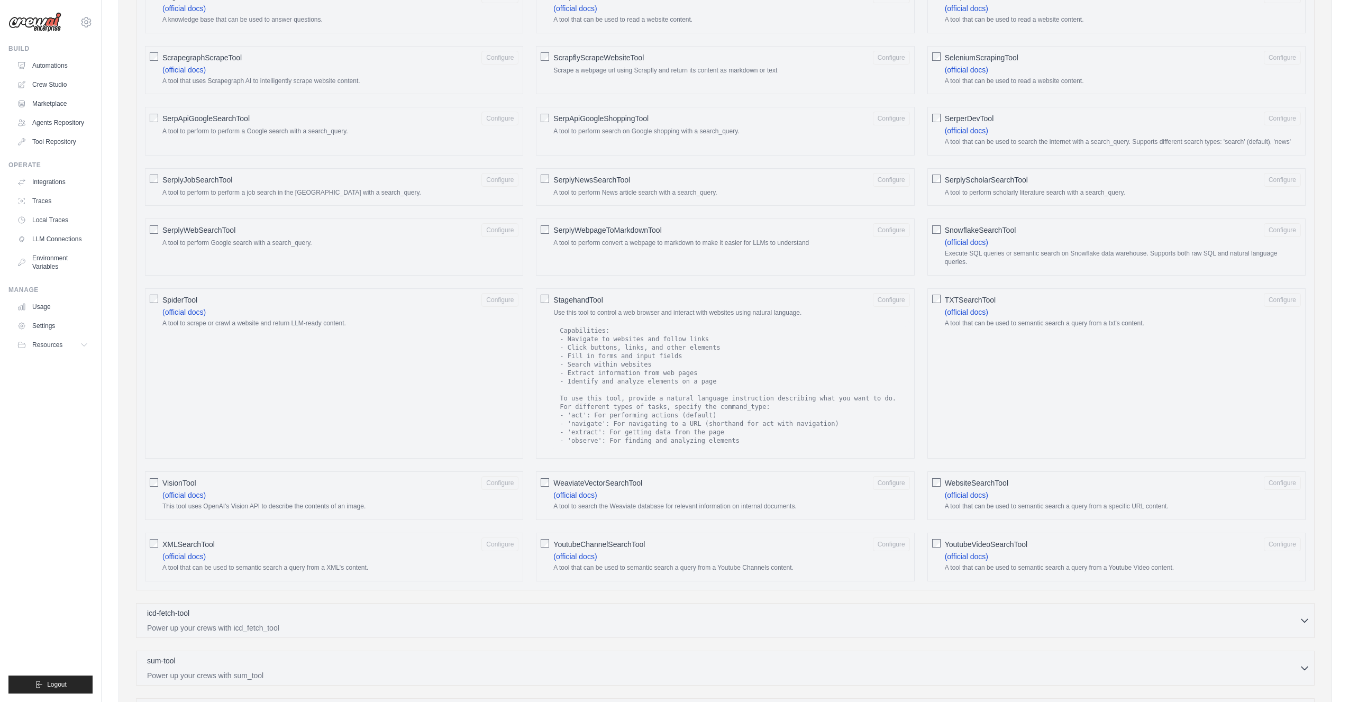
scroll to position [1340, 0]
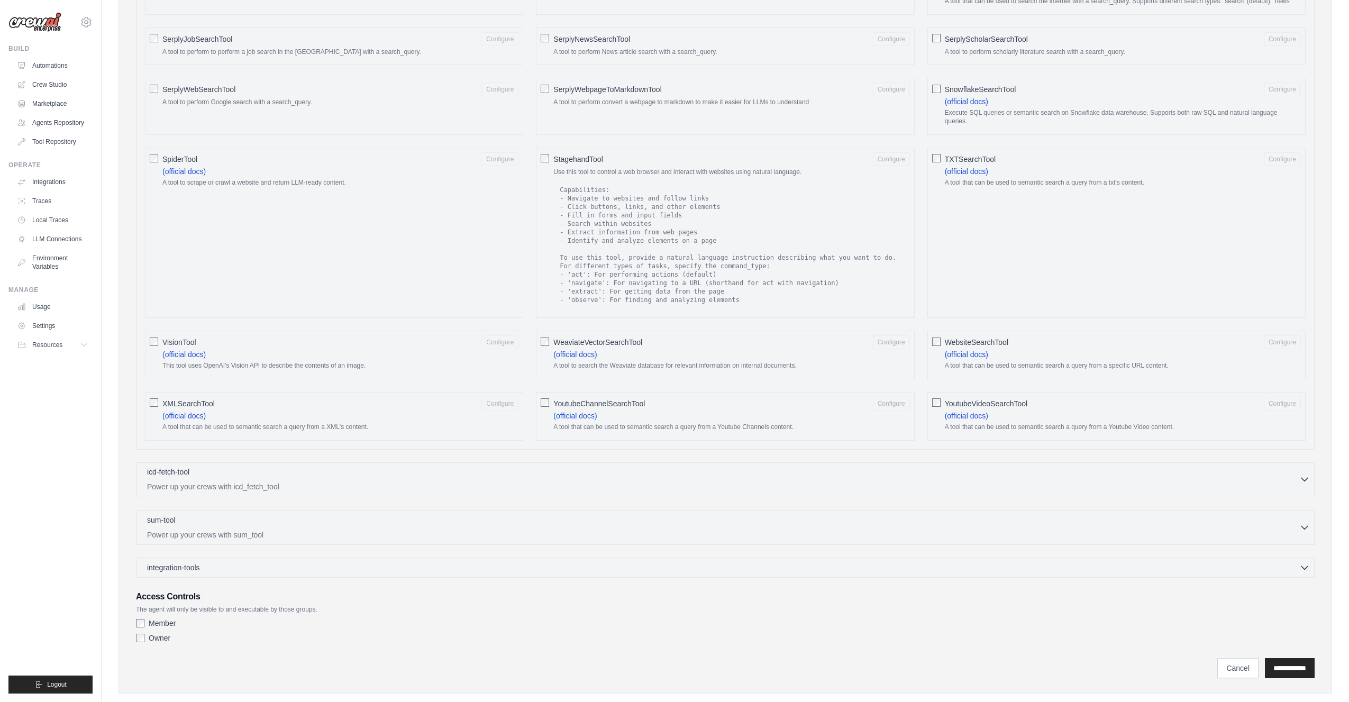
click at [406, 467] on div "icd-fetch-tool 0 selected" at bounding box center [723, 473] width 1152 height 13
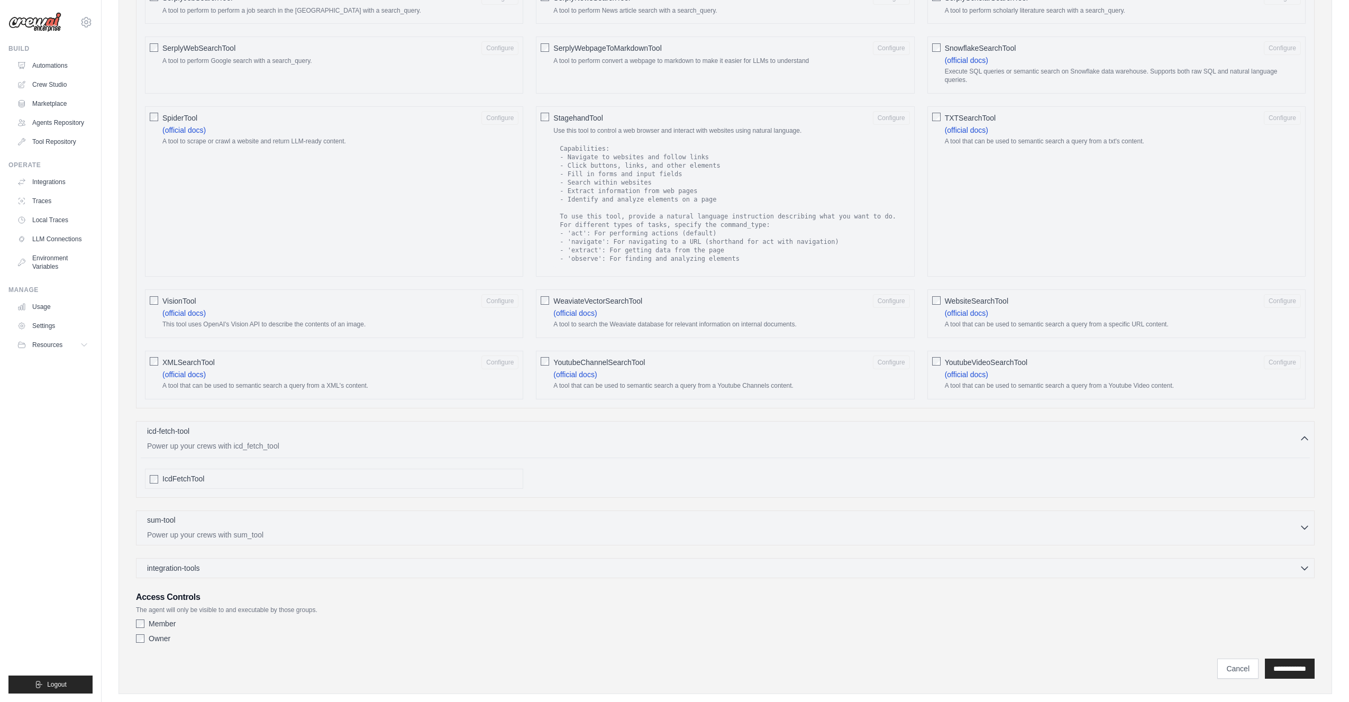
click at [302, 530] on p "Power up your crews with sum_tool" at bounding box center [723, 535] width 1152 height 11
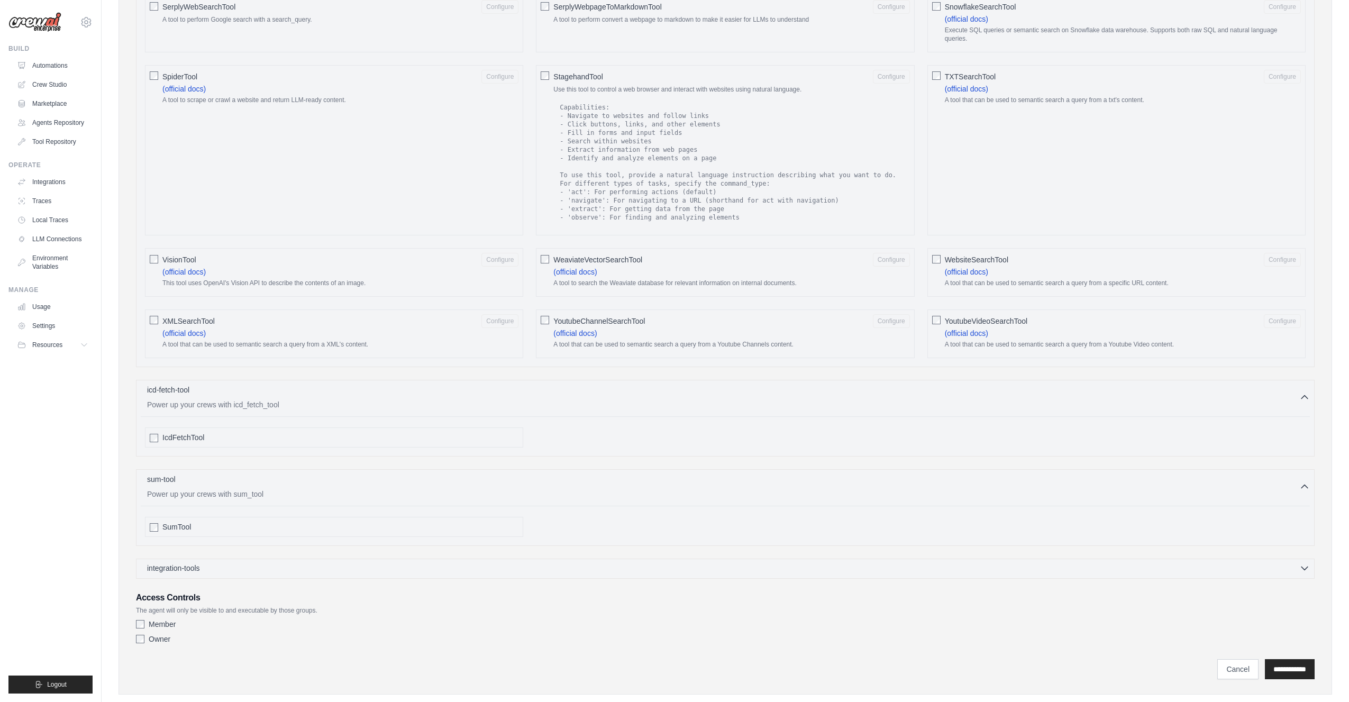
click at [299, 563] on div "integration-tools 0 selected" at bounding box center [728, 568] width 1163 height 11
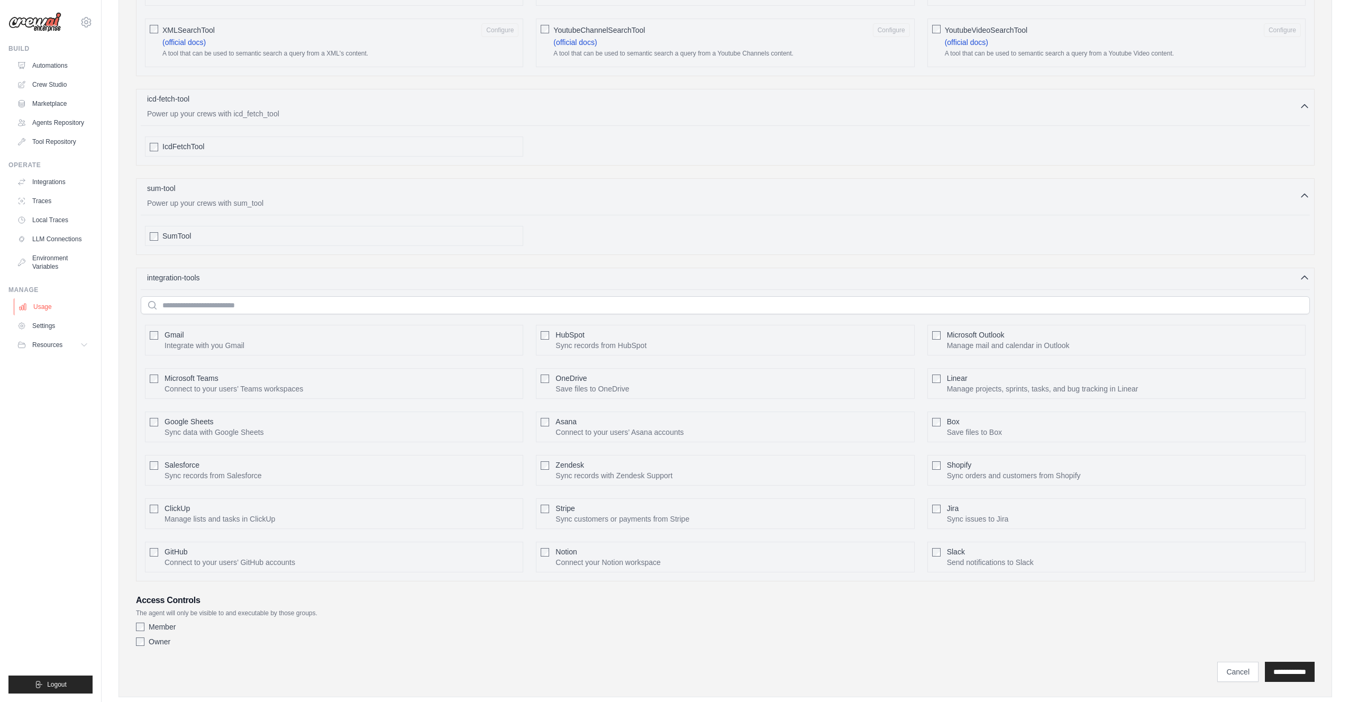
scroll to position [1466, 0]
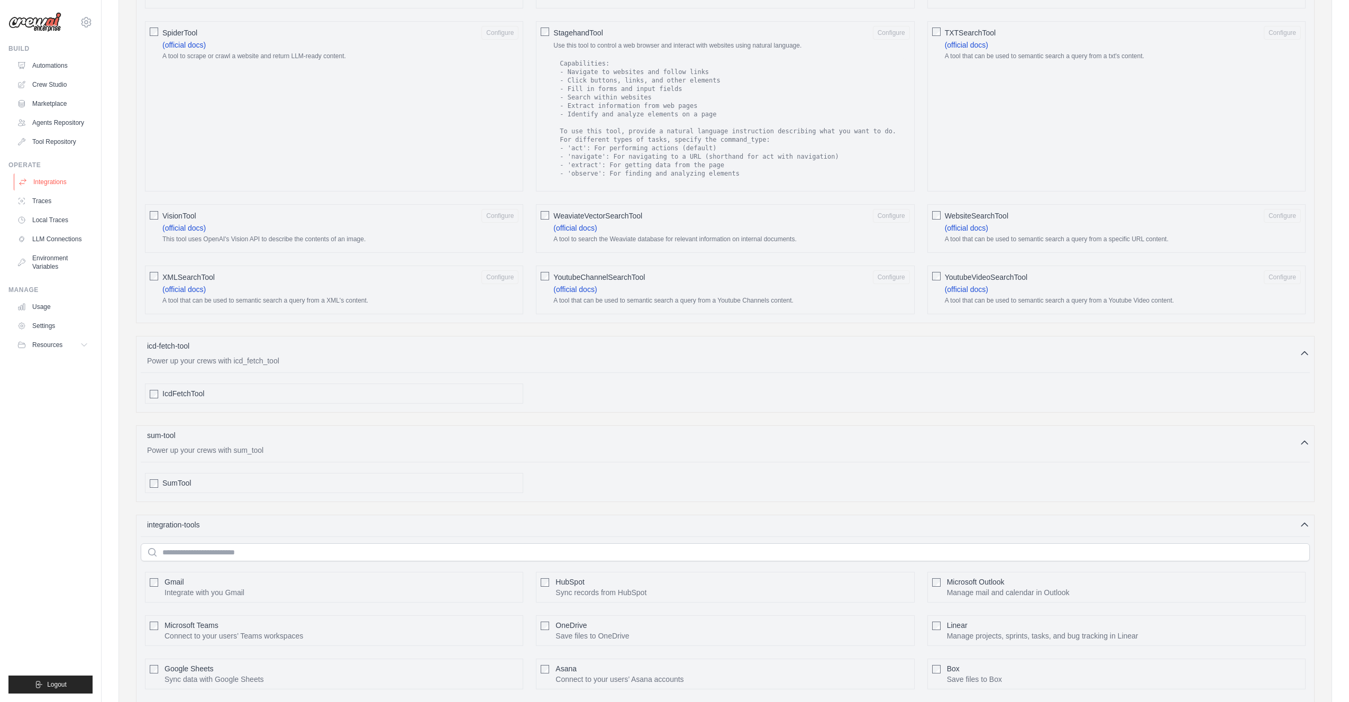
click at [40, 190] on link "Integrations" at bounding box center [54, 182] width 80 height 17
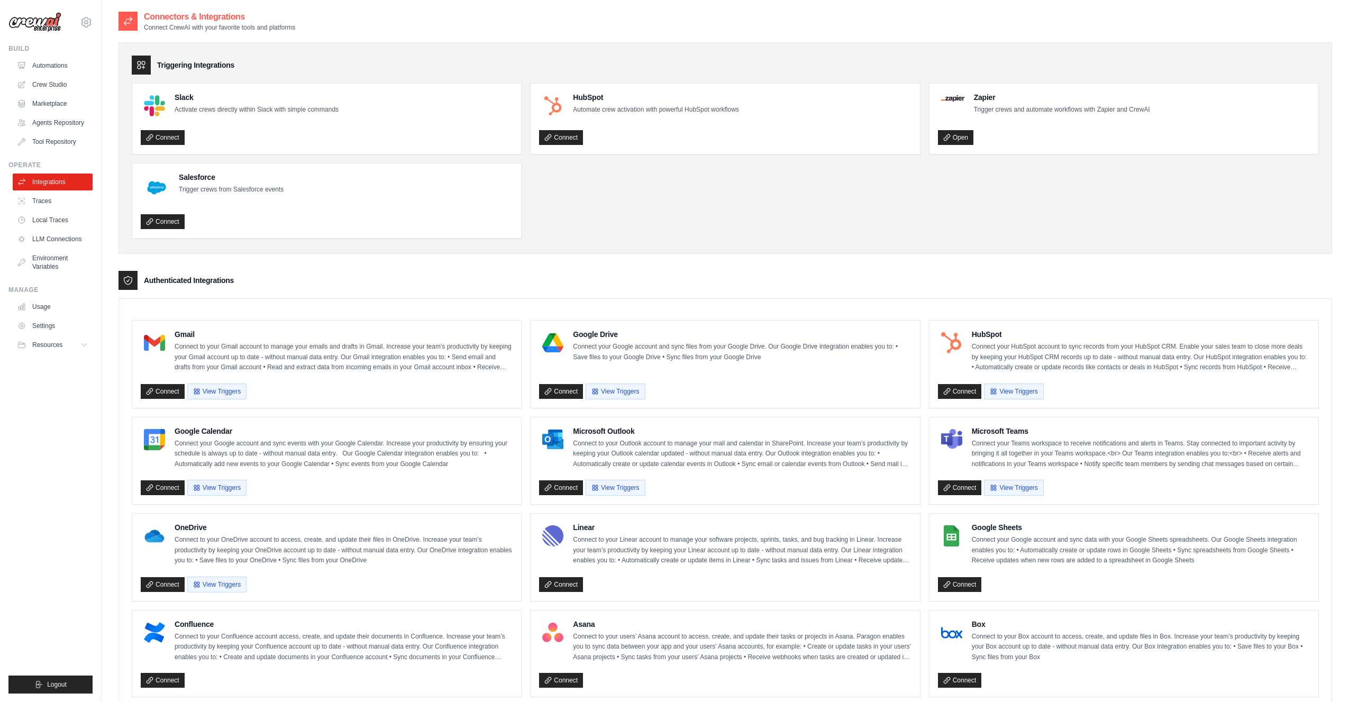
click at [56, 140] on link "Tool Repository" at bounding box center [53, 141] width 80 height 17
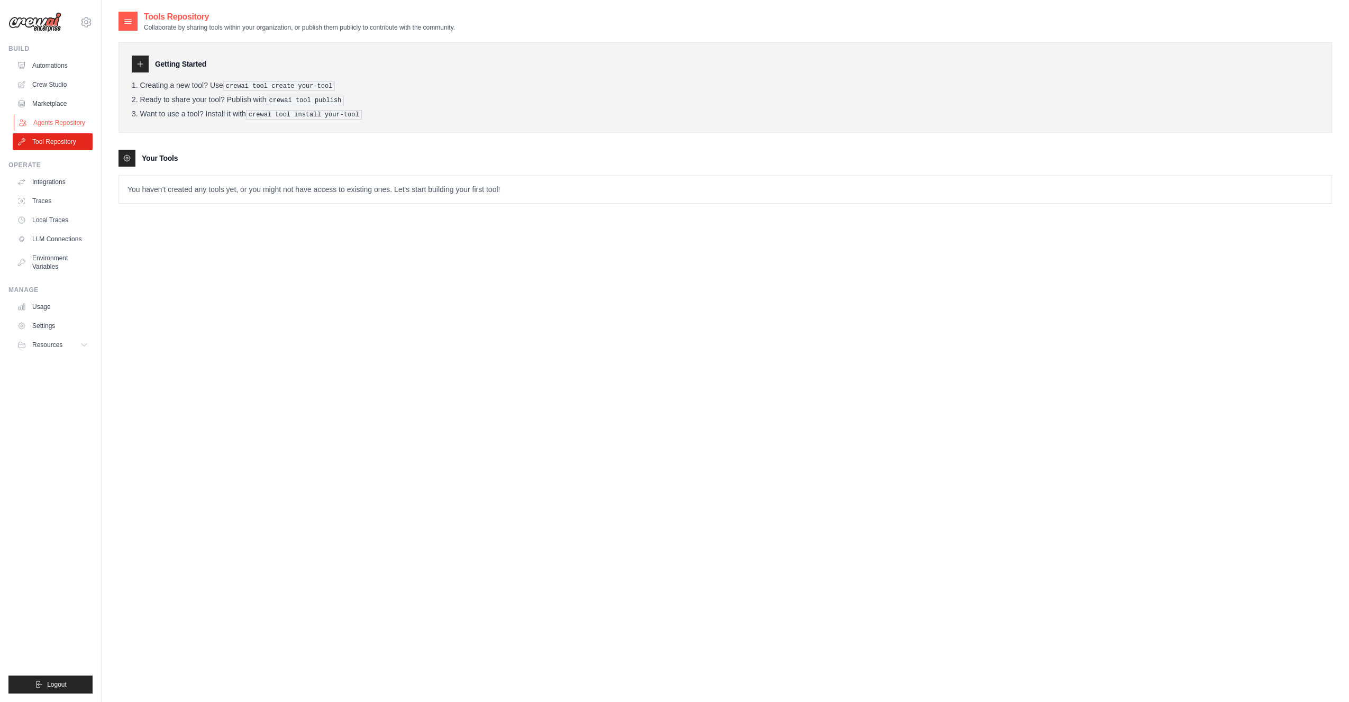
click at [62, 122] on link "Agents Repository" at bounding box center [54, 122] width 80 height 17
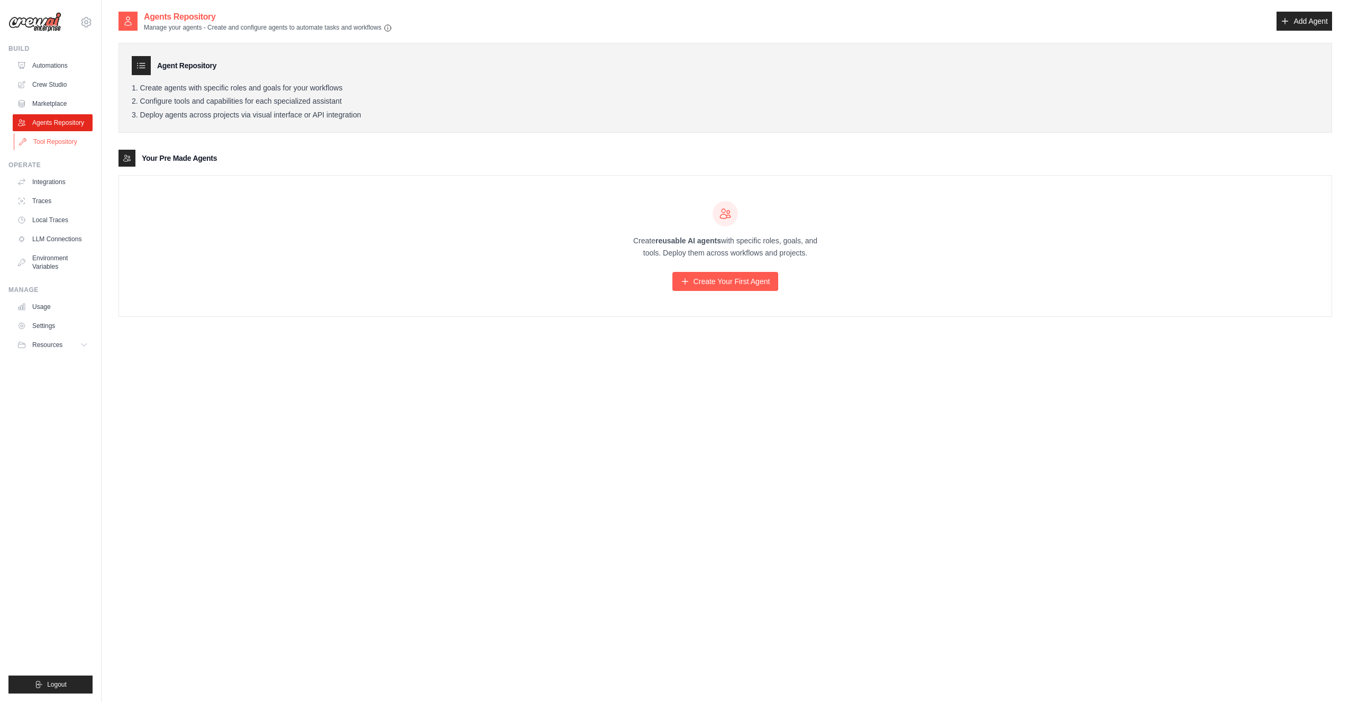
click at [50, 140] on link "Tool Repository" at bounding box center [54, 141] width 80 height 17
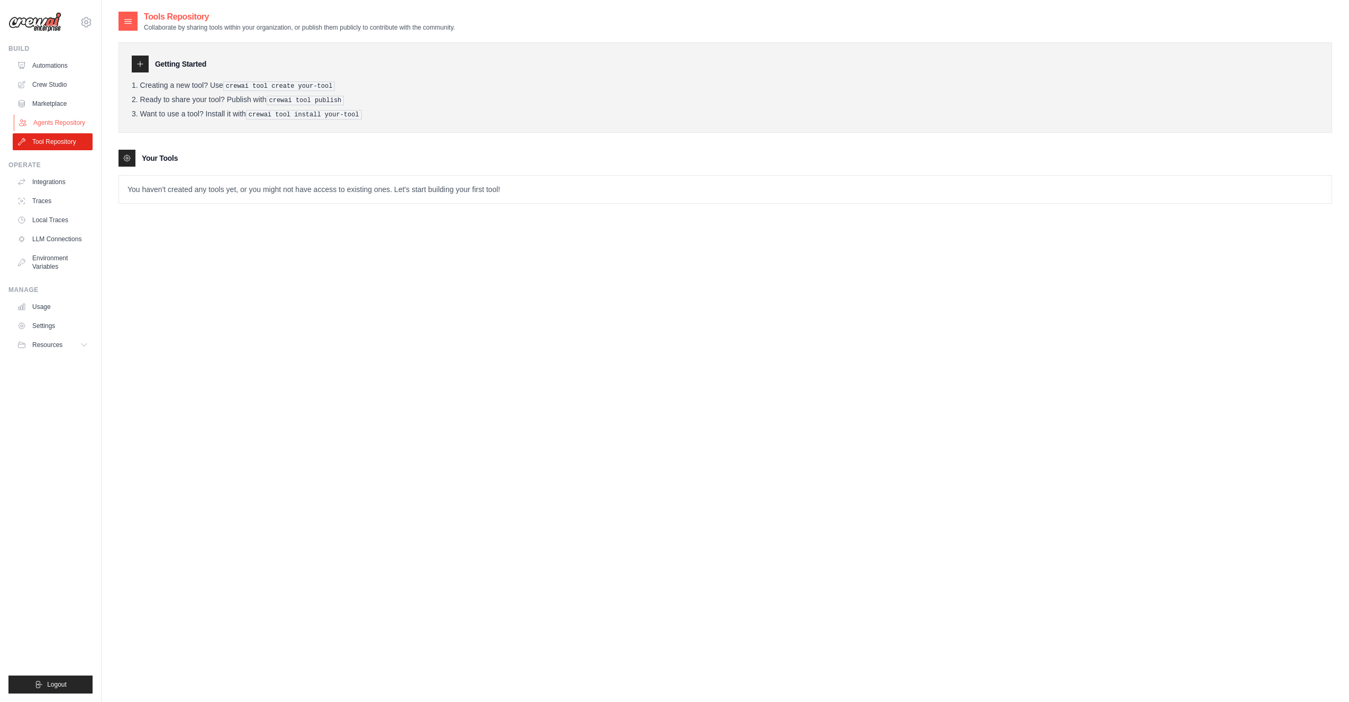
click at [50, 122] on link "Agents Repository" at bounding box center [54, 122] width 80 height 17
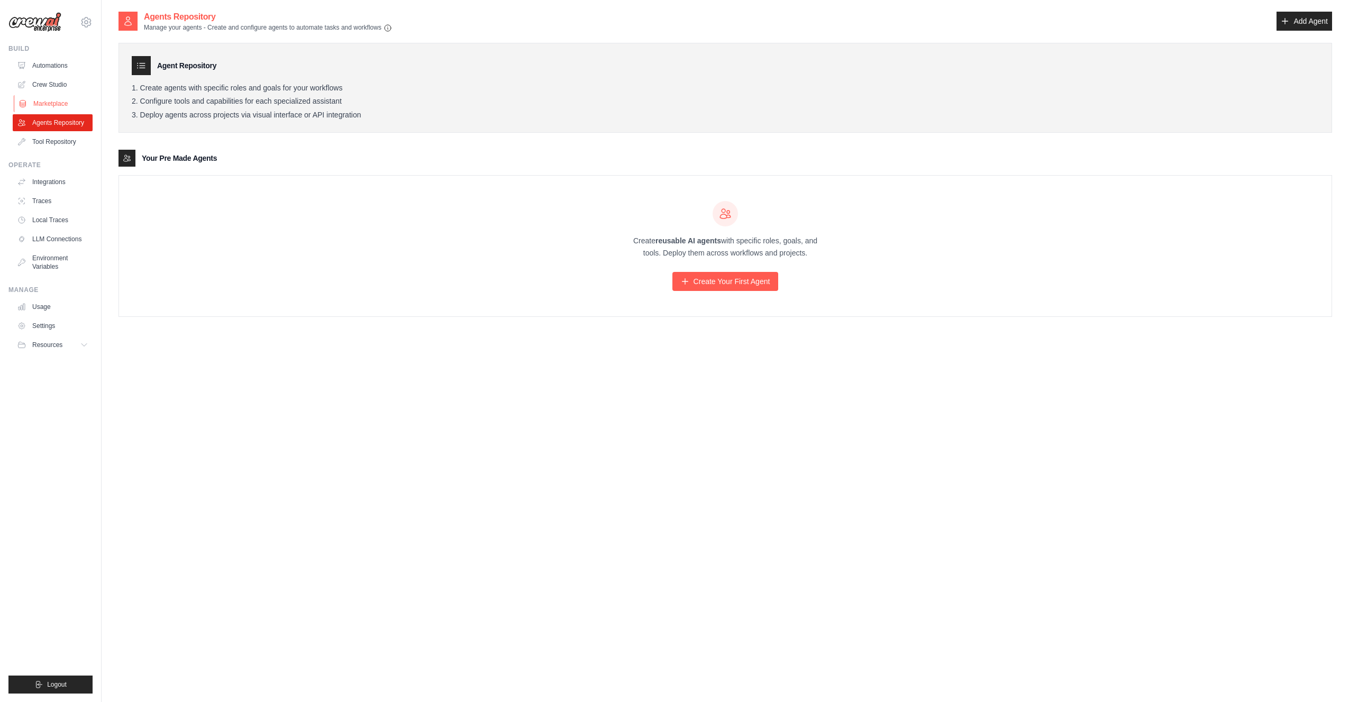
click at [46, 101] on link "Marketplace" at bounding box center [54, 103] width 80 height 17
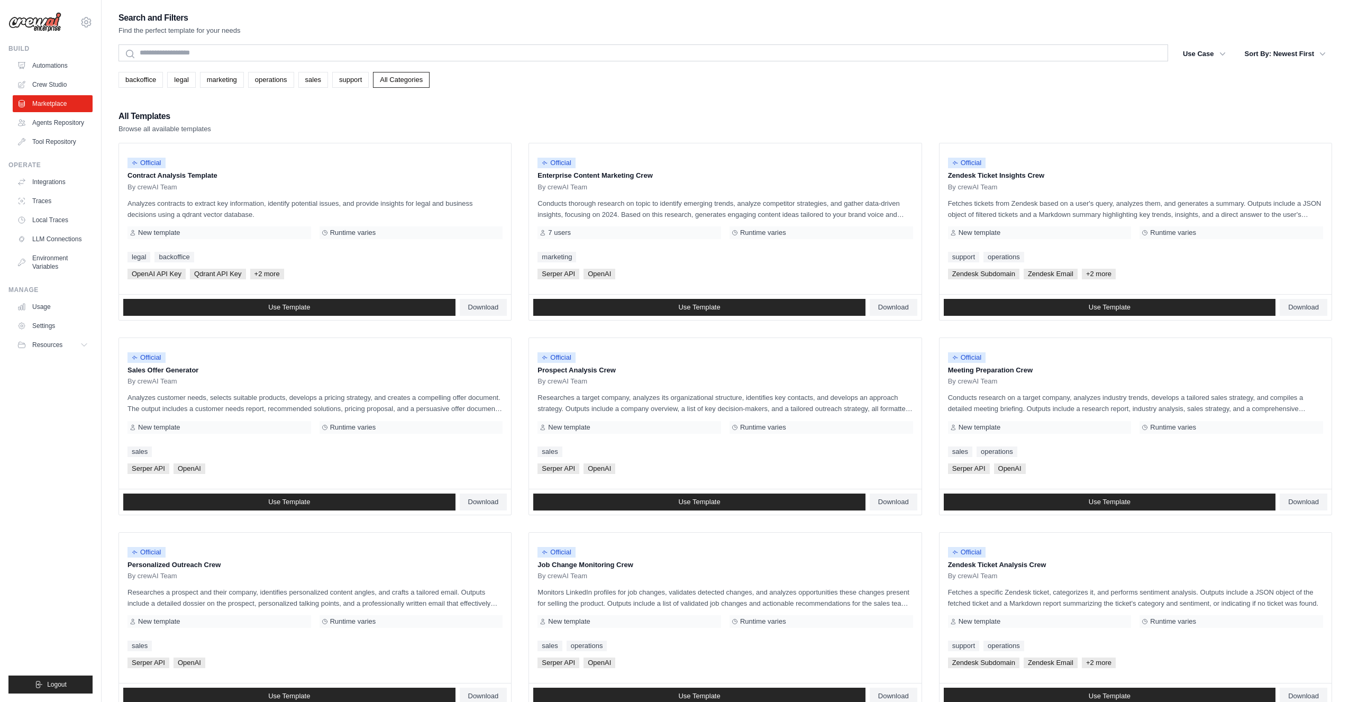
scroll to position [176, 0]
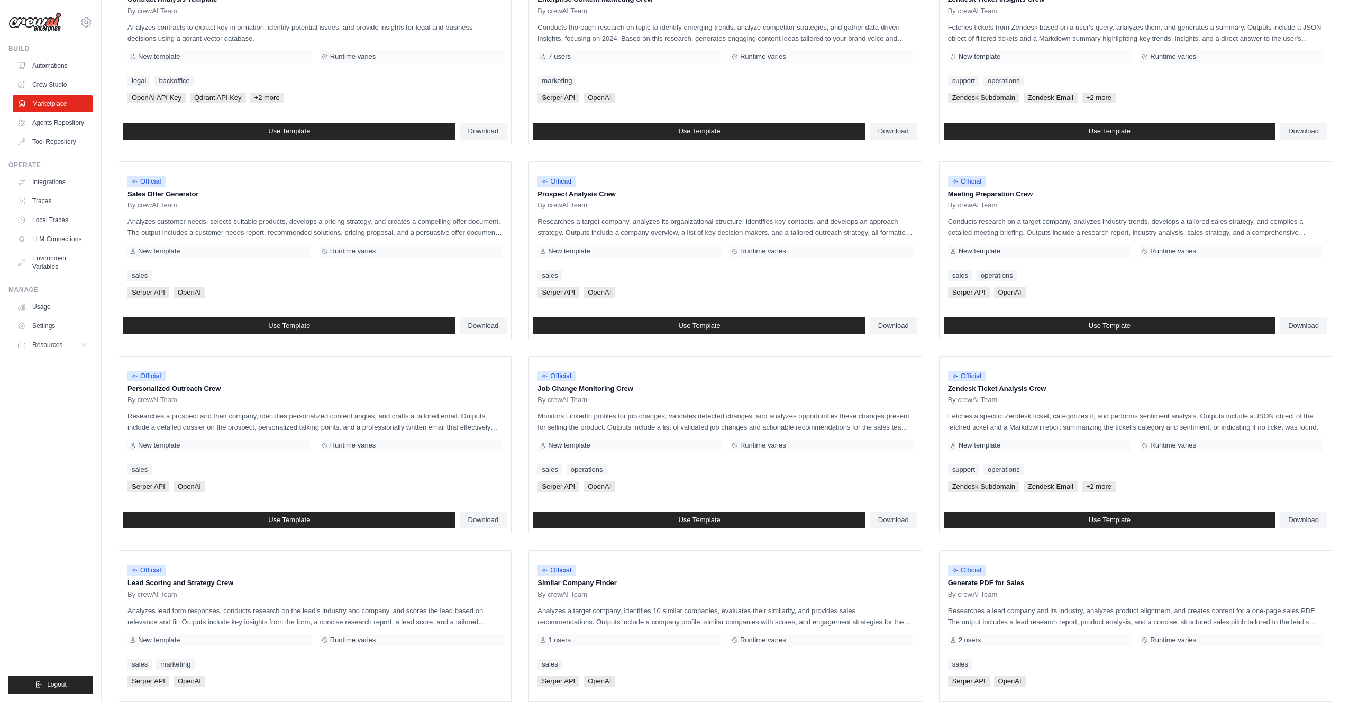
click at [520, 243] on ul "Official Contract Analysis Template By crewAI Team Analyzes contracts to extrac…" at bounding box center [726, 347] width 1214 height 761
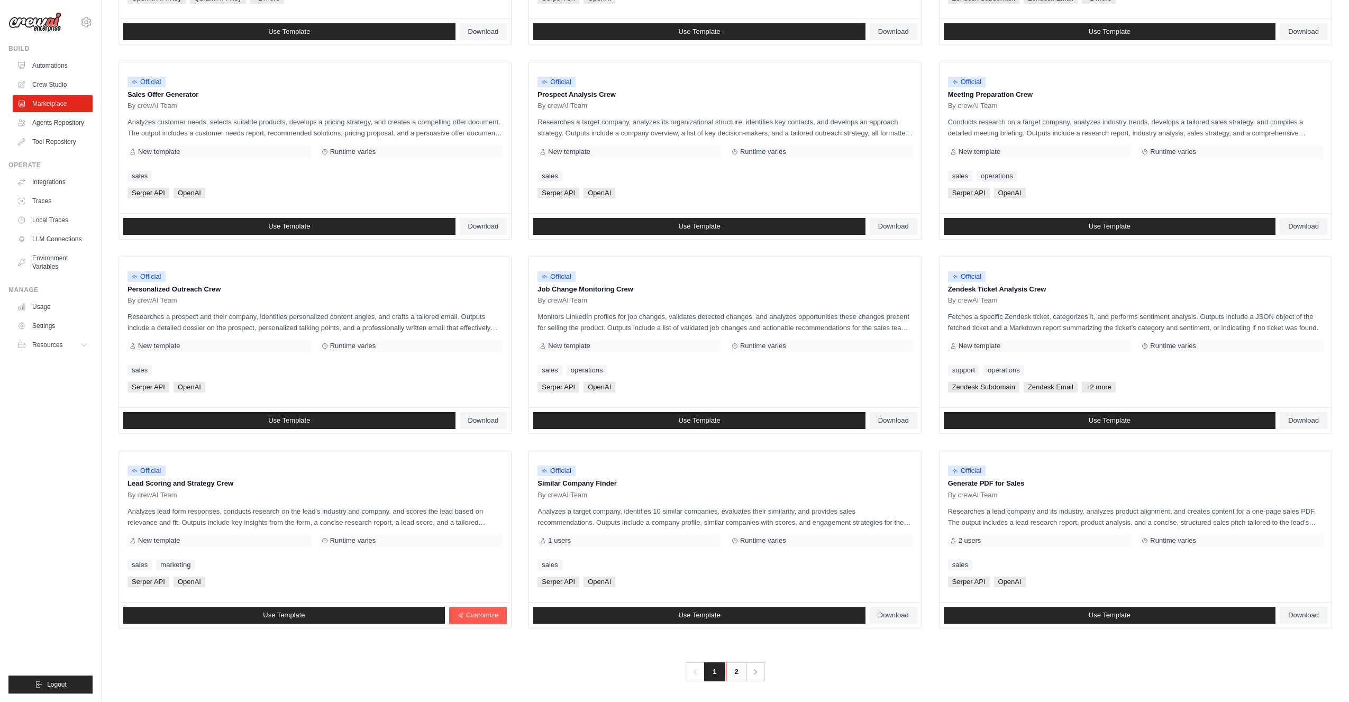
click at [734, 667] on link "2" at bounding box center [736, 671] width 21 height 19
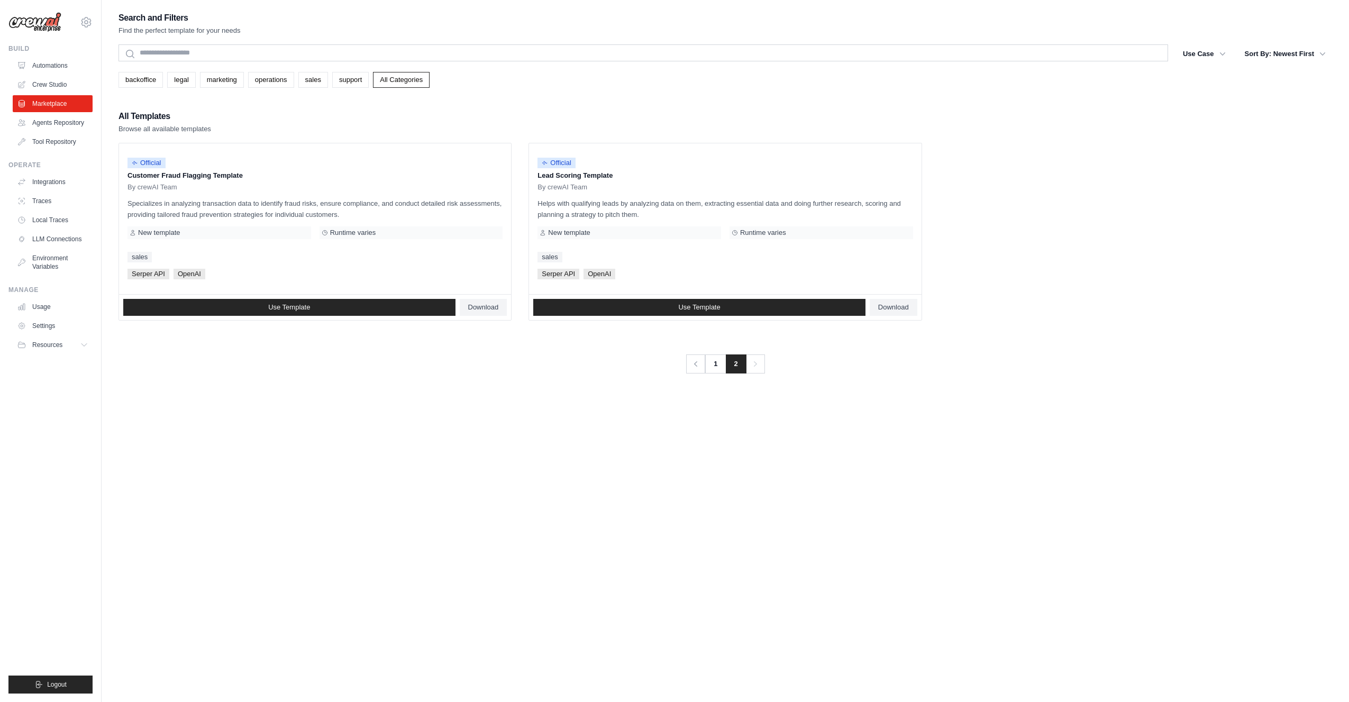
scroll to position [276, 0]
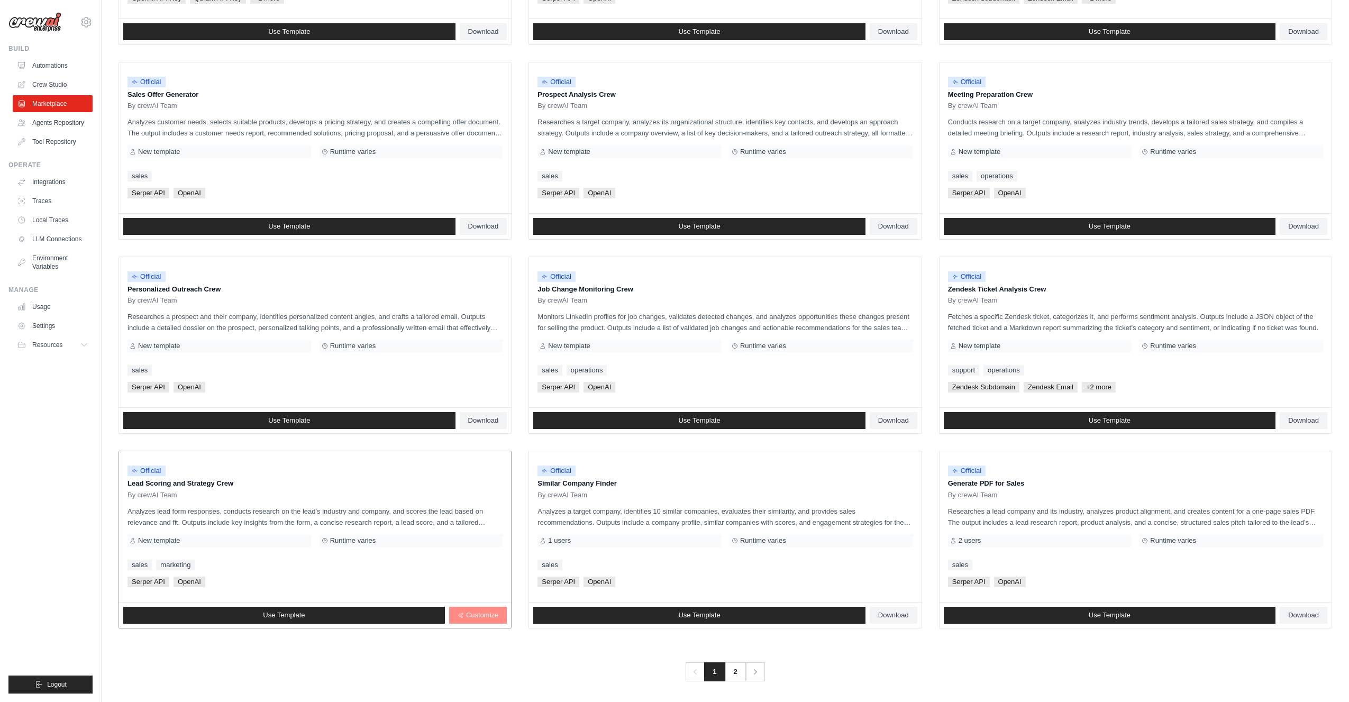
click at [475, 613] on span "Customize" at bounding box center [482, 615] width 32 height 8
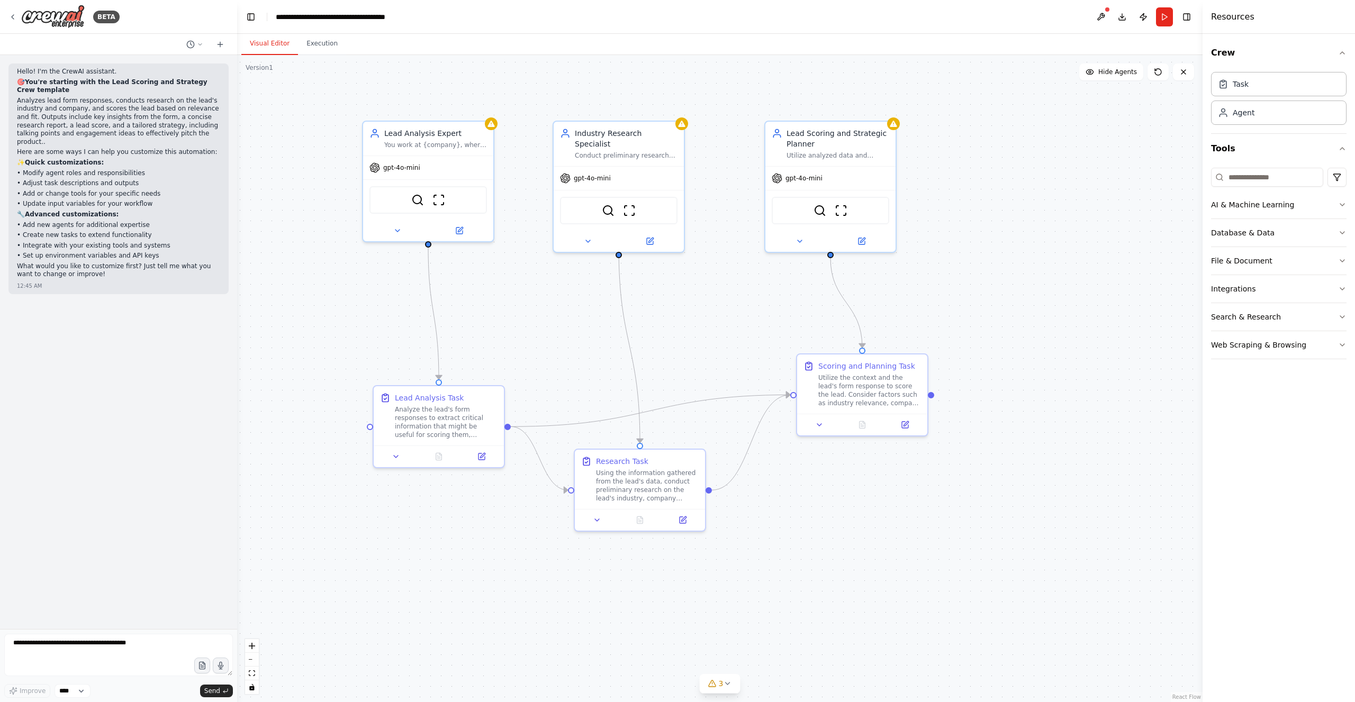
drag, startPoint x: 598, startPoint y: 249, endPoint x: 761, endPoint y: 288, distance: 168.2
click at [761, 288] on div ".deletable-edge-delete-btn { width: 20px; height: 20px; border: 0px solid #ffff…" at bounding box center [719, 378] width 965 height 647
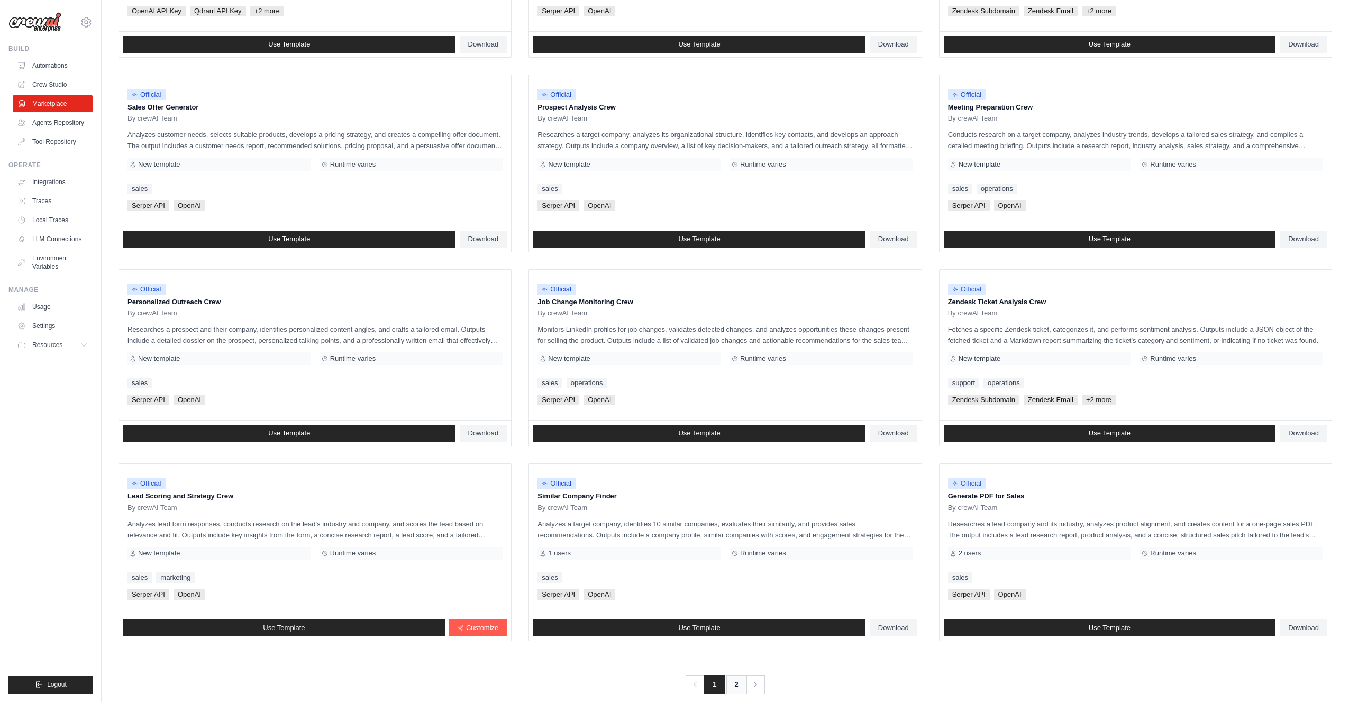
click at [735, 683] on link "2" at bounding box center [736, 684] width 21 height 19
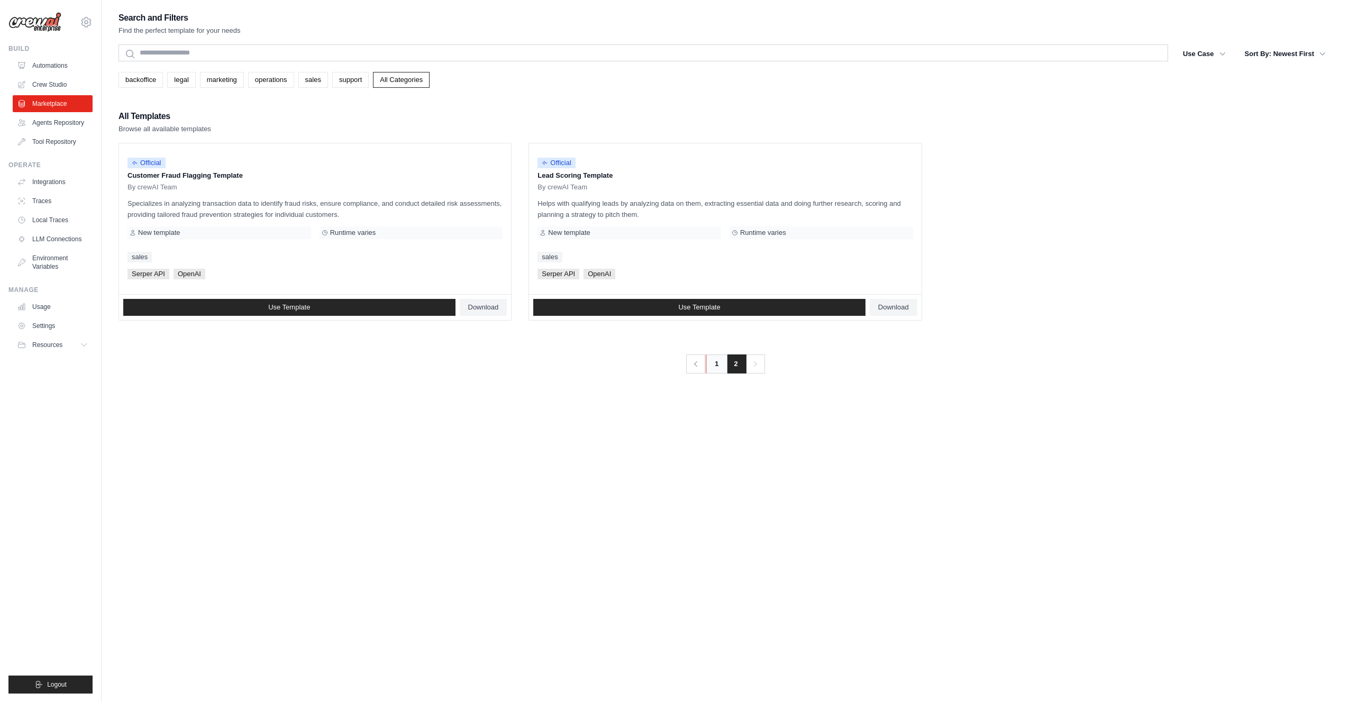
click at [714, 367] on link "1" at bounding box center [716, 364] width 21 height 19
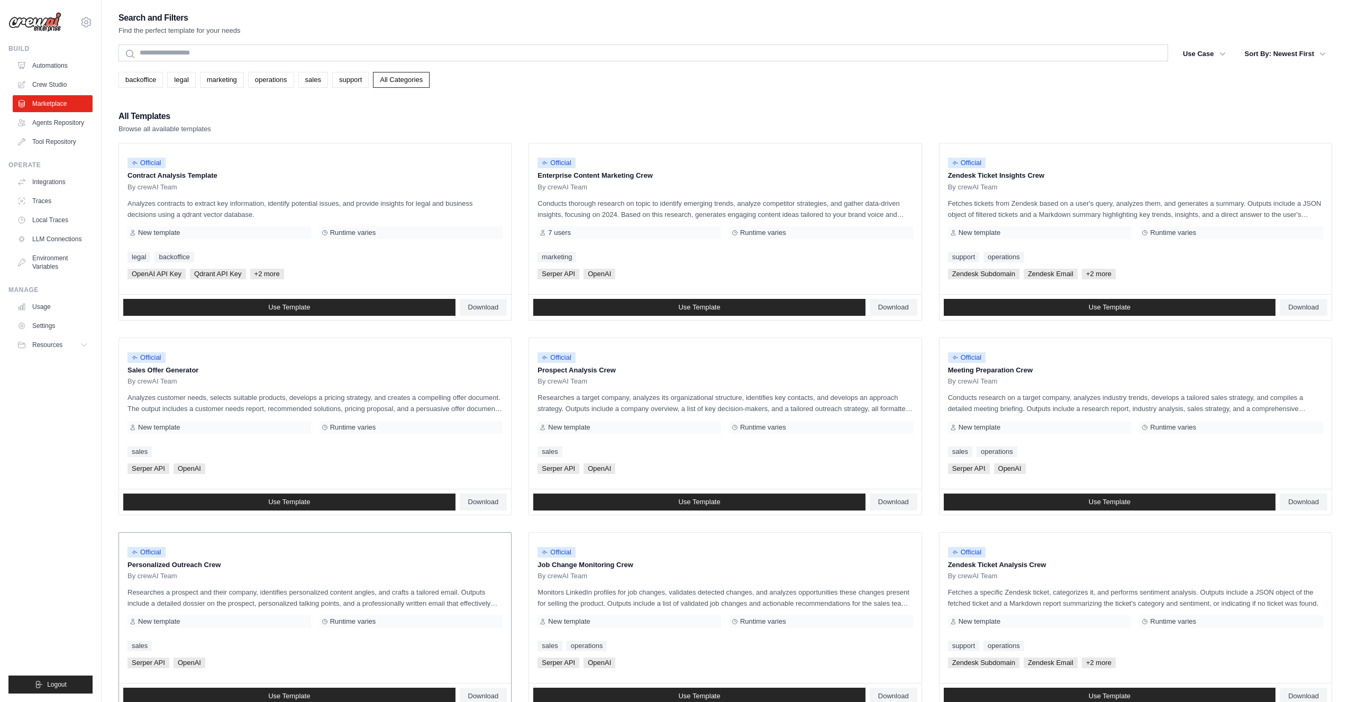
scroll to position [276, 0]
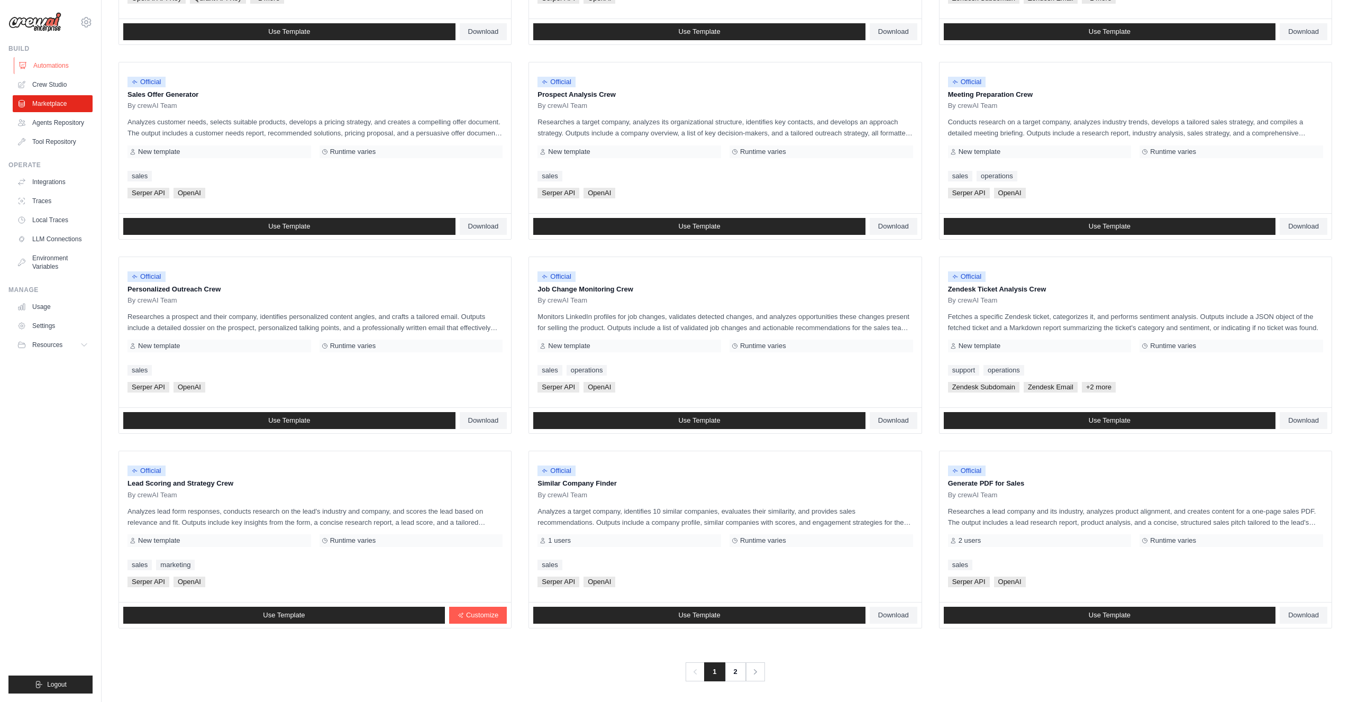
click at [53, 67] on link "Automations" at bounding box center [54, 65] width 80 height 17
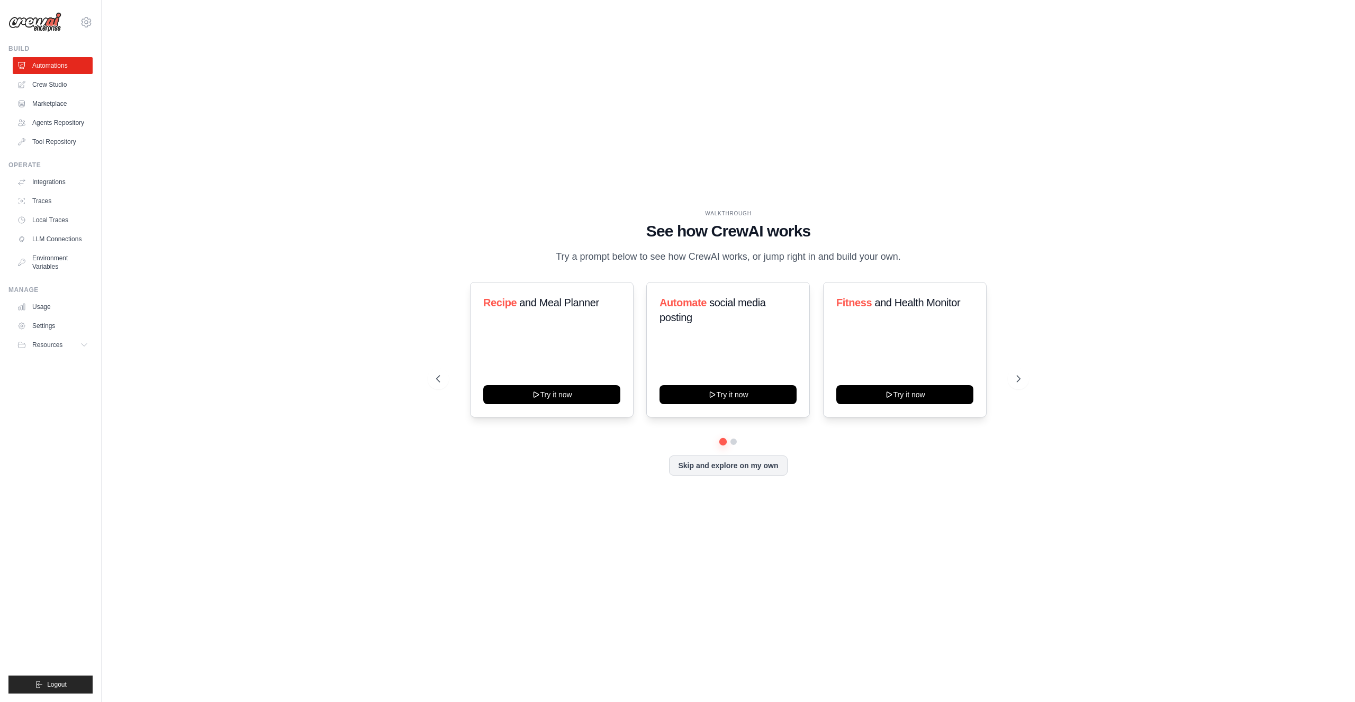
click at [42, 83] on link "Crew Studio" at bounding box center [53, 84] width 80 height 17
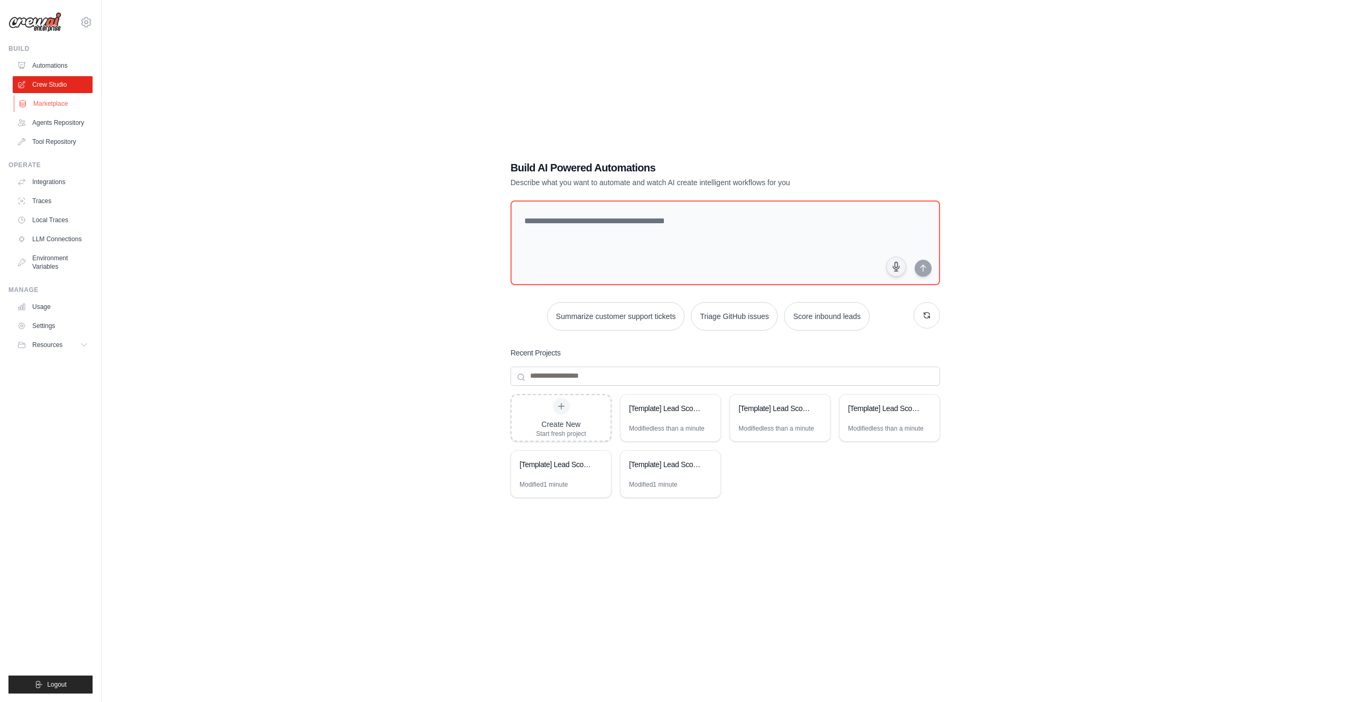
click at [48, 104] on link "Marketplace" at bounding box center [54, 103] width 80 height 17
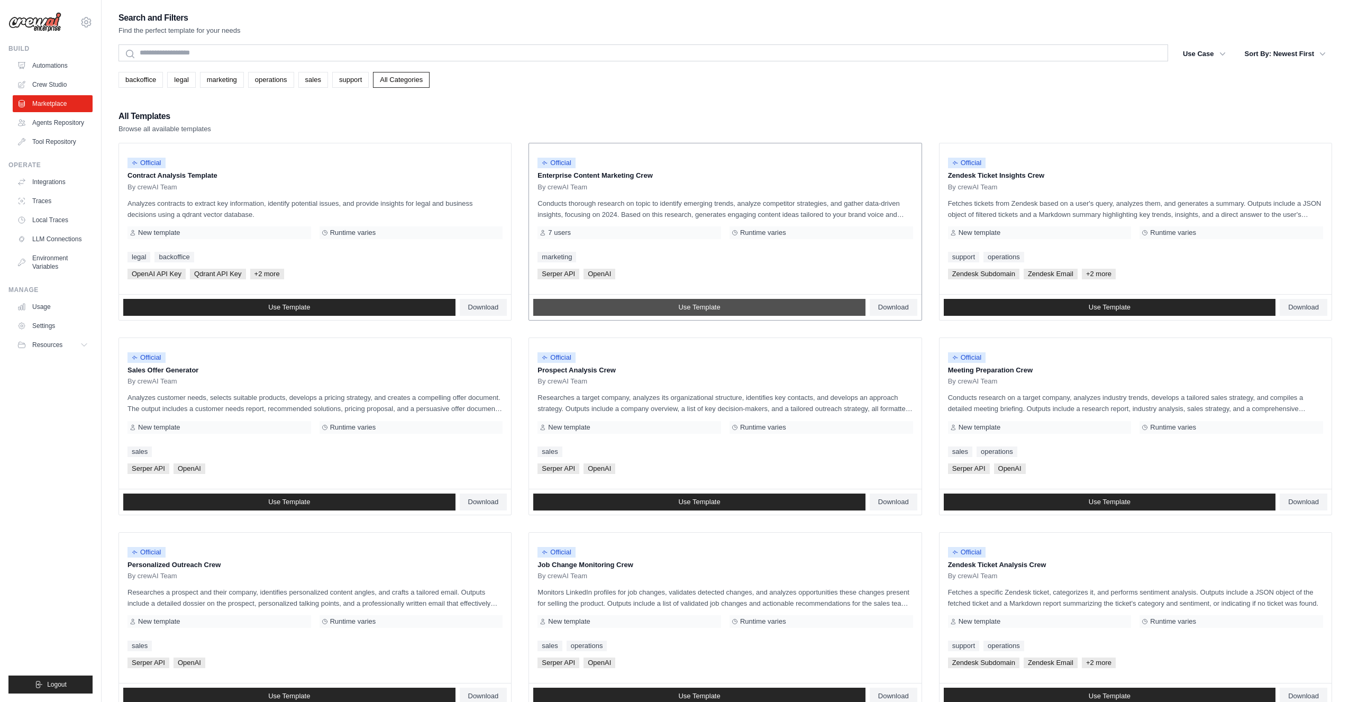
click at [729, 304] on link "Use Template" at bounding box center [699, 307] width 332 height 17
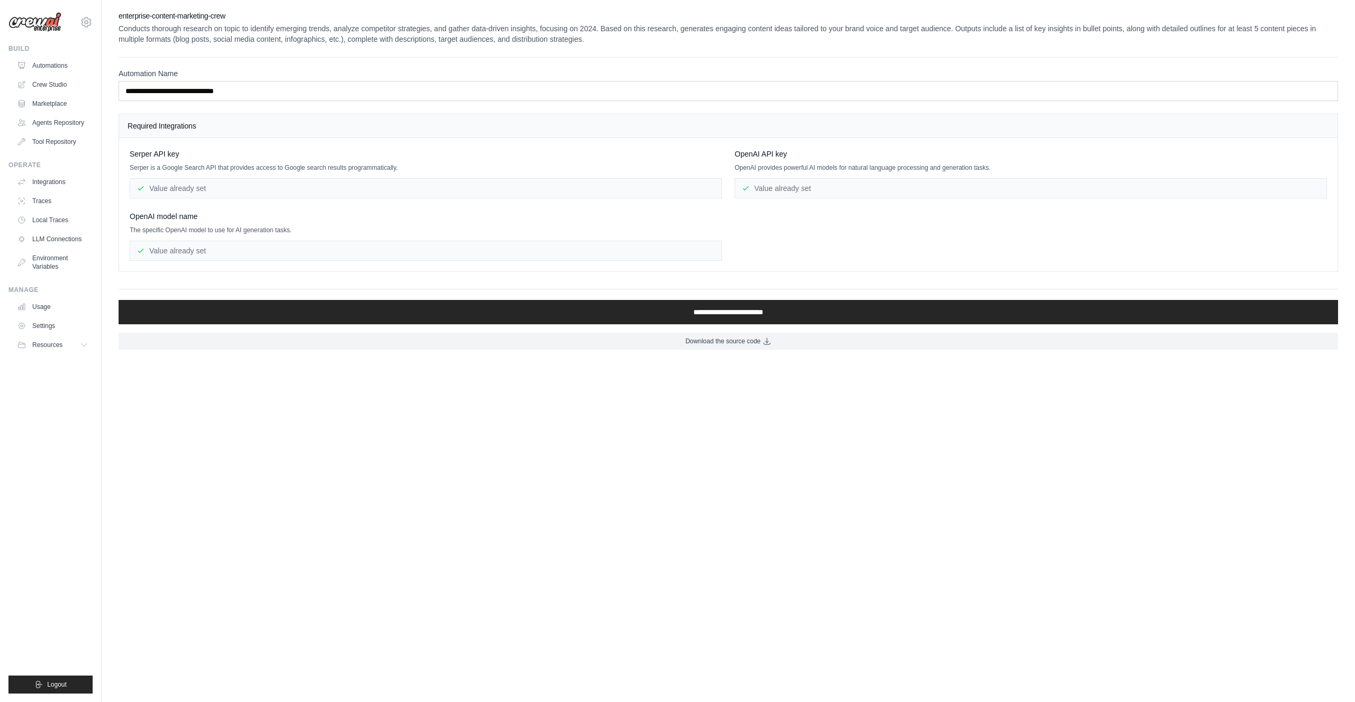
drag, startPoint x: 820, startPoint y: 227, endPoint x: 793, endPoint y: 224, distance: 27.2
click at [793, 224] on div "Serper API key Serper is a Google Search API that provides access to Google sea…" at bounding box center [728, 205] width 1197 height 112
click at [756, 223] on div "Serper API key Serper is a Google Search API that provides access to Google sea…" at bounding box center [728, 205] width 1197 height 112
click at [733, 238] on div "Serper API key Serper is a Google Search API that provides access to Google sea…" at bounding box center [728, 205] width 1197 height 112
click at [732, 238] on div "Serper API key Serper is a Google Search API that provides access to Google sea…" at bounding box center [728, 205] width 1197 height 112
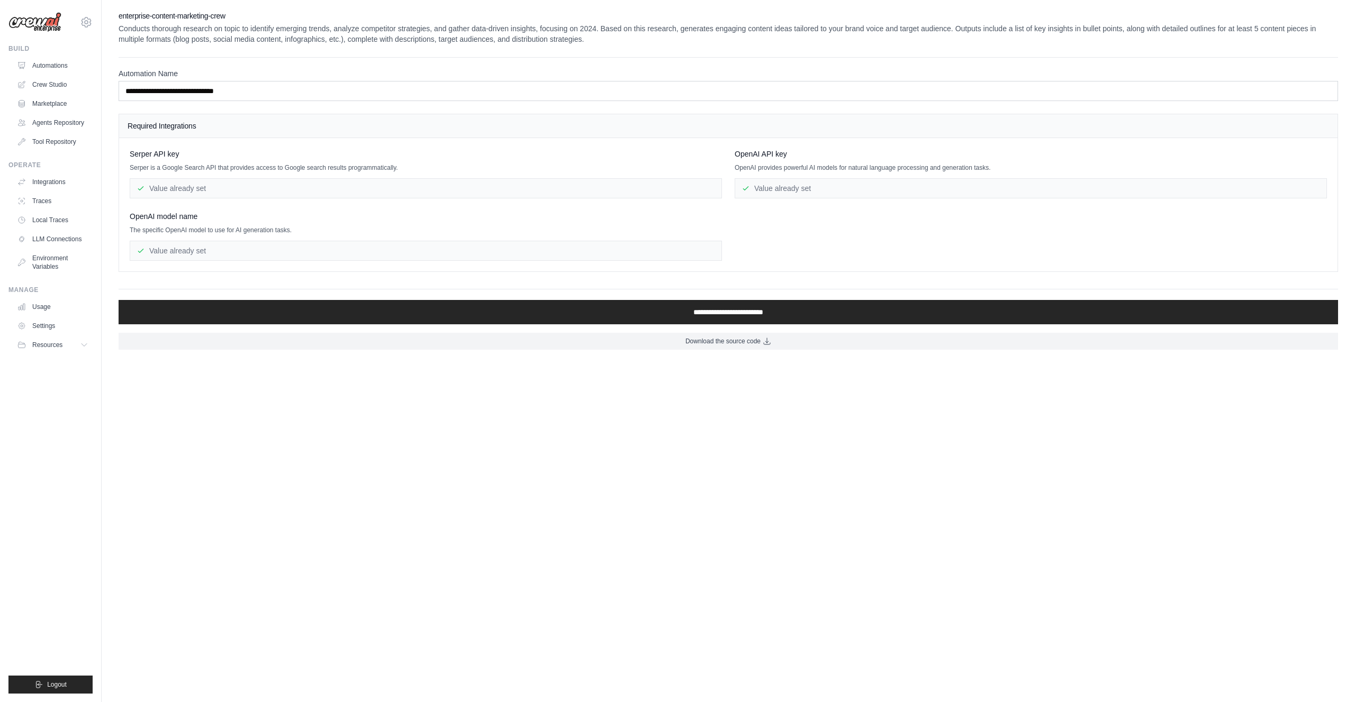
click at [377, 43] on p "Conducts thorough research on topic to identify emerging trends, analyze compet…" at bounding box center [728, 33] width 1219 height 21
click at [624, 43] on p "Conducts thorough research on topic to identify emerging trends, analyze compet…" at bounding box center [728, 33] width 1219 height 21
click at [779, 192] on div "Value already set" at bounding box center [1030, 188] width 592 height 20
click at [734, 240] on div "Serper API key Serper is a Google Search API that provides access to Google sea…" at bounding box center [728, 205] width 1197 height 112
click at [56, 61] on link "Automations" at bounding box center [54, 65] width 80 height 17
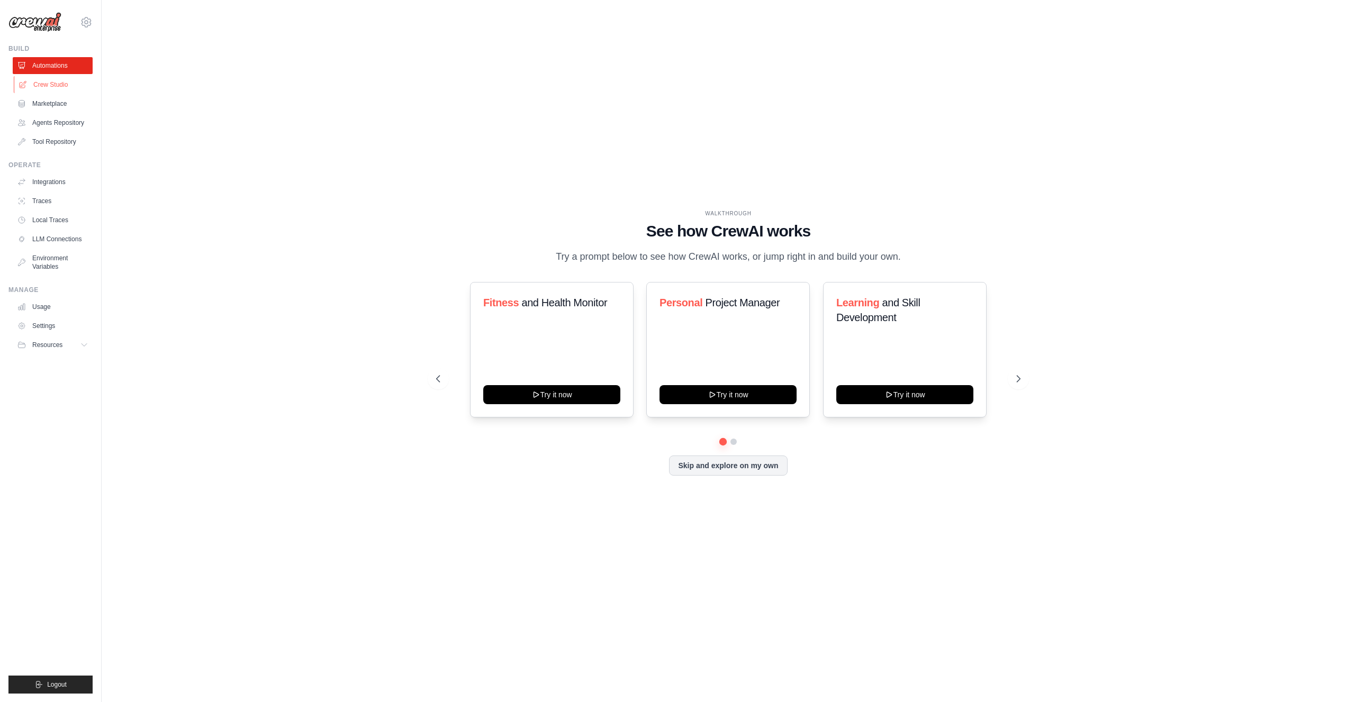
click at [38, 87] on link "Crew Studio" at bounding box center [54, 84] width 80 height 17
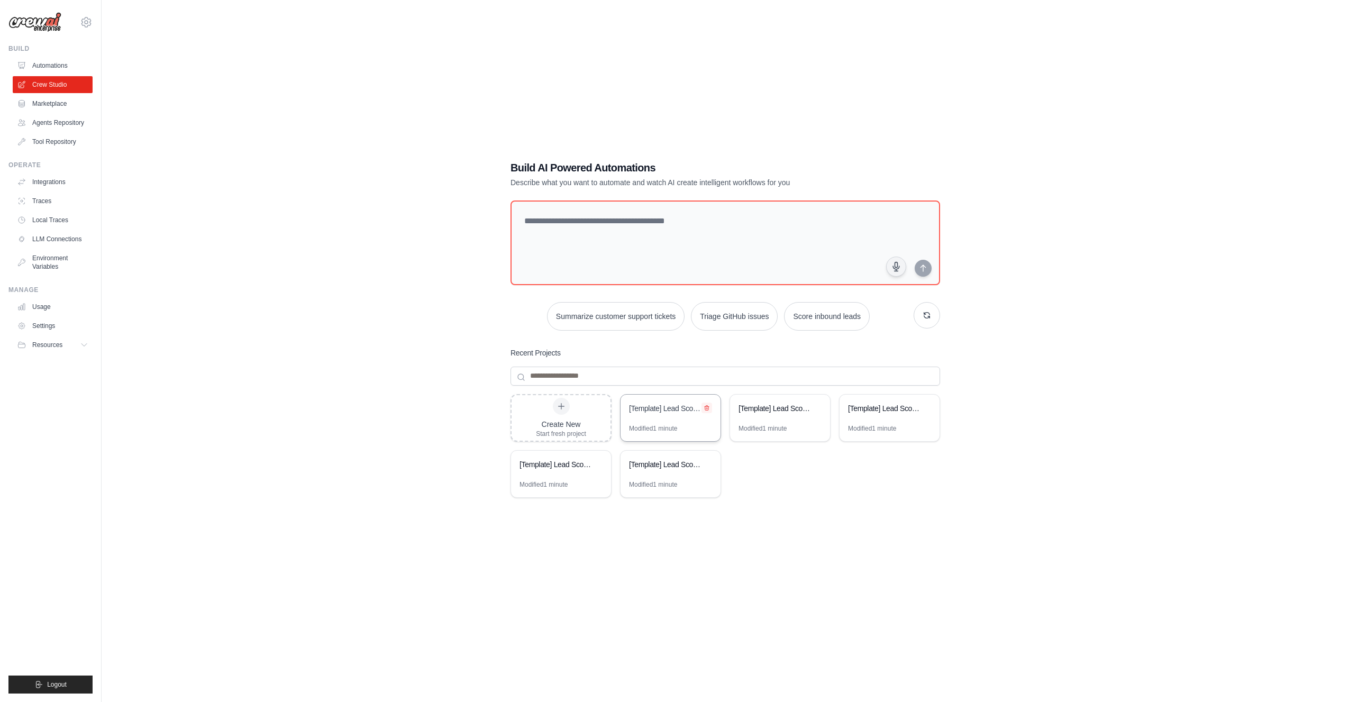
click at [707, 406] on icon at bounding box center [707, 408] width 6 height 6
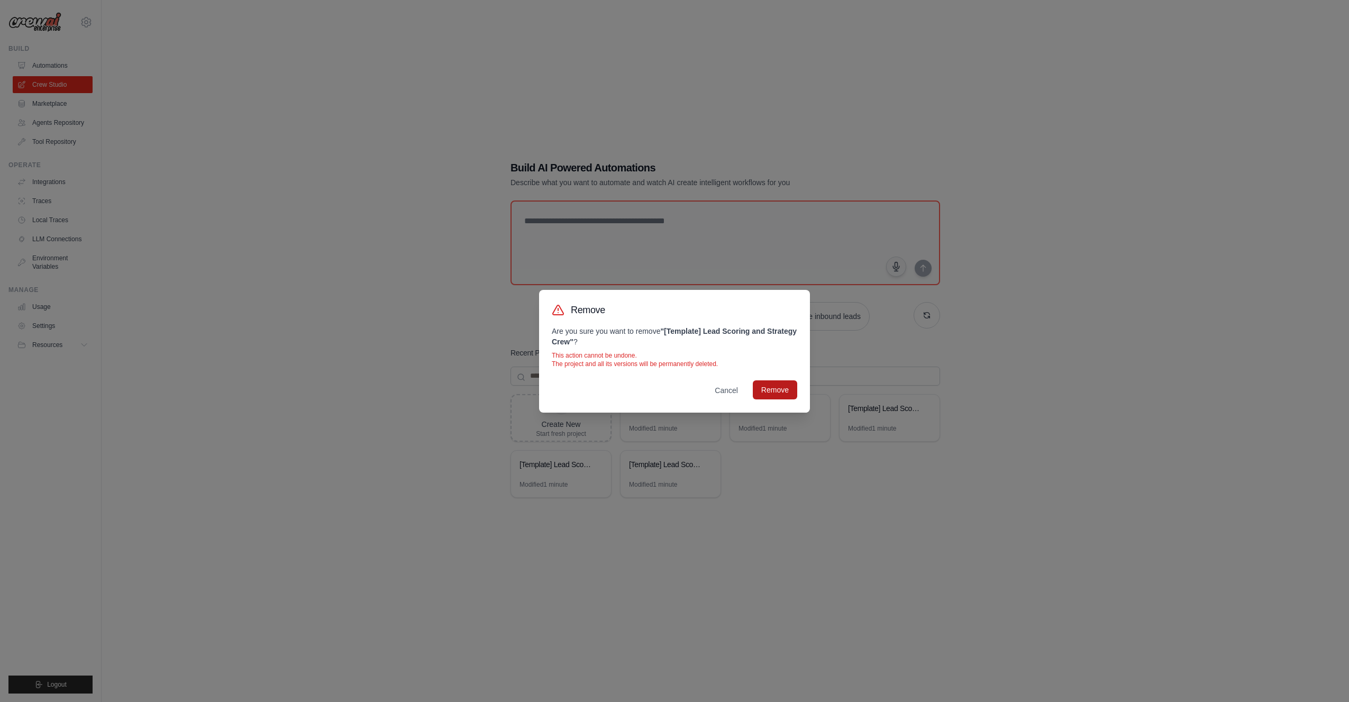
click at [777, 385] on button "Remove" at bounding box center [775, 389] width 44 height 19
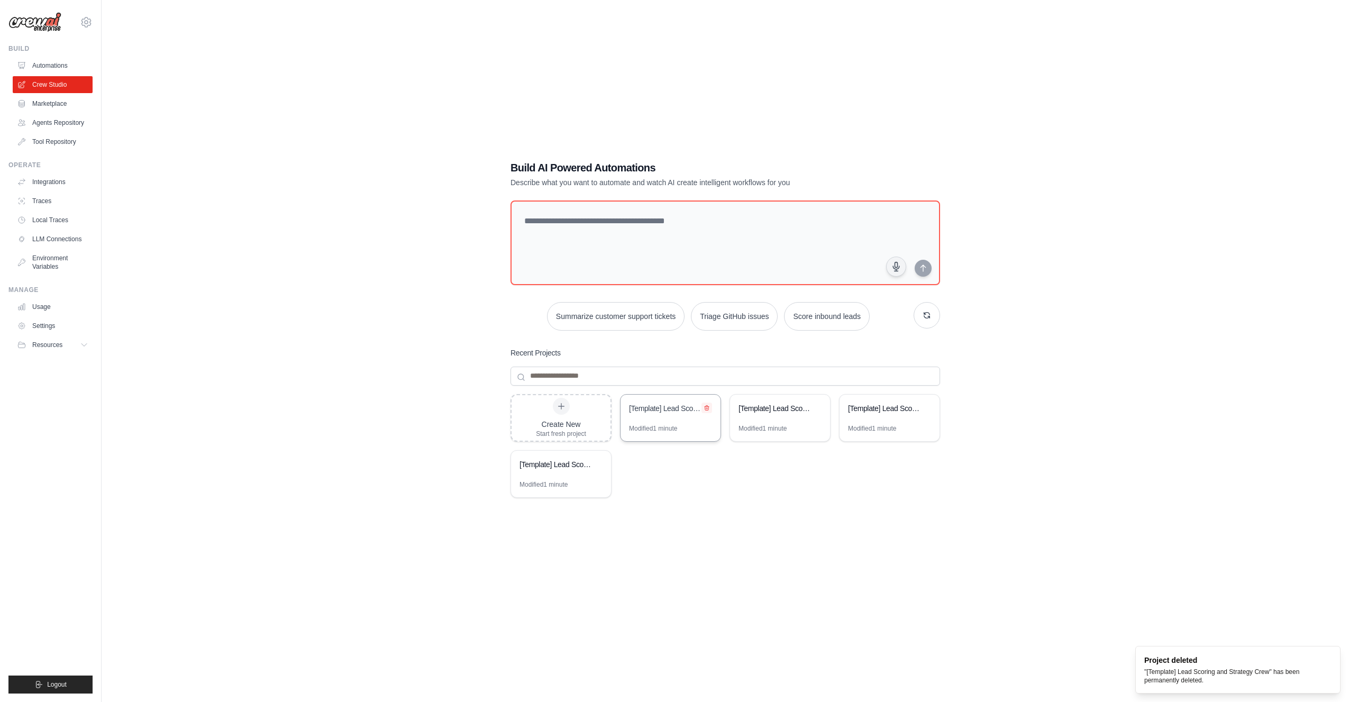
click at [709, 407] on icon at bounding box center [707, 407] width 4 height 5
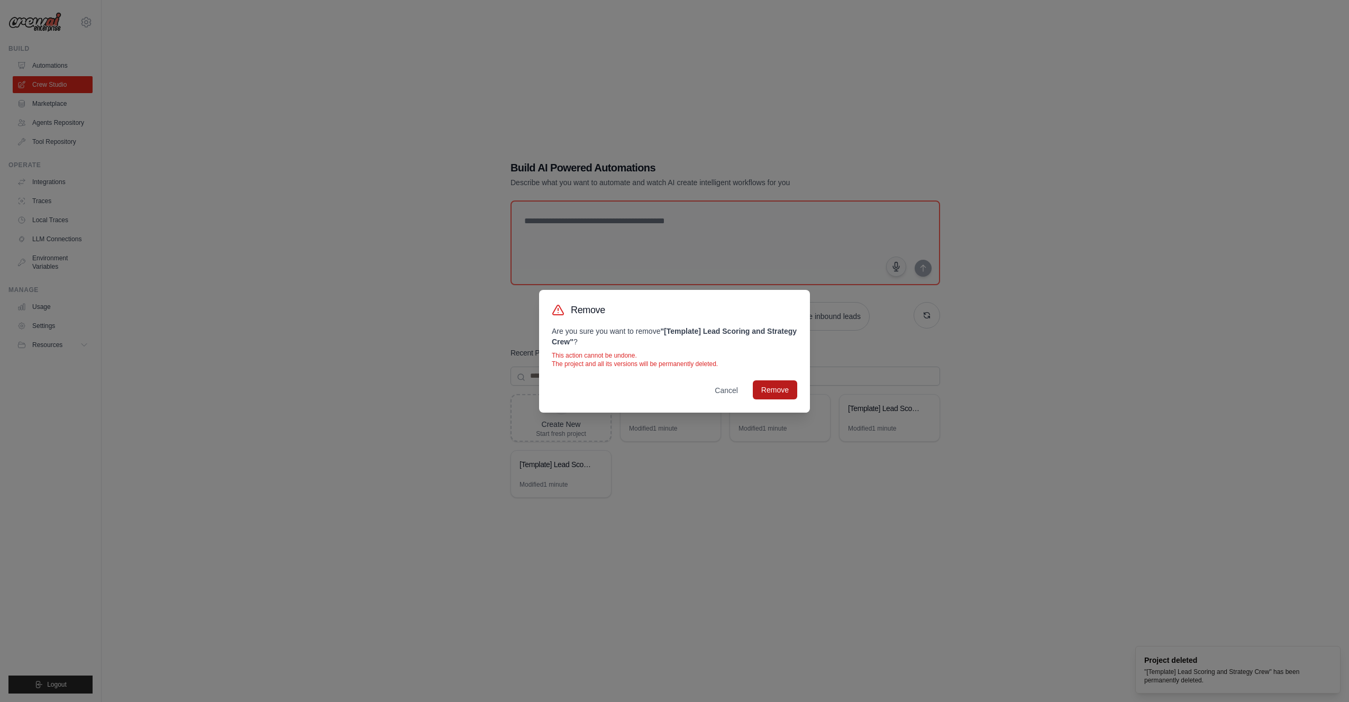
click at [769, 387] on button "Remove" at bounding box center [775, 389] width 44 height 19
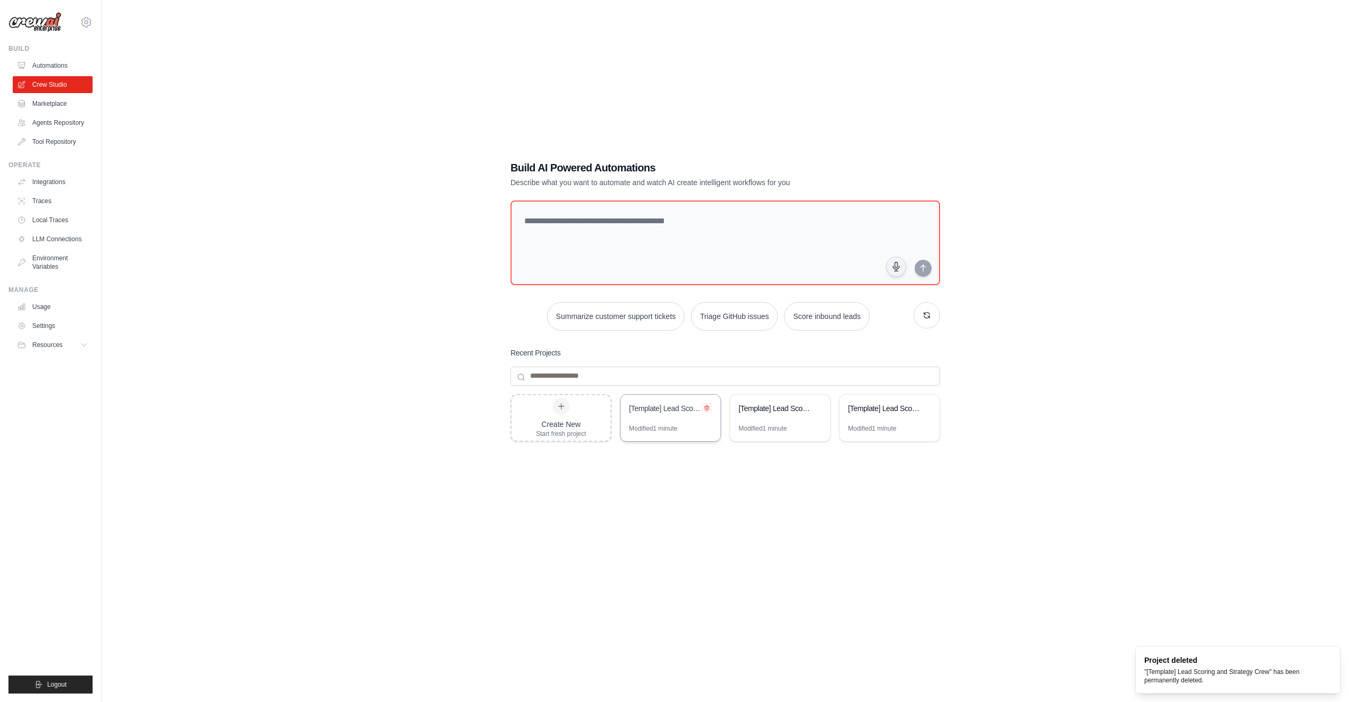
click at [708, 407] on icon at bounding box center [707, 408] width 6 height 6
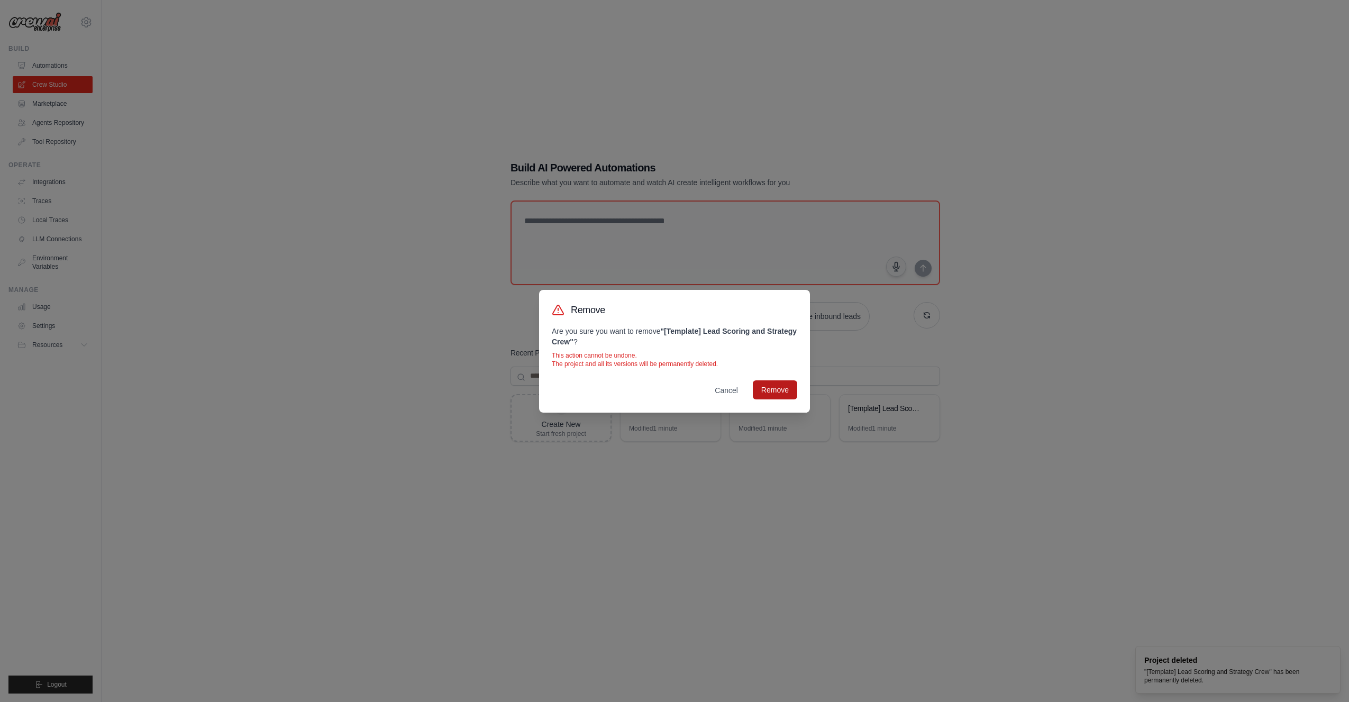
click at [771, 388] on button "Remove" at bounding box center [775, 389] width 44 height 19
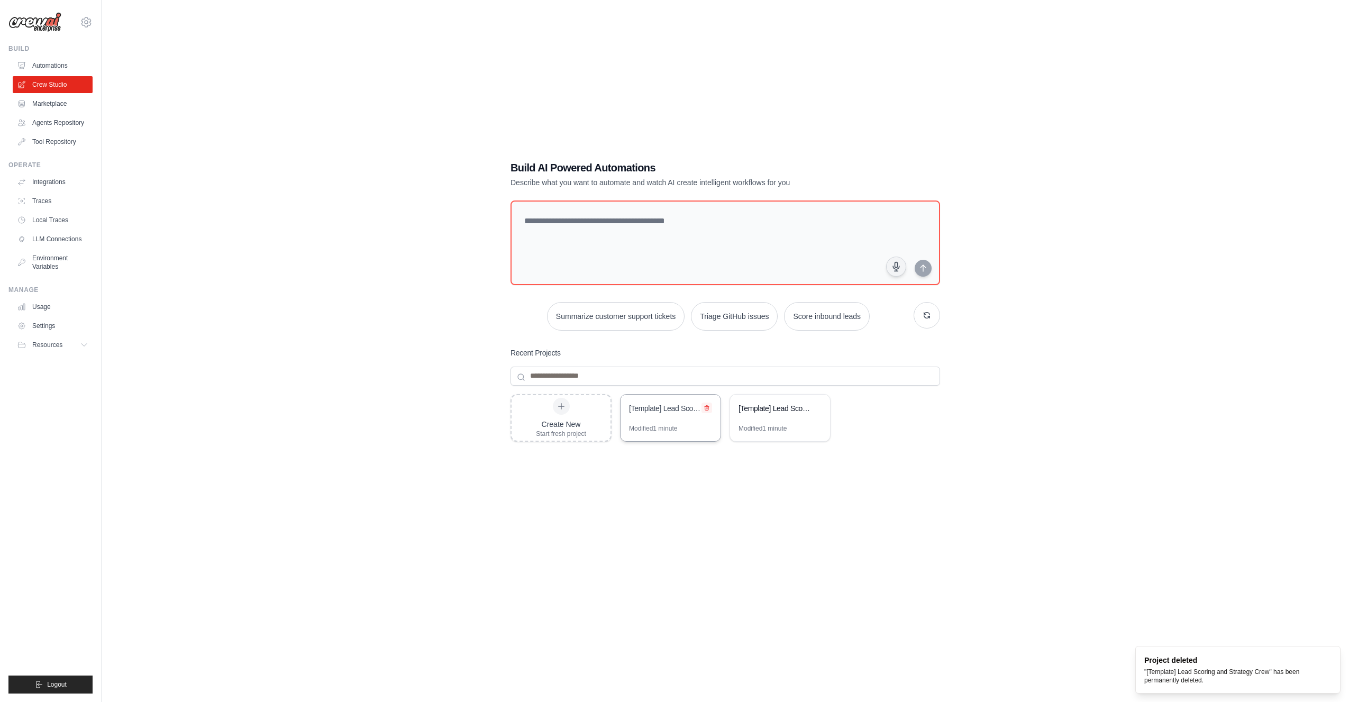
click at [707, 407] on icon at bounding box center [707, 408] width 6 height 6
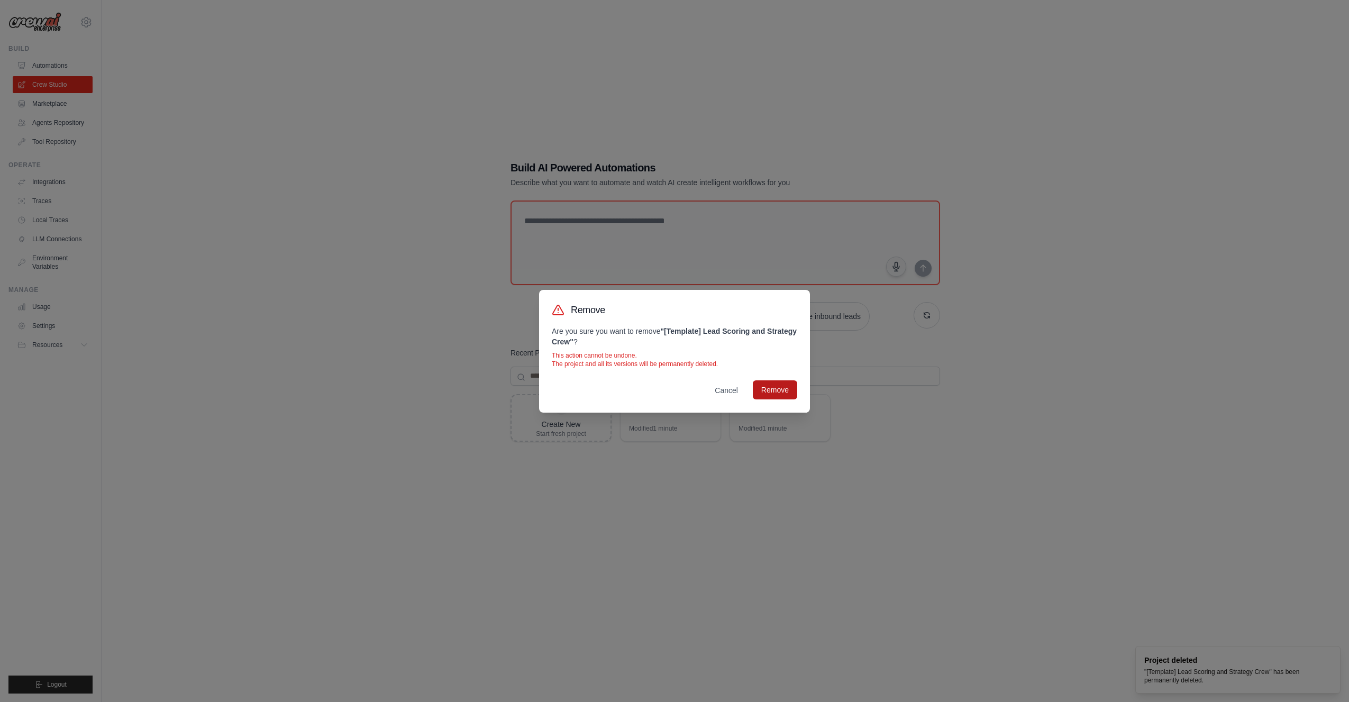
drag, startPoint x: 770, startPoint y: 389, endPoint x: 744, endPoint y: 405, distance: 30.9
click at [770, 390] on button "Remove" at bounding box center [775, 390] width 44 height 19
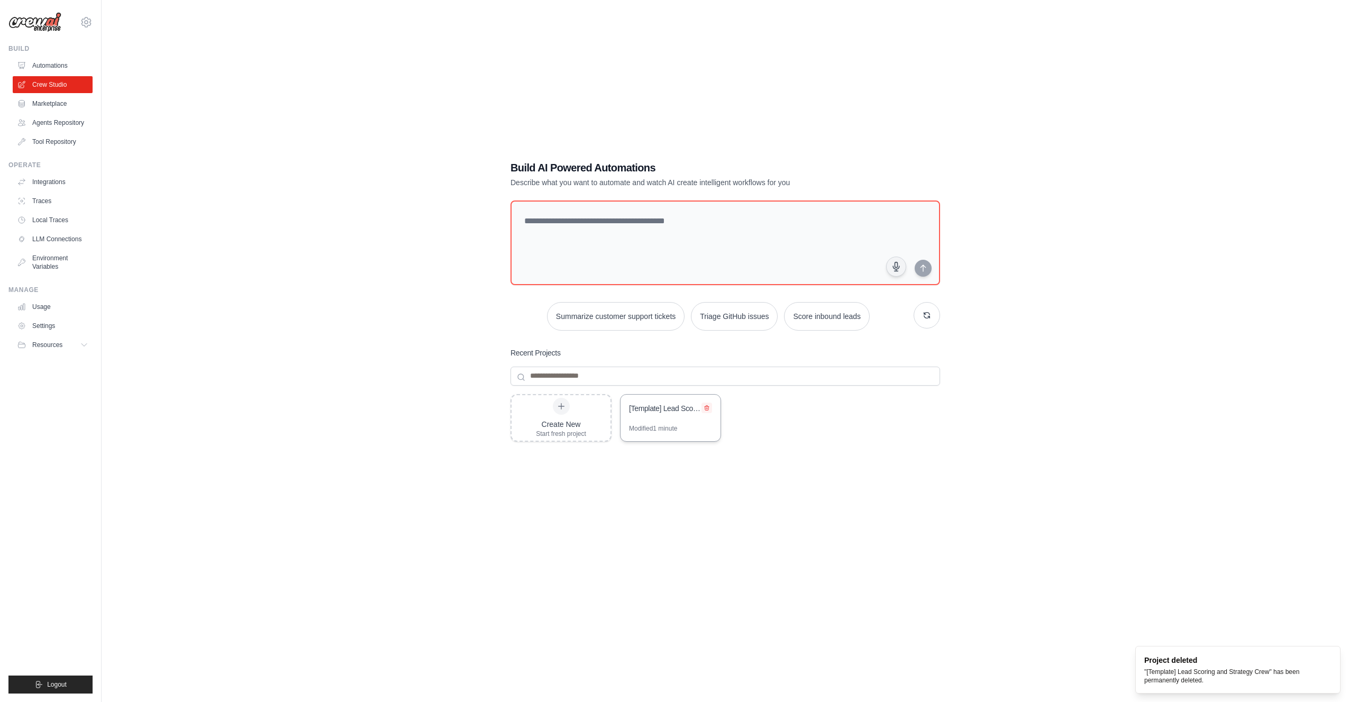
click at [711, 405] on button at bounding box center [707, 408] width 11 height 11
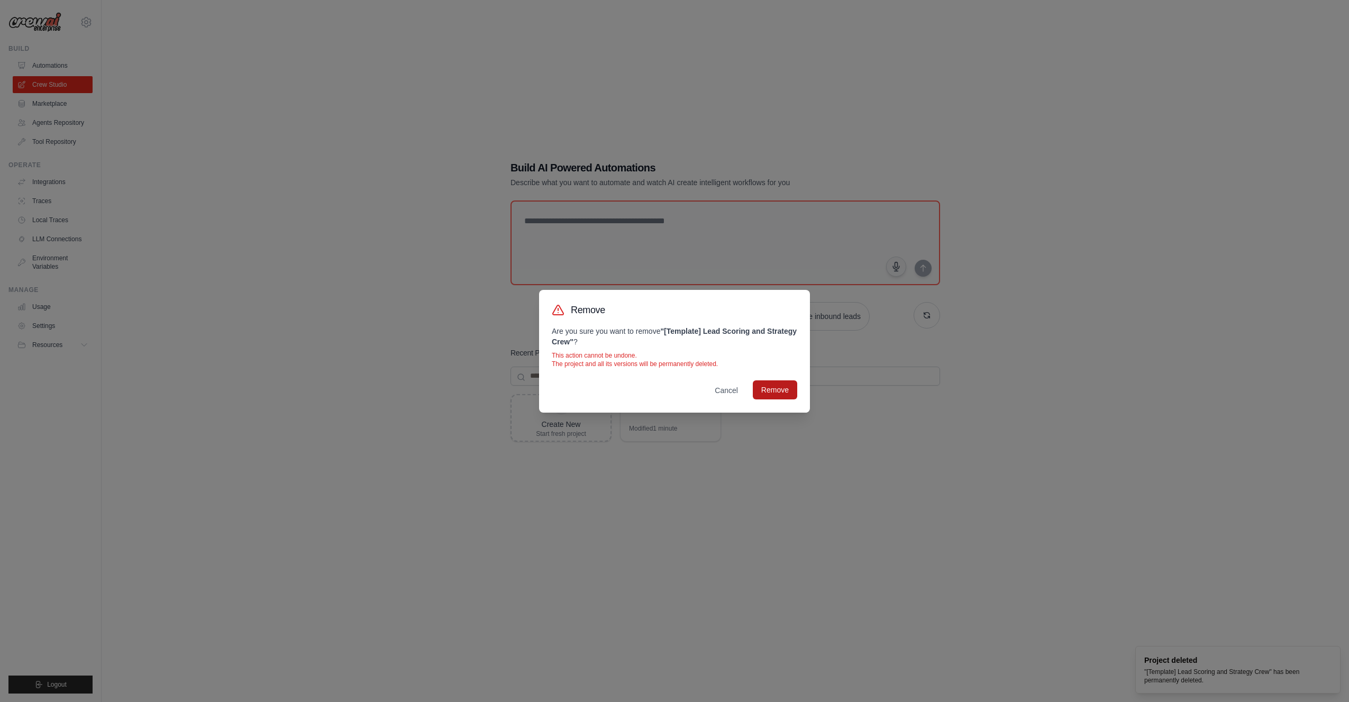
click at [769, 393] on button "Remove" at bounding box center [775, 389] width 44 height 19
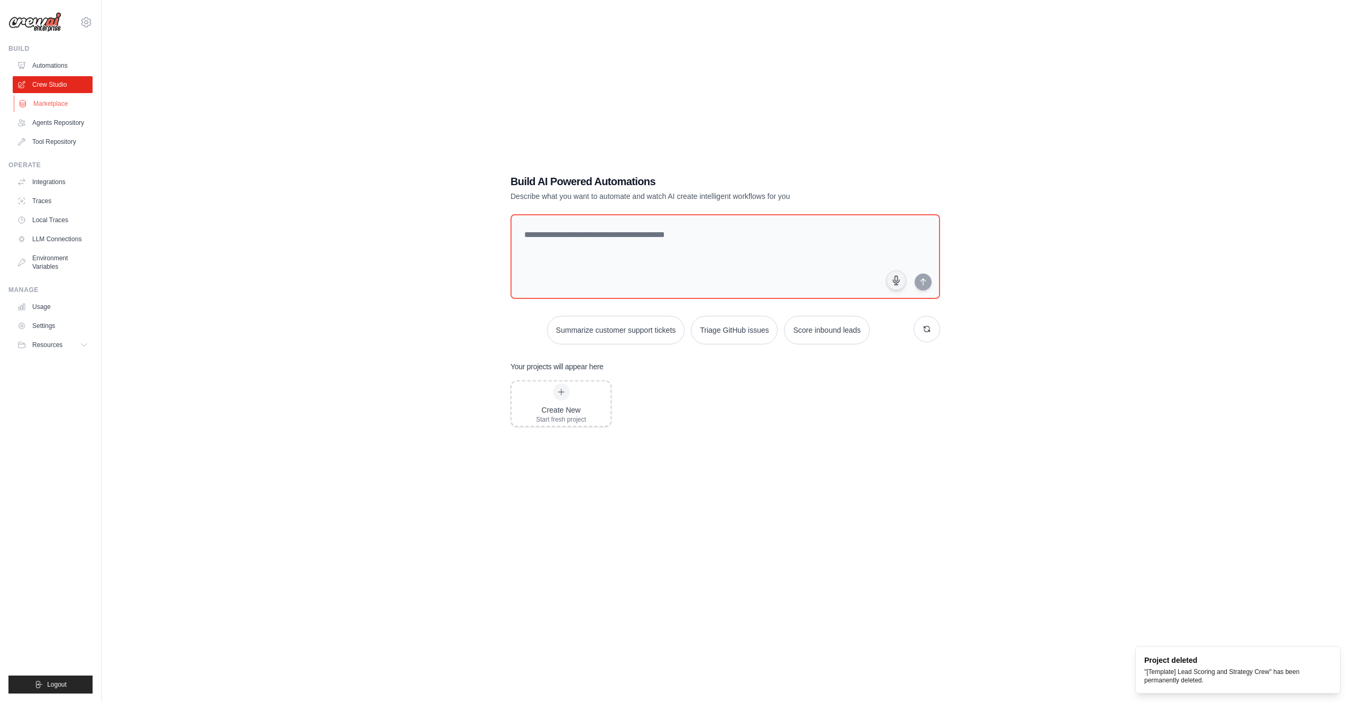
click at [42, 101] on link "Marketplace" at bounding box center [54, 103] width 80 height 17
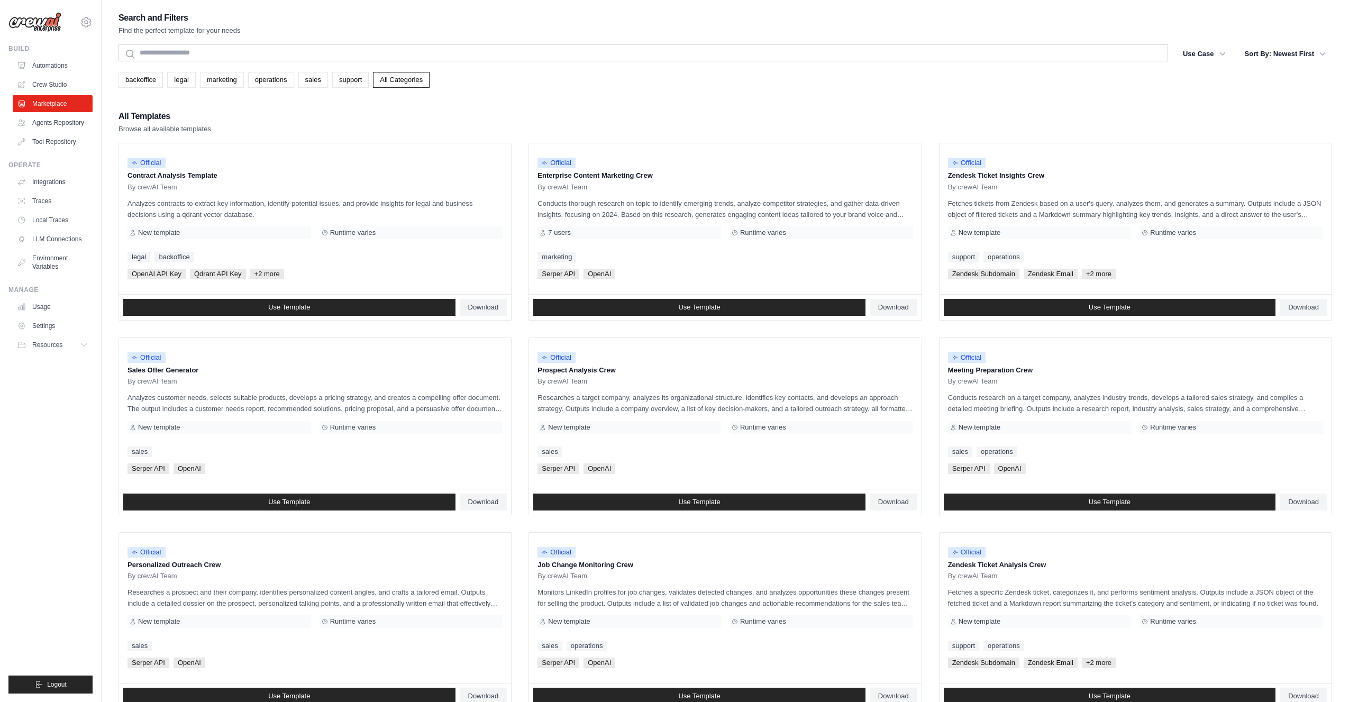
click at [993, 109] on div "All Templates Browse all available templates" at bounding box center [726, 121] width 1214 height 25
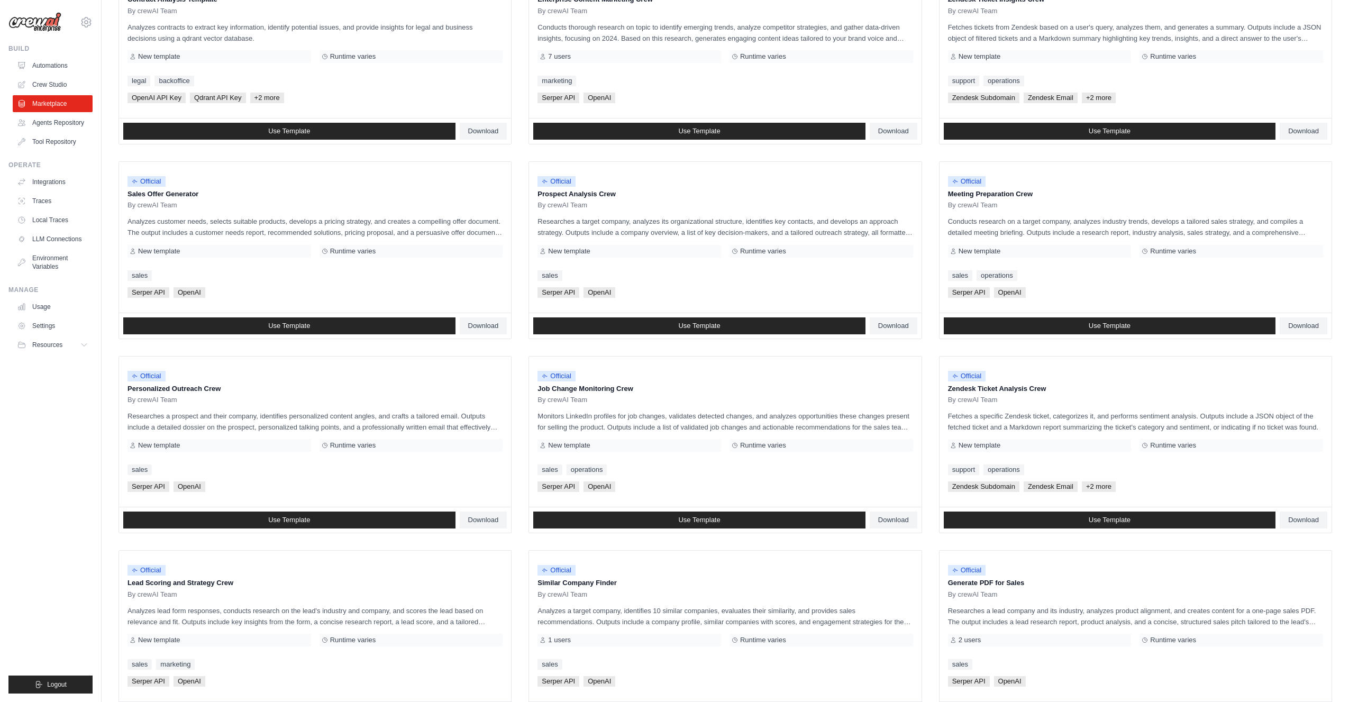
click at [929, 157] on ul "Official Contract Analysis Template By crewAI Team Analyzes contracts to extrac…" at bounding box center [726, 347] width 1214 height 761
click at [932, 157] on ul "Official Contract Analysis Template By crewAI Team Analyzes contracts to extrac…" at bounding box center [726, 347] width 1214 height 761
click at [1122, 322] on span "Use Template" at bounding box center [1110, 326] width 42 height 8
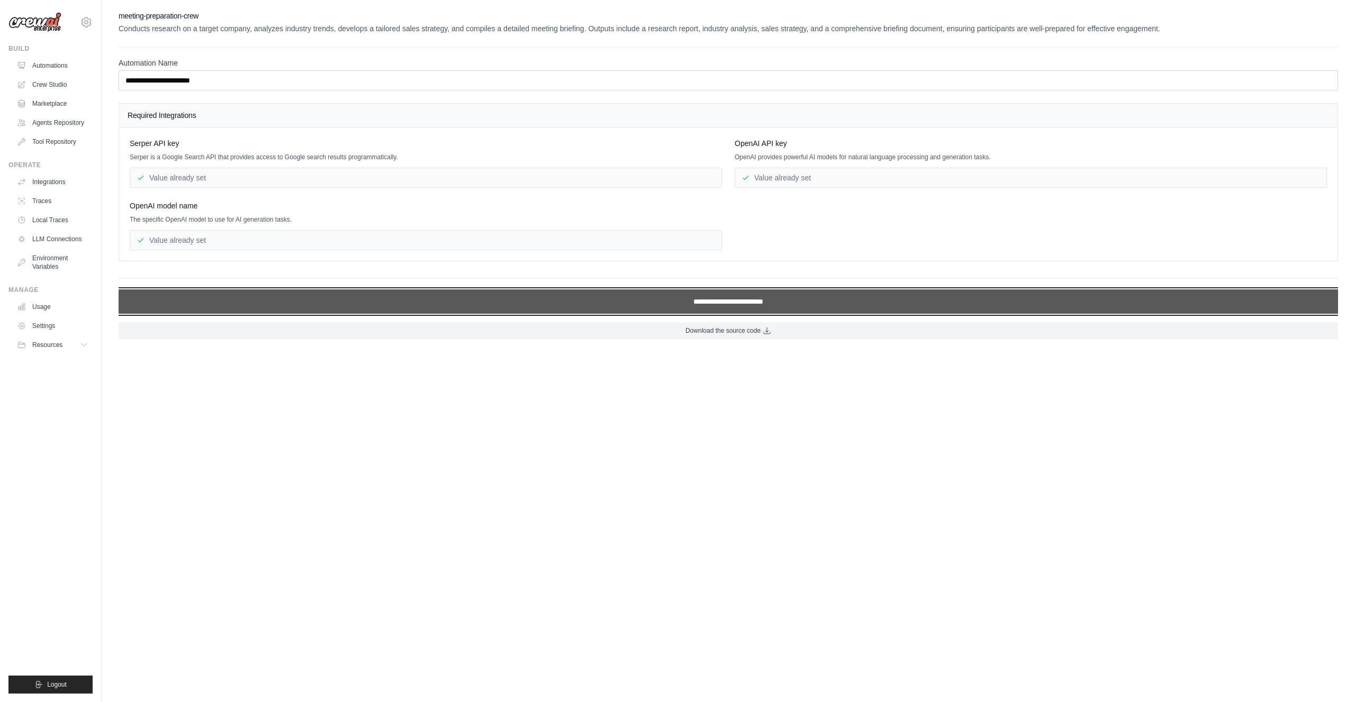
click at [704, 298] on input "**********" at bounding box center [728, 301] width 1219 height 24
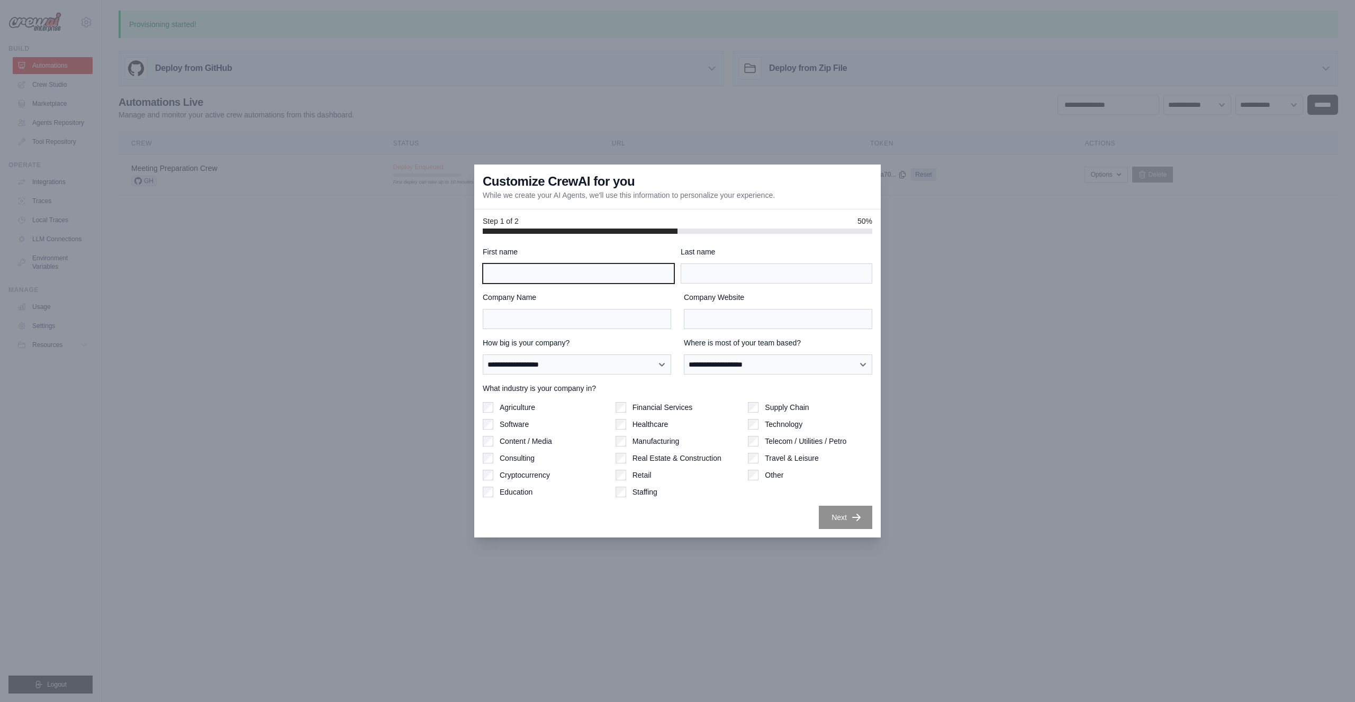
click at [571, 273] on input "First name" at bounding box center [579, 274] width 192 height 20
type input "***"
type input "*"
type input "*****"
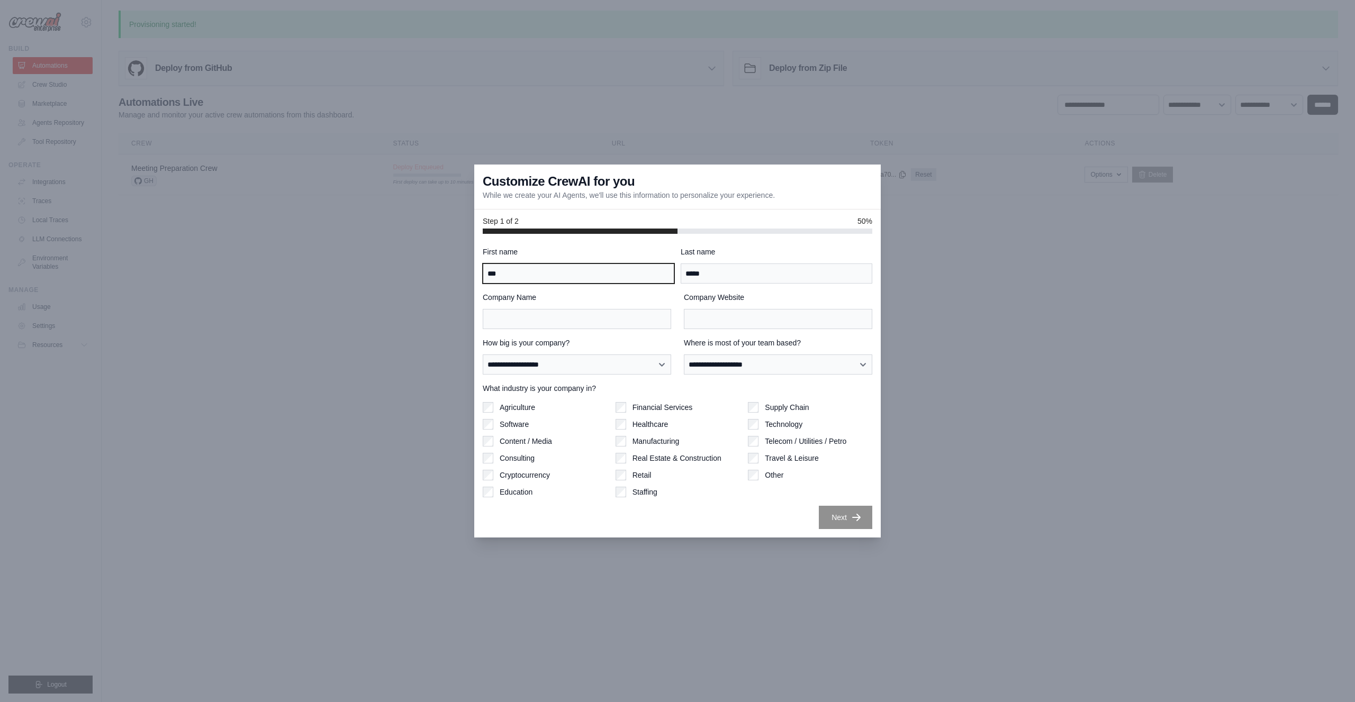
click at [568, 269] on input "***" at bounding box center [579, 274] width 192 height 20
type input "******"
click at [572, 318] on input "Company Name" at bounding box center [577, 319] width 188 height 20
click at [665, 298] on label "Company Name" at bounding box center [577, 297] width 188 height 11
click at [665, 309] on input "Company Name" at bounding box center [577, 319] width 188 height 20
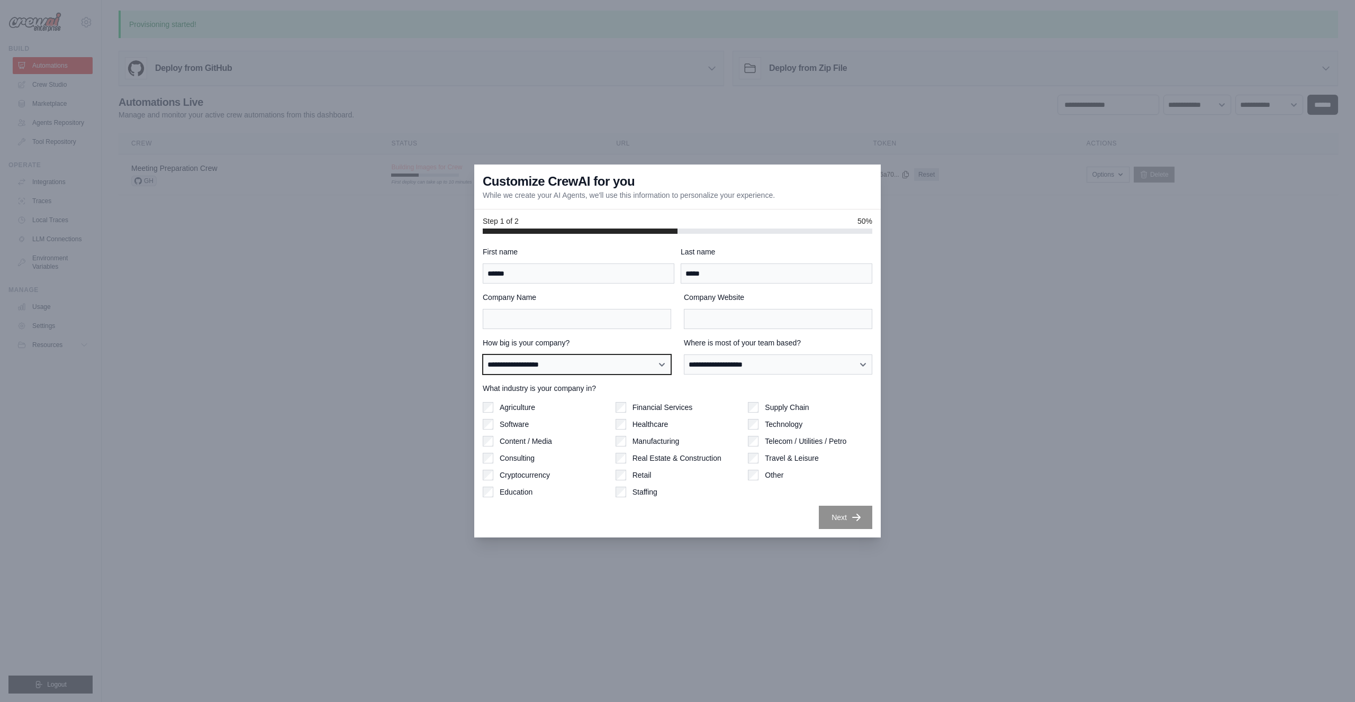
click at [579, 363] on select "**********" at bounding box center [577, 365] width 188 height 20
click at [578, 363] on select "**********" at bounding box center [577, 365] width 188 height 20
click at [504, 410] on label "Agriculture" at bounding box center [516, 407] width 35 height 11
click at [515, 408] on label "Agriculture" at bounding box center [516, 407] width 35 height 11
click at [560, 364] on select "**********" at bounding box center [577, 365] width 188 height 20
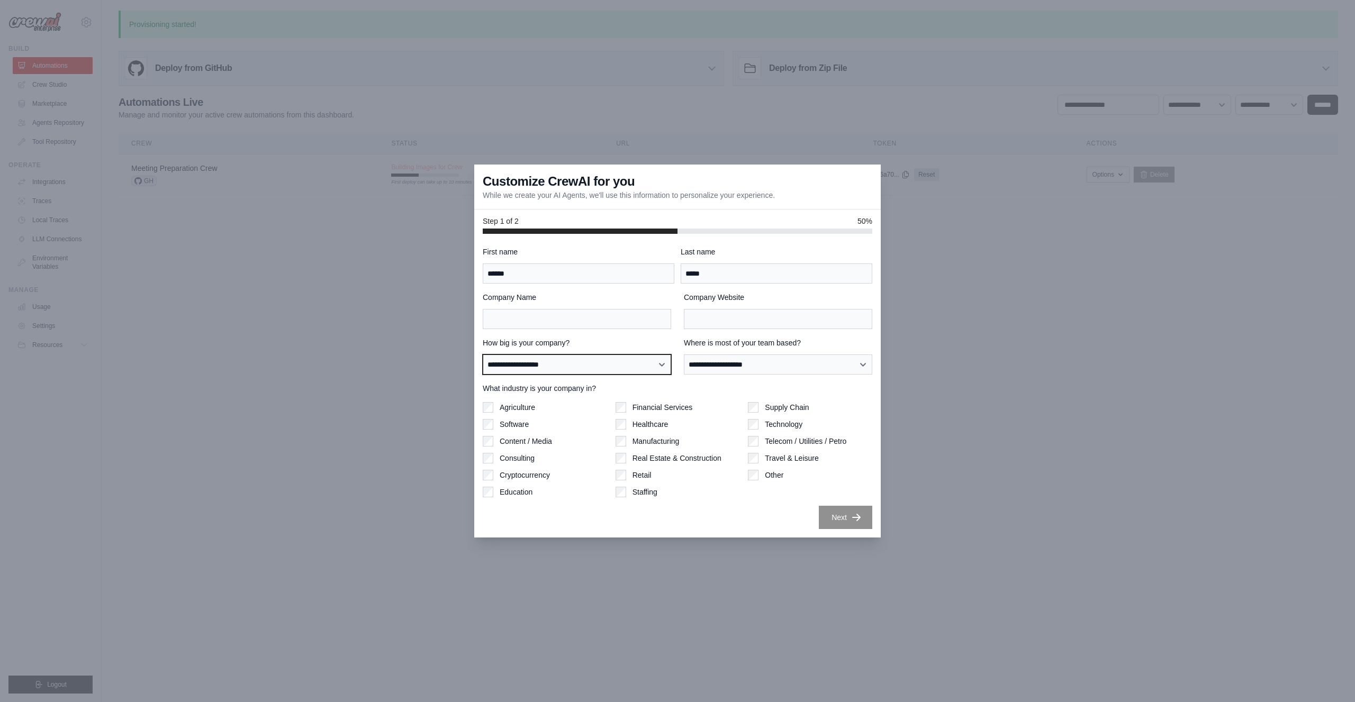
select select "**********"
click at [483, 355] on select "**********" at bounding box center [577, 365] width 188 height 20
click at [748, 363] on select "**********" at bounding box center [778, 365] width 188 height 20
select select "******"
click at [684, 355] on select "**********" at bounding box center [778, 365] width 188 height 20
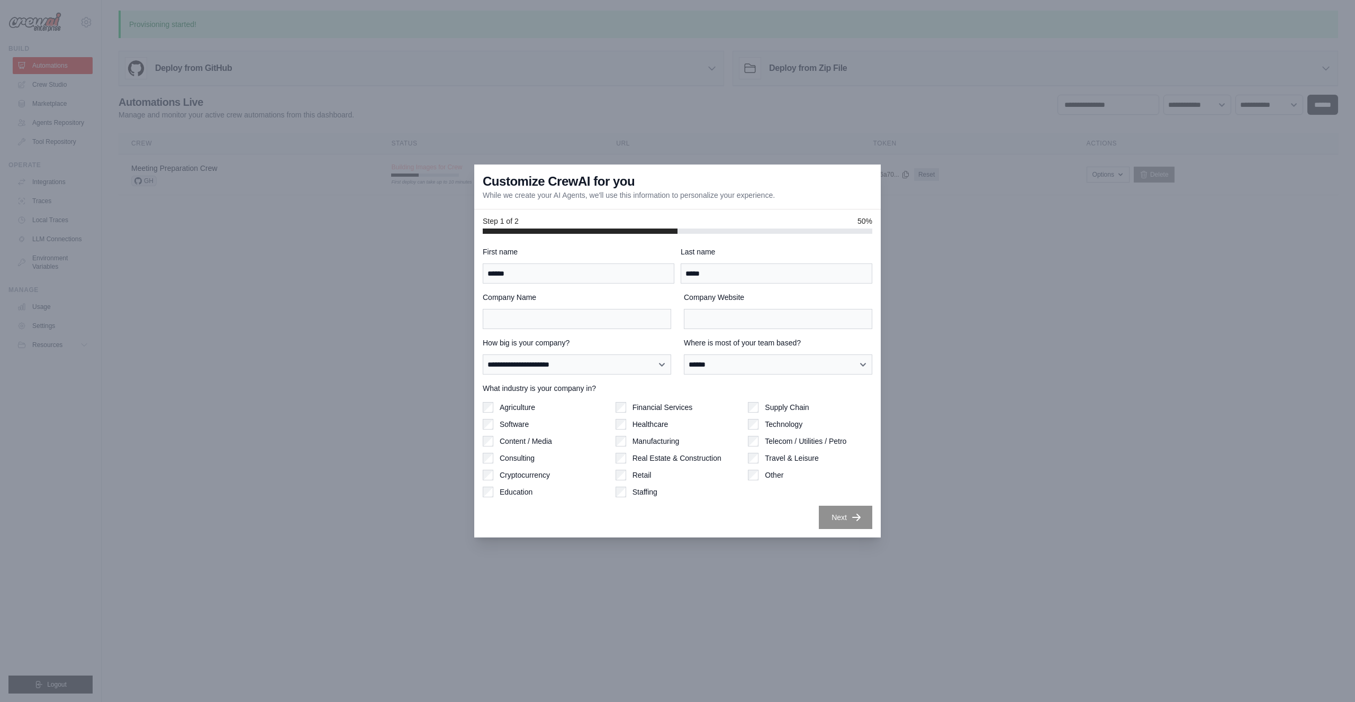
drag, startPoint x: 695, startPoint y: 519, endPoint x: 703, endPoint y: 473, distance: 46.2
click at [695, 519] on div "Next" at bounding box center [677, 517] width 389 height 23
click at [573, 271] on input "******" at bounding box center [579, 274] width 192 height 20
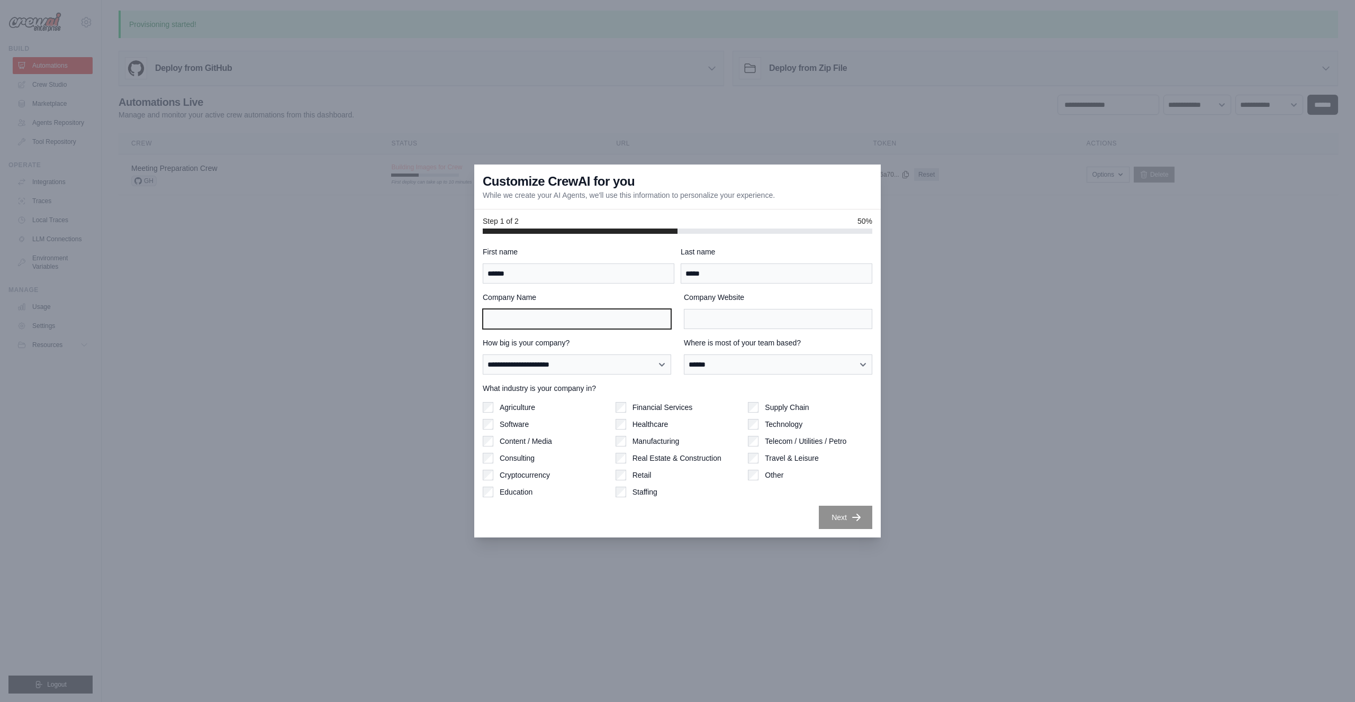
click at [543, 318] on input "Company Name" at bounding box center [577, 319] width 188 height 20
paste input "******"
click at [776, 265] on input "*****" at bounding box center [776, 274] width 192 height 20
click at [577, 322] on input "******" at bounding box center [577, 319] width 188 height 20
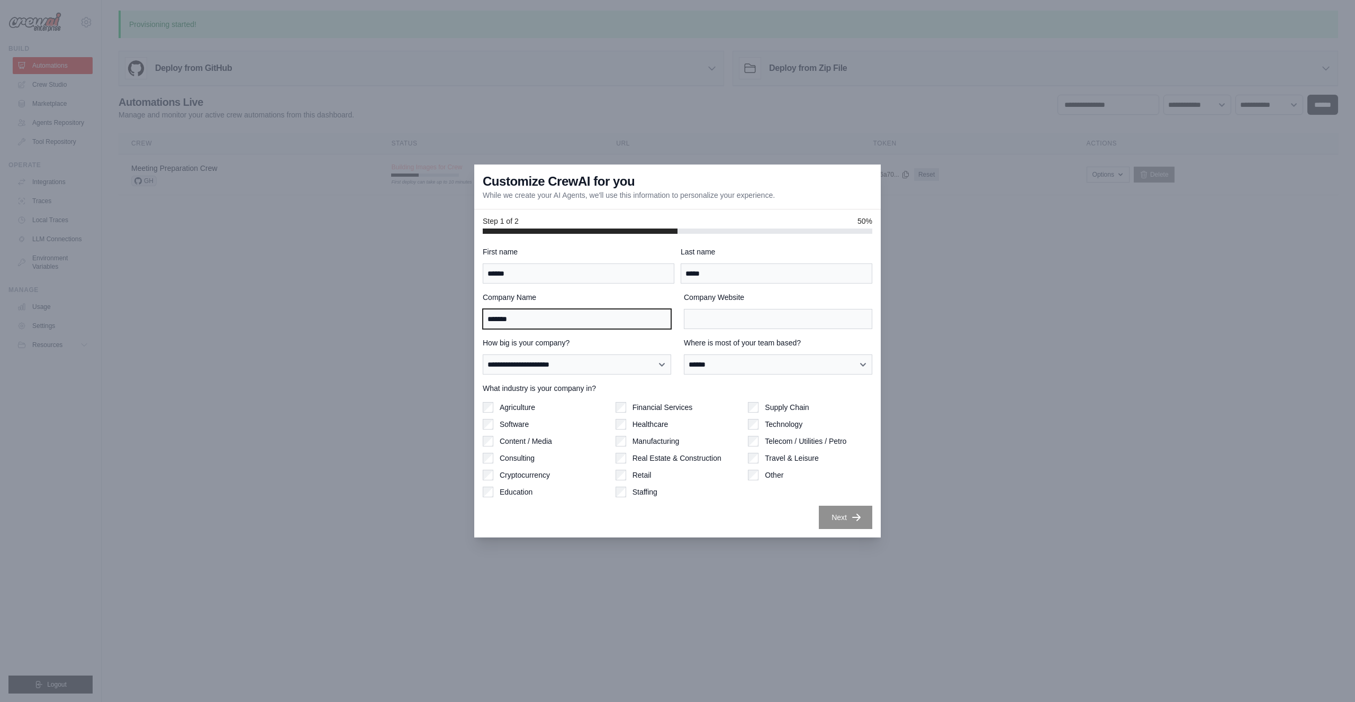
paste input "******"
type input "**********"
drag, startPoint x: 677, startPoint y: 338, endPoint x: 706, endPoint y: 317, distance: 35.4
click at [677, 338] on div "**********" at bounding box center [677, 356] width 389 height 37
click at [723, 320] on input "Company Website" at bounding box center [778, 319] width 188 height 20
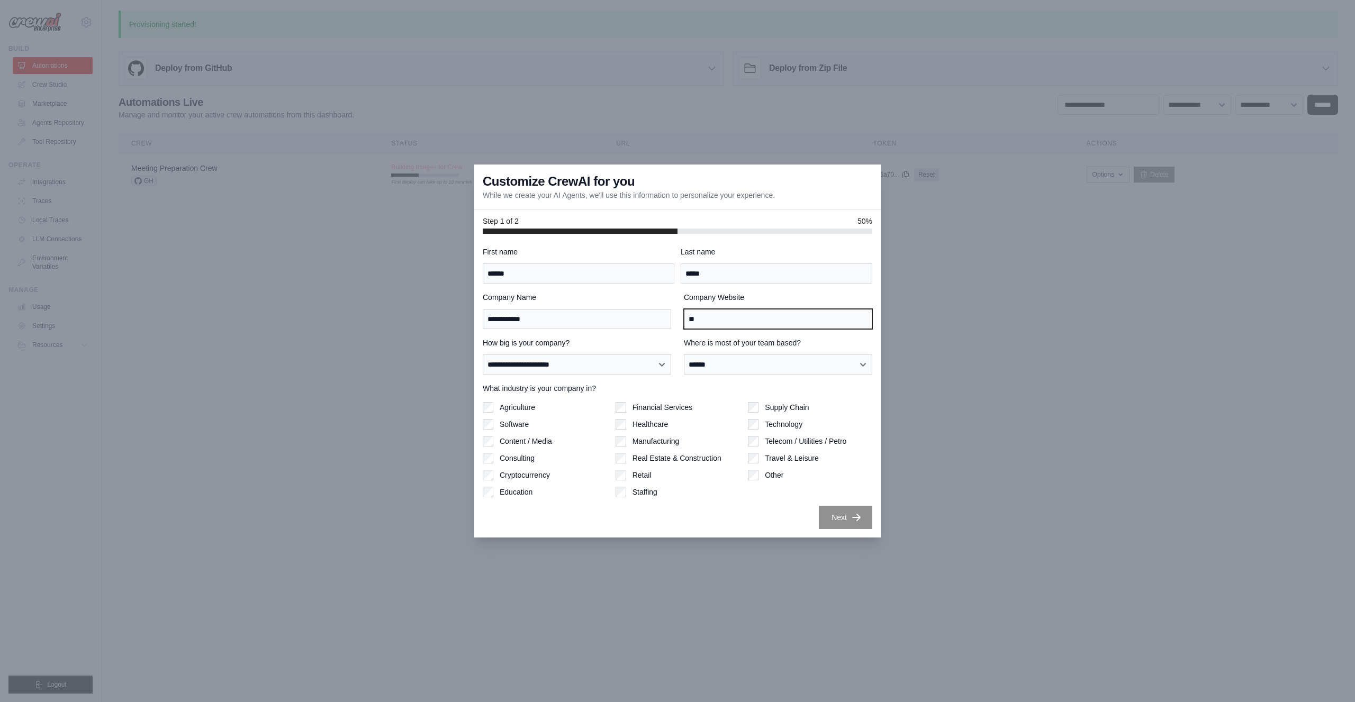
type input "*"
type input "**********"
click at [694, 513] on div "Next" at bounding box center [677, 517] width 389 height 23
click at [840, 521] on button "Next" at bounding box center [845, 516] width 53 height 23
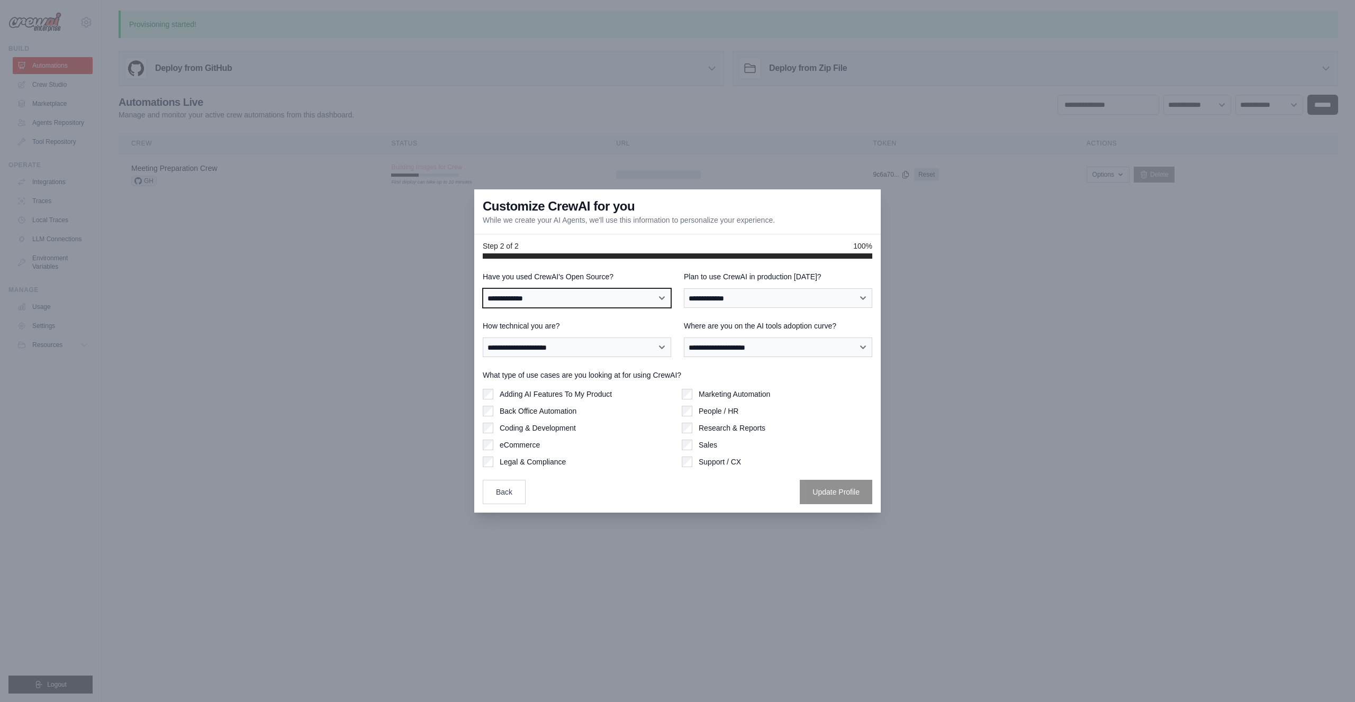
click at [600, 297] on select "**********" at bounding box center [577, 298] width 188 height 20
select select "**"
click at [483, 288] on select "**********" at bounding box center [577, 298] width 188 height 20
click at [773, 297] on select "**********" at bounding box center [778, 298] width 188 height 20
select select "*****"
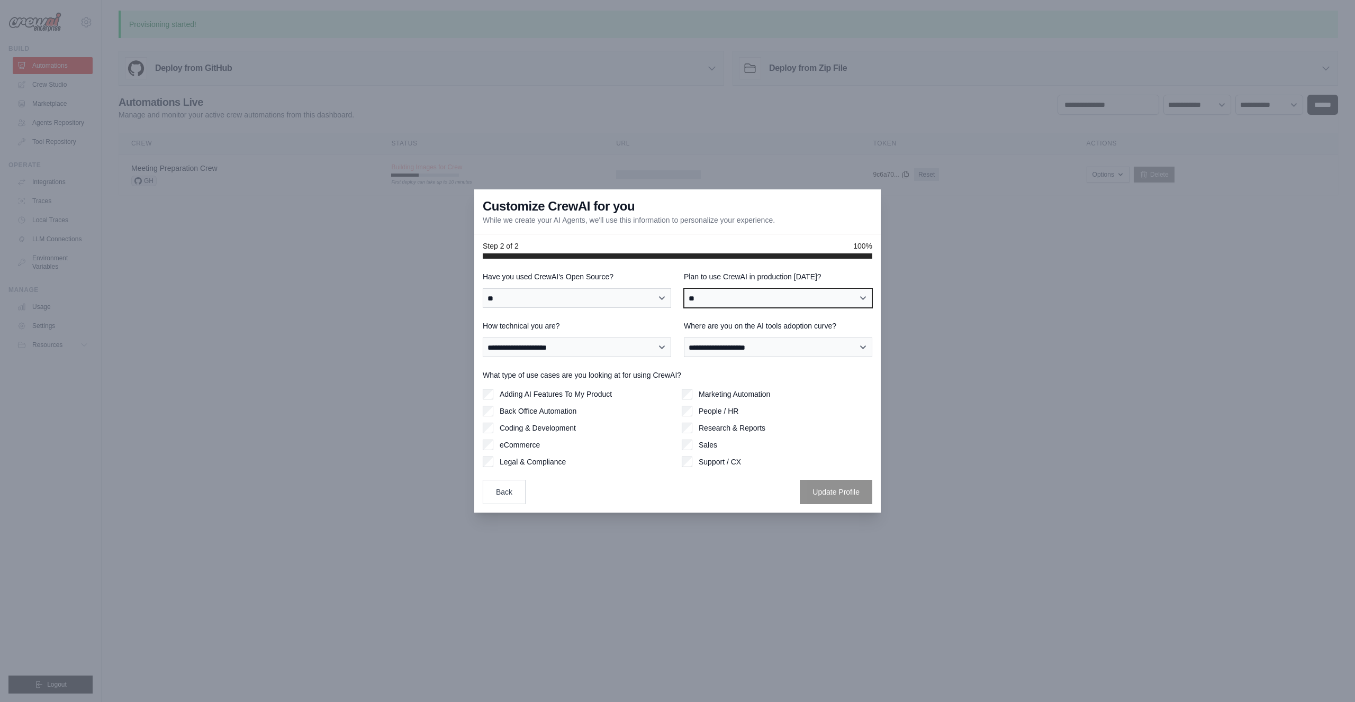
click at [684, 288] on select "**********" at bounding box center [778, 298] width 188 height 20
click at [765, 342] on select "**********" at bounding box center [778, 348] width 188 height 20
select select "**********"
click at [684, 338] on select "**********" at bounding box center [778, 348] width 188 height 20
click at [607, 344] on select "**********" at bounding box center [577, 348] width 188 height 20
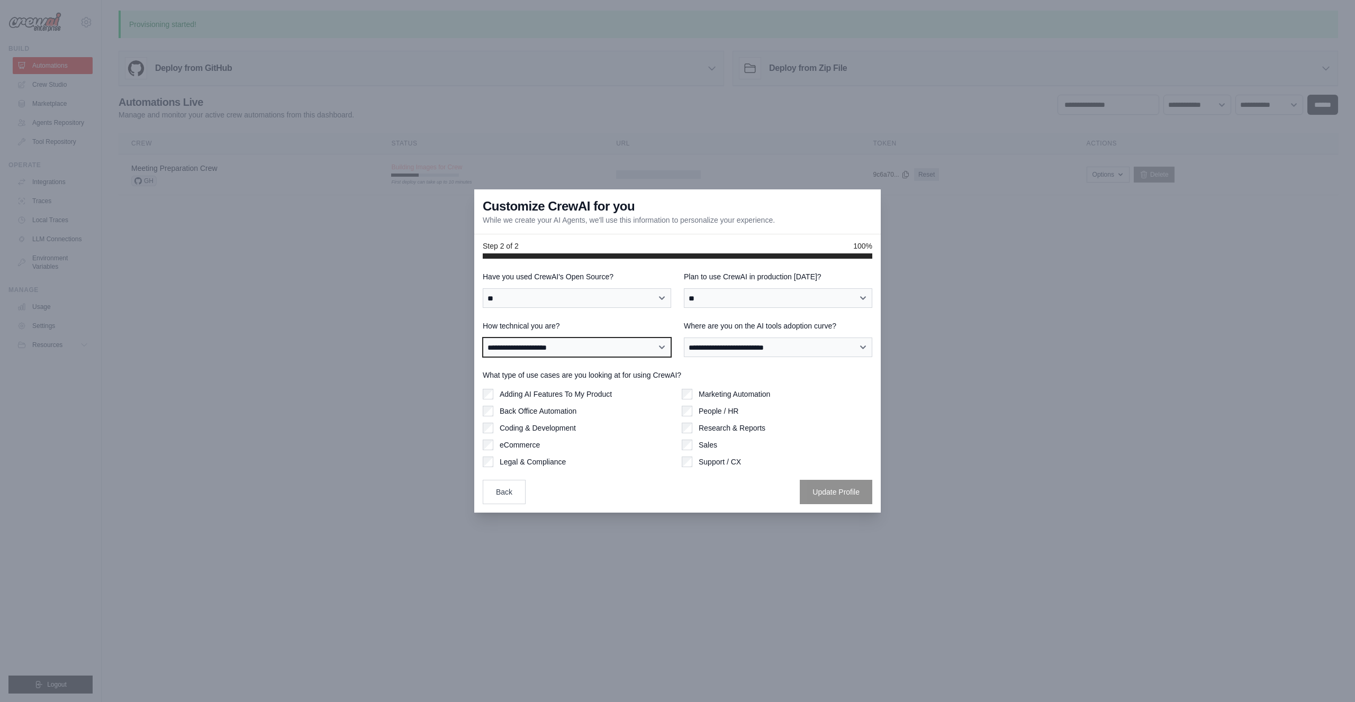
select select "**********"
click at [483, 338] on select "**********" at bounding box center [577, 348] width 188 height 20
click at [578, 299] on select "**********" at bounding box center [577, 298] width 188 height 20
select select "**********"
click at [483, 288] on select "**********" at bounding box center [577, 298] width 188 height 20
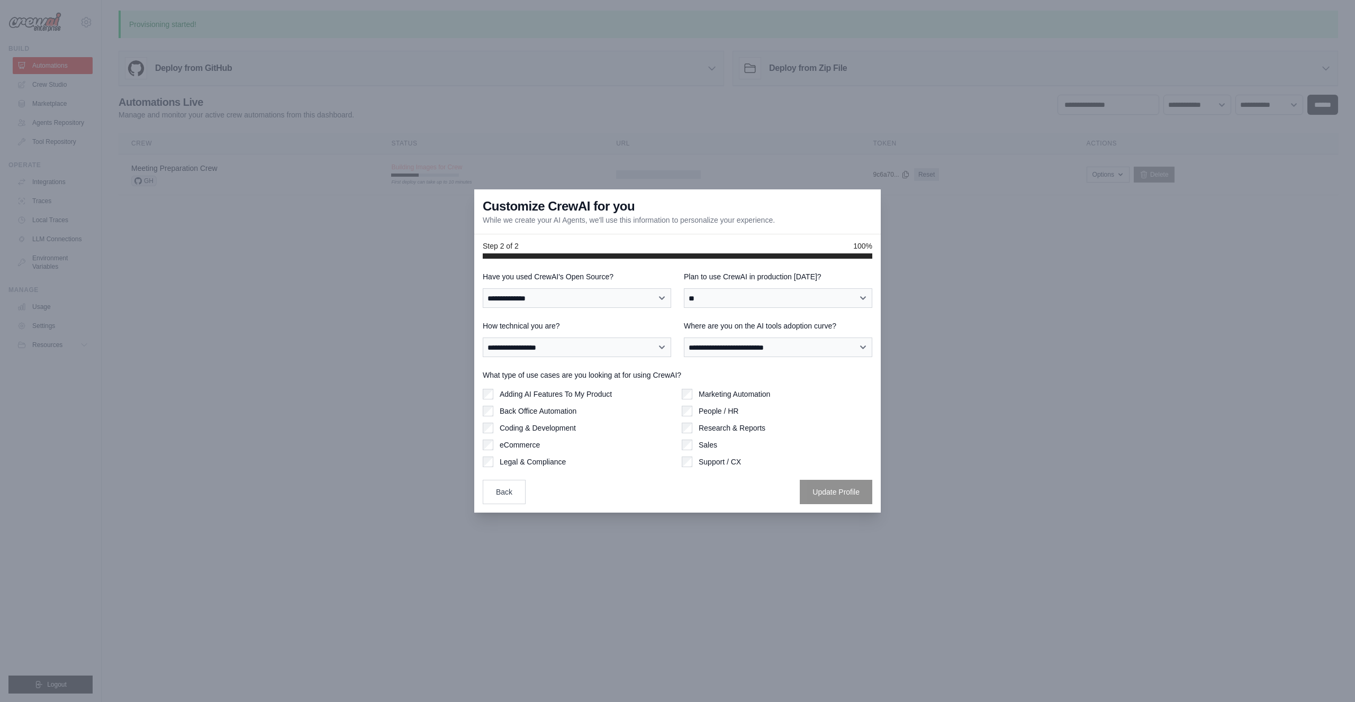
click at [724, 393] on label "Marketing Automation" at bounding box center [733, 394] width 71 height 11
click at [846, 492] on button "Update Profile" at bounding box center [836, 491] width 72 height 24
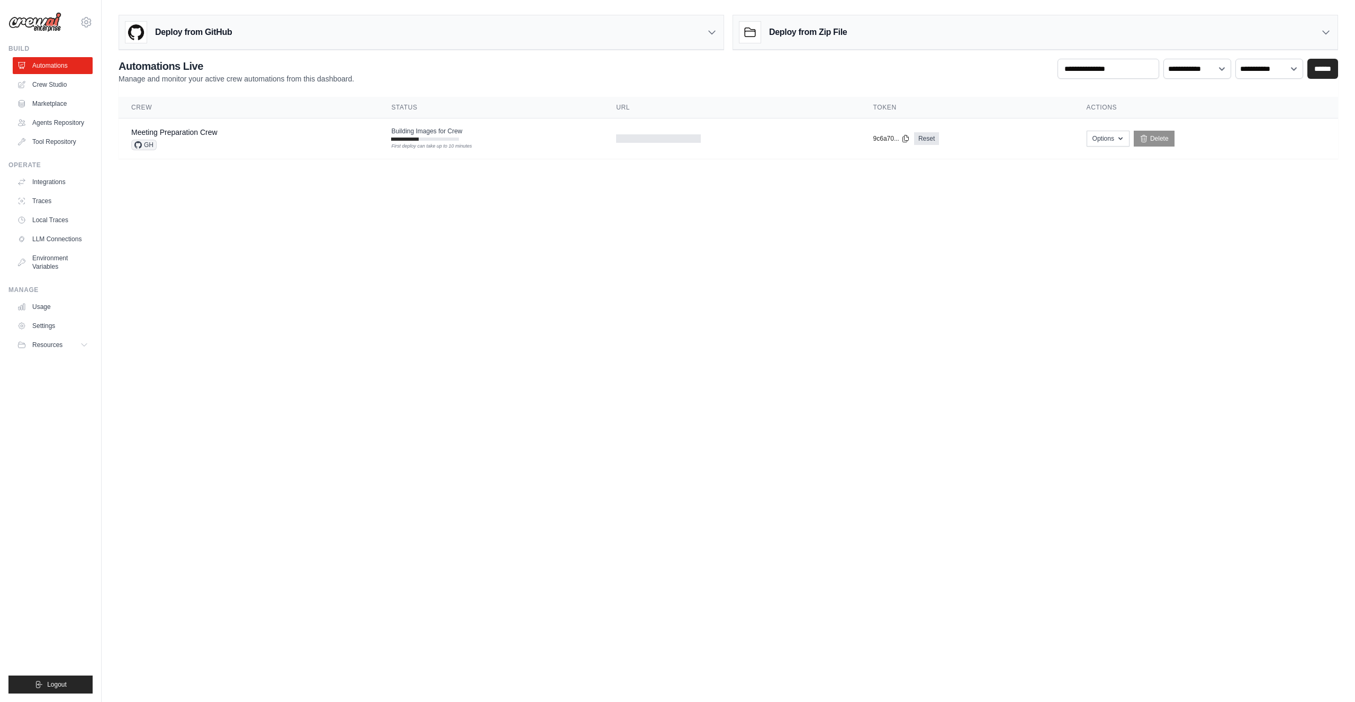
click at [709, 394] on body "[PERSON_NAME][EMAIL_ADDRESS][DOMAIN_NAME] Settings Build Automations" at bounding box center [677, 351] width 1355 height 702
click at [1102, 138] on button "Options" at bounding box center [1107, 138] width 43 height 16
click at [1107, 137] on button "Options" at bounding box center [1107, 138] width 43 height 16
click at [888, 310] on body "[PERSON_NAME][EMAIL_ADDRESS][DOMAIN_NAME] Settings Build Automations" at bounding box center [677, 351] width 1355 height 702
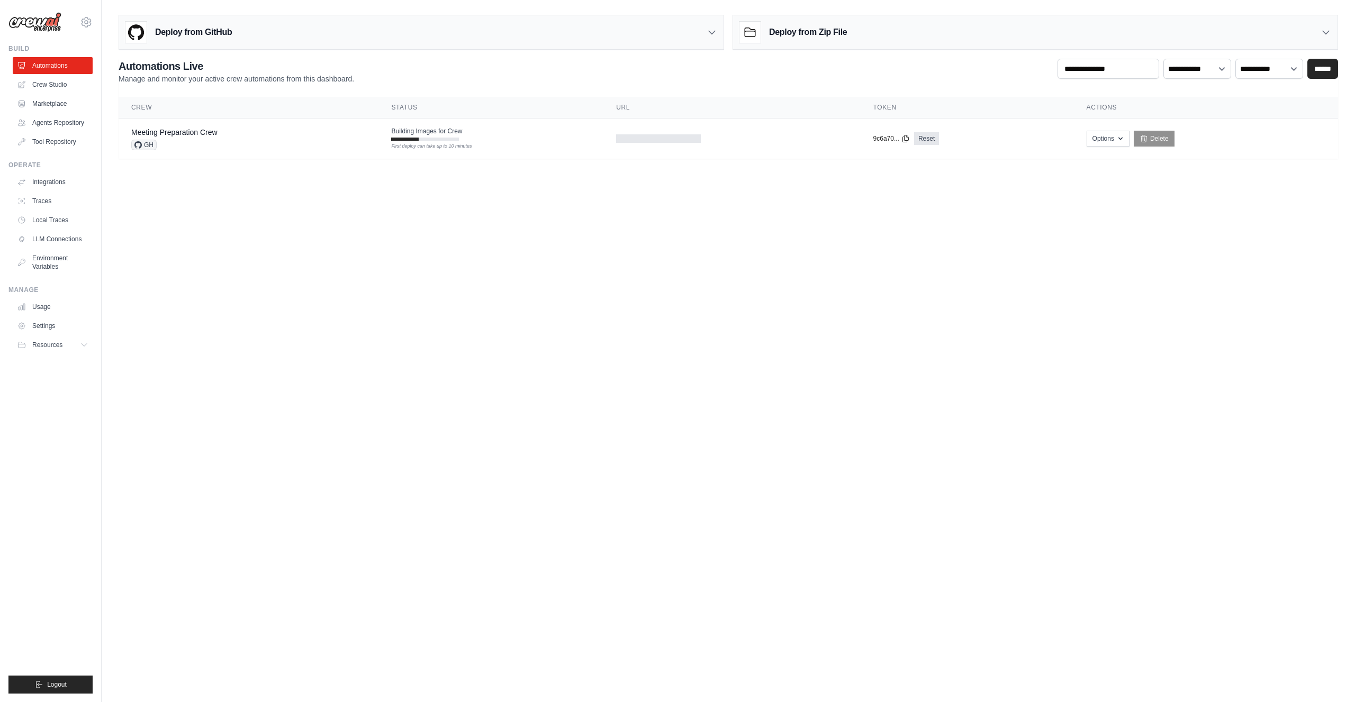
click at [888, 310] on body "[PERSON_NAME][EMAIL_ADDRESS][DOMAIN_NAME] Settings Build Automations" at bounding box center [677, 351] width 1355 height 702
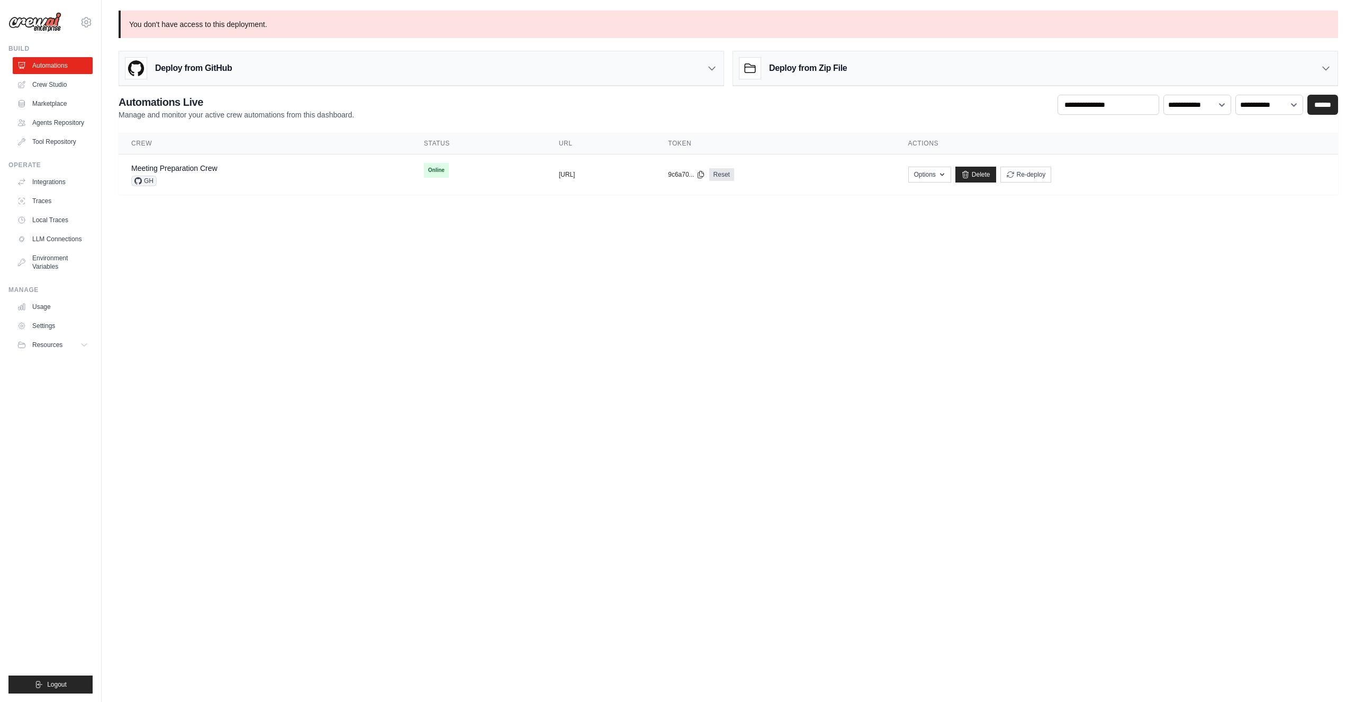
click at [479, 276] on body "[PERSON_NAME][EMAIL_ADDRESS][DOMAIN_NAME] Settings Build Automations" at bounding box center [677, 351] width 1355 height 702
click at [996, 174] on link "Delete" at bounding box center [975, 175] width 41 height 16
drag, startPoint x: 597, startPoint y: 280, endPoint x: 451, endPoint y: 223, distance: 157.0
click at [595, 280] on body "[PERSON_NAME][EMAIL_ADDRESS][DOMAIN_NAME] Settings Build Automations" at bounding box center [677, 351] width 1355 height 702
click at [167, 166] on link "Meeting Preparation Crew" at bounding box center [174, 168] width 86 height 8
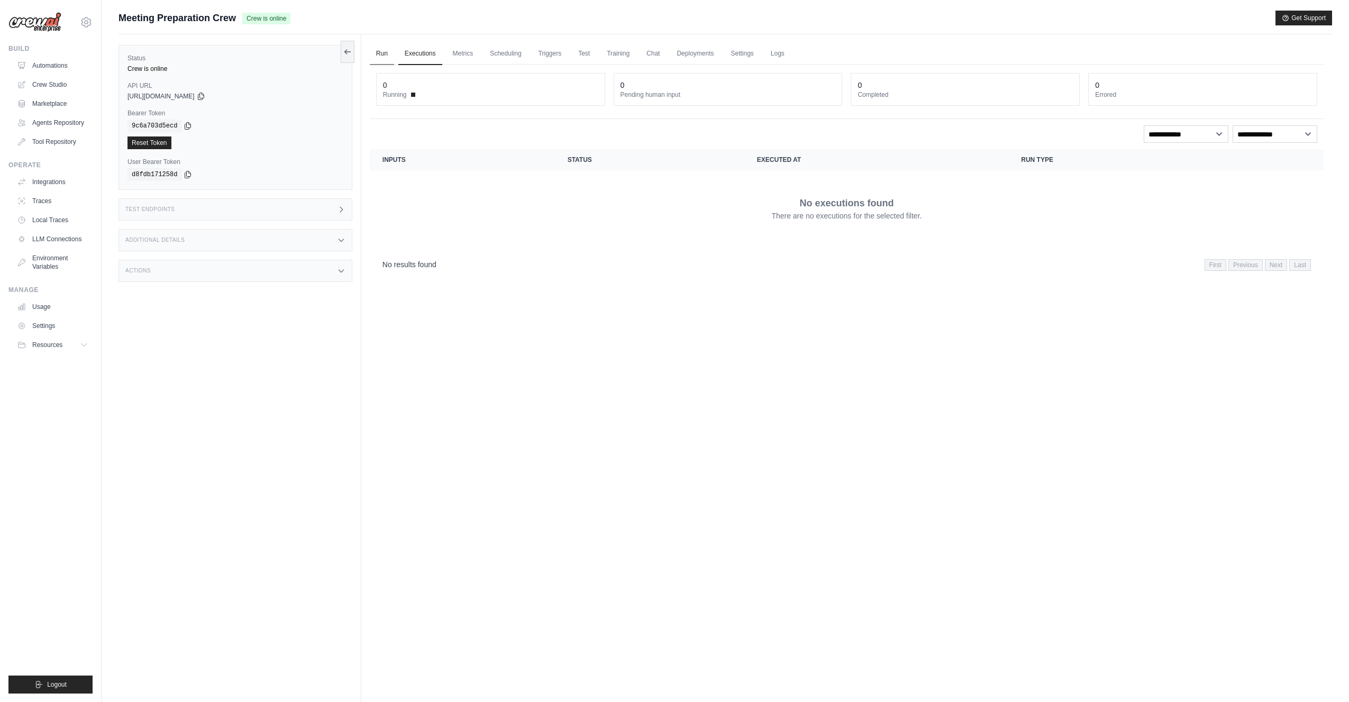
click at [382, 56] on link "Run" at bounding box center [382, 54] width 24 height 22
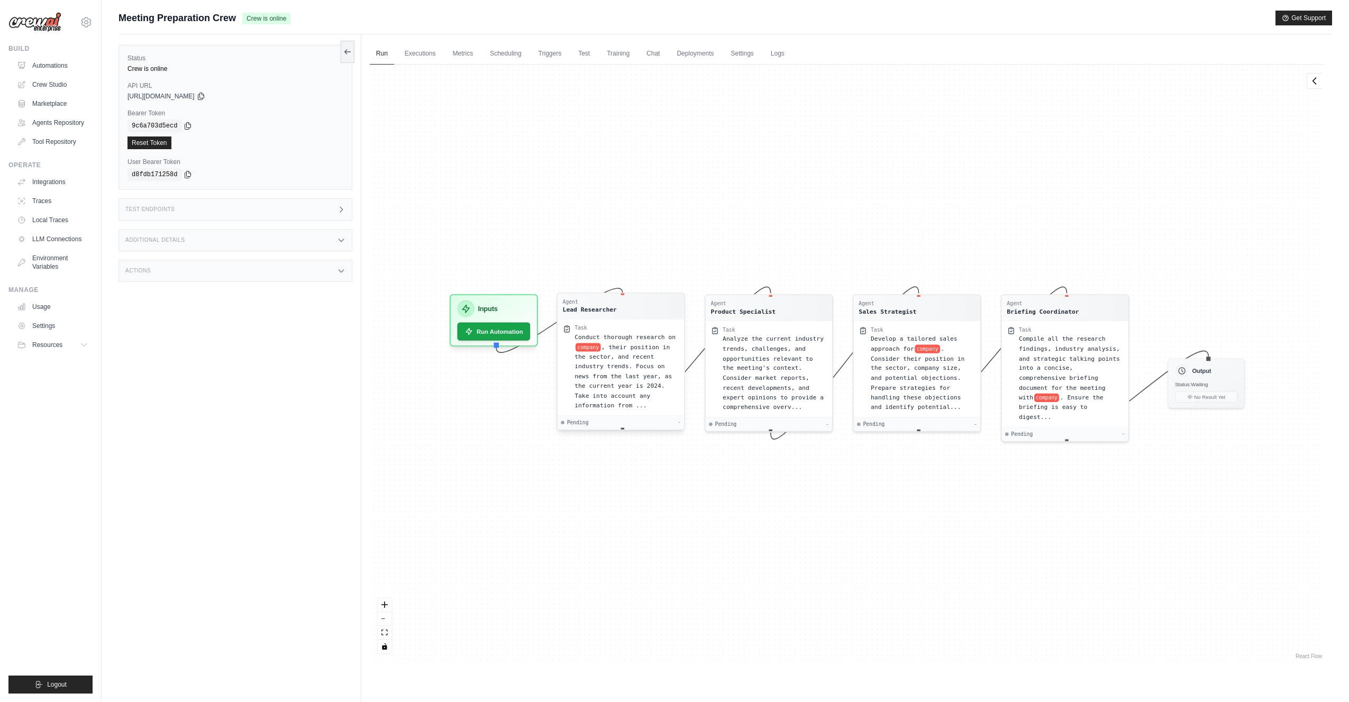
click at [641, 350] on div "Conduct thorough research on company , their position in the sector, and recent…" at bounding box center [627, 371] width 104 height 78
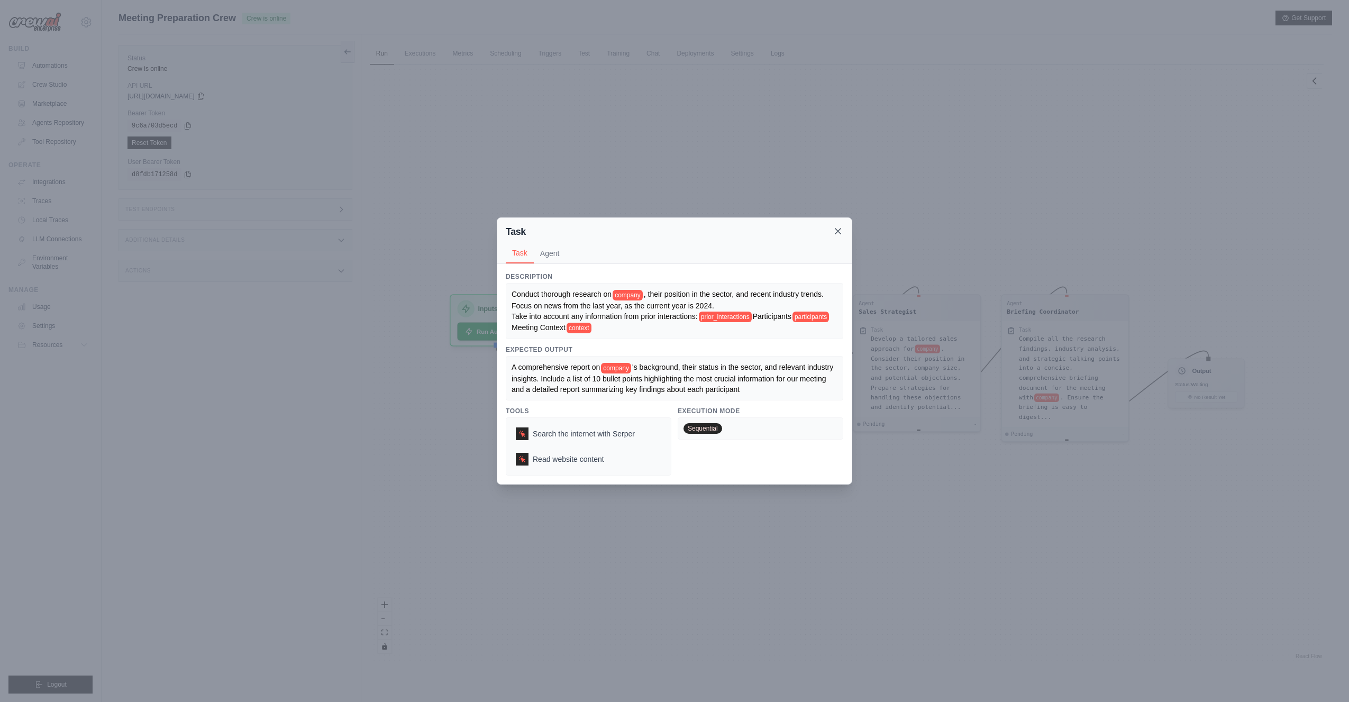
click at [837, 233] on icon at bounding box center [837, 231] width 5 height 5
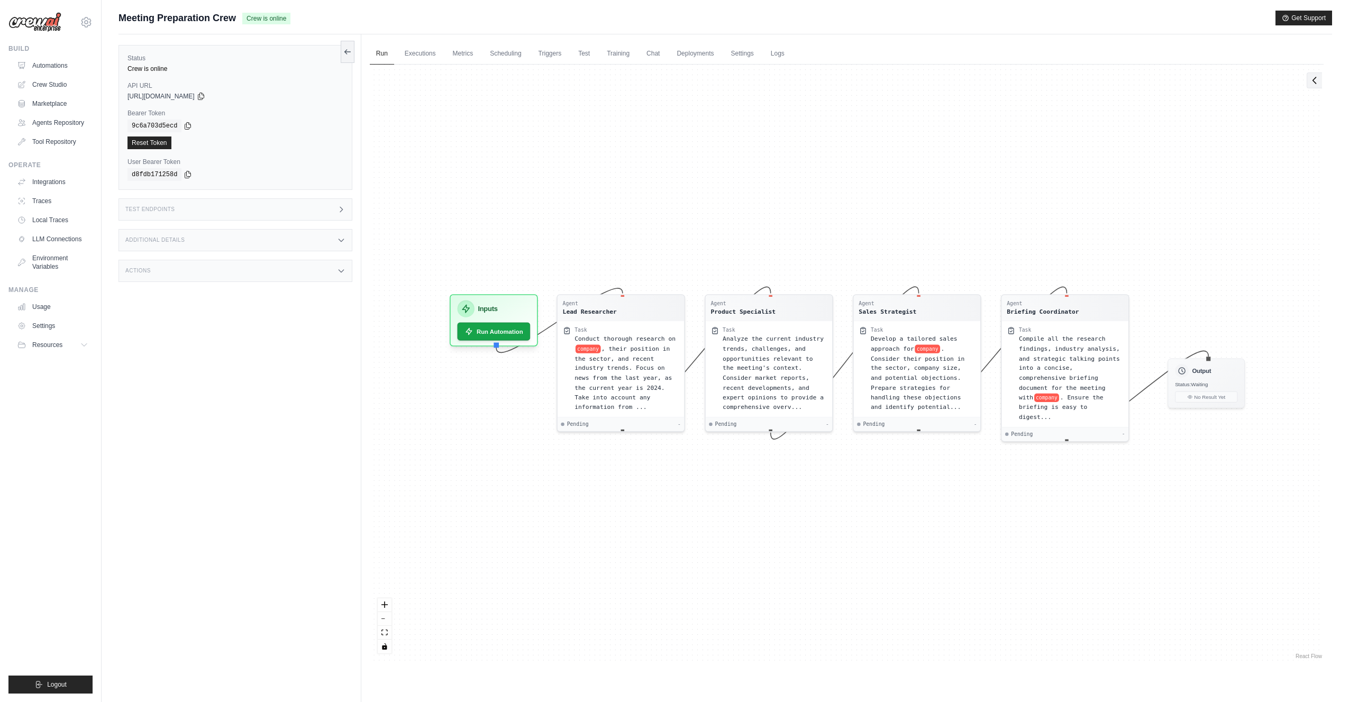
click at [1314, 77] on icon at bounding box center [1315, 80] width 11 height 11
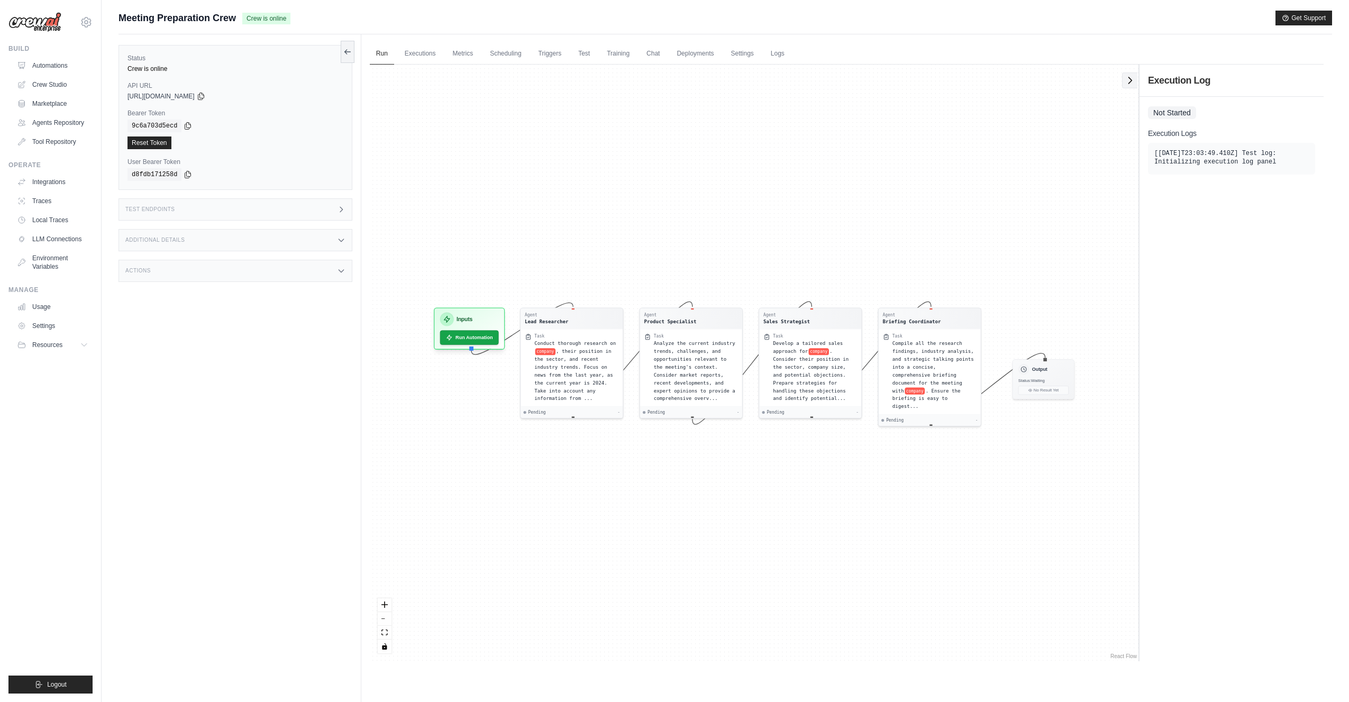
click at [1135, 80] on button at bounding box center [1129, 80] width 15 height 16
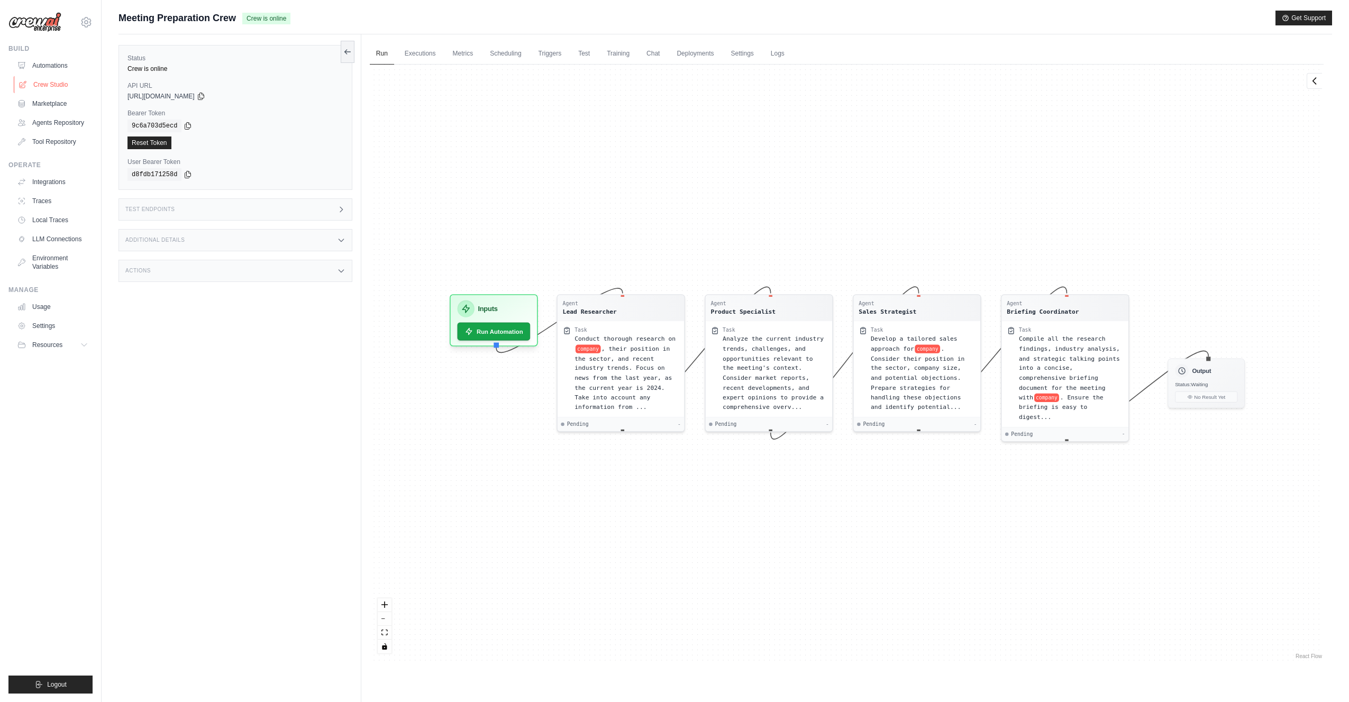
click at [44, 89] on link "Crew Studio" at bounding box center [54, 84] width 80 height 17
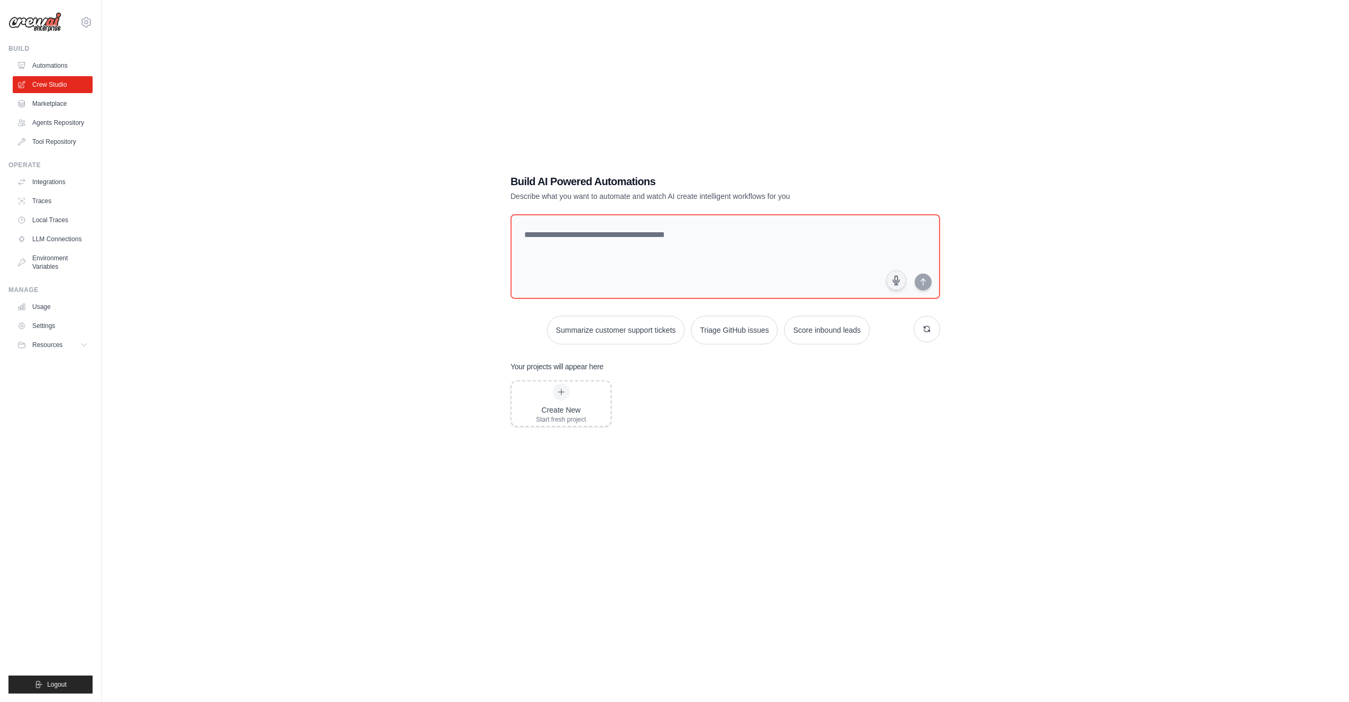
drag, startPoint x: 79, startPoint y: 82, endPoint x: 94, endPoint y: 105, distance: 26.9
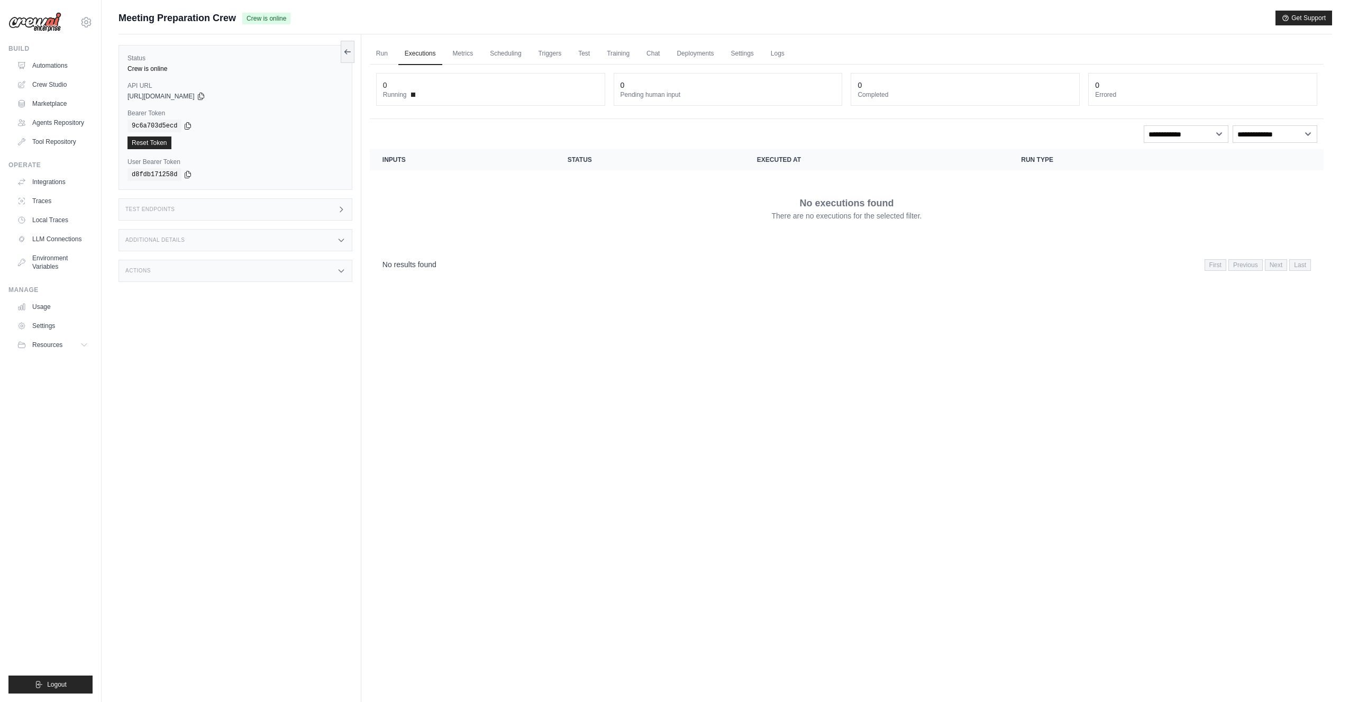
click at [183, 271] on div "Actions" at bounding box center [236, 271] width 234 height 22
click at [253, 222] on div "Status Crew is online API URL copied https://meeting-preparation-crew-2d3d8539-…" at bounding box center [240, 385] width 243 height 702
click at [256, 235] on div "Additional Details" at bounding box center [236, 240] width 234 height 22
click at [251, 203] on div "Test Endpoints" at bounding box center [236, 209] width 234 height 22
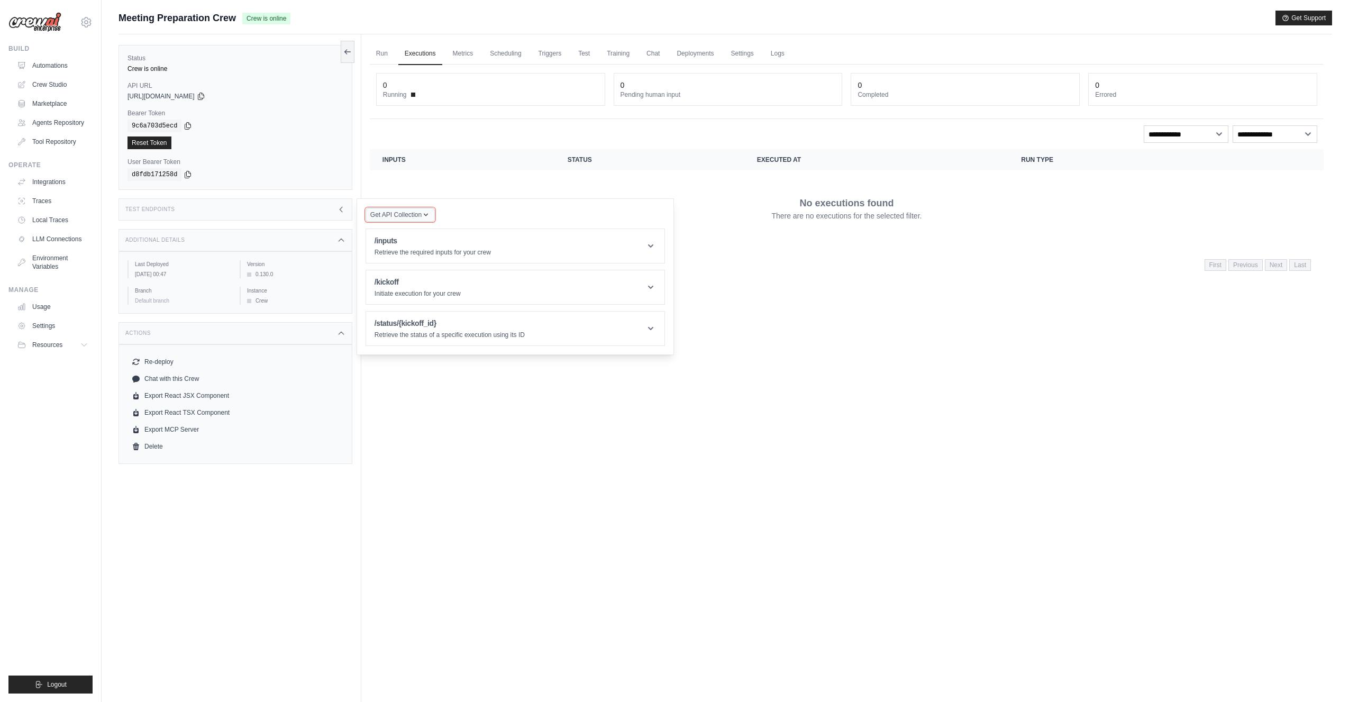
click at [426, 214] on icon "button" at bounding box center [426, 215] width 4 height 3
click at [421, 213] on span "Get API Collection" at bounding box center [395, 215] width 51 height 8
drag, startPoint x: 478, startPoint y: 210, endPoint x: 486, endPoint y: 252, distance: 43.0
click at [479, 211] on div "Get API Collection Postman API Collection /inputs Retrieve the required inputs …" at bounding box center [515, 276] width 299 height 139
click at [526, 430] on div "Run Executions Metrics Scheduling Triggers Test Training Chat Deployments Setti…" at bounding box center [846, 385] width 971 height 702
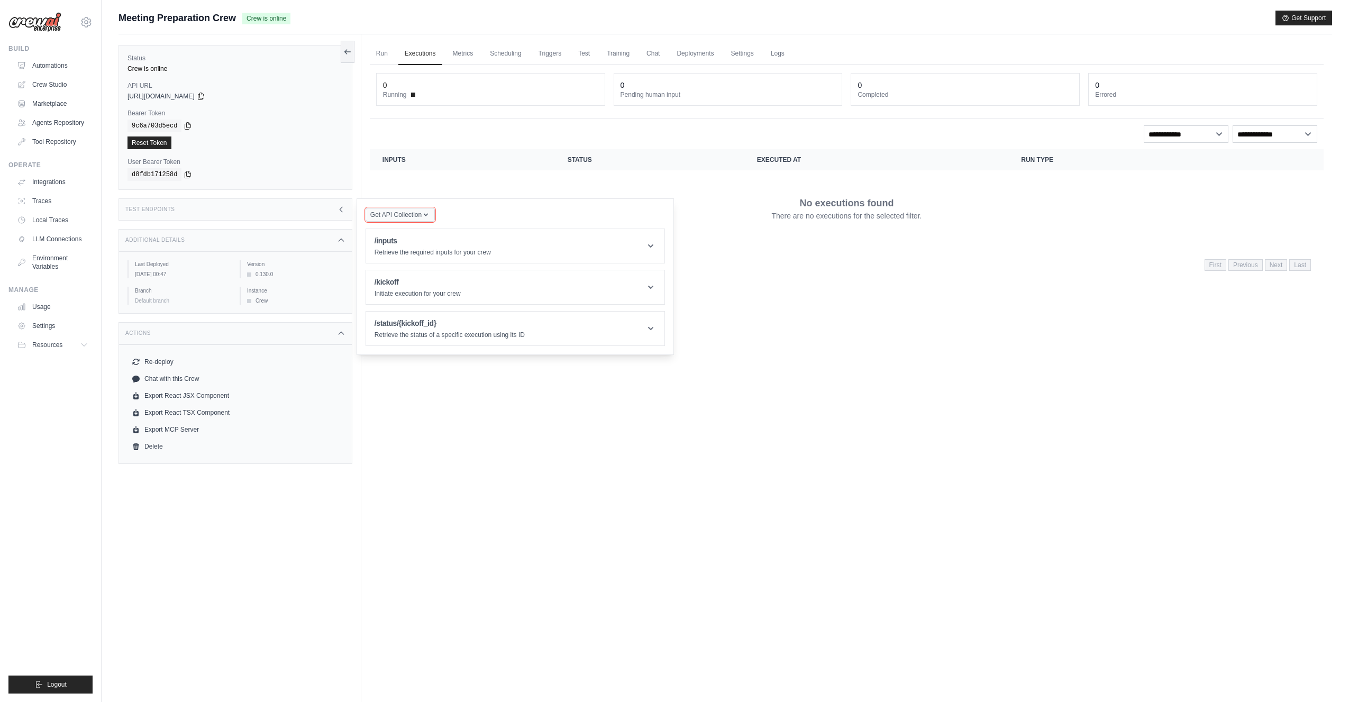
drag, startPoint x: 418, startPoint y: 214, endPoint x: 395, endPoint y: 212, distance: 23.4
click at [417, 214] on span "Get API Collection" at bounding box center [395, 215] width 51 height 8
drag, startPoint x: 347, startPoint y: 211, endPoint x: 341, endPoint y: 207, distance: 6.2
click at [346, 211] on div "Test Endpoints" at bounding box center [236, 209] width 234 height 22
click at [341, 207] on icon at bounding box center [341, 209] width 3 height 5
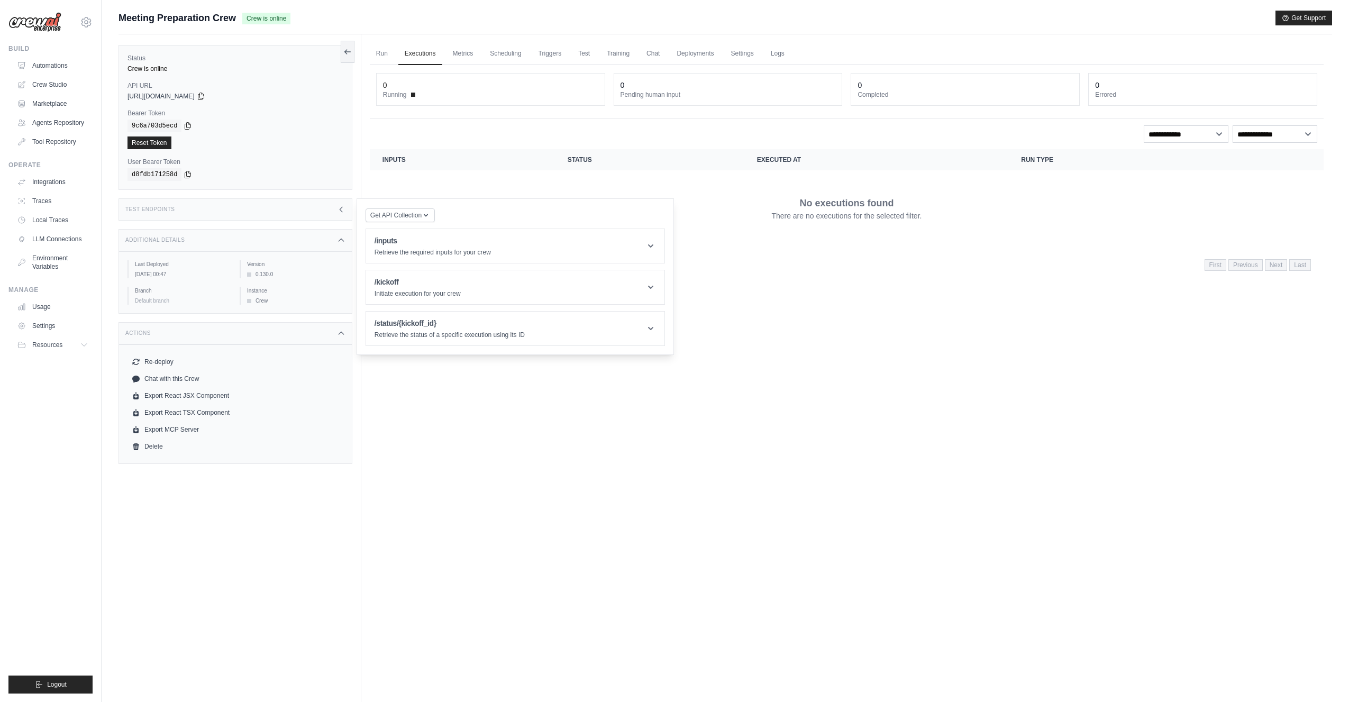
click at [341, 207] on icon at bounding box center [341, 209] width 8 height 8
click at [301, 143] on div "Reset Token" at bounding box center [236, 143] width 216 height 13
click at [205, 96] on icon at bounding box center [201, 96] width 8 height 8
click at [381, 53] on link "Run" at bounding box center [382, 54] width 24 height 22
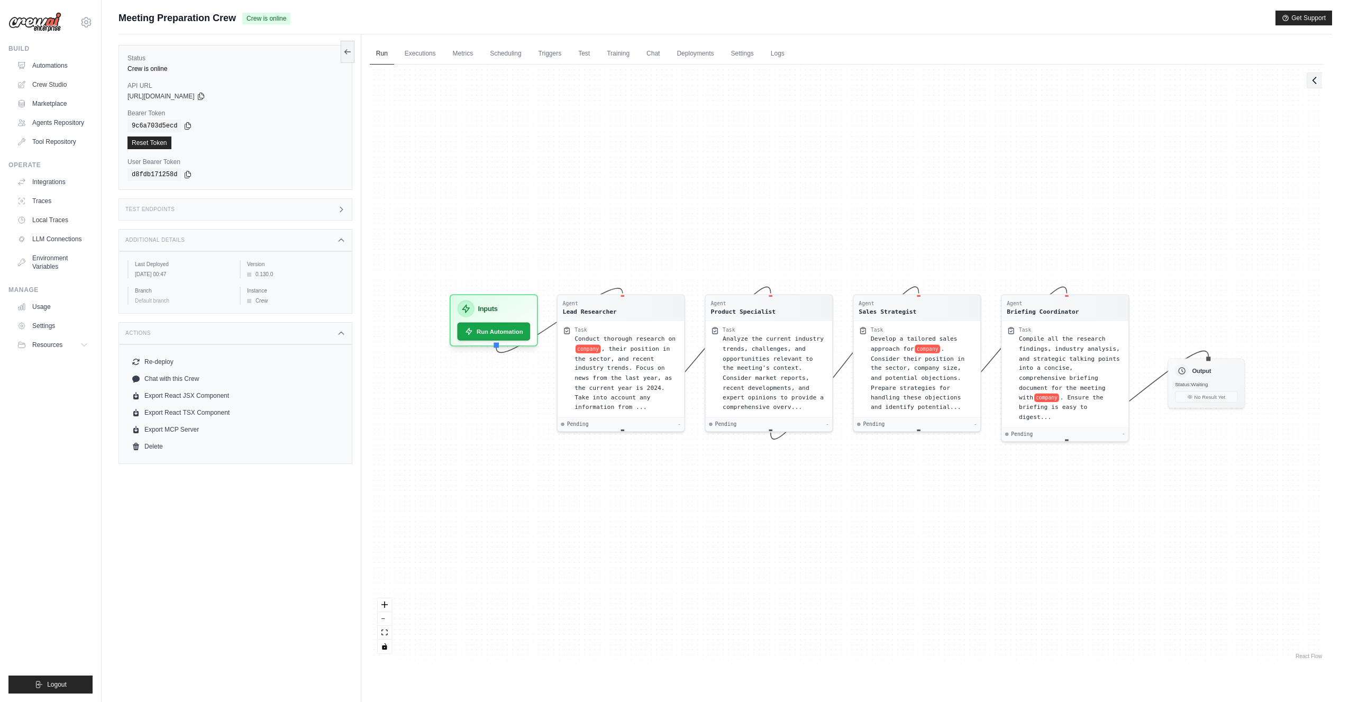
click at [1315, 84] on icon at bounding box center [1315, 80] width 11 height 11
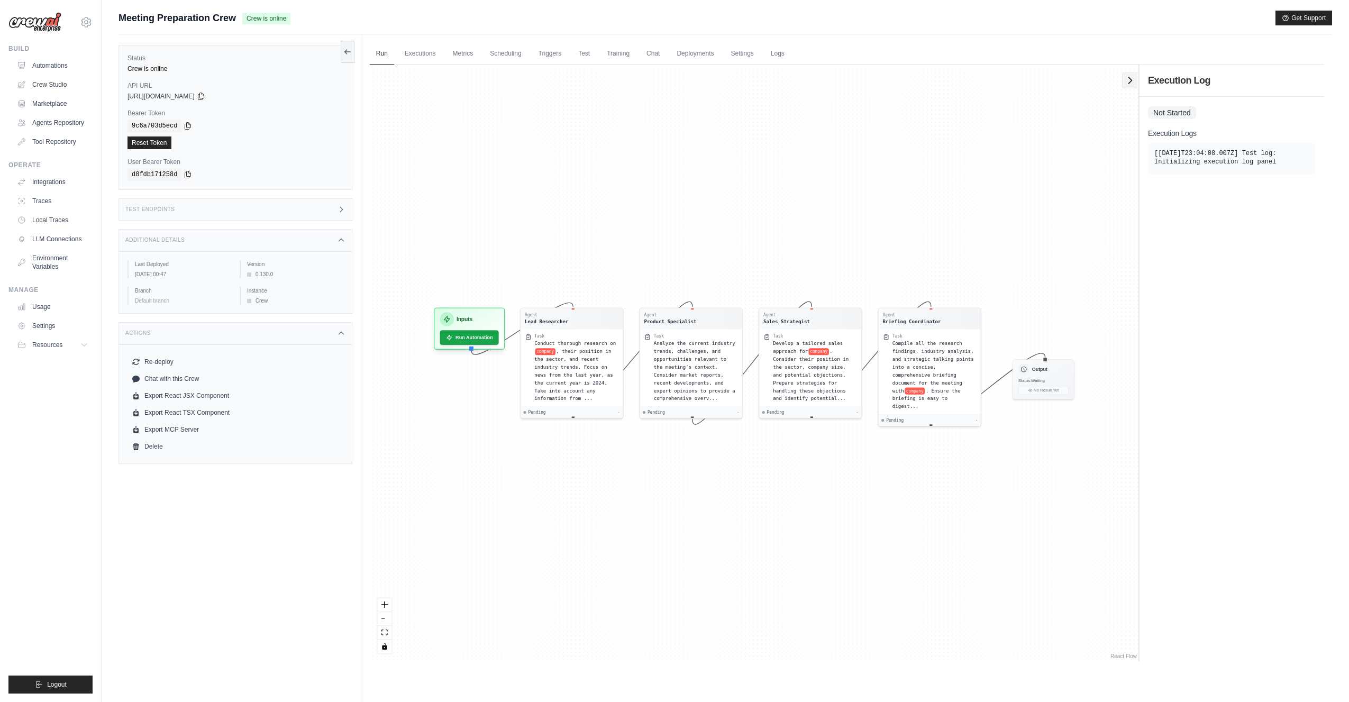
click at [1129, 76] on icon at bounding box center [1130, 80] width 11 height 11
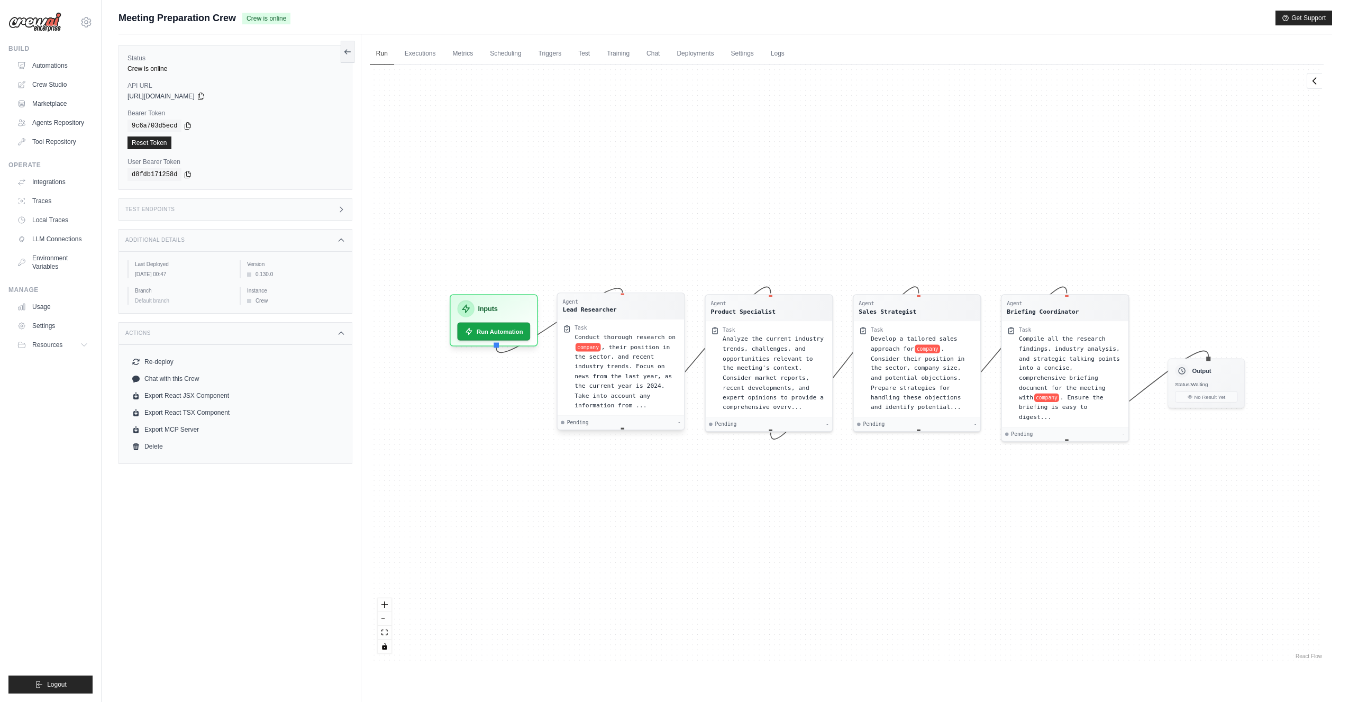
click at [638, 332] on div "Conduct thorough research on company , their position in the sector, and recent…" at bounding box center [627, 371] width 104 height 78
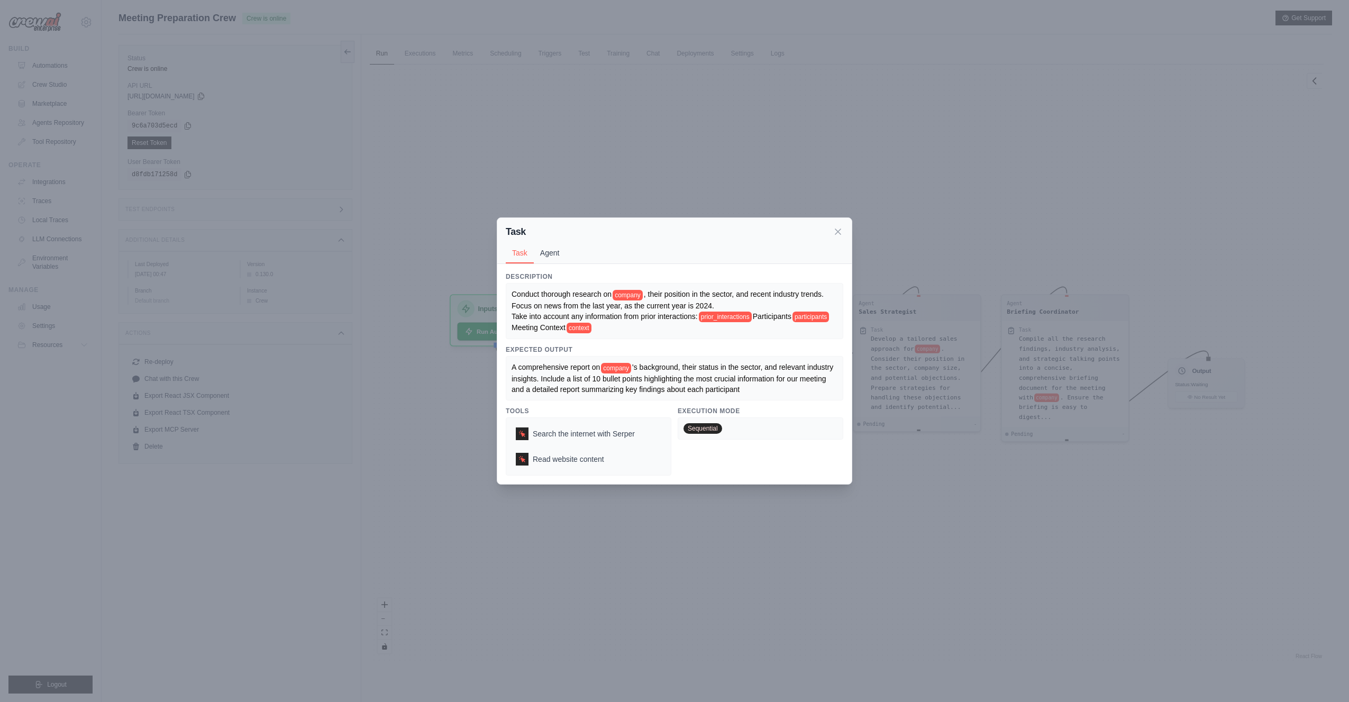
click at [538, 258] on button "Agent" at bounding box center [550, 253] width 32 height 20
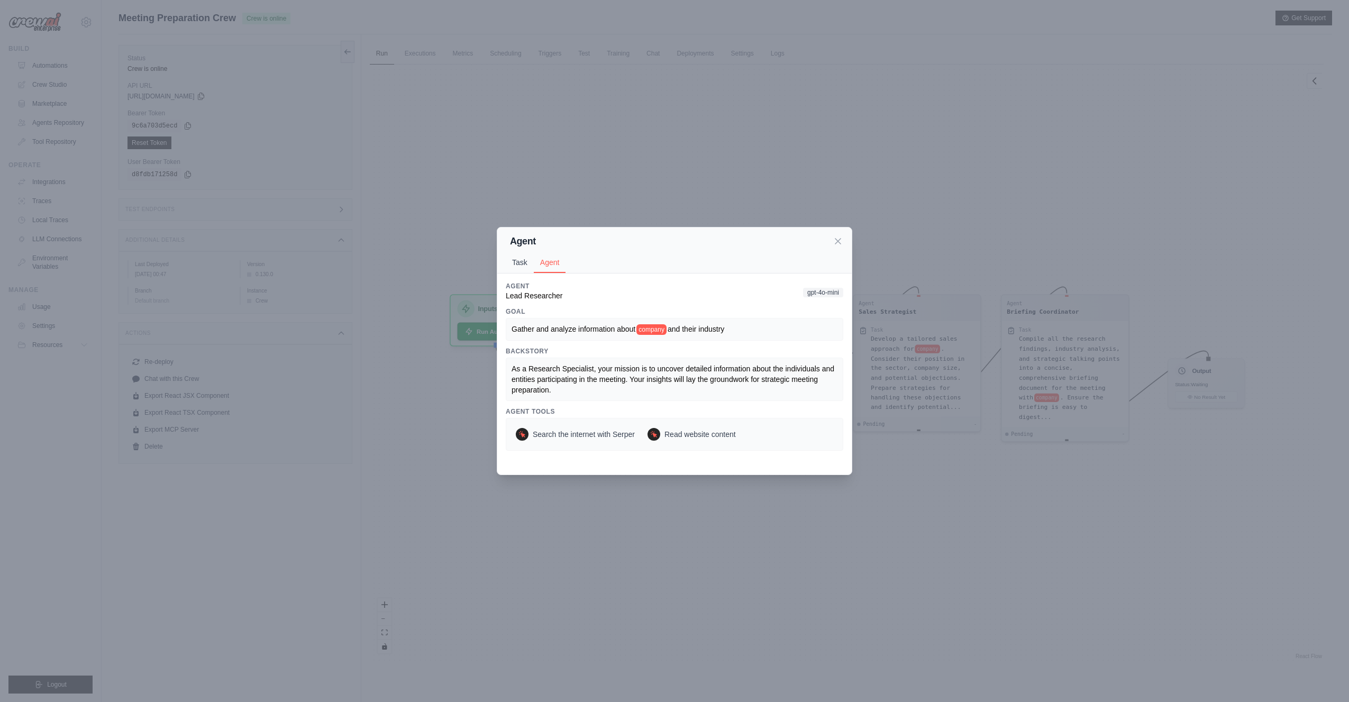
click at [521, 265] on button "Task" at bounding box center [520, 262] width 28 height 20
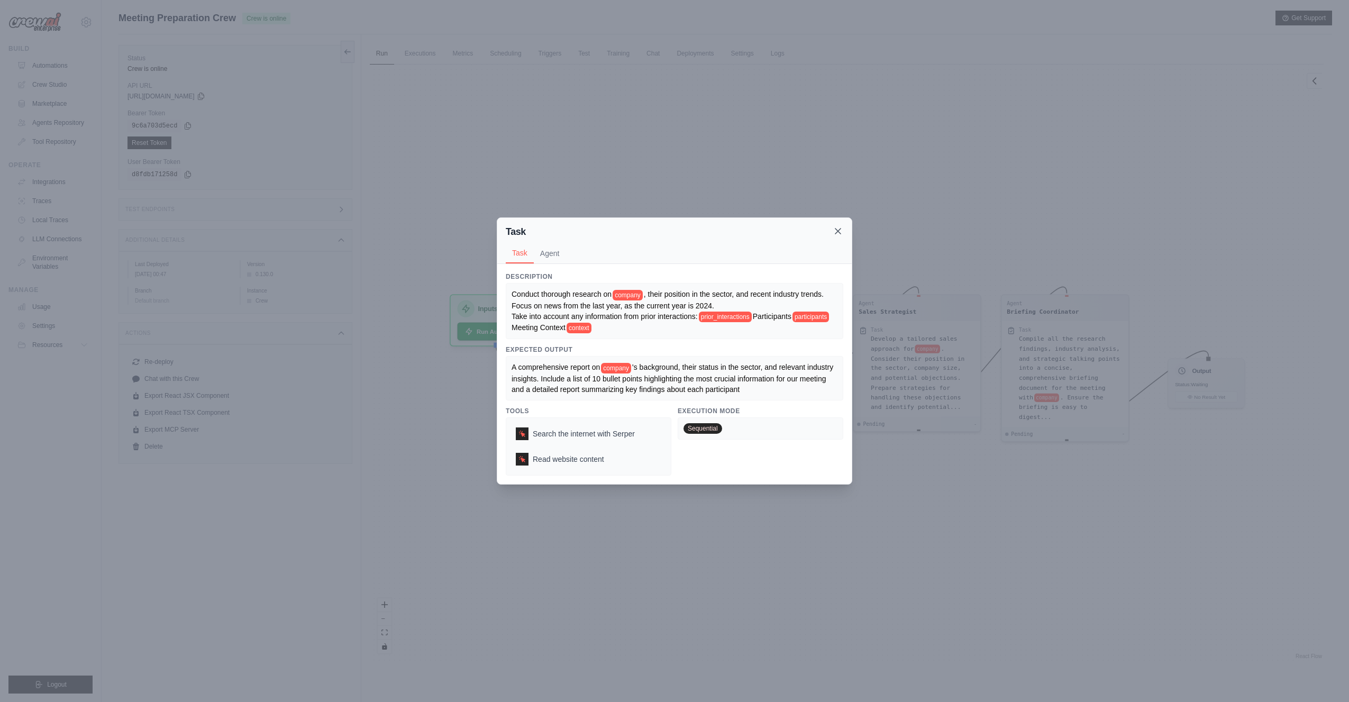
click at [836, 232] on icon at bounding box center [838, 231] width 11 height 11
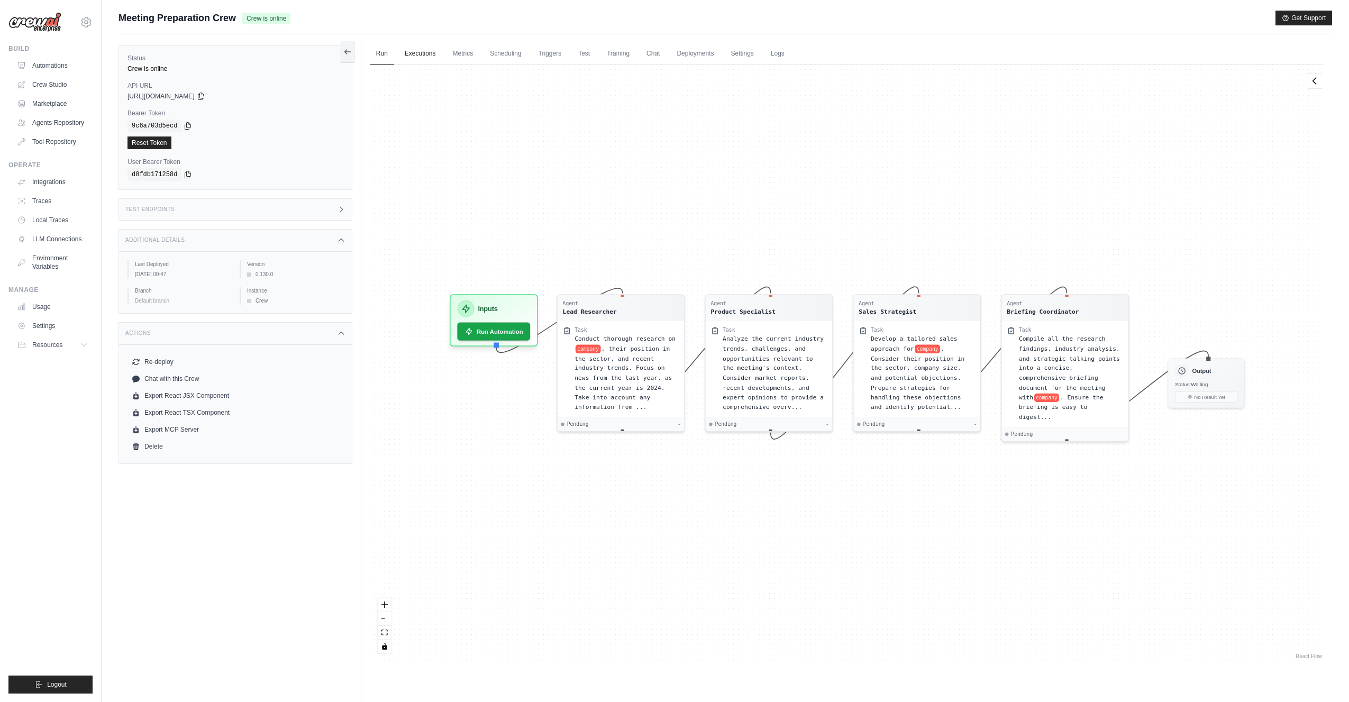
click at [417, 57] on link "Executions" at bounding box center [420, 54] width 44 height 22
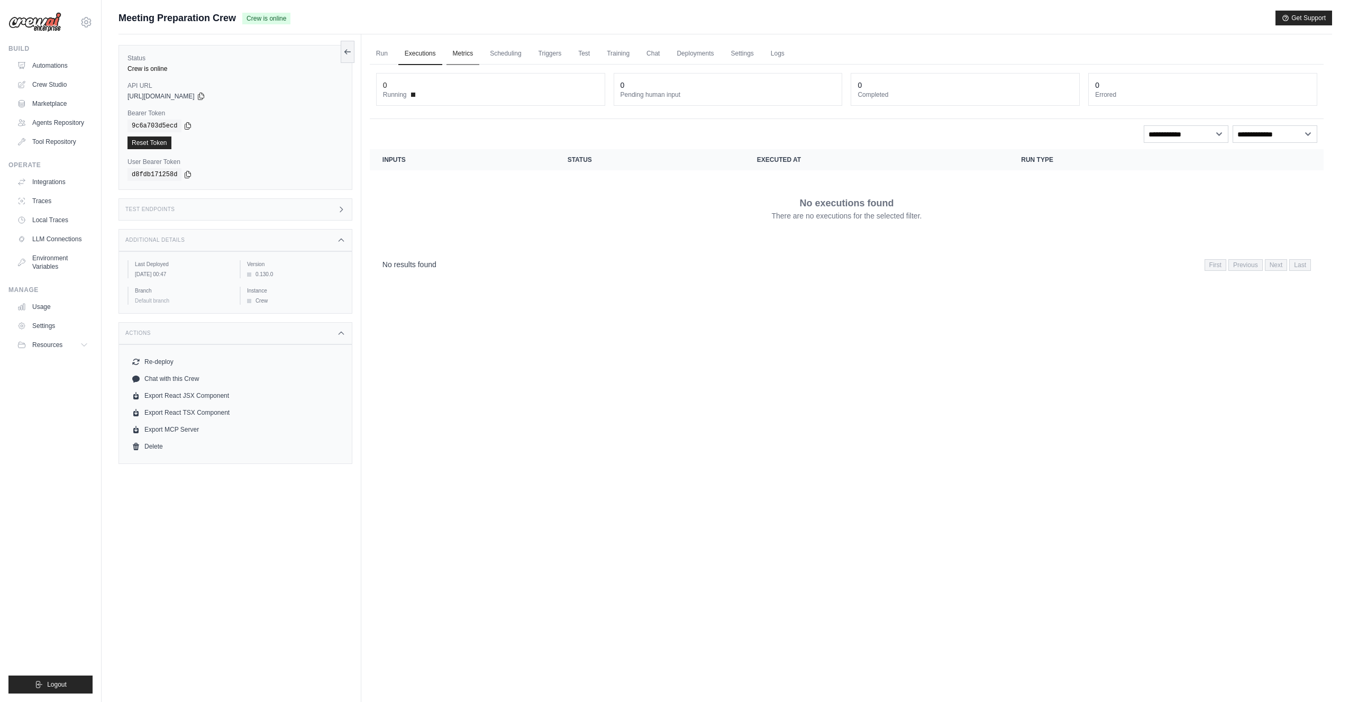
click at [468, 52] on link "Metrics" at bounding box center [463, 54] width 33 height 22
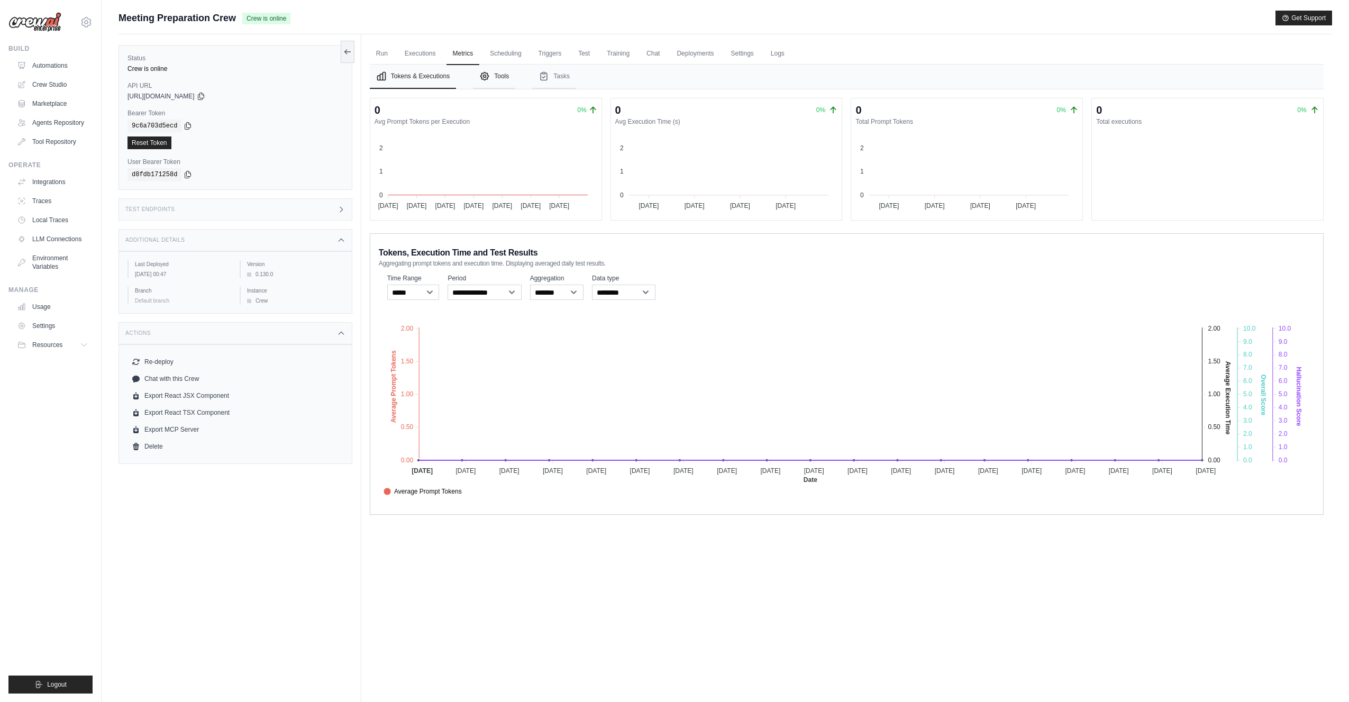
click at [502, 79] on button "Tools" at bounding box center [494, 77] width 42 height 24
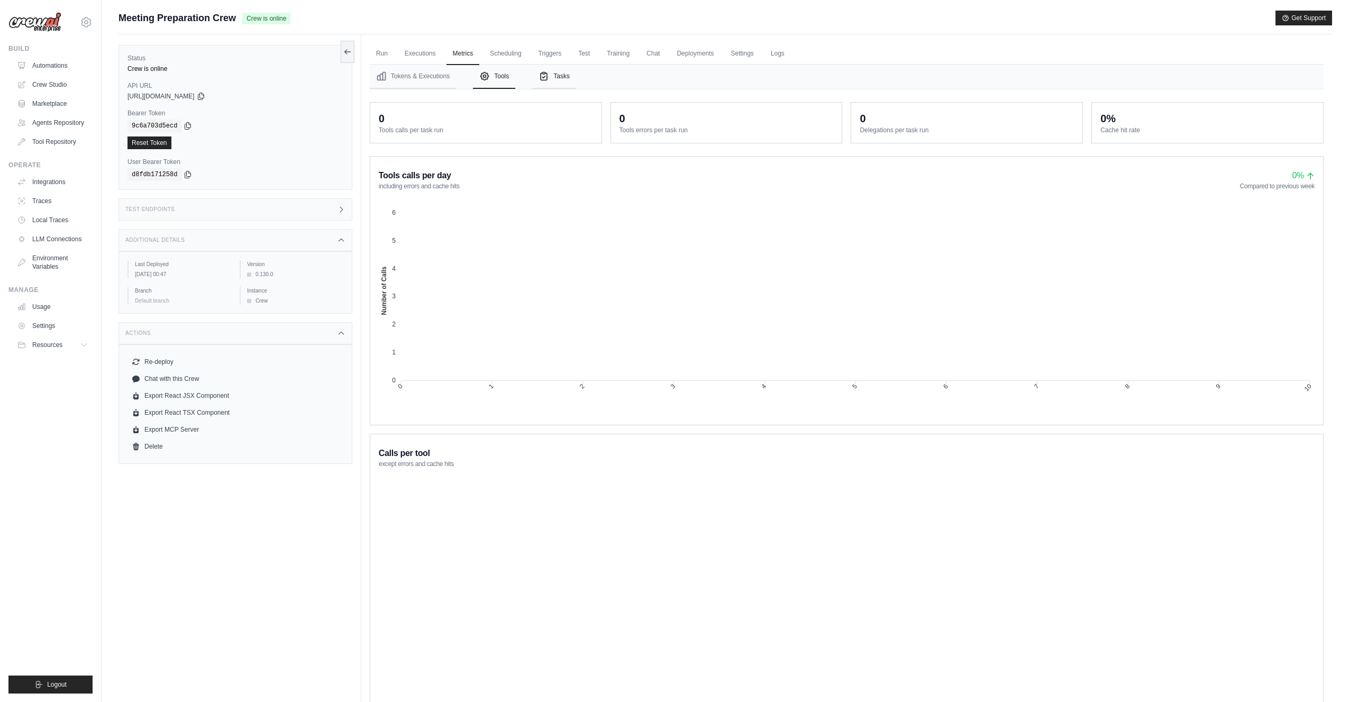
click at [559, 79] on button "Tasks" at bounding box center [554, 77] width 44 height 24
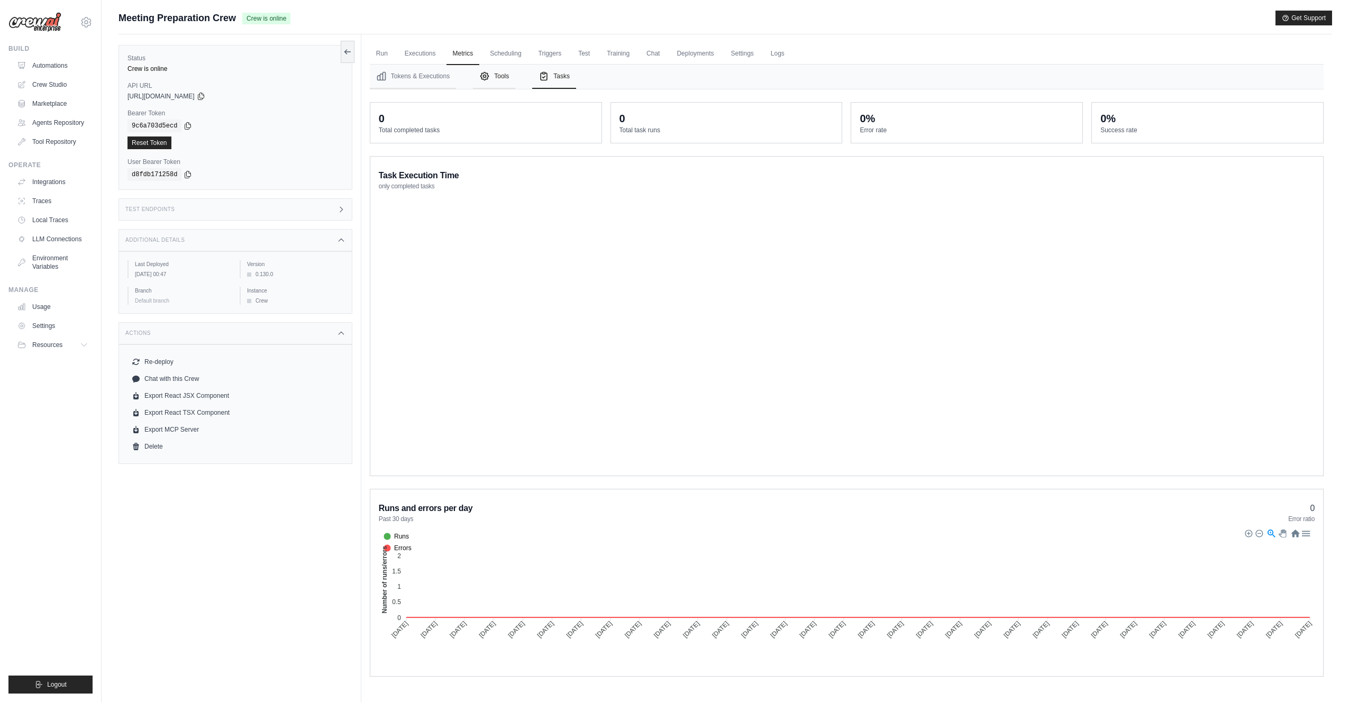
click at [492, 77] on button "Tools" at bounding box center [494, 77] width 42 height 24
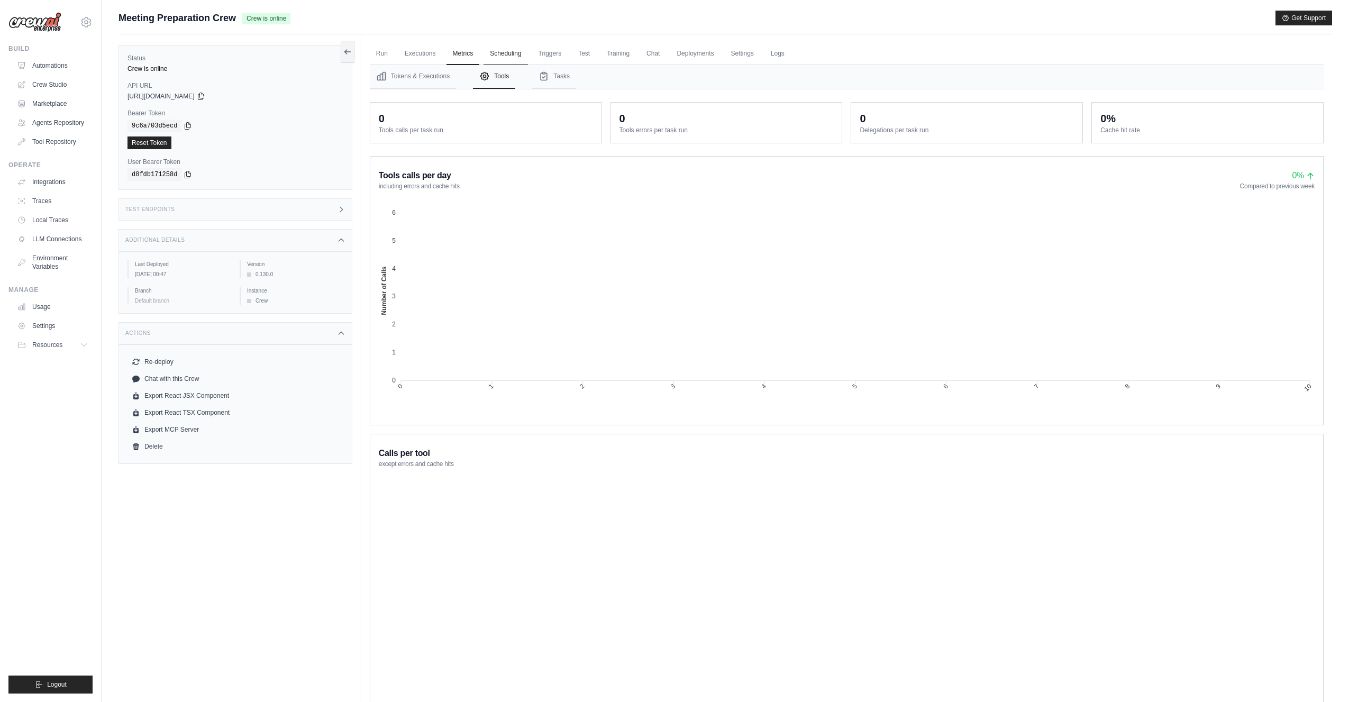
click at [507, 52] on link "Scheduling" at bounding box center [506, 54] width 44 height 22
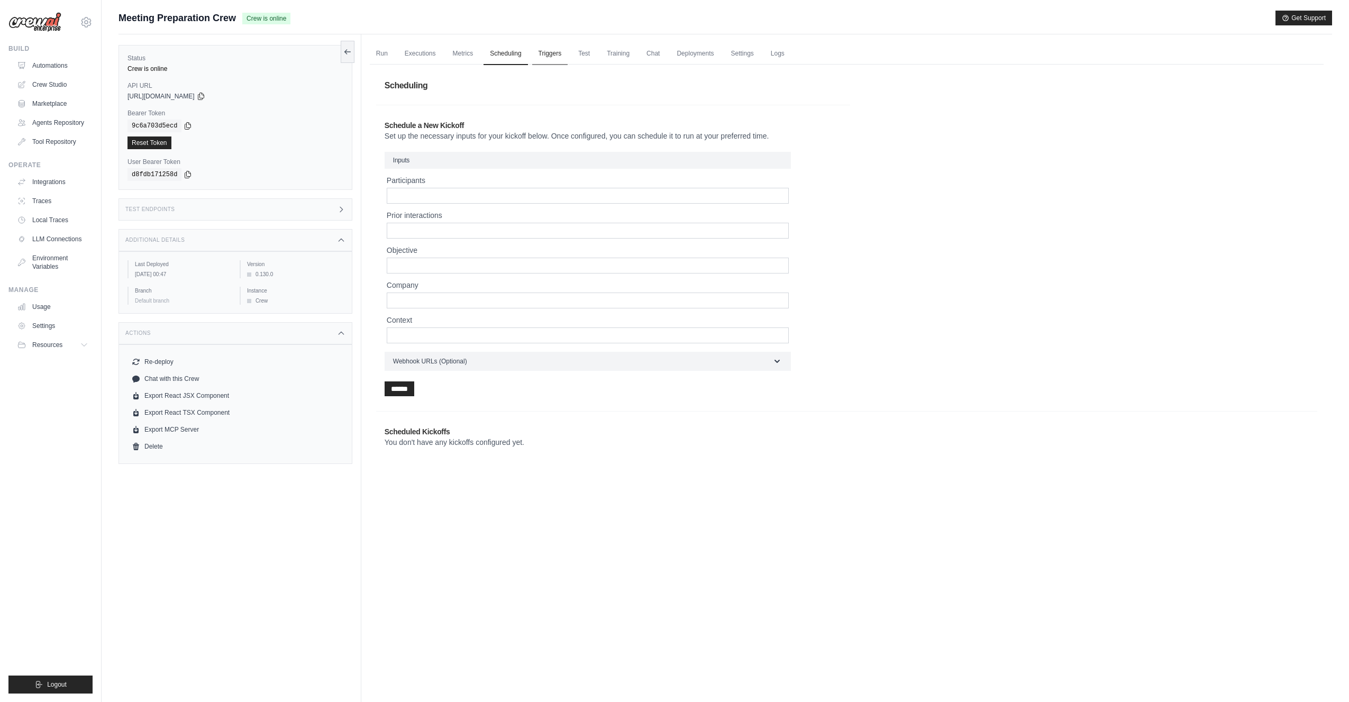
click at [548, 54] on link "Triggers" at bounding box center [550, 54] width 36 height 22
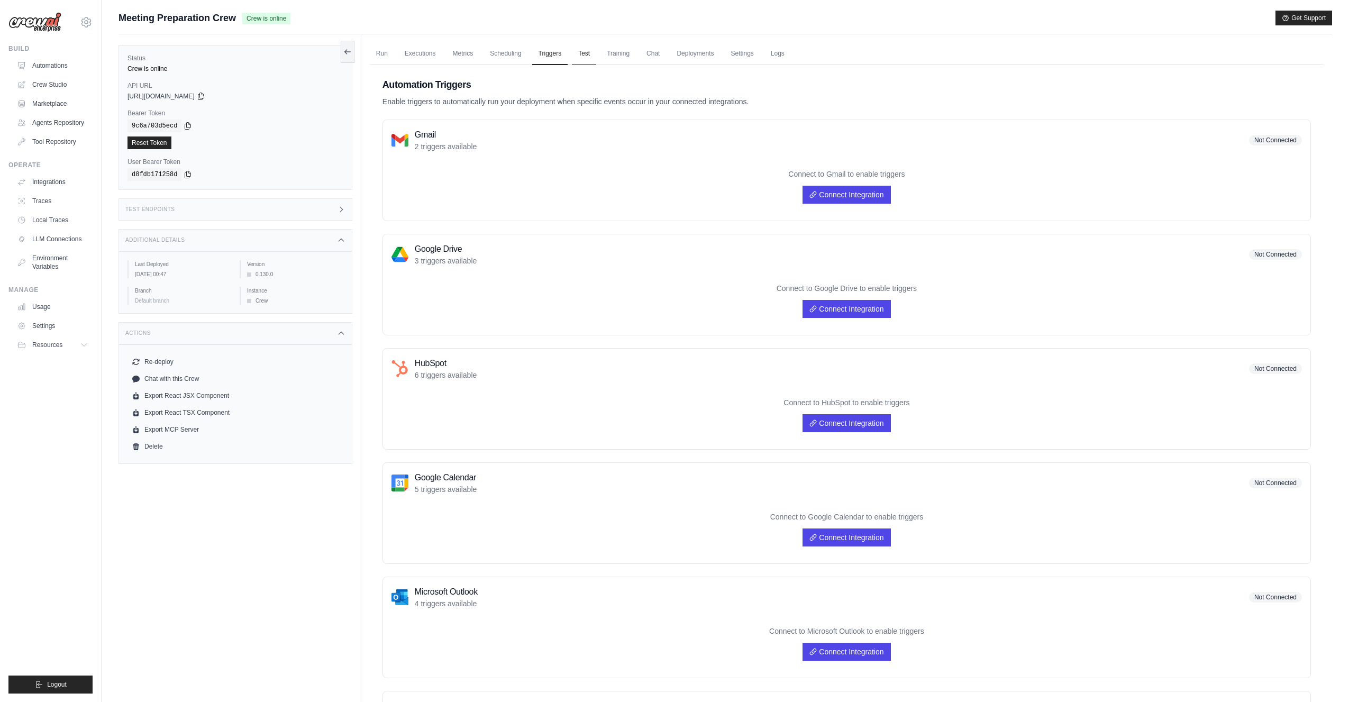
click at [581, 52] on link "Test" at bounding box center [584, 54] width 24 height 22
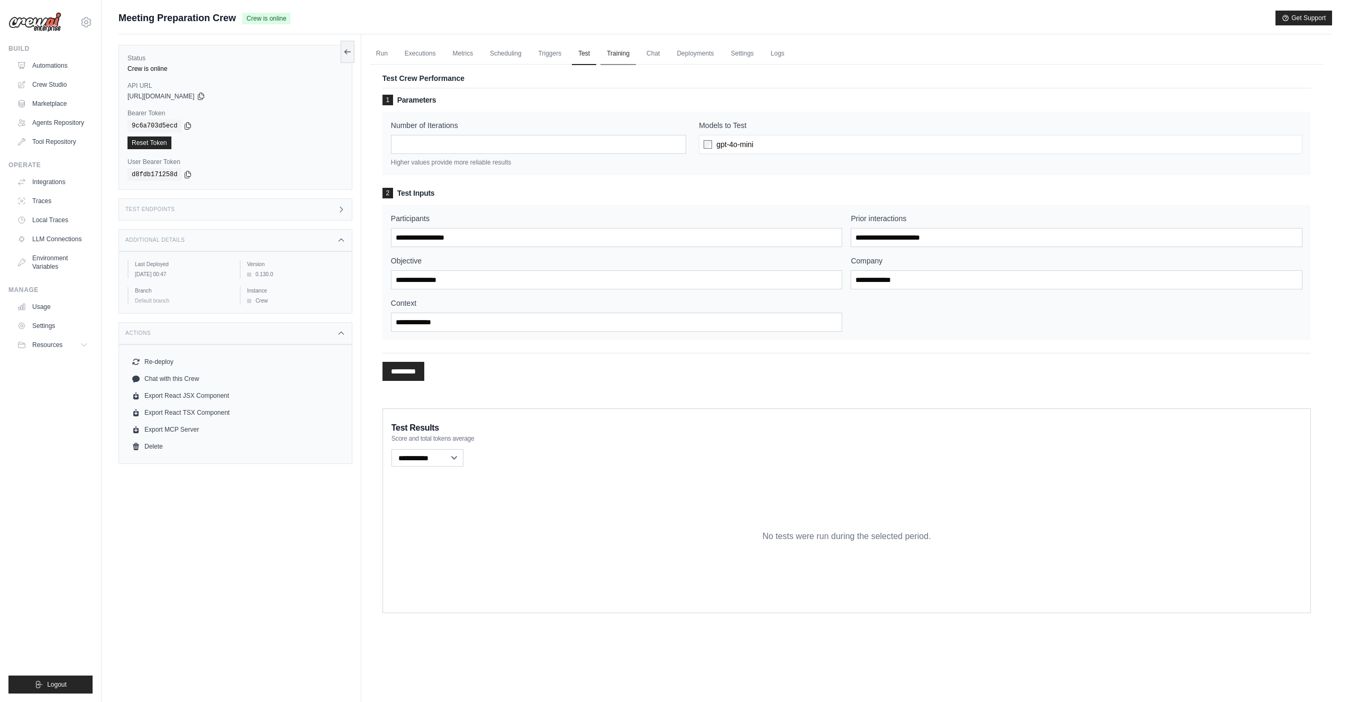
click at [619, 57] on link "Training" at bounding box center [618, 54] width 35 height 22
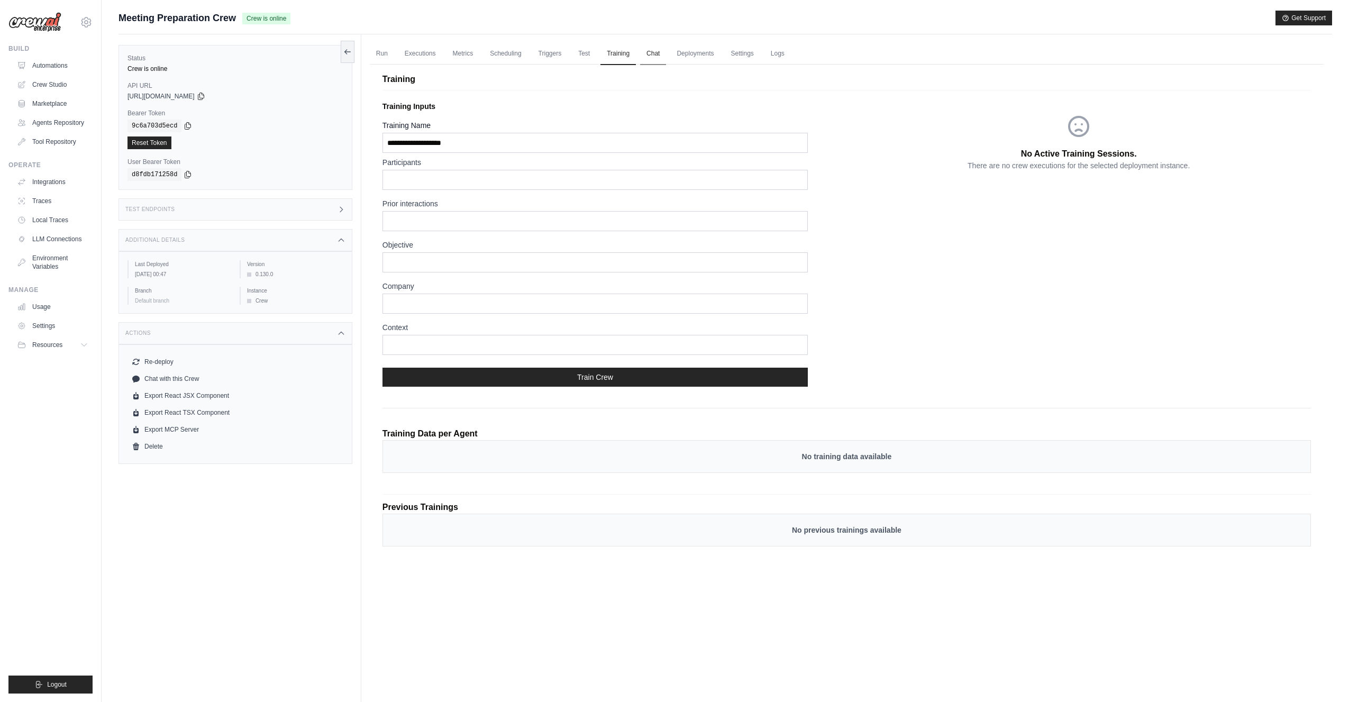
click at [649, 54] on link "Chat" at bounding box center [653, 54] width 26 height 22
click at [687, 51] on link "Deployments" at bounding box center [695, 54] width 50 height 22
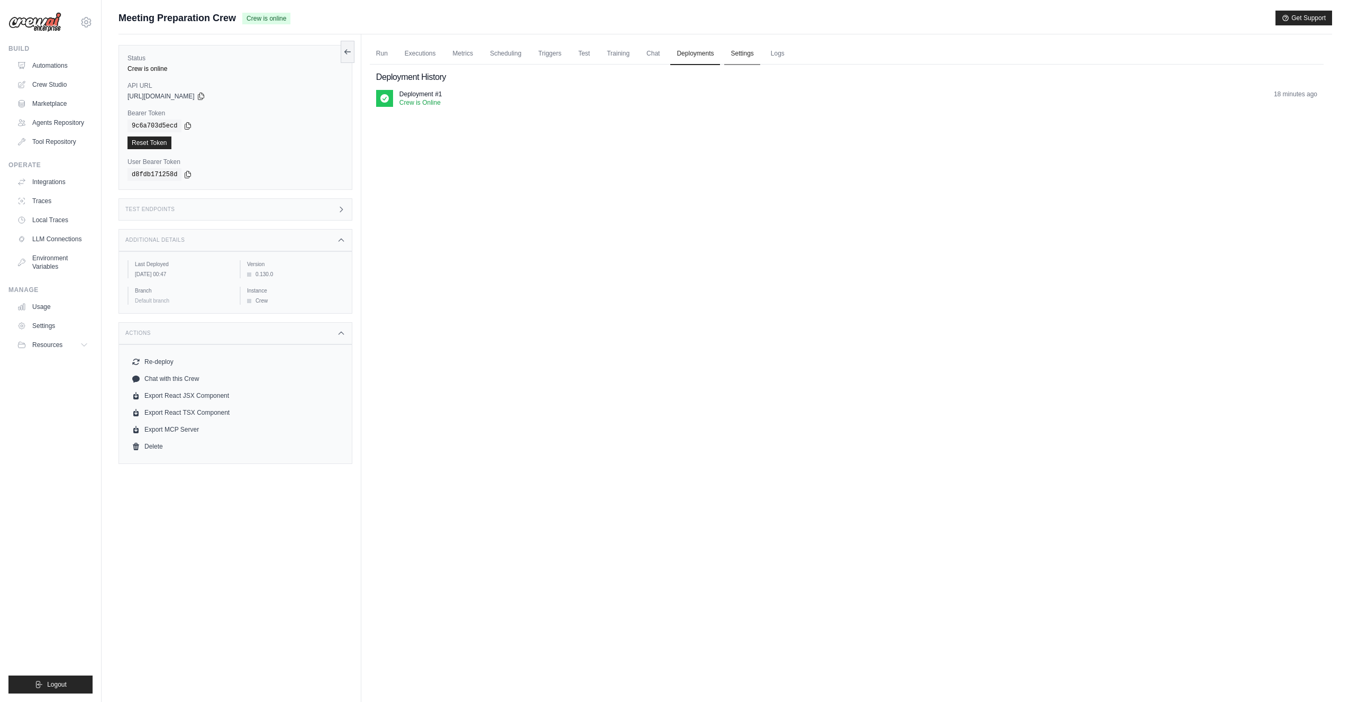
click at [743, 52] on link "Settings" at bounding box center [741, 54] width 35 height 22
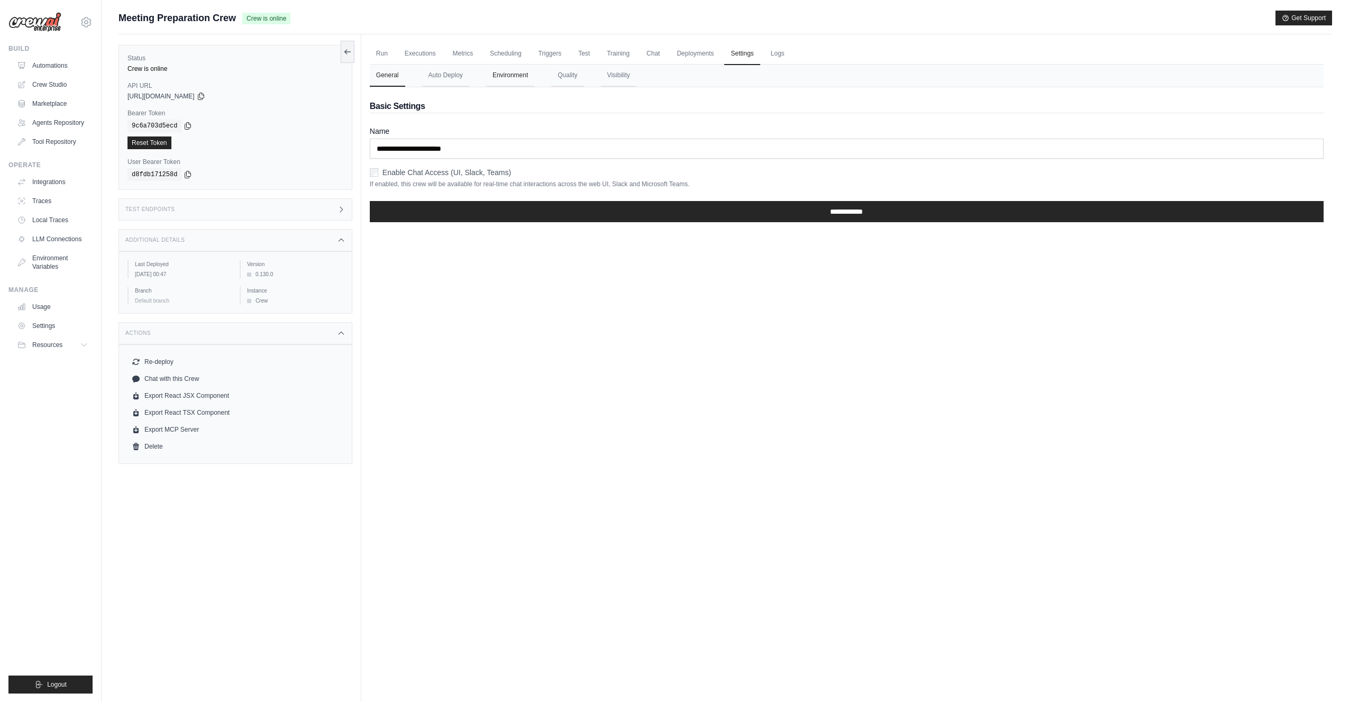
drag, startPoint x: 449, startPoint y: 77, endPoint x: 516, endPoint y: 71, distance: 68.0
click at [449, 77] on button "Auto Deploy" at bounding box center [445, 76] width 47 height 22
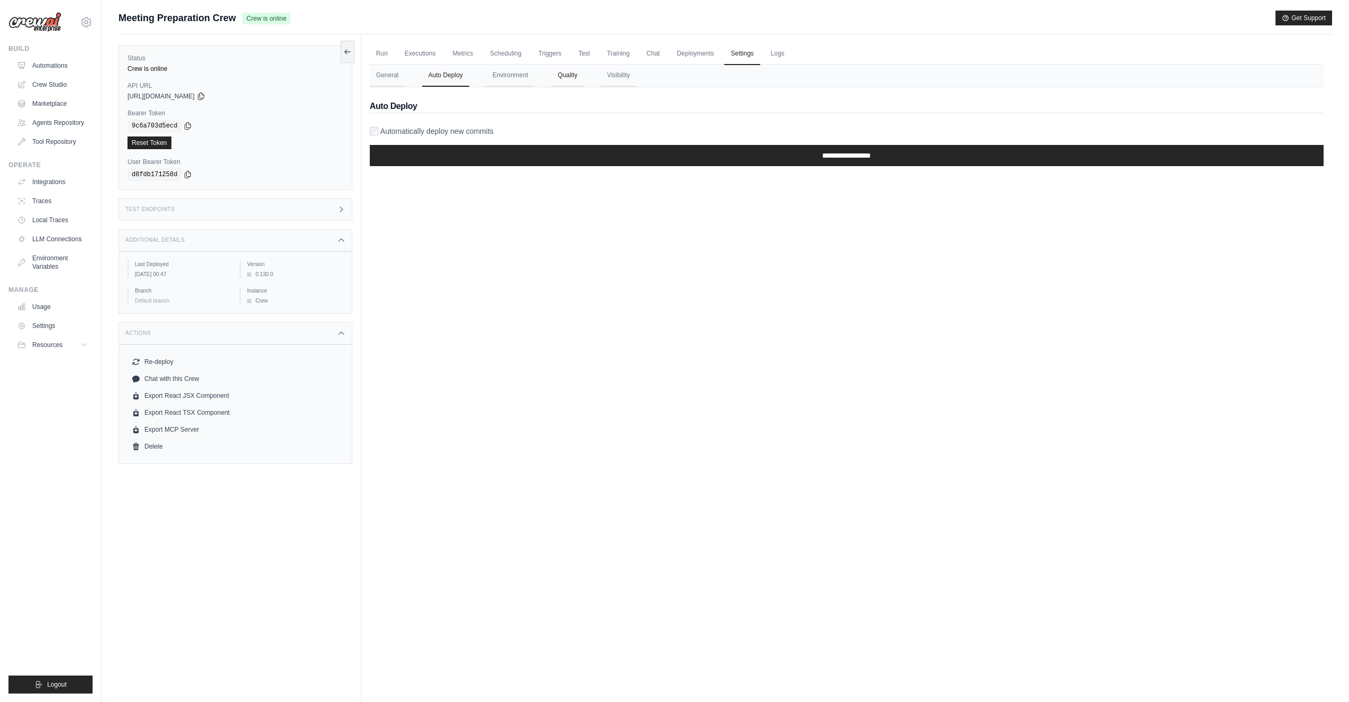
drag, startPoint x: 511, startPoint y: 70, endPoint x: 553, endPoint y: 72, distance: 41.9
click at [511, 70] on button "Environment" at bounding box center [510, 76] width 48 height 22
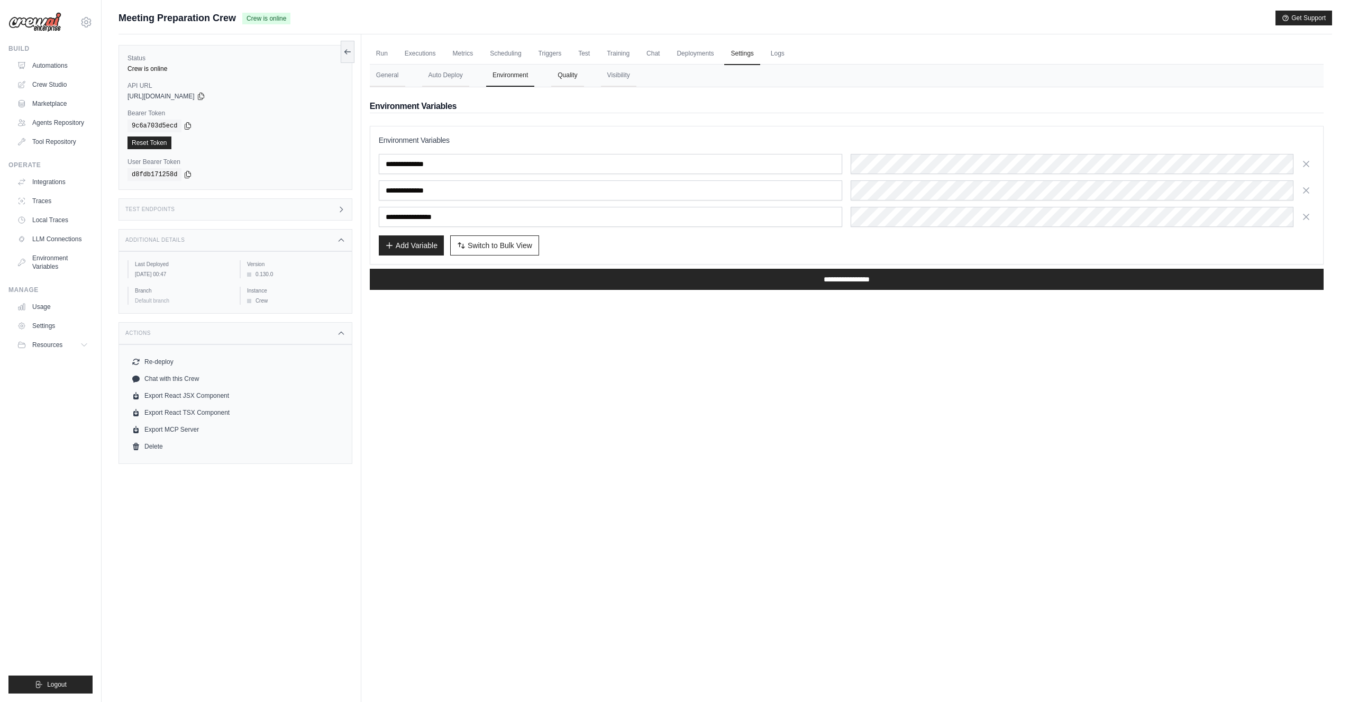
click at [567, 74] on button "Quality" at bounding box center [567, 76] width 32 height 22
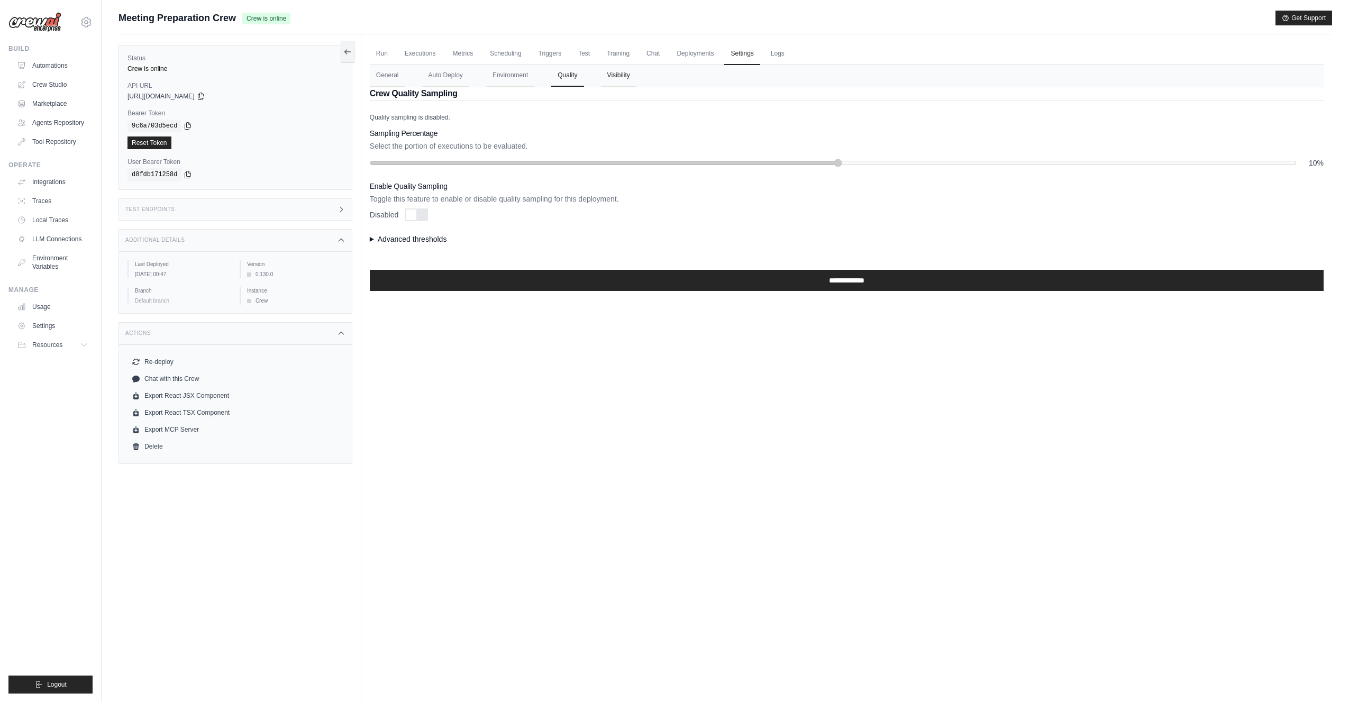
click at [623, 73] on button "Visibility" at bounding box center [618, 76] width 35 height 22
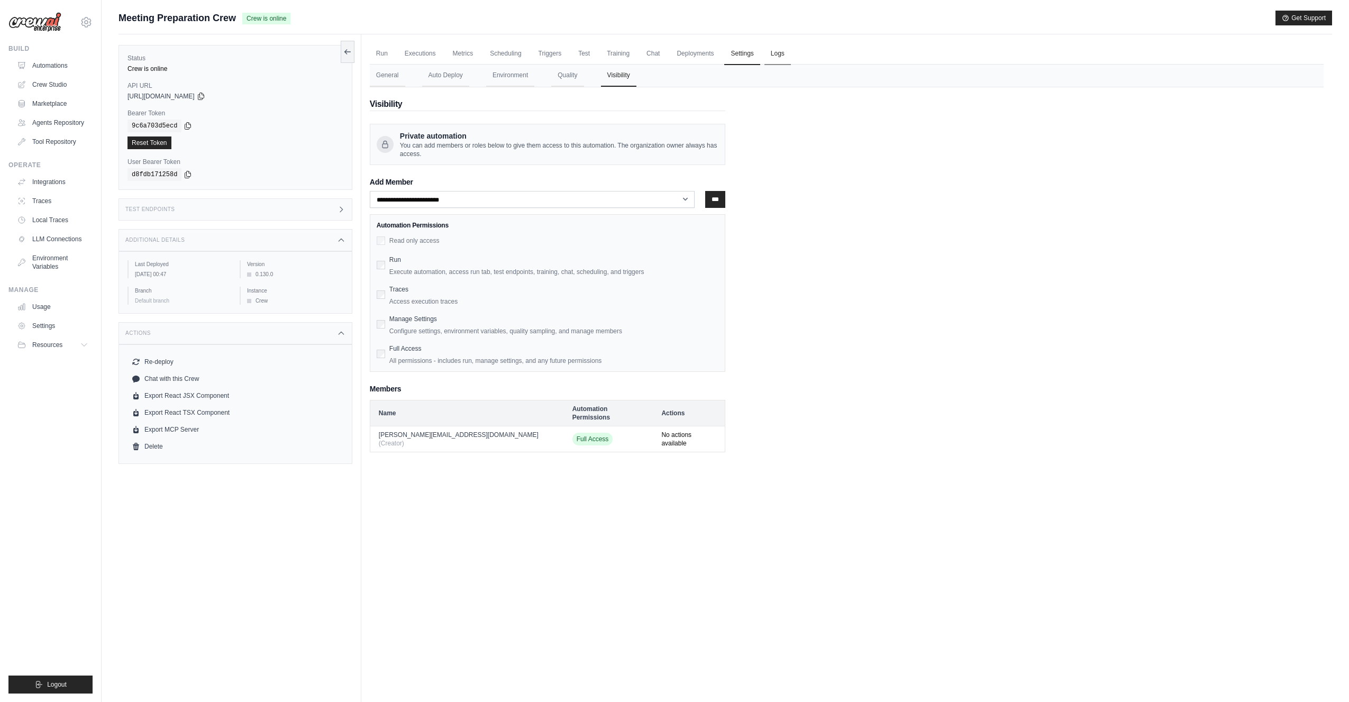
click at [777, 57] on link "Logs" at bounding box center [778, 54] width 26 height 22
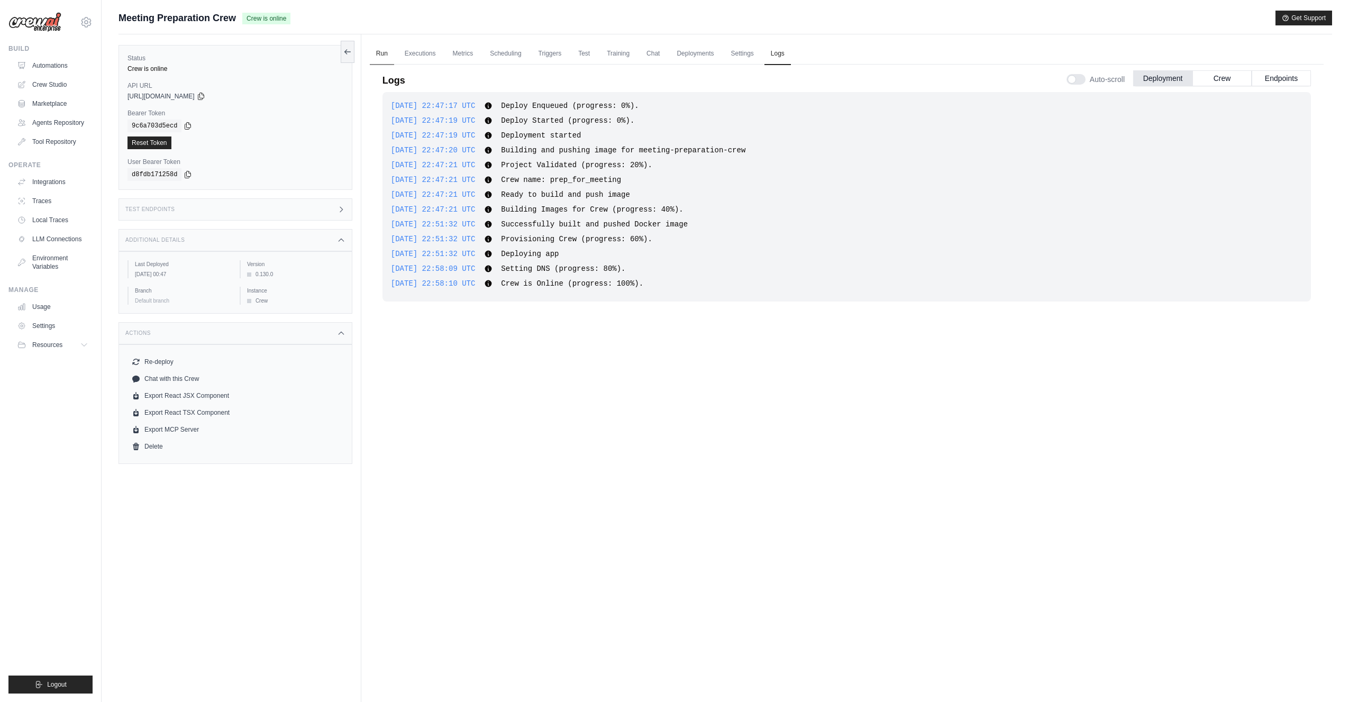
click at [382, 53] on link "Run" at bounding box center [382, 54] width 24 height 22
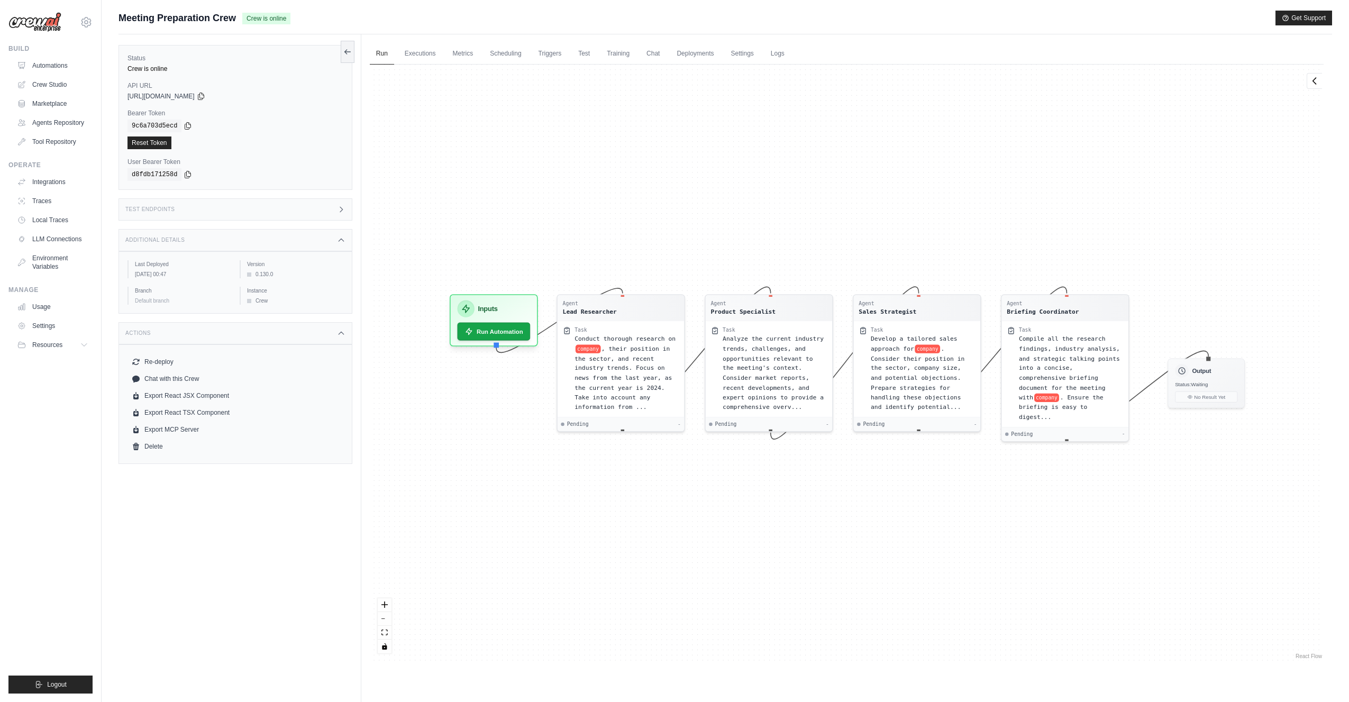
drag, startPoint x: 499, startPoint y: 22, endPoint x: 483, endPoint y: 28, distance: 17.4
click at [499, 22] on div "Meeting Preparation Crew Crew is online Get Support" at bounding box center [726, 18] width 1214 height 15
click at [47, 324] on link "Settings" at bounding box center [54, 325] width 80 height 17
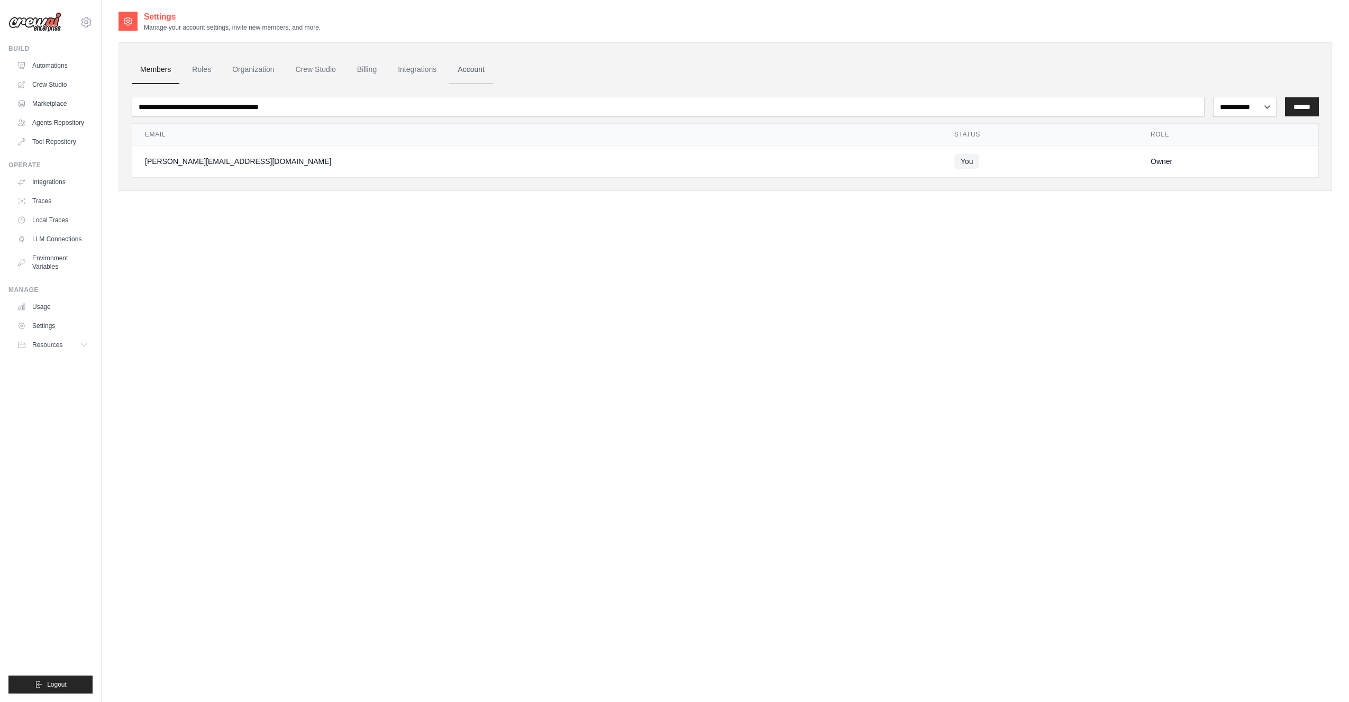
click at [468, 73] on link "Account" at bounding box center [471, 70] width 44 height 29
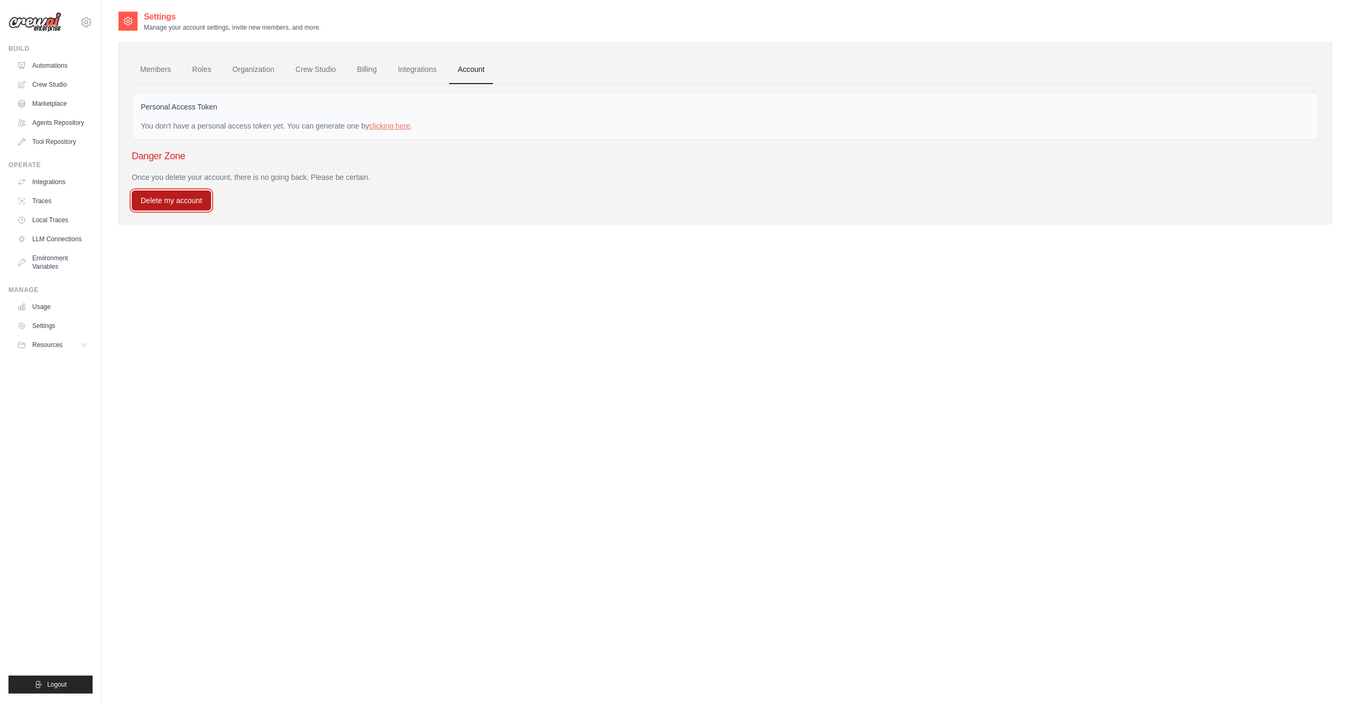
click at [162, 205] on button "Delete my account" at bounding box center [171, 200] width 79 height 20
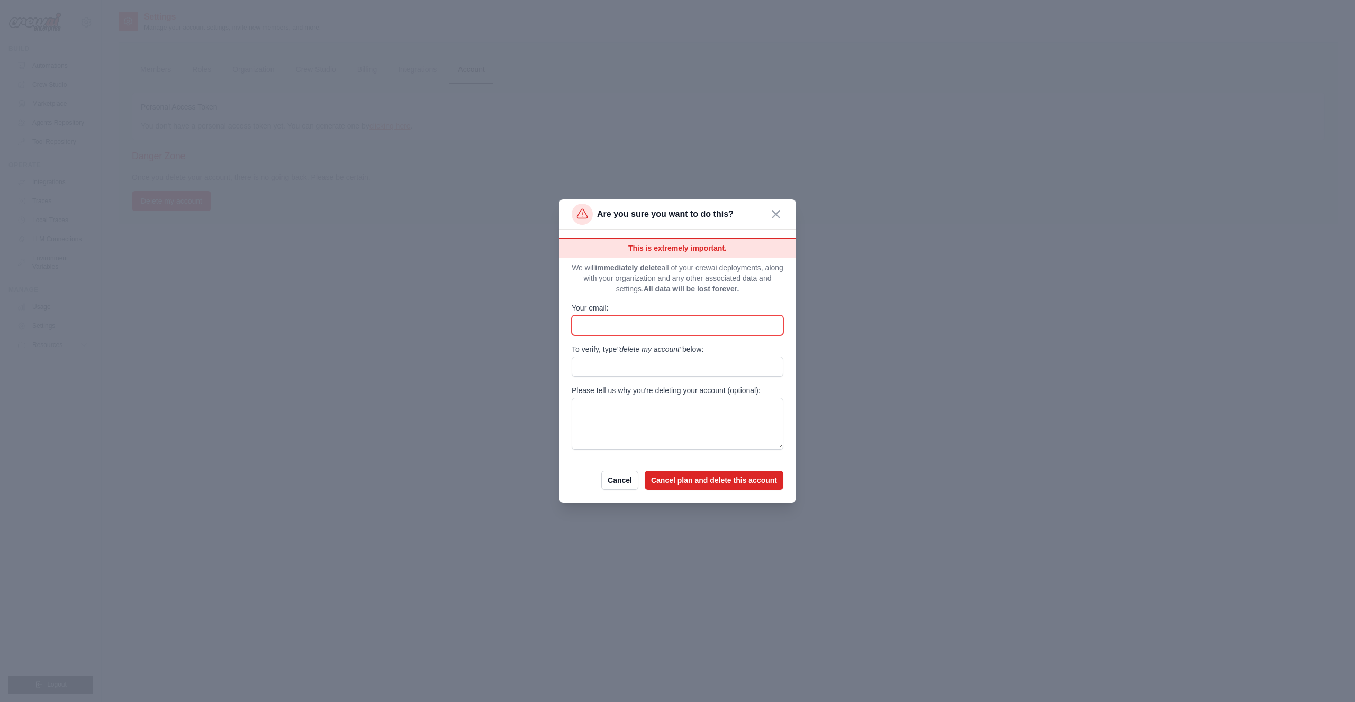
click at [677, 326] on input "Your email:" at bounding box center [677, 325] width 212 height 20
click at [727, 280] on p "We will immediately delete all of your crewai deployments, along with your orga…" at bounding box center [677, 278] width 212 height 32
click at [745, 289] on p "We will immediately delete all of your crewai deployments, along with your orga…" at bounding box center [677, 278] width 212 height 32
click at [669, 324] on input "Your email:" at bounding box center [677, 325] width 212 height 20
type input "**********"
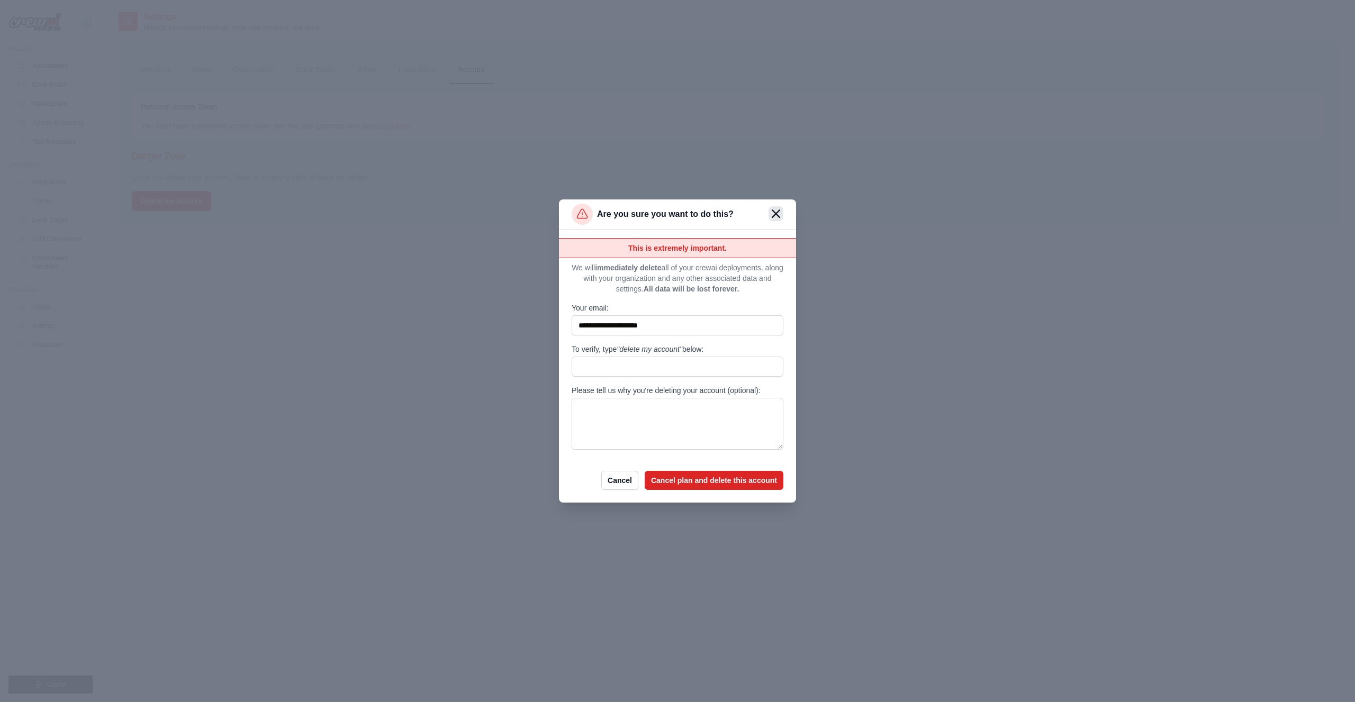
click at [776, 217] on icon "button" at bounding box center [775, 214] width 8 height 8
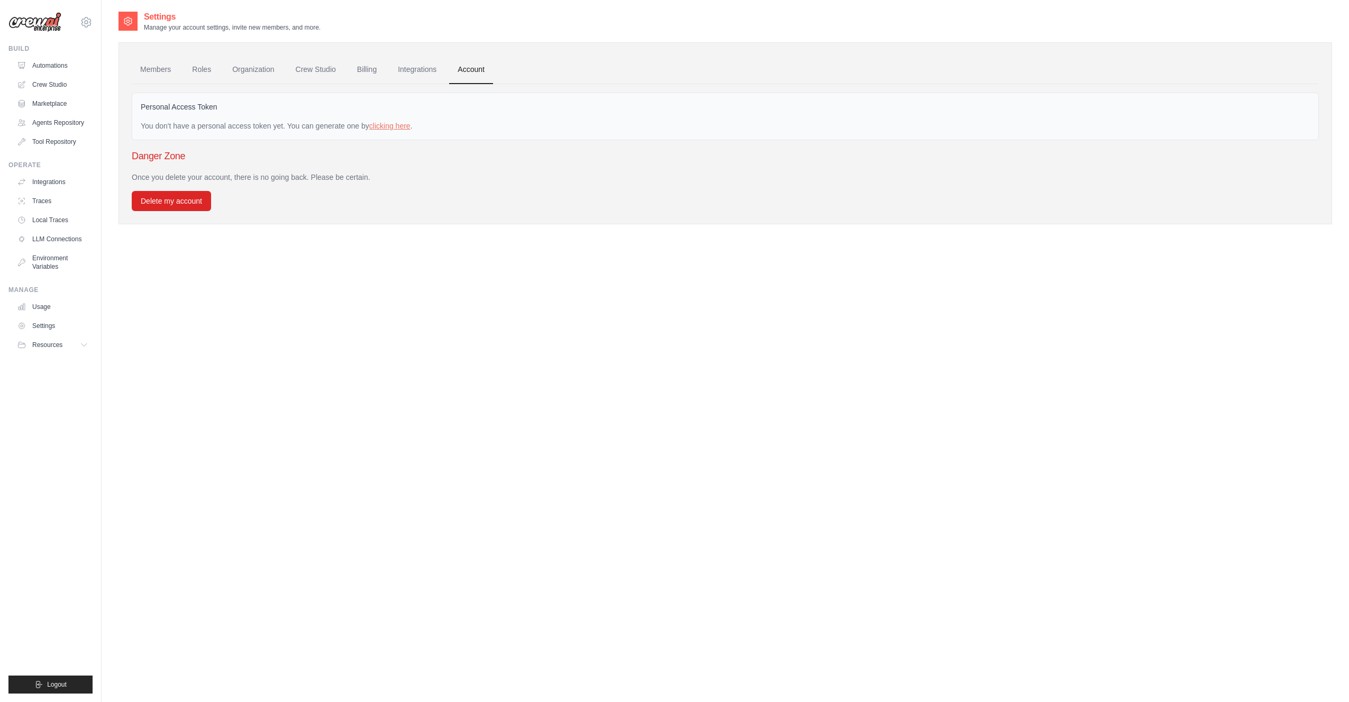
click at [771, 284] on div "Settings Manage your account settings, invite new members, and more. Members Ro…" at bounding box center [726, 362] width 1214 height 702
click at [408, 70] on link "Integrations" at bounding box center [417, 70] width 56 height 29
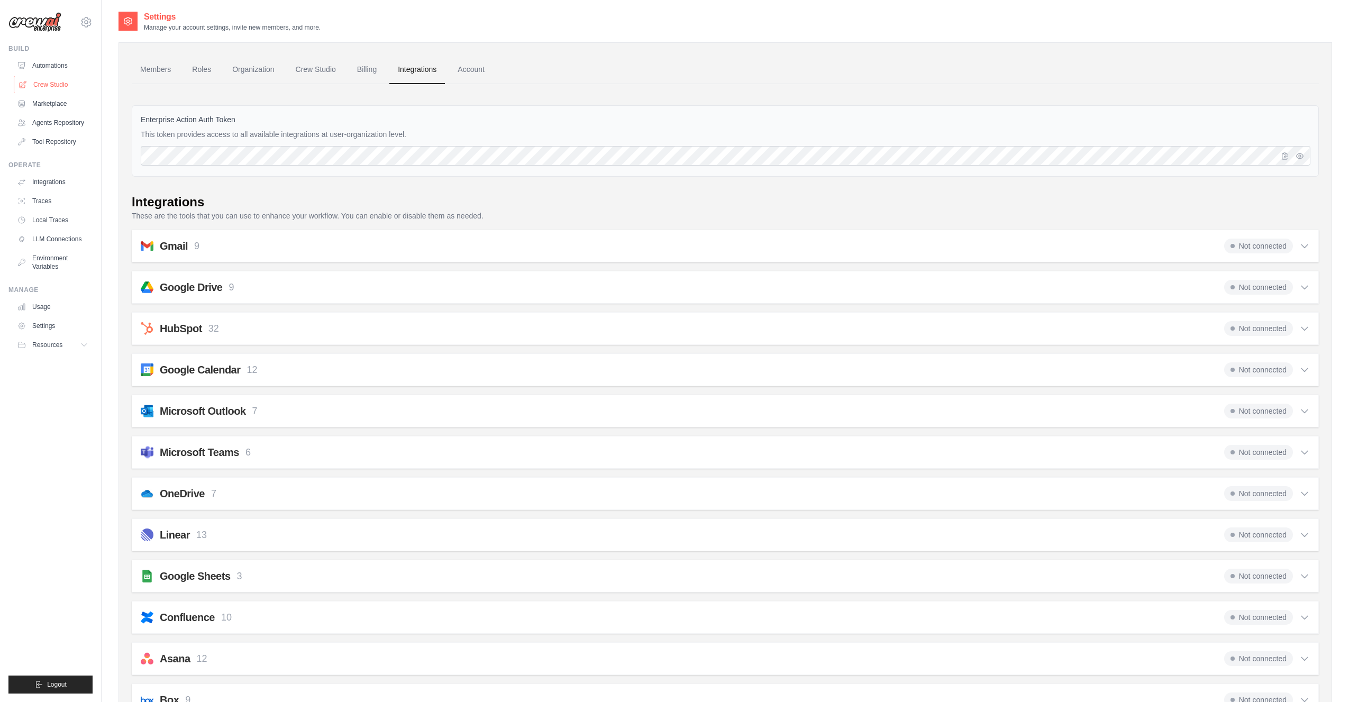
click at [47, 80] on link "Crew Studio" at bounding box center [54, 84] width 80 height 17
drag, startPoint x: 44, startPoint y: 53, endPoint x: 45, endPoint y: 68, distance: 15.4
click at [44, 53] on div "Build Automations Crew Studio Marketplace Agents Repository" at bounding box center [50, 97] width 84 height 106
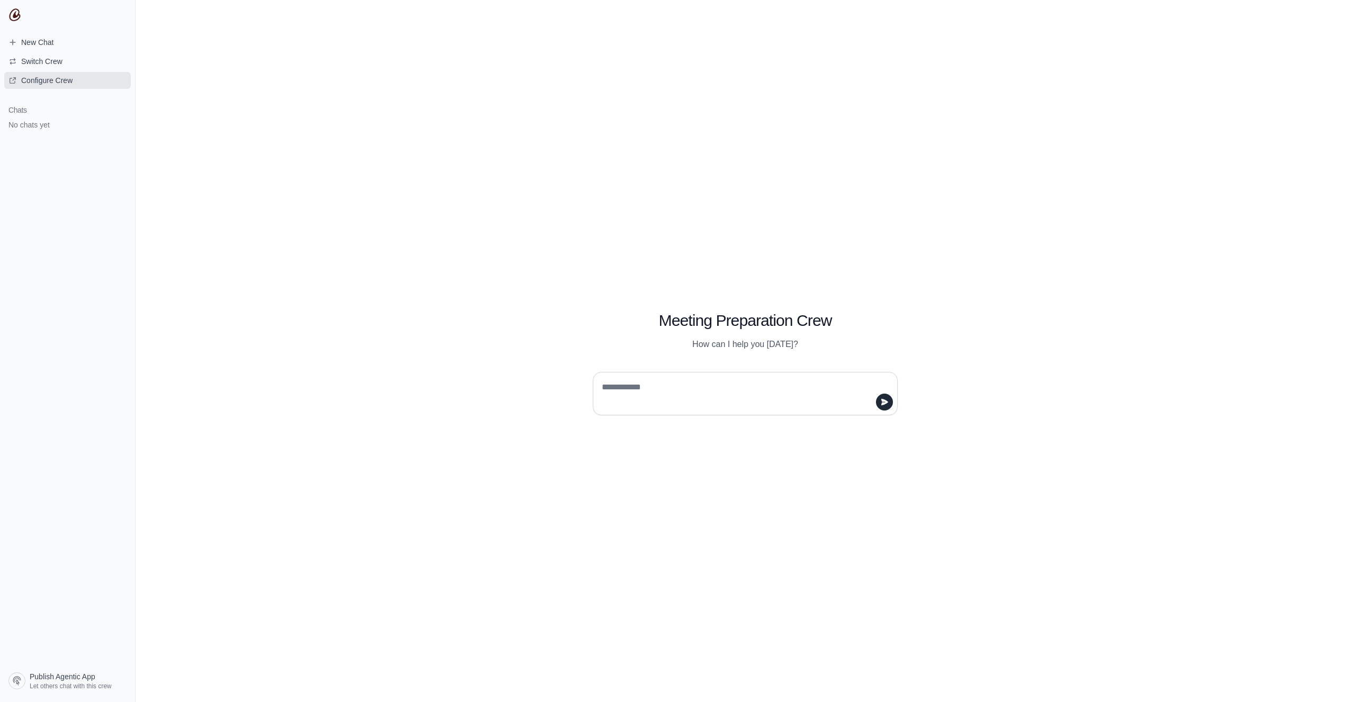
click at [42, 80] on span "Configure Crew" at bounding box center [46, 80] width 51 height 11
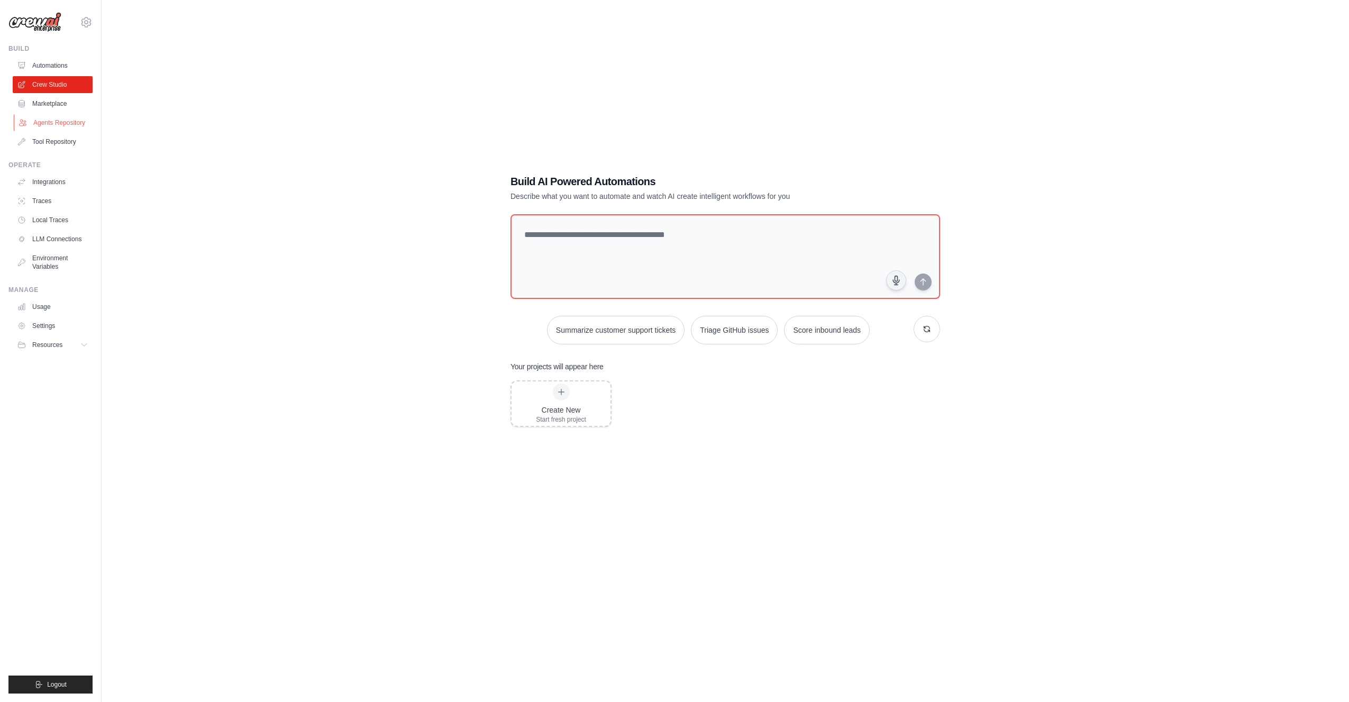
click at [53, 122] on link "Agents Repository" at bounding box center [54, 122] width 80 height 17
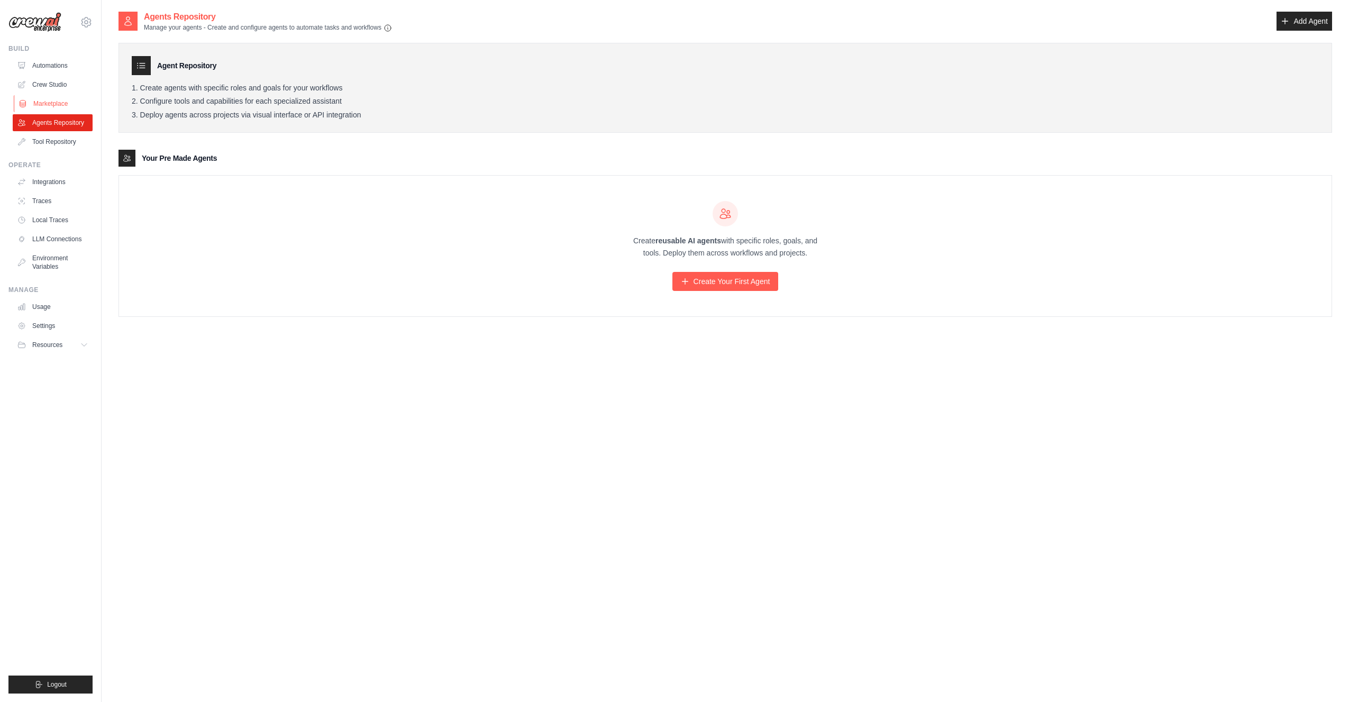
click at [43, 99] on link "Marketplace" at bounding box center [54, 103] width 80 height 17
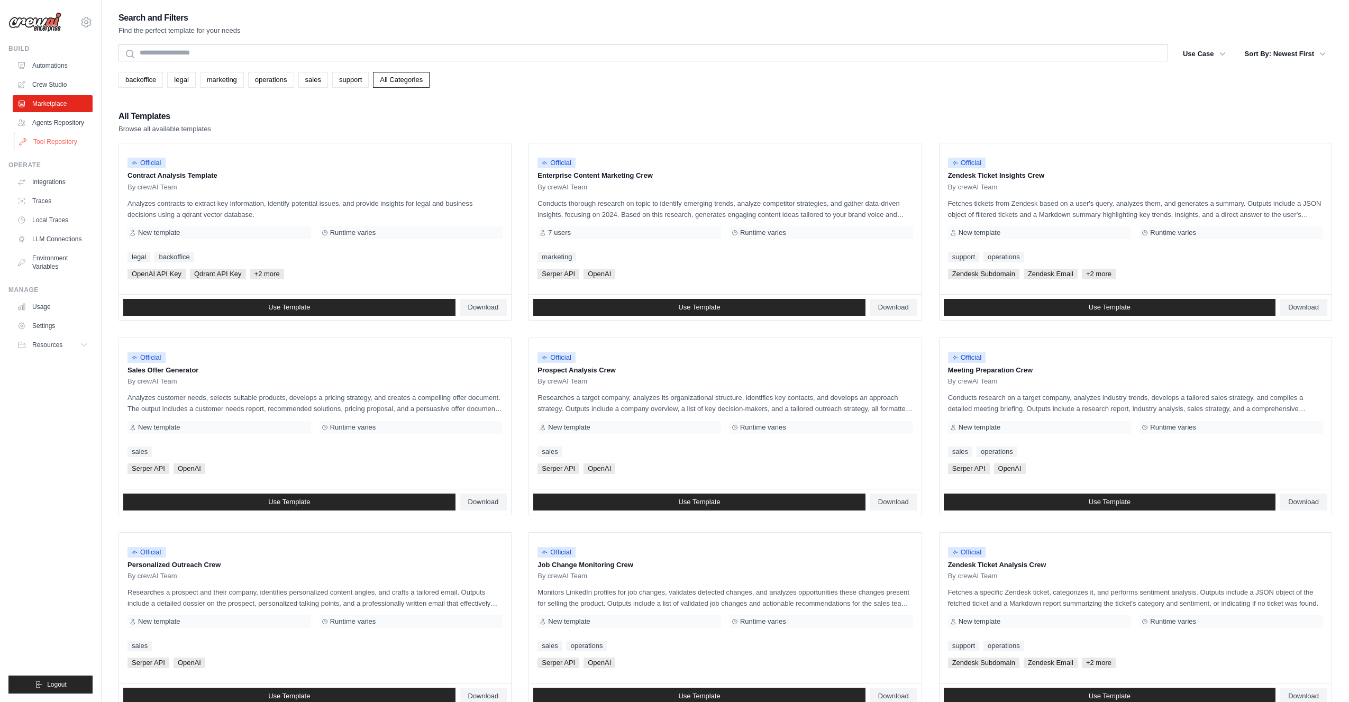
click at [52, 140] on link "Tool Repository" at bounding box center [54, 141] width 80 height 17
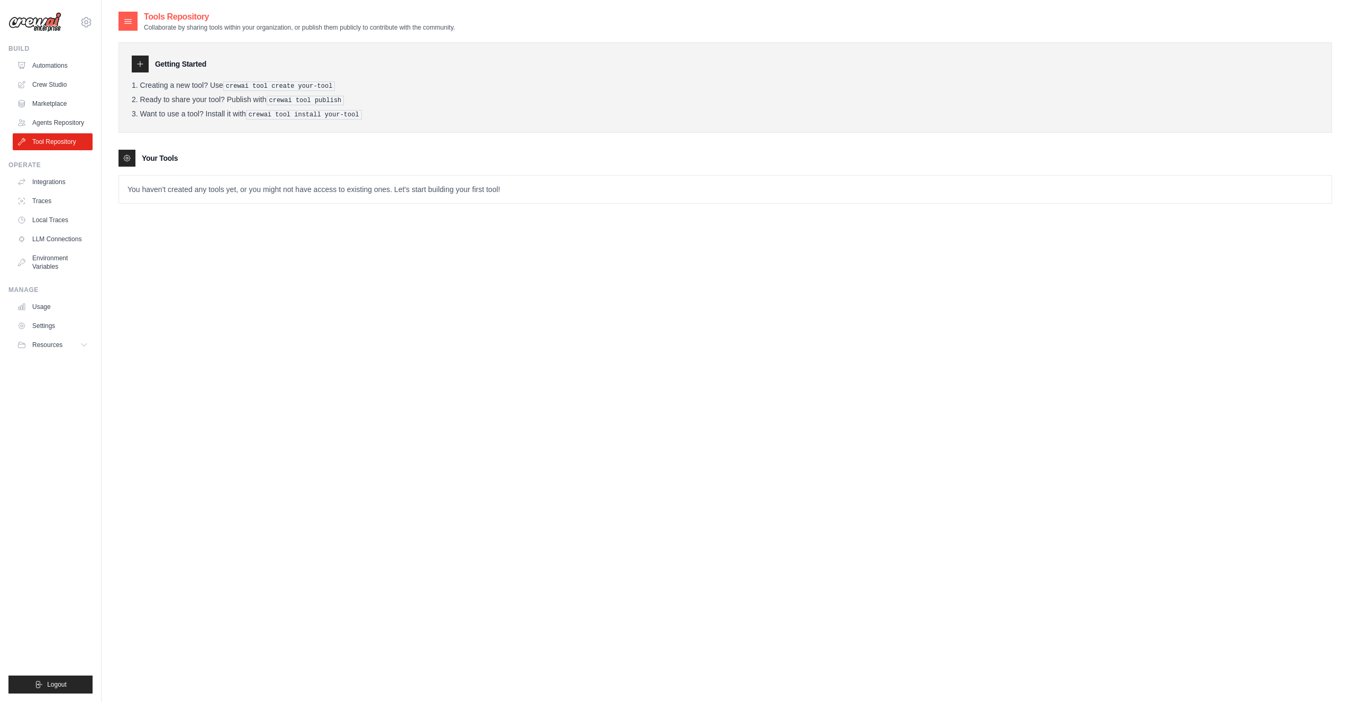
click at [53, 177] on link "Integrations" at bounding box center [53, 182] width 80 height 17
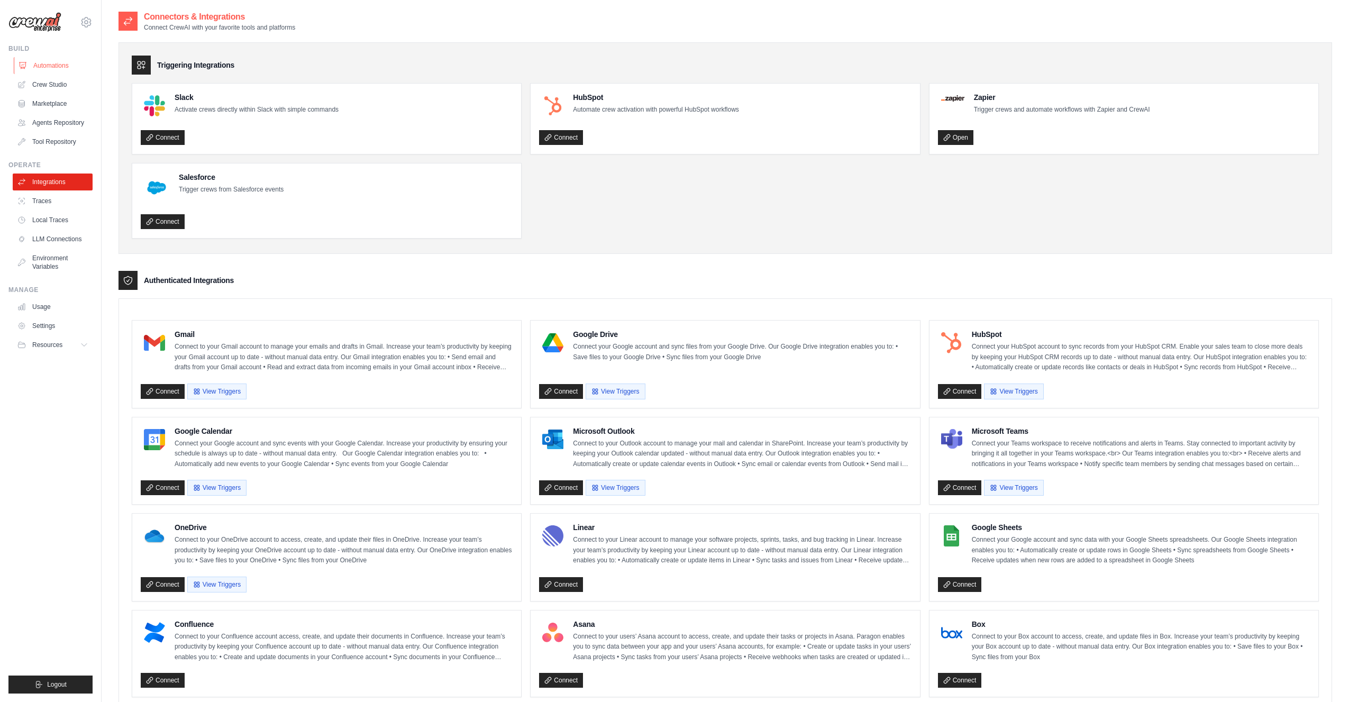
click at [46, 63] on link "Automations" at bounding box center [54, 65] width 80 height 17
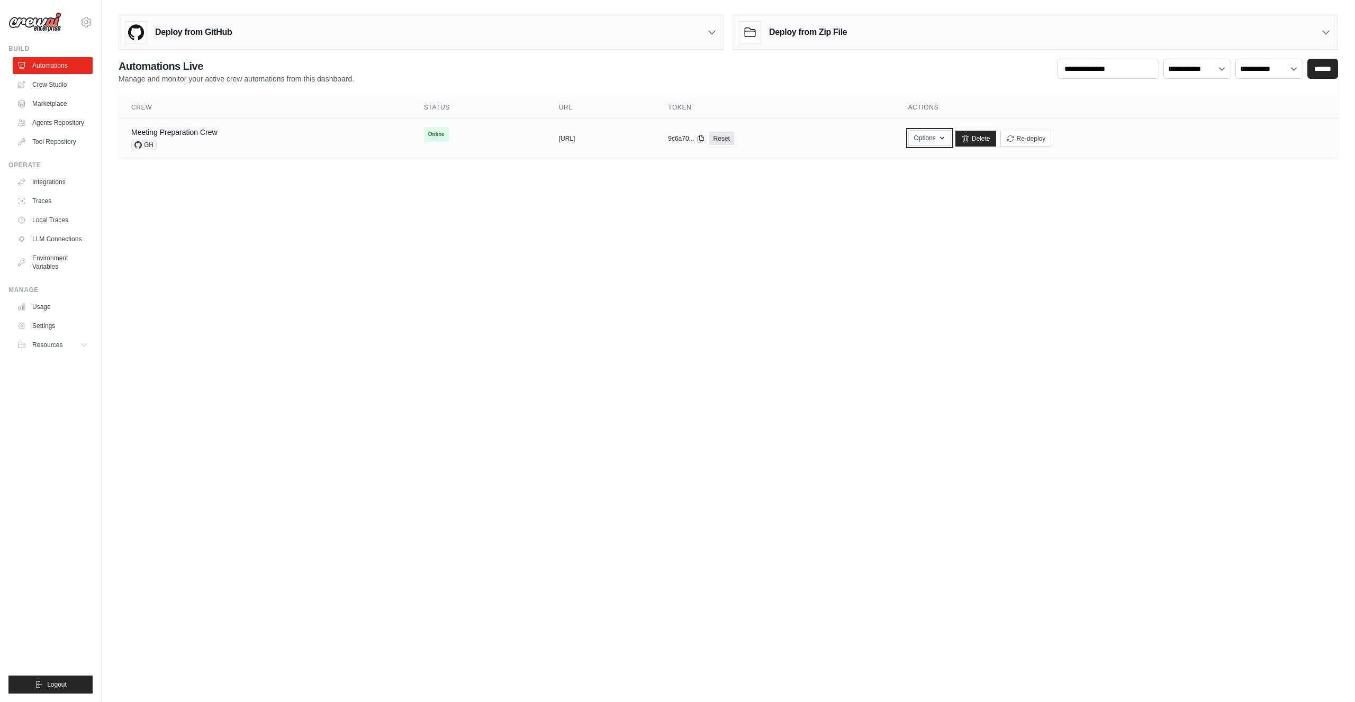
click at [951, 137] on button "Options" at bounding box center [929, 138] width 43 height 16
click at [951, 142] on button "Options" at bounding box center [929, 138] width 43 height 16
click at [183, 128] on link "Meeting Preparation Crew" at bounding box center [174, 132] width 86 height 8
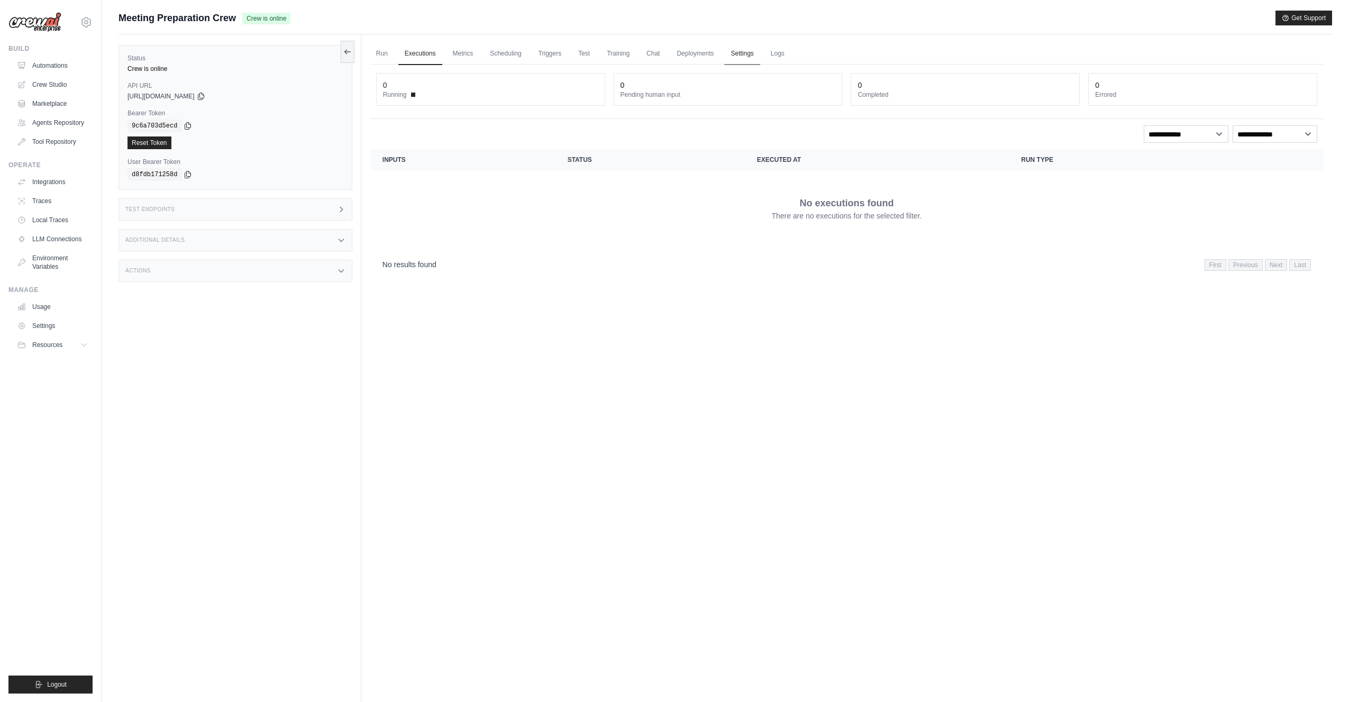
click at [729, 54] on link "Settings" at bounding box center [741, 54] width 35 height 22
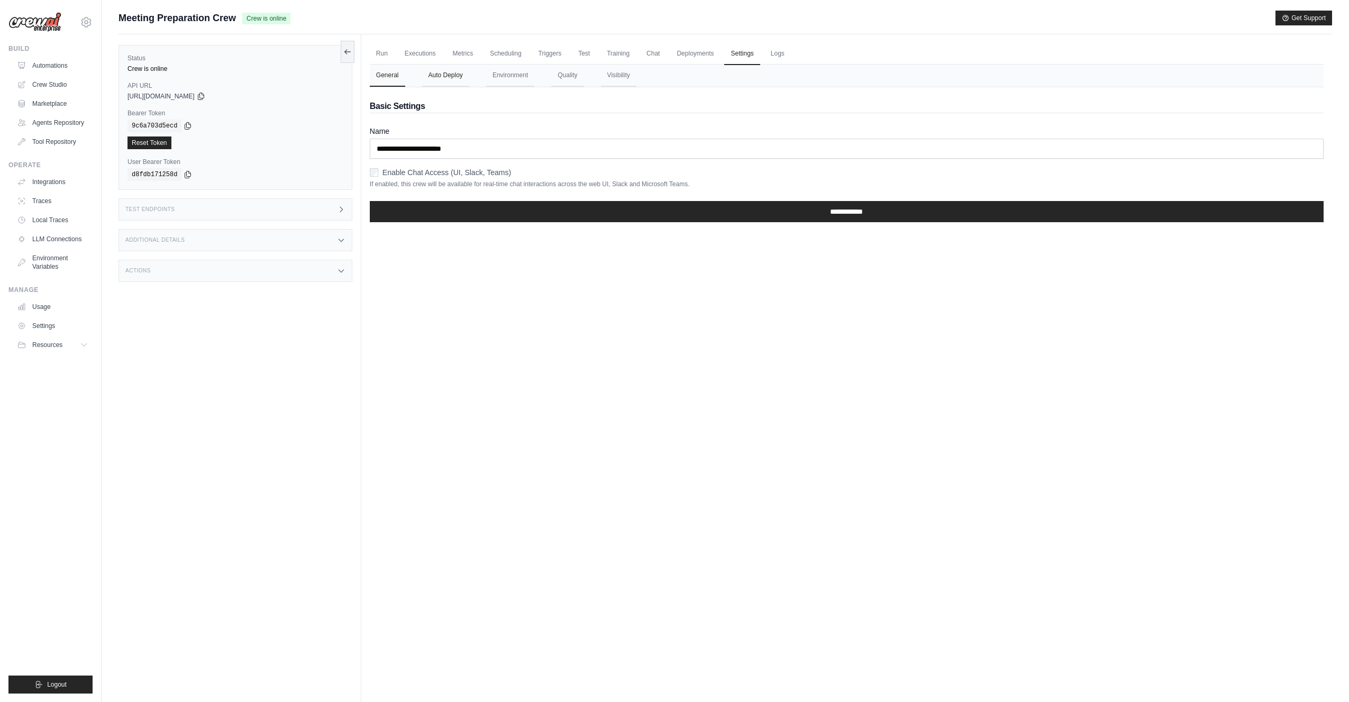
click at [447, 72] on button "Auto Deploy" at bounding box center [445, 76] width 47 height 22
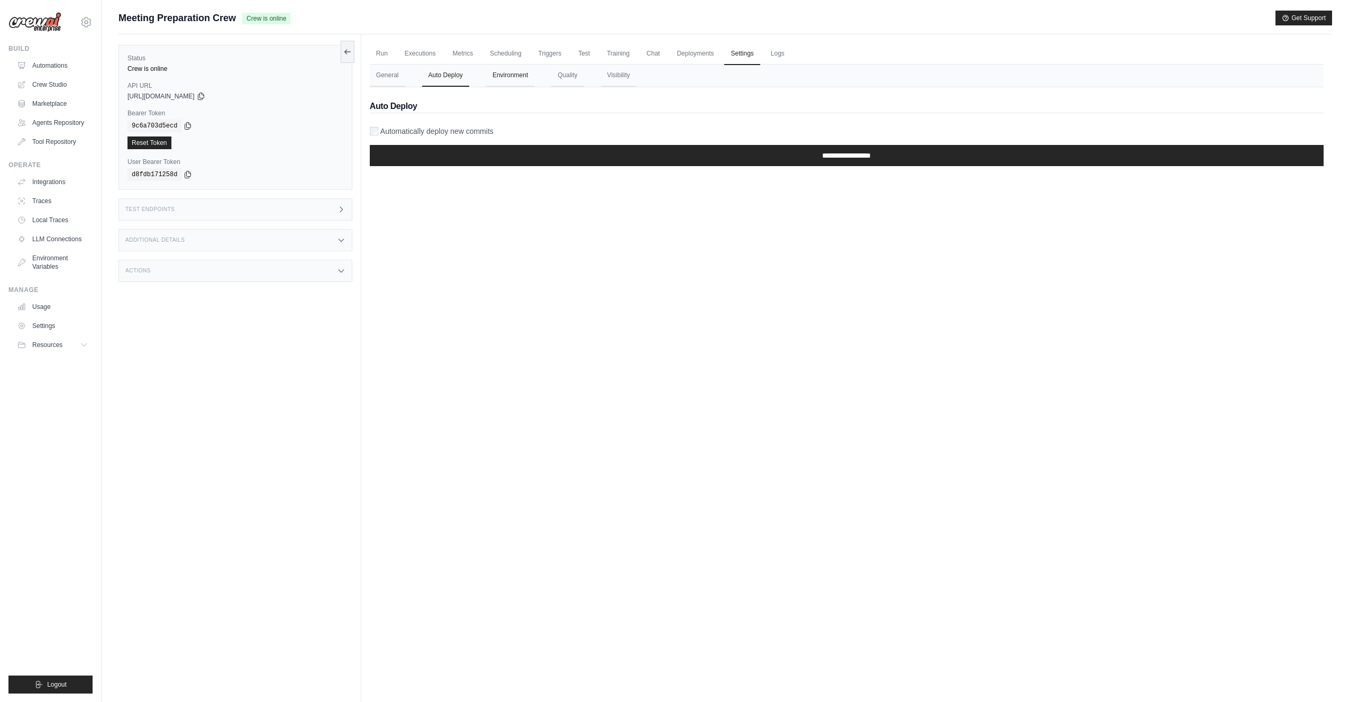
click at [508, 71] on button "Environment" at bounding box center [510, 76] width 48 height 22
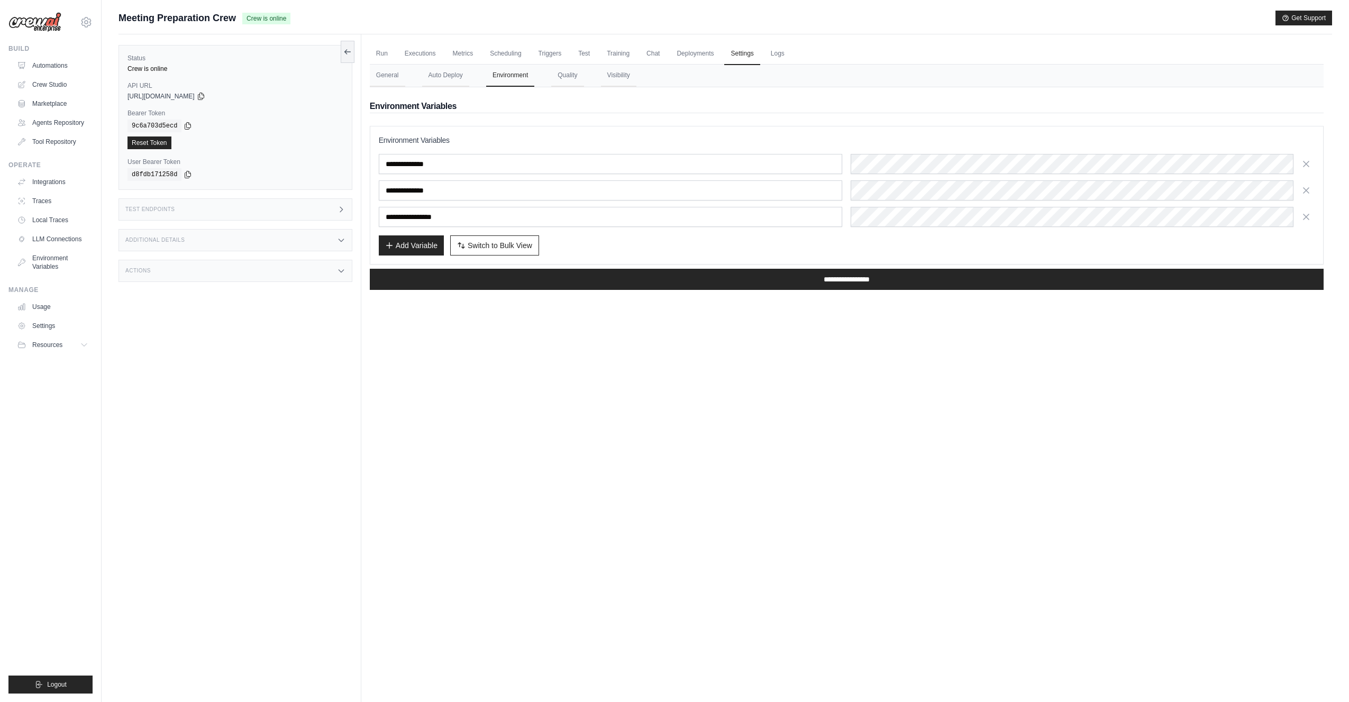
click at [574, 464] on div "Run Executions Metrics Scheduling Triggers Test Training Chat Deployments Setti…" at bounding box center [846, 385] width 971 height 702
click at [194, 273] on div "Actions" at bounding box center [236, 271] width 234 height 22
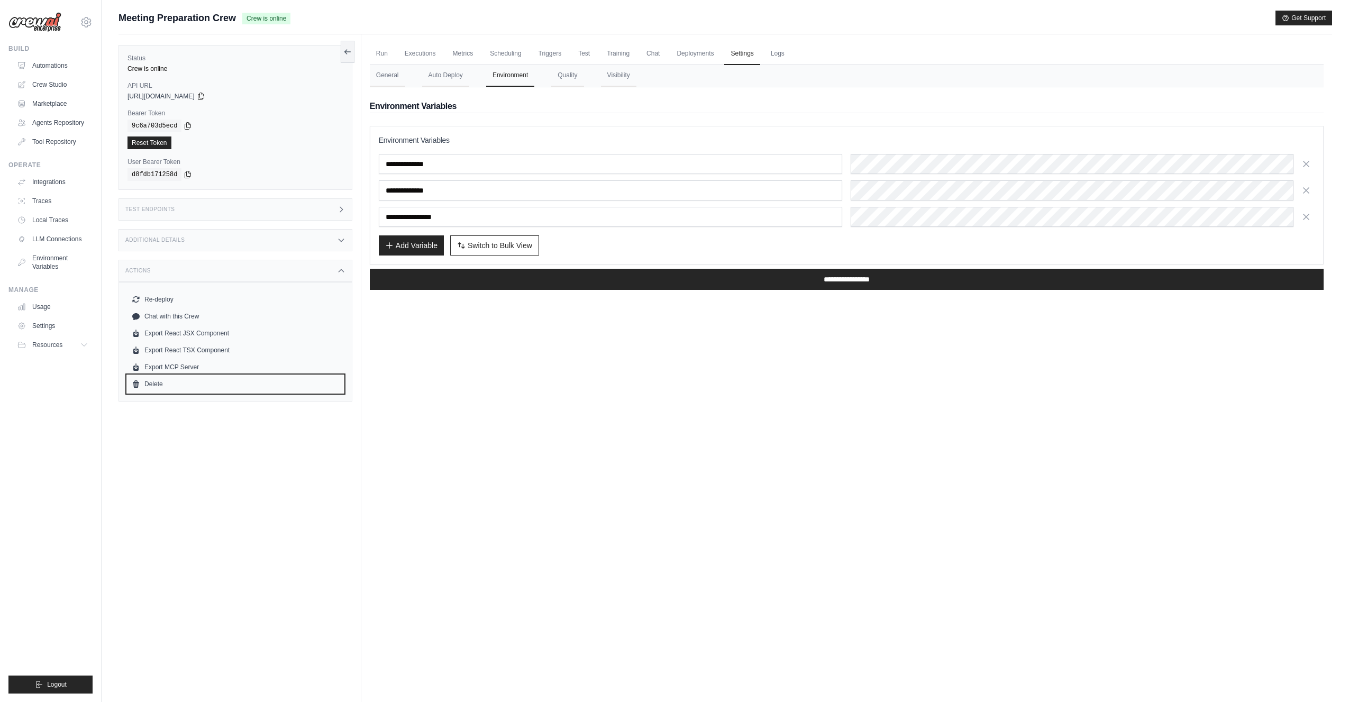
drag, startPoint x: 153, startPoint y: 382, endPoint x: 703, endPoint y: 33, distance: 651.8
click at [153, 382] on link "Delete" at bounding box center [236, 384] width 216 height 17
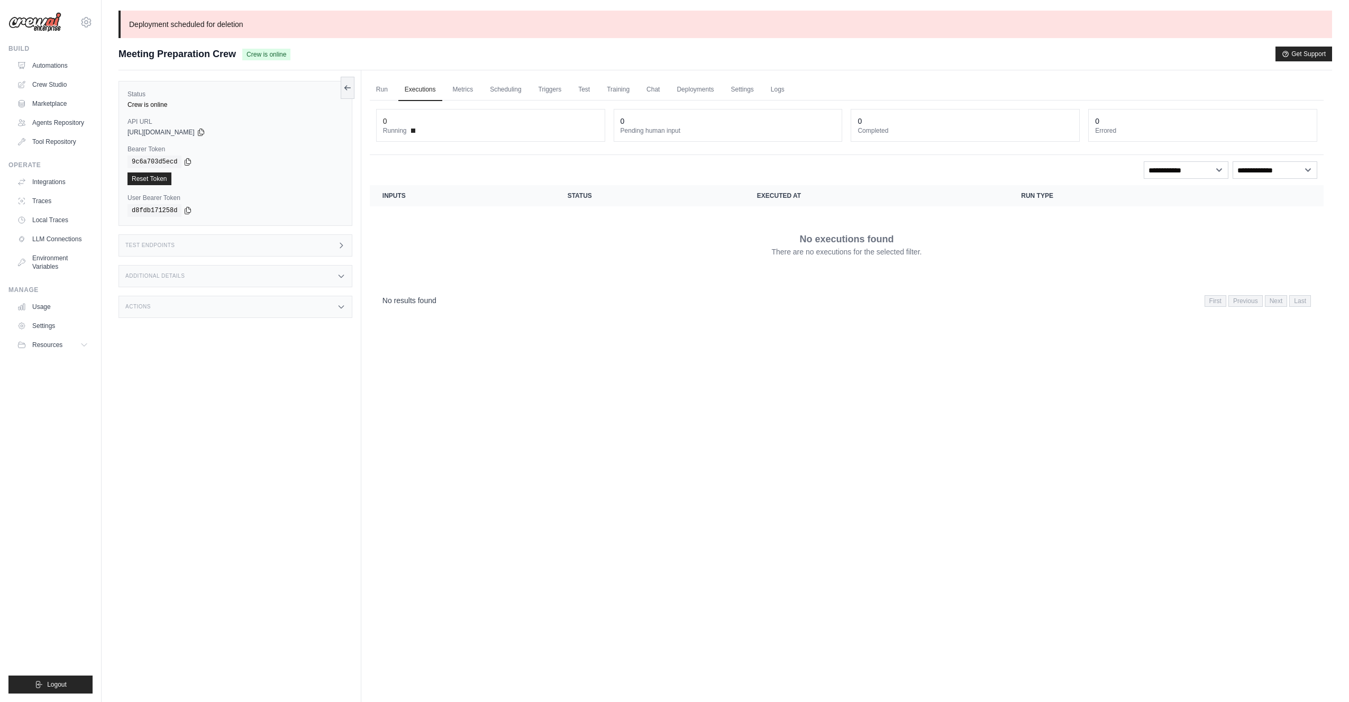
click at [372, 53] on div "Meeting Preparation Crew Crew is online Get Support" at bounding box center [726, 54] width 1214 height 15
click at [367, 52] on div "Meeting Preparation Crew Crew is online Get Support" at bounding box center [726, 54] width 1214 height 15
click at [42, 65] on link "Automations" at bounding box center [54, 65] width 80 height 17
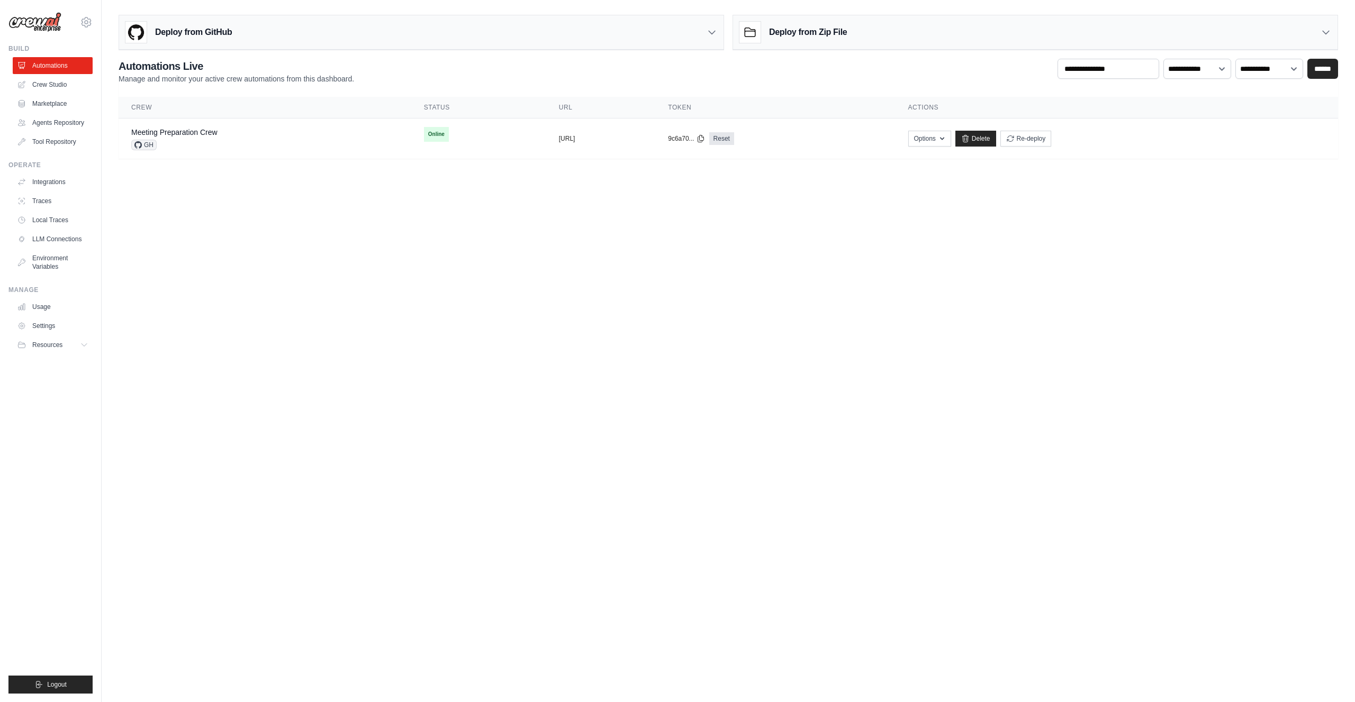
drag, startPoint x: 833, startPoint y: 279, endPoint x: 974, endPoint y: 210, distance: 157.4
click at [833, 279] on body "mikula.beutl@yahoo.com Settings Build Automations" at bounding box center [677, 351] width 1355 height 702
click at [738, 249] on body "mikula.beutl@yahoo.com Settings Build Automations" at bounding box center [677, 351] width 1355 height 702
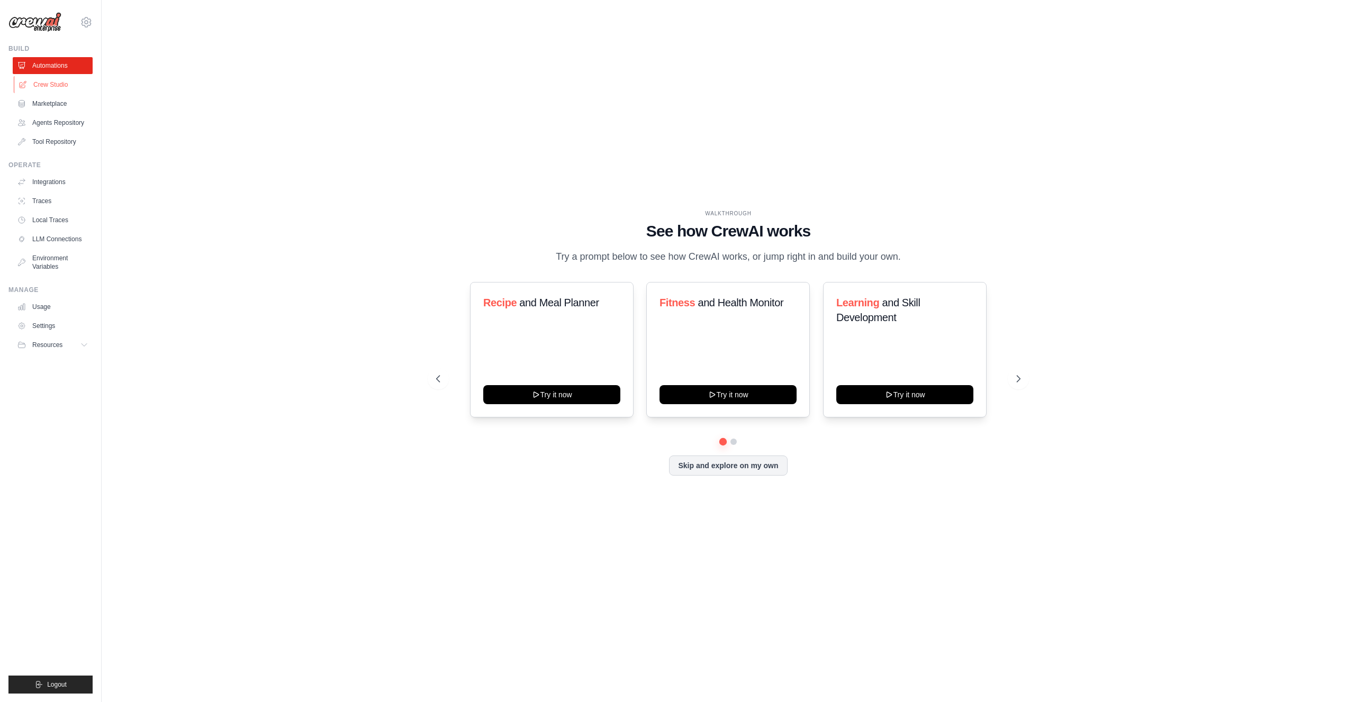
click at [52, 85] on link "Crew Studio" at bounding box center [54, 84] width 80 height 17
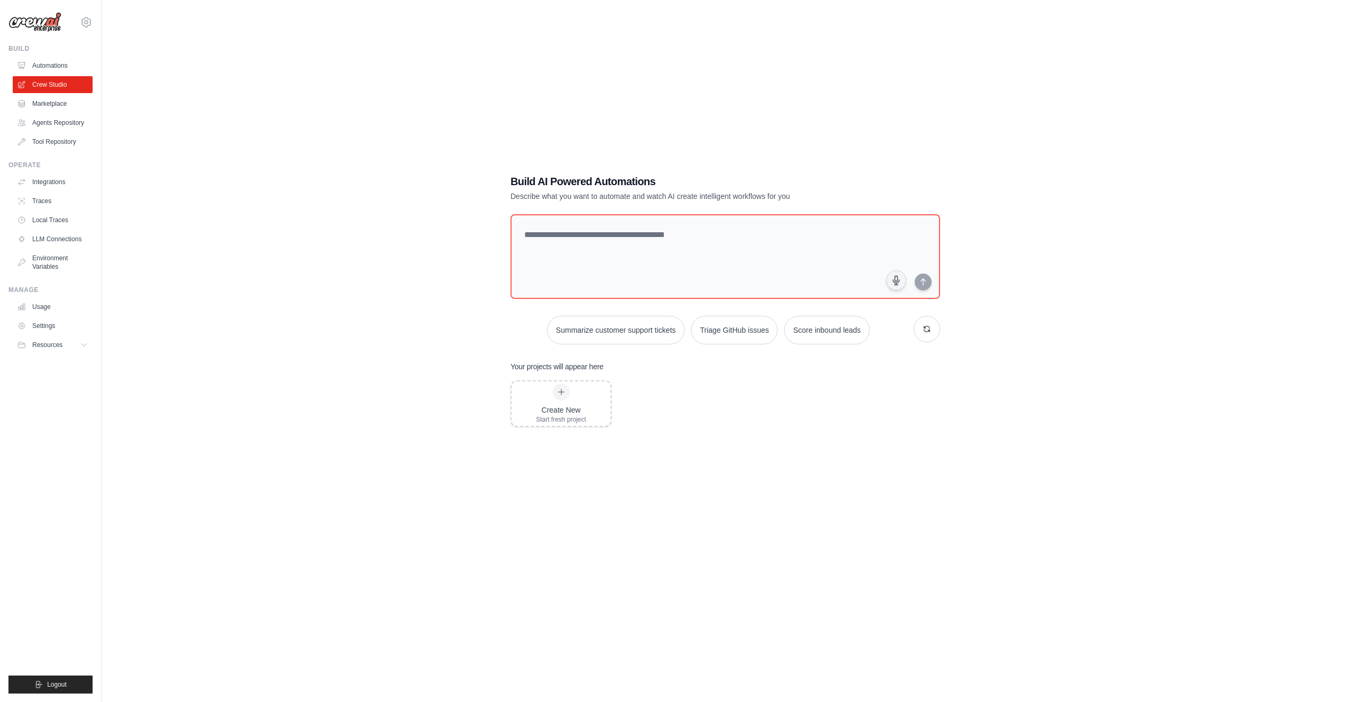
click at [50, 102] on link "Marketplace" at bounding box center [53, 103] width 80 height 17
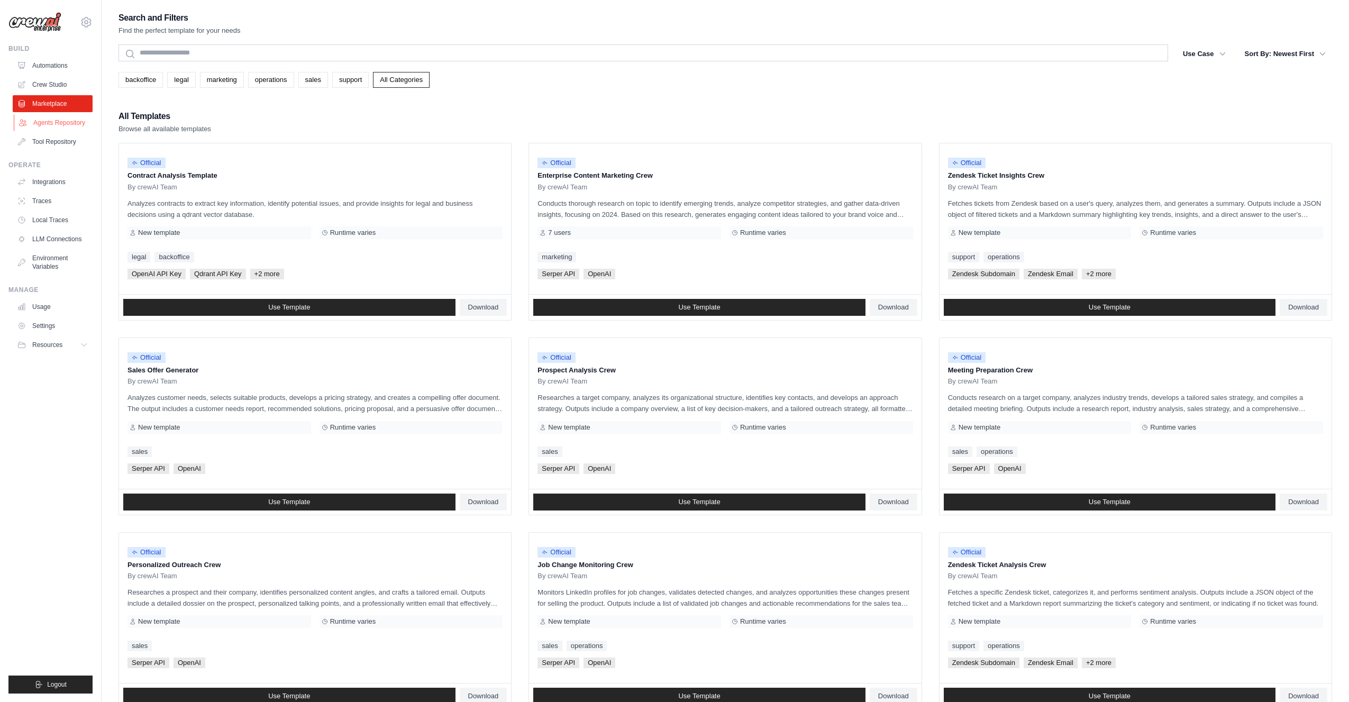
click at [55, 119] on link "Agents Repository" at bounding box center [54, 122] width 80 height 17
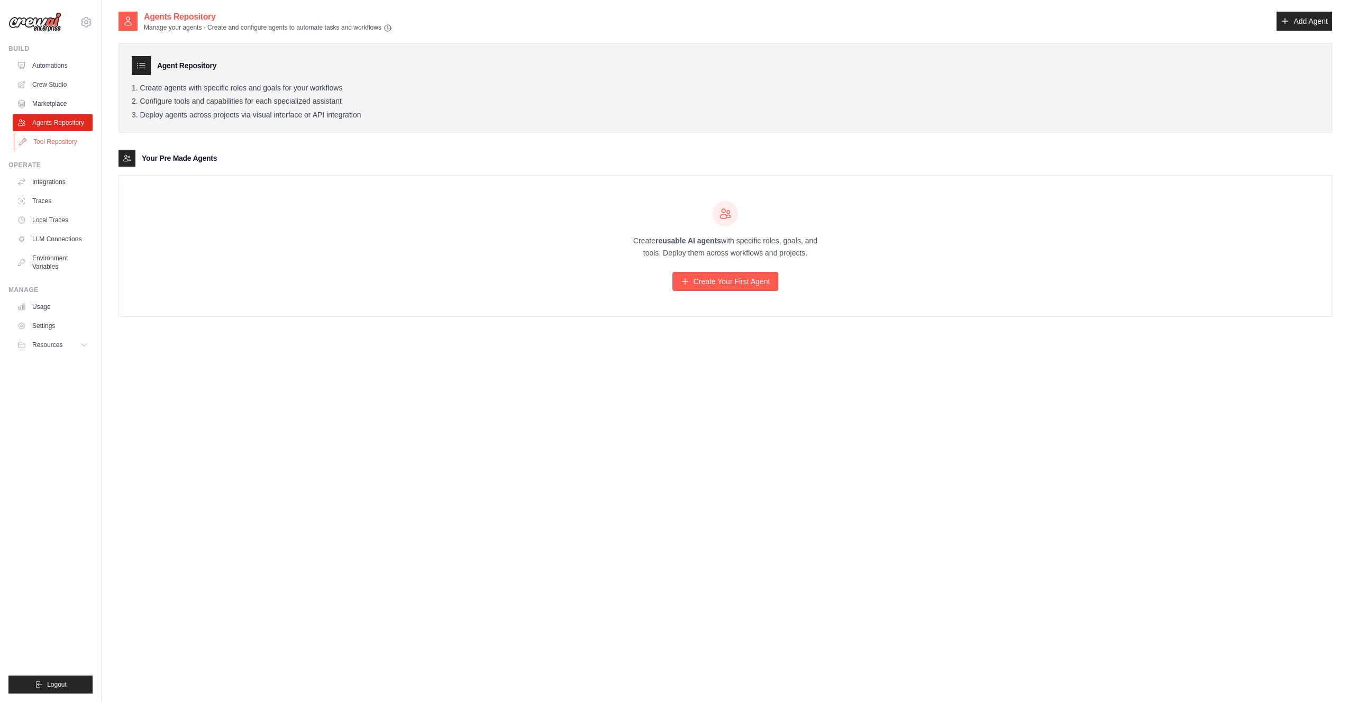
click at [53, 140] on link "Tool Repository" at bounding box center [54, 141] width 80 height 17
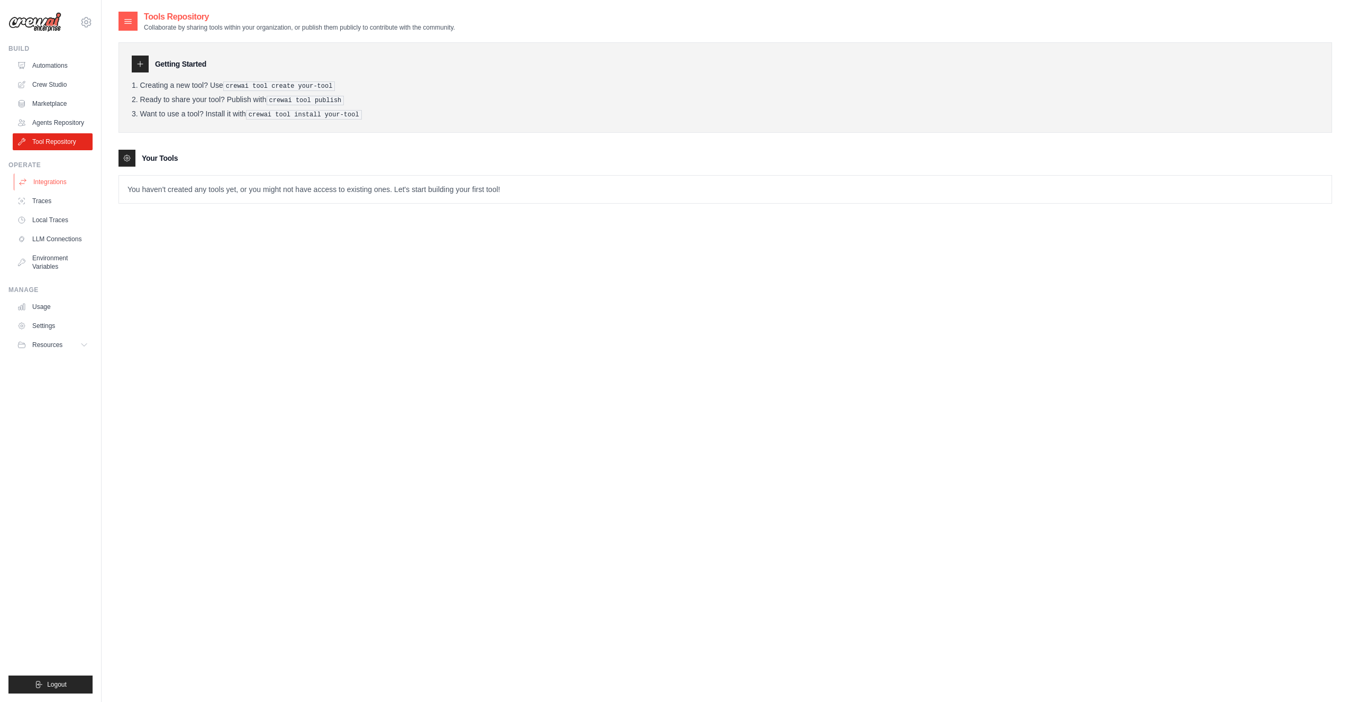
click at [48, 179] on link "Integrations" at bounding box center [54, 182] width 80 height 17
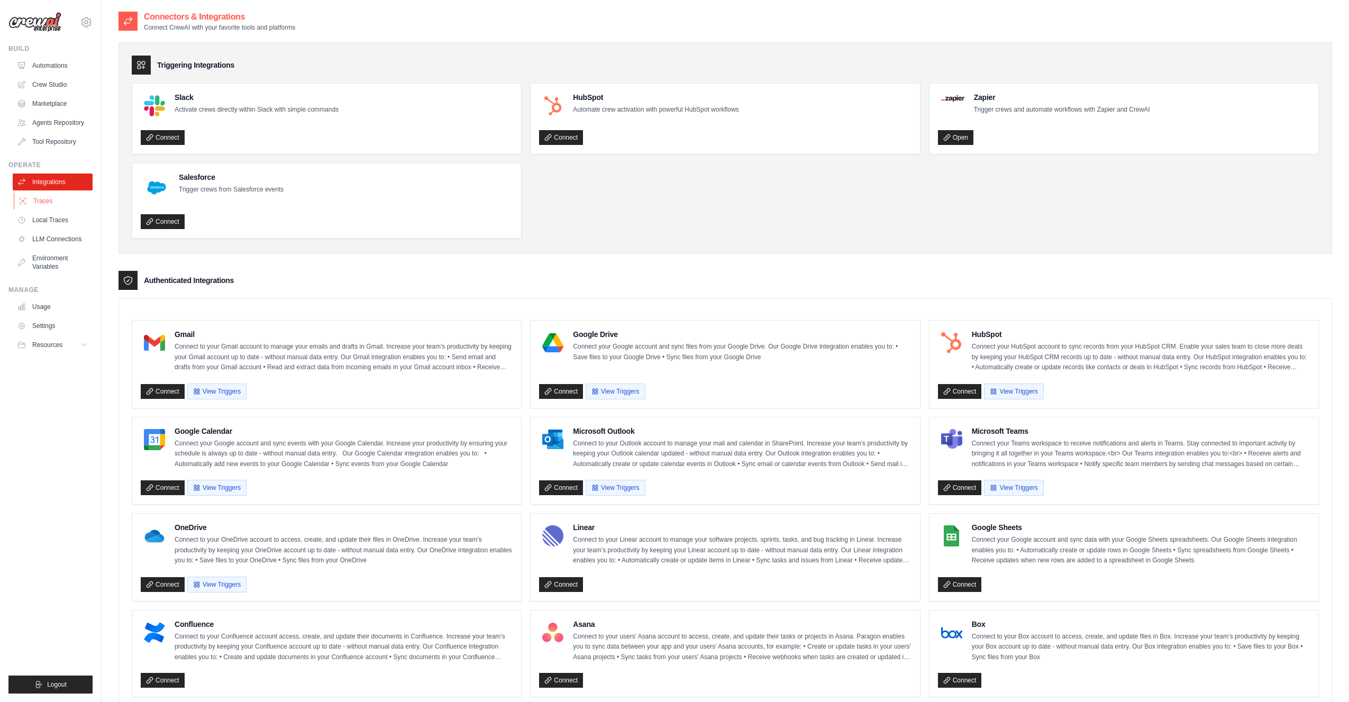
click at [50, 201] on link "Traces" at bounding box center [54, 201] width 80 height 17
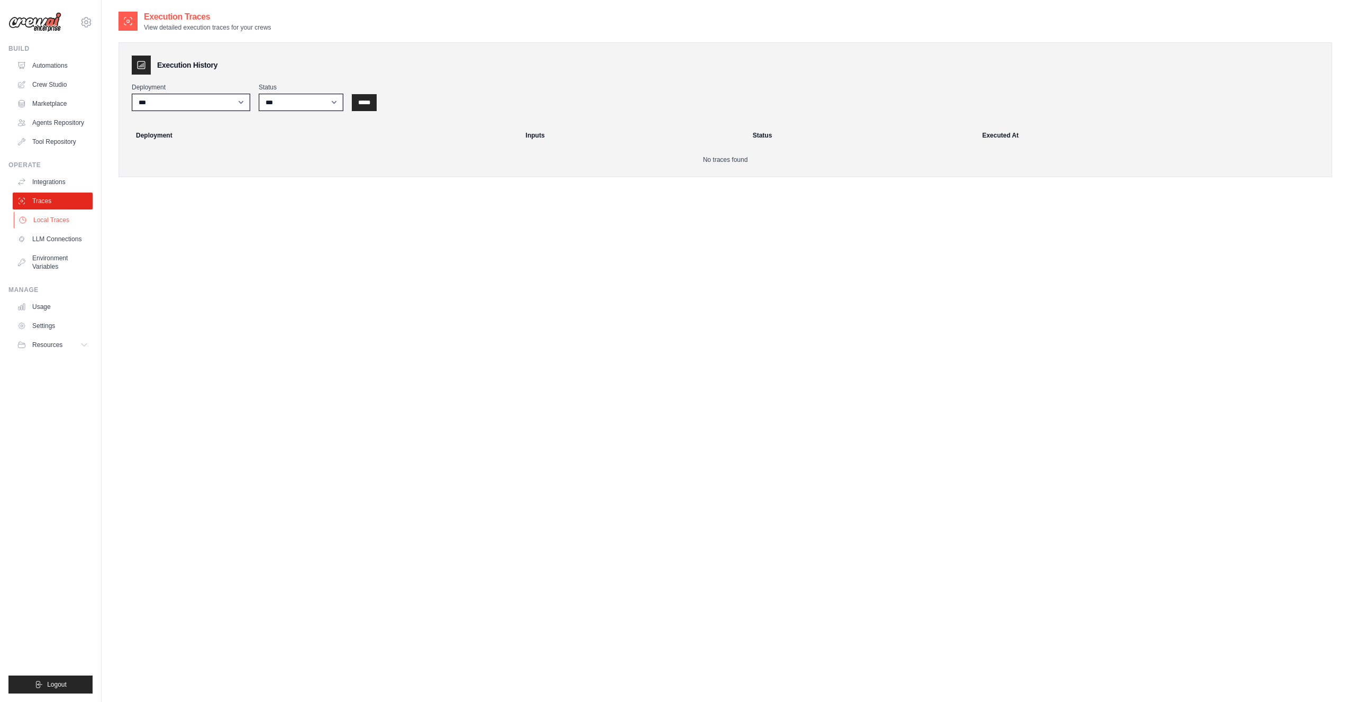
click at [46, 214] on link "Local Traces" at bounding box center [54, 220] width 80 height 17
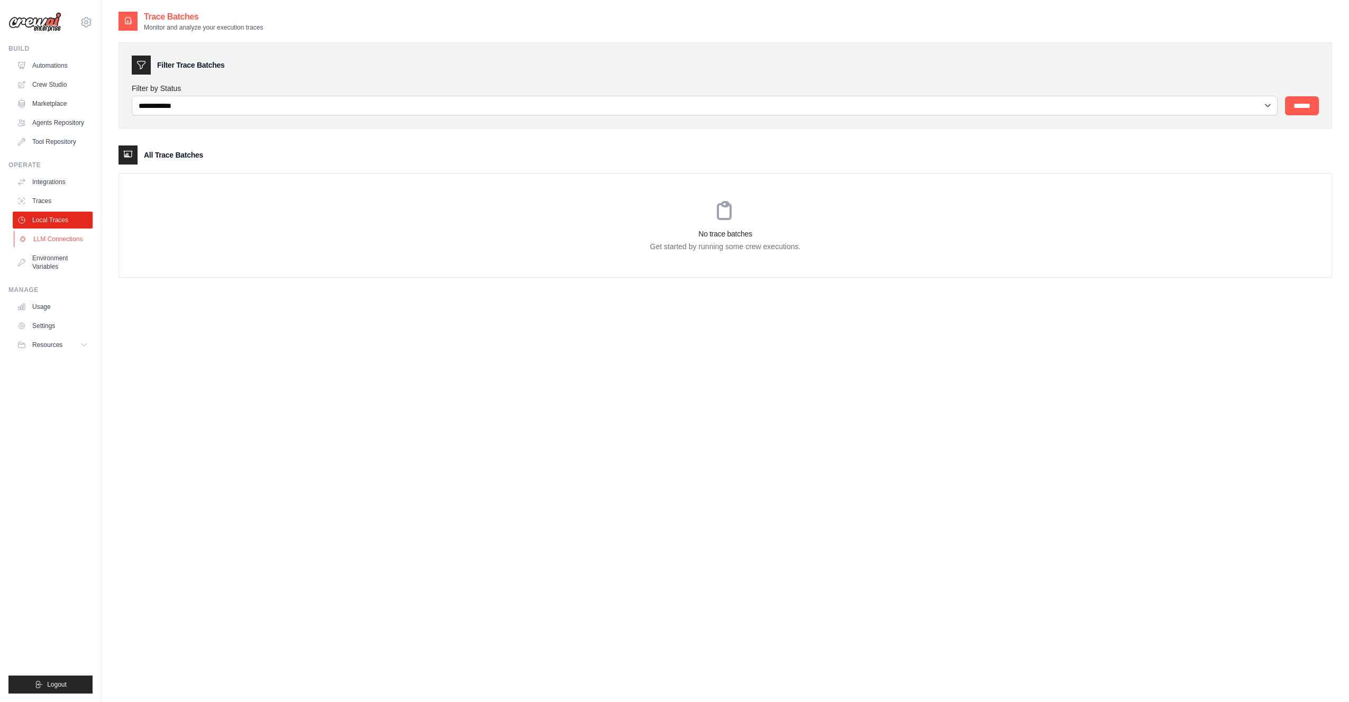
click at [51, 241] on link "LLM Connections" at bounding box center [54, 239] width 80 height 17
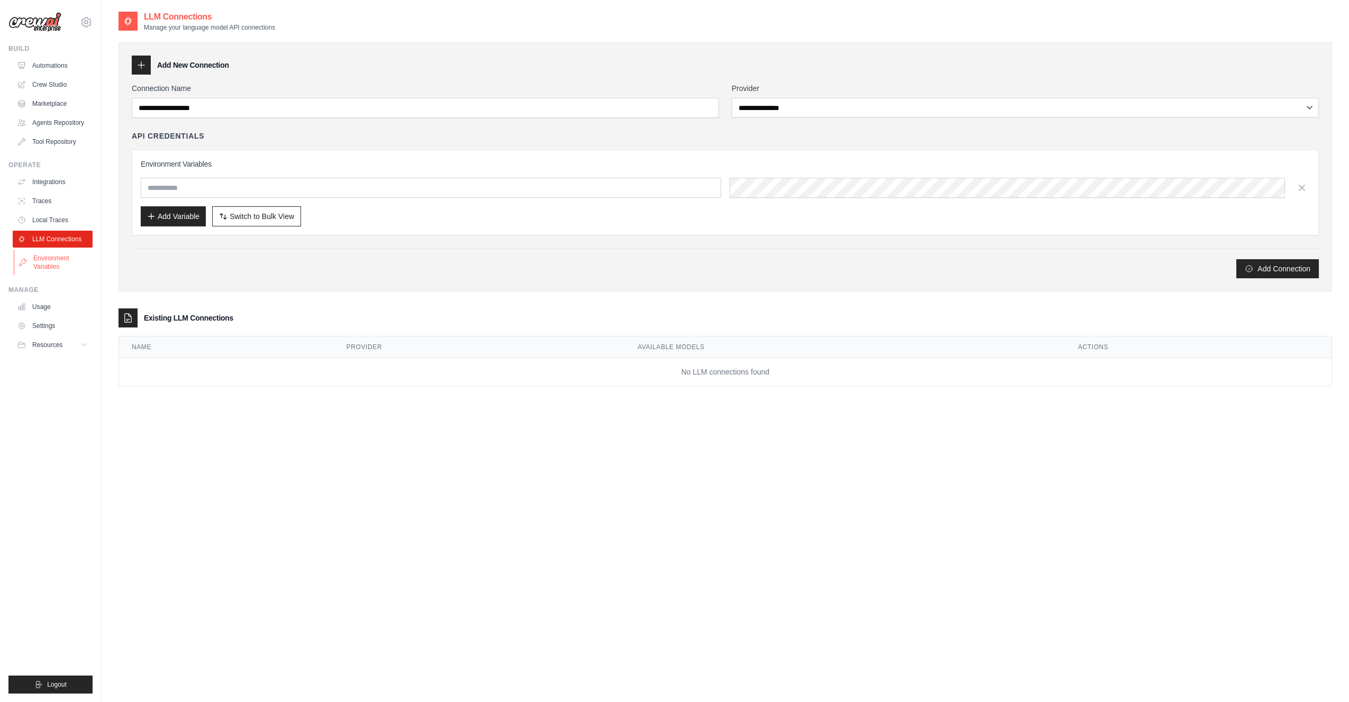
click at [51, 260] on link "Environment Variables" at bounding box center [54, 262] width 80 height 25
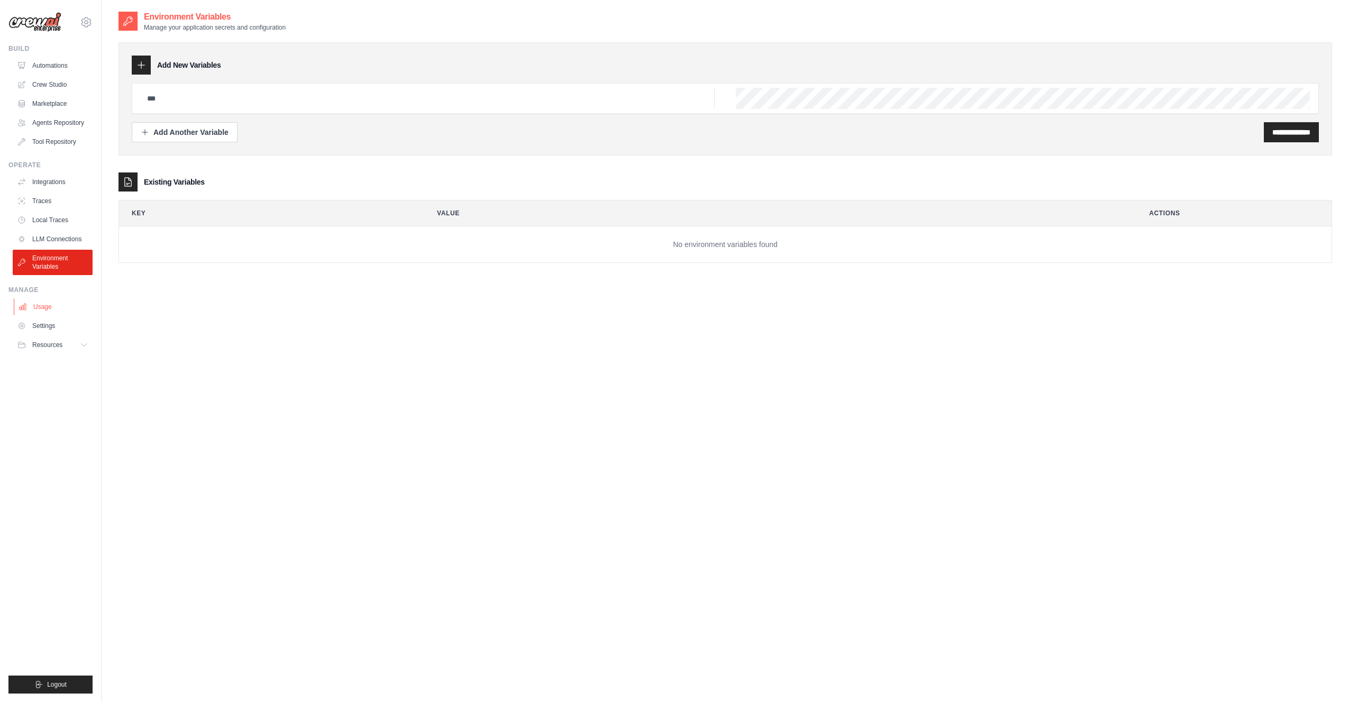
click at [40, 307] on link "Usage" at bounding box center [54, 306] width 80 height 17
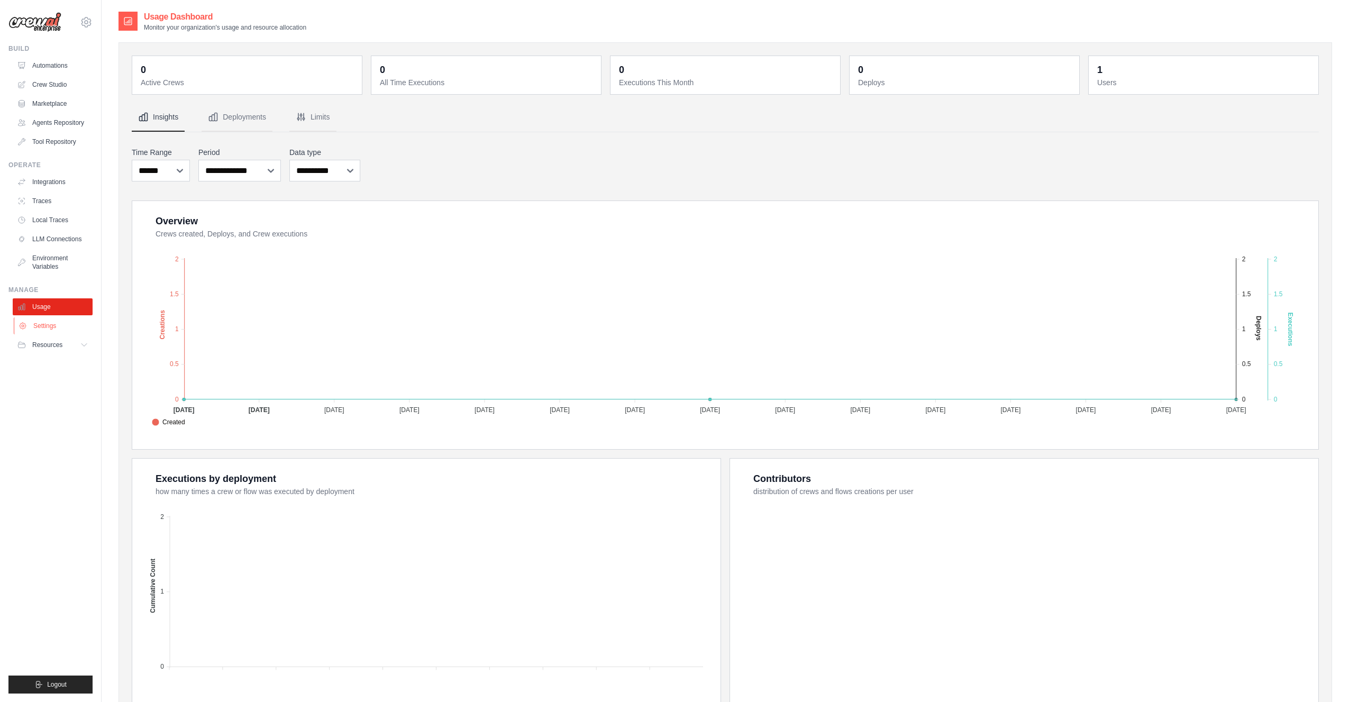
click at [47, 328] on link "Settings" at bounding box center [54, 325] width 80 height 17
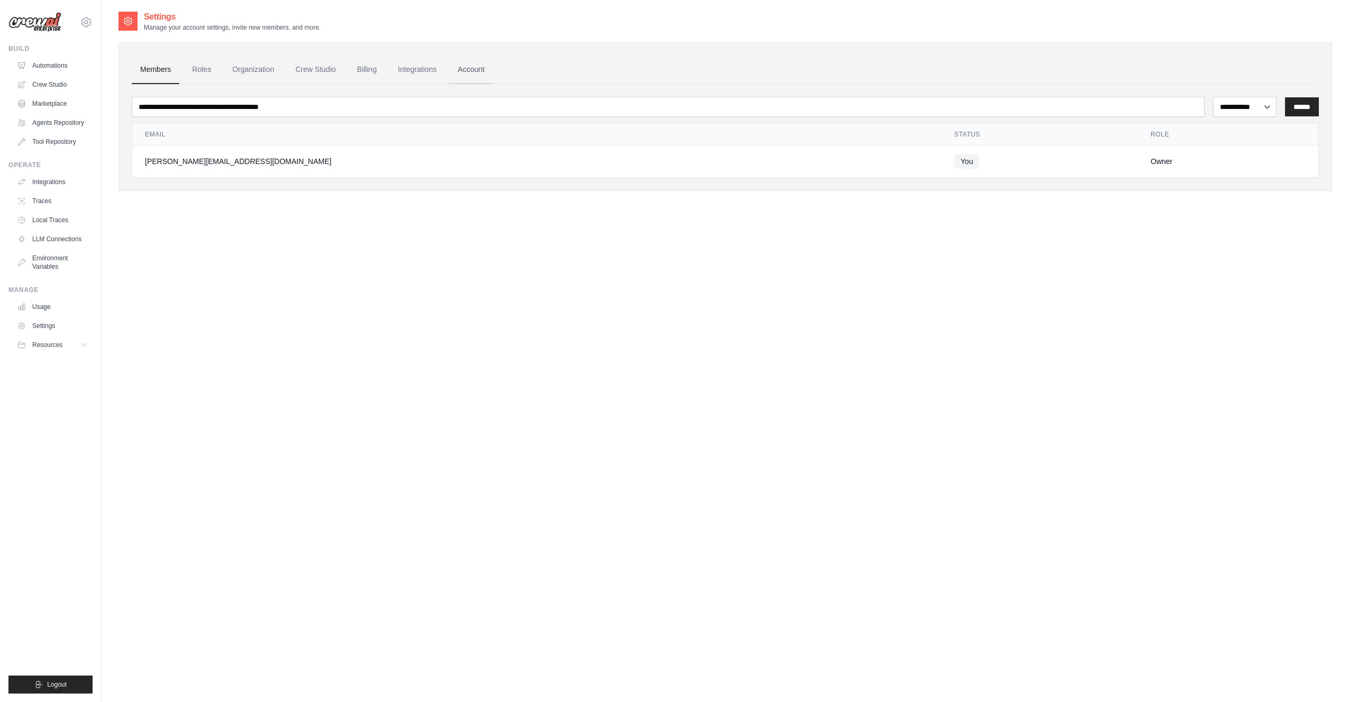
click at [463, 66] on link "Account" at bounding box center [471, 70] width 44 height 29
click at [174, 156] on div "[PERSON_NAME][EMAIL_ADDRESS][DOMAIN_NAME]" at bounding box center [537, 161] width 784 height 11
copy tr "[PERSON_NAME][EMAIL_ADDRESS][DOMAIN_NAME]"
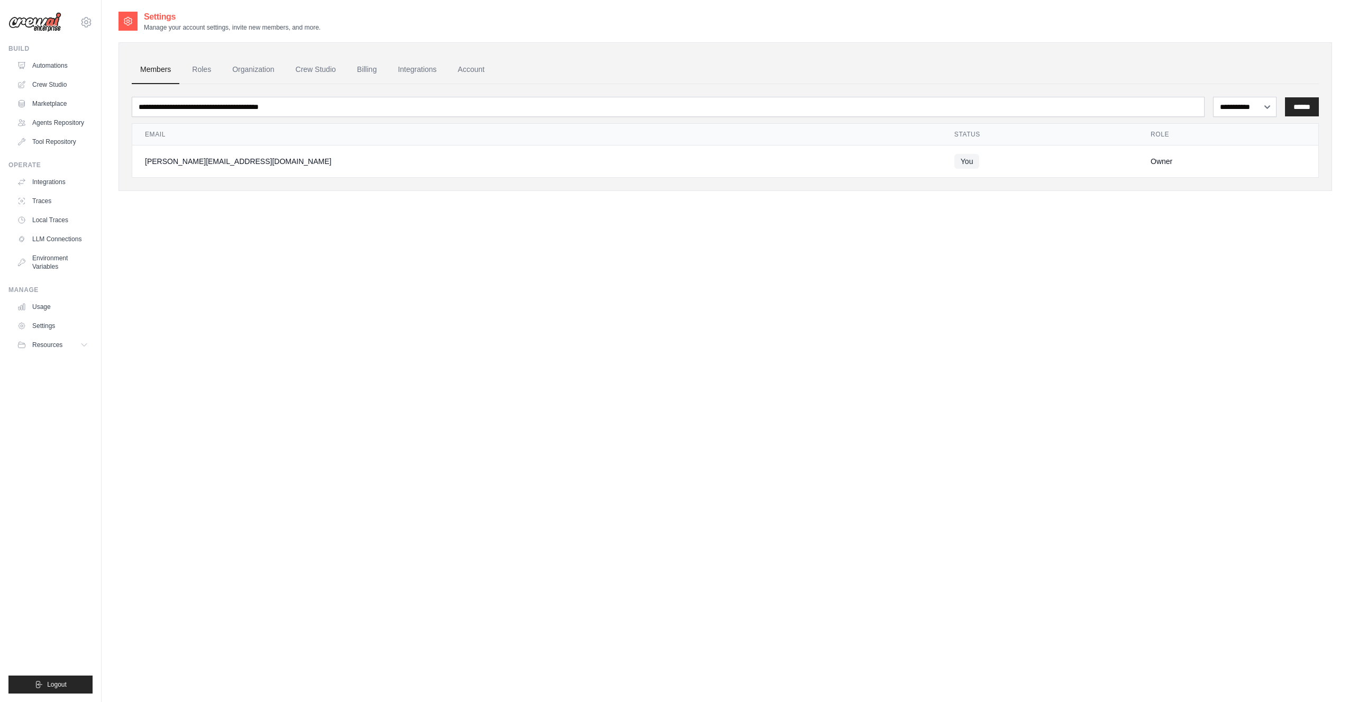
click at [520, 276] on div "**********" at bounding box center [726, 362] width 1214 height 702
click at [474, 66] on link "Account" at bounding box center [471, 70] width 44 height 29
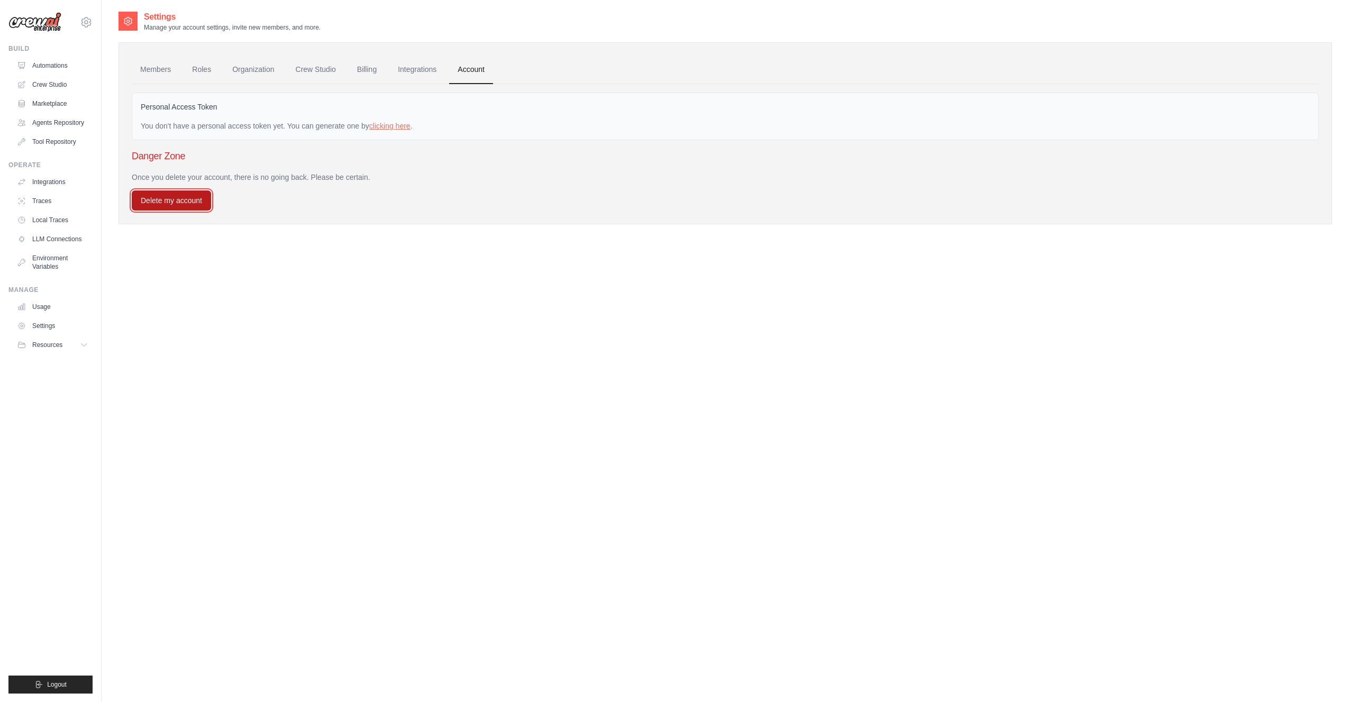
click at [181, 204] on button "Delete my account" at bounding box center [171, 200] width 79 height 20
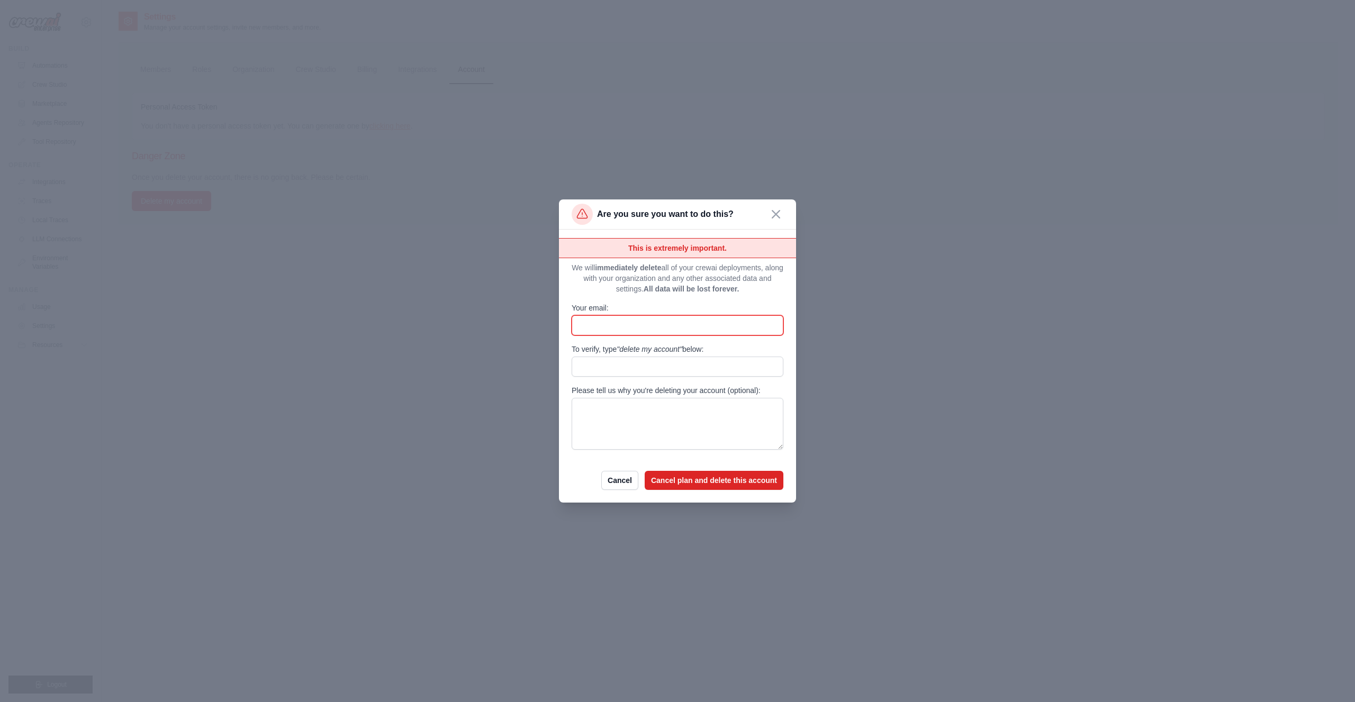
click at [679, 324] on input "Your email:" at bounding box center [677, 325] width 212 height 20
paste input "**********"
type input "**********"
click at [673, 365] on input "To verify, type "delete my account" below:" at bounding box center [677, 367] width 212 height 20
drag, startPoint x: 623, startPoint y: 347, endPoint x: 681, endPoint y: 357, distance: 59.2
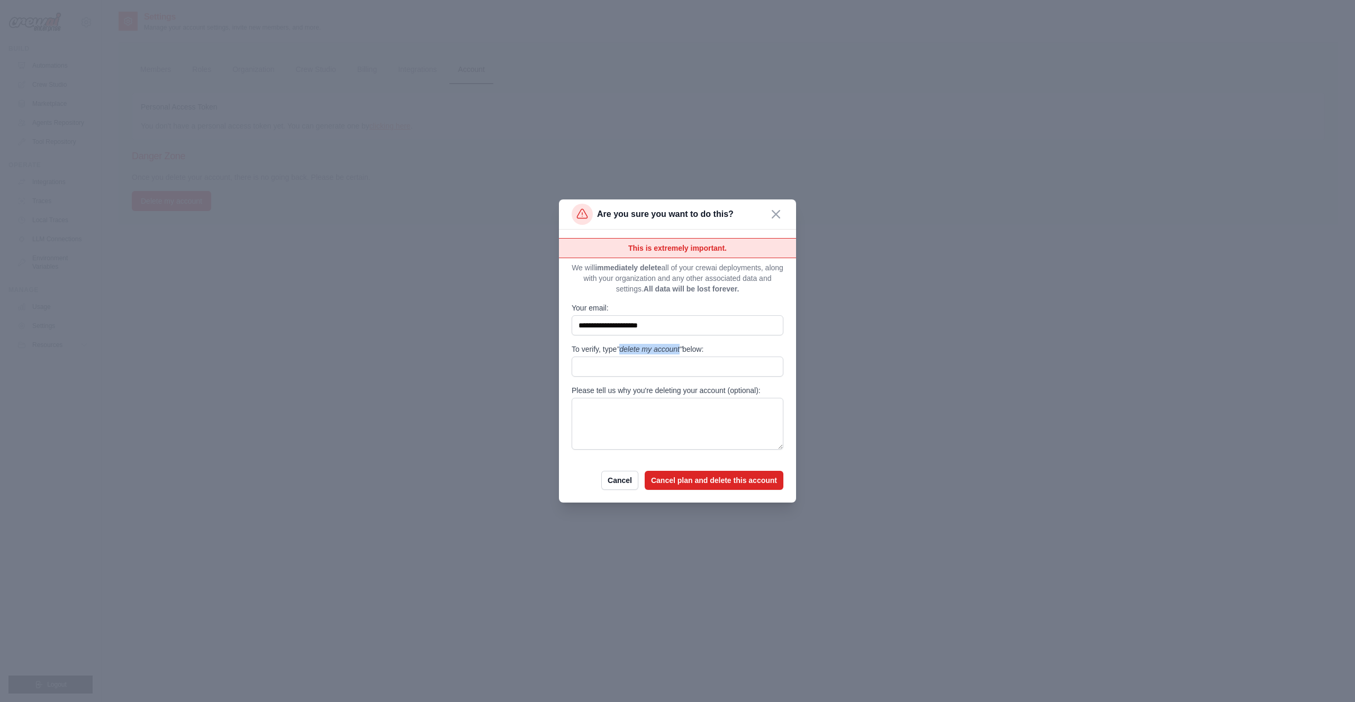
click at [682, 349] on span ""delete my account"" at bounding box center [649, 349] width 66 height 8
copy span "delete my account"
click at [677, 364] on input "To verify, type "delete my account" below:" at bounding box center [677, 367] width 212 height 20
paste input "**********"
type input "**********"
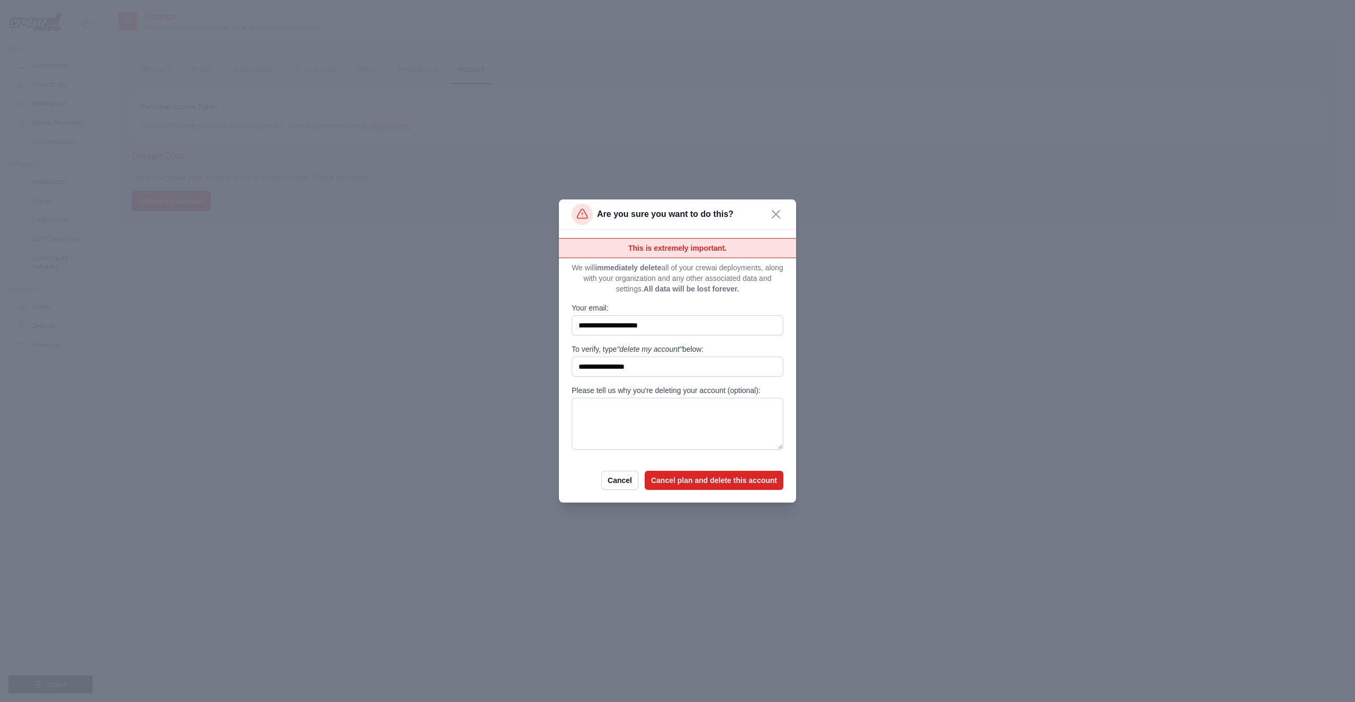
click at [724, 386] on label "Please tell us why you're deleting your account (optional):" at bounding box center [677, 390] width 212 height 11
click at [724, 398] on textarea "Please tell us why you're deleting your account (optional):" at bounding box center [677, 424] width 212 height 52
drag, startPoint x: 740, startPoint y: 460, endPoint x: 725, endPoint y: 474, distance: 19.8
click at [727, 474] on form "**********" at bounding box center [677, 364] width 212 height 252
click at [705, 482] on button "Cancel plan and delete this account" at bounding box center [713, 479] width 139 height 19
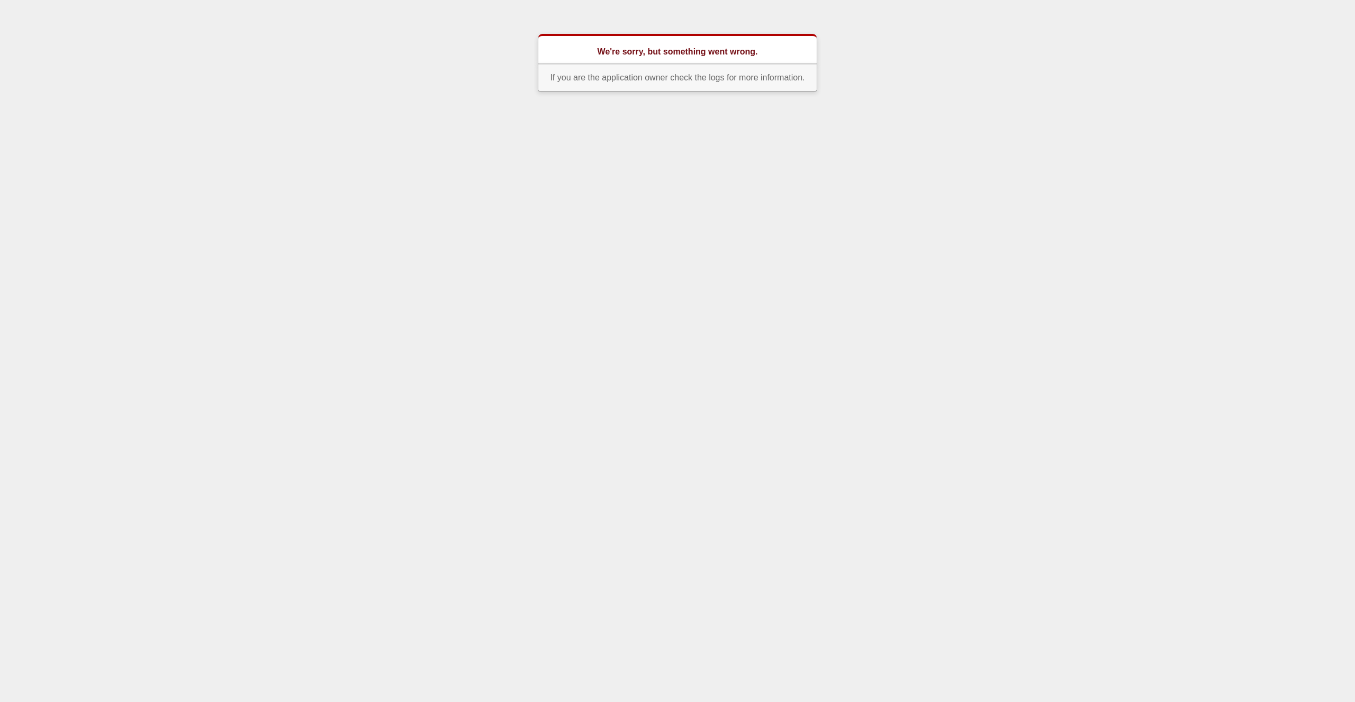
click at [681, 74] on p "If you are the application owner check the logs for more information." at bounding box center [677, 78] width 279 height 28
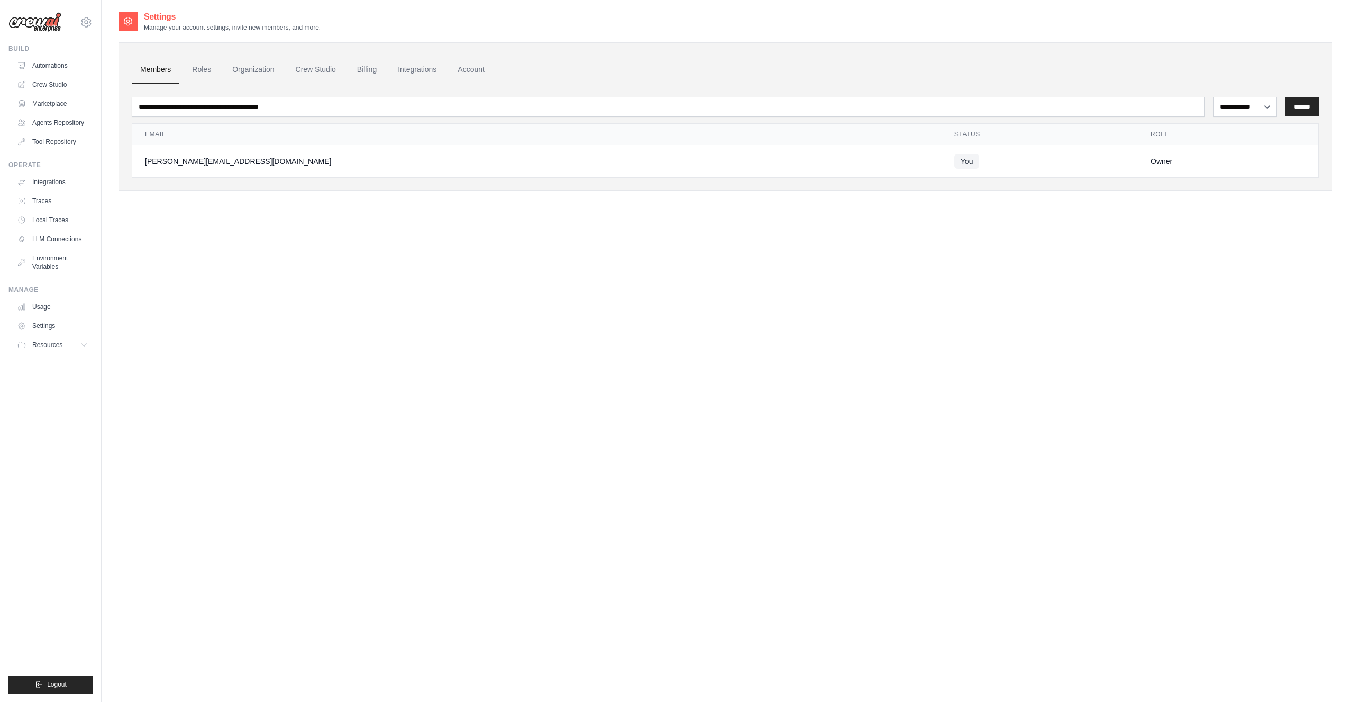
drag, startPoint x: 145, startPoint y: 159, endPoint x: 280, endPoint y: 160, distance: 134.9
click at [276, 160] on div "[PERSON_NAME][EMAIL_ADDRESS][DOMAIN_NAME]" at bounding box center [537, 161] width 784 height 11
copy div "[PERSON_NAME][EMAIL_ADDRESS][DOMAIN_NAME]"
drag, startPoint x: 425, startPoint y: 278, endPoint x: 433, endPoint y: 251, distance: 28.1
click at [426, 274] on div "**********" at bounding box center [726, 362] width 1214 height 702
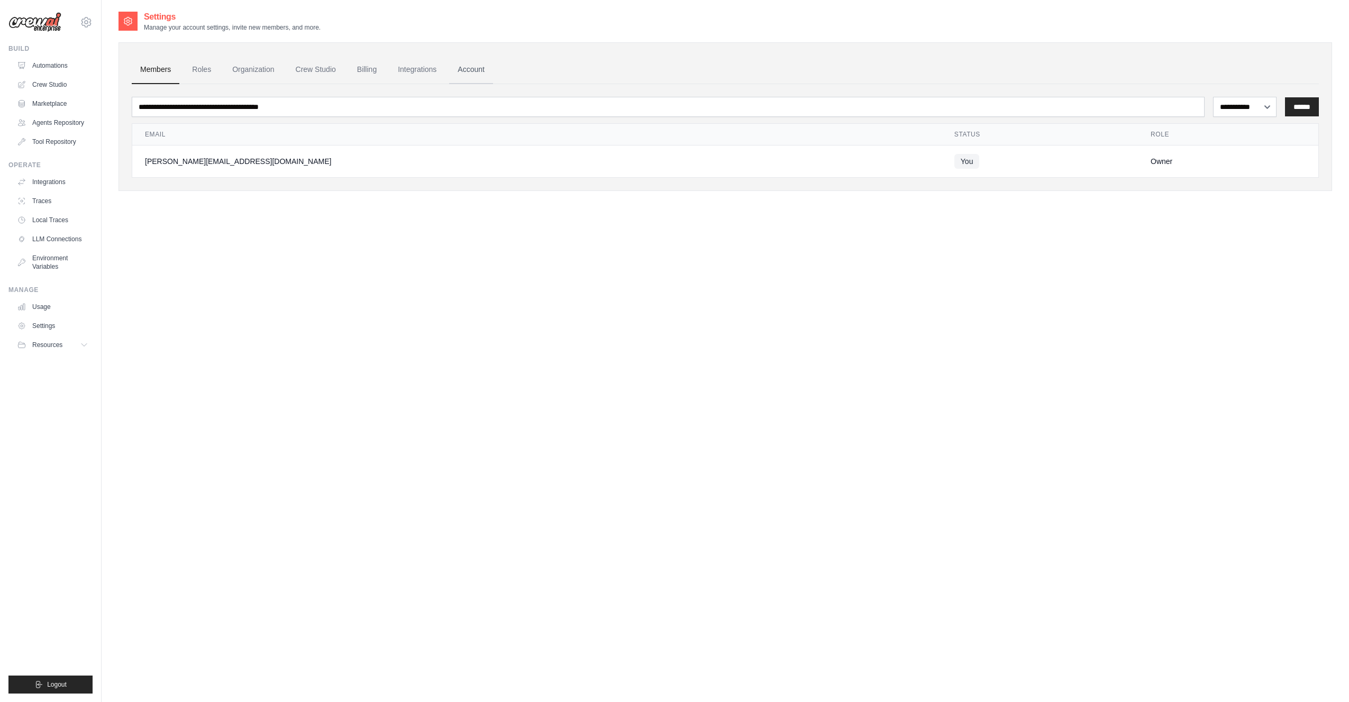
click at [476, 71] on link "Account" at bounding box center [471, 70] width 44 height 29
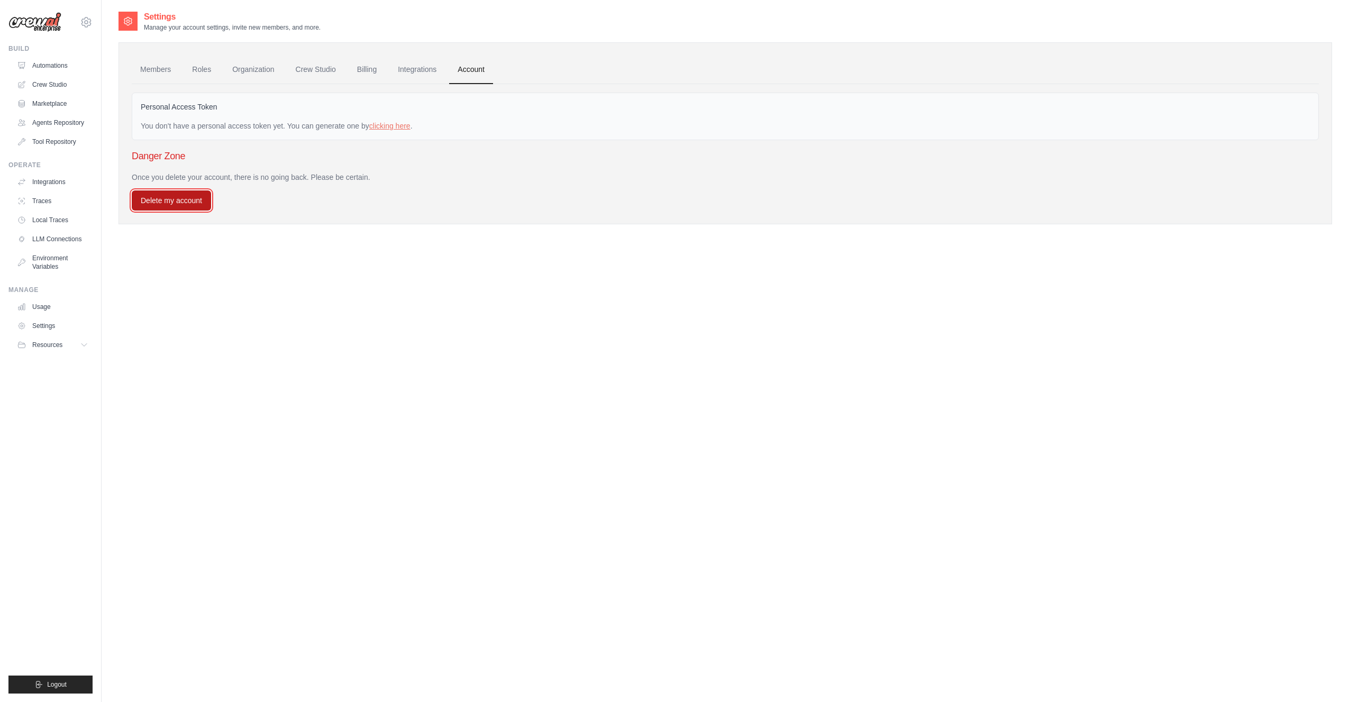
click at [178, 201] on button "Delete my account" at bounding box center [171, 200] width 79 height 20
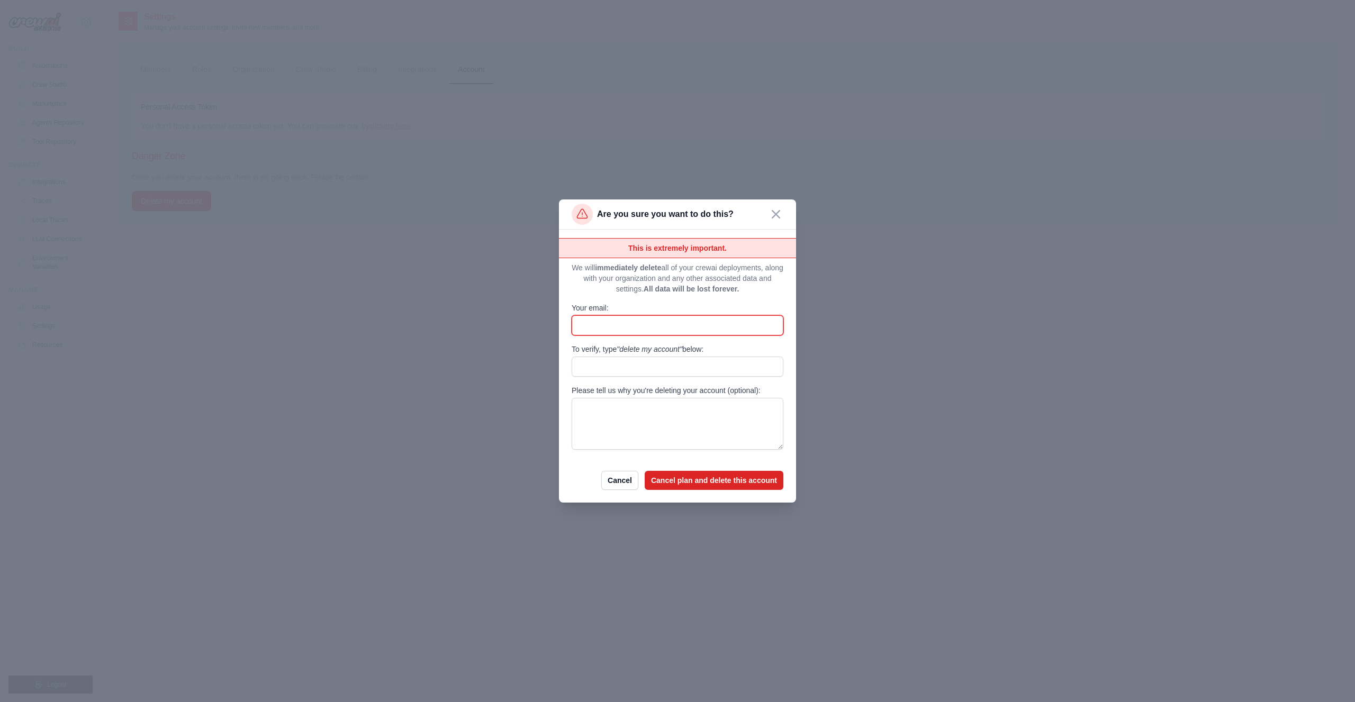
click at [659, 325] on input "Your email:" at bounding box center [677, 325] width 212 height 20
paste input "**********"
type input "**********"
click at [682, 283] on p "We will immediately delete all of your crewai deployments, along with your orga…" at bounding box center [677, 278] width 212 height 32
click at [631, 366] on input "To verify, type "delete my account" below:" at bounding box center [677, 367] width 212 height 20
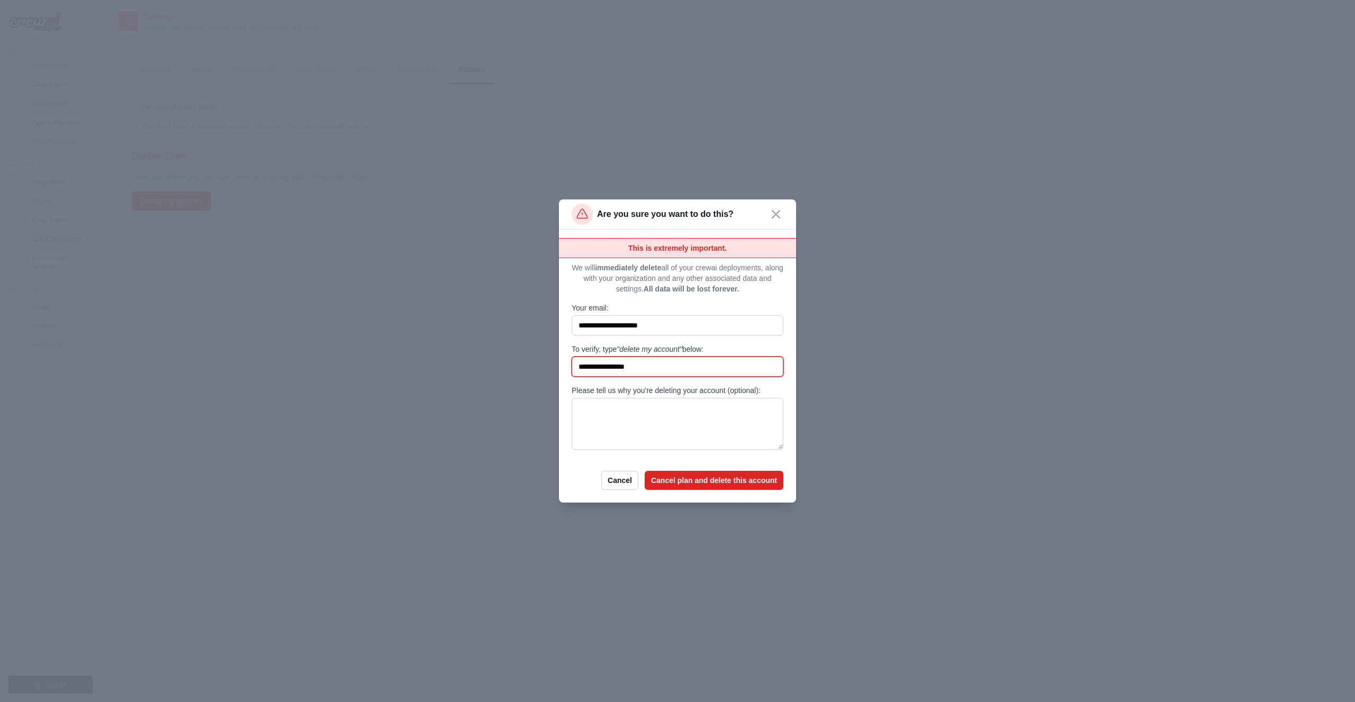
type input "**********"
click at [661, 347] on span ""delete my account"" at bounding box center [649, 349] width 66 height 8
click at [661, 357] on input "**********" at bounding box center [677, 367] width 212 height 20
click at [634, 458] on form "**********" at bounding box center [677, 364] width 212 height 252
click at [703, 477] on button "Cancel plan and delete this account" at bounding box center [713, 479] width 139 height 19
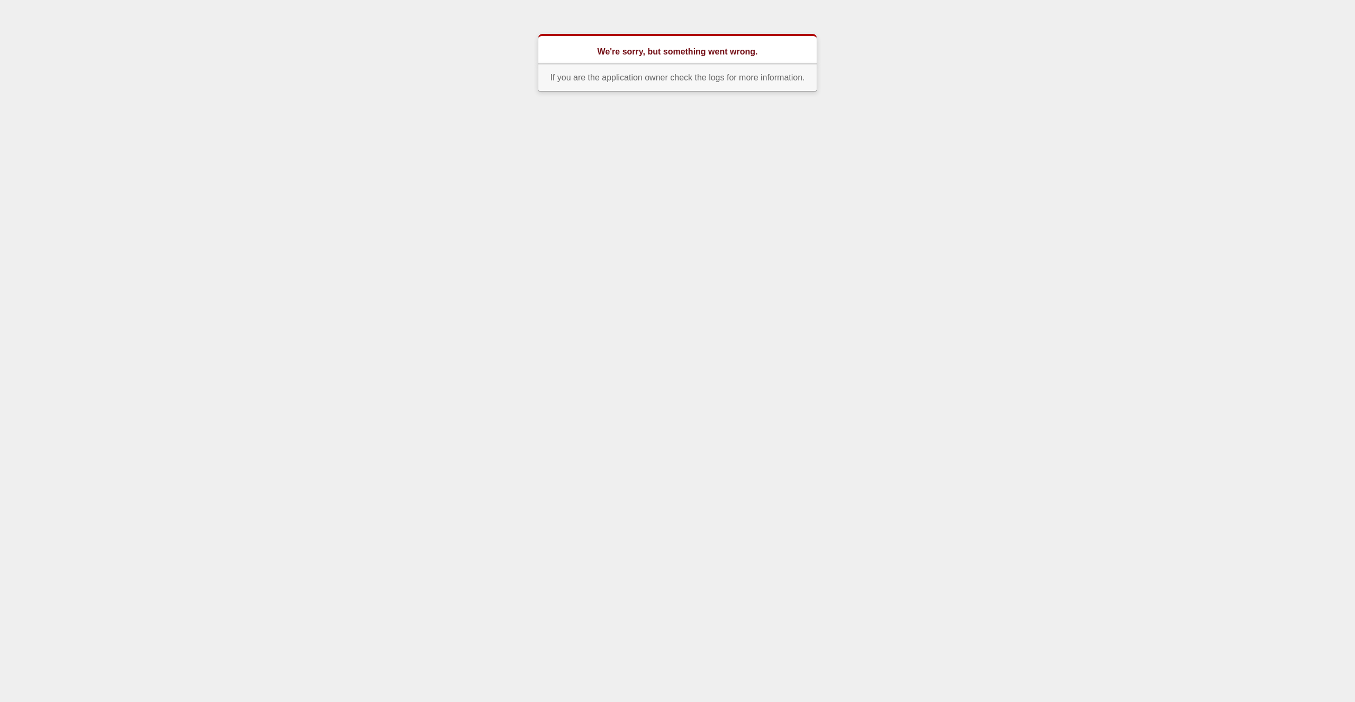
click at [737, 76] on p "If you are the application owner check the logs for more information." at bounding box center [677, 78] width 279 height 28
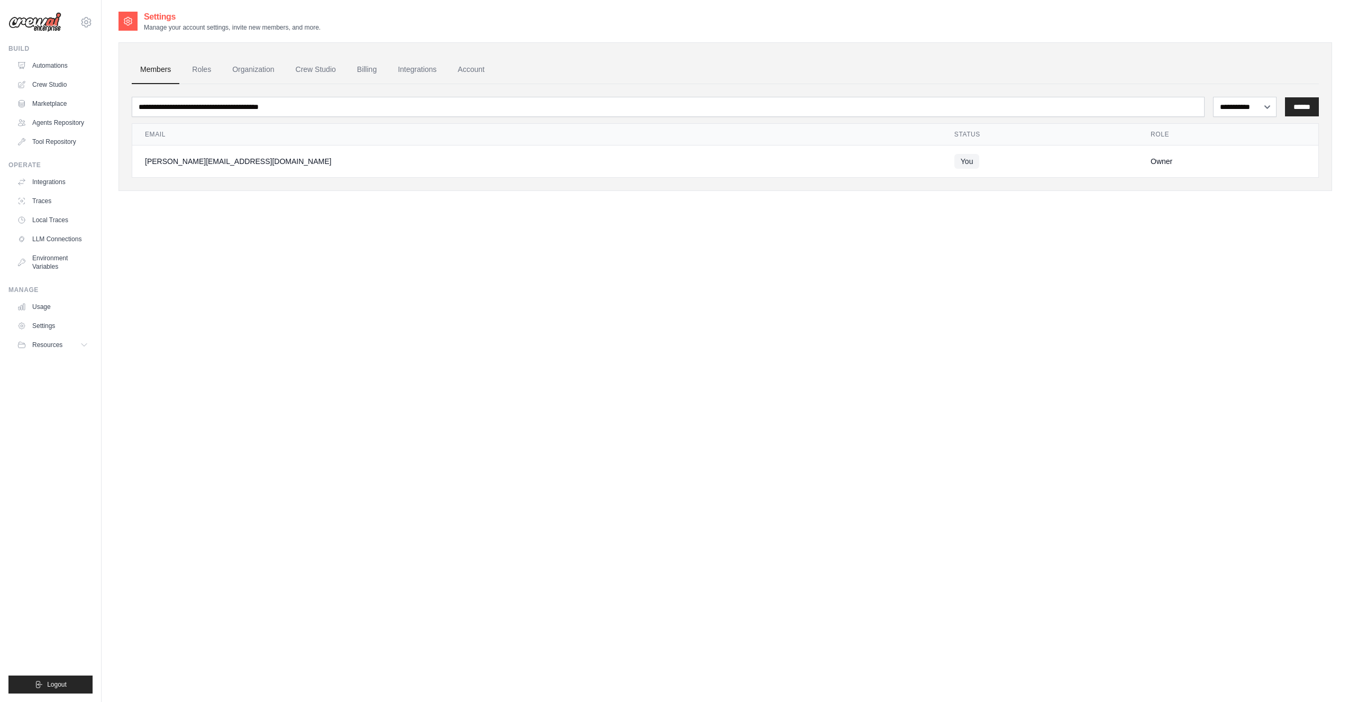
click at [708, 280] on div "**********" at bounding box center [726, 362] width 1214 height 702
click at [470, 65] on link "Account" at bounding box center [471, 70] width 44 height 29
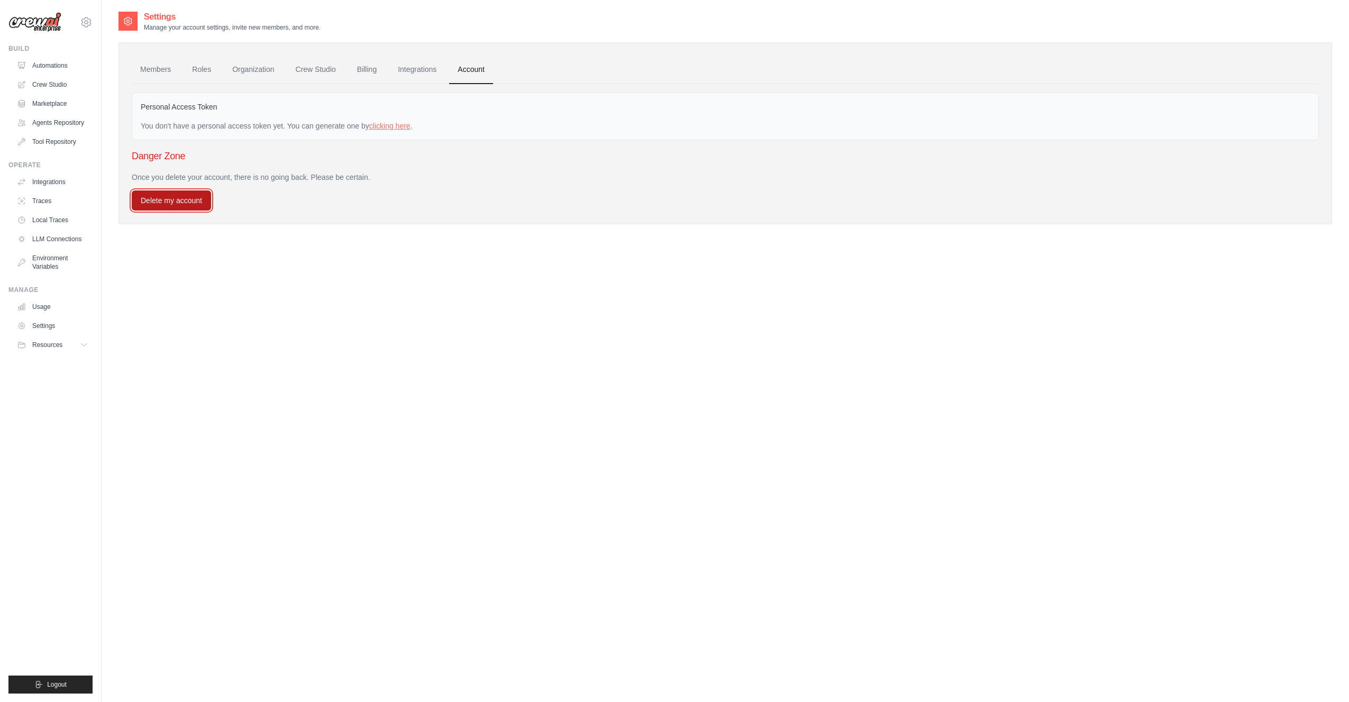
click at [171, 203] on button "Delete my account" at bounding box center [171, 200] width 79 height 20
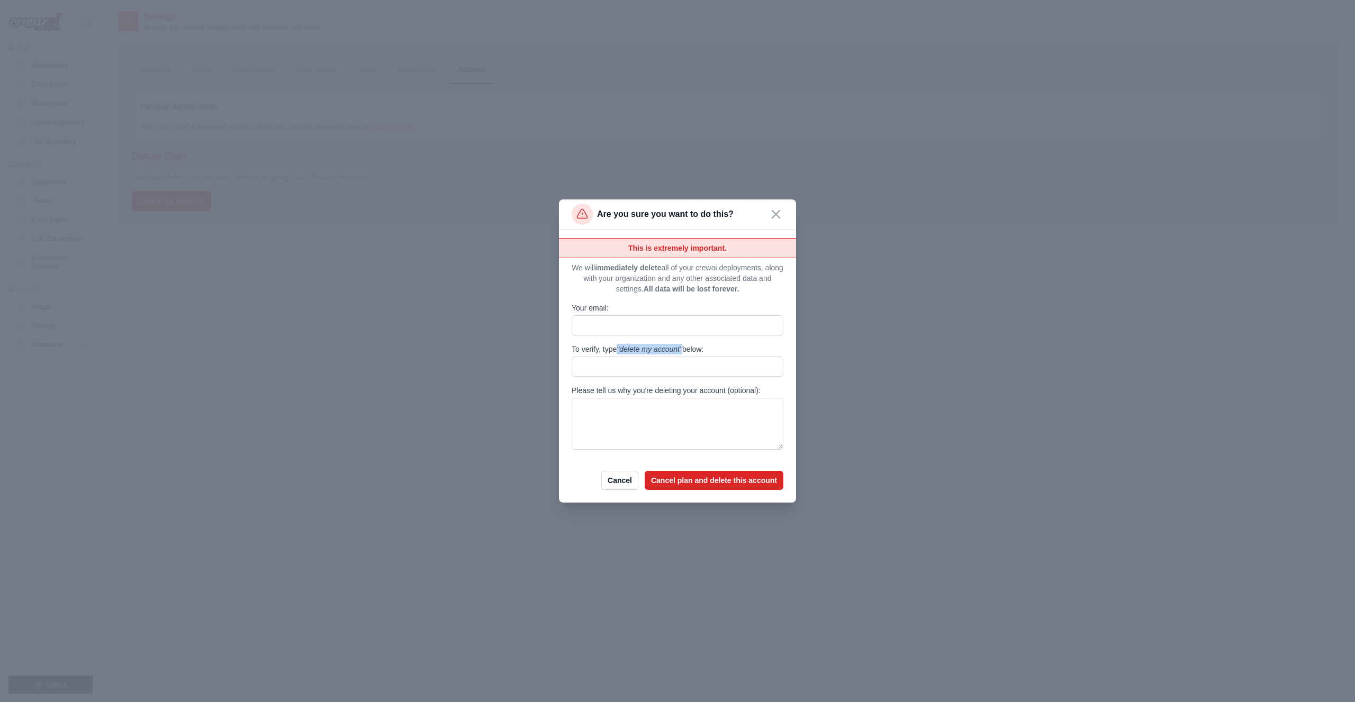
drag, startPoint x: 619, startPoint y: 348, endPoint x: 684, endPoint y: 347, distance: 64.6
click at [684, 347] on label "To verify, type "delete my account" below:" at bounding box center [677, 349] width 212 height 11
copy span ""delete my account""
click at [664, 365] on input "To verify, type "delete my account" below:" at bounding box center [677, 367] width 212 height 20
paste input "**********"
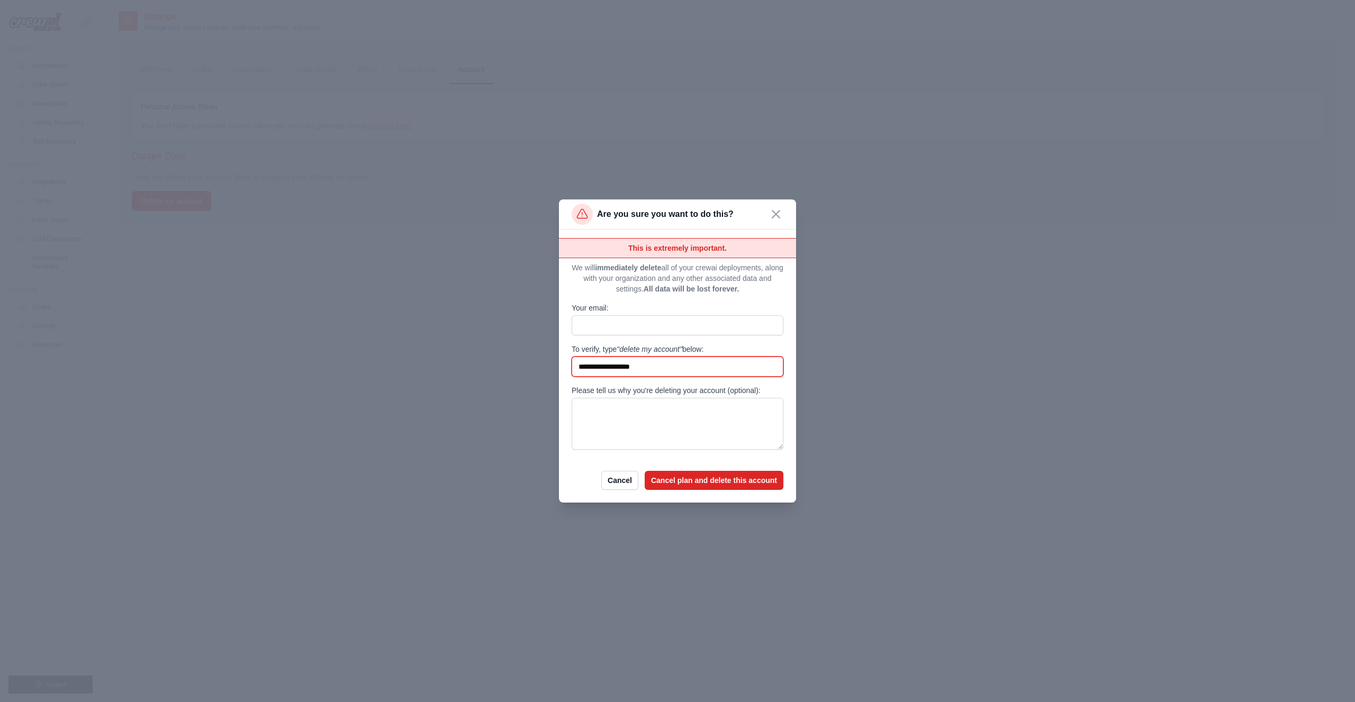
type input "**********"
click at [683, 417] on textarea "Please tell us why you're deleting your account (optional):" at bounding box center [677, 424] width 212 height 52
paste textarea "**********"
type textarea "**********"
click at [663, 369] on input "**********" at bounding box center [677, 367] width 212 height 20
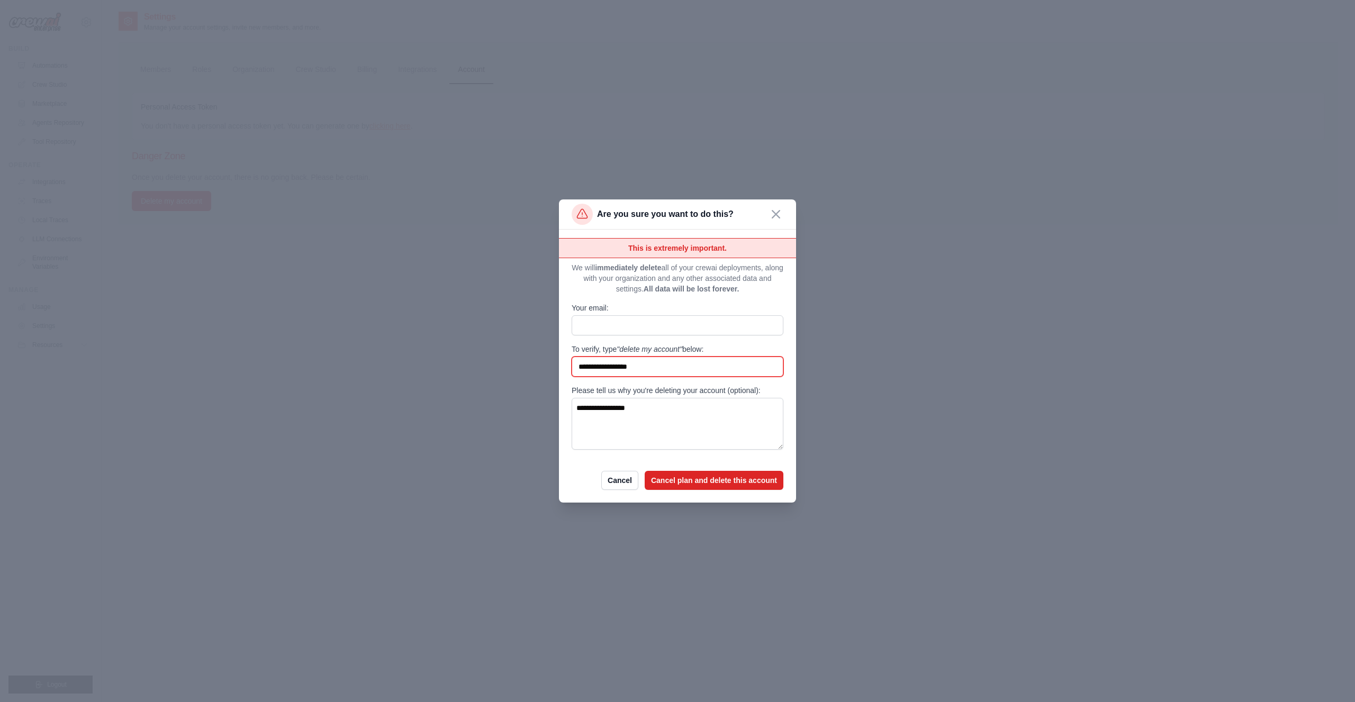
type input "**********"
drag, startPoint x: 577, startPoint y: 404, endPoint x: 566, endPoint y: 404, distance: 10.6
click at [566, 404] on div "**********" at bounding box center [677, 366] width 237 height 273
drag, startPoint x: 578, startPoint y: 404, endPoint x: 564, endPoint y: 404, distance: 13.8
click at [564, 404] on div "**********" at bounding box center [677, 366] width 237 height 273
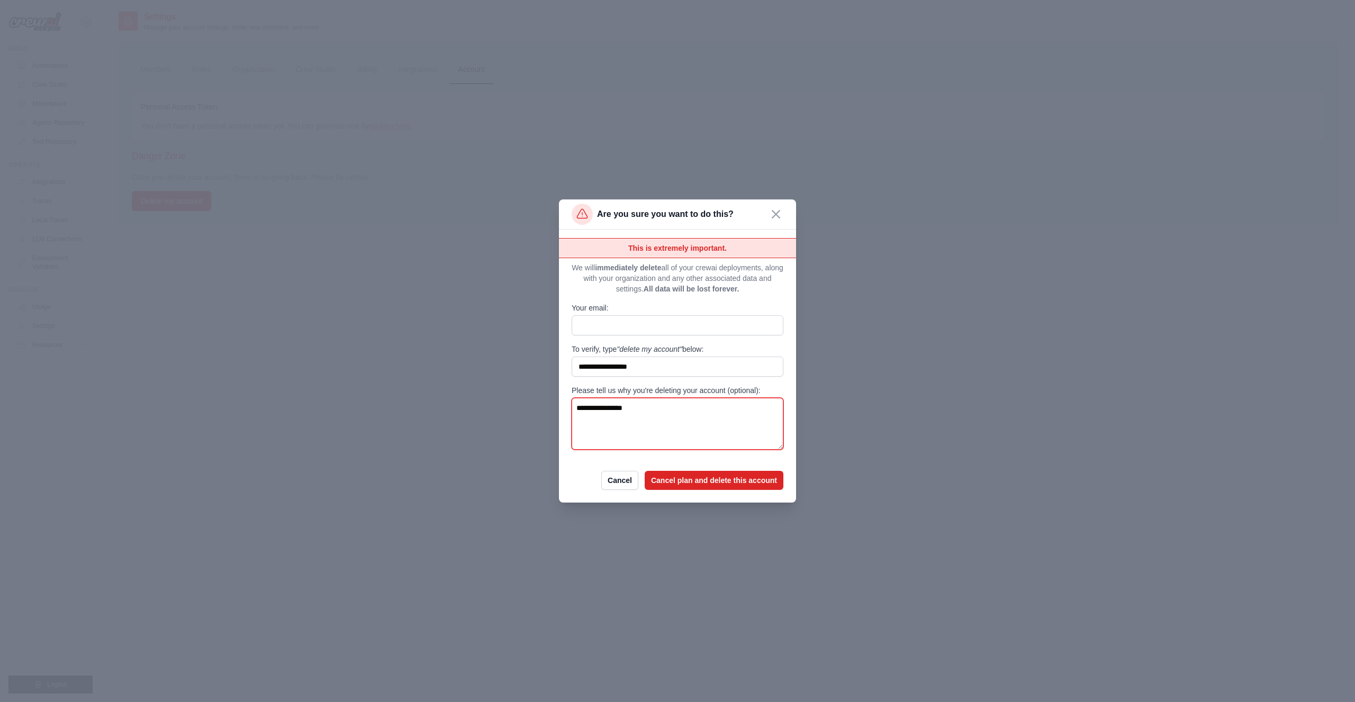
type textarea "**********"
drag, startPoint x: 581, startPoint y: 366, endPoint x: 562, endPoint y: 366, distance: 18.5
click at [562, 366] on div "**********" at bounding box center [677, 366] width 237 height 273
type input "**********"
click at [644, 333] on input "Your email:" at bounding box center [677, 325] width 212 height 20
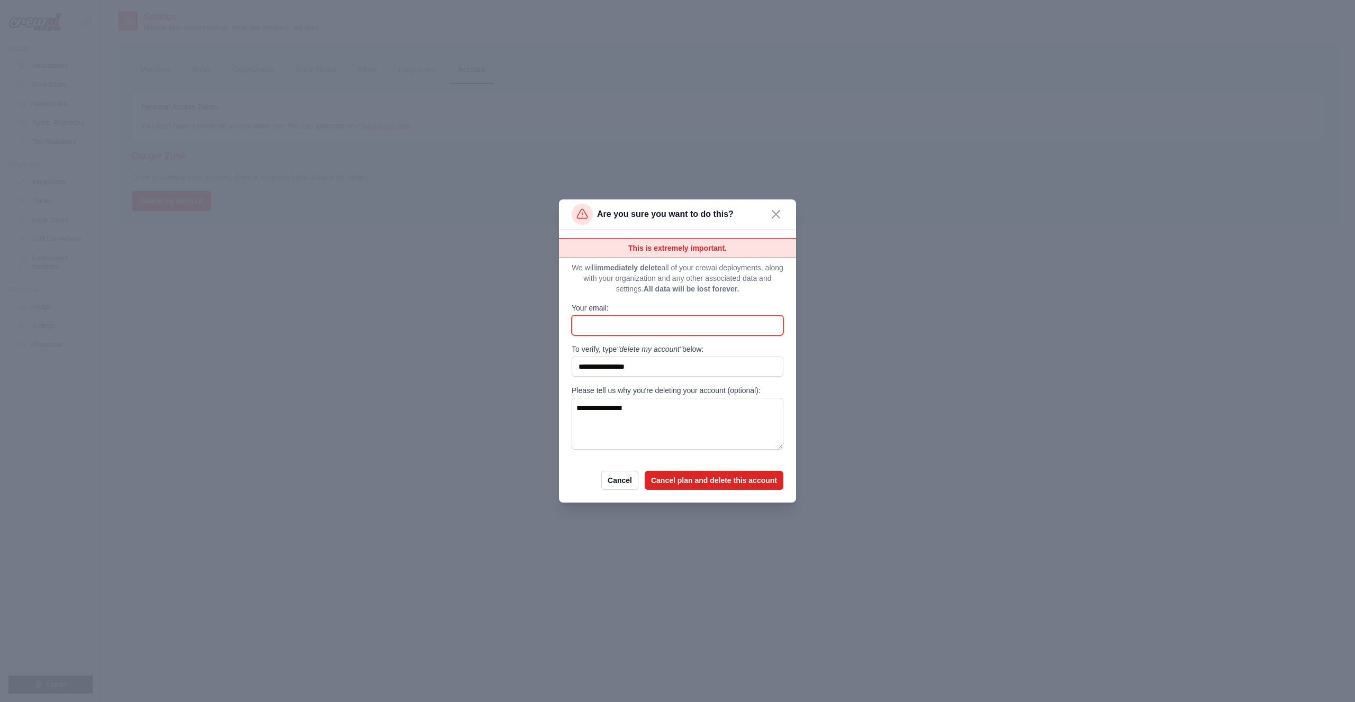
paste input "**********"
click at [688, 323] on input "**********" at bounding box center [677, 325] width 212 height 20
type input "**********"
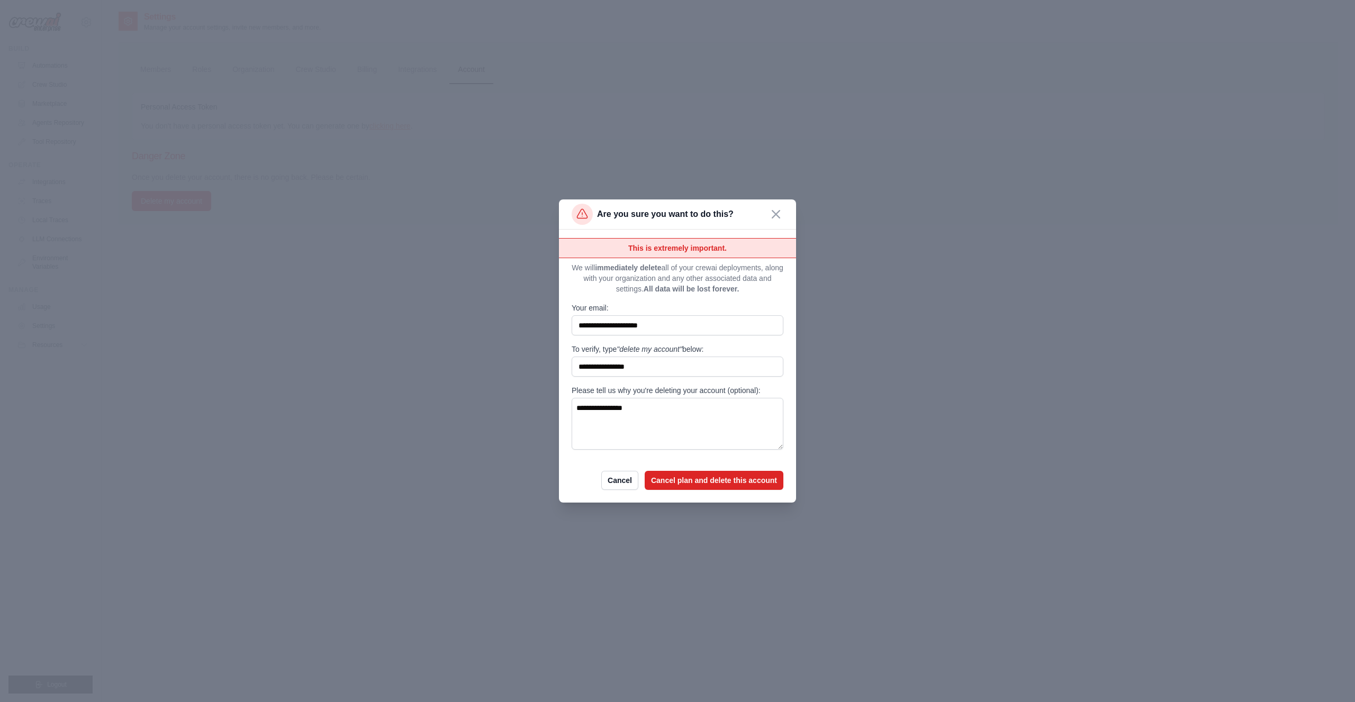
click at [666, 276] on p "We will immediately delete all of your crewai deployments, along with your orga…" at bounding box center [677, 278] width 212 height 32
click at [720, 482] on button "Cancel plan and delete this account" at bounding box center [713, 479] width 139 height 19
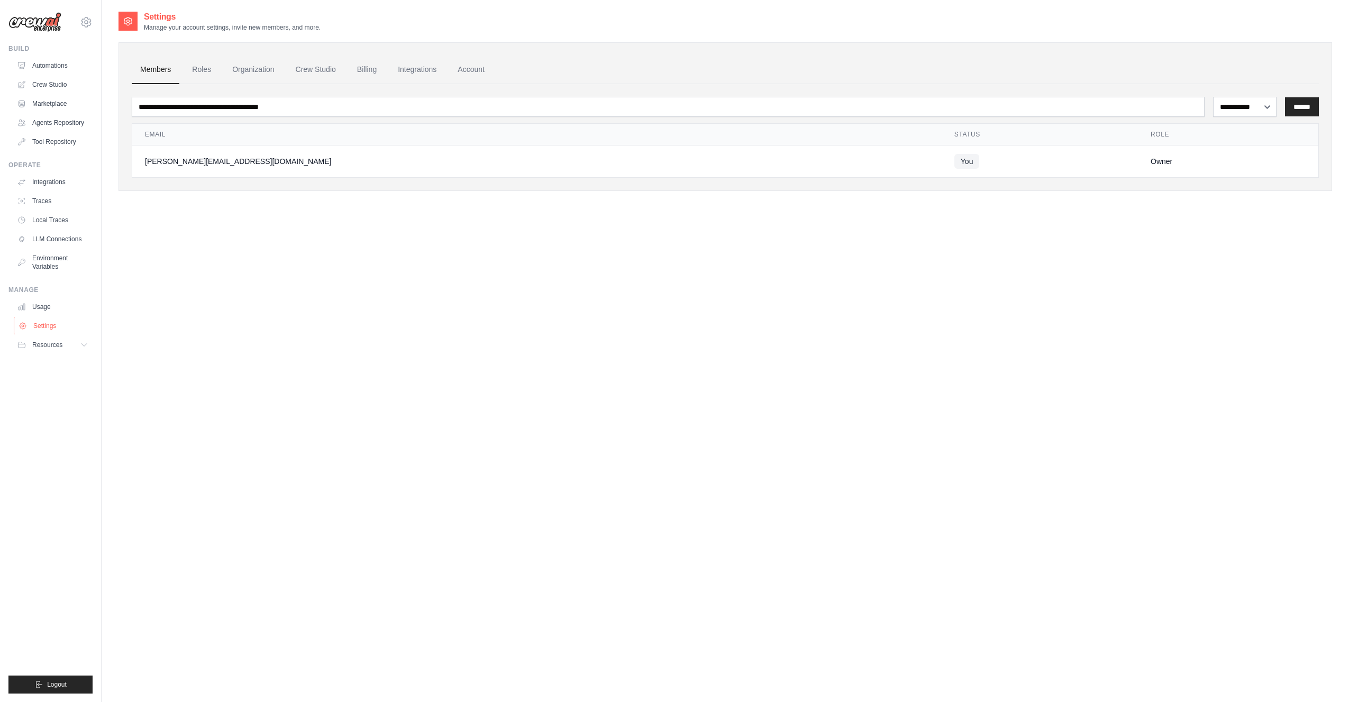
click at [50, 317] on link "Settings" at bounding box center [54, 325] width 80 height 17
click at [44, 324] on link "Settings" at bounding box center [54, 325] width 80 height 17
click at [431, 68] on link "Integrations" at bounding box center [417, 70] width 56 height 29
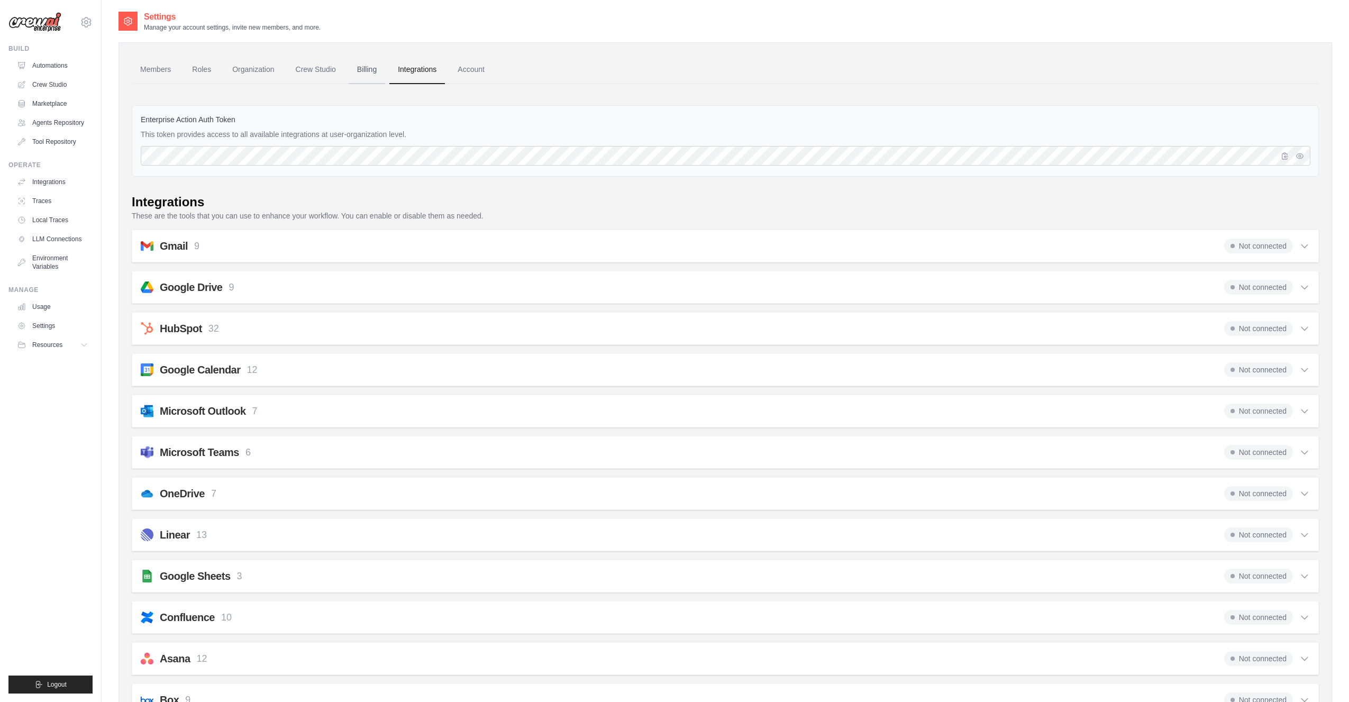
click at [361, 67] on link "Billing" at bounding box center [367, 70] width 37 height 29
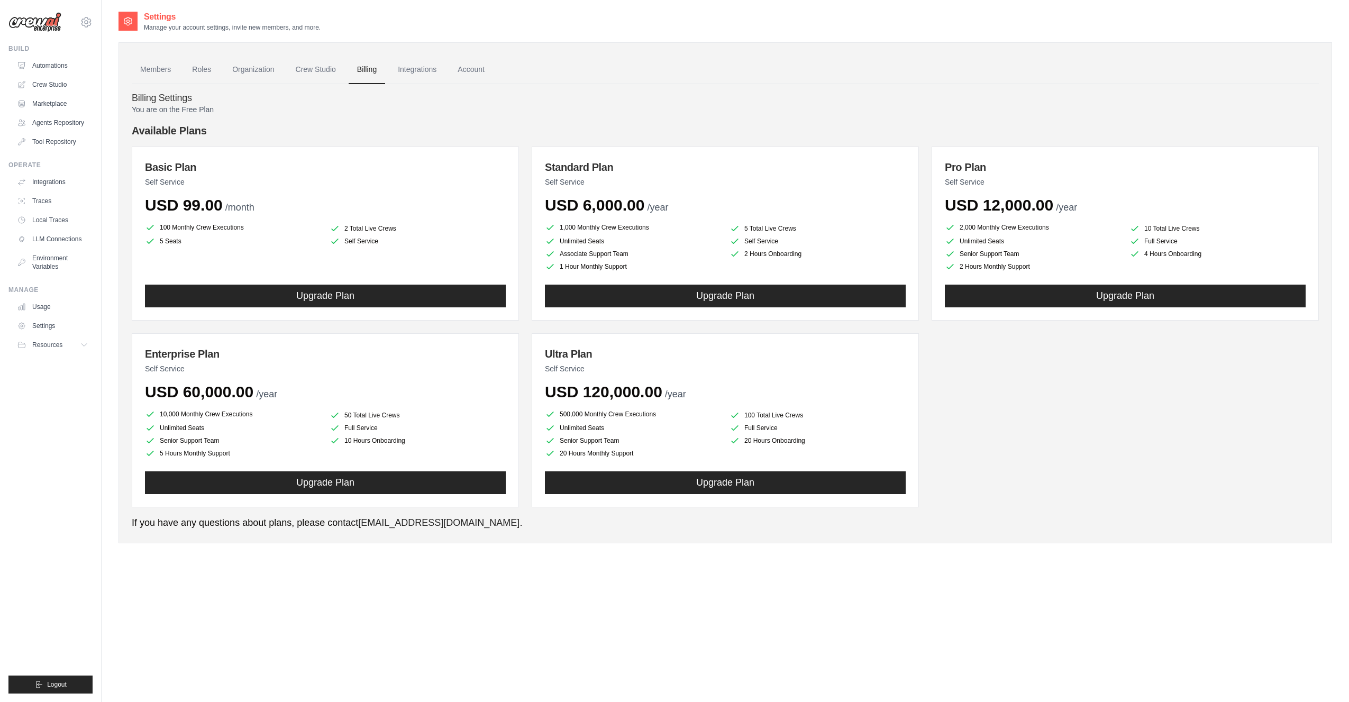
click at [318, 67] on link "Crew Studio" at bounding box center [315, 70] width 57 height 29
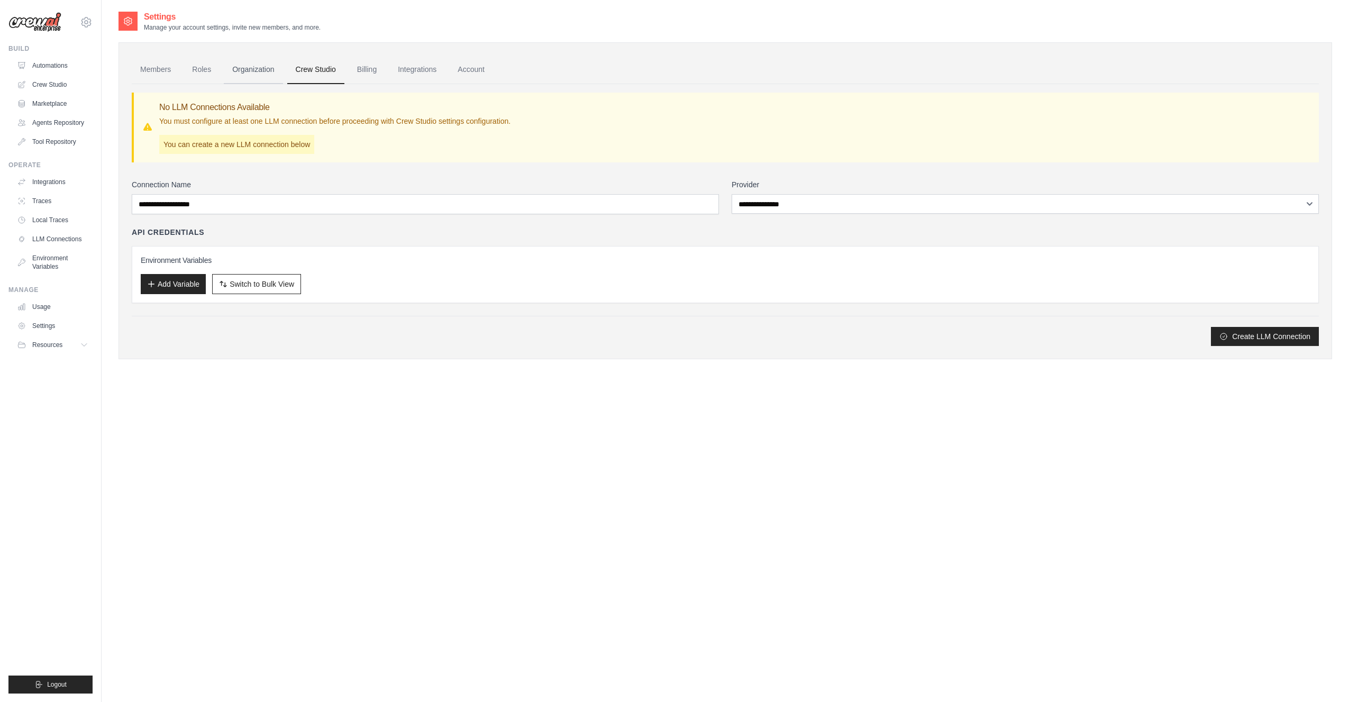
click at [266, 66] on link "Organization" at bounding box center [253, 70] width 59 height 29
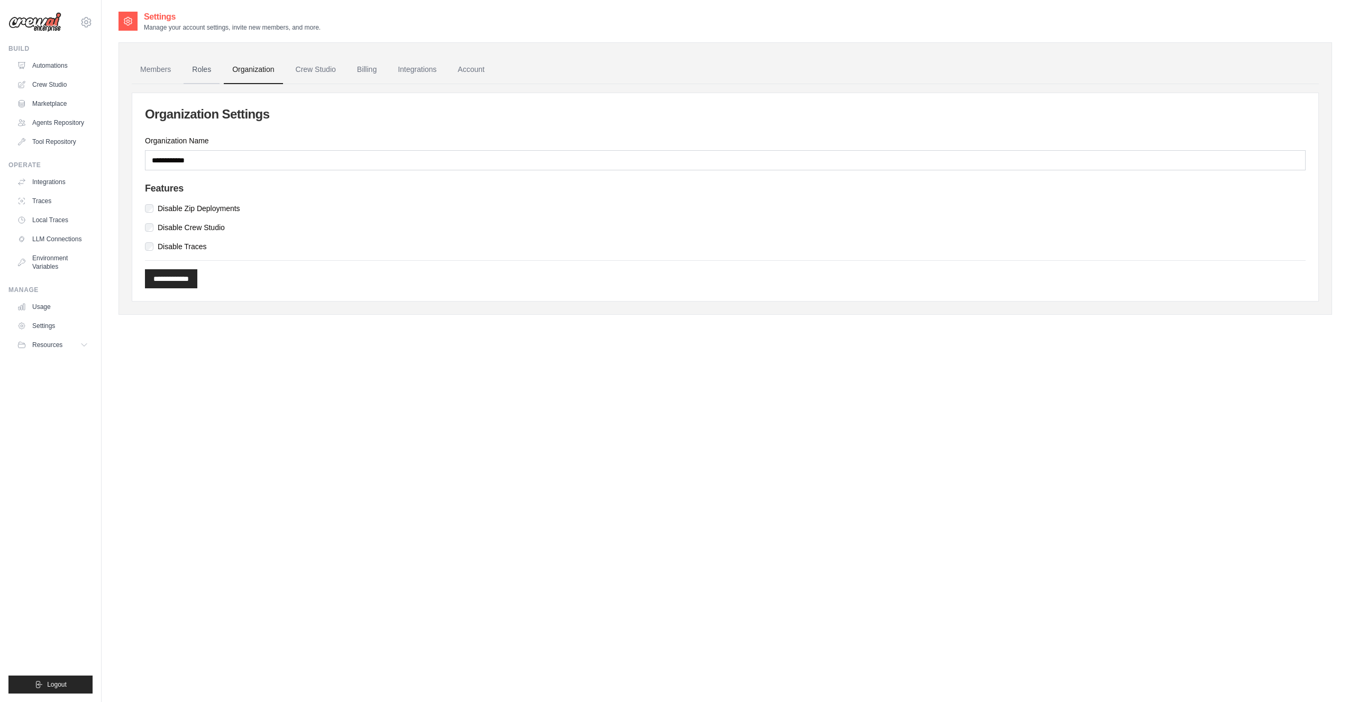
click at [199, 69] on link "Roles" at bounding box center [202, 70] width 36 height 29
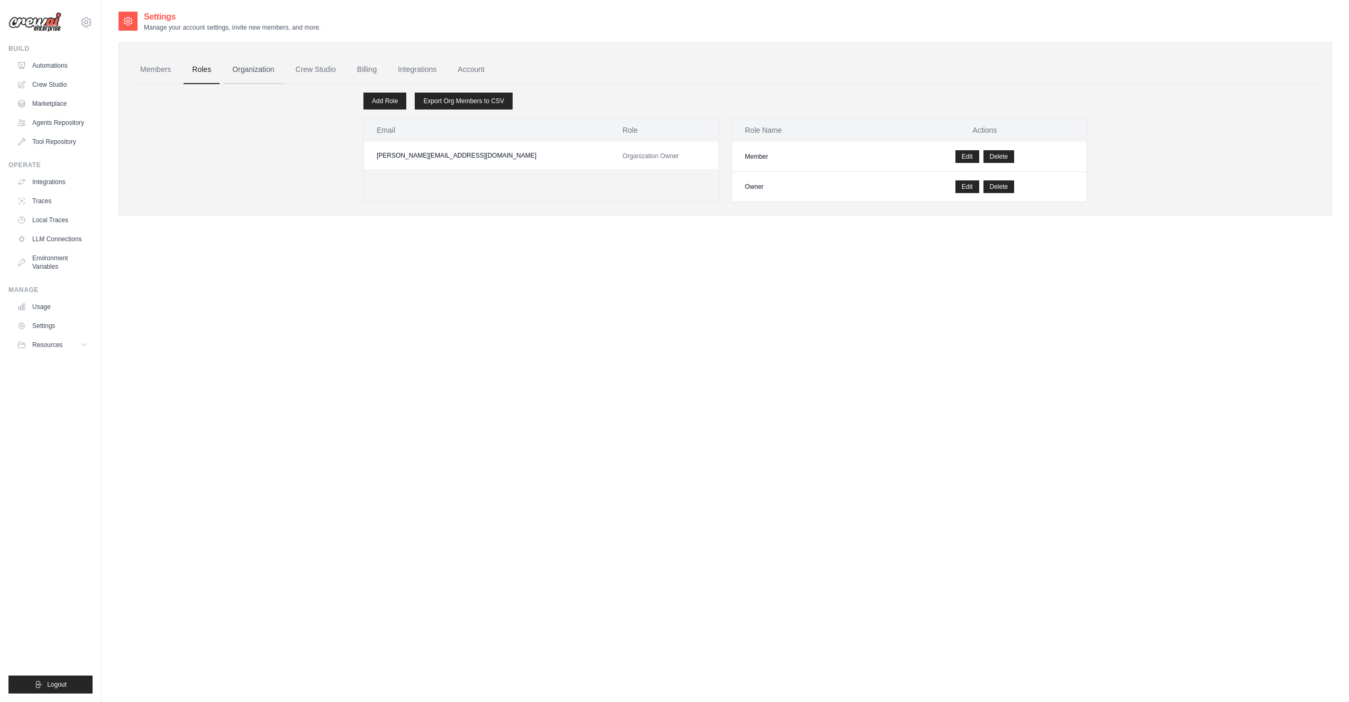
click at [251, 67] on link "Organization" at bounding box center [253, 70] width 59 height 29
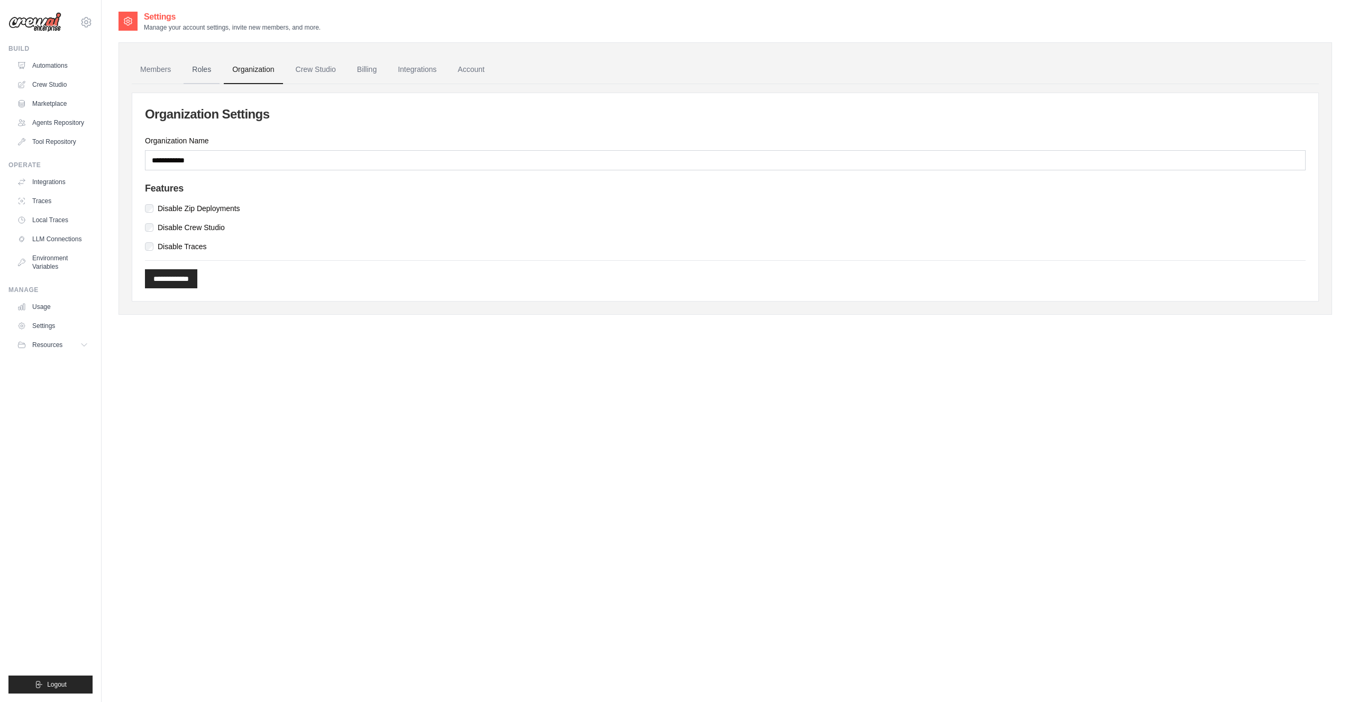
click at [185, 70] on link "Roles" at bounding box center [202, 70] width 36 height 29
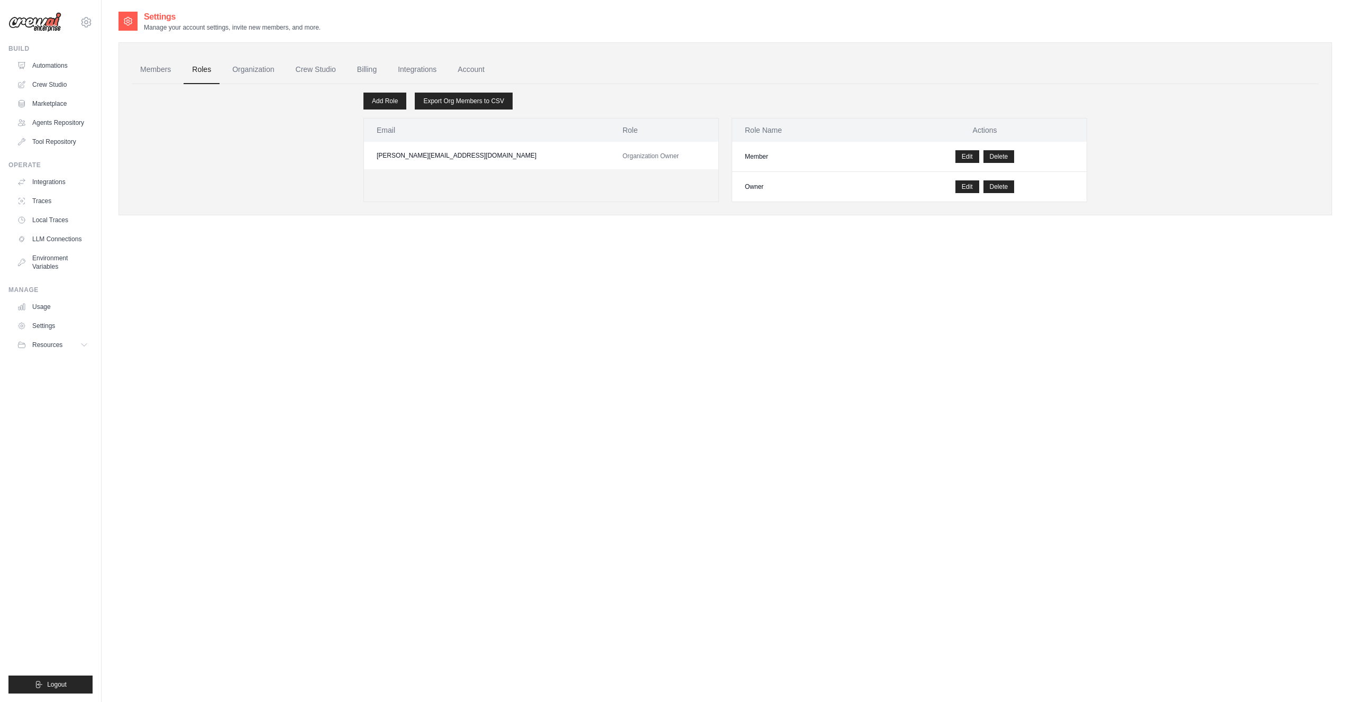
click at [623, 155] on span "Organization Owner" at bounding box center [651, 155] width 57 height 7
click at [251, 65] on link "Organization" at bounding box center [253, 70] width 59 height 29
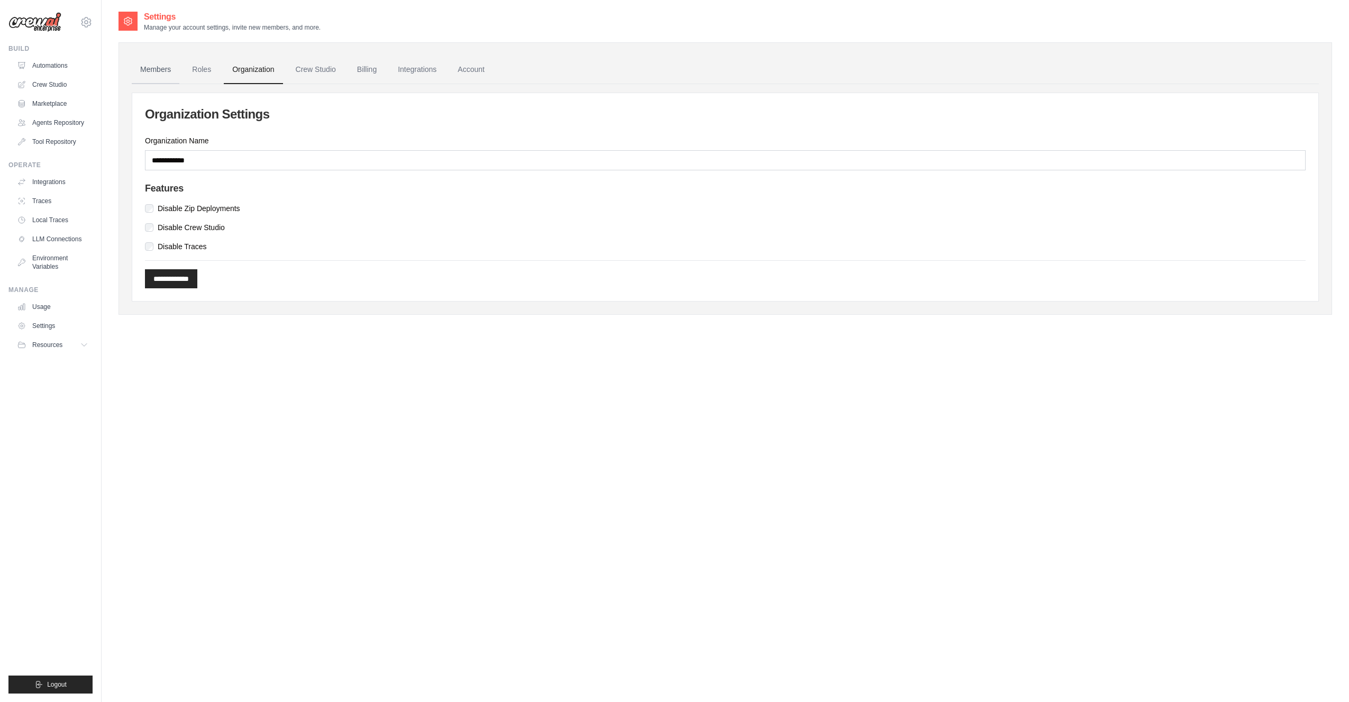
click at [151, 67] on link "Members" at bounding box center [156, 70] width 48 height 29
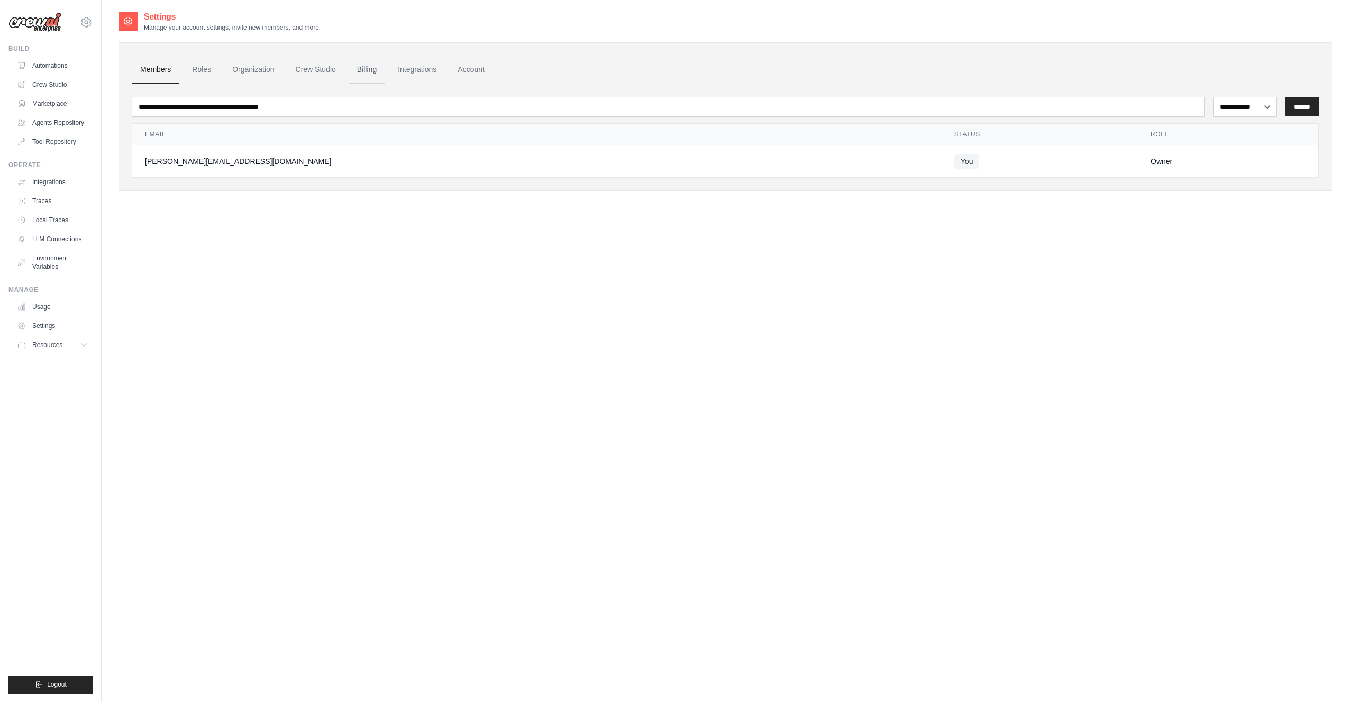
click at [365, 62] on link "Billing" at bounding box center [367, 70] width 37 height 29
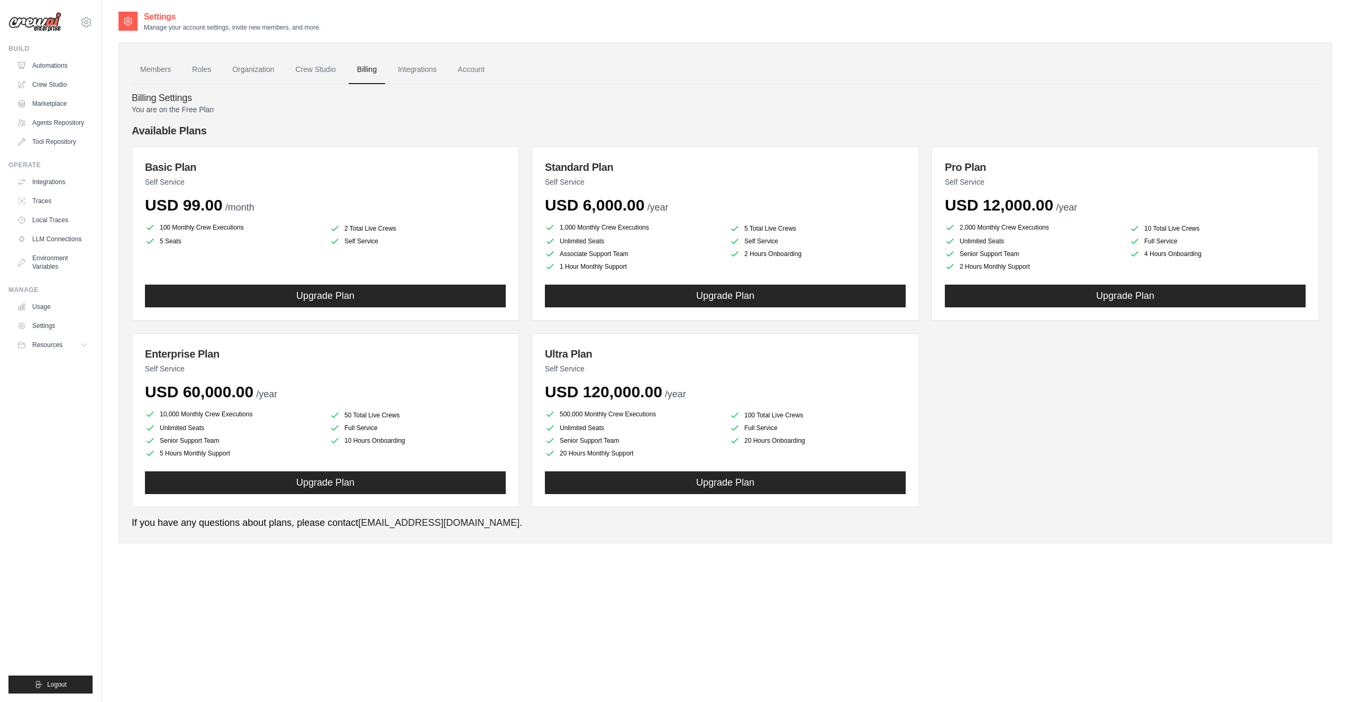
click at [423, 71] on link "Integrations" at bounding box center [417, 70] width 56 height 29
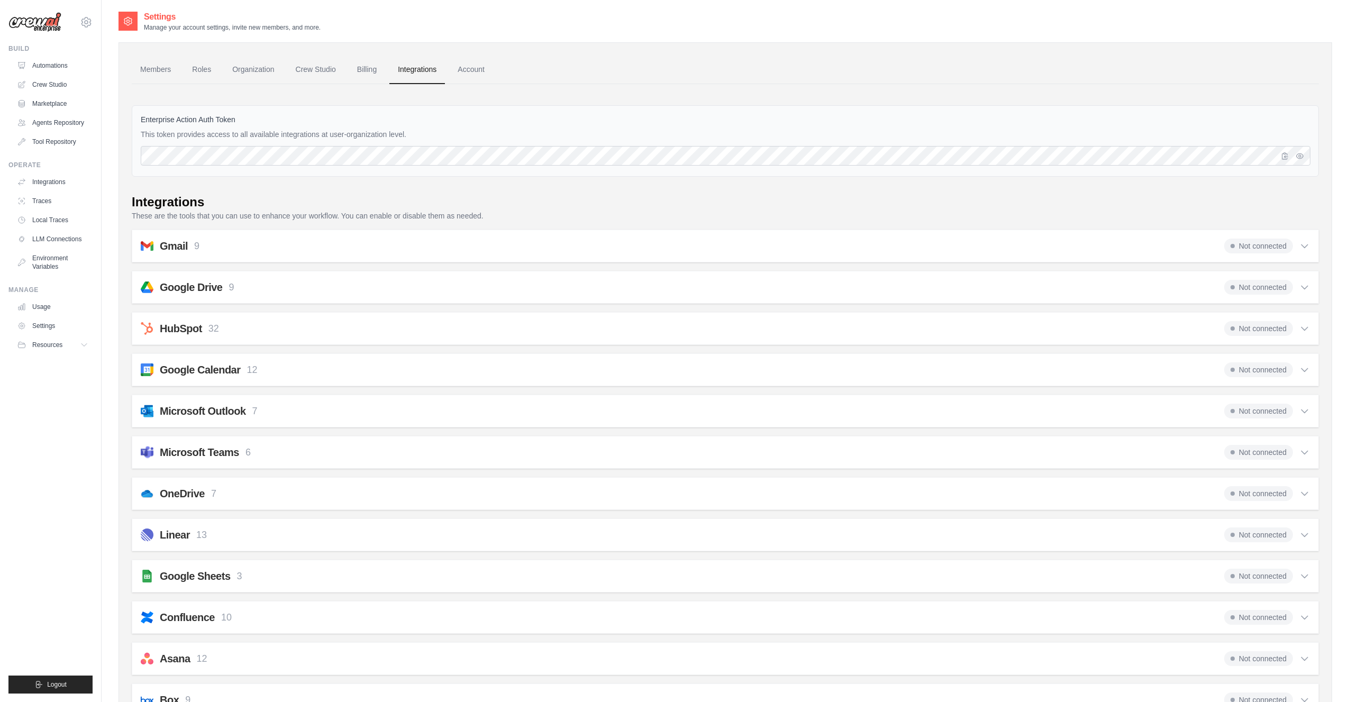
click at [481, 71] on link "Account" at bounding box center [471, 70] width 44 height 29
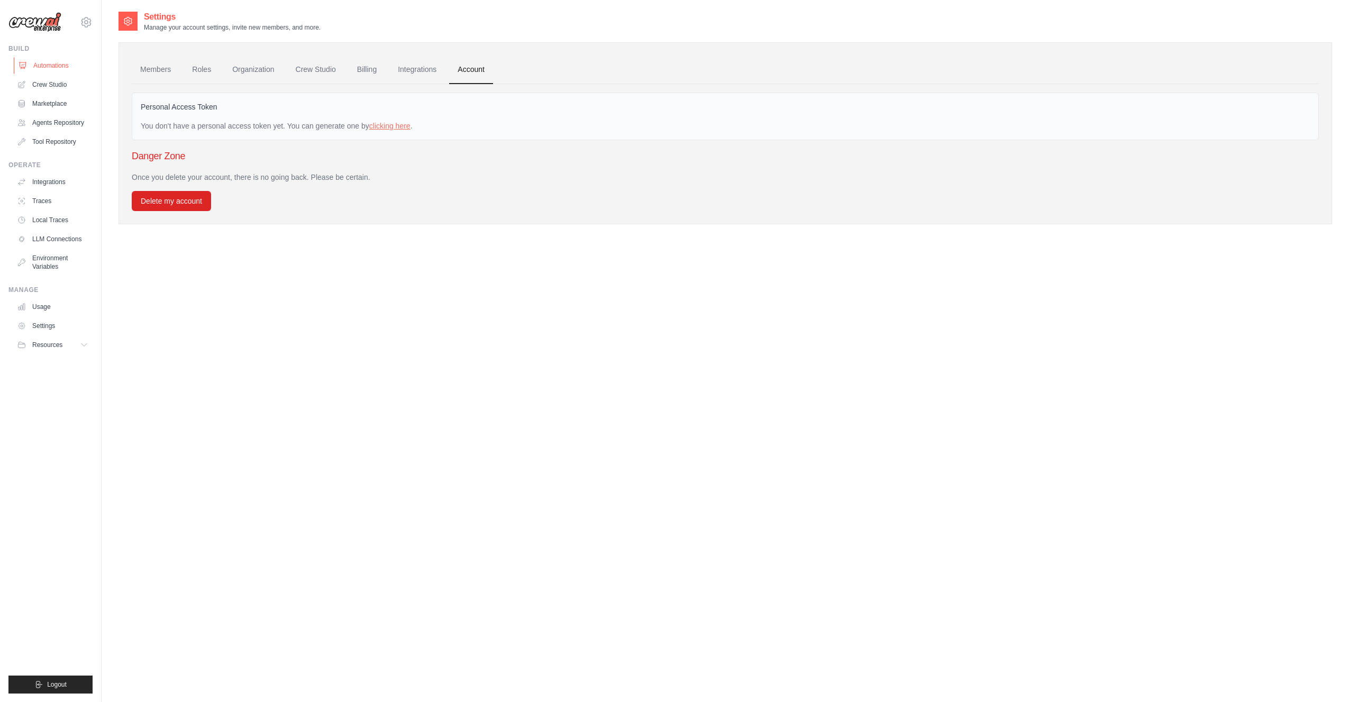
click at [30, 66] on link "Automations" at bounding box center [54, 65] width 80 height 17
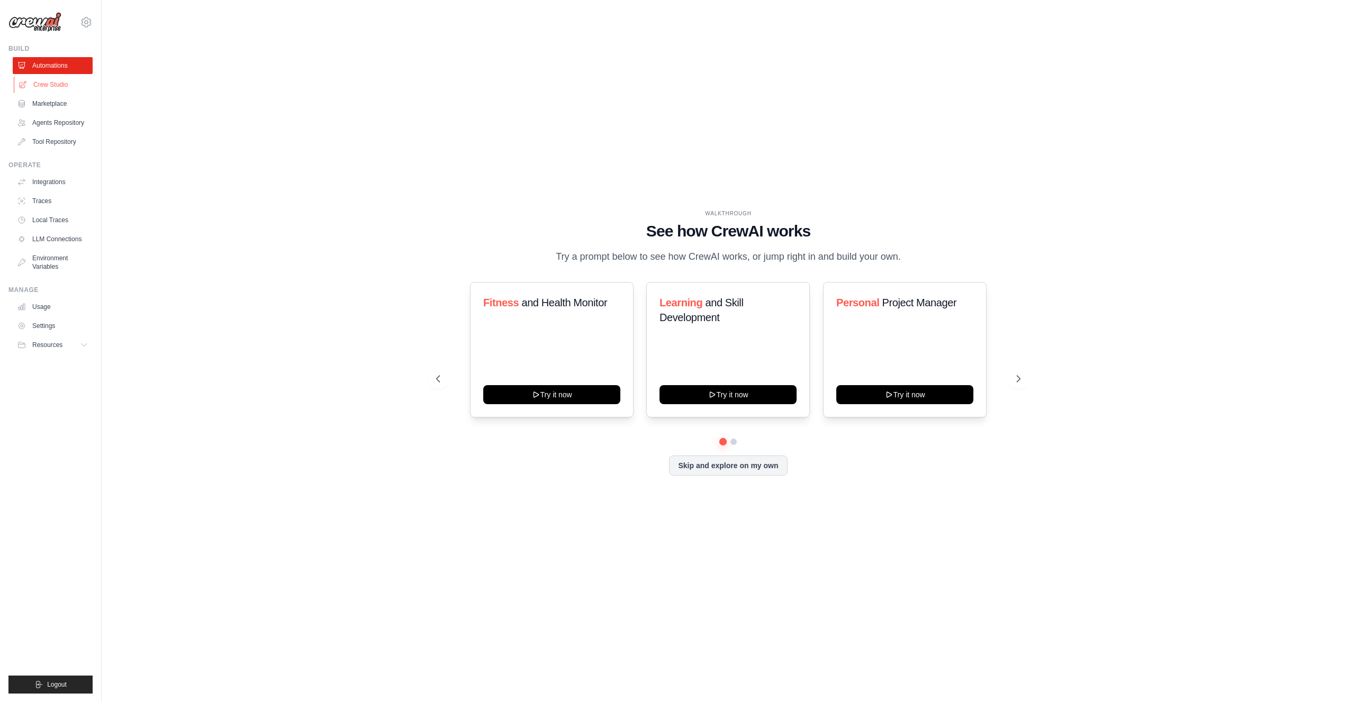
click at [52, 87] on link "Crew Studio" at bounding box center [54, 84] width 80 height 17
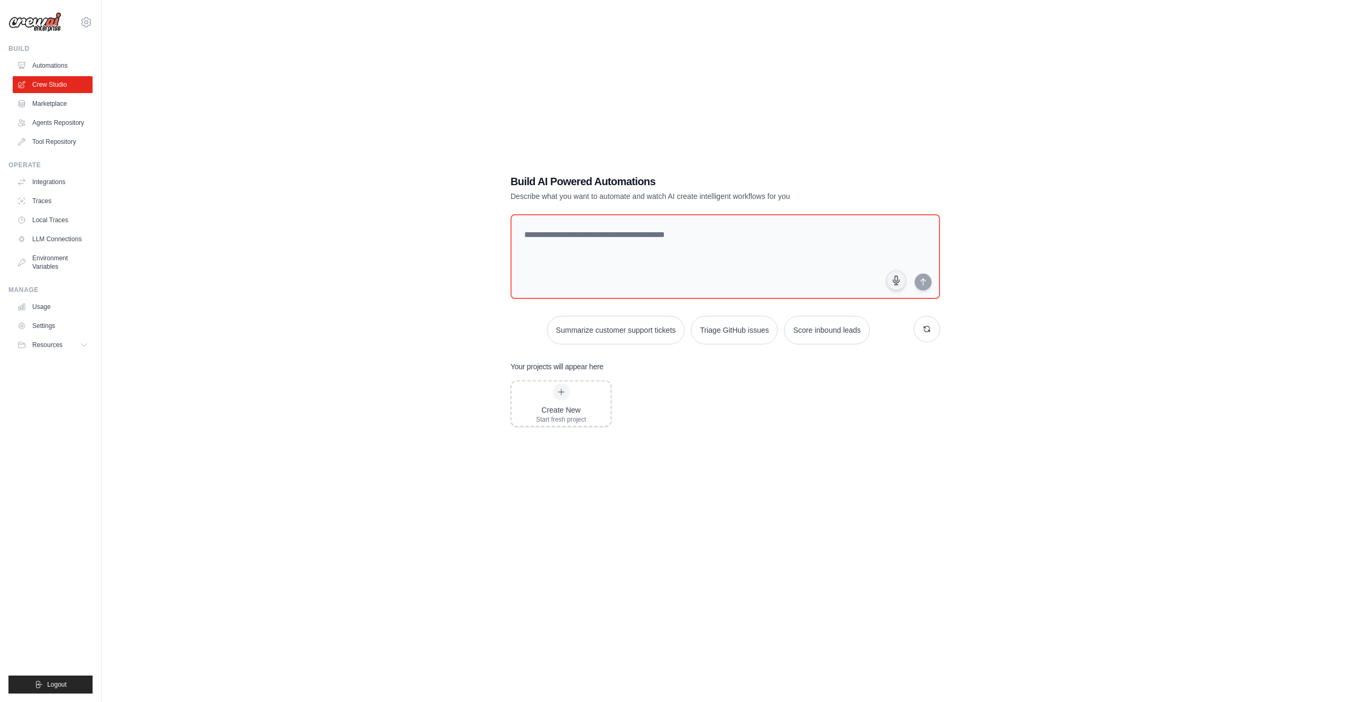
click at [48, 101] on link "Marketplace" at bounding box center [53, 103] width 80 height 17
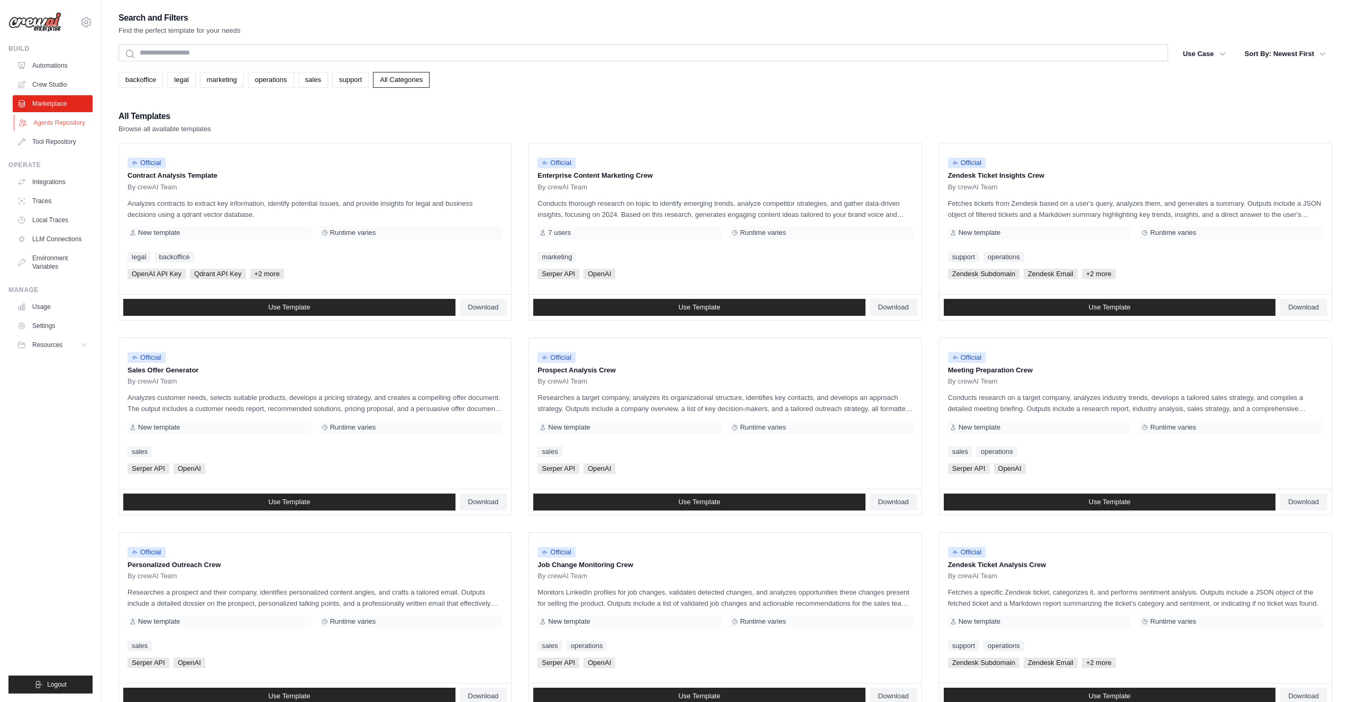
click at [46, 123] on link "Agents Repository" at bounding box center [54, 122] width 80 height 17
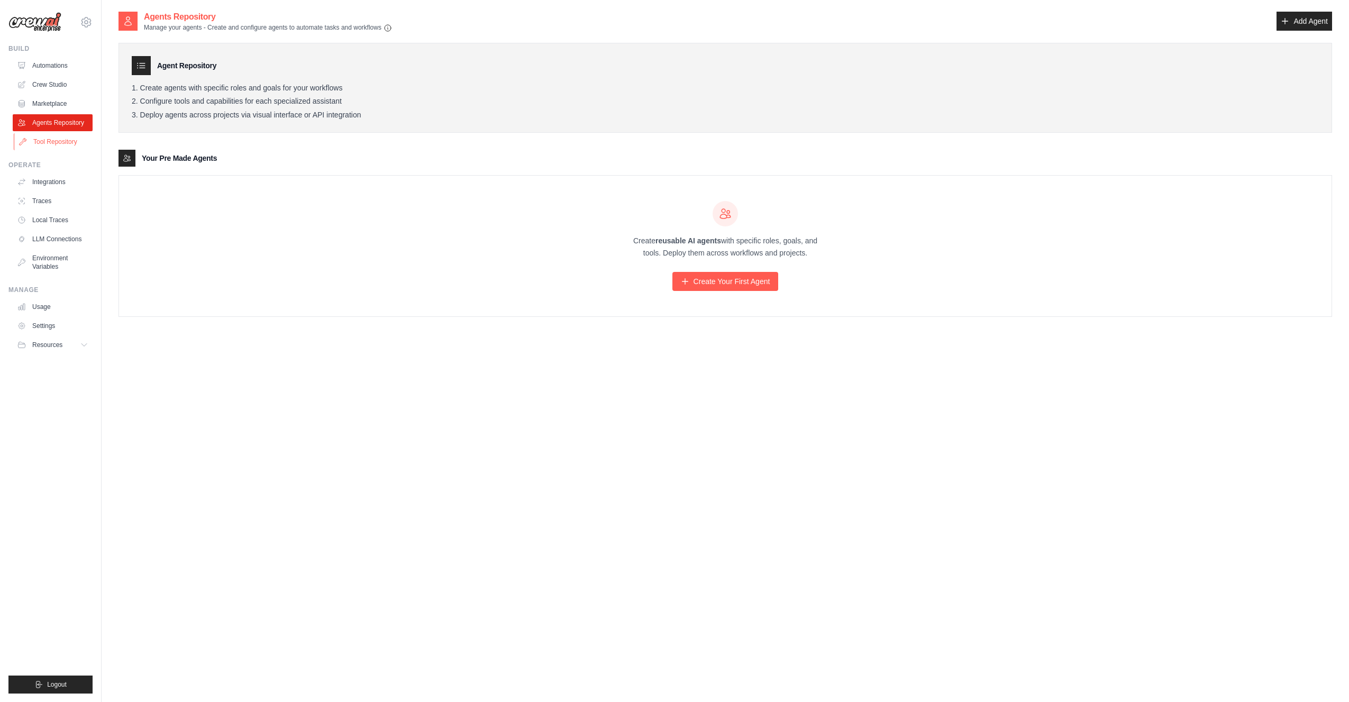
click at [49, 140] on link "Tool Repository" at bounding box center [54, 141] width 80 height 17
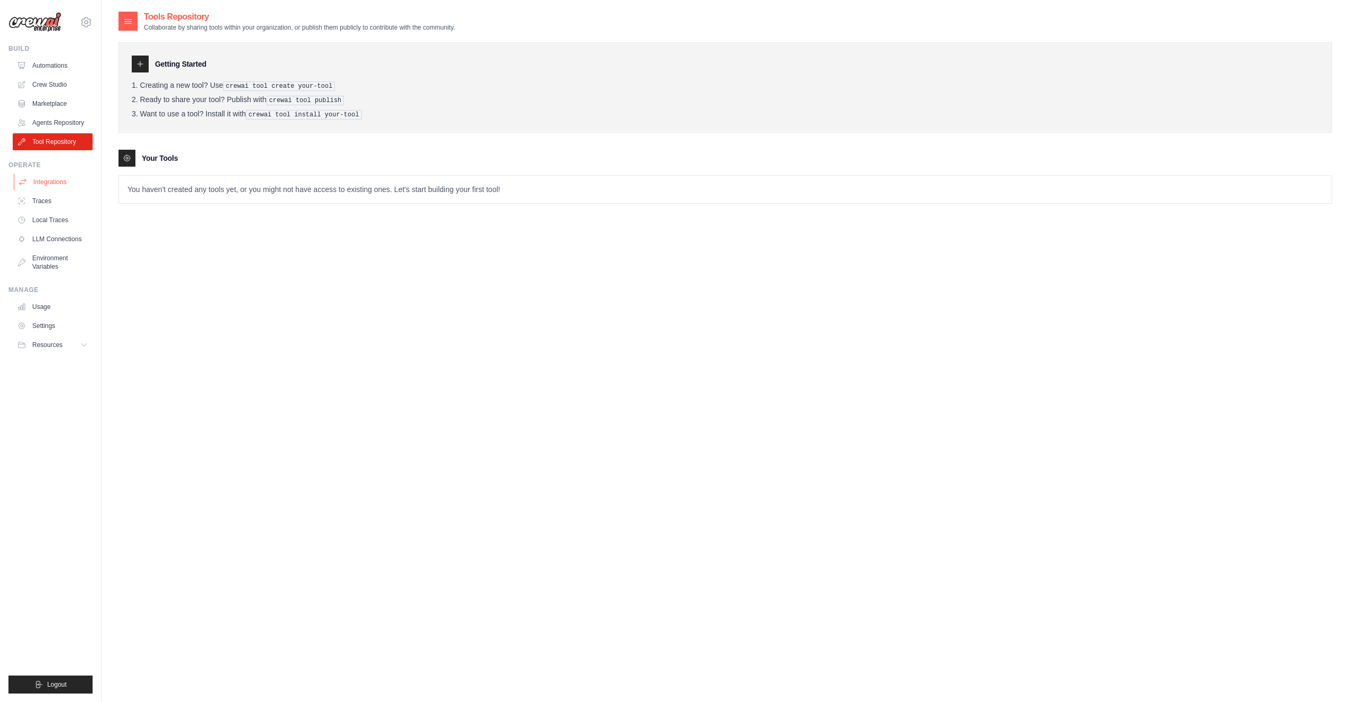
click at [42, 178] on link "Integrations" at bounding box center [54, 182] width 80 height 17
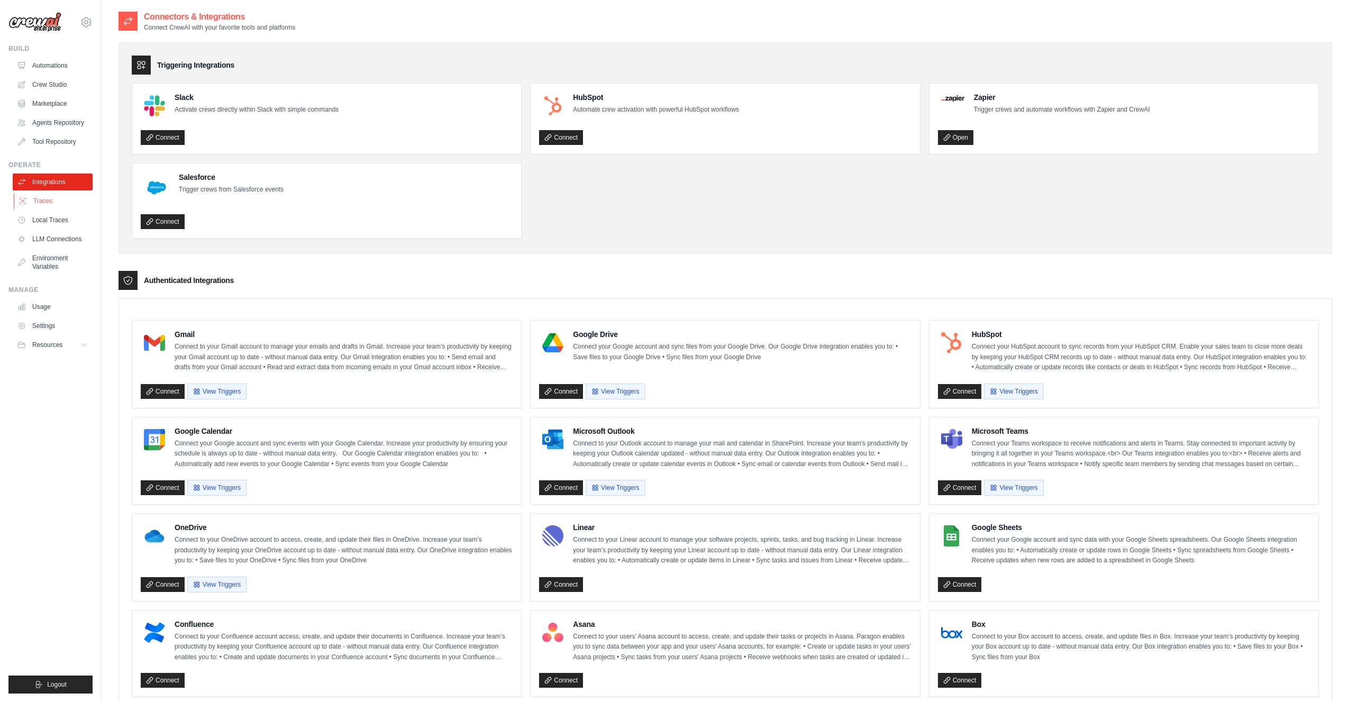
click at [46, 203] on link "Traces" at bounding box center [54, 201] width 80 height 17
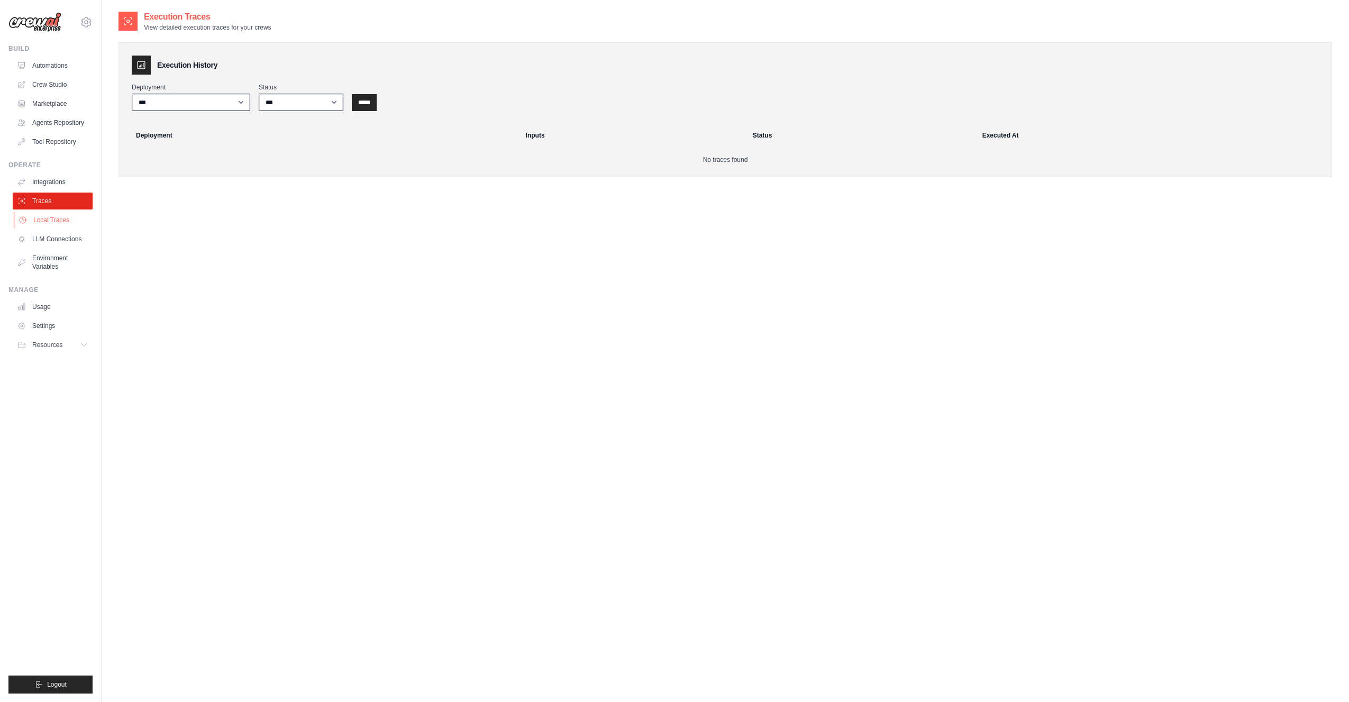
click at [50, 220] on link "Local Traces" at bounding box center [54, 220] width 80 height 17
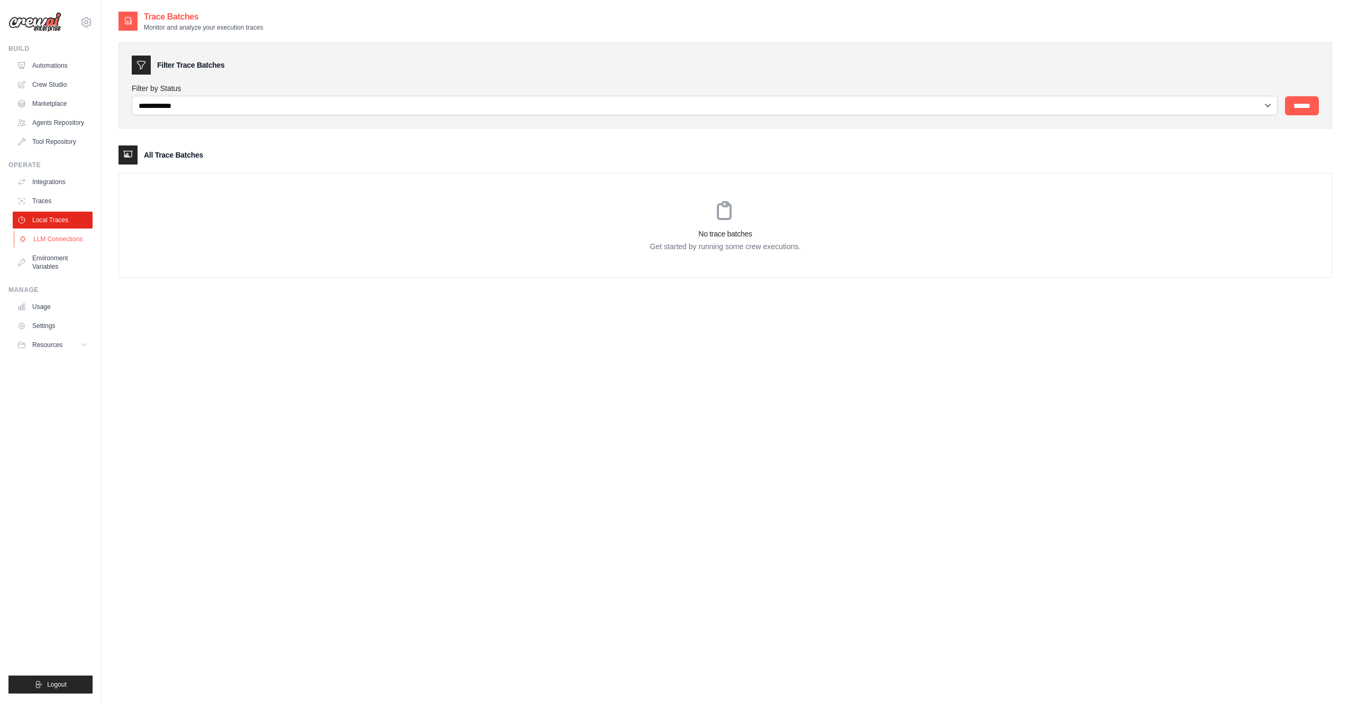
click at [55, 235] on link "LLM Connections" at bounding box center [54, 239] width 80 height 17
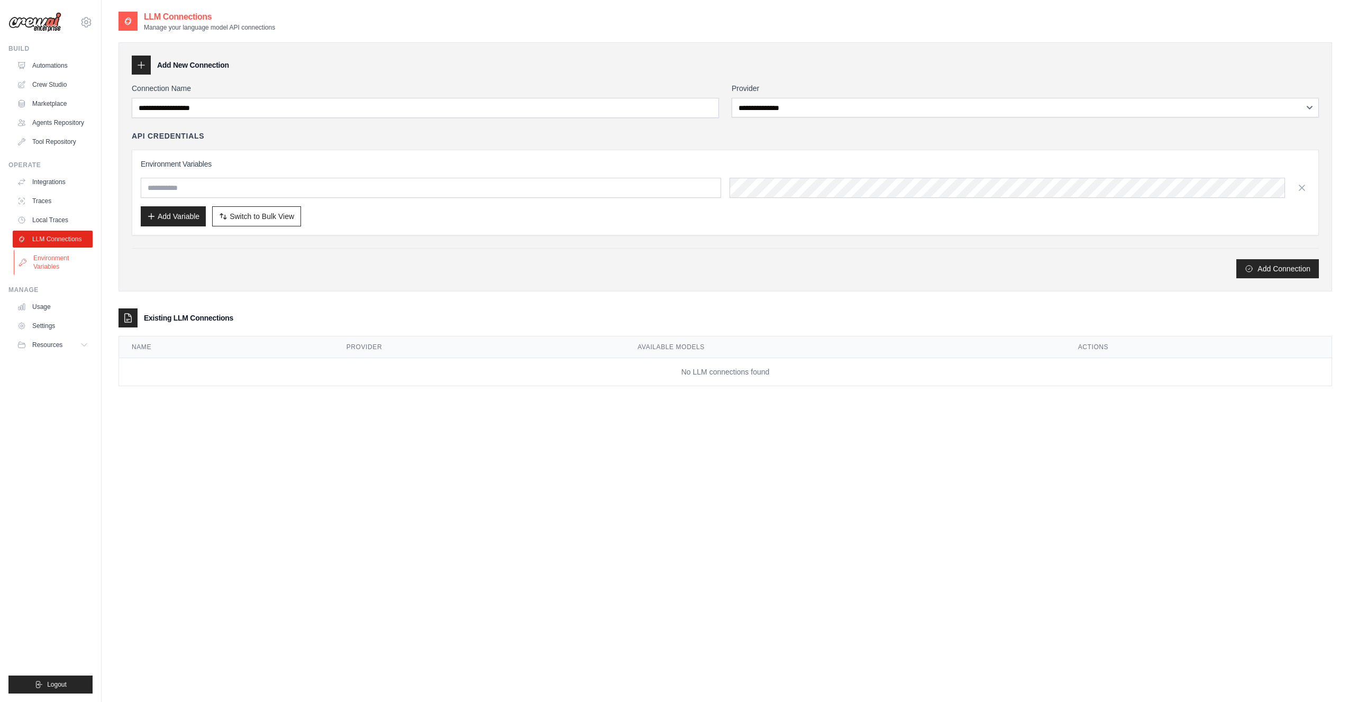
click at [52, 257] on link "Environment Variables" at bounding box center [54, 262] width 80 height 25
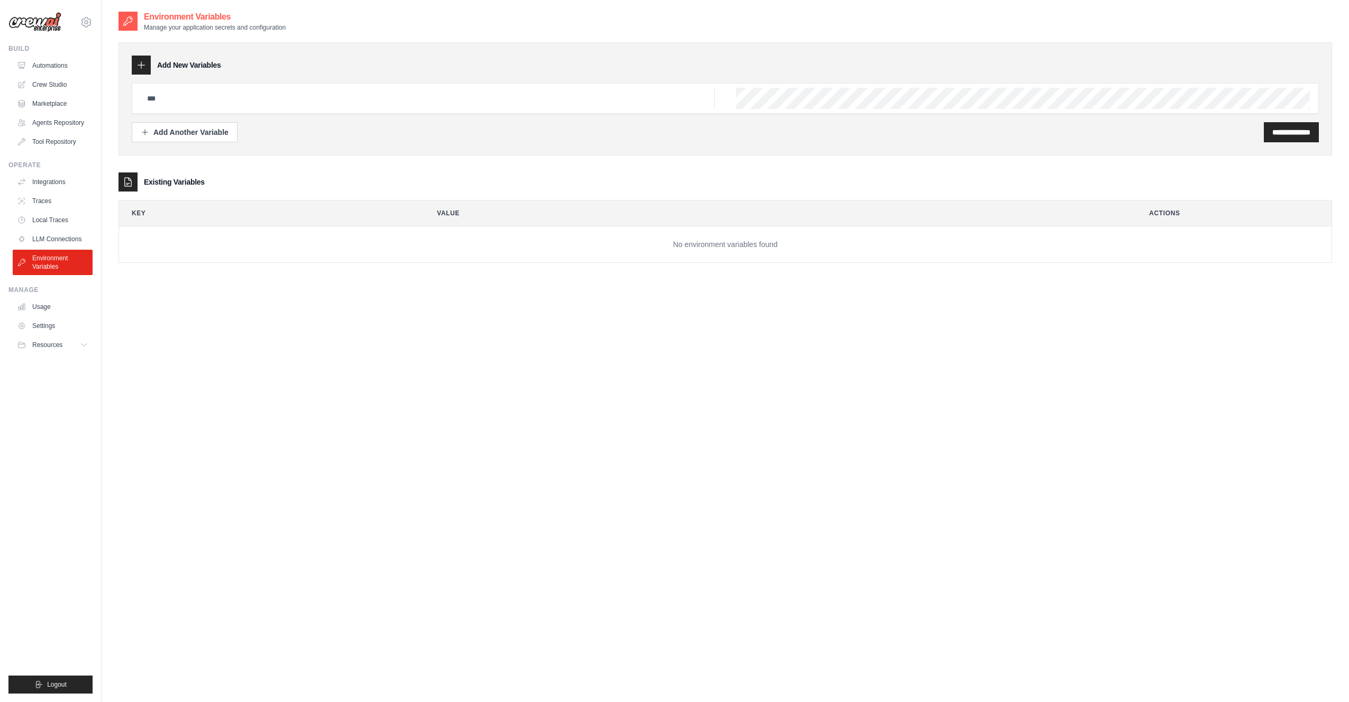
click at [482, 317] on div "**********" at bounding box center [726, 362] width 1214 height 702
click at [56, 308] on link "Usage" at bounding box center [54, 306] width 80 height 17
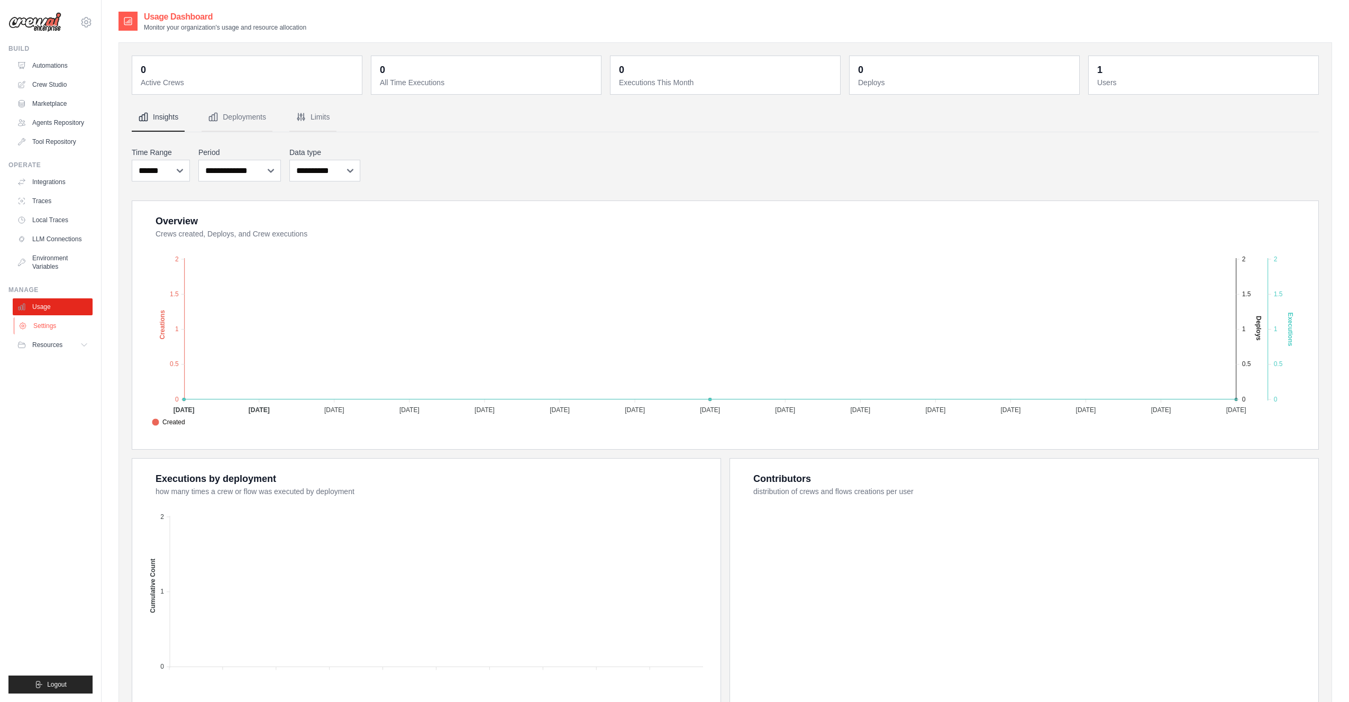
click at [42, 328] on link "Settings" at bounding box center [54, 325] width 80 height 17
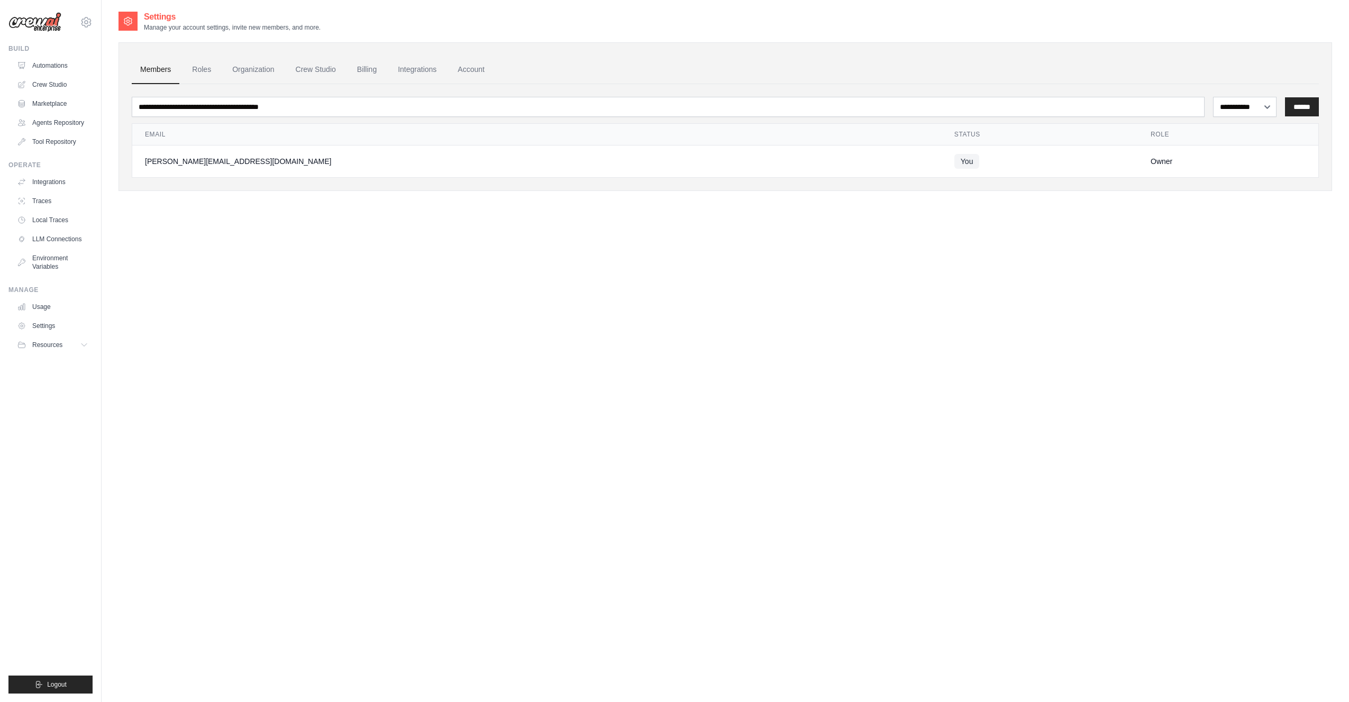
click at [524, 234] on div "**********" at bounding box center [726, 362] width 1214 height 702
drag, startPoint x: 667, startPoint y: 45, endPoint x: 663, endPoint y: 41, distance: 5.6
click at [667, 45] on div "**********" at bounding box center [726, 116] width 1214 height 149
click at [54, 687] on span "Logout" at bounding box center [57, 684] width 20 height 8
